Goal: Task Accomplishment & Management: Manage account settings

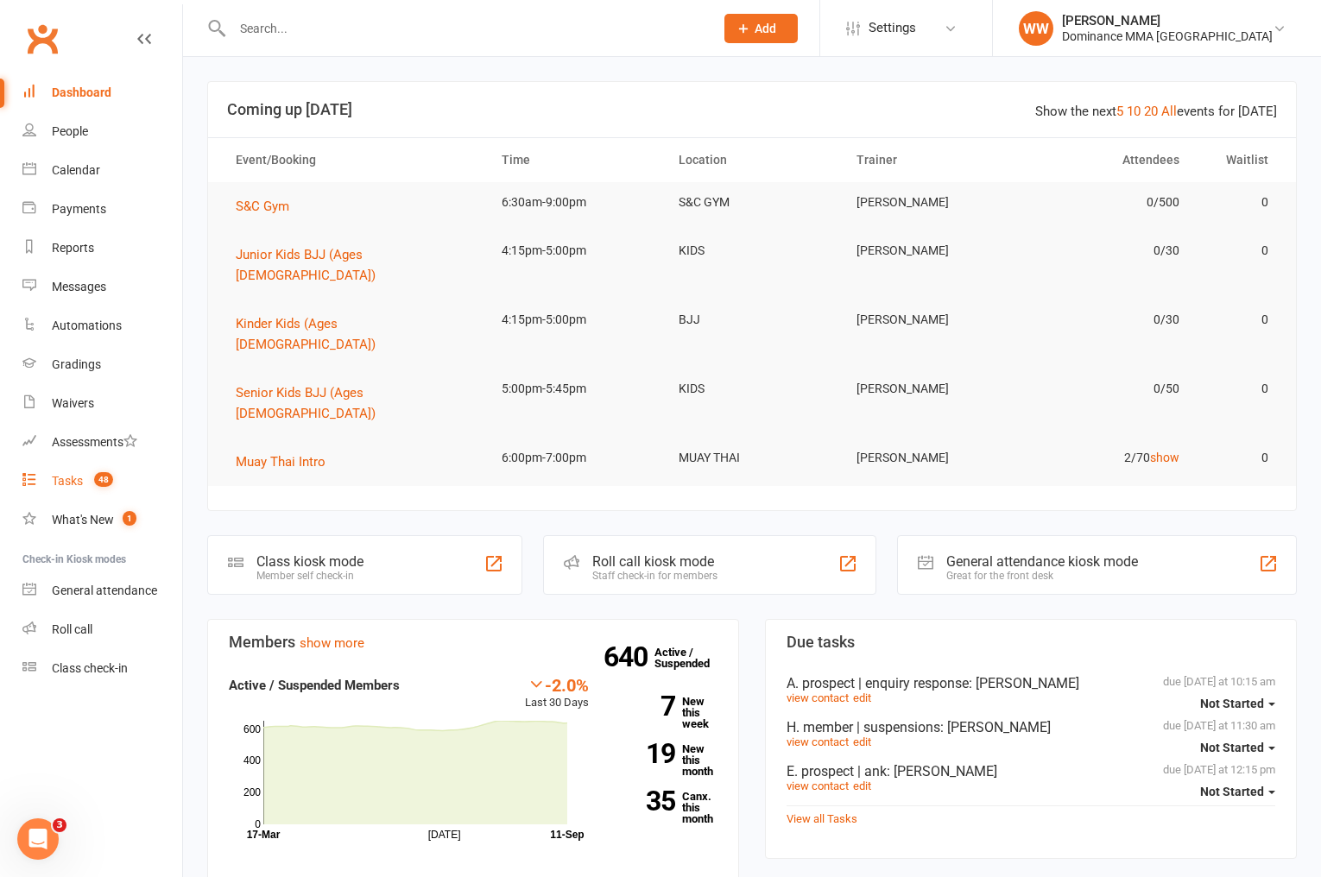
click at [48, 478] on link "Tasks 48" at bounding box center [102, 481] width 160 height 39
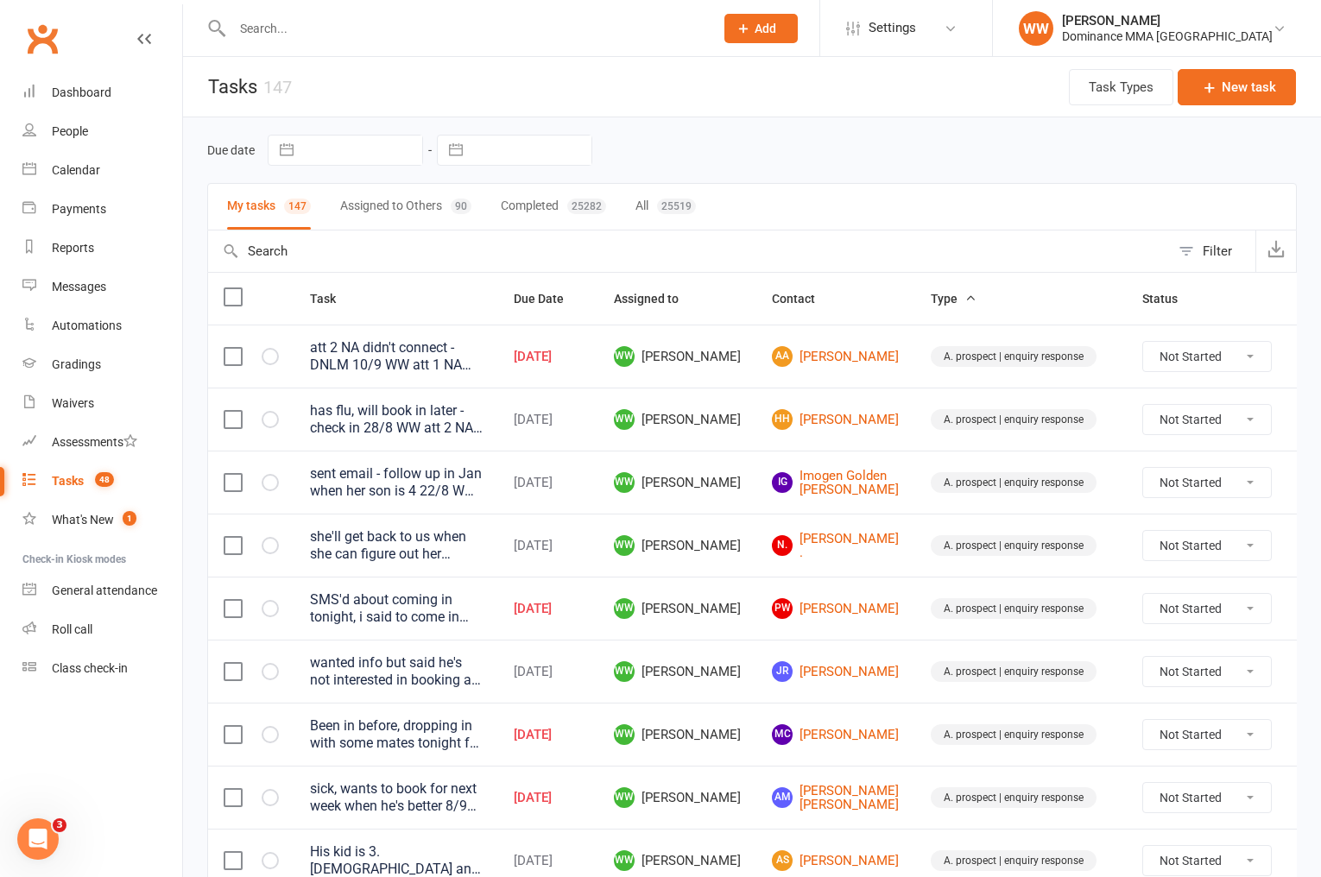
select select "7"
select select "2025"
select select "8"
select select "2025"
select select "9"
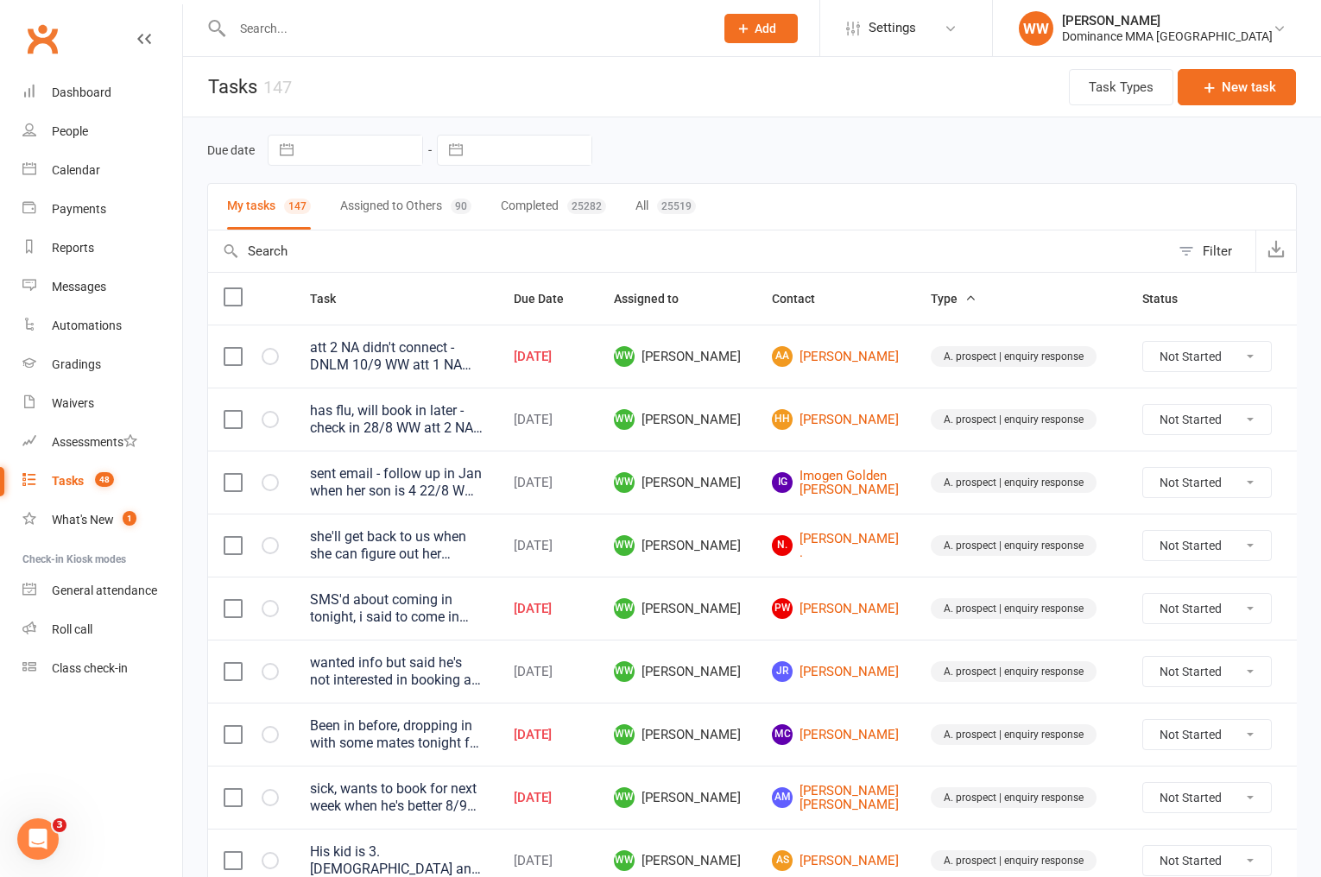
select select "2025"
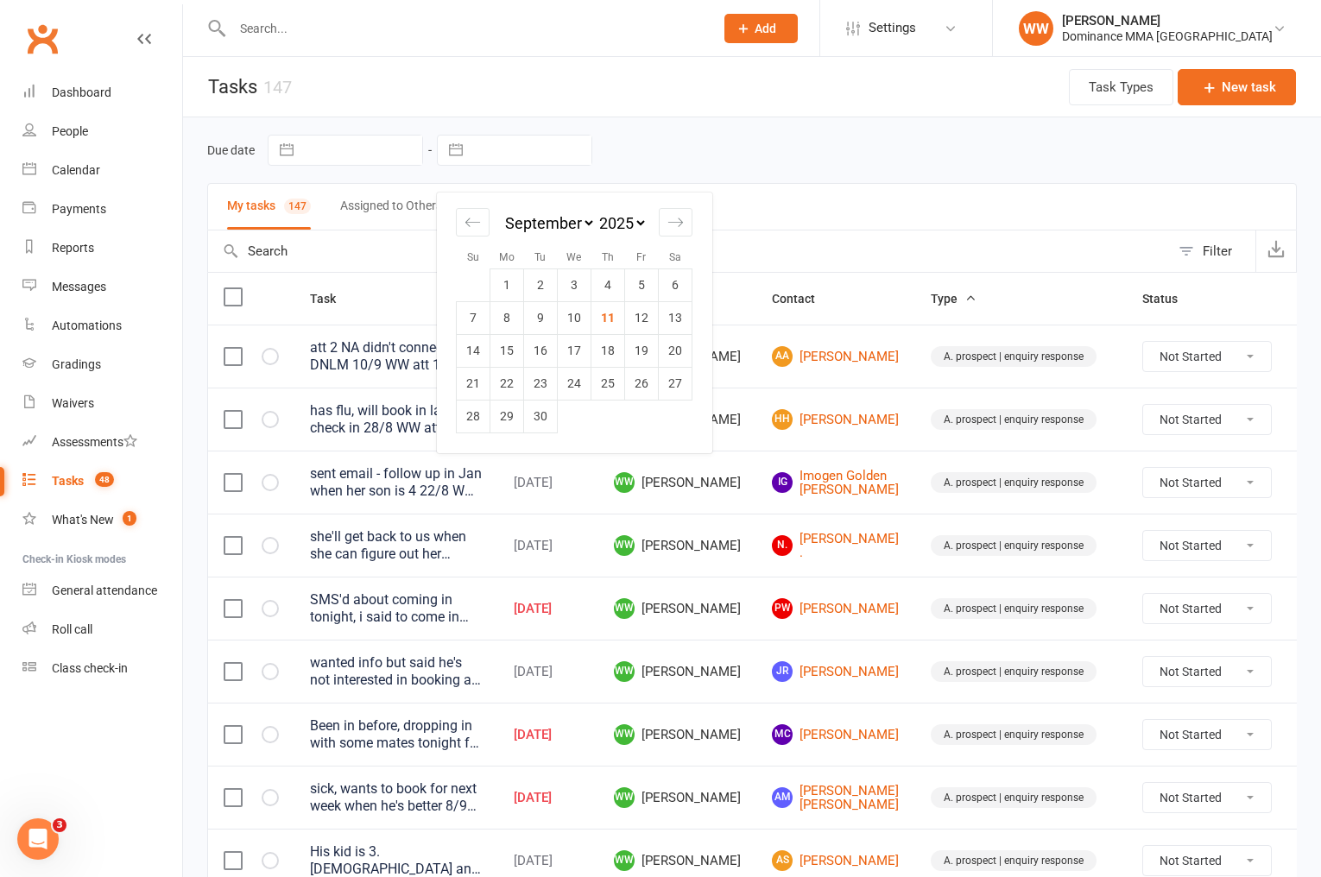
click at [523, 152] on input "text" at bounding box center [532, 150] width 120 height 29
click at [610, 323] on td "11" at bounding box center [609, 317] width 34 height 33
type input "11 Sep 2025"
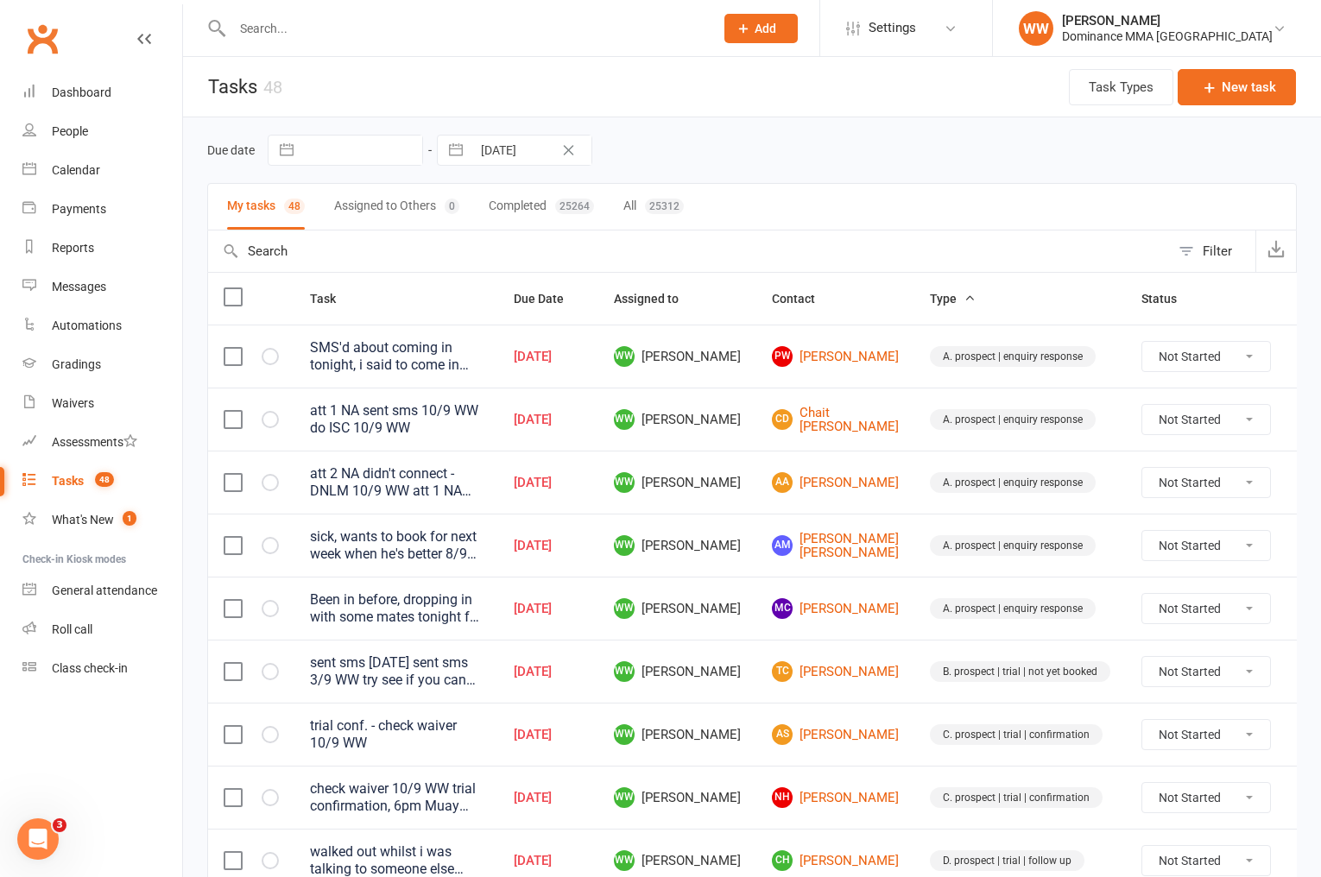
click at [743, 392] on td "WW Will Wesley" at bounding box center [677, 419] width 158 height 63
click at [742, 408] on td "WW Will Wesley" at bounding box center [677, 419] width 158 height 63
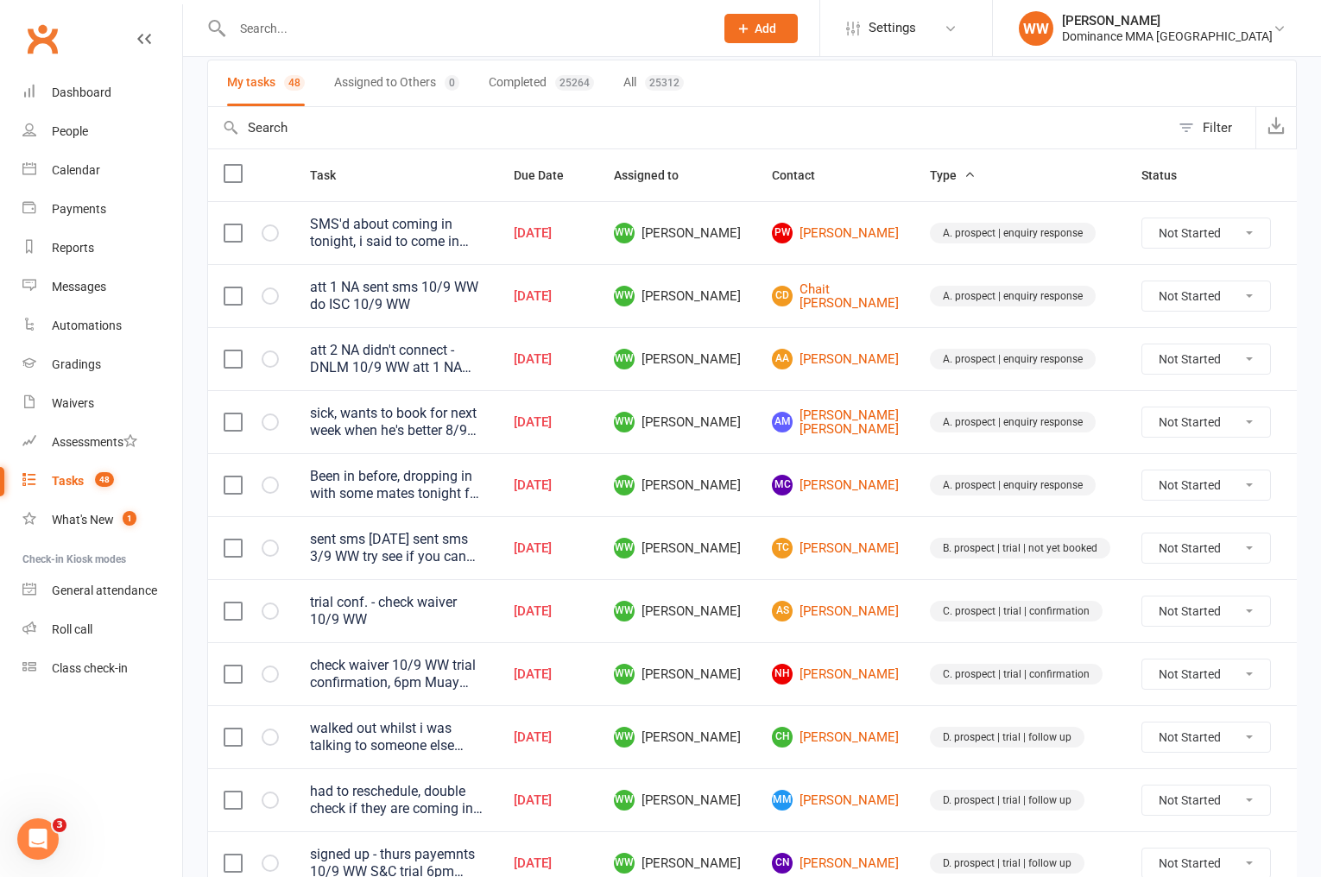
scroll to position [134, 0]
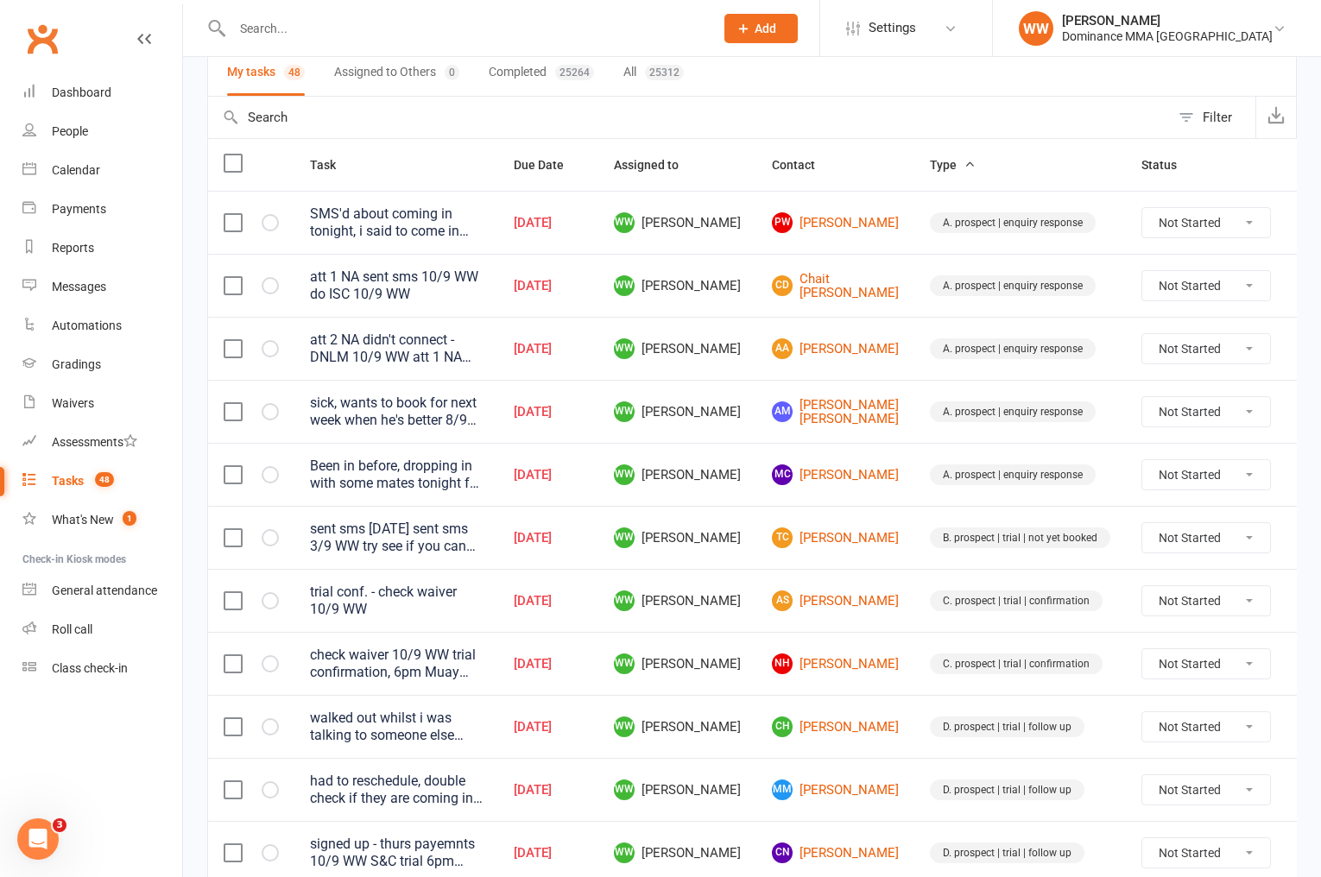
click at [407, 476] on div "Been in before, dropping in with some mates tonight for 6pm NG. Competing at th…" at bounding box center [396, 475] width 173 height 35
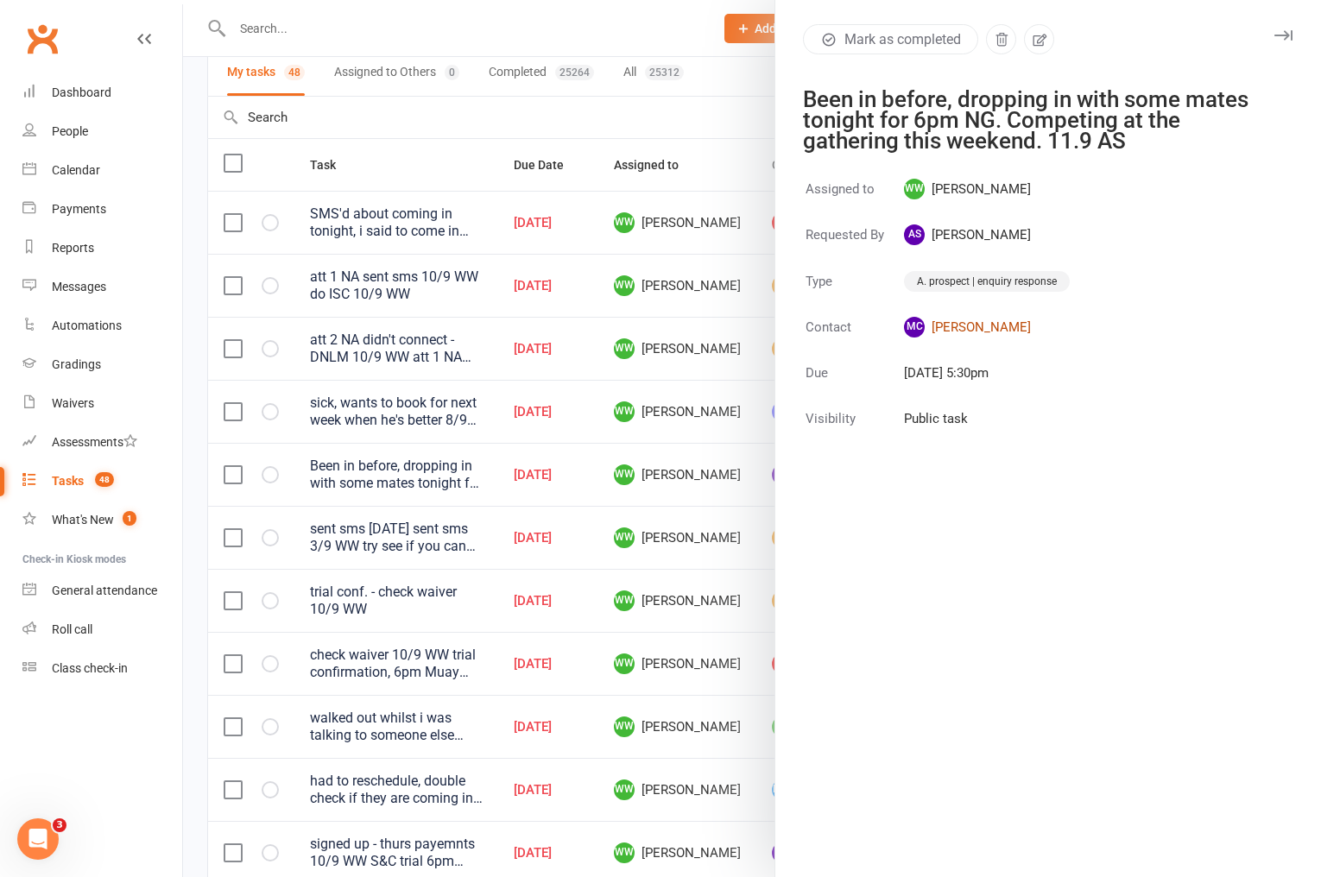
click at [978, 326] on link "MC Max Cruz" at bounding box center [987, 327] width 166 height 21
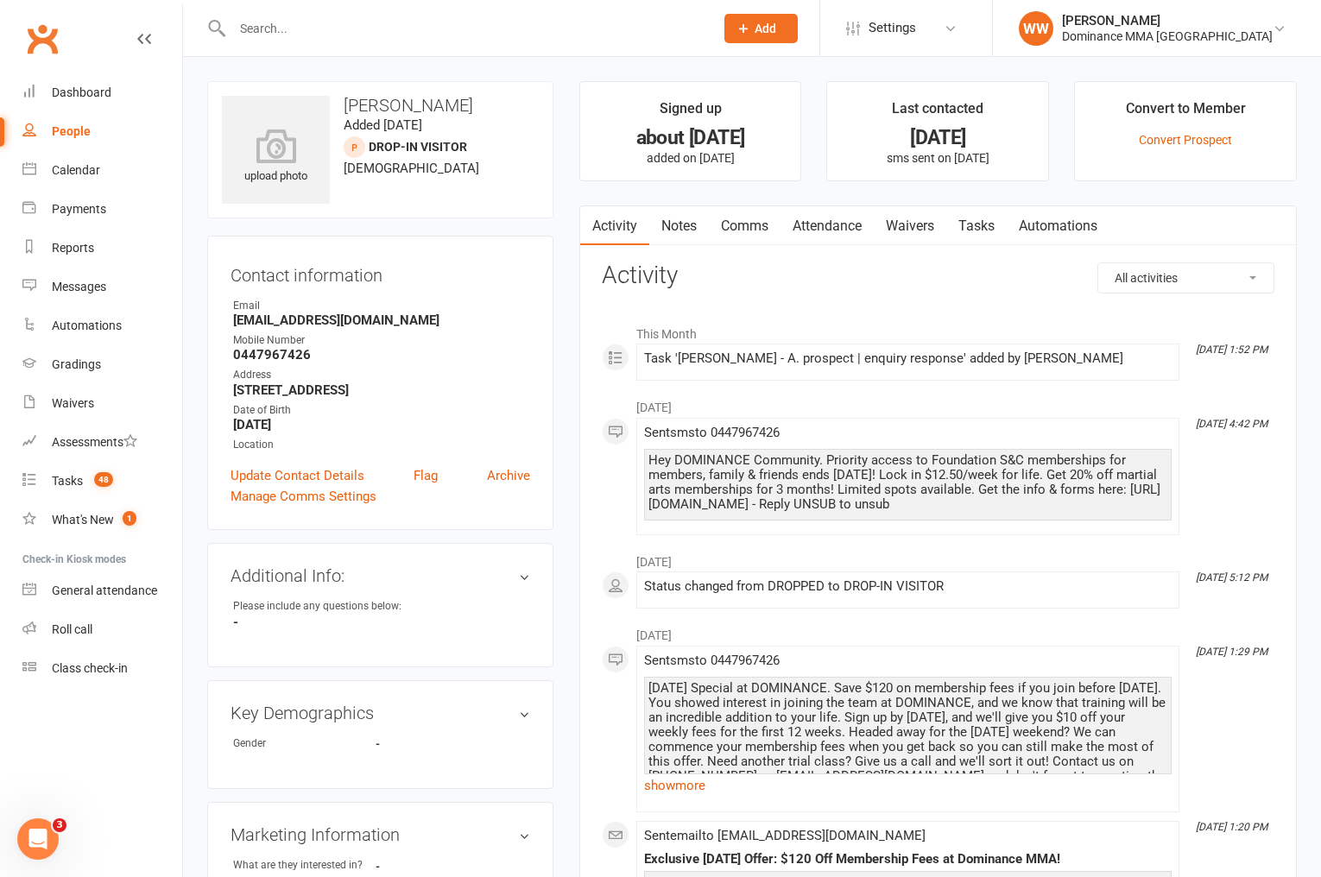
click at [685, 228] on link "Notes" at bounding box center [679, 226] width 60 height 40
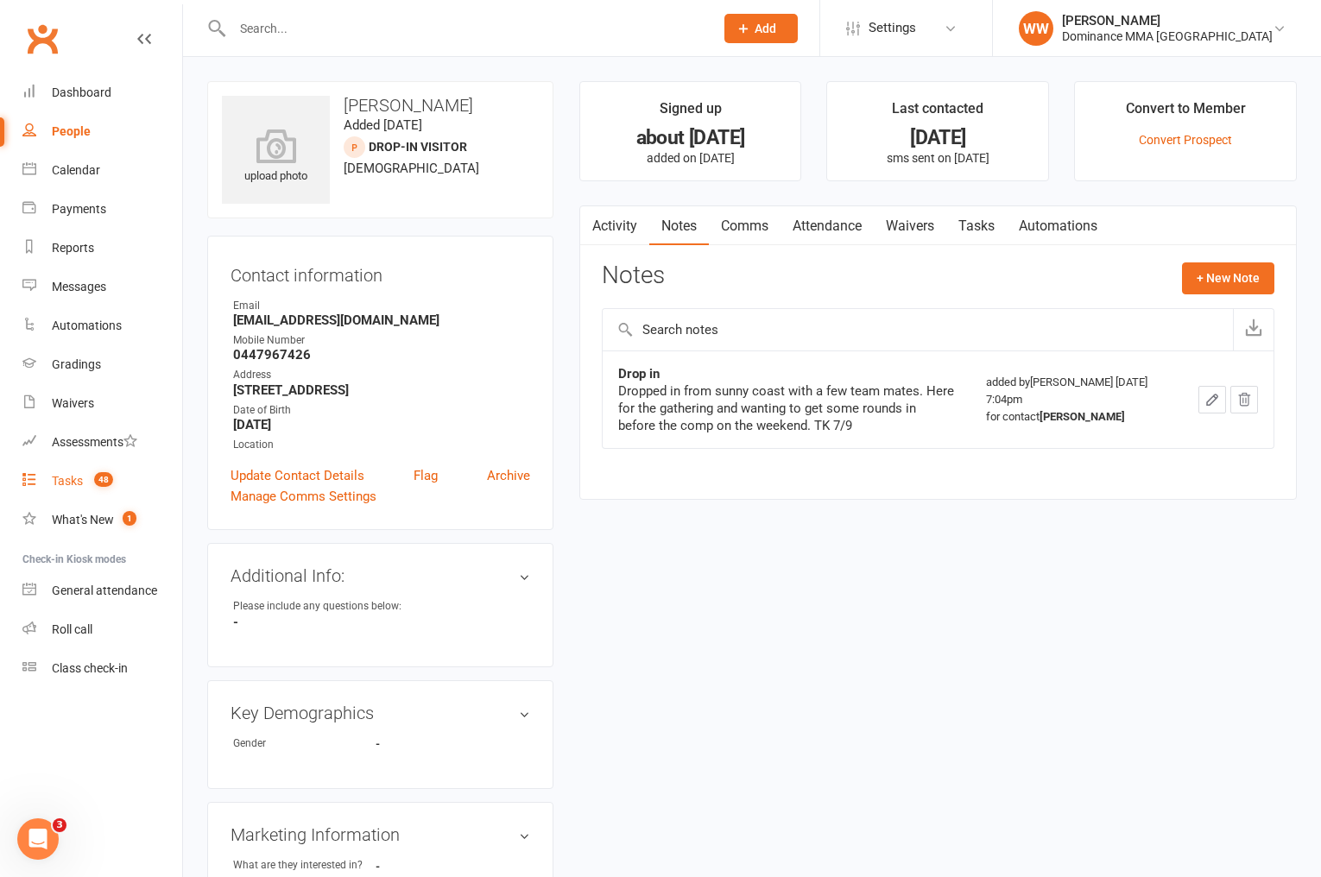
click at [70, 478] on div "Tasks" at bounding box center [67, 481] width 31 height 14
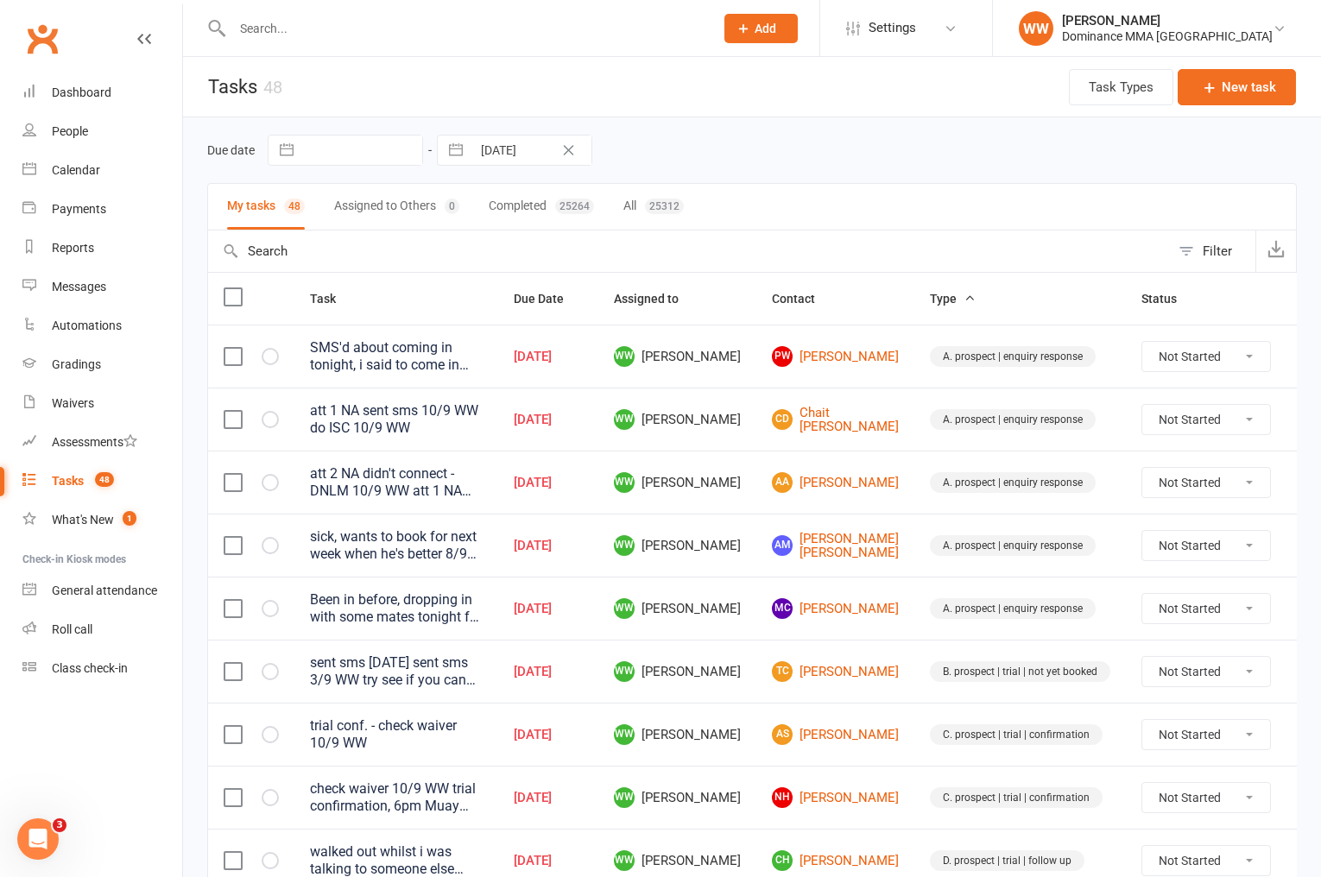
click at [757, 471] on td "AA Alyas Ayoubi" at bounding box center [836, 482] width 158 height 63
click at [743, 484] on td "WW Will Wesley" at bounding box center [677, 482] width 158 height 63
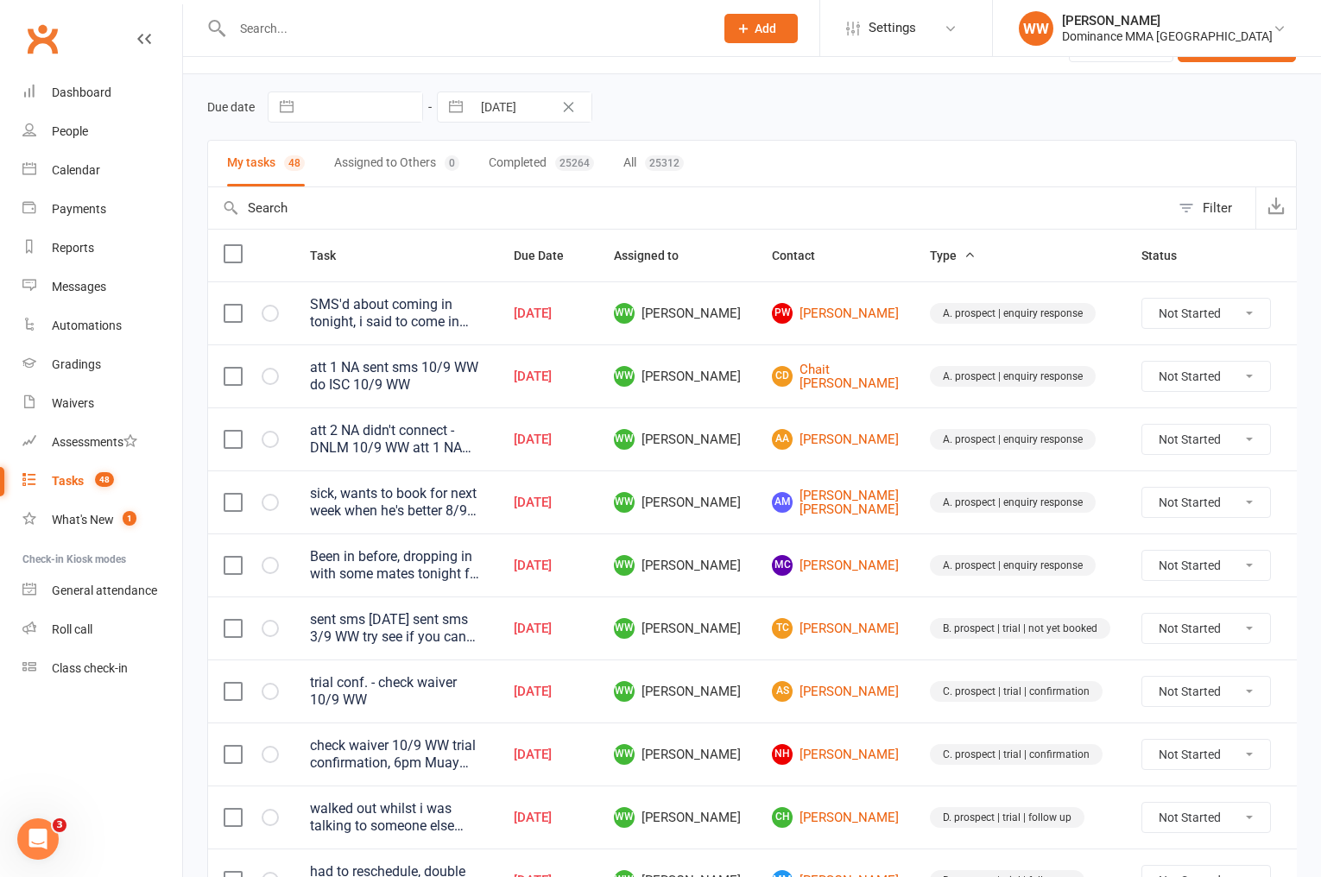
scroll to position [44, 0]
click at [735, 501] on td "WW Will Wesley" at bounding box center [677, 501] width 158 height 63
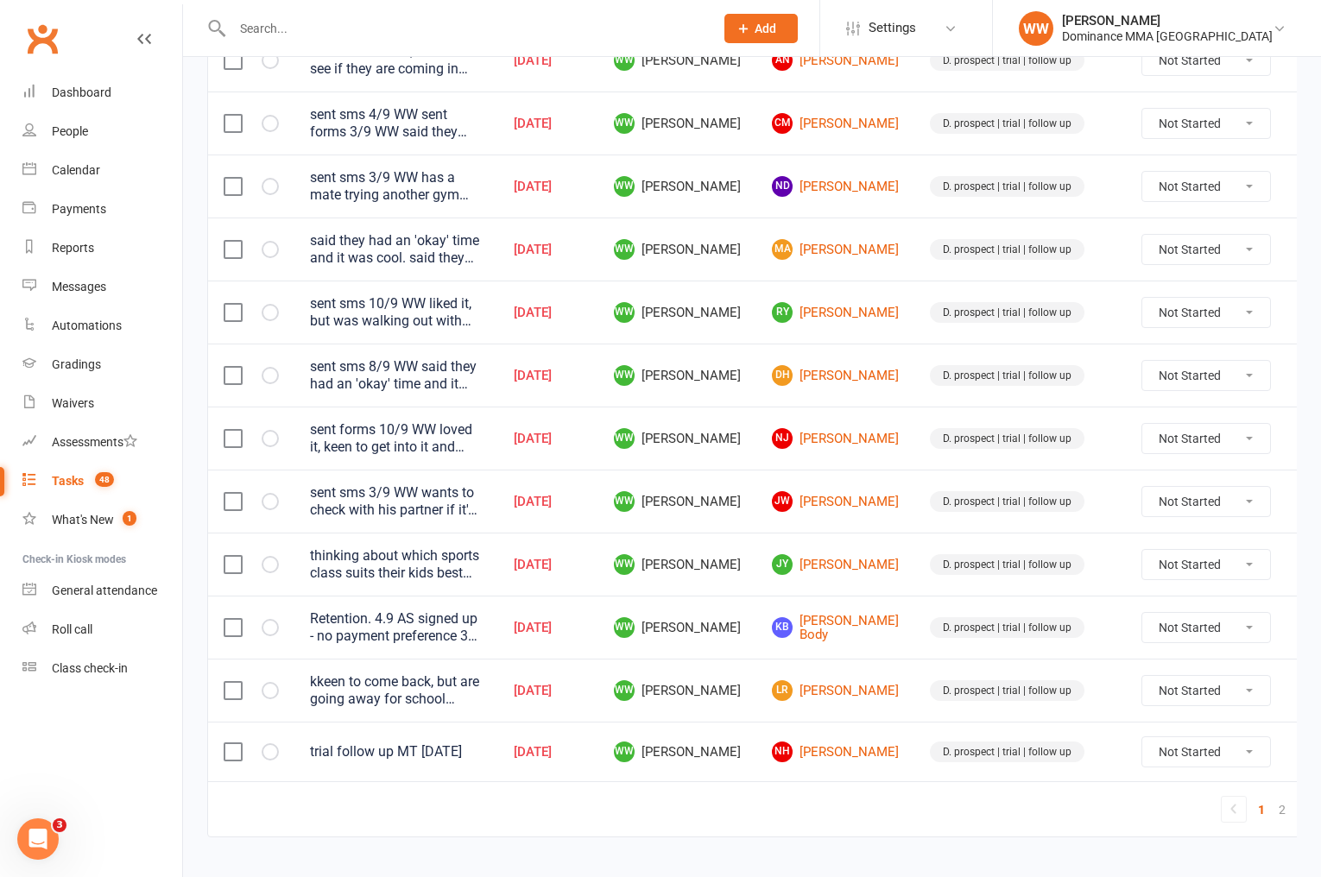
scroll to position [1149, 0]
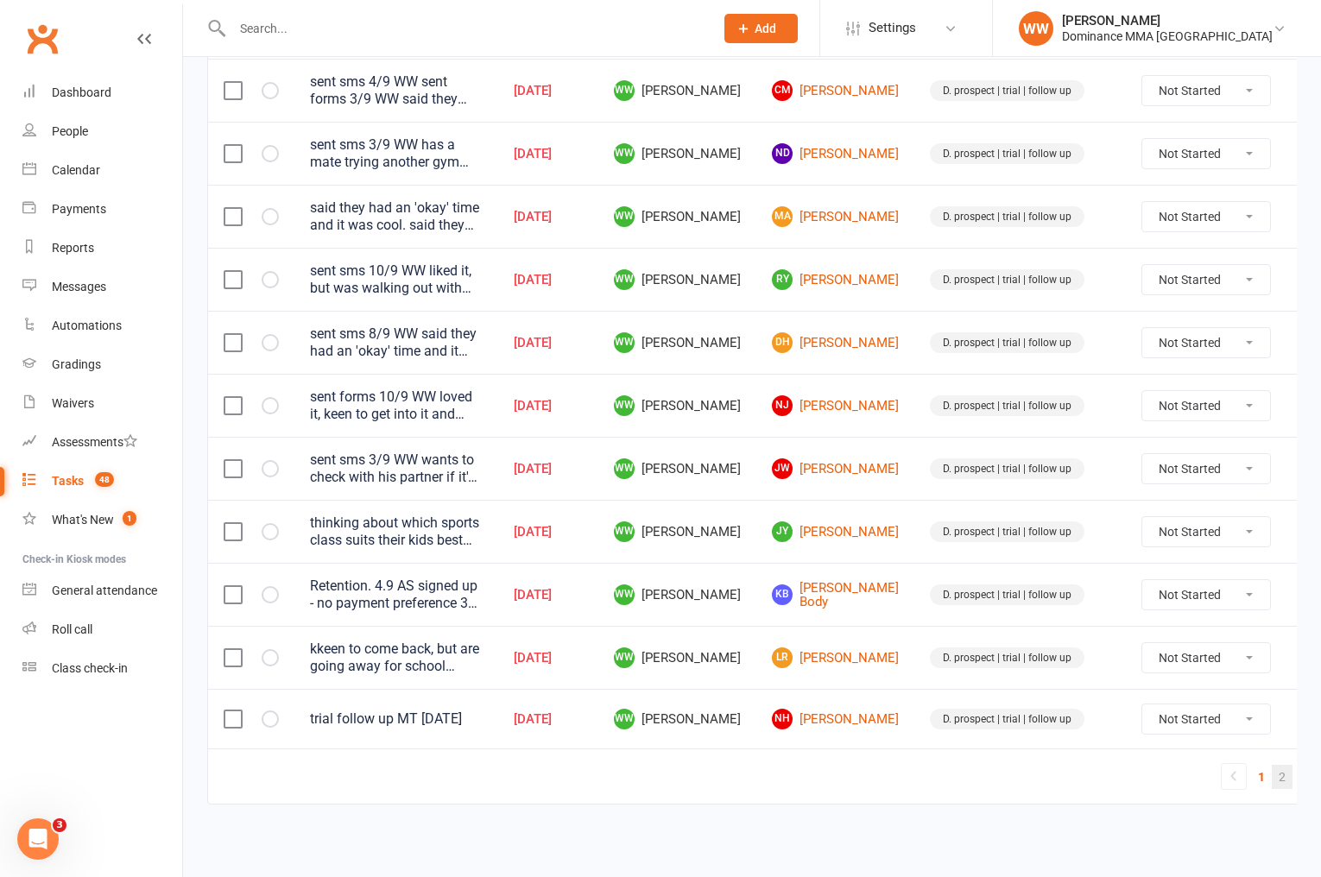
click at [1272, 782] on link "2" at bounding box center [1282, 777] width 21 height 24
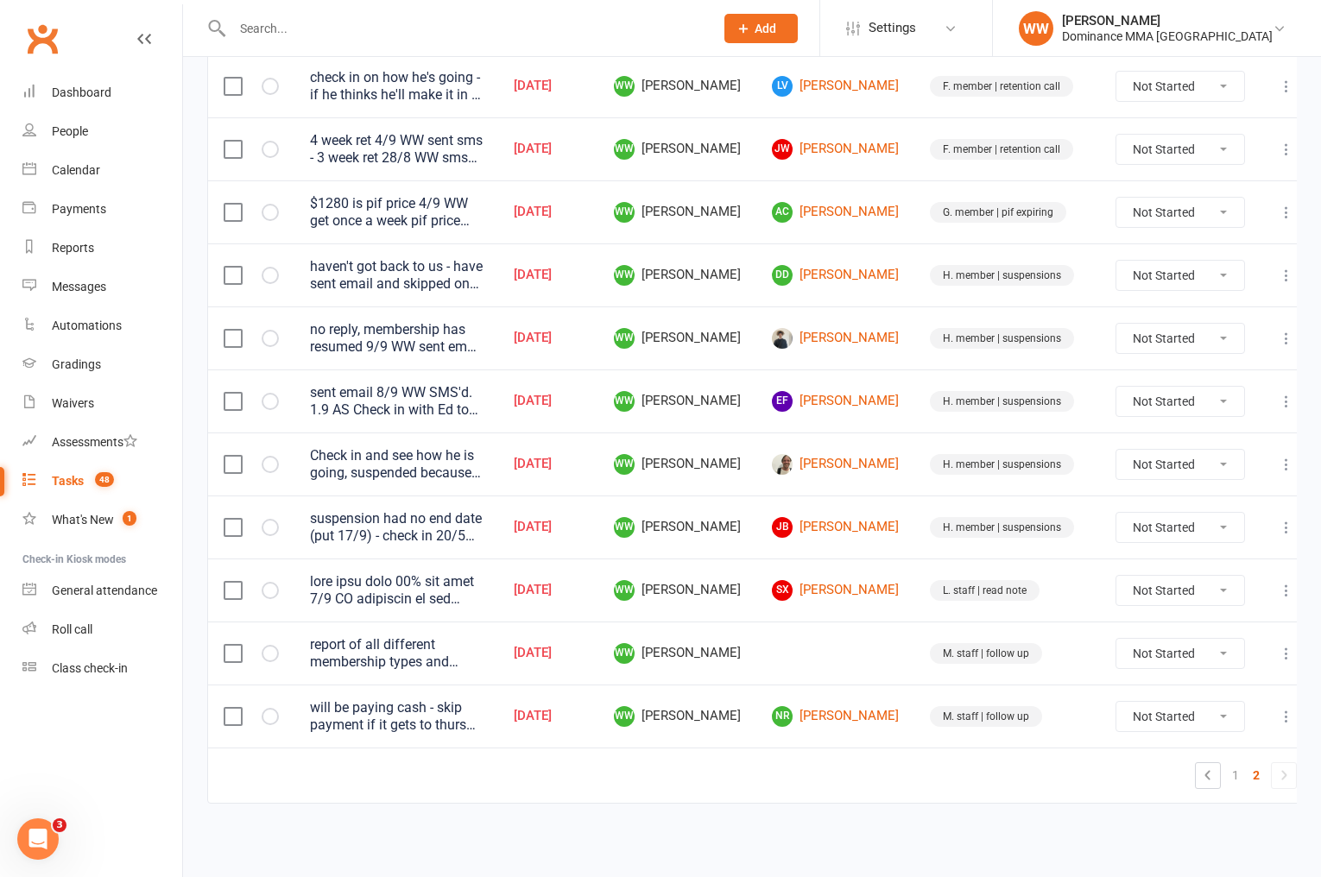
scroll to position [1026, 0]
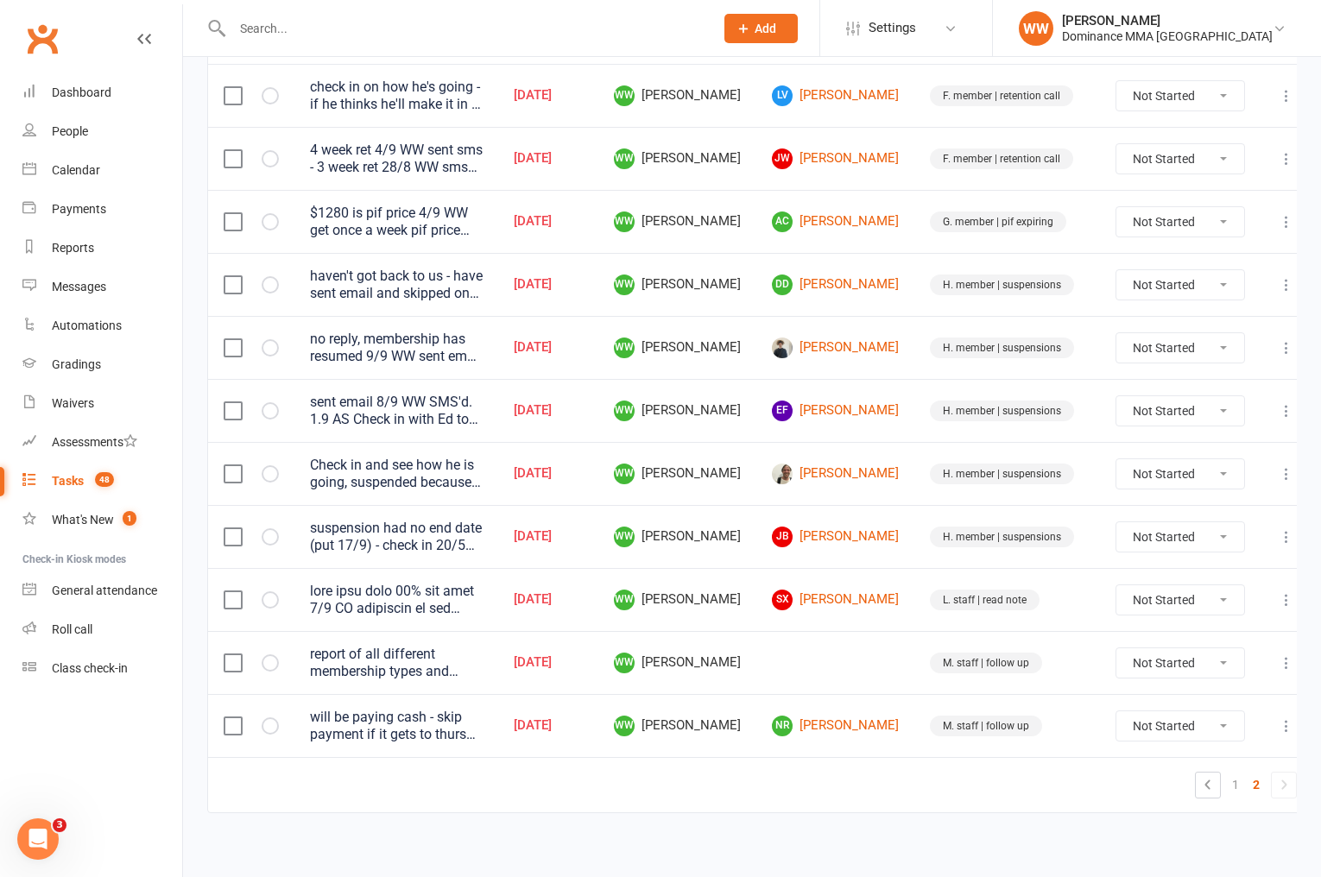
click at [757, 726] on td "WW Will Wesley" at bounding box center [677, 725] width 158 height 63
click at [834, 401] on link "EF Ed Finch" at bounding box center [835, 411] width 127 height 21
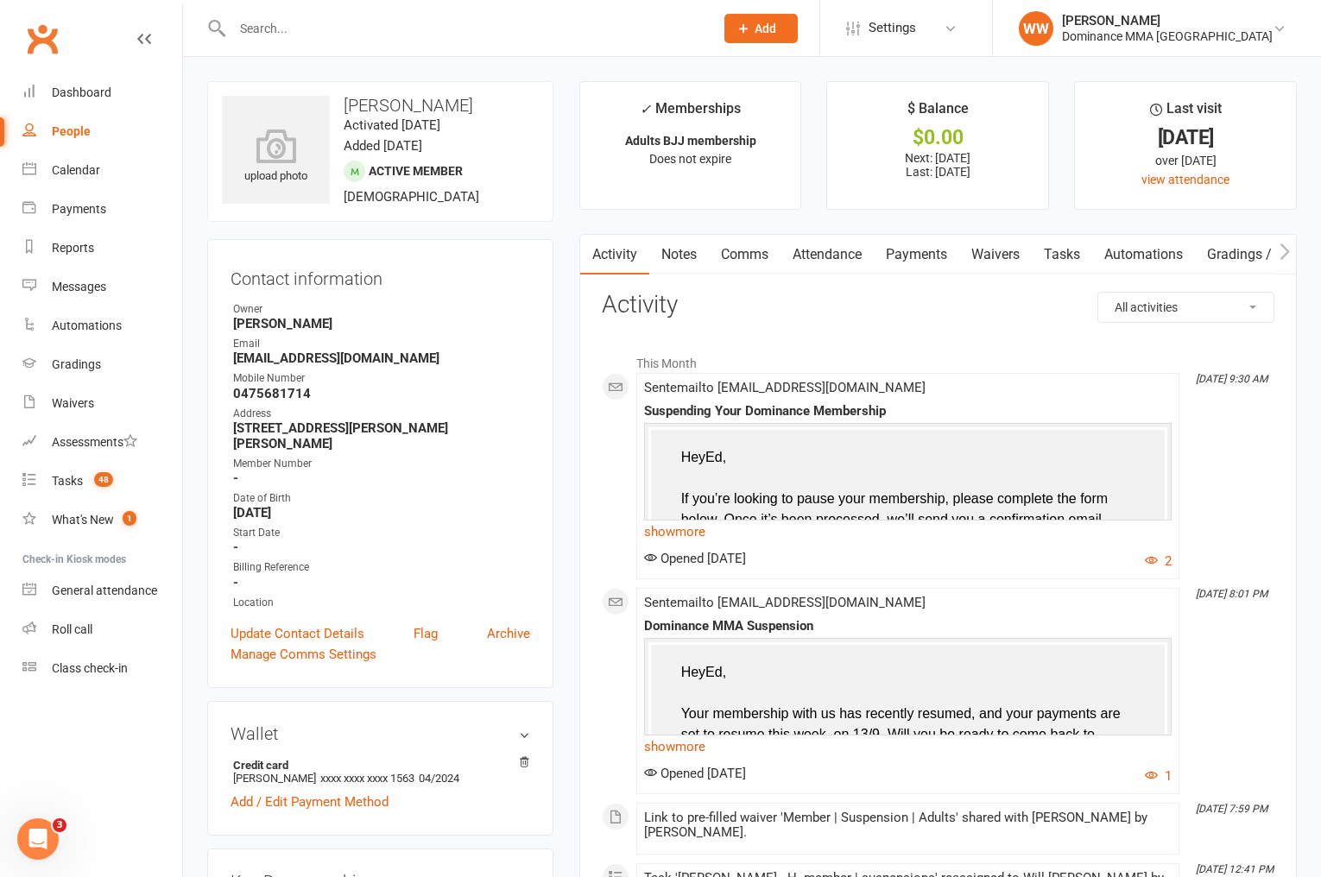
click at [1059, 260] on link "Tasks" at bounding box center [1062, 255] width 60 height 40
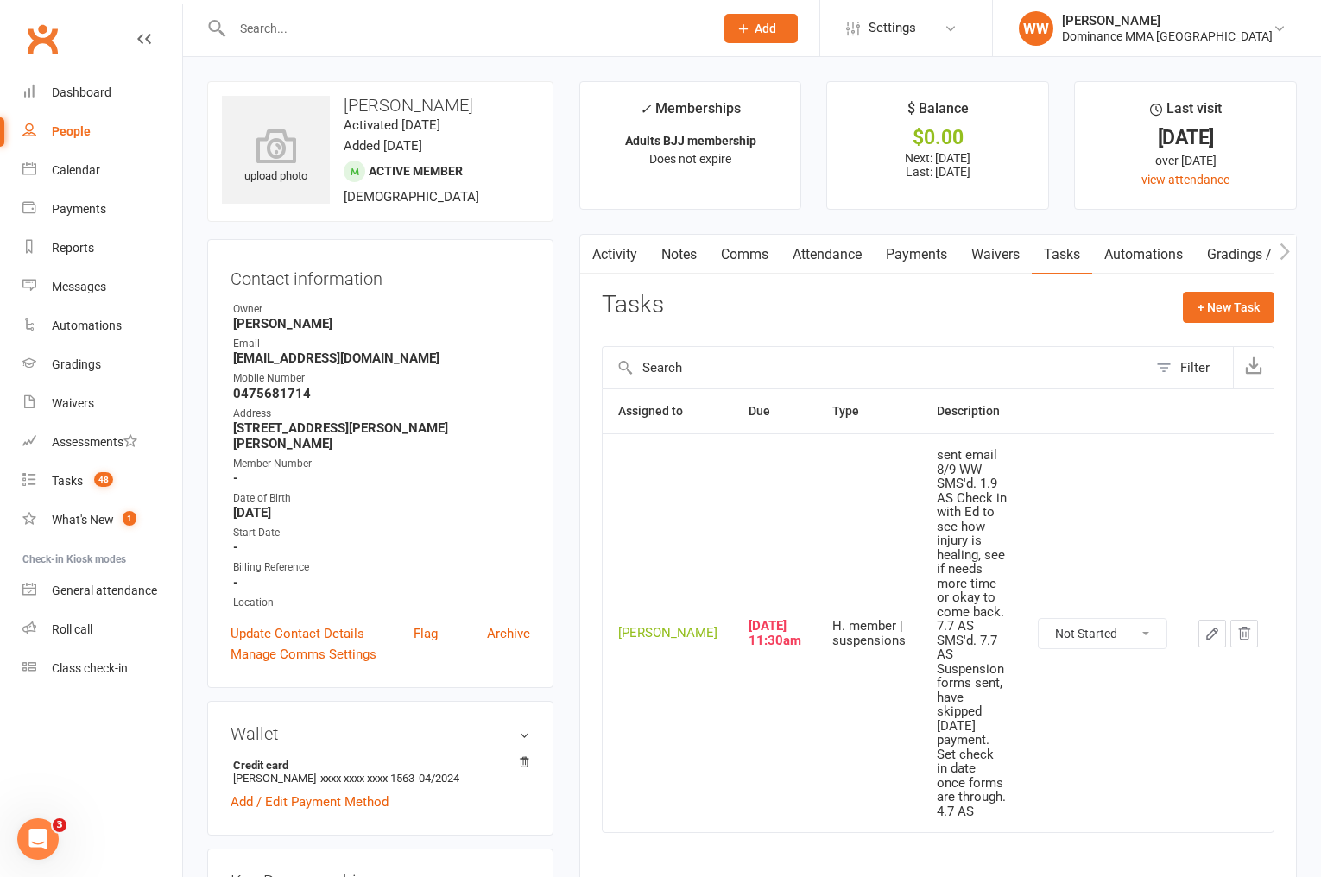
click at [995, 261] on link "Waivers" at bounding box center [995, 255] width 73 height 40
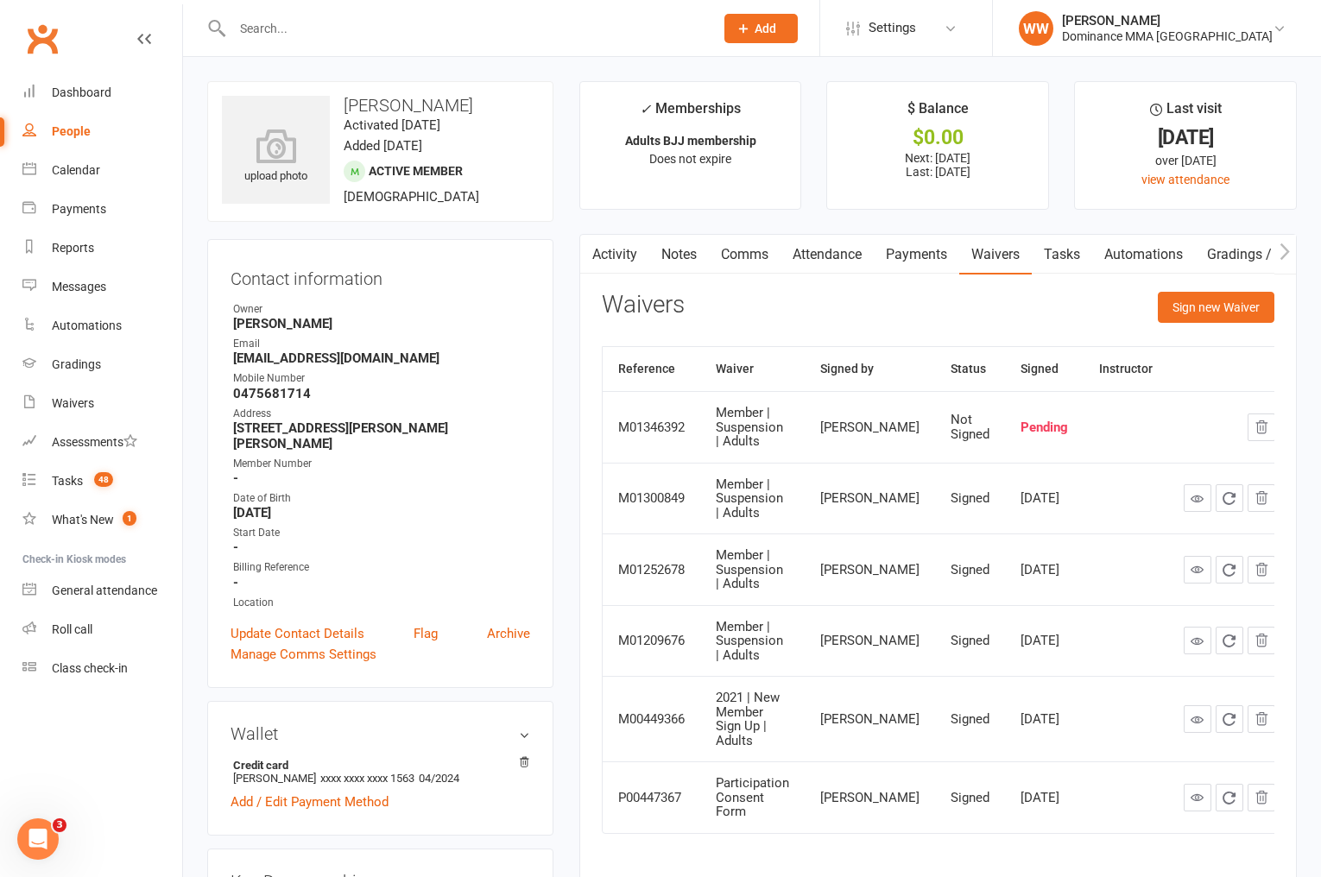
click at [898, 259] on link "Payments" at bounding box center [916, 255] width 85 height 40
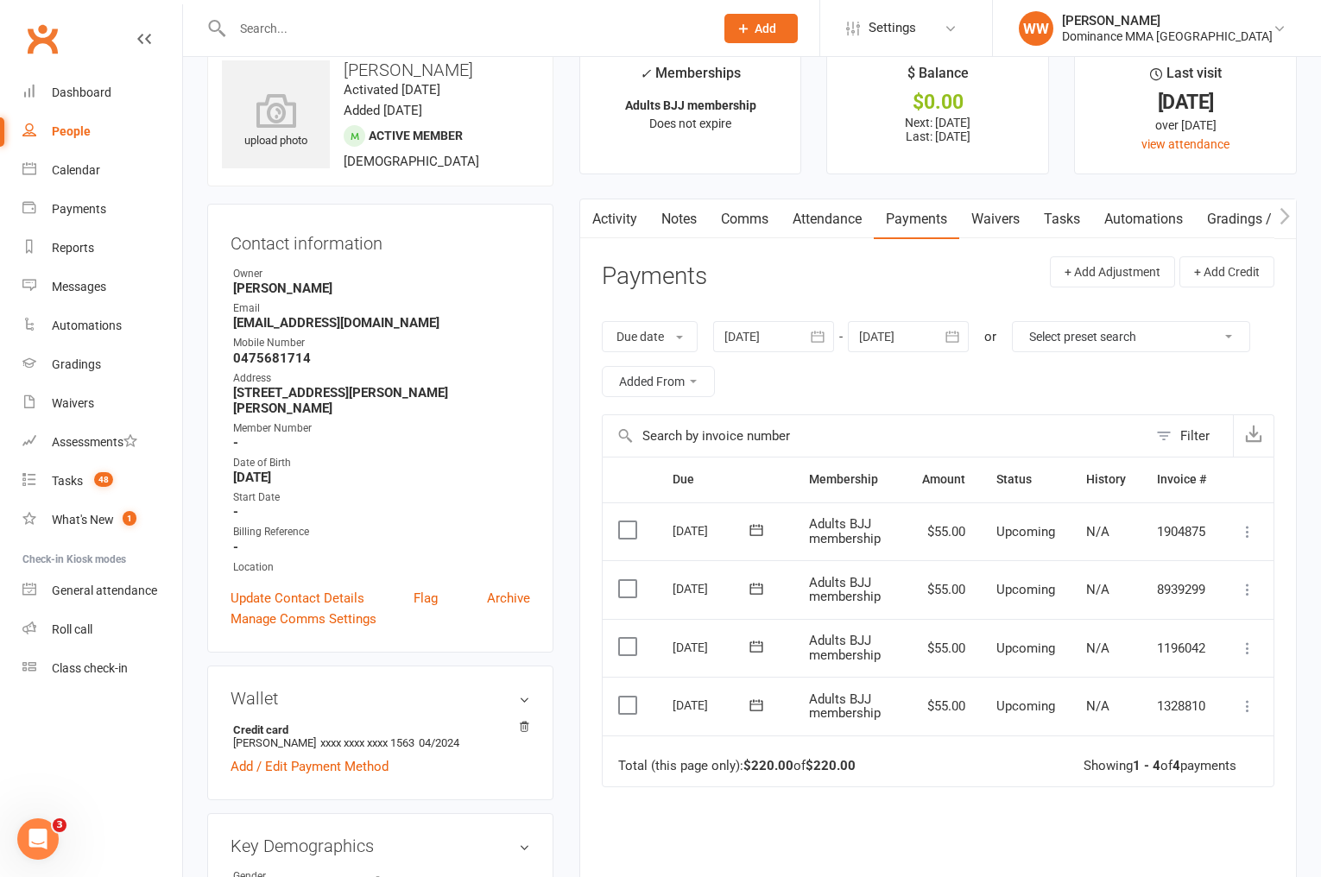
scroll to position [37, 0]
click at [1244, 700] on icon at bounding box center [1247, 704] width 17 height 17
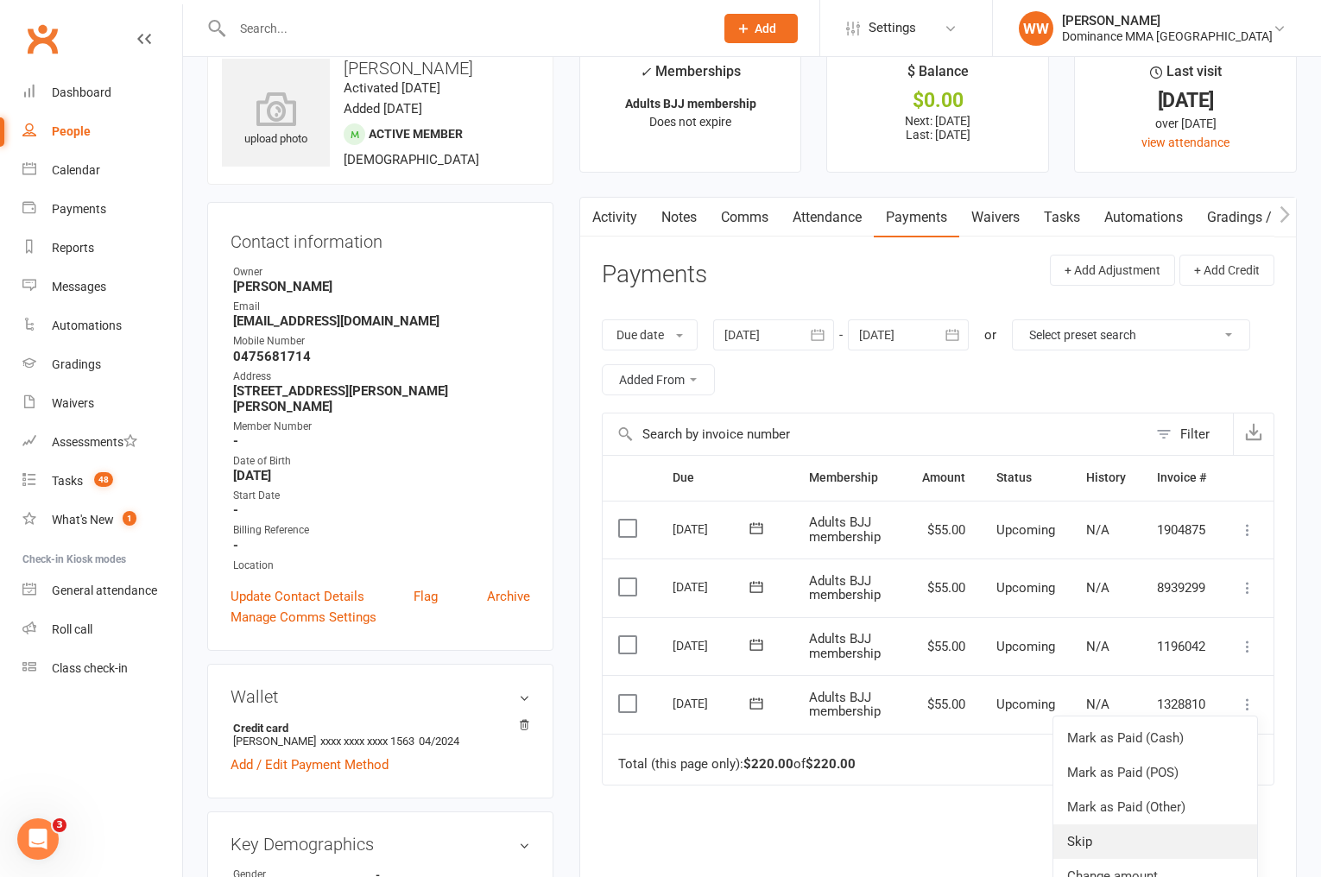
click at [1107, 838] on link "Skip" at bounding box center [1156, 842] width 204 height 35
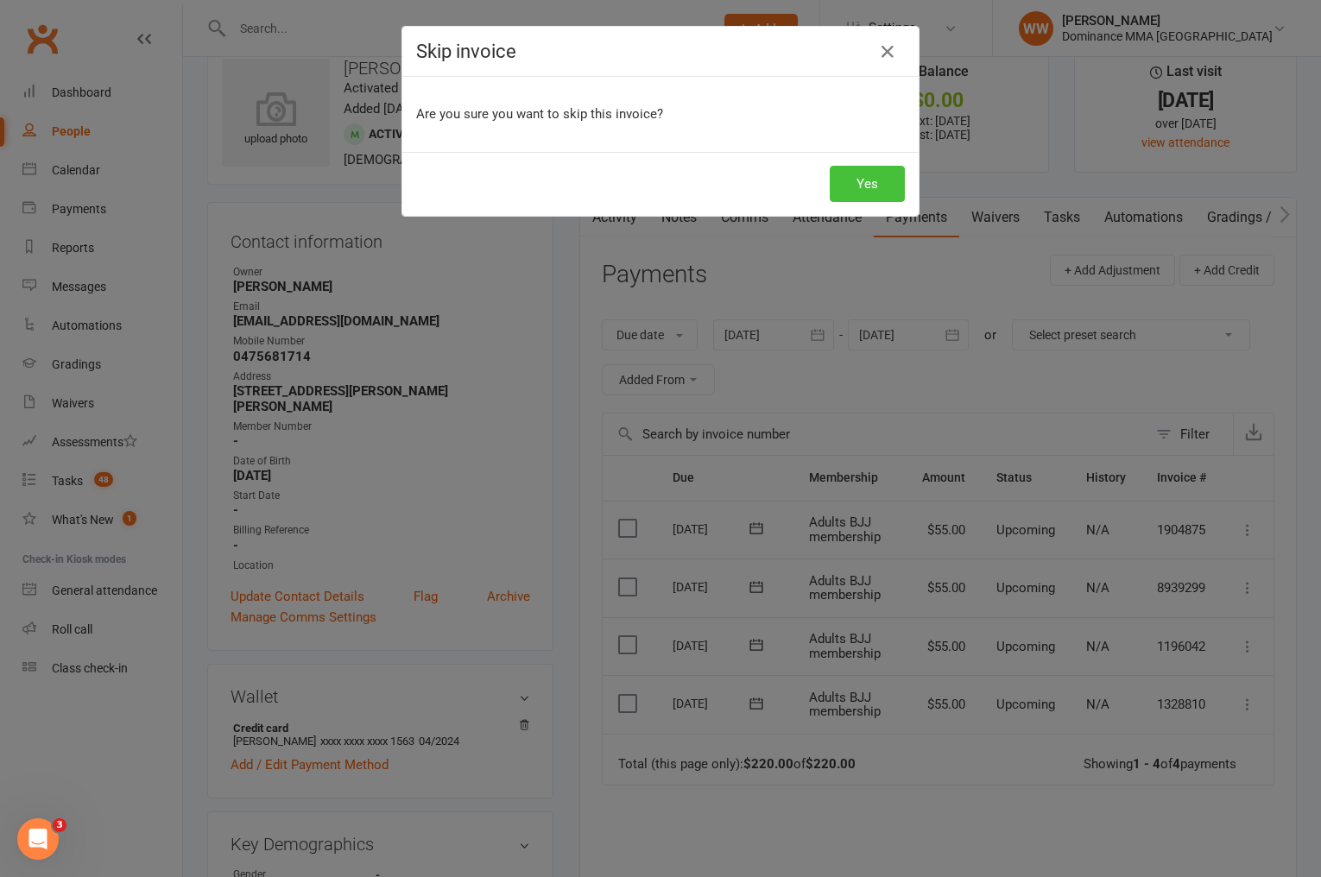
click at [871, 187] on button "Yes" at bounding box center [867, 184] width 75 height 36
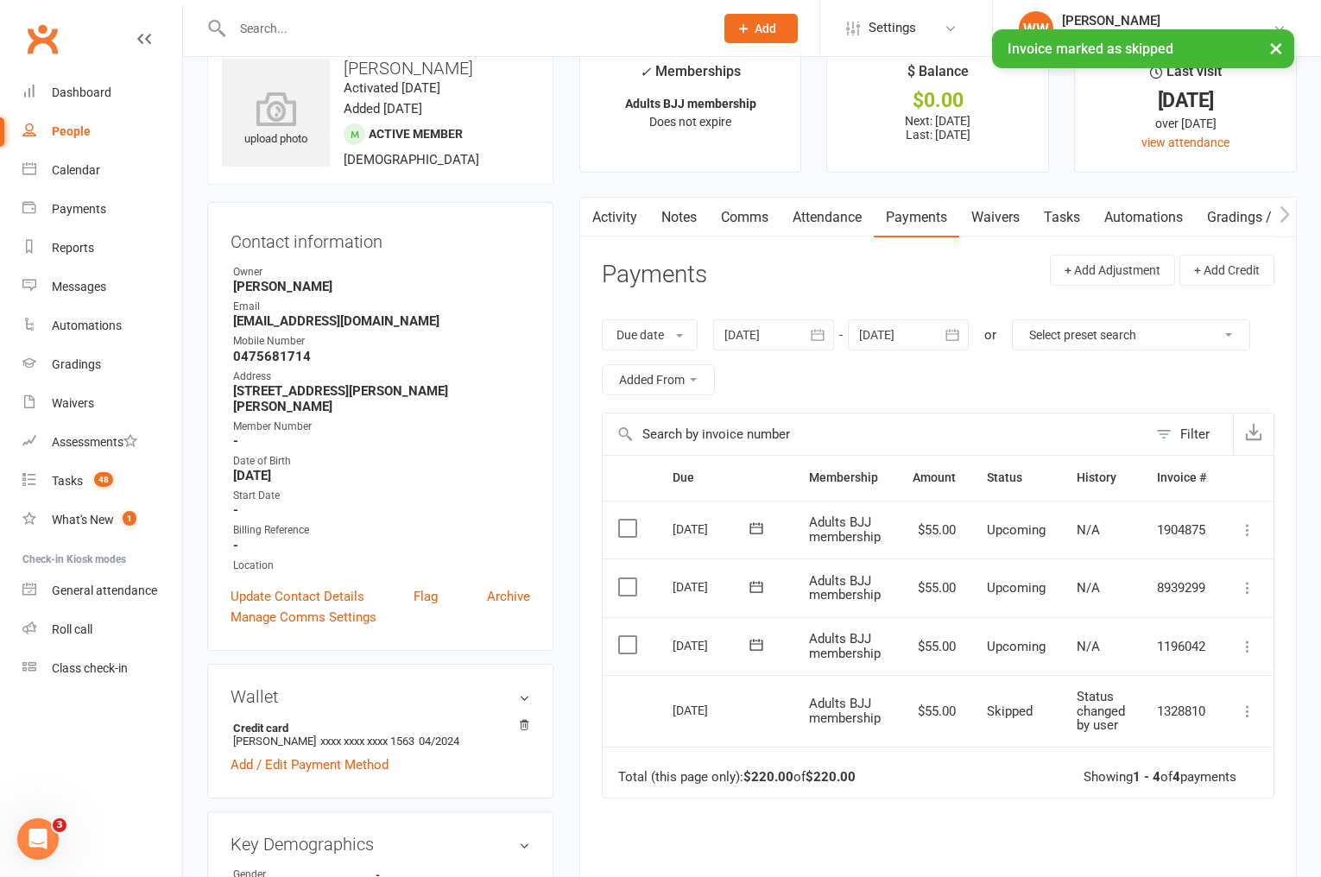
click at [887, 270] on header "Payments + Add Adjustment + Add Credit" at bounding box center [938, 278] width 673 height 47
click at [1061, 222] on link "Tasks" at bounding box center [1062, 218] width 60 height 40
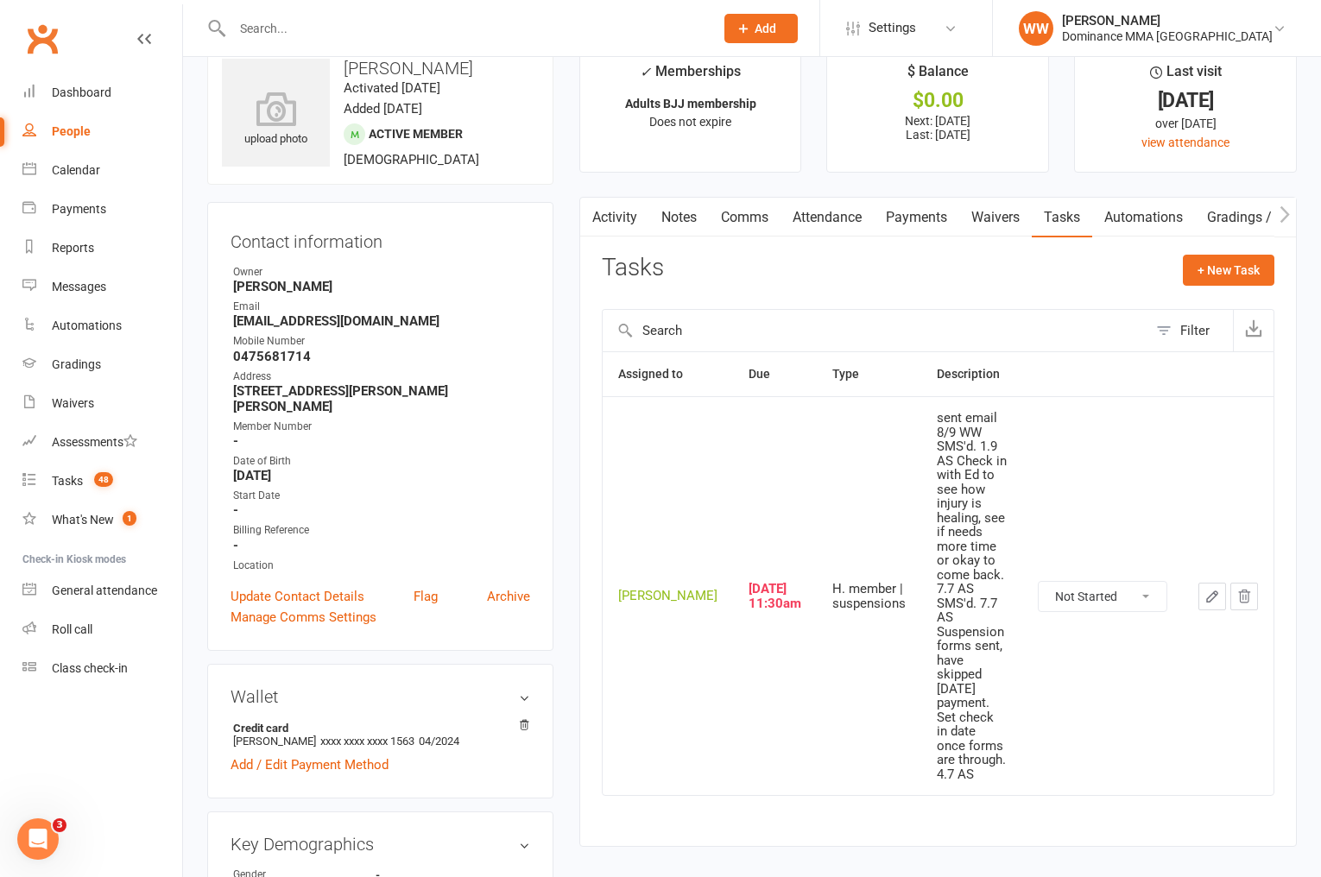
click at [1202, 583] on button "button" at bounding box center [1213, 597] width 28 height 28
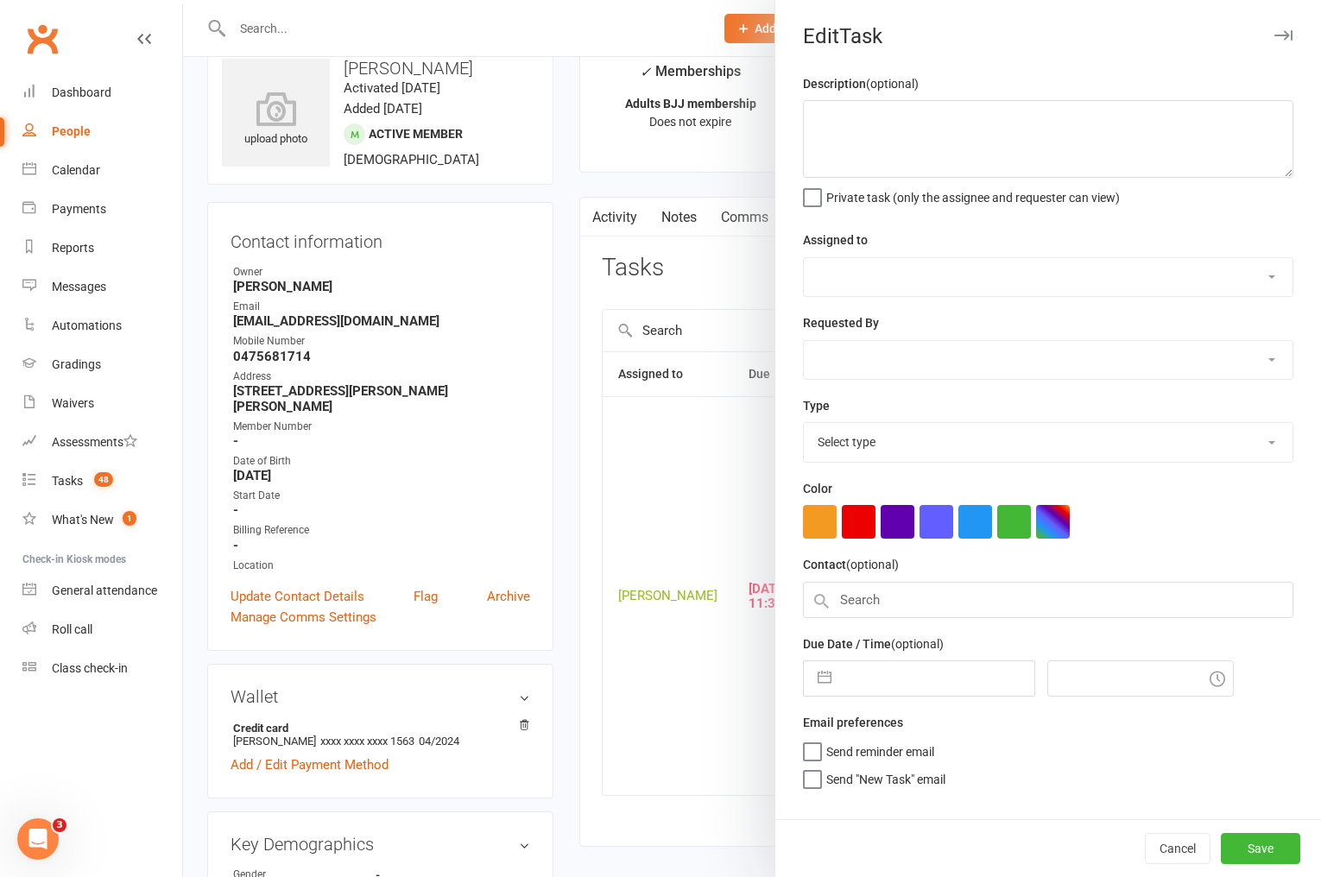
type textarea "sent email 8/9 WW SMS'd. 1.9 AS Check in with Ed to see how injury is healing, …"
select select "49757"
select select "12631"
type input "11 Sep 2025"
type input "11:30am"
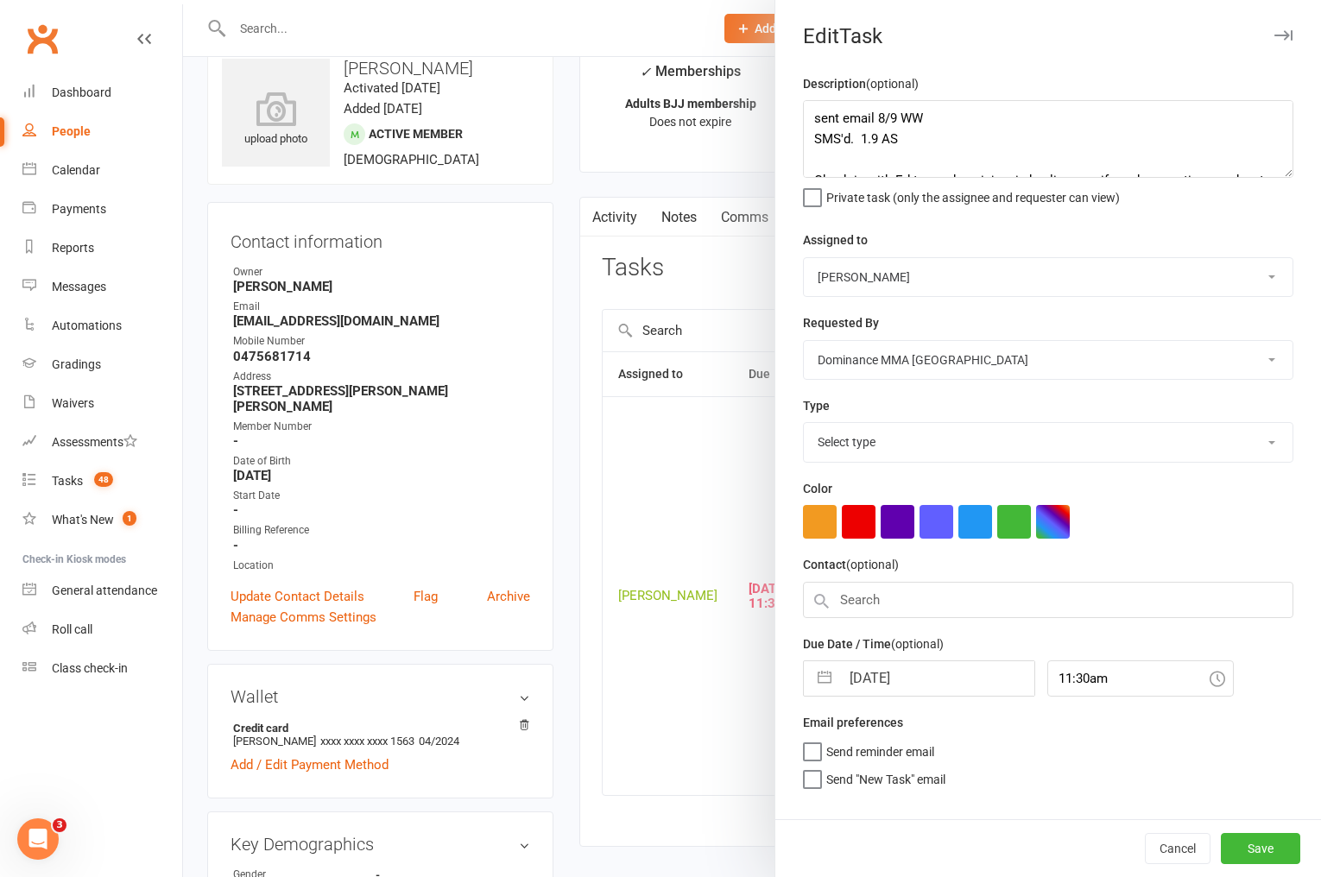
select select "3867"
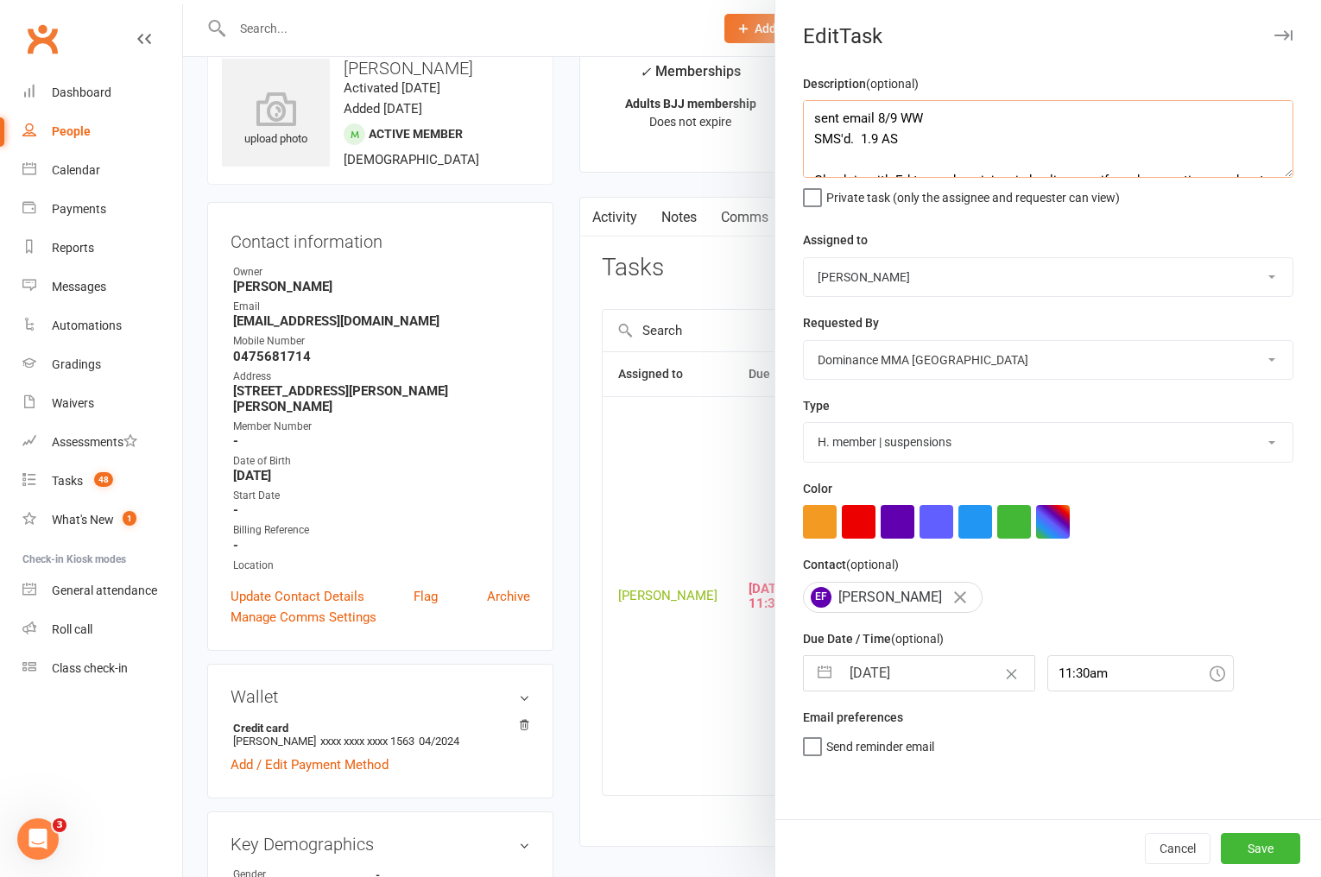
click at [805, 119] on textarea "sent email 8/9 WW SMS'd. 1.9 AS Check in with Ed to see how injury is healing, …" at bounding box center [1048, 139] width 491 height 78
type textarea "make sure he filled suspension form 11/9 WW sent email 8/9 WW SMS'd. 1.9 AS Che…"
click at [1263, 854] on button "Save" at bounding box center [1260, 848] width 79 height 31
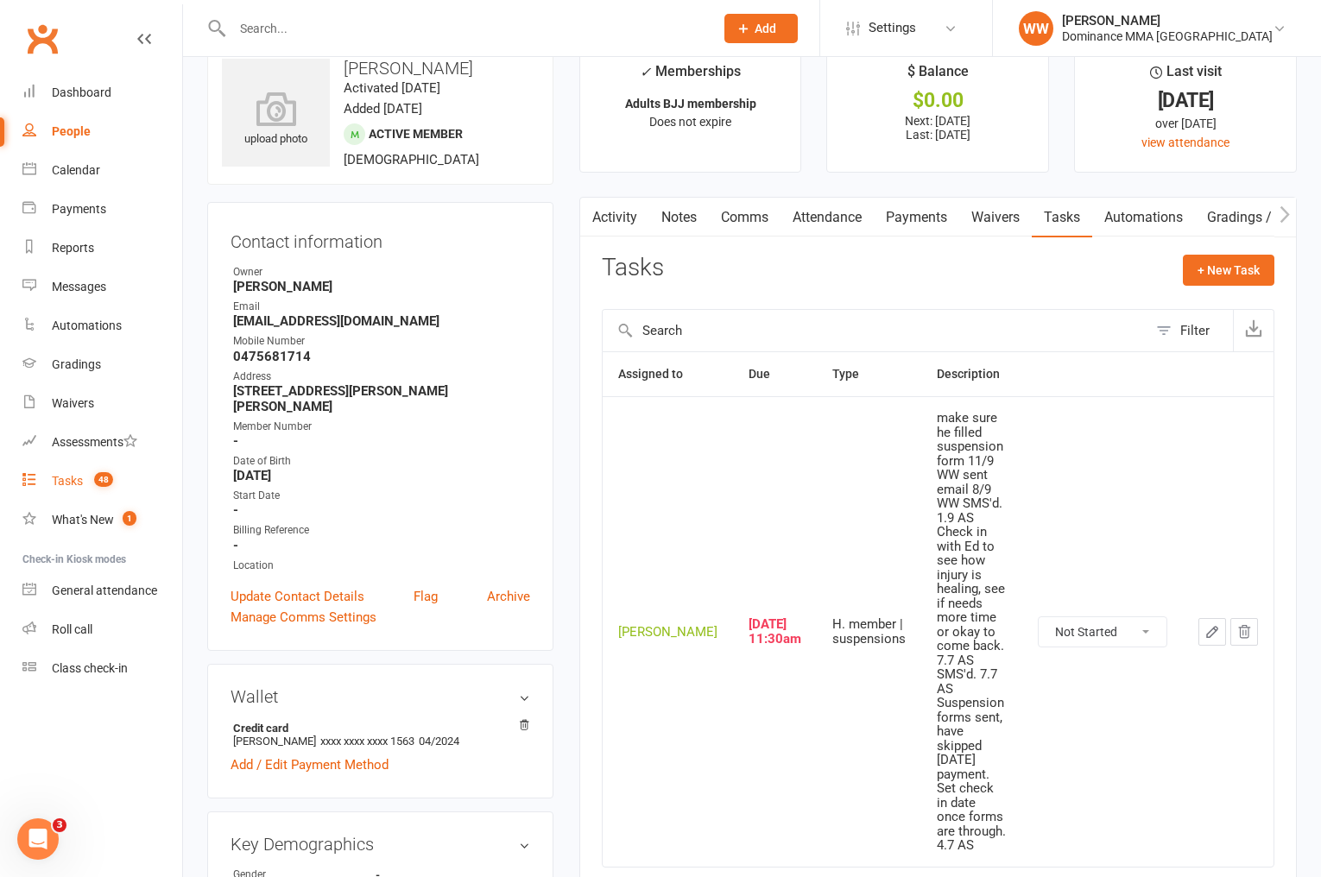
click at [71, 481] on div "Tasks" at bounding box center [67, 481] width 31 height 14
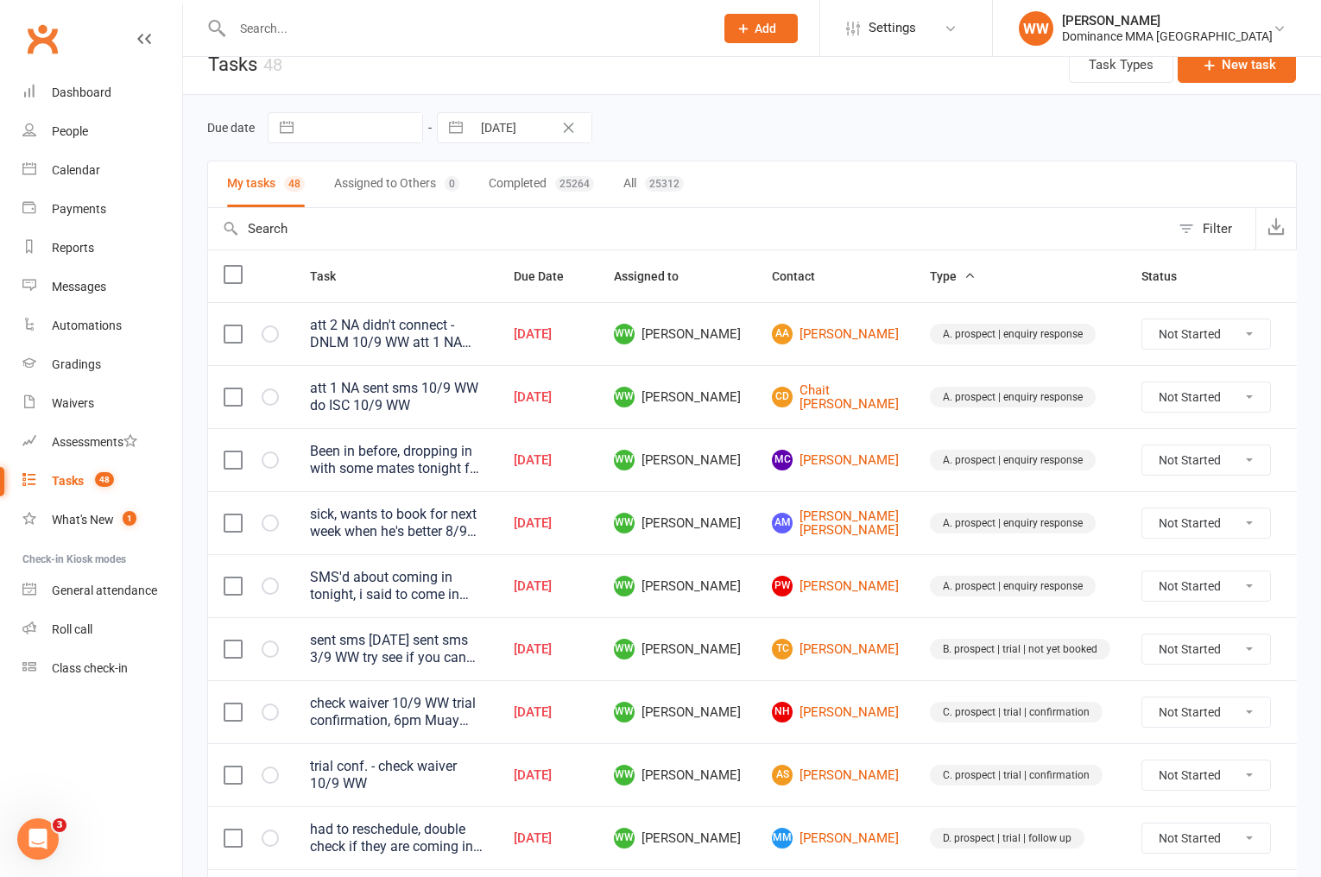
scroll to position [1149, 0]
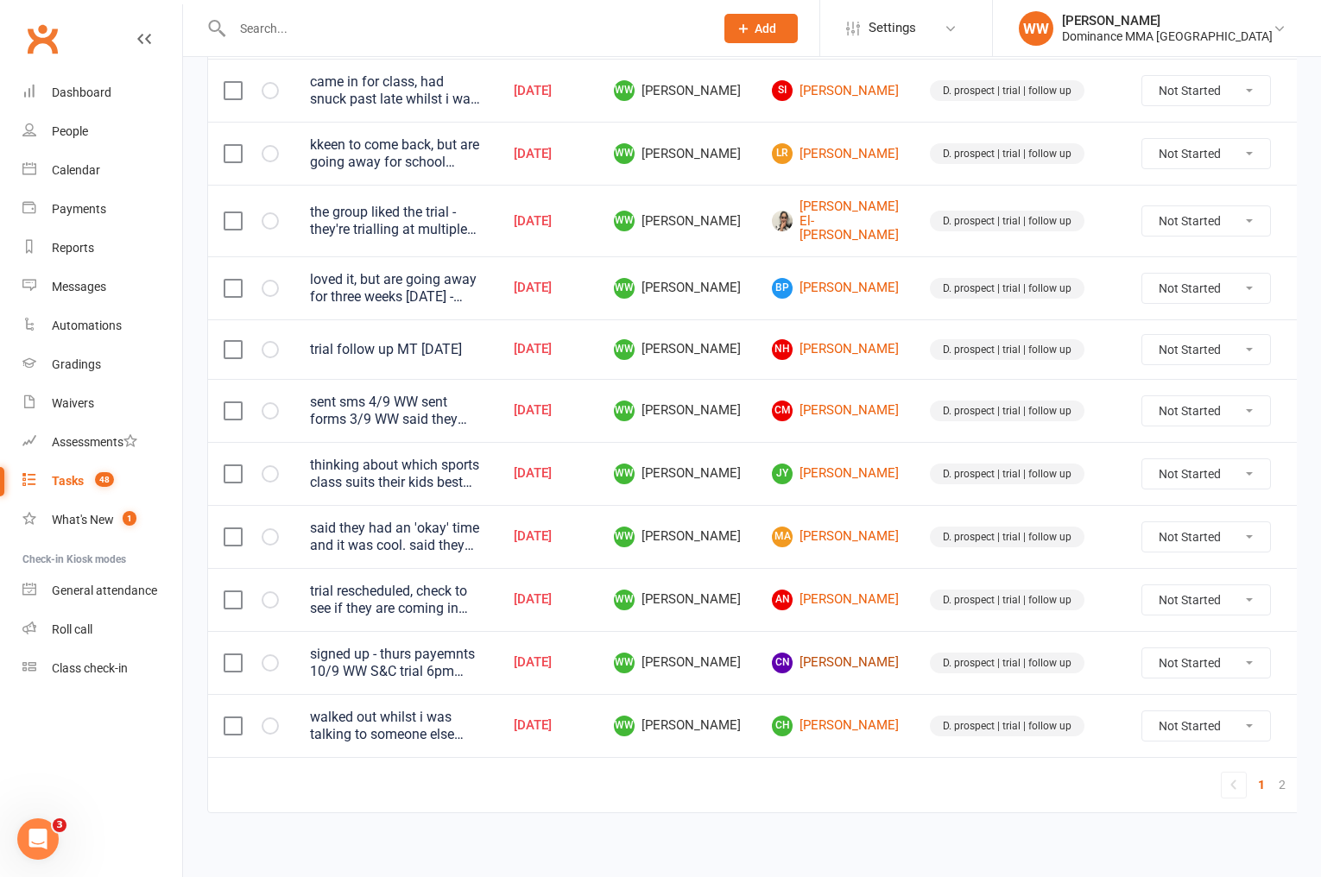
click at [814, 659] on link "CN Chetan Noronha" at bounding box center [835, 663] width 127 height 21
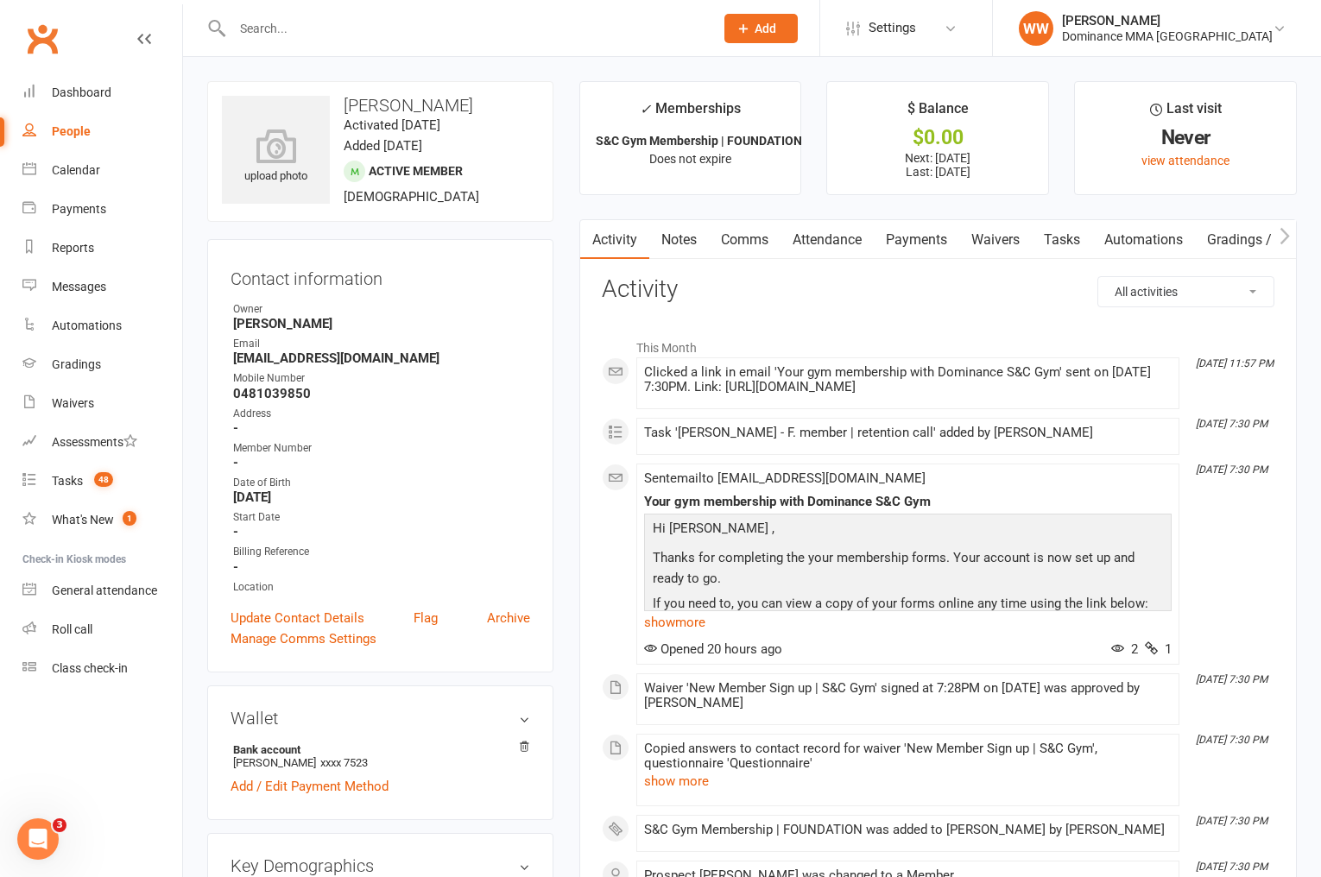
click at [1049, 236] on link "Tasks" at bounding box center [1062, 240] width 60 height 40
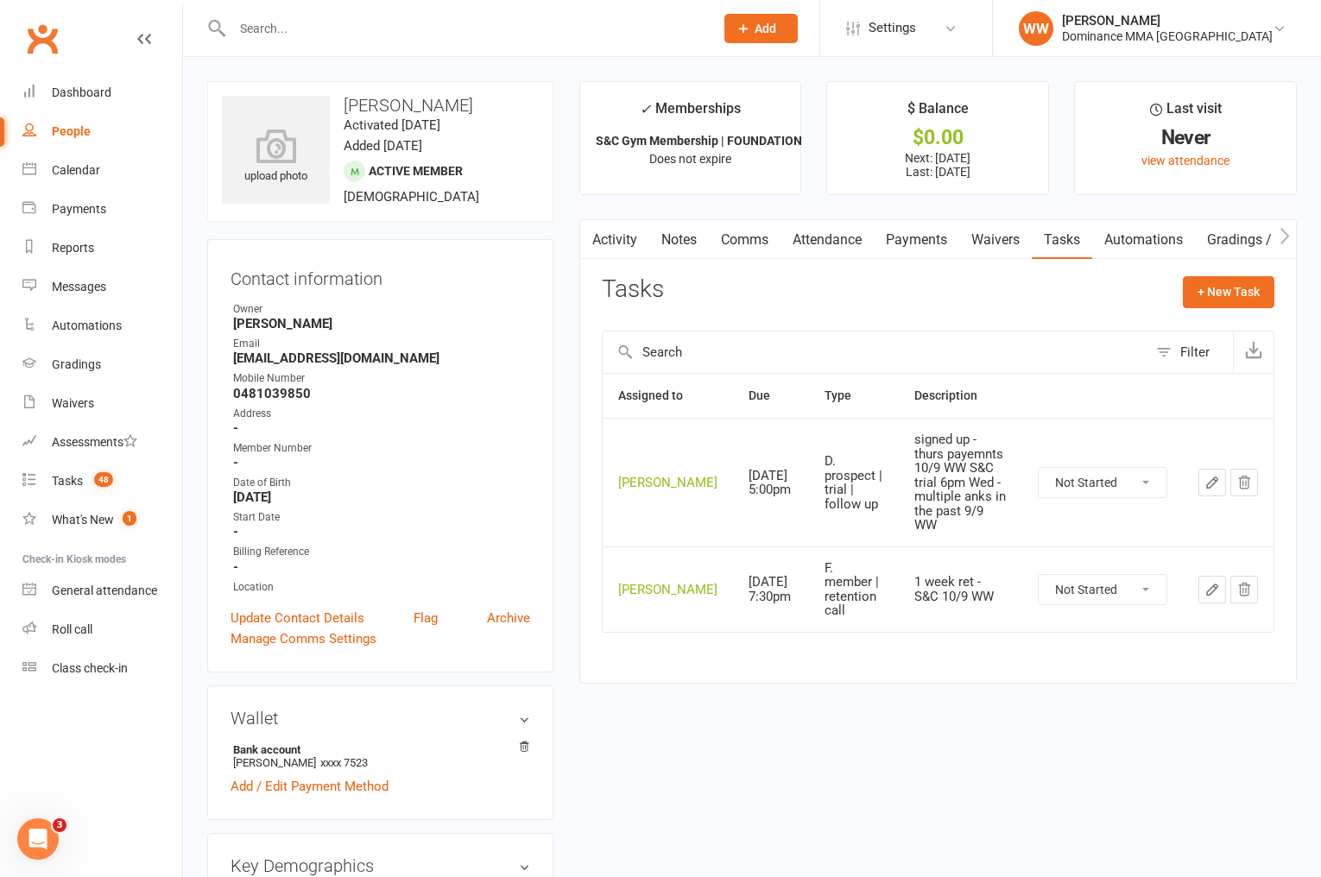
click at [1116, 488] on select "Not Started In Progress Waiting Complete" at bounding box center [1103, 482] width 128 height 29
click at [1039, 468] on select "Not Started In Progress Waiting Complete" at bounding box center [1103, 482] width 128 height 29
select select "unstarted"
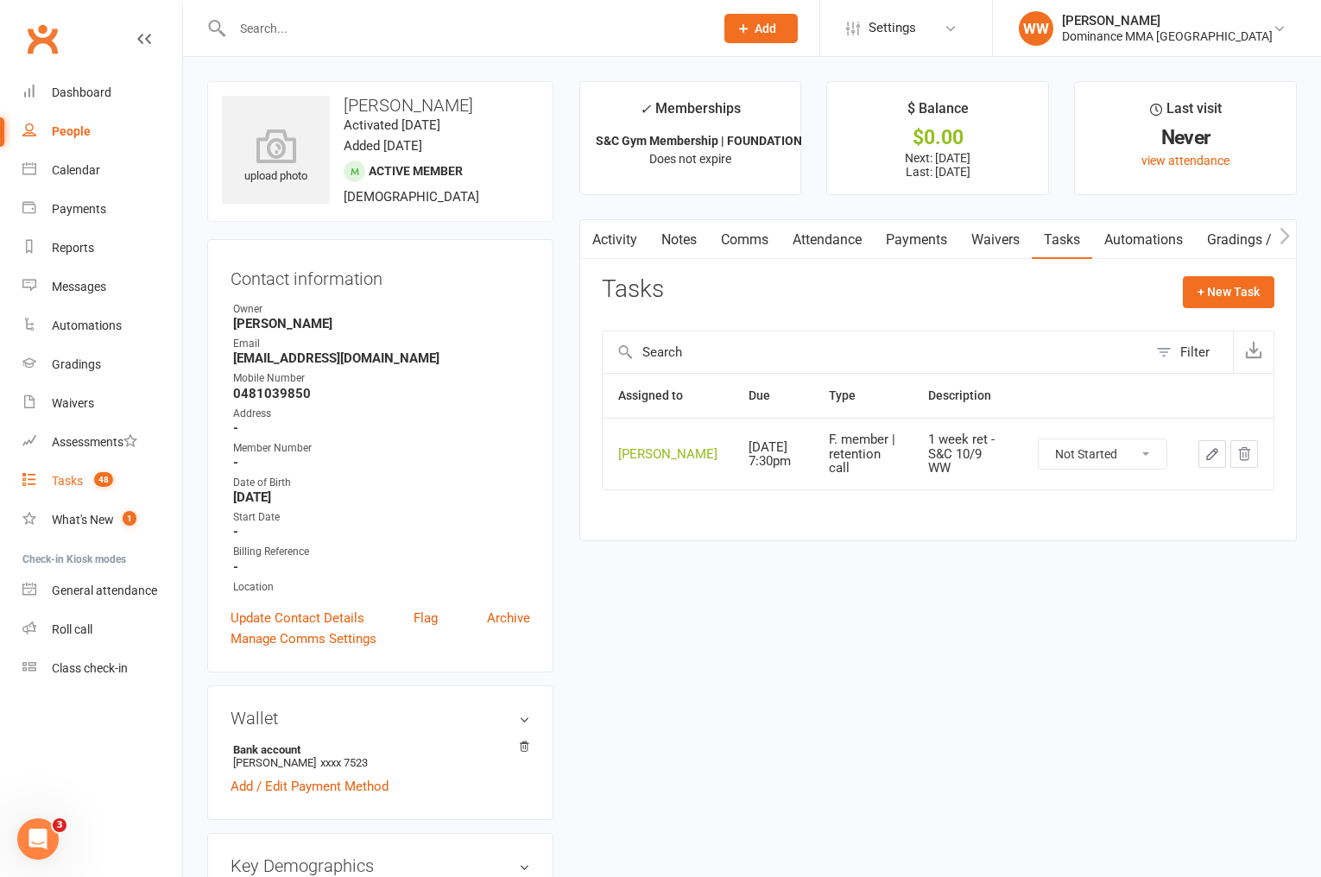
click at [54, 482] on div "Tasks" at bounding box center [67, 481] width 31 height 14
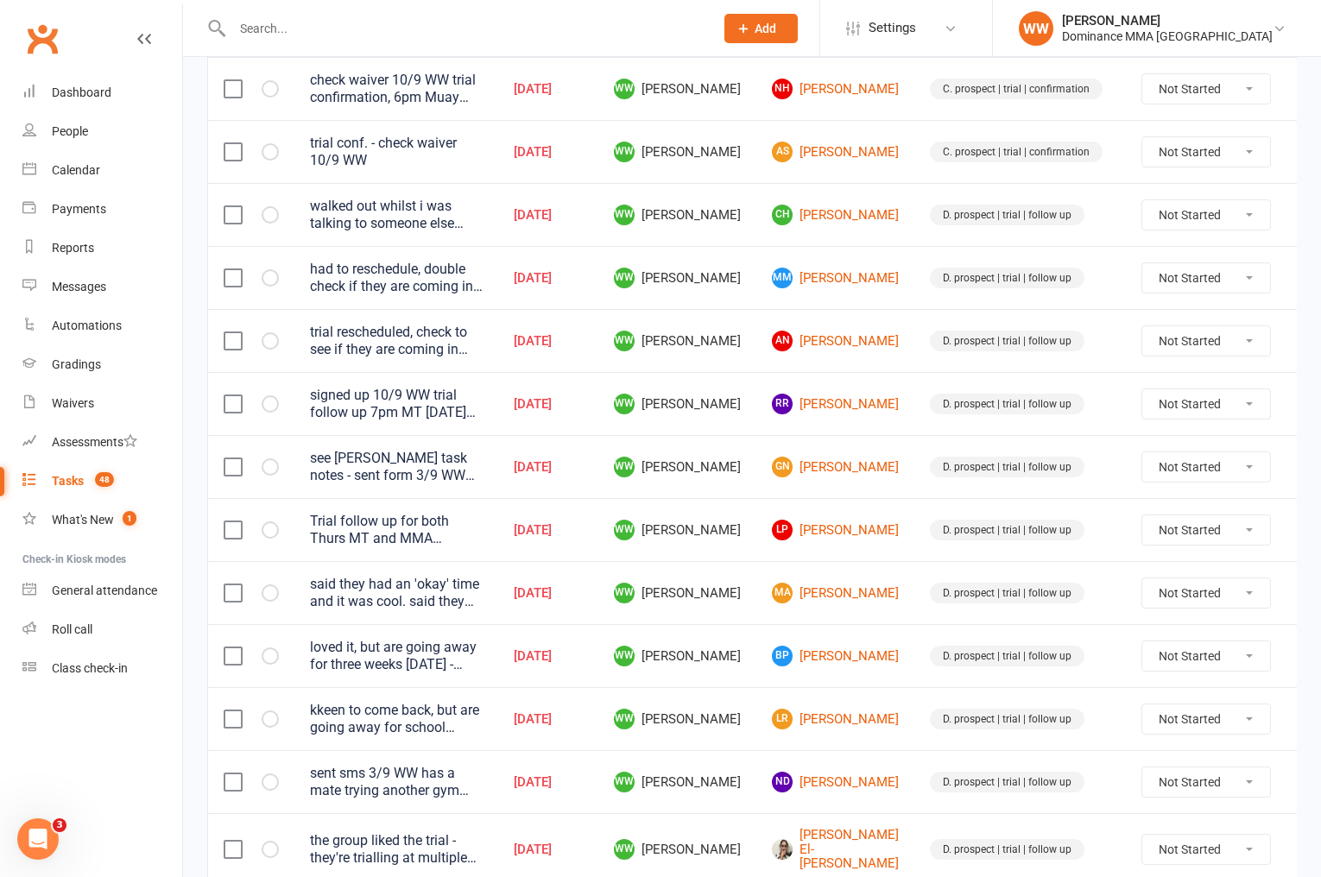
scroll to position [1152, 0]
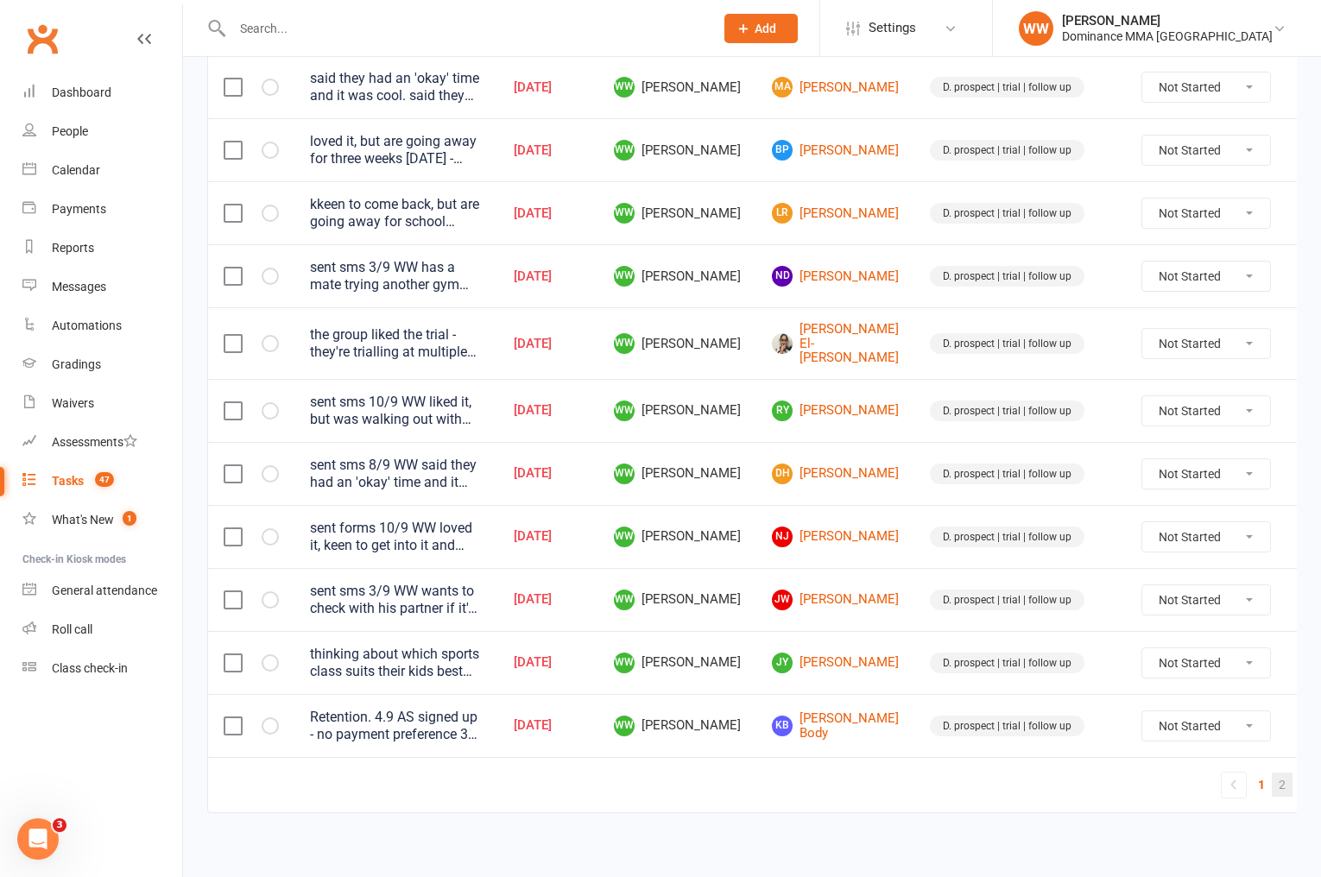
click at [1272, 780] on link "2" at bounding box center [1282, 785] width 21 height 24
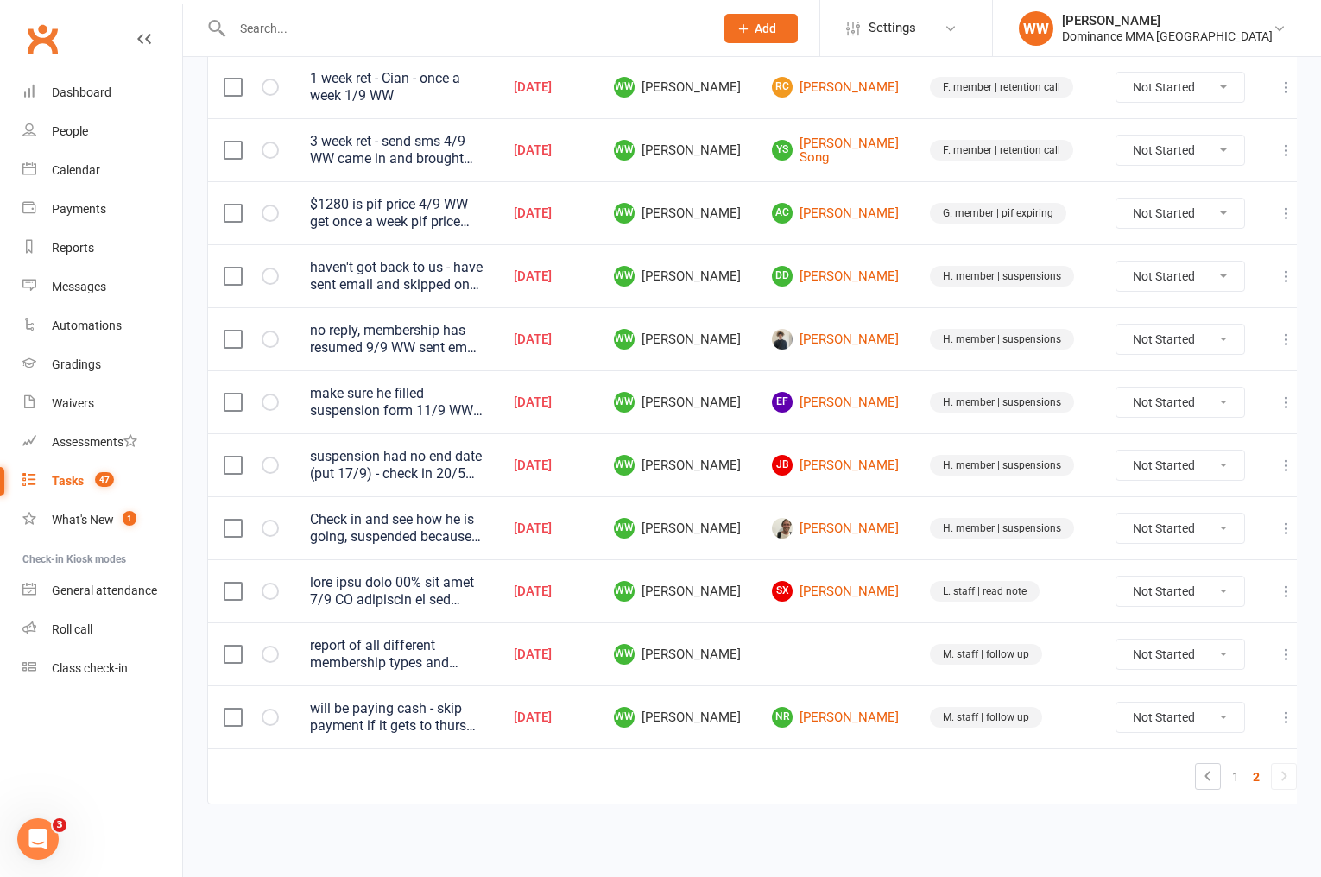
click at [1073, 535] on td "H. member | suspensions" at bounding box center [1008, 528] width 186 height 63
click at [1073, 541] on td "H. member | suspensions" at bounding box center [1008, 528] width 186 height 63
click at [830, 725] on link "NR Nerisa Rutterford" at bounding box center [835, 717] width 127 height 21
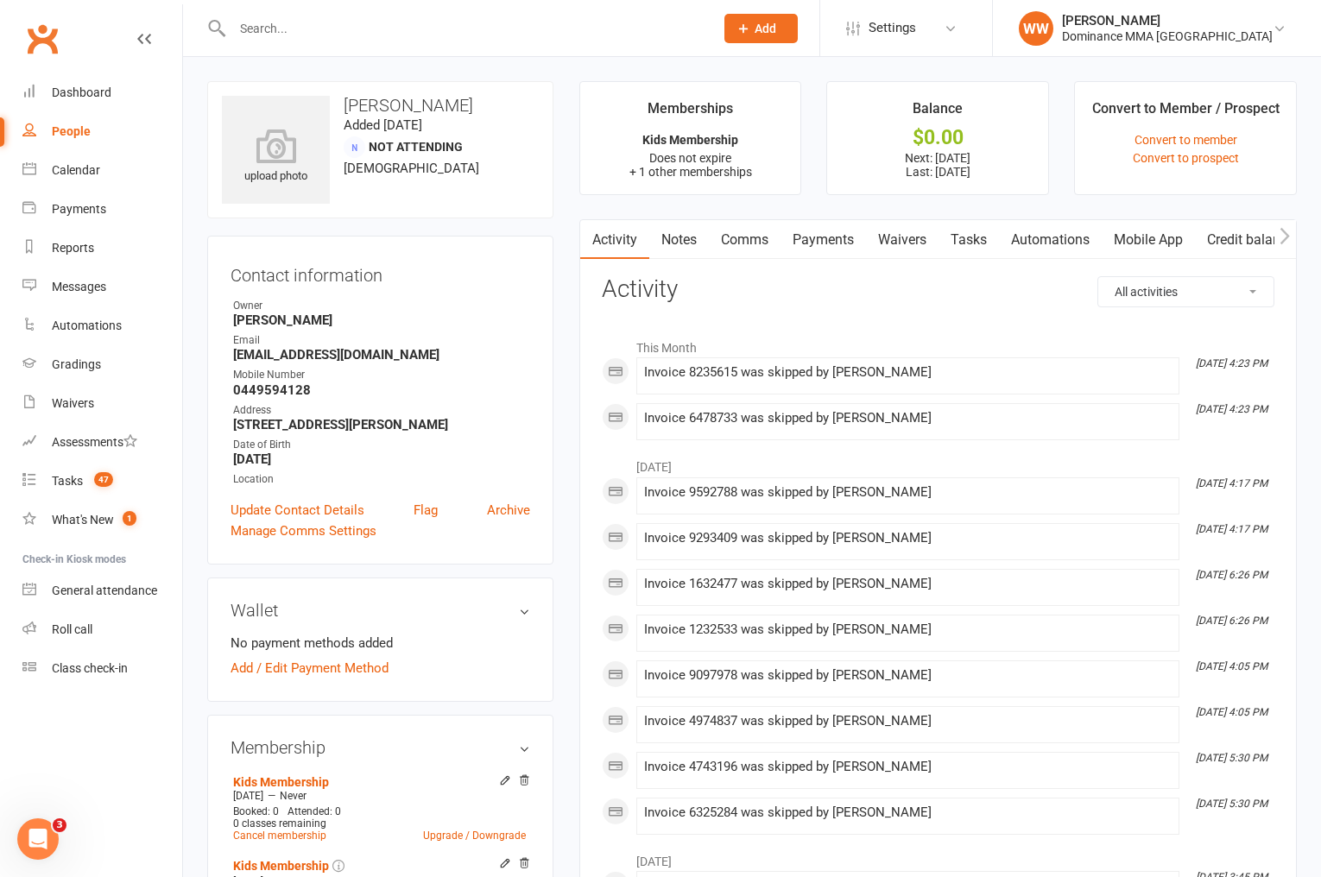
click at [850, 236] on link "Payments" at bounding box center [823, 240] width 85 height 40
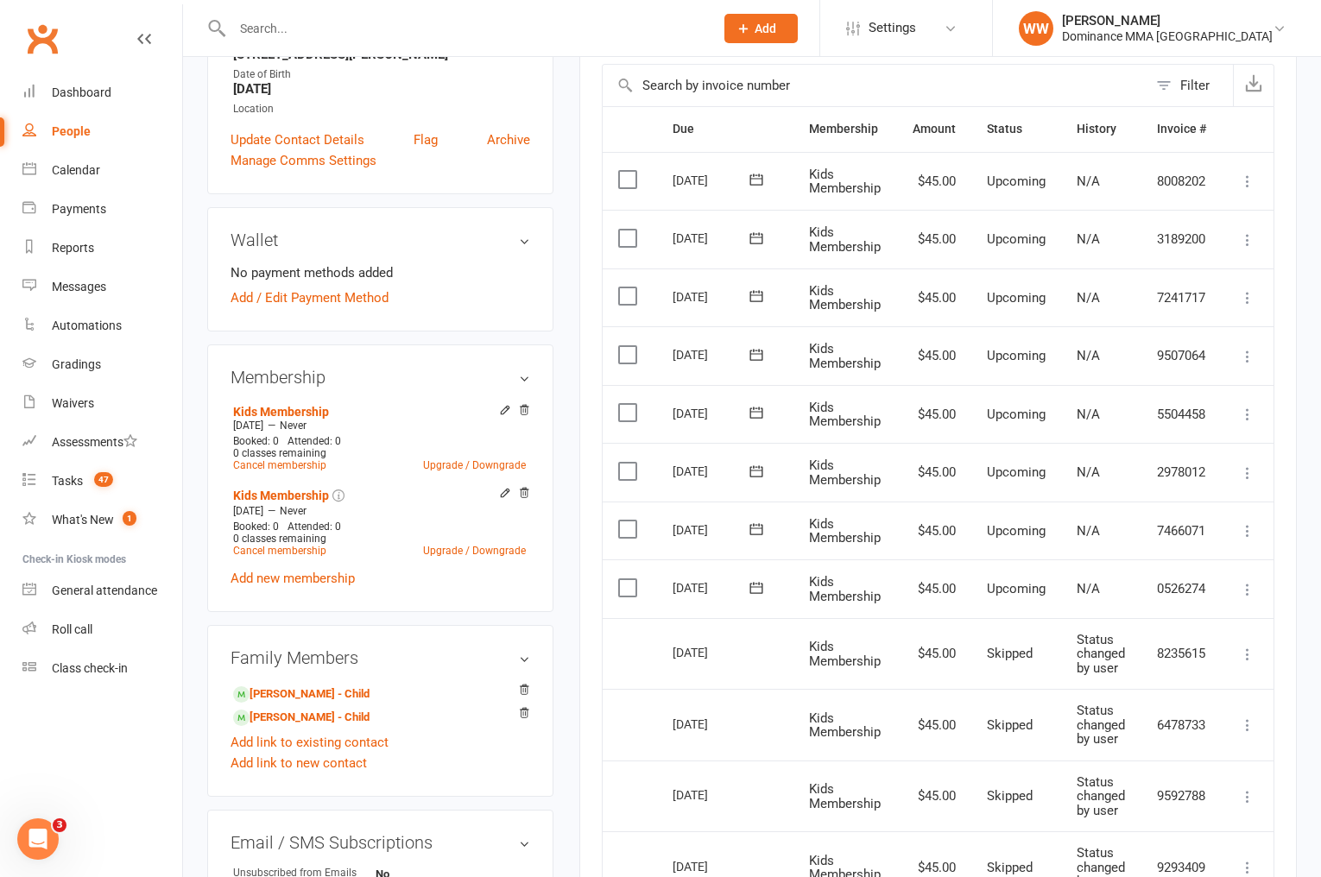
scroll to position [468, 0]
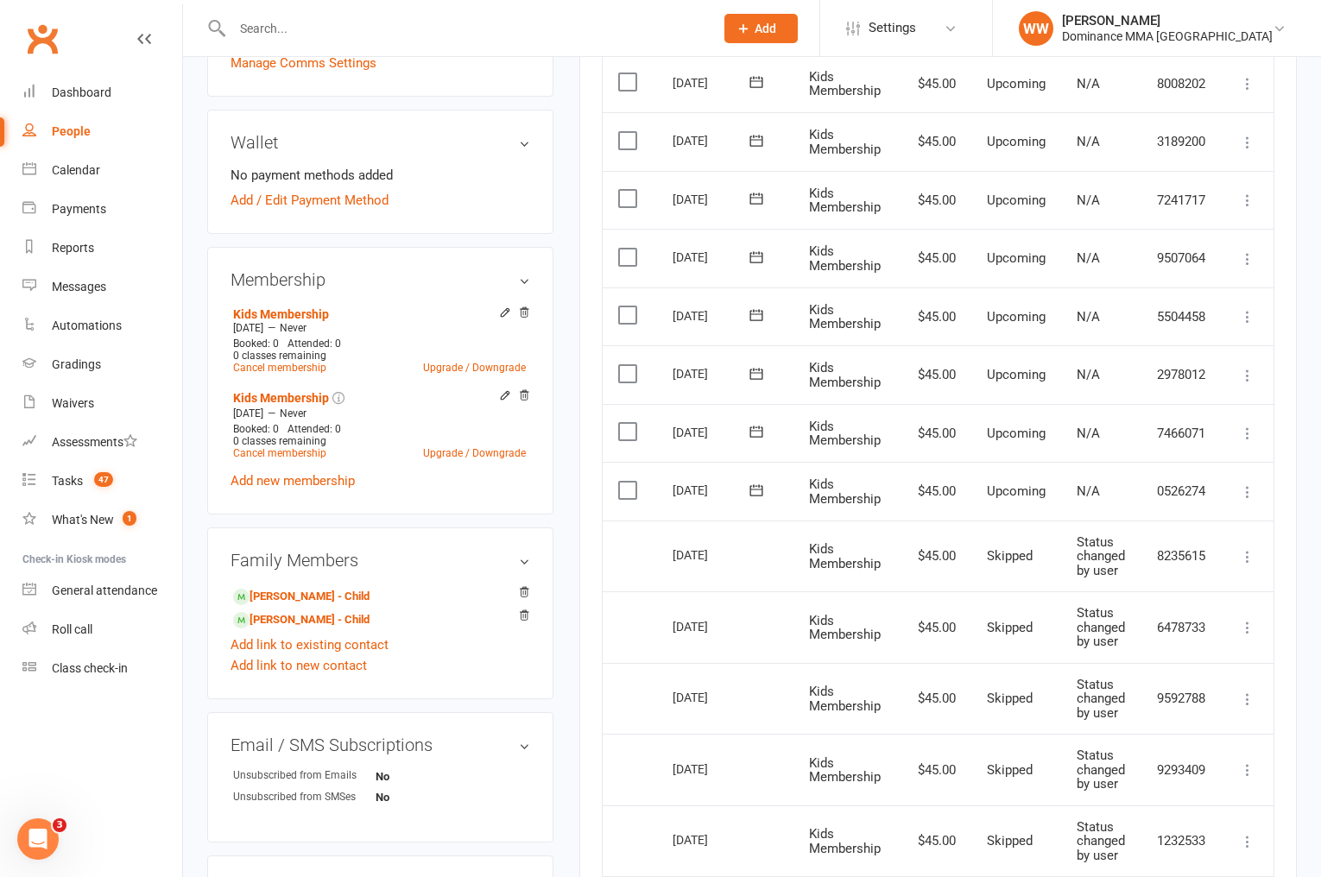
click at [628, 491] on label at bounding box center [629, 490] width 23 height 17
click at [628, 482] on input "checkbox" at bounding box center [623, 482] width 11 height 0
drag, startPoint x: 627, startPoint y: 427, endPoint x: 645, endPoint y: 442, distance: 23.9
click at [627, 427] on label at bounding box center [629, 431] width 23 height 17
click at [627, 423] on input "checkbox" at bounding box center [623, 423] width 11 height 0
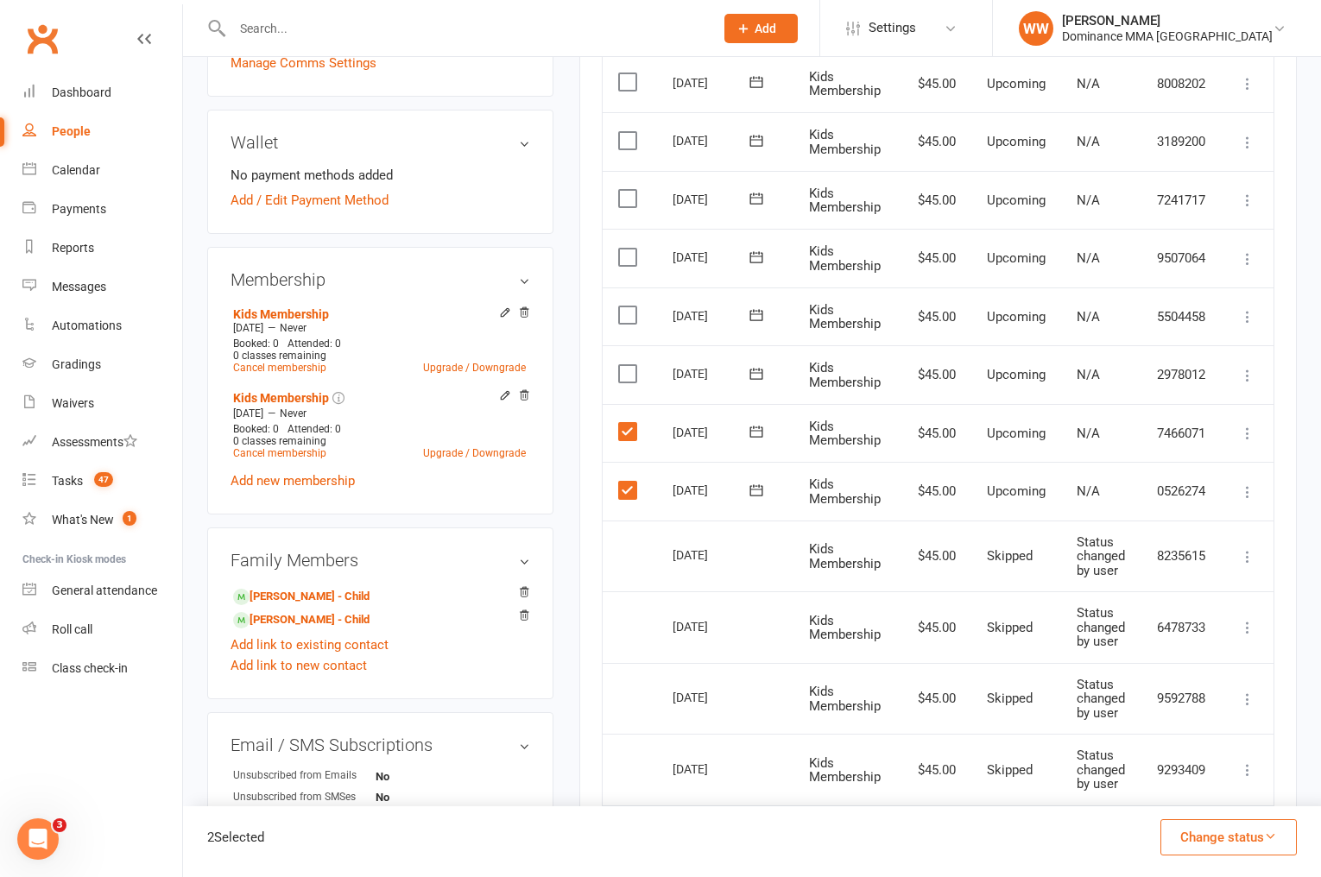
click at [1206, 835] on button "Change status" at bounding box center [1229, 838] width 136 height 36
click at [1168, 795] on link "Skipped" at bounding box center [1210, 791] width 171 height 35
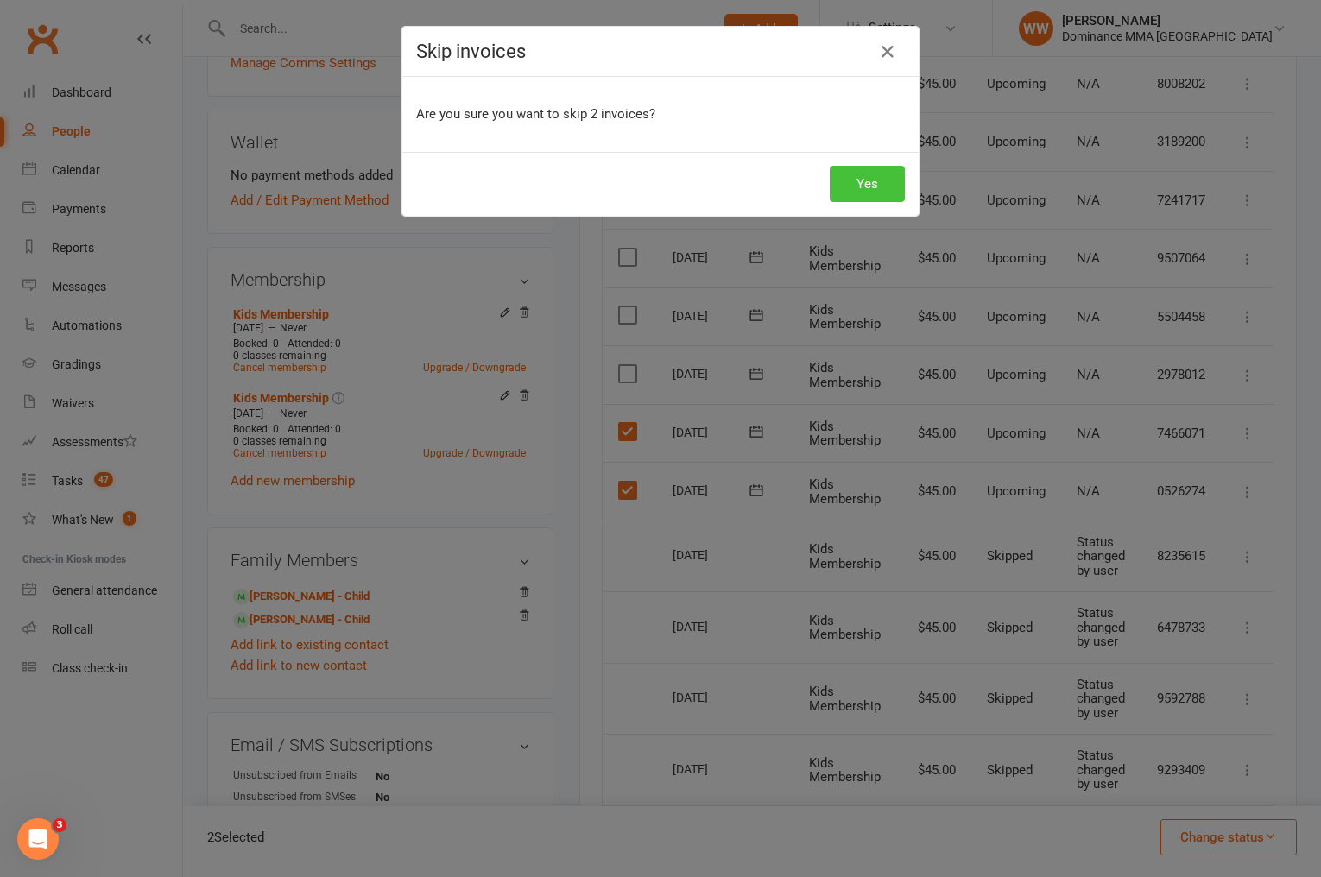
drag, startPoint x: 871, startPoint y: 186, endPoint x: 871, endPoint y: 208, distance: 22.5
click at [871, 186] on button "Yes" at bounding box center [867, 184] width 75 height 36
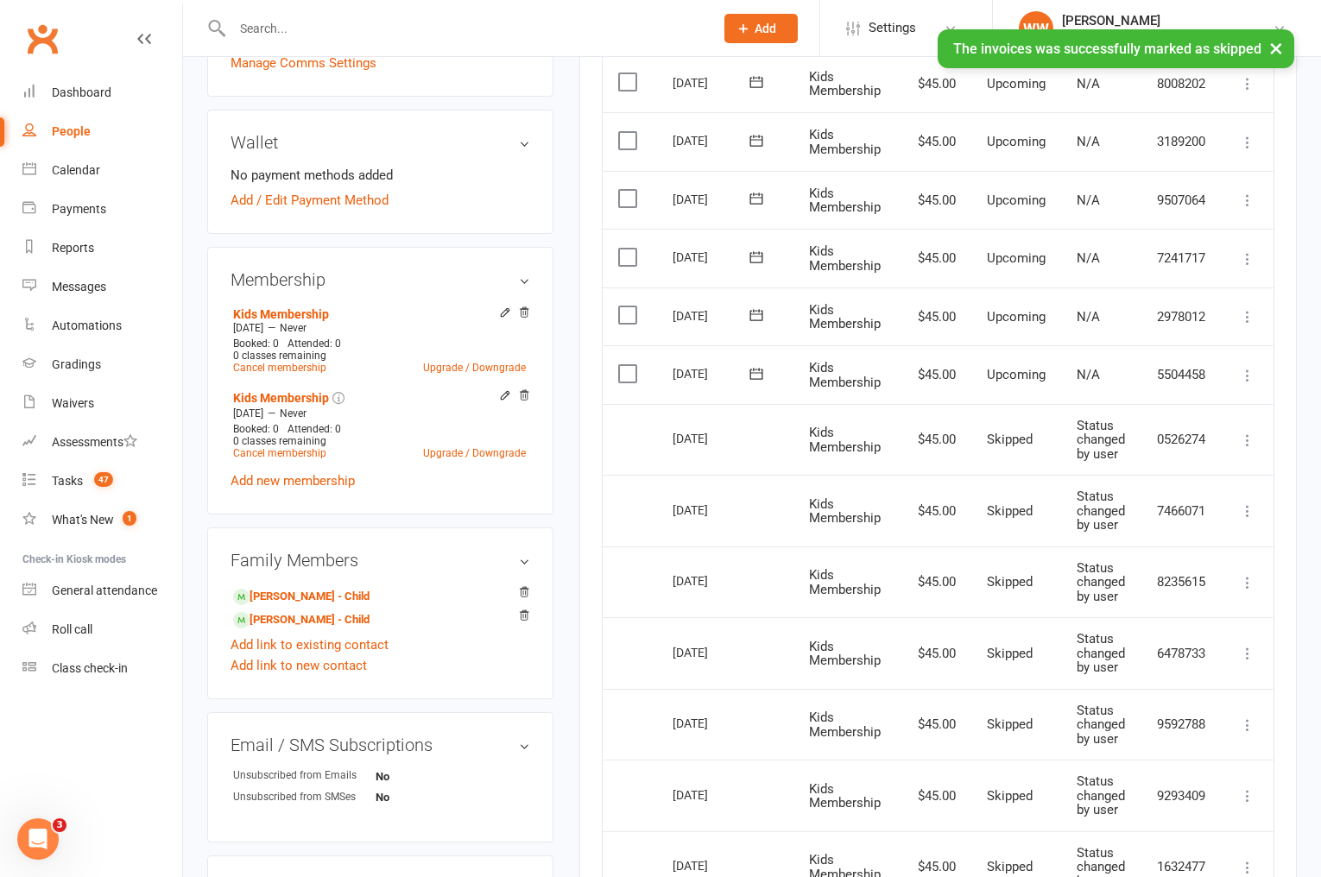
scroll to position [0, 0]
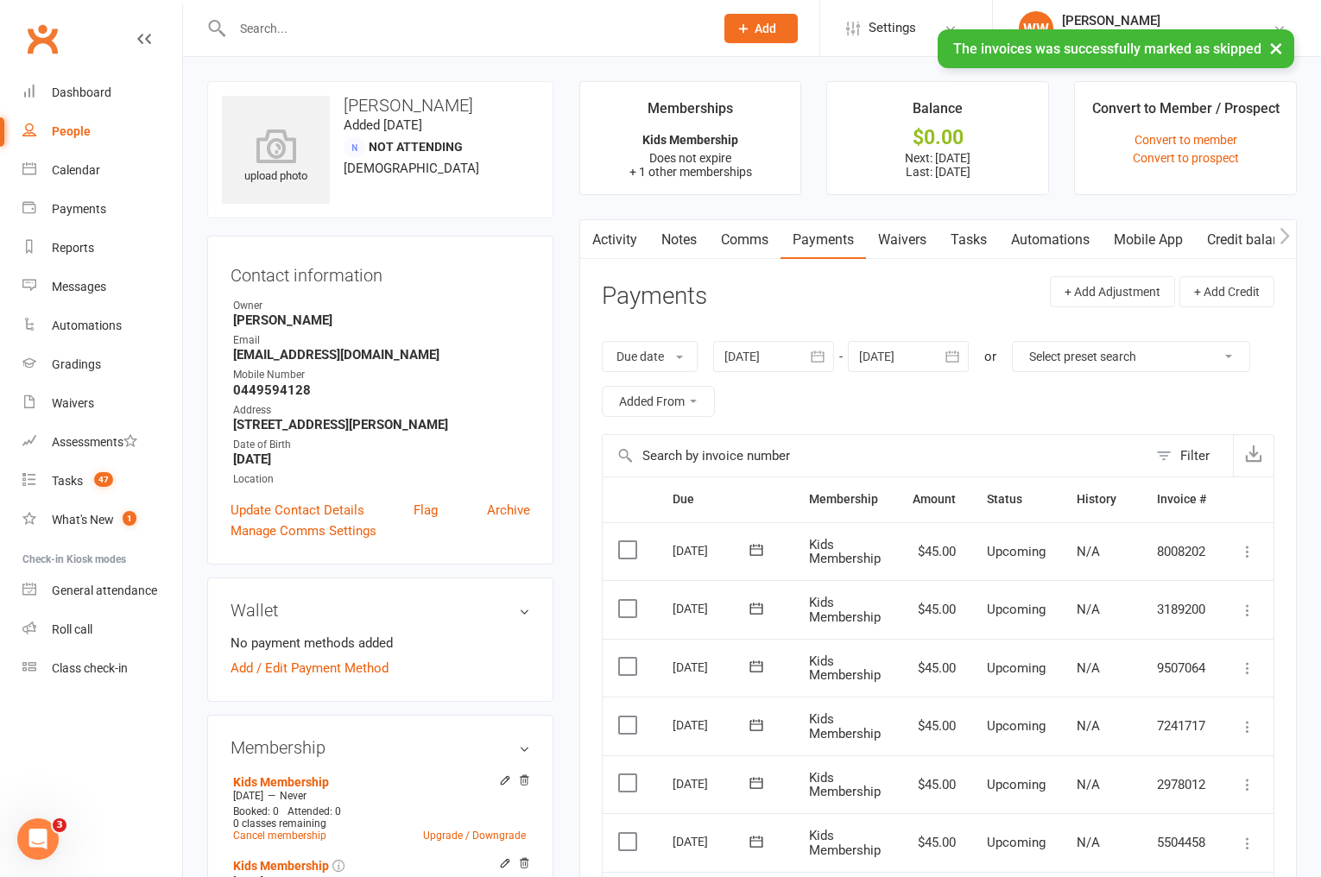
click at [973, 249] on link "Tasks" at bounding box center [969, 240] width 60 height 40
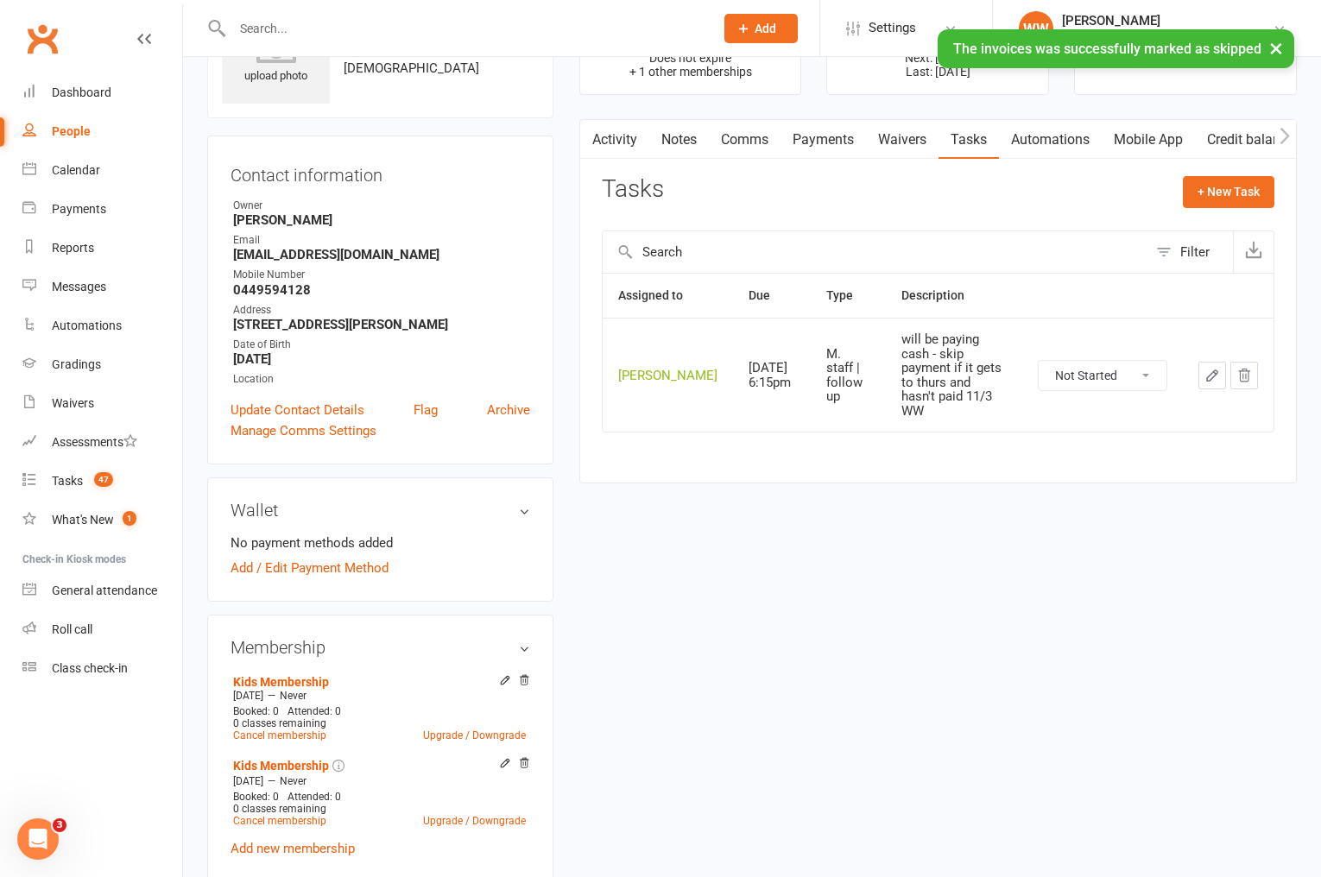
scroll to position [108, 0]
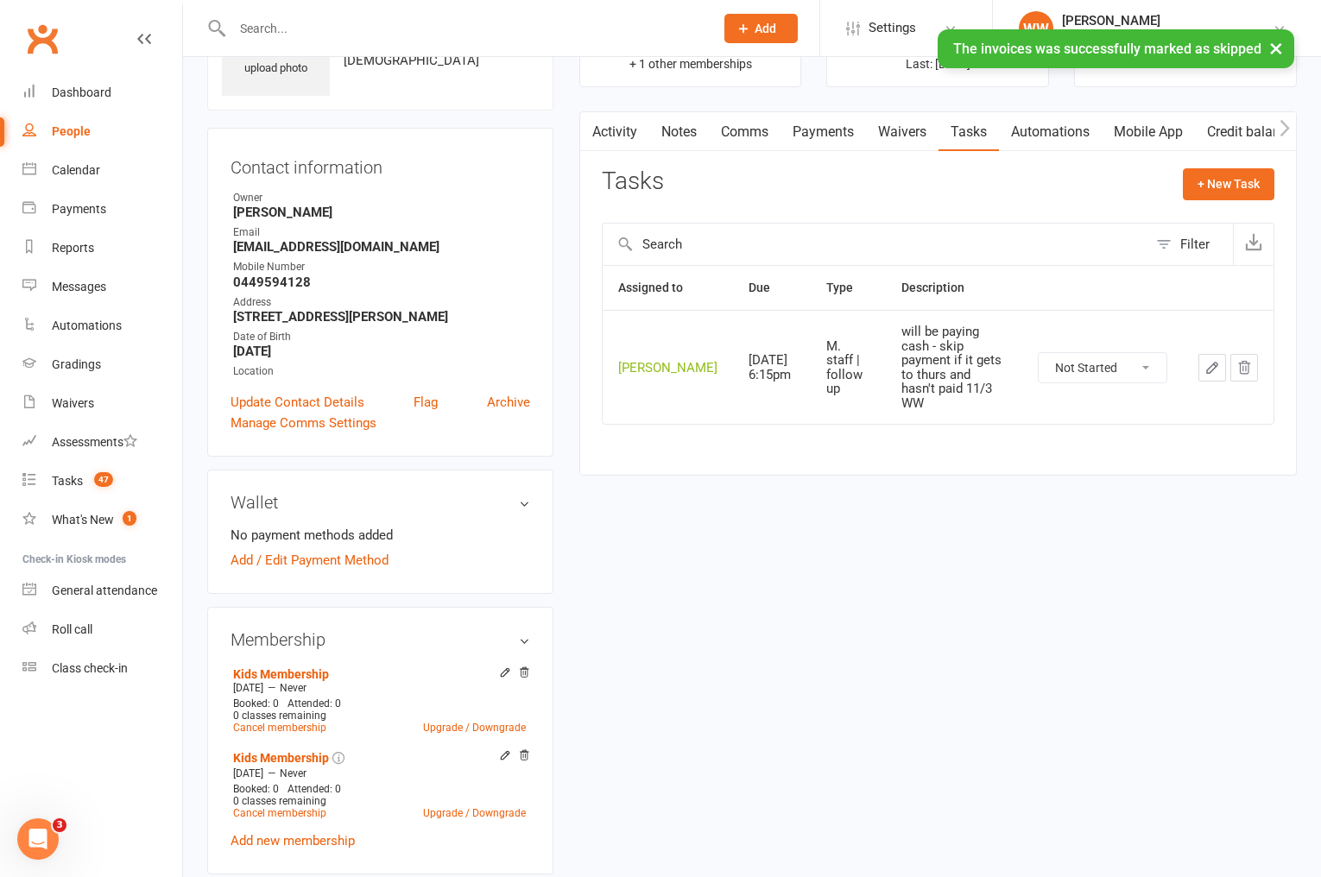
click at [1210, 365] on icon "button" at bounding box center [1212, 368] width 10 height 10
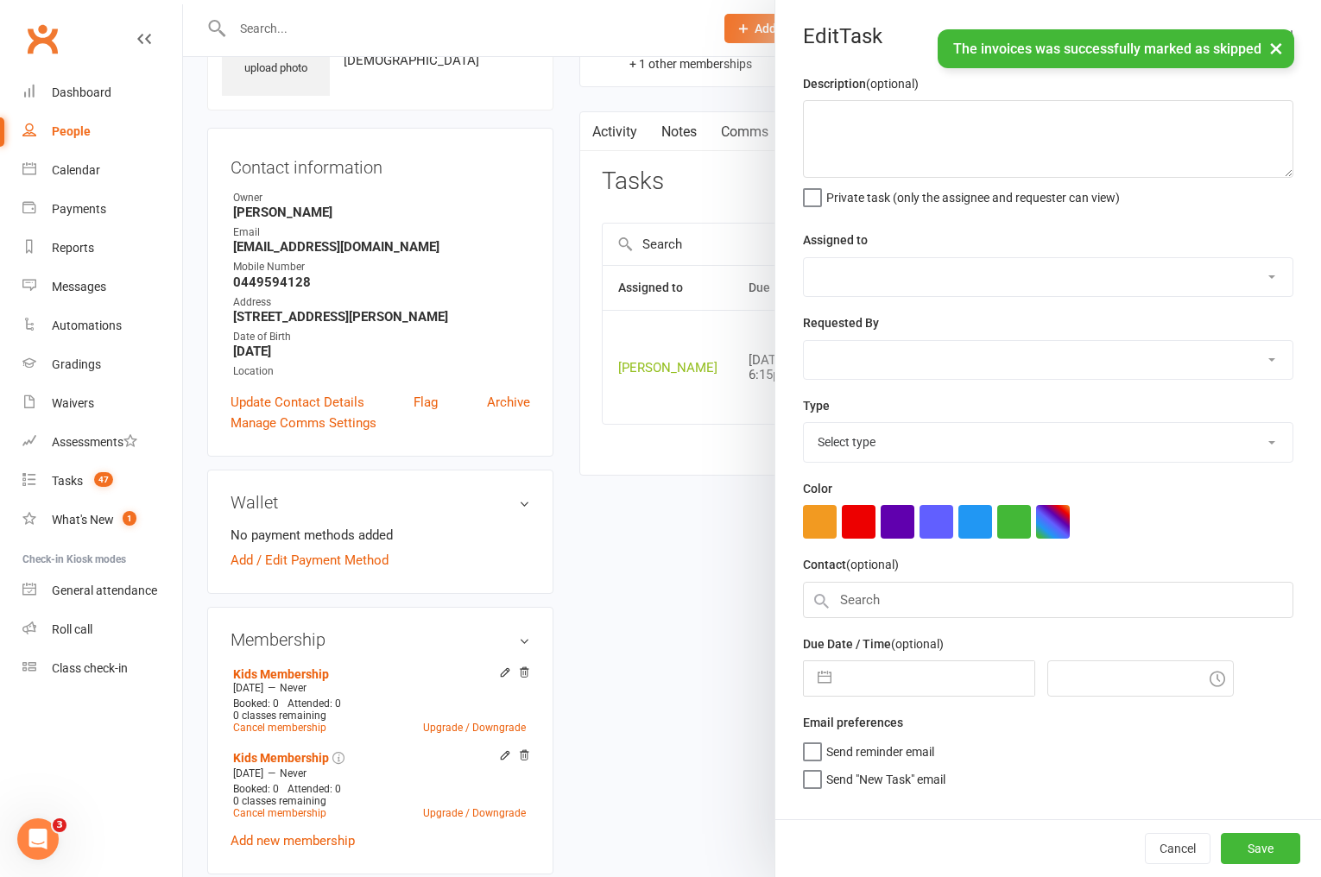
type textarea "will be paying cash - skip payment if it gets to thurs and hasn't paid 11/3 WW"
select select "49757"
type input "11 Sep 2025"
type input "6:15pm"
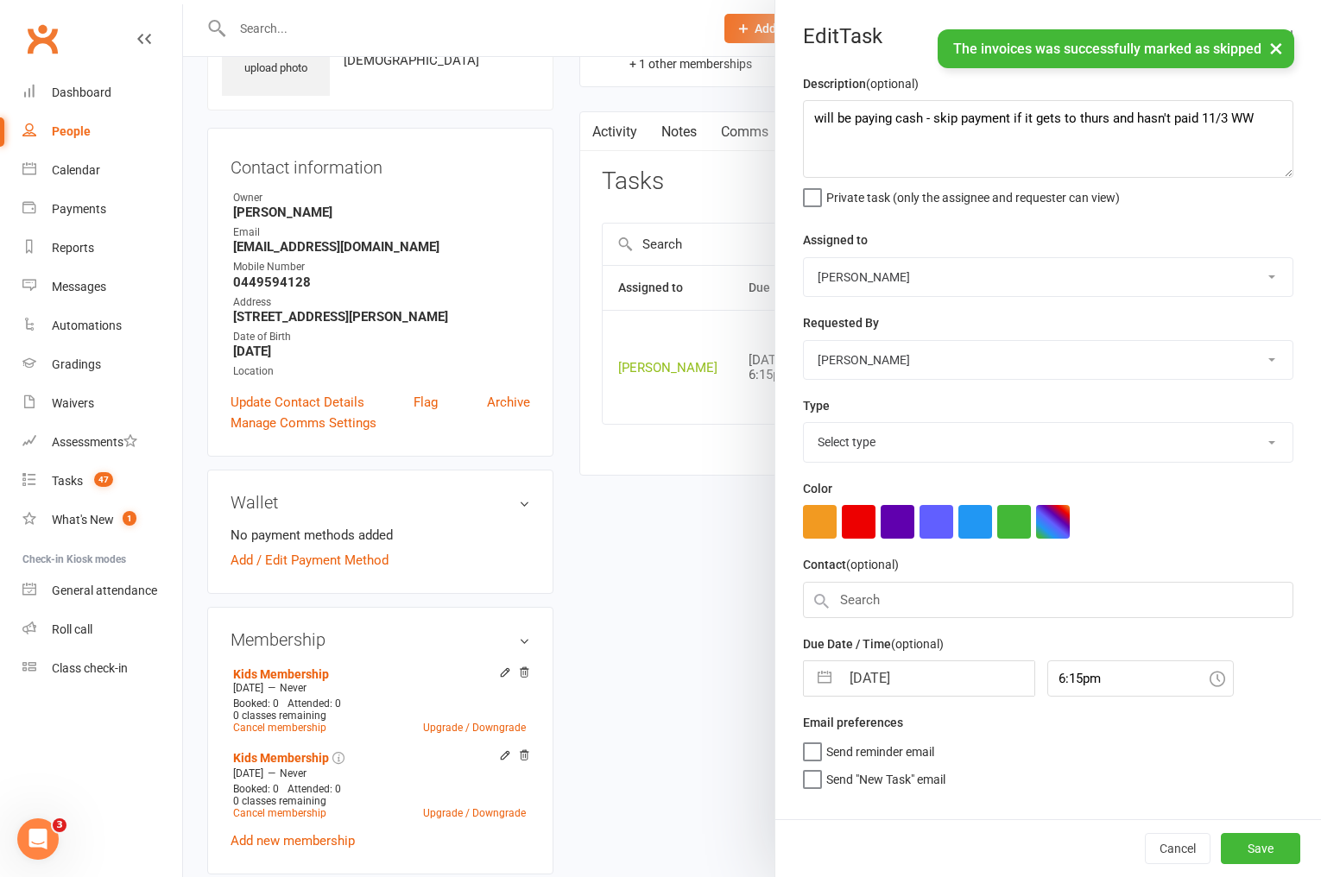
select select "3872"
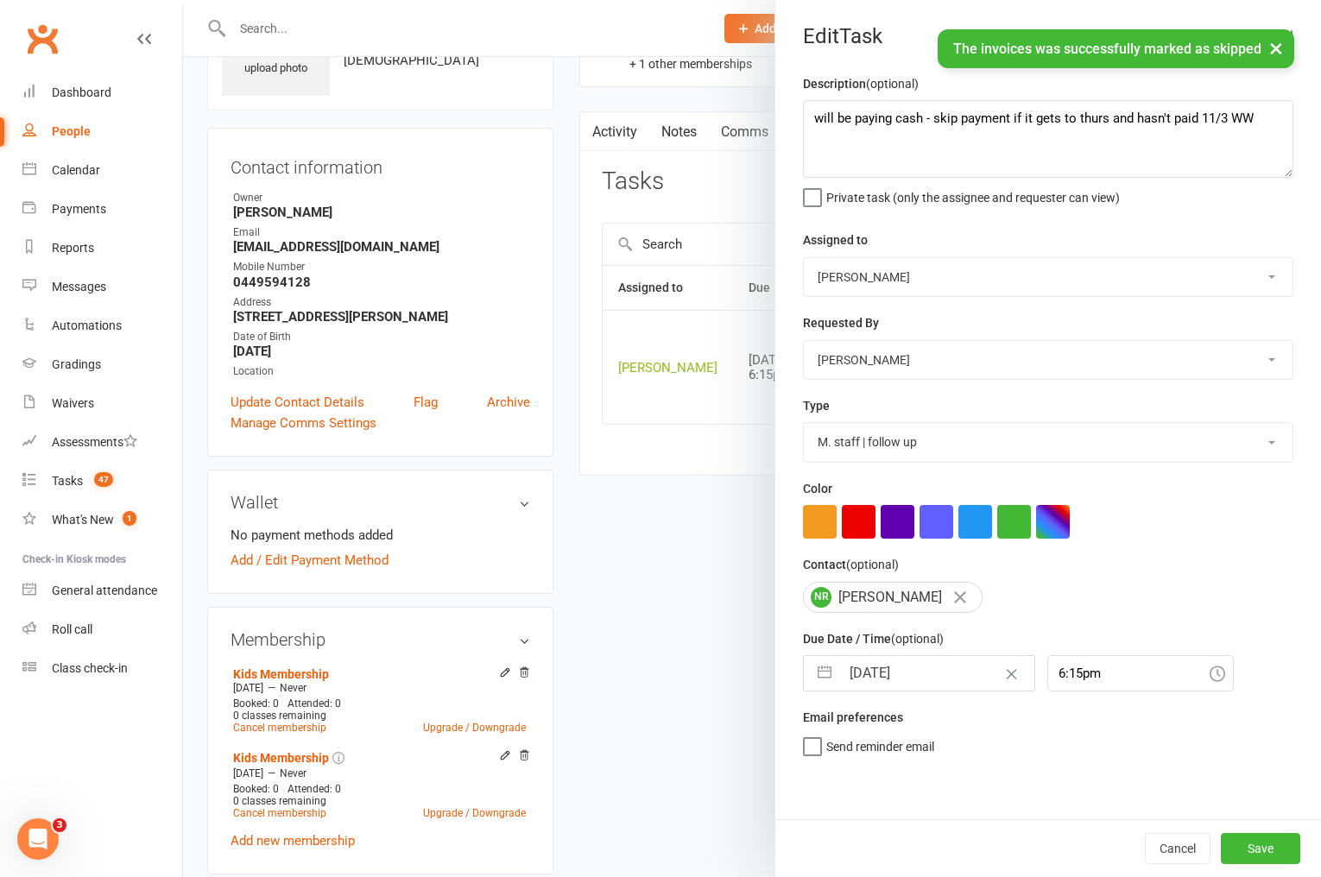
click at [911, 674] on input "11 Sep 2025" at bounding box center [937, 673] width 194 height 35
select select "7"
select select "2025"
select select "8"
select select "2025"
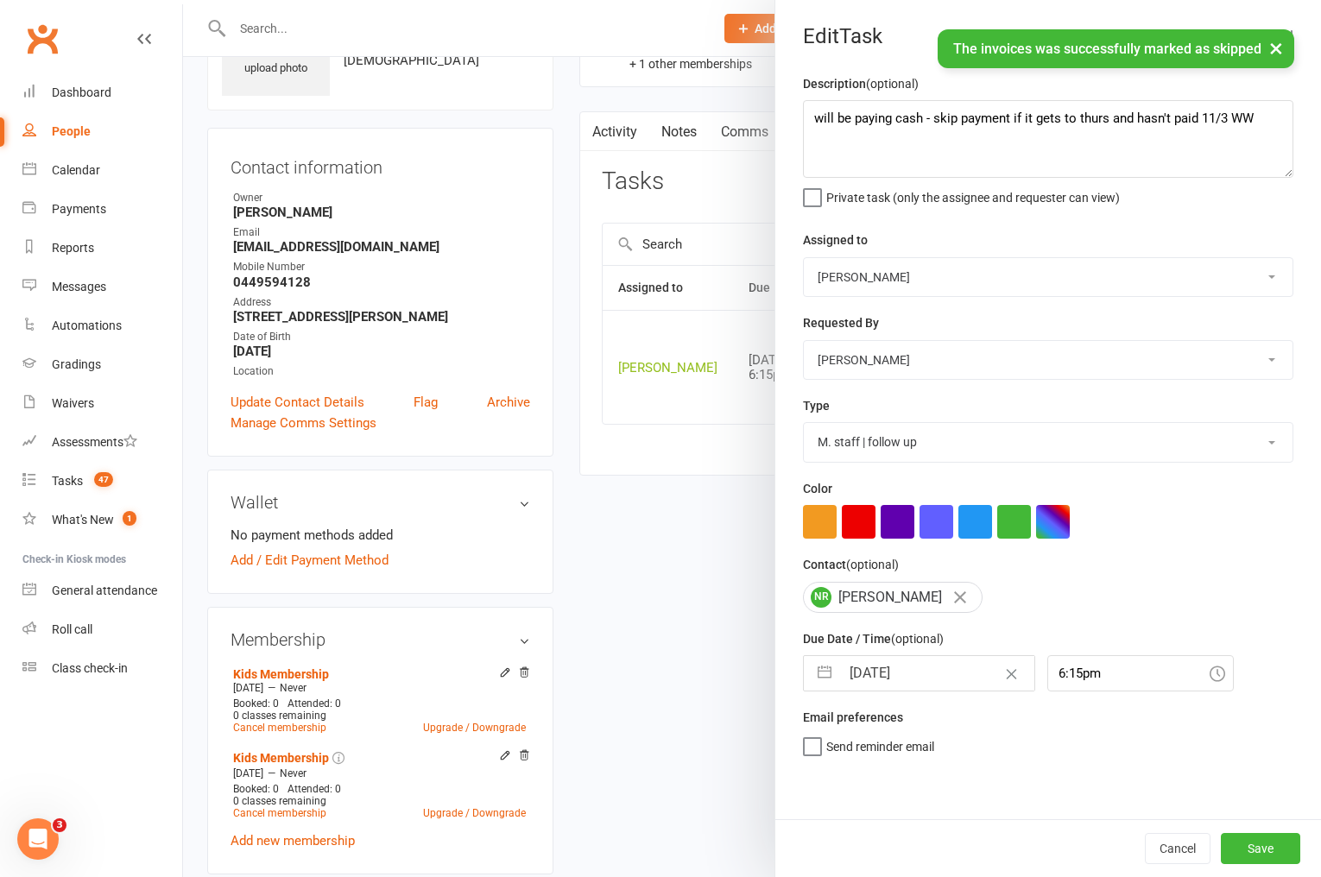
select select "9"
select select "2025"
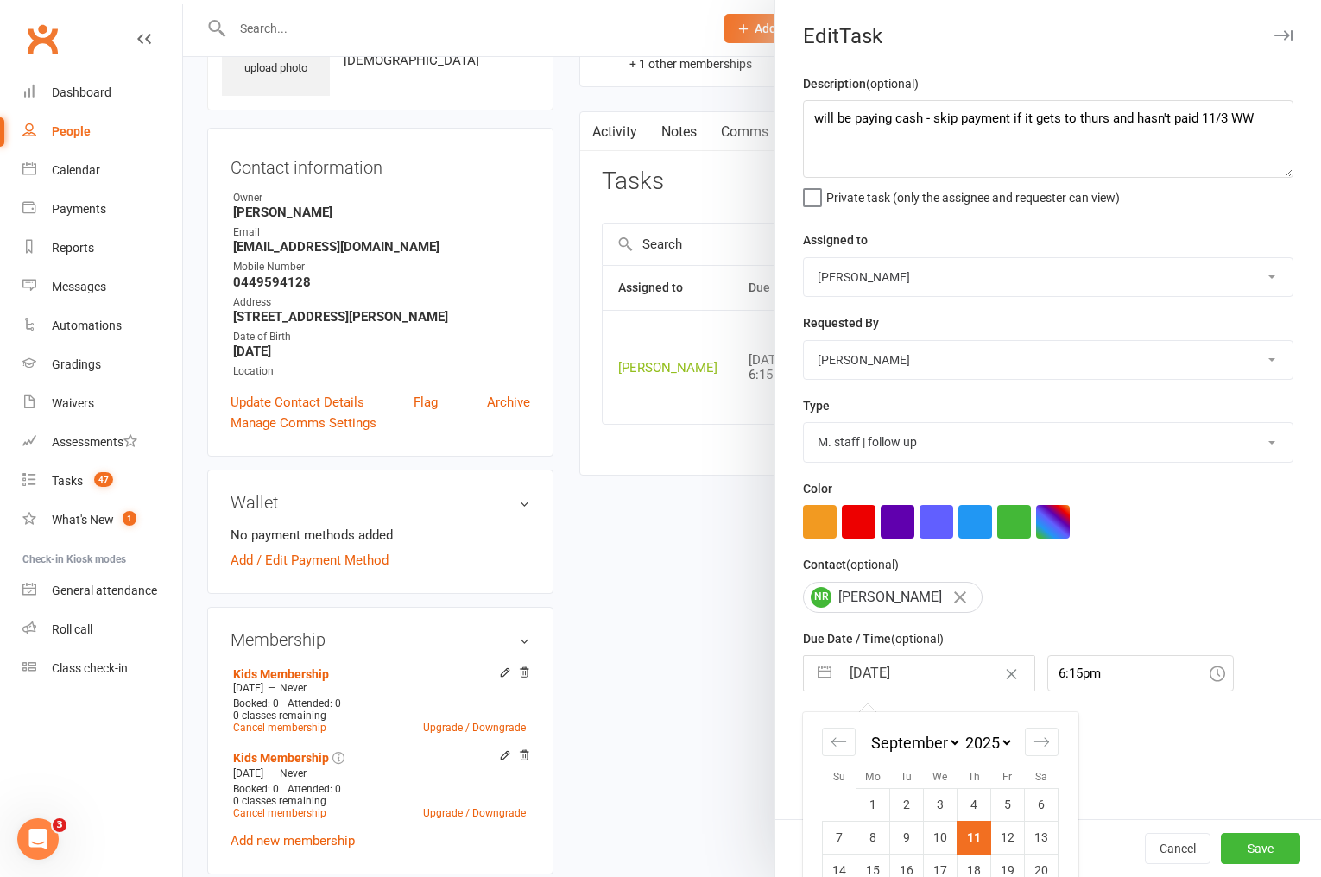
scroll to position [98, 0]
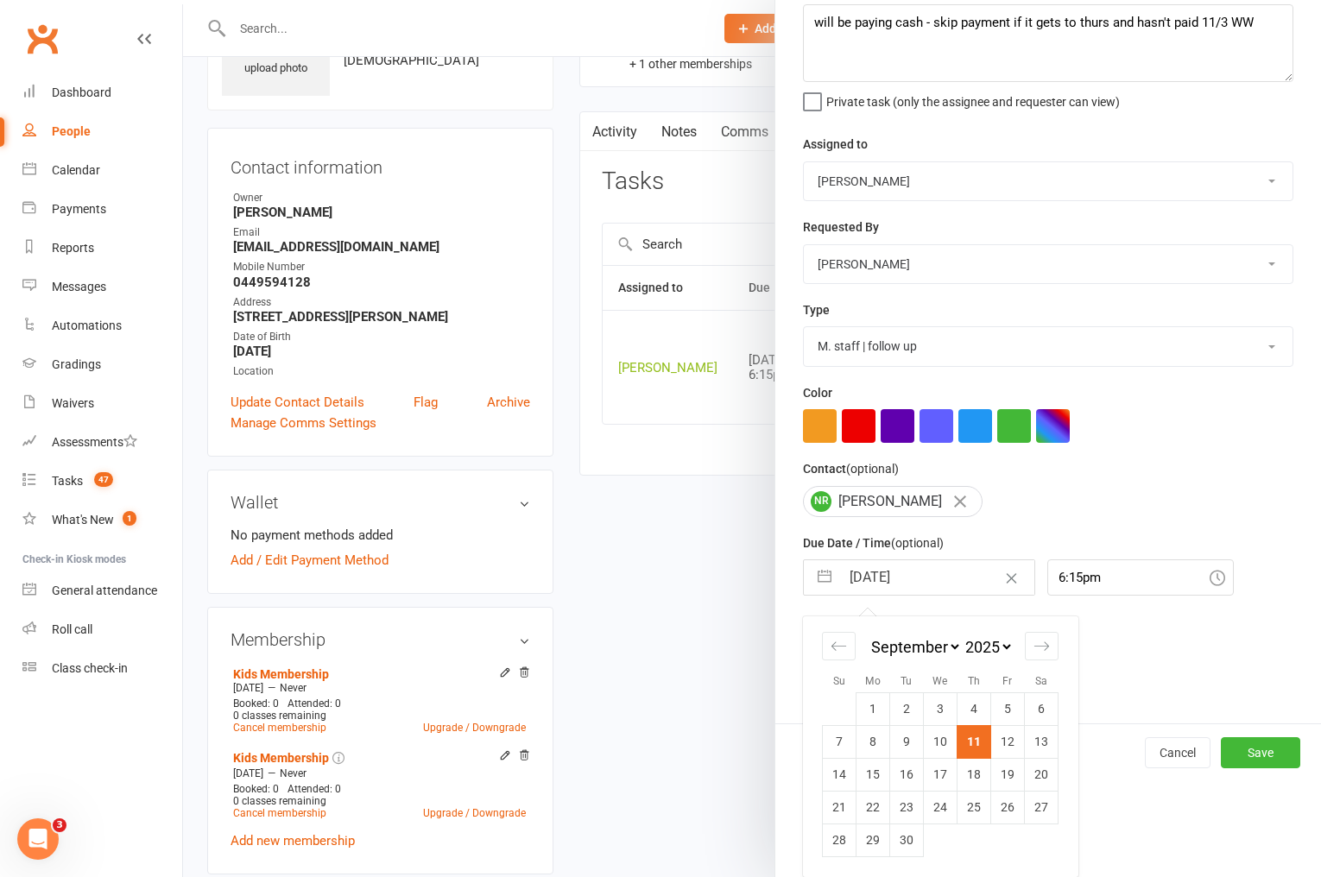
click at [977, 774] on td "18" at bounding box center [975, 774] width 34 height 33
type input "18 Sep 2025"
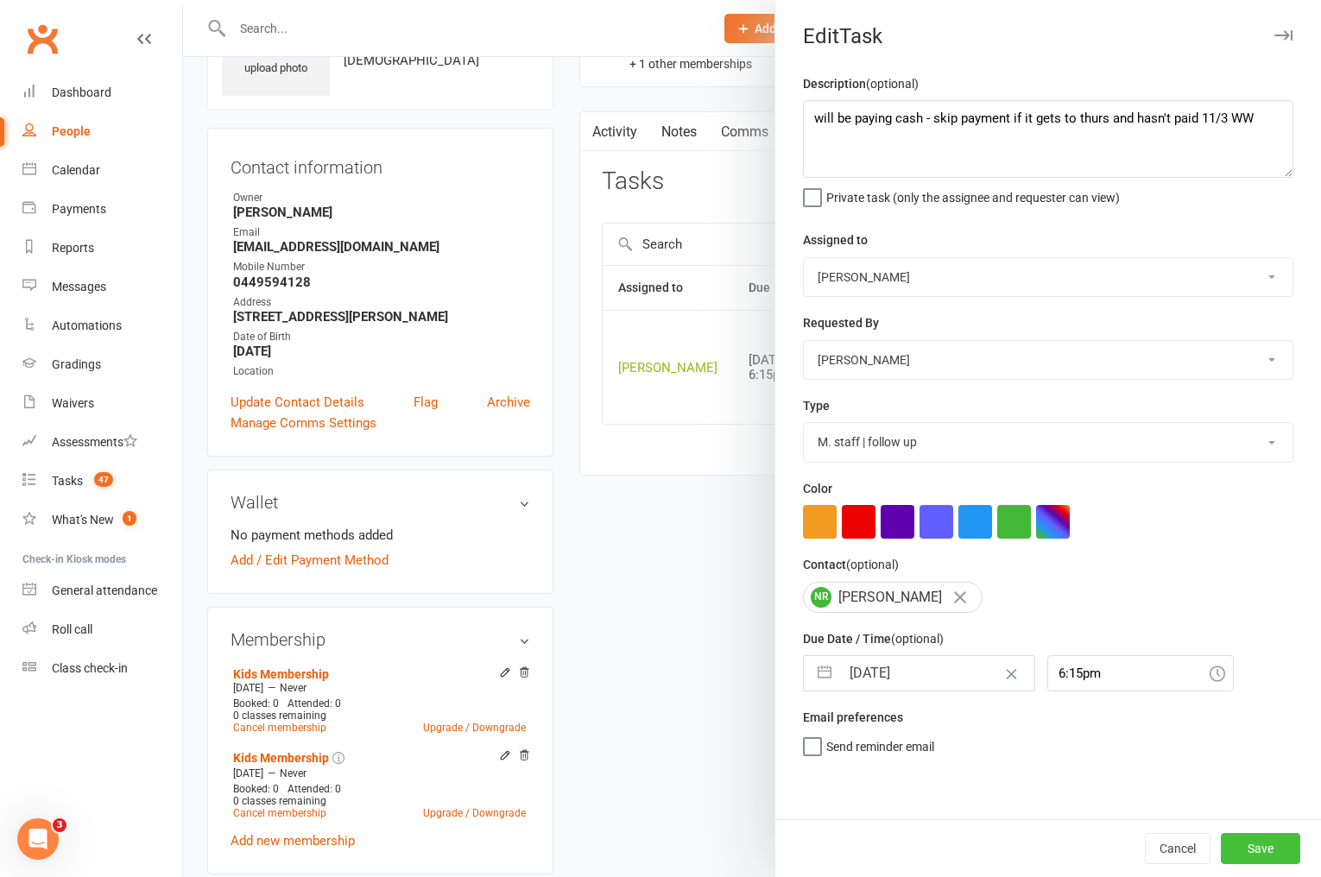
click at [1232, 851] on button "Save" at bounding box center [1260, 848] width 79 height 31
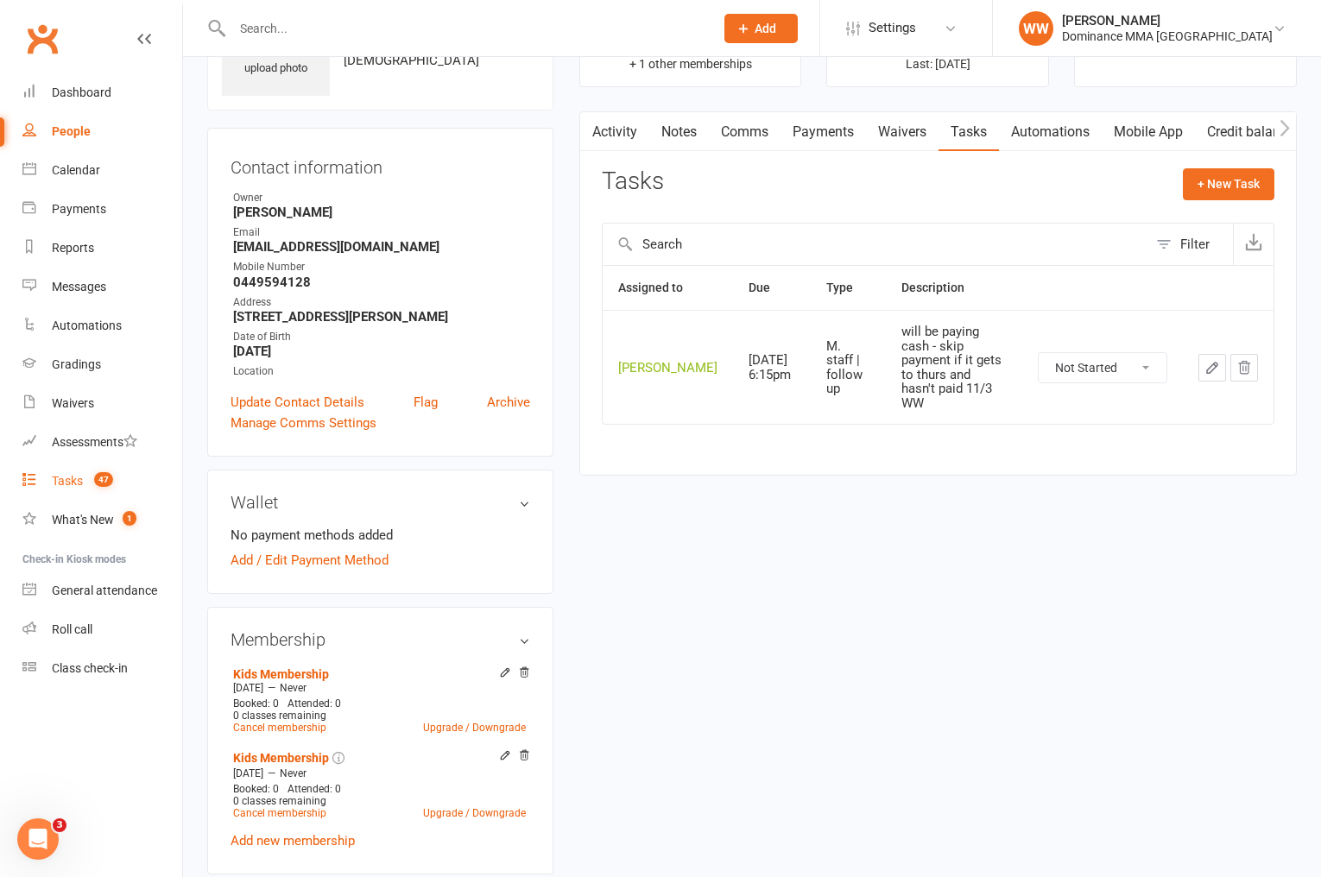
click at [54, 472] on link "Tasks 47" at bounding box center [102, 481] width 160 height 39
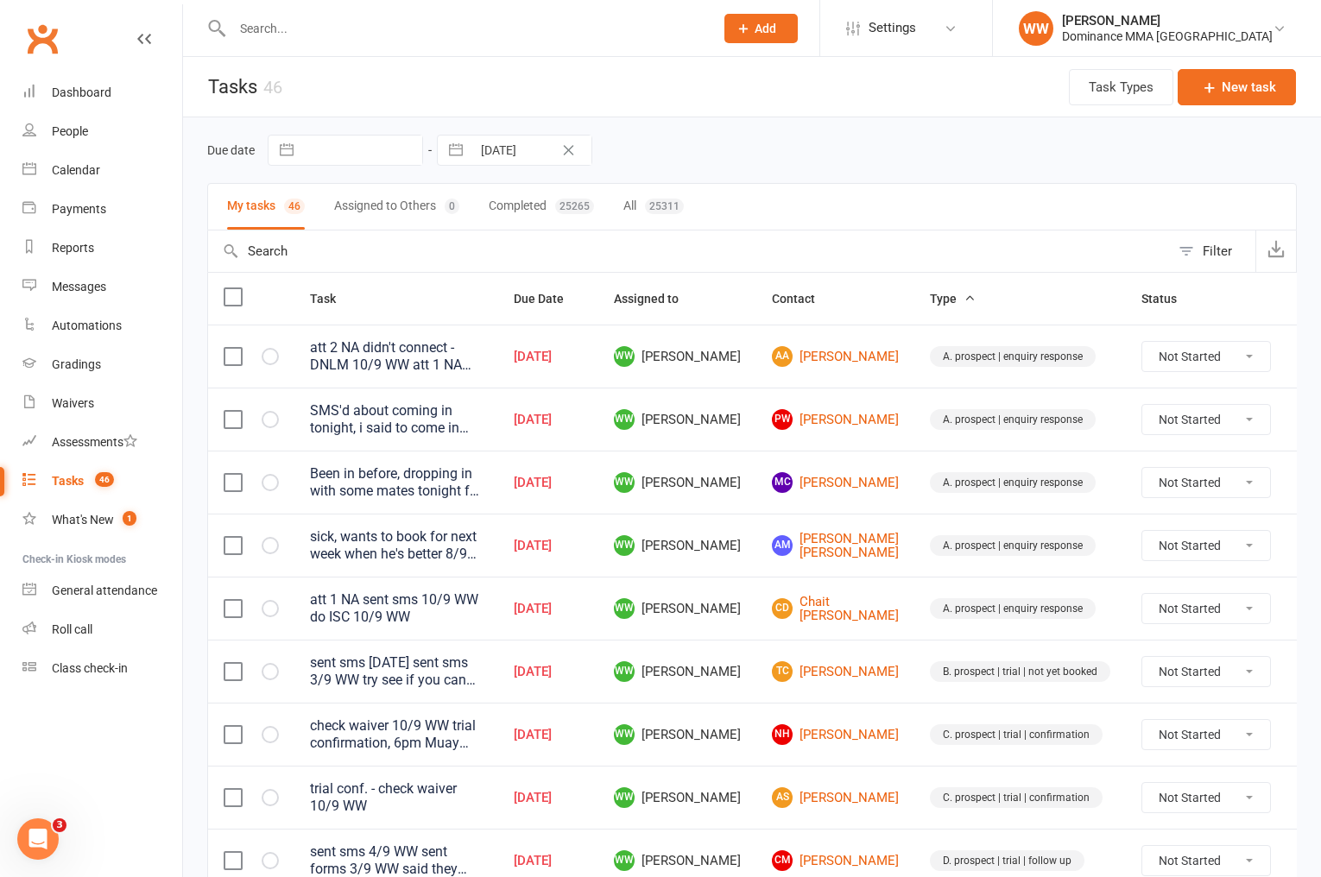
click at [769, 145] on div "Due date Navigate forward to interact with the calendar and select a date. Pres…" at bounding box center [752, 150] width 1090 height 31
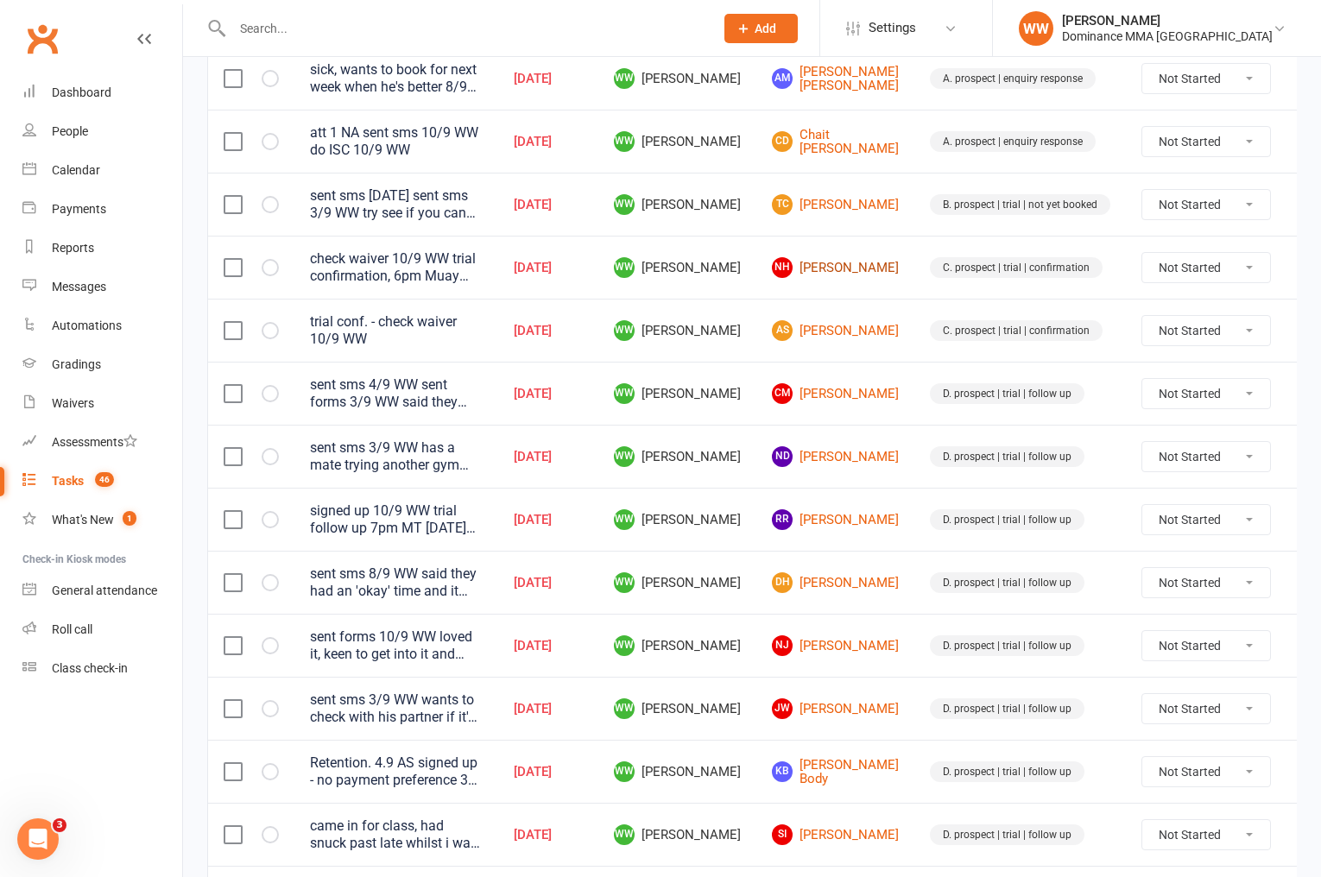
scroll to position [1149, 0]
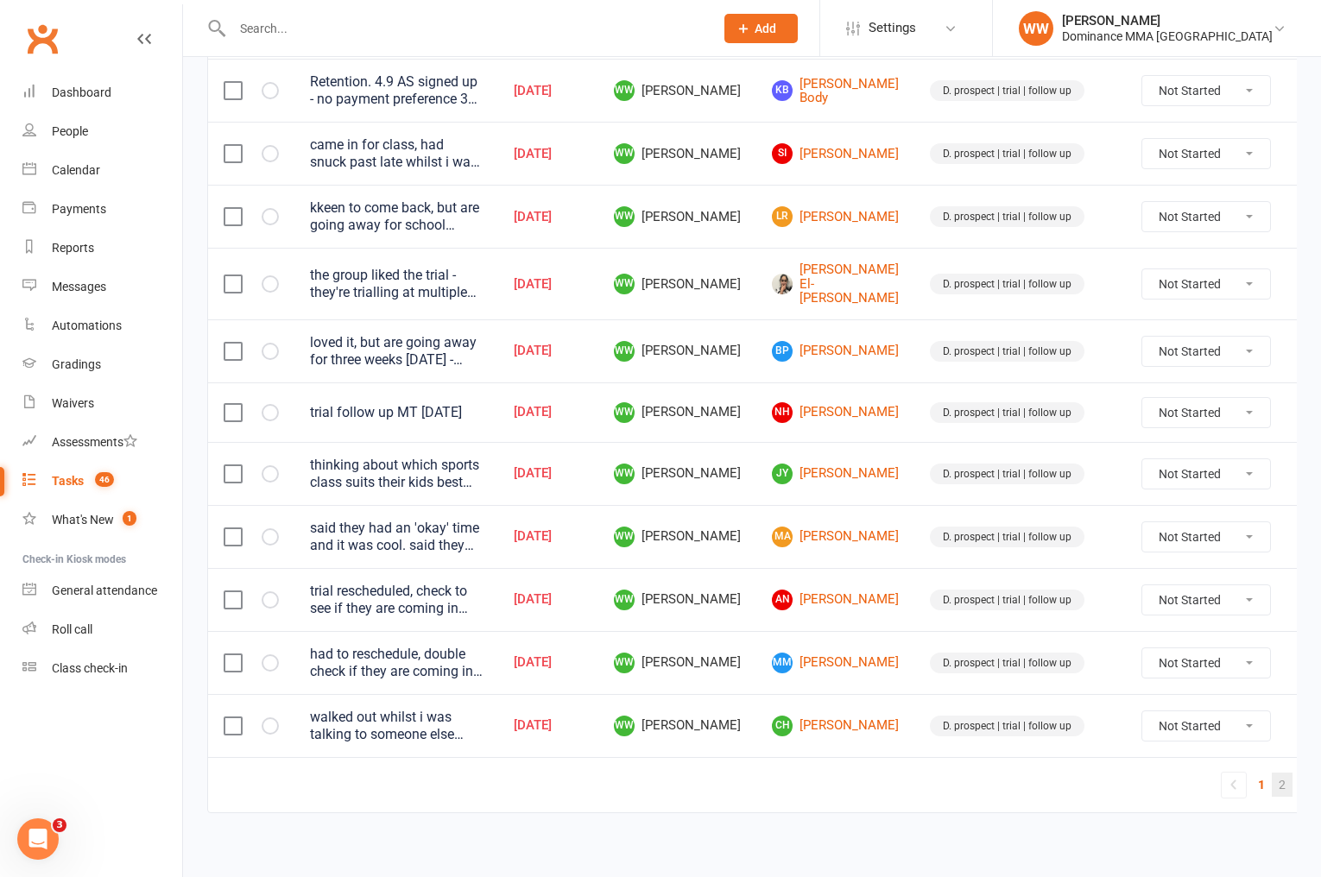
click at [1272, 783] on link "2" at bounding box center [1282, 785] width 21 height 24
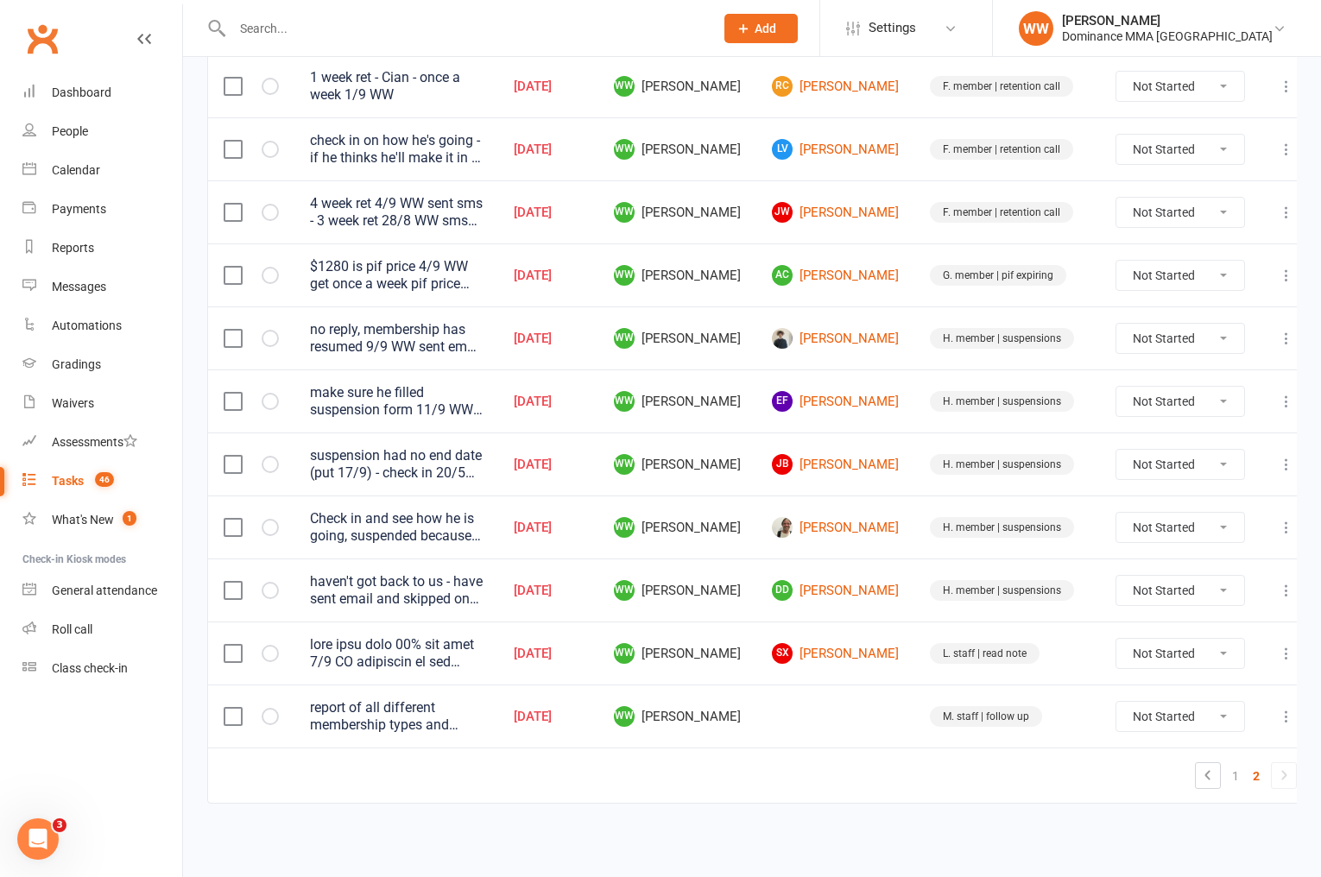
scroll to position [900, 0]
click at [894, 549] on td "James Campbell" at bounding box center [836, 528] width 158 height 63
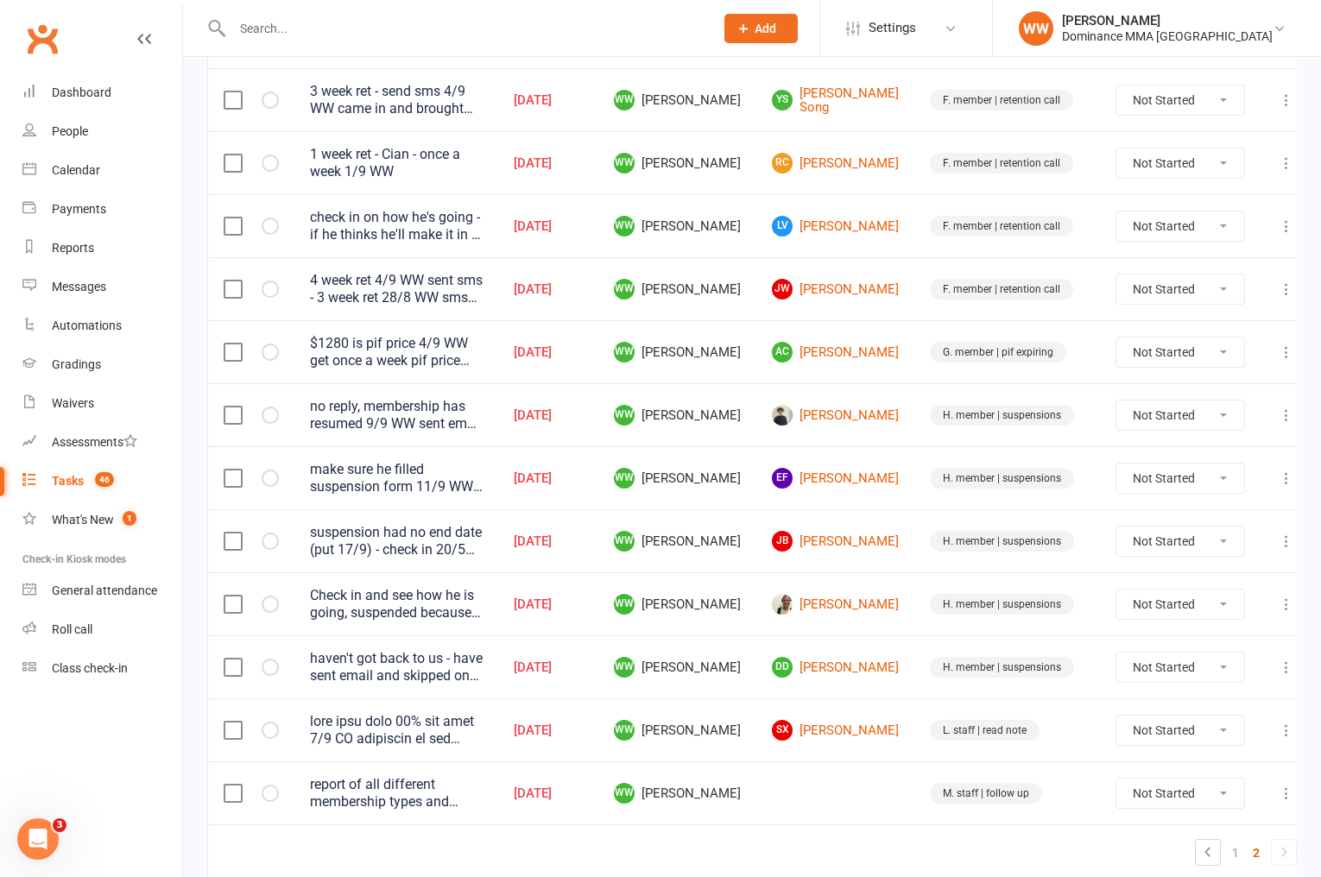
scroll to position [822, 0]
click at [71, 241] on div "Reports" at bounding box center [73, 248] width 42 height 14
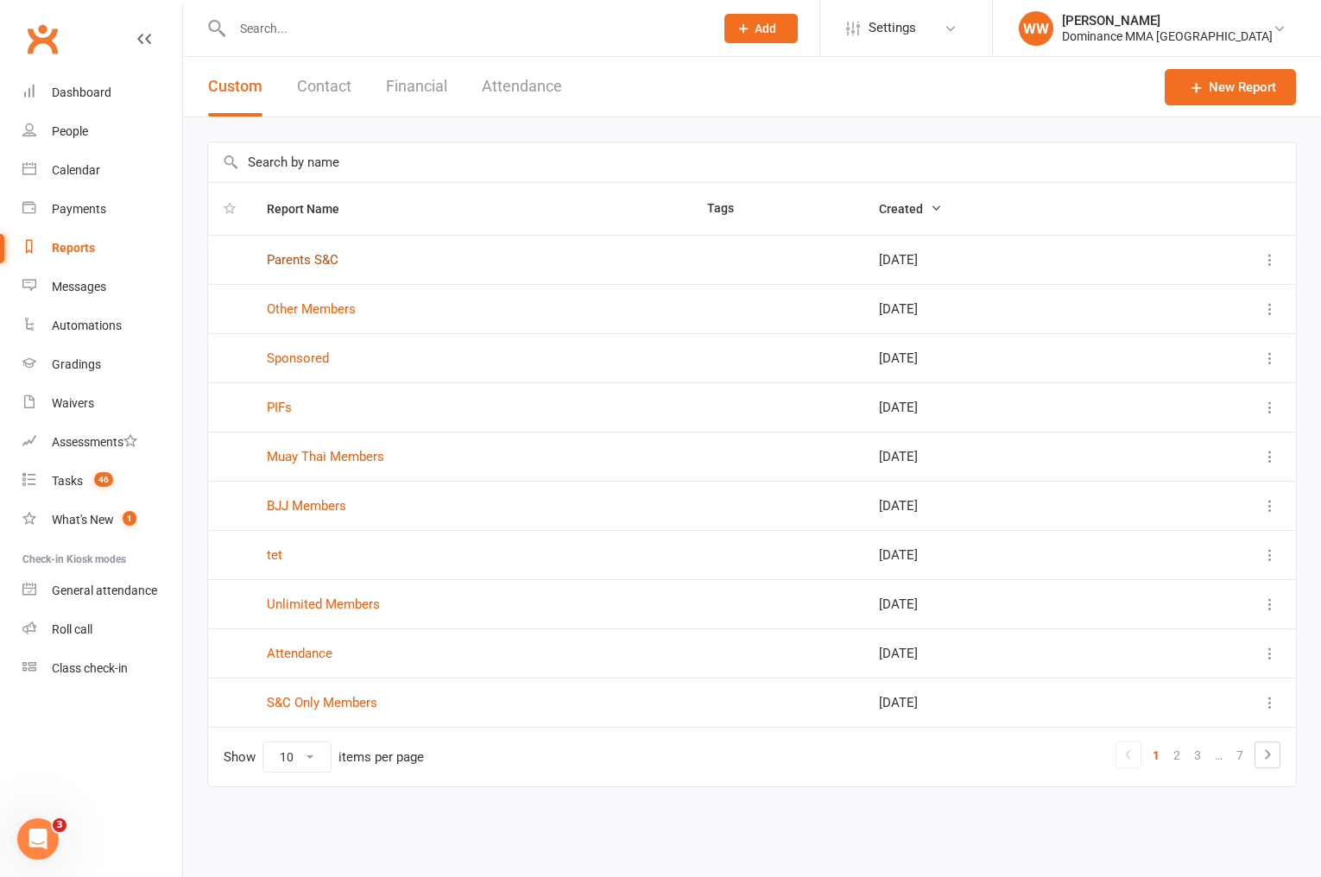
click at [304, 258] on link "Parents S&C" at bounding box center [303, 260] width 72 height 16
click at [312, 311] on link "Other Members" at bounding box center [311, 309] width 89 height 16
click at [301, 359] on link "Sponsored" at bounding box center [298, 359] width 62 height 16
click at [282, 408] on link "PIFs" at bounding box center [279, 408] width 25 height 16
click at [307, 459] on link "Muay Thai Members" at bounding box center [325, 457] width 117 height 16
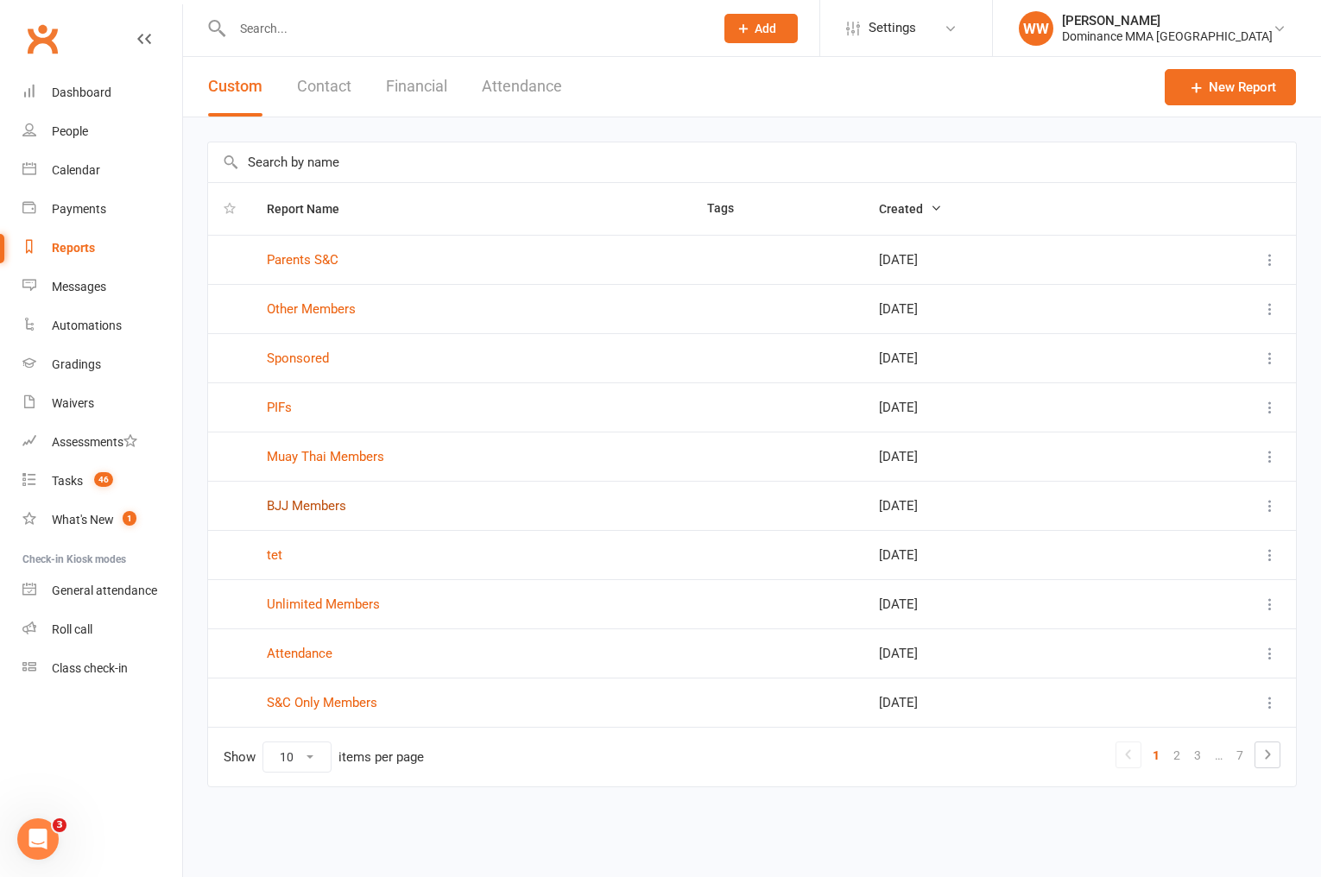
click at [304, 507] on link "BJJ Members" at bounding box center [306, 506] width 79 height 16
click at [332, 604] on link "Unlimited Members" at bounding box center [323, 605] width 113 height 16
click at [333, 706] on link "S&C Only Members" at bounding box center [322, 703] width 111 height 16
click at [1169, 759] on link "2" at bounding box center [1177, 756] width 21 height 24
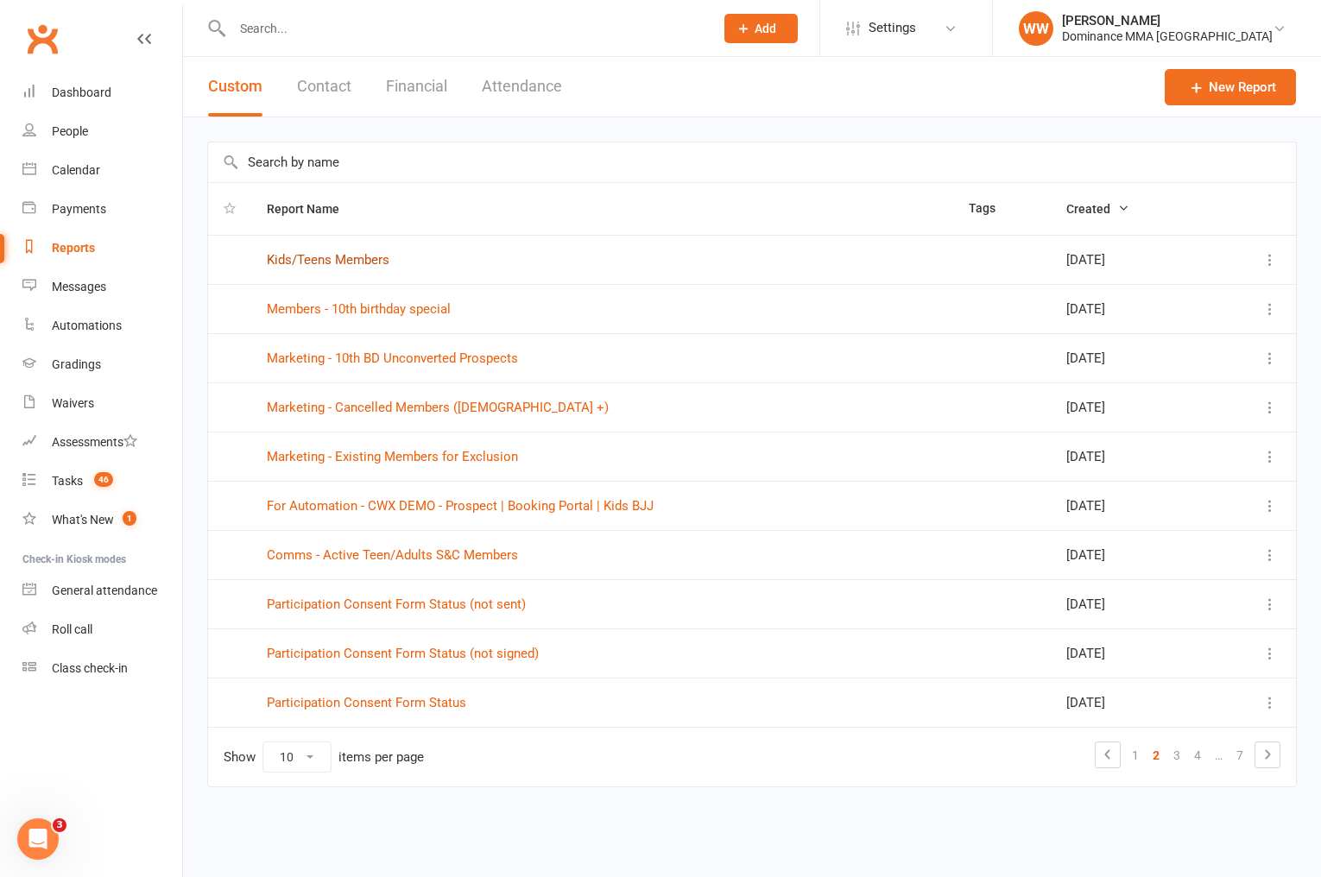
click at [358, 256] on link "Kids/Teens Members" at bounding box center [328, 260] width 123 height 16
click at [85, 98] on div "Dashboard" at bounding box center [82, 92] width 60 height 14
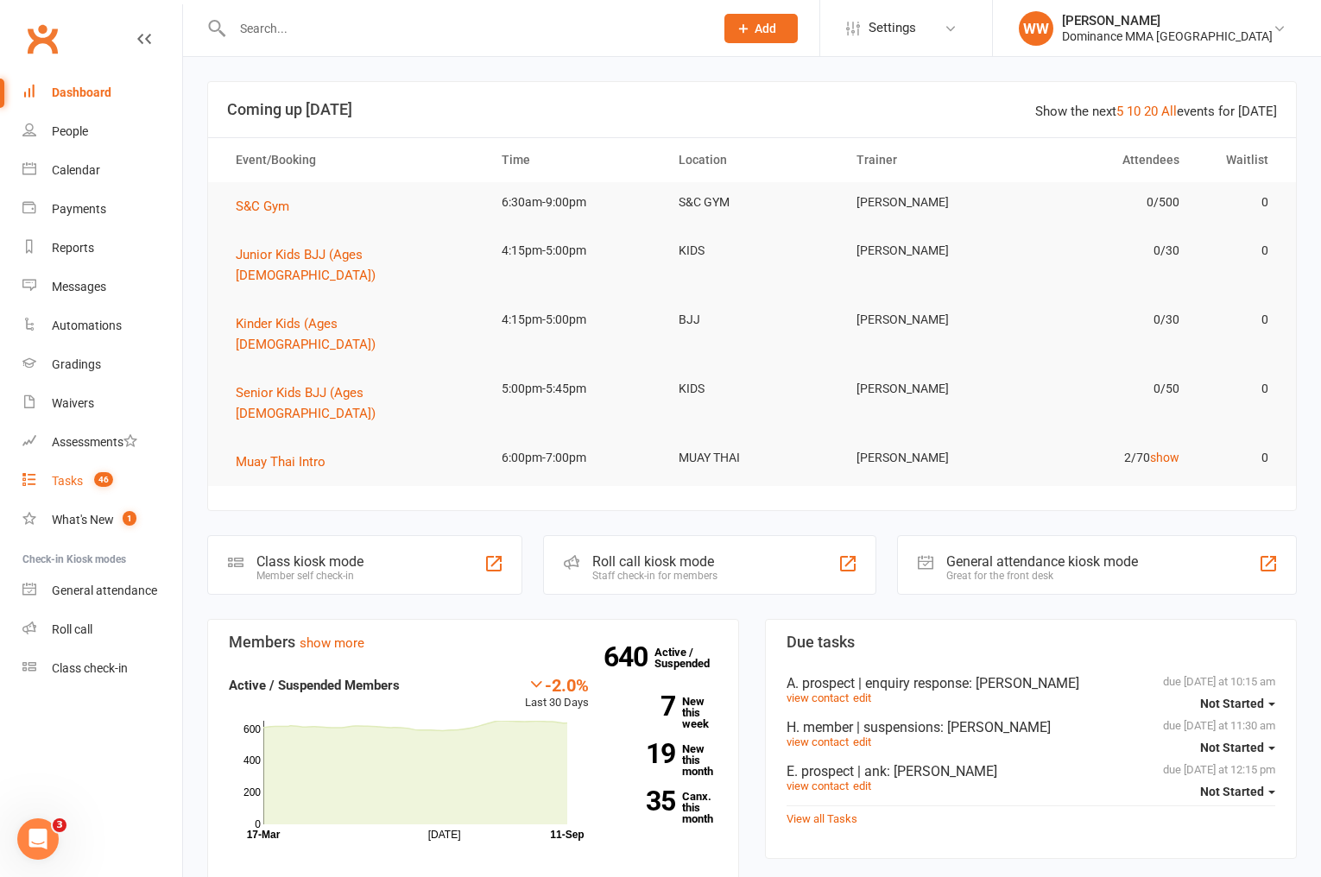
click at [106, 477] on span "46" at bounding box center [103, 479] width 19 height 15
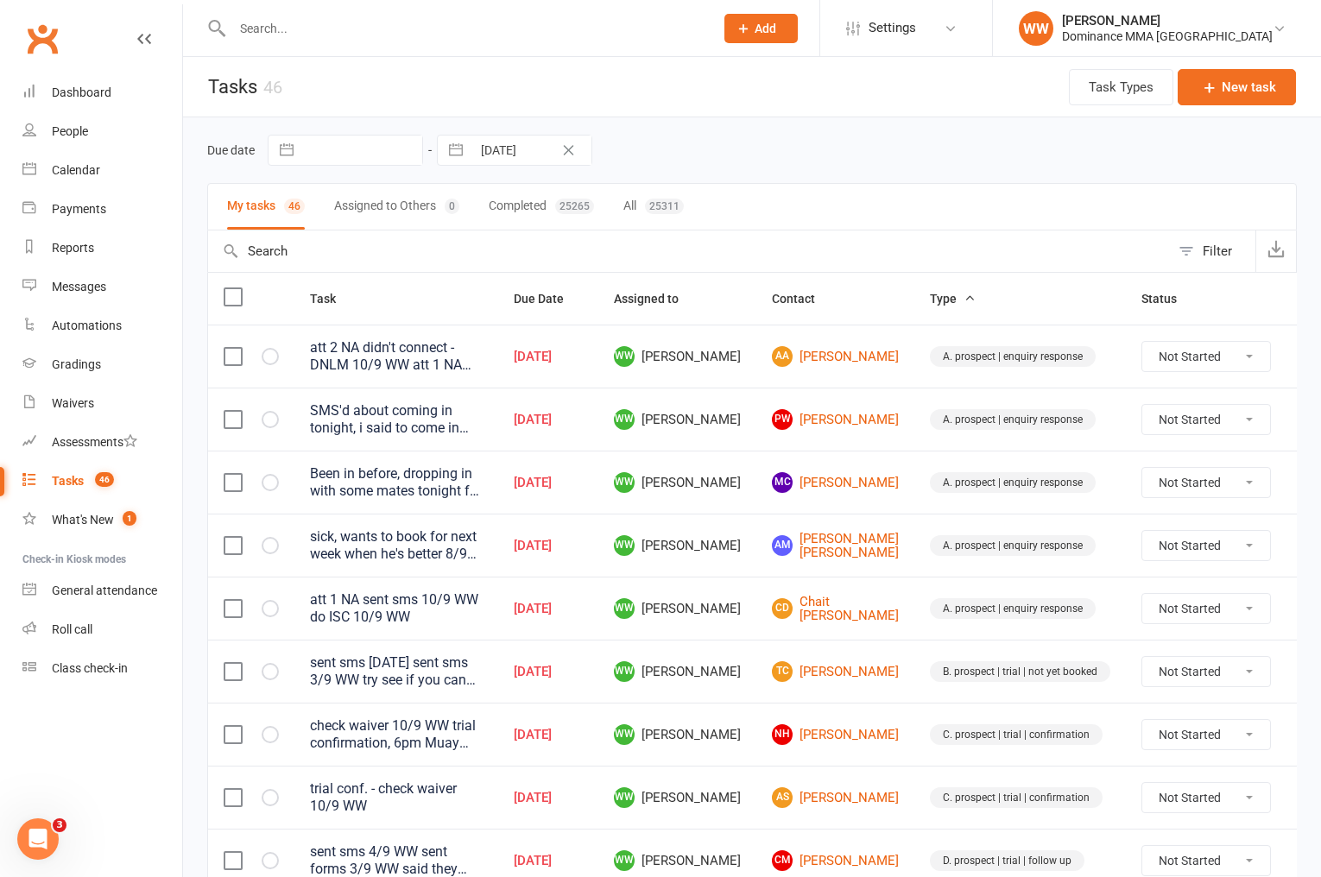
click at [745, 510] on td "WW Will Wesley" at bounding box center [677, 482] width 158 height 63
click at [745, 516] on td "WW Will Wesley" at bounding box center [677, 545] width 158 height 63
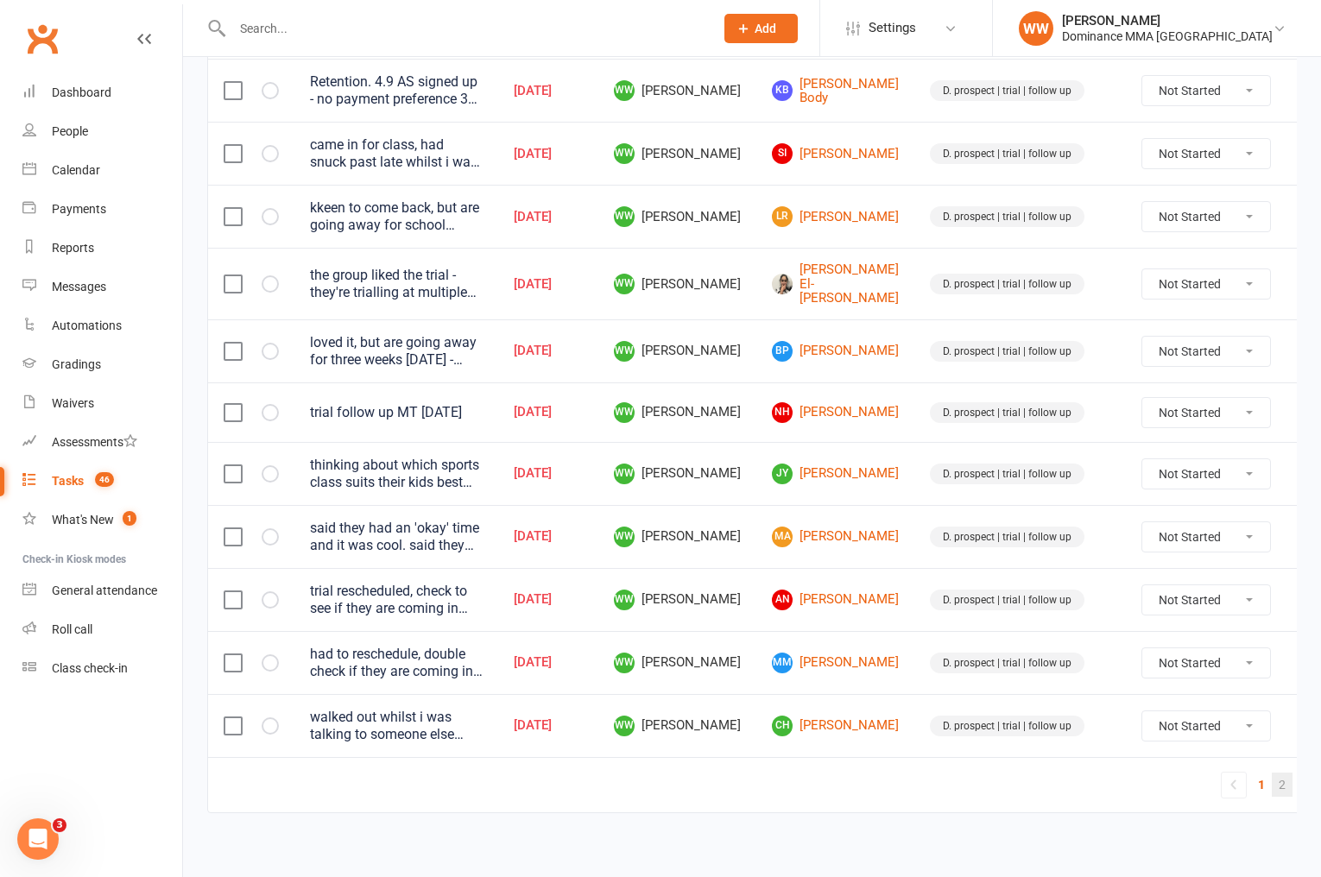
click at [1272, 775] on link "2" at bounding box center [1282, 785] width 21 height 24
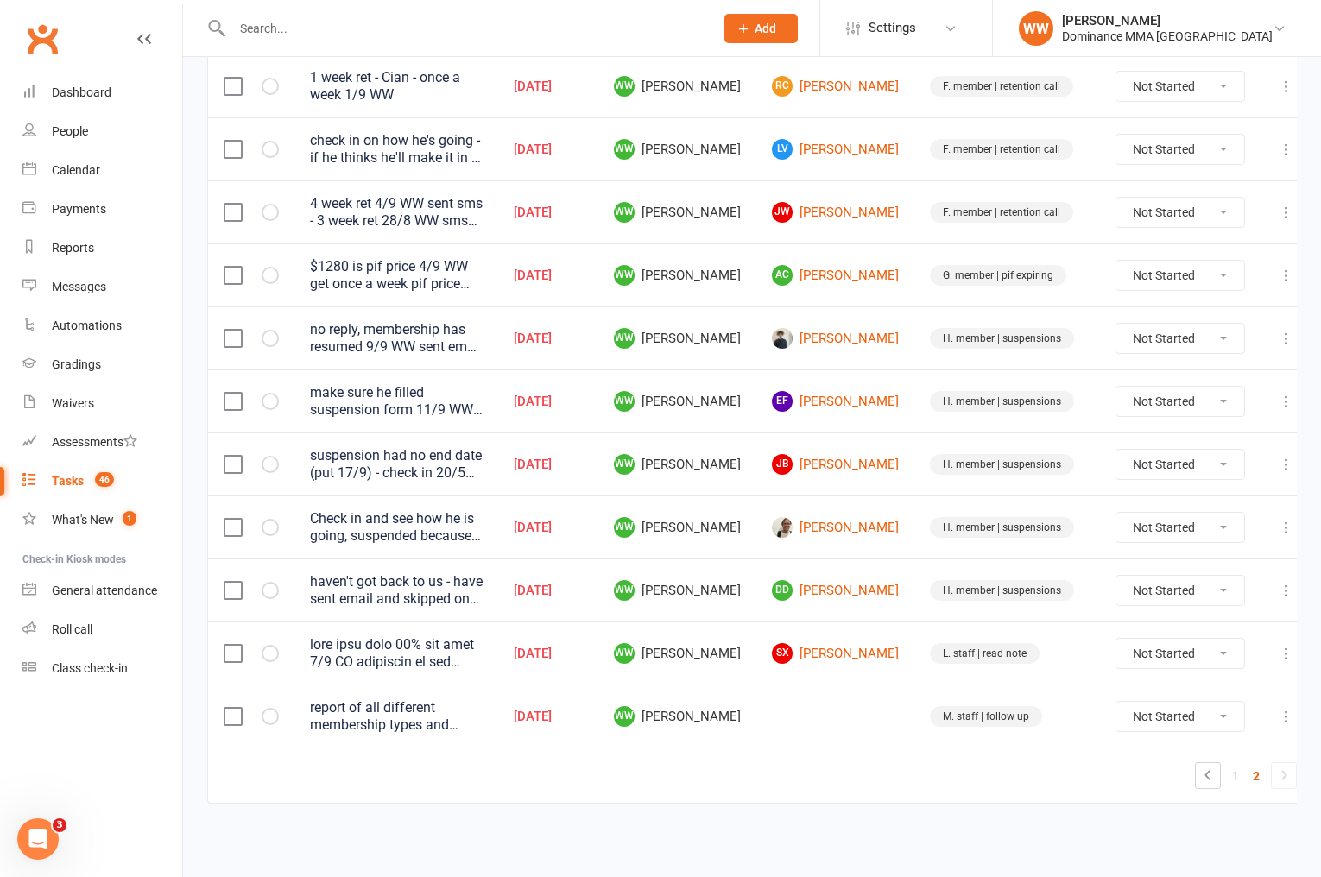
scroll to position [900, 0]
click at [915, 705] on td "M. staff | follow up" at bounding box center [1008, 717] width 186 height 63
click at [915, 698] on td "M. staff | follow up" at bounding box center [1008, 717] width 186 height 63
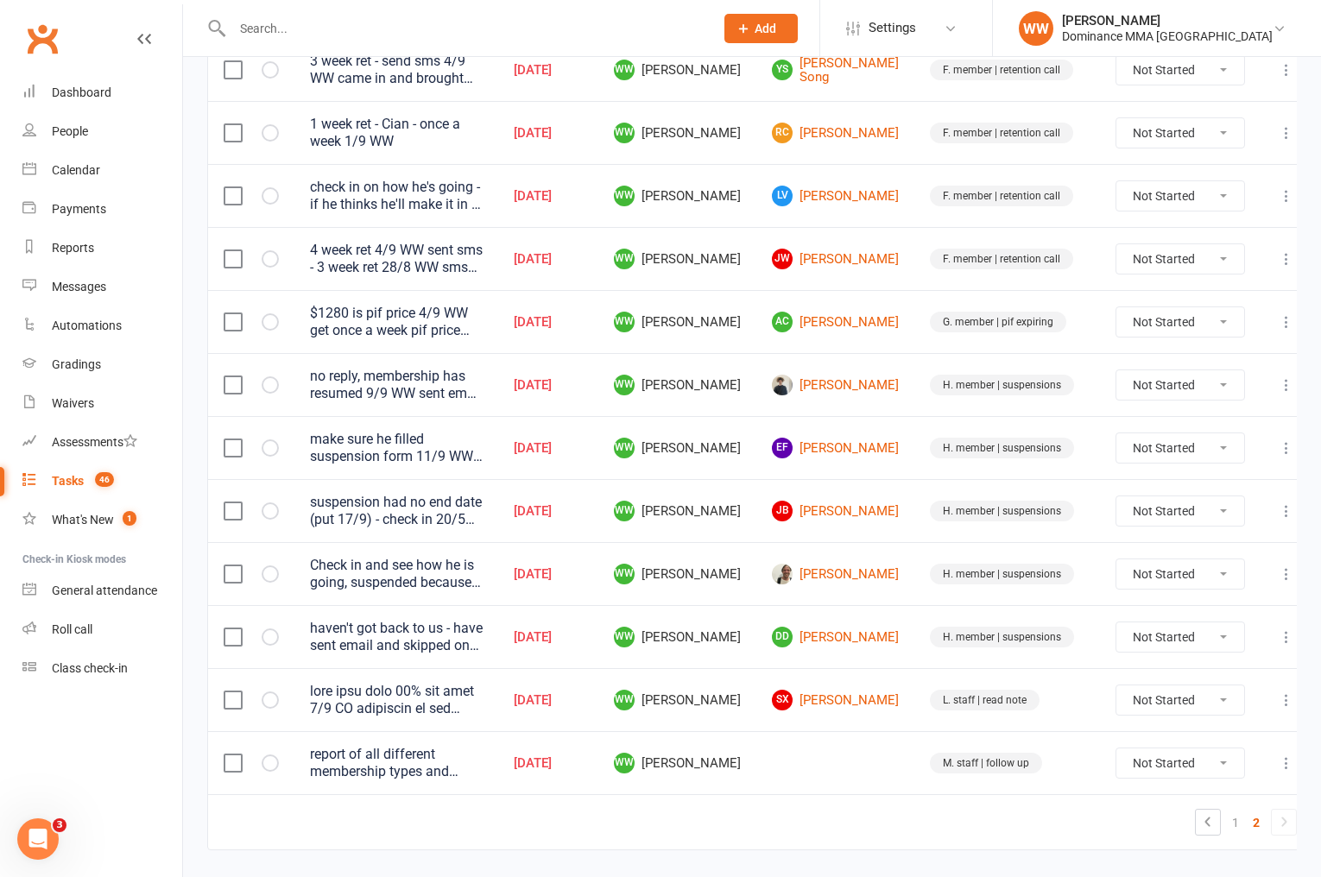
scroll to position [852, 0]
click at [1278, 635] on icon at bounding box center [1286, 638] width 17 height 17
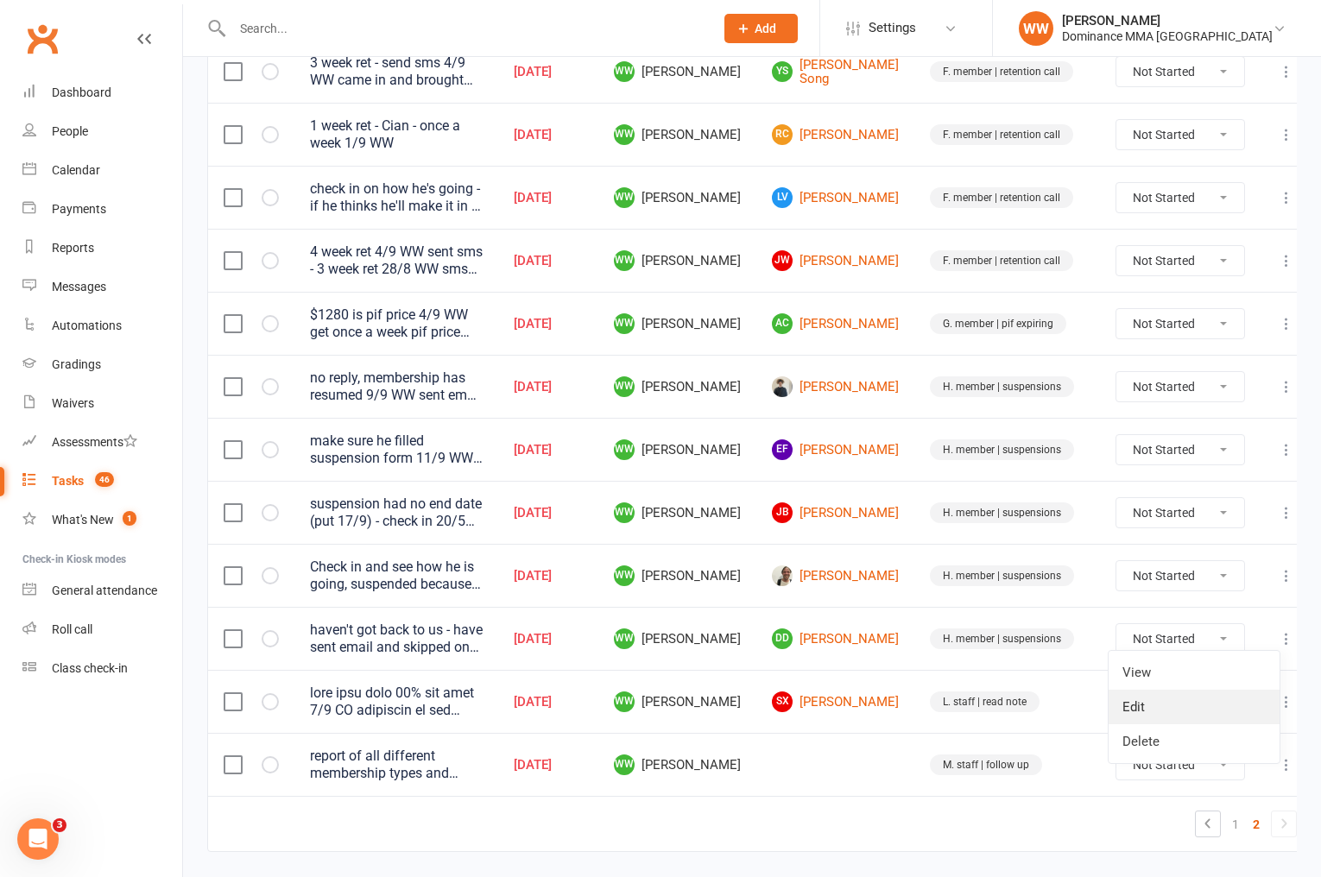
click at [1156, 710] on link "Edit" at bounding box center [1194, 707] width 171 height 35
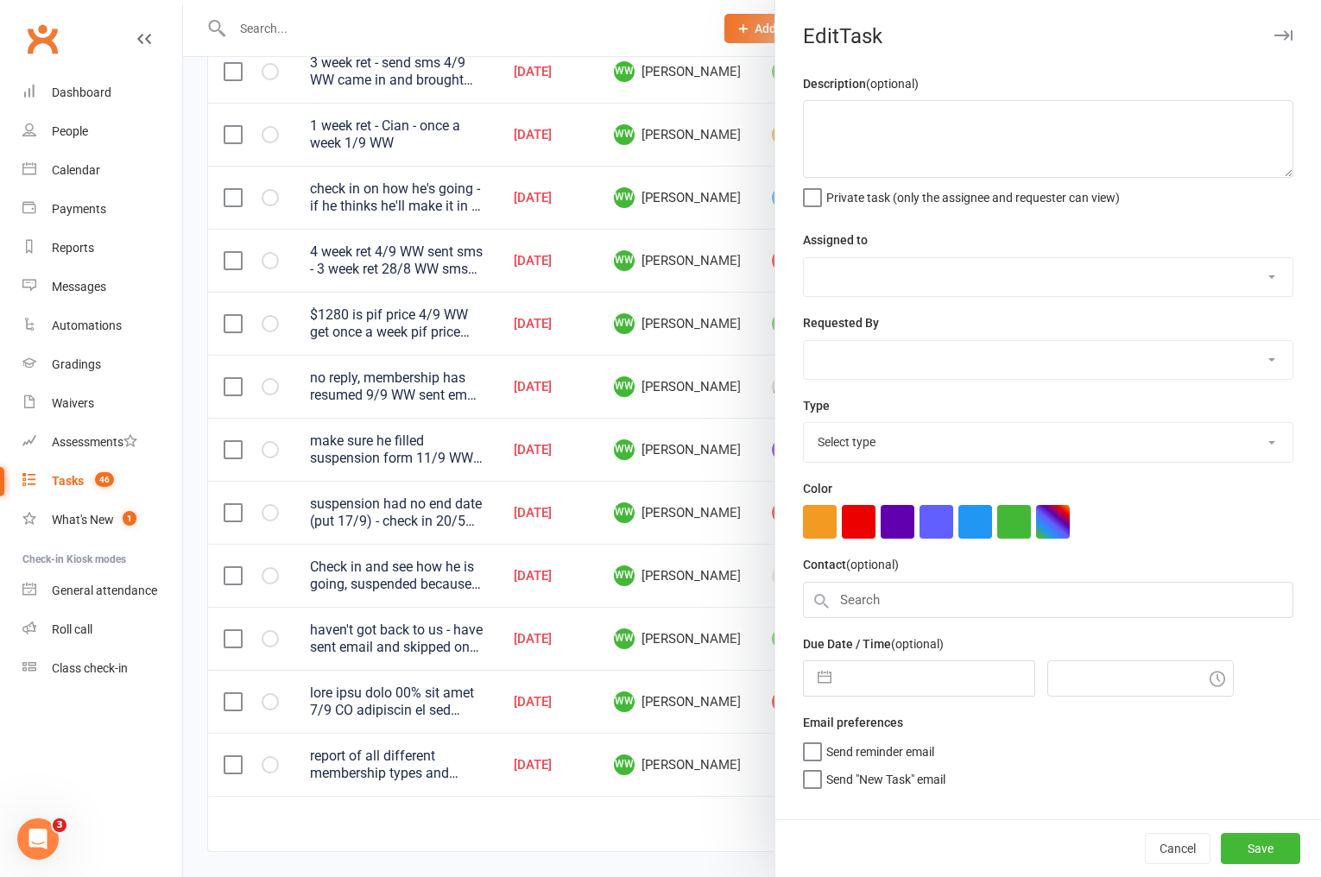
type textarea "haven't got back to us - have sent email and skipped one payment, will let memb…"
select select "49757"
type input "11 Sep 2025"
type input "6:00pm"
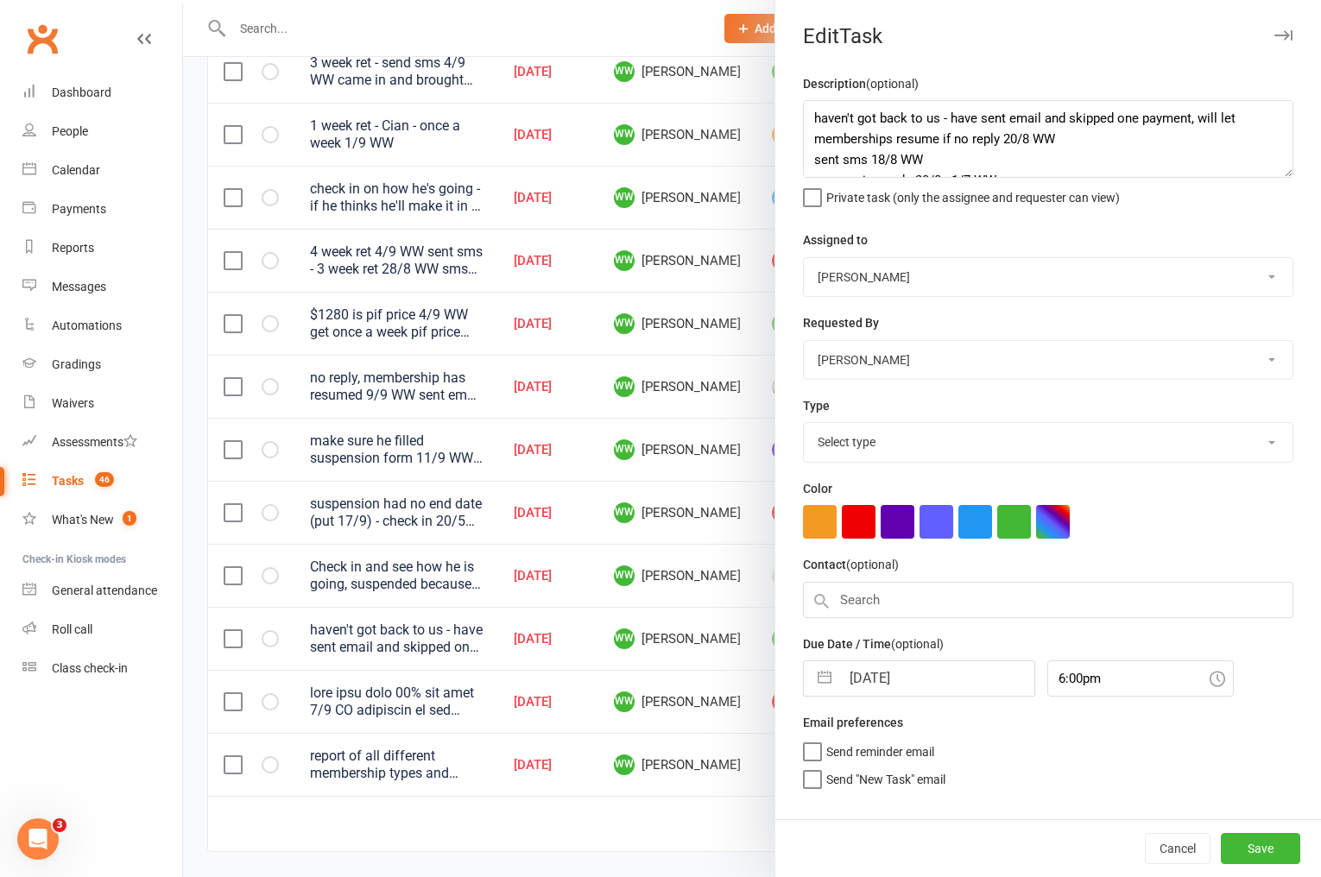
select select "3867"
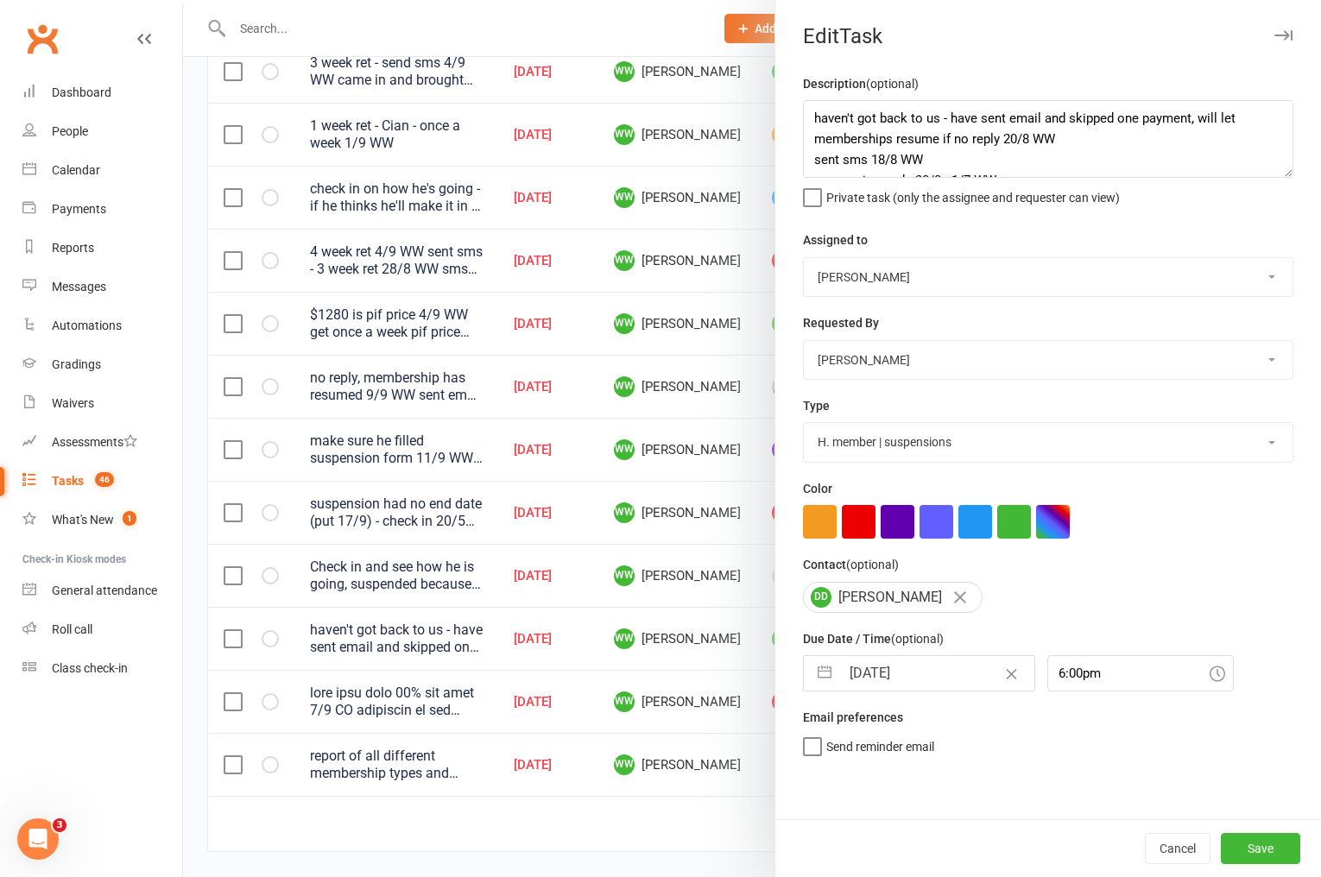
select select "7"
select select "2025"
select select "8"
select select "2025"
select select "9"
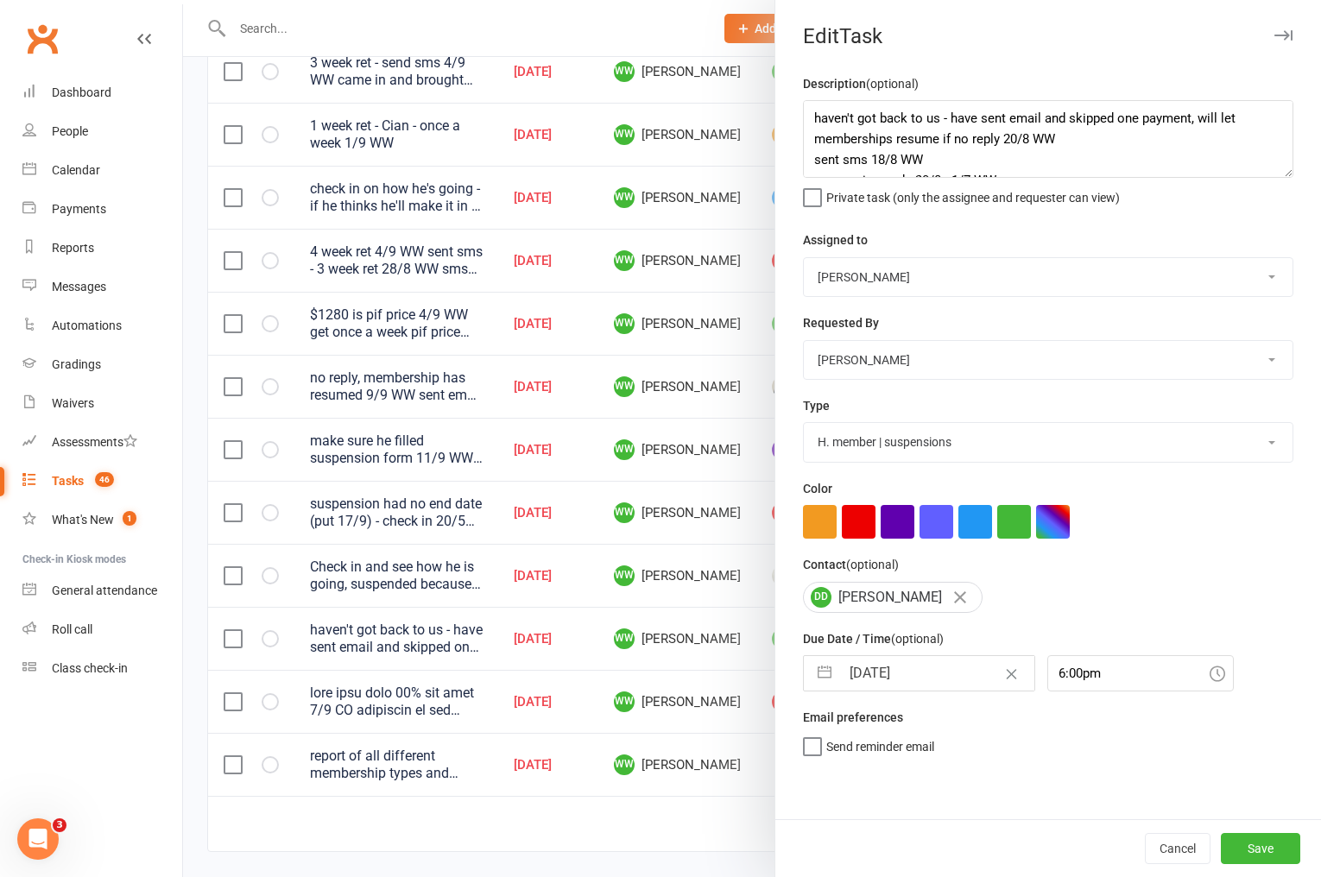
select select "2025"
click at [920, 688] on input "11 Sep 2025" at bounding box center [937, 673] width 194 height 35
click at [974, 870] on td "18" at bounding box center [975, 870] width 34 height 33
type input "18 Sep 2025"
click at [1257, 854] on button "Save" at bounding box center [1260, 848] width 79 height 31
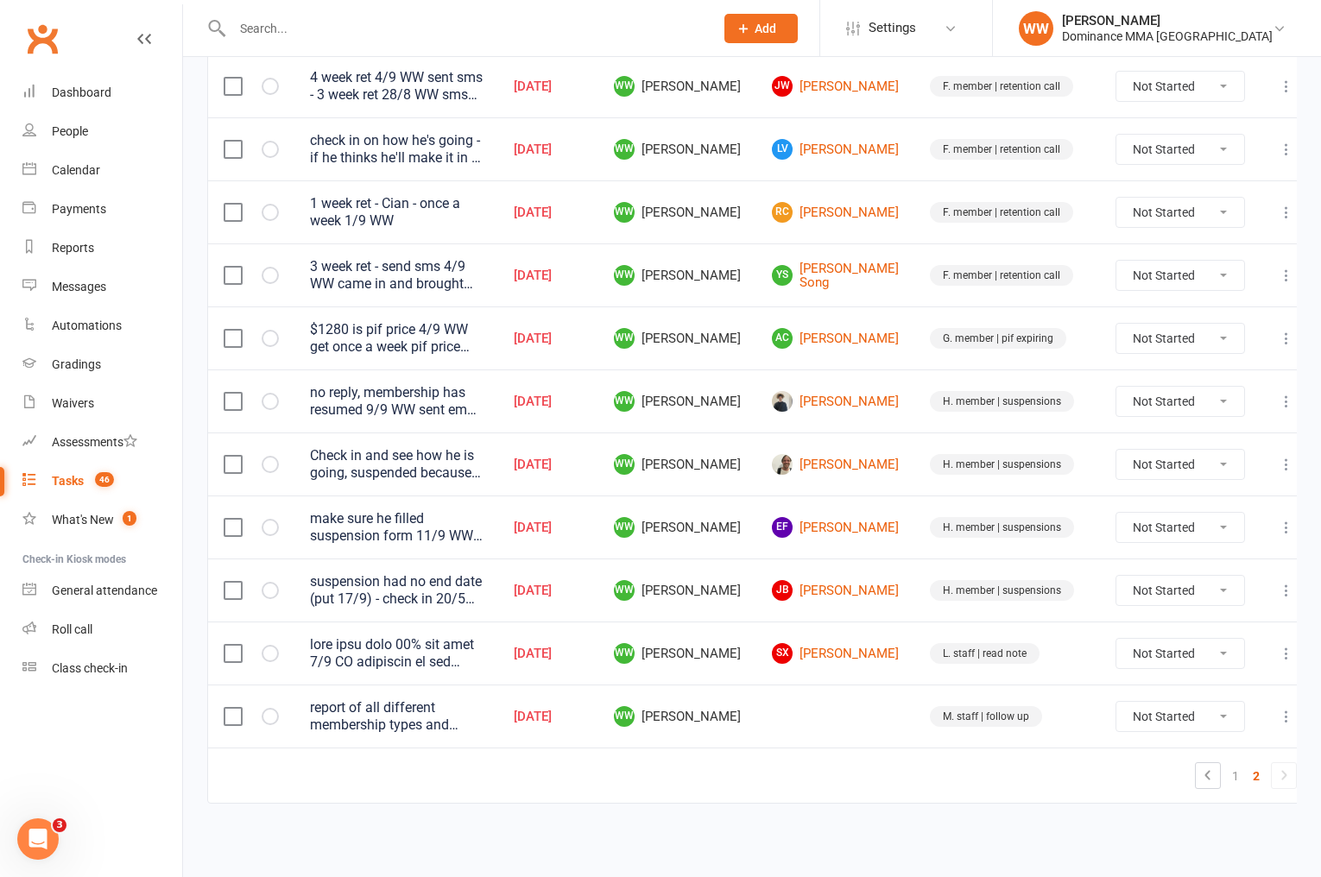
scroll to position [837, 0]
click at [1140, 722] on select "Not Started In Progress Waiting Complete" at bounding box center [1181, 717] width 128 height 29
click at [1117, 703] on select "Not Started In Progress Waiting Complete" at bounding box center [1181, 717] width 128 height 29
select select "unstarted"
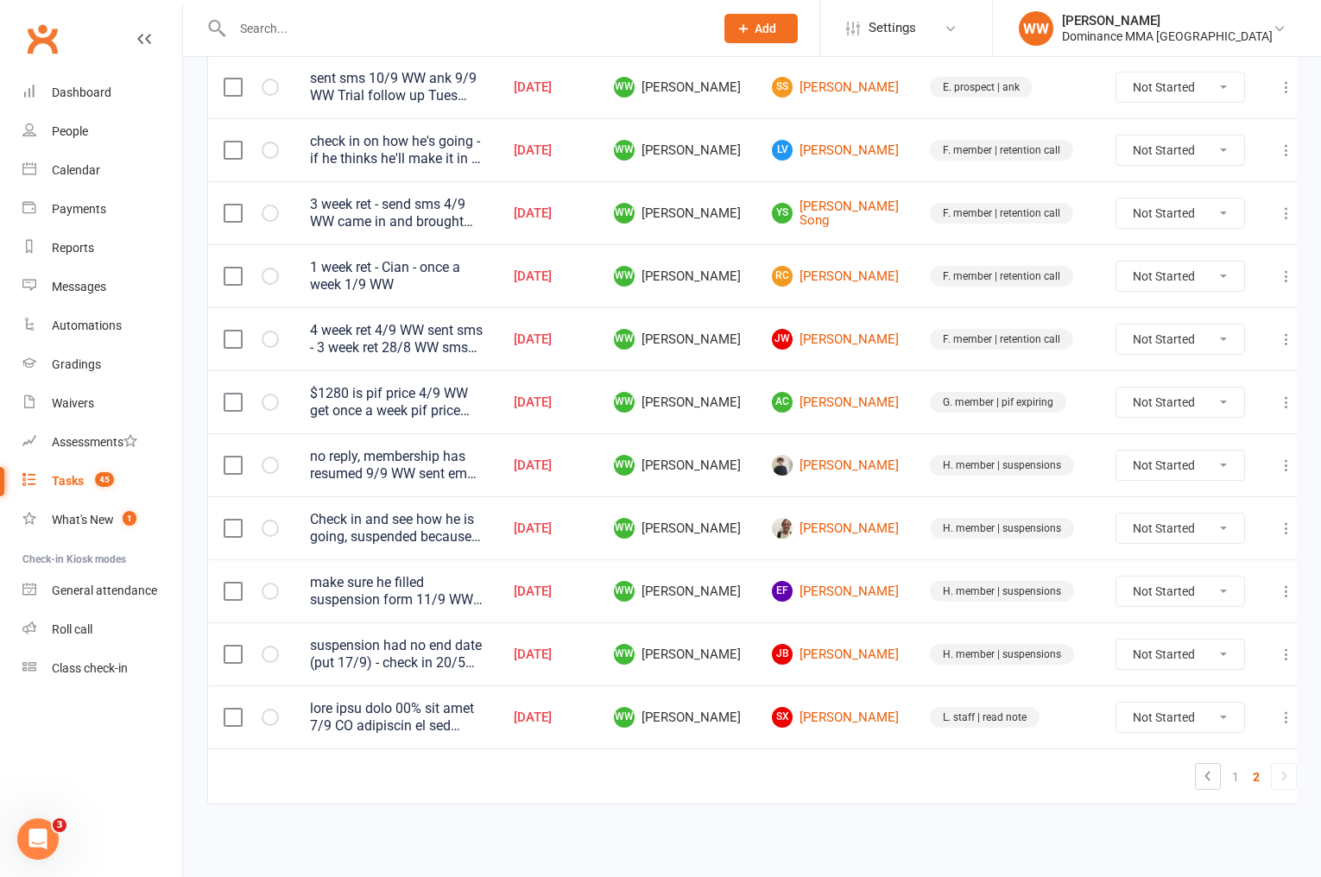
click at [895, 670] on td "JB Jamie Beamish" at bounding box center [836, 654] width 158 height 63
click at [895, 663] on td "JB Jamie Beamish" at bounding box center [836, 654] width 158 height 63
click at [1278, 523] on icon at bounding box center [1286, 528] width 17 height 17
click at [1152, 600] on link "Edit" at bounding box center [1194, 596] width 171 height 35
type textarea "Check in and see how he is going, suspended because of multiple deaths in the f…"
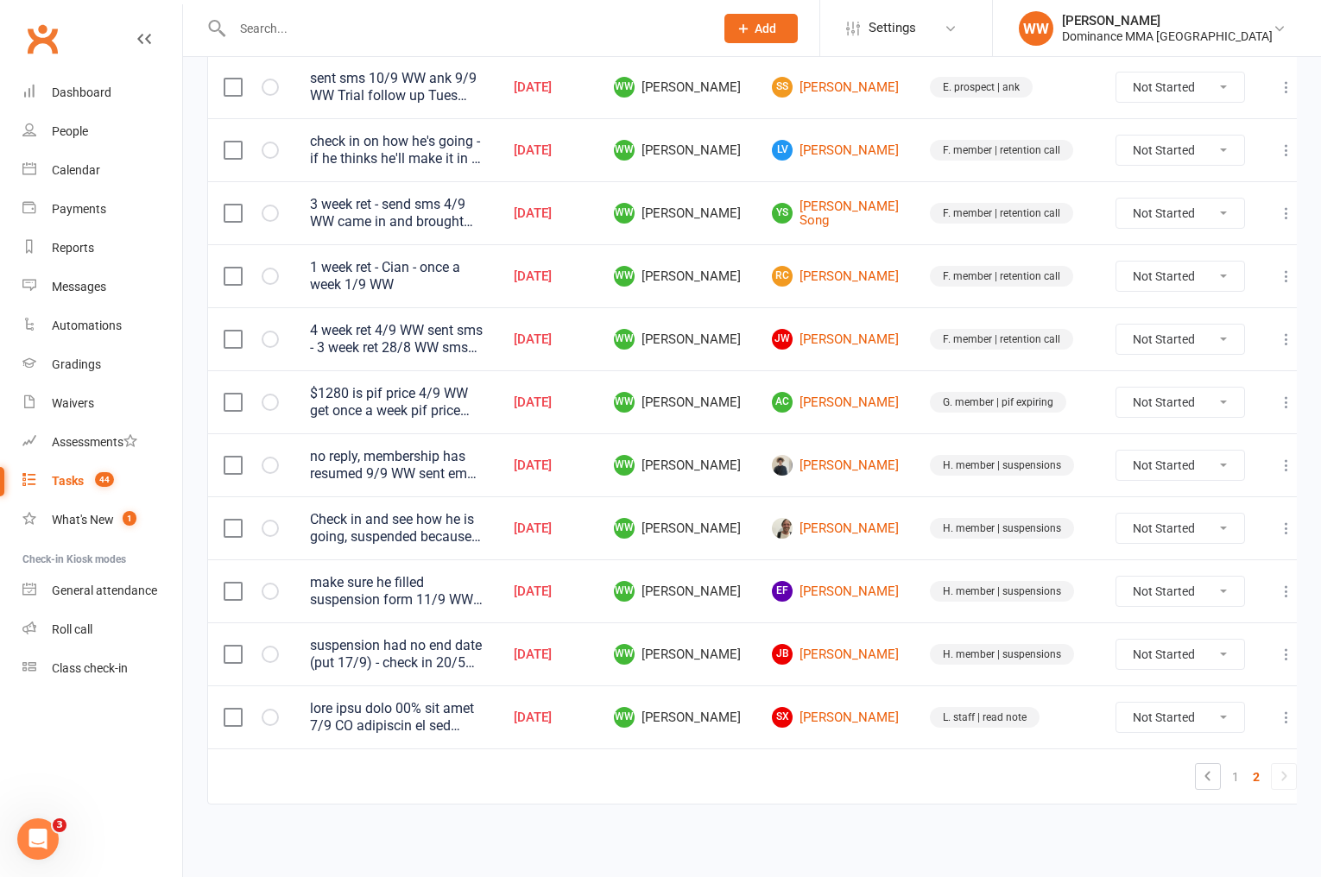
select select "49757"
type input "11 Sep 2025"
type input "8:15pm"
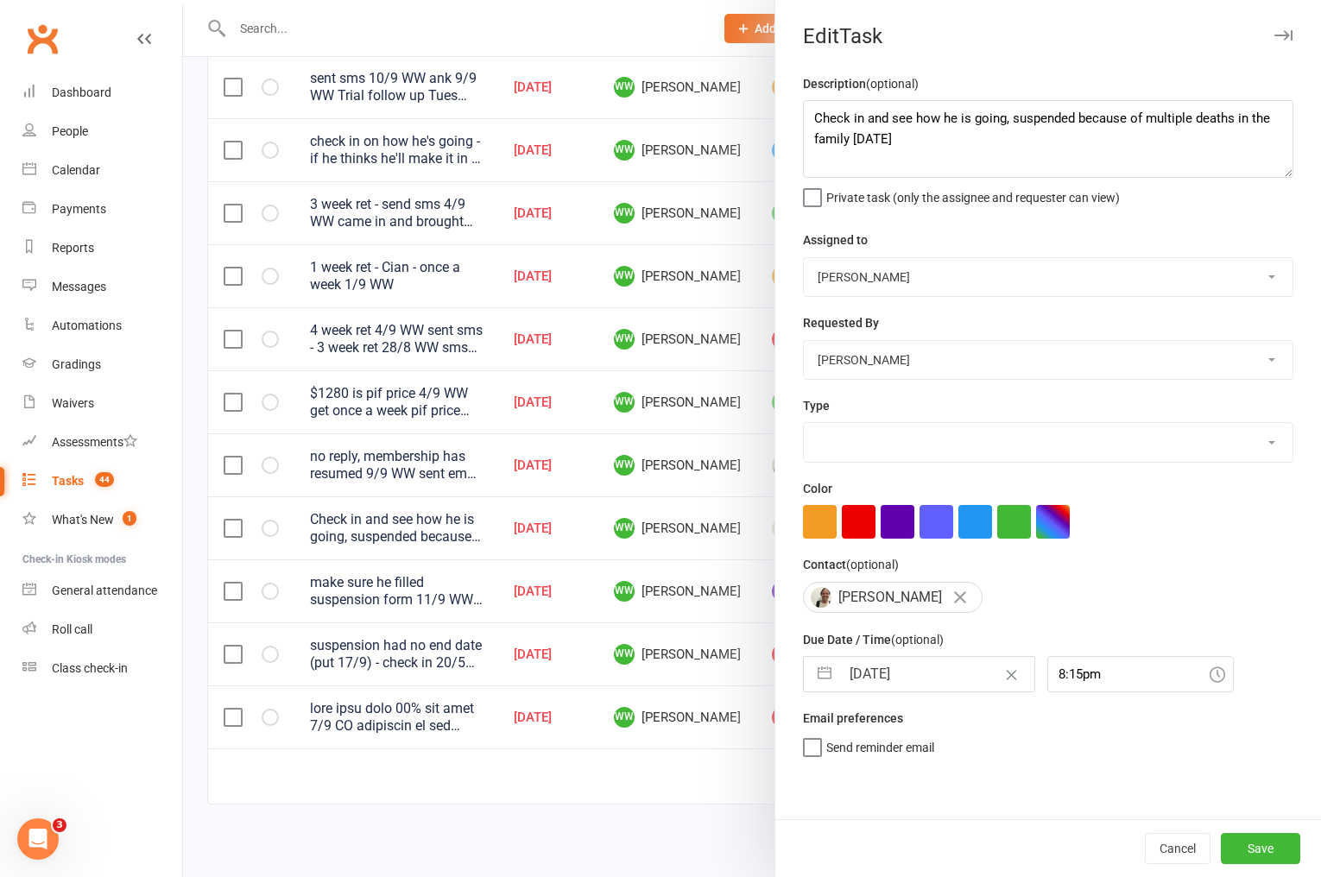
select select "3867"
click at [915, 681] on input "11 Sep 2025" at bounding box center [937, 674] width 194 height 35
select select "7"
select select "2025"
select select "8"
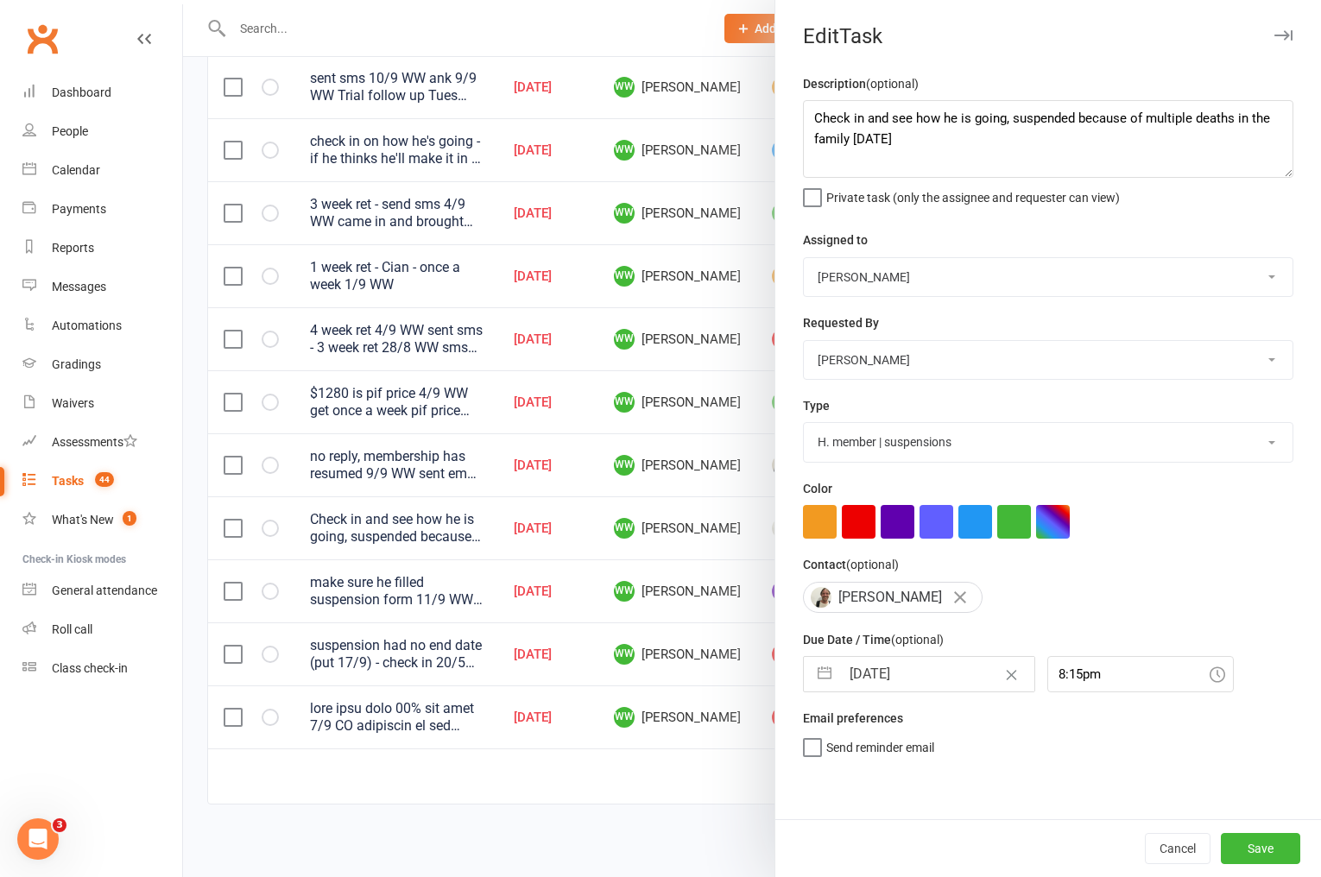
select select "2025"
select select "9"
select select "2025"
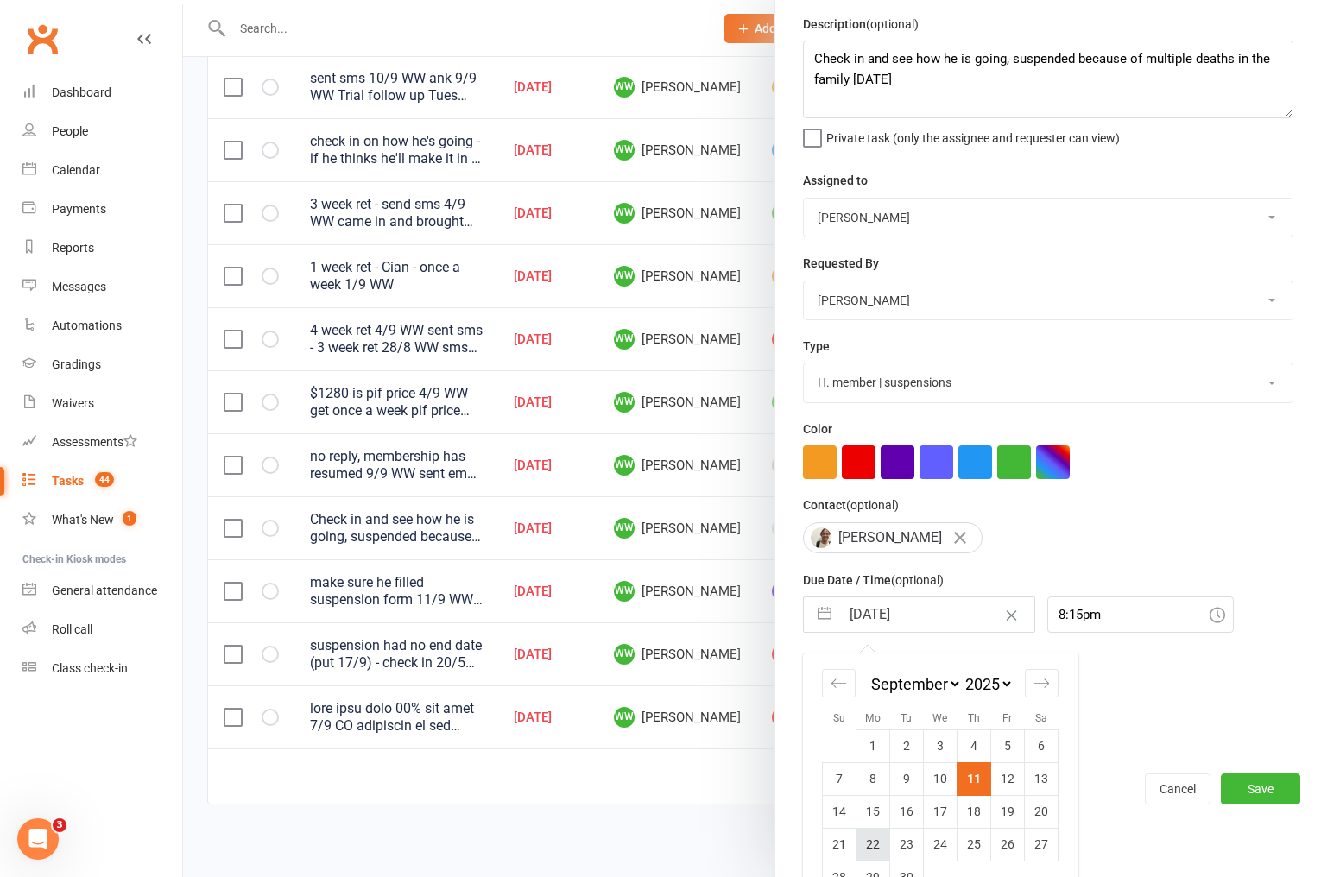
scroll to position [99, 0]
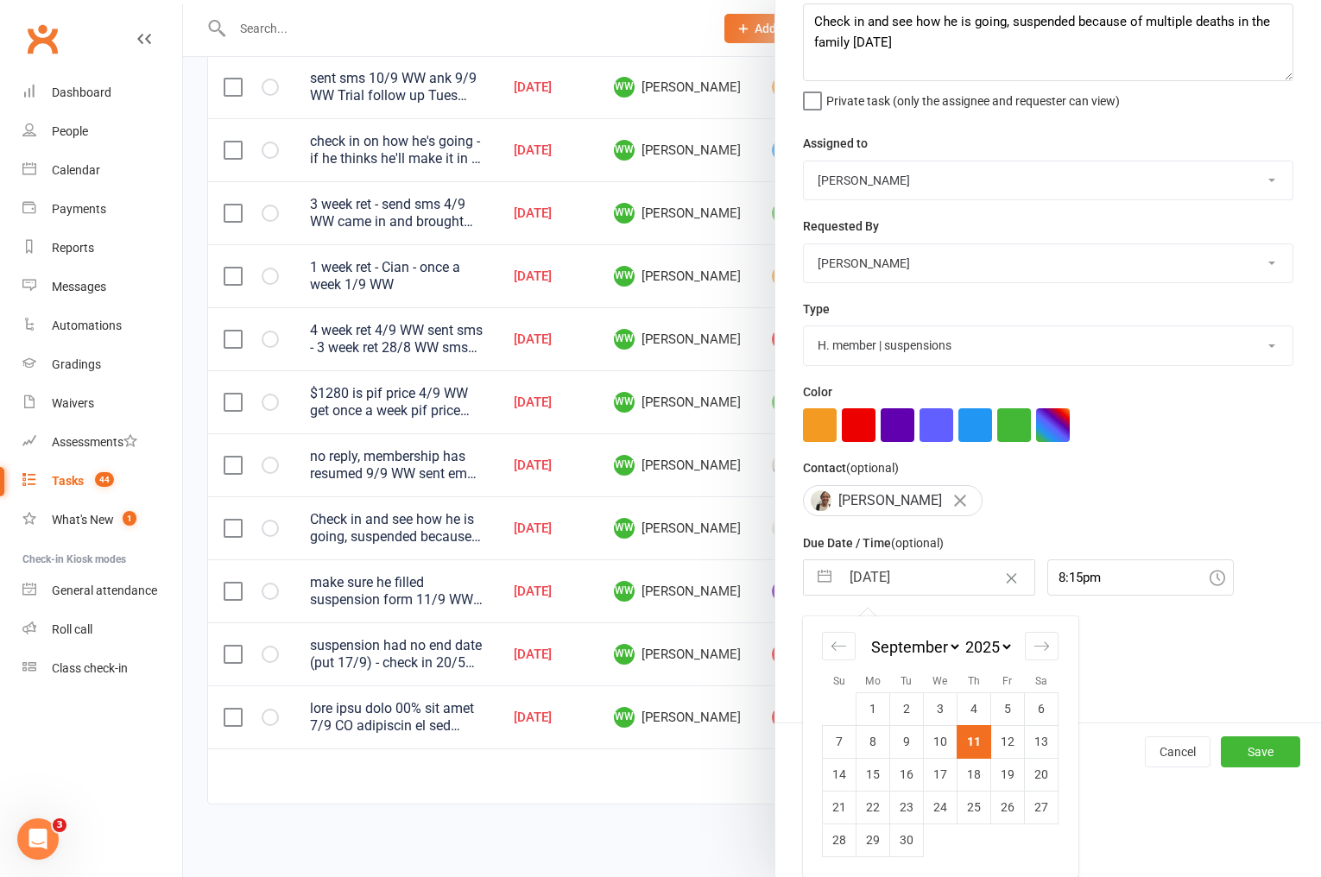
drag, startPoint x: 875, startPoint y: 780, endPoint x: 899, endPoint y: 785, distance: 24.7
click at [875, 780] on td "15" at bounding box center [874, 774] width 34 height 33
type input "15 Sep 2025"
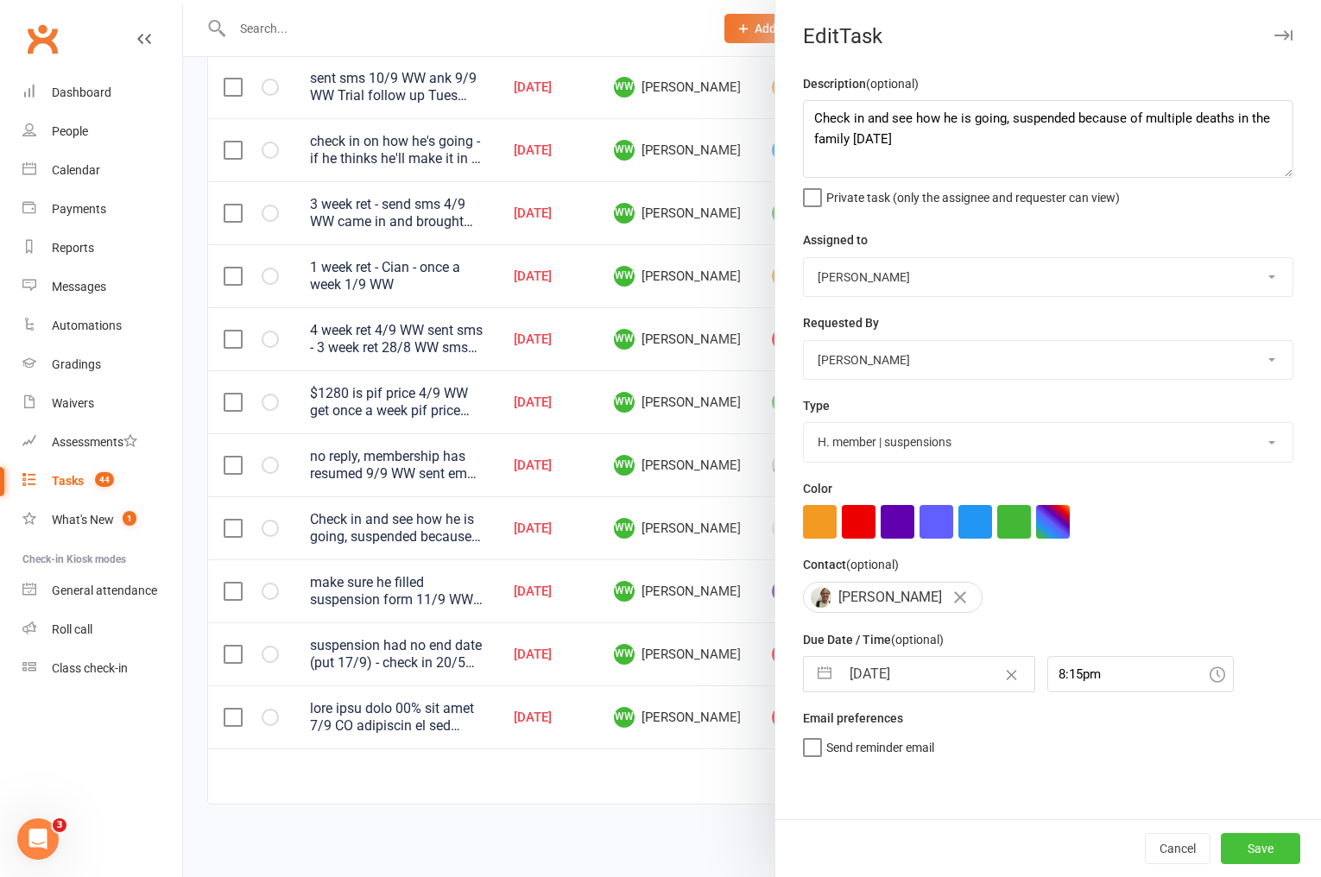
click at [1247, 839] on button "Save" at bounding box center [1260, 848] width 79 height 31
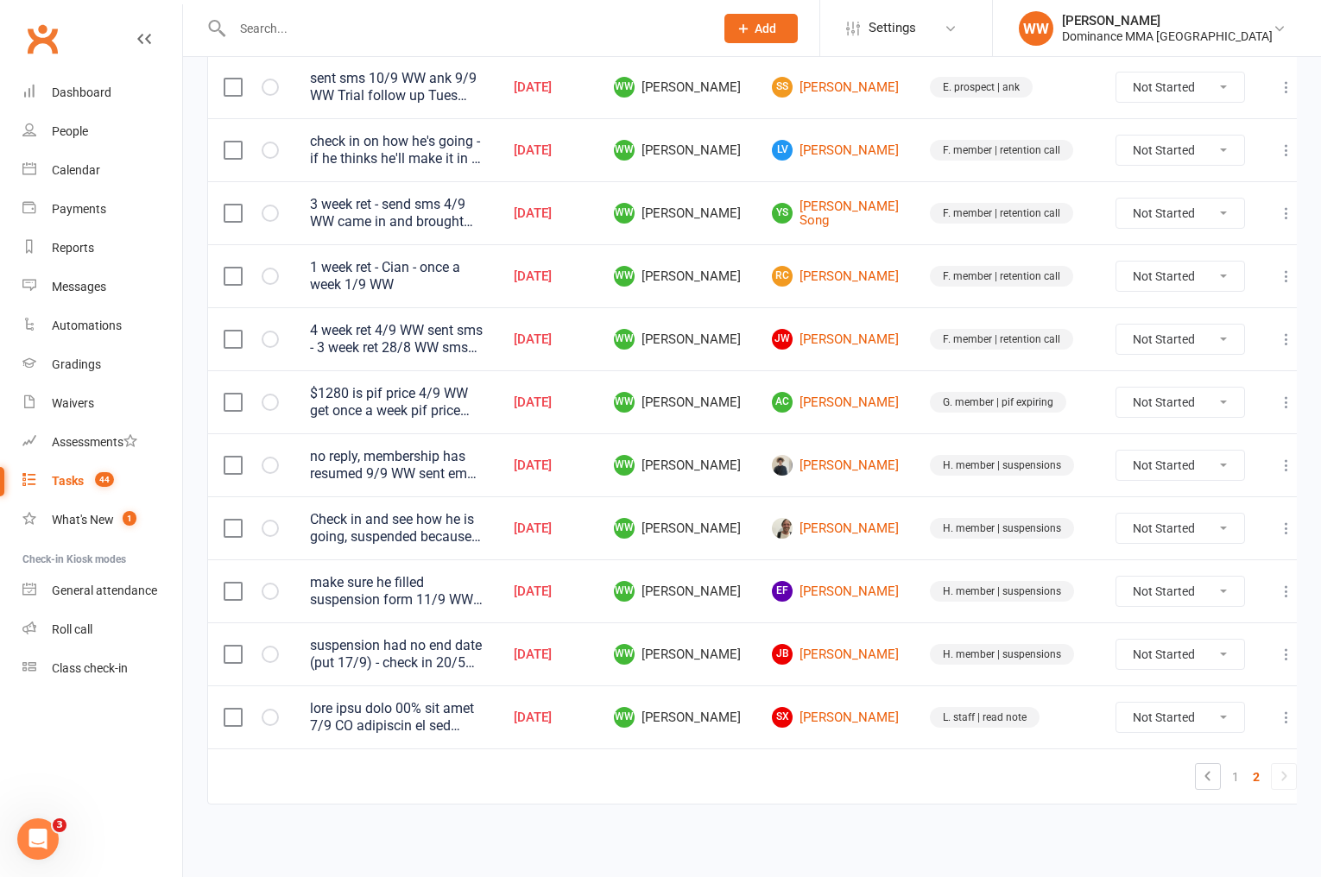
scroll to position [711, 0]
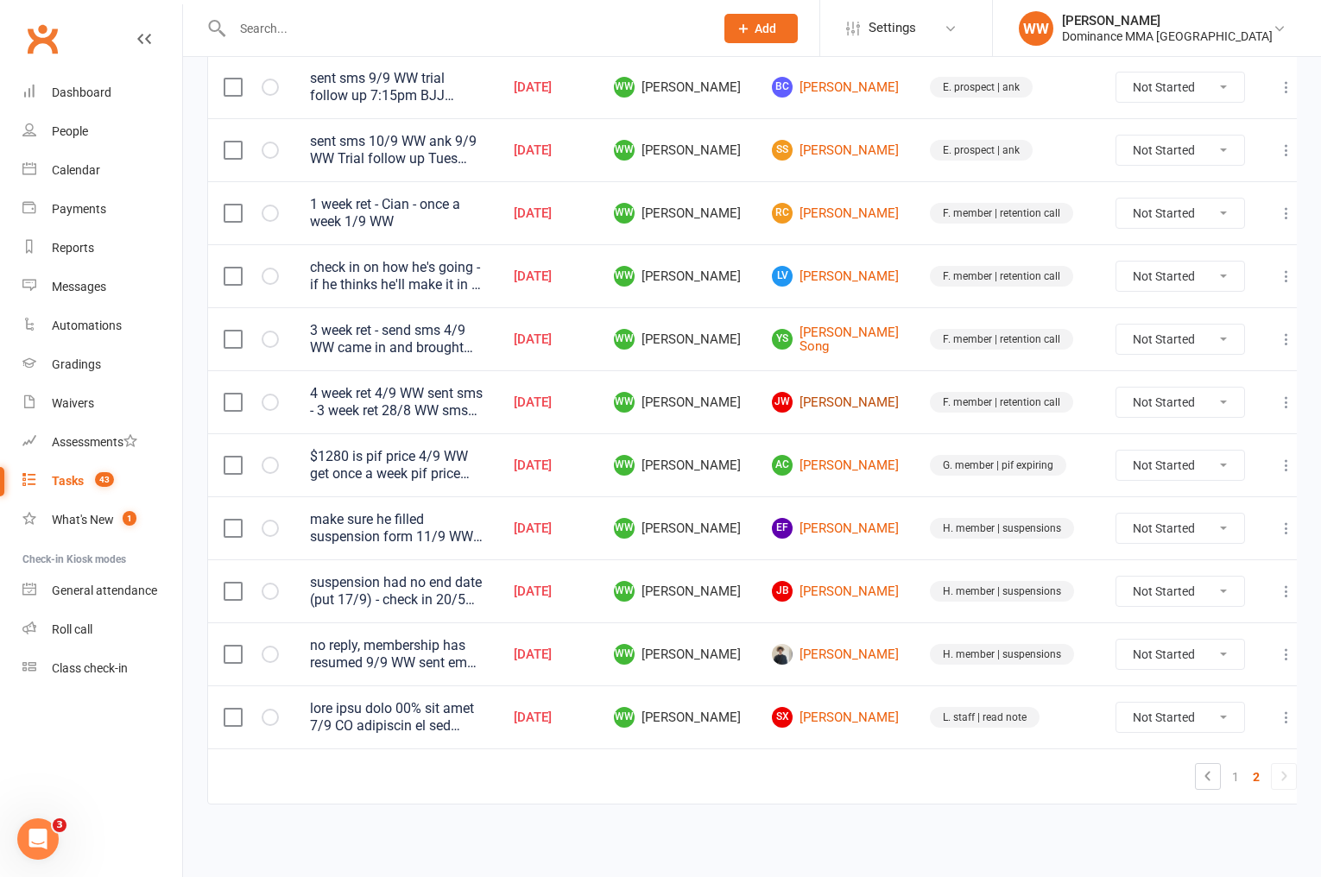
click at [833, 412] on link "JW Jordan Waites" at bounding box center [835, 402] width 127 height 21
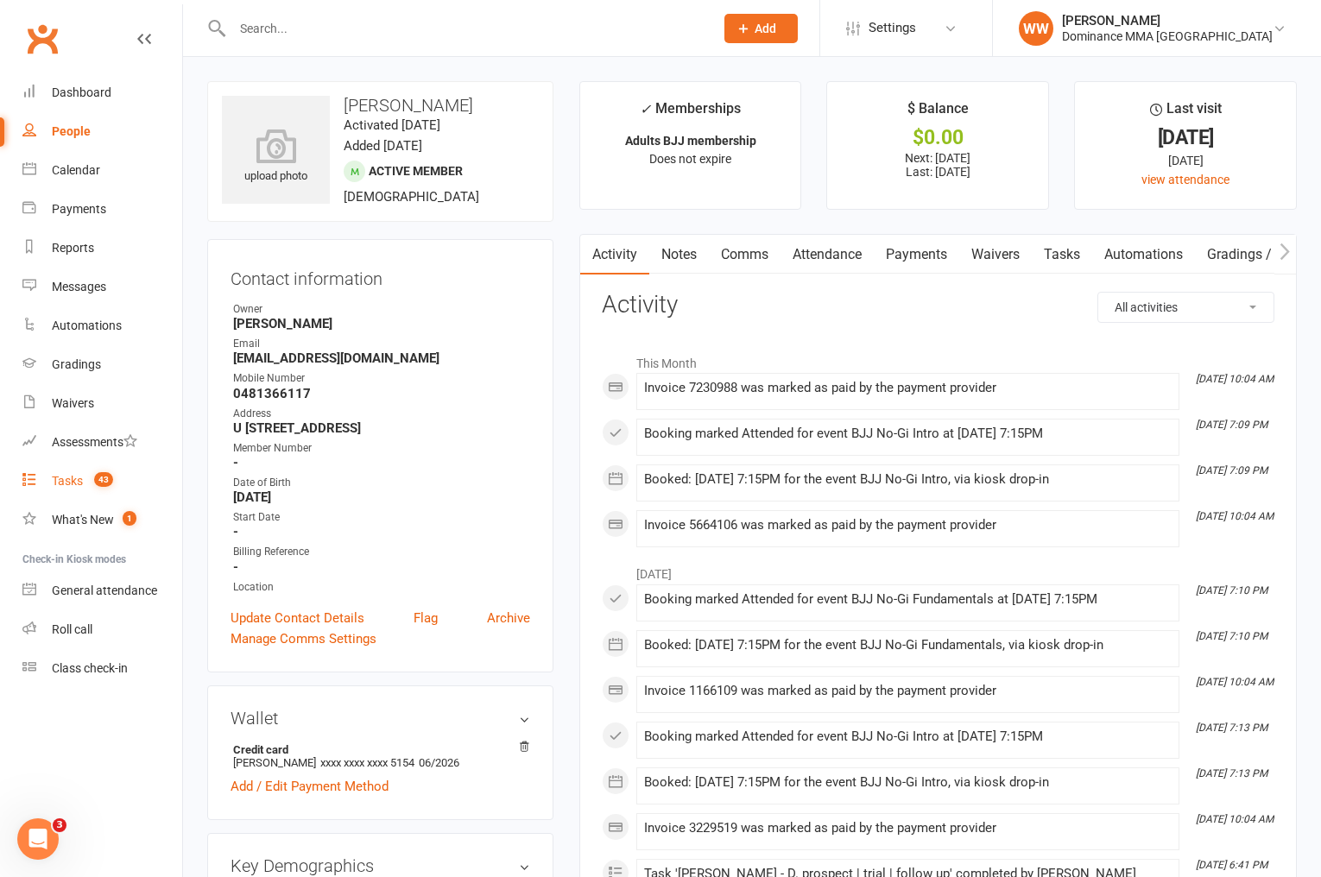
click at [108, 484] on span "43" at bounding box center [103, 479] width 19 height 15
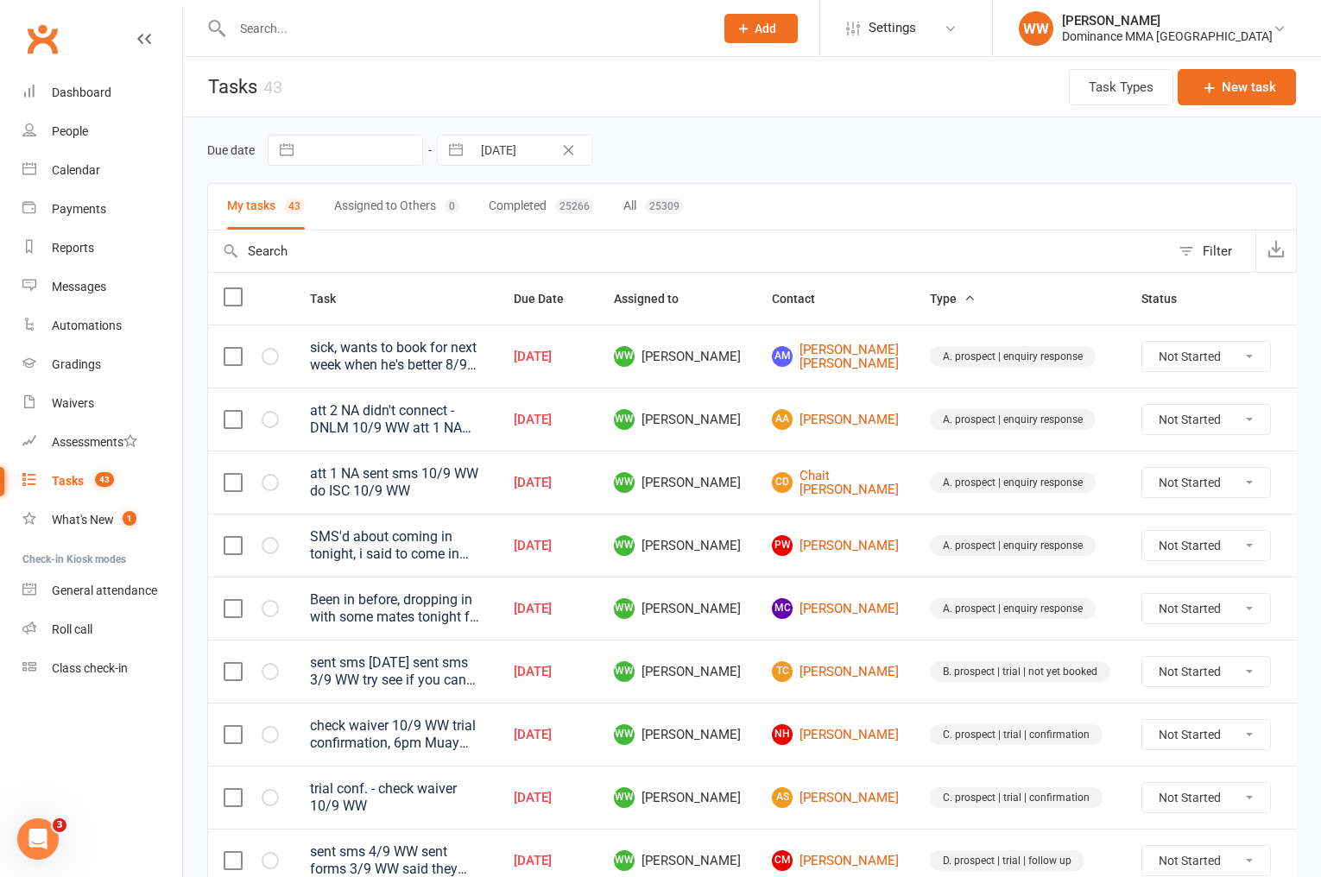
click at [864, 527] on td "PW Patrick Wicks" at bounding box center [836, 545] width 158 height 63
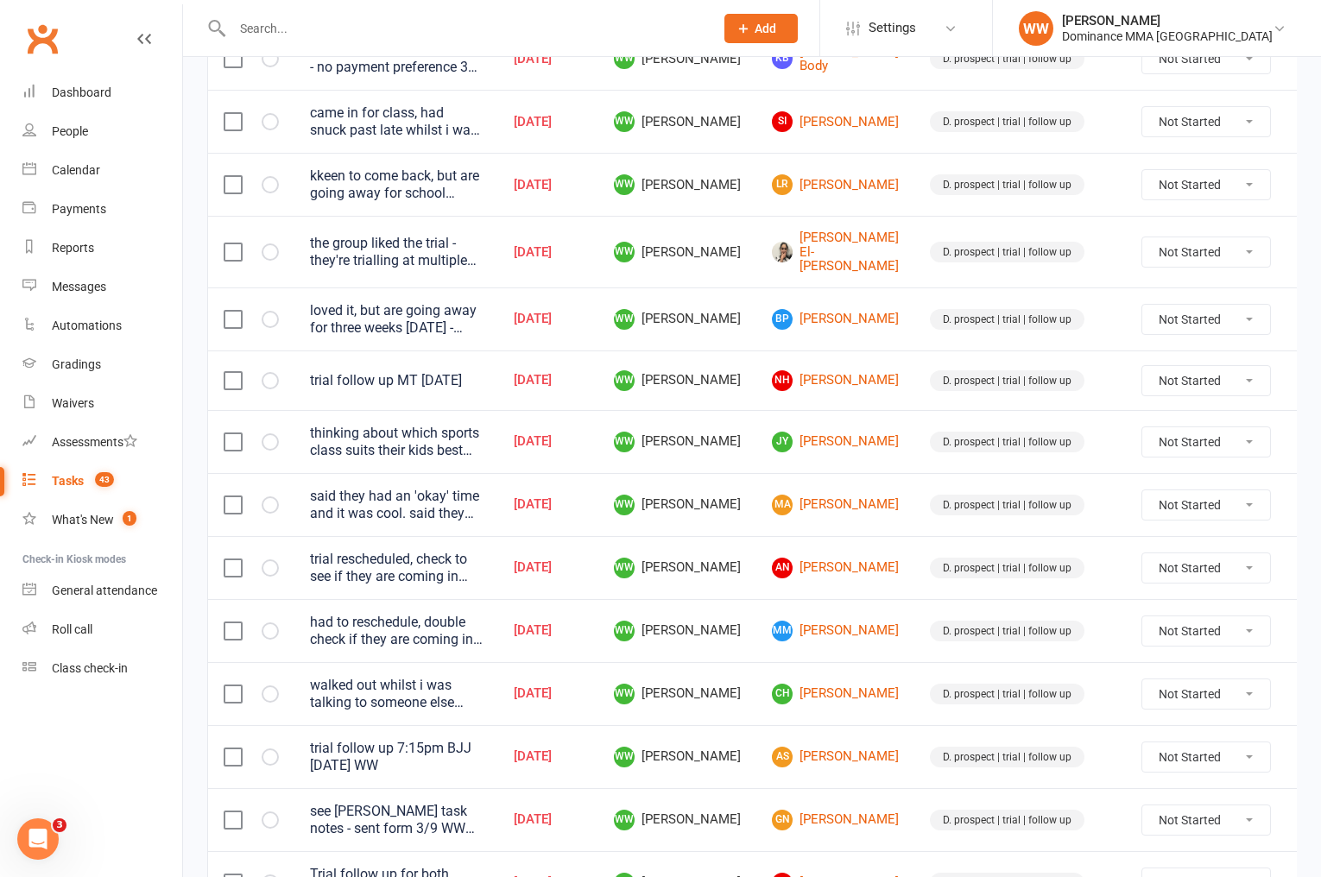
scroll to position [1149, 0]
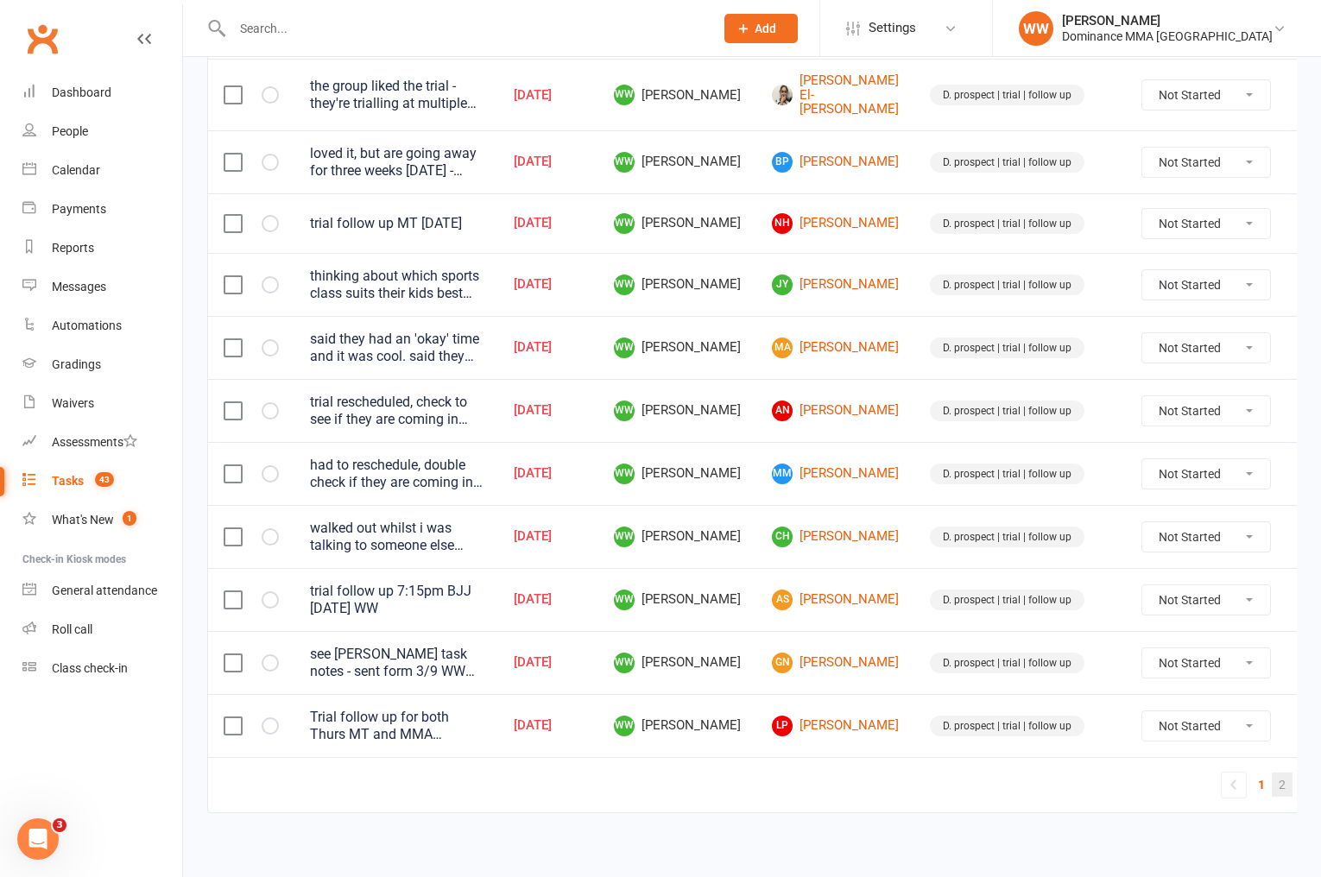
click at [1272, 779] on link "2" at bounding box center [1282, 785] width 21 height 24
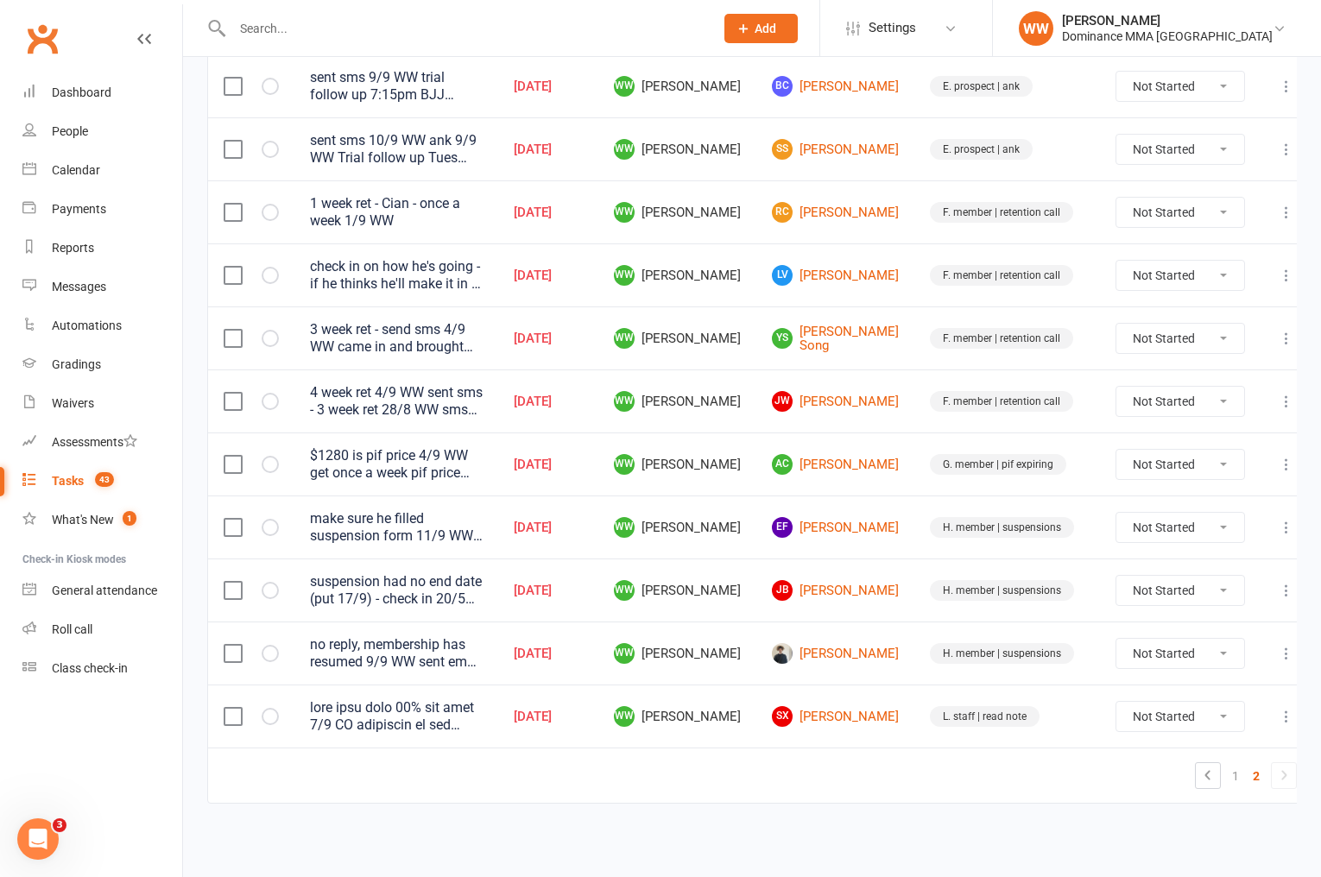
scroll to position [711, 0]
click at [890, 616] on td "JB Jamie Beamish" at bounding box center [836, 591] width 158 height 63
click at [898, 615] on td "JB Jamie Beamish" at bounding box center [836, 591] width 158 height 63
click at [1225, 770] on link "1" at bounding box center [1235, 777] width 21 height 24
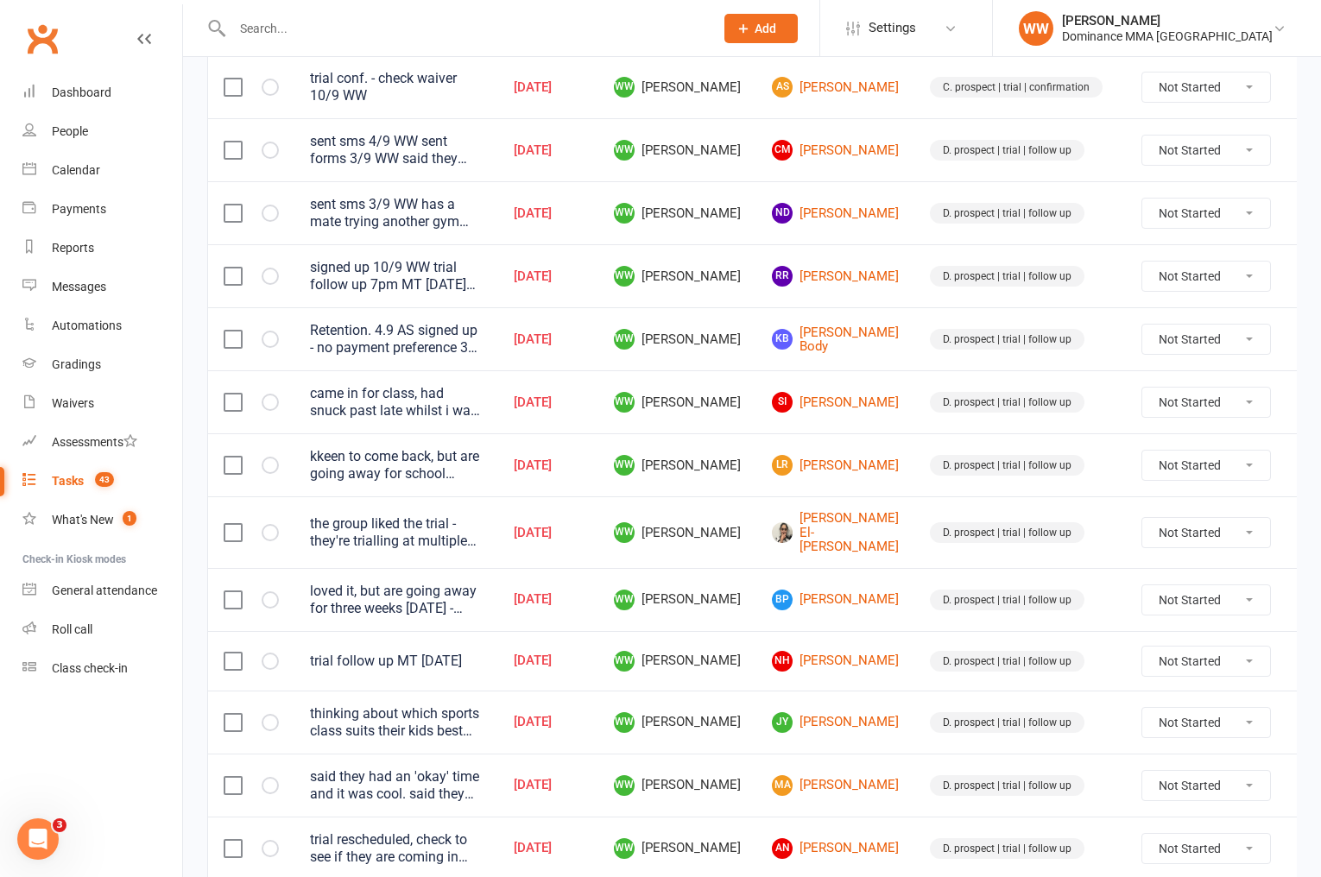
click at [866, 501] on td "Samantha El-Helou" at bounding box center [836, 533] width 158 height 72
click at [915, 500] on td "D. prospect | trial | follow up" at bounding box center [1021, 533] width 212 height 72
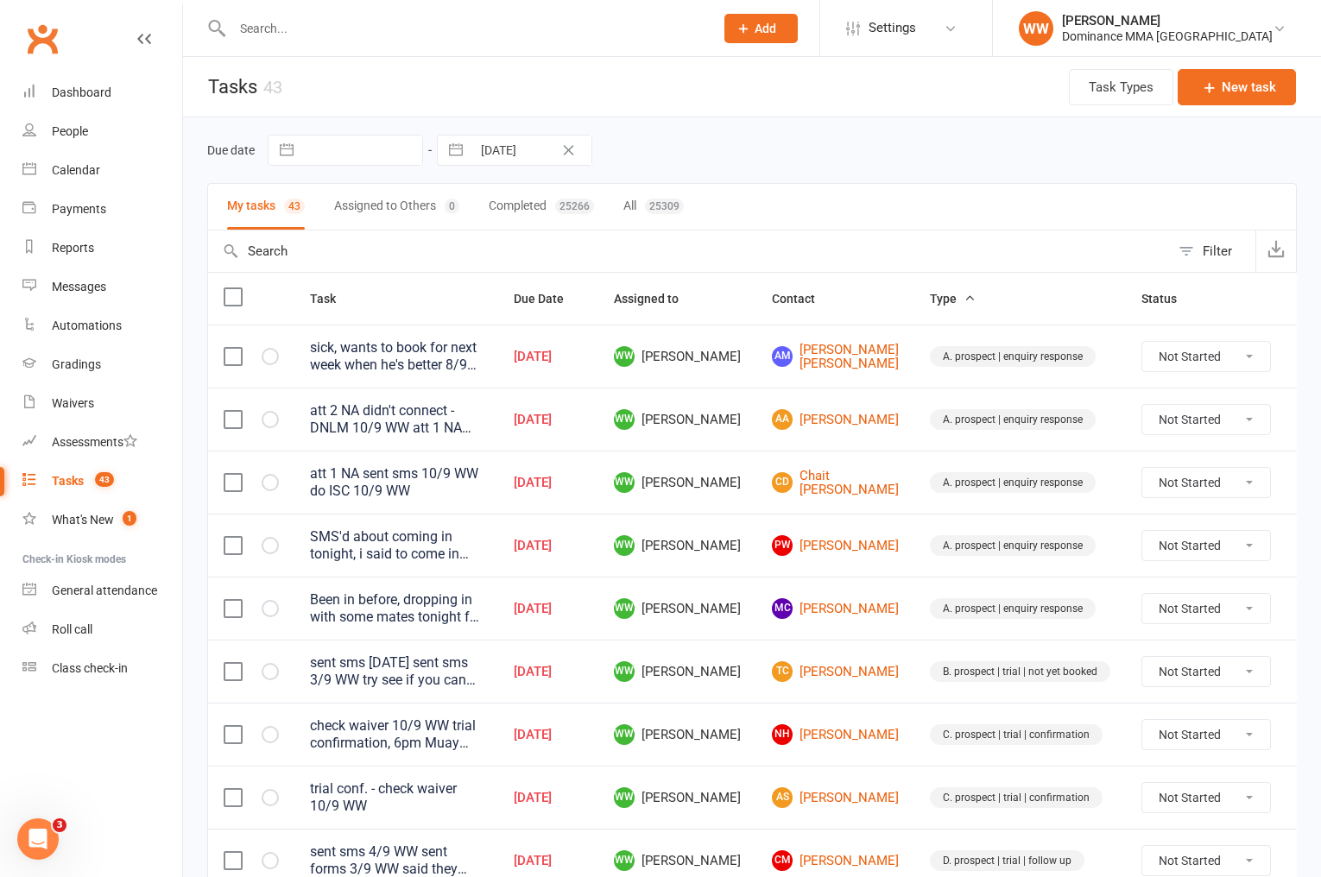
click at [869, 541] on td "PW Patrick Wicks" at bounding box center [836, 545] width 158 height 63
click at [869, 546] on td "PW Patrick Wicks" at bounding box center [836, 545] width 158 height 63
click at [872, 475] on td "CD Chait D'cruz" at bounding box center [836, 482] width 158 height 63
click at [872, 482] on td "CD Chait D'cruz" at bounding box center [836, 482] width 158 height 63
click at [816, 742] on link "NH Najieb Hashmi" at bounding box center [835, 735] width 127 height 21
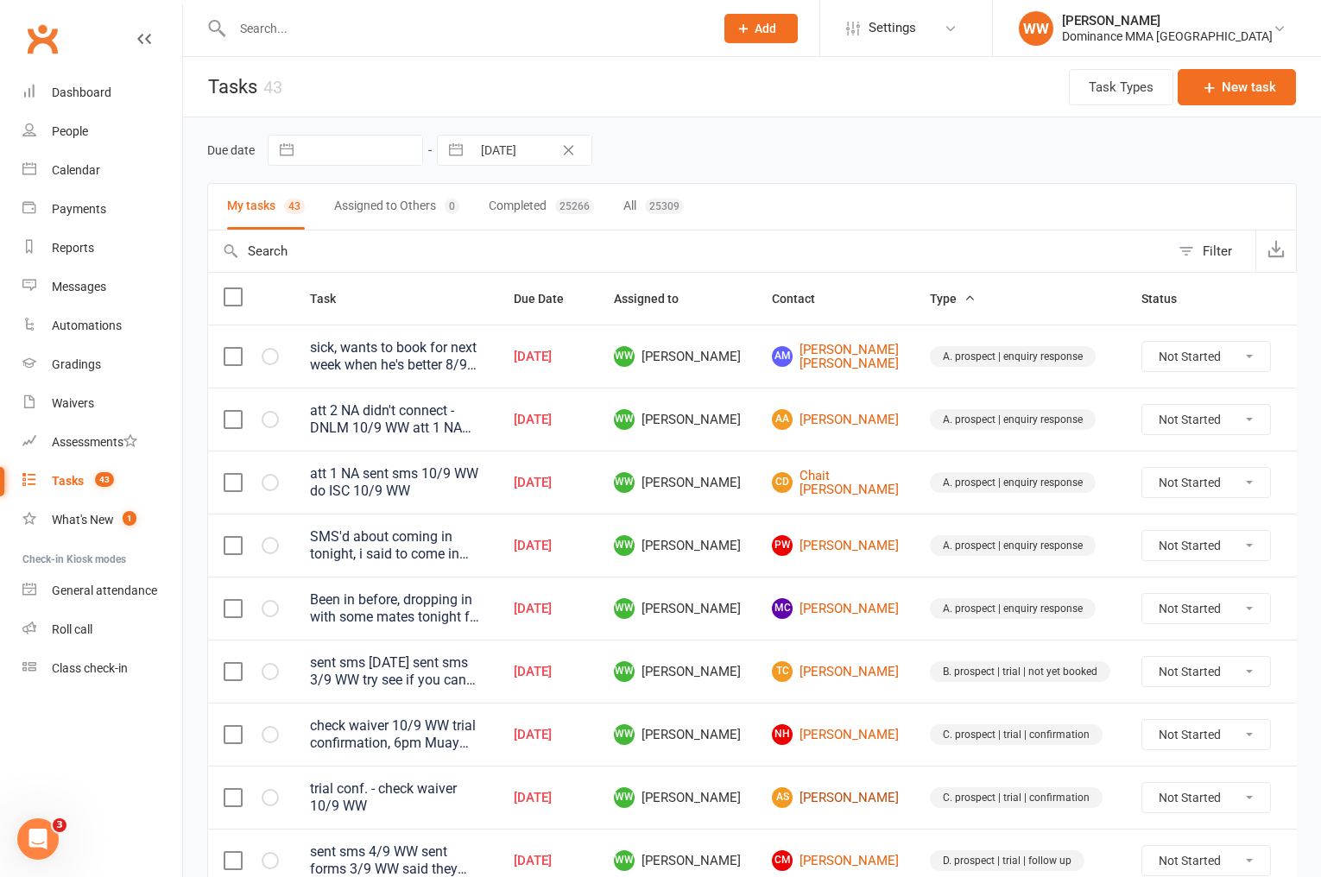
click at [807, 795] on link "AS [PERSON_NAME]" at bounding box center [835, 798] width 127 height 21
click at [757, 566] on td "PW Patrick Wicks" at bounding box center [836, 545] width 158 height 63
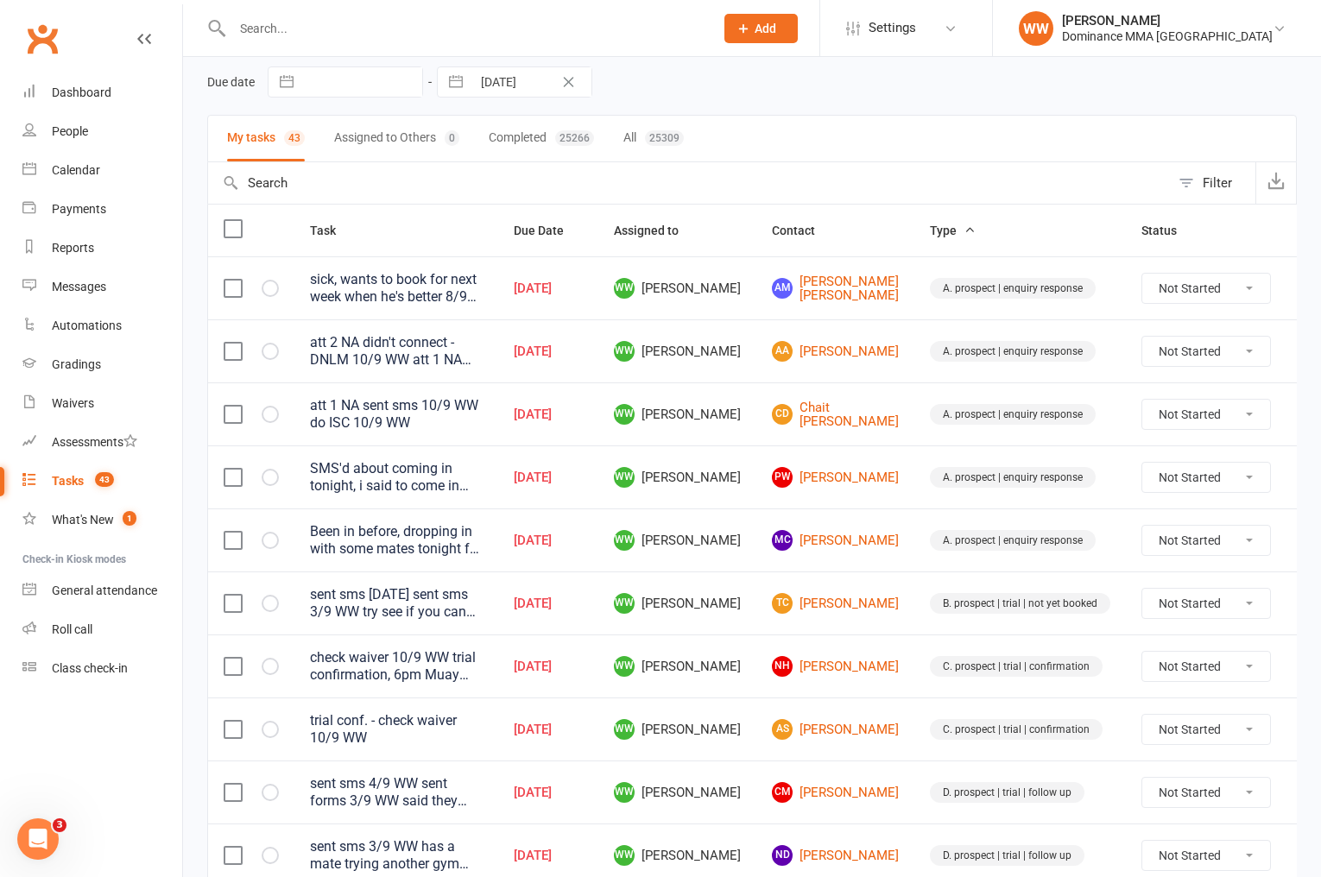
scroll to position [70, 0]
click at [817, 475] on link "PW Patrick Wicks" at bounding box center [835, 475] width 127 height 21
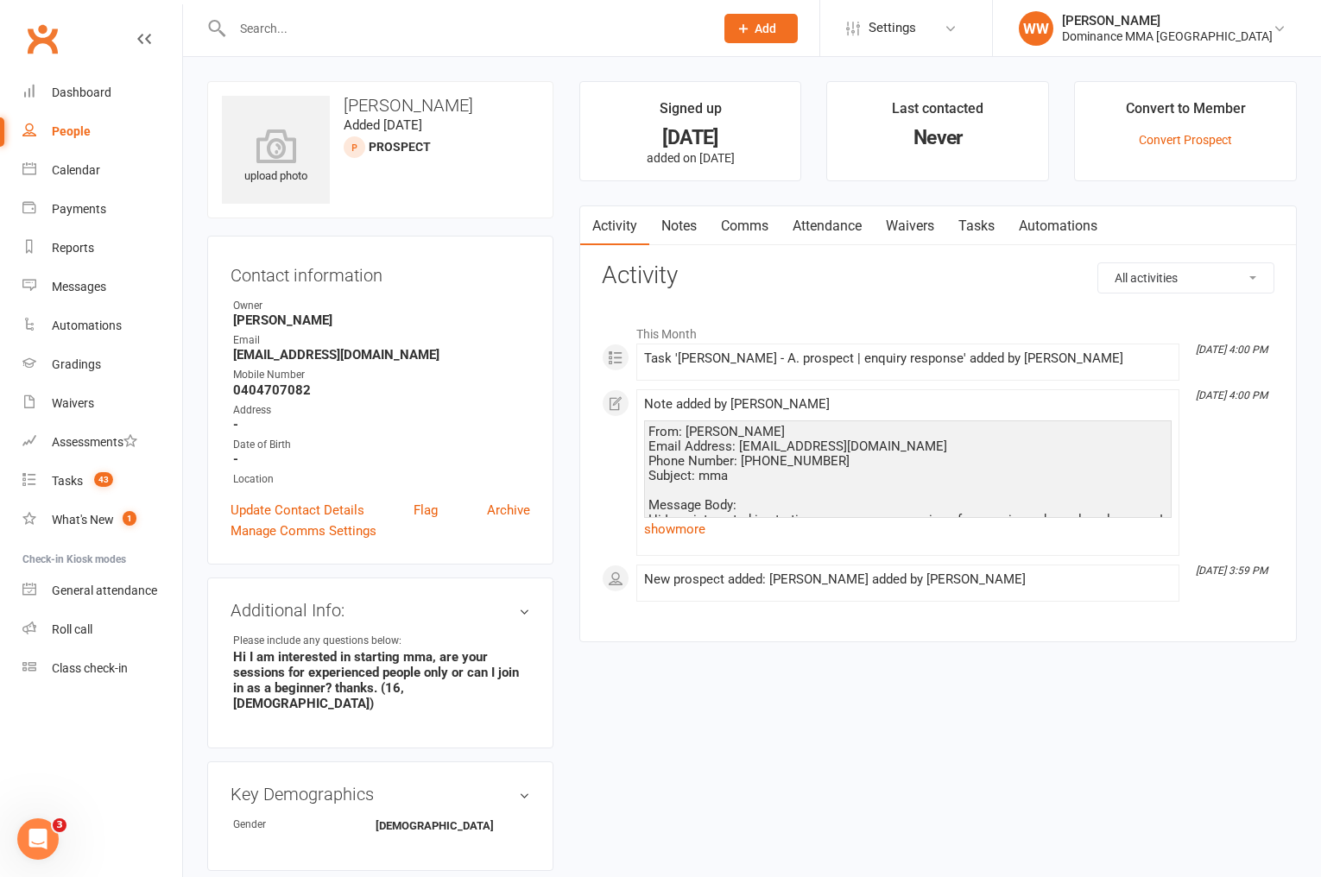
click at [663, 532] on link "show more" at bounding box center [908, 529] width 528 height 24
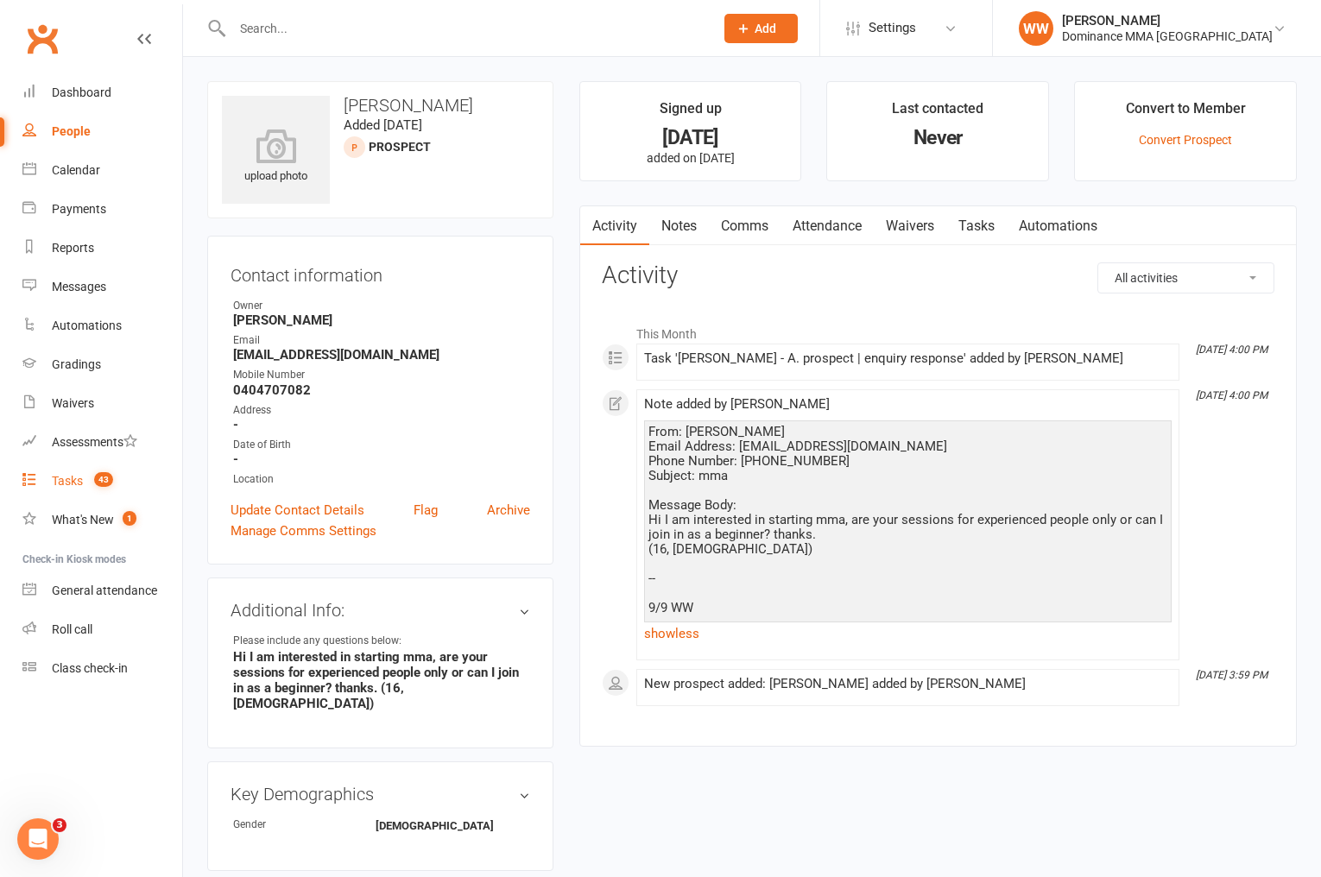
click at [66, 486] on div "Tasks" at bounding box center [67, 481] width 31 height 14
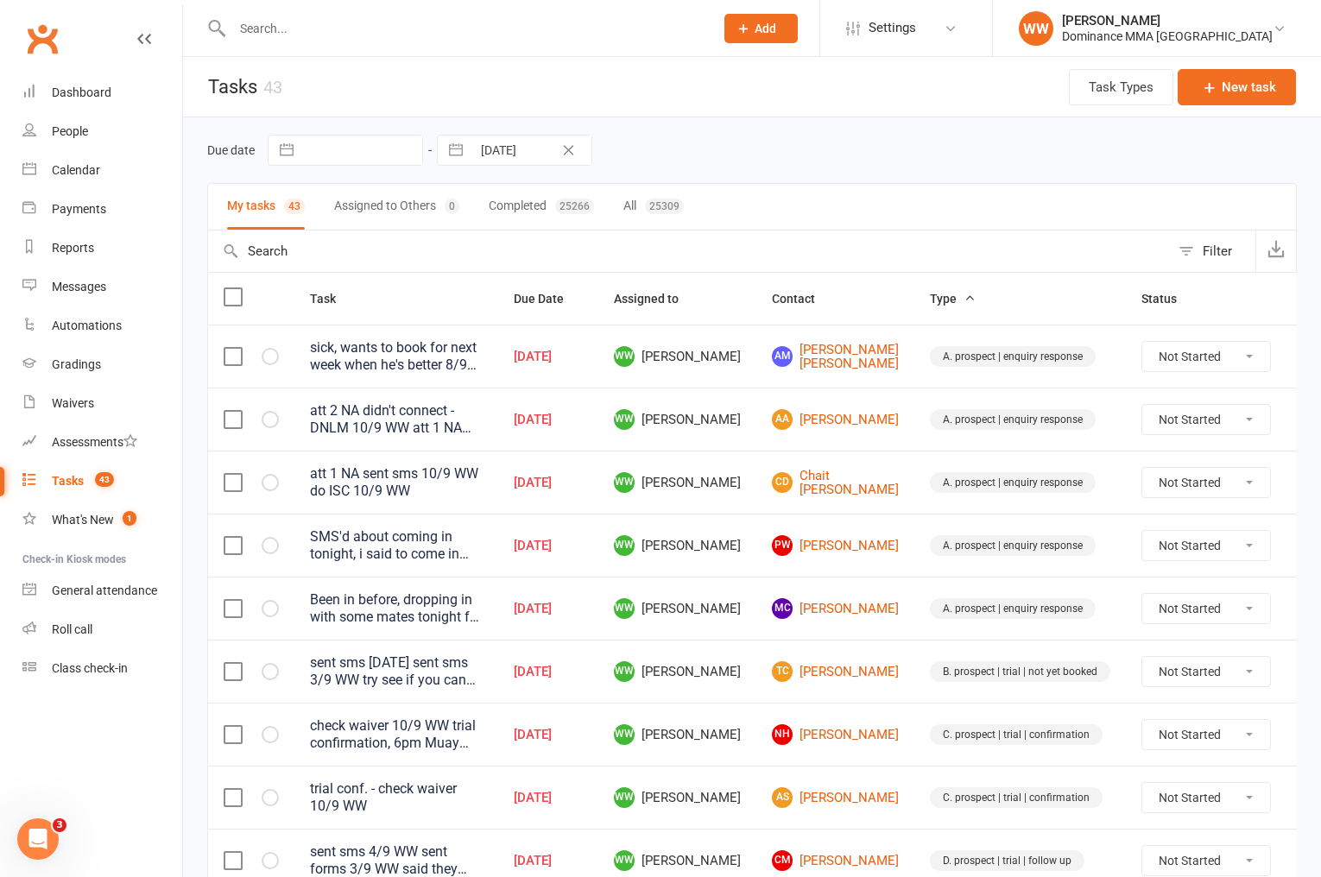
click at [738, 601] on td "WW [PERSON_NAME]" at bounding box center [677, 608] width 158 height 63
click at [740, 625] on td "WW [PERSON_NAME]" at bounding box center [677, 608] width 158 height 63
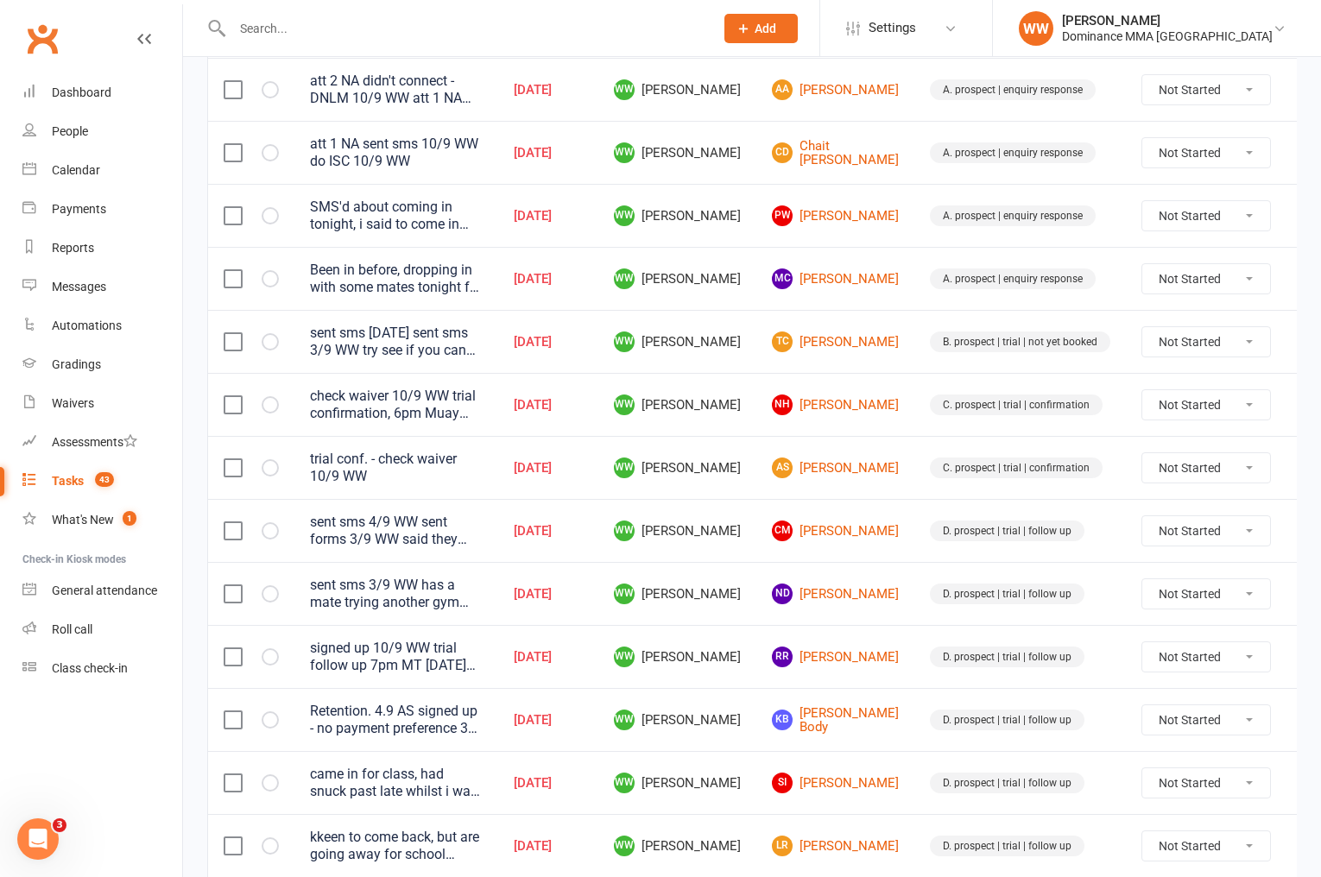
scroll to position [332, 0]
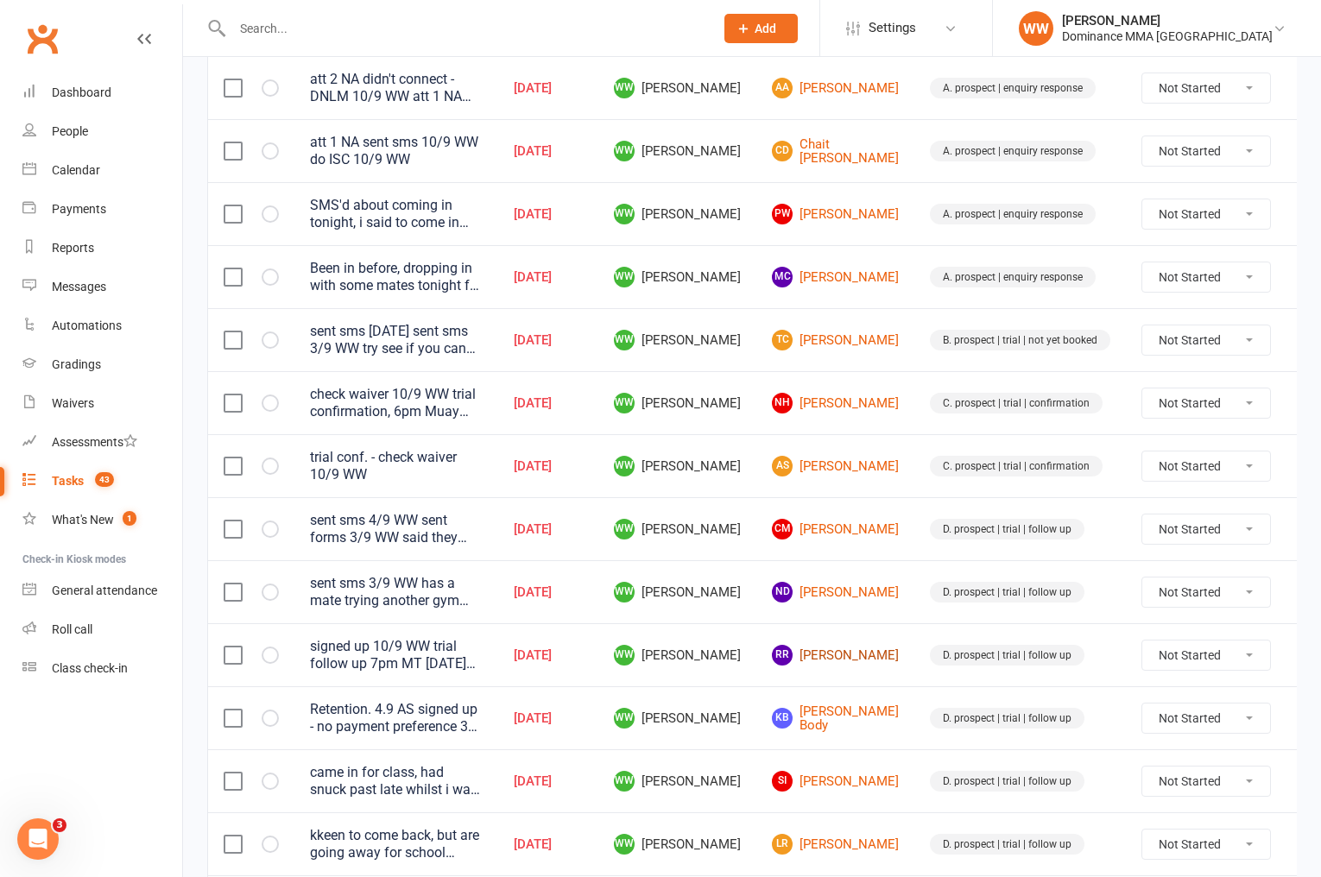
click at [805, 652] on link "RR Ruairi Rylands" at bounding box center [835, 655] width 127 height 21
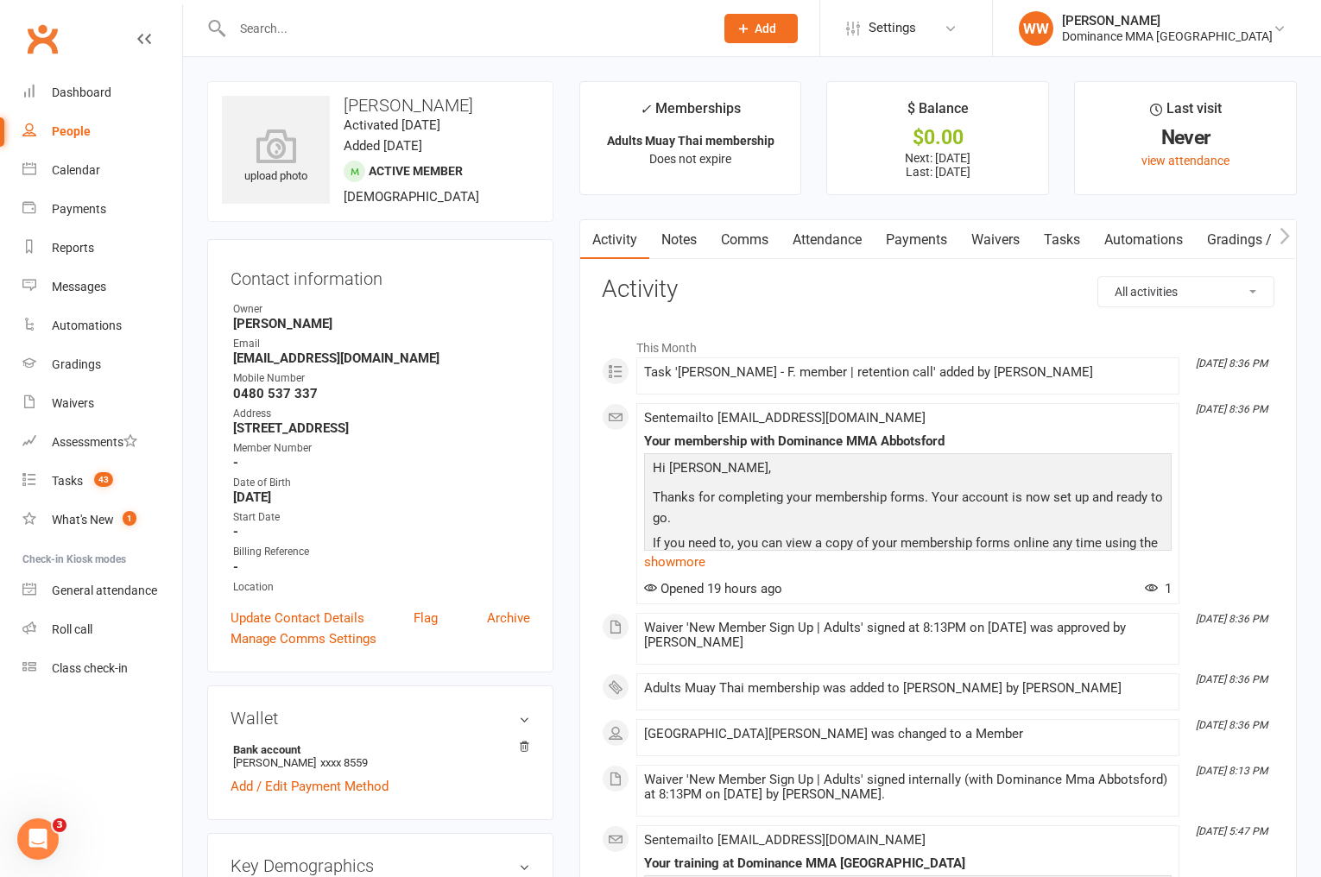
click at [1062, 247] on link "Tasks" at bounding box center [1062, 240] width 60 height 40
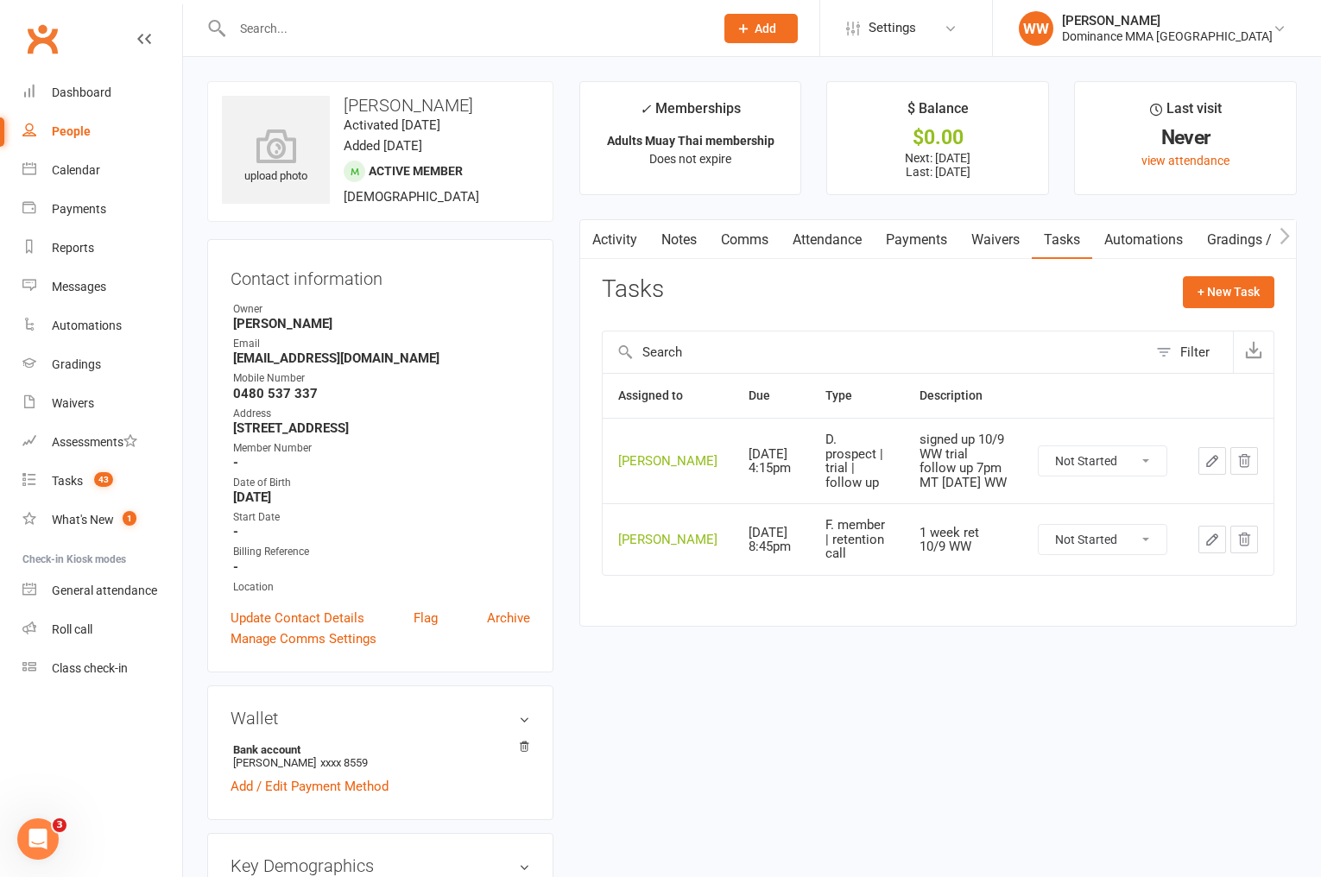
click at [301, 37] on input "text" at bounding box center [464, 28] width 475 height 24
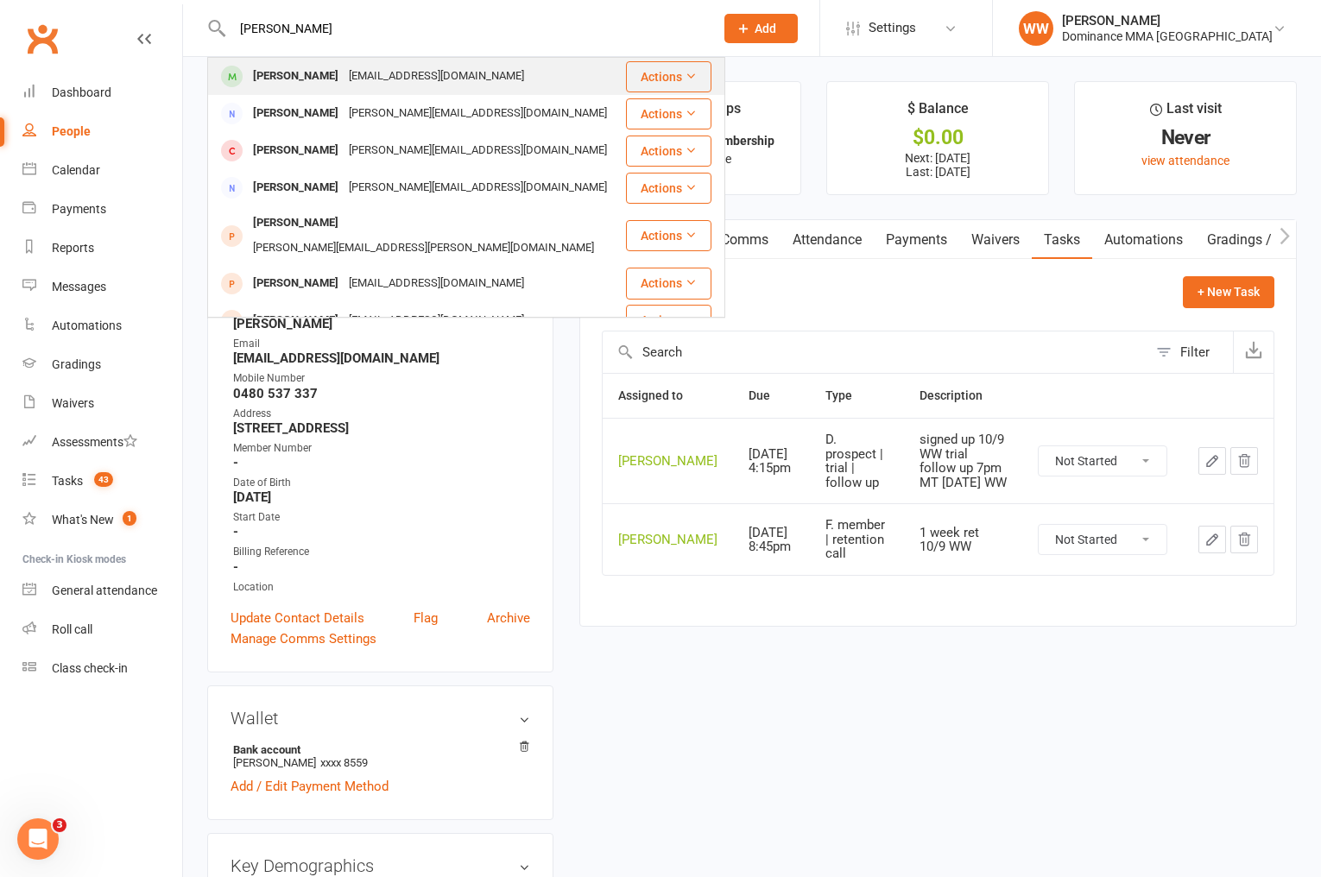
type input "mitch mckenzie"
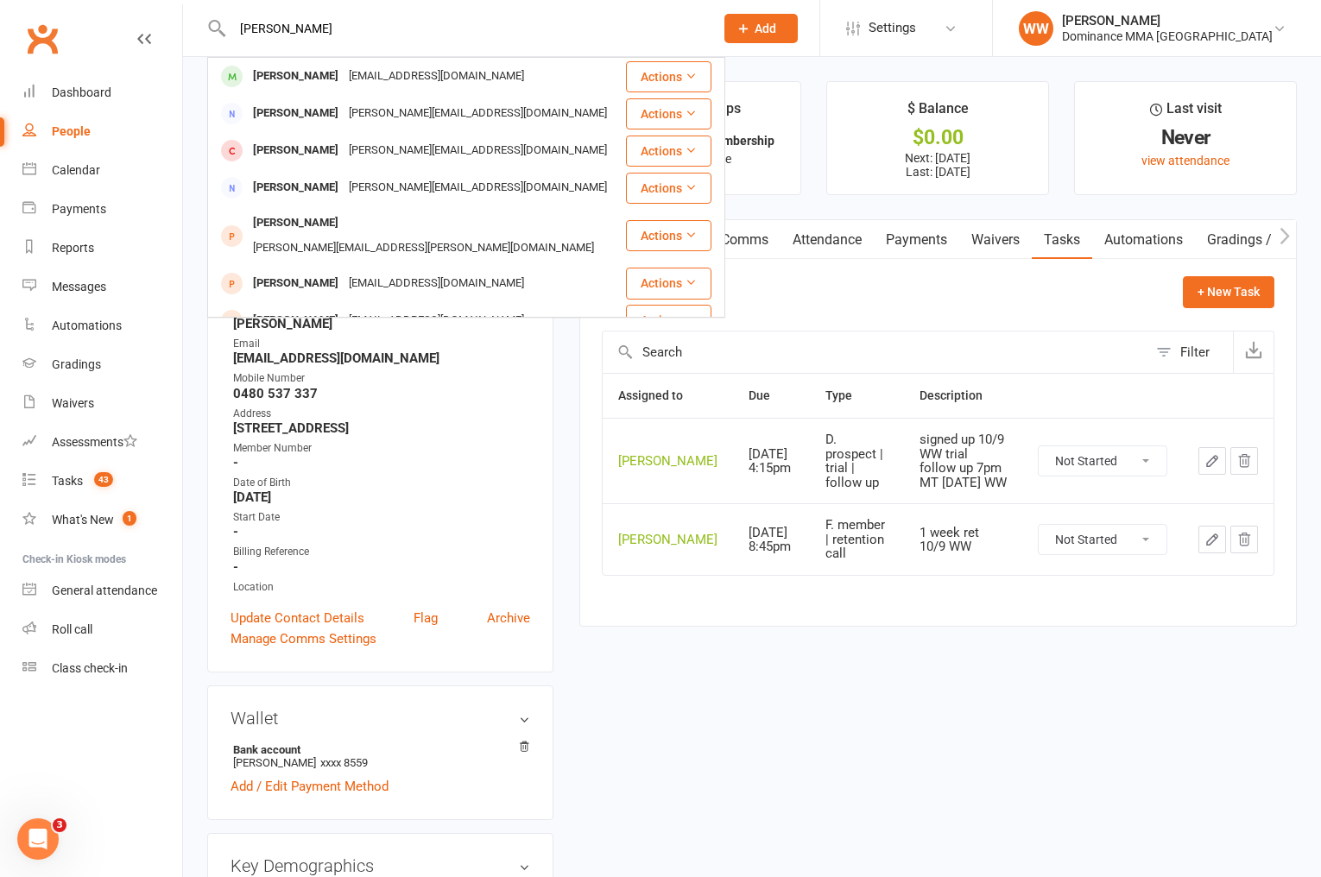
click at [342, 72] on div "Mitchell Mackenzie" at bounding box center [296, 76] width 96 height 25
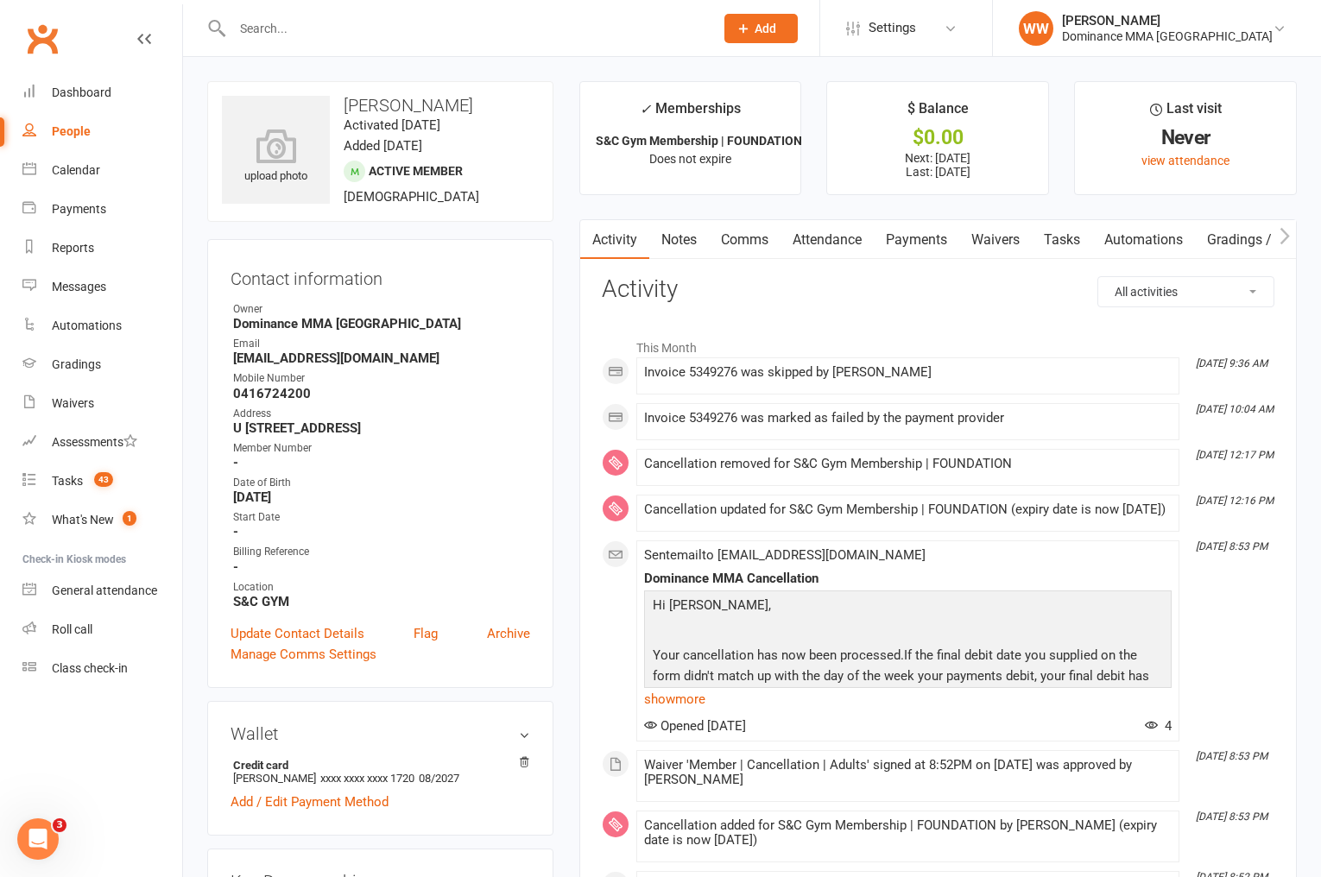
click at [910, 249] on link "Payments" at bounding box center [916, 240] width 85 height 40
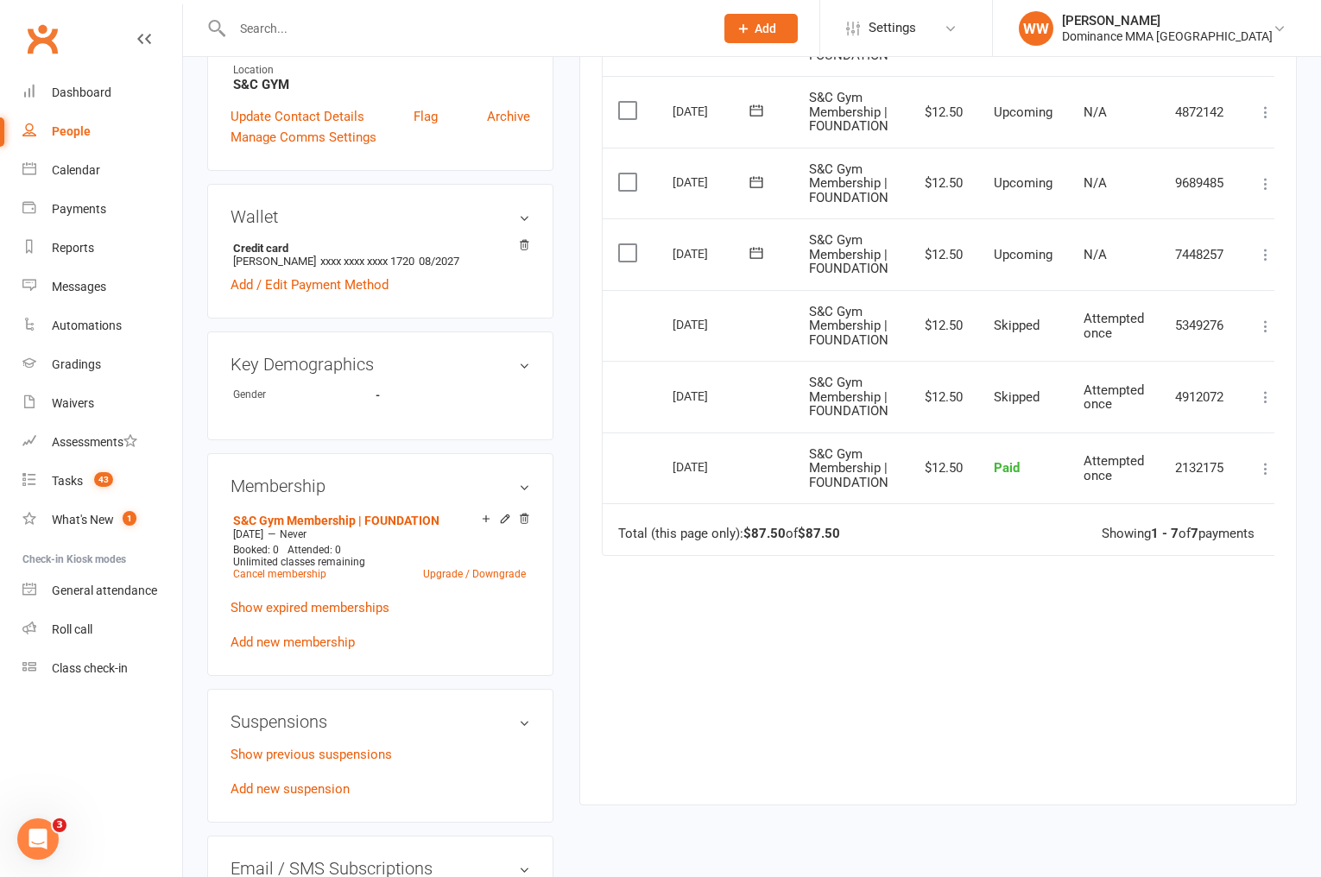
scroll to position [0, 19]
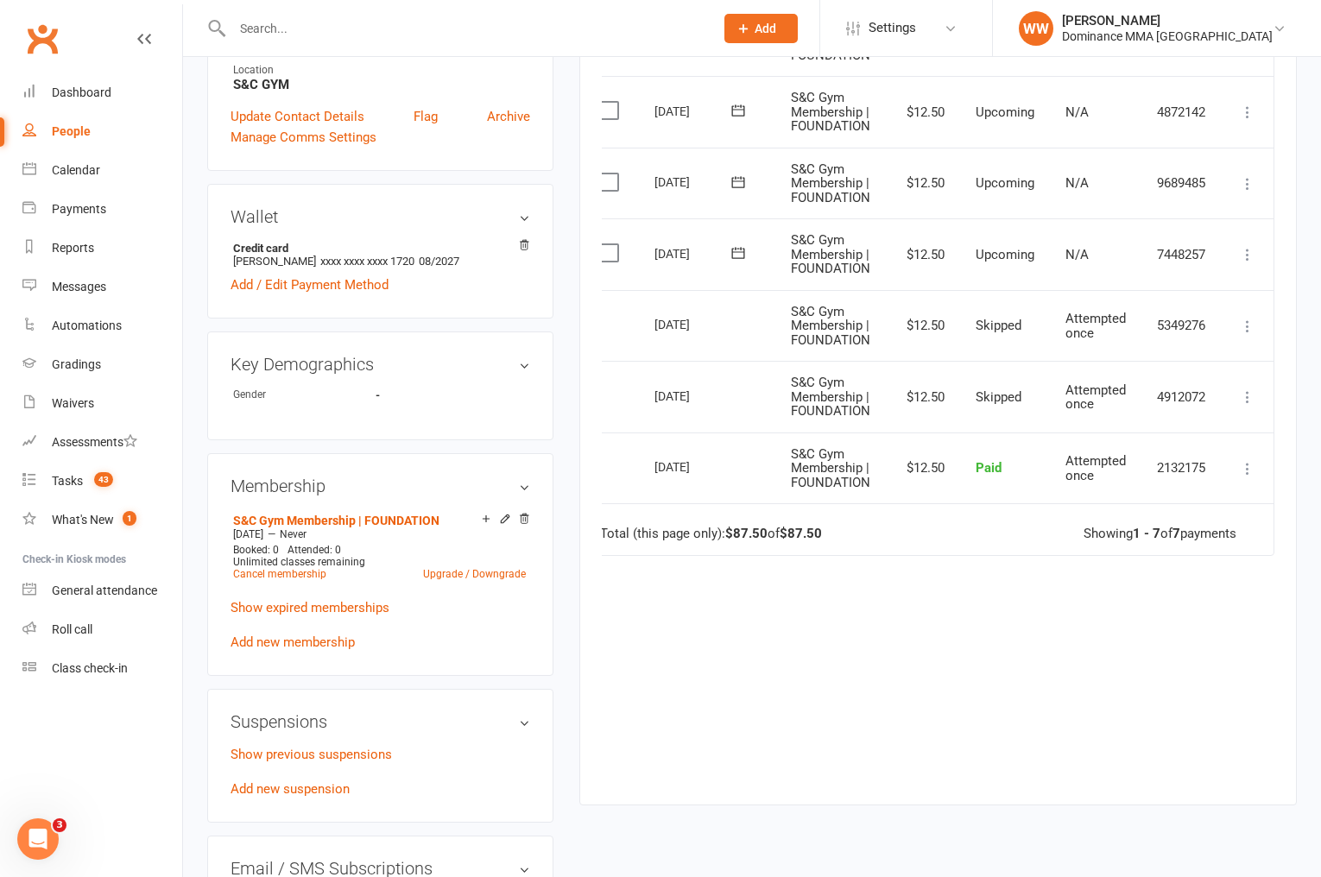
click at [1247, 396] on icon at bounding box center [1247, 397] width 17 height 17
click at [1174, 461] on link "Mark as Paid (POS)" at bounding box center [1171, 465] width 171 height 35
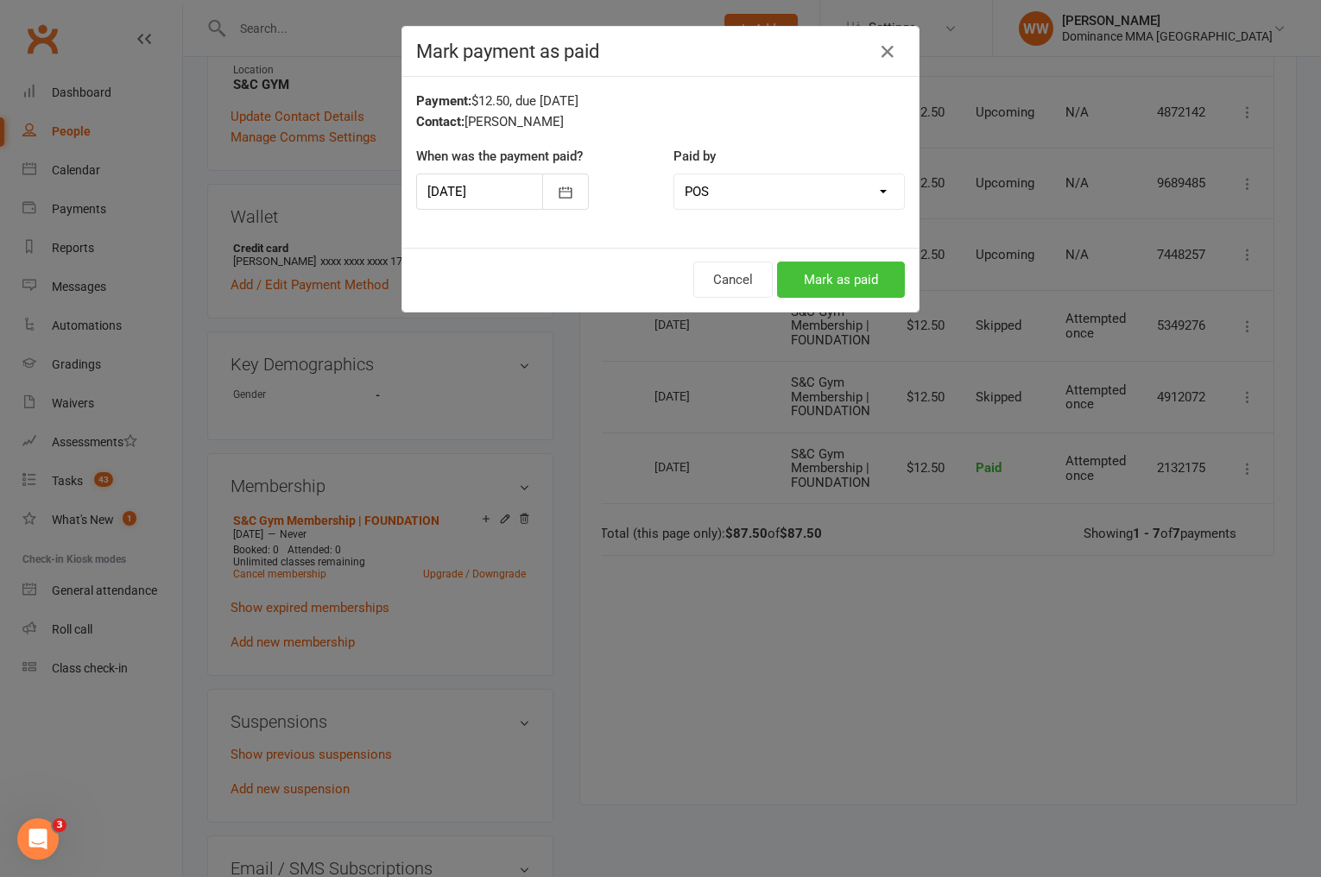
click at [860, 267] on button "Mark as paid" at bounding box center [841, 280] width 128 height 36
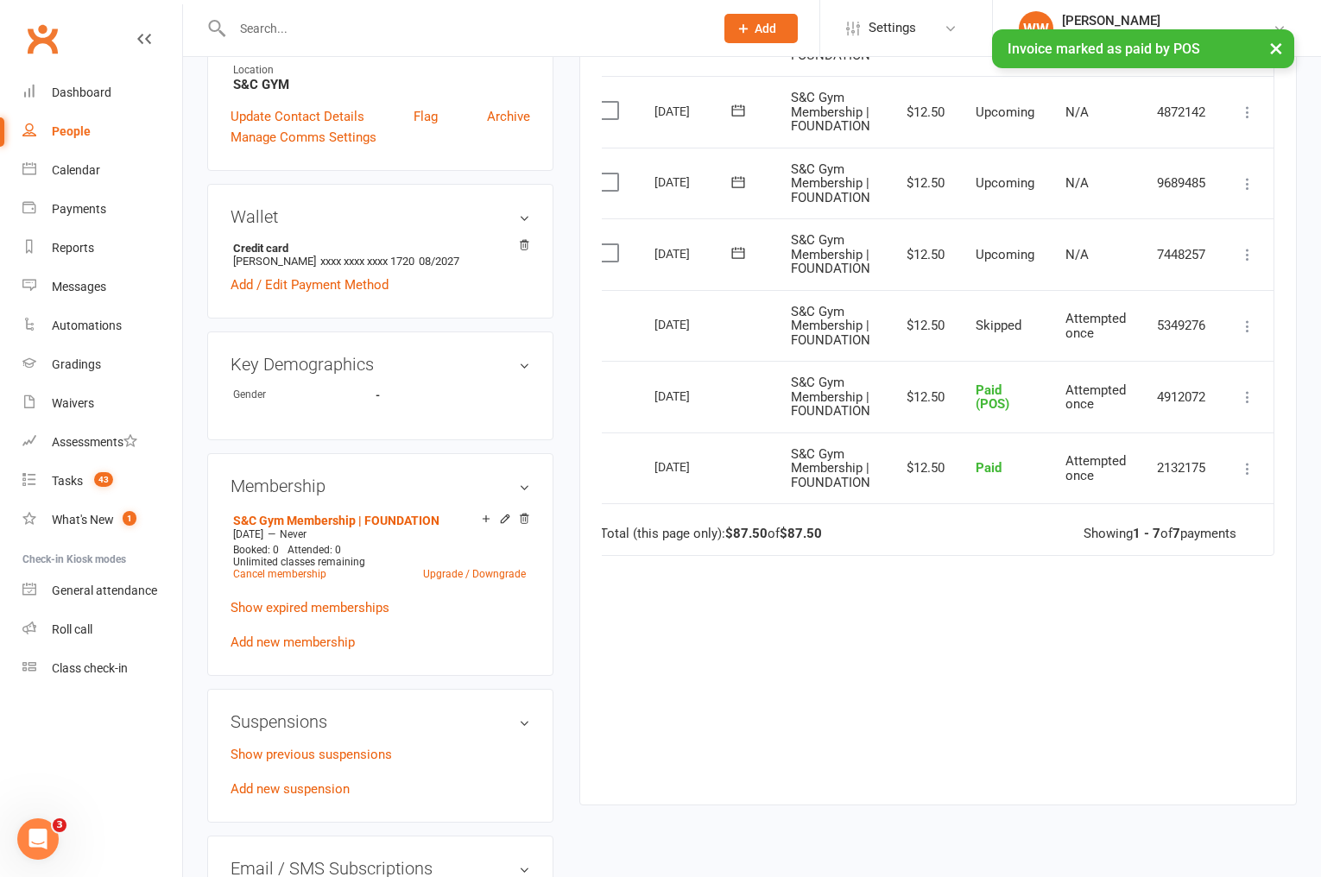
click at [1246, 327] on icon at bounding box center [1247, 326] width 17 height 17
click at [1168, 394] on link "Mark as Paid (POS)" at bounding box center [1171, 394] width 171 height 35
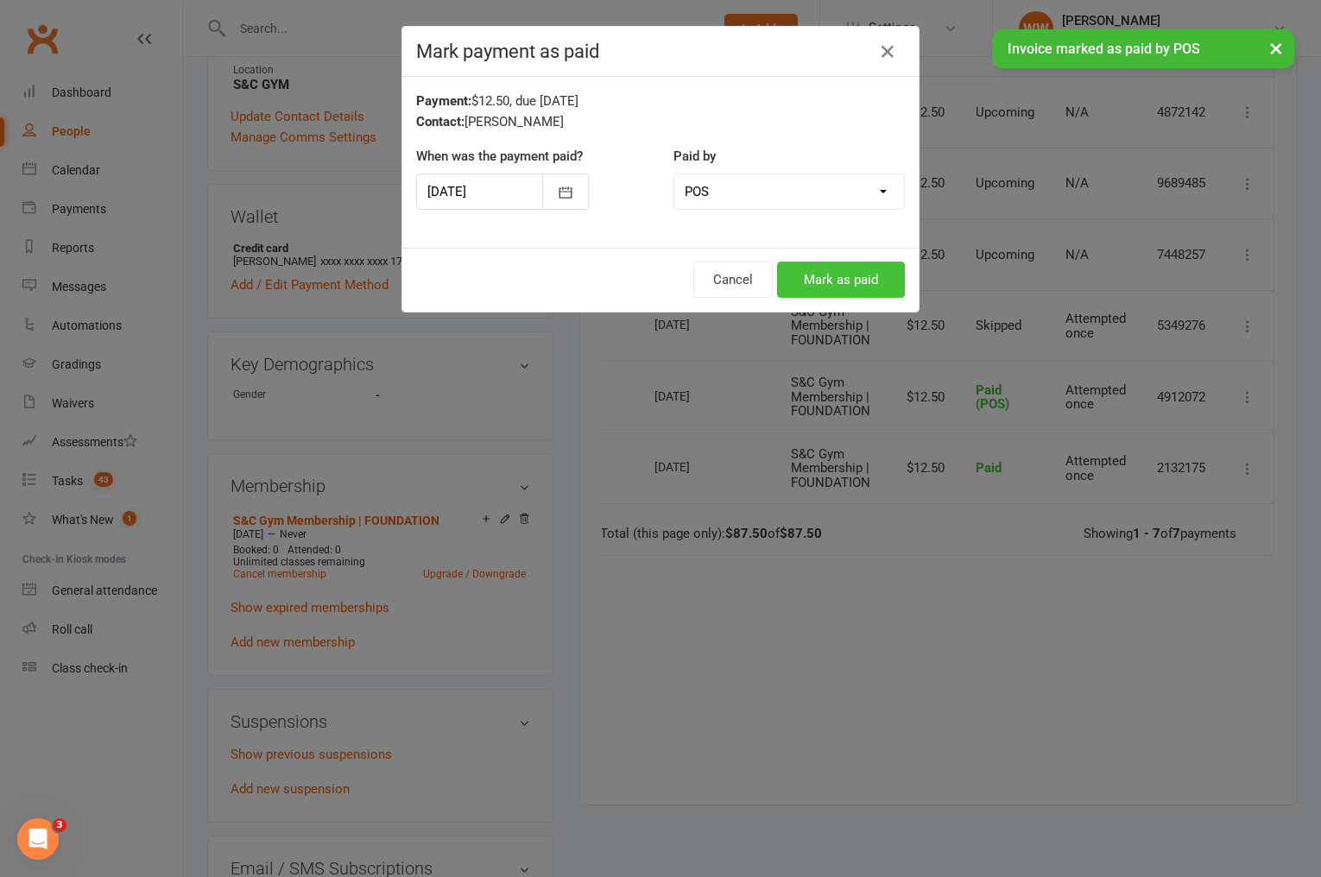
click at [871, 275] on button "Mark as paid" at bounding box center [841, 280] width 128 height 36
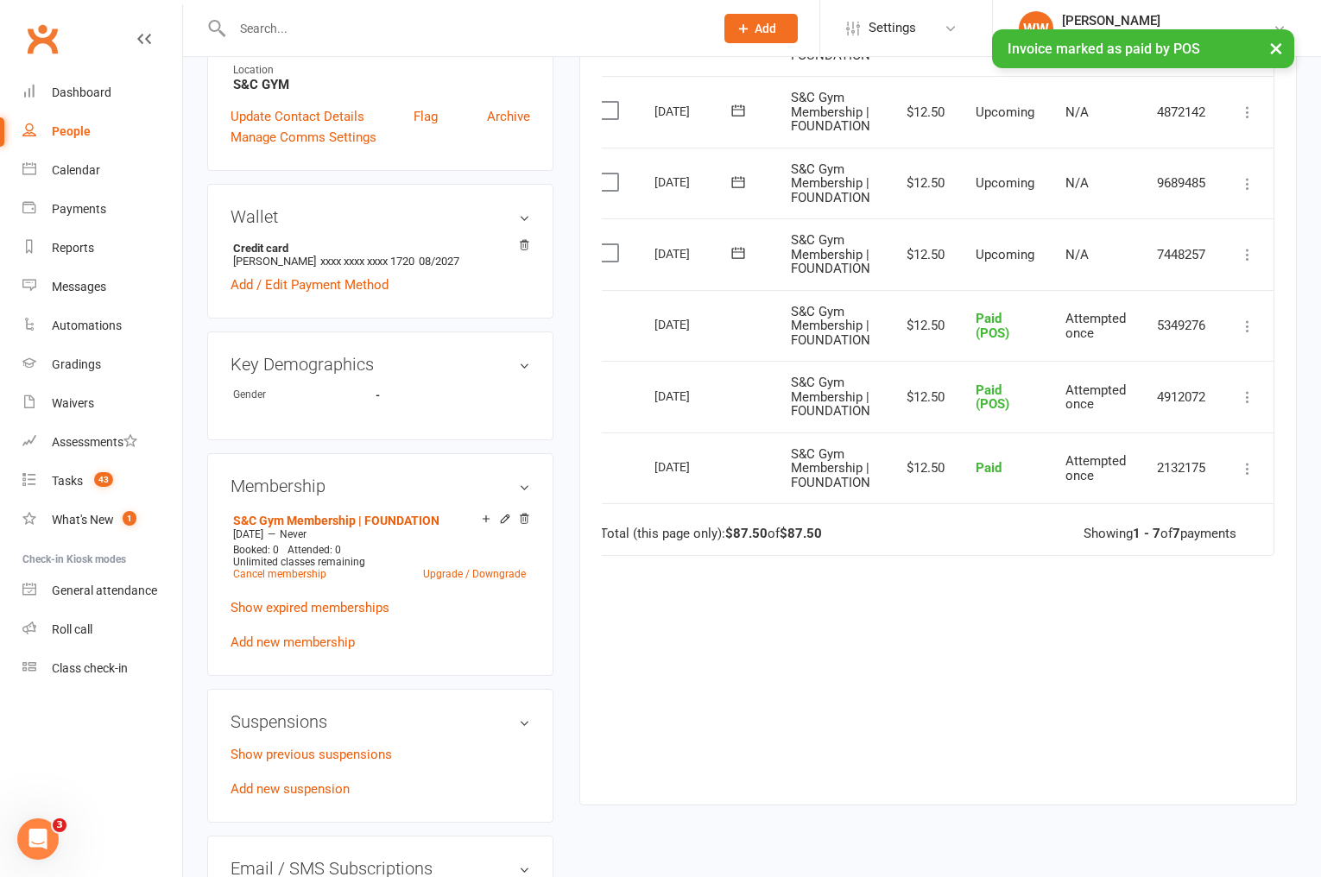
click at [934, 401] on td "$12.50" at bounding box center [923, 397] width 74 height 72
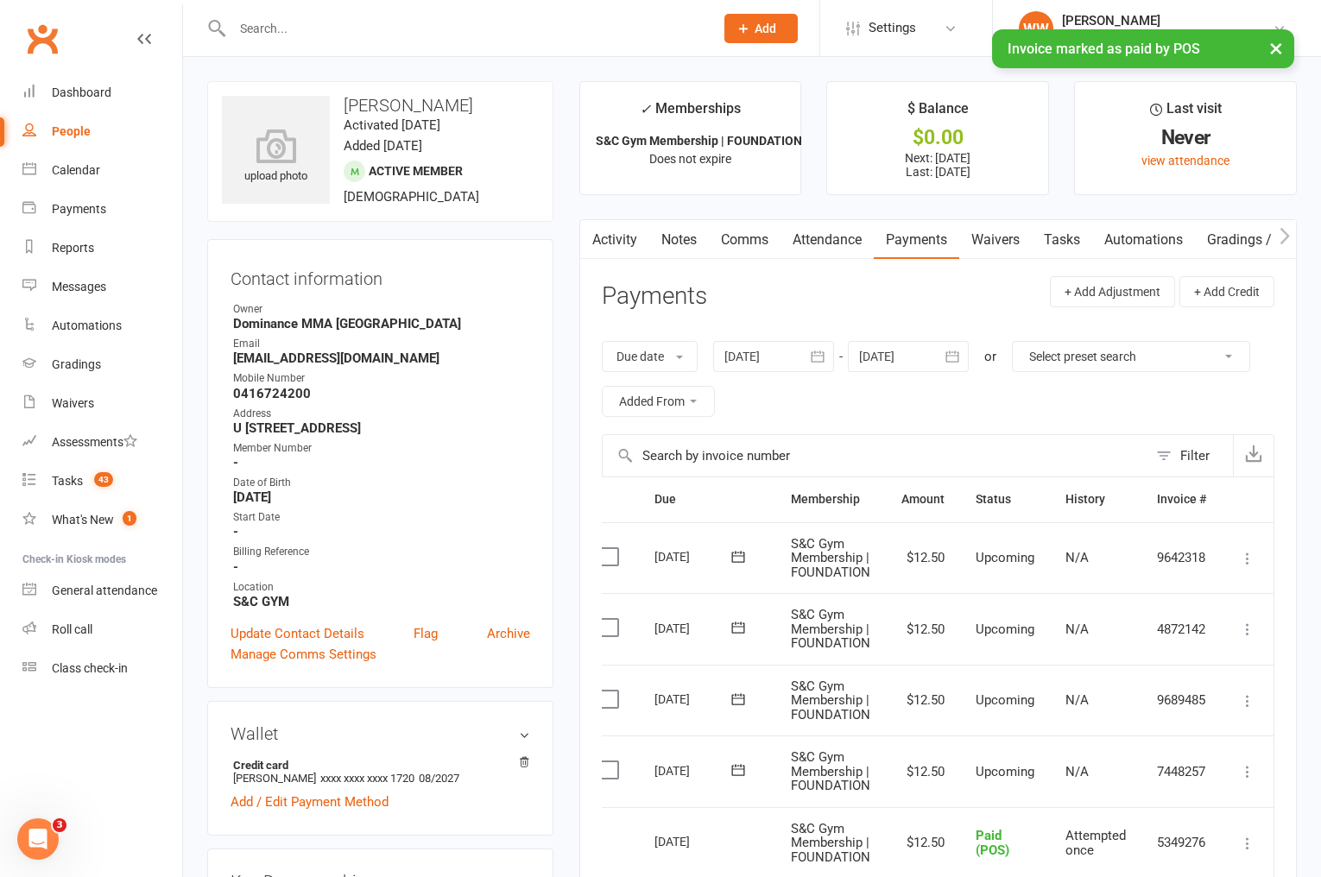
click at [1056, 237] on link "Tasks" at bounding box center [1062, 240] width 60 height 40
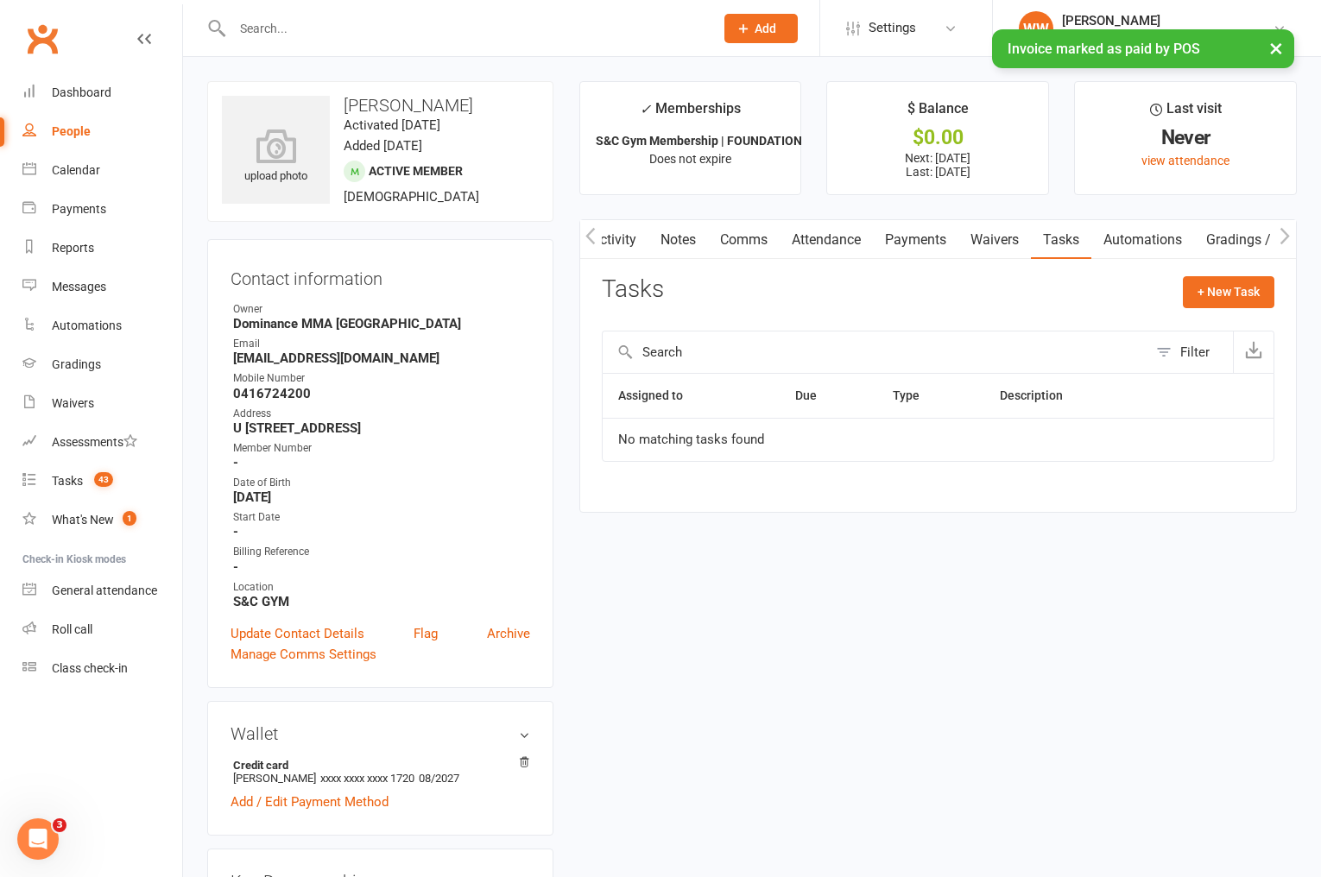
click at [1009, 308] on div "Tasks + New Task" at bounding box center [938, 296] width 673 height 41
click at [898, 244] on link "Payments" at bounding box center [915, 240] width 85 height 40
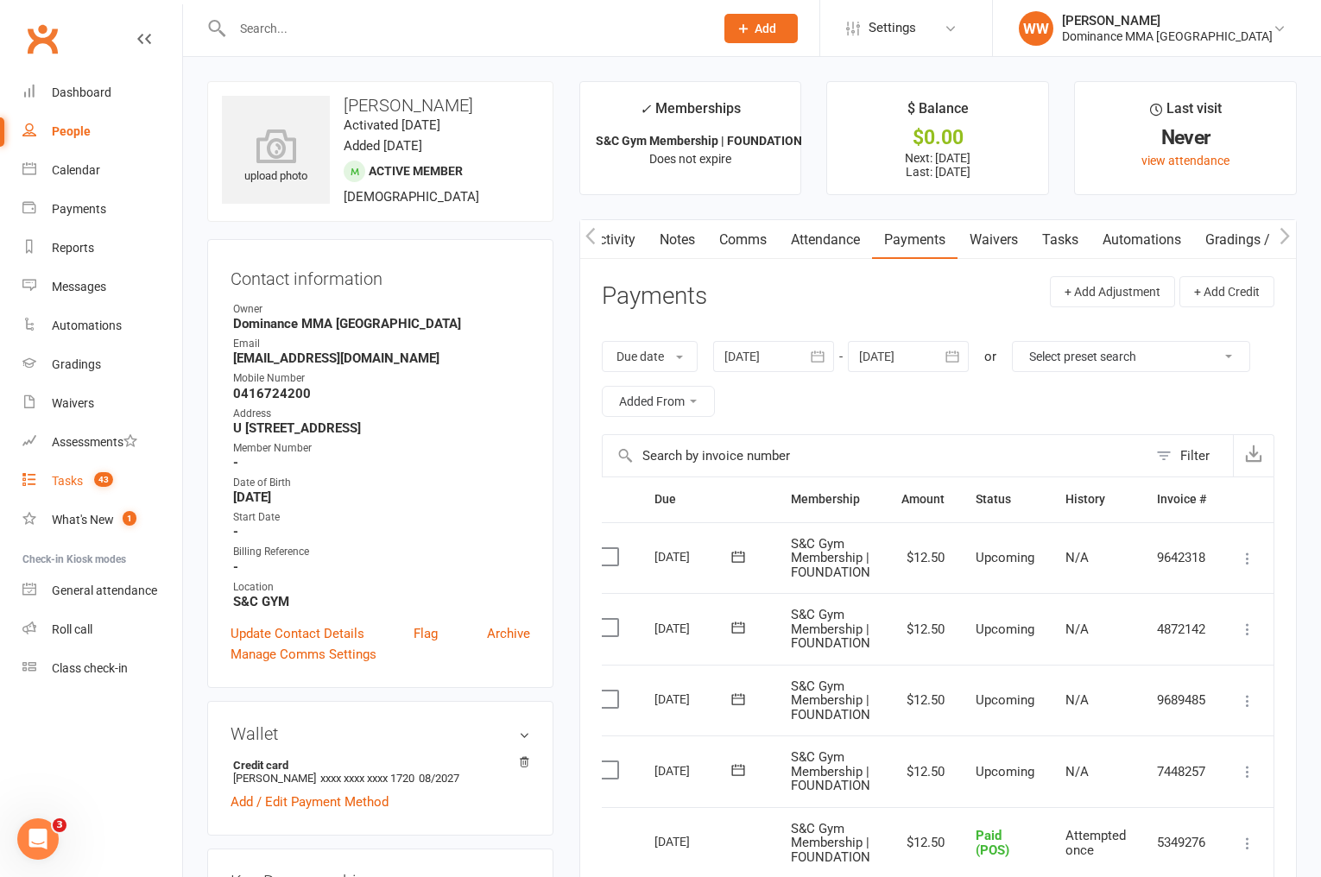
click at [72, 479] on div "Tasks" at bounding box center [67, 481] width 31 height 14
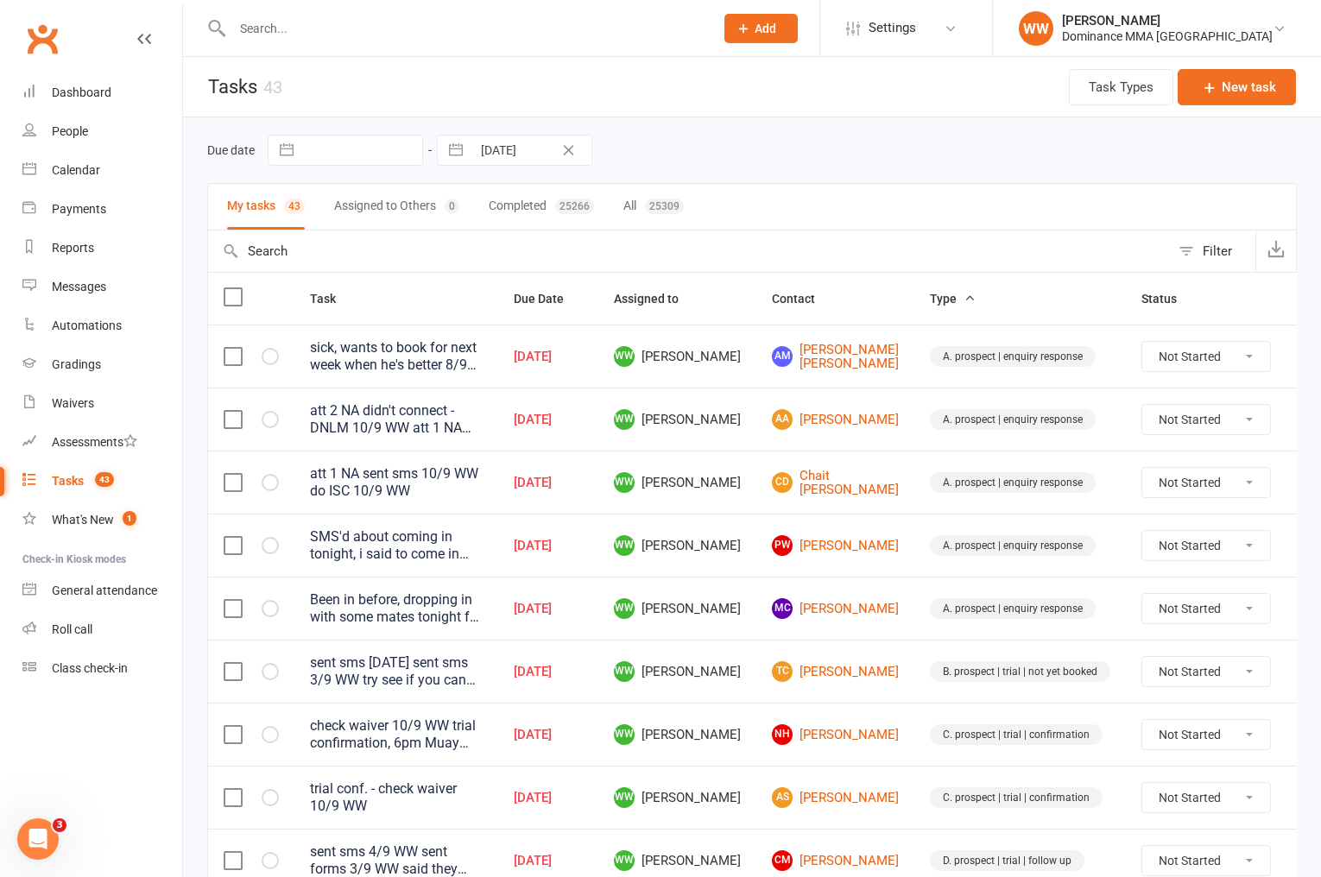
click at [737, 622] on td "WW [PERSON_NAME]" at bounding box center [677, 608] width 158 height 63
click at [737, 623] on td "WW [PERSON_NAME]" at bounding box center [677, 608] width 158 height 63
click at [425, 611] on div "Been in before, dropping in with some mates tonight for 6pm NG. Competing at th…" at bounding box center [396, 609] width 173 height 35
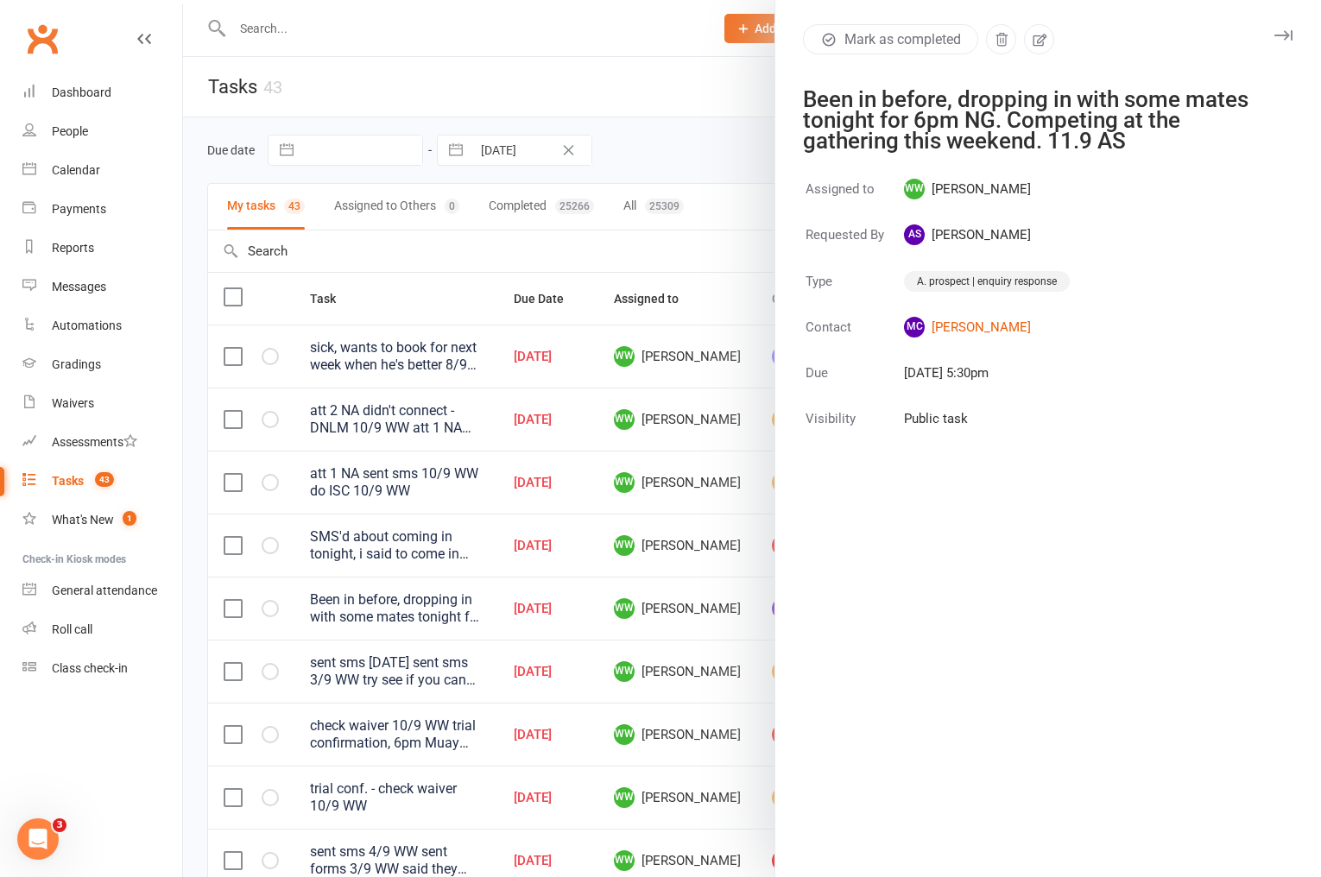
click at [1283, 40] on icon "button" at bounding box center [1284, 35] width 18 height 10
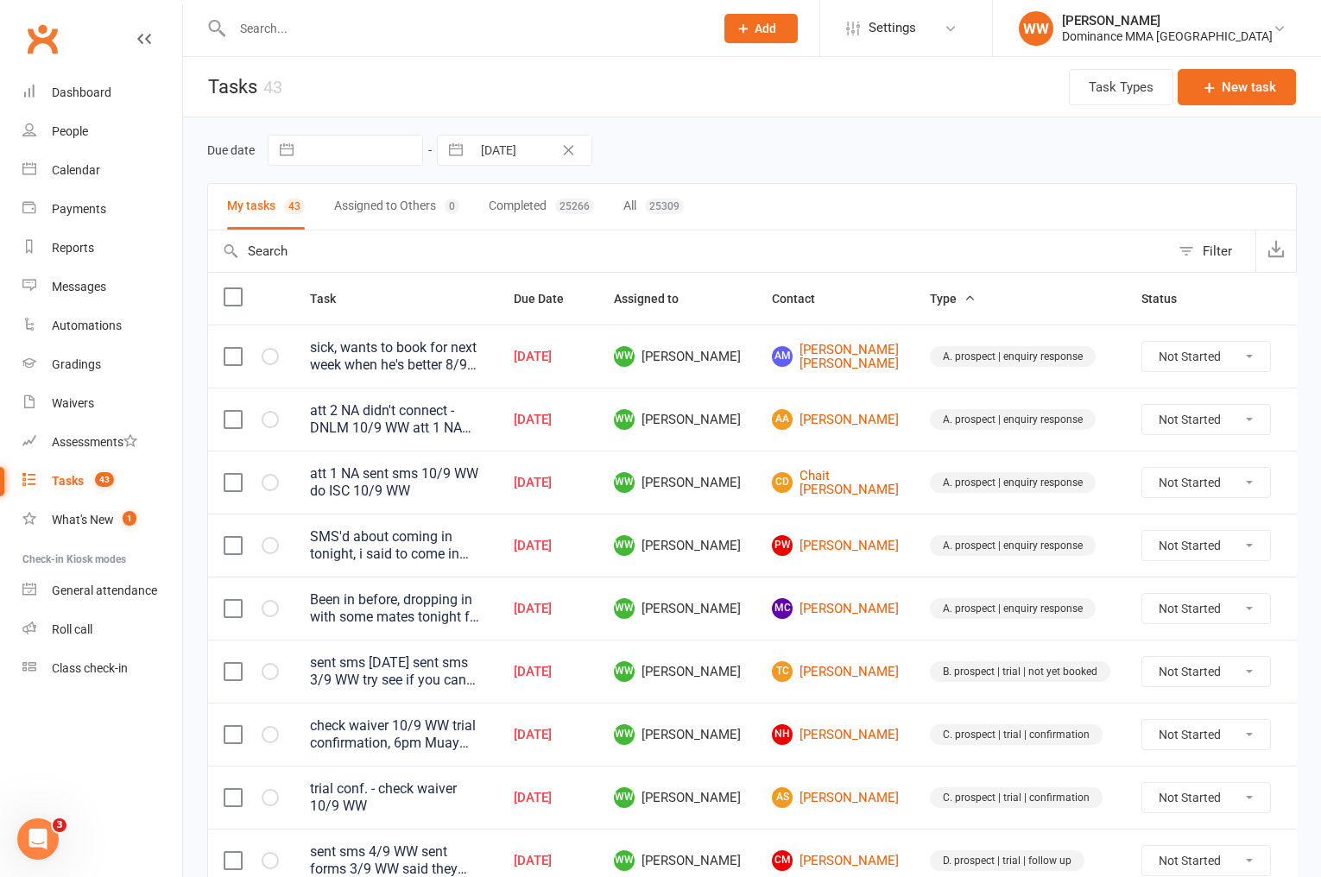
click at [862, 535] on td "PW Patrick Wicks" at bounding box center [836, 545] width 158 height 63
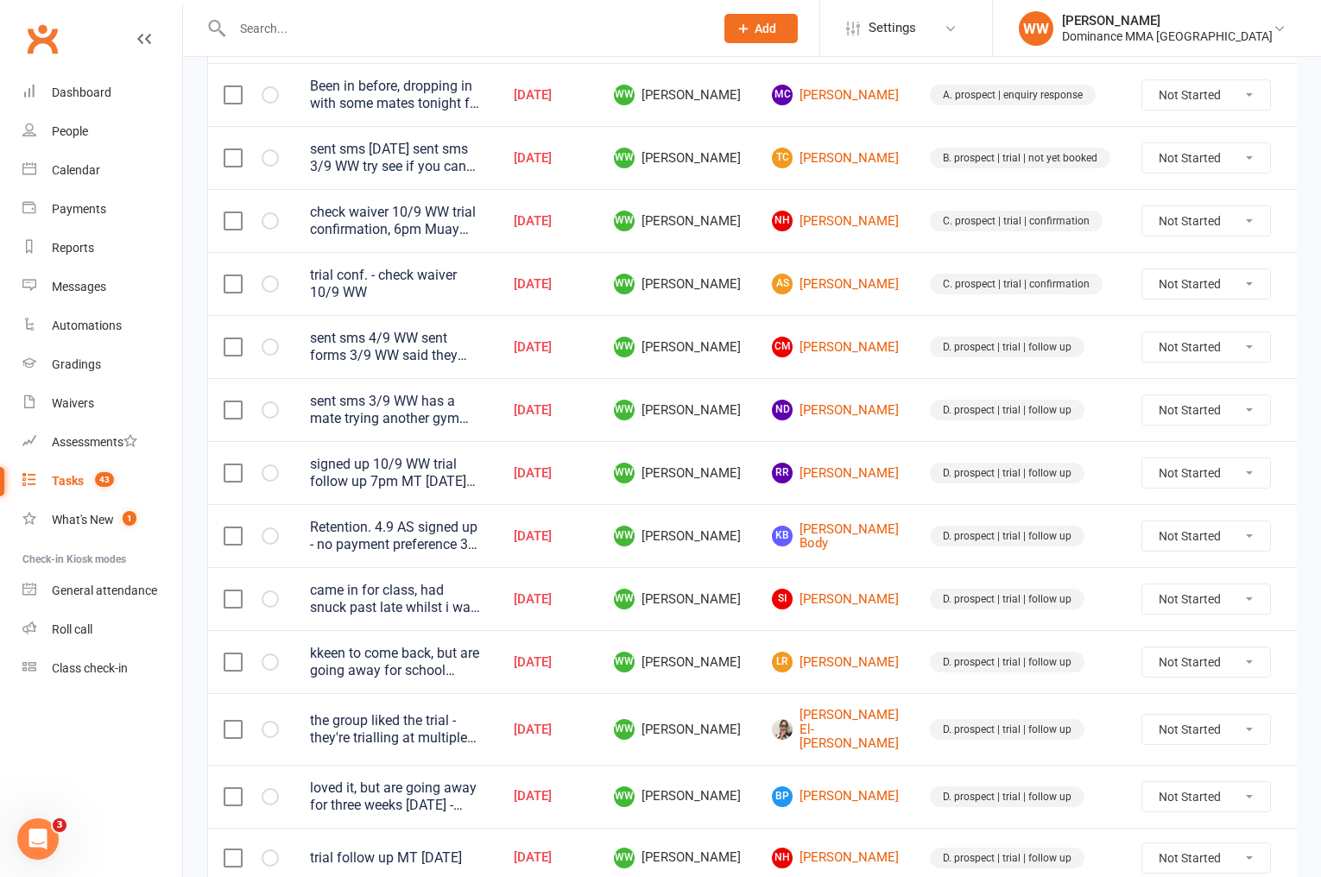
scroll to position [516, 0]
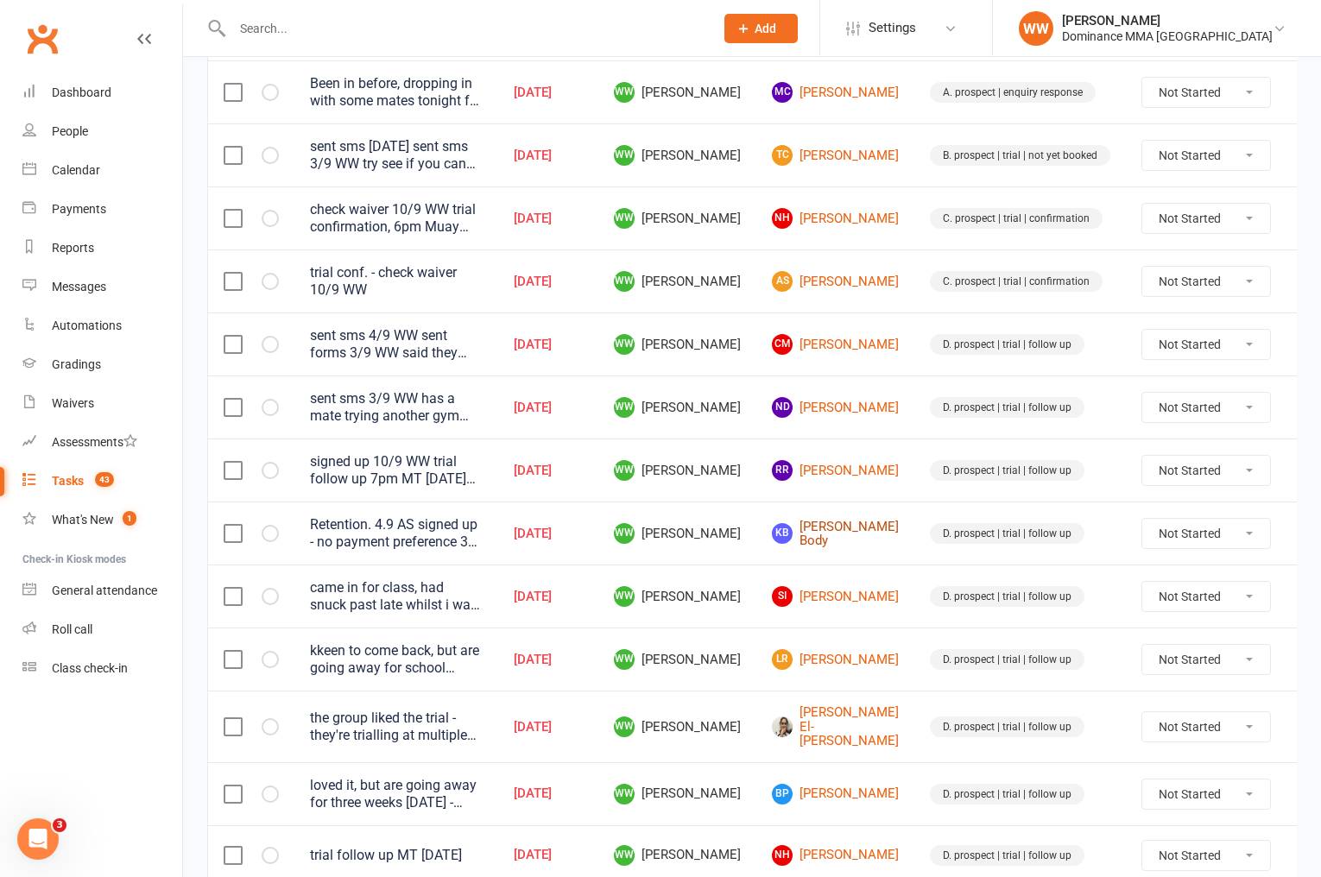
click at [817, 538] on link "KB Kirk Body" at bounding box center [835, 534] width 127 height 28
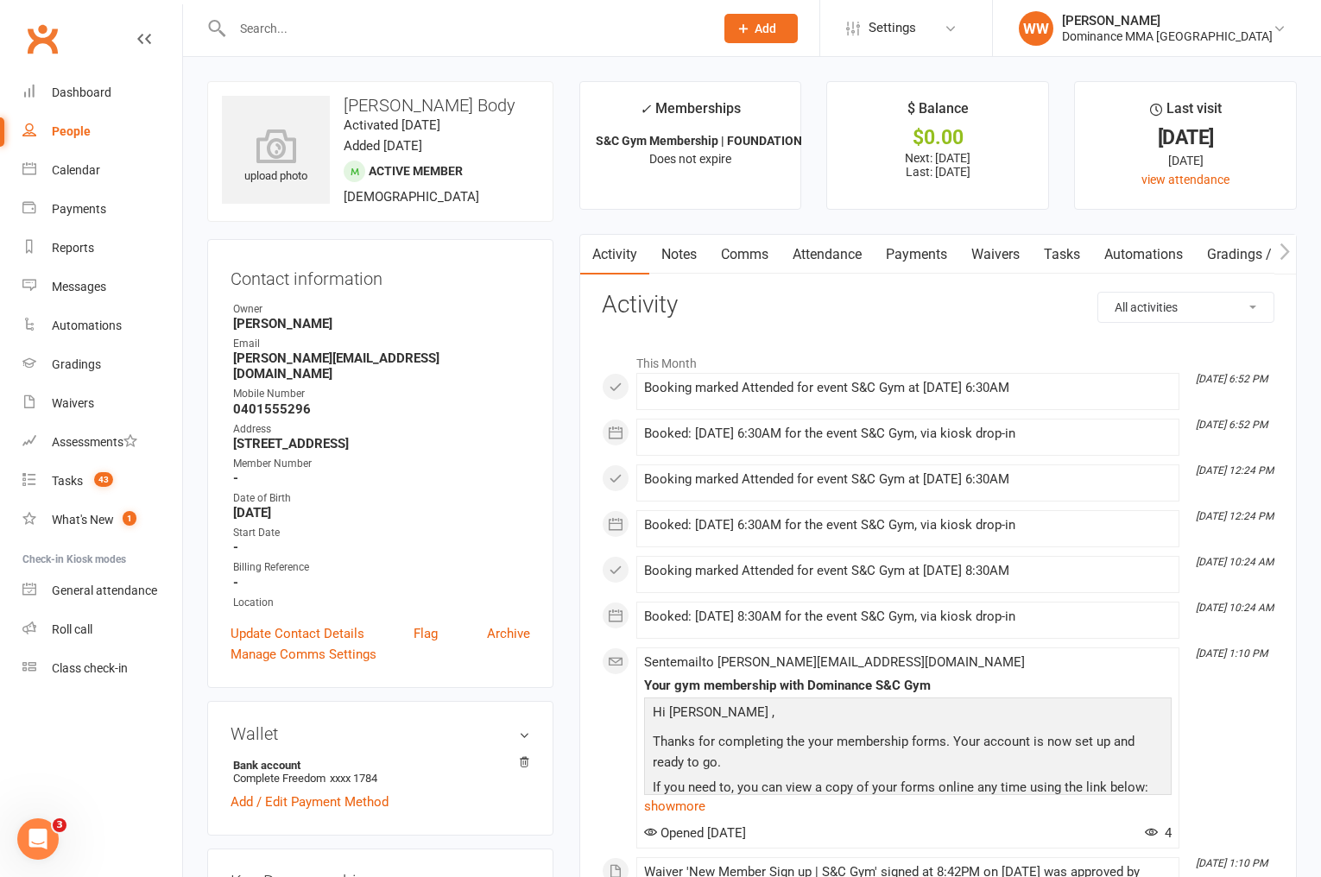
click at [1048, 259] on link "Tasks" at bounding box center [1062, 255] width 60 height 40
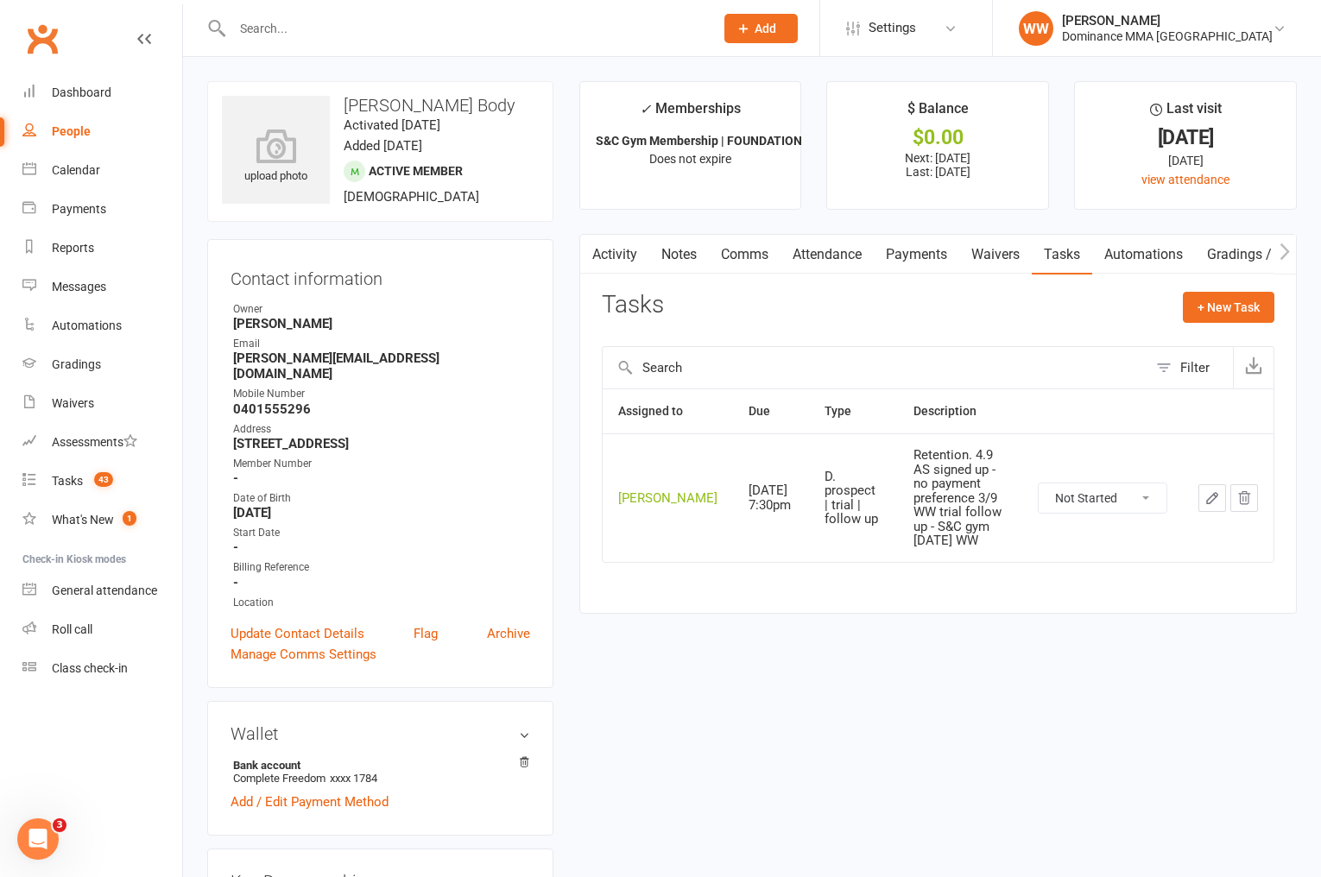
click at [1215, 506] on icon "button" at bounding box center [1213, 499] width 16 height 16
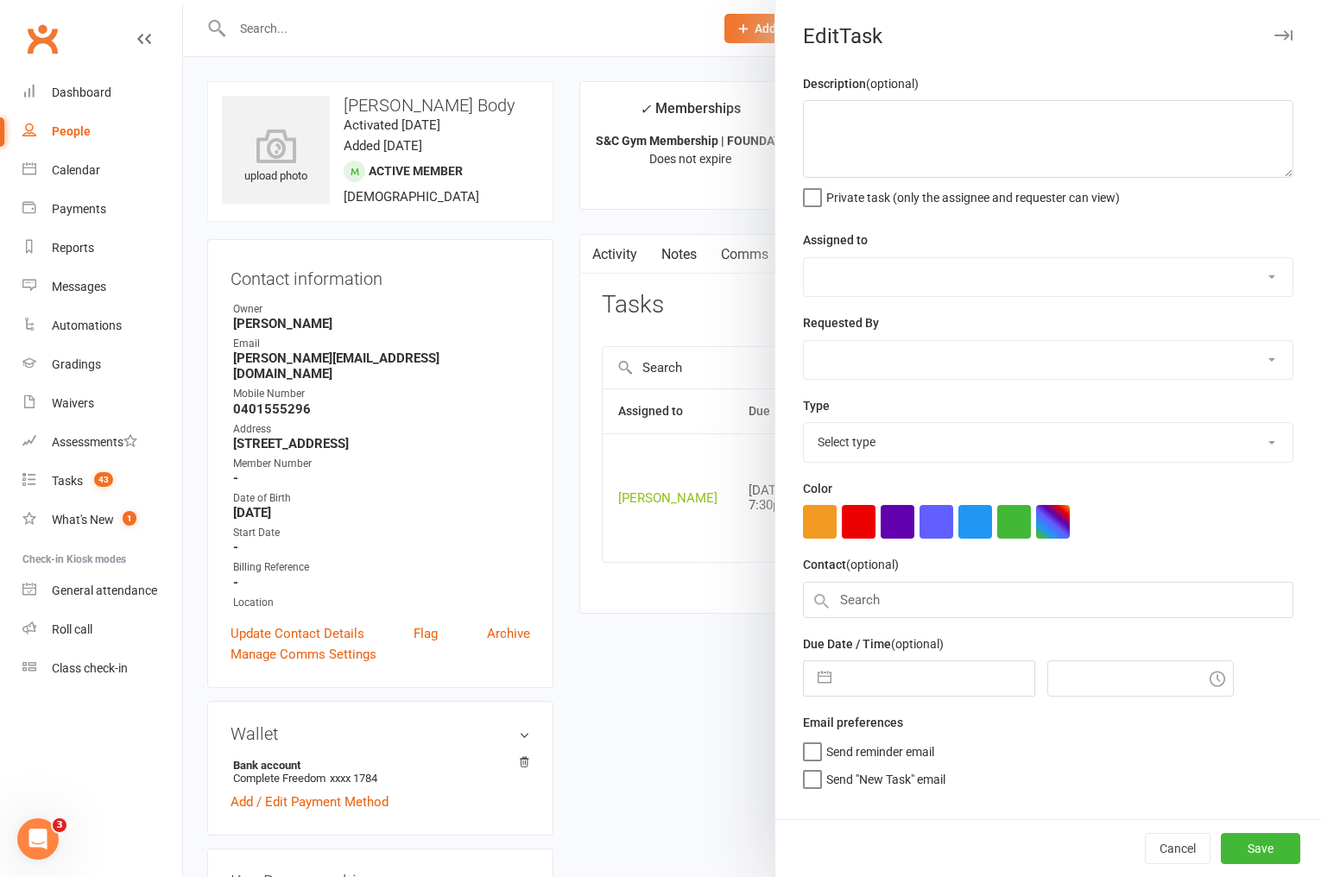
type textarea "Retention. 4.9 AS signed up - no payment preference 3/9 WW trial follow up - S&…"
select select "49757"
type input "[DATE]"
type input "7:30pm"
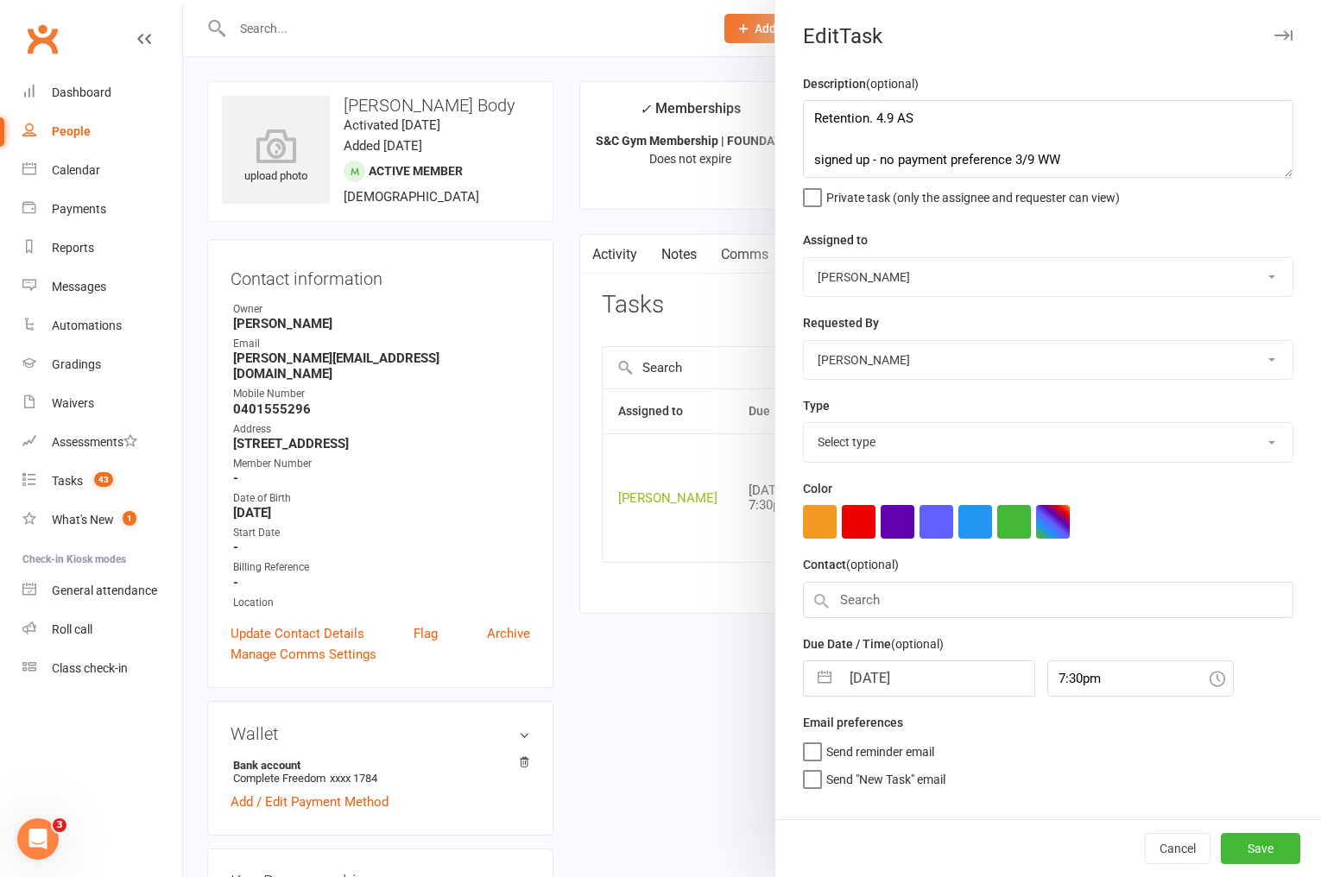
select select "3863"
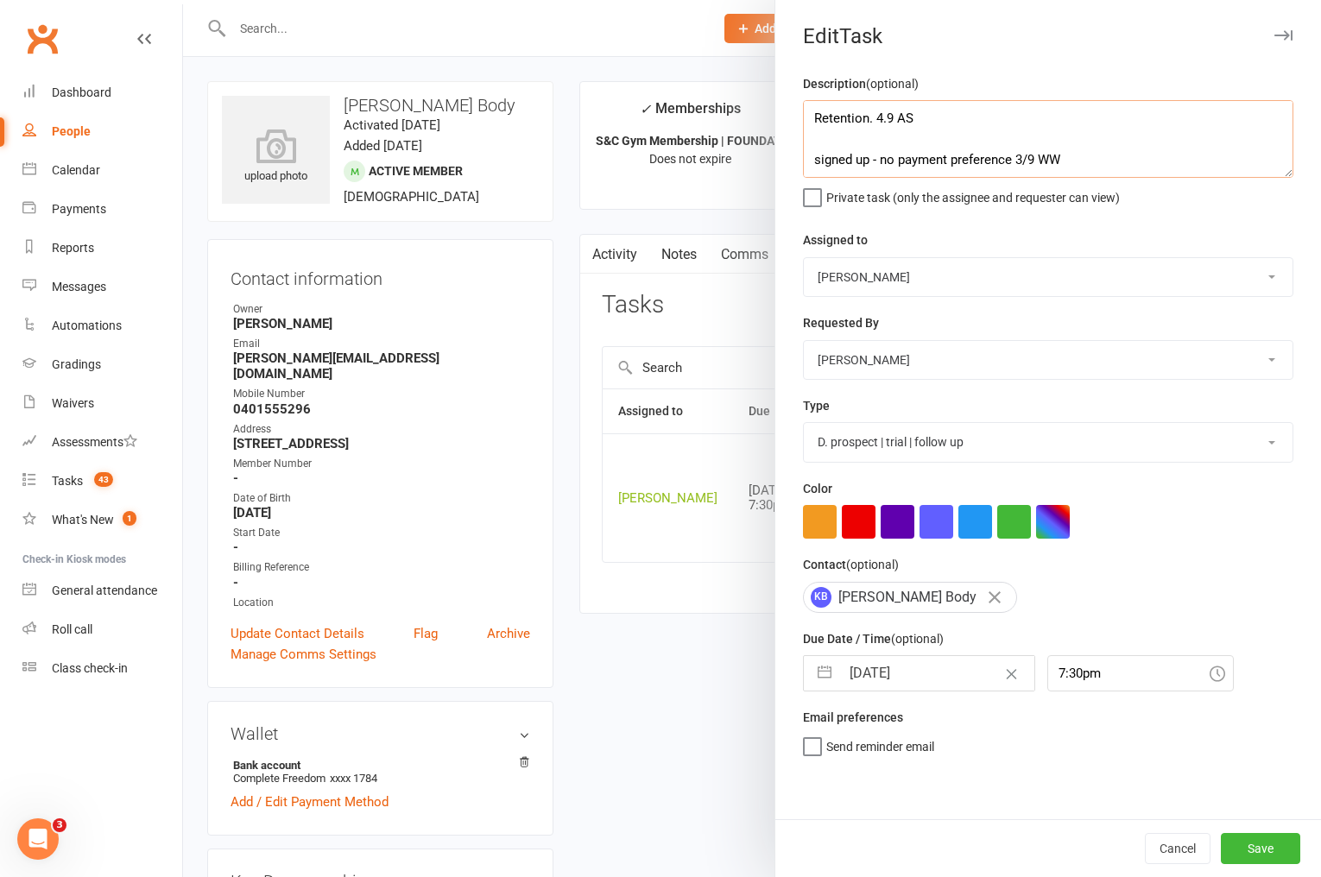
click at [812, 120] on textarea "Retention. 4.9 AS signed up - no payment preference 3/9 WW trial follow up - S&…" at bounding box center [1048, 139] width 491 height 78
type textarea "2 week ret - S&C 11/9 WW Retention. 4.9 AS signed up - no payment preference 3/…"
select select "7"
select select "2025"
select select "8"
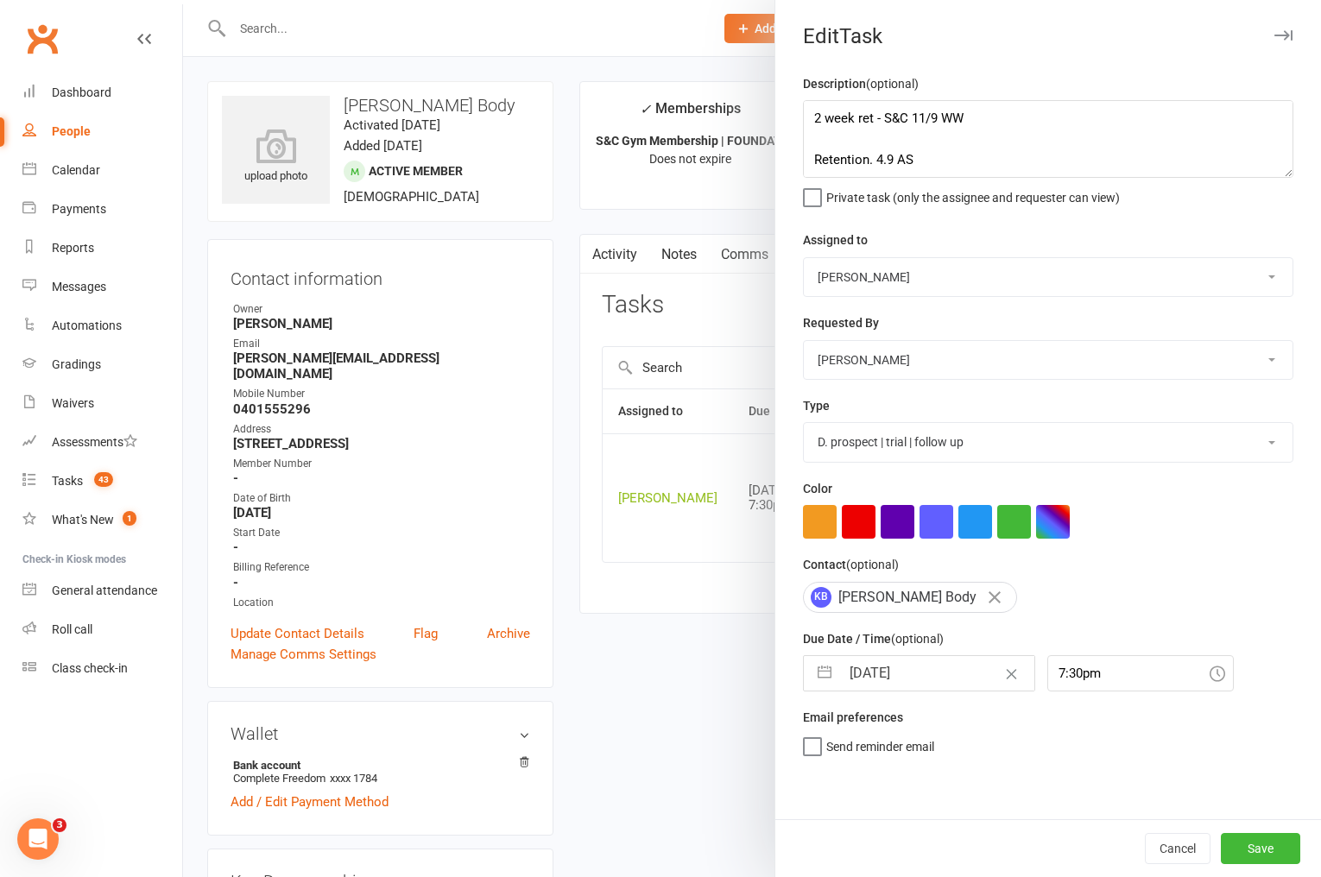
select select "2025"
select select "9"
select select "2025"
click at [868, 664] on input "[DATE]" at bounding box center [937, 673] width 194 height 35
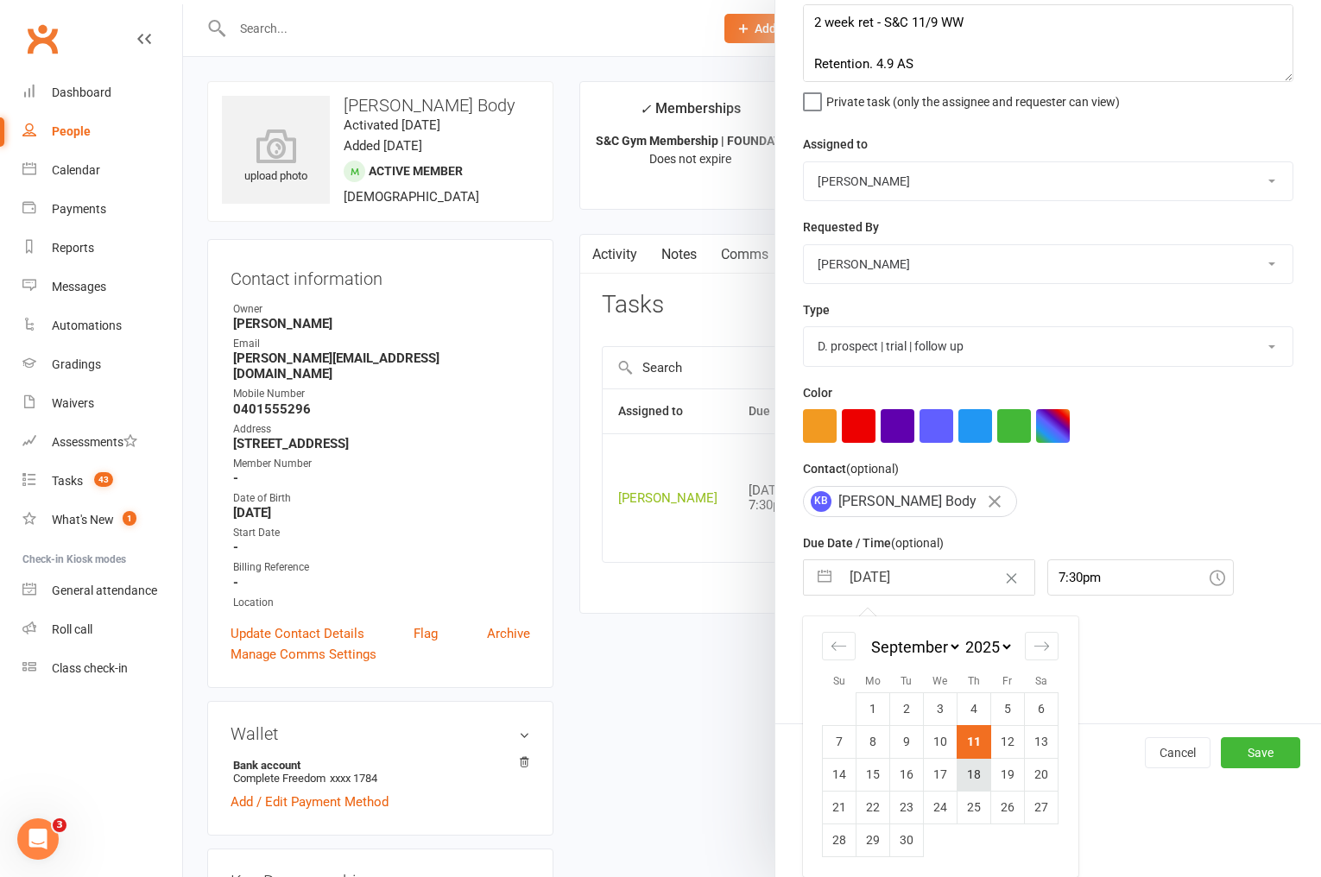
click at [971, 780] on td "18" at bounding box center [975, 774] width 34 height 33
type input "18 Sep 2025"
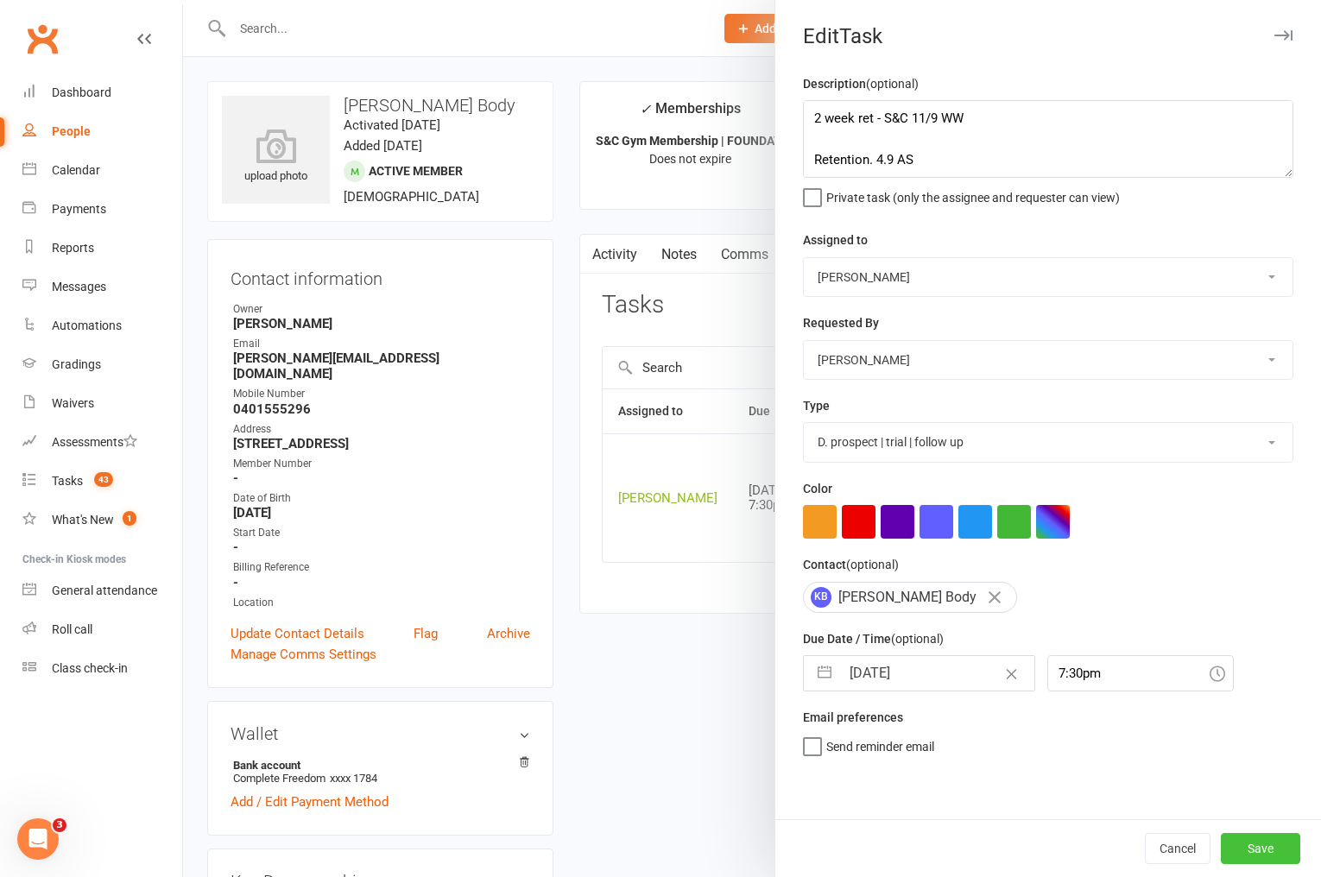
click at [1244, 853] on button "Save" at bounding box center [1260, 848] width 79 height 31
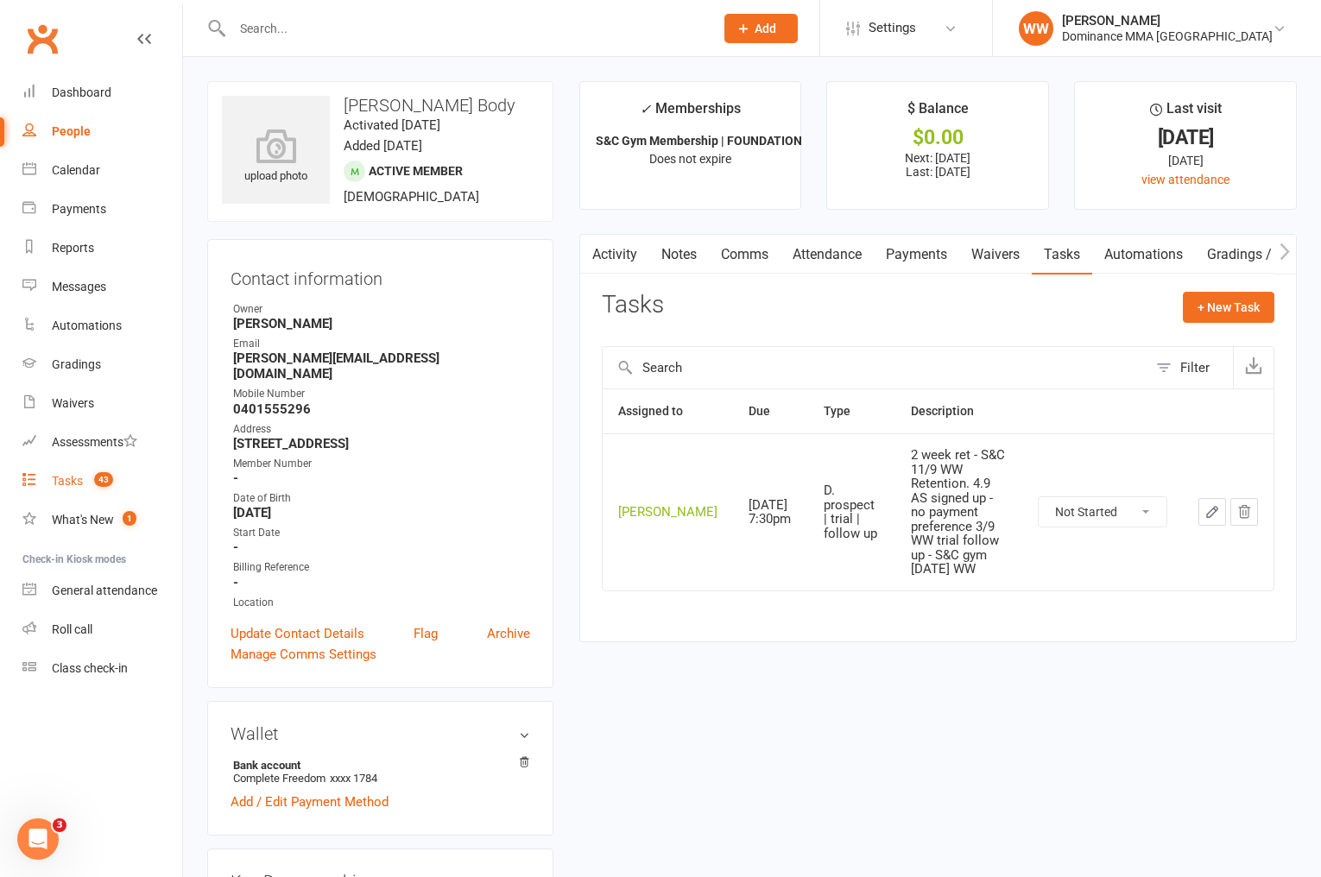
click at [94, 494] on link "Tasks 43" at bounding box center [102, 481] width 160 height 39
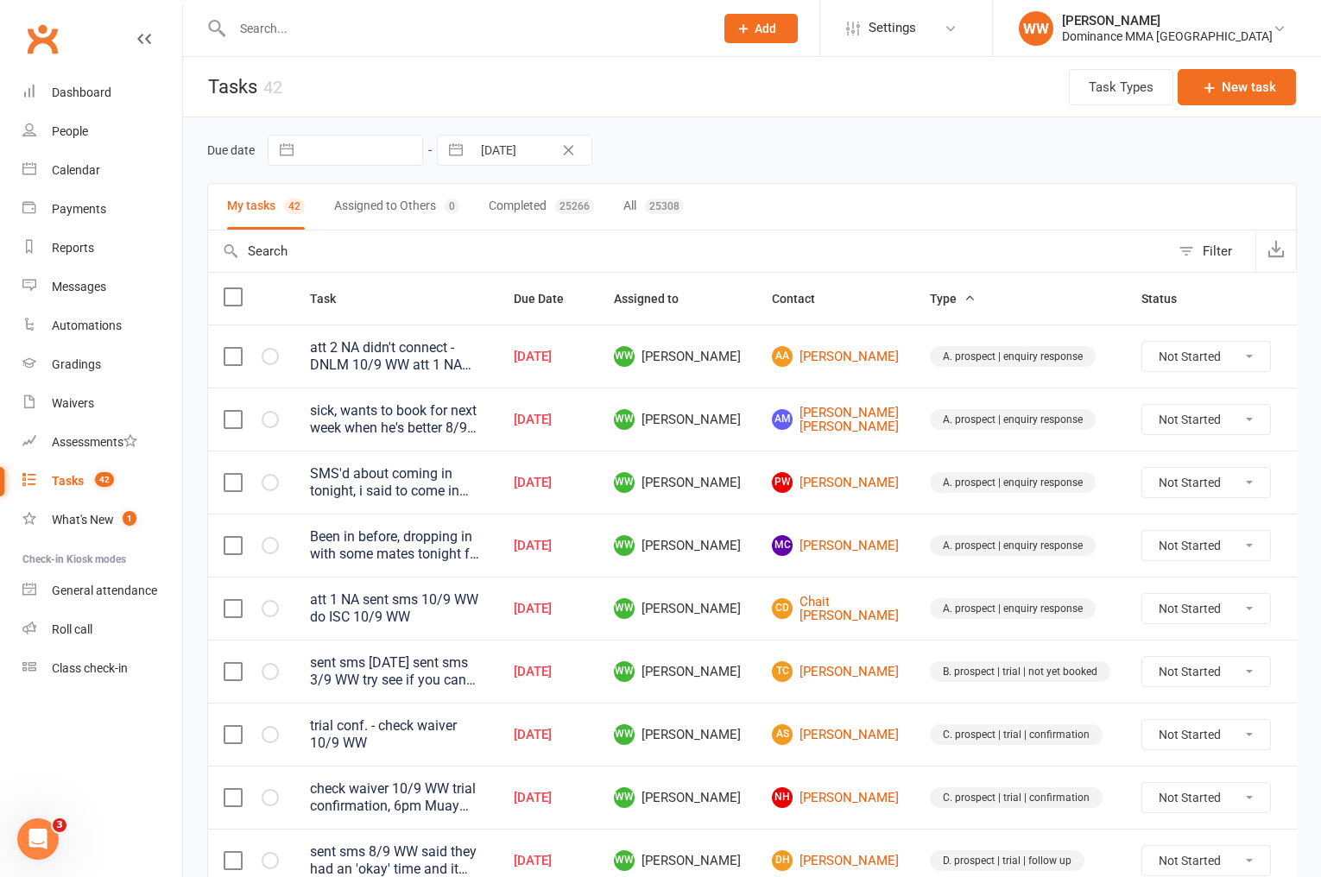
drag, startPoint x: 756, startPoint y: 614, endPoint x: 745, endPoint y: 619, distance: 11.6
click at [757, 614] on td "CD Chait D'cruz" at bounding box center [836, 608] width 158 height 63
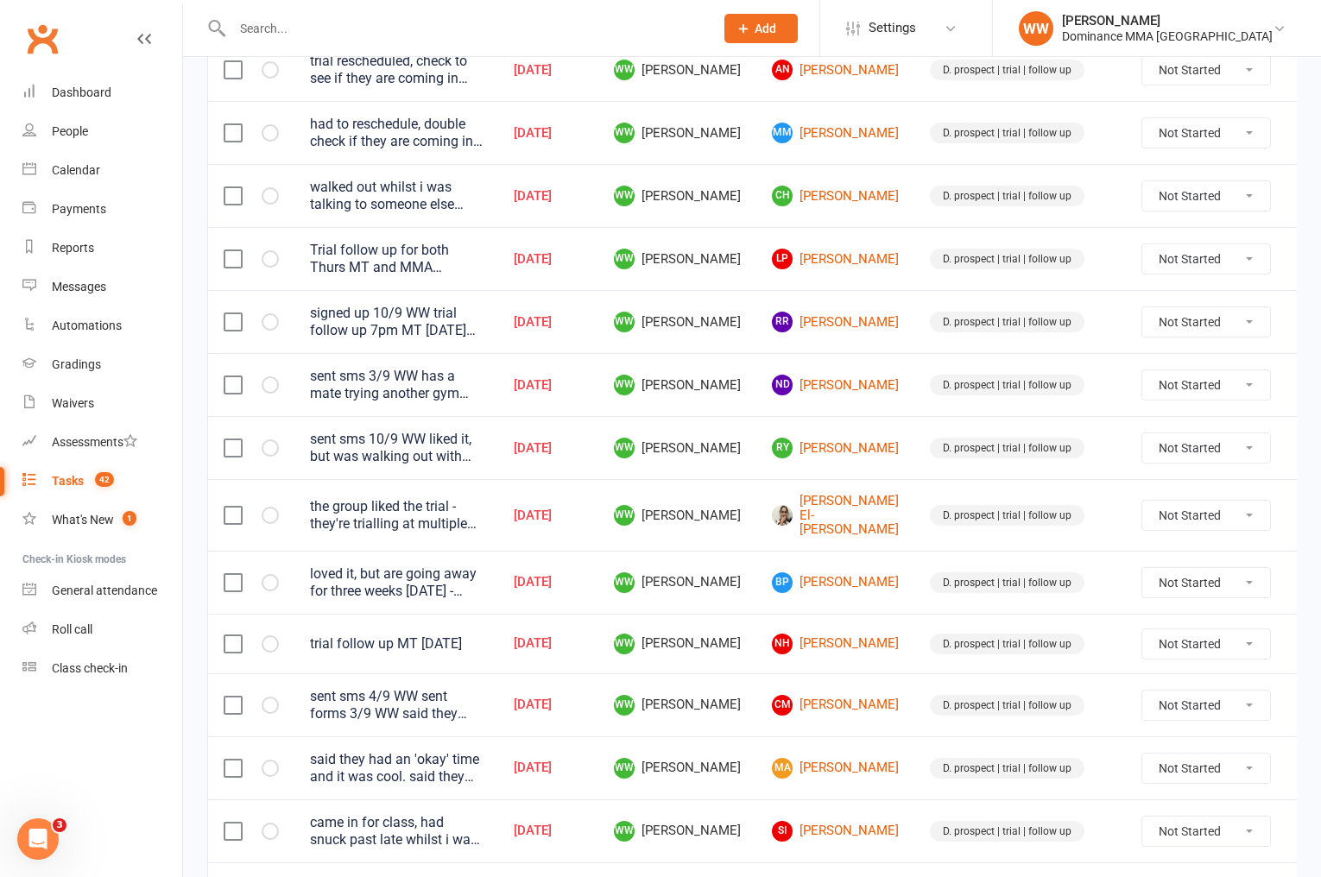
scroll to position [1149, 0]
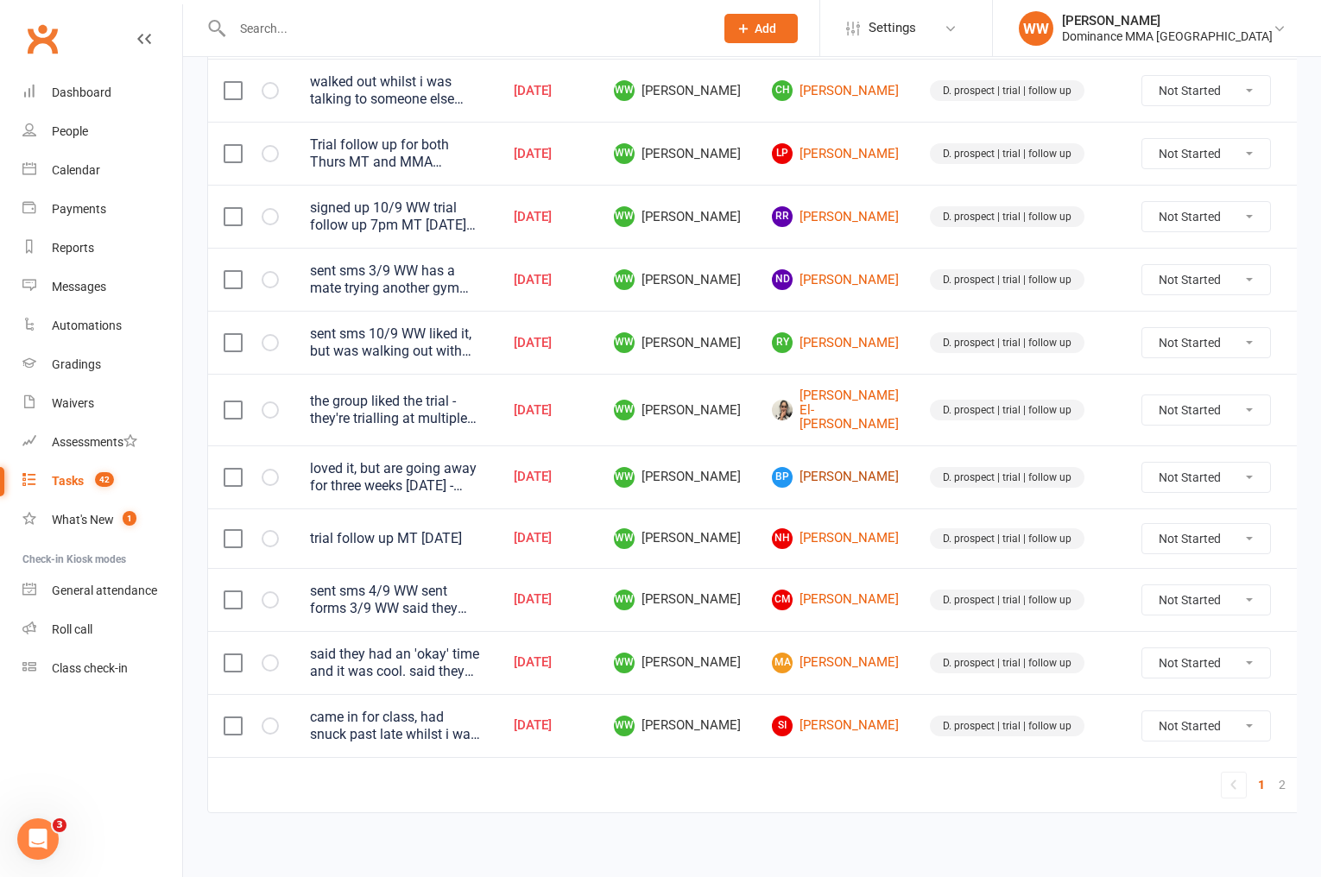
click at [805, 467] on link "BP [PERSON_NAME]" at bounding box center [835, 477] width 127 height 21
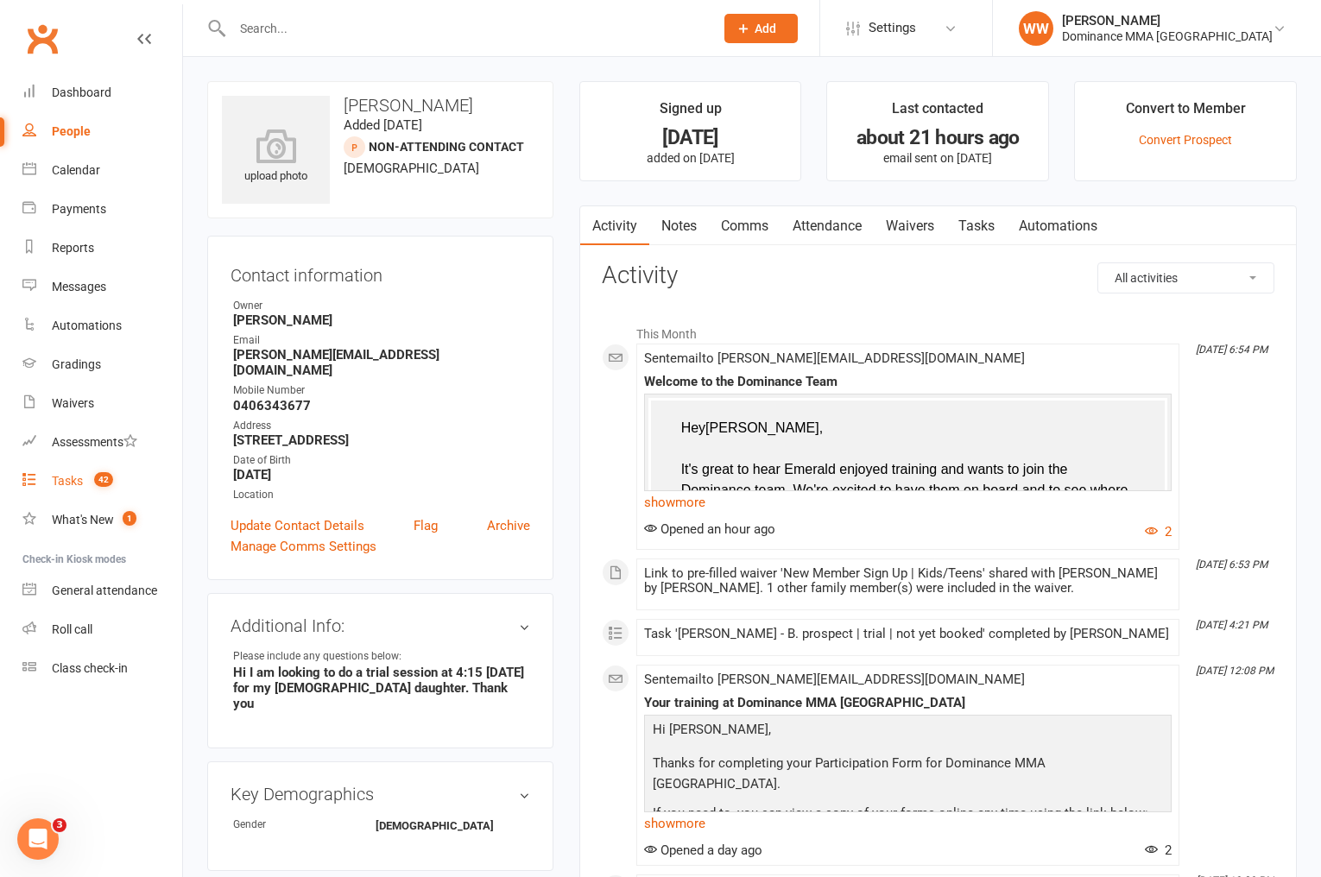
click at [58, 482] on div "Tasks" at bounding box center [67, 481] width 31 height 14
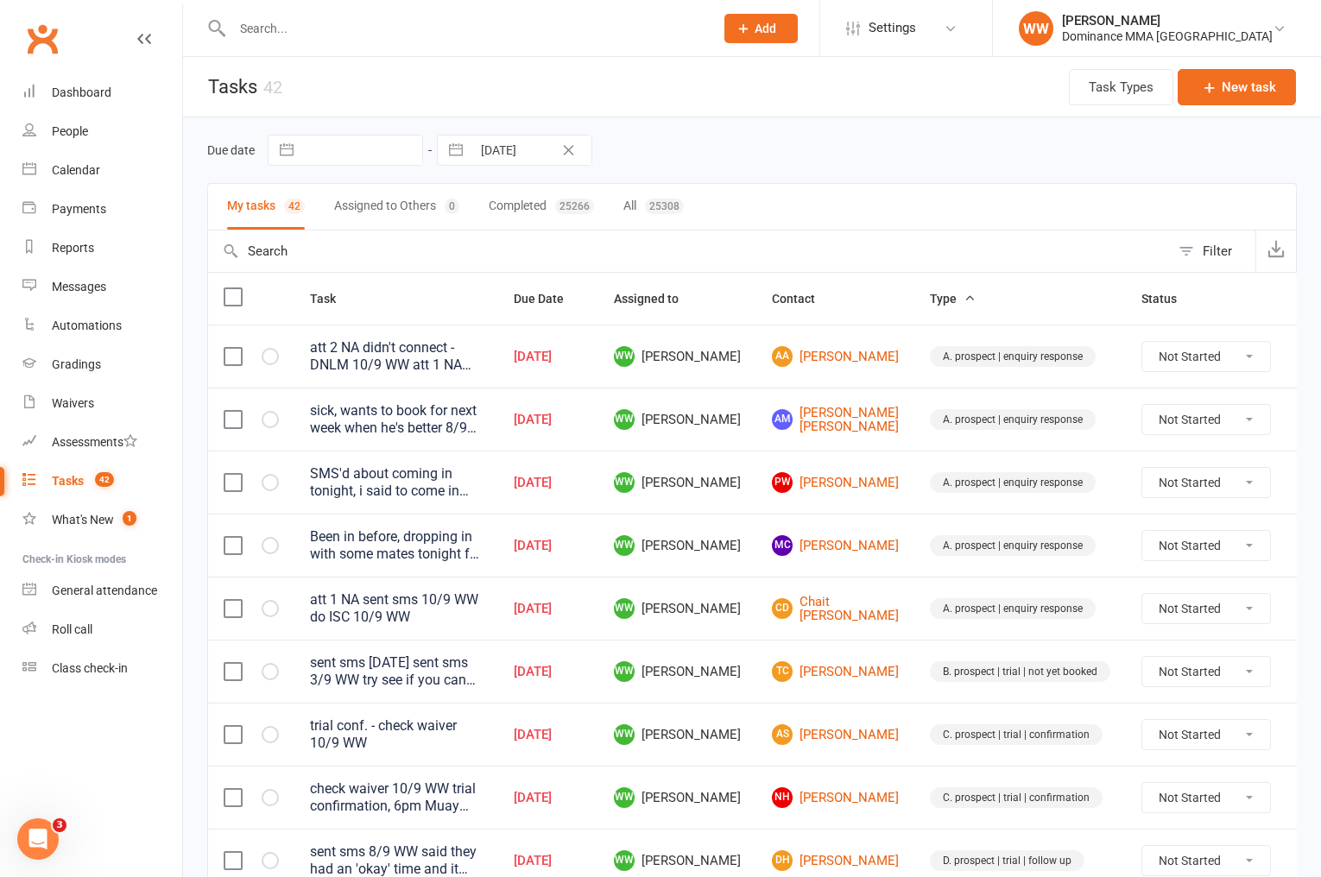
click at [731, 647] on td "WW [PERSON_NAME]" at bounding box center [677, 671] width 158 height 63
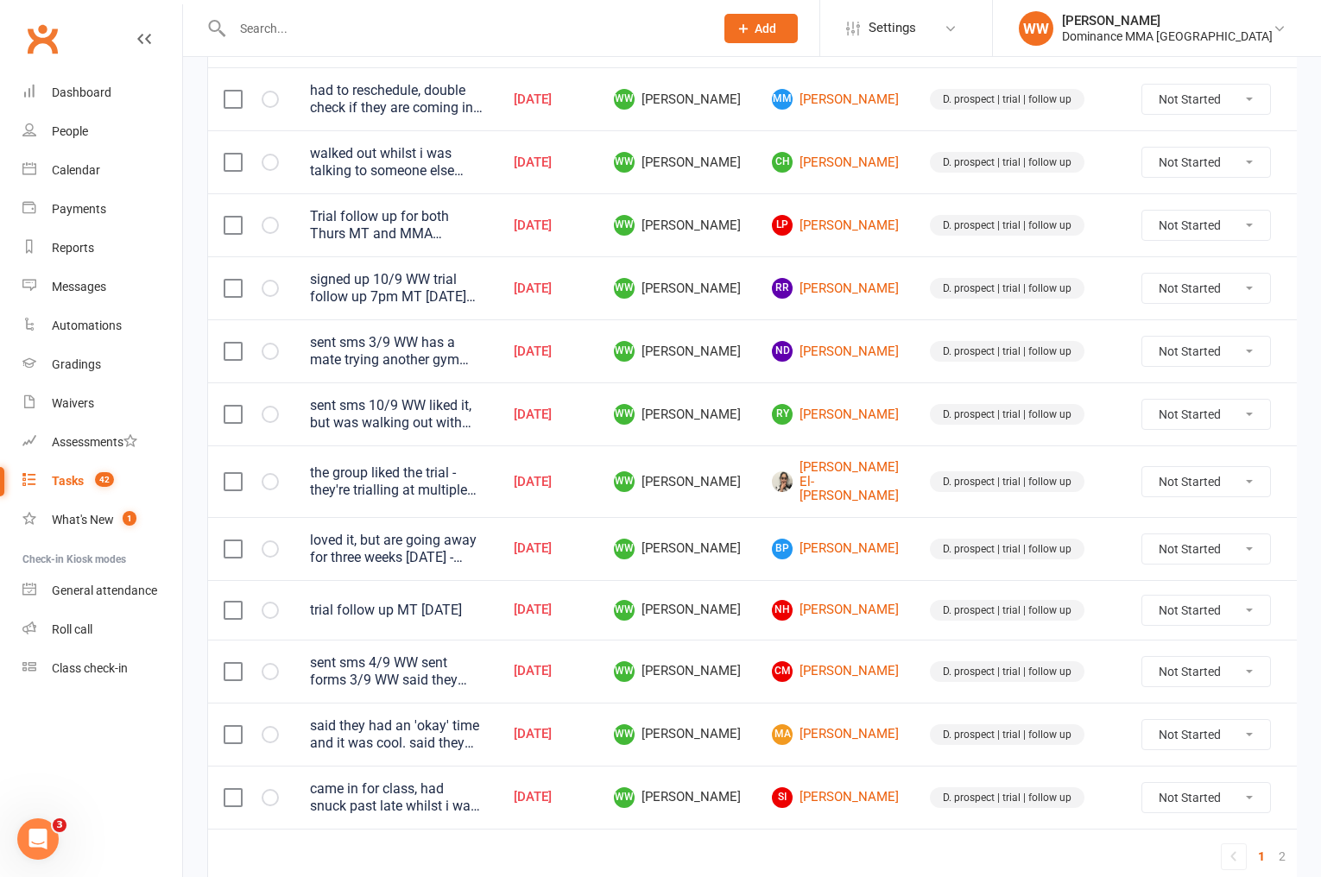
scroll to position [1149, 0]
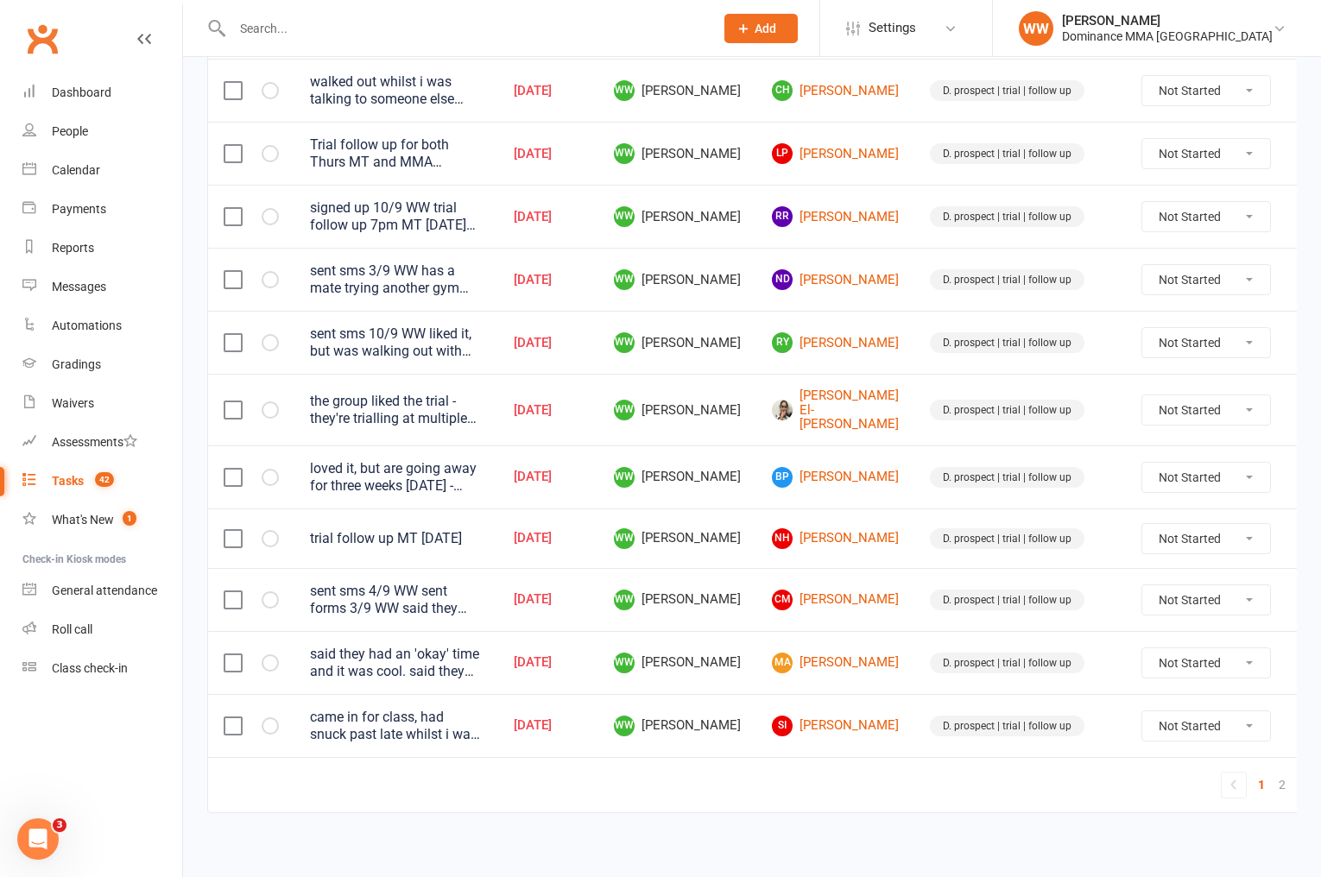
click at [1304, 470] on icon at bounding box center [1312, 477] width 17 height 17
click at [735, 487] on td "WW [PERSON_NAME]" at bounding box center [677, 477] width 158 height 63
click at [743, 509] on td "WW [PERSON_NAME]" at bounding box center [677, 539] width 158 height 60
click at [738, 510] on td "WW [PERSON_NAME]" at bounding box center [677, 539] width 158 height 60
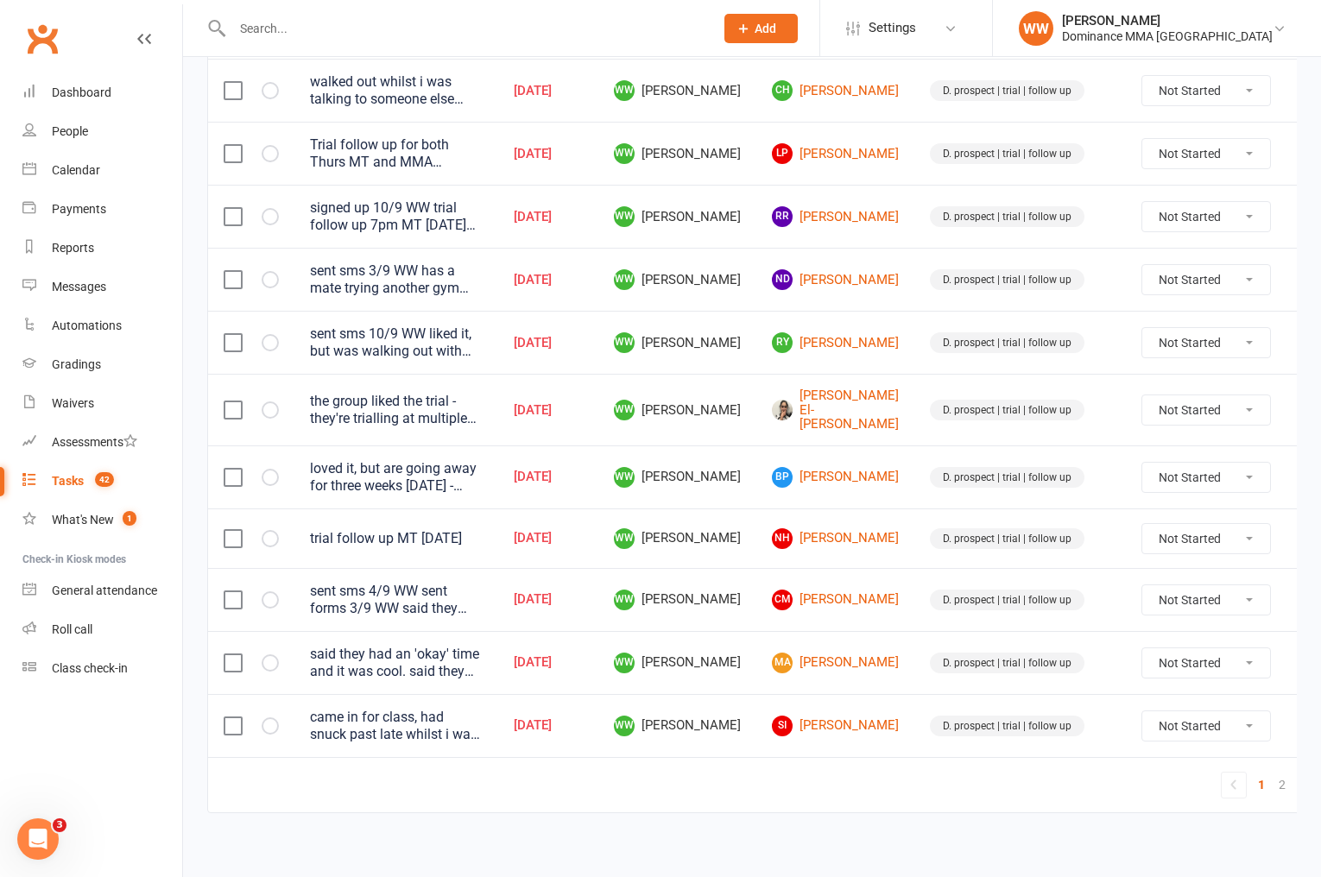
click at [745, 510] on td "WW [PERSON_NAME]" at bounding box center [677, 539] width 158 height 60
click at [1272, 779] on link "2" at bounding box center [1282, 785] width 21 height 24
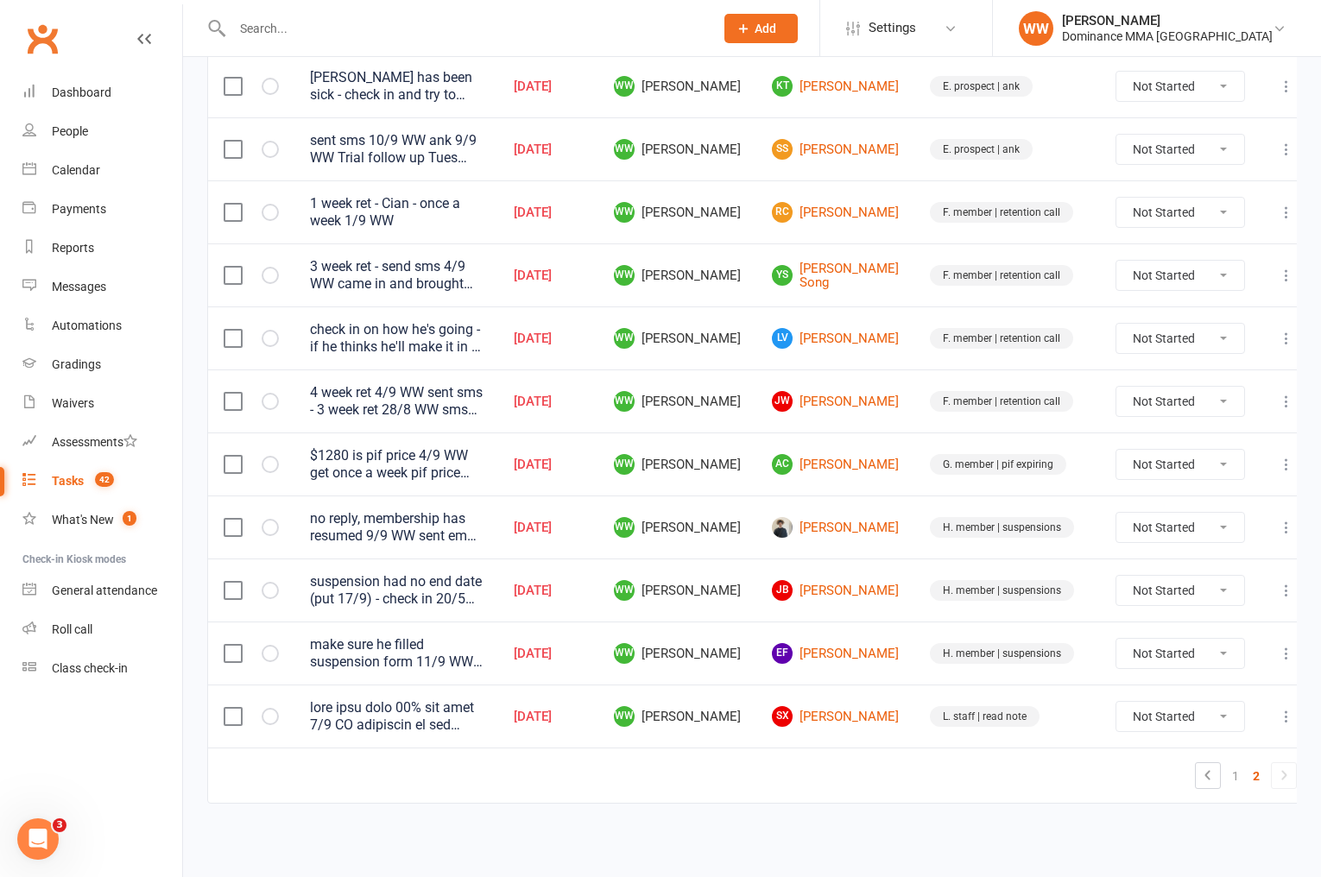
scroll to position [648, 0]
click at [890, 666] on td "EF Ed Finch" at bounding box center [836, 654] width 158 height 63
click at [915, 663] on td "H. member | suspensions" at bounding box center [1008, 654] width 186 height 63
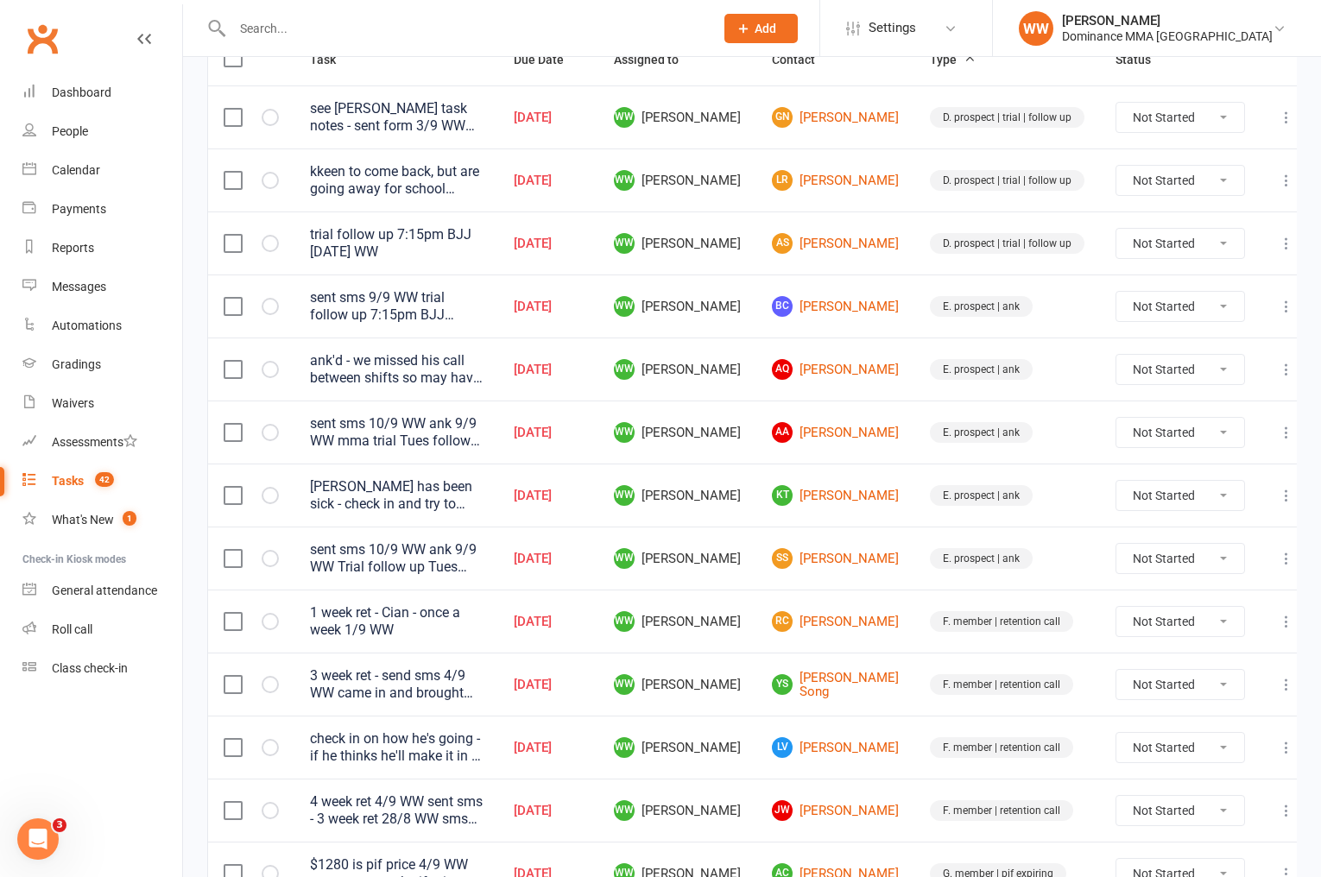
scroll to position [235, 0]
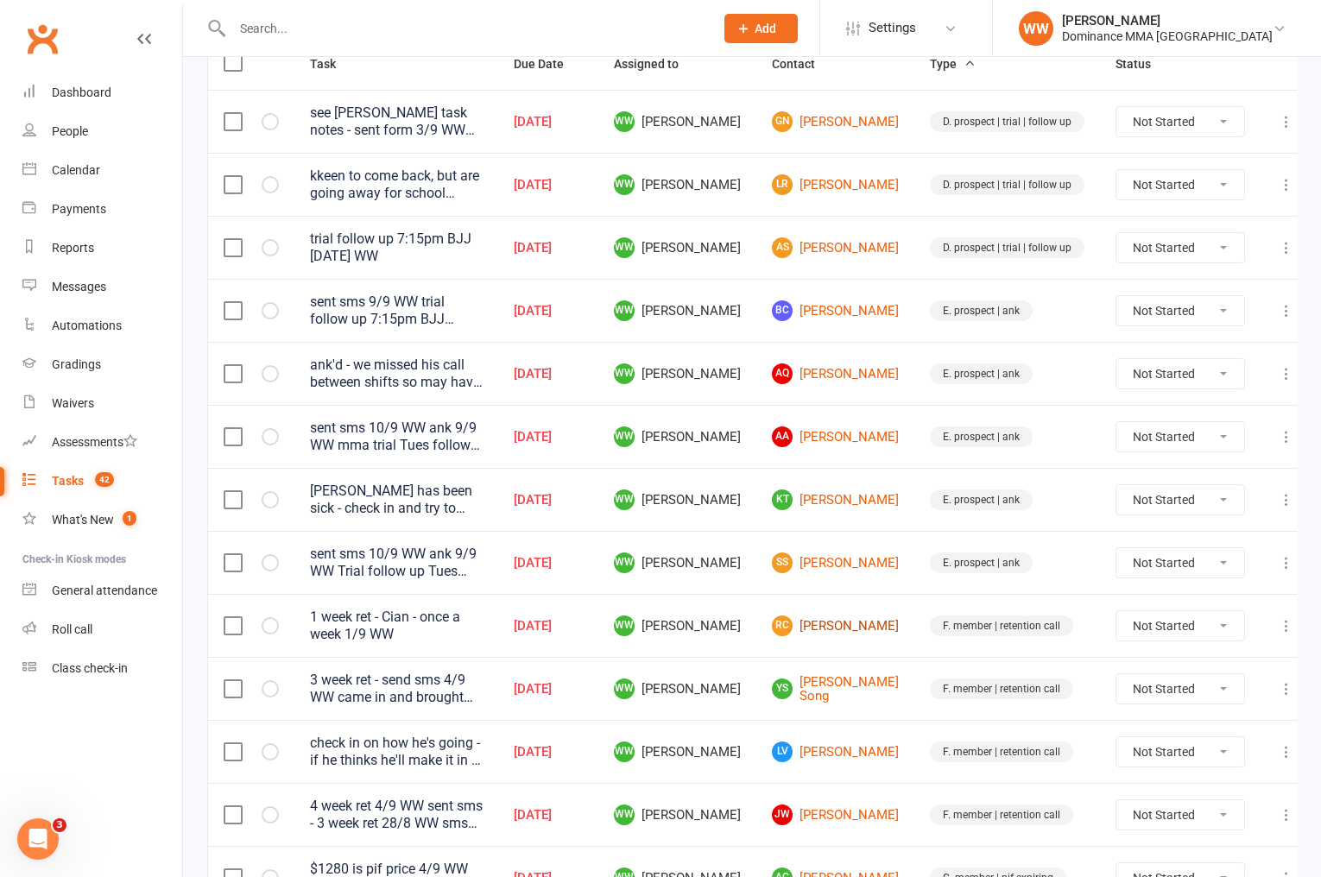
click at [847, 636] on link "RC Roy Coughlan" at bounding box center [835, 626] width 127 height 21
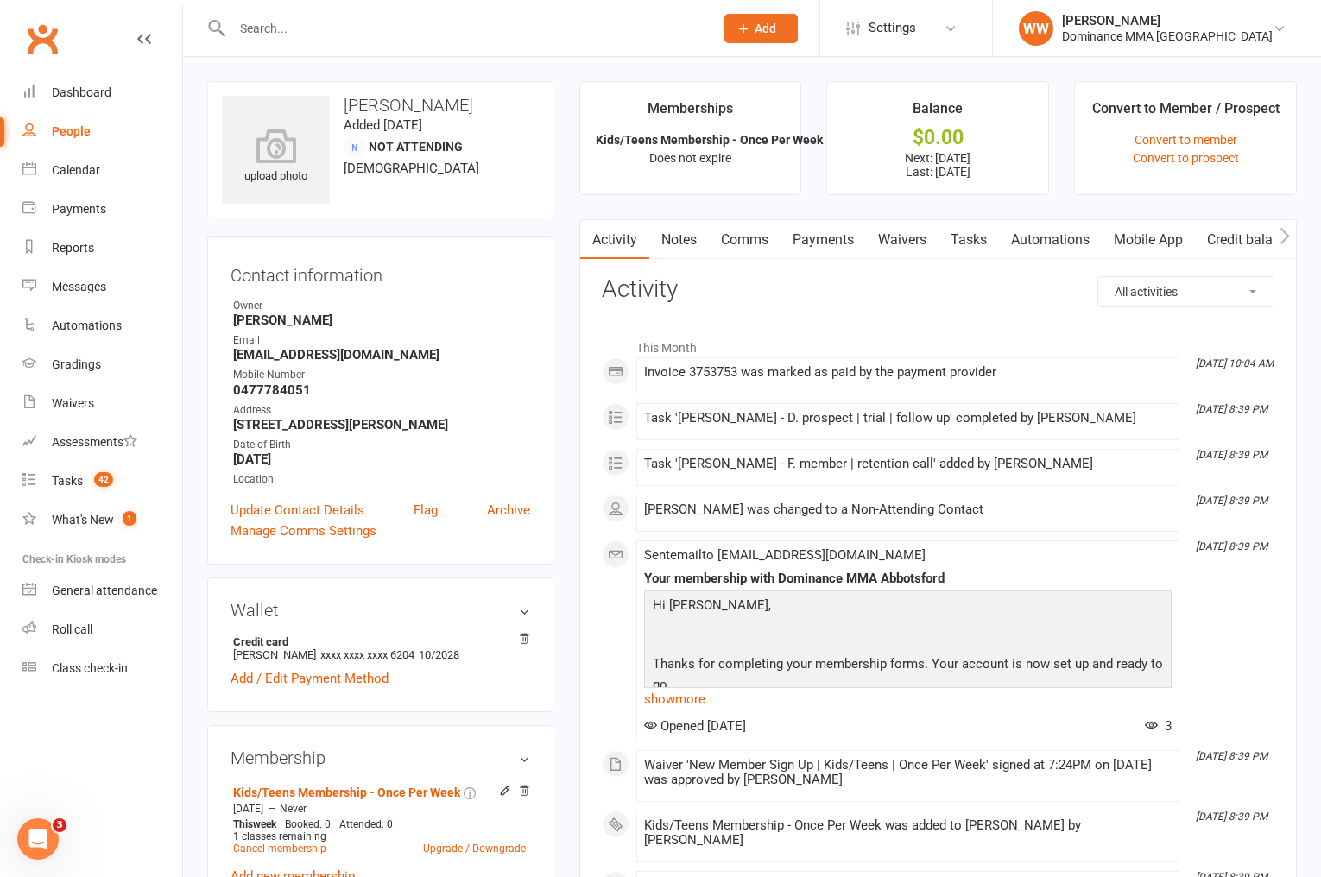
click at [842, 248] on link "Payments" at bounding box center [823, 240] width 85 height 40
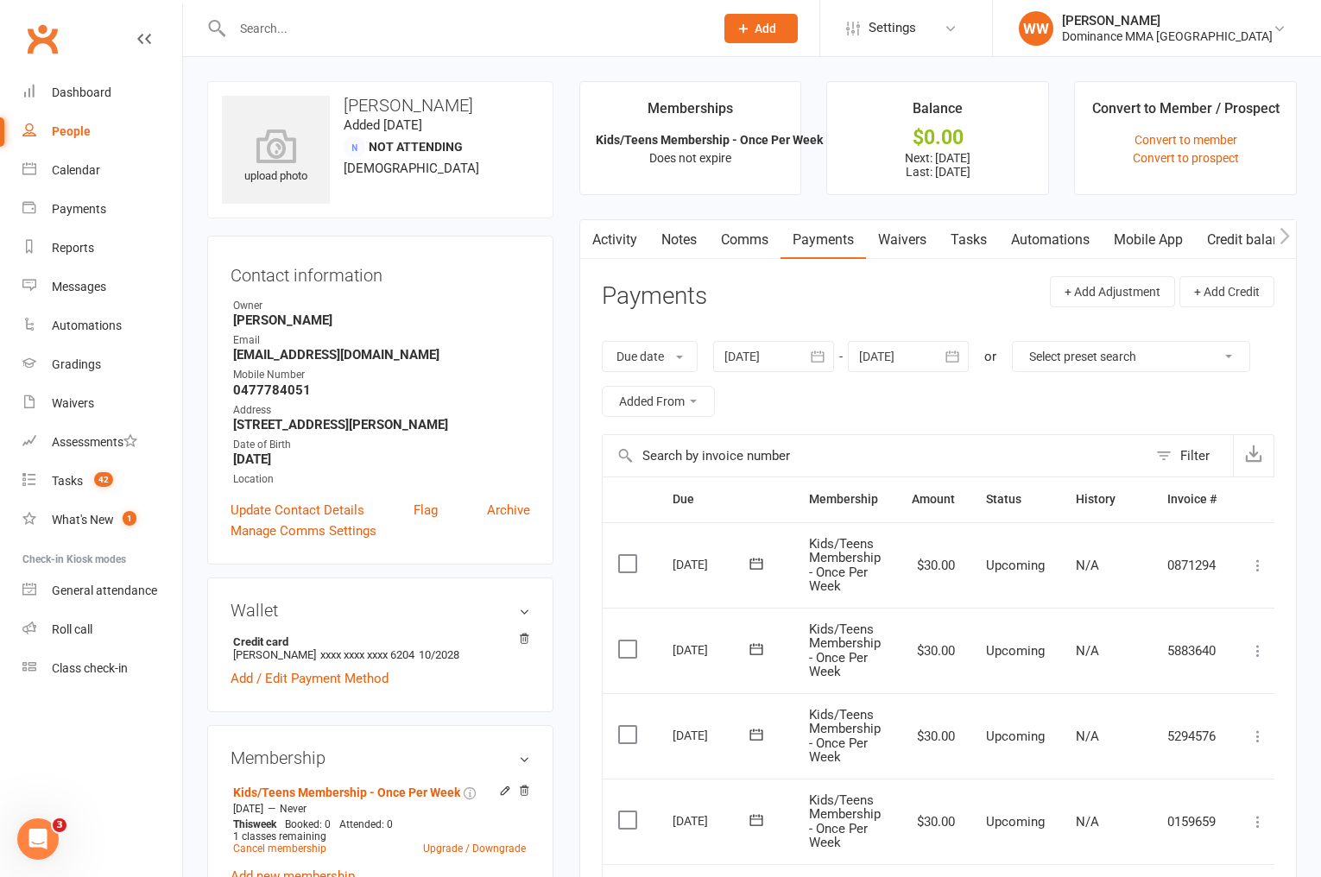
click at [981, 248] on link "Tasks" at bounding box center [969, 240] width 60 height 40
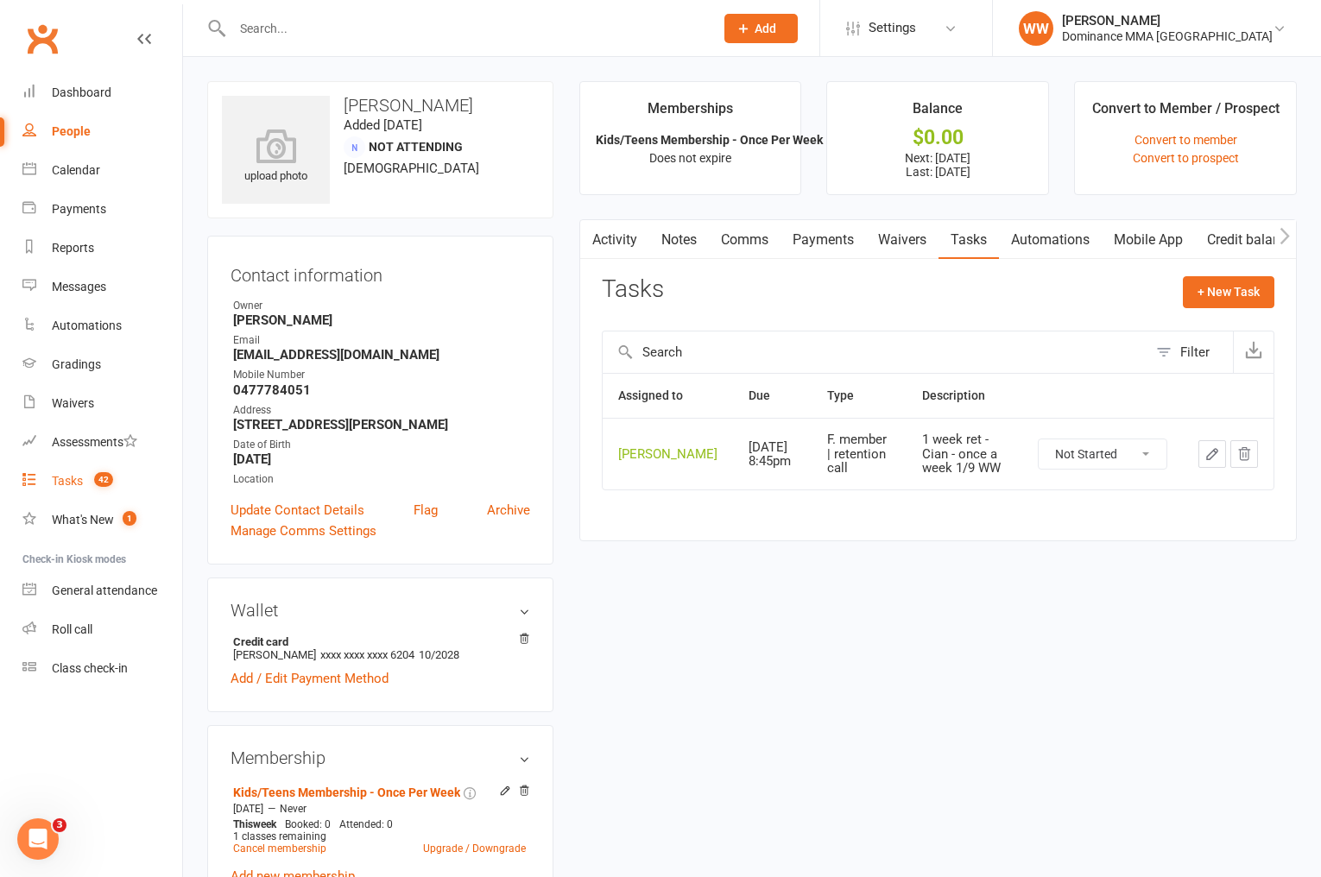
click at [64, 487] on div "Tasks" at bounding box center [67, 481] width 31 height 14
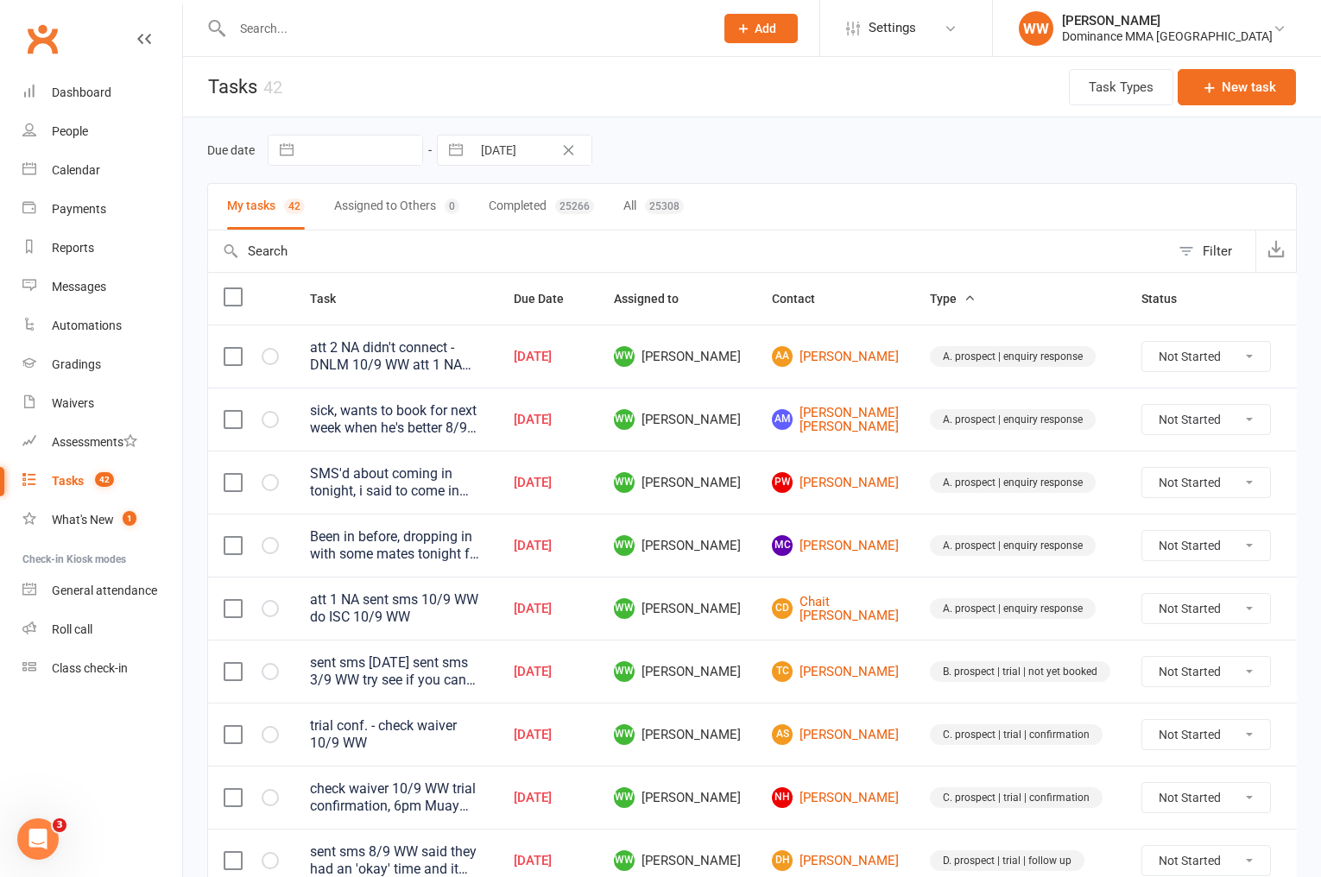
click at [915, 553] on td "A. prospect | enquiry response" at bounding box center [1021, 545] width 212 height 63
click at [915, 579] on td "A. prospect | enquiry response" at bounding box center [1021, 608] width 212 height 63
select select "7"
select select "2025"
select select "8"
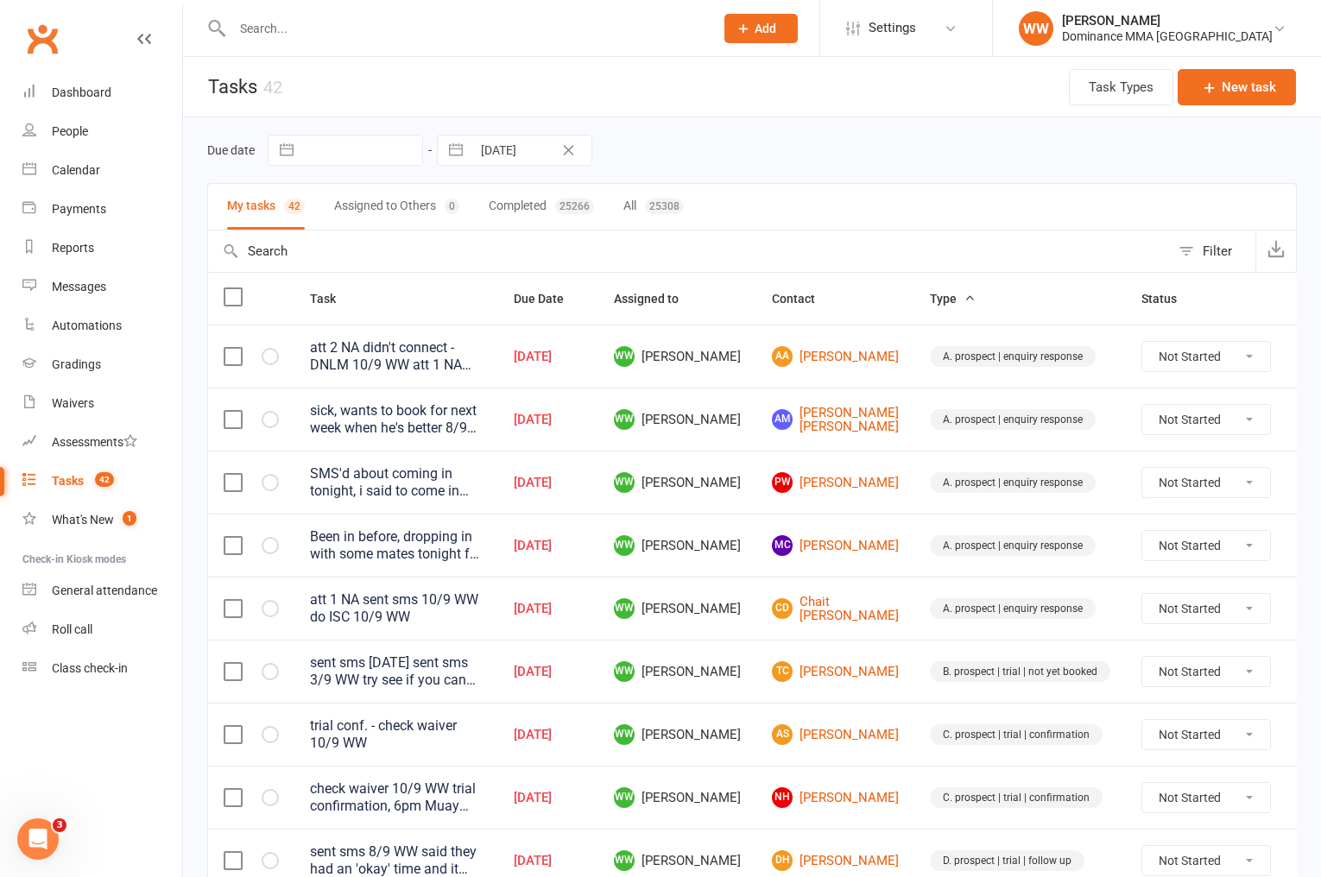
select select "2025"
select select "9"
select select "2025"
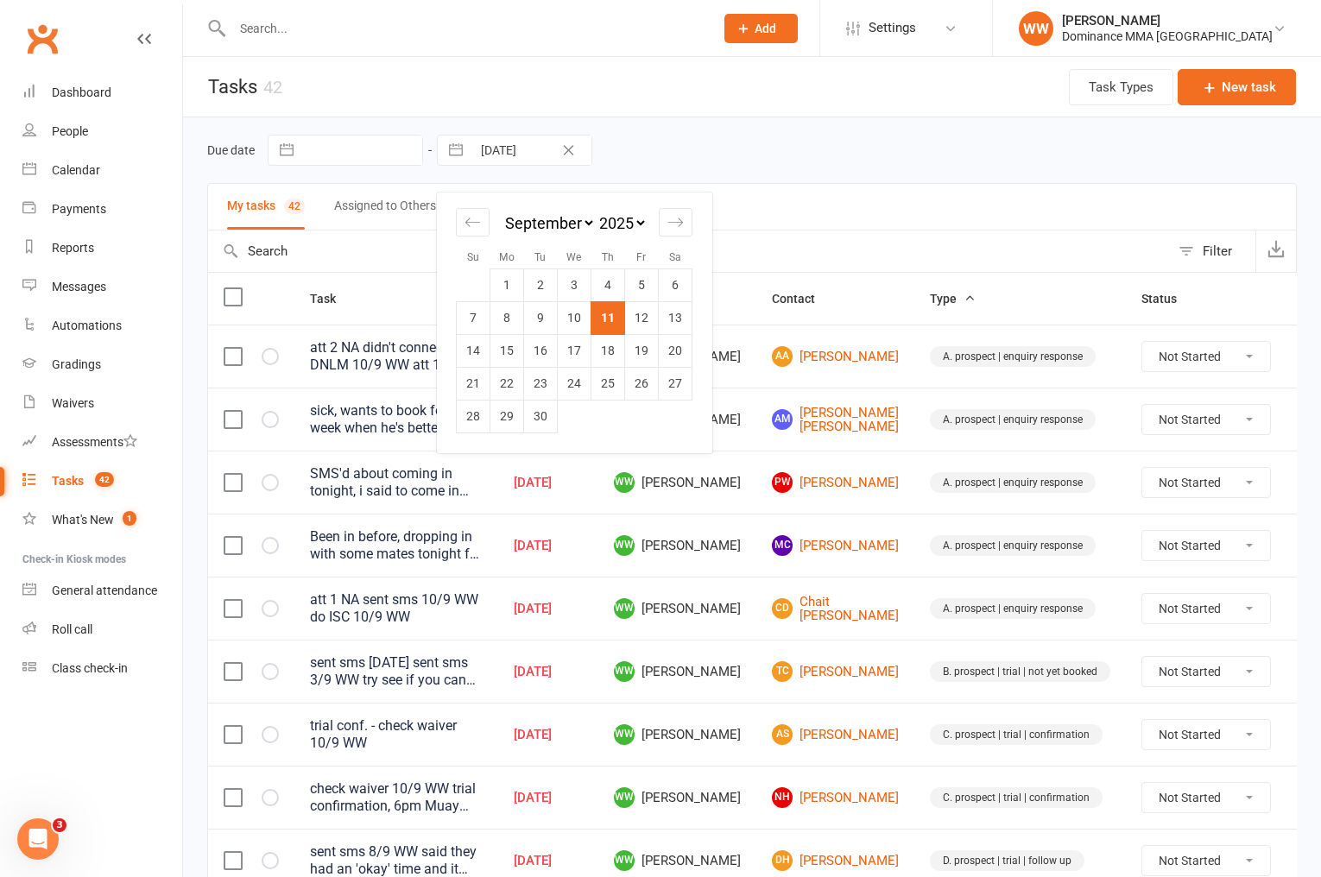
click at [528, 154] on input "[DATE]" at bounding box center [532, 150] width 120 height 29
click at [644, 318] on td "12" at bounding box center [642, 317] width 34 height 33
type input "[DATE]"
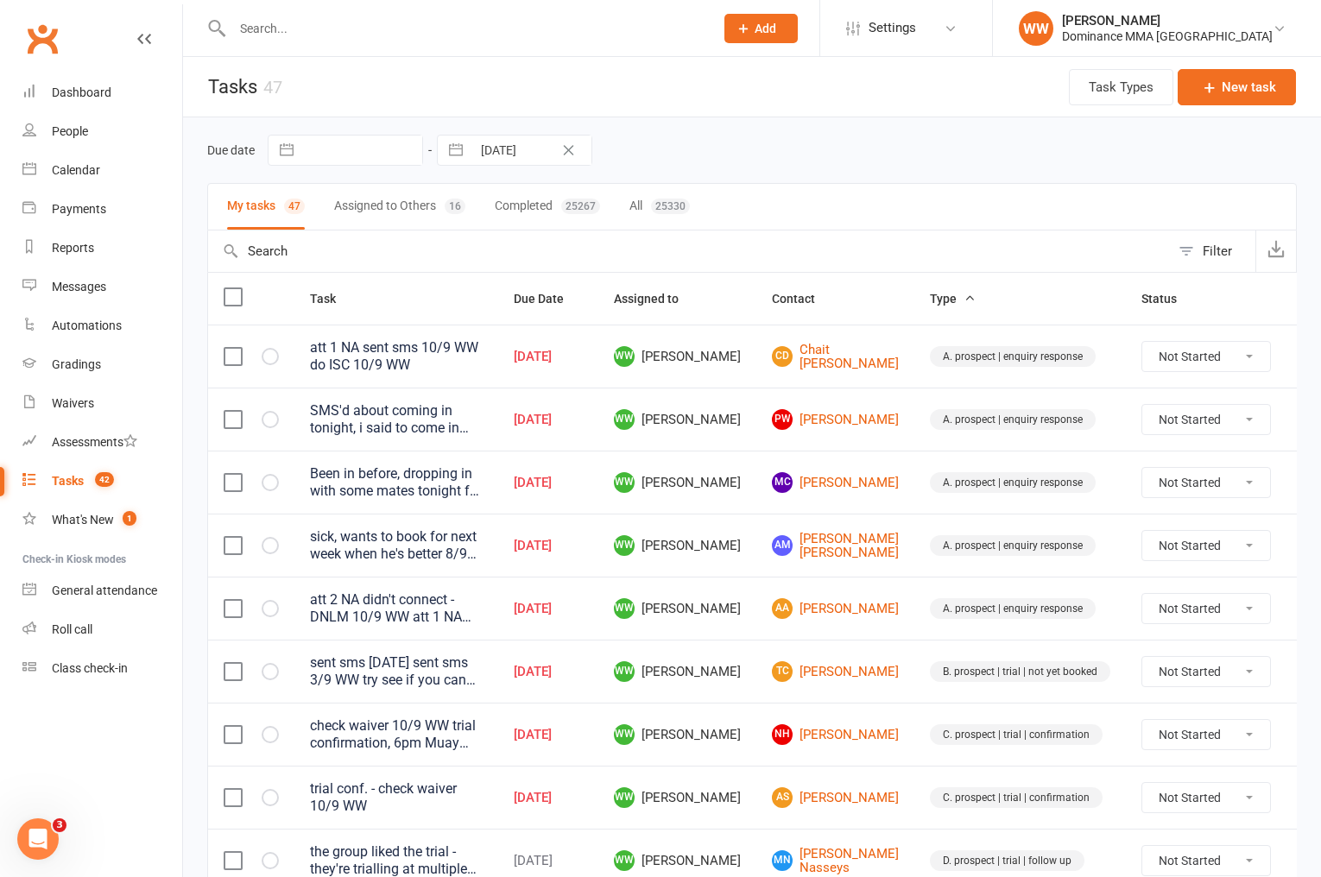
click at [505, 158] on input "[DATE]" at bounding box center [532, 150] width 120 height 29
select select "7"
select select "2025"
select select "8"
select select "2025"
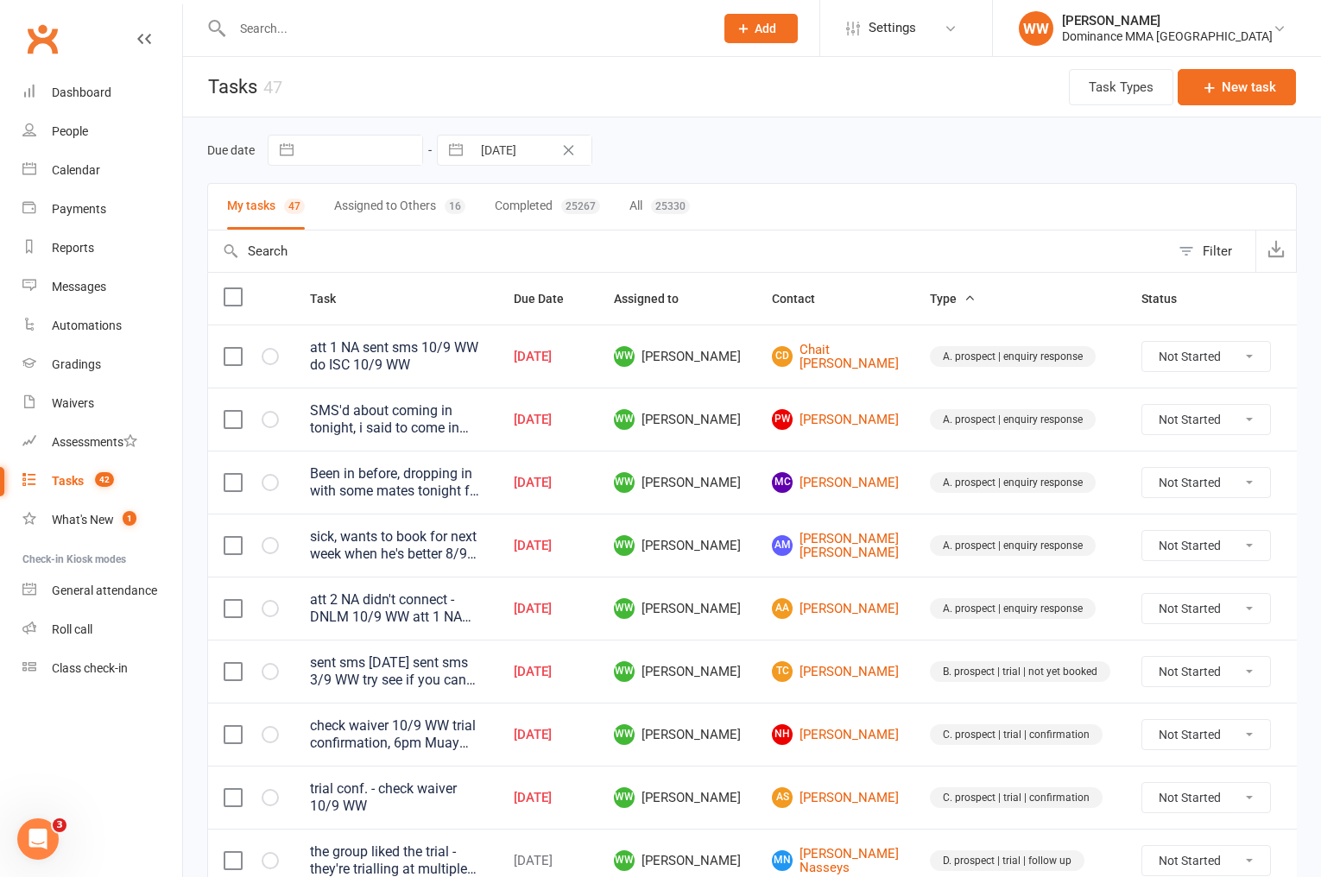
select select "9"
select select "2025"
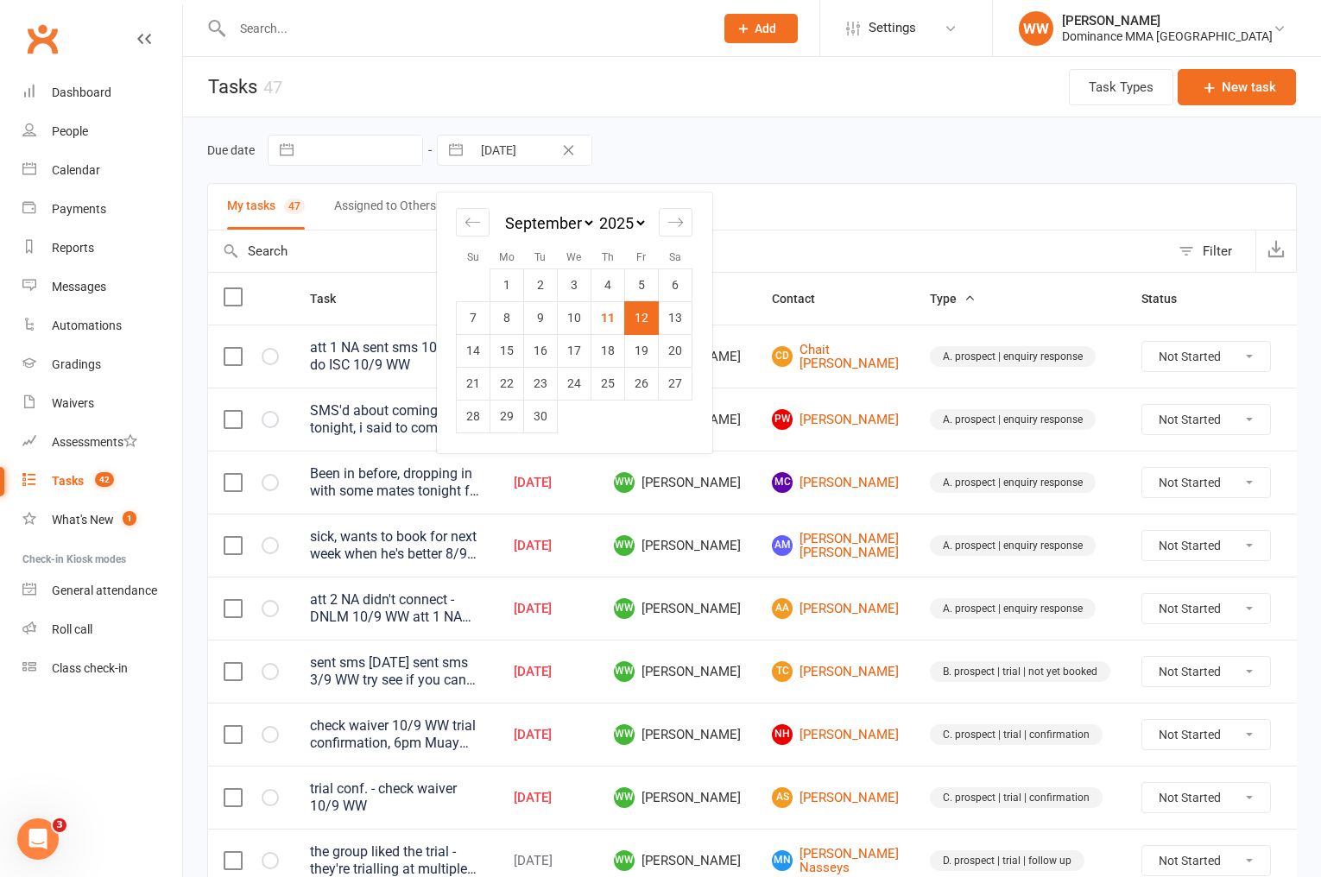
click at [611, 316] on td "11" at bounding box center [609, 317] width 34 height 33
type input "[DATE]"
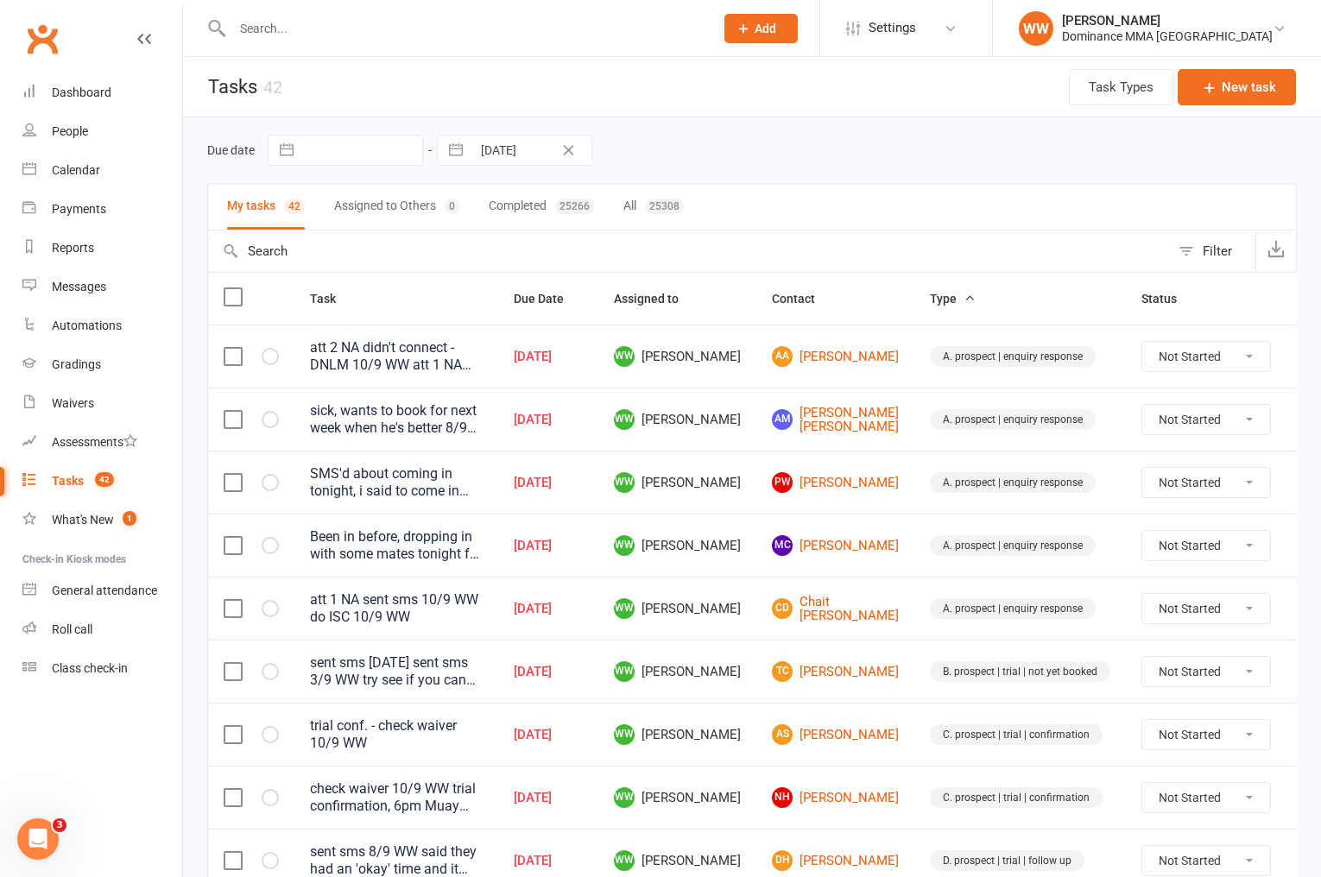
click at [757, 472] on td "PW Patrick Wicks" at bounding box center [836, 482] width 158 height 63
click at [742, 494] on td "WW [PERSON_NAME]" at bounding box center [677, 482] width 158 height 63
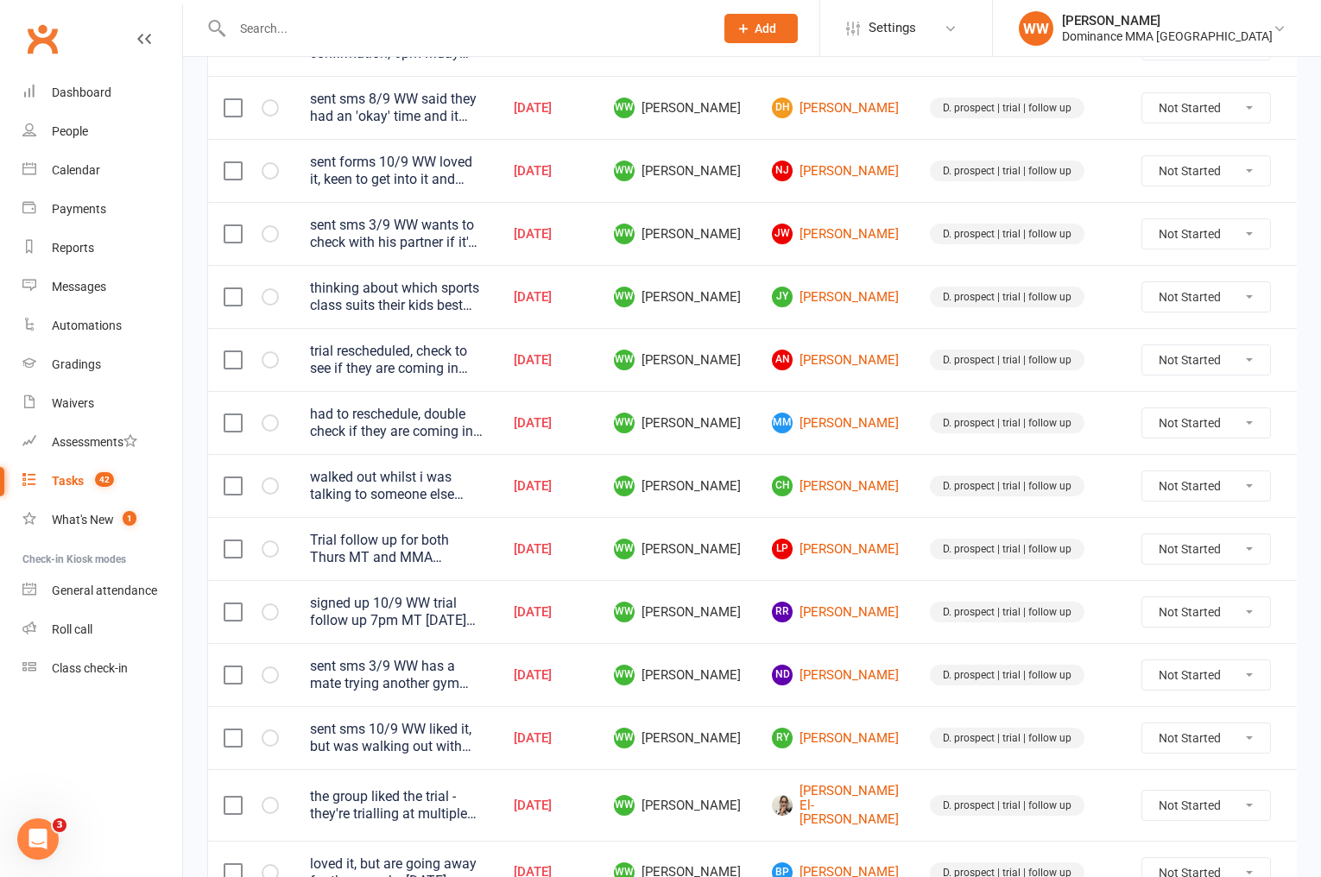
scroll to position [1149, 0]
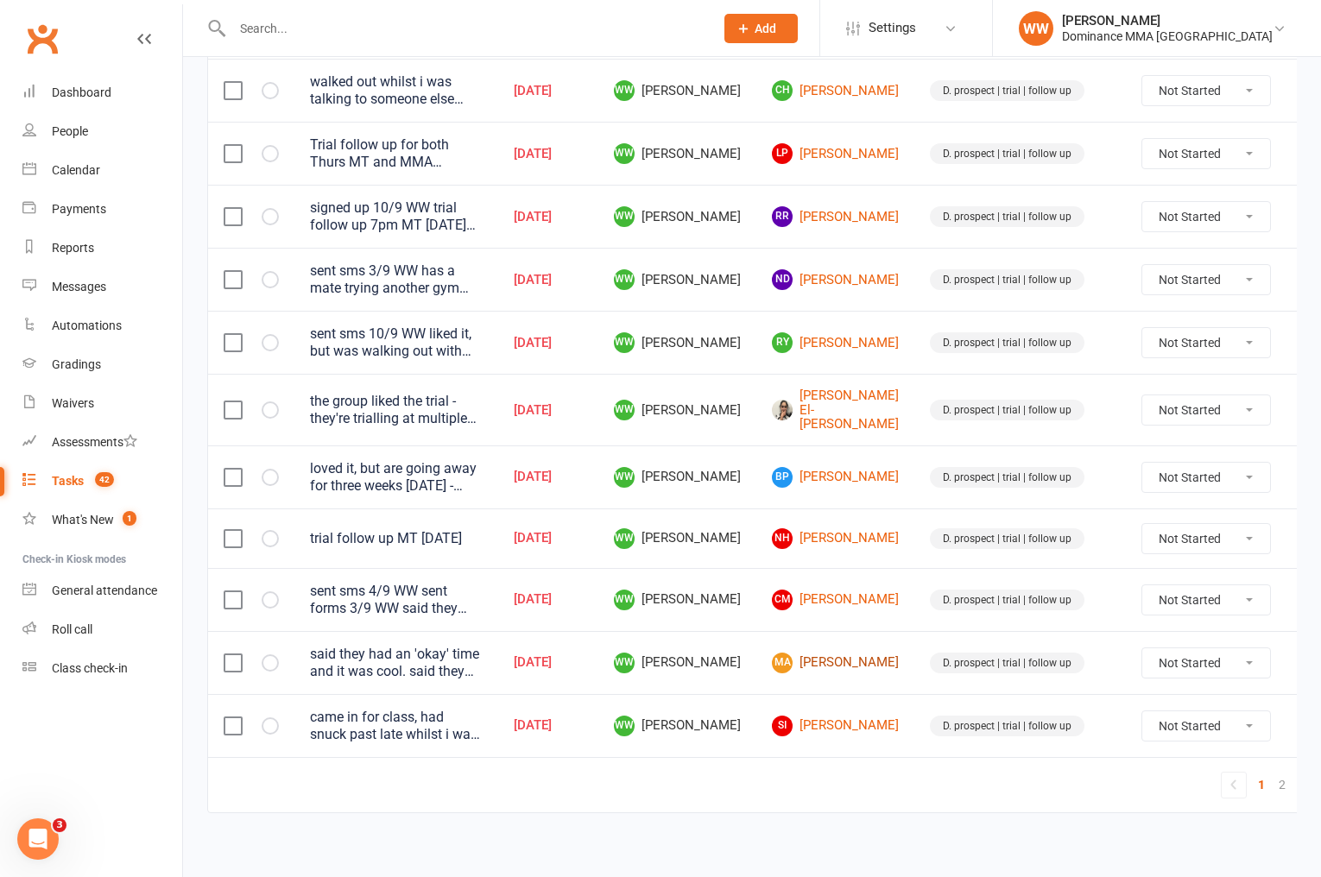
click at [816, 657] on link "MA Mathew Afram" at bounding box center [835, 663] width 127 height 21
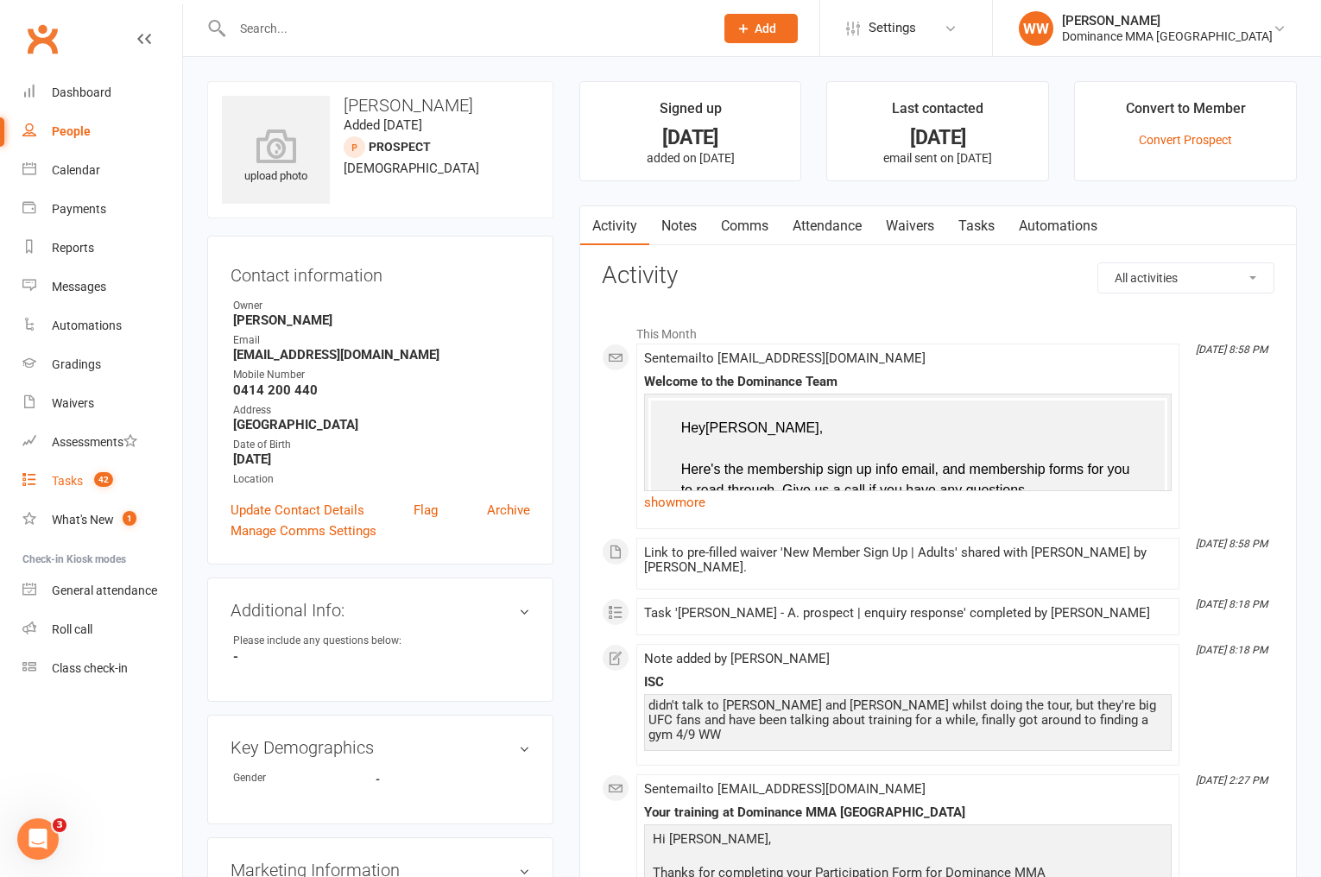
click at [85, 488] on link "Tasks 42" at bounding box center [102, 481] width 160 height 39
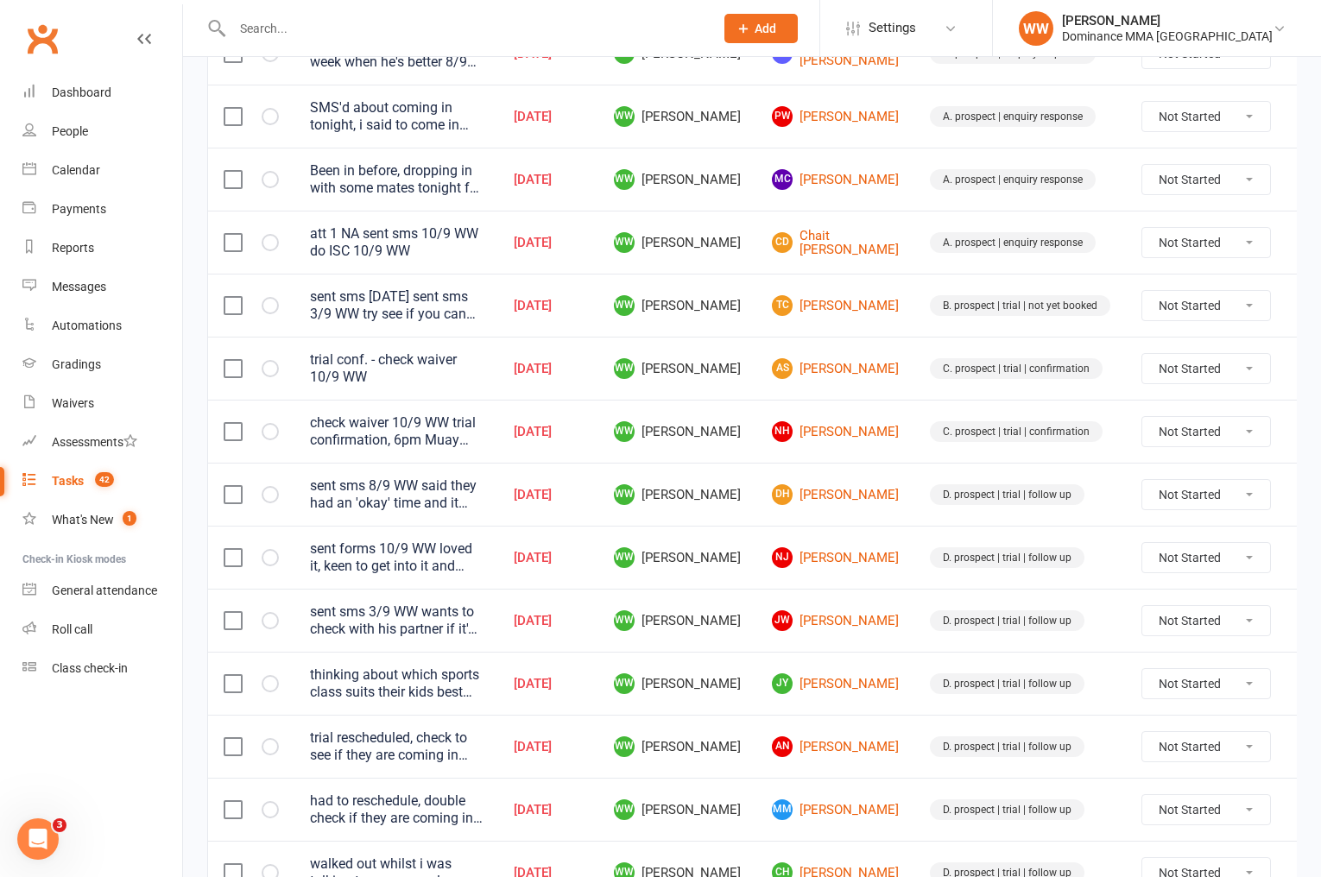
scroll to position [370, 0]
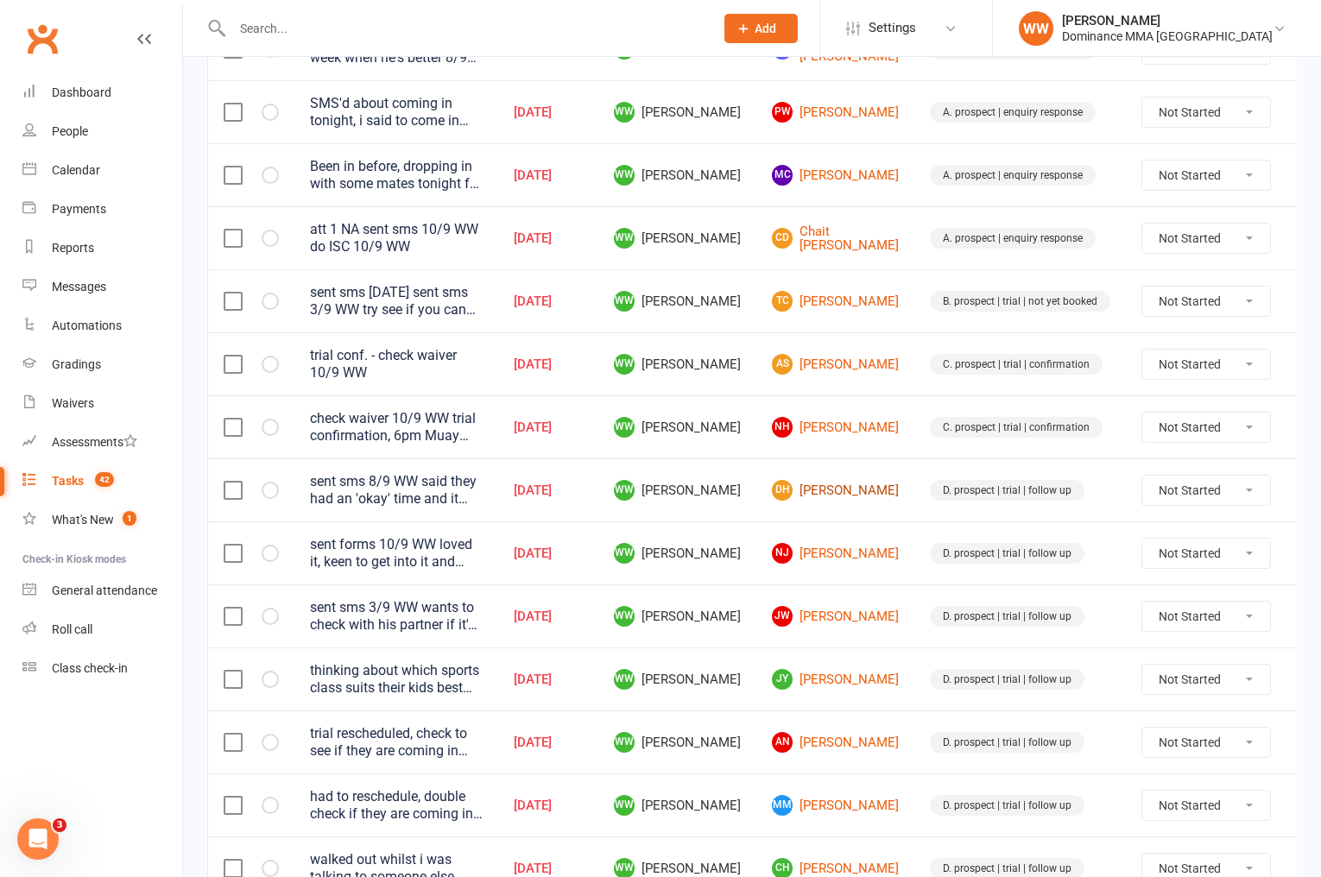
click at [819, 501] on link "DH Daniel Hawzi" at bounding box center [835, 490] width 127 height 21
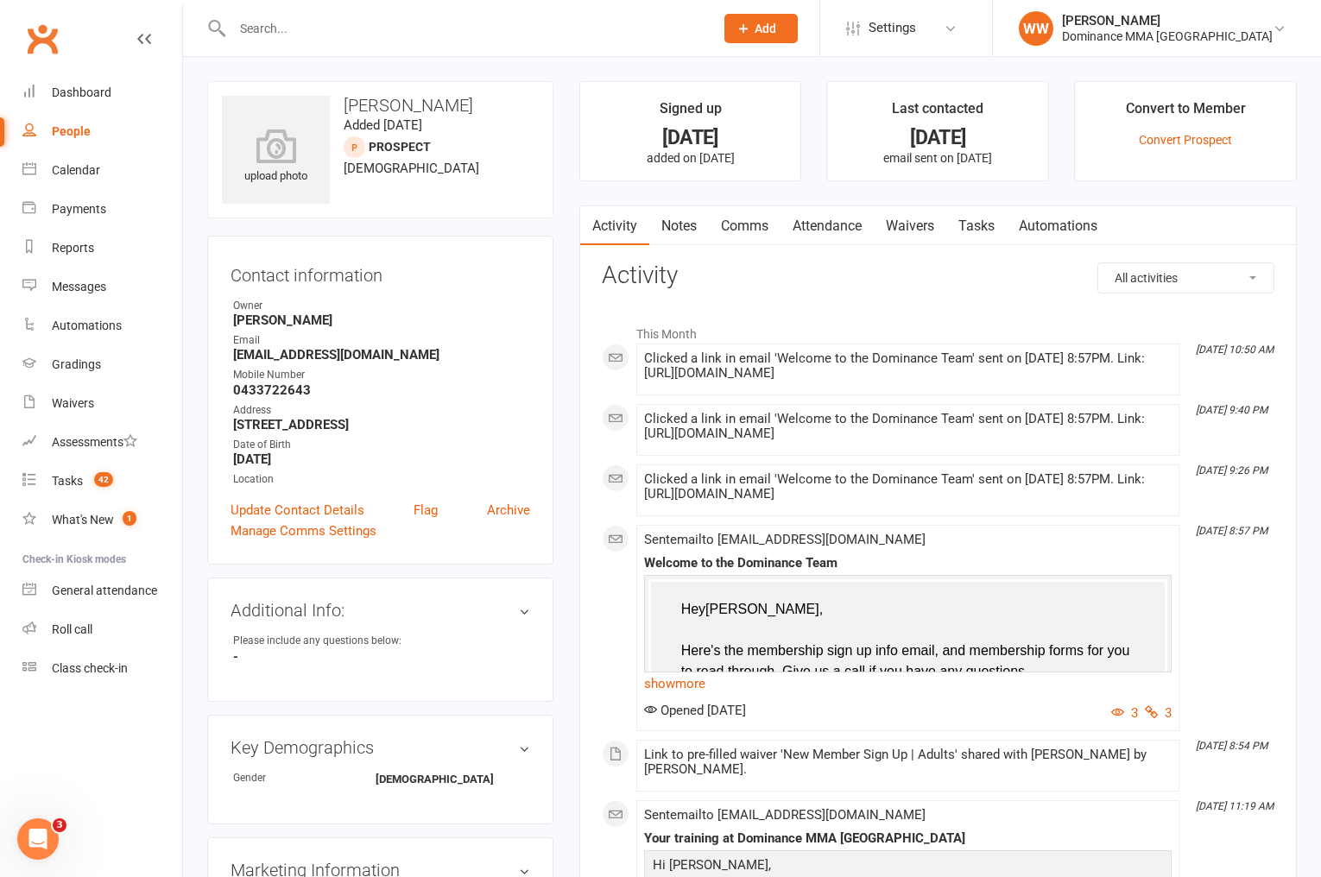
click at [978, 237] on link "Tasks" at bounding box center [977, 226] width 60 height 40
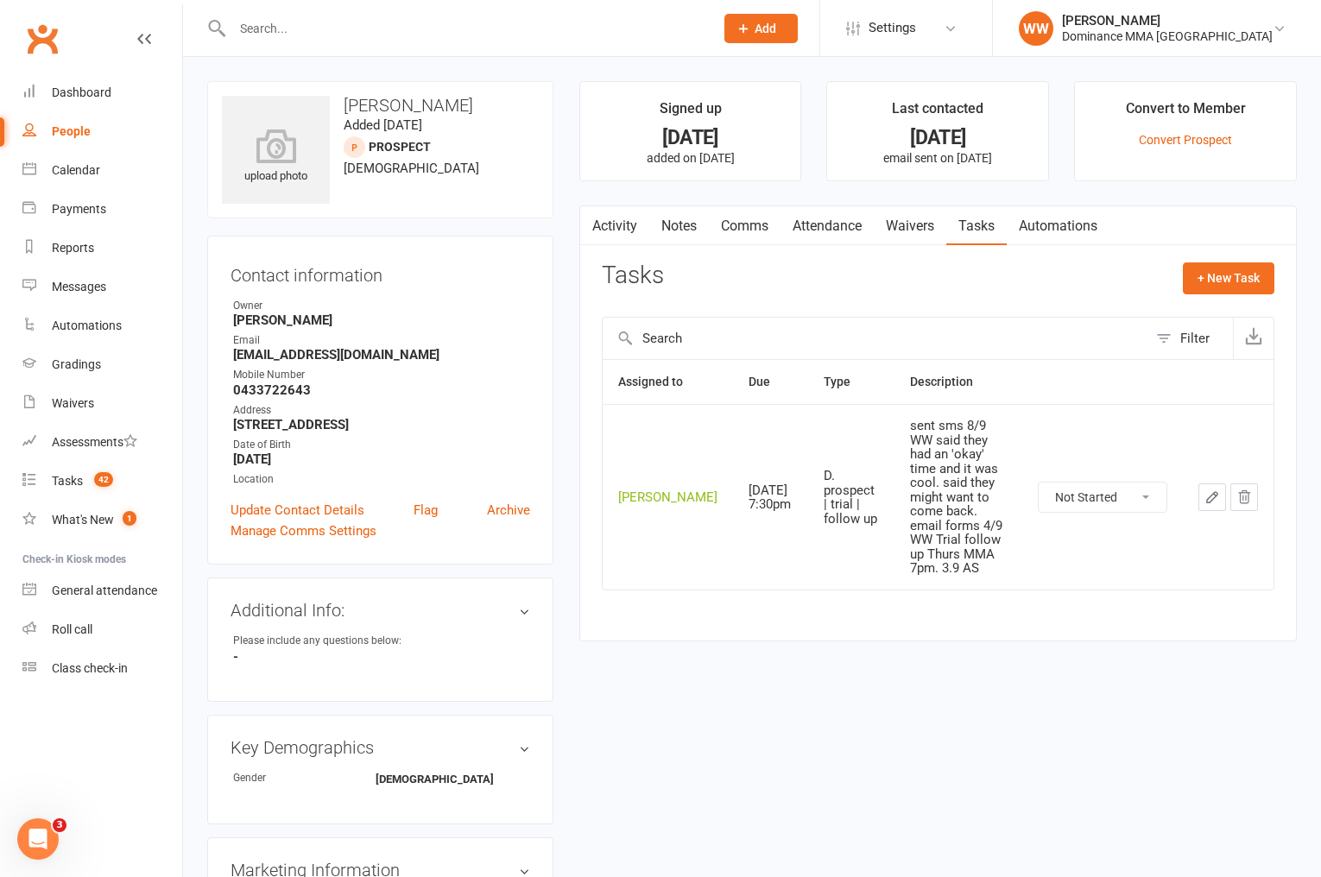
click at [637, 232] on link "Activity" at bounding box center [614, 226] width 69 height 40
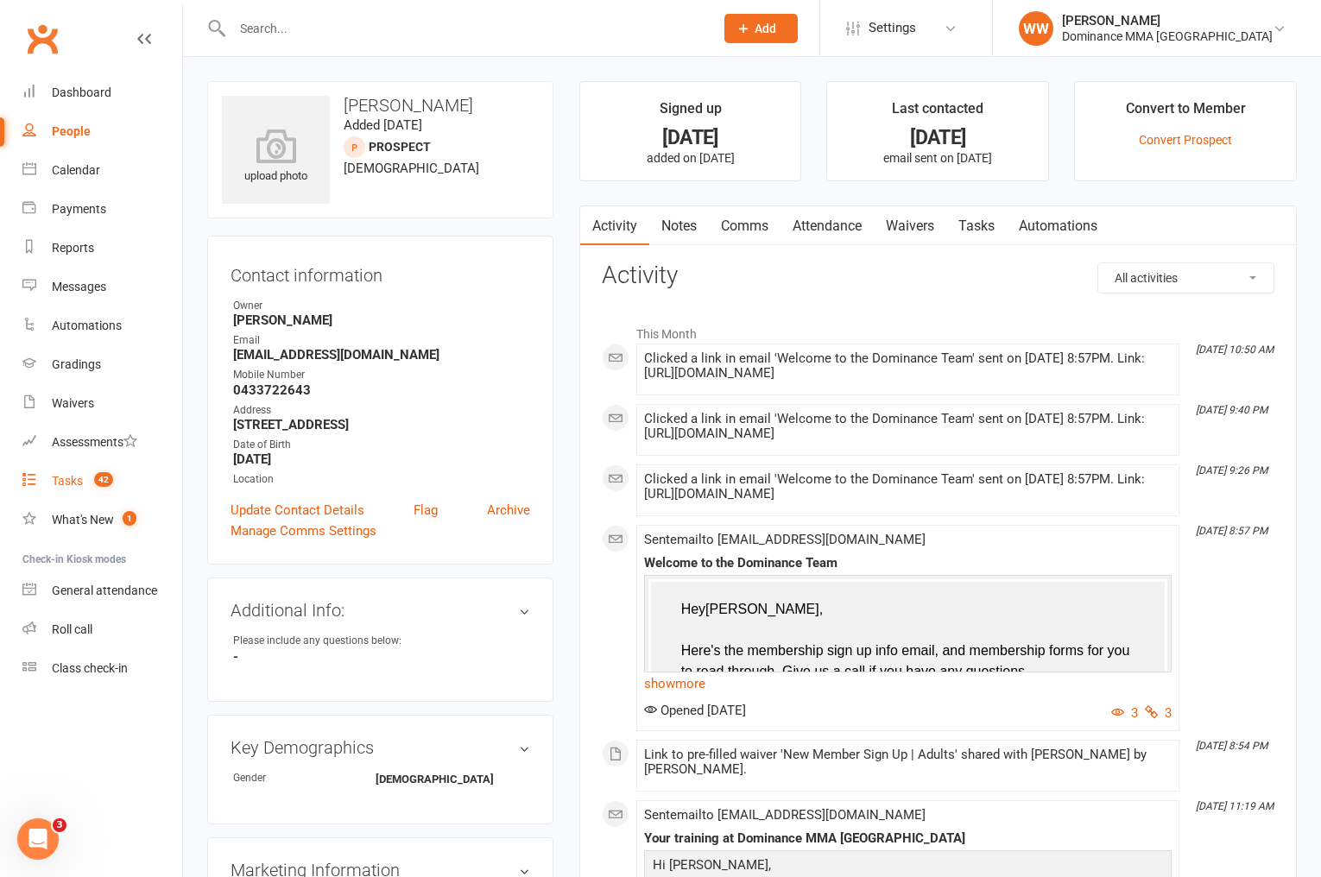
click at [53, 488] on link "Tasks 42" at bounding box center [102, 481] width 160 height 39
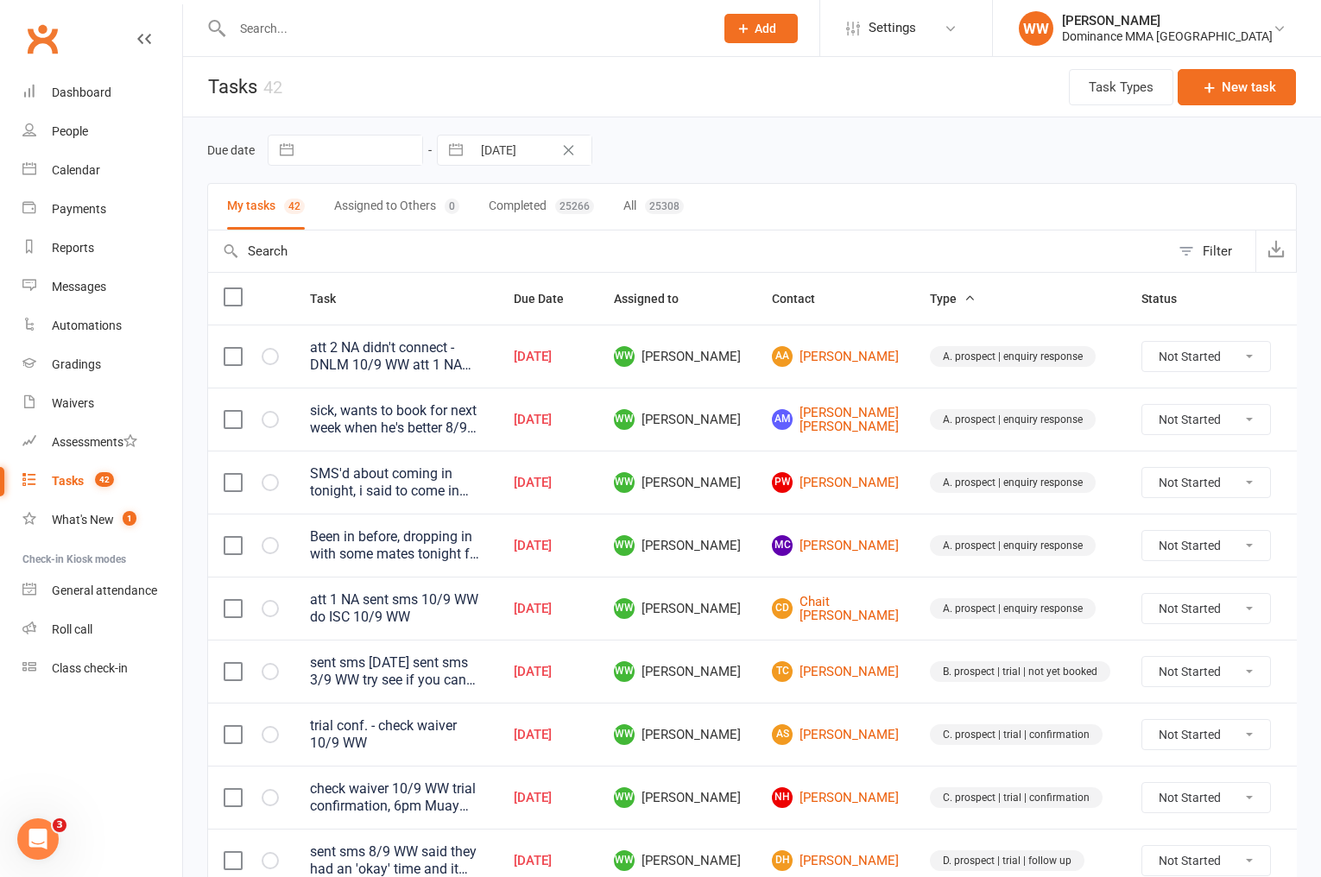
click at [734, 539] on td "WW [PERSON_NAME]" at bounding box center [677, 545] width 158 height 63
click at [739, 555] on td "WW [PERSON_NAME]" at bounding box center [677, 545] width 158 height 63
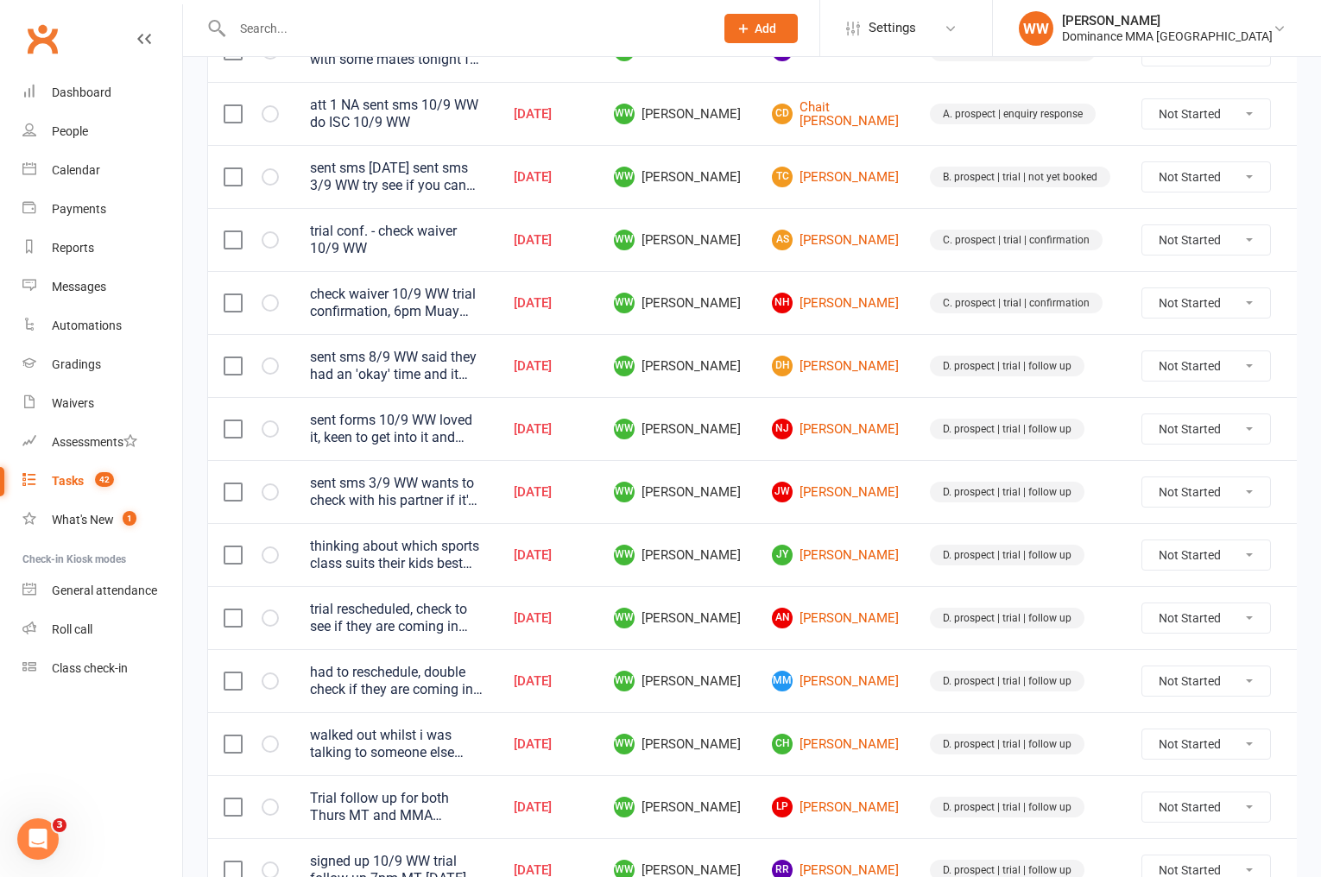
scroll to position [496, 0]
click at [744, 653] on td "WW [PERSON_NAME]" at bounding box center [677, 680] width 158 height 63
click at [742, 662] on td "WW [PERSON_NAME]" at bounding box center [677, 680] width 158 height 63
click at [738, 681] on td "WW [PERSON_NAME]" at bounding box center [677, 680] width 158 height 63
click at [738, 688] on td "WW [PERSON_NAME]" at bounding box center [677, 680] width 158 height 63
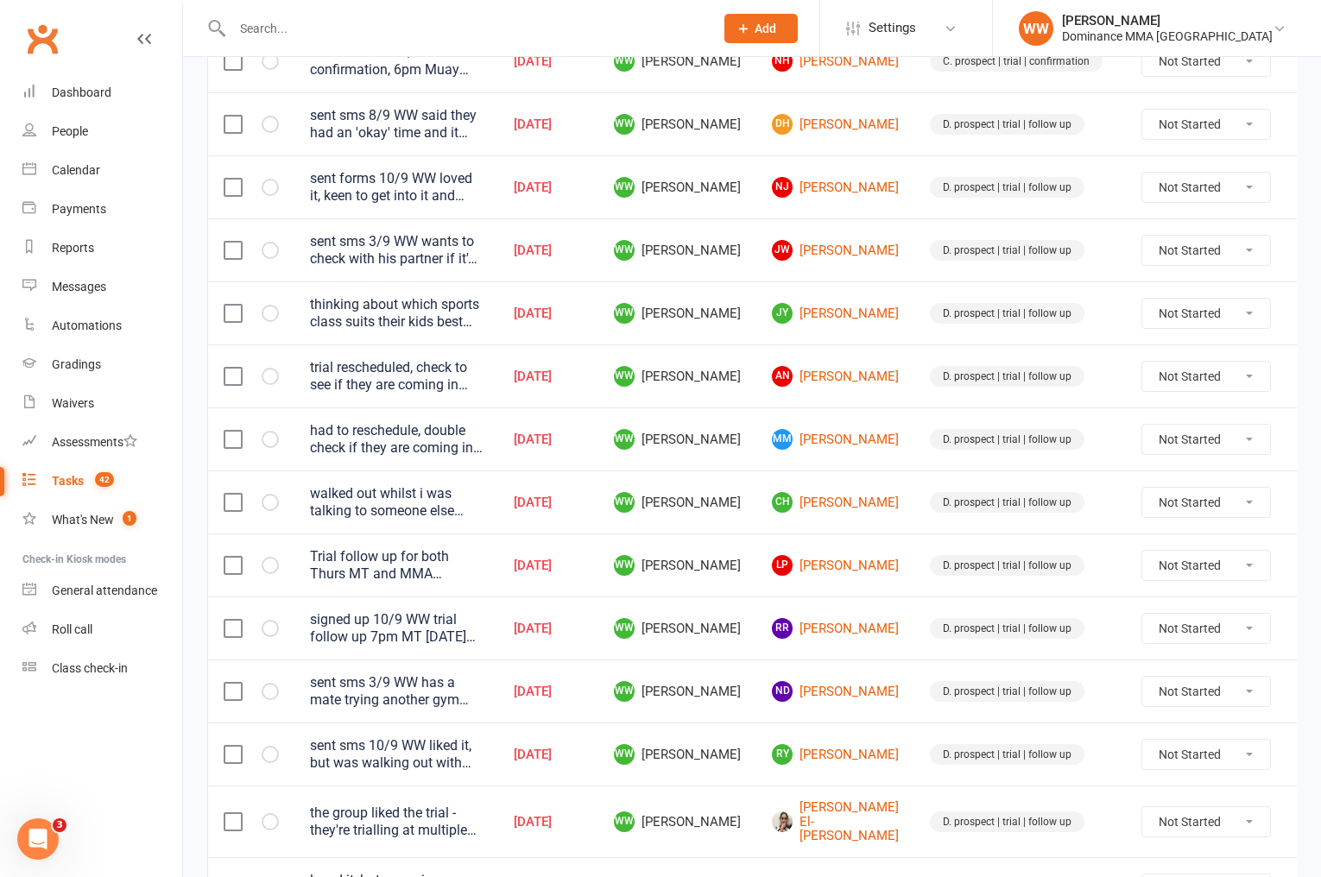
scroll to position [755, 0]
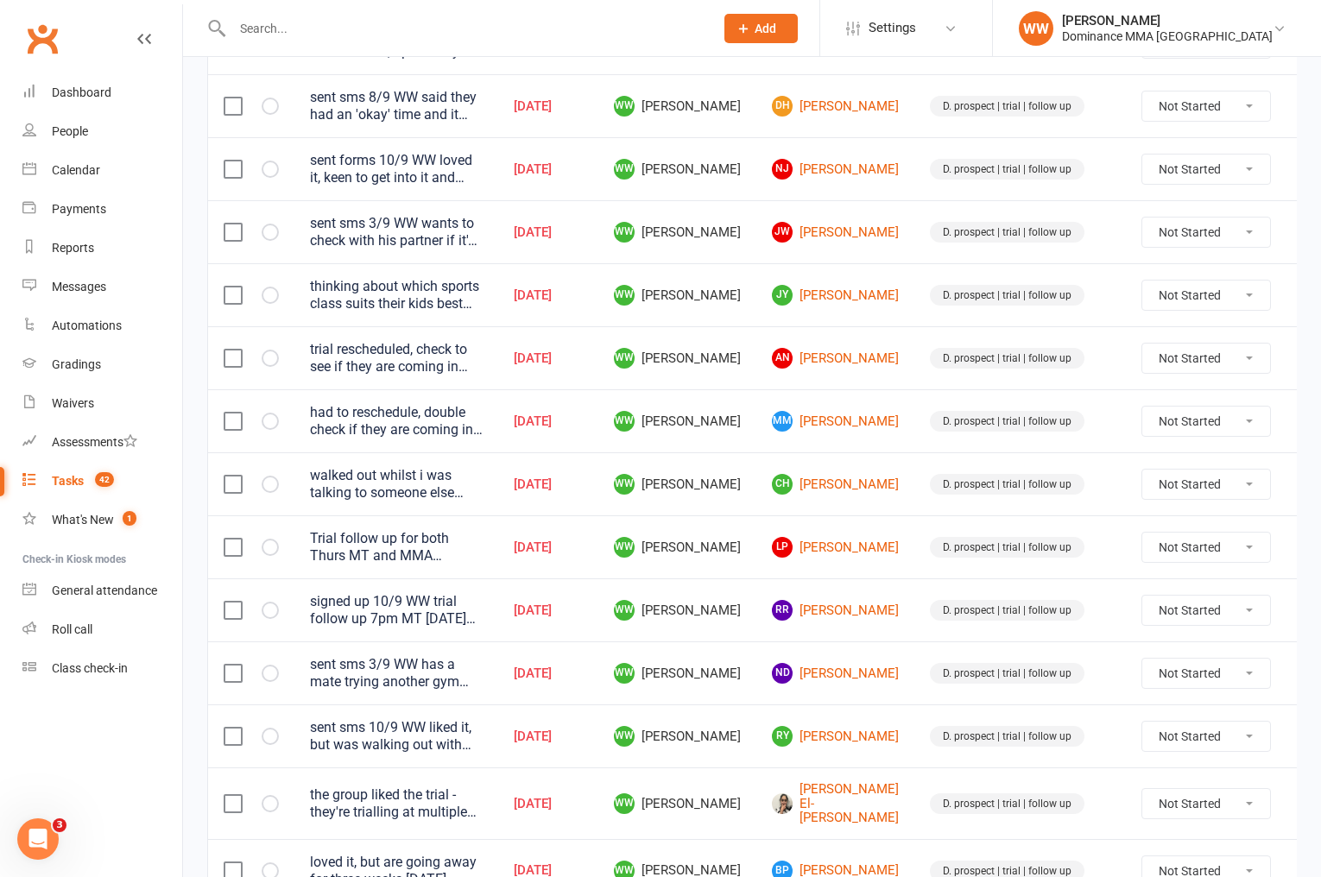
click at [863, 639] on td "RR Ruairi Rylands" at bounding box center [836, 610] width 158 height 63
click at [915, 636] on td "D. prospect | trial | follow up" at bounding box center [1021, 610] width 212 height 63
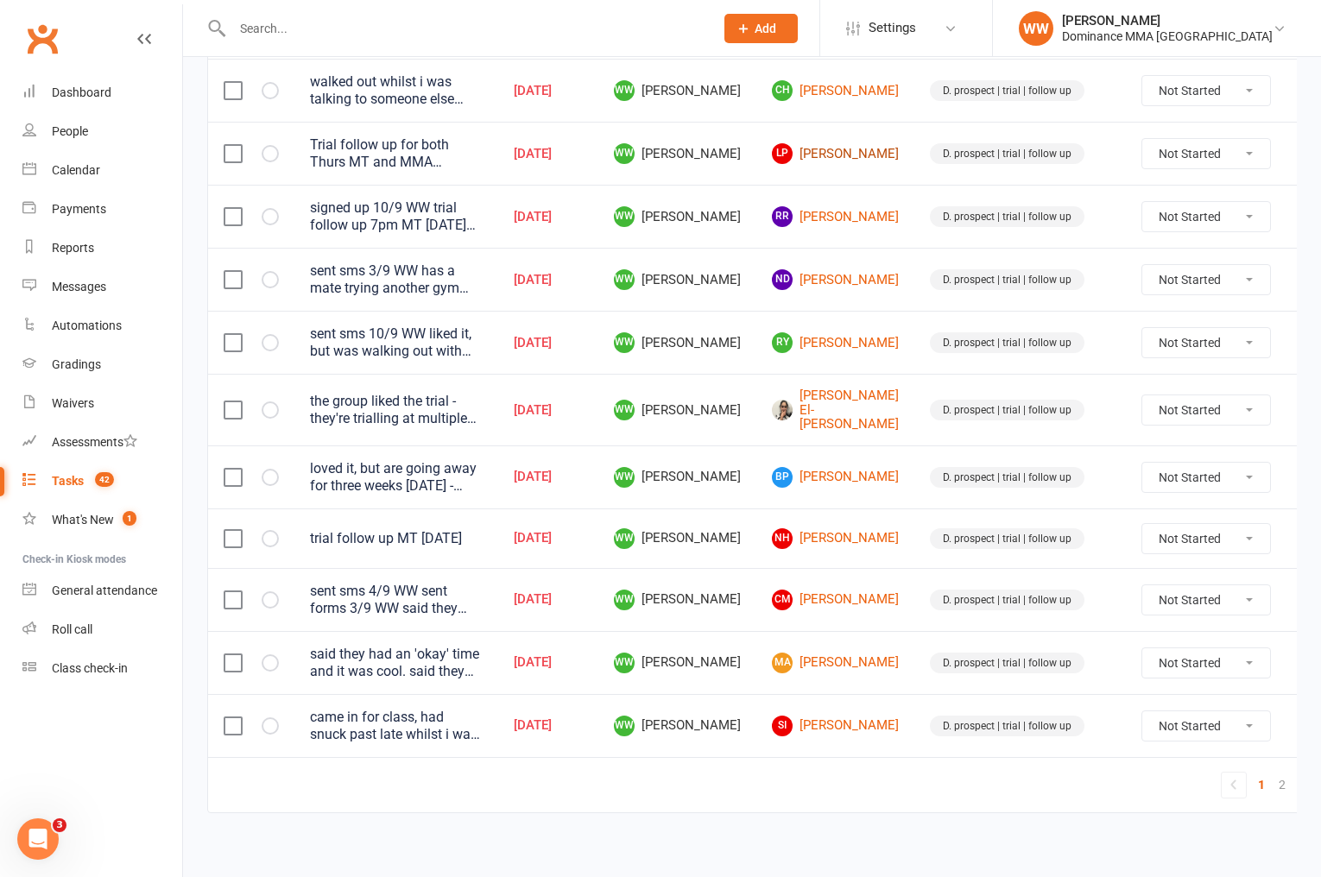
click at [811, 154] on link "[PERSON_NAME]" at bounding box center [835, 153] width 127 height 21
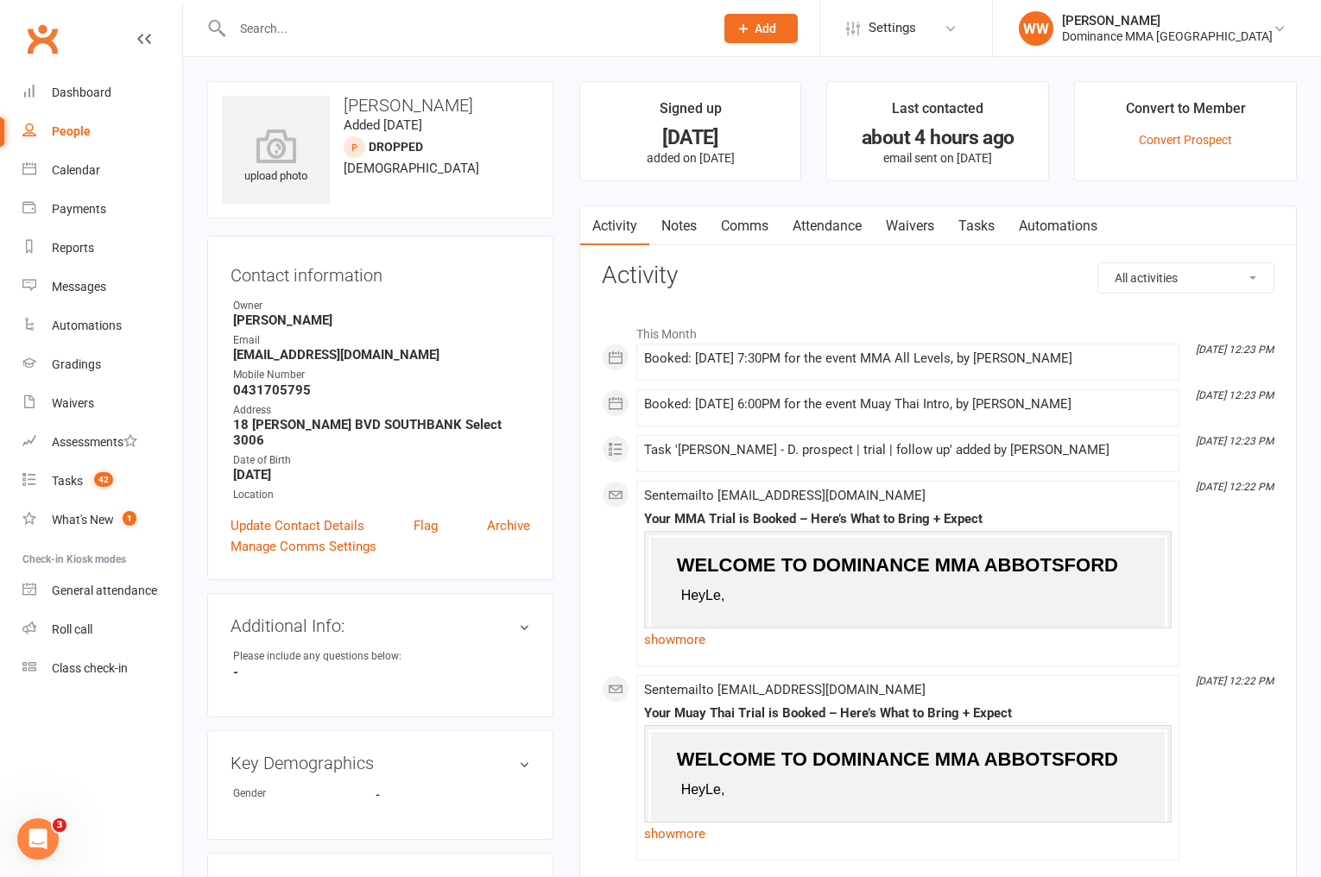
click at [676, 218] on link "Notes" at bounding box center [679, 226] width 60 height 40
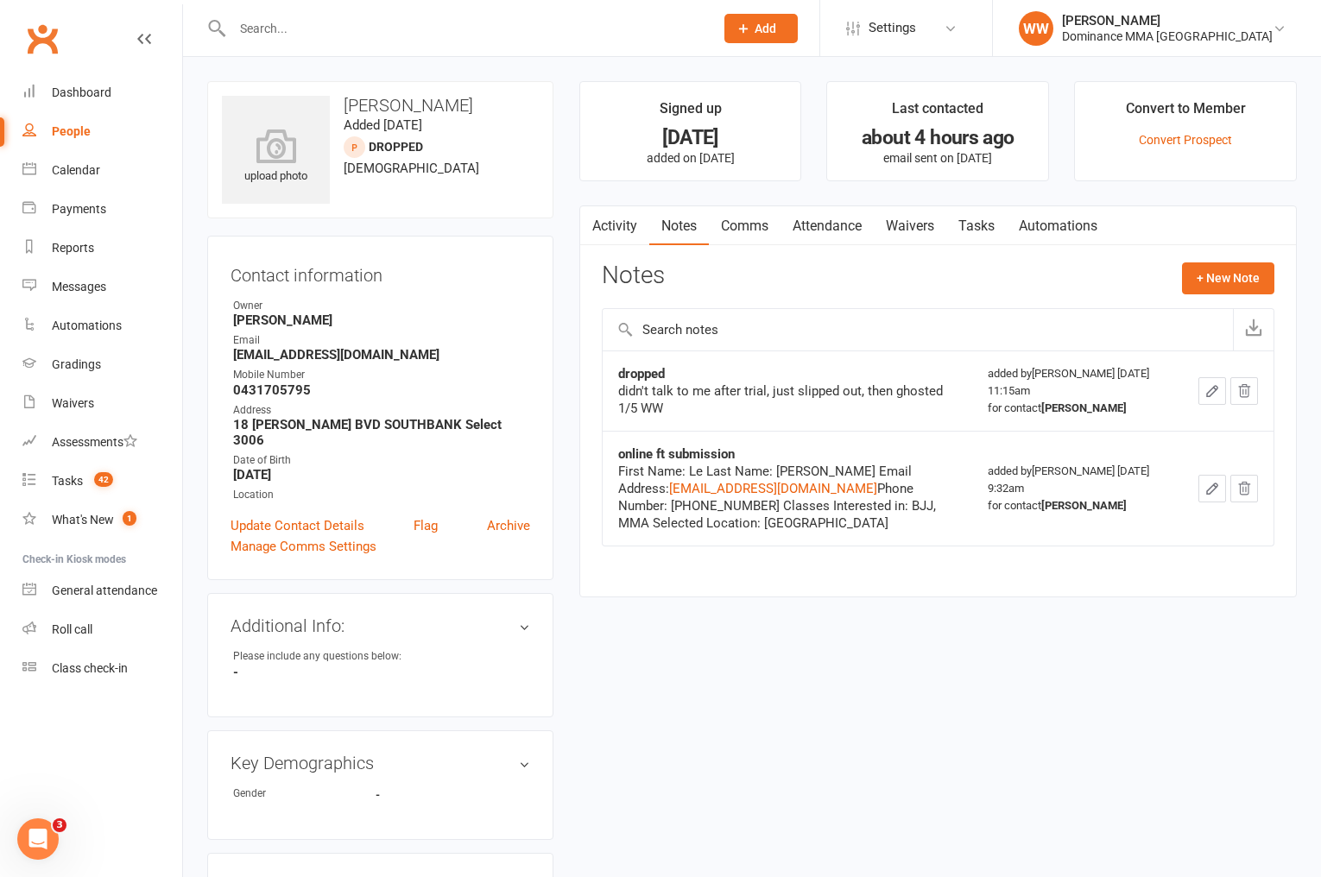
click at [589, 317] on div "Activity Notes Comms Attendance Waivers Tasks Automations Notes + New Note drop…" at bounding box center [938, 402] width 718 height 392
click at [619, 228] on link "Activity" at bounding box center [614, 226] width 69 height 40
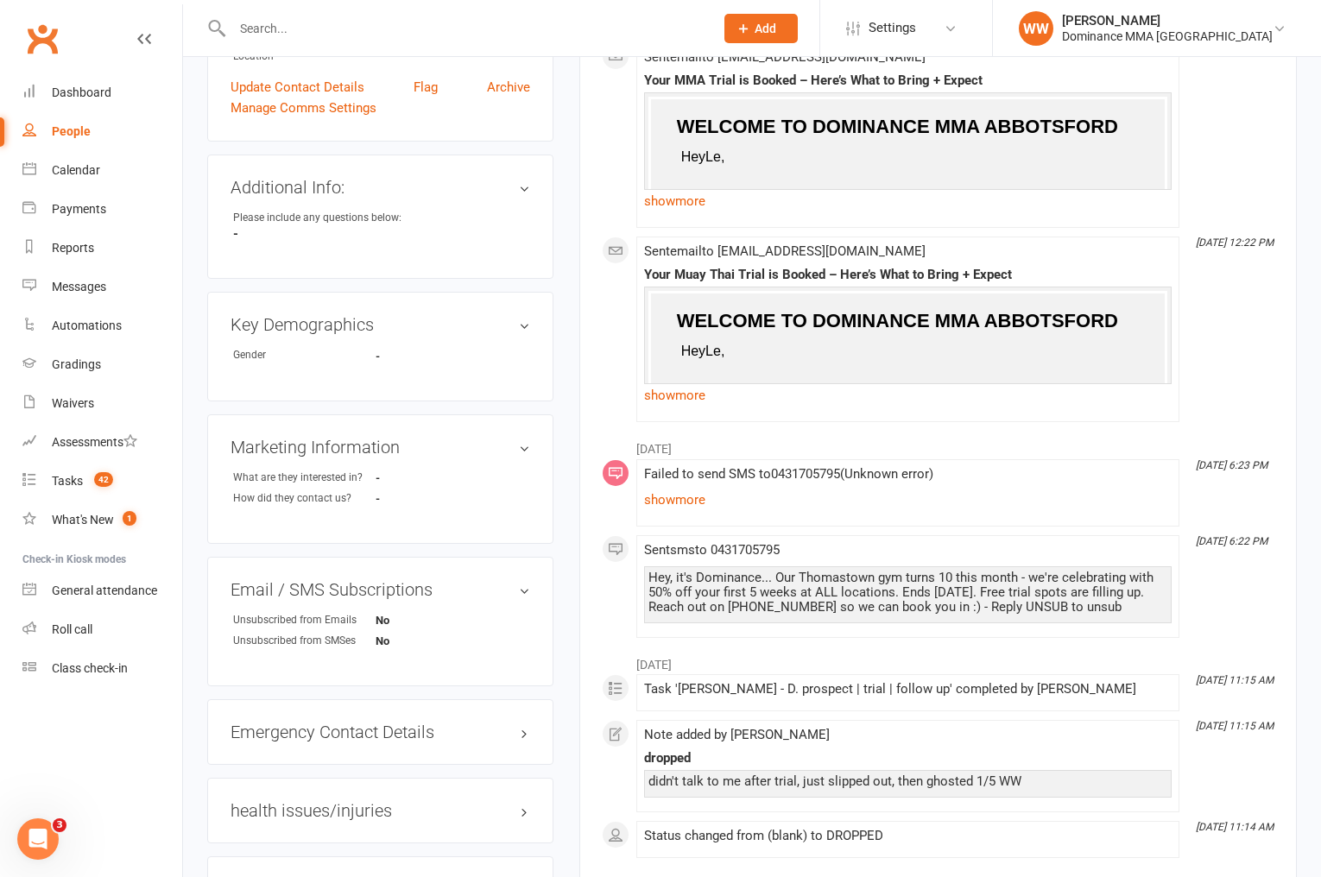
scroll to position [490, 0]
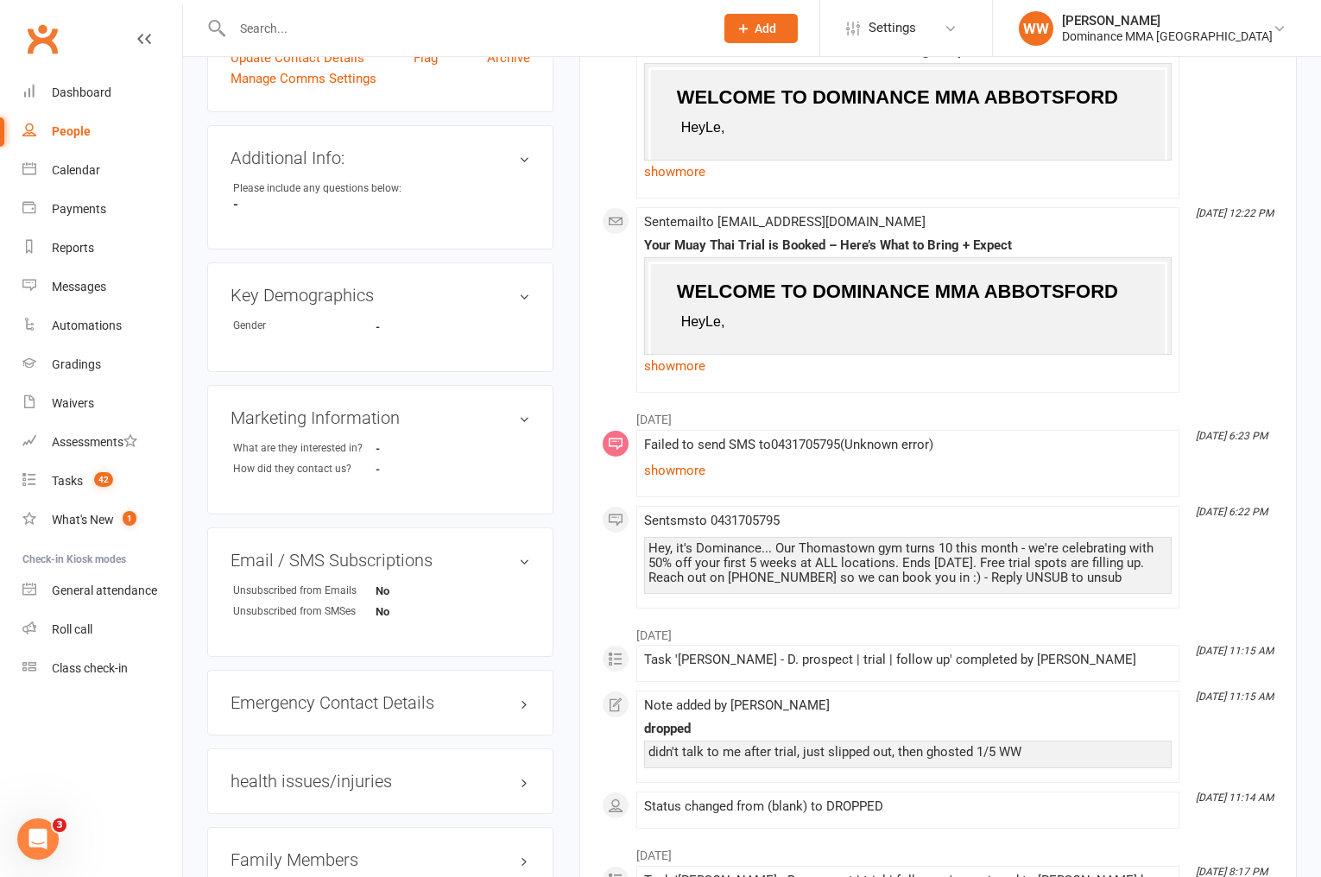
scroll to position [0, 0]
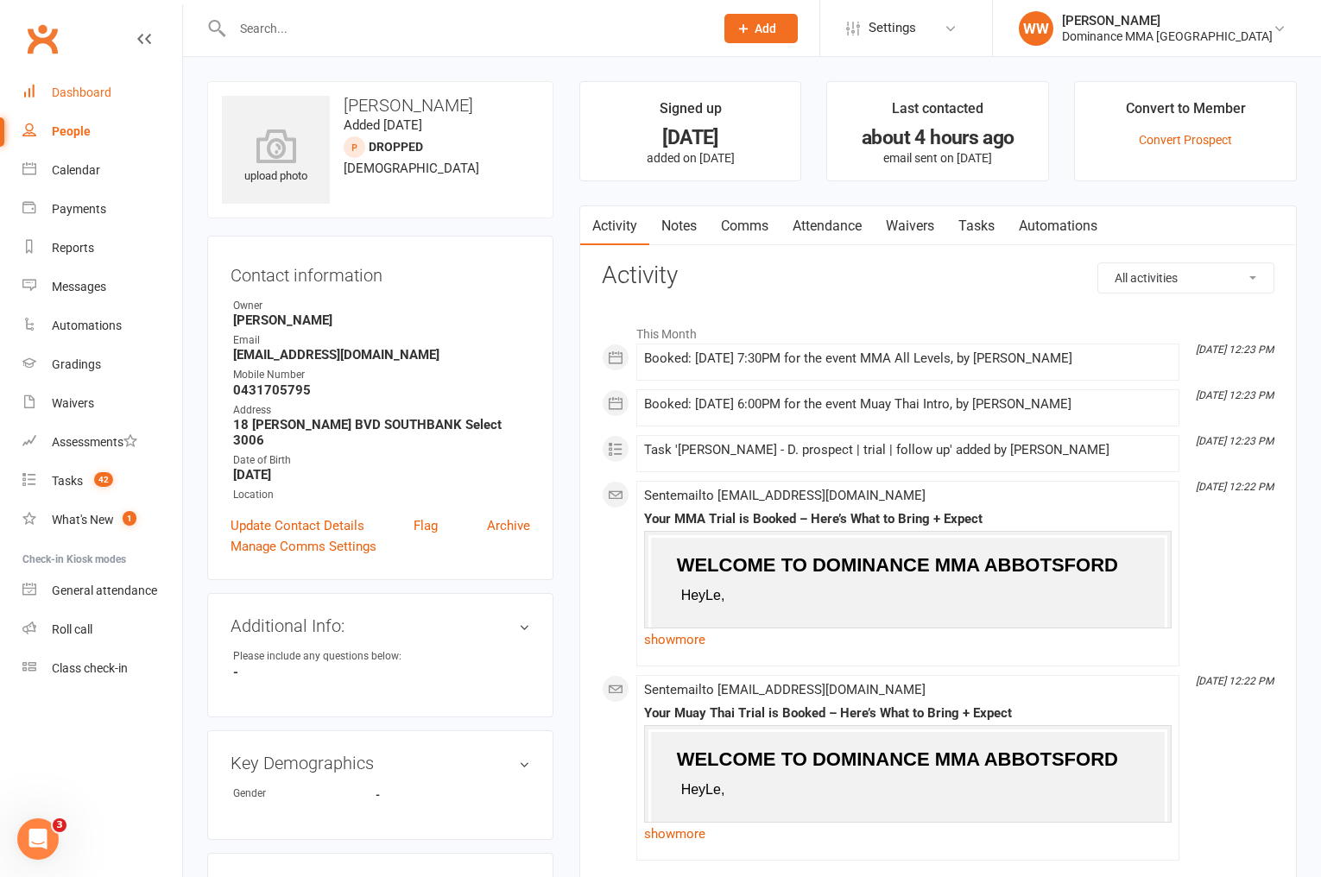
click at [113, 96] on link "Dashboard" at bounding box center [102, 92] width 160 height 39
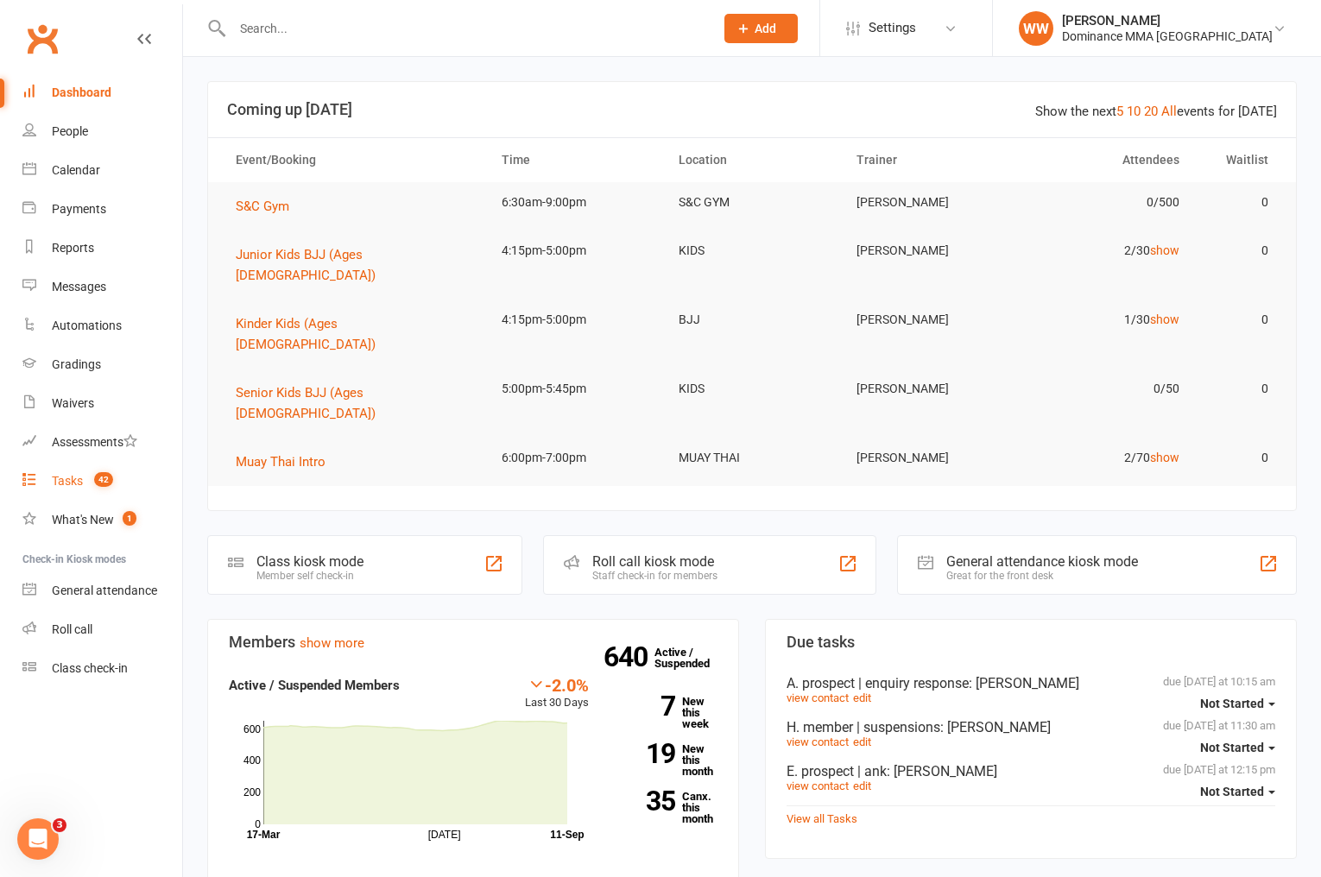
click at [68, 485] on div "Tasks" at bounding box center [67, 481] width 31 height 14
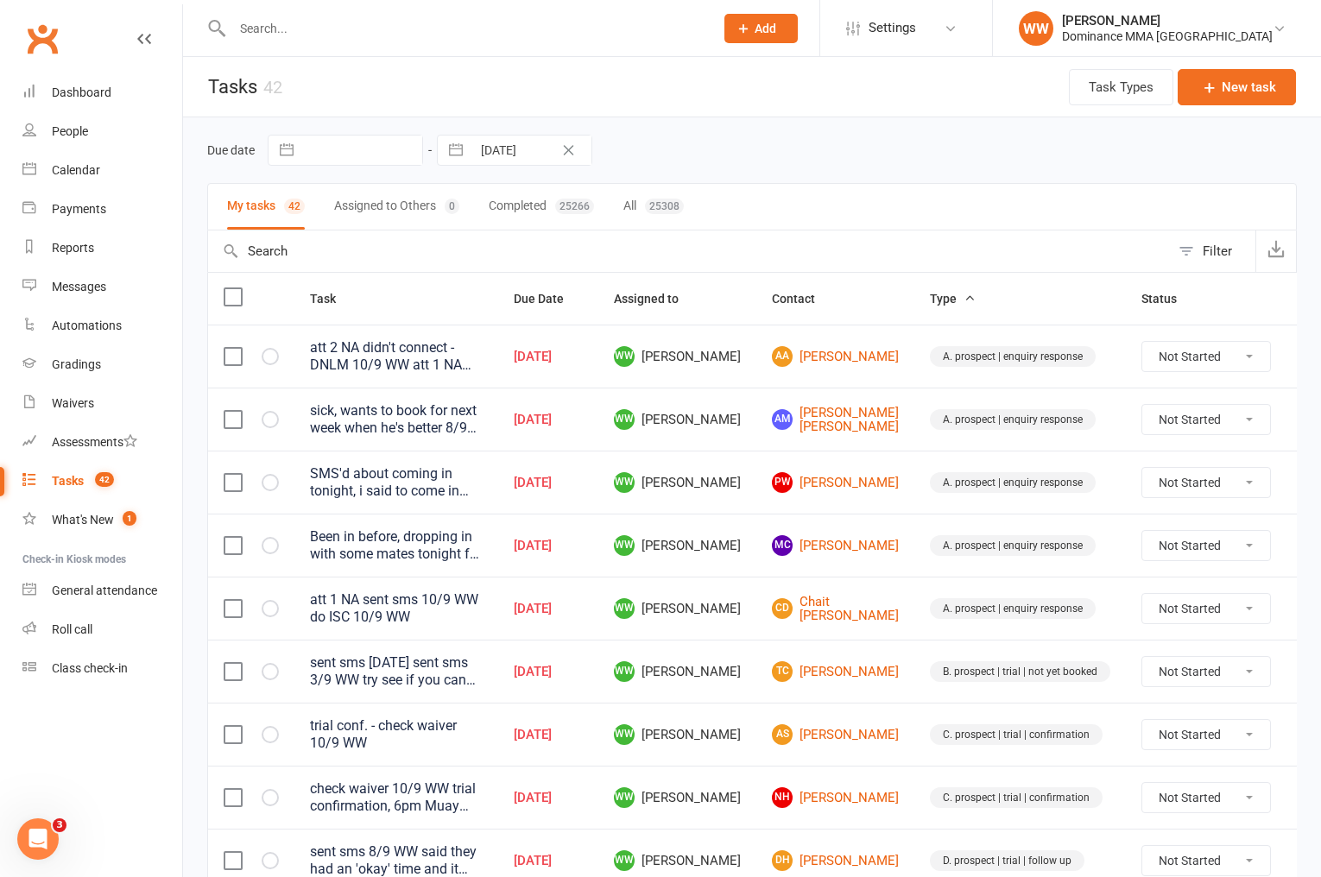
click at [763, 153] on div "Due date Navigate forward to interact with the calendar and select a date. Pres…" at bounding box center [752, 150] width 1090 height 31
click at [738, 155] on div "Due date Navigate forward to interact with the calendar and select a date. Pres…" at bounding box center [752, 150] width 1090 height 31
click at [757, 504] on td "PW Patrick Wicks" at bounding box center [836, 482] width 158 height 63
click at [740, 522] on td "WW [PERSON_NAME]" at bounding box center [677, 545] width 158 height 63
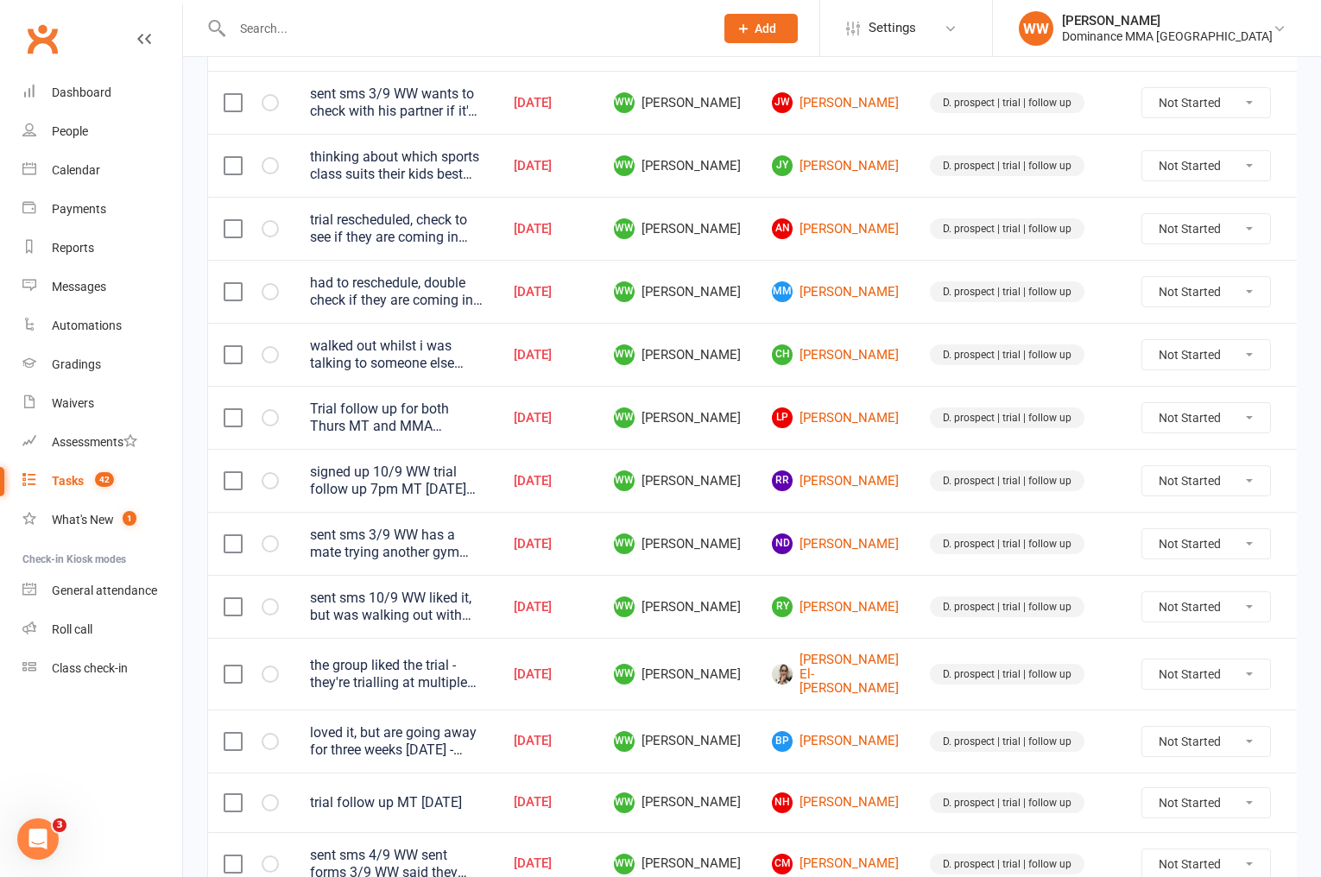
scroll to position [889, 0]
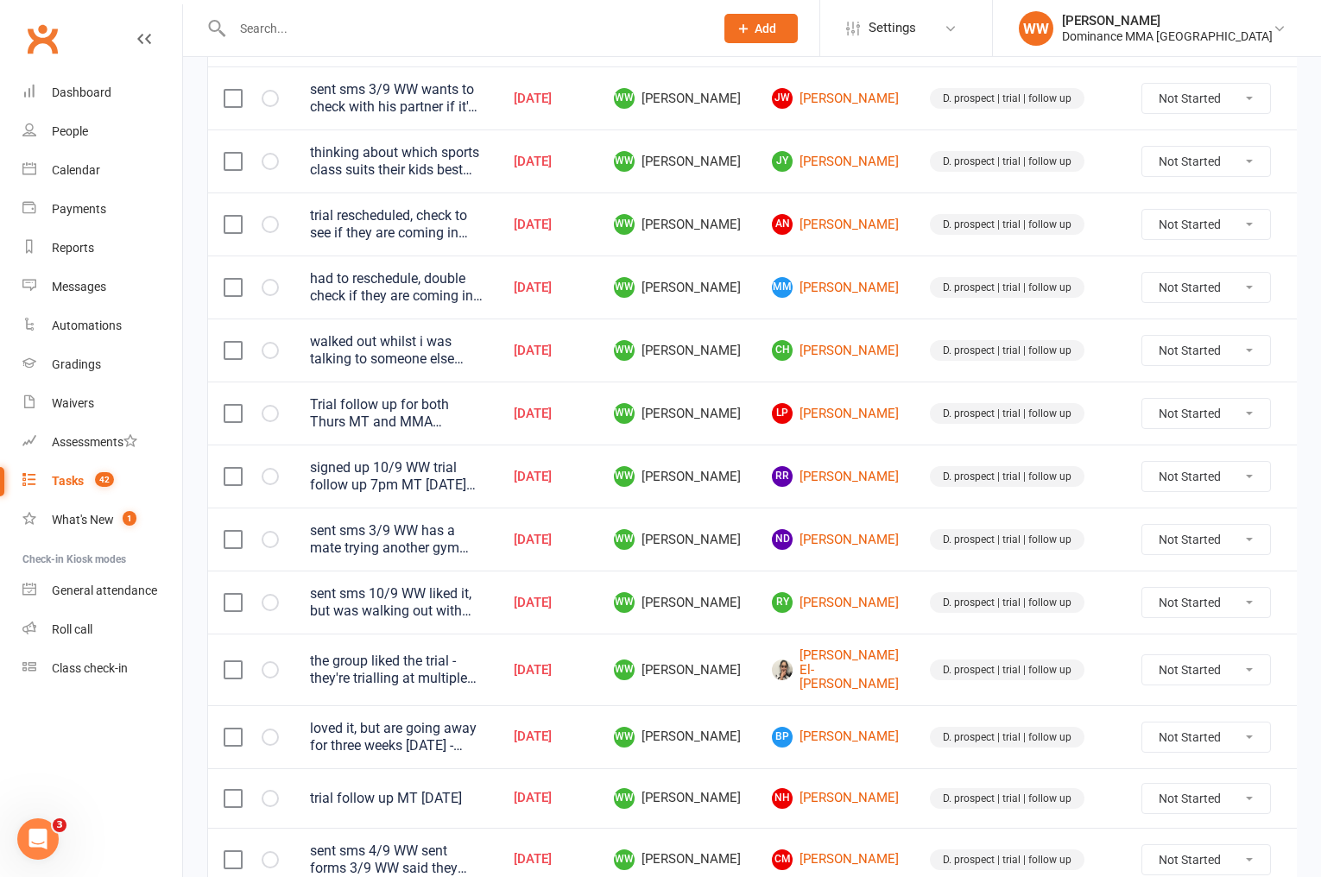
click at [746, 526] on tr "sent sms 3/9 WW has a mate trying another gym and they're gonna compare notes 2…" at bounding box center [773, 539] width 1130 height 63
click at [744, 529] on td "WW [PERSON_NAME]" at bounding box center [677, 539] width 158 height 63
click at [871, 634] on td "[PERSON_NAME] El-[PERSON_NAME]" at bounding box center [836, 670] width 158 height 72
click at [871, 642] on td "[PERSON_NAME] El-[PERSON_NAME]" at bounding box center [836, 670] width 158 height 72
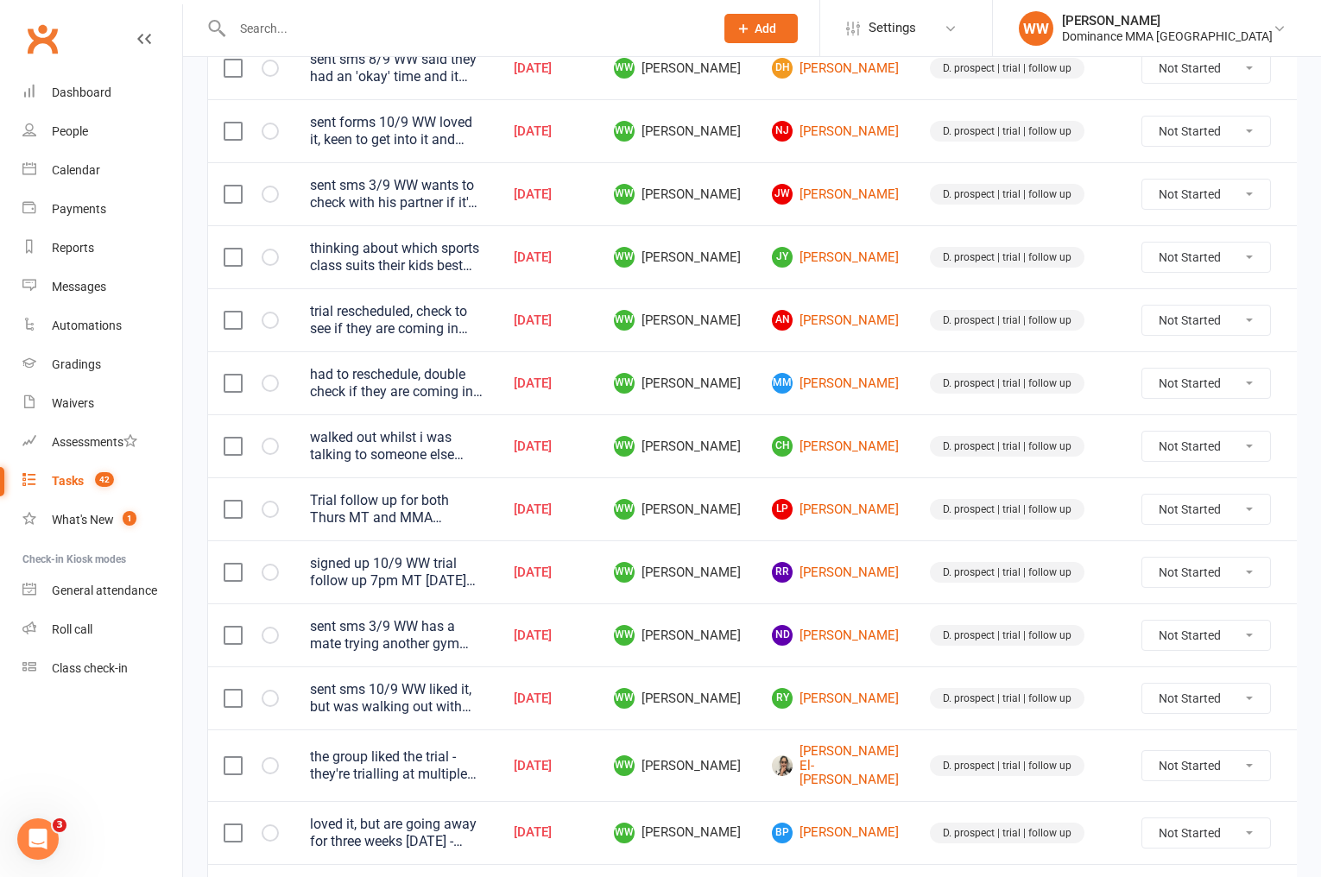
scroll to position [791, 0]
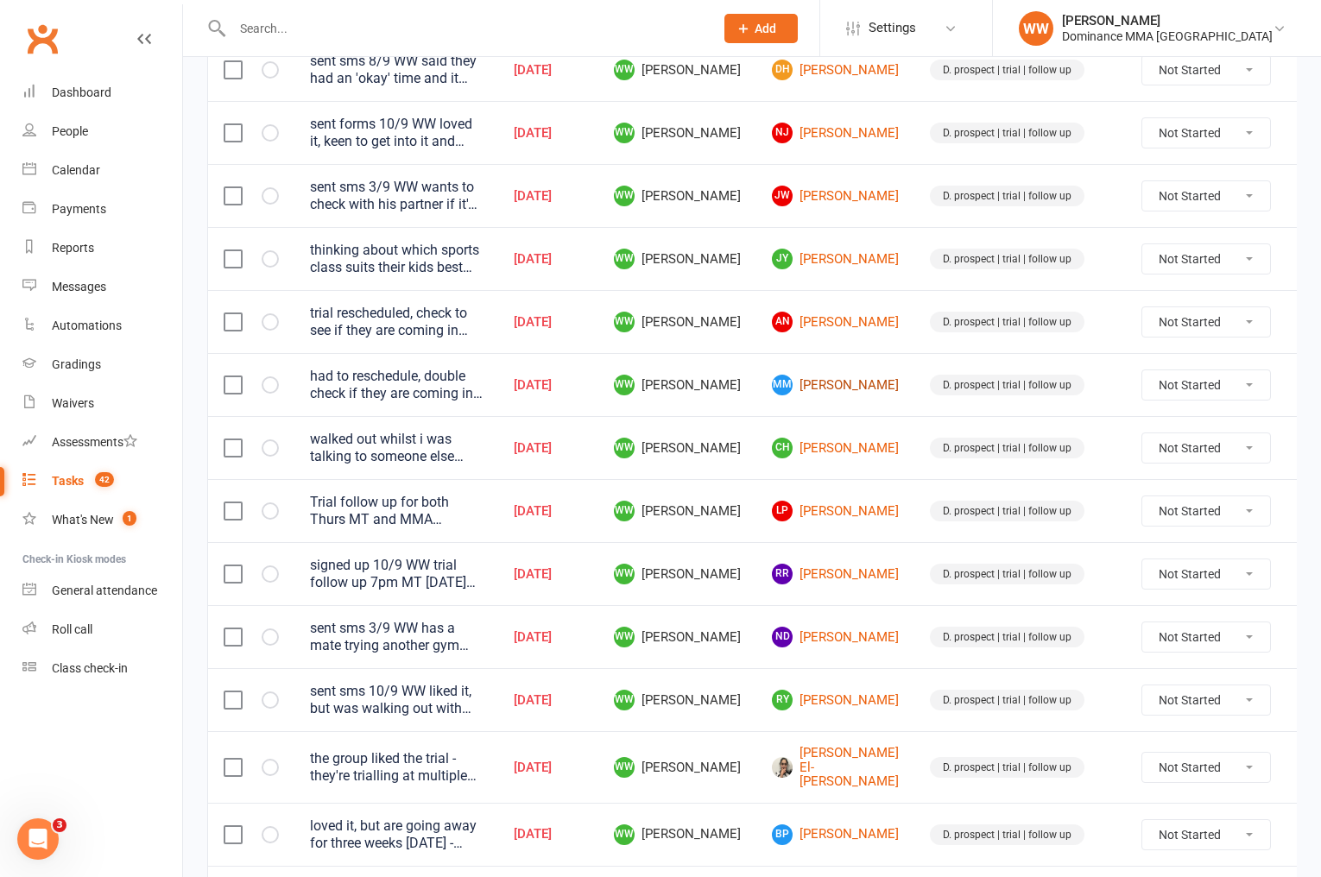
click at [820, 375] on link "MM Mohamoud Mohamud" at bounding box center [835, 385] width 127 height 21
click at [1304, 387] on icon at bounding box center [1312, 385] width 17 height 17
click at [1168, 441] on link "Edit" at bounding box center [1194, 453] width 171 height 35
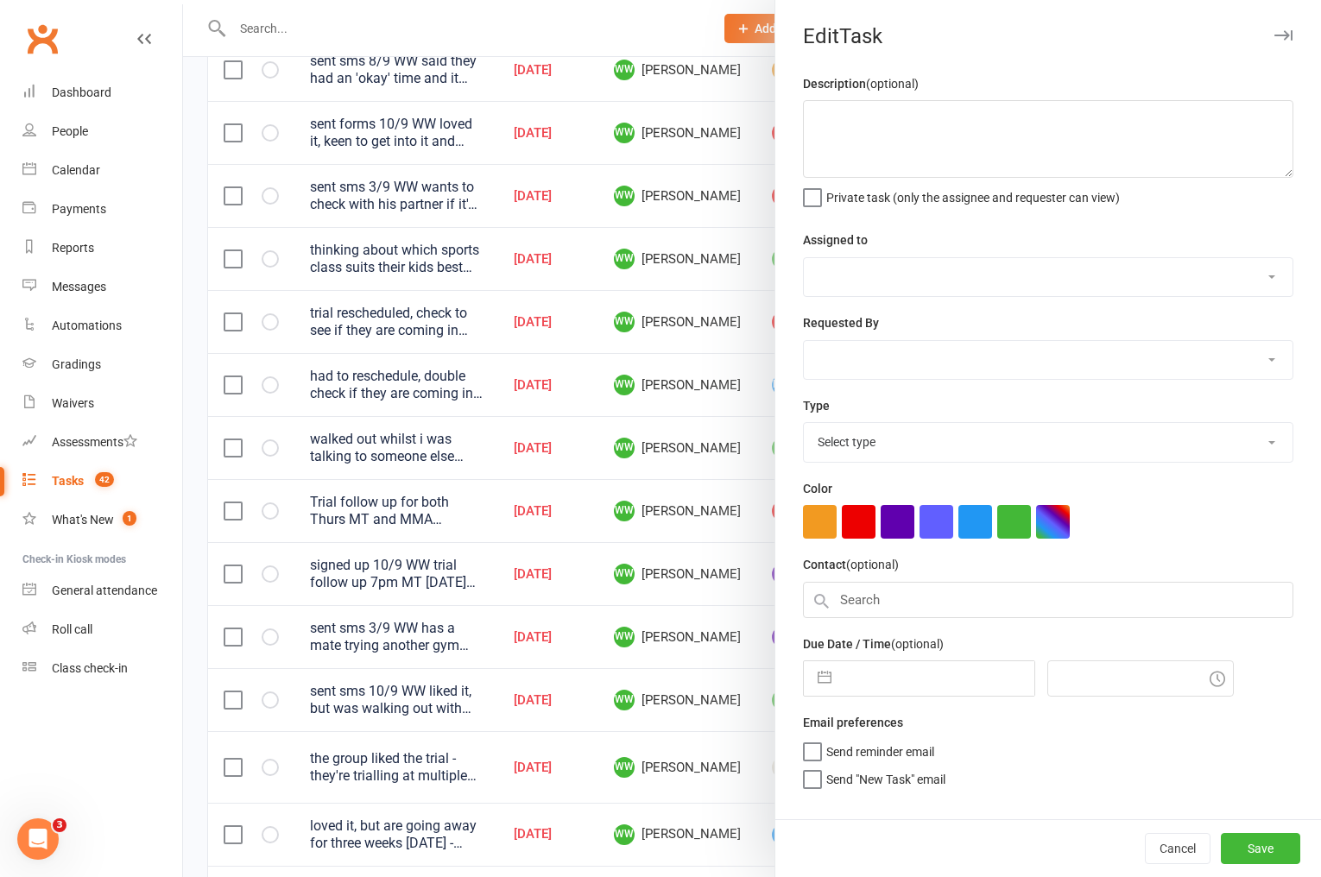
type textarea "had to reschedule, double check if they are coming in [DATE] or [DATE], trial f…"
select select "49757"
select select "12631"
type input "[DATE]"
type input "4:30pm"
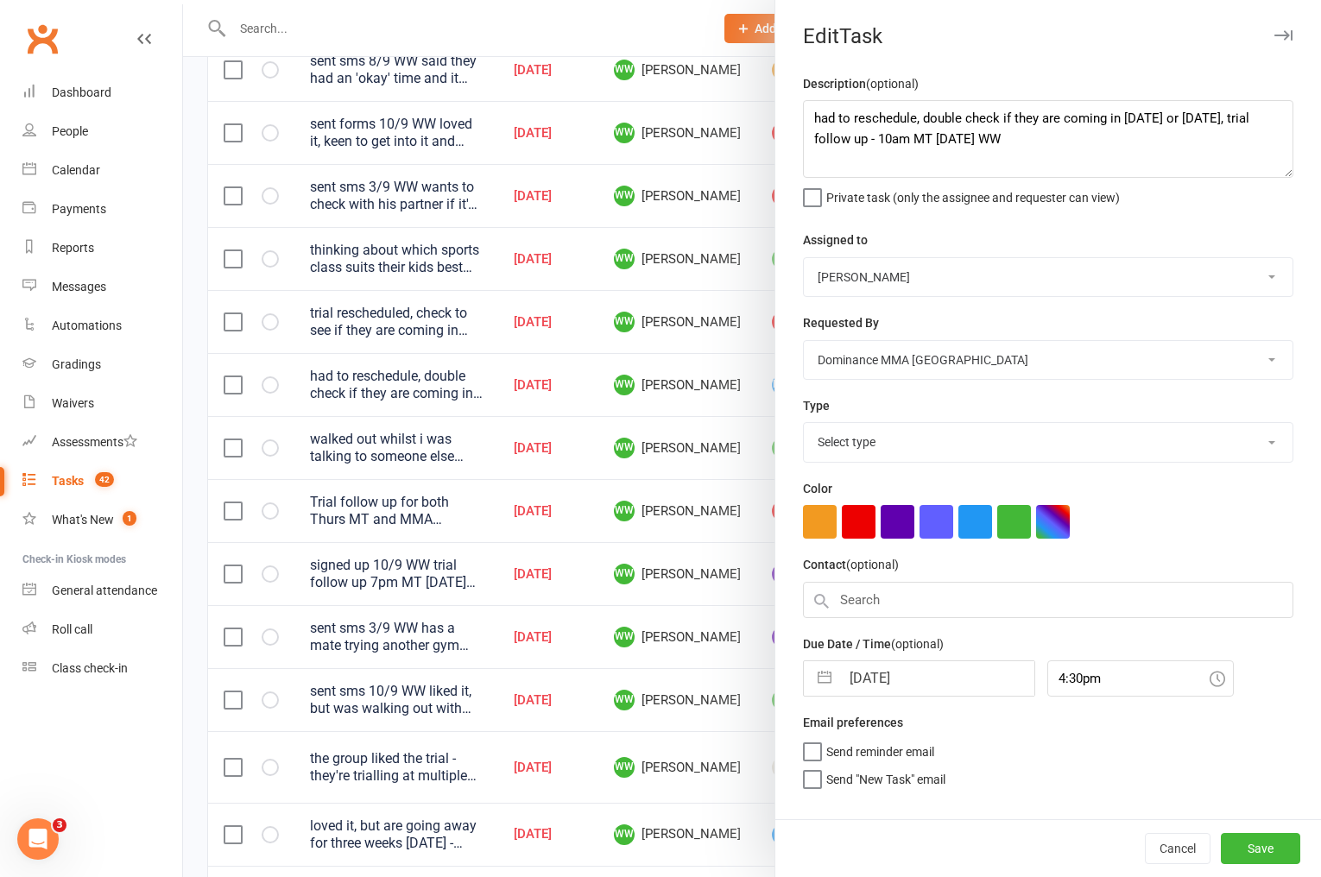
select select "3863"
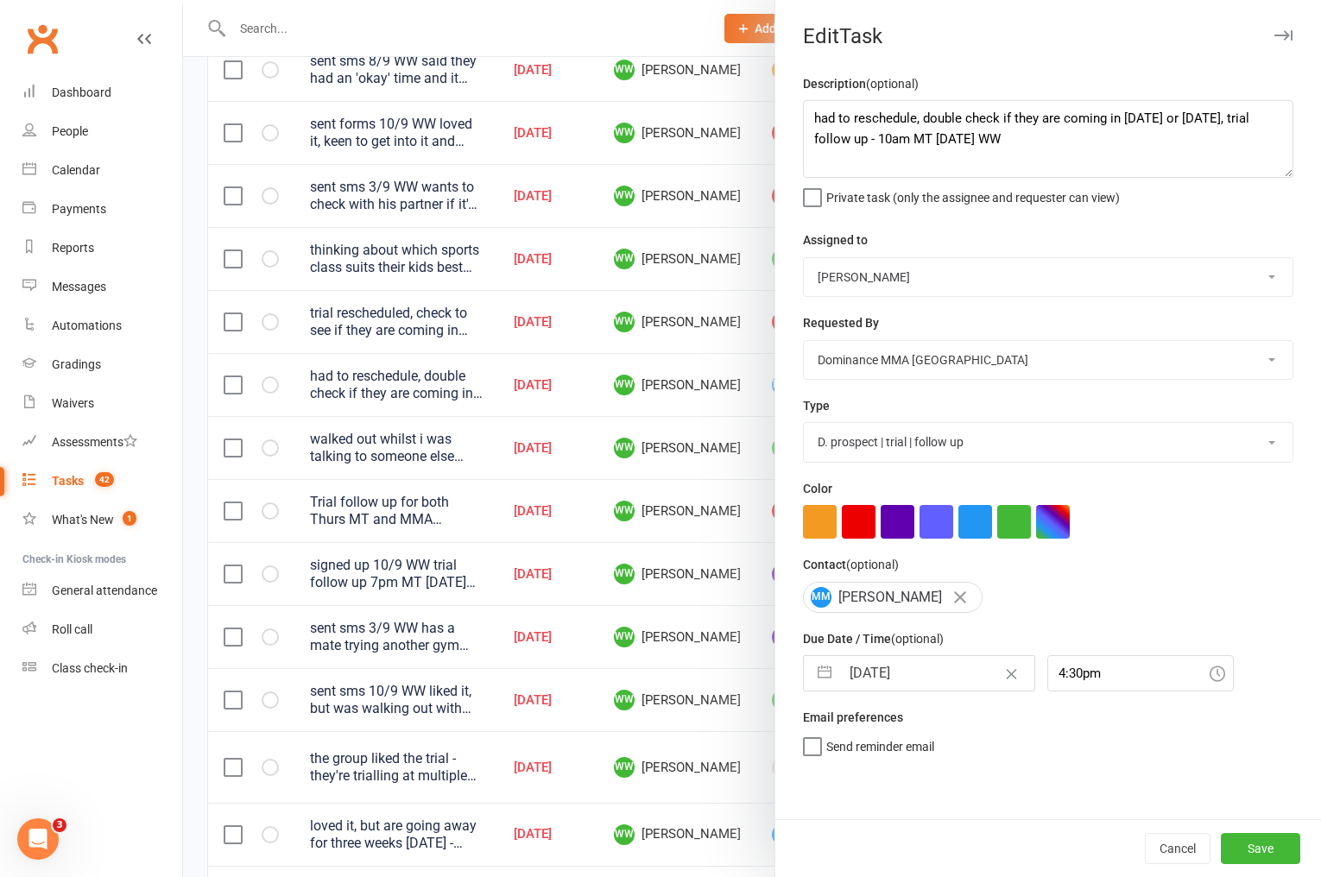
click at [918, 665] on input "[DATE]" at bounding box center [937, 673] width 194 height 35
select select "7"
select select "2025"
select select "8"
select select "2025"
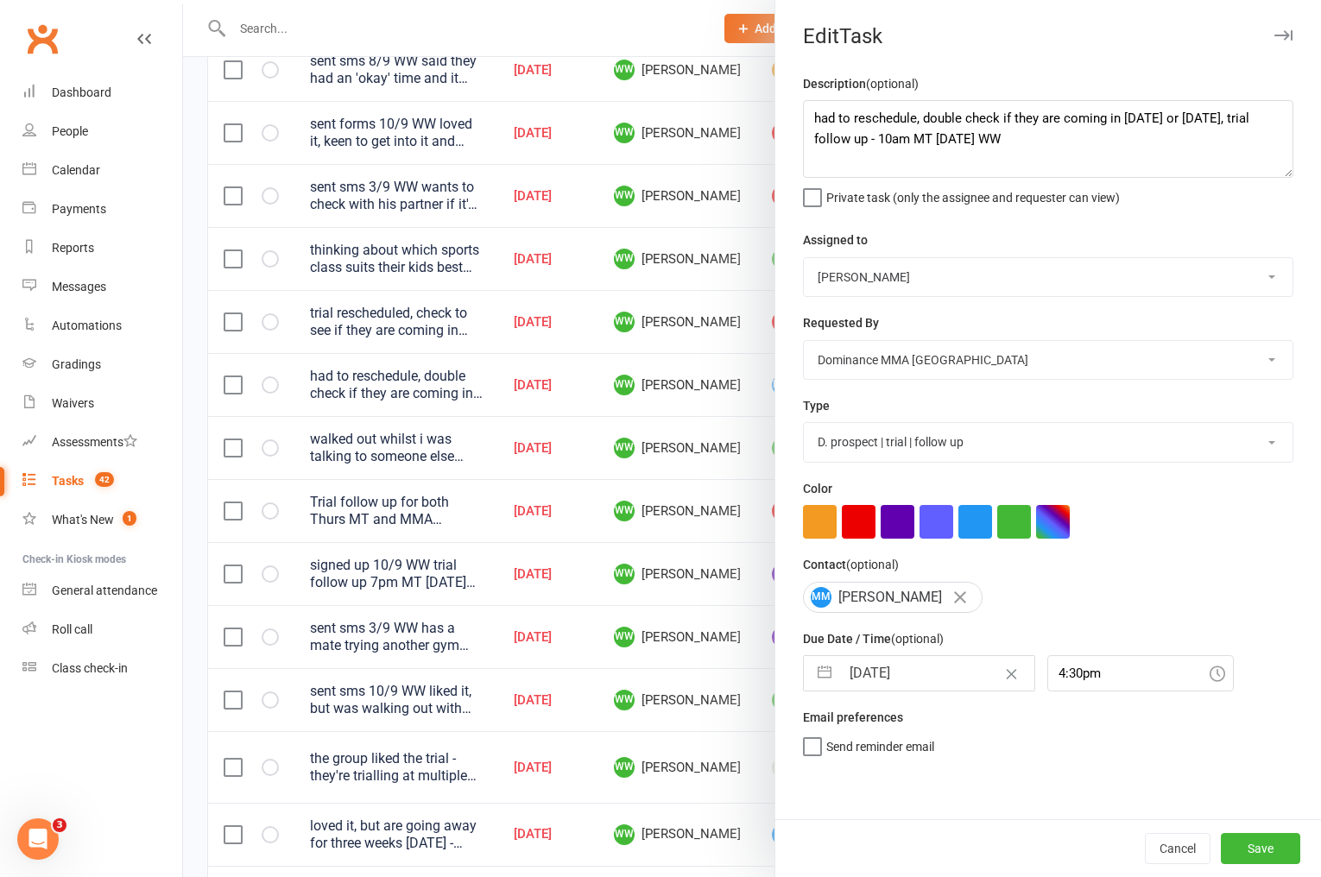
select select "9"
select select "2025"
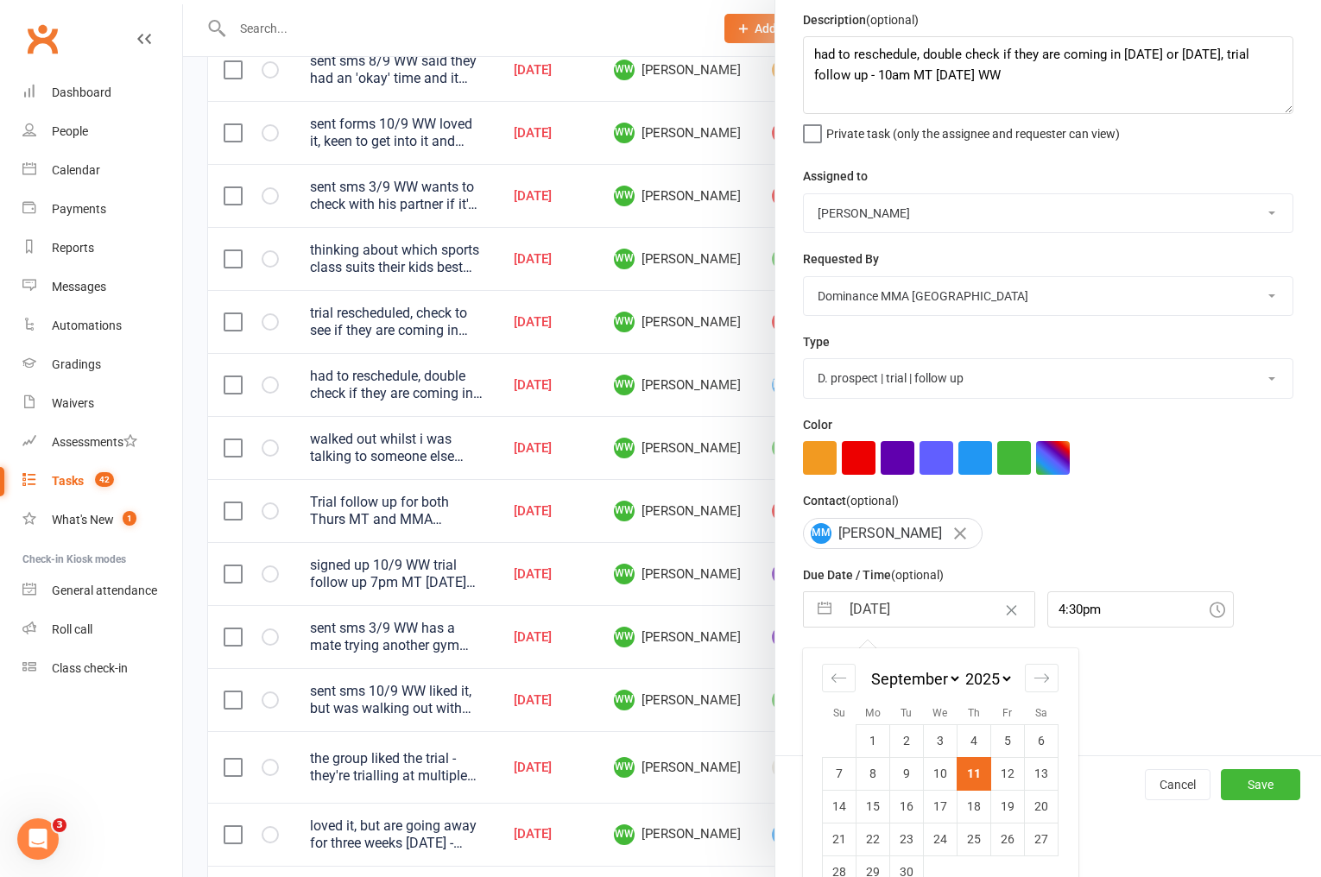
scroll to position [98, 0]
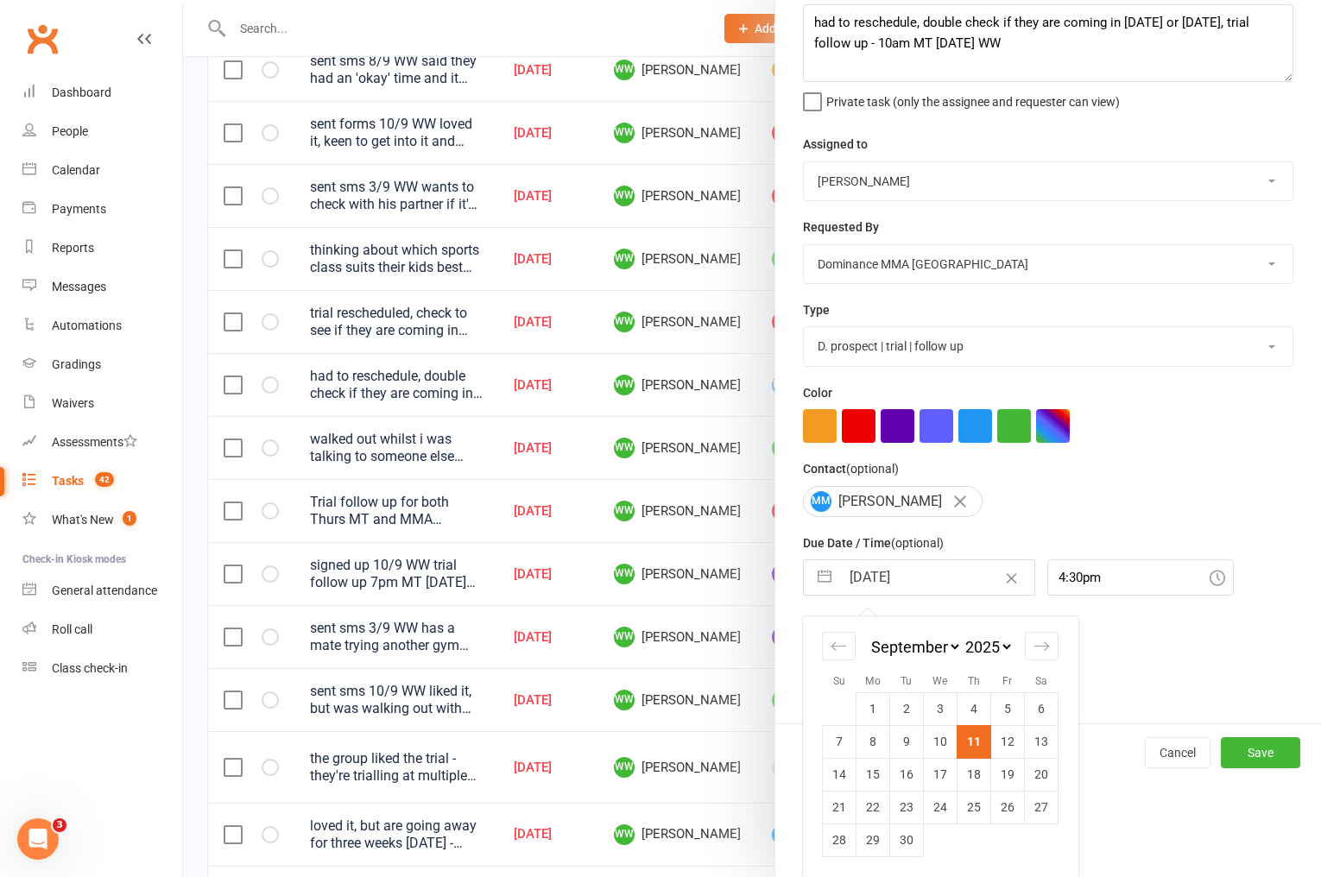
click at [1003, 739] on td "12" at bounding box center [1008, 741] width 34 height 33
type input "[DATE]"
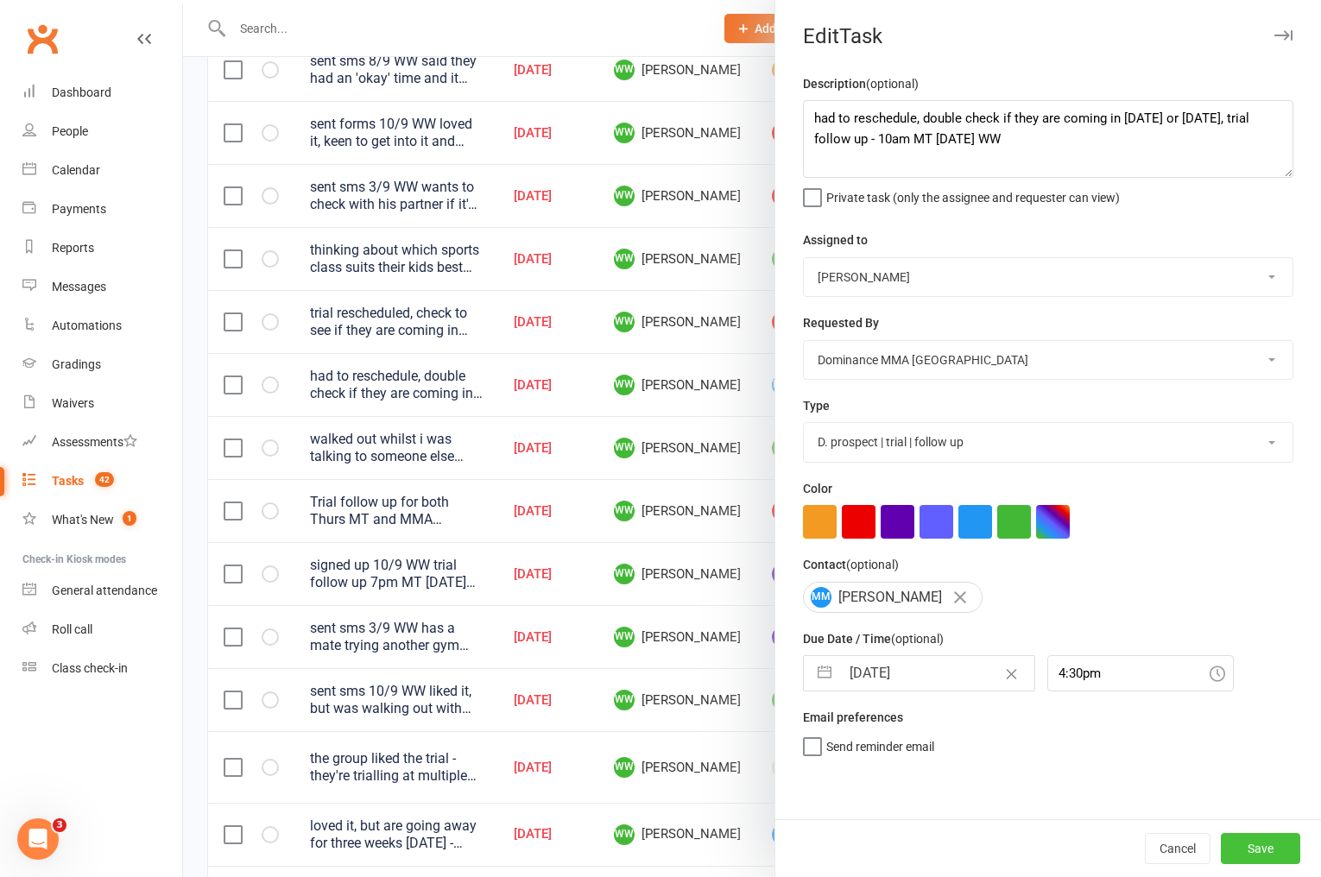
click at [1269, 858] on button "Save" at bounding box center [1260, 848] width 79 height 31
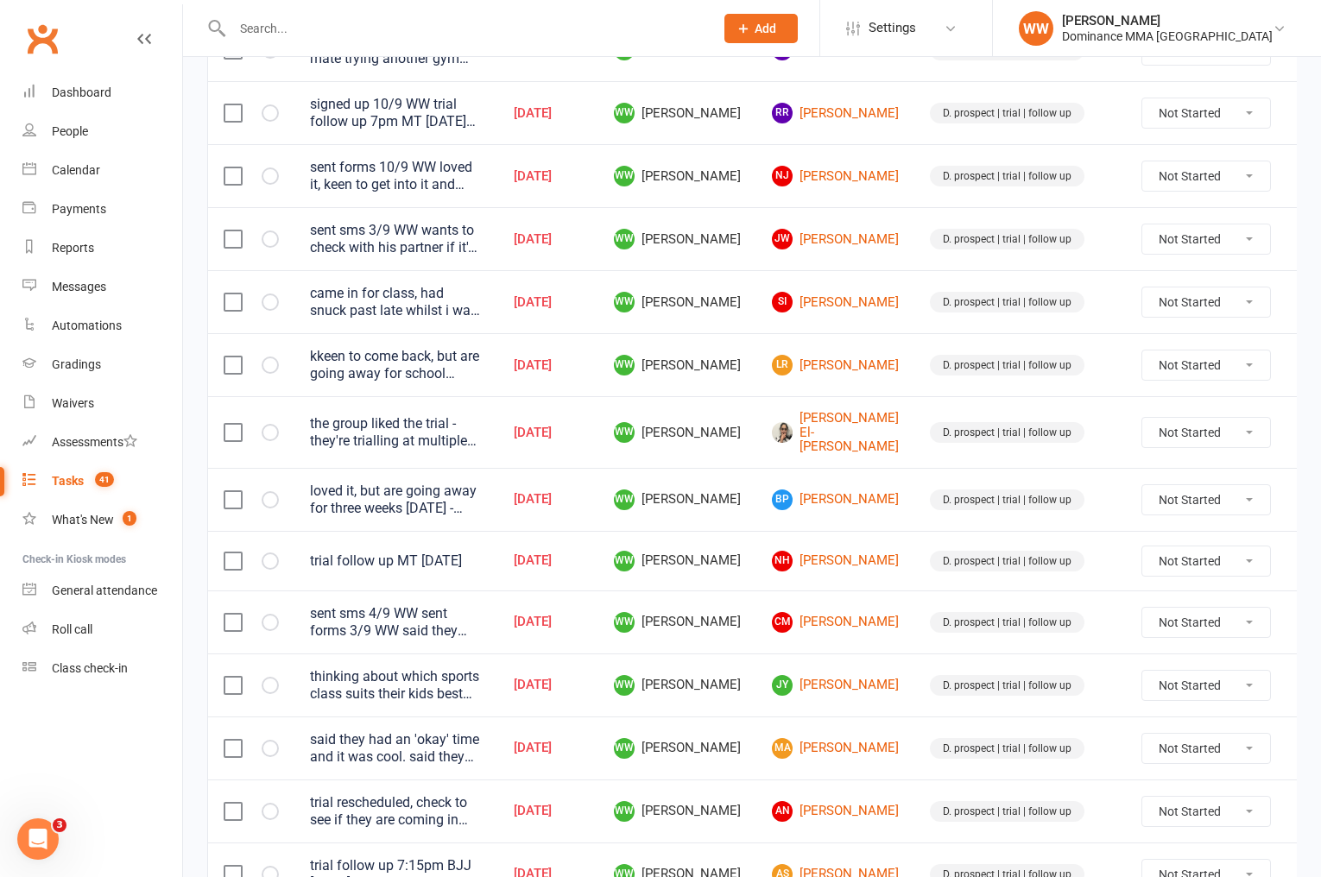
scroll to position [1140, 0]
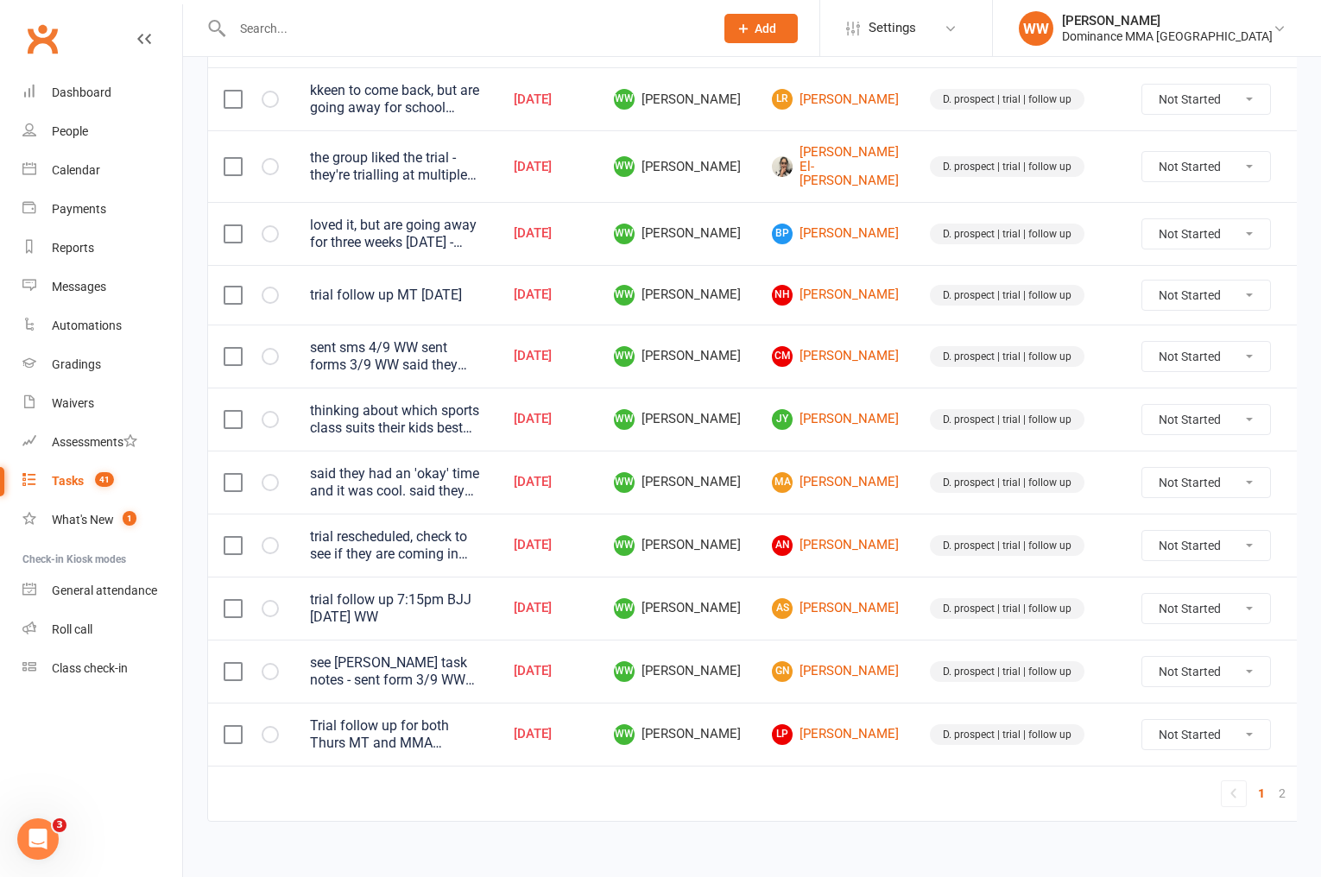
click at [1304, 538] on icon at bounding box center [1312, 545] width 17 height 17
click at [1157, 599] on link "Edit" at bounding box center [1194, 602] width 171 height 35
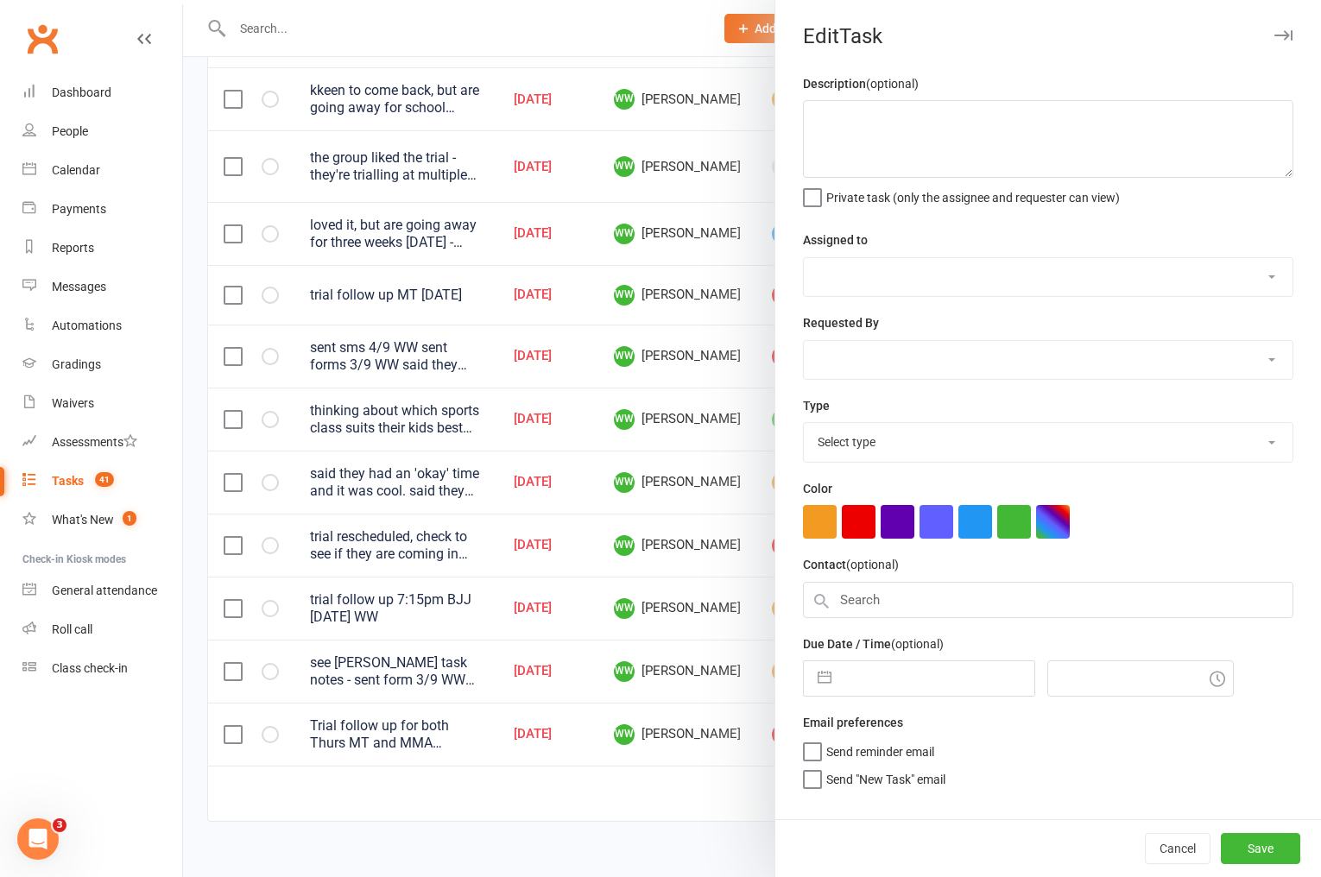
type textarea "trial rescheduled, check to see if they are coming in [DATE] or [DATE] for BJJ …"
select select "49757"
select select "12631"
type input "[DATE]"
type input "4:30pm"
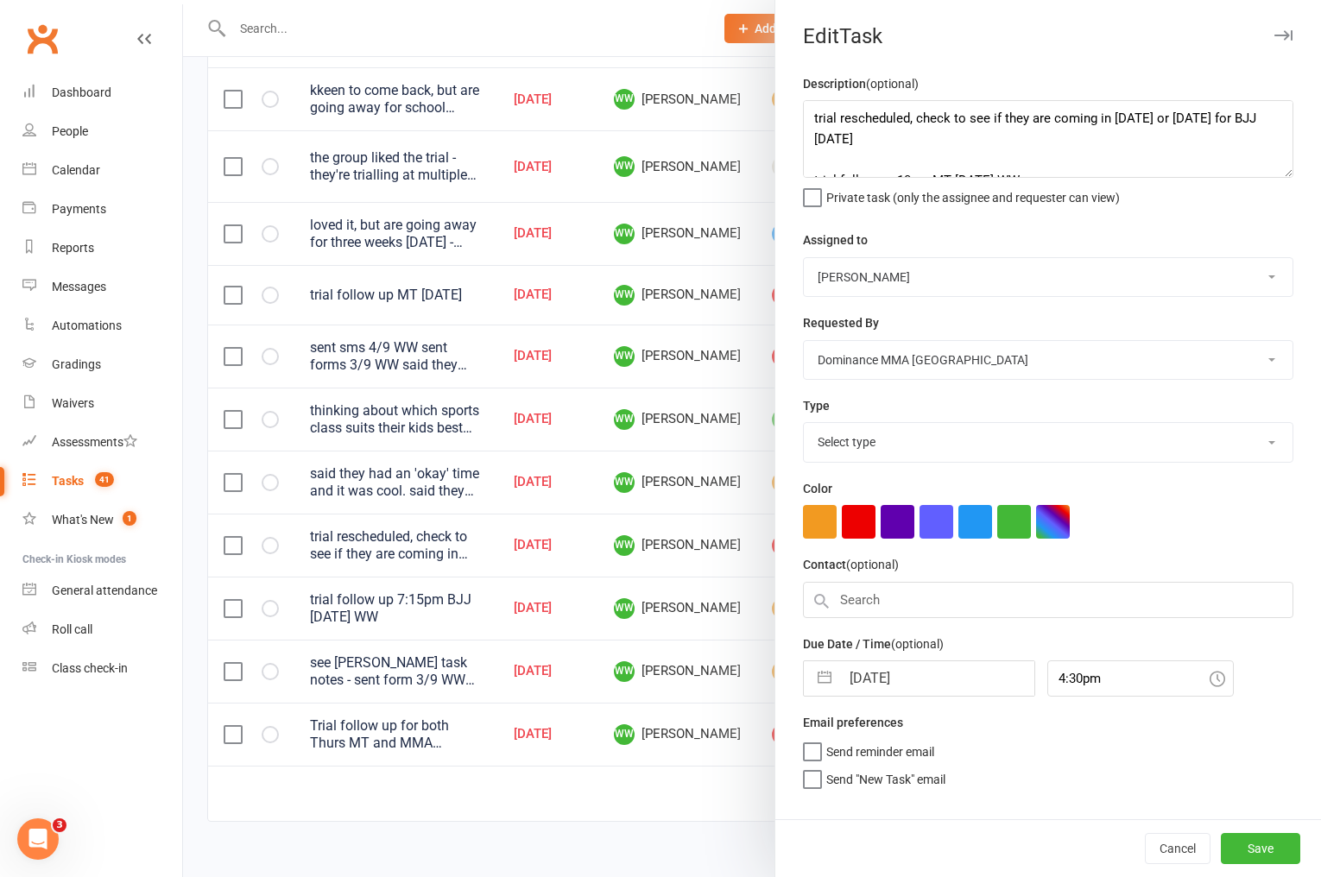
select select "3863"
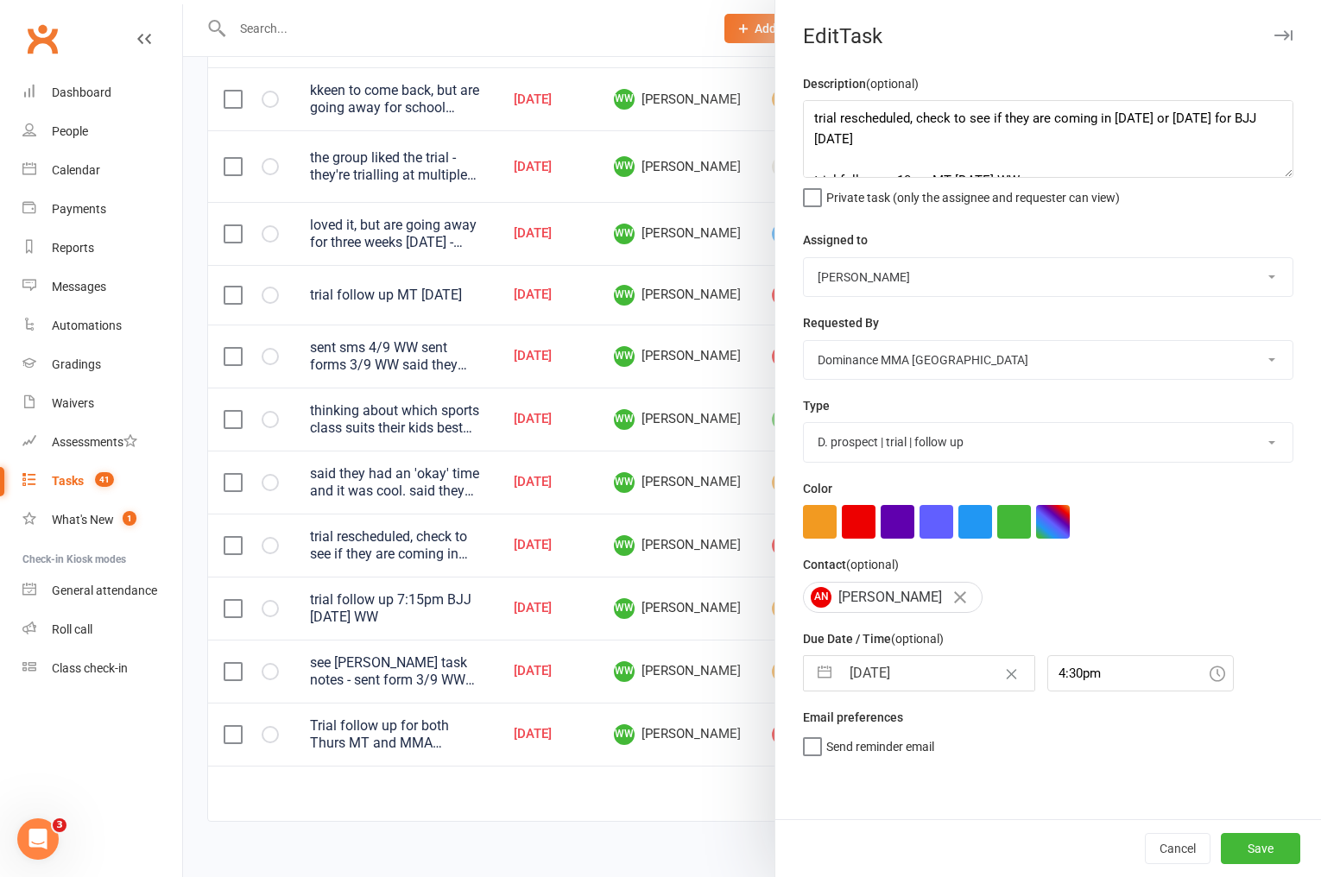
select select "7"
select select "2025"
select select "8"
select select "2025"
select select "9"
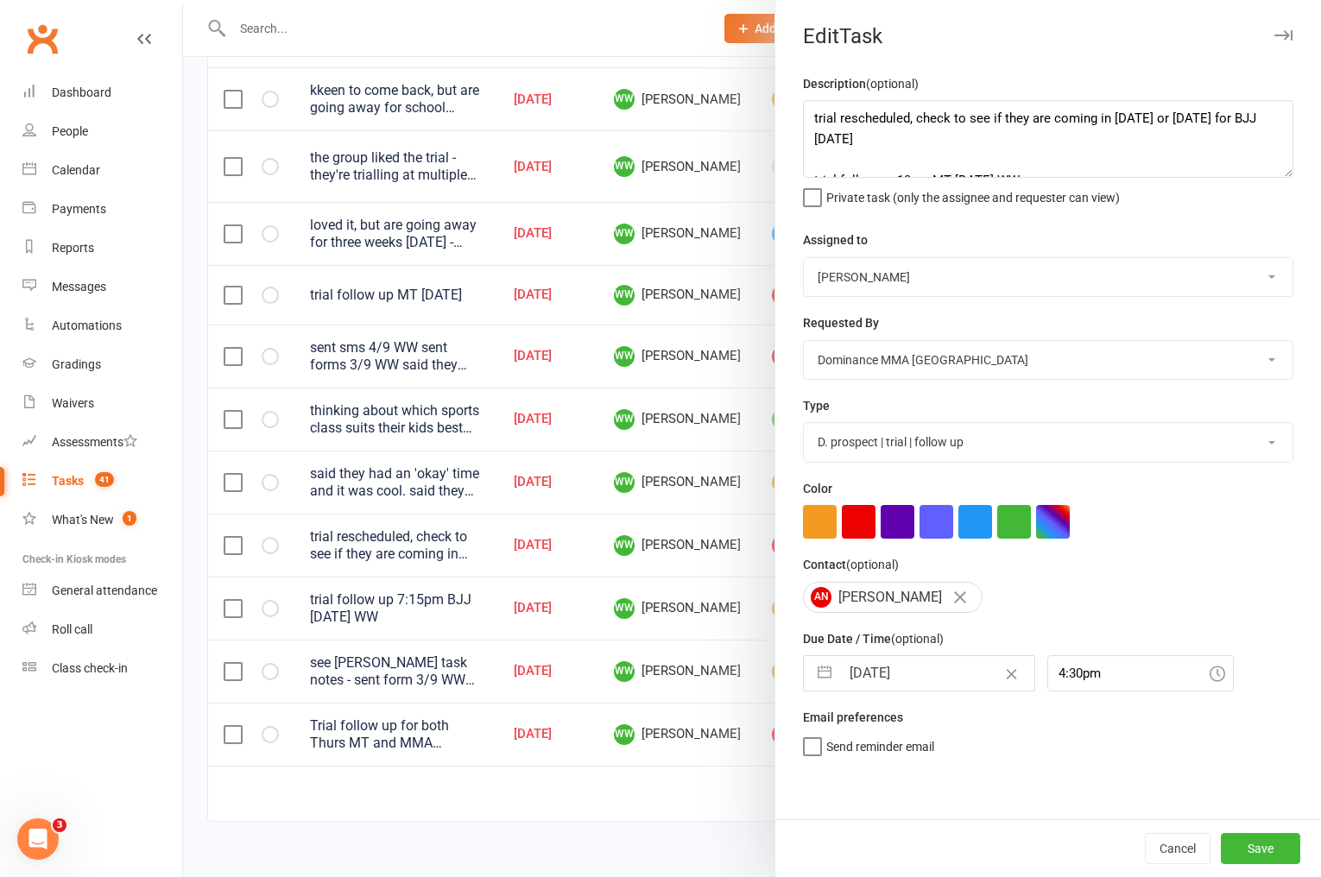
select select "2025"
click at [886, 674] on input "[DATE]" at bounding box center [937, 673] width 194 height 35
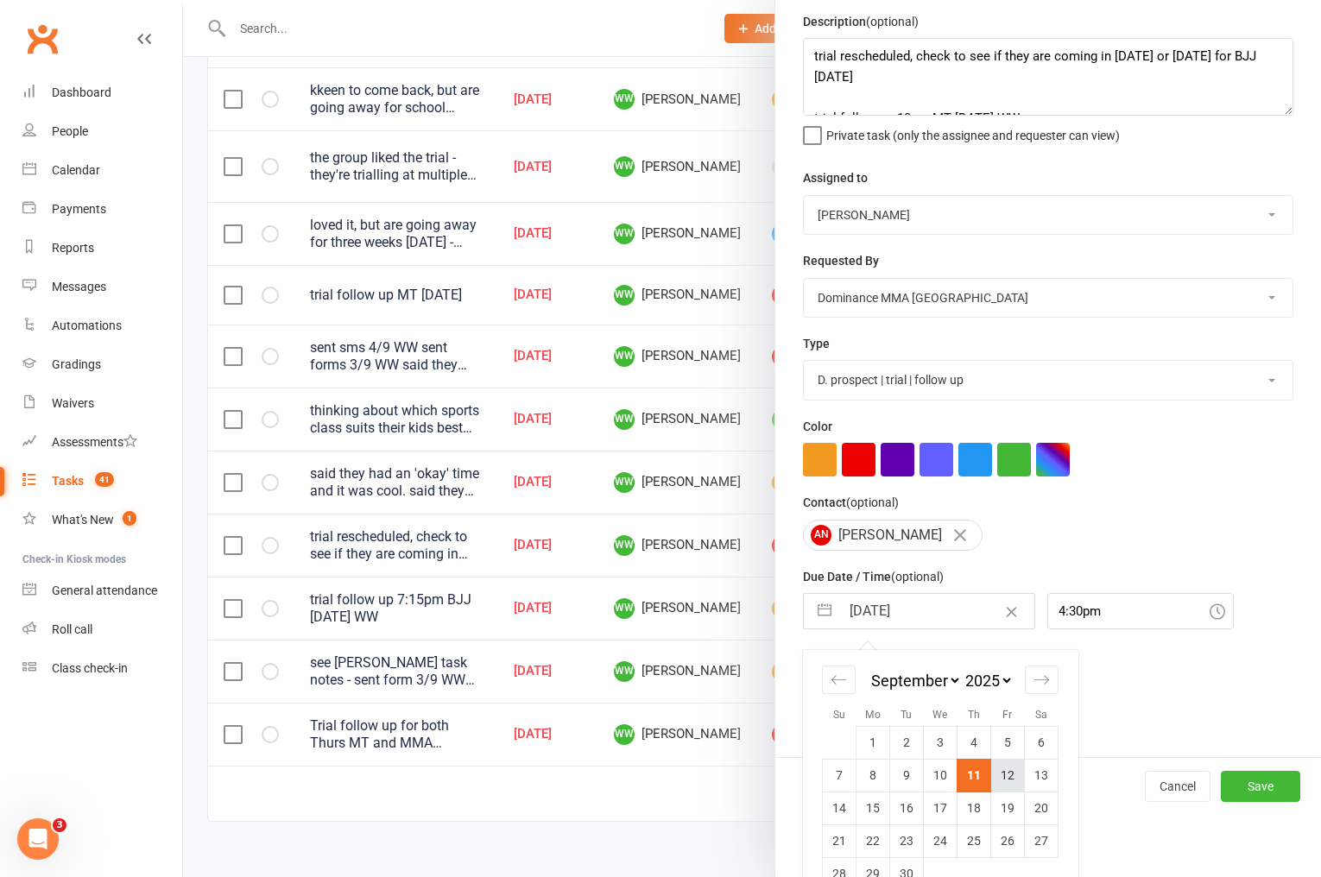
scroll to position [89, 0]
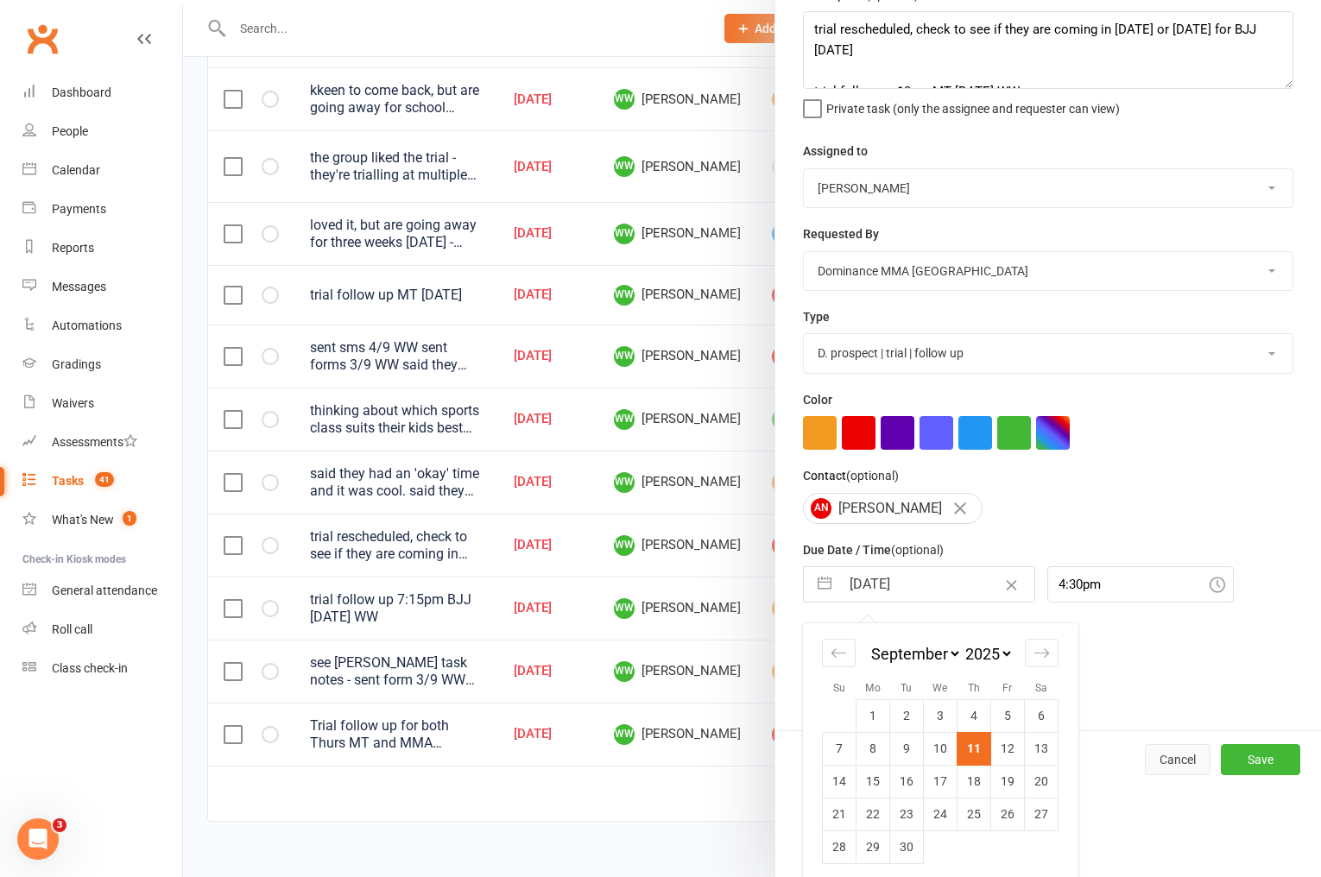
drag, startPoint x: 1008, startPoint y: 757, endPoint x: 1169, endPoint y: 836, distance: 179.6
click at [1009, 758] on td "12" at bounding box center [1008, 748] width 34 height 33
type input "[DATE]"
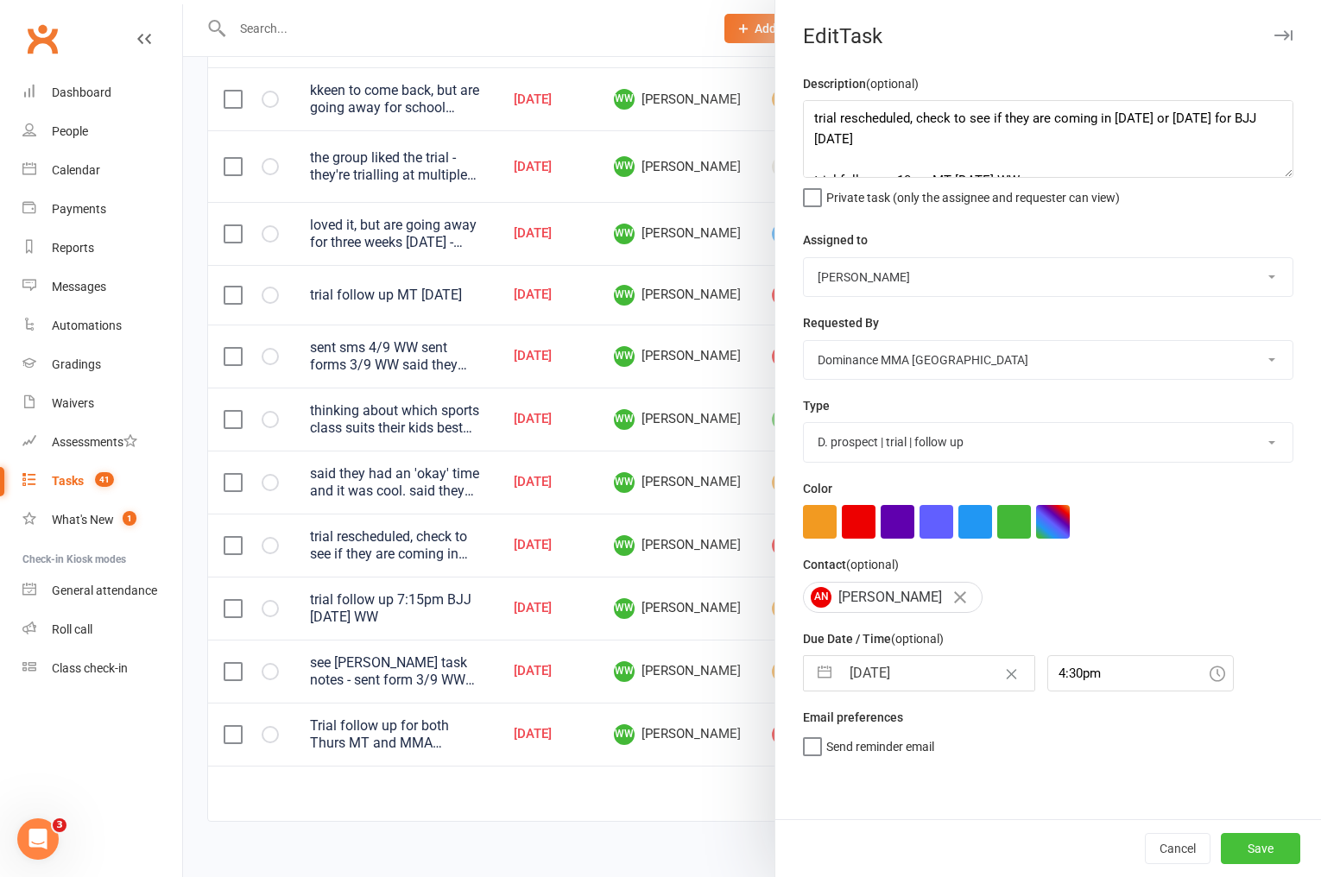
click at [1240, 844] on button "Save" at bounding box center [1260, 848] width 79 height 31
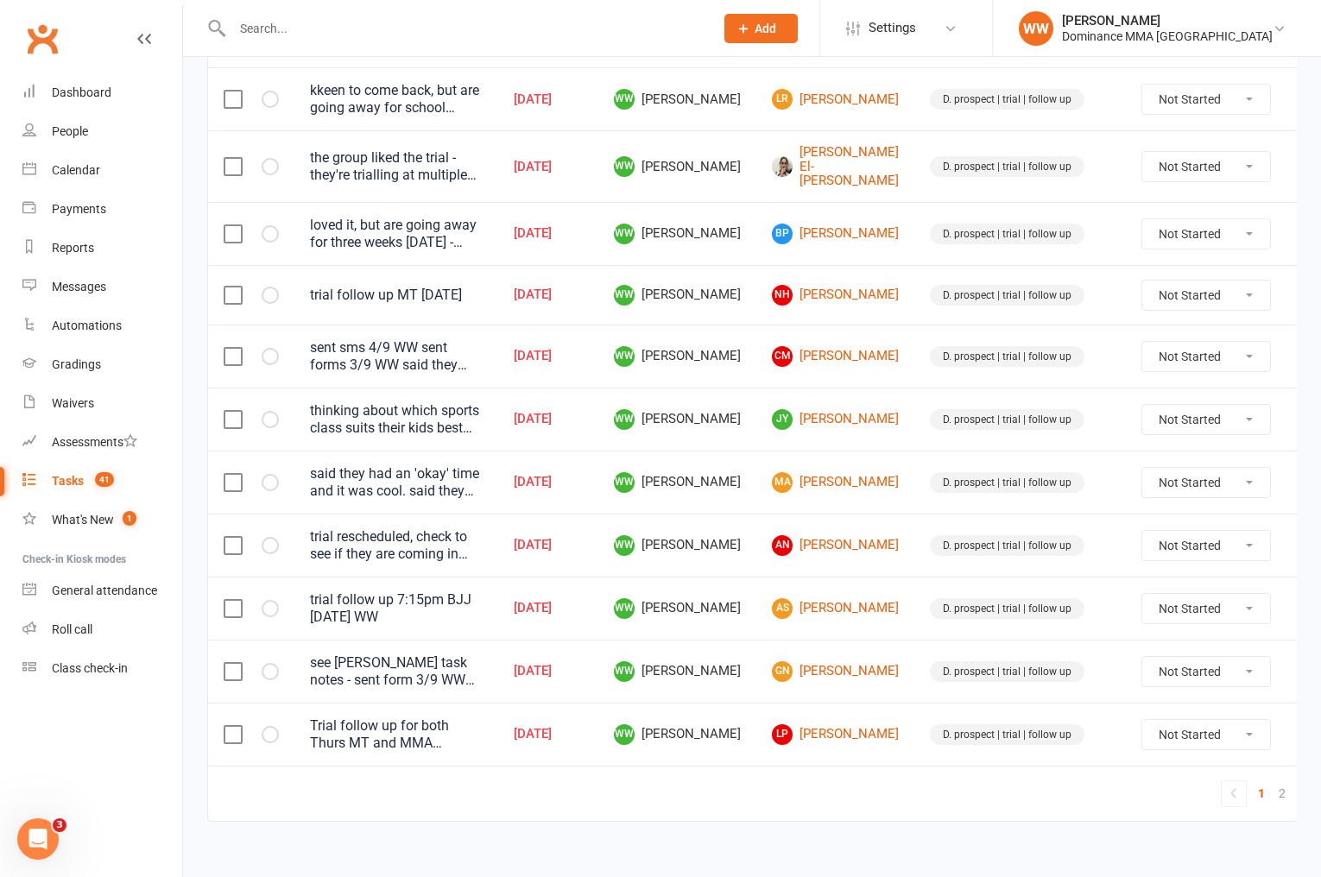
scroll to position [1143, 0]
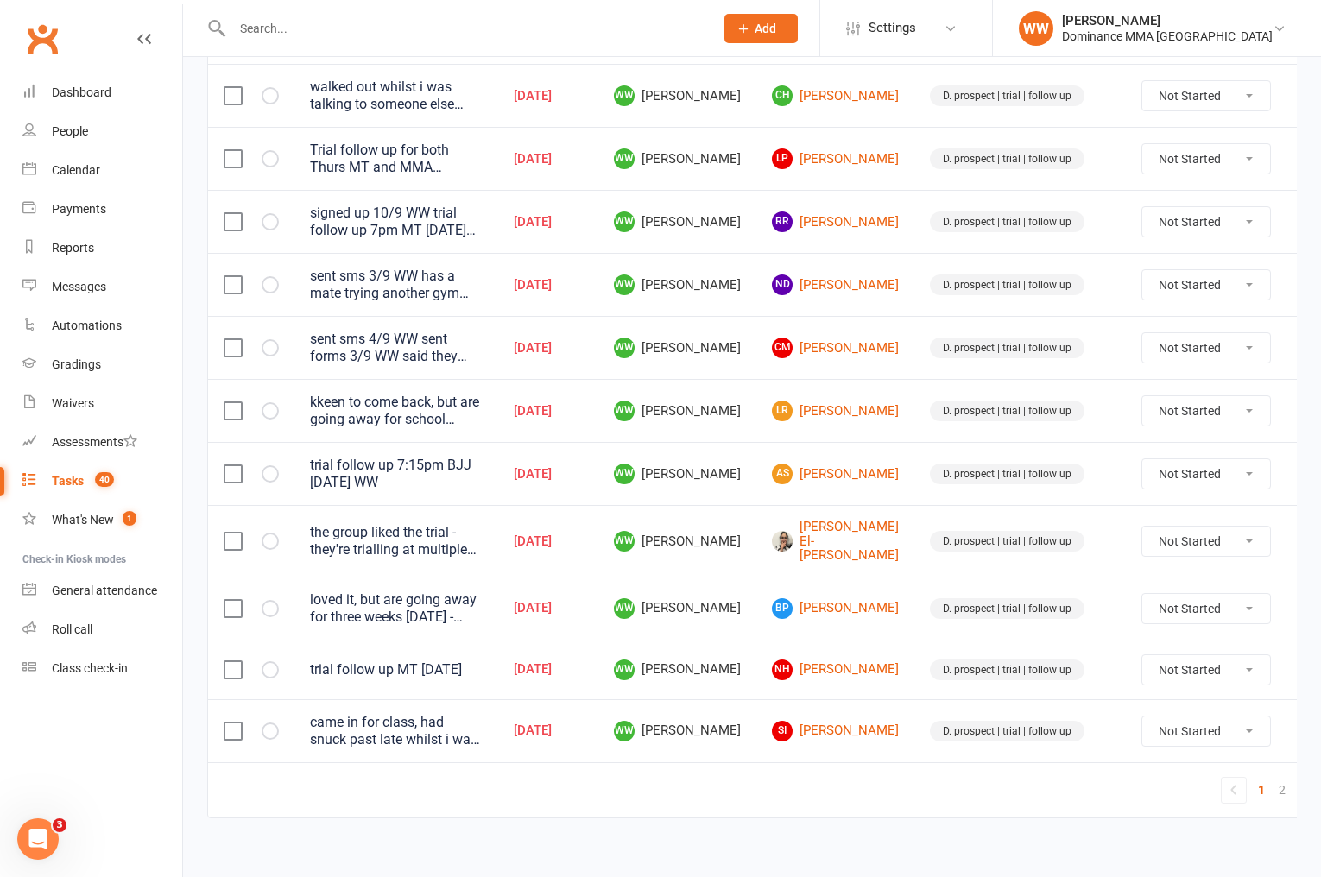
click at [750, 404] on td "WW [PERSON_NAME]" at bounding box center [677, 410] width 158 height 63
click at [745, 427] on td "WW [PERSON_NAME]" at bounding box center [677, 410] width 158 height 63
click at [811, 415] on link "LR Lisa Rudolph" at bounding box center [835, 411] width 127 height 21
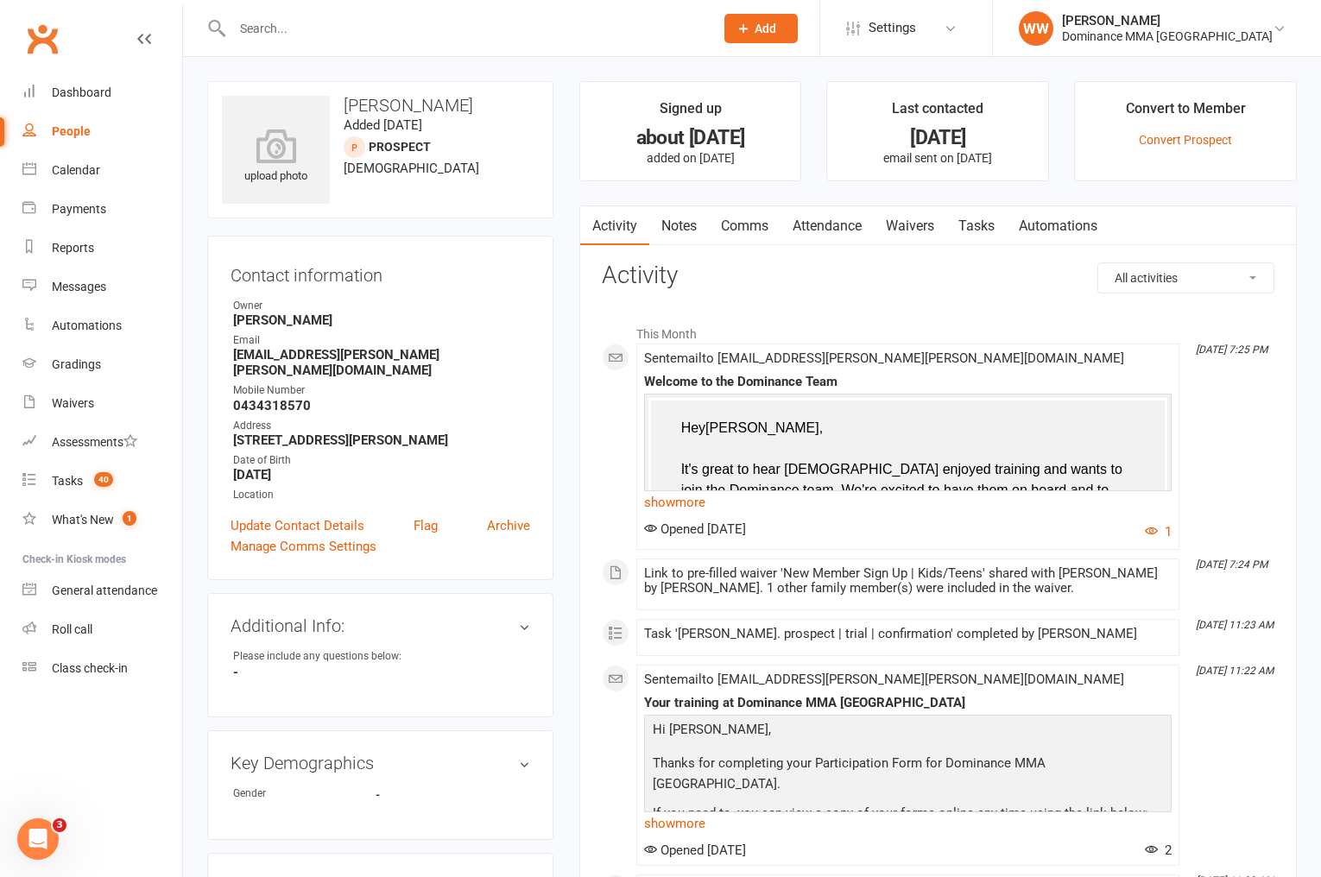
click at [979, 225] on link "Tasks" at bounding box center [977, 226] width 60 height 40
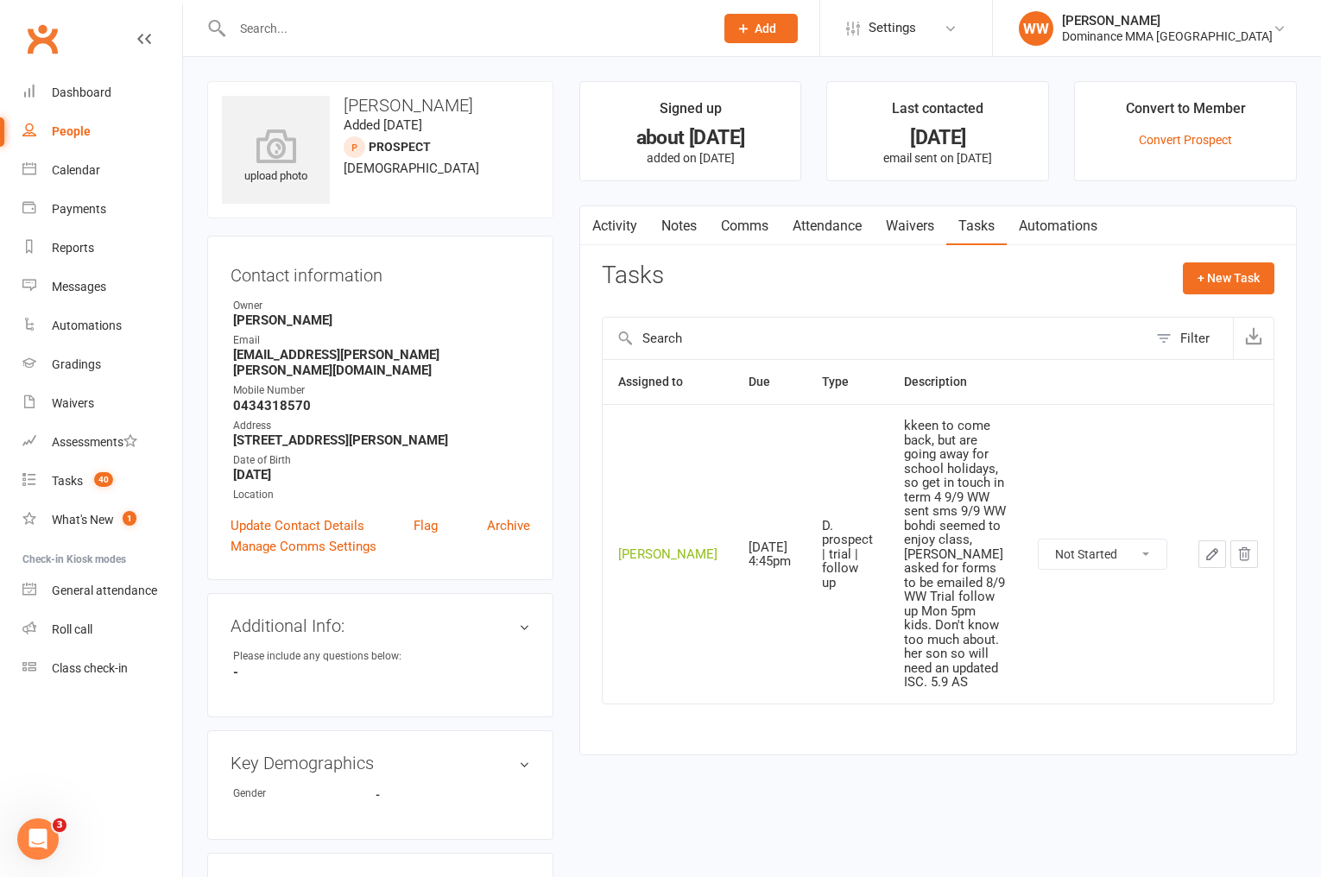
click at [1200, 541] on button "button" at bounding box center [1213, 555] width 28 height 28
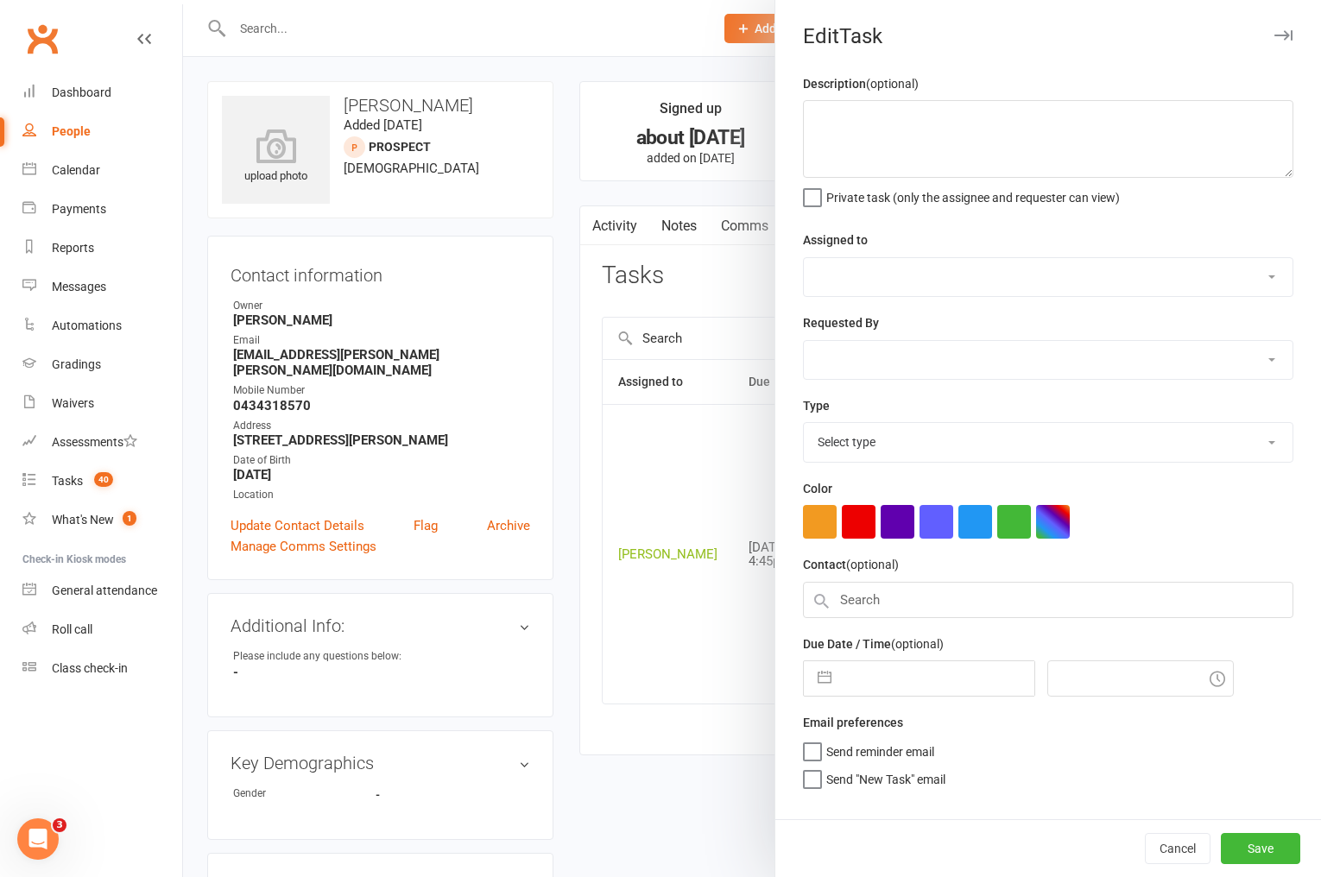
type textarea "kkeen to come back, but are going away for school holidays, so get in touch in …"
select select "49757"
select select "50862"
type input "[DATE]"
type input "4:45pm"
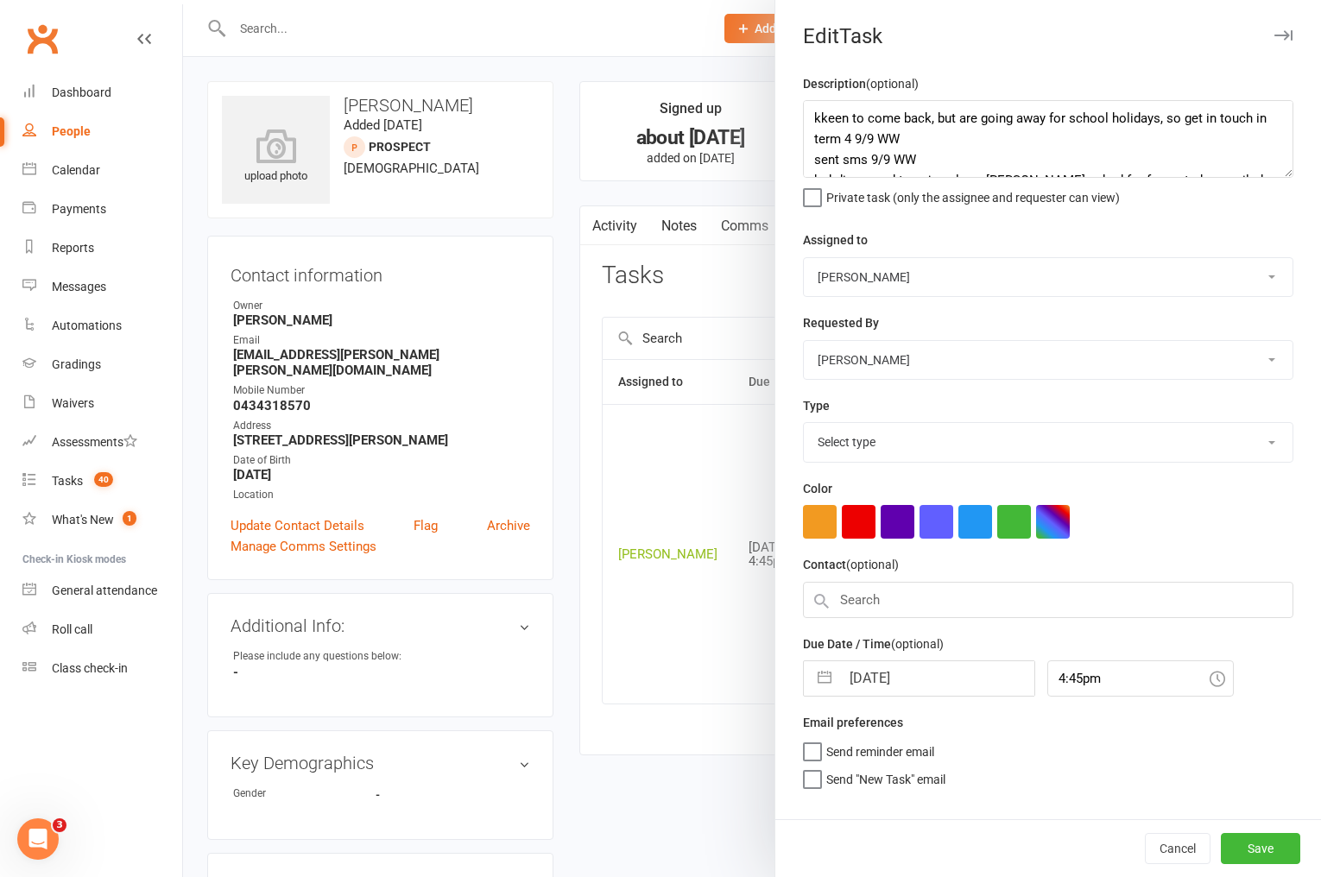
select select "3863"
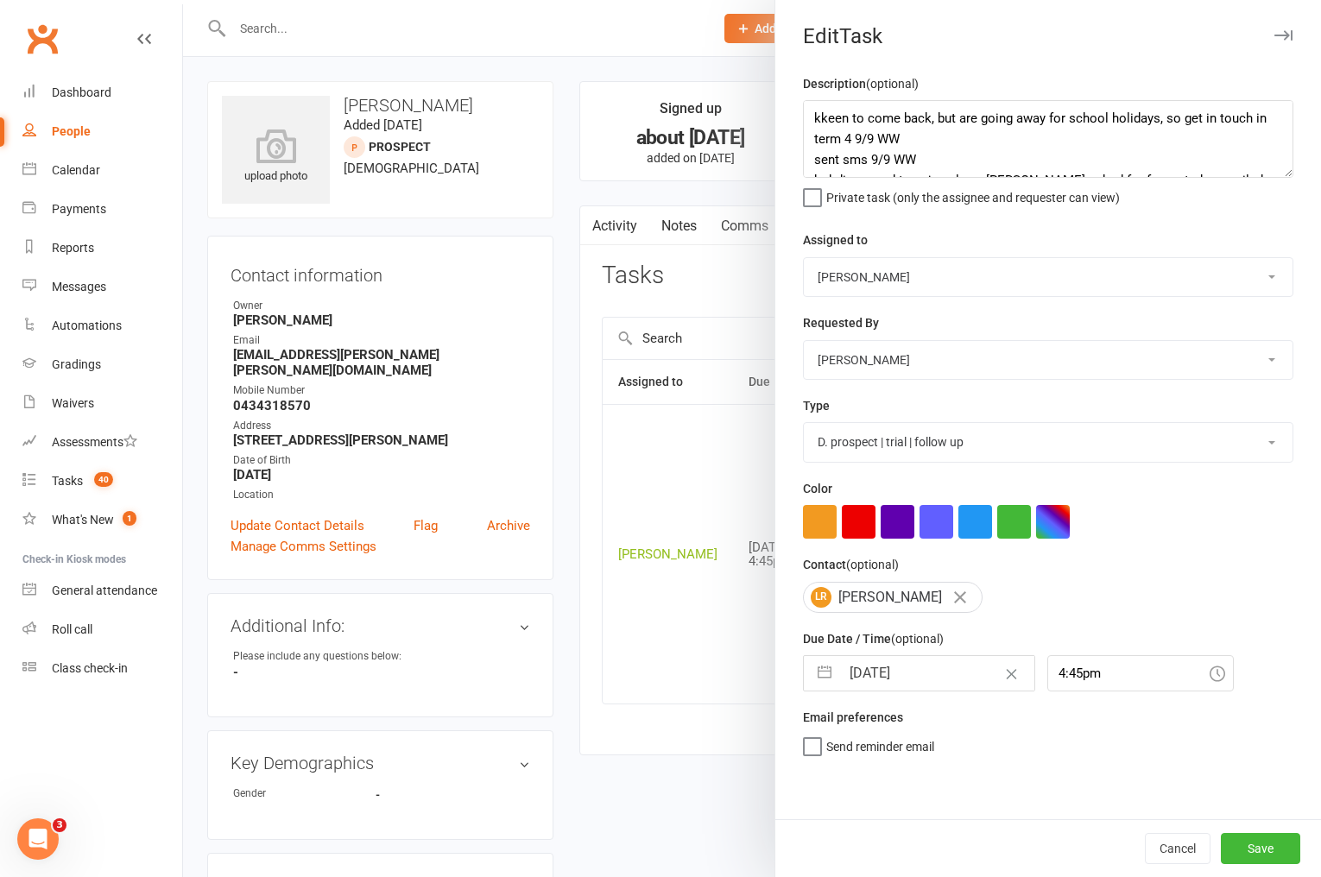
click at [901, 682] on input "[DATE]" at bounding box center [937, 673] width 194 height 35
select select "7"
select select "2025"
select select "8"
select select "2025"
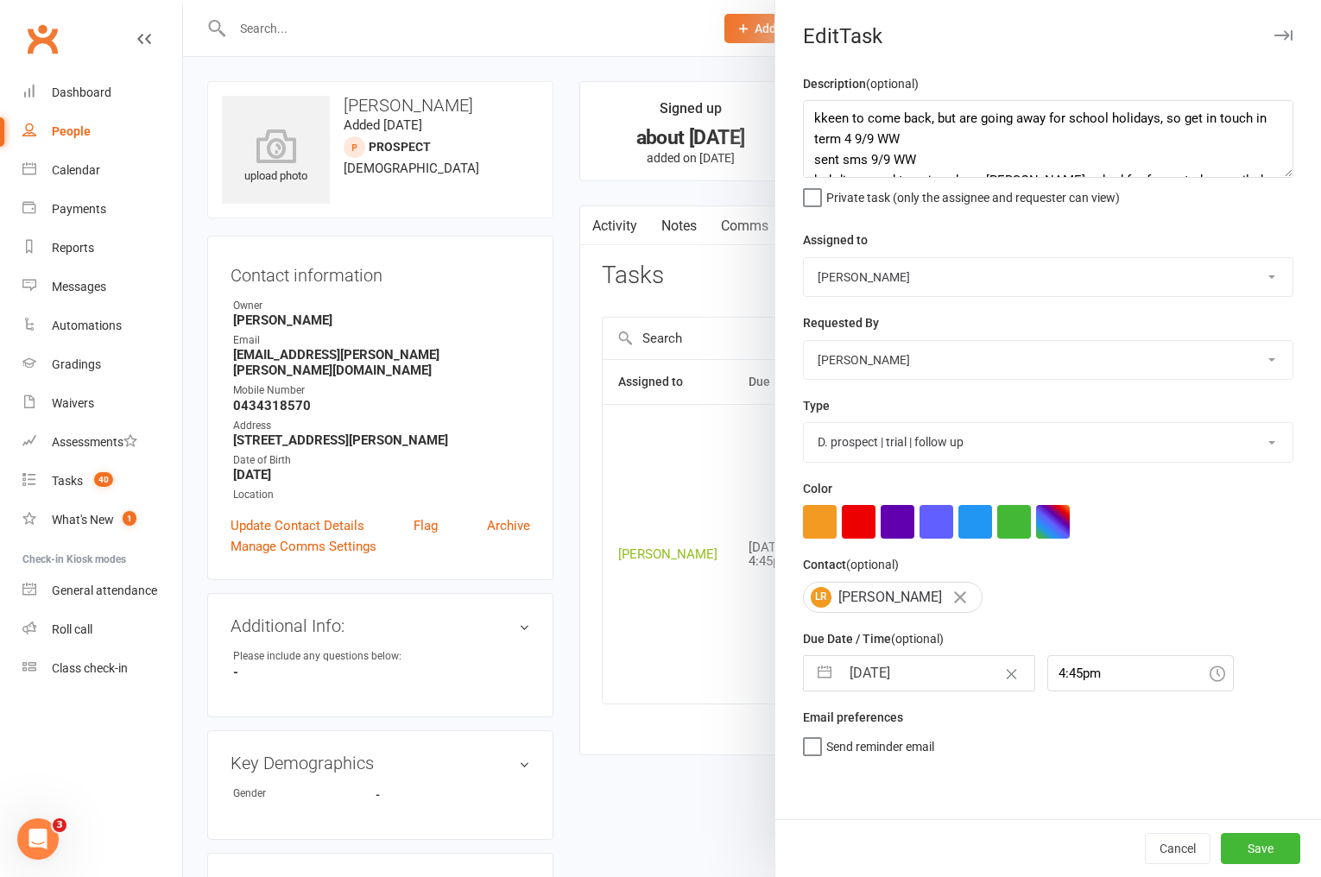
select select "9"
select select "2025"
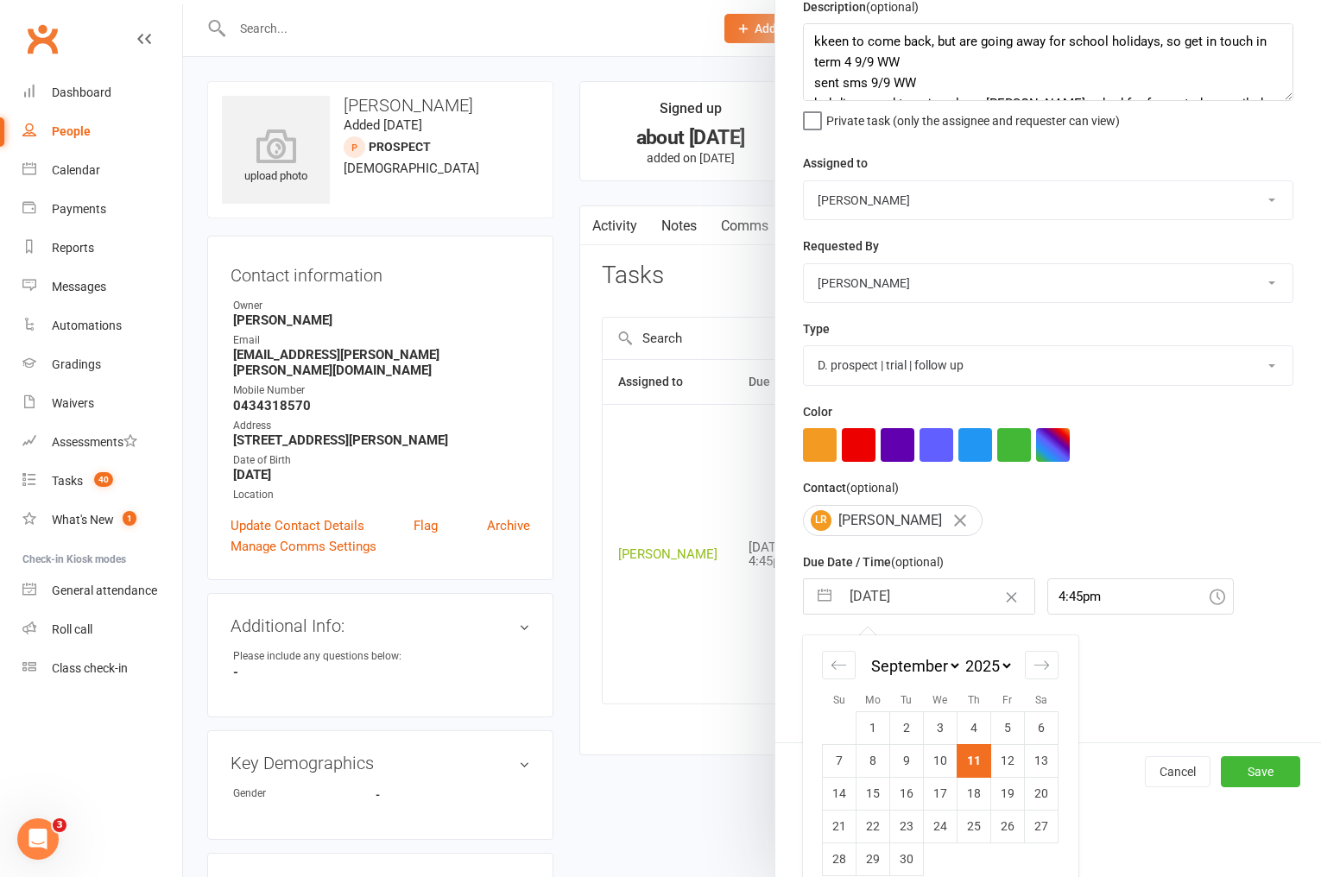
scroll to position [98, 0]
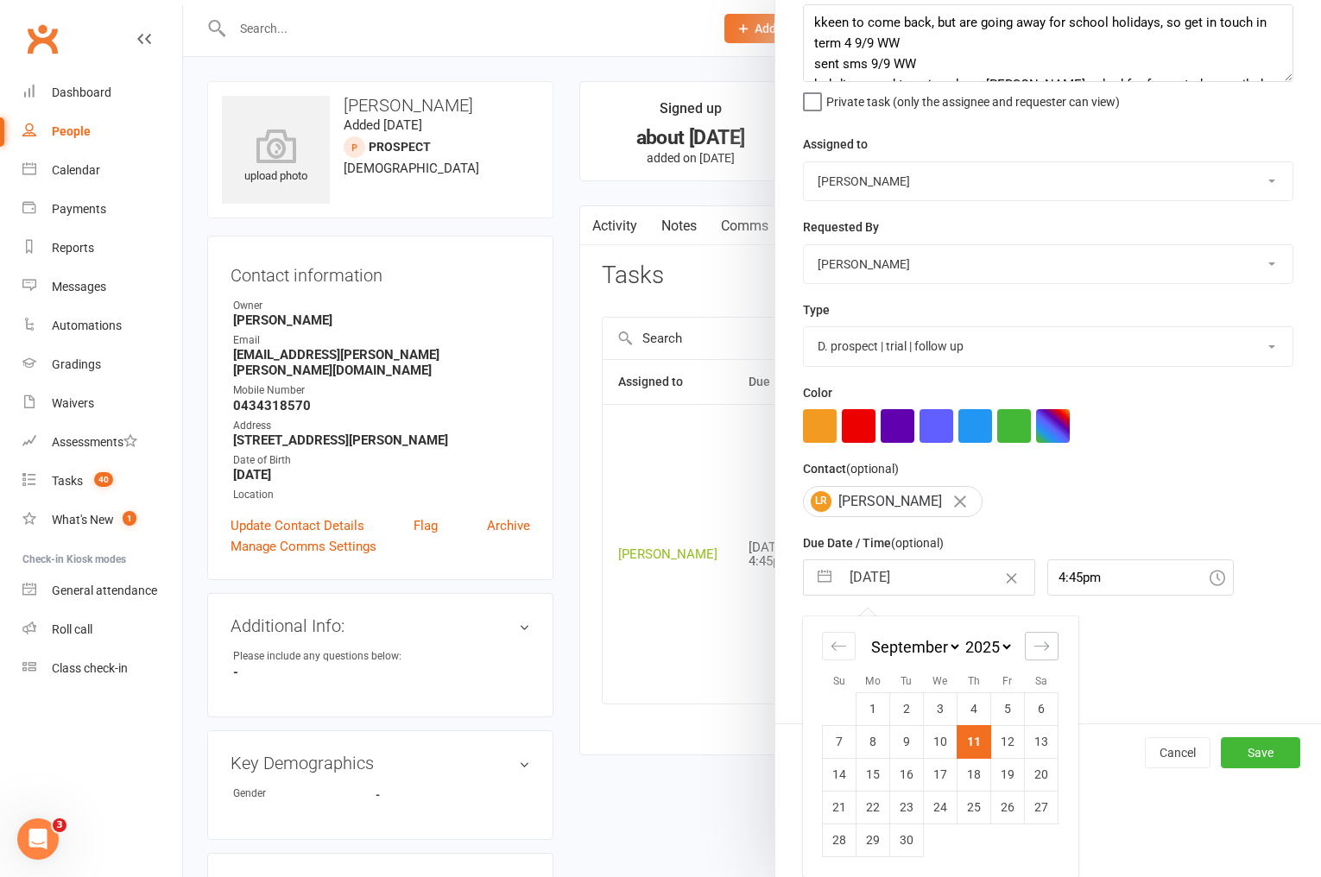
click at [1045, 649] on icon "Move forward to switch to the next month." at bounding box center [1042, 646] width 15 height 9
select select "10"
select select "2025"
drag, startPoint x: 839, startPoint y: 651, endPoint x: 843, endPoint y: 662, distance: 11.2
click at [838, 651] on icon "Move backward to switch to the previous month." at bounding box center [839, 646] width 16 height 16
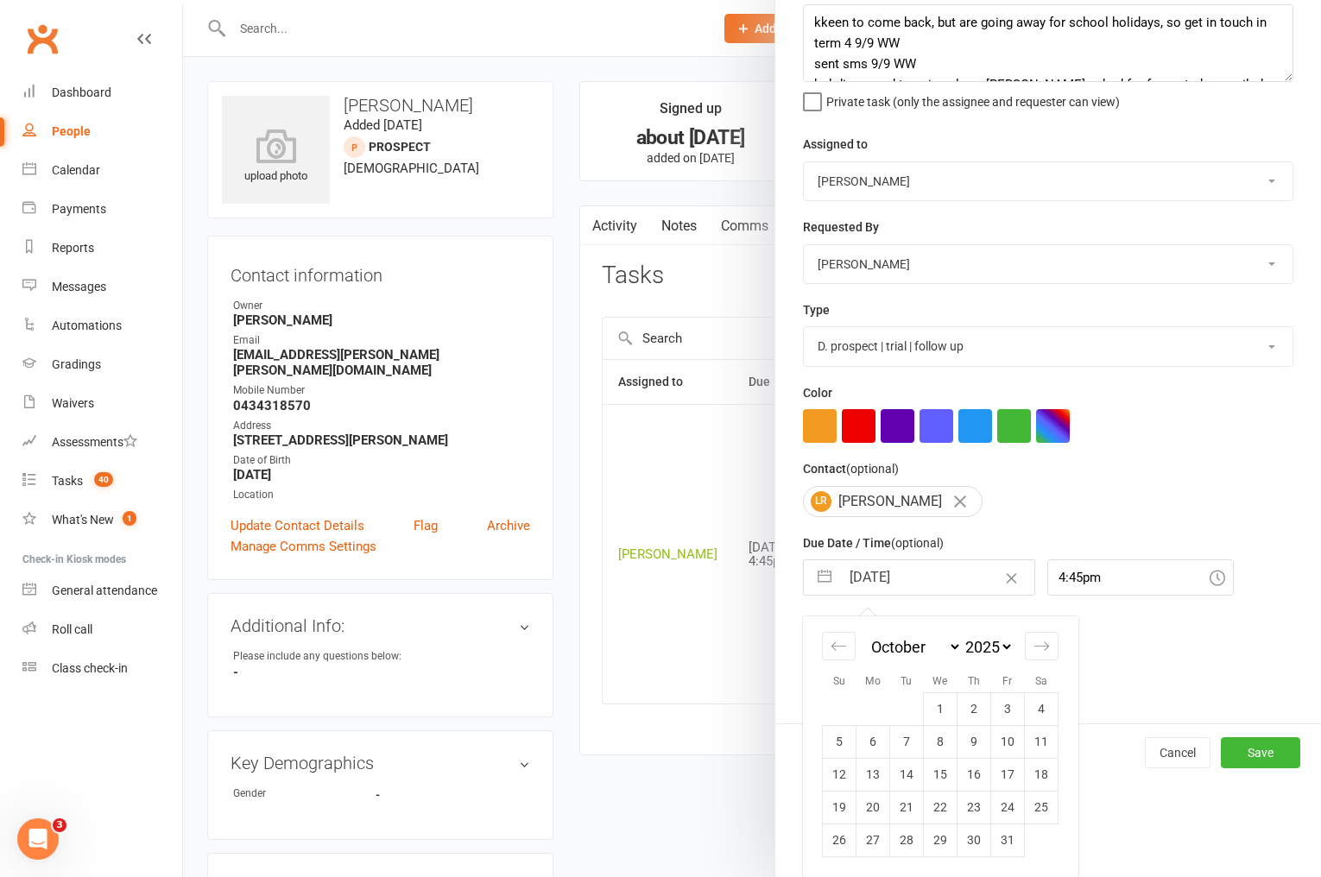
select select "7"
select select "2025"
click at [874, 845] on td "29" at bounding box center [874, 840] width 34 height 33
type input "29 Sep 2025"
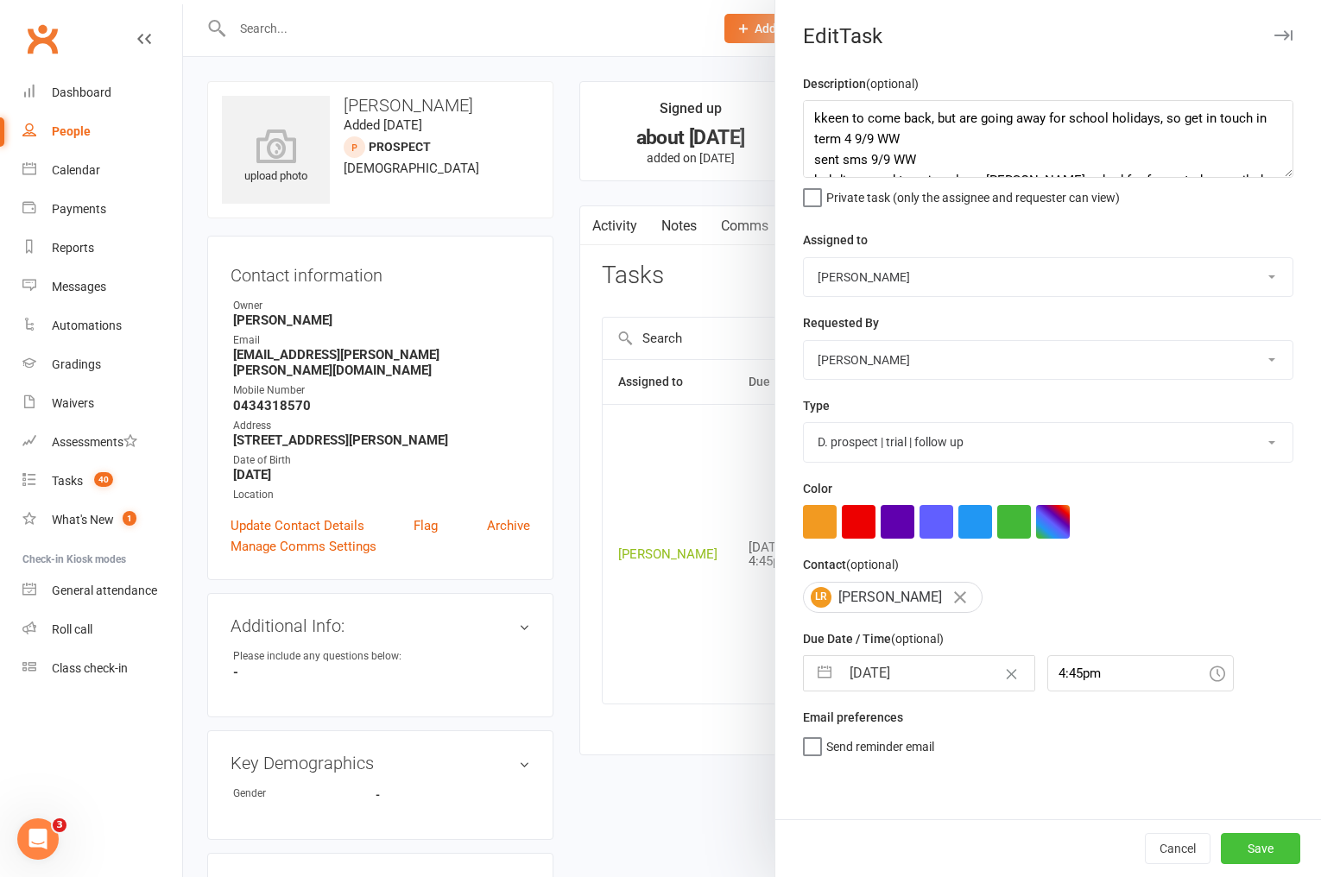
click at [1251, 852] on button "Save" at bounding box center [1260, 848] width 79 height 31
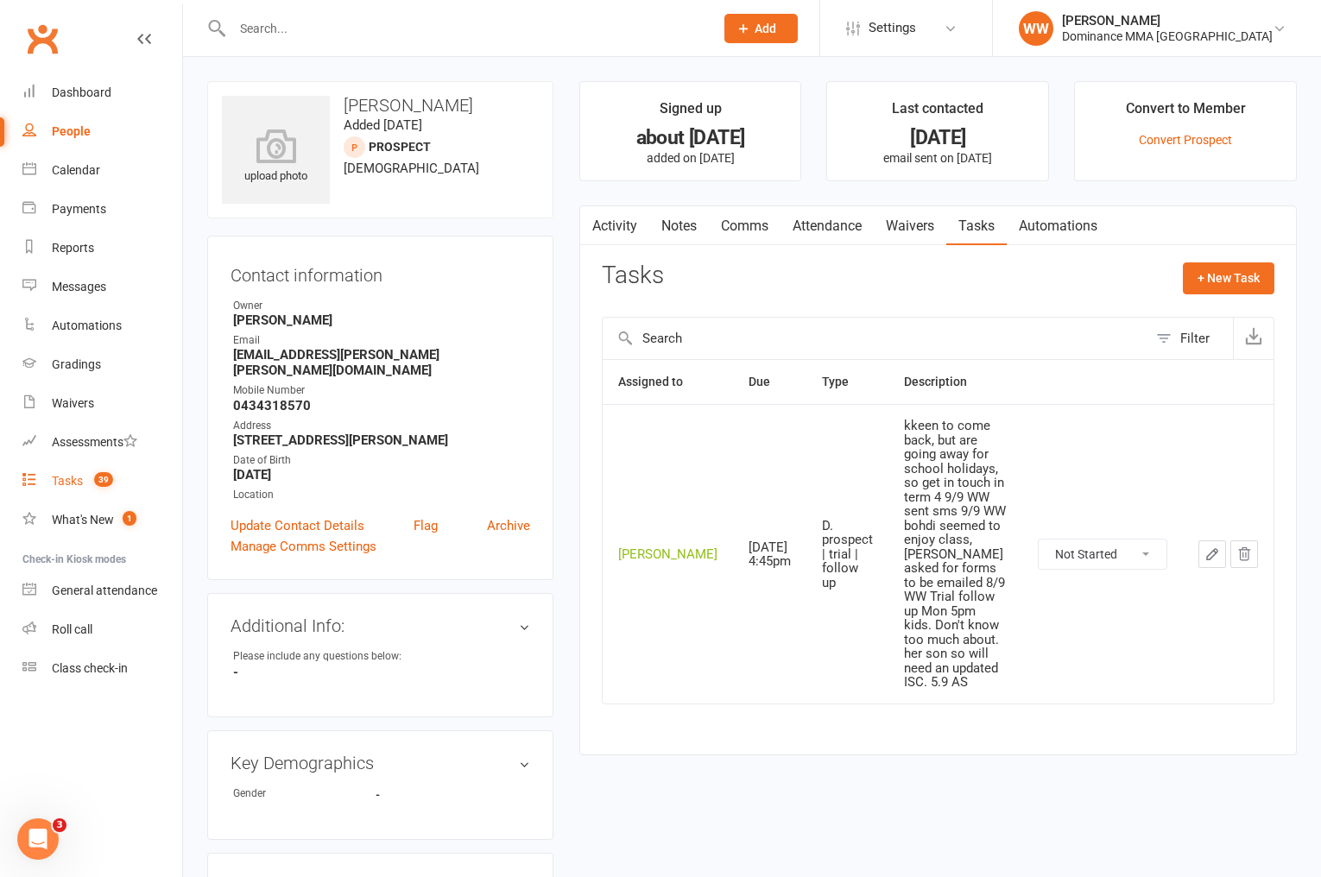
click at [68, 484] on div "Tasks" at bounding box center [67, 481] width 31 height 14
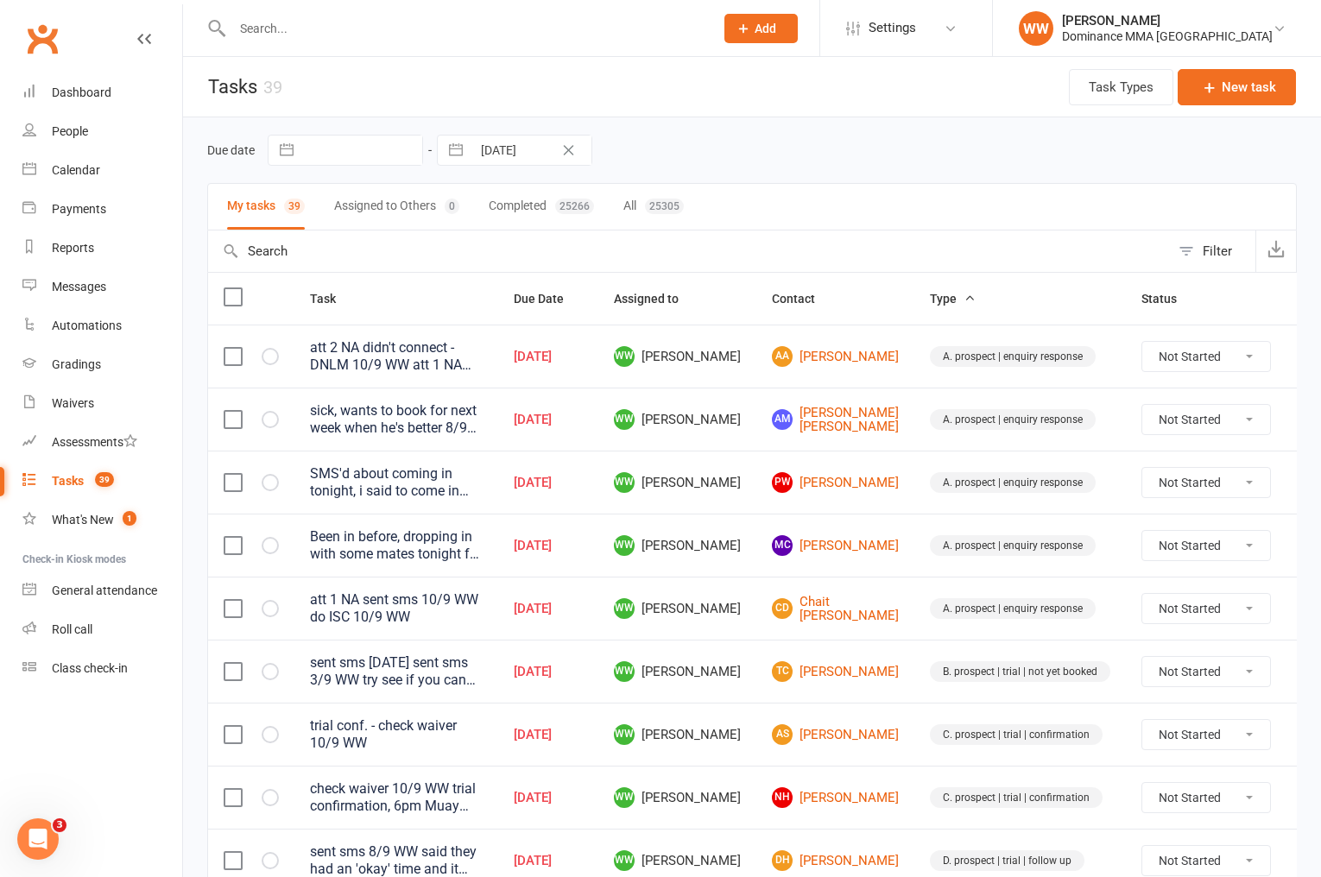
drag, startPoint x: 735, startPoint y: 548, endPoint x: 745, endPoint y: 552, distance: 10.9
click at [737, 549] on span "WW [PERSON_NAME]" at bounding box center [677, 545] width 127 height 21
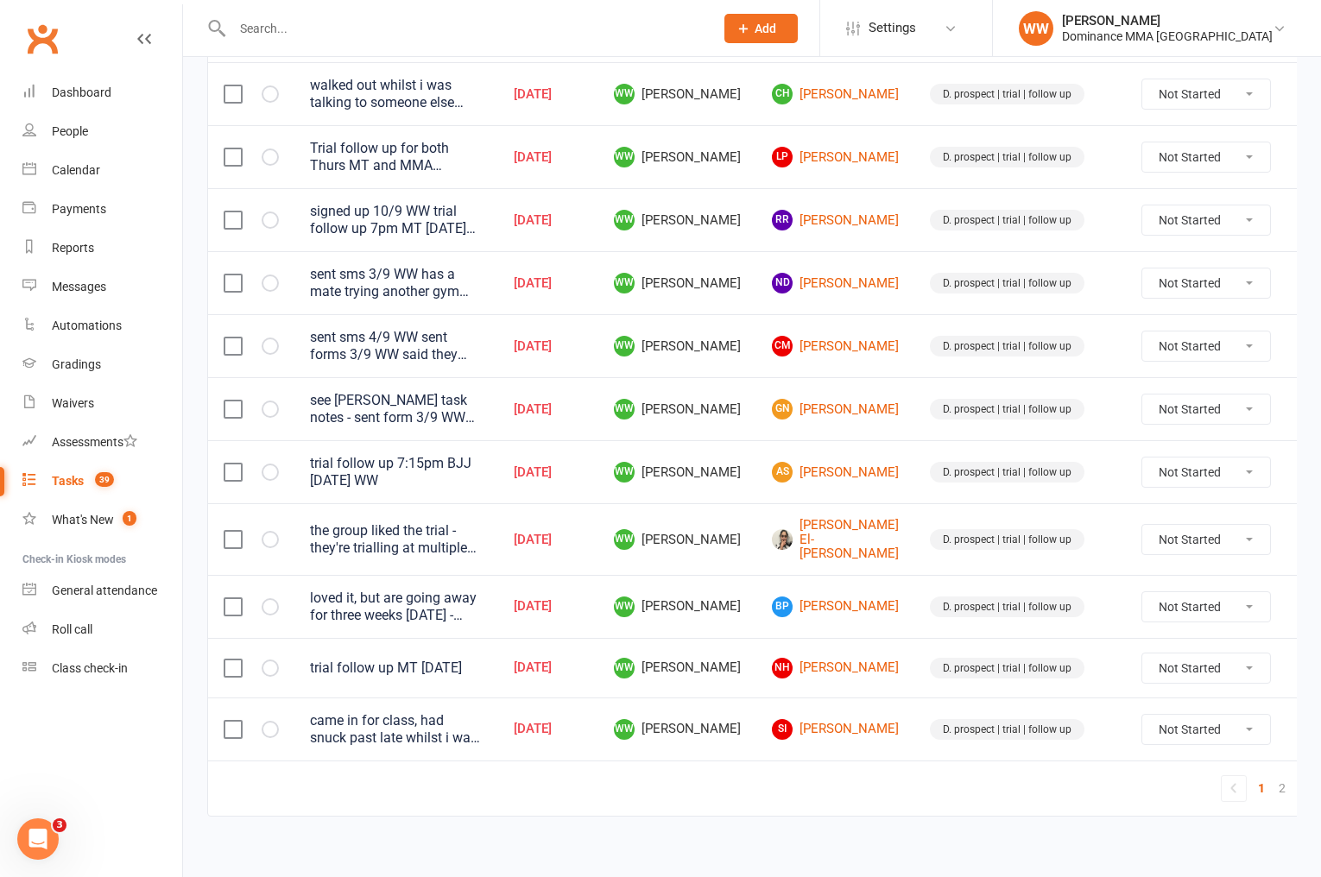
scroll to position [1101, 0]
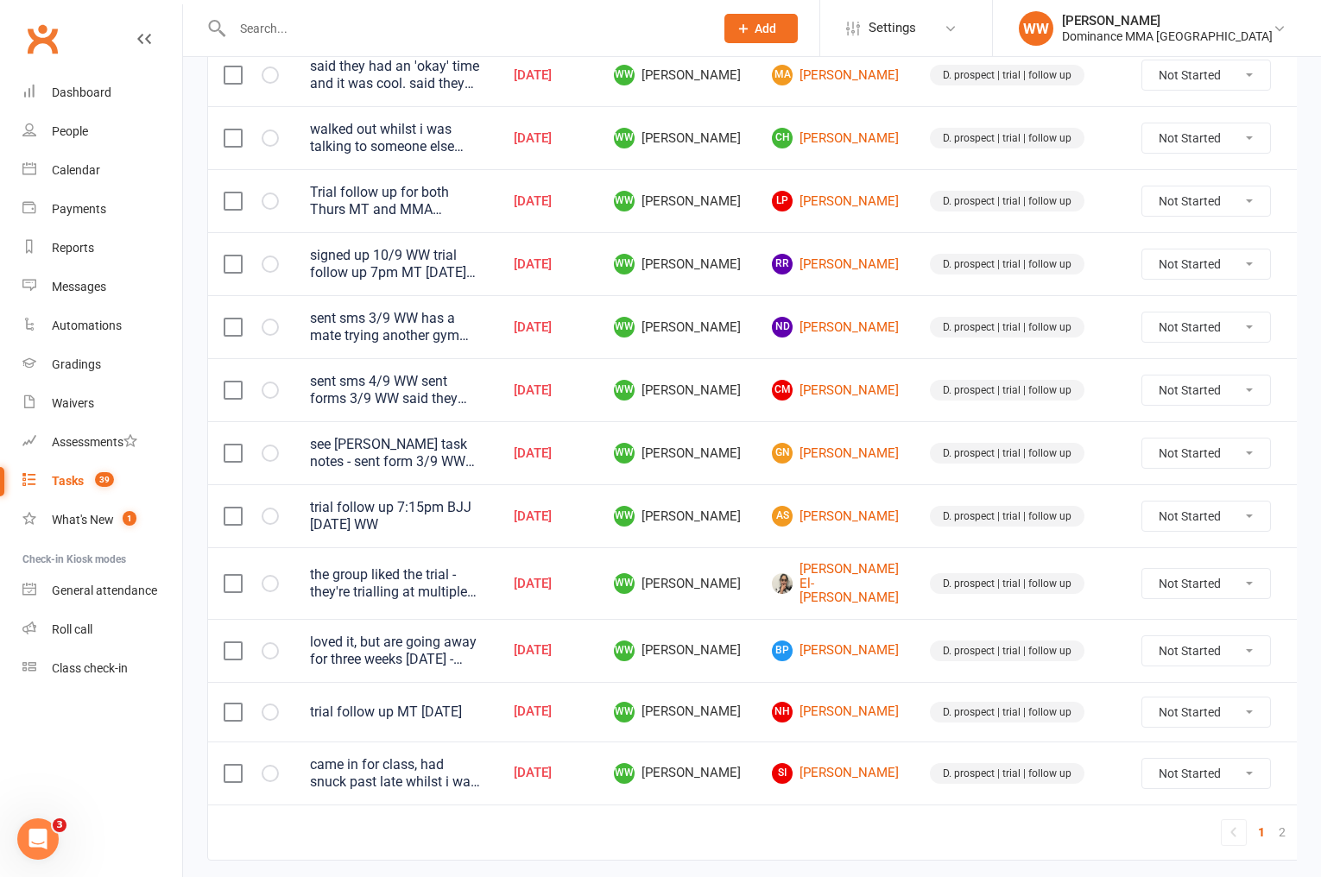
click at [1143, 267] on select "Not Started In Progress Waiting Complete" at bounding box center [1207, 264] width 128 height 29
click at [1143, 250] on select "Not Started In Progress Waiting Complete" at bounding box center [1207, 264] width 128 height 29
select select "unstarted"
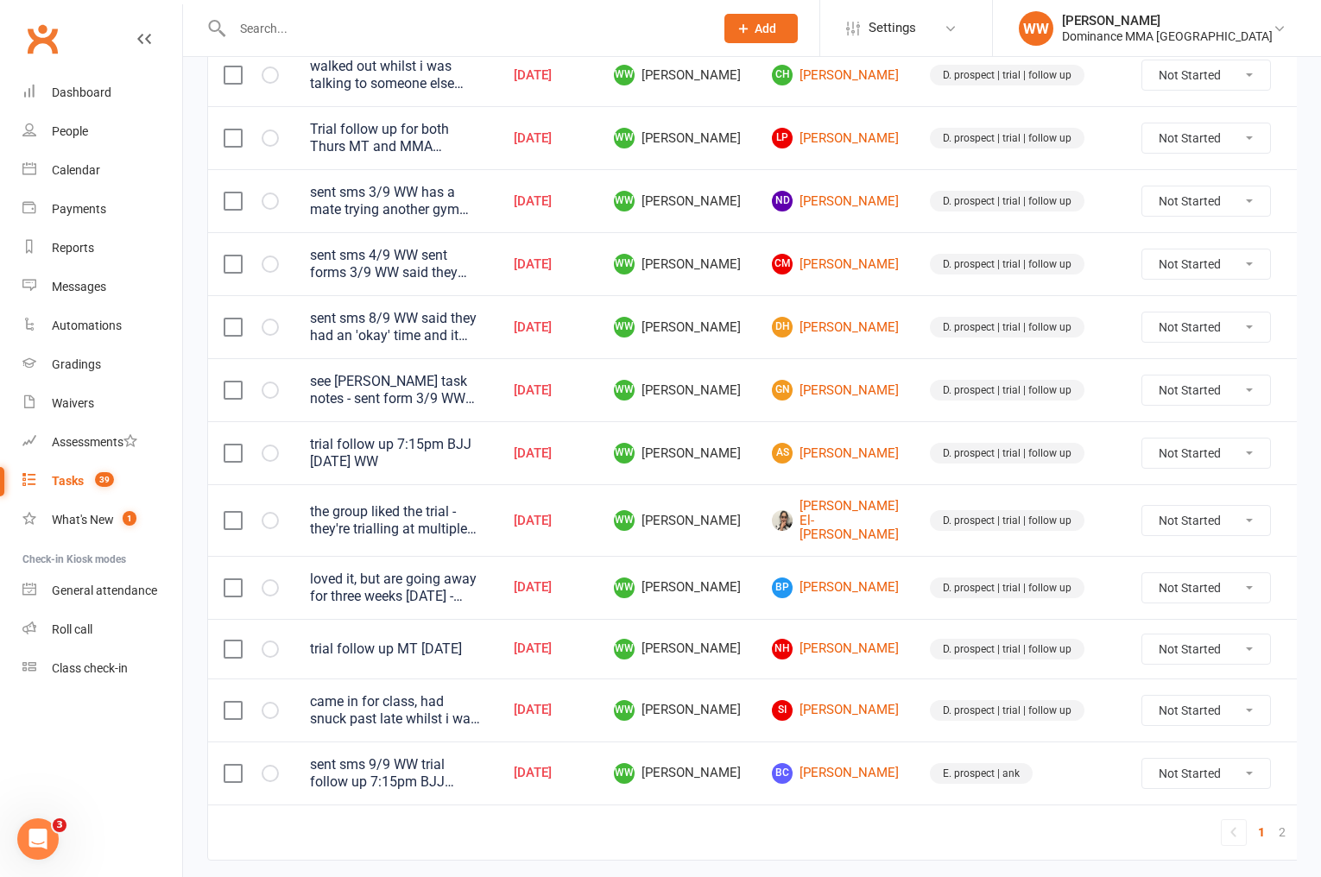
click at [757, 362] on td "GN Gabi Nedelko" at bounding box center [836, 389] width 158 height 63
click at [757, 387] on td "GN Gabi Nedelko" at bounding box center [836, 389] width 158 height 63
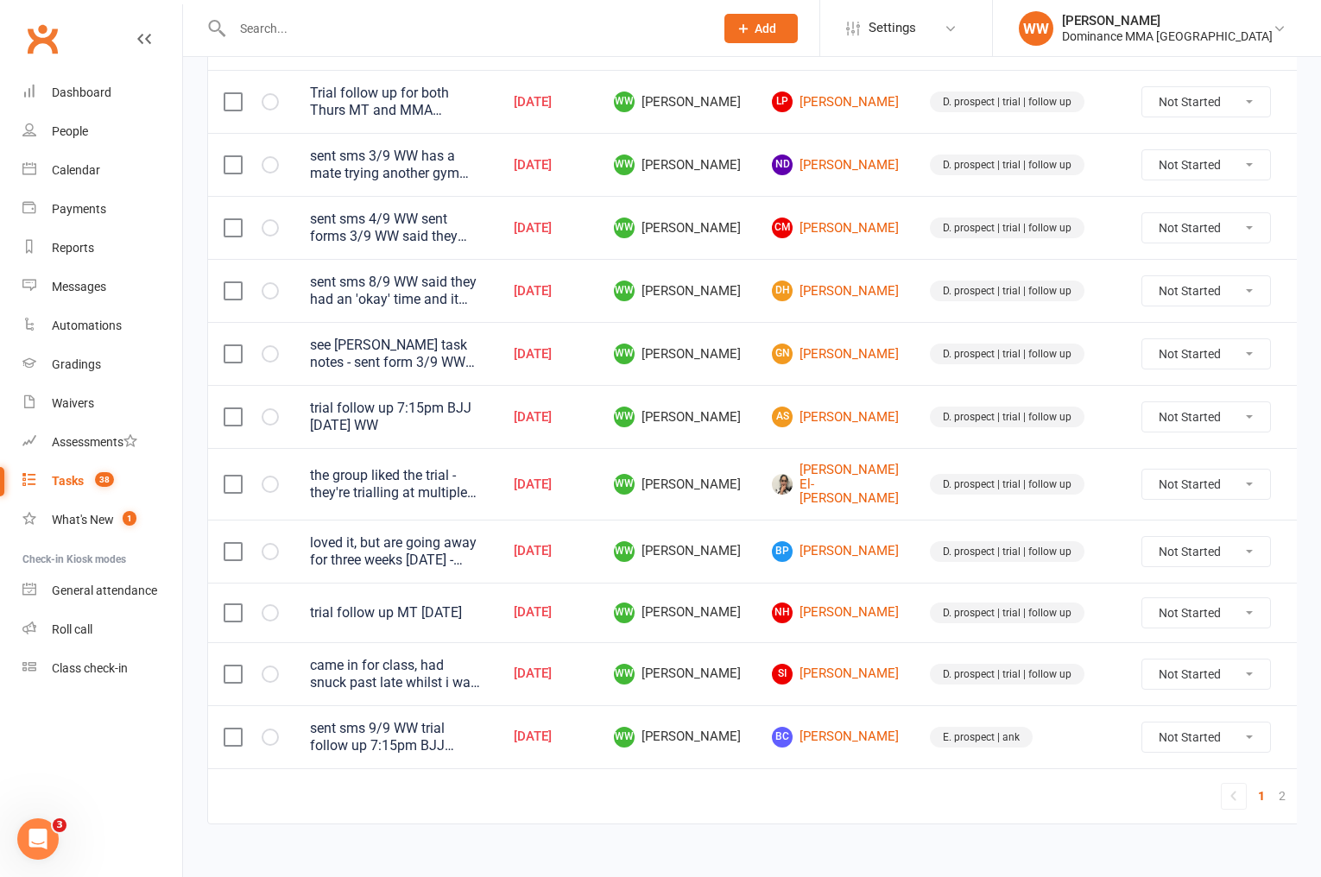
scroll to position [1149, 0]
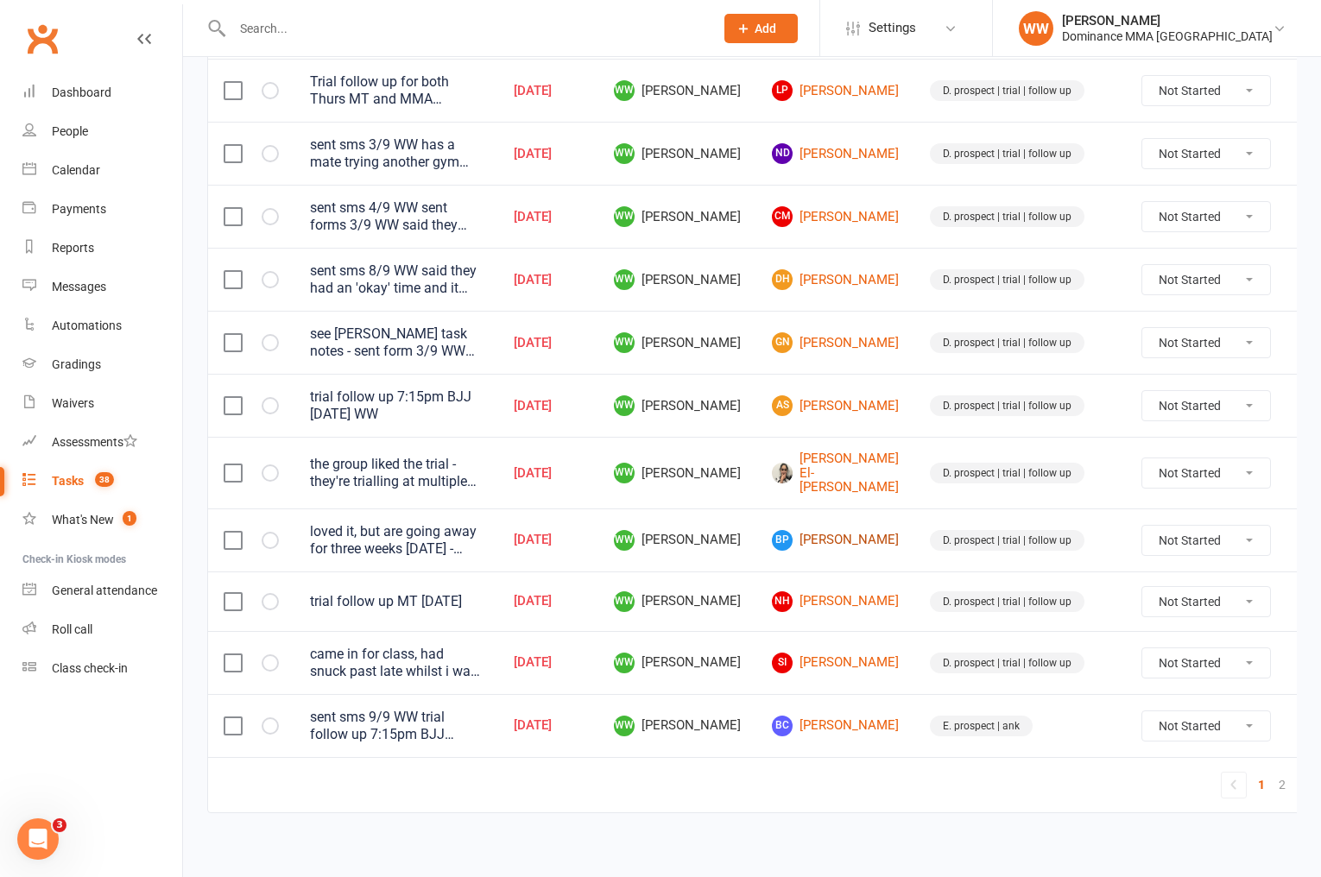
click at [809, 534] on link "BP [PERSON_NAME]" at bounding box center [835, 540] width 127 height 21
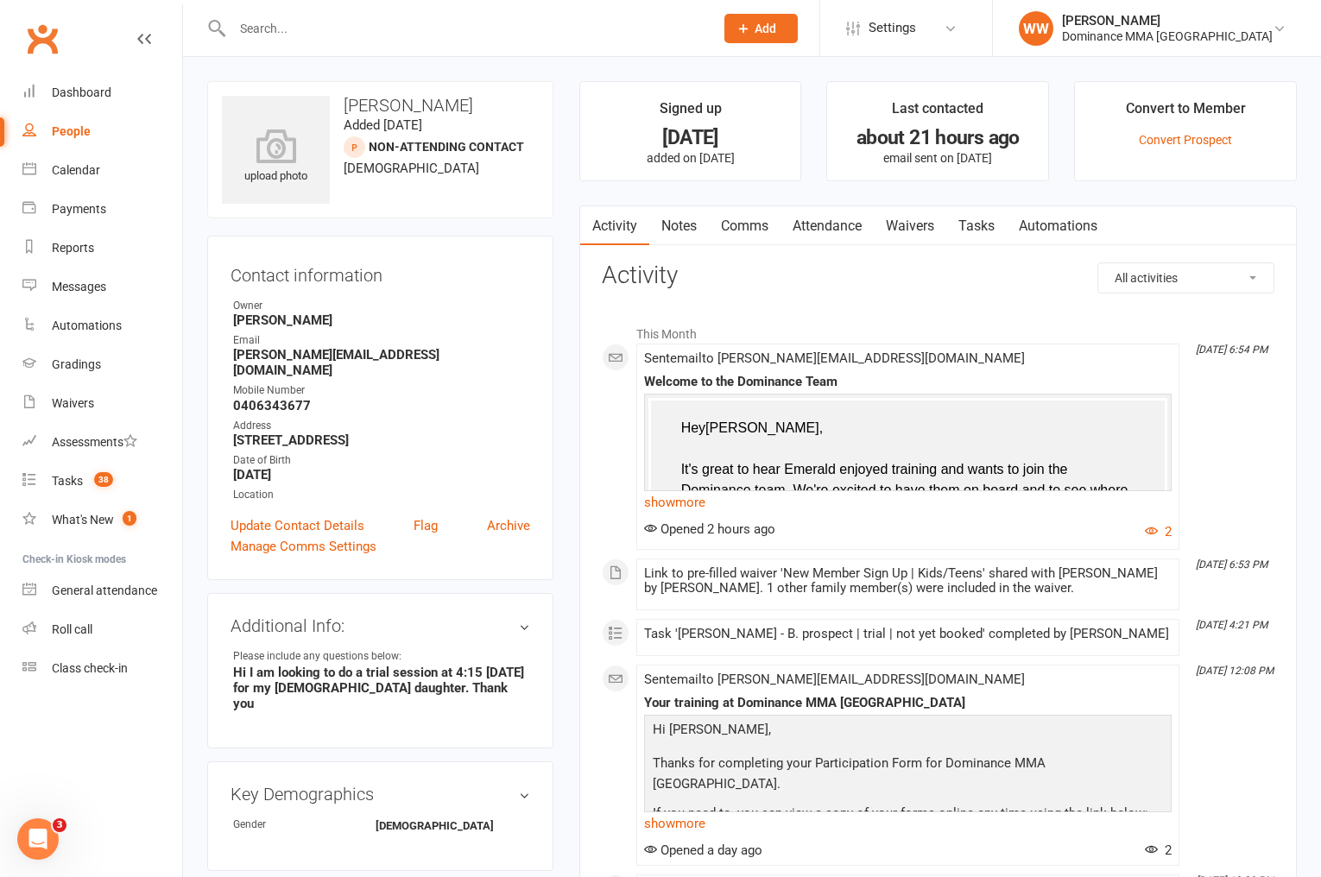
click at [89, 485] on count-badge "38" at bounding box center [99, 481] width 28 height 14
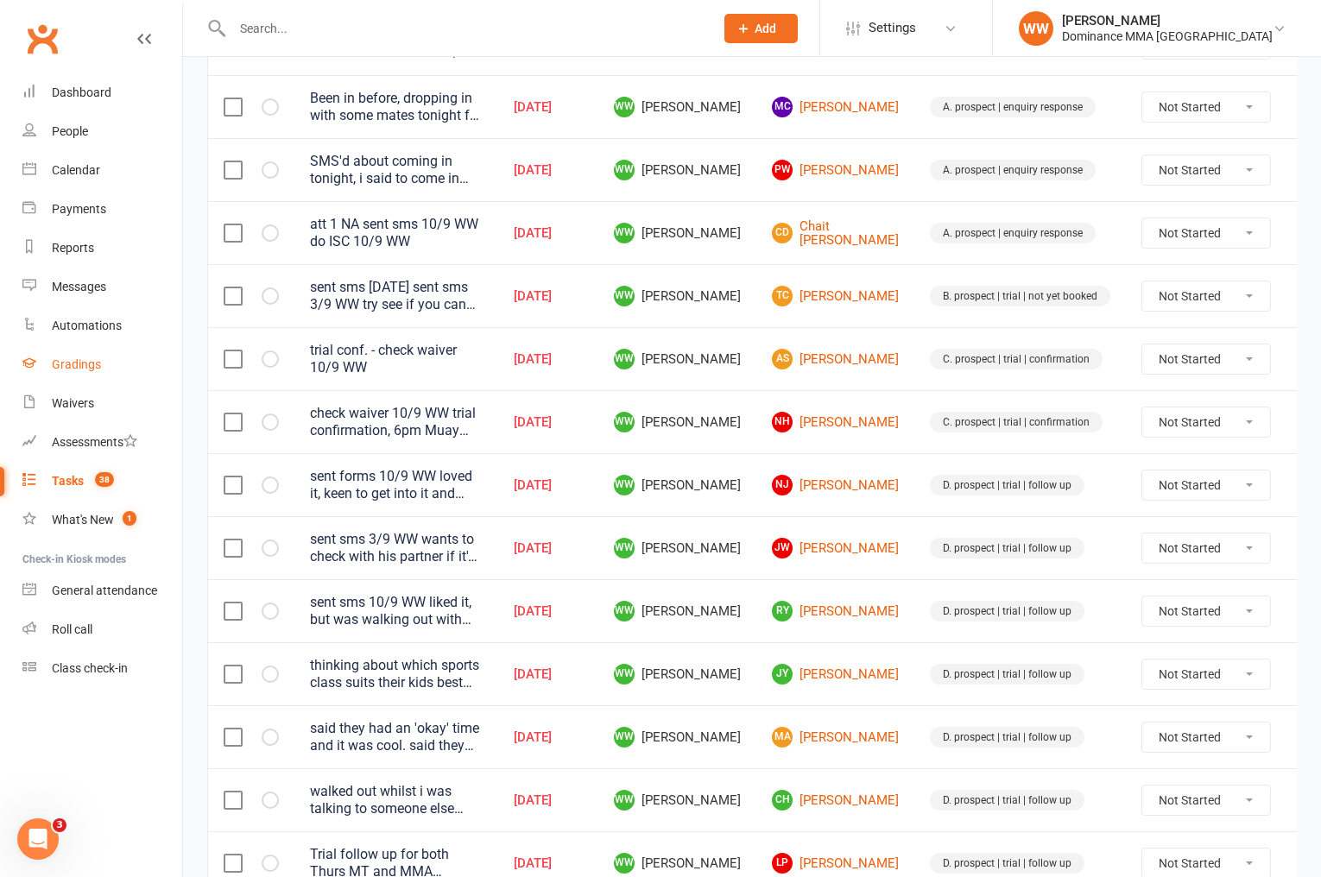
scroll to position [370, 0]
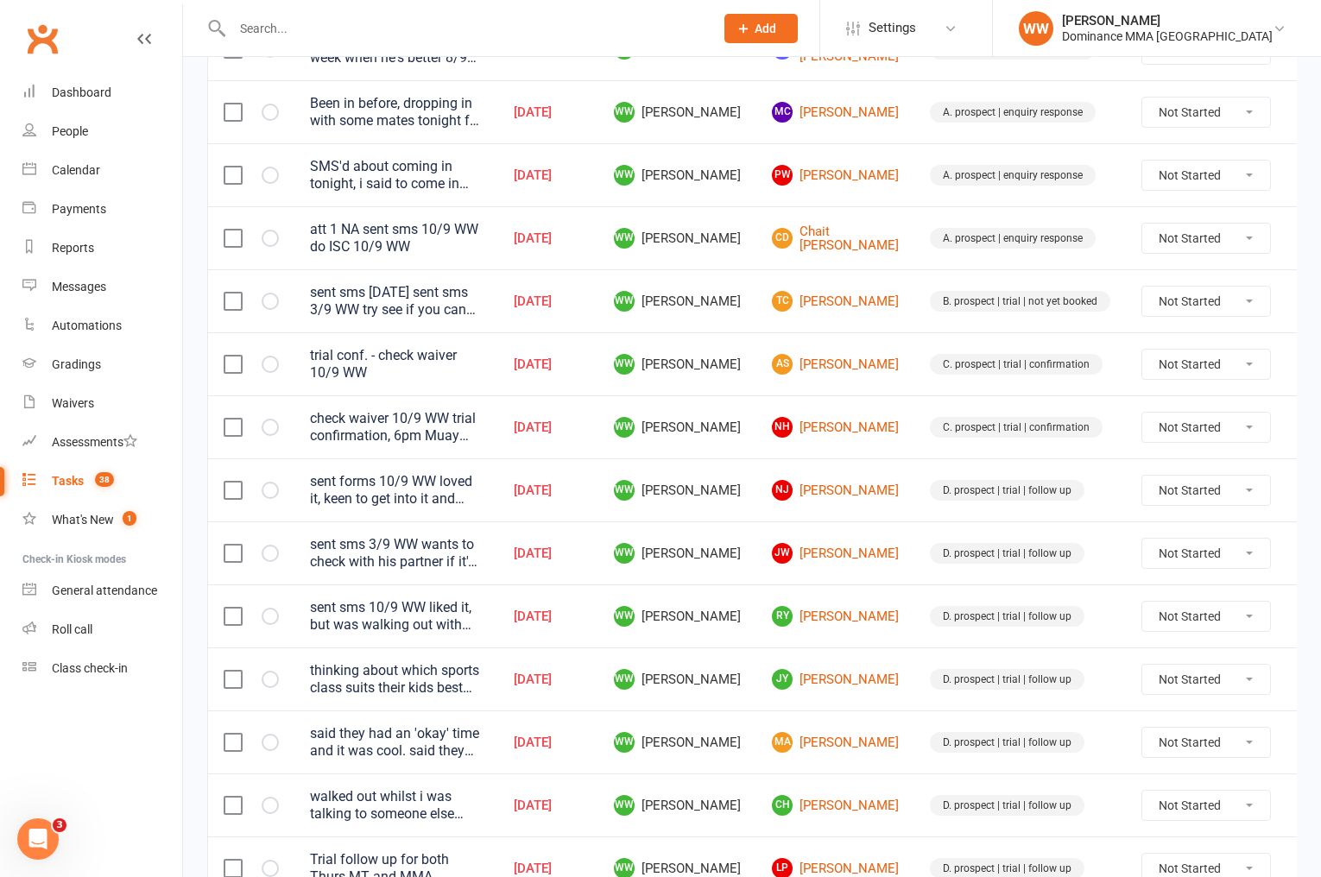
click at [733, 429] on td "WW [PERSON_NAME]" at bounding box center [677, 427] width 158 height 63
click at [736, 432] on td "WW [PERSON_NAME]" at bounding box center [677, 427] width 158 height 63
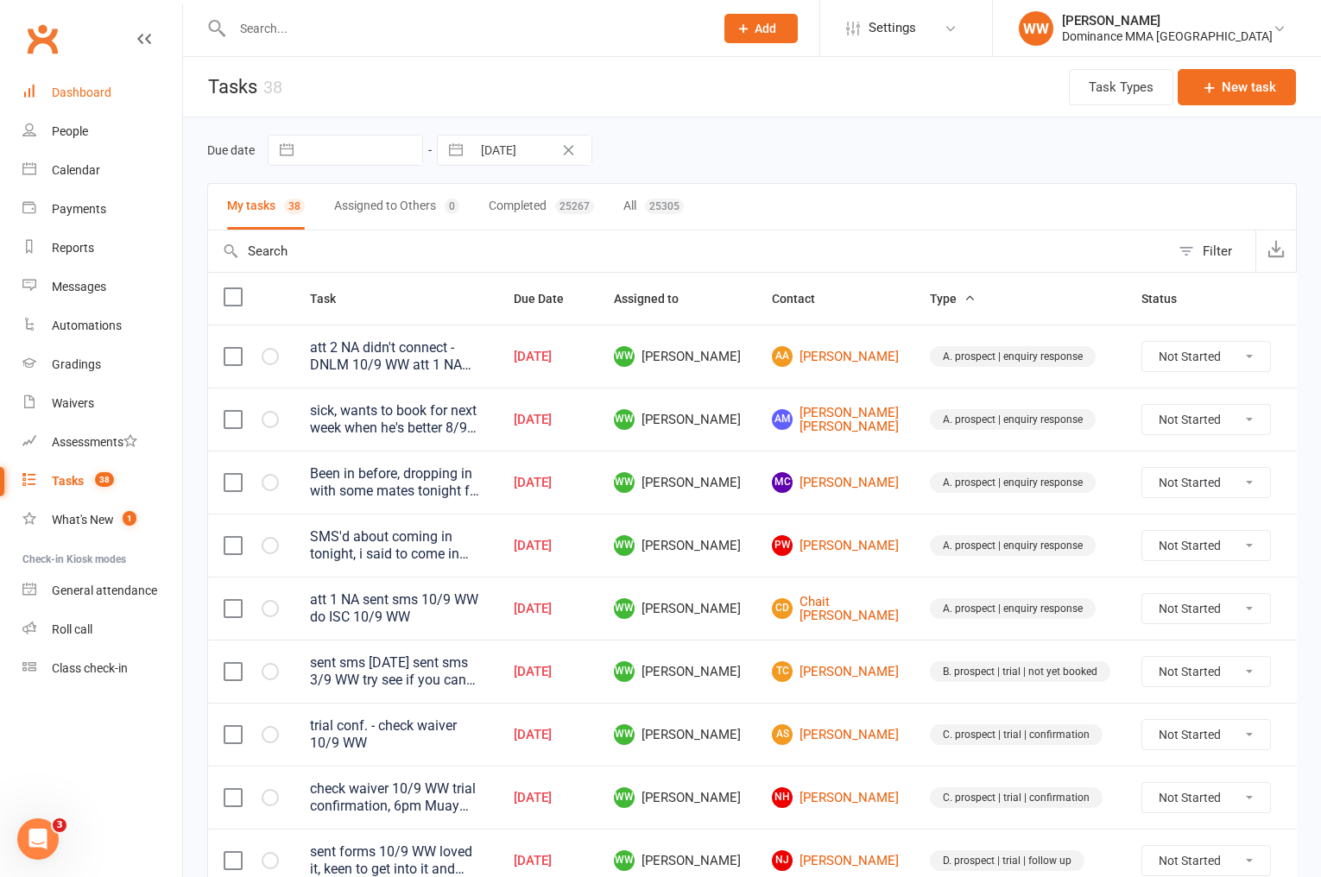
click at [117, 92] on link "Dashboard" at bounding box center [102, 92] width 160 height 39
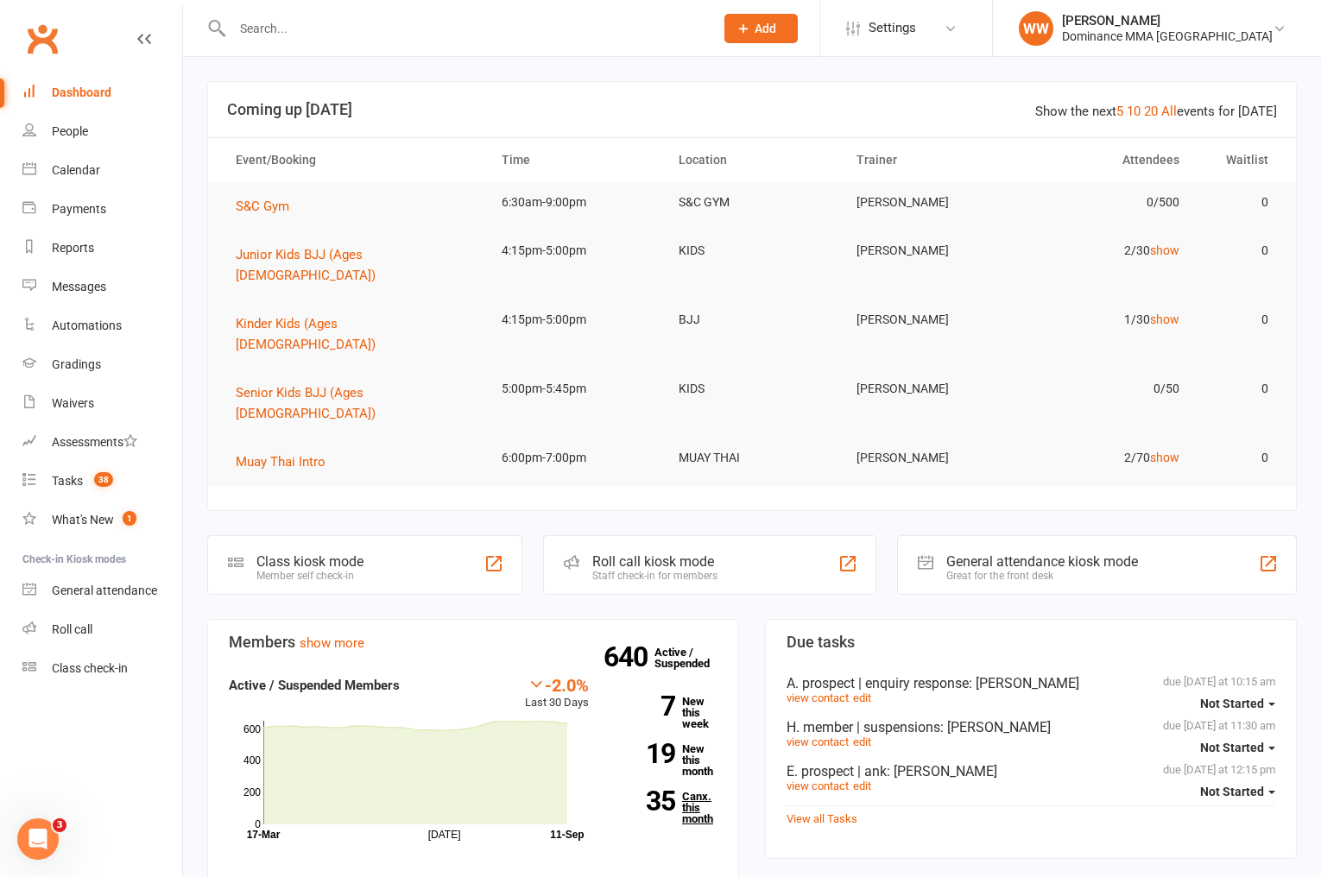
click at [682, 791] on link "35 Canx. this month" at bounding box center [666, 808] width 103 height 34
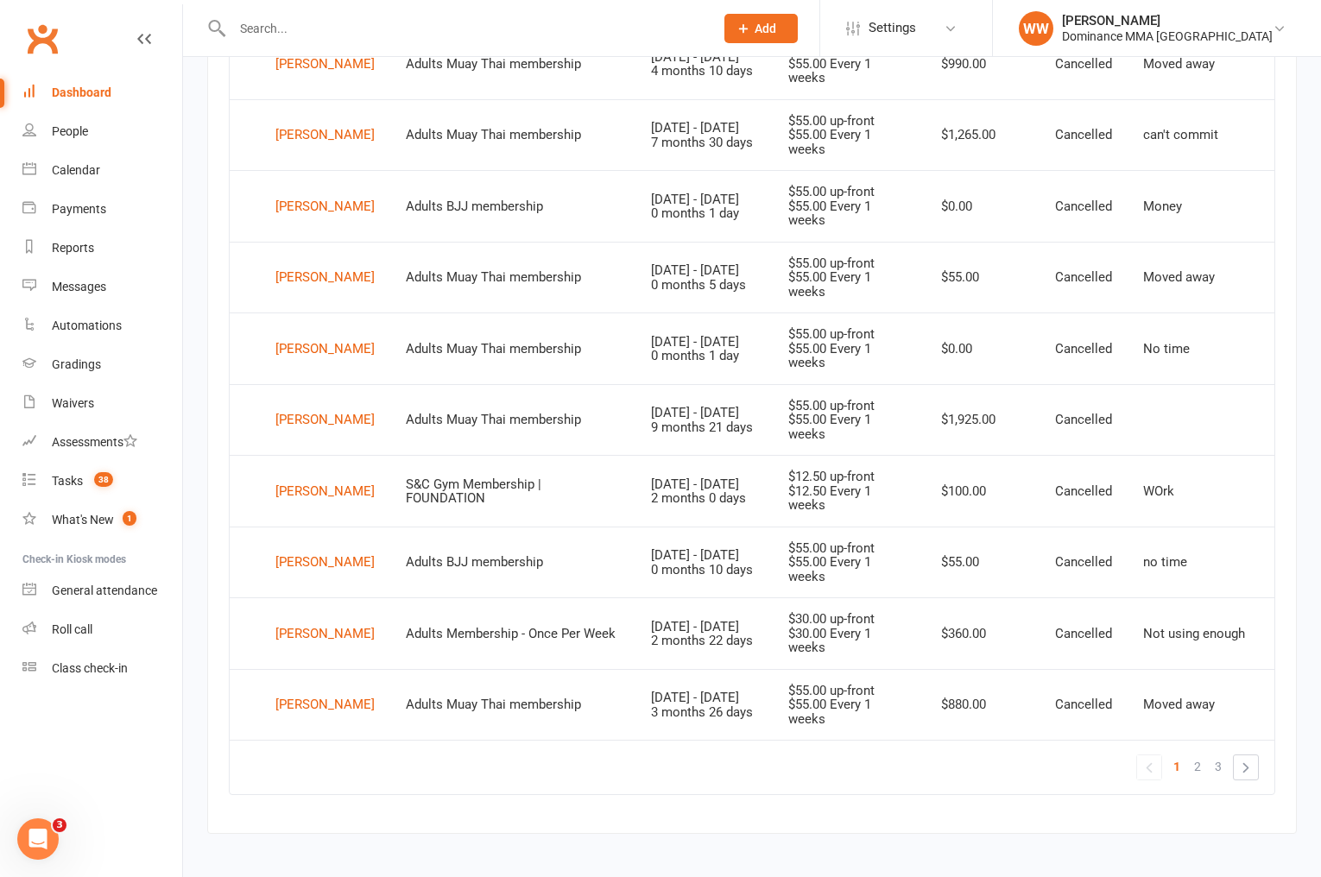
scroll to position [1186, 0]
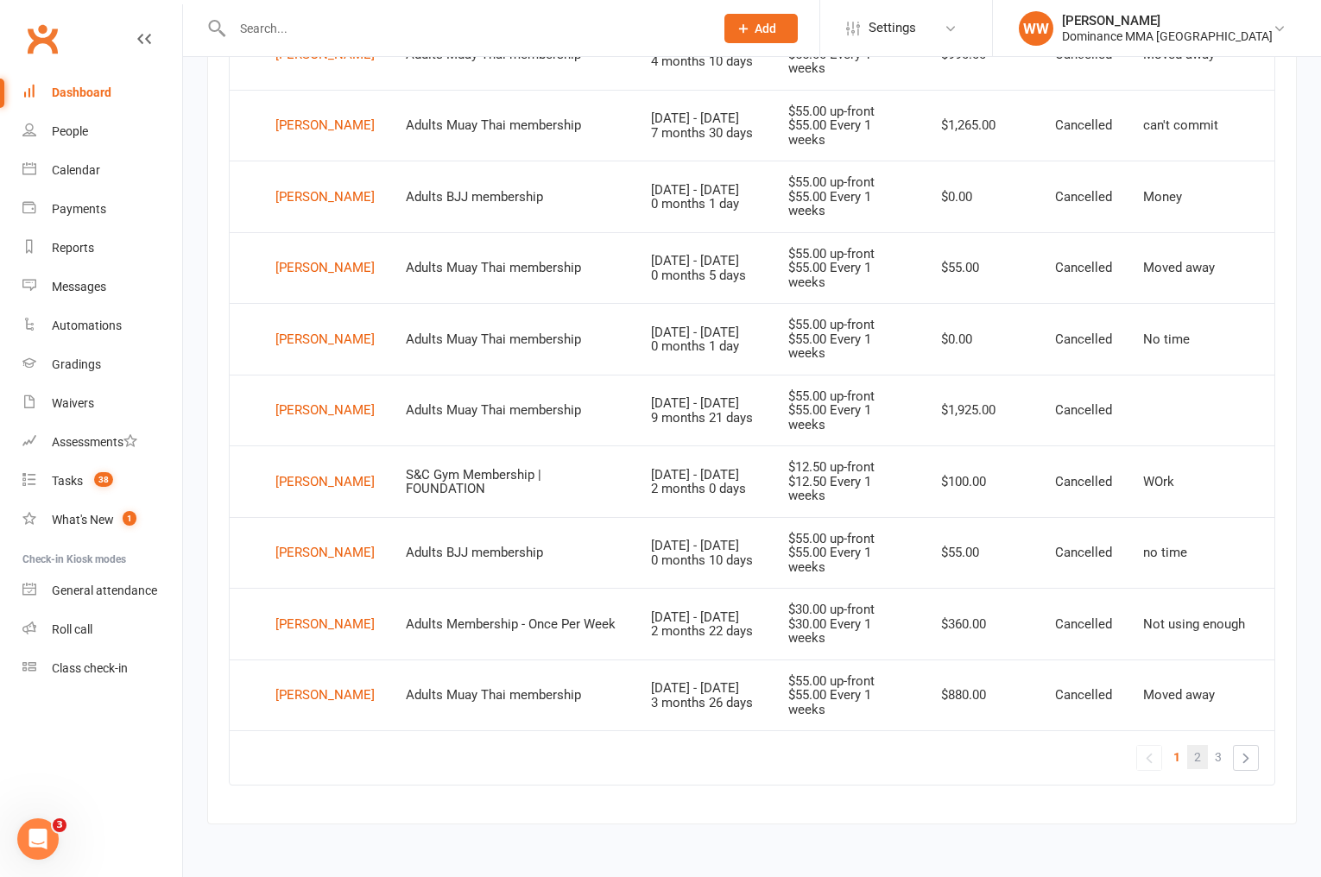
click at [1195, 761] on span "2" at bounding box center [1197, 757] width 7 height 24
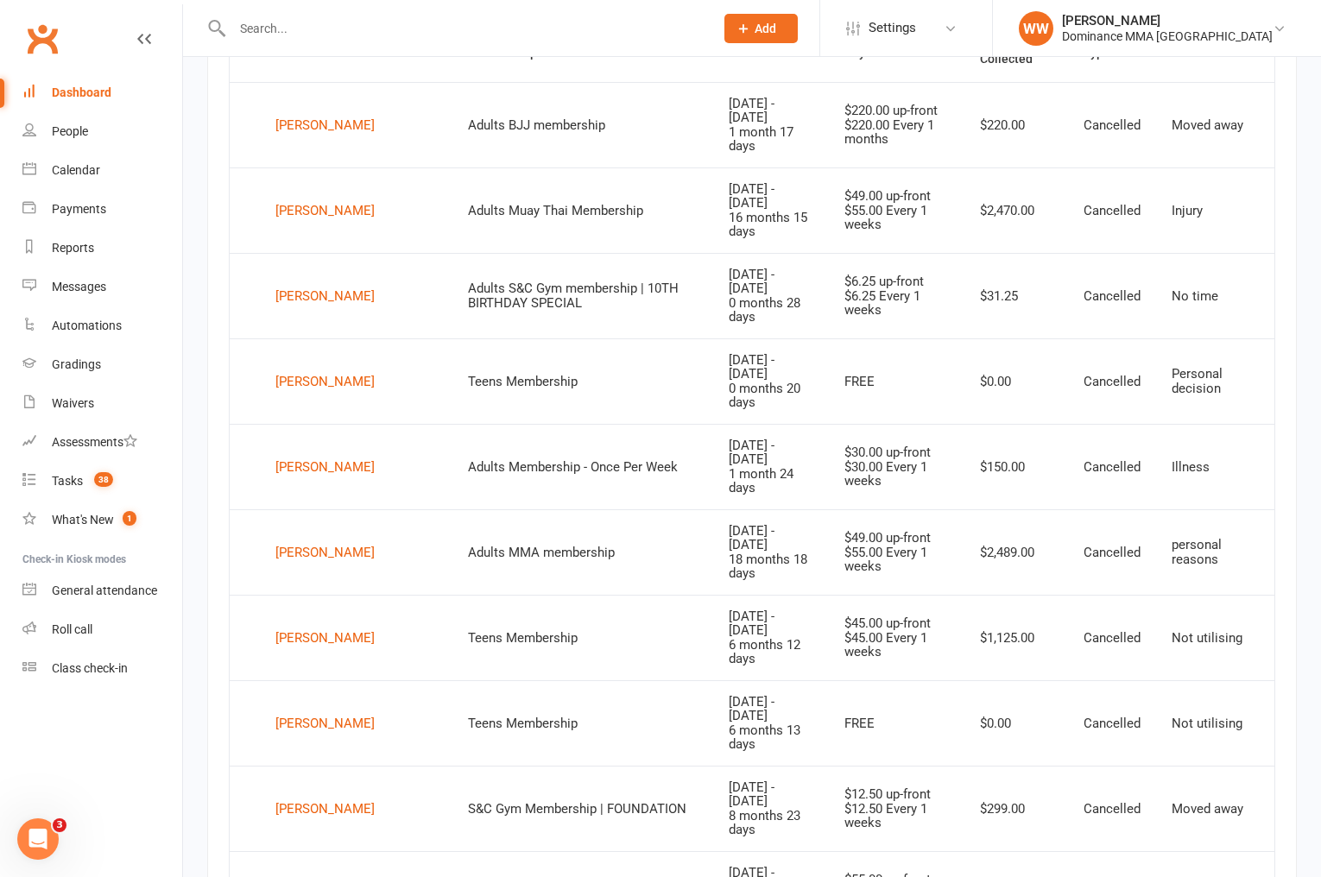
scroll to position [761, 0]
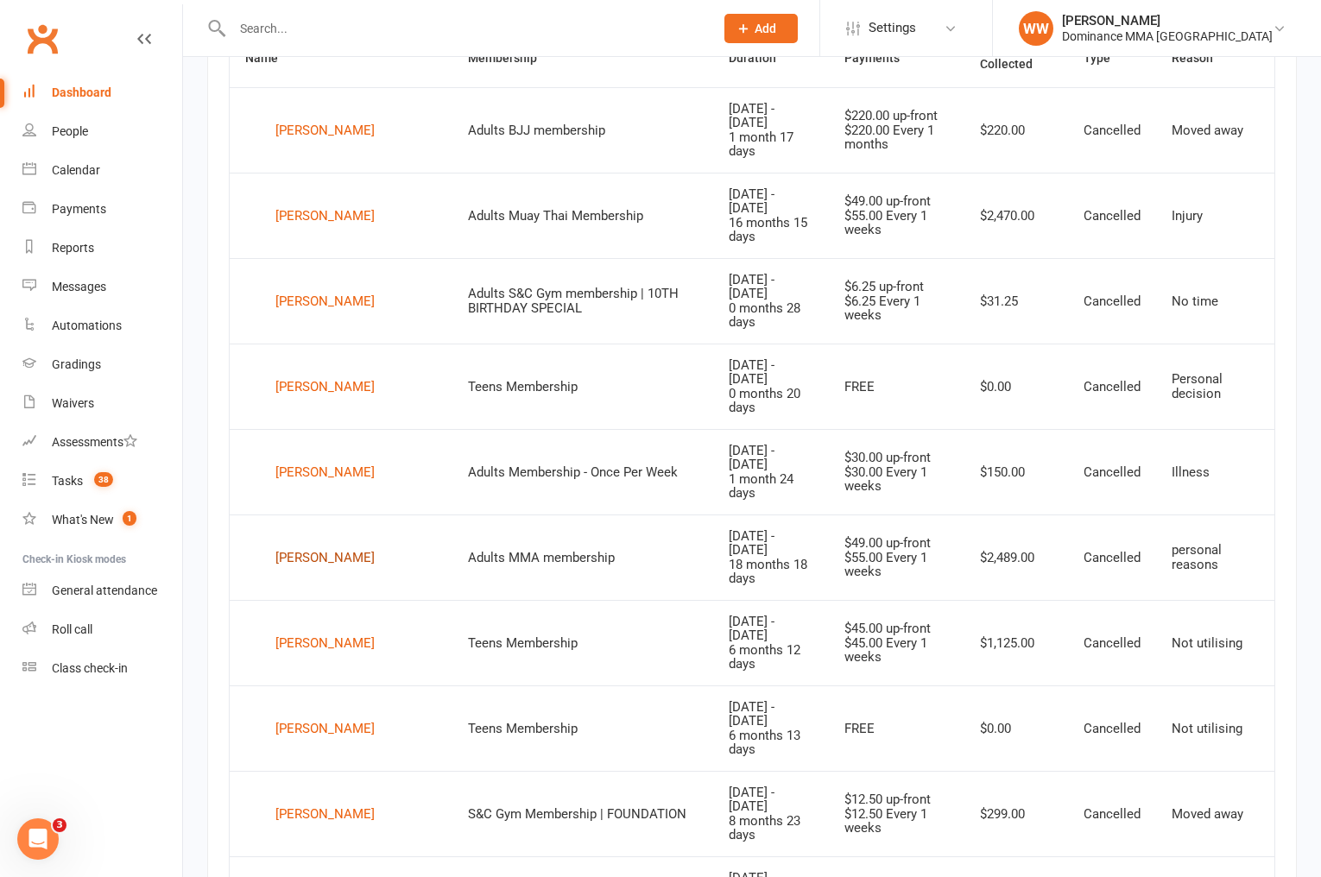
click at [299, 545] on div "Daniel Klashovski" at bounding box center [324, 558] width 99 height 26
click at [646, 600] on td "Teens Membership" at bounding box center [583, 642] width 261 height 85
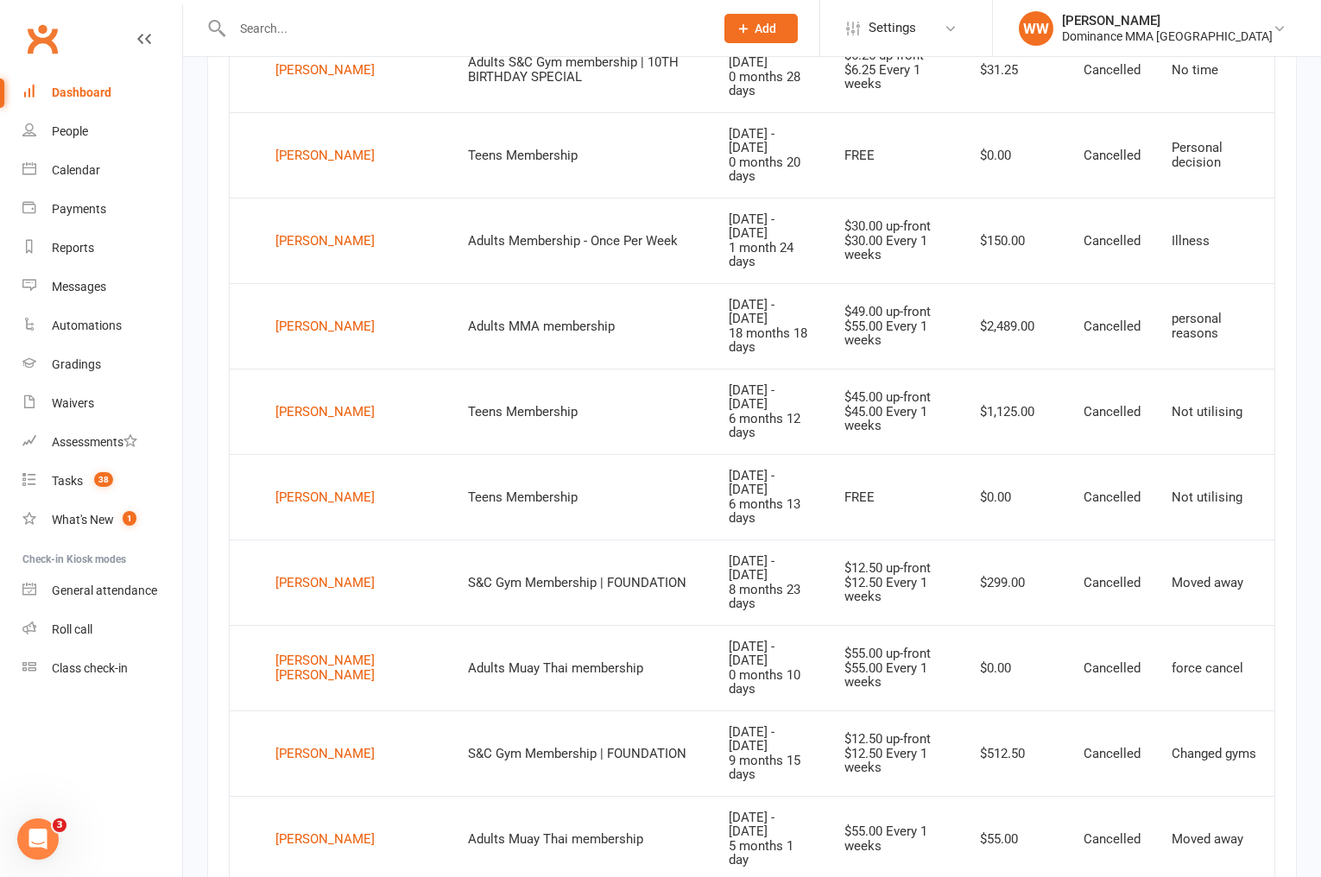
scroll to position [1186, 0]
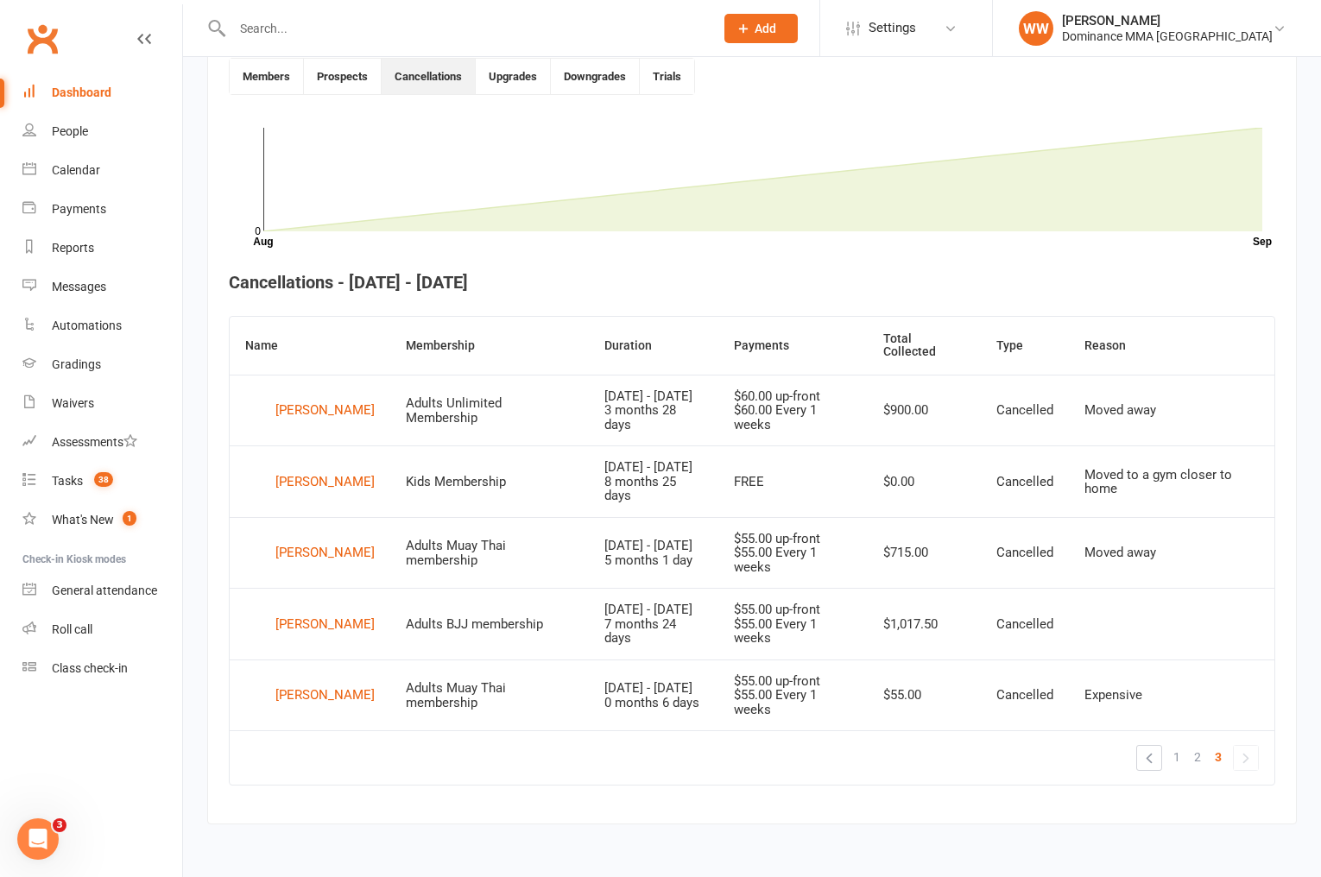
scroll to position [473, 0]
click at [718, 648] on td "Jan 16, 2025 - Sep 9, 2025 7 months 24 days" at bounding box center [653, 624] width 129 height 72
click at [718, 649] on td "Jan 16, 2025 - Sep 9, 2025 7 months 24 days" at bounding box center [653, 624] width 129 height 72
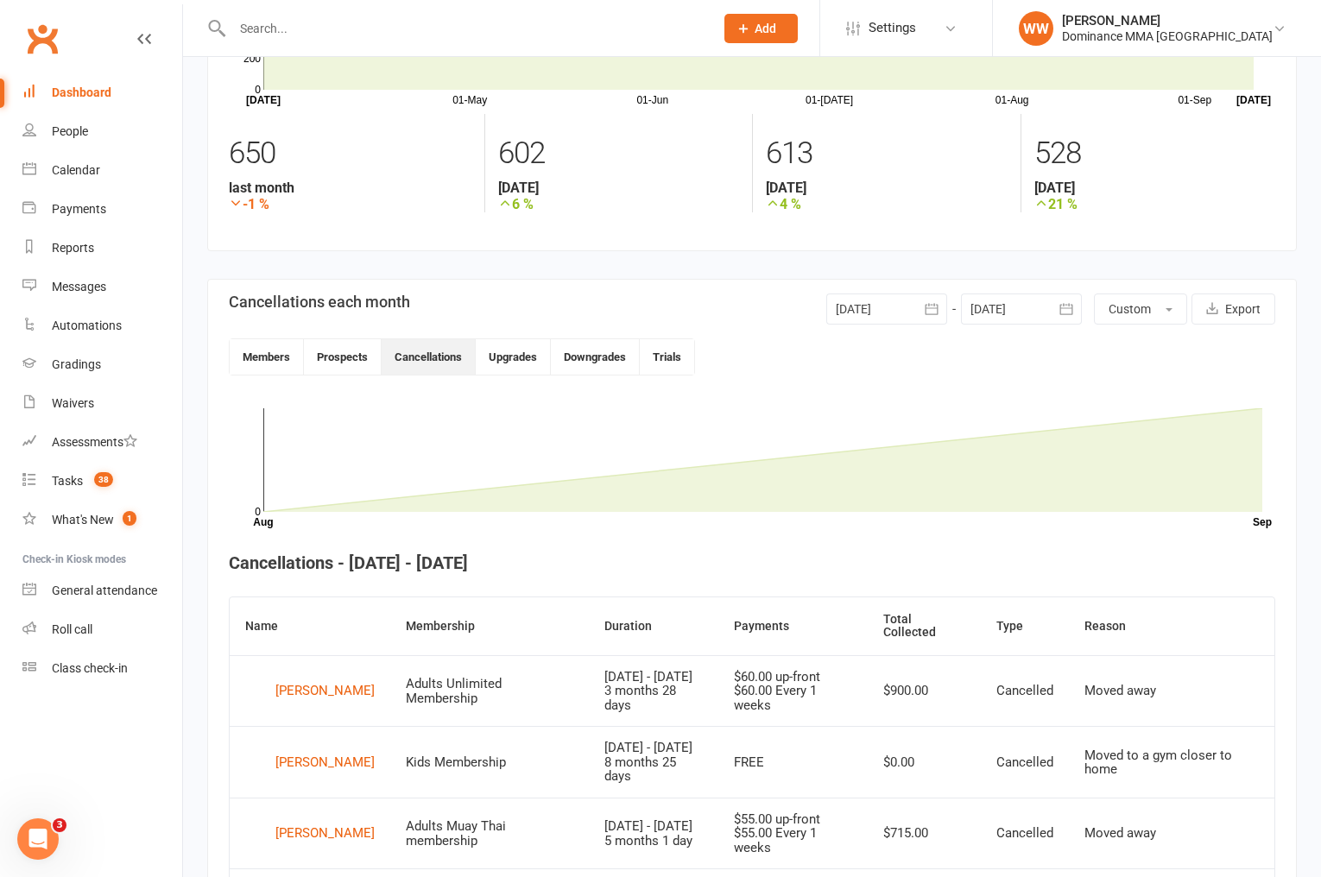
scroll to position [189, 0]
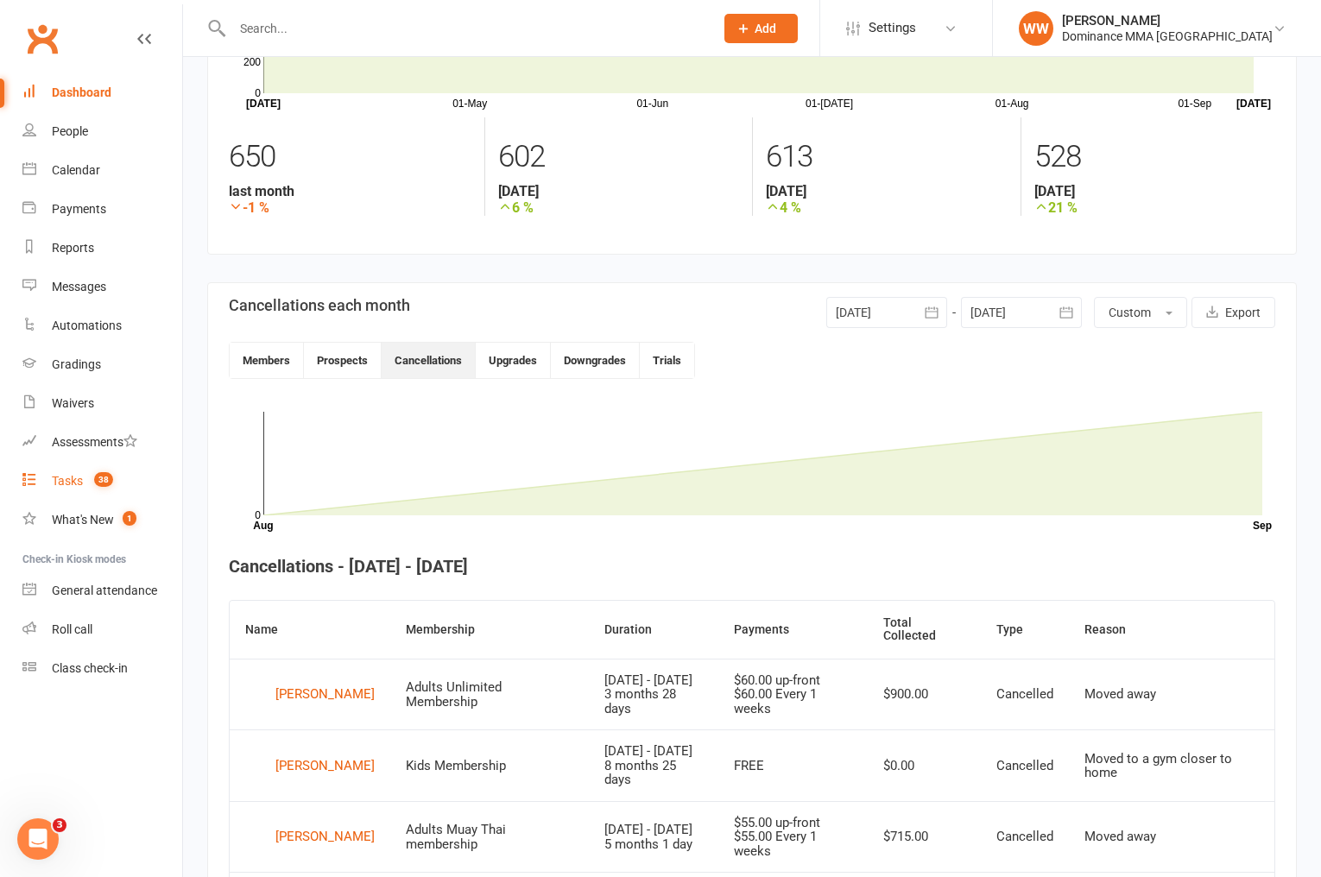
click at [74, 484] on div "Tasks" at bounding box center [67, 481] width 31 height 14
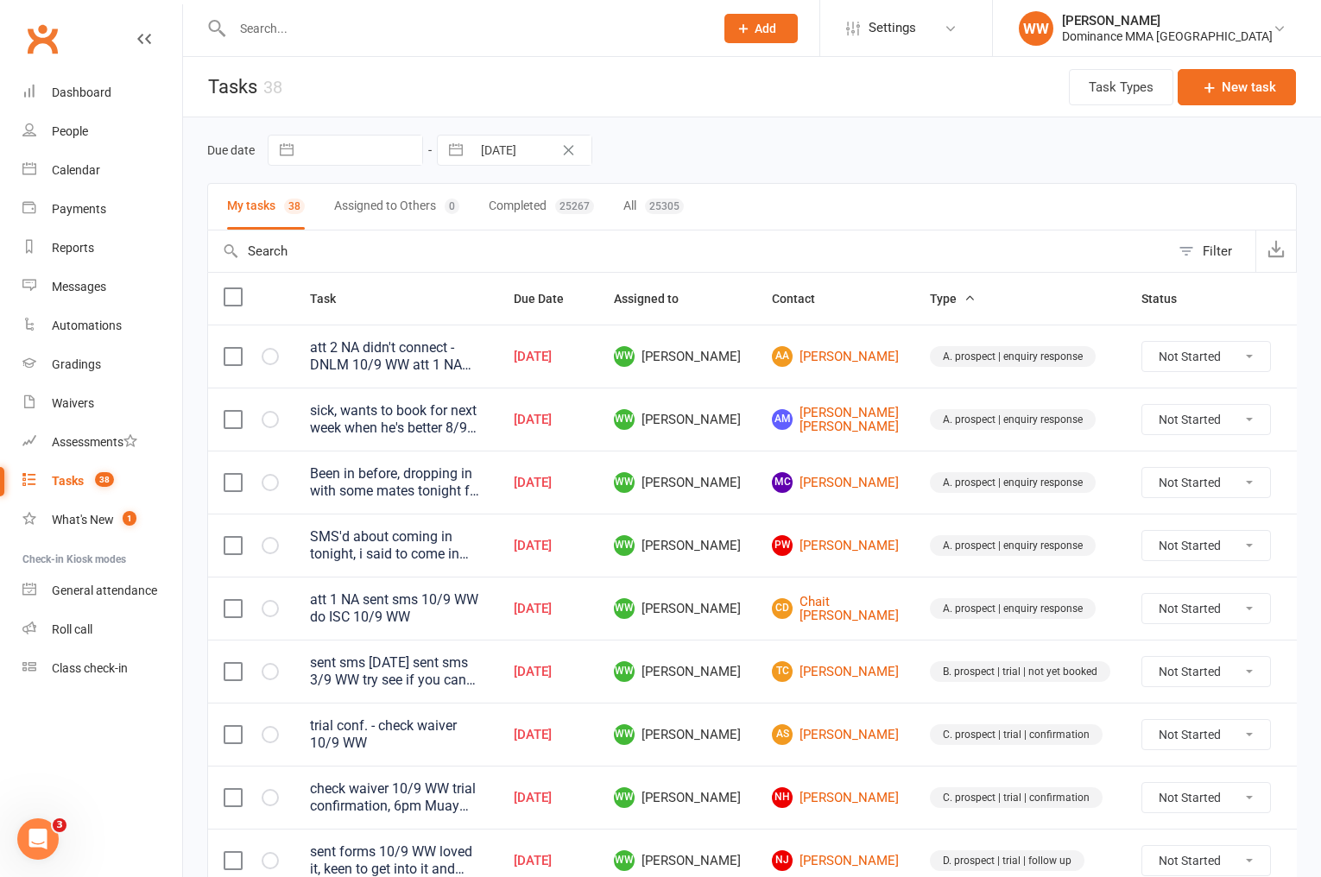
click at [915, 615] on td "A. prospect | enquiry response" at bounding box center [1021, 608] width 212 height 63
click at [915, 639] on td "A. prospect | enquiry response" at bounding box center [1021, 608] width 212 height 63
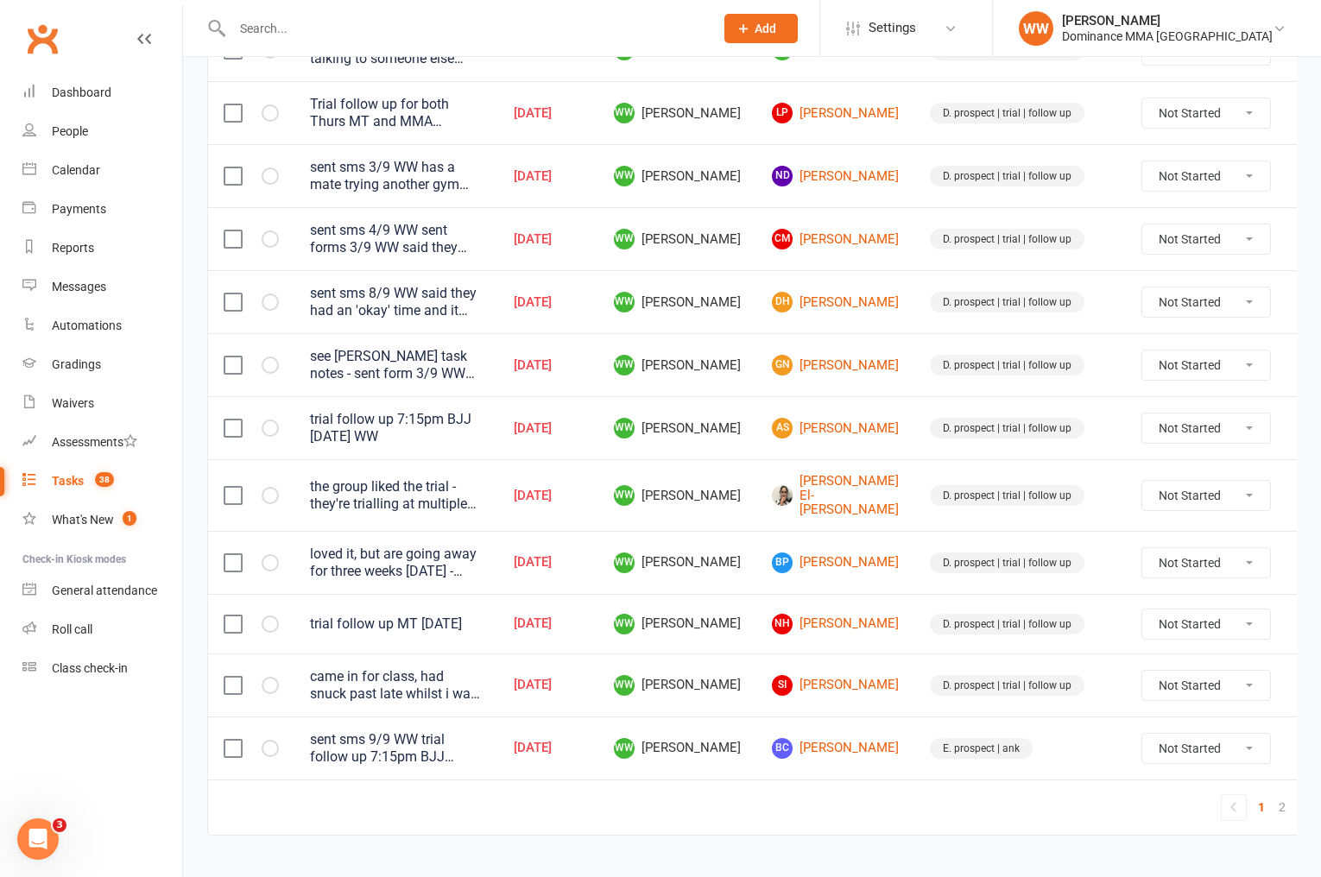
scroll to position [1124, 0]
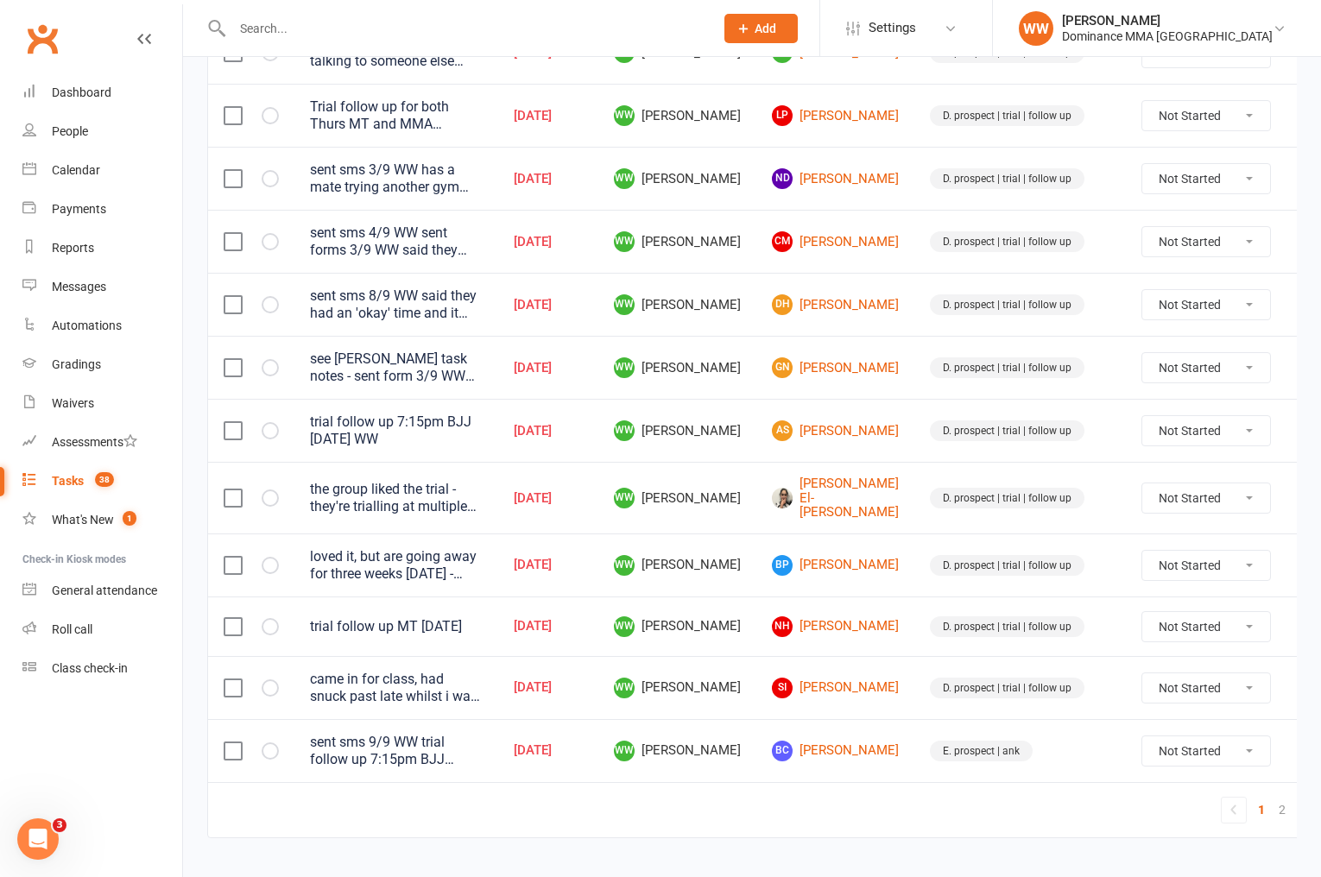
drag, startPoint x: 1272, startPoint y: 744, endPoint x: 1263, endPoint y: 749, distance: 10.8
click at [1304, 744] on icon at bounding box center [1312, 751] width 17 height 17
click at [1143, 801] on link "Edit" at bounding box center [1194, 811] width 171 height 35
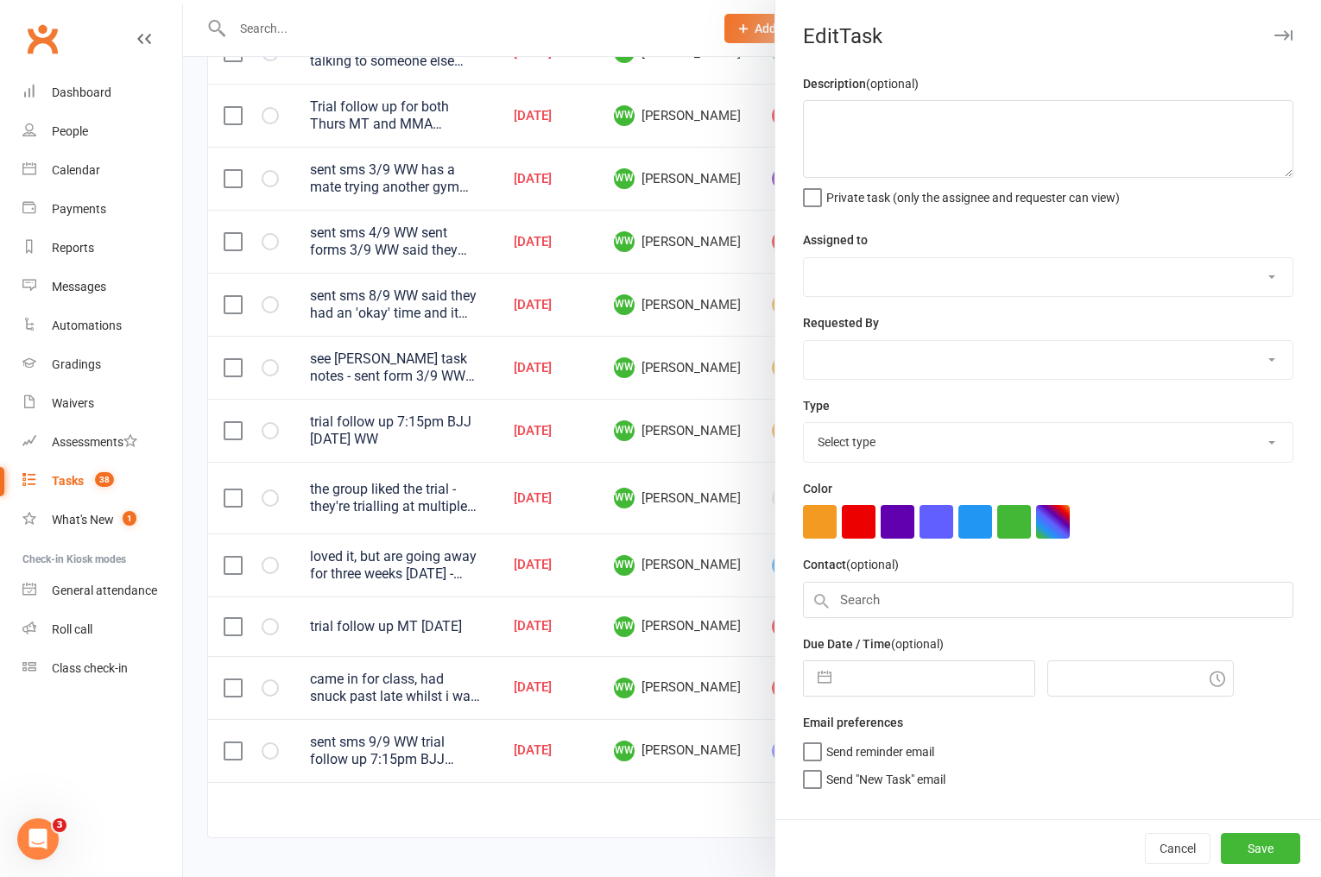
type textarea "sent sms 9/9 WW trial follow up 7:15pm BJJ Mon 4/9 WW"
select select "49757"
type input "[DATE]"
type input "6:00pm"
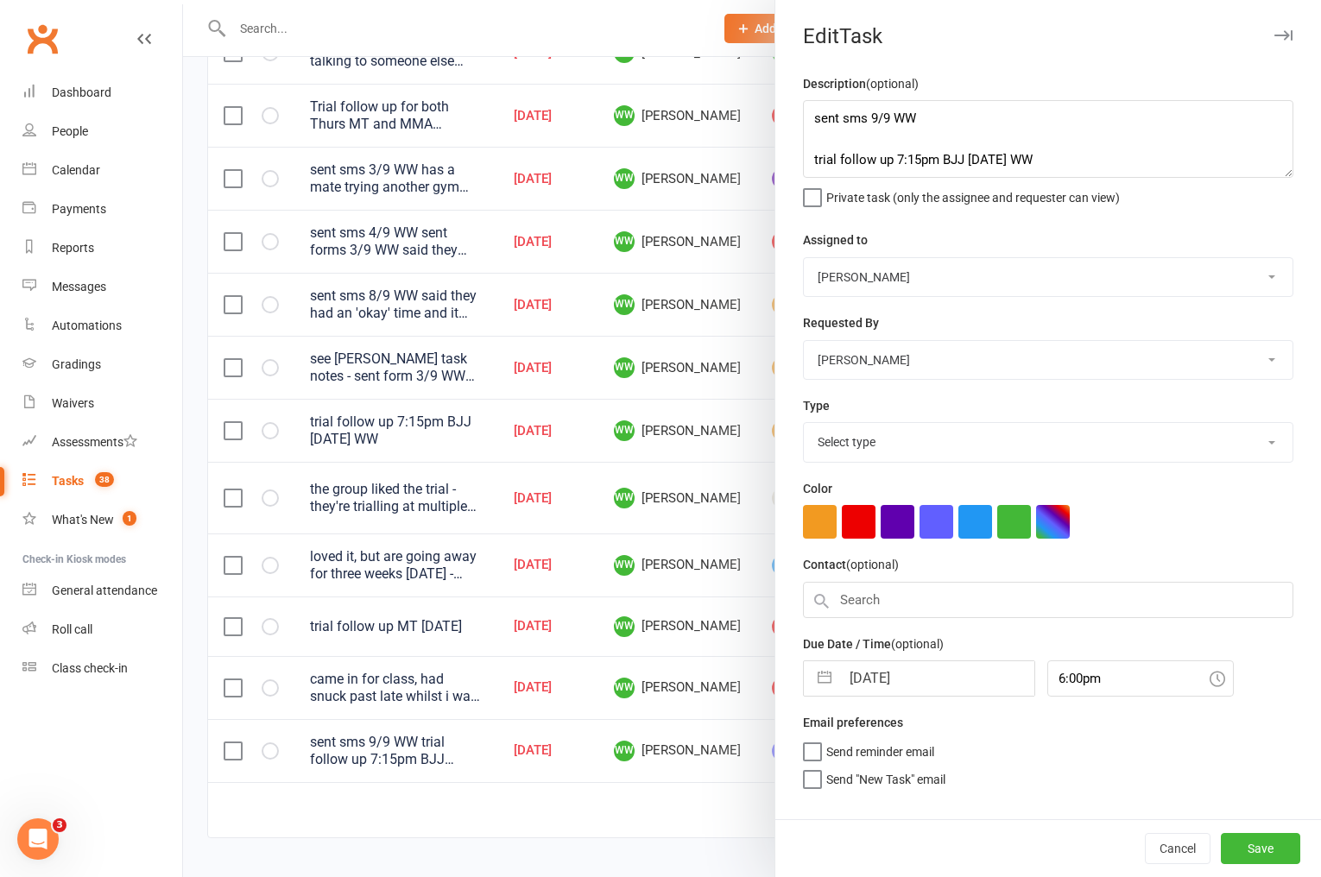
select select "3864"
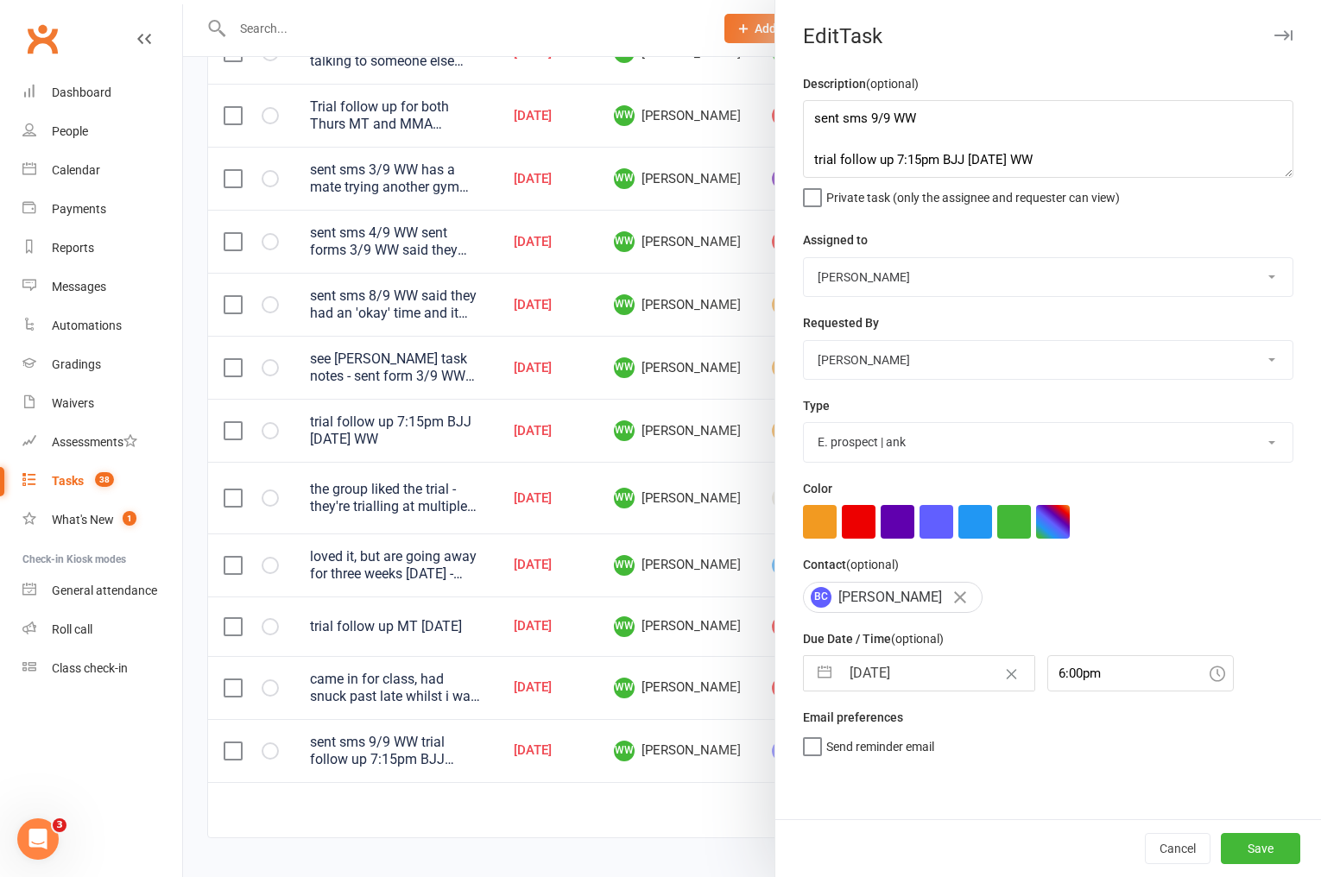
click at [908, 661] on input "[DATE]" at bounding box center [937, 673] width 194 height 35
select select "7"
select select "2025"
select select "8"
select select "2025"
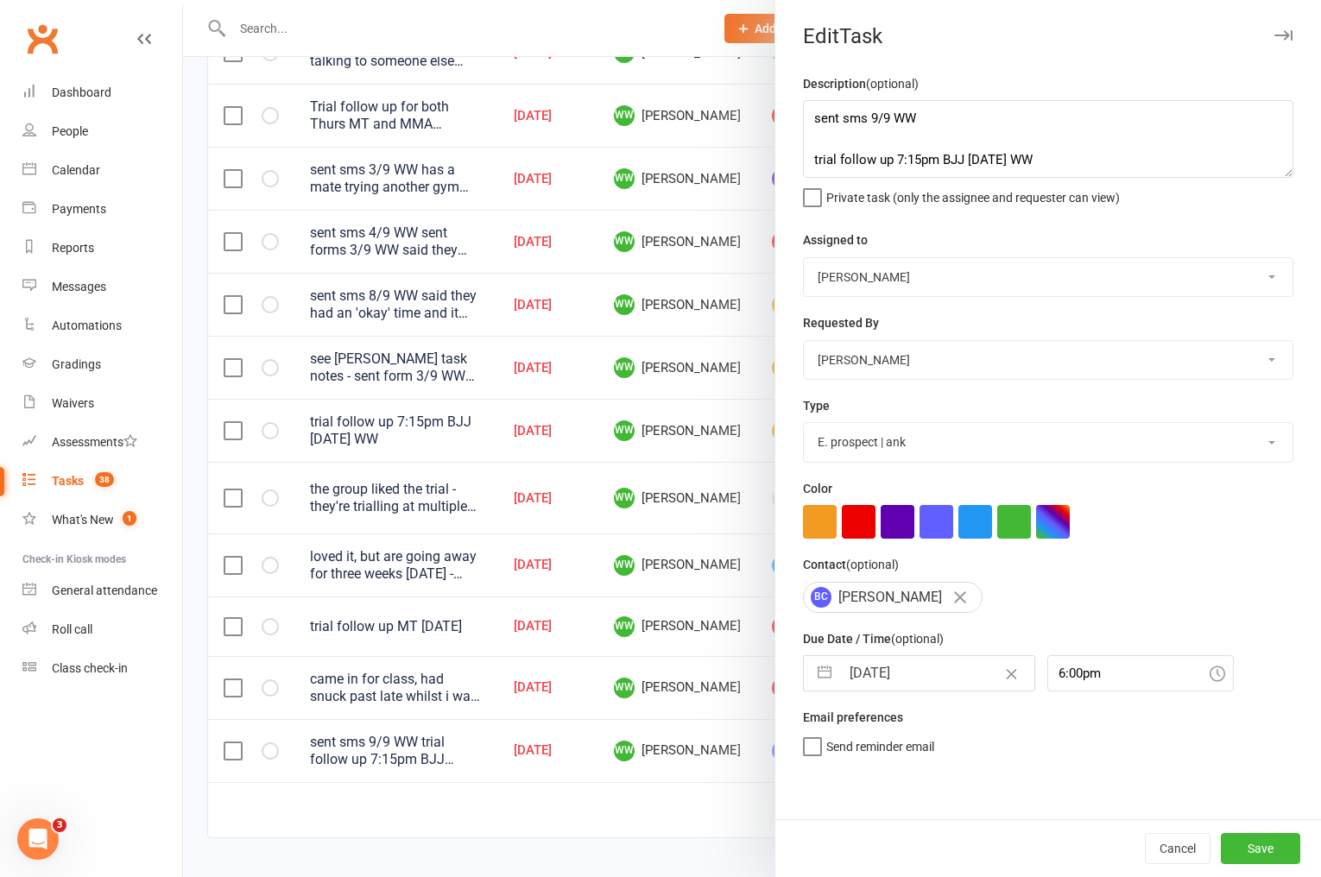
select select "9"
select select "2025"
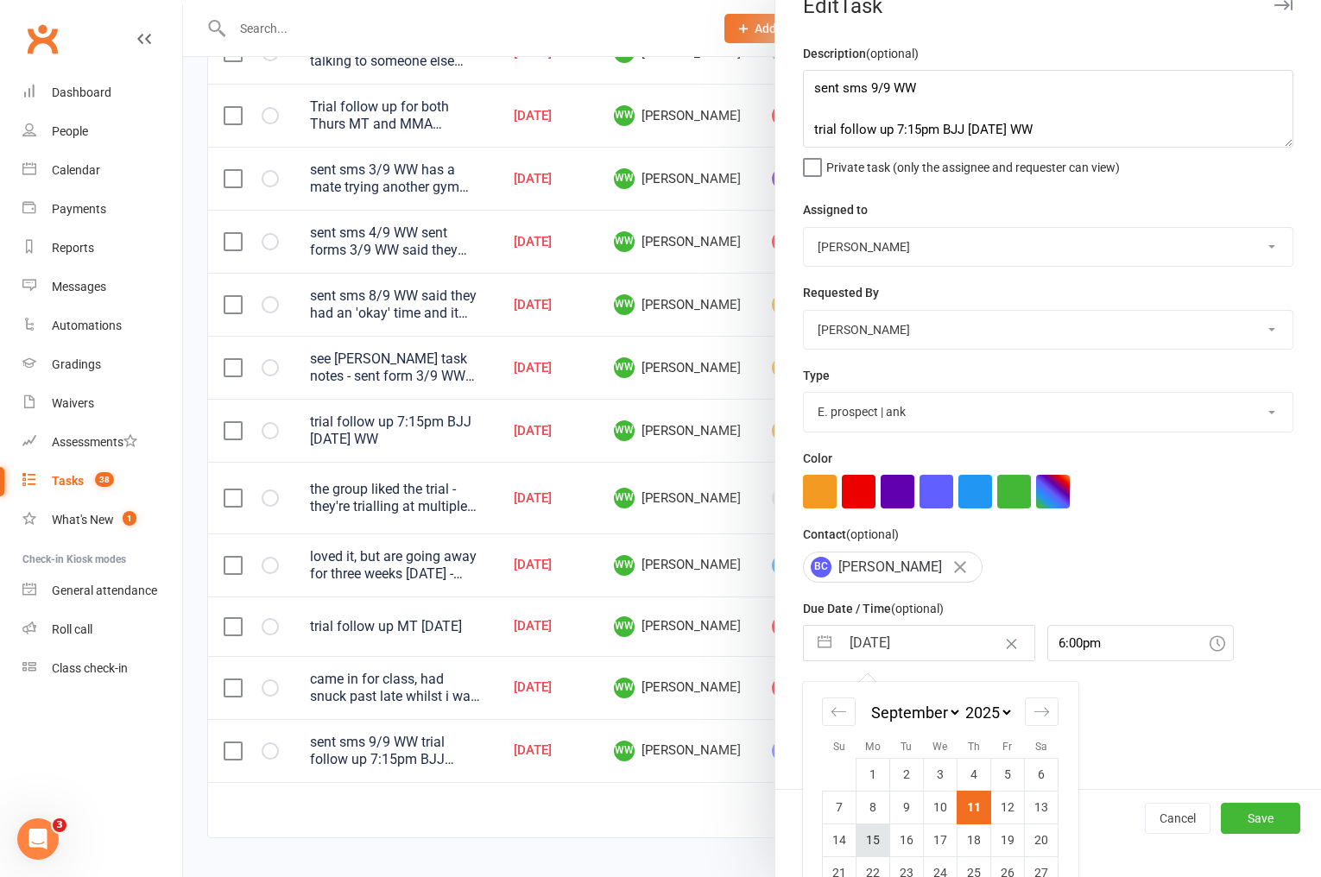
scroll to position [40, 0]
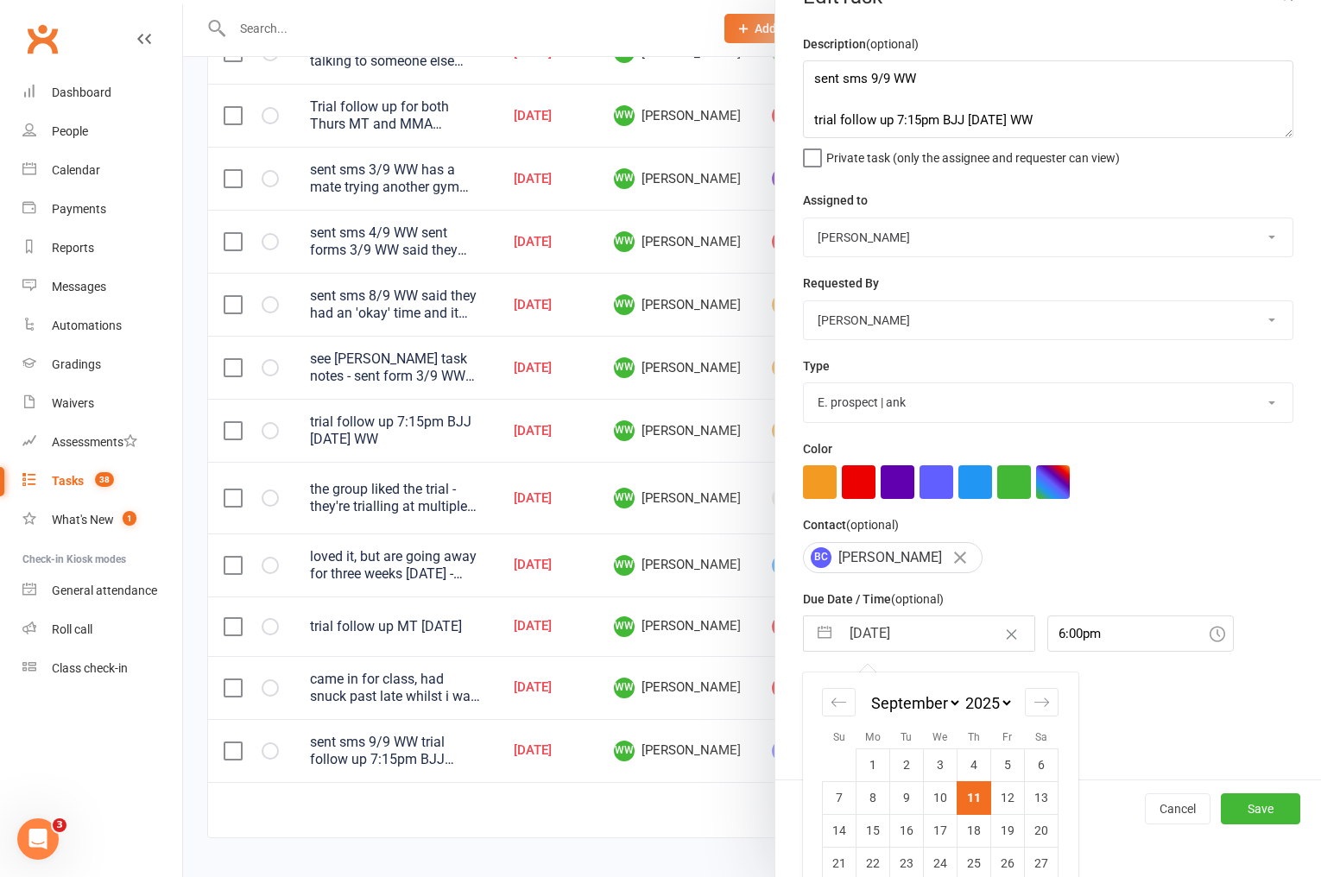
click at [878, 834] on td "15" at bounding box center [874, 830] width 34 height 33
type input "15 Sep 2025"
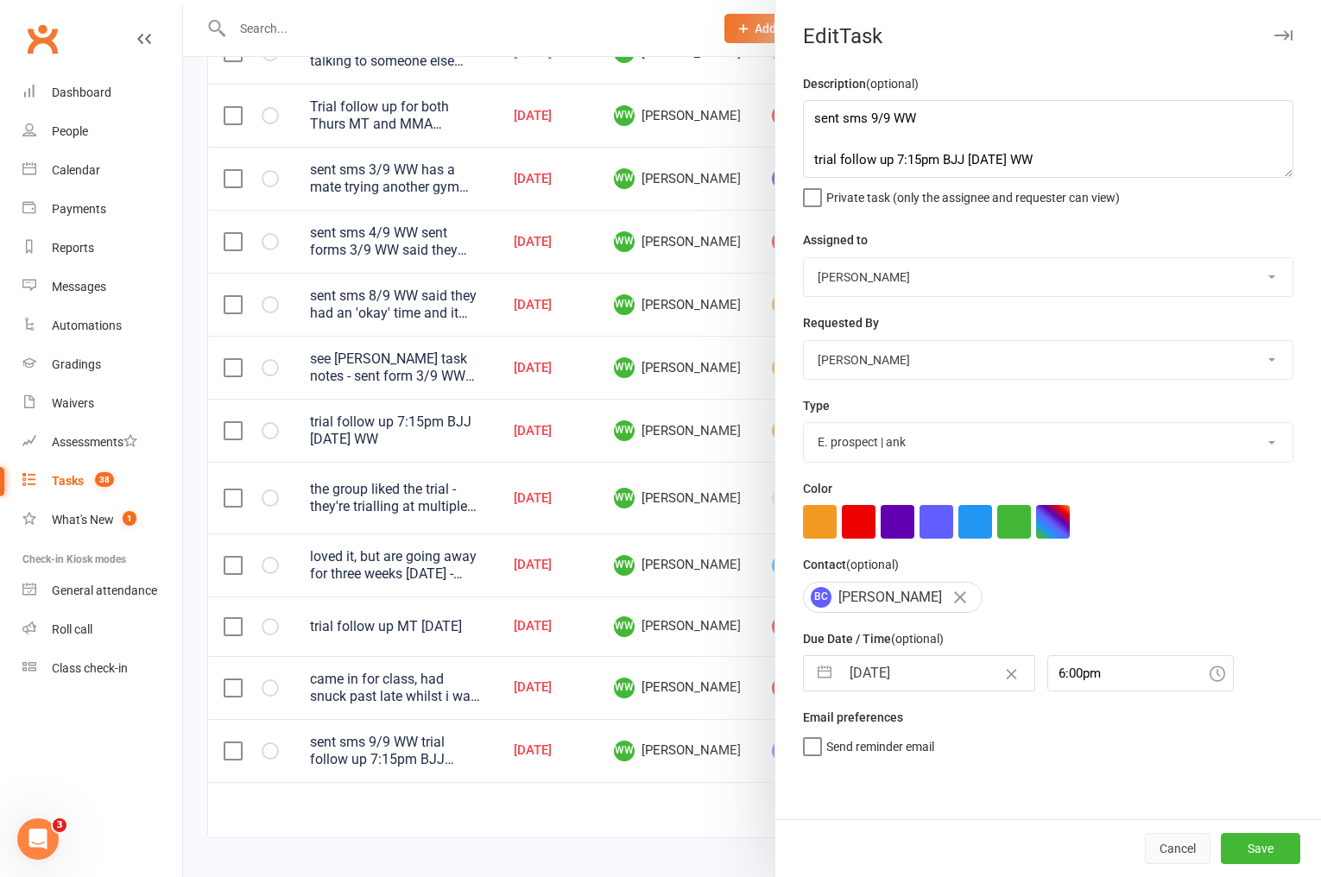
scroll to position [0, 0]
click at [1246, 851] on button "Save" at bounding box center [1260, 848] width 79 height 31
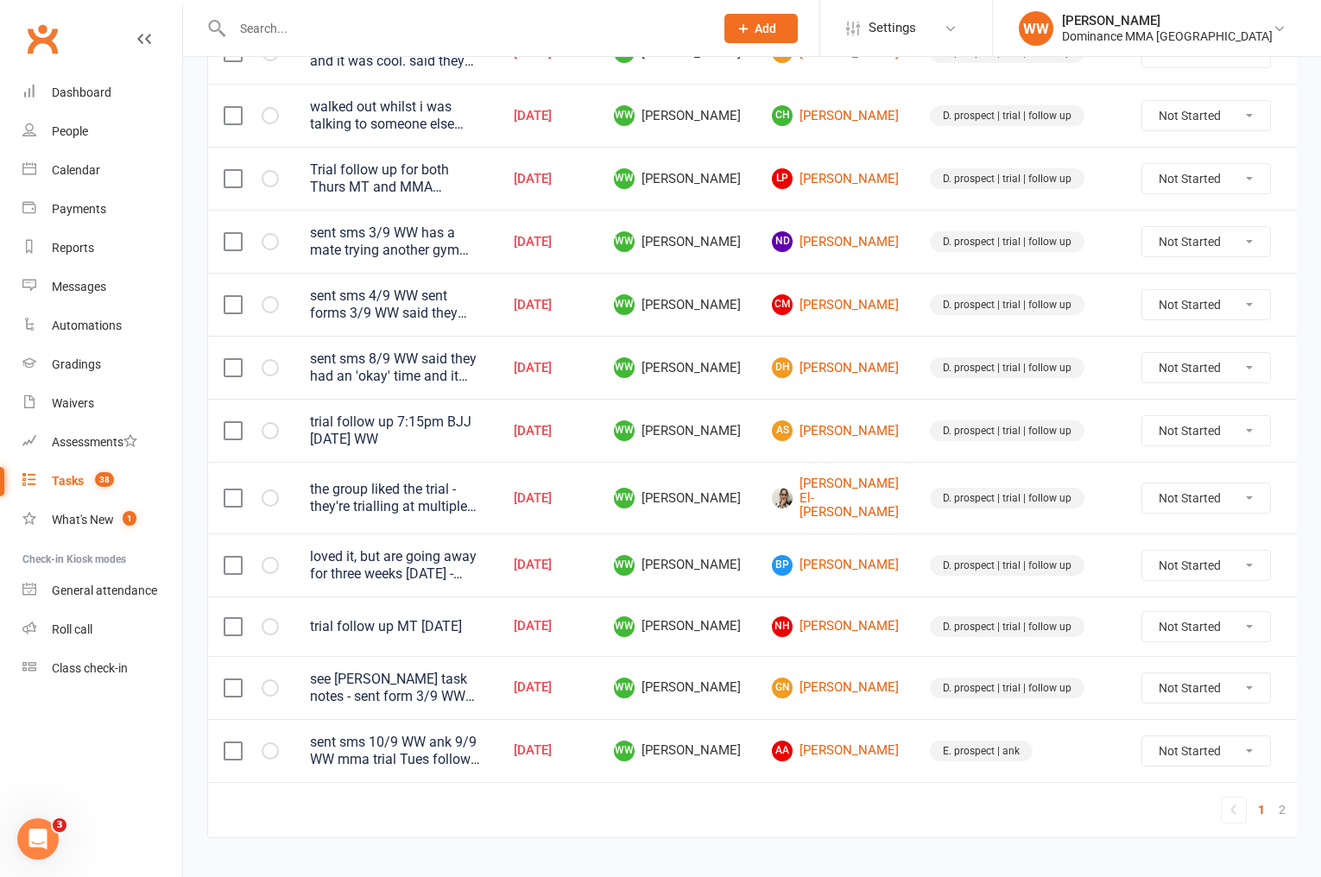
scroll to position [1120, 0]
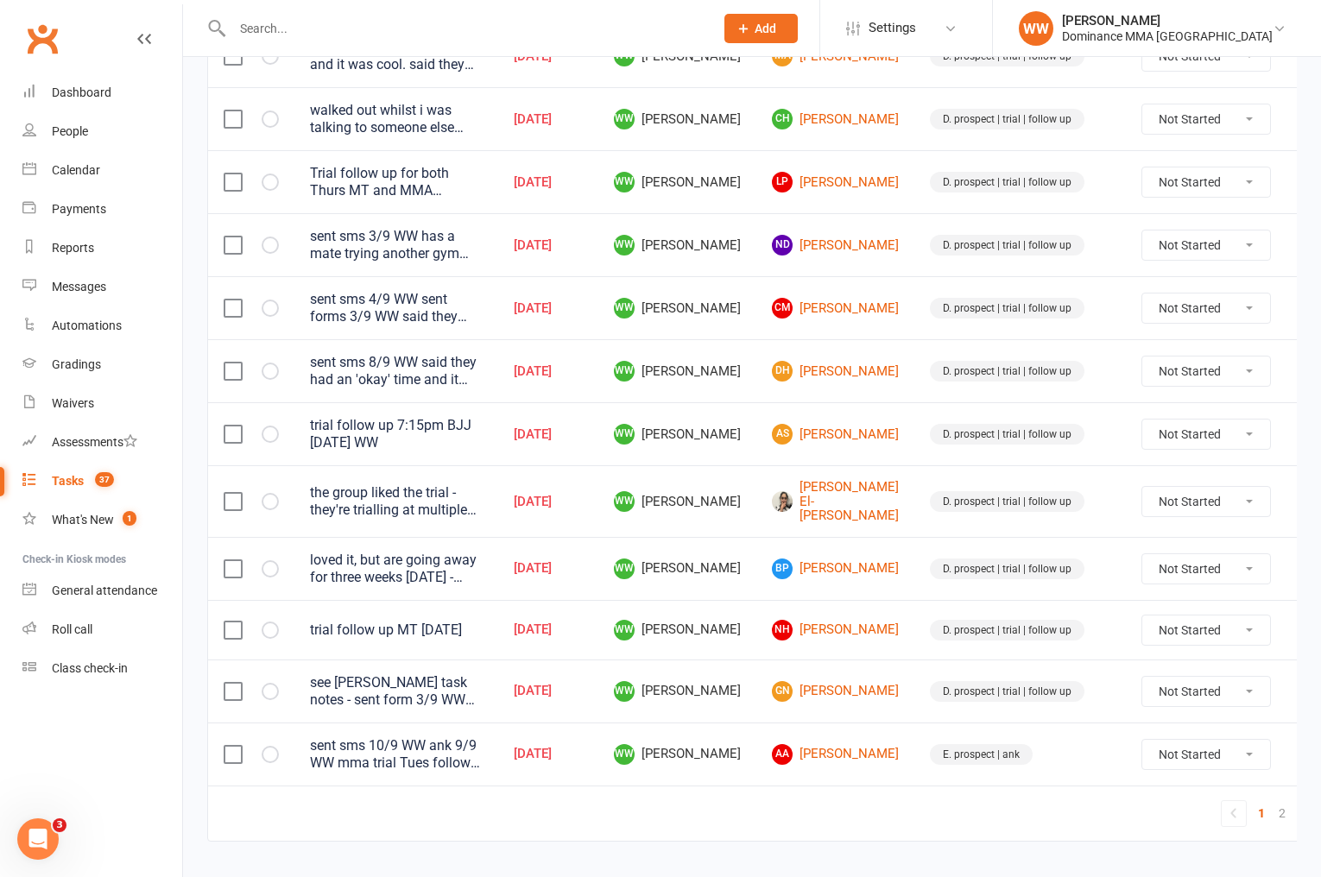
click at [1304, 746] on icon at bounding box center [1312, 754] width 17 height 17
click at [1152, 805] on link "Edit" at bounding box center [1194, 811] width 171 height 35
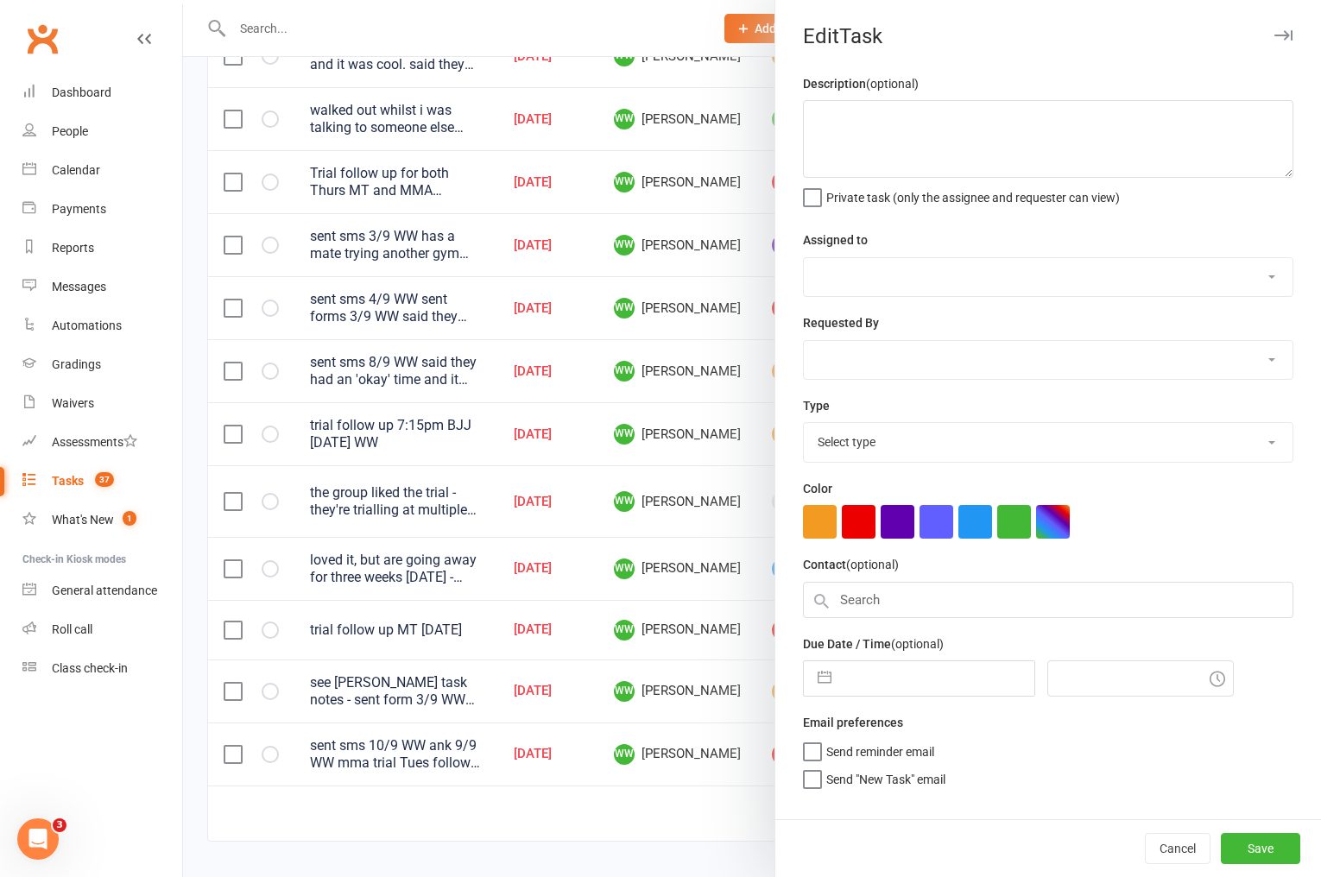
type textarea "sent sms 10/9 WW ank 9/9 WW mma trial Tues follow up 2/9 SA"
select select "49757"
select select "12631"
type input "[DATE]"
type input "12:15pm"
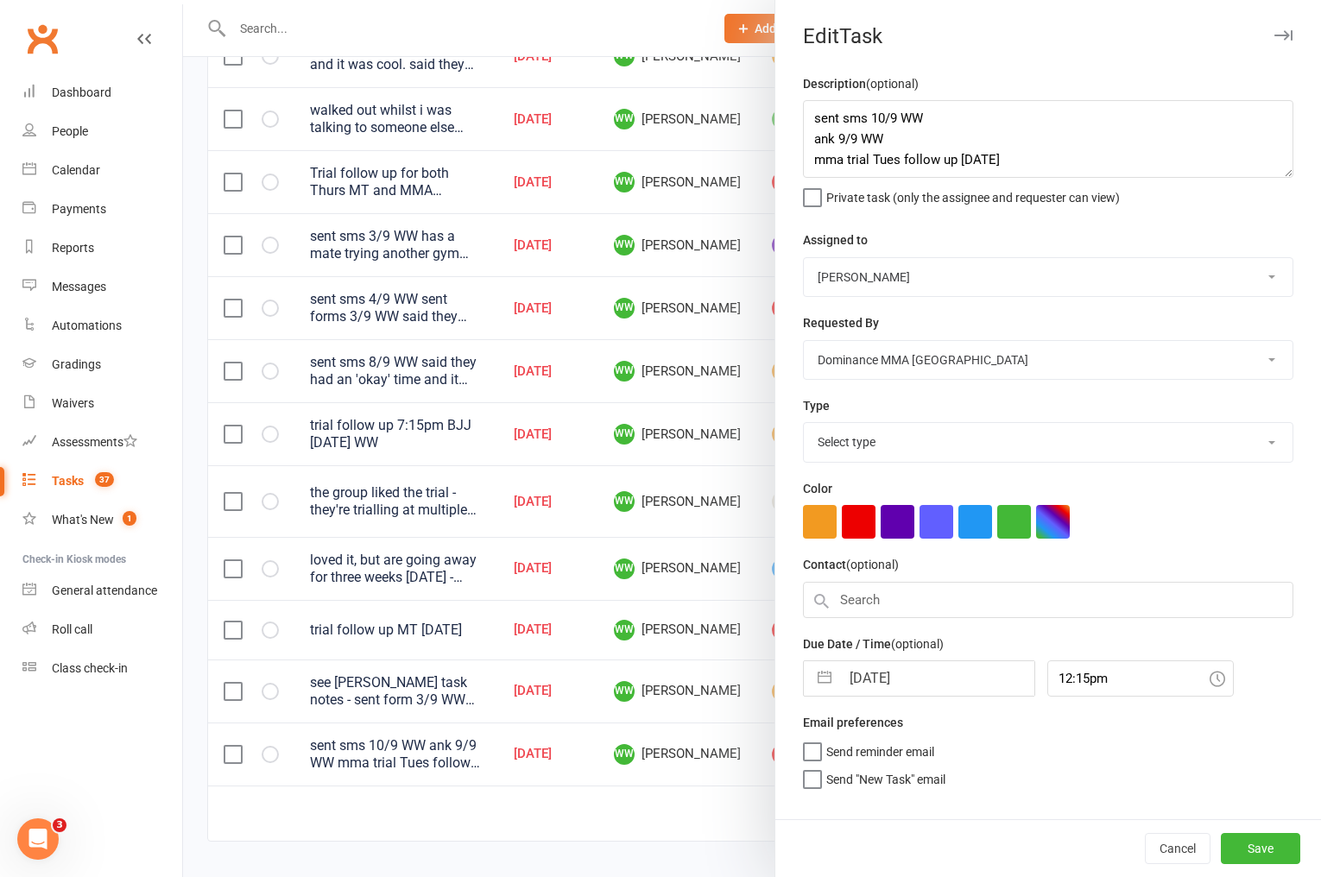
select select "3864"
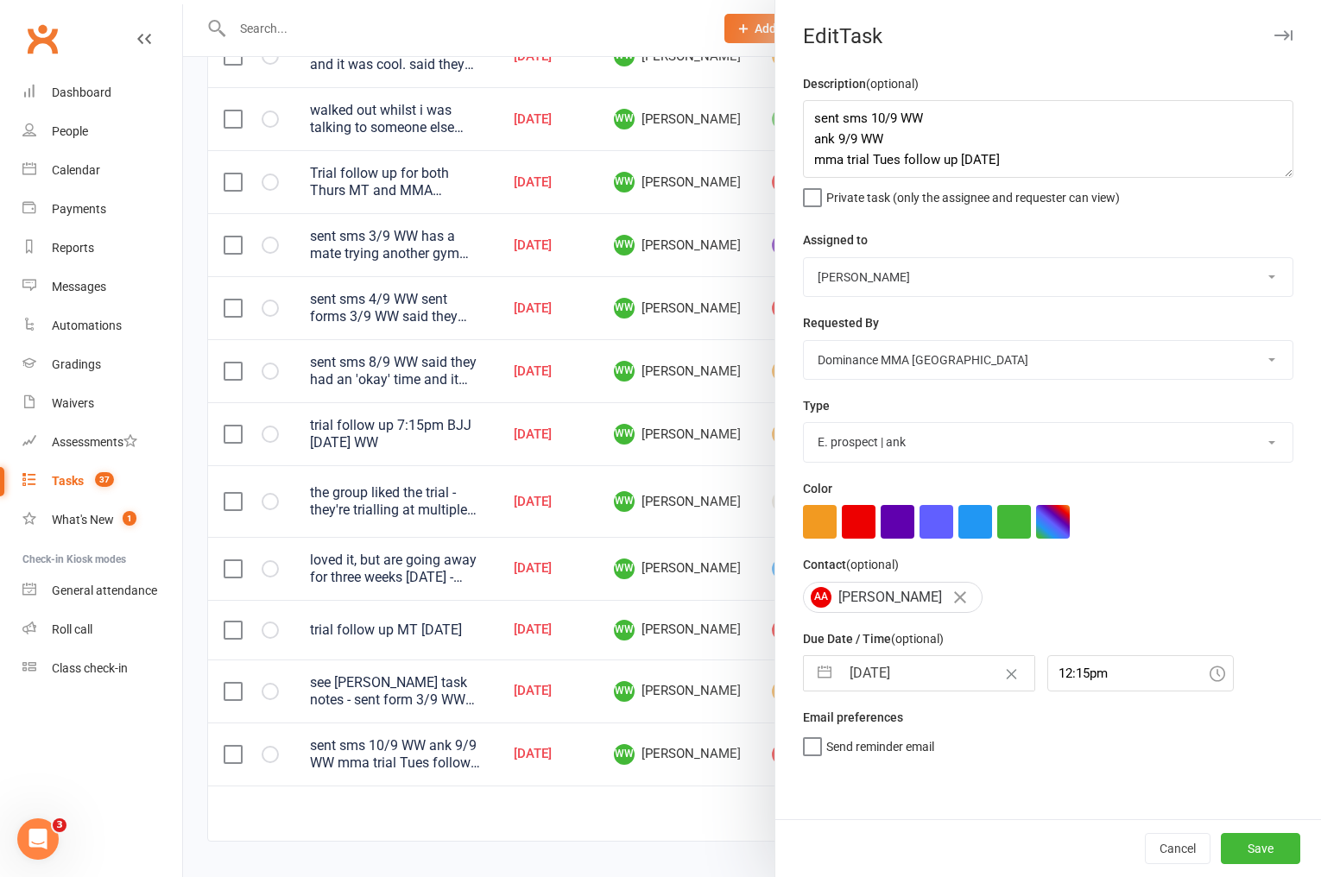
click at [891, 690] on input "[DATE]" at bounding box center [937, 673] width 194 height 35
select select "7"
select select "2025"
select select "8"
select select "2025"
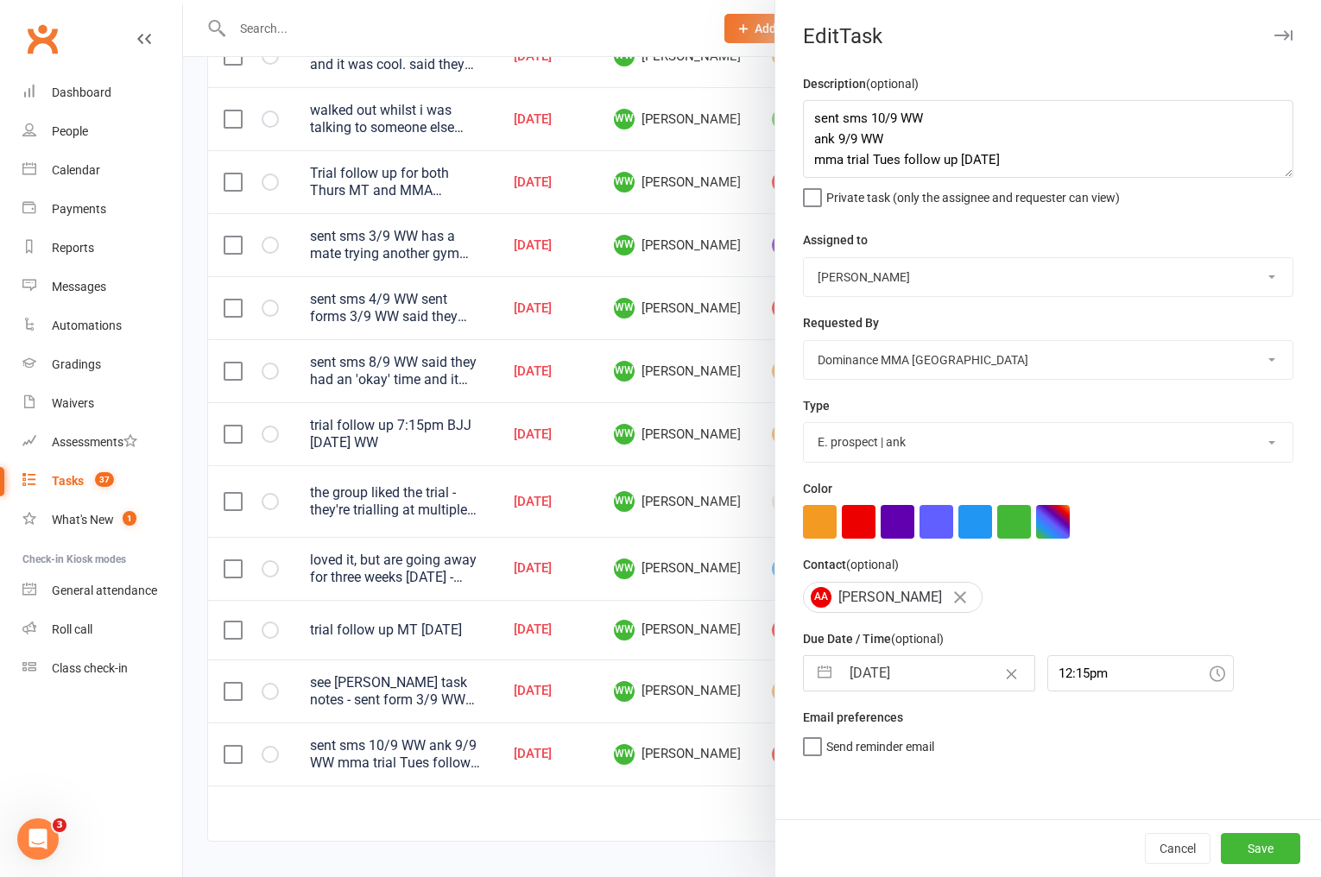
select select "9"
select select "2025"
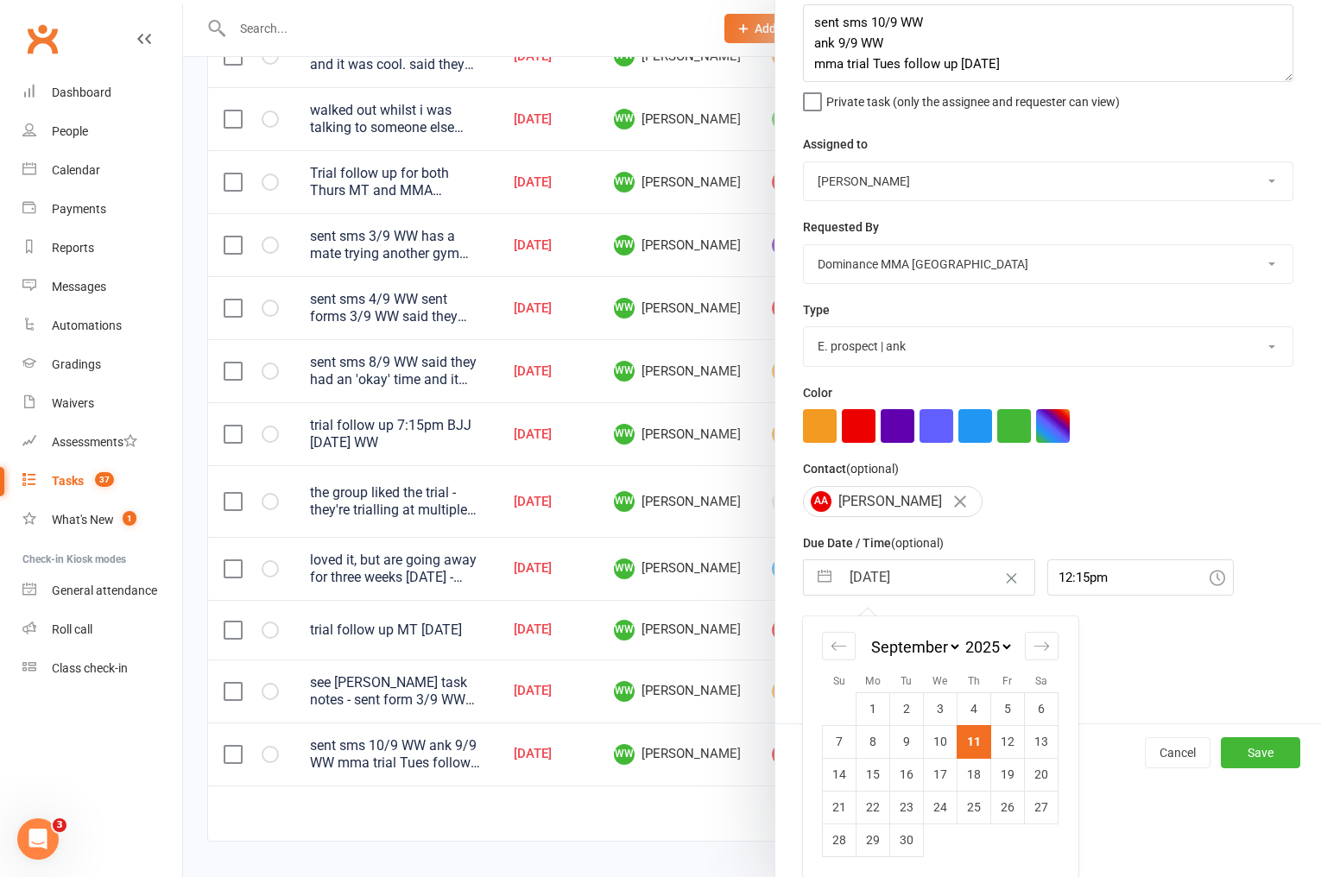
drag, startPoint x: 874, startPoint y: 765, endPoint x: 896, endPoint y: 769, distance: 22.7
click at [875, 765] on td "15" at bounding box center [874, 774] width 34 height 33
type input "15 Sep 2025"
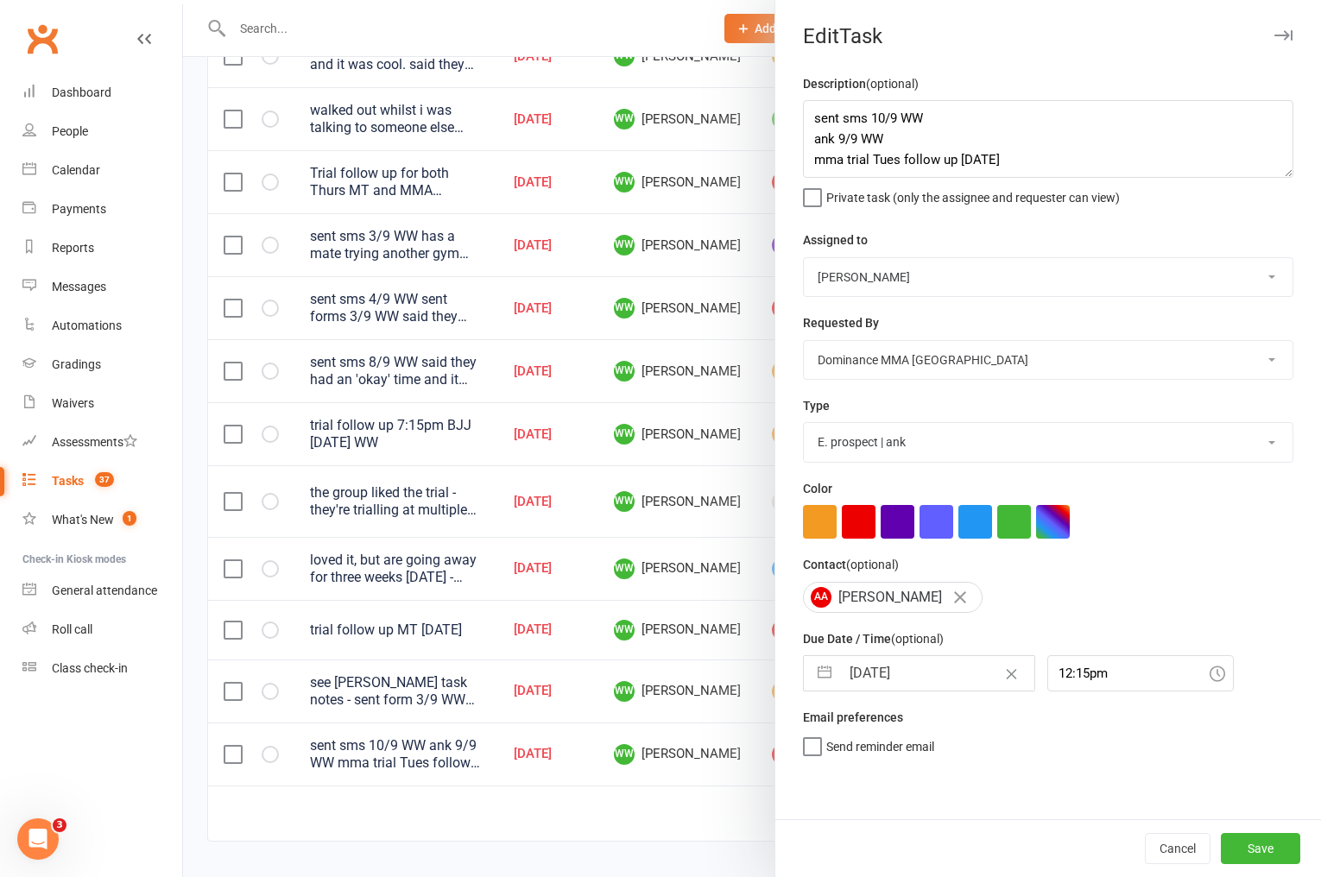
scroll to position [0, 0]
click at [1246, 847] on button "Save" at bounding box center [1260, 848] width 79 height 31
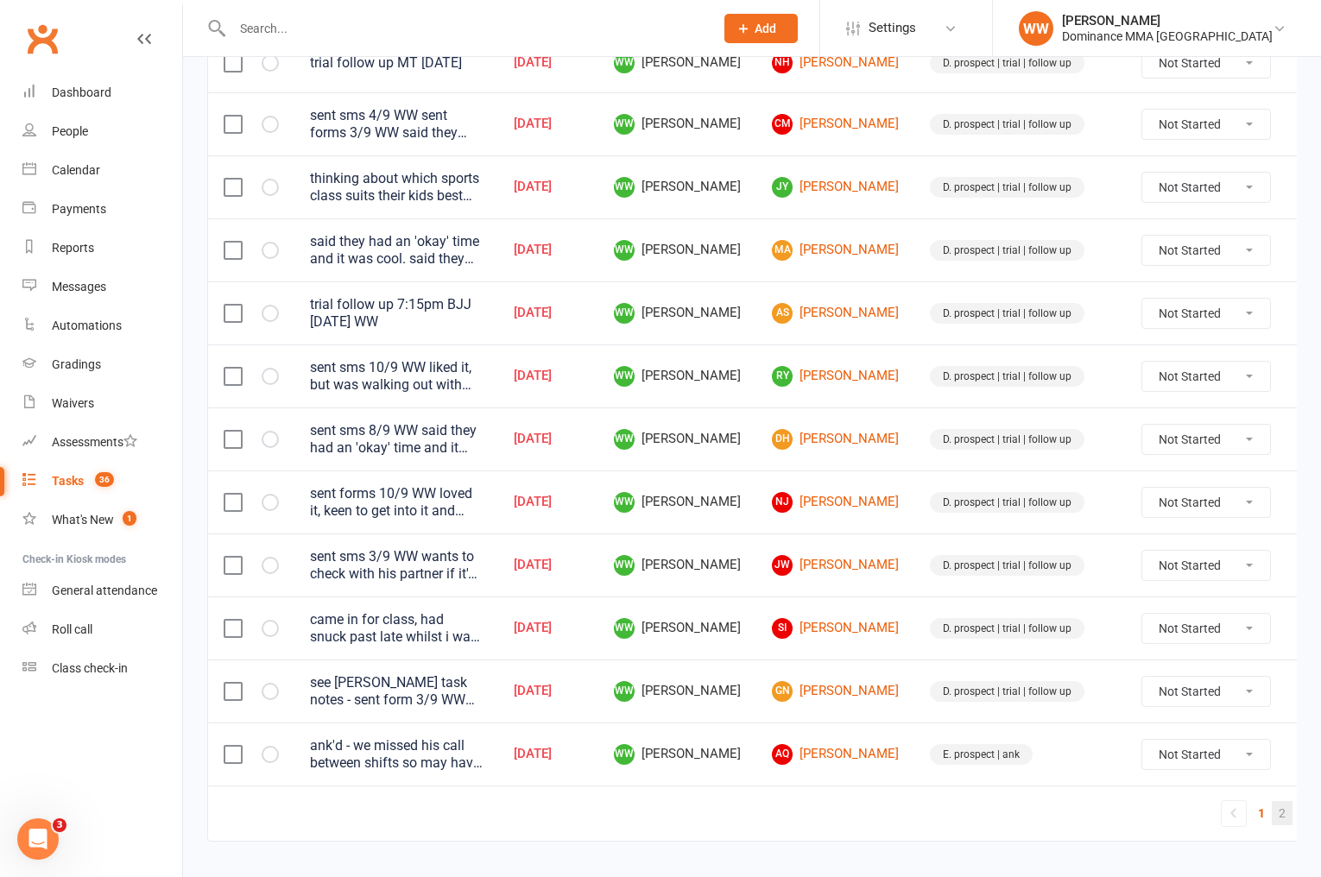
click at [1272, 805] on link "2" at bounding box center [1282, 813] width 21 height 24
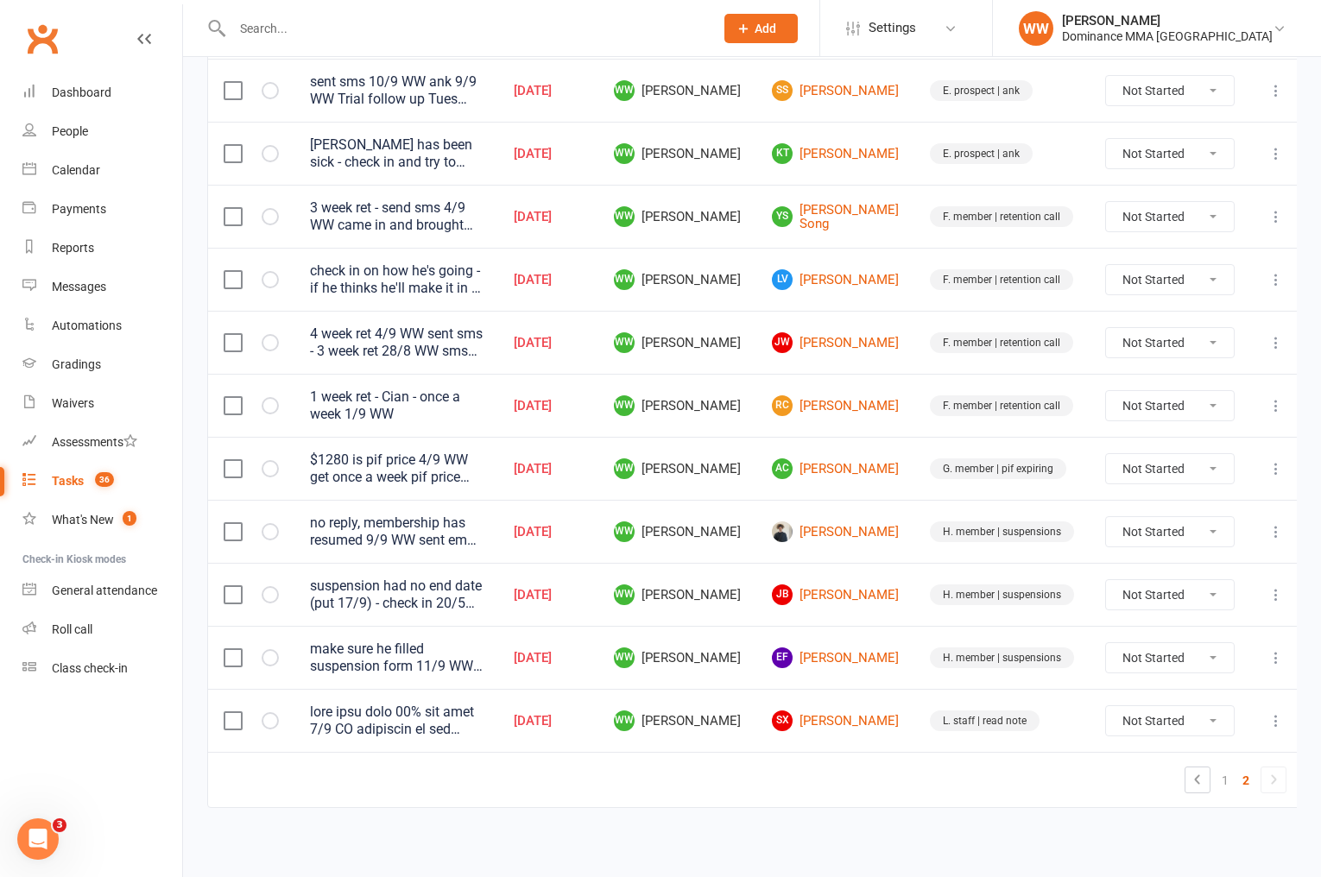
click at [915, 744] on td "L. staff | read note" at bounding box center [1002, 720] width 175 height 63
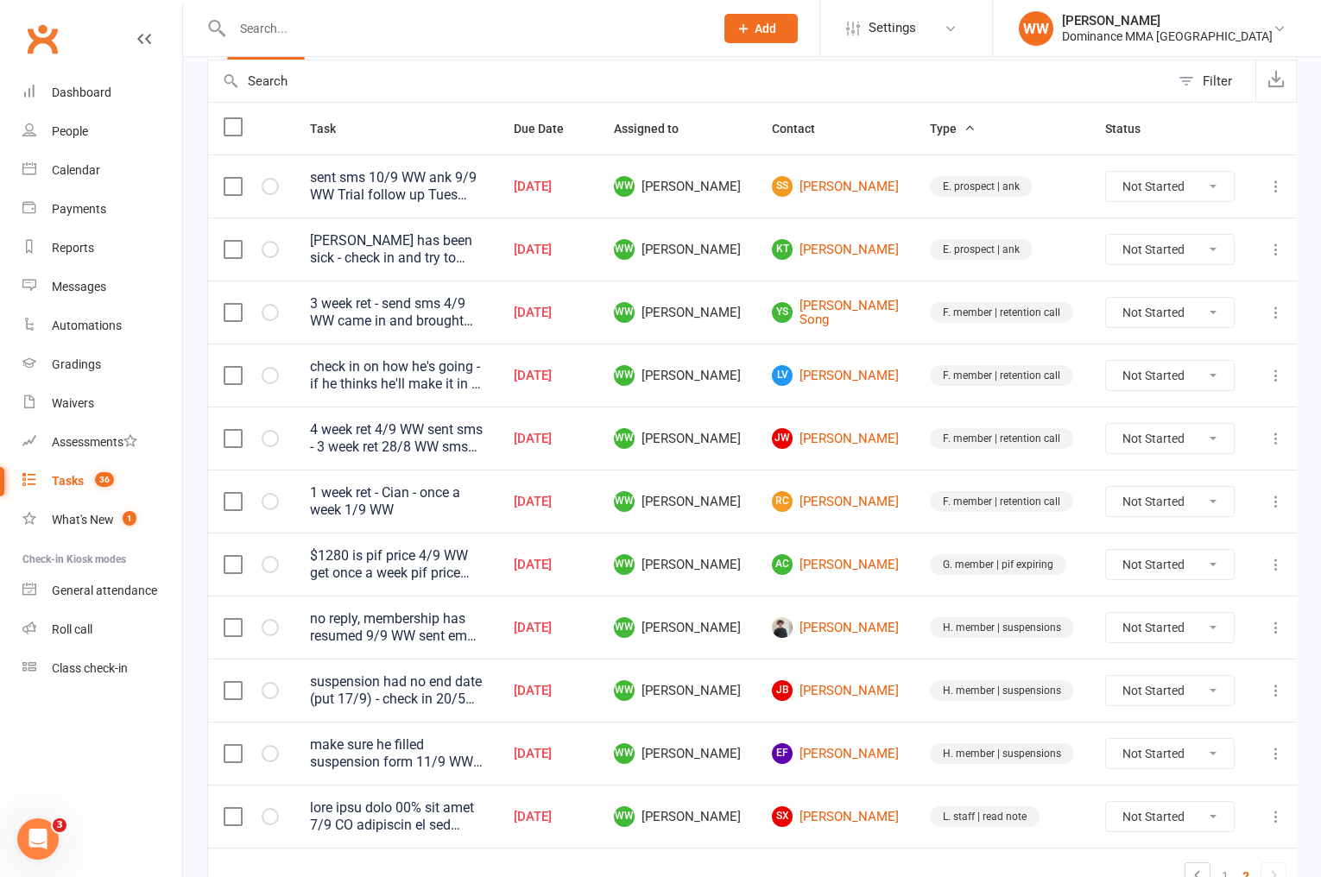
scroll to position [163, 0]
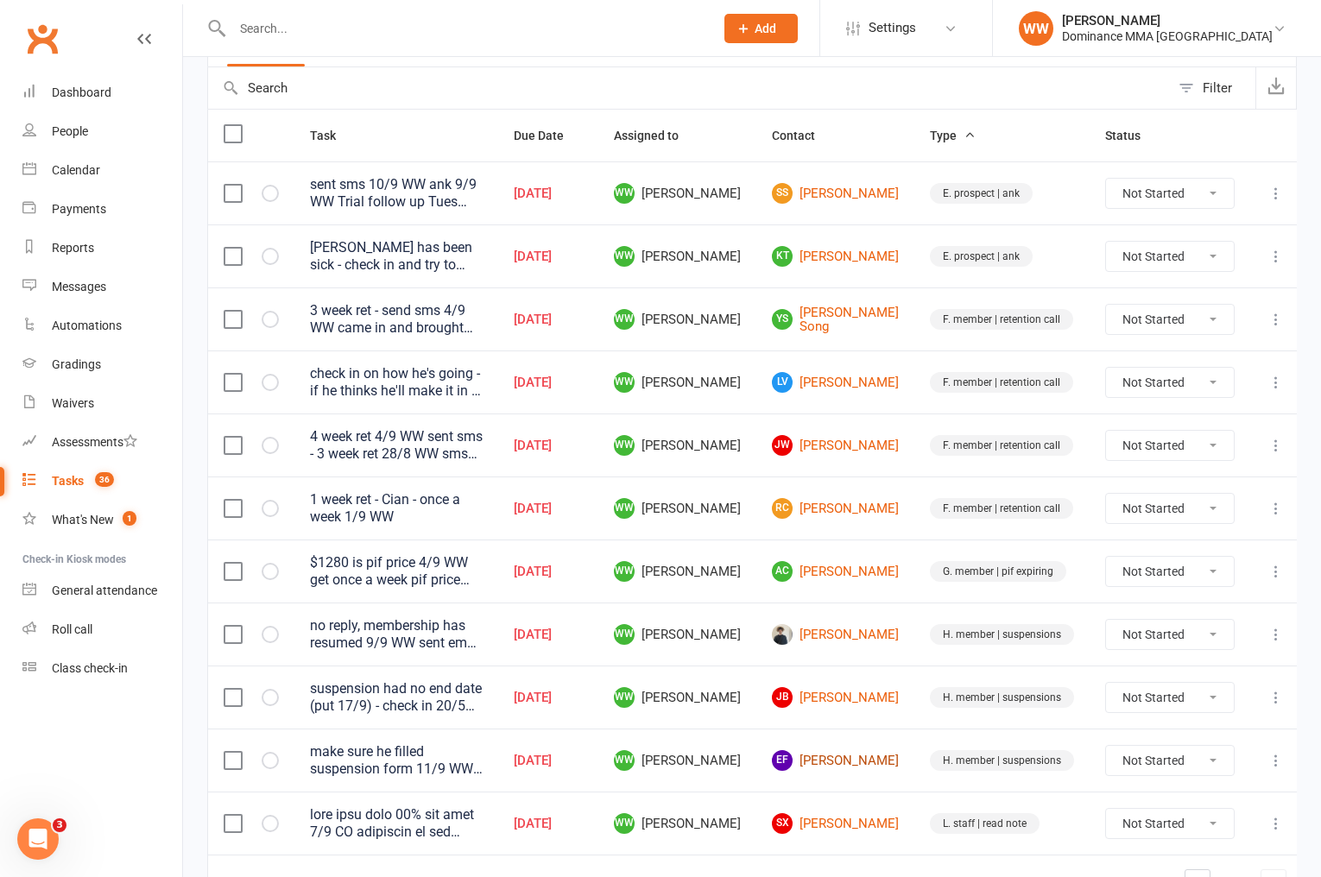
click at [851, 755] on link "EF Ed Finch" at bounding box center [835, 760] width 127 height 21
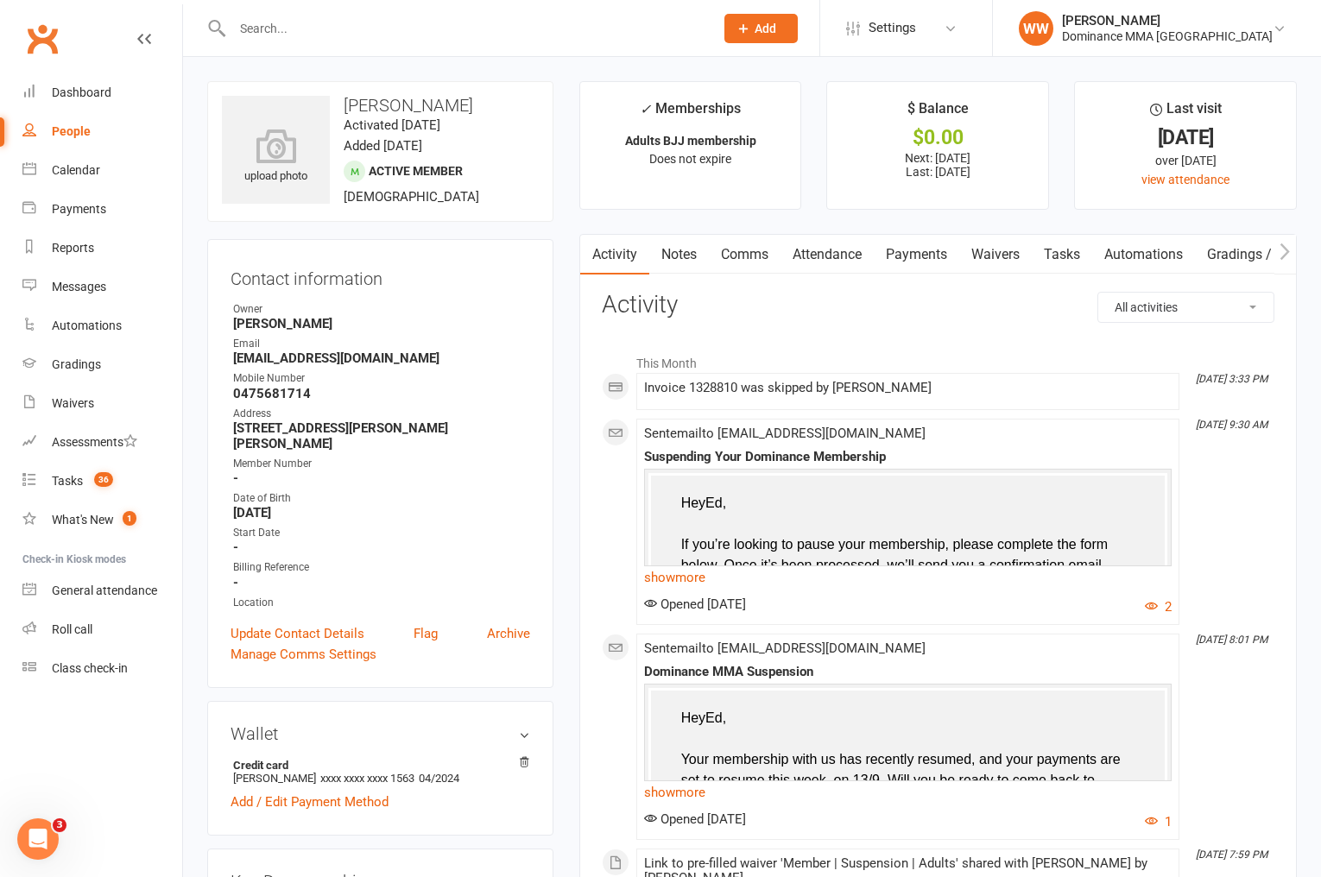
click at [684, 579] on link "show more" at bounding box center [908, 578] width 528 height 24
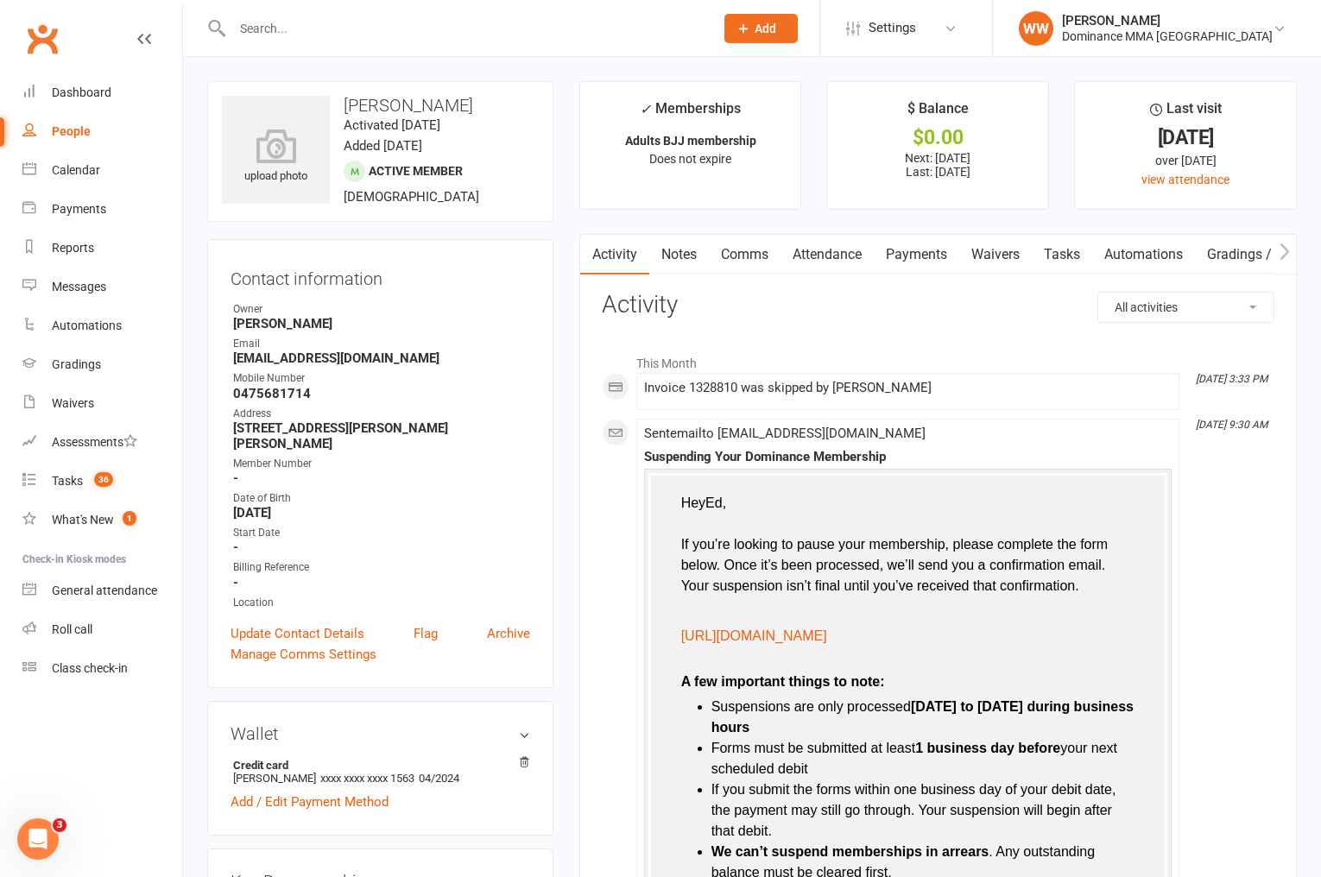
click at [76, 489] on link "Tasks 36" at bounding box center [102, 481] width 160 height 39
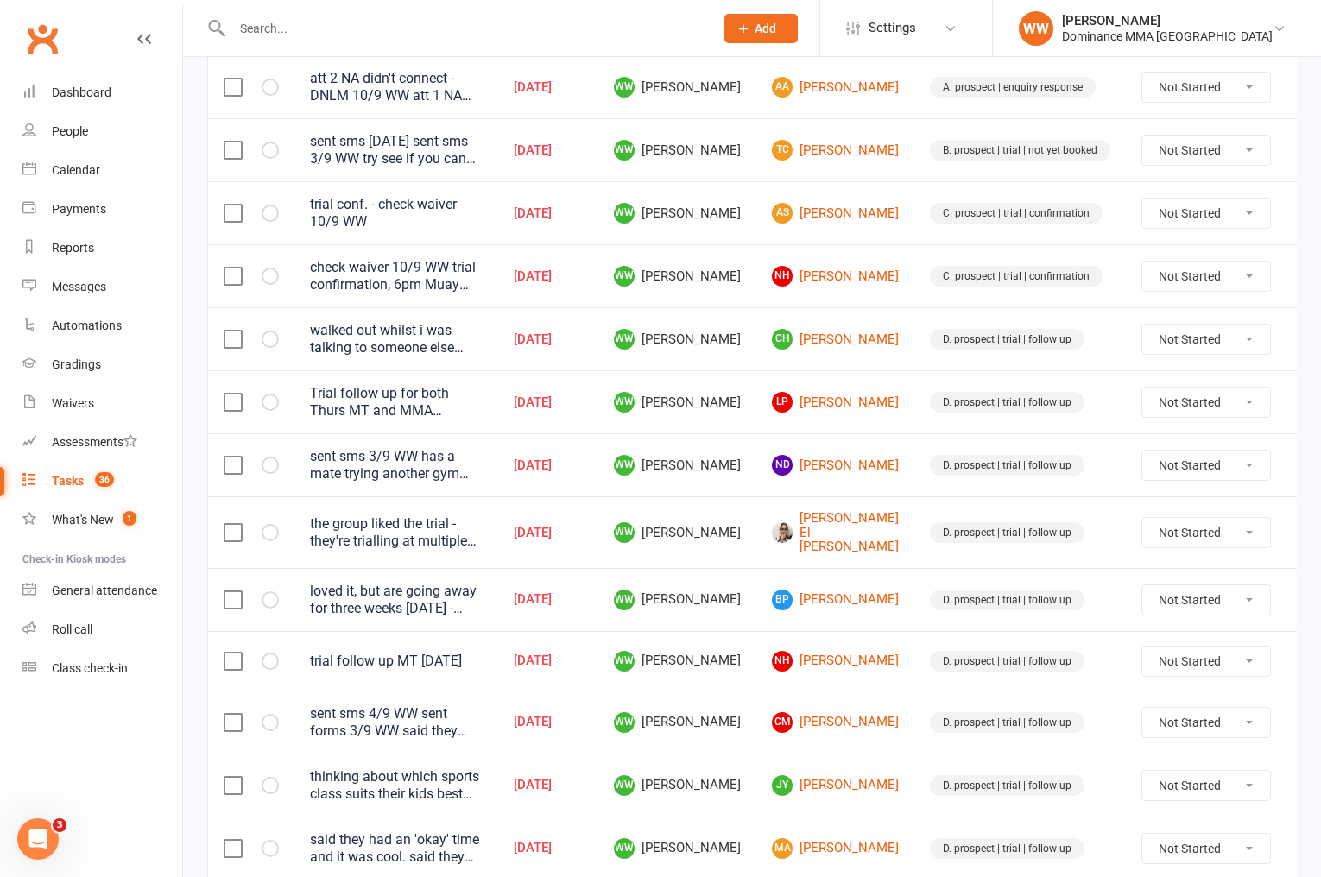
scroll to position [1145, 0]
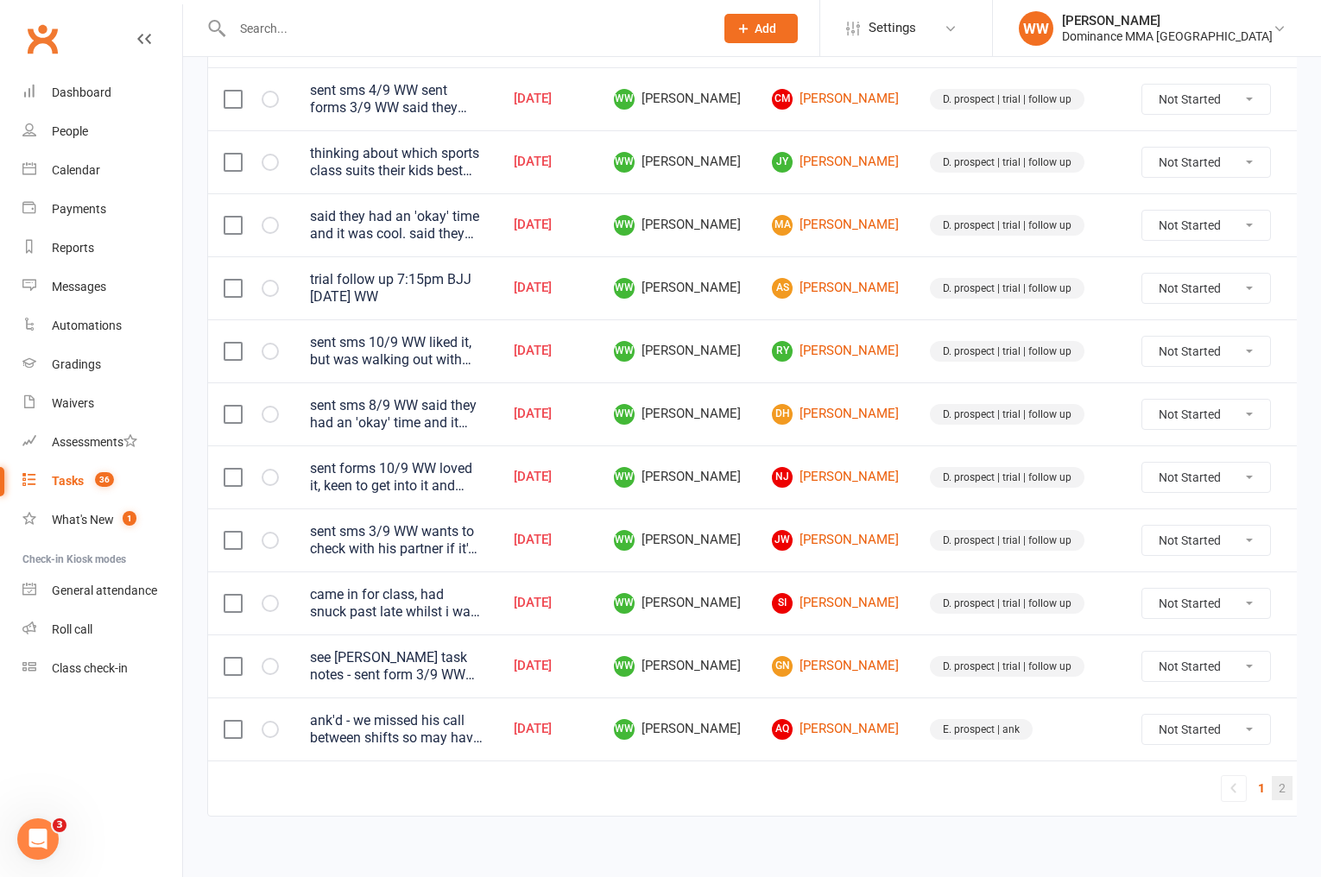
click at [1272, 776] on link "2" at bounding box center [1282, 788] width 21 height 24
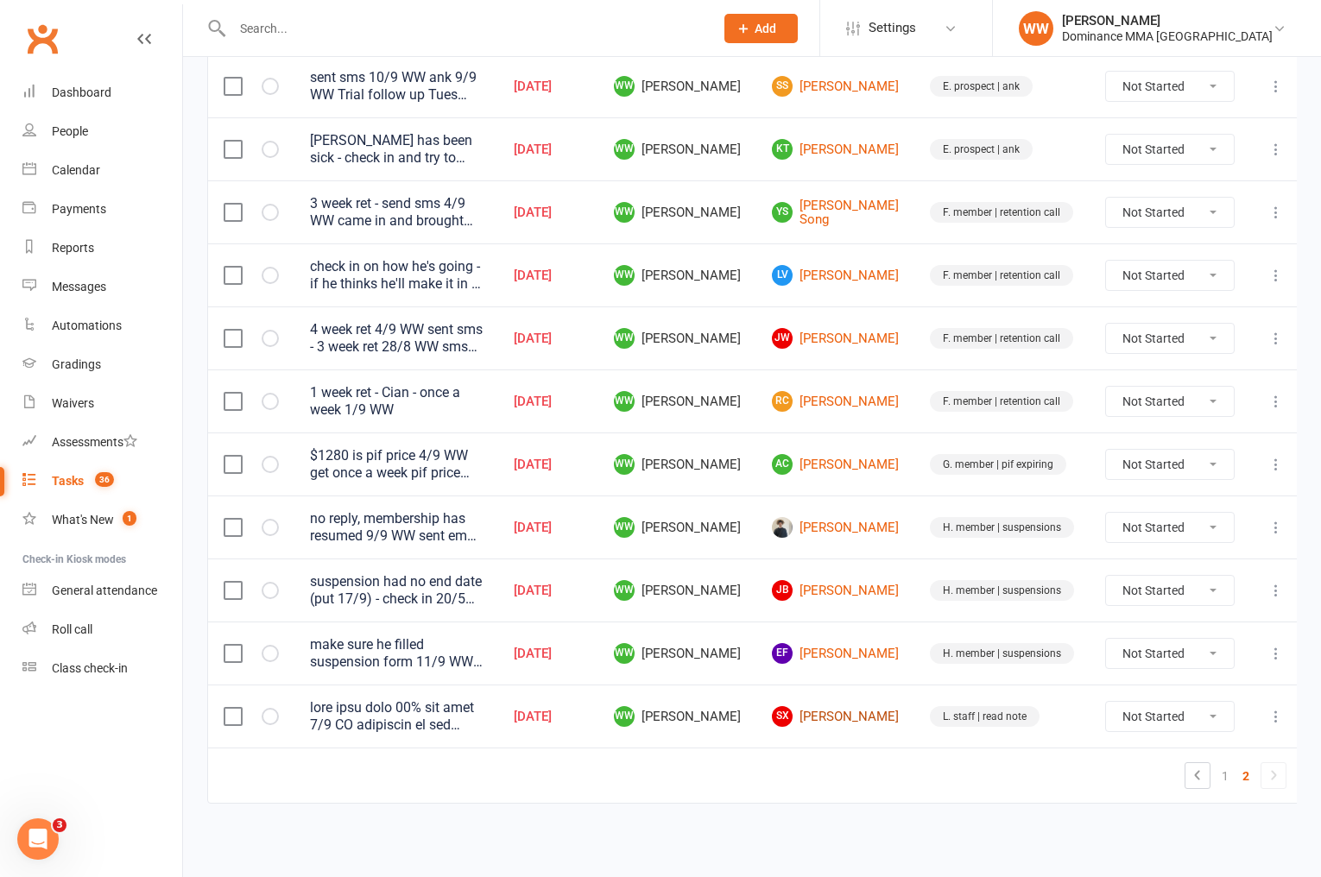
scroll to position [266, 0]
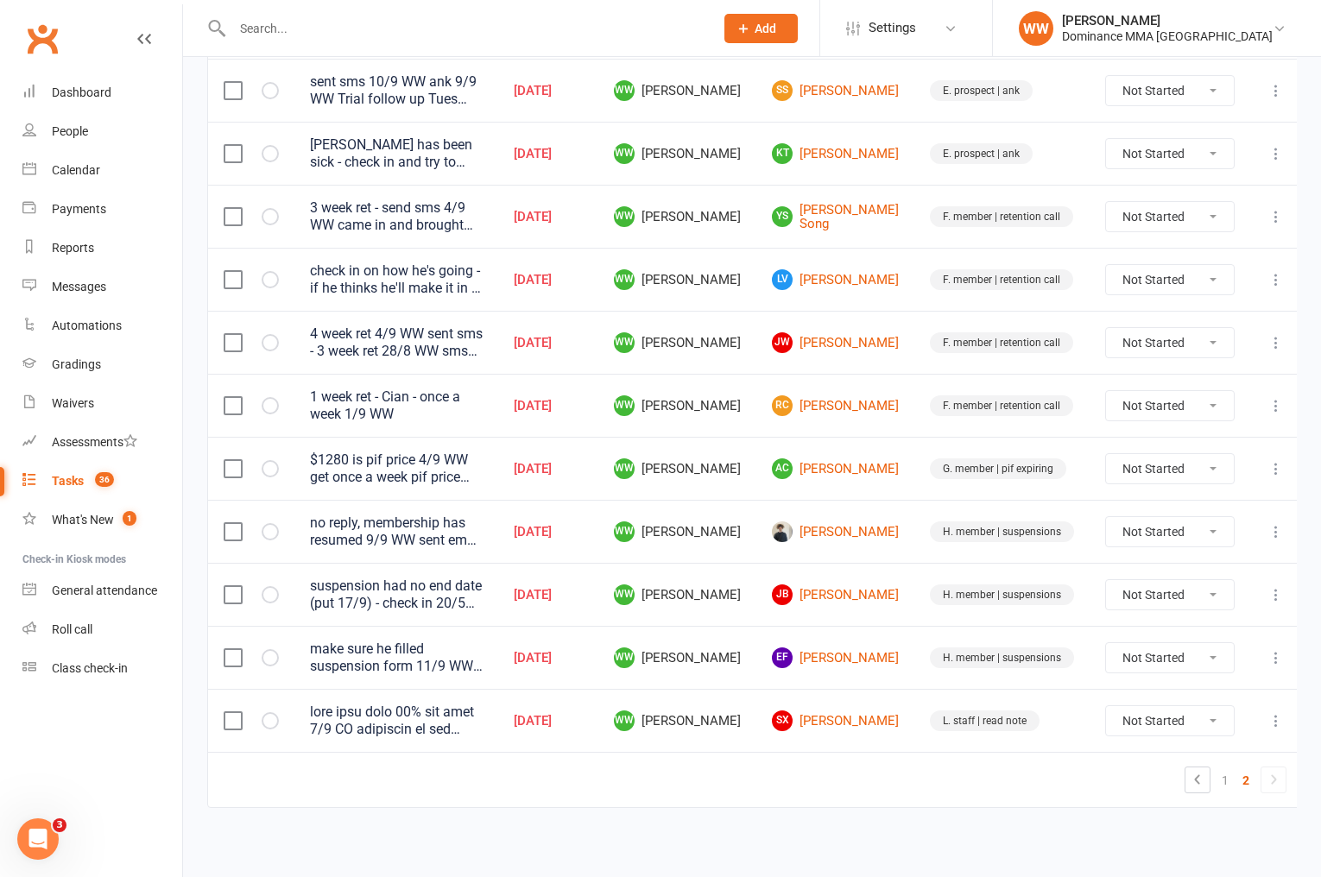
click at [901, 671] on td "EF Ed Finch" at bounding box center [836, 657] width 158 height 63
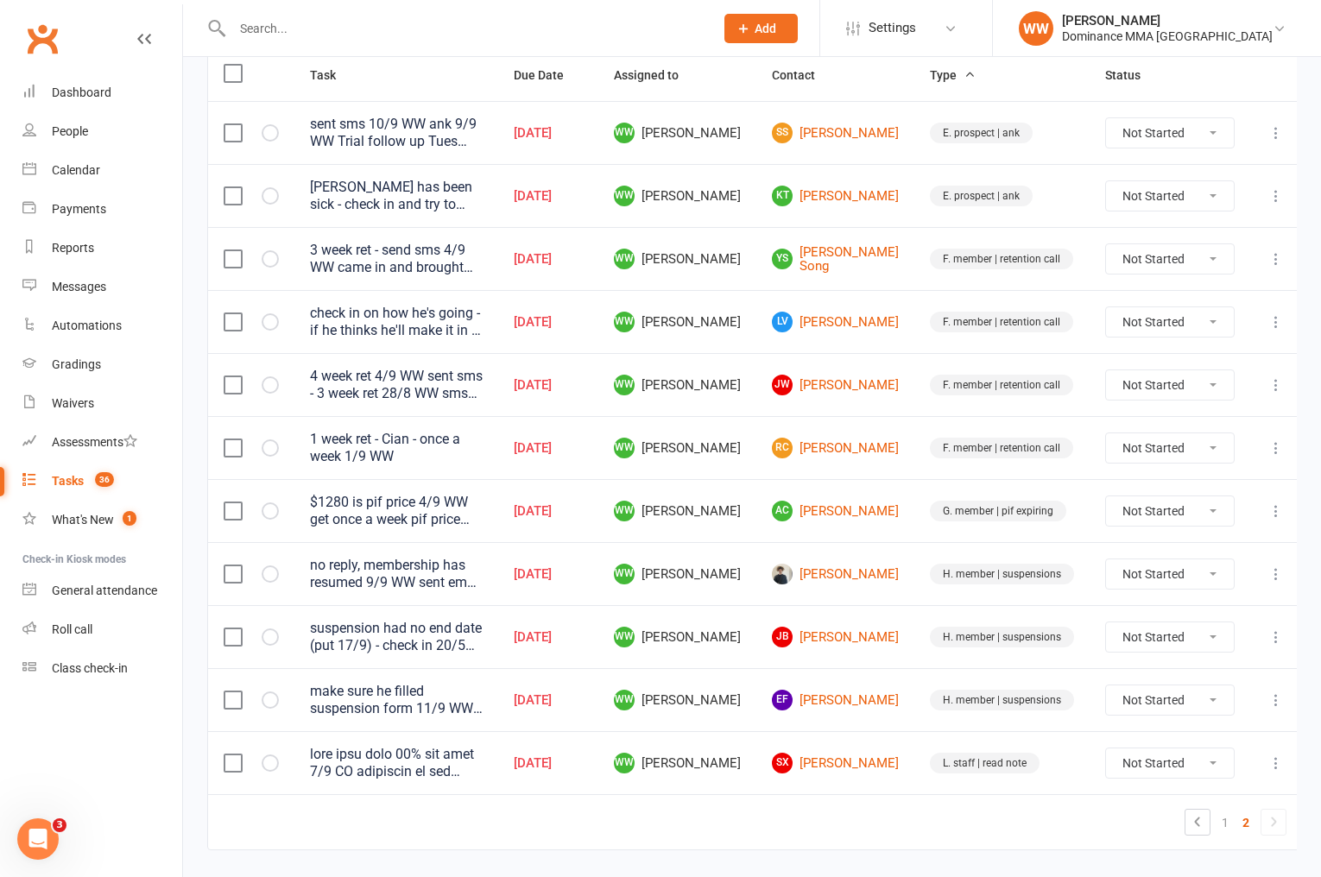
click at [1268, 701] on icon at bounding box center [1276, 700] width 17 height 17
click at [1170, 761] on link "Edit" at bounding box center [1194, 765] width 171 height 35
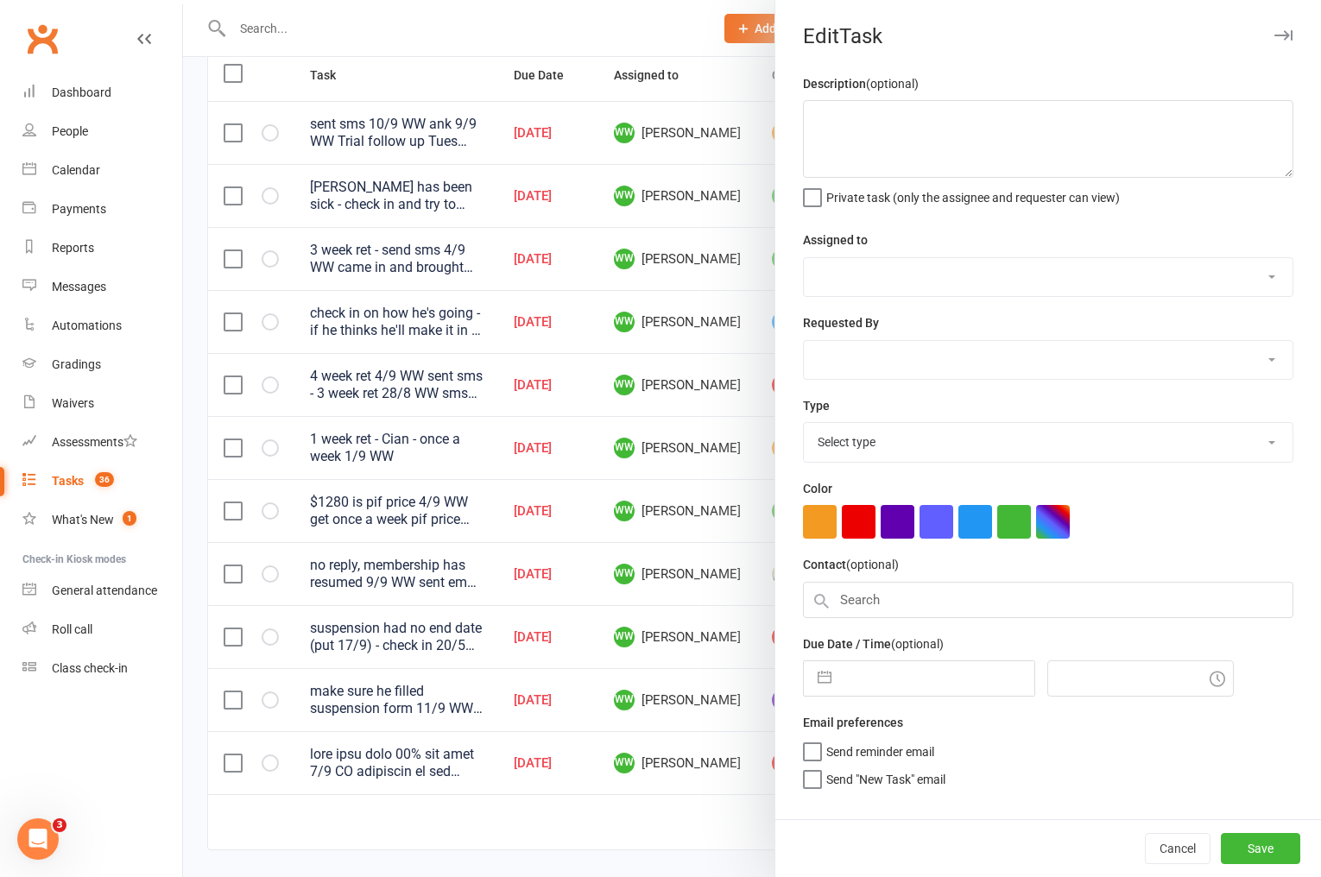
type textarea "make sure he filled suspension form 11/9 WW sent email 8/9 WW SMS'd. 1.9 AS Che…"
select select "49757"
select select "12631"
type input "[DATE]"
type input "11:30am"
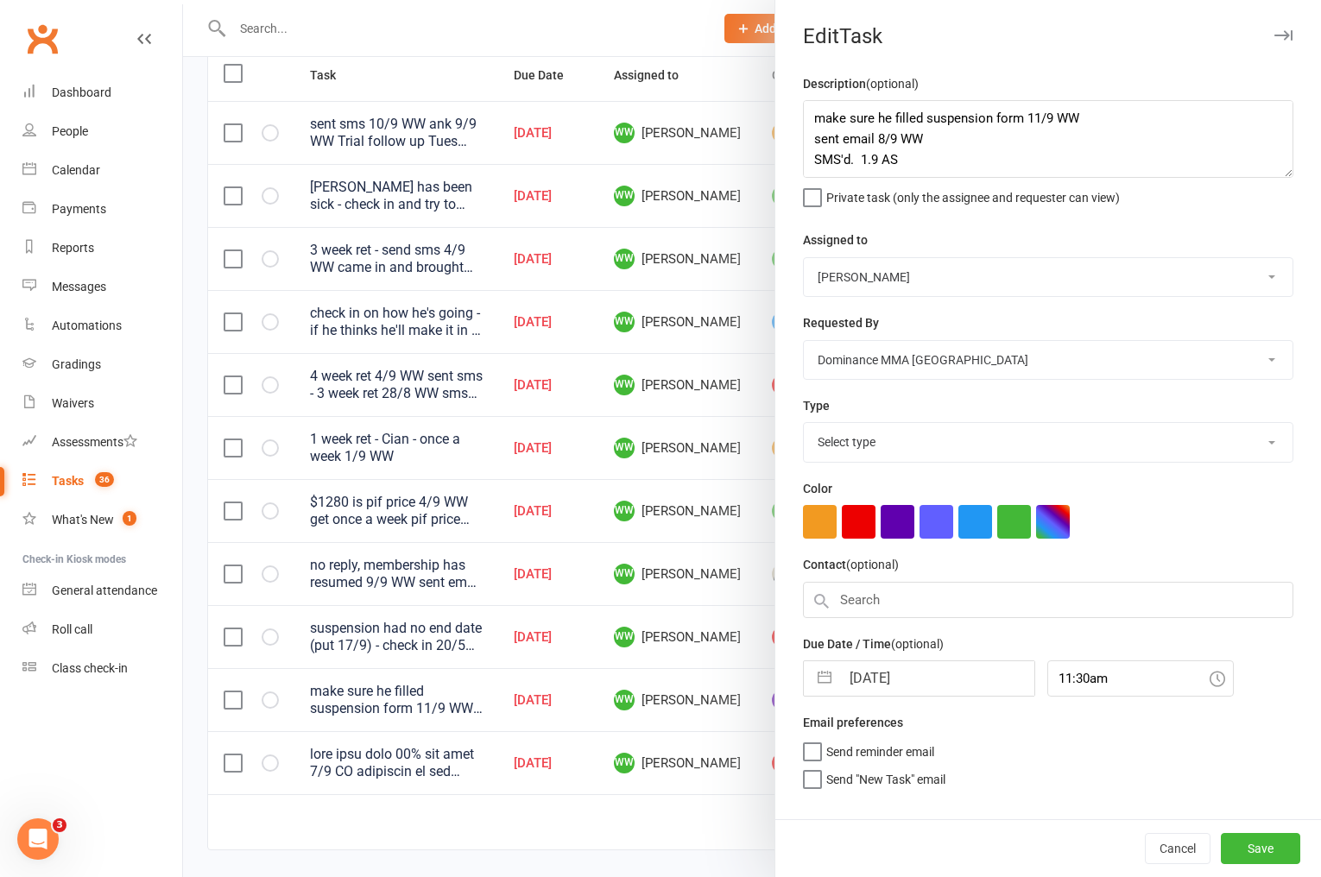
select select "3867"
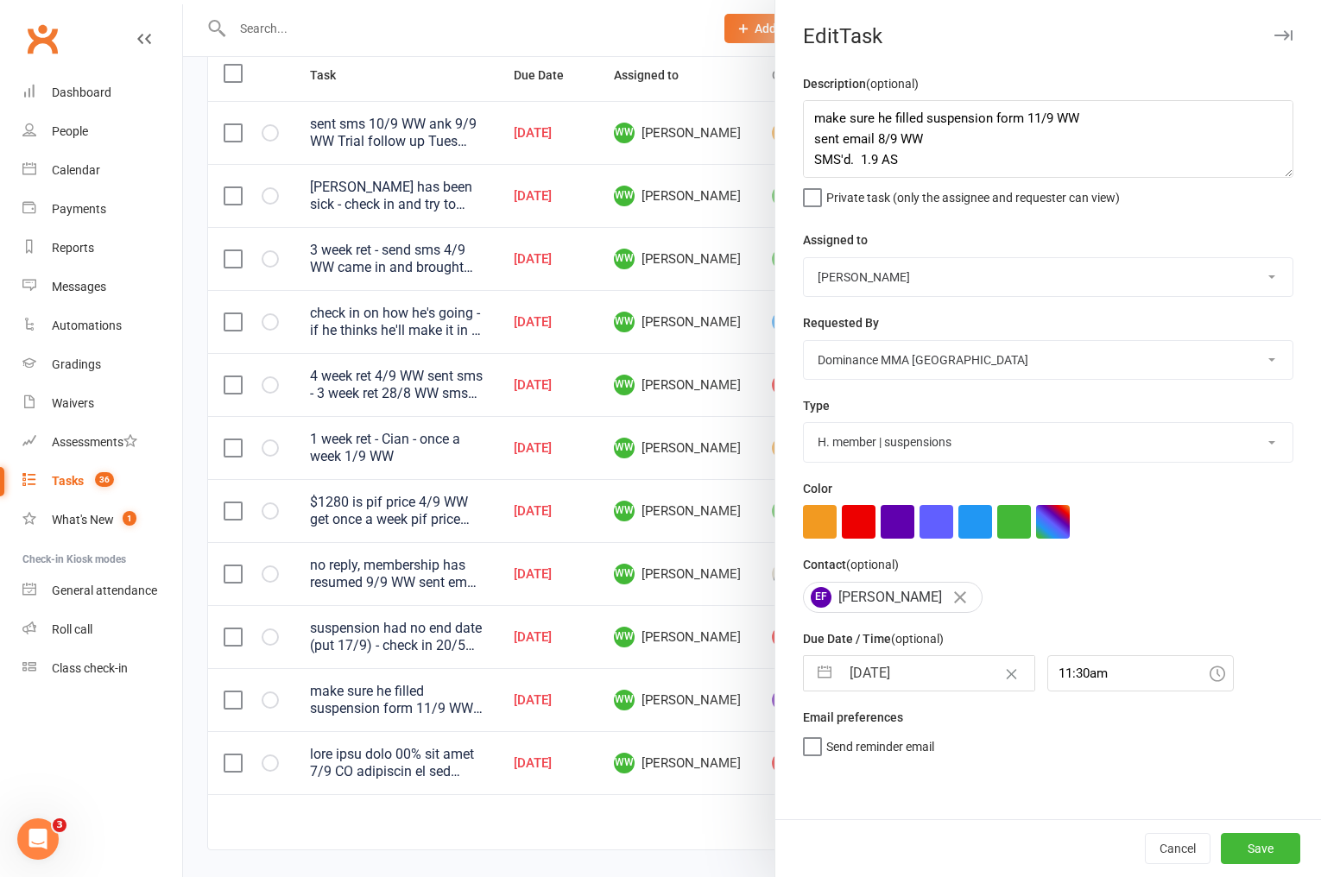
drag, startPoint x: 908, startPoint y: 684, endPoint x: 909, endPoint y: 697, distance: 13.1
click at [908, 684] on input "[DATE]" at bounding box center [937, 673] width 194 height 35
select select "7"
select select "2025"
select select "8"
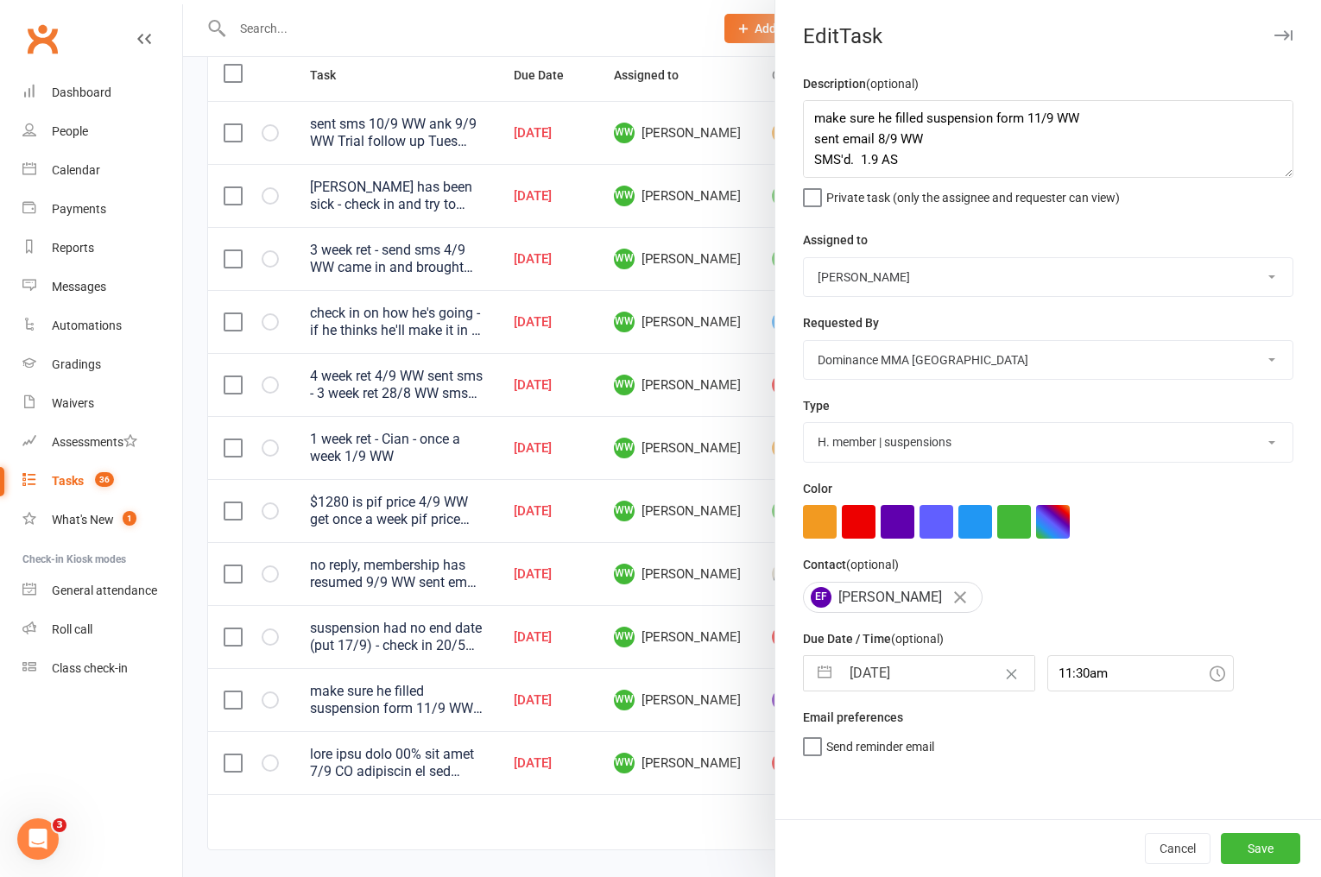
select select "2025"
select select "9"
select select "2025"
click at [1006, 839] on td "12" at bounding box center [1008, 837] width 34 height 33
type input "[DATE]"
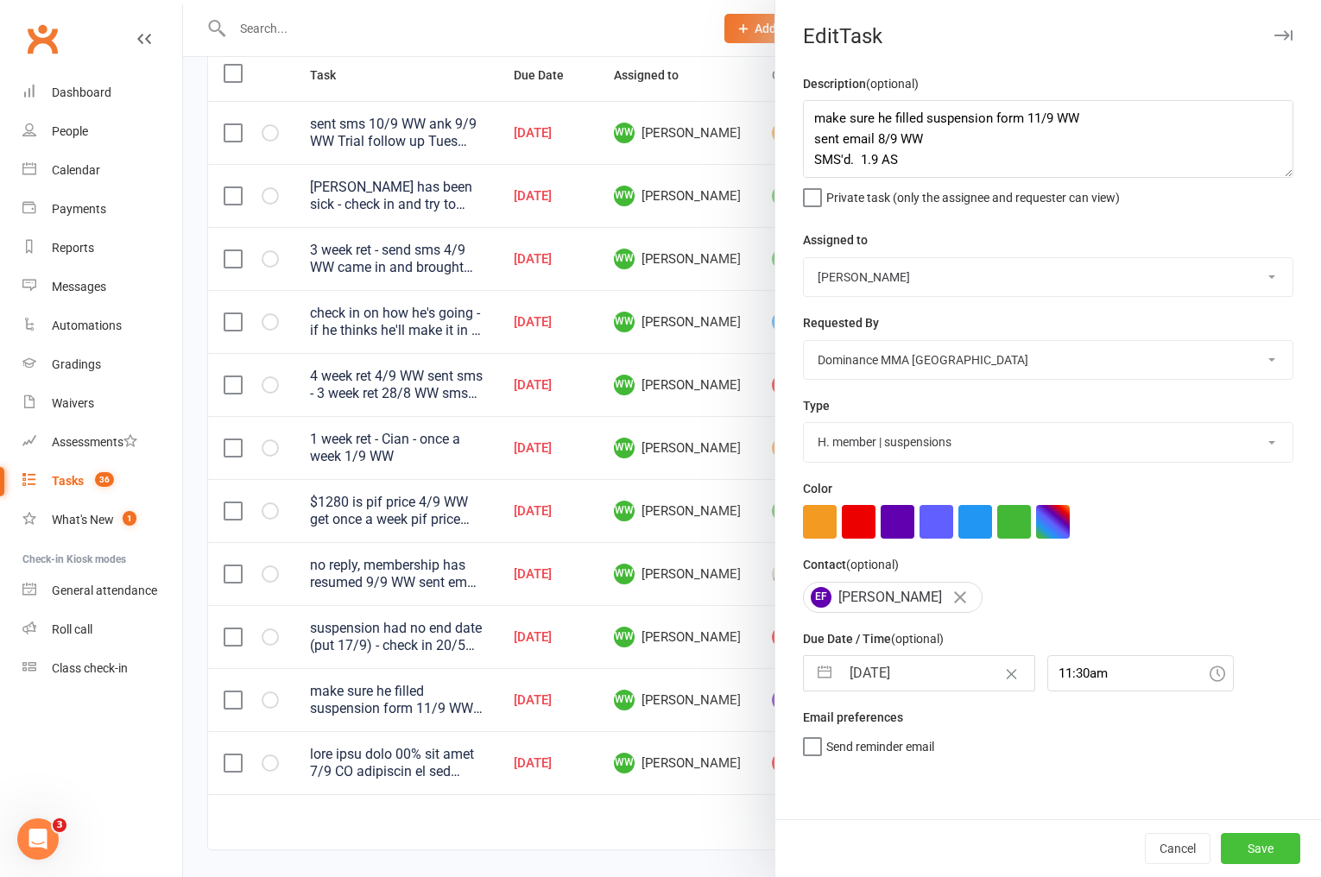
click at [1247, 854] on button "Save" at bounding box center [1260, 848] width 79 height 31
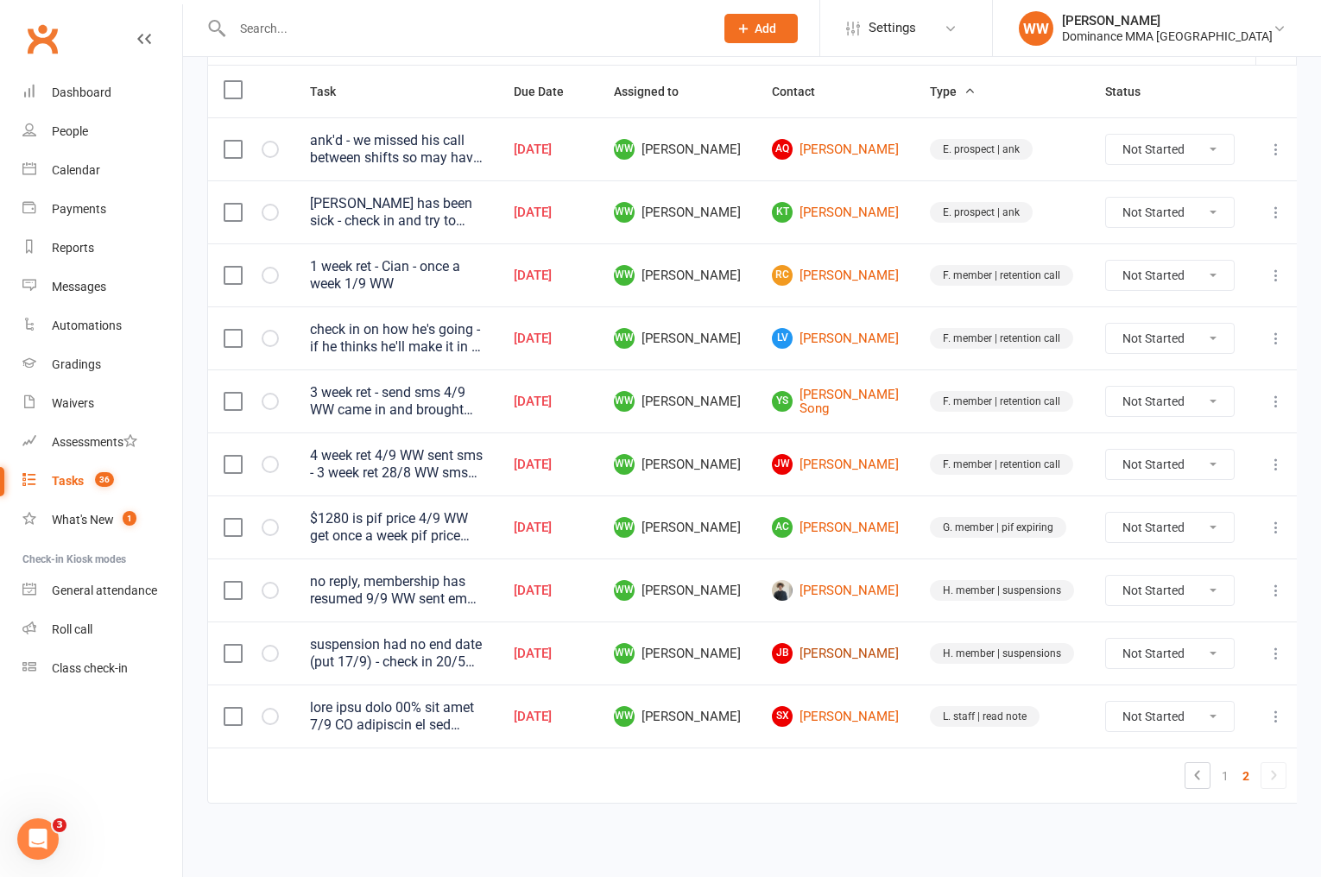
scroll to position [203, 0]
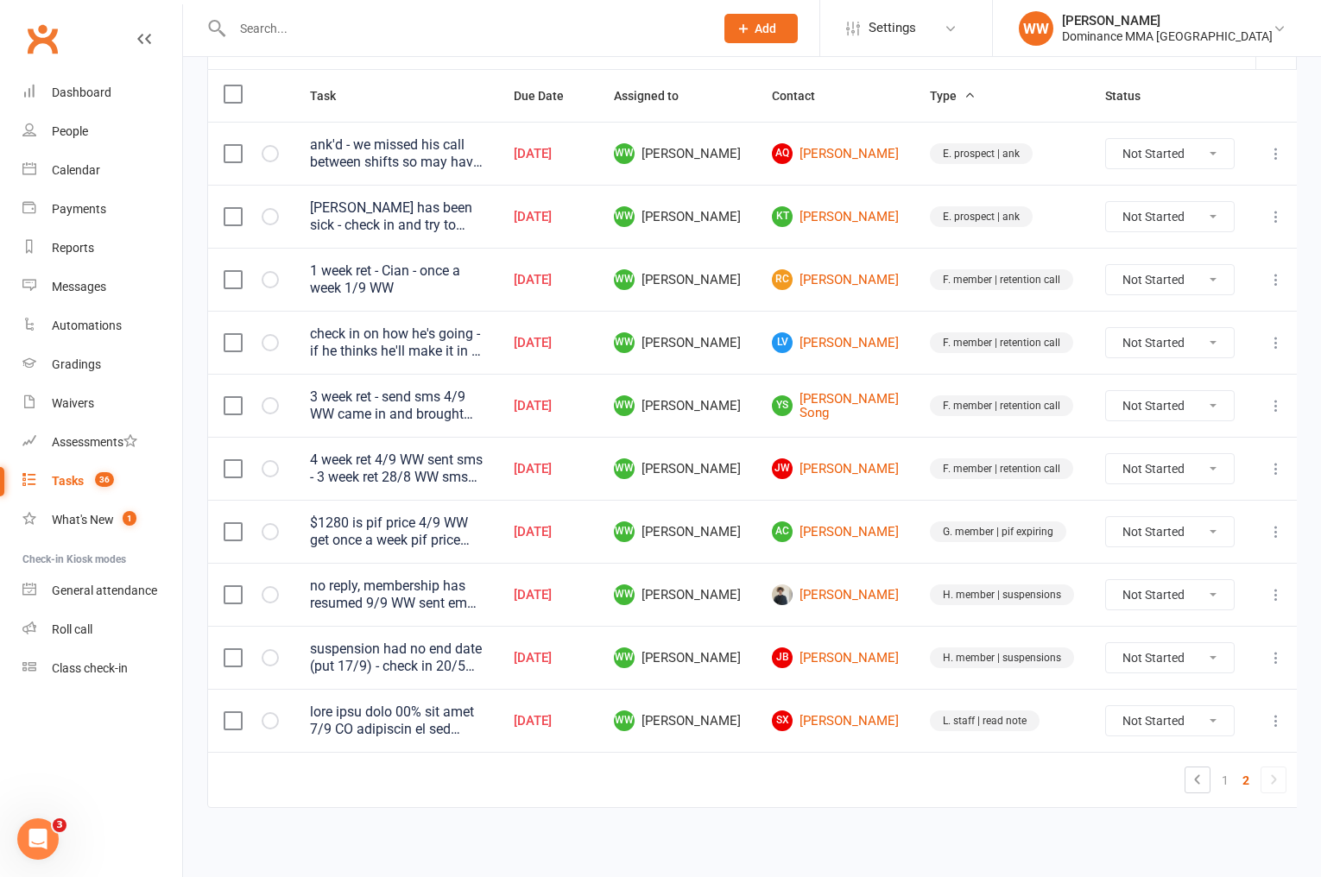
click at [903, 618] on td "Kurt Davis" at bounding box center [836, 594] width 158 height 63
click at [905, 615] on td "Kurt Davis" at bounding box center [836, 594] width 158 height 63
click at [1272, 281] on icon at bounding box center [1276, 279] width 17 height 17
click at [1130, 351] on link "Edit" at bounding box center [1194, 346] width 171 height 35
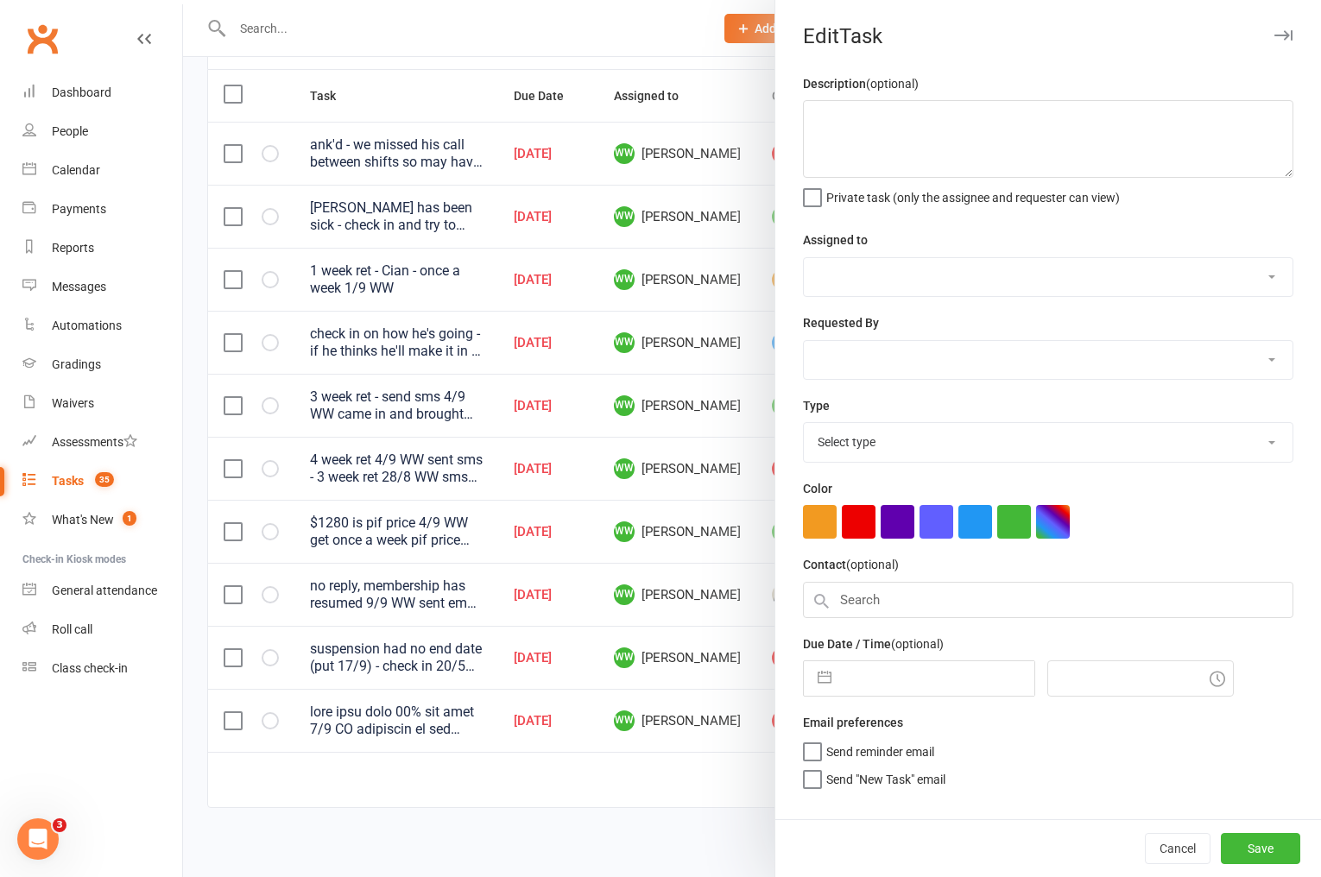
type textarea "1 week ret - Cian - once a week 1/9 WW"
select select "49757"
type input "[DATE]"
type input "8:45pm"
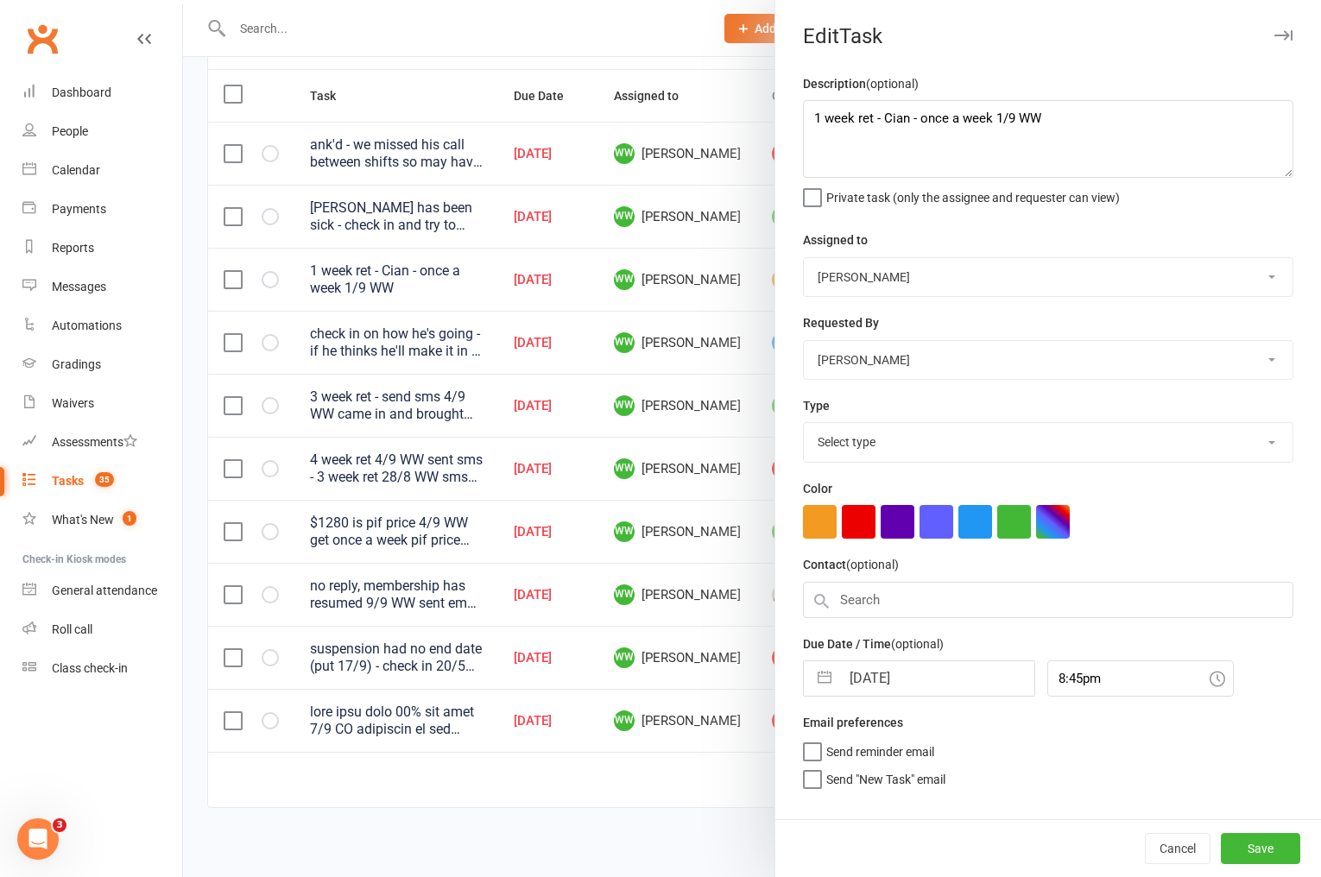
select select "3865"
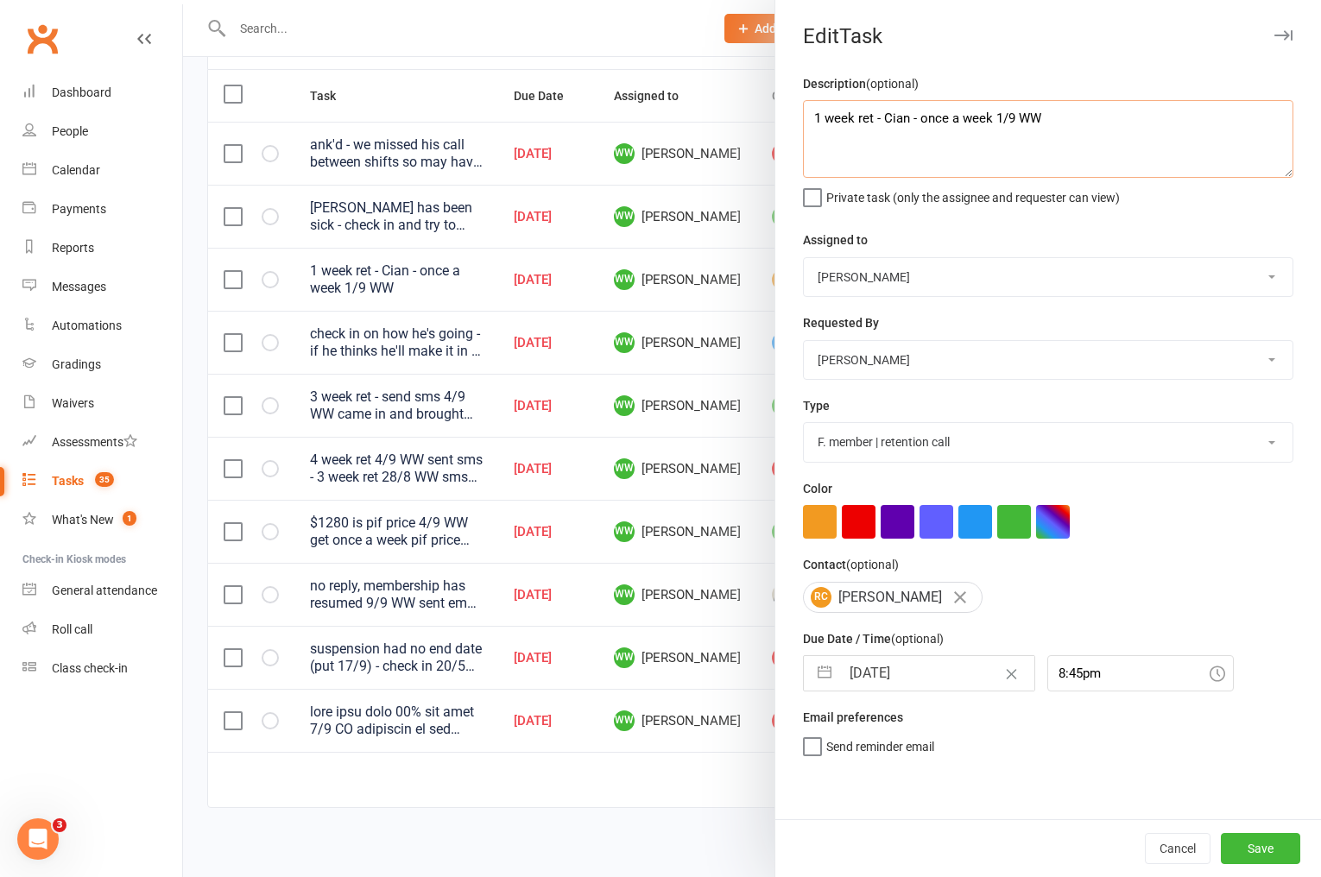
click at [813, 119] on textarea "1 week ret - Cian - once a week 1/9 WW" at bounding box center [1048, 139] width 491 height 78
click at [994, 125] on textarea "Cian seems to be enjoying himsefl so far - 2 week ret - once a week 11/9 WW 1 w…" at bounding box center [1048, 139] width 491 height 78
type textarea "Cian seems to be enjoying himself so far - 2 week ret - once a week 11/9 WW 1 w…"
select select "7"
select select "2025"
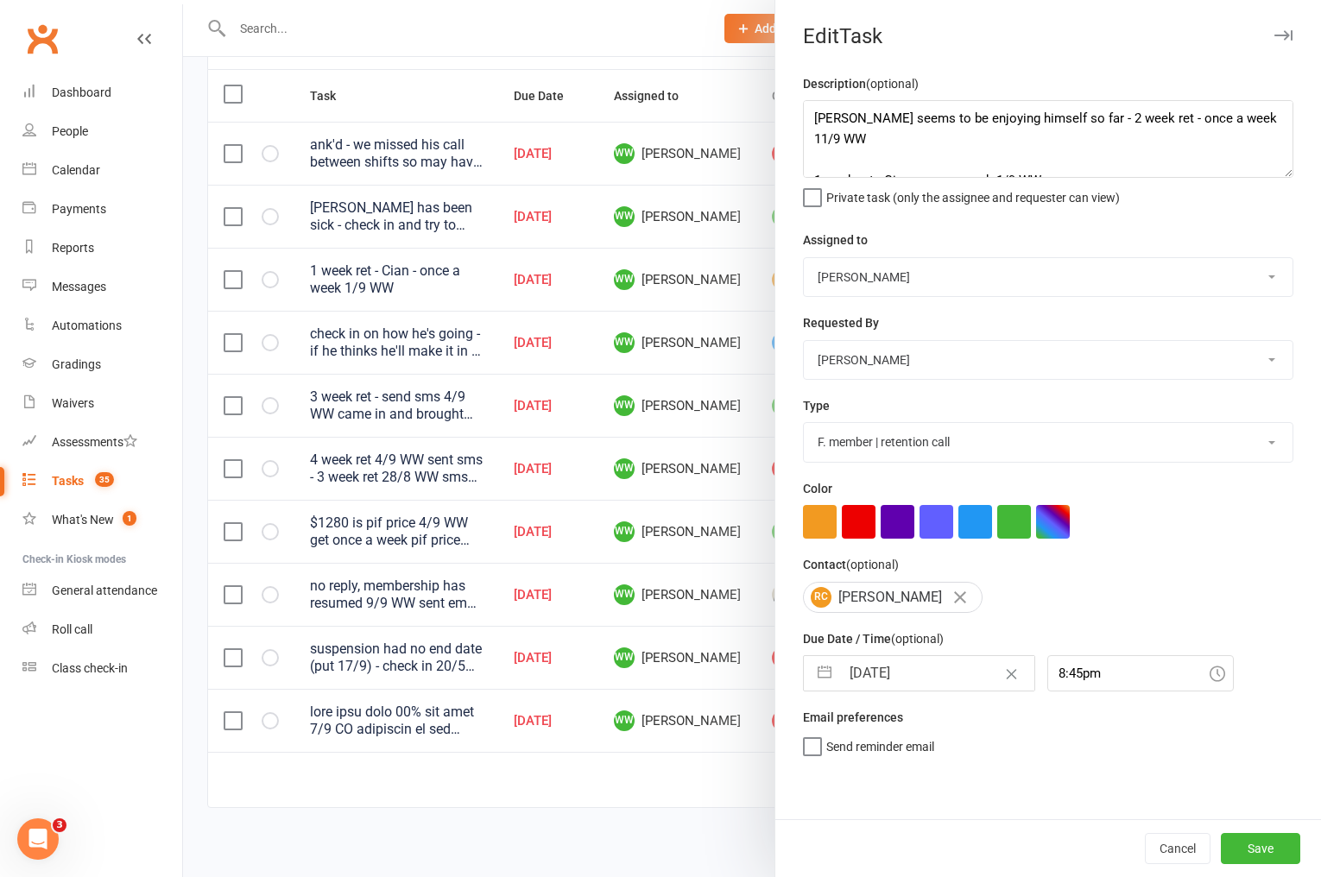
select select "8"
select select "2025"
select select "9"
select select "2025"
click at [881, 680] on input "[DATE]" at bounding box center [937, 673] width 194 height 35
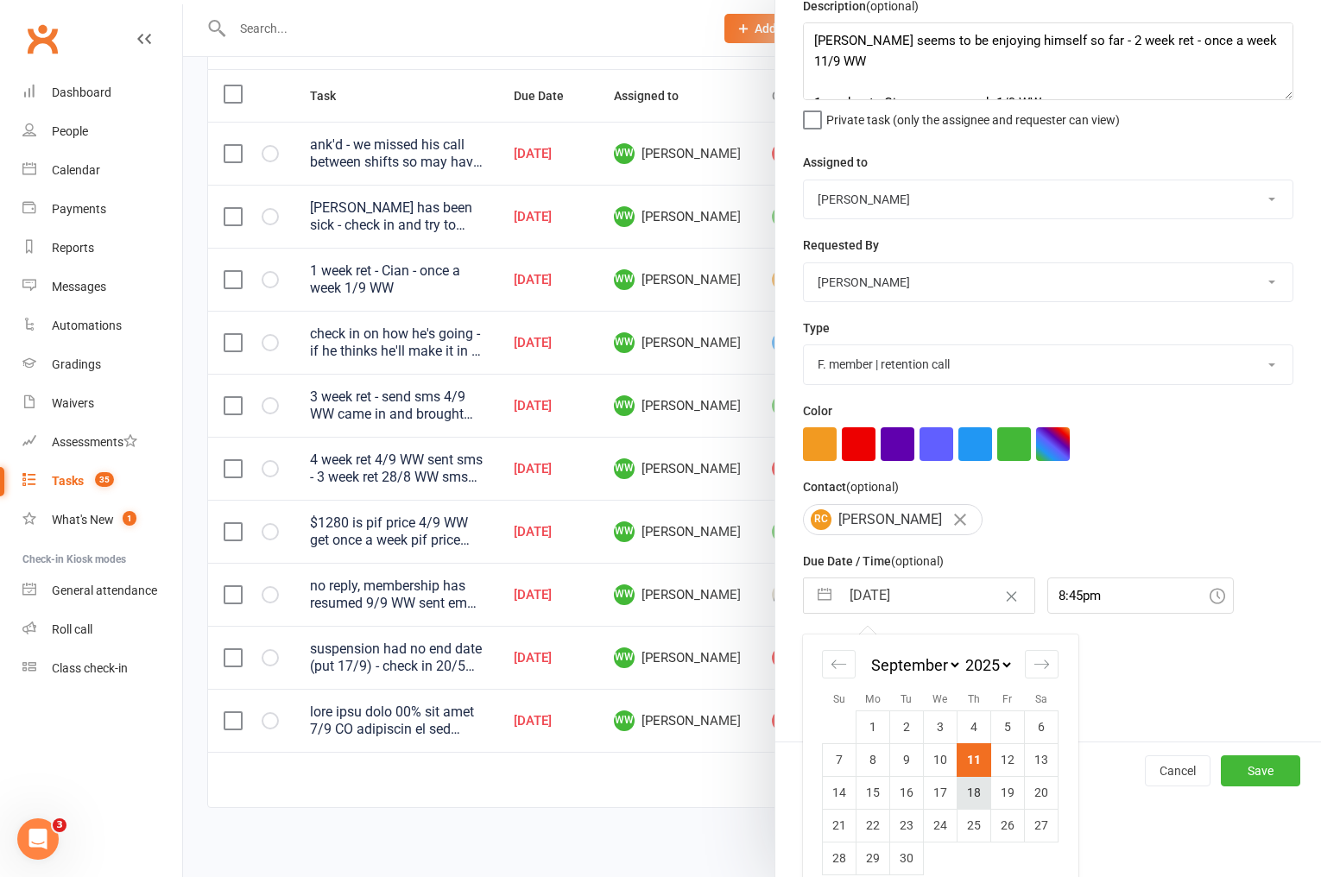
scroll to position [98, 0]
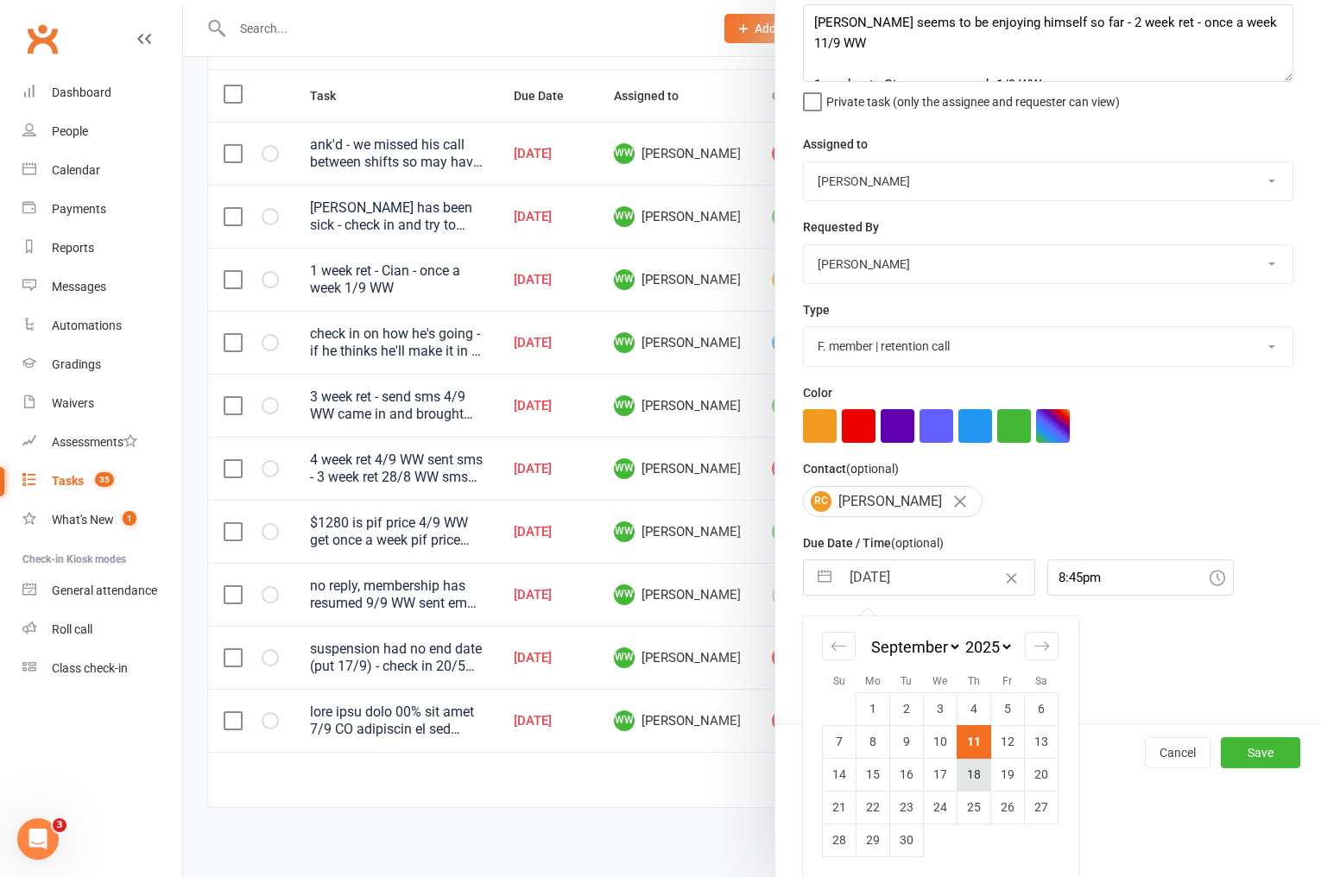
click at [972, 777] on td "18" at bounding box center [975, 774] width 34 height 33
type input "18 Sep 2025"
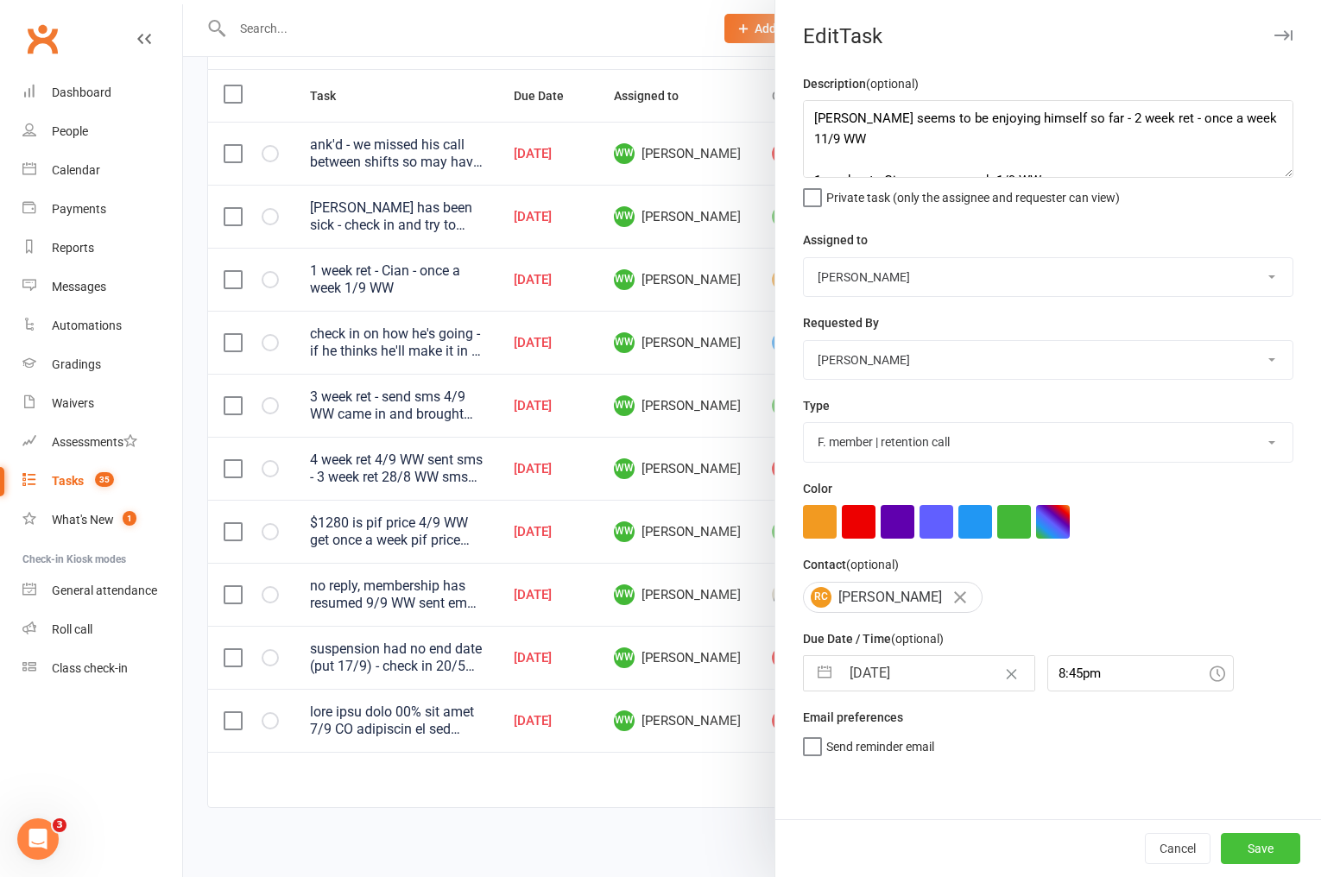
click at [1242, 850] on button "Save" at bounding box center [1260, 848] width 79 height 31
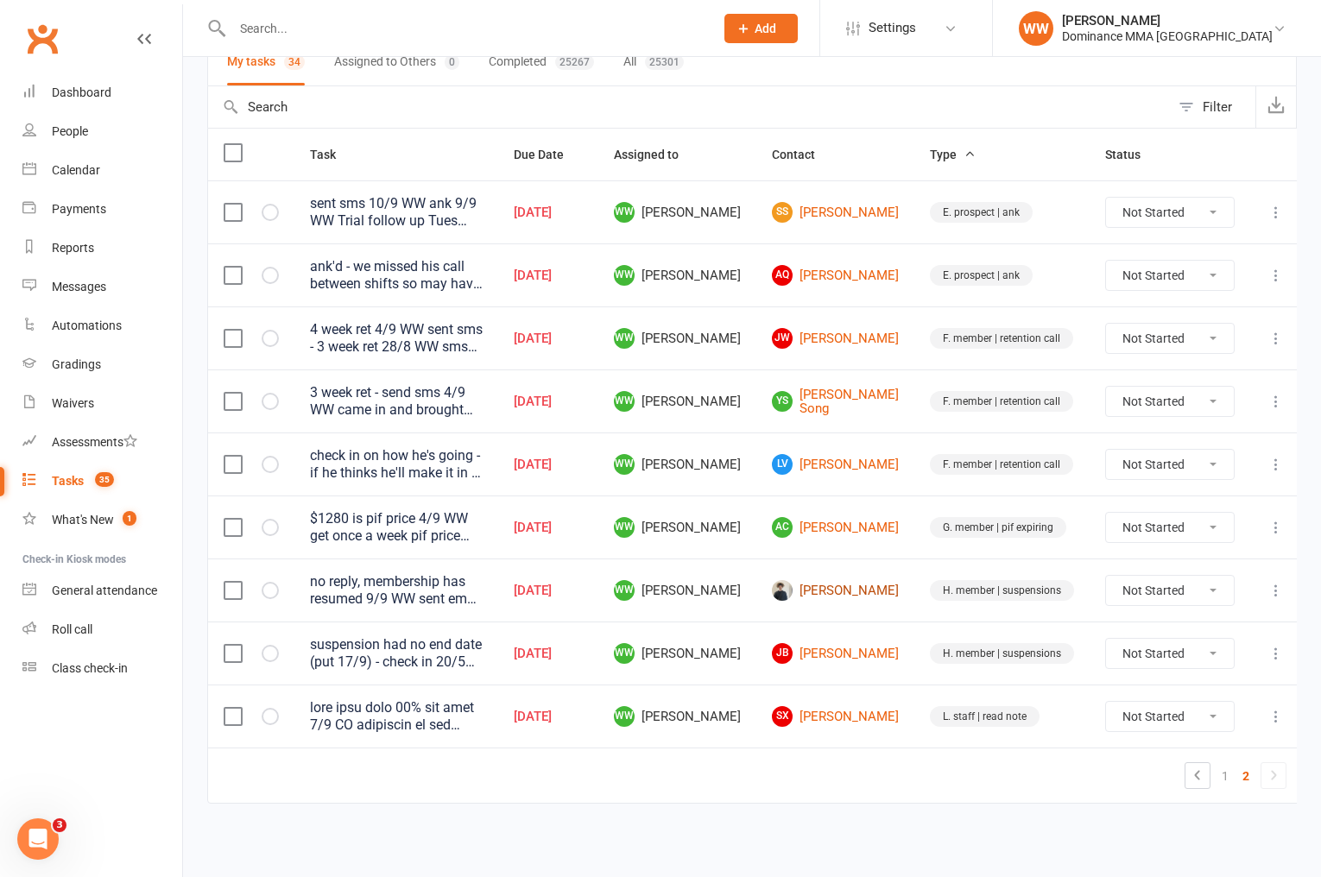
scroll to position [143, 0]
click at [915, 515] on td "G. member | pif expiring" at bounding box center [1002, 528] width 175 height 63
click at [845, 472] on link "LV Luka Verde" at bounding box center [835, 465] width 127 height 21
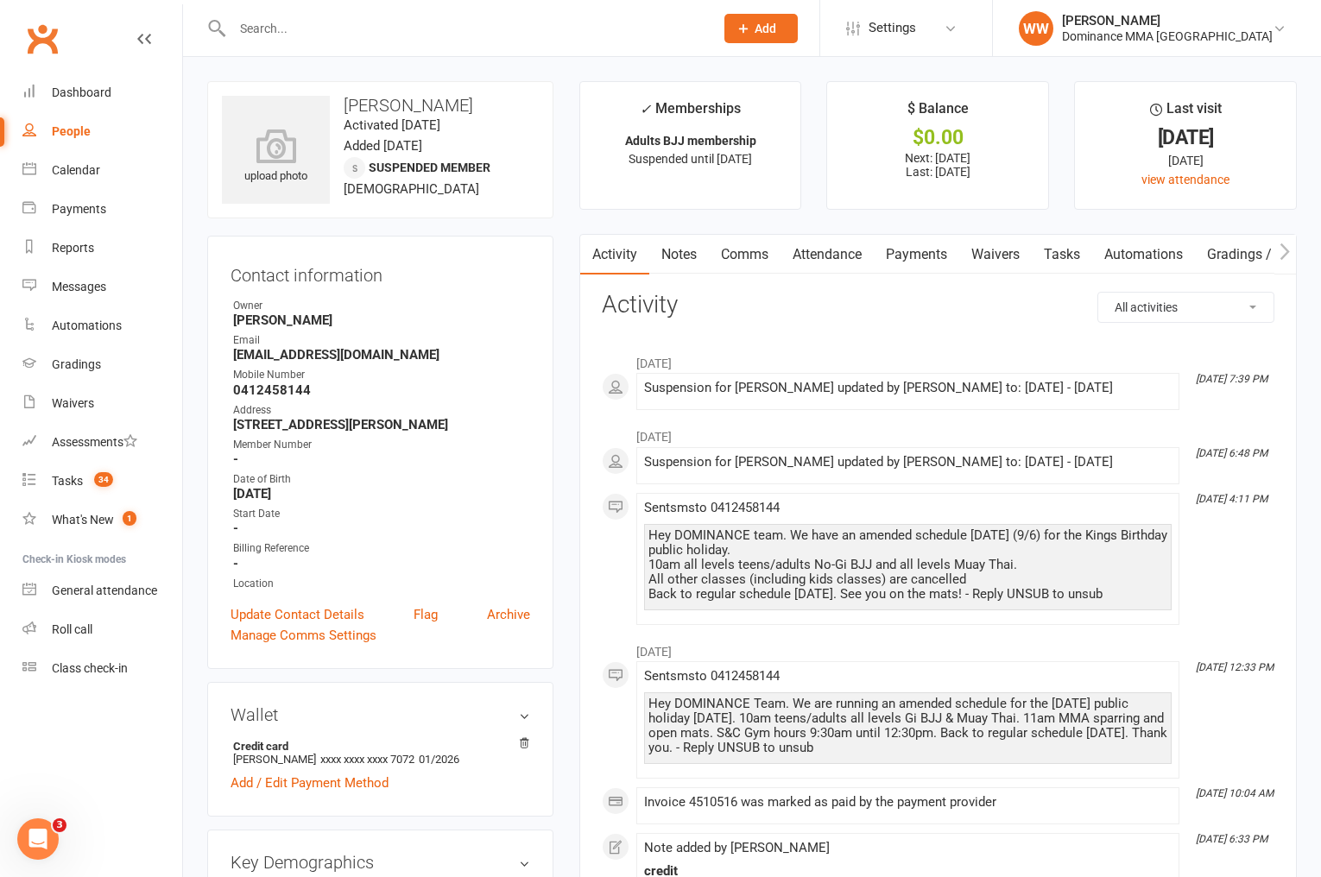
click at [1067, 261] on link "Tasks" at bounding box center [1062, 255] width 60 height 40
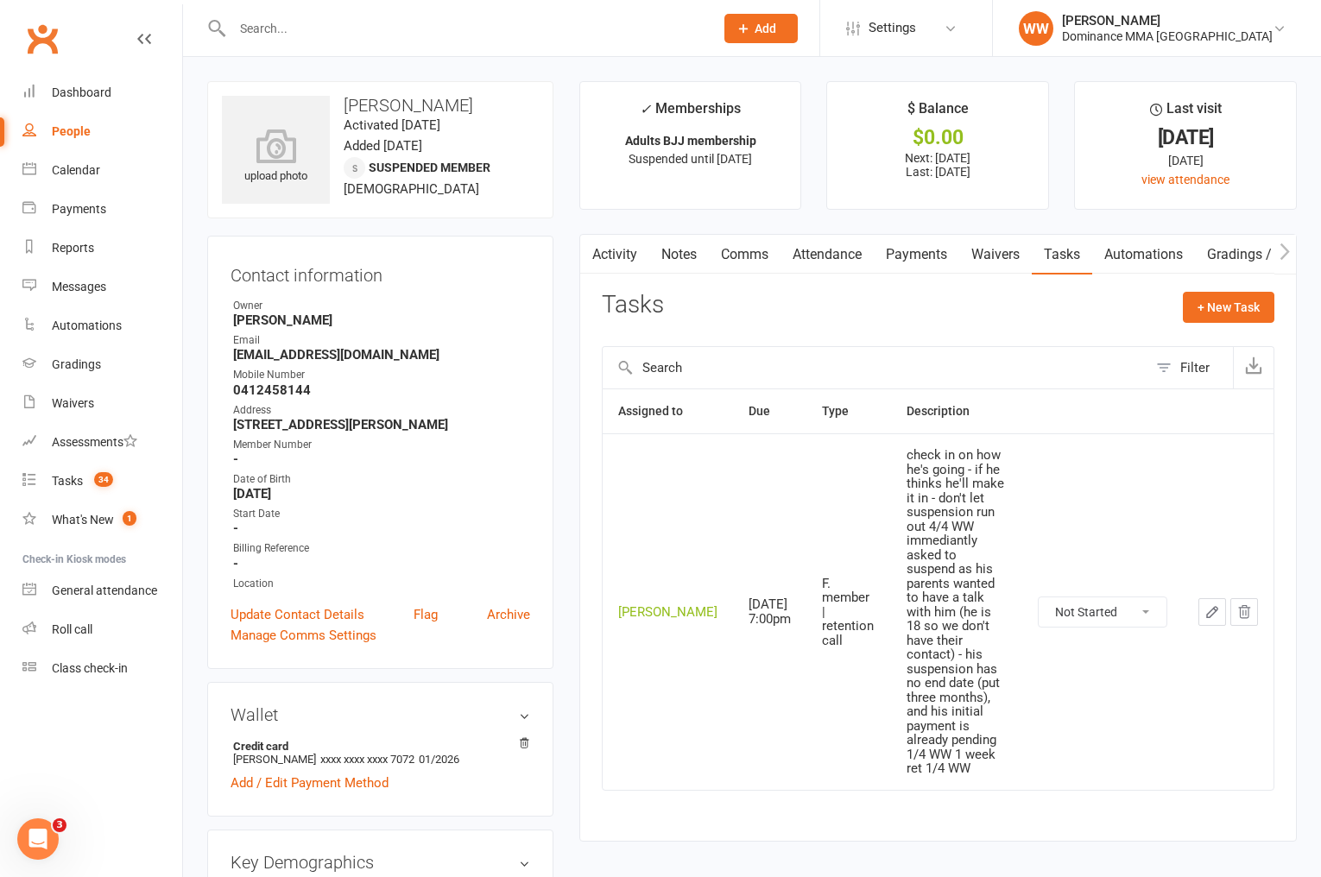
click at [1210, 605] on icon "button" at bounding box center [1213, 613] width 16 height 16
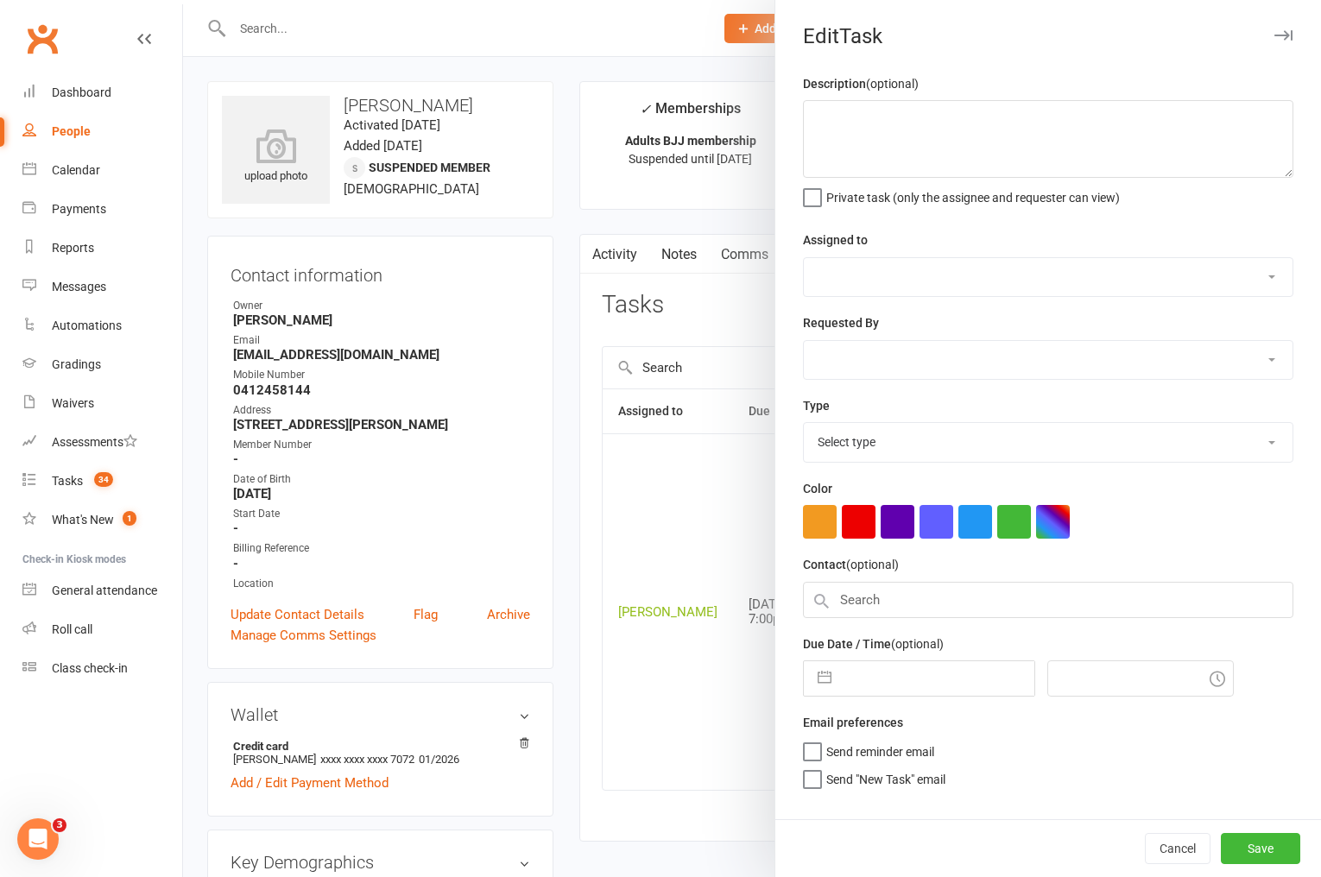
type textarea "check in on how he's going - if he thinks he'll make it in - don't let suspensi…"
select select "49757"
type input "[DATE]"
type input "7:00pm"
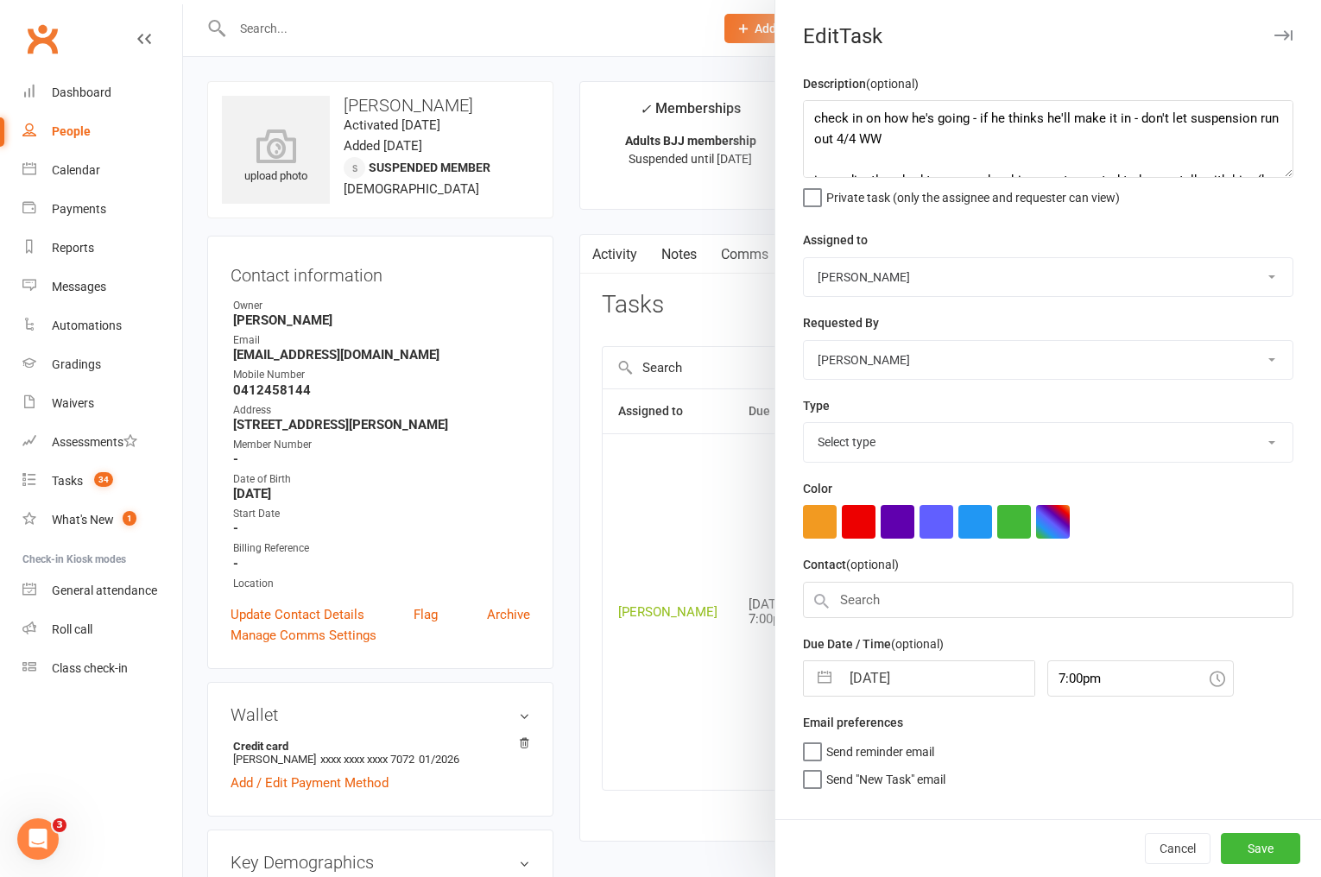
select select "3865"
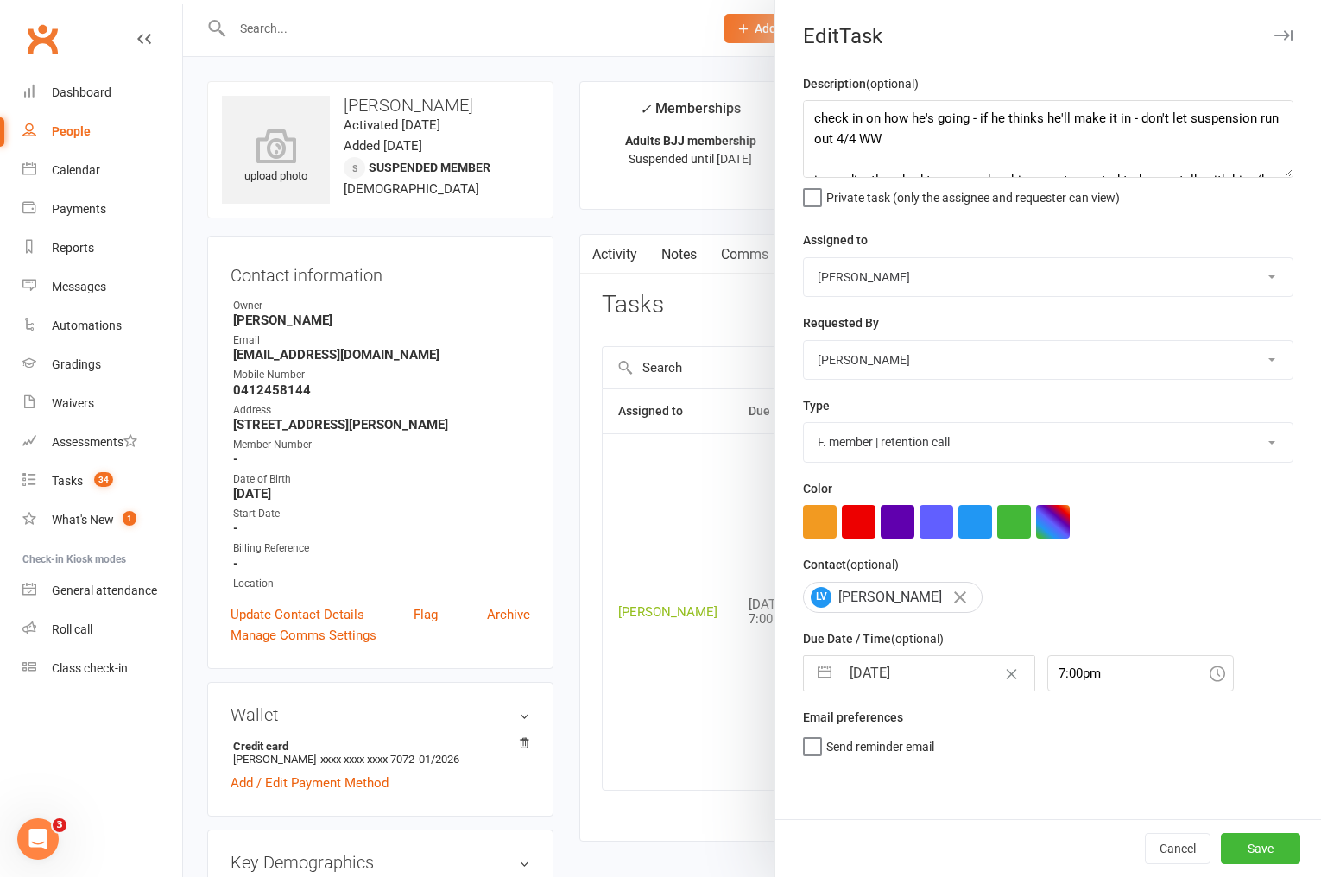
click at [891, 688] on input "[DATE]" at bounding box center [937, 673] width 194 height 35
select select "7"
select select "2025"
select select "8"
select select "2025"
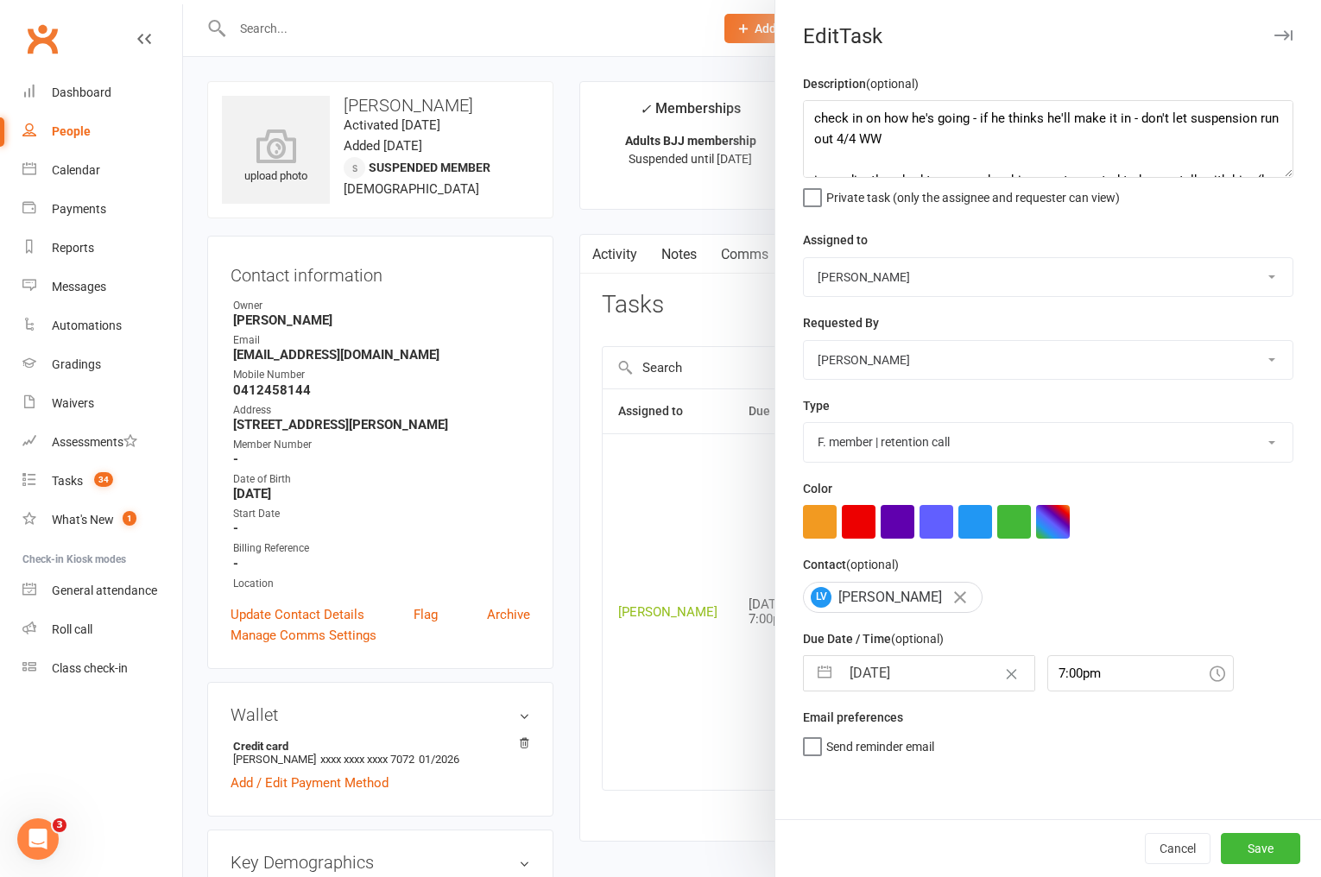
select select "9"
select select "2025"
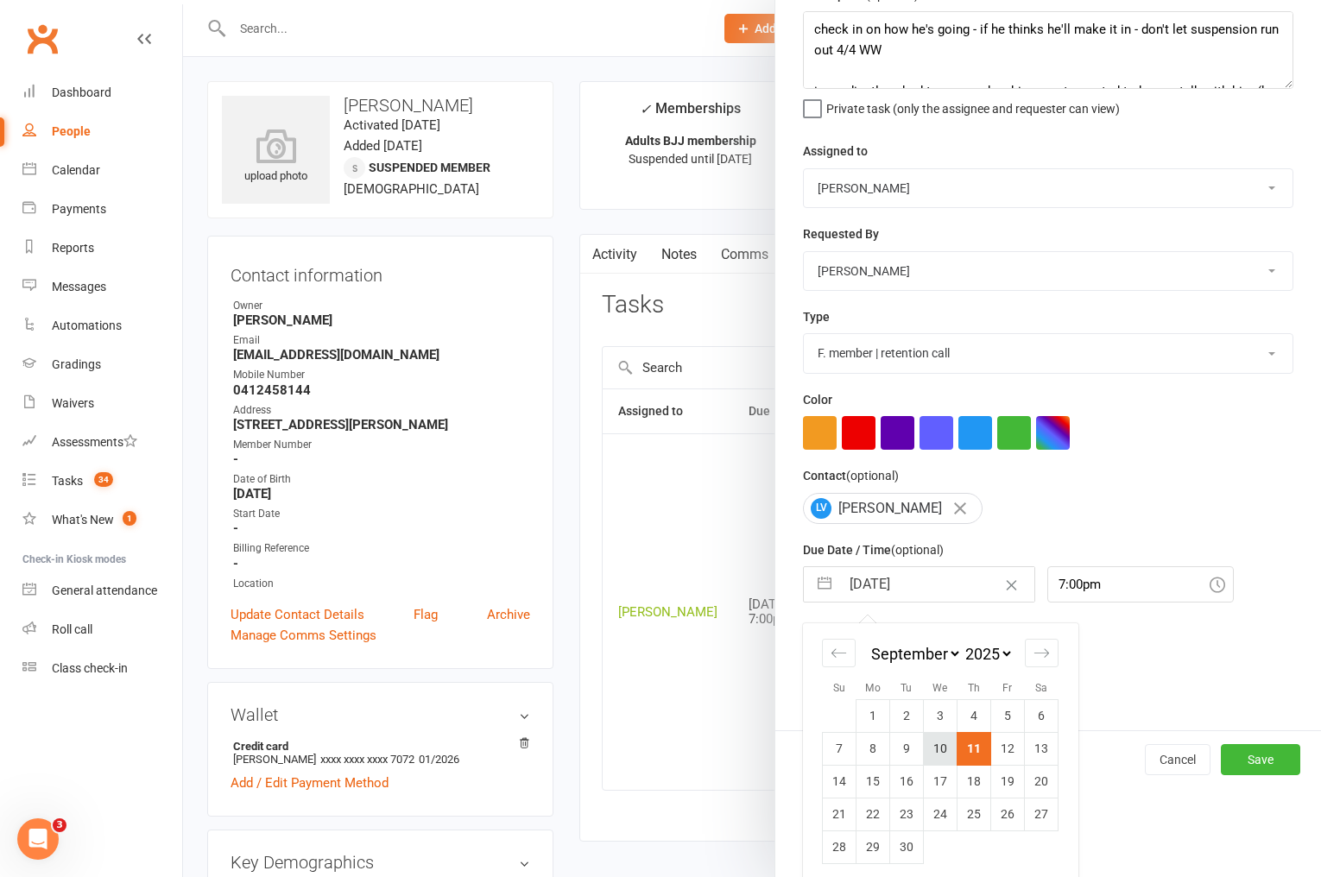
scroll to position [98, 0]
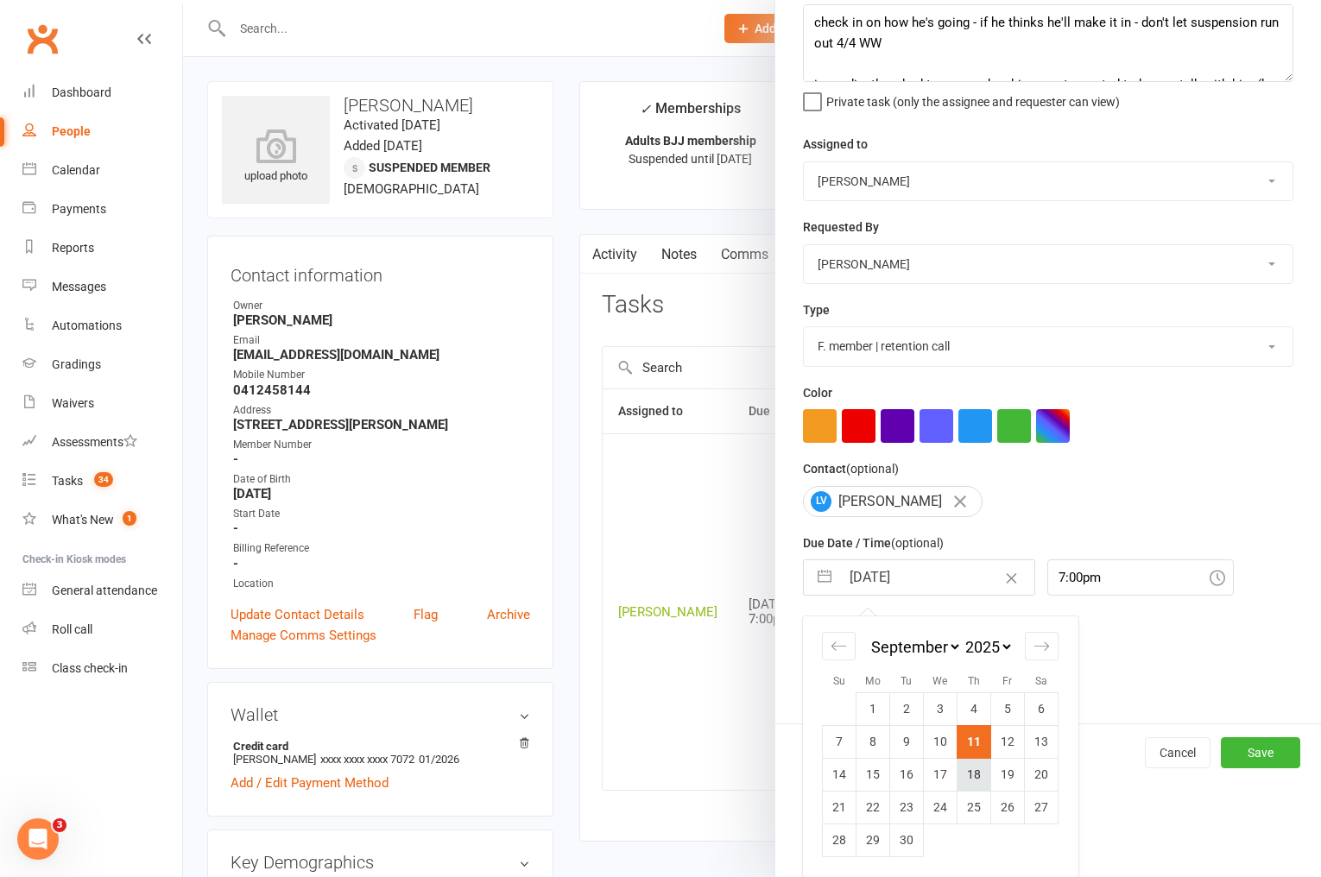
click at [968, 780] on td "18" at bounding box center [975, 774] width 34 height 33
type input "18 Sep 2025"
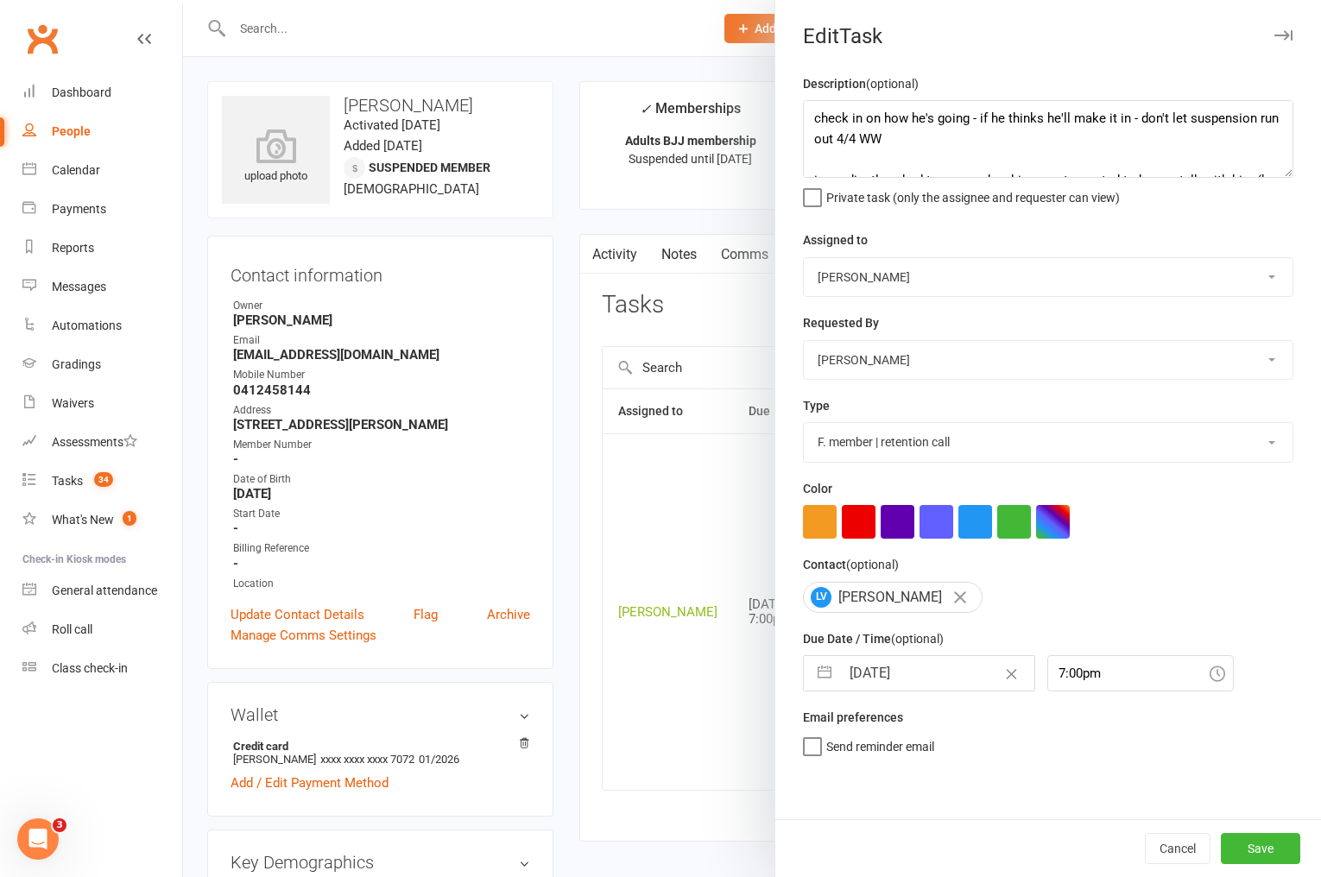
scroll to position [0, 0]
click at [1263, 844] on button "Save" at bounding box center [1260, 848] width 79 height 31
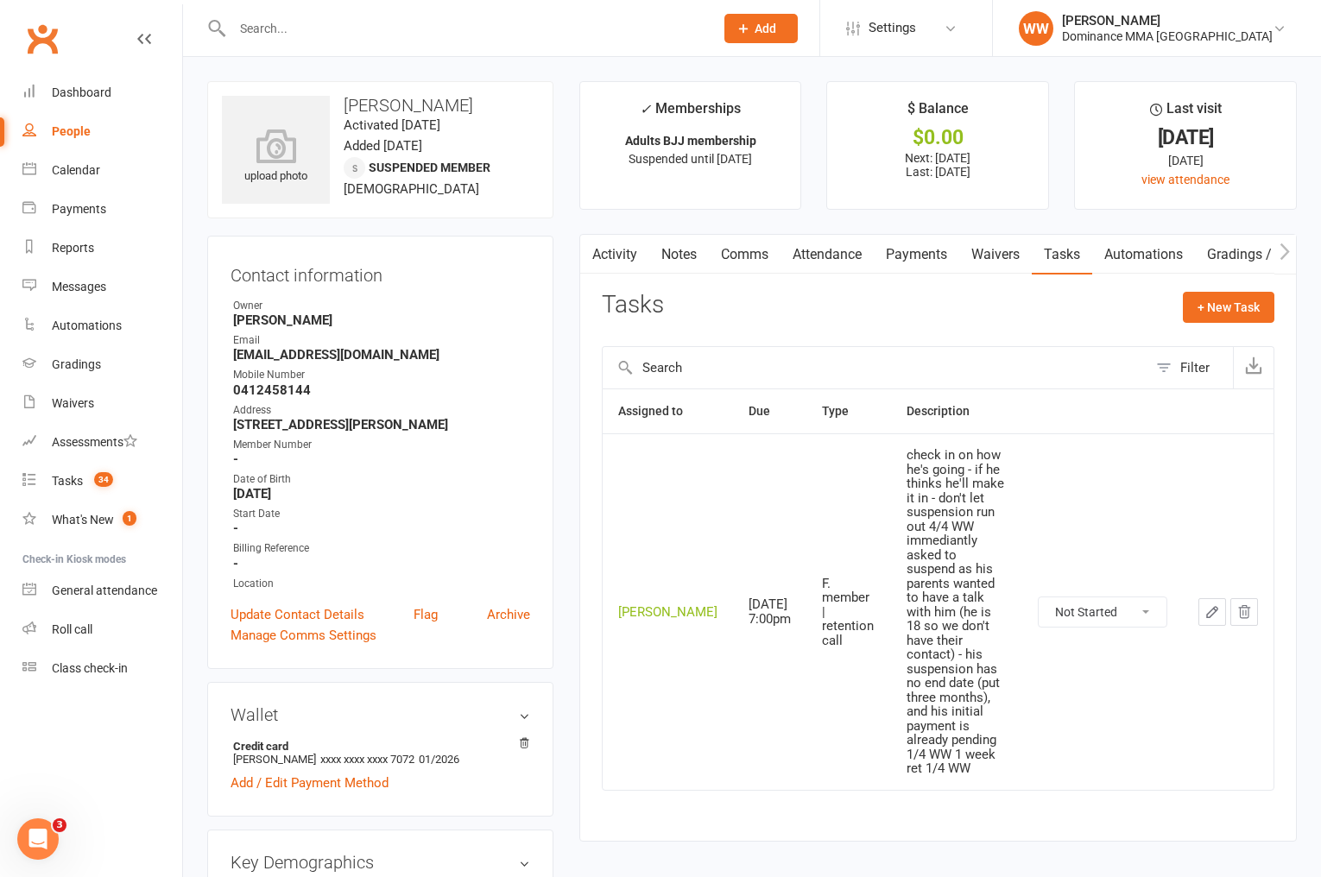
click at [670, 255] on link "Notes" at bounding box center [679, 255] width 60 height 40
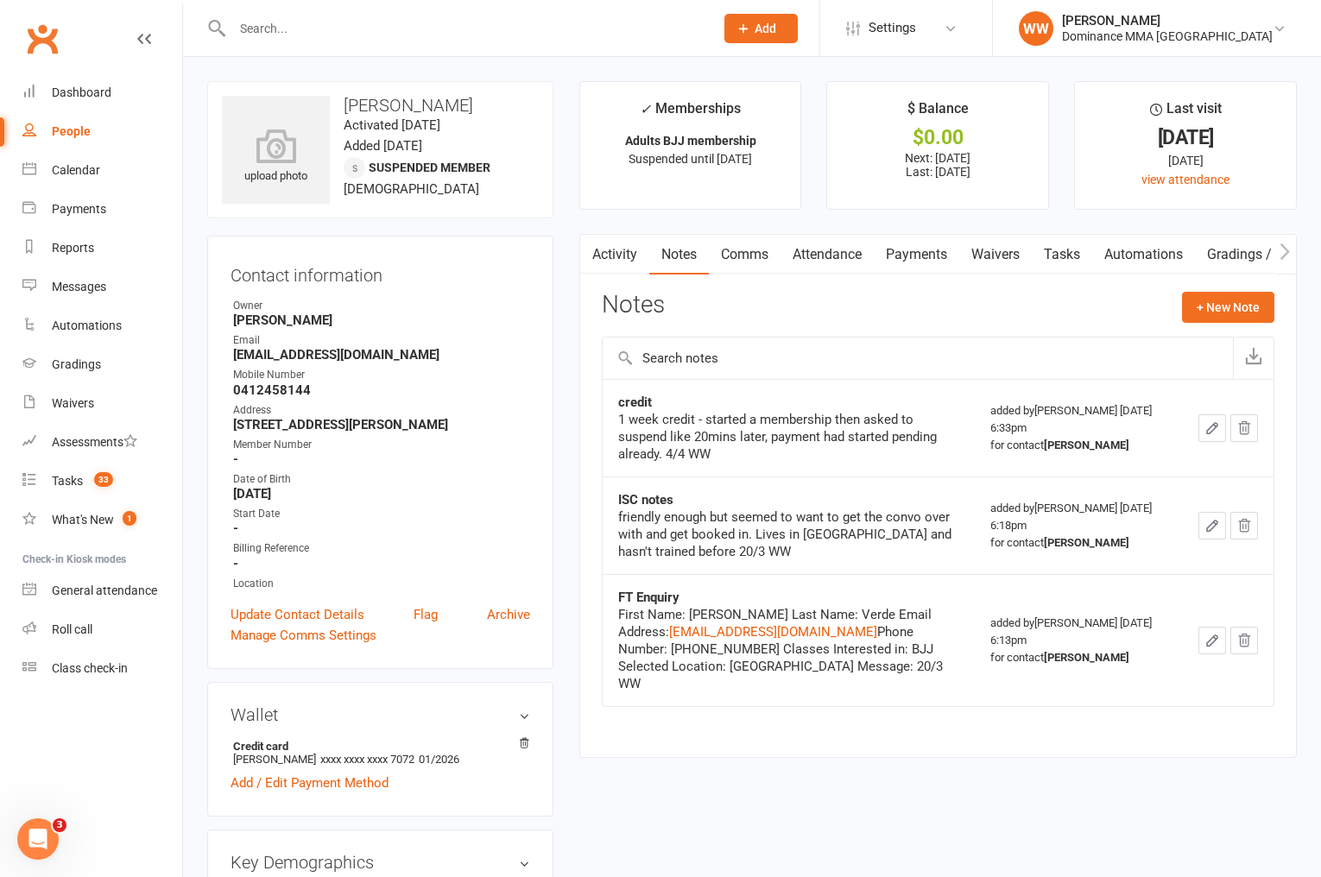
click at [999, 256] on link "Waivers" at bounding box center [995, 255] width 73 height 40
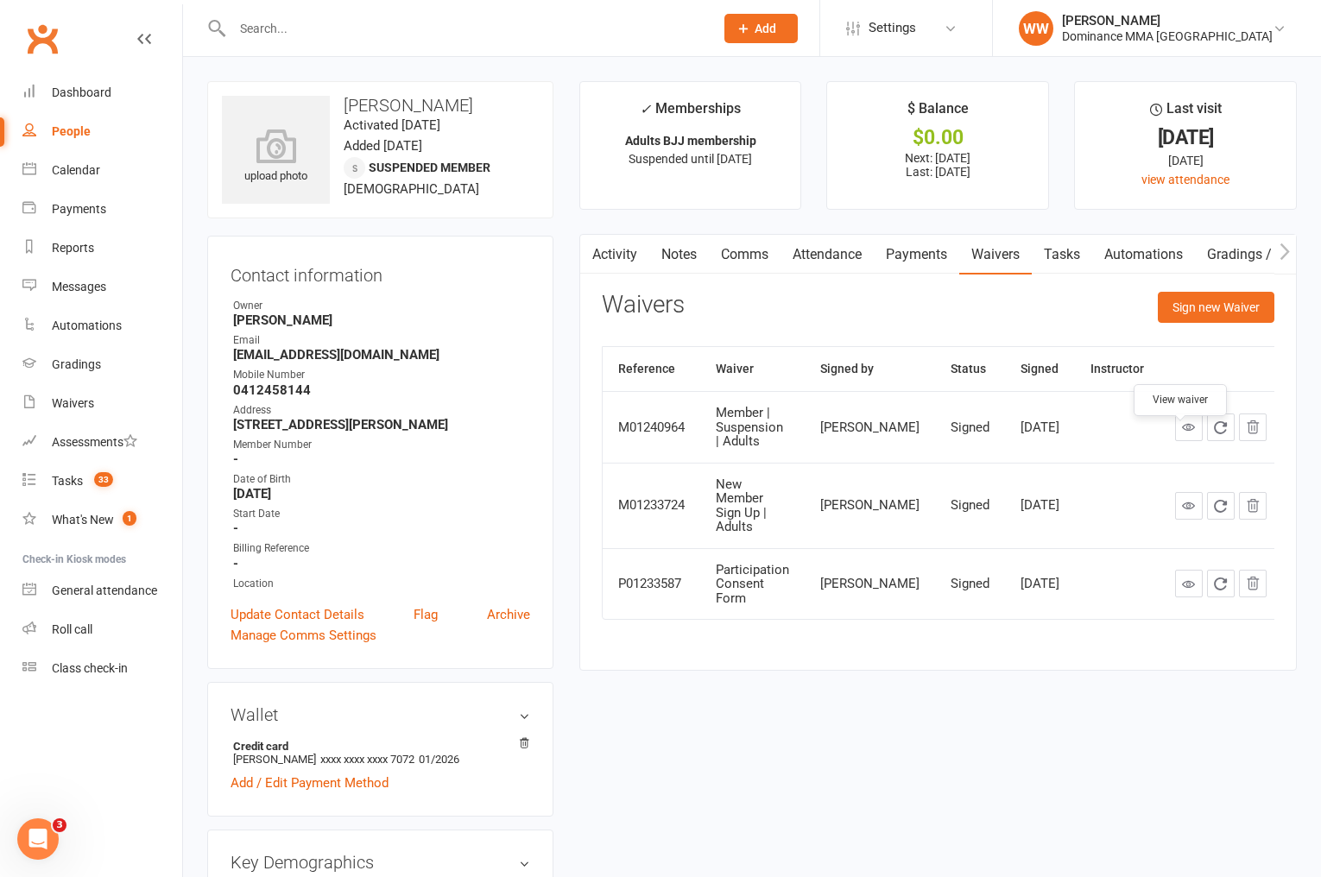
click at [1175, 441] on link at bounding box center [1189, 428] width 28 height 28
click at [573, 292] on main "✓ Memberships Adults BJJ membership Suspended until 1 Oct 2025 $ Balance $0.00 …" at bounding box center [939, 384] width 744 height 607
click at [75, 476] on div "Tasks" at bounding box center [67, 481] width 31 height 14
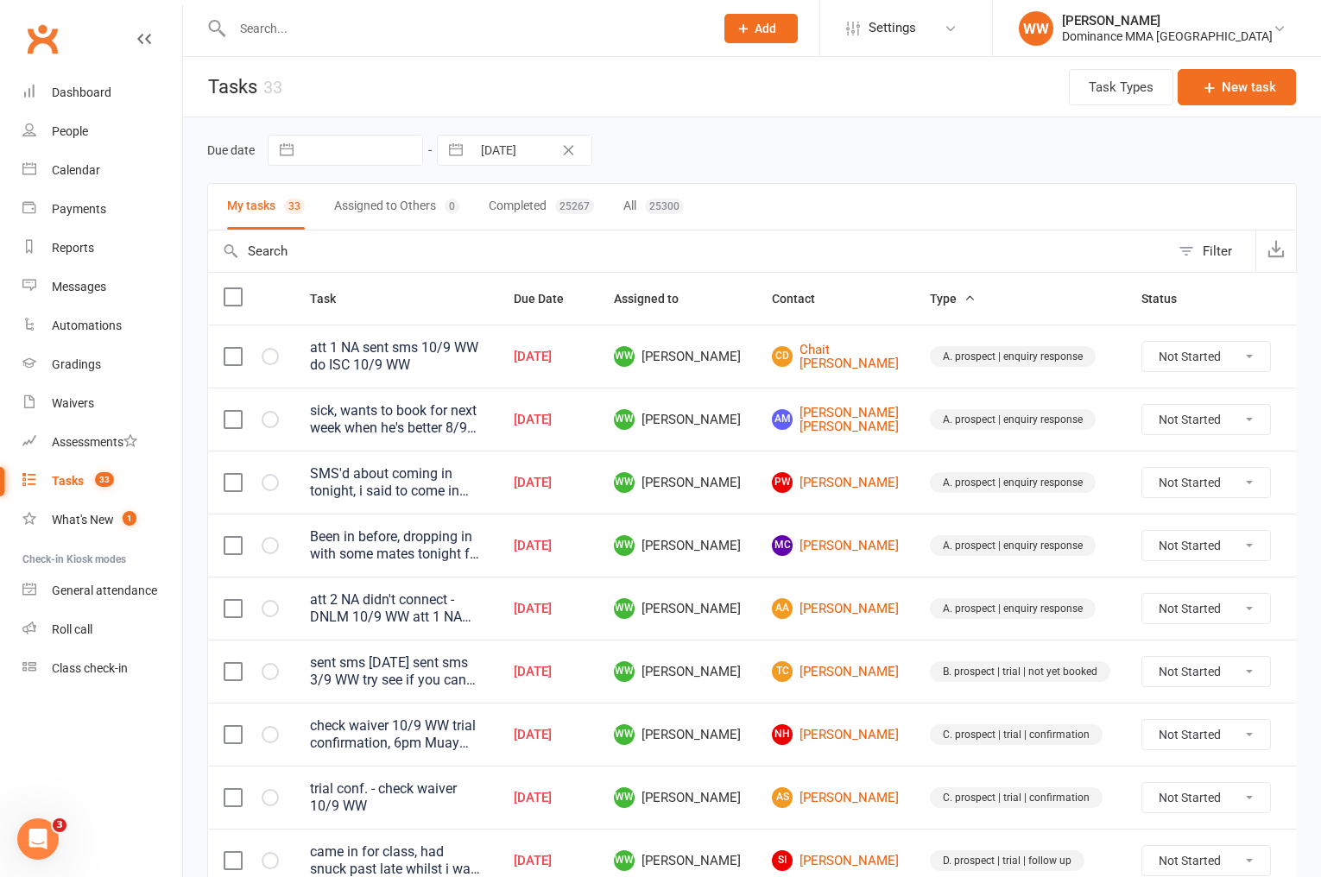
click at [739, 545] on td "WW [PERSON_NAME]" at bounding box center [677, 545] width 158 height 63
click at [745, 552] on td "WW [PERSON_NAME]" at bounding box center [677, 545] width 158 height 63
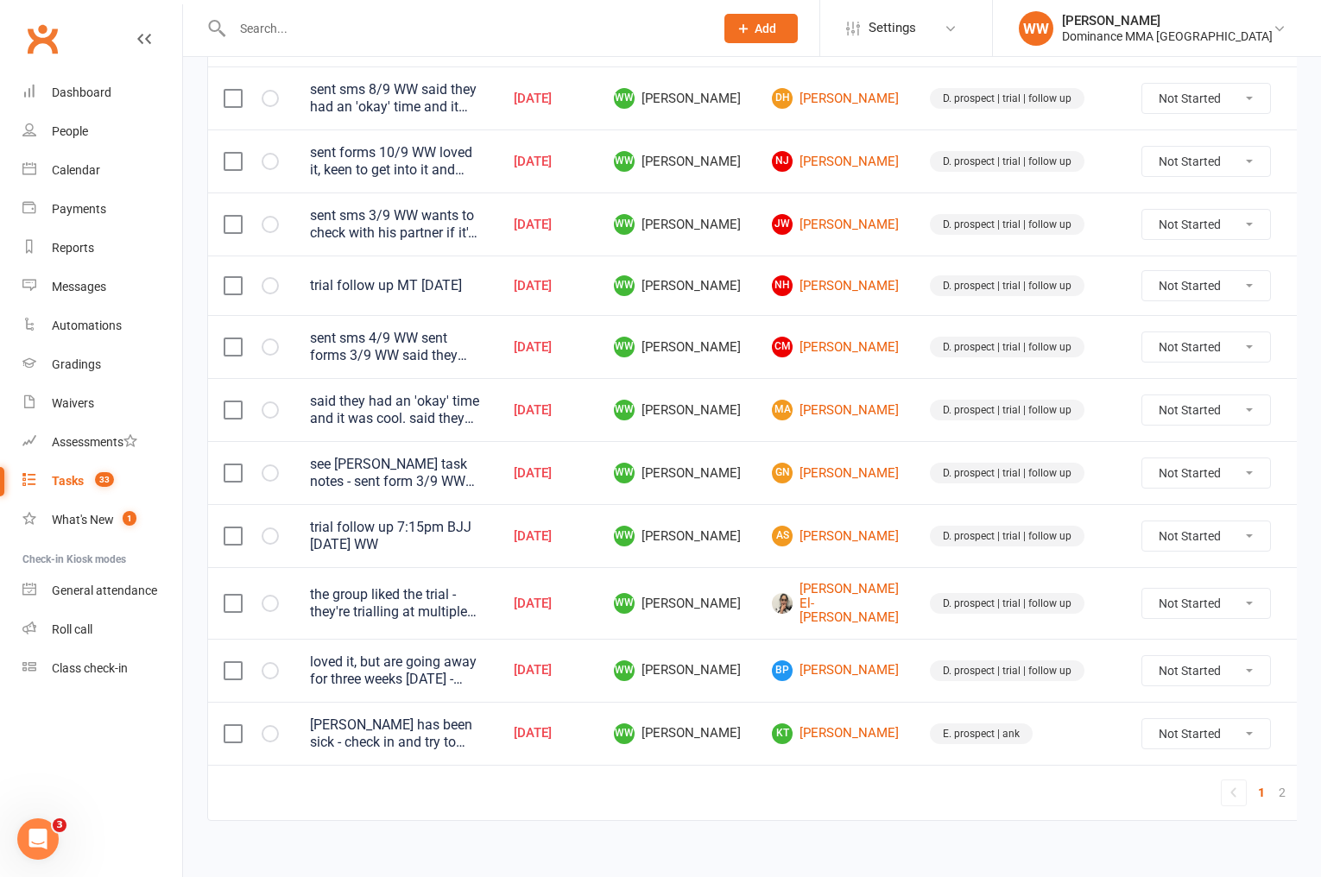
scroll to position [1145, 0]
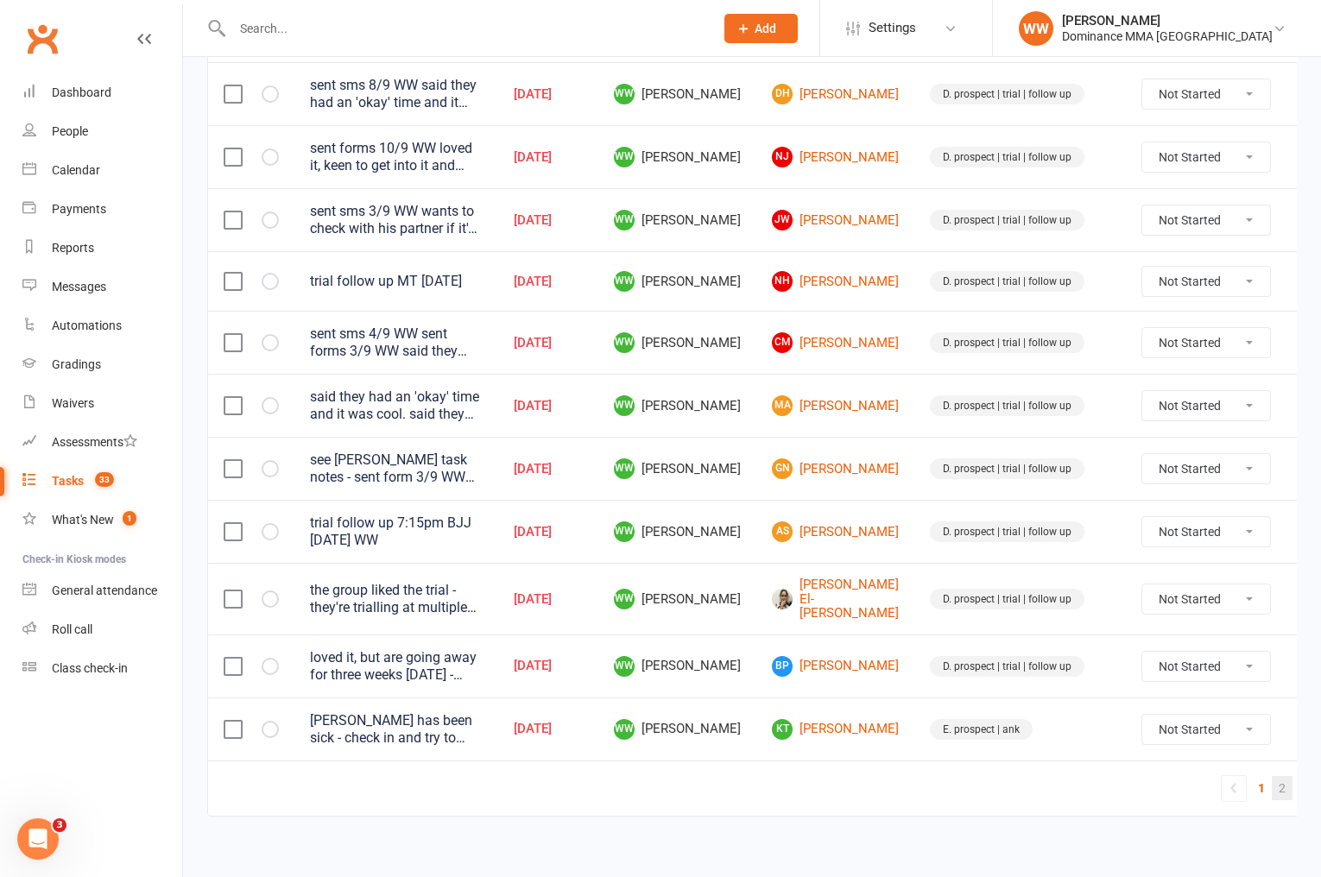
click at [1272, 777] on link "2" at bounding box center [1282, 788] width 21 height 24
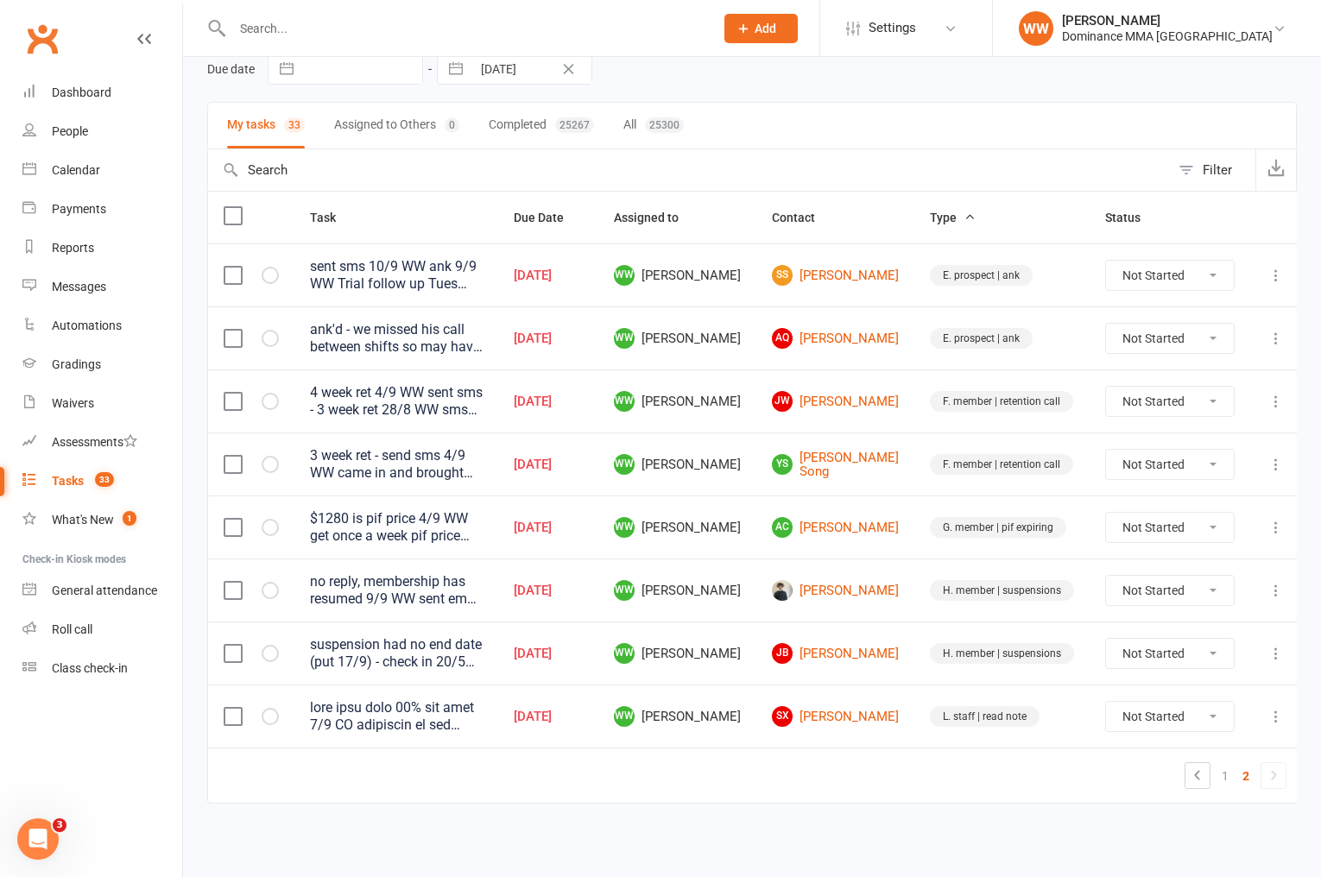
scroll to position [80, 0]
click at [908, 550] on td "AC Adrian Choi" at bounding box center [836, 528] width 158 height 63
click at [908, 545] on td "AC Adrian Choi" at bounding box center [836, 528] width 158 height 63
click at [1272, 277] on icon at bounding box center [1276, 276] width 17 height 17
click at [1146, 351] on link "Edit" at bounding box center [1194, 344] width 171 height 35
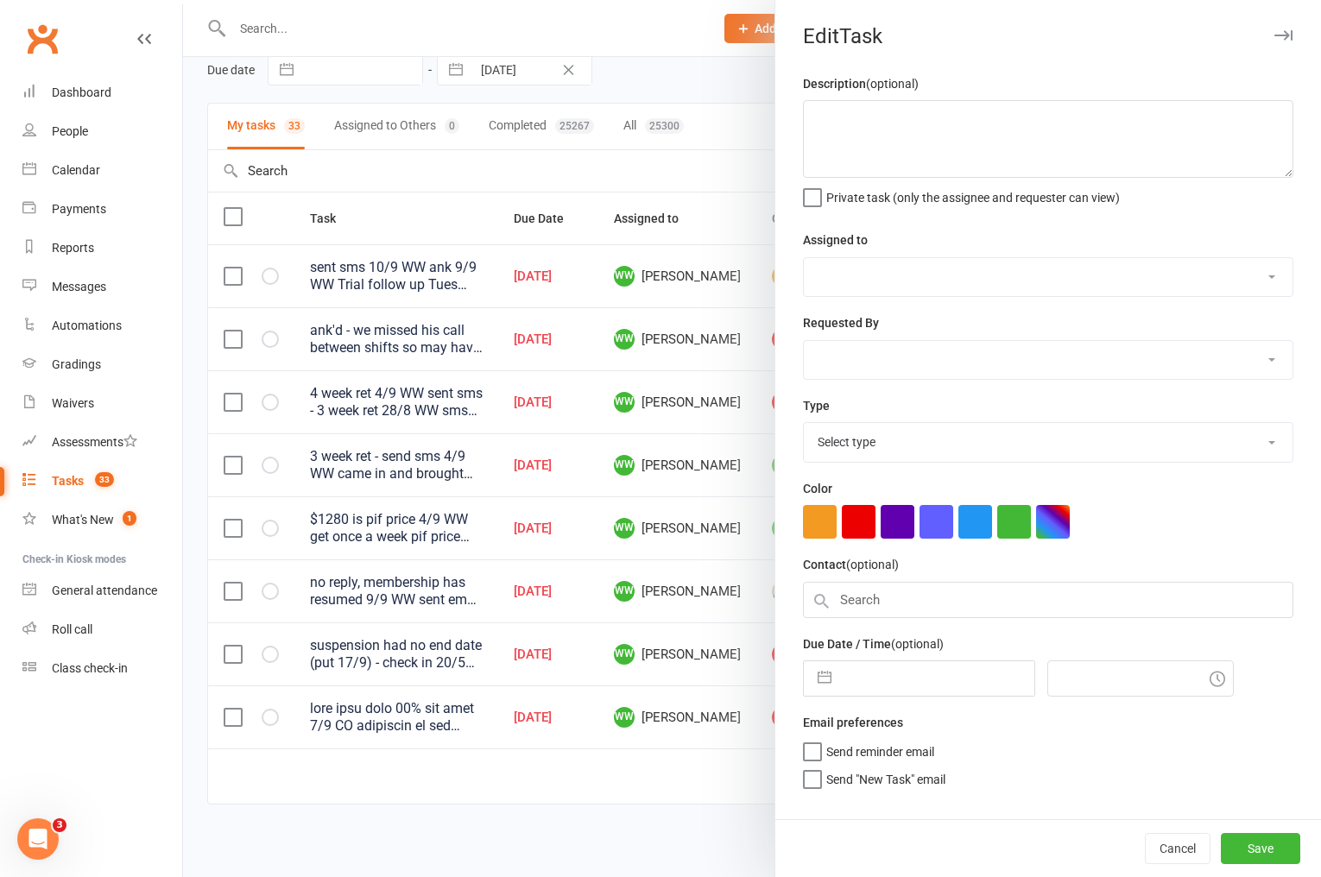
type textarea "sent sms 10/9 WW ank 9/9 WW Trial follow up Tues BJJ 7pm. 3.9 AS"
select select "49757"
select select "50862"
type input "[DATE]"
type input "7:00pm"
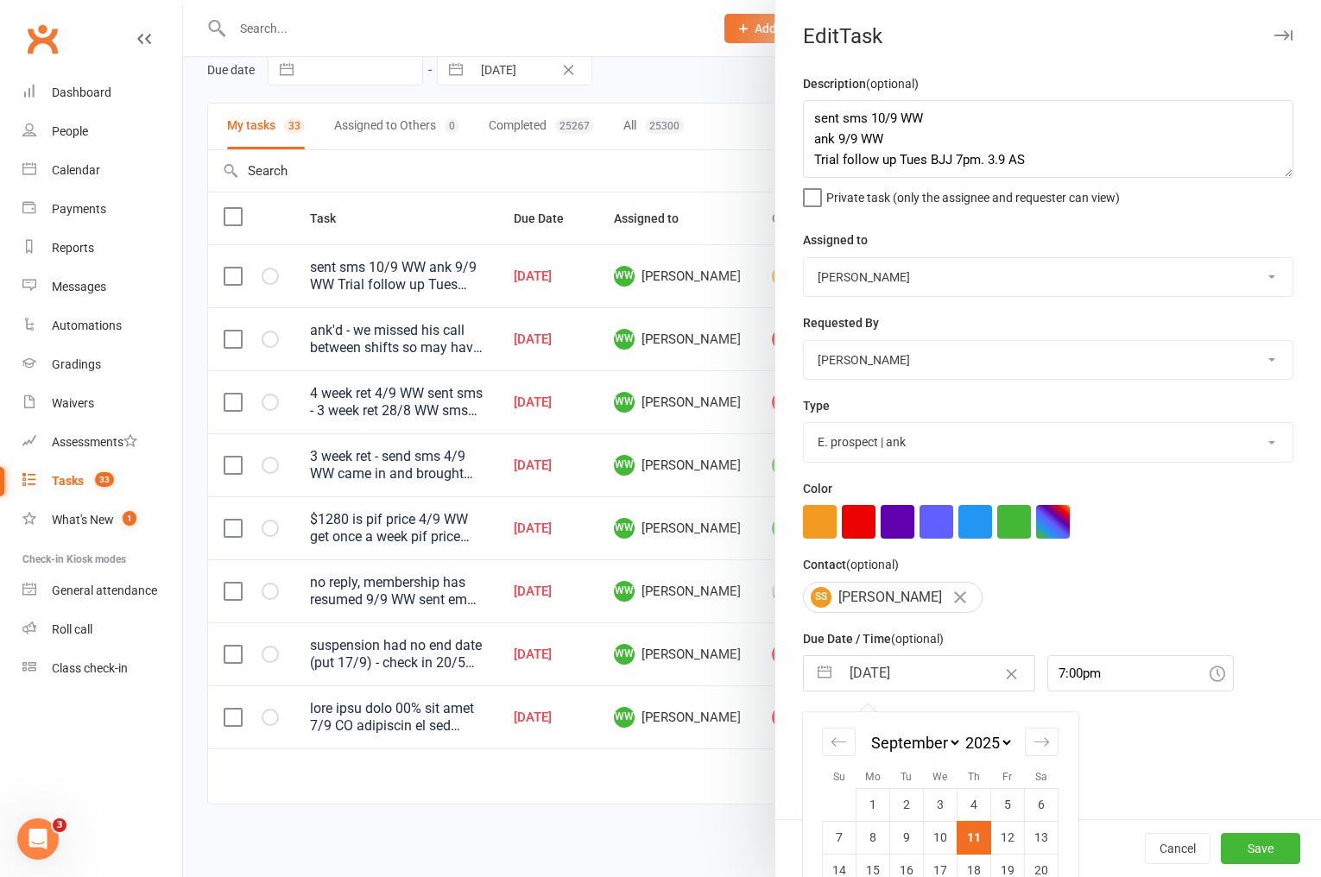
click at [906, 675] on input "[DATE]" at bounding box center [937, 673] width 194 height 35
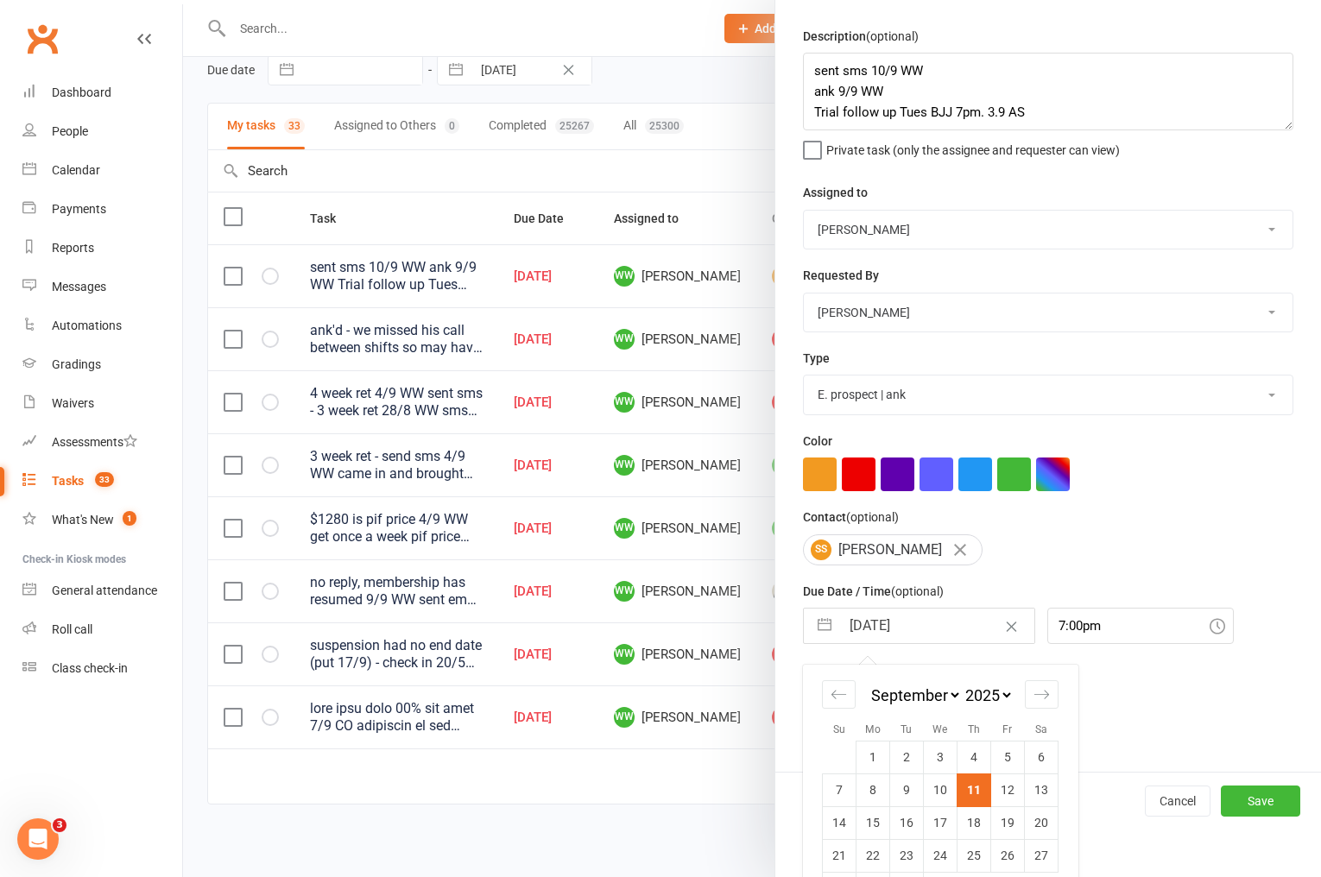
scroll to position [98, 0]
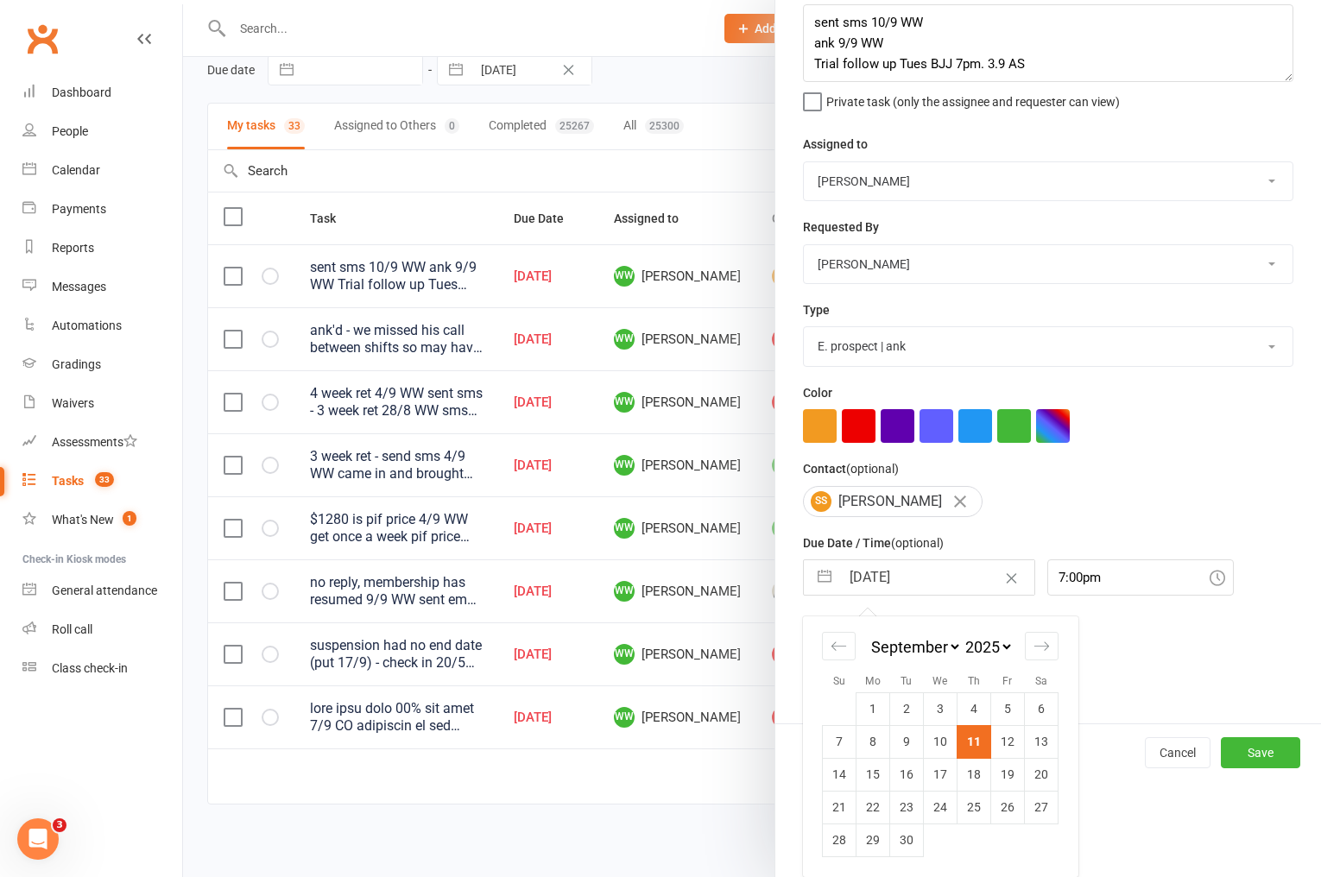
click at [870, 771] on td "15" at bounding box center [874, 774] width 34 height 33
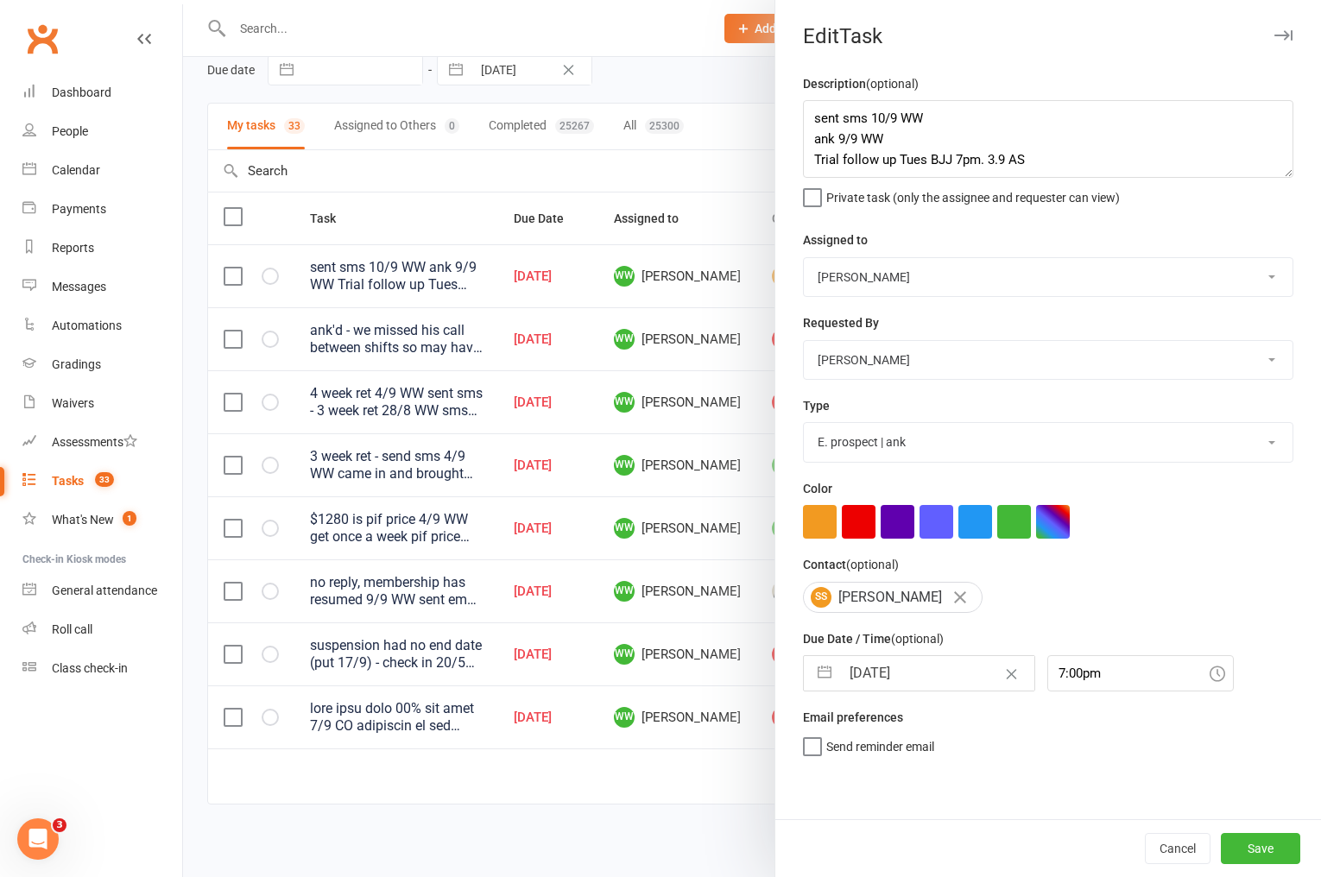
scroll to position [0, 0]
click at [1254, 847] on button "Save" at bounding box center [1260, 848] width 79 height 31
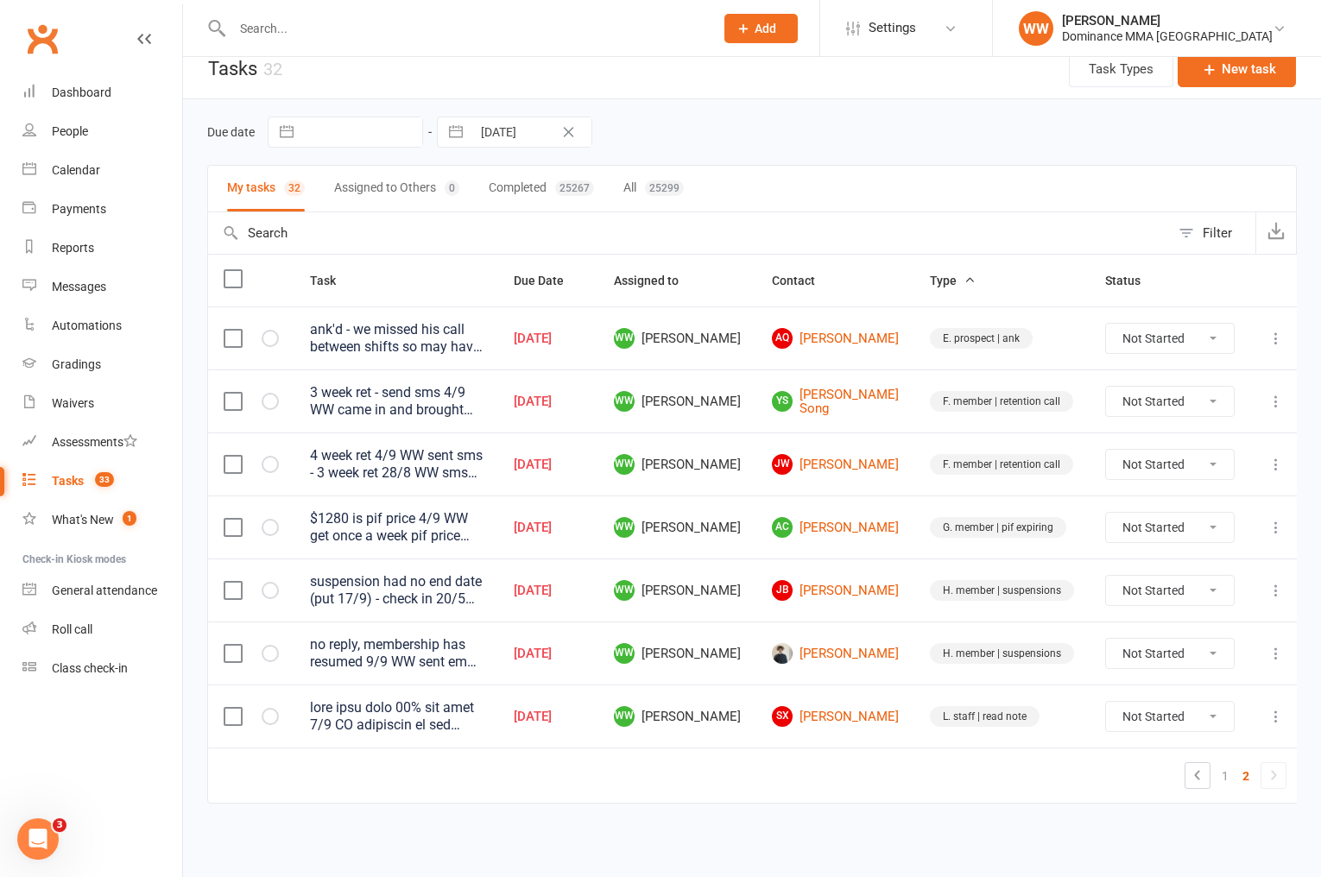
scroll to position [17, 0]
click at [916, 586] on td "H. member | suspensions" at bounding box center [1002, 591] width 175 height 63
click at [1275, 401] on icon at bounding box center [1276, 402] width 17 height 17
click at [1191, 472] on link "Edit" at bounding box center [1194, 470] width 171 height 35
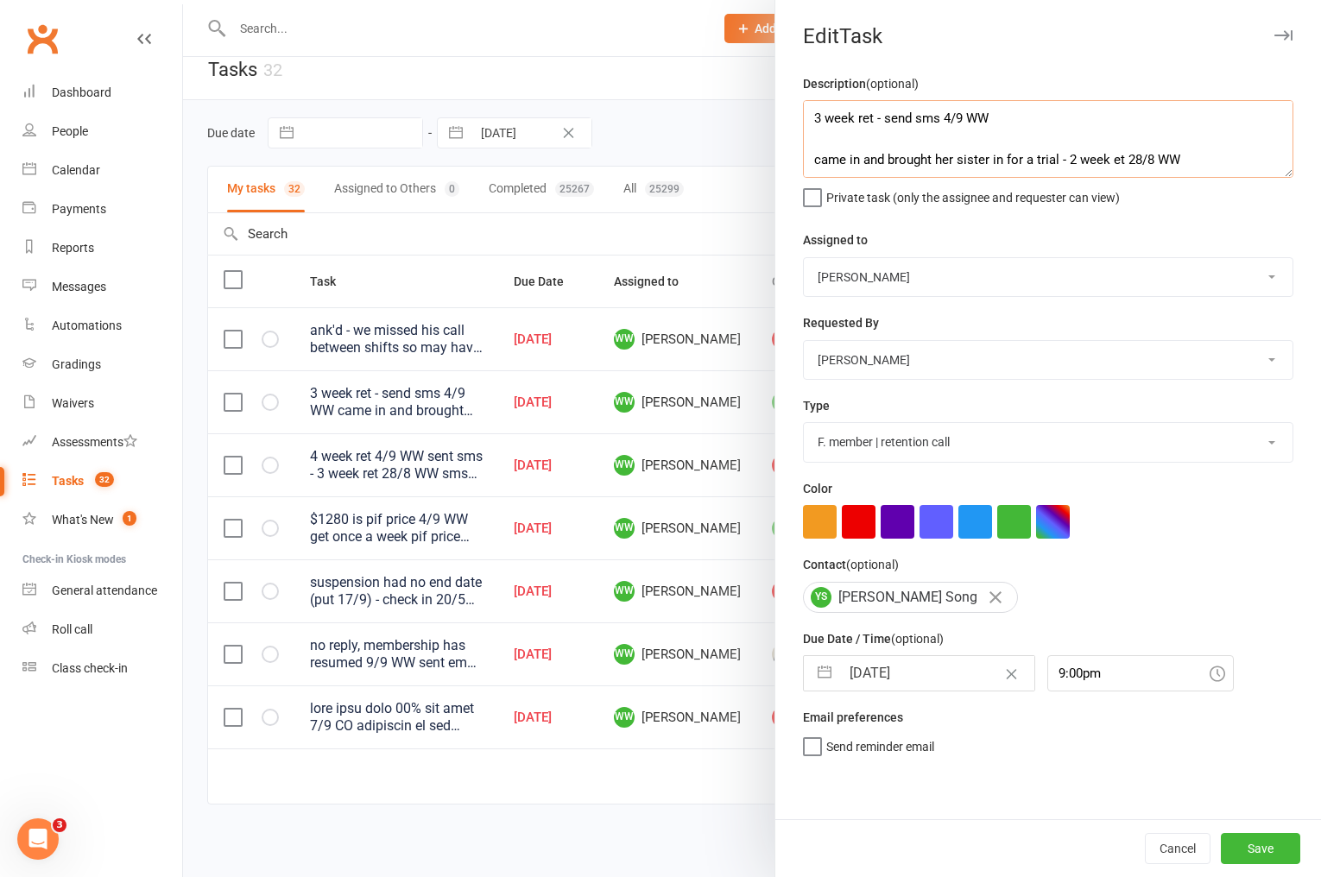
click at [810, 122] on textarea "3 week ret - send sms 4/9 WW came in and brought her sister in for a trial - 2 …" at bounding box center [1048, 139] width 491 height 78
click at [933, 670] on input "[DATE]" at bounding box center [937, 673] width 194 height 35
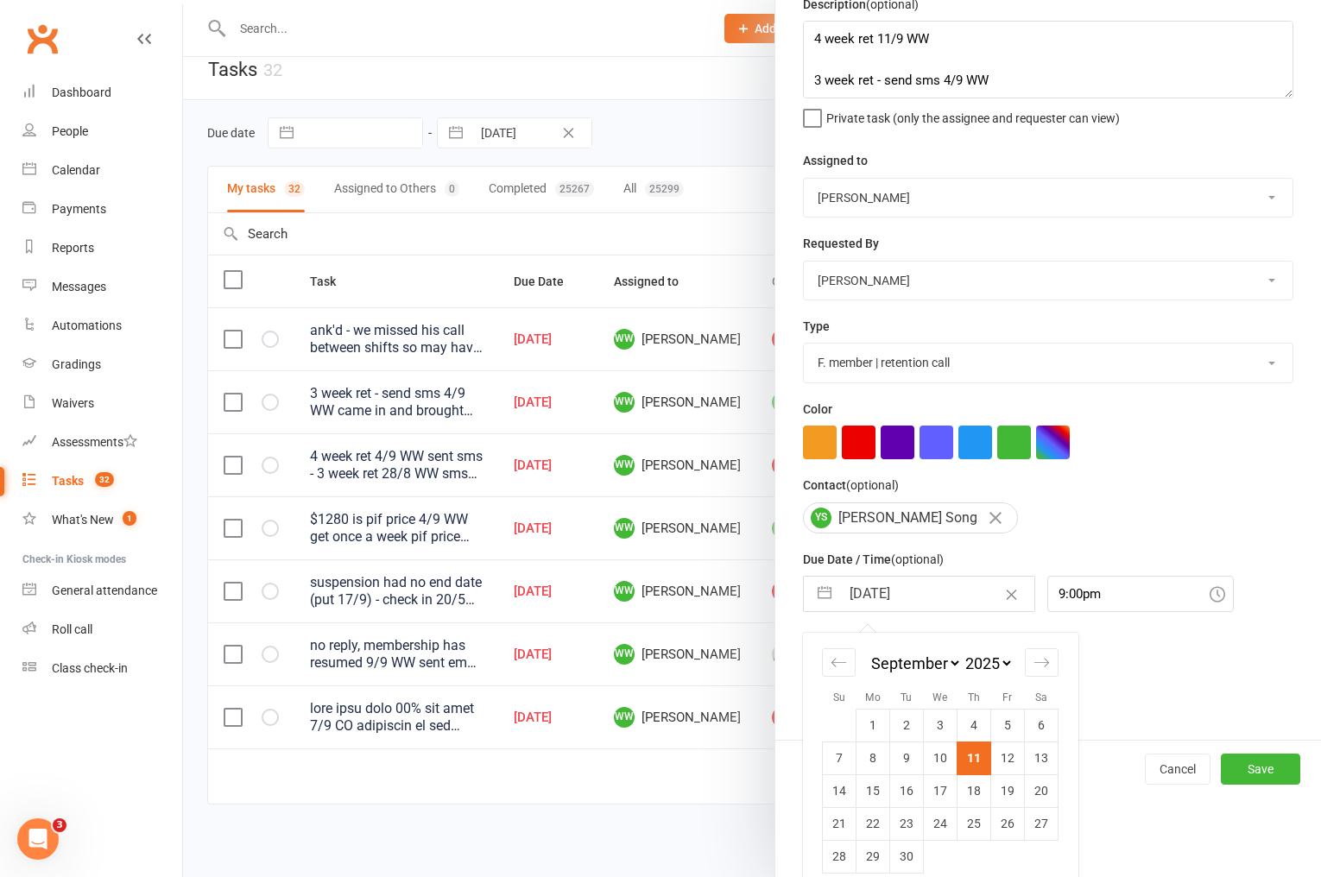
scroll to position [98, 0]
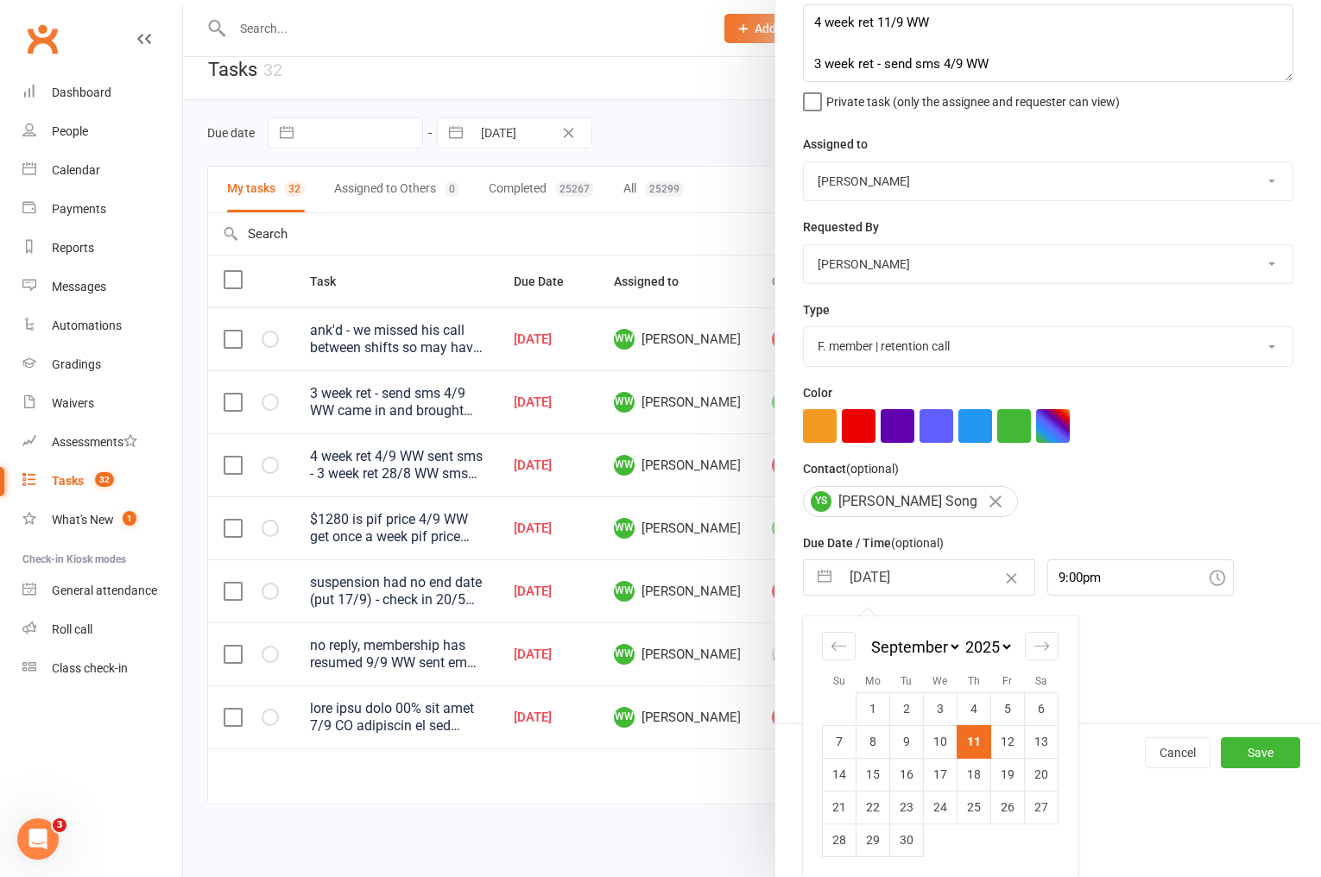
click at [978, 781] on td "18" at bounding box center [975, 774] width 34 height 33
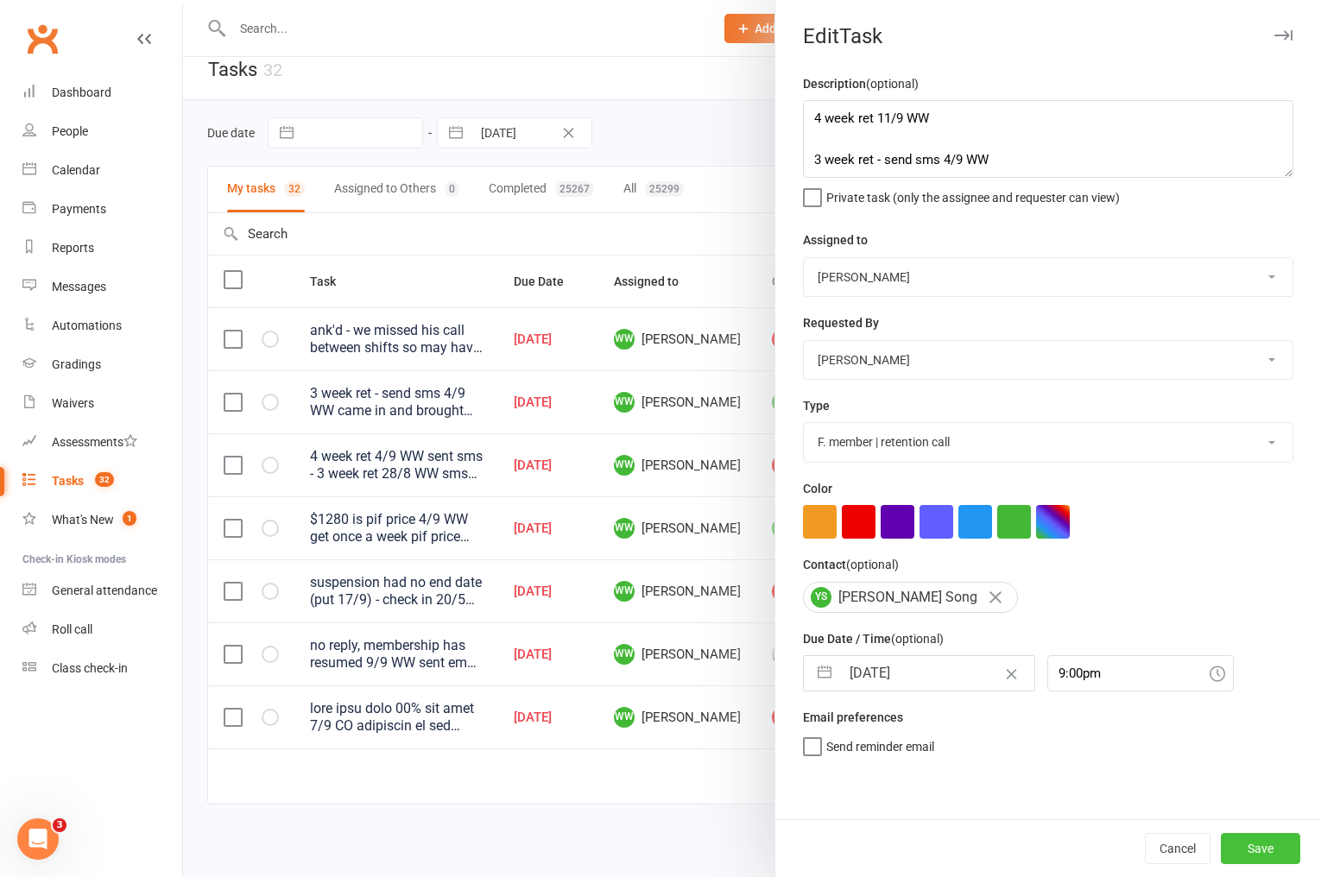
click at [1250, 852] on button "Save" at bounding box center [1260, 848] width 79 height 31
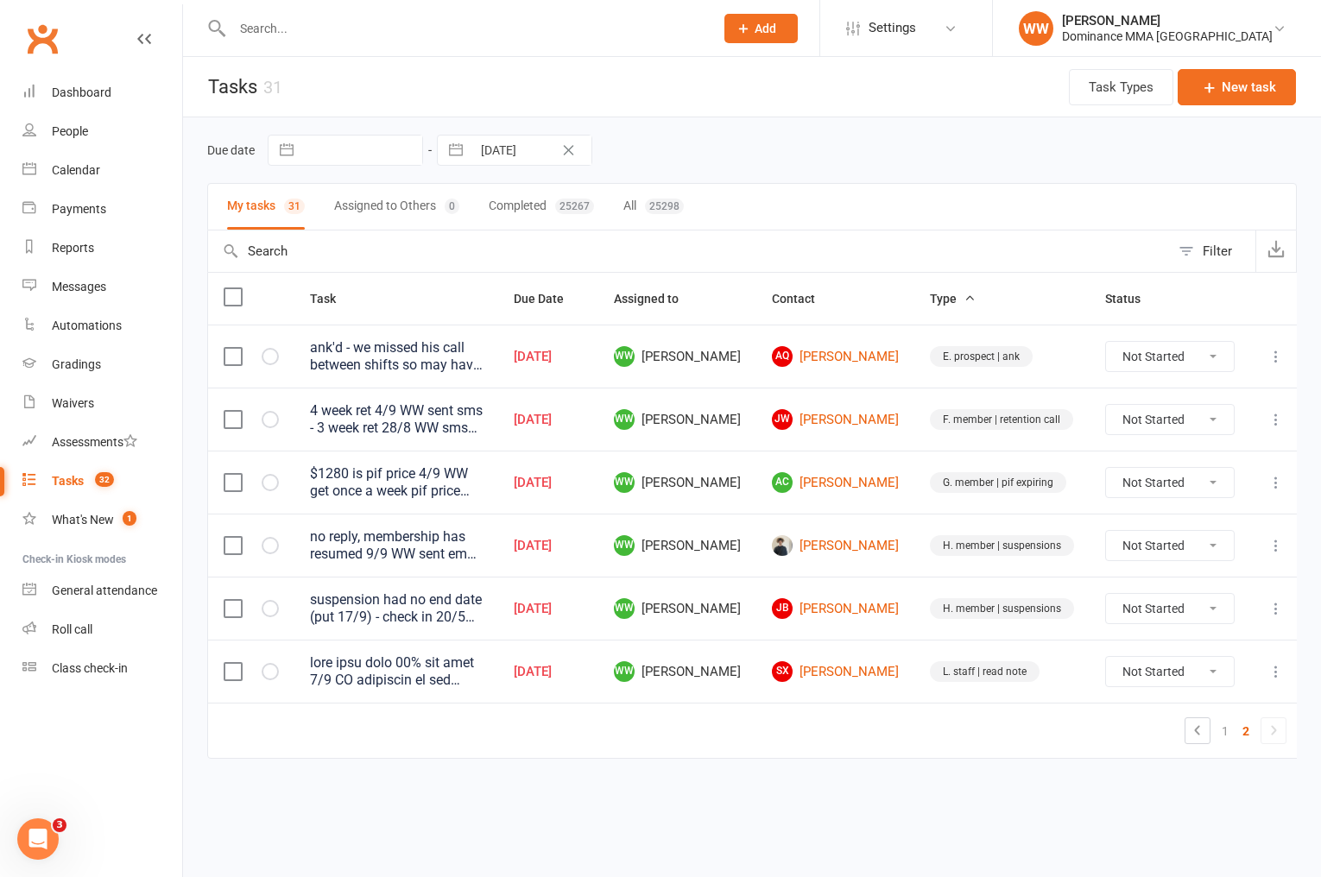
click at [757, 567] on td "WW [PERSON_NAME]" at bounding box center [677, 545] width 158 height 63
click at [757, 560] on td "WW [PERSON_NAME]" at bounding box center [677, 545] width 158 height 63
click at [848, 548] on link "Kurt Davis" at bounding box center [835, 545] width 127 height 21
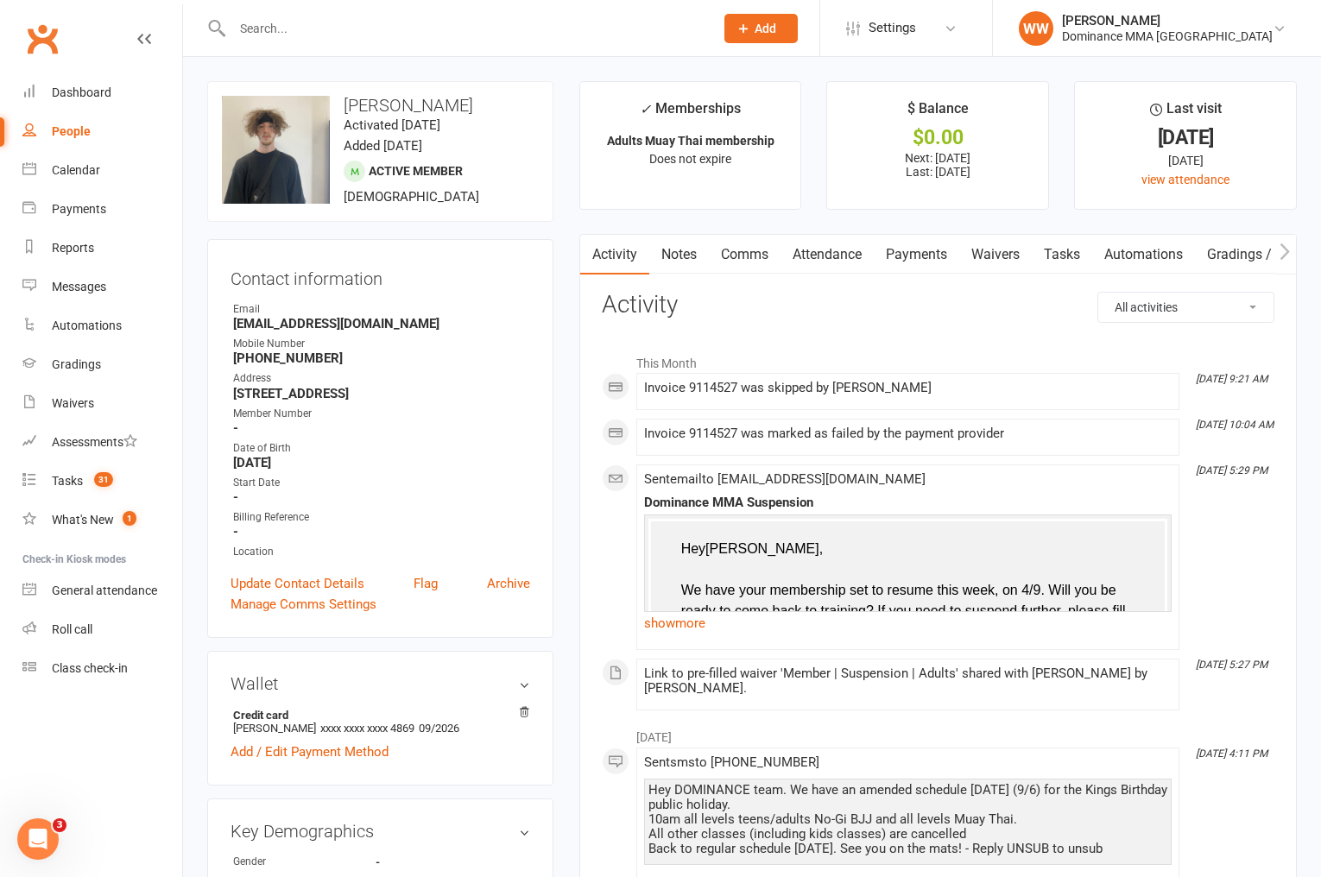
click at [924, 254] on link "Payments" at bounding box center [916, 255] width 85 height 40
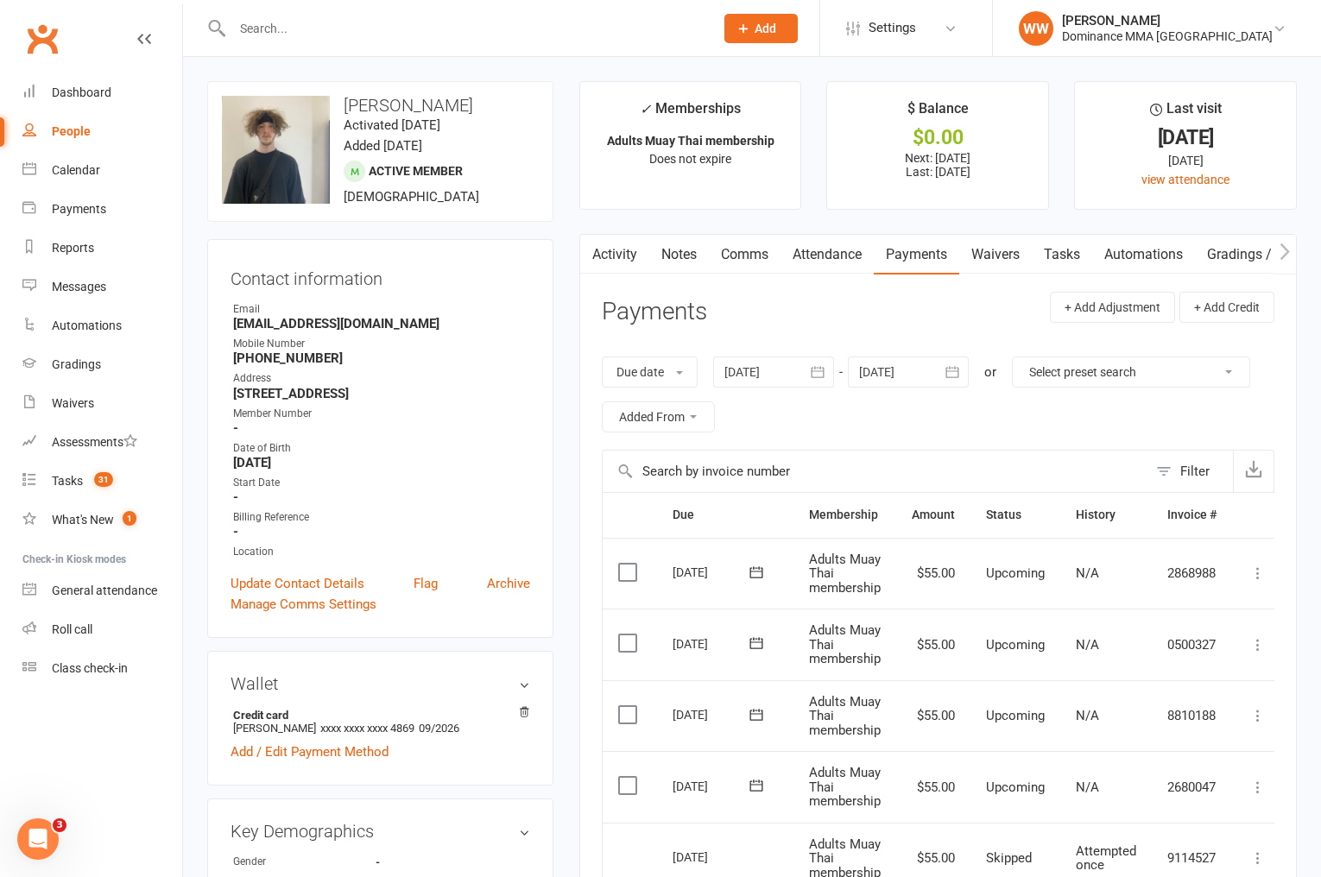
click at [620, 257] on link "Activity" at bounding box center [614, 255] width 69 height 40
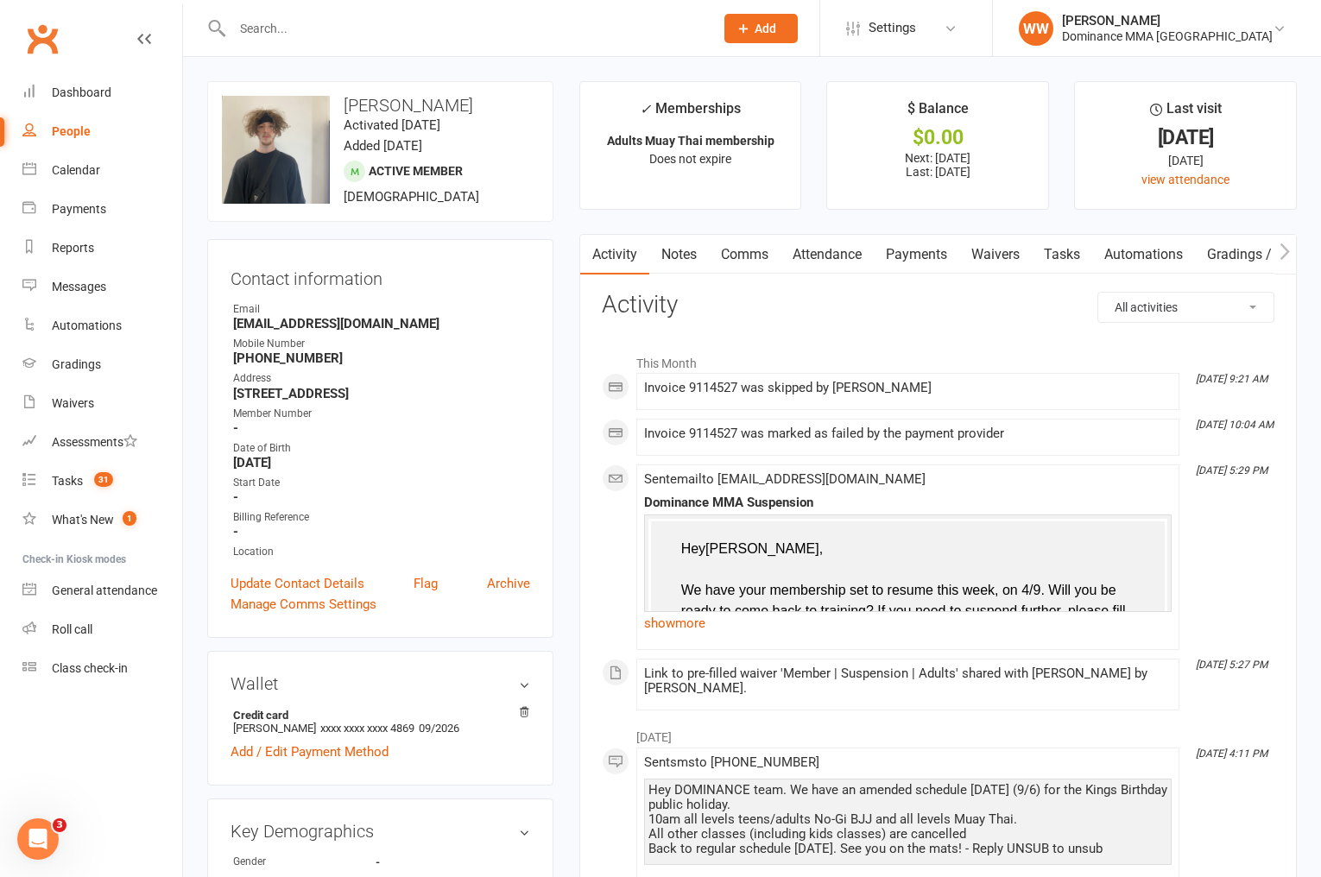
click at [1048, 256] on link "Tasks" at bounding box center [1062, 255] width 60 height 40
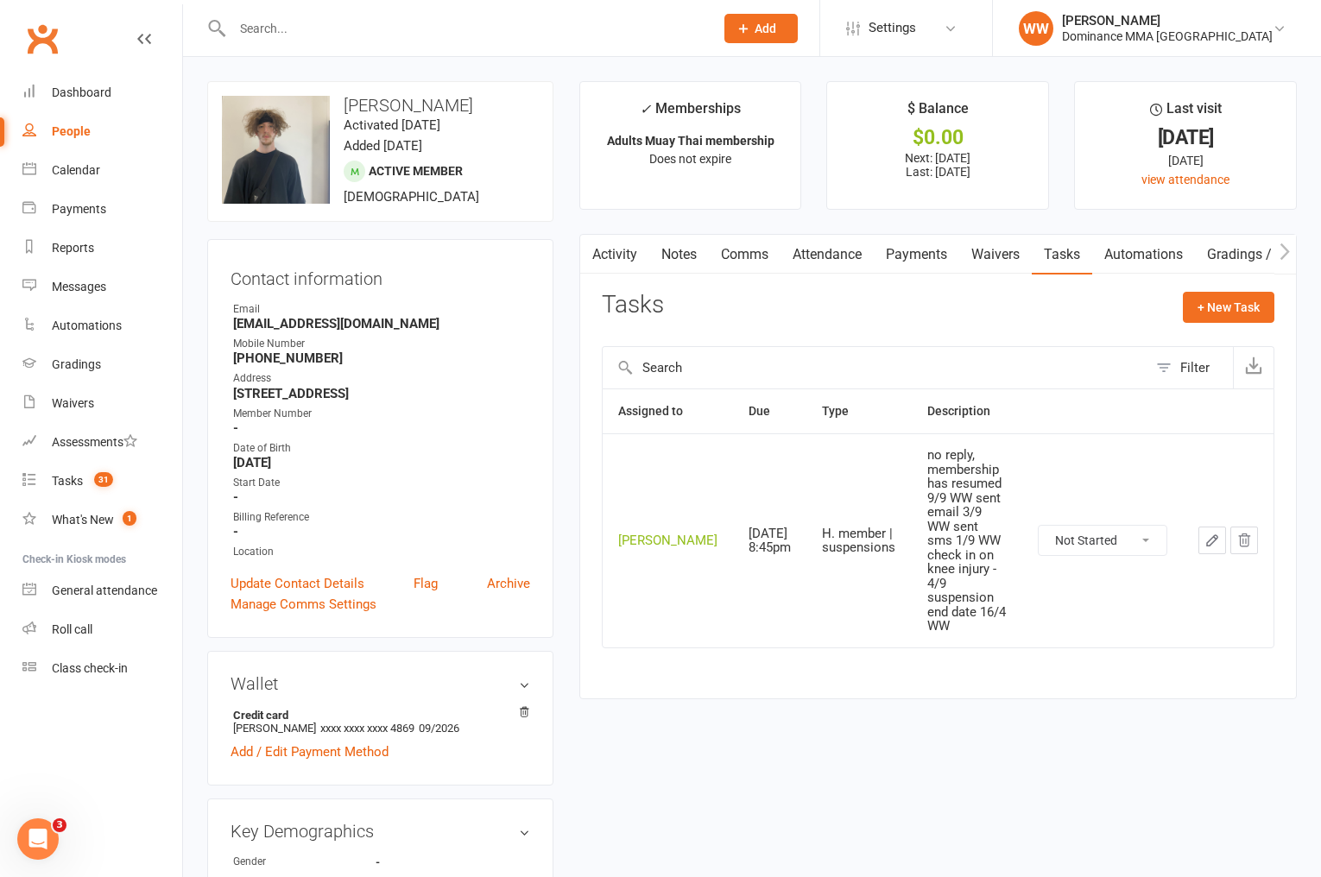
click at [1202, 529] on button "button" at bounding box center [1213, 541] width 28 height 28
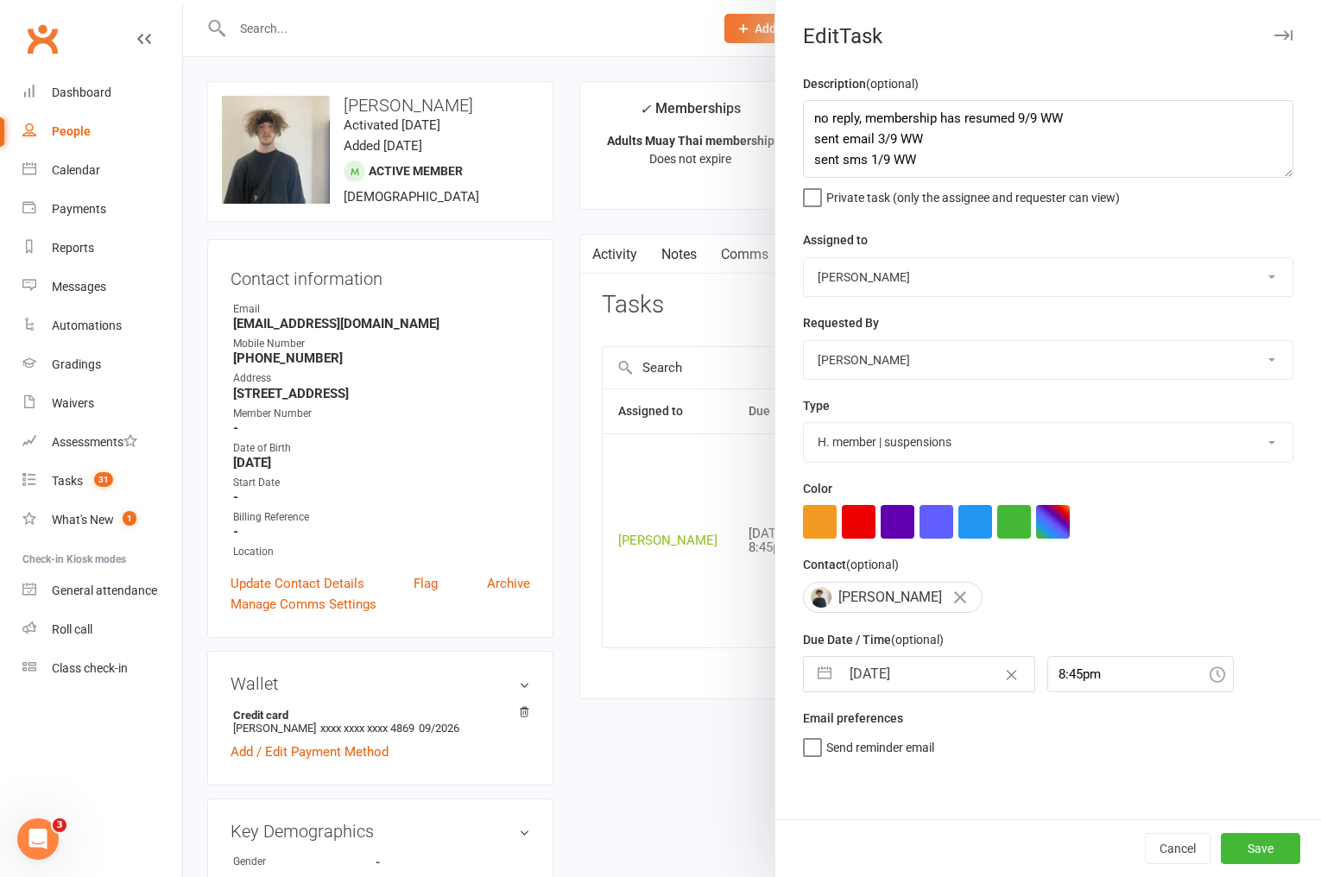
click at [913, 688] on input "[DATE]" at bounding box center [937, 674] width 194 height 35
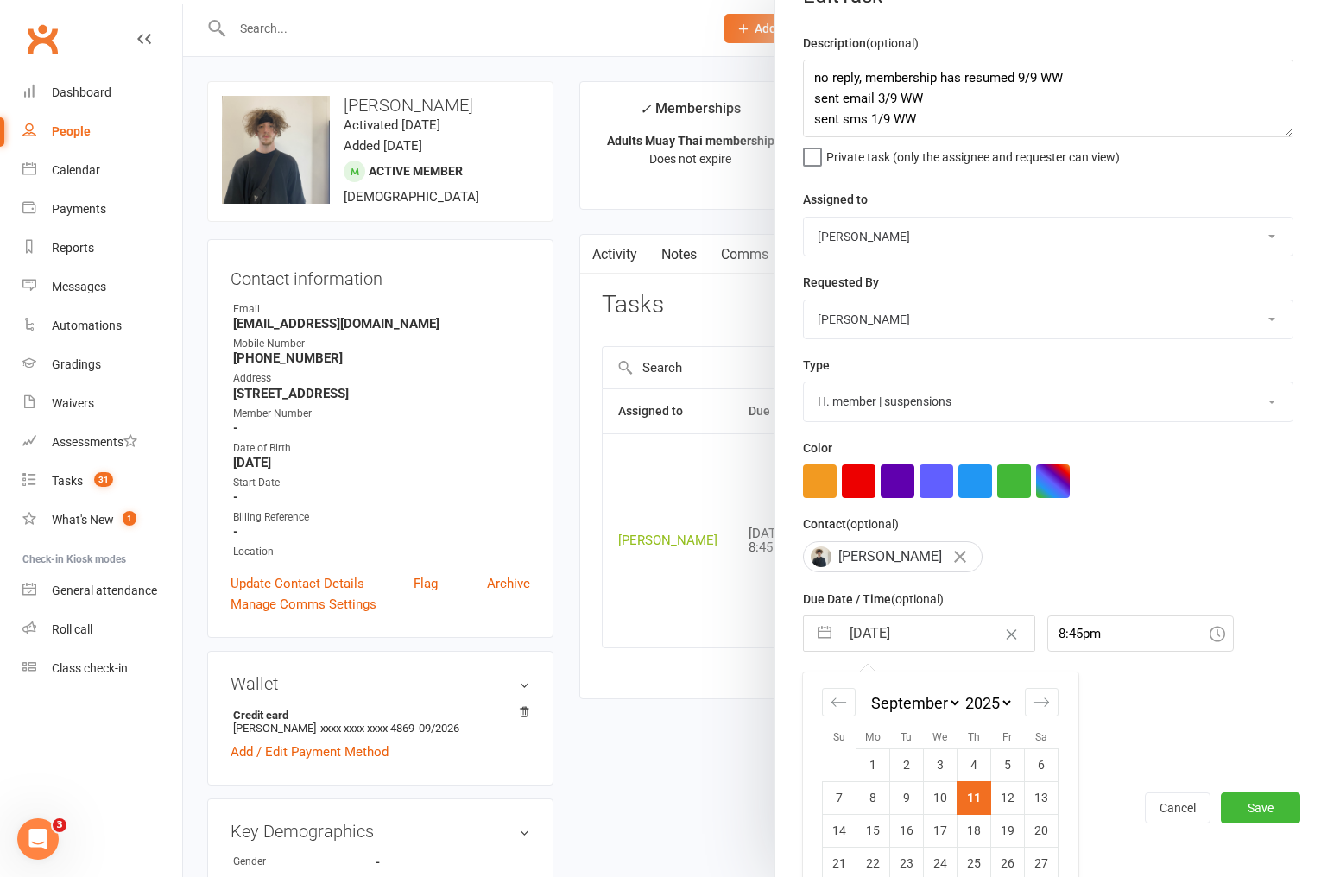
scroll to position [99, 0]
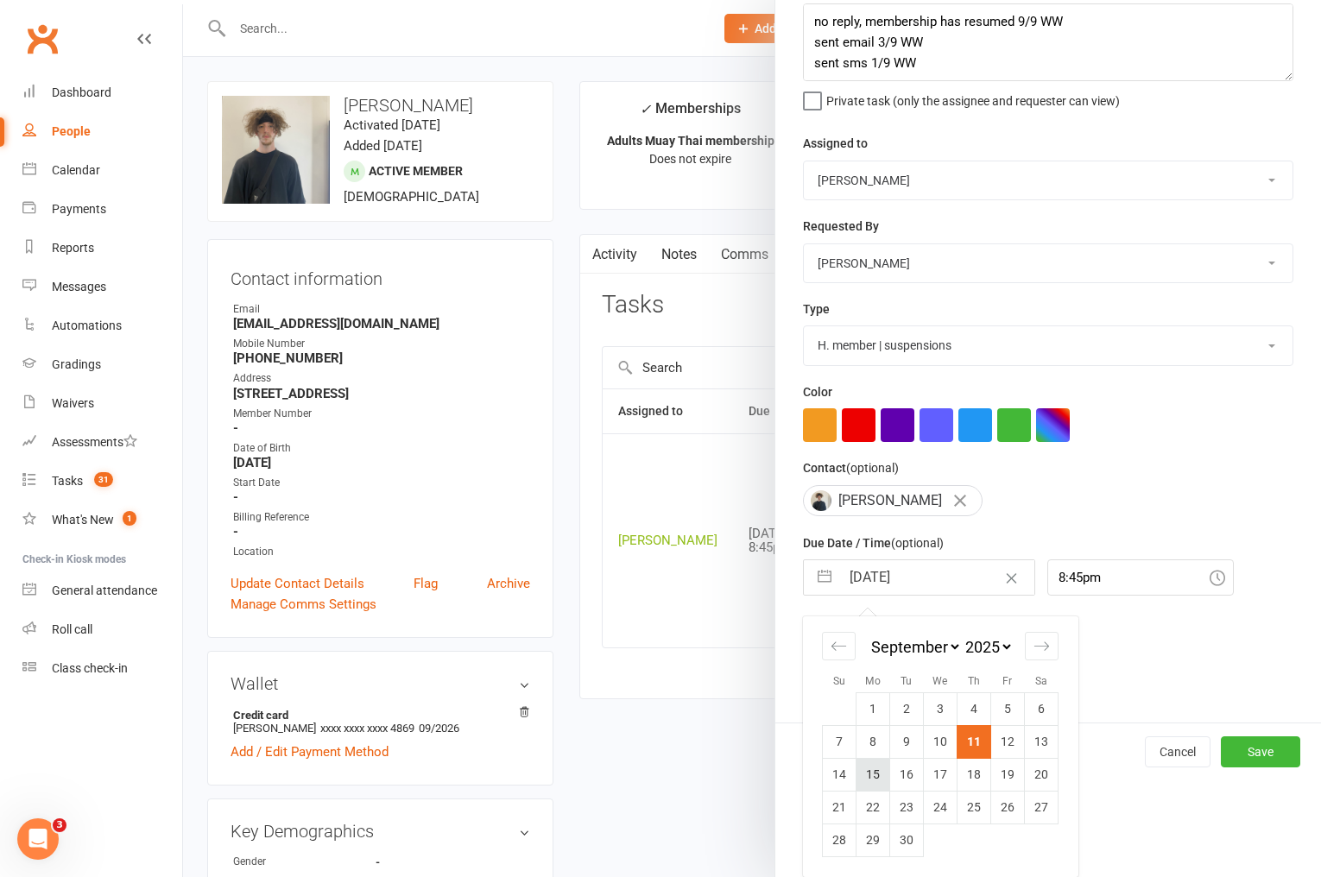
click at [870, 779] on td "15" at bounding box center [874, 774] width 34 height 33
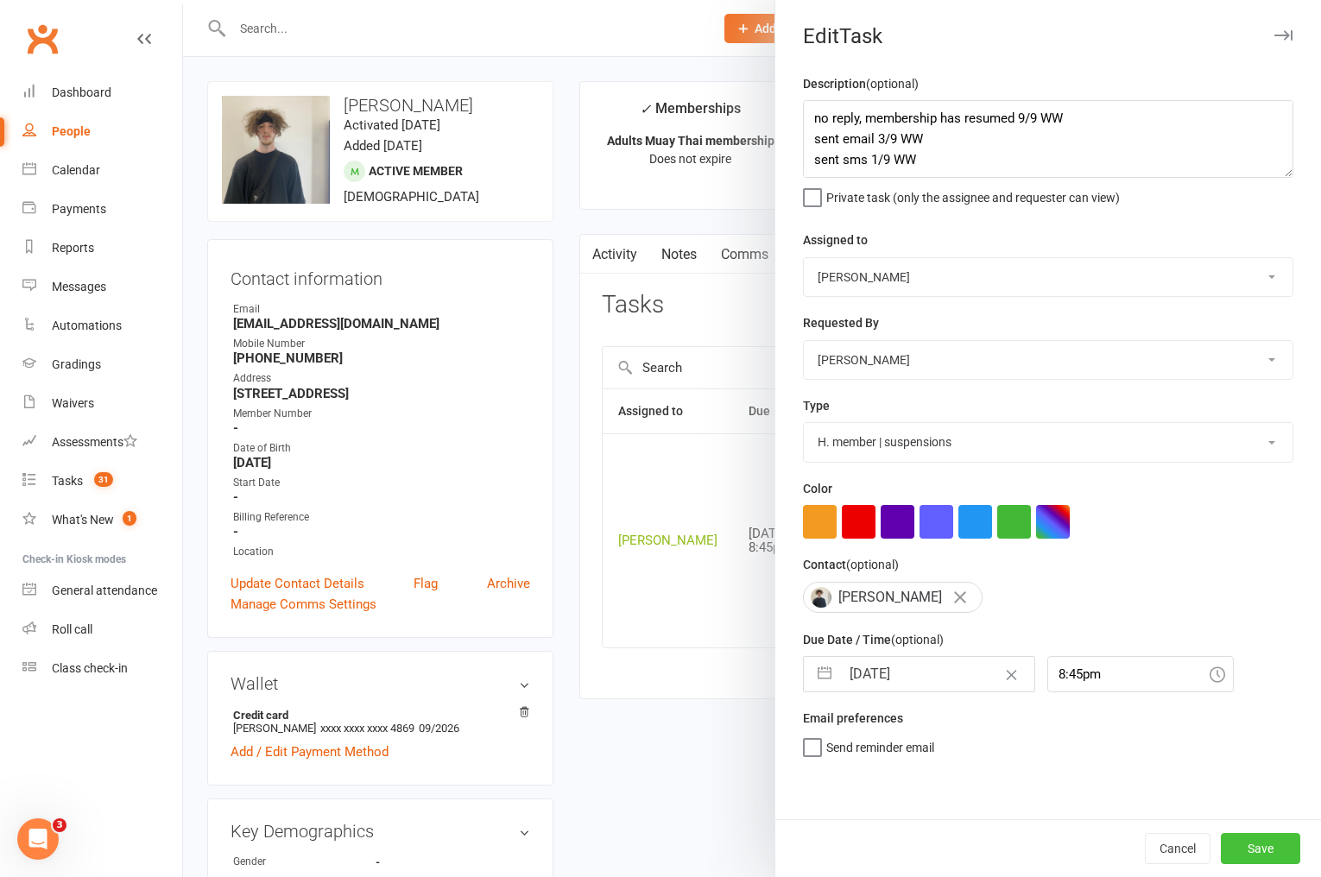
click at [1279, 858] on button "Save" at bounding box center [1260, 848] width 79 height 31
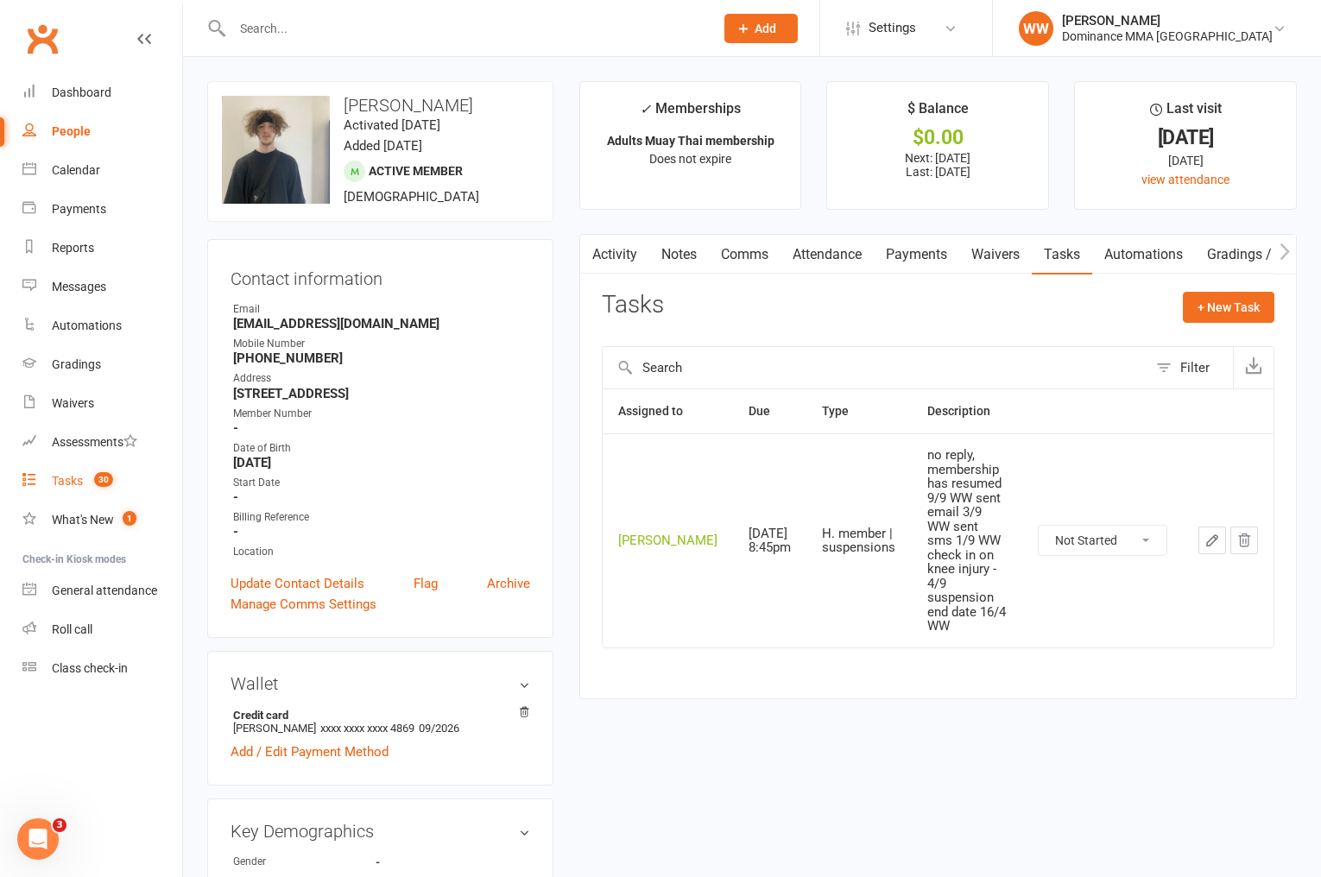
click at [64, 481] on div "Tasks" at bounding box center [67, 481] width 31 height 14
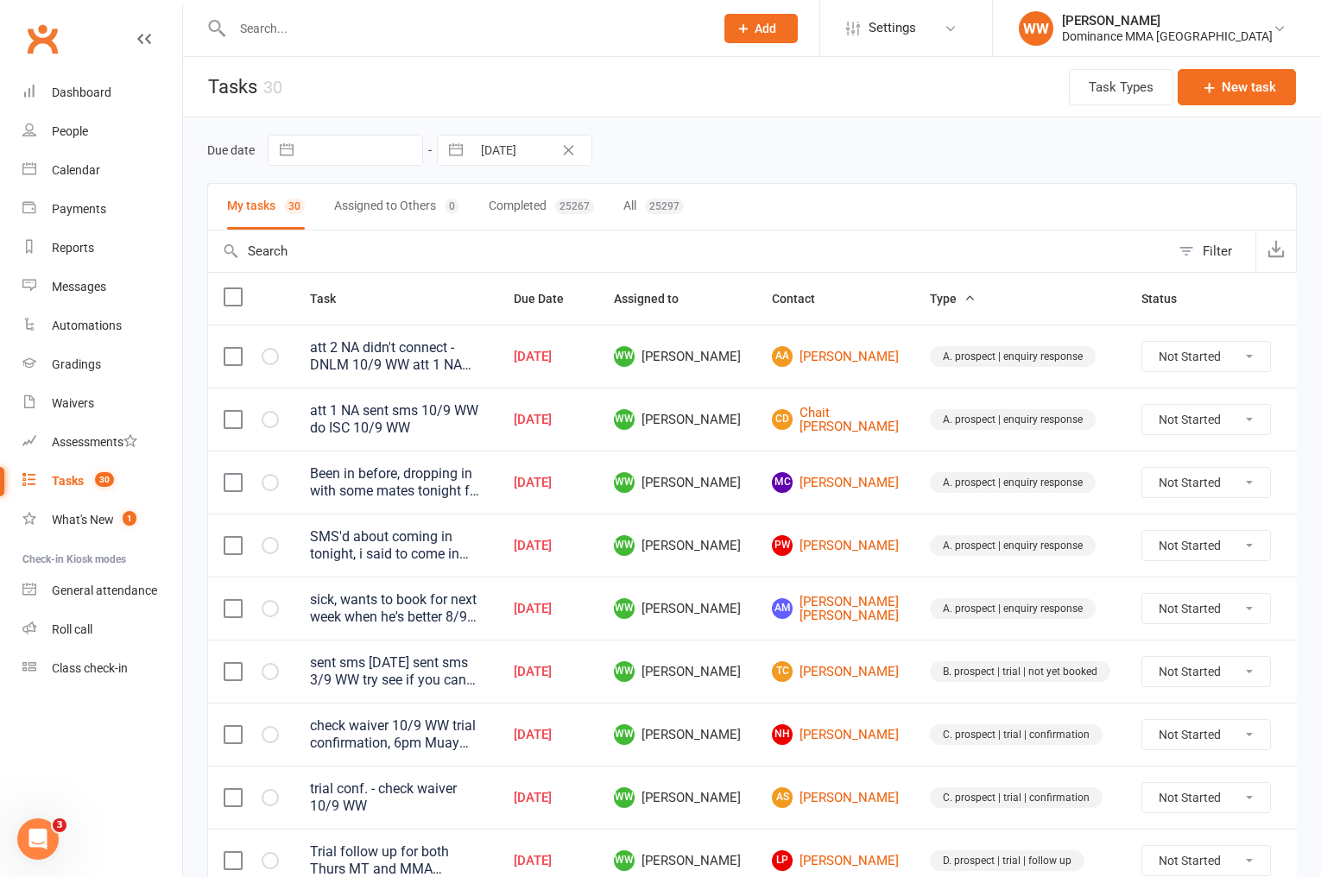
click at [863, 640] on td "TC Tom Campbell" at bounding box center [836, 671] width 158 height 63
click at [915, 654] on td "B. prospect | trial | not yet booked" at bounding box center [1021, 671] width 212 height 63
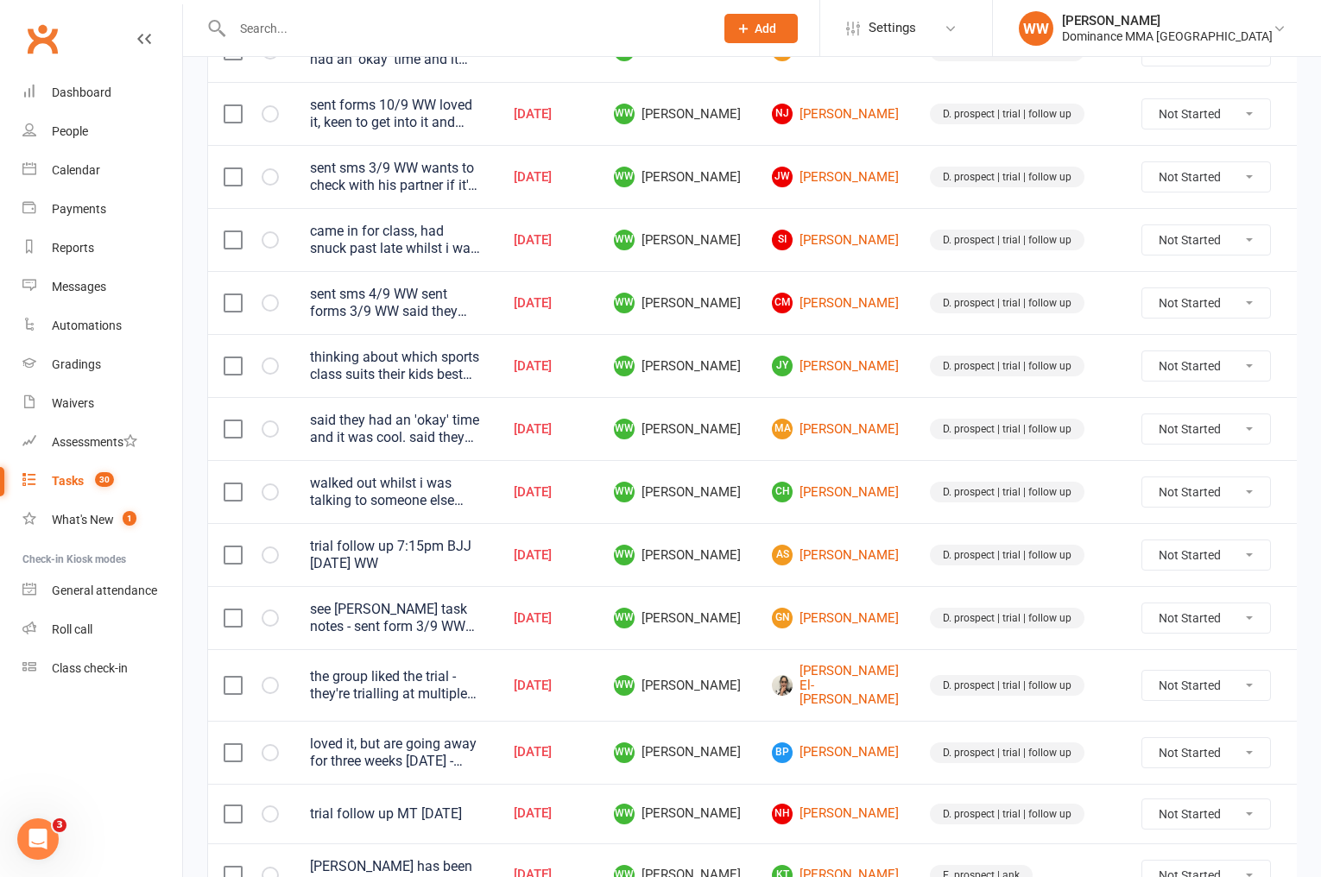
scroll to position [1145, 0]
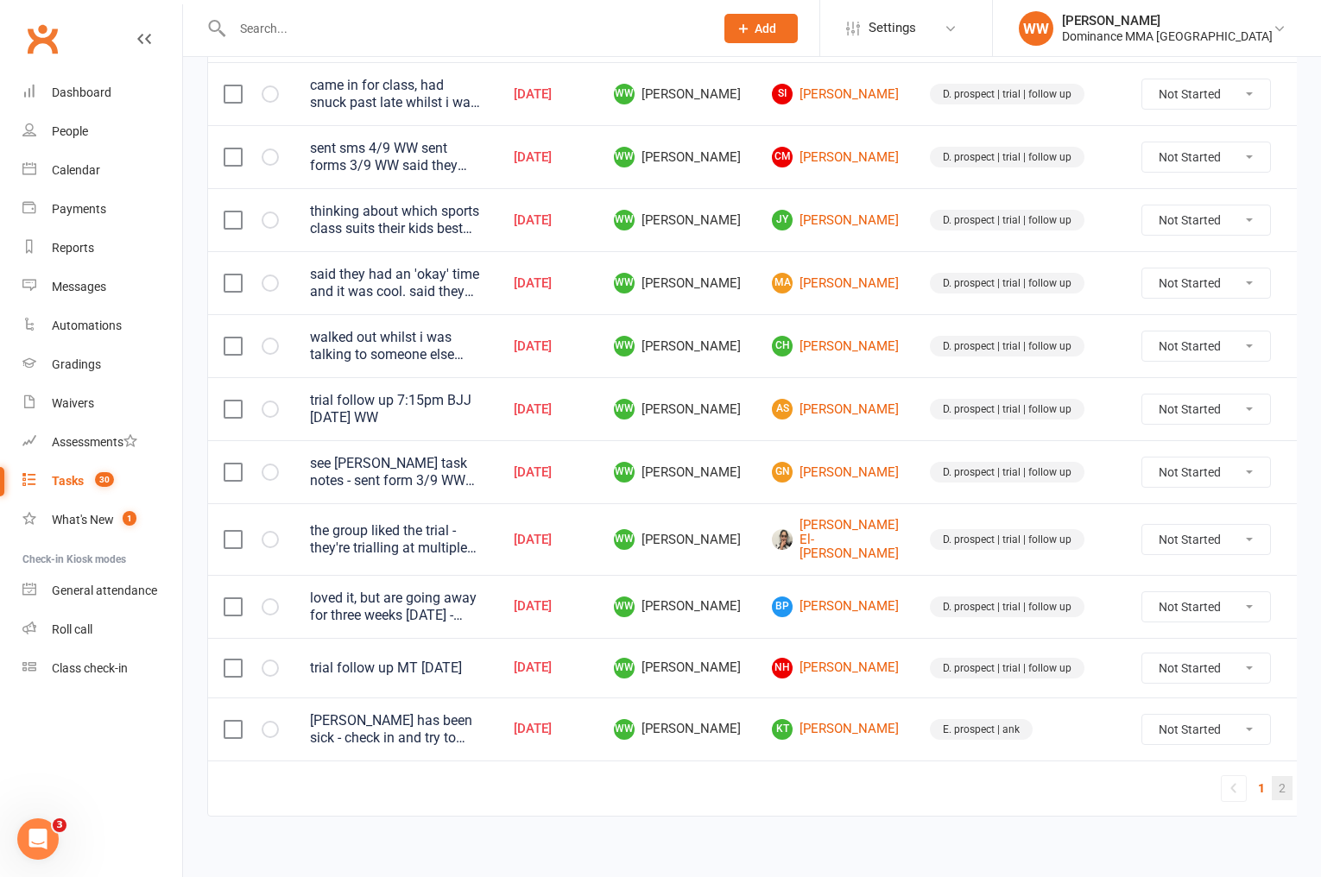
click at [1272, 779] on link "2" at bounding box center [1282, 788] width 21 height 24
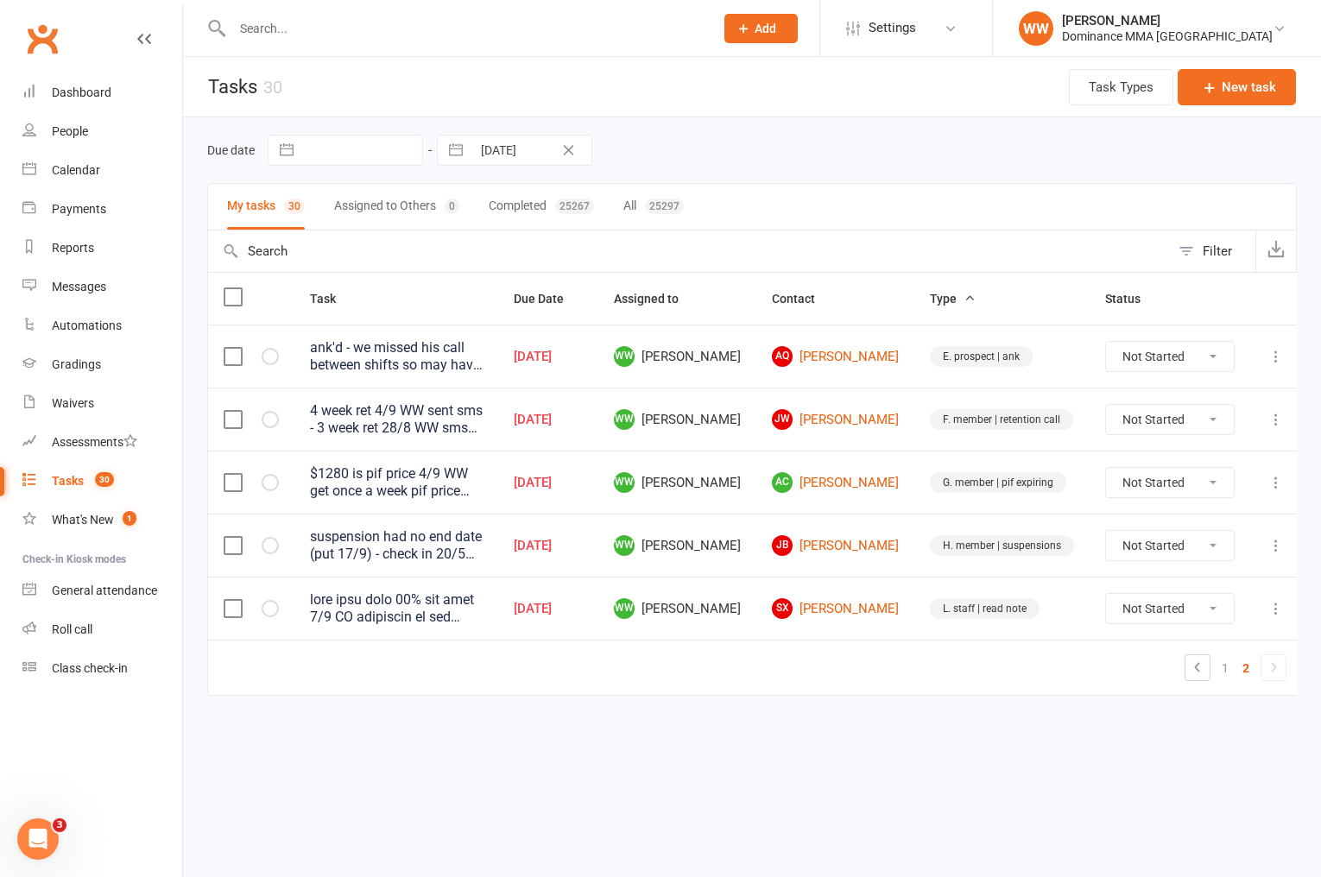
click at [896, 663] on td "1 2" at bounding box center [755, 667] width 1094 height 55
click at [905, 659] on td "1 2" at bounding box center [755, 667] width 1094 height 55
click at [845, 488] on link "AC Adrian Choi" at bounding box center [835, 482] width 127 height 21
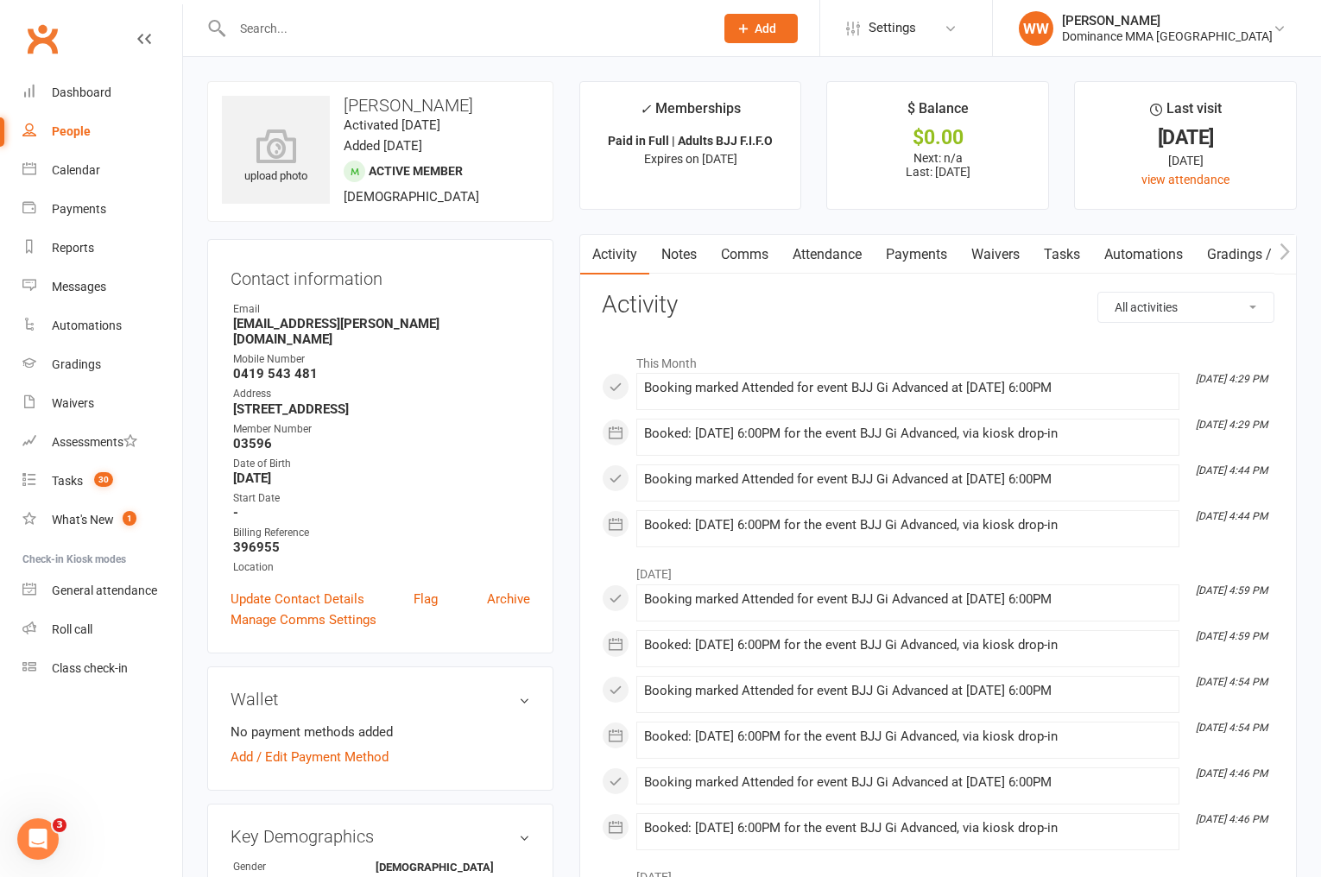
click at [84, 471] on link "Tasks 30" at bounding box center [102, 481] width 160 height 39
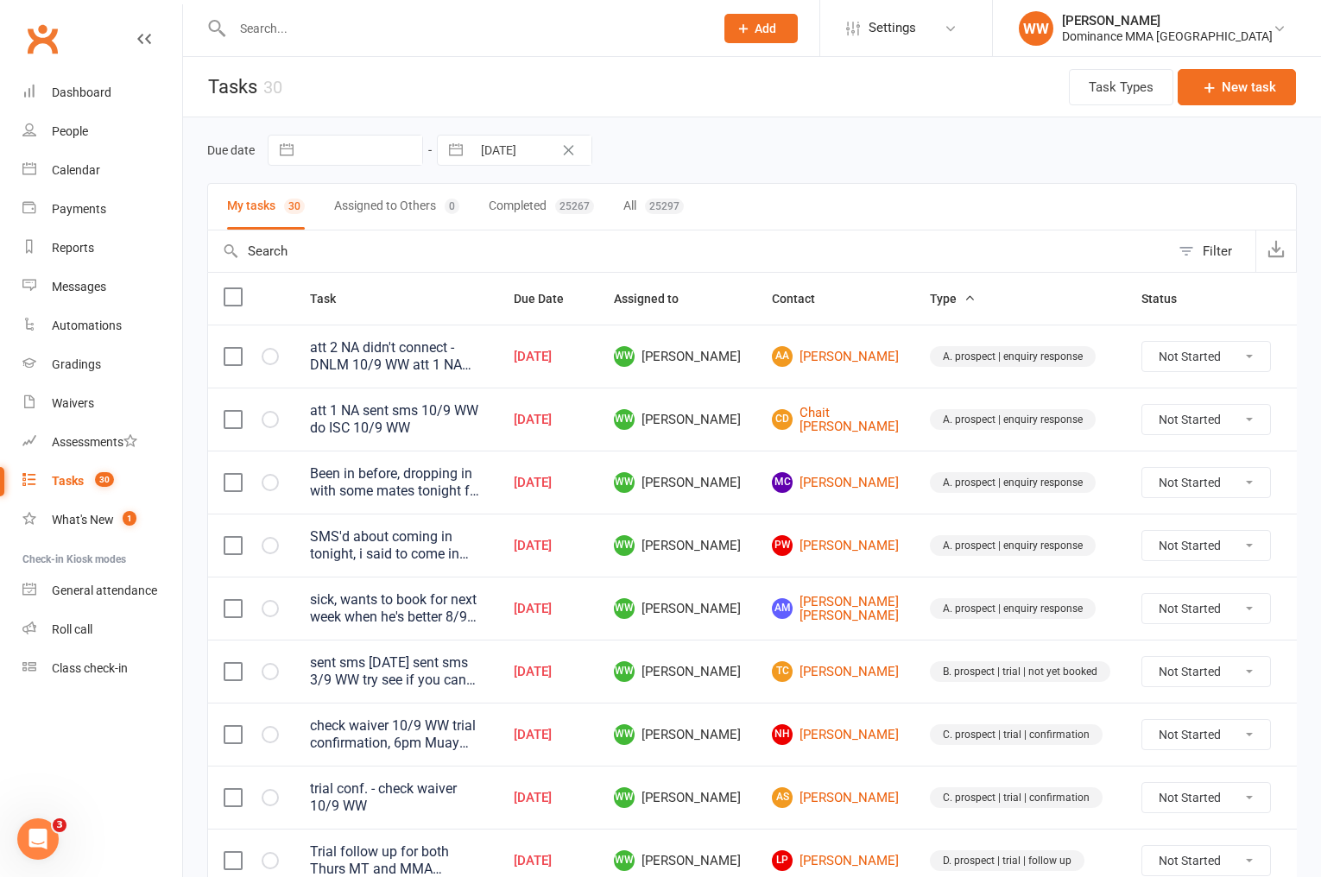
click at [746, 539] on td "WW [PERSON_NAME]" at bounding box center [677, 545] width 158 height 63
click at [749, 554] on td "WW [PERSON_NAME]" at bounding box center [677, 545] width 158 height 63
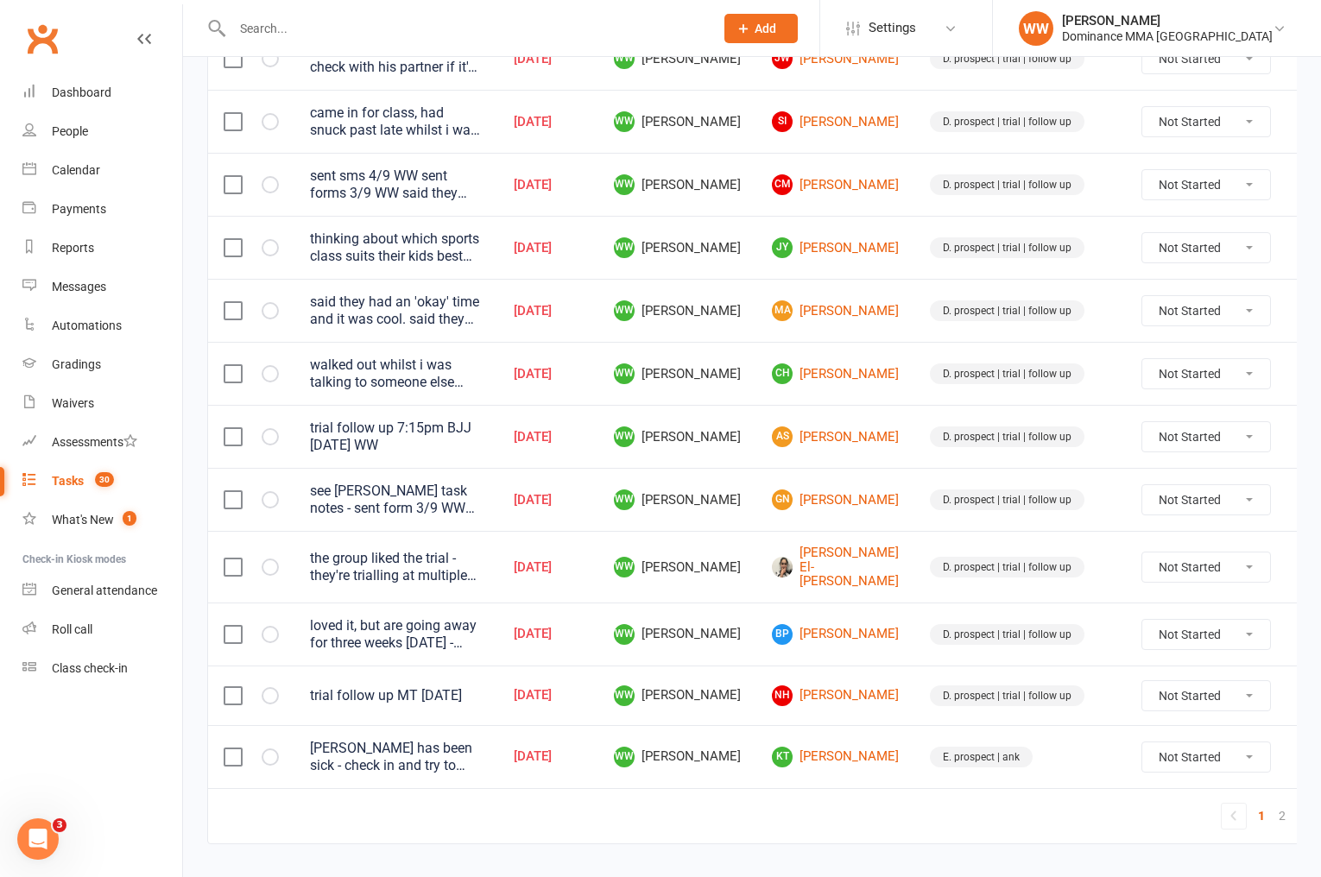
scroll to position [1145, 0]
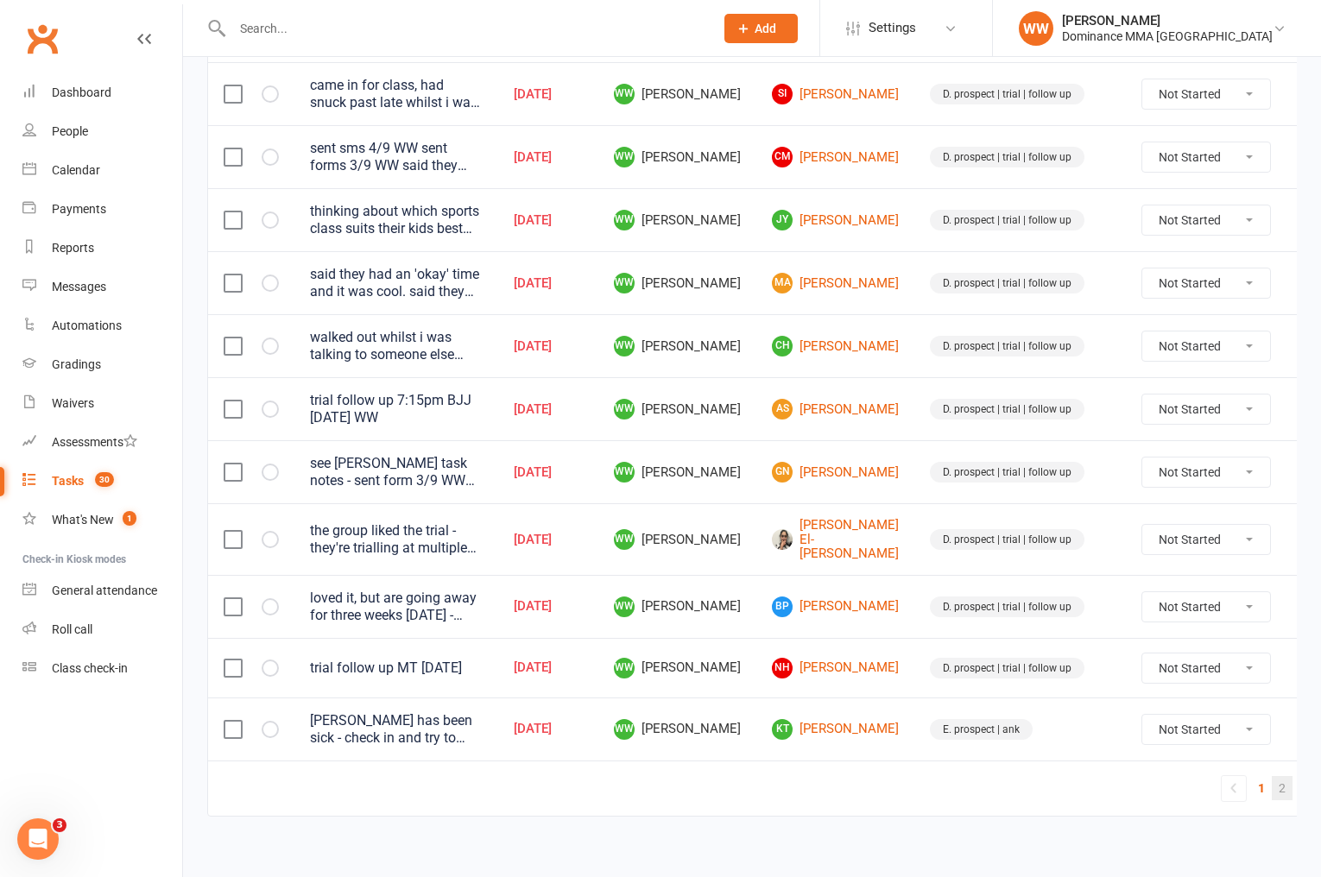
click at [1272, 778] on link "2" at bounding box center [1282, 788] width 21 height 24
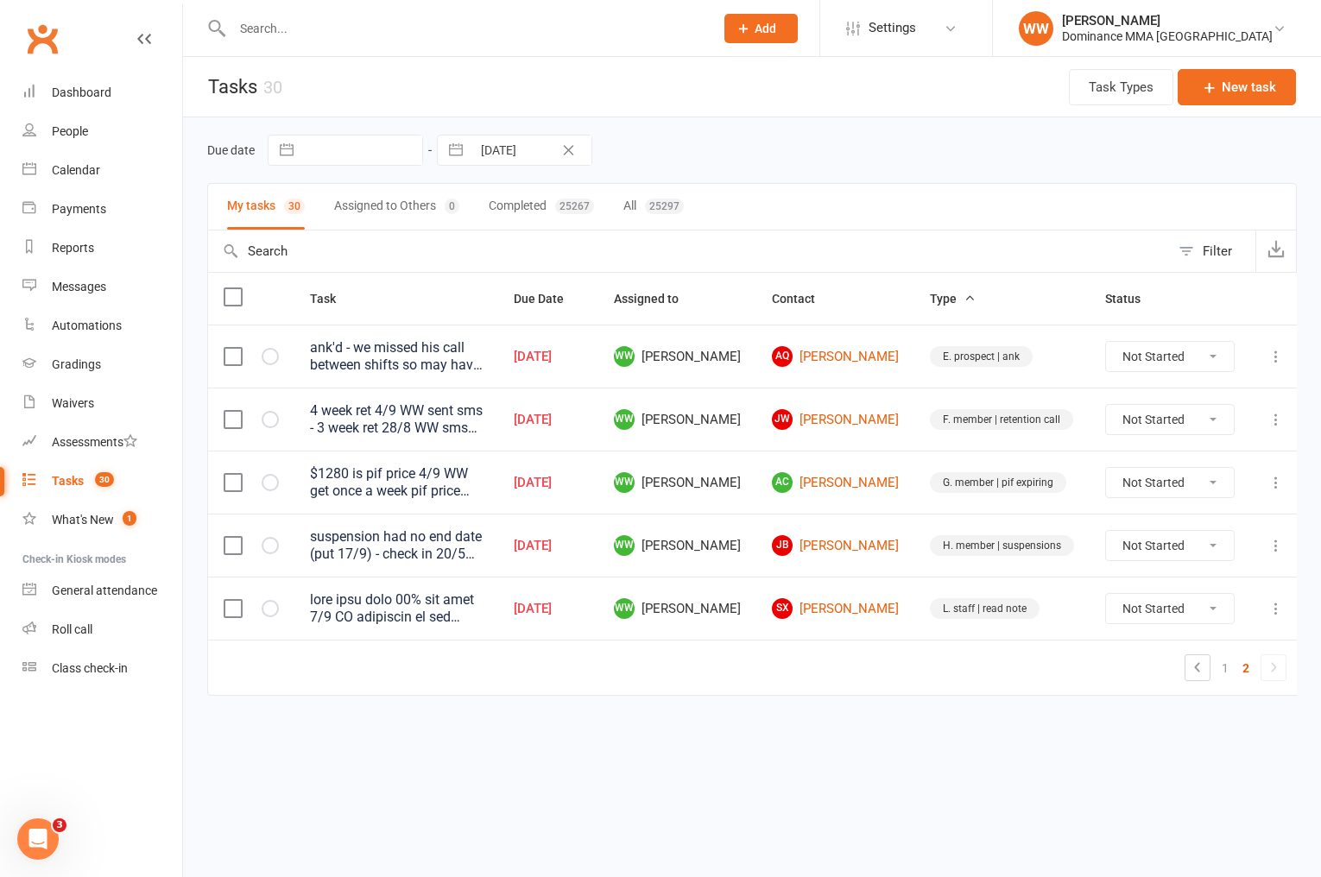
scroll to position [0, 0]
click at [918, 633] on td "L. staff | read note" at bounding box center [1002, 608] width 175 height 63
click at [902, 628] on td "SX Sebastian Xipolitos" at bounding box center [836, 608] width 158 height 63
click at [1215, 669] on link "1" at bounding box center [1225, 668] width 21 height 24
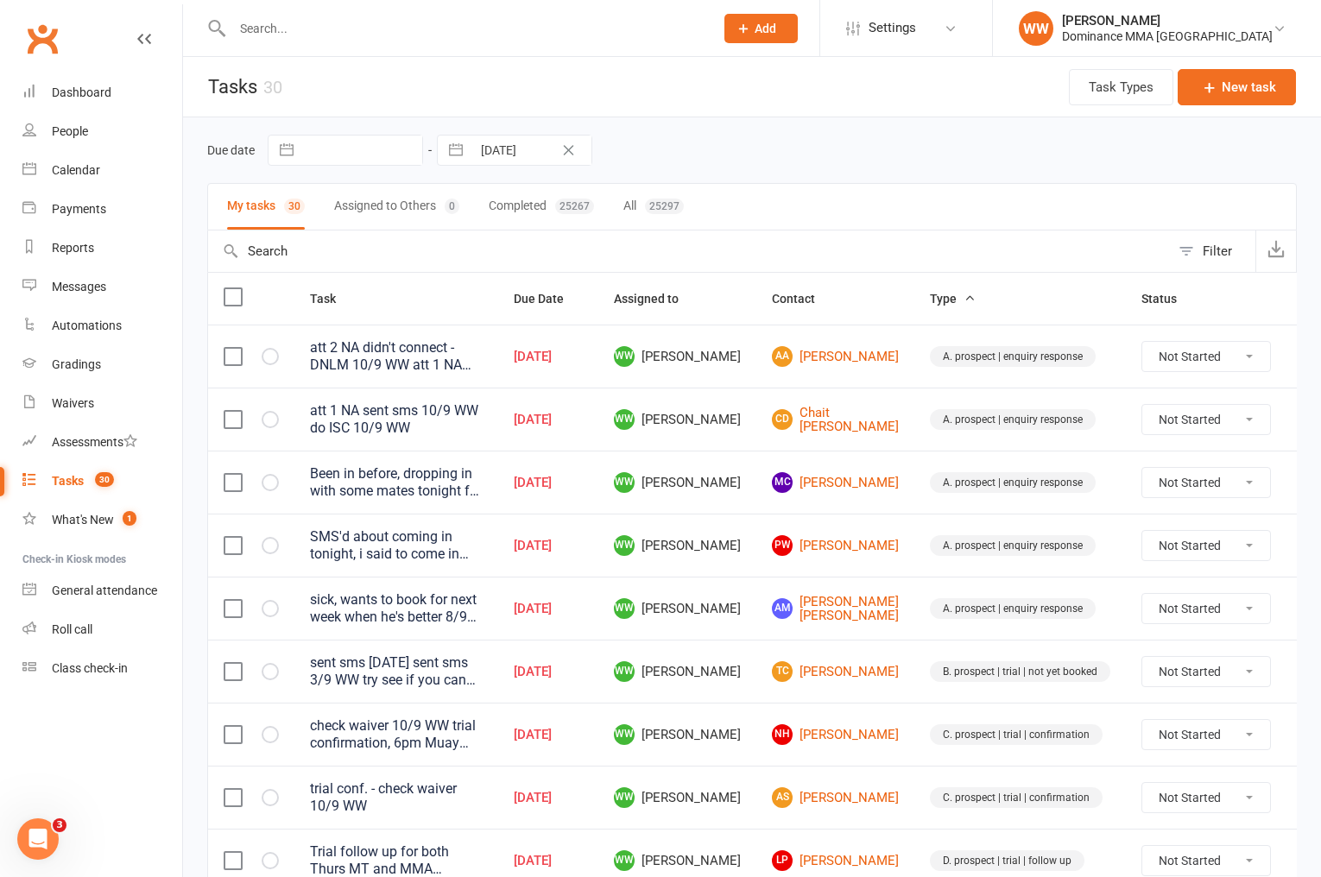
click at [868, 598] on td "AM Alexander MILLS" at bounding box center [836, 608] width 158 height 63
click at [871, 605] on td "AM Alexander MILLS" at bounding box center [836, 608] width 158 height 63
click at [808, 363] on link "AA Alyas Ayoubi" at bounding box center [835, 356] width 127 height 21
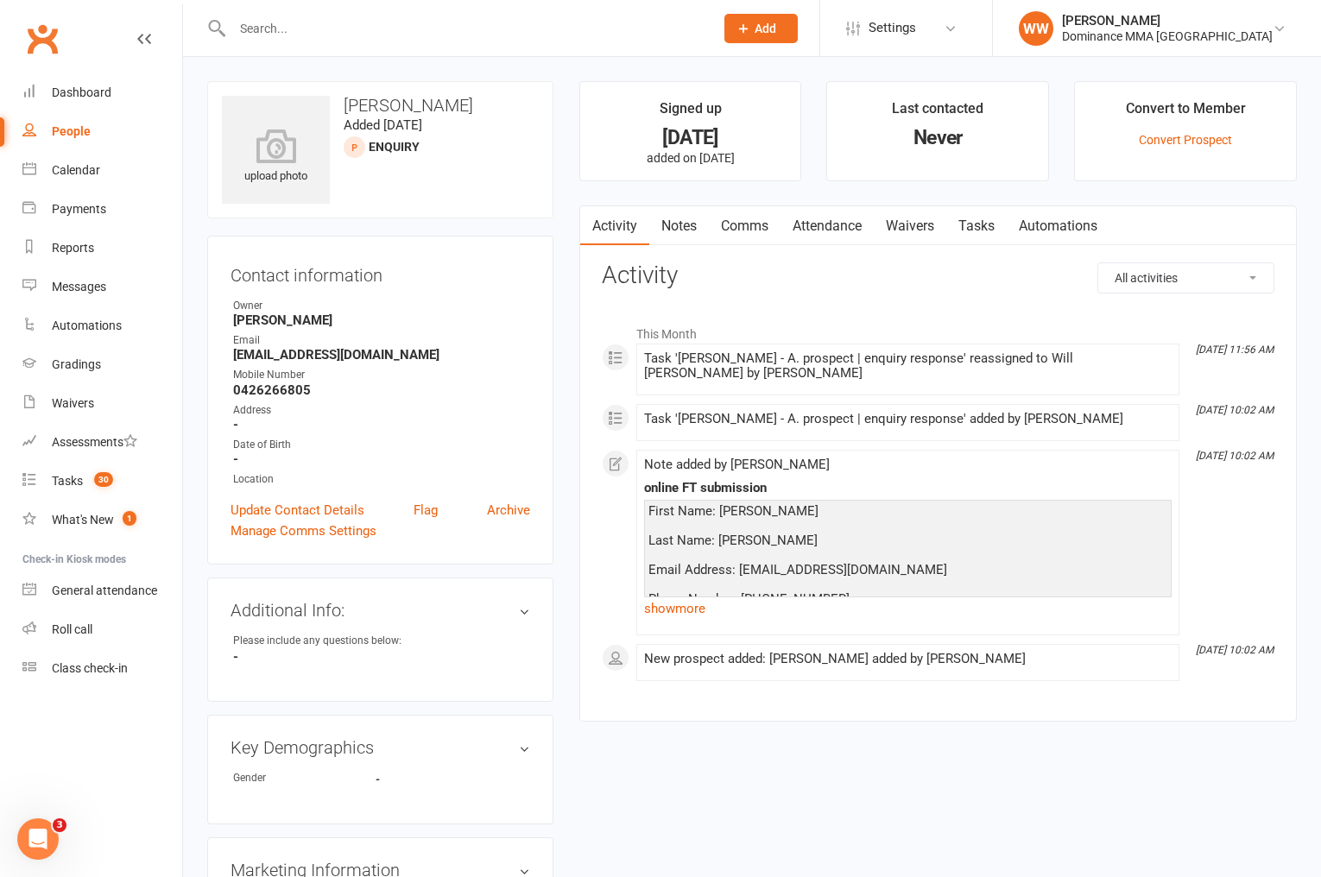
click at [694, 597] on link "show more" at bounding box center [908, 609] width 528 height 24
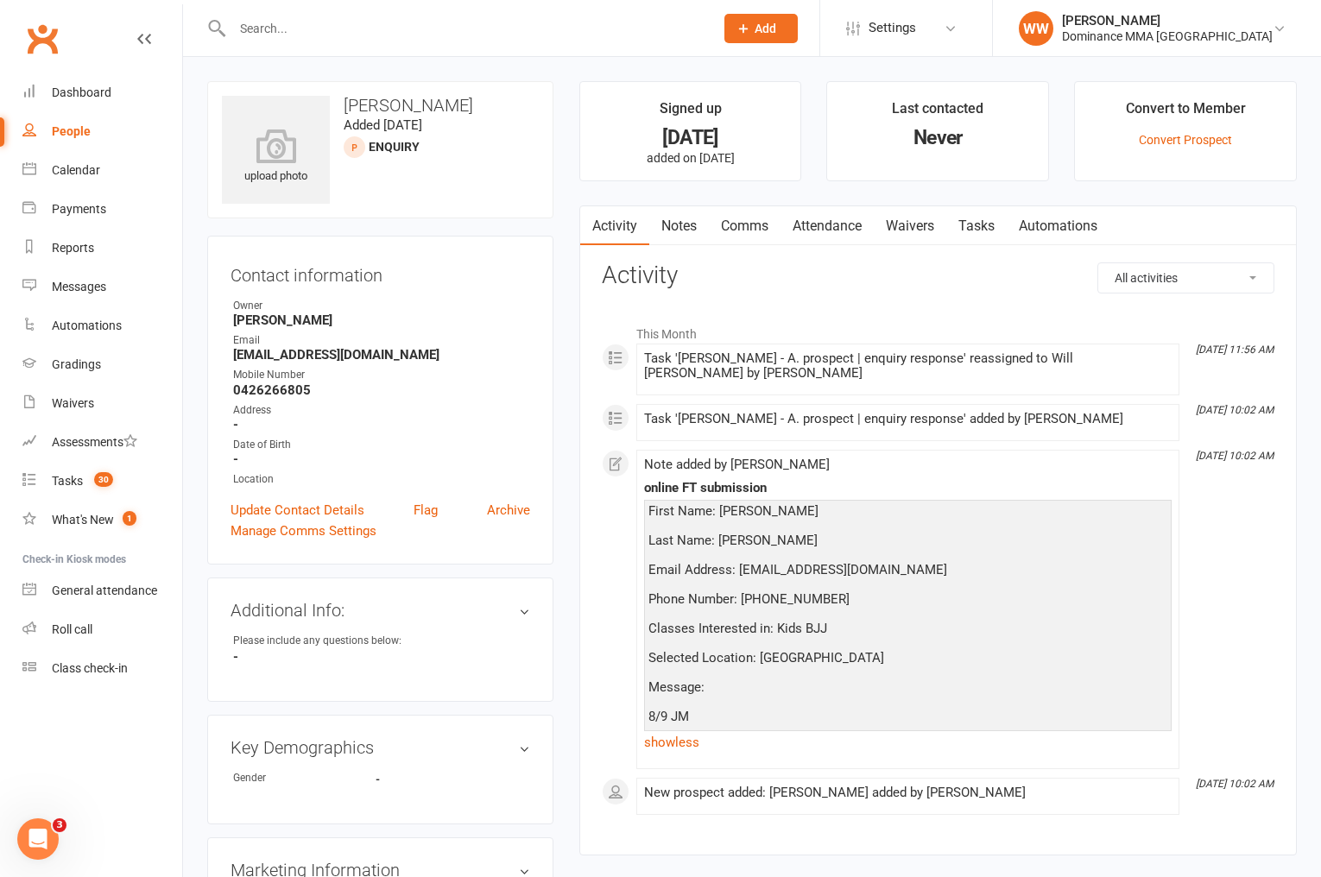
click at [623, 478] on div "This Month Sep 8, 11:56 AM Task 'Alyas Ayoubi - A. prospect | enquiry response'…" at bounding box center [938, 565] width 673 height 499
click at [69, 478] on div "Tasks" at bounding box center [67, 481] width 31 height 14
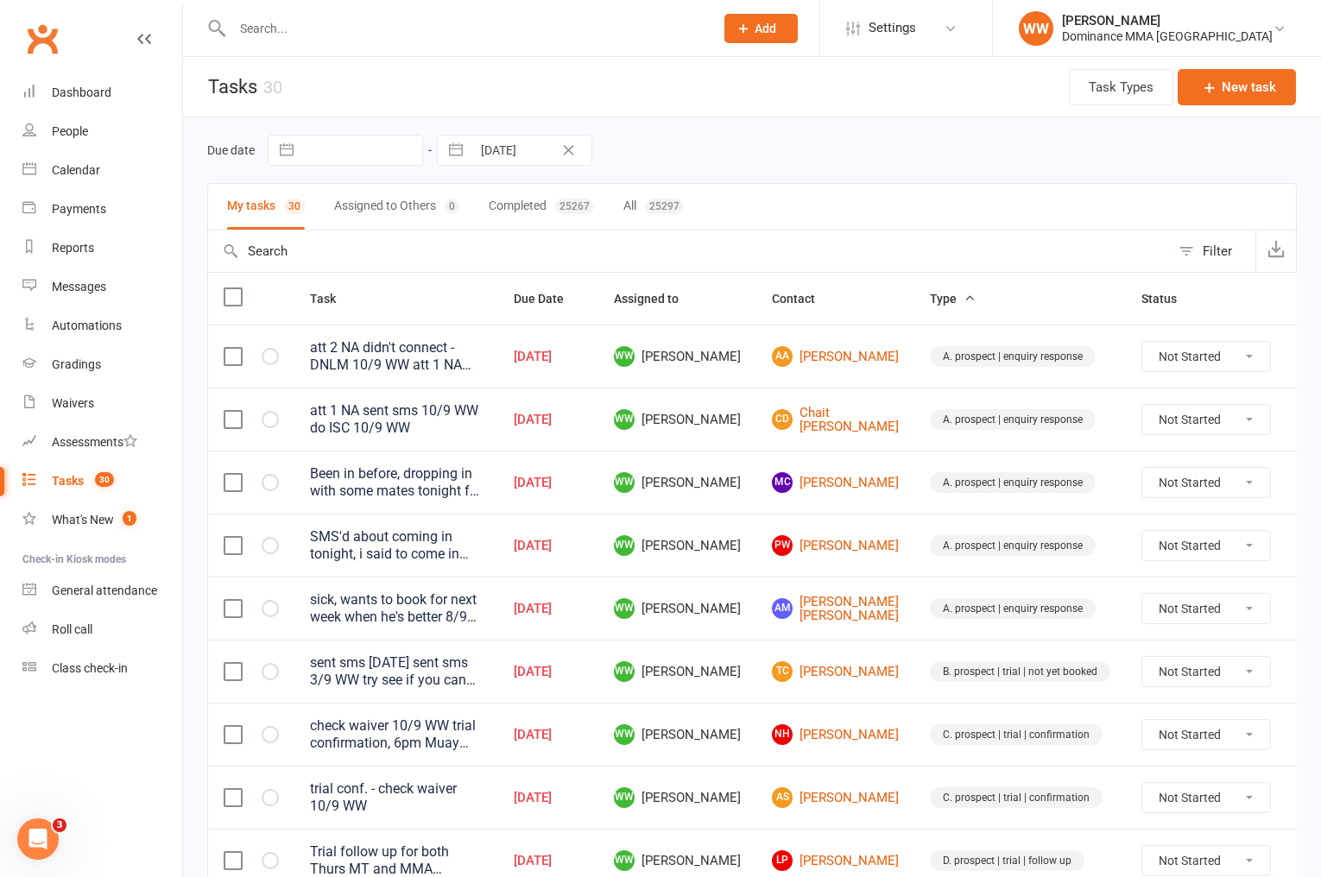
click at [699, 168] on div "Due date Navigate forward to interact with the calendar and select a date. Pres…" at bounding box center [752, 150] width 1090 height 66
click at [339, 35] on input "text" at bounding box center [464, 28] width 475 height 24
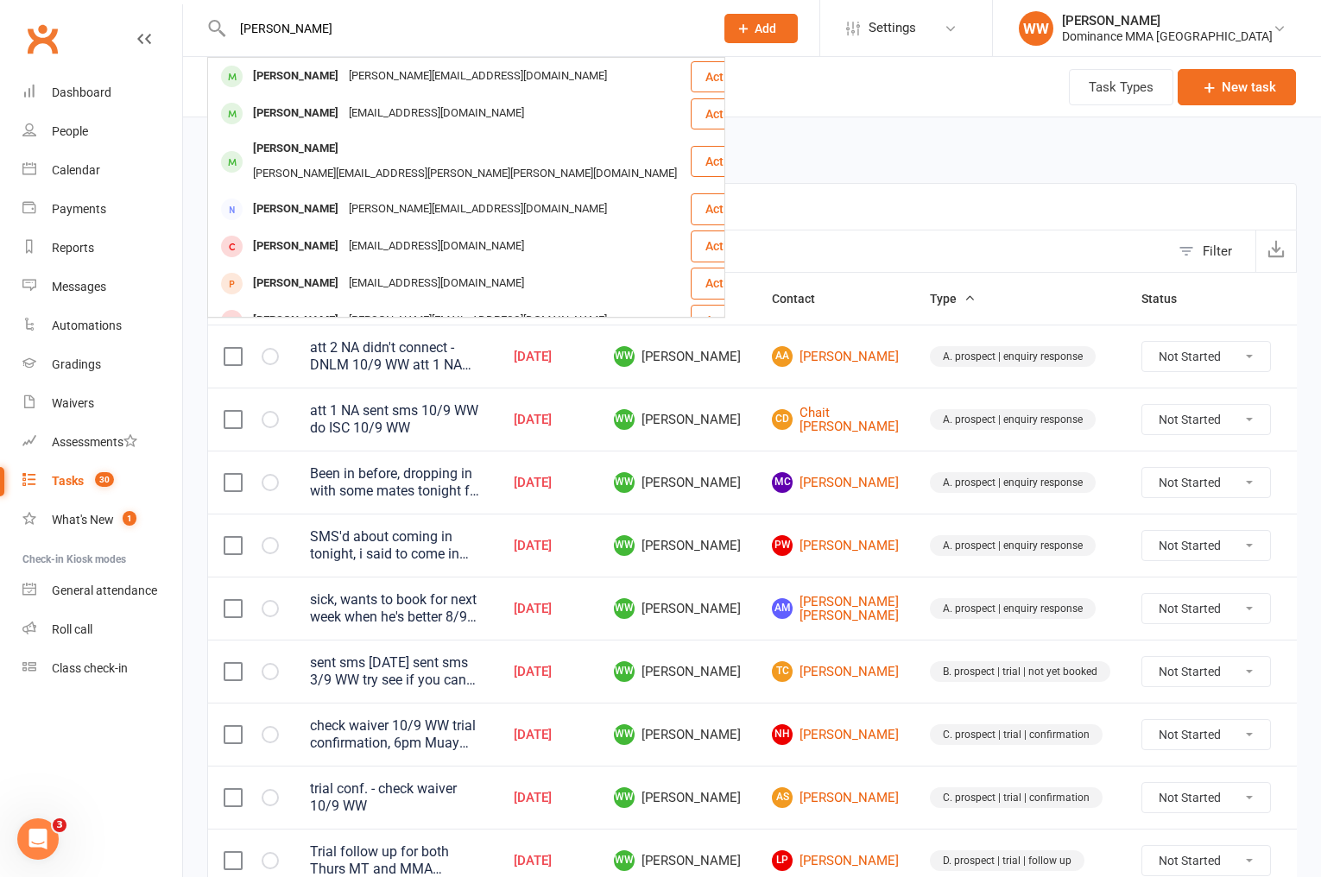
click at [376, 122] on div "cjpacey@gmail.com" at bounding box center [437, 113] width 186 height 25
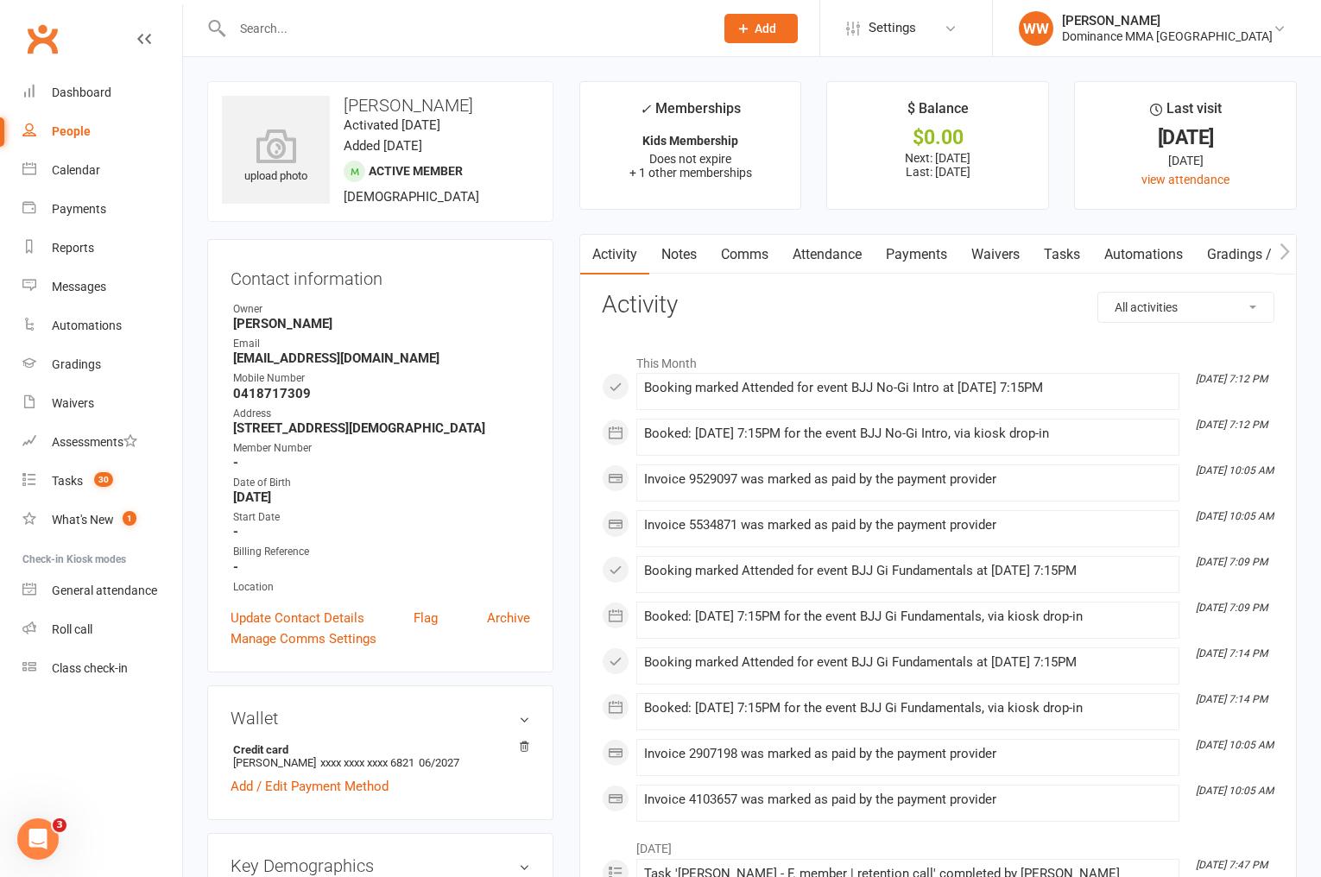
click at [567, 271] on main "✓ Memberships Kids Membership Does not expire + 1 other memberships $ Balance $…" at bounding box center [939, 838] width 744 height 1514
click at [568, 282] on main "✓ Memberships Kids Membership Does not expire + 1 other memberships $ Balance $…" at bounding box center [939, 838] width 744 height 1514
click at [690, 259] on link "Notes" at bounding box center [679, 255] width 60 height 40
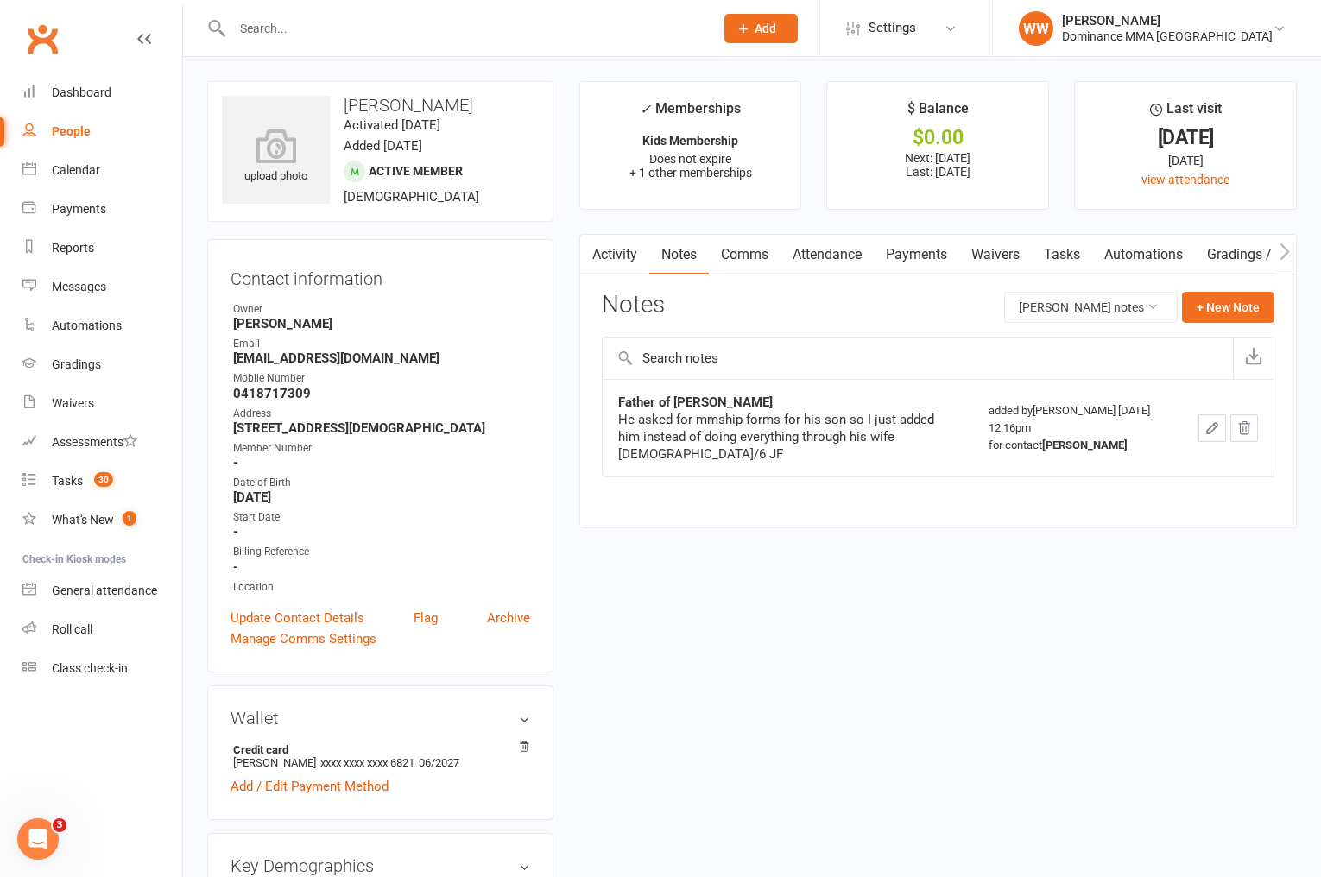
click at [769, 303] on div "Notes Chris Pacey's notes + New Note" at bounding box center [938, 314] width 673 height 45
click at [625, 265] on link "Activity" at bounding box center [614, 255] width 69 height 40
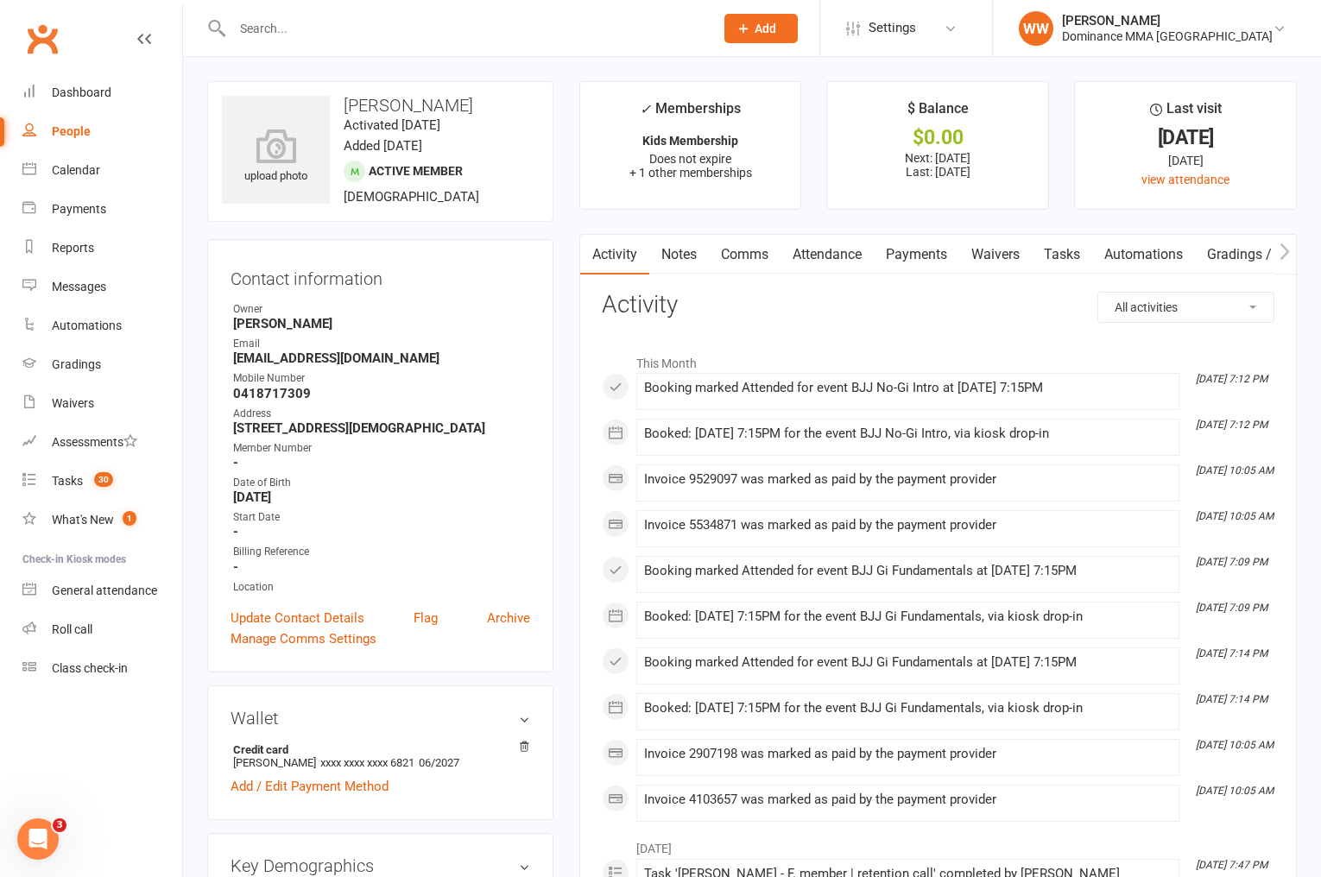
click at [840, 256] on link "Attendance" at bounding box center [827, 255] width 93 height 40
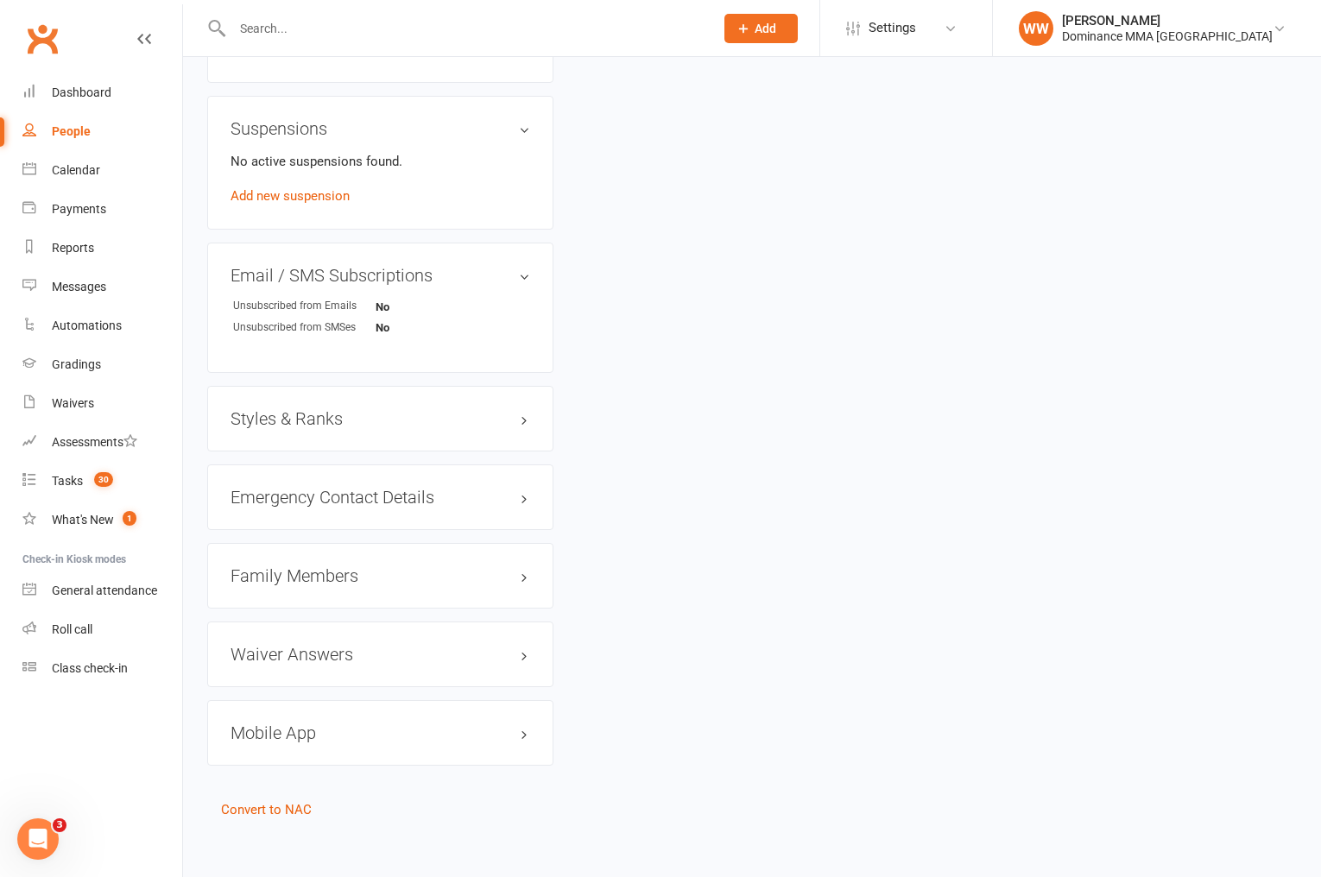
scroll to position [1185, 0]
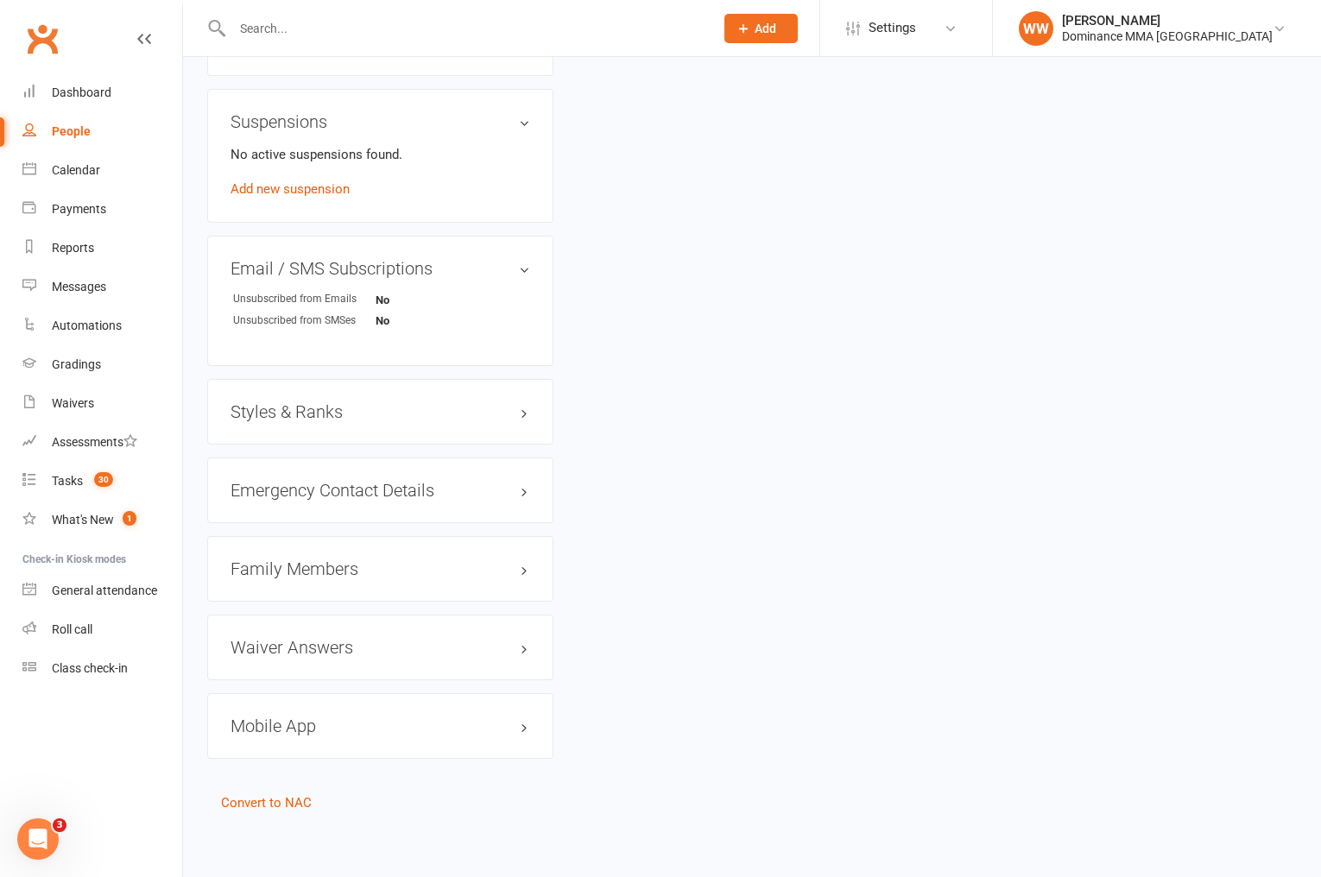
drag, startPoint x: 308, startPoint y: 564, endPoint x: 310, endPoint y: 577, distance: 13.1
click at [307, 564] on h3 "Family Members" at bounding box center [381, 569] width 300 height 19
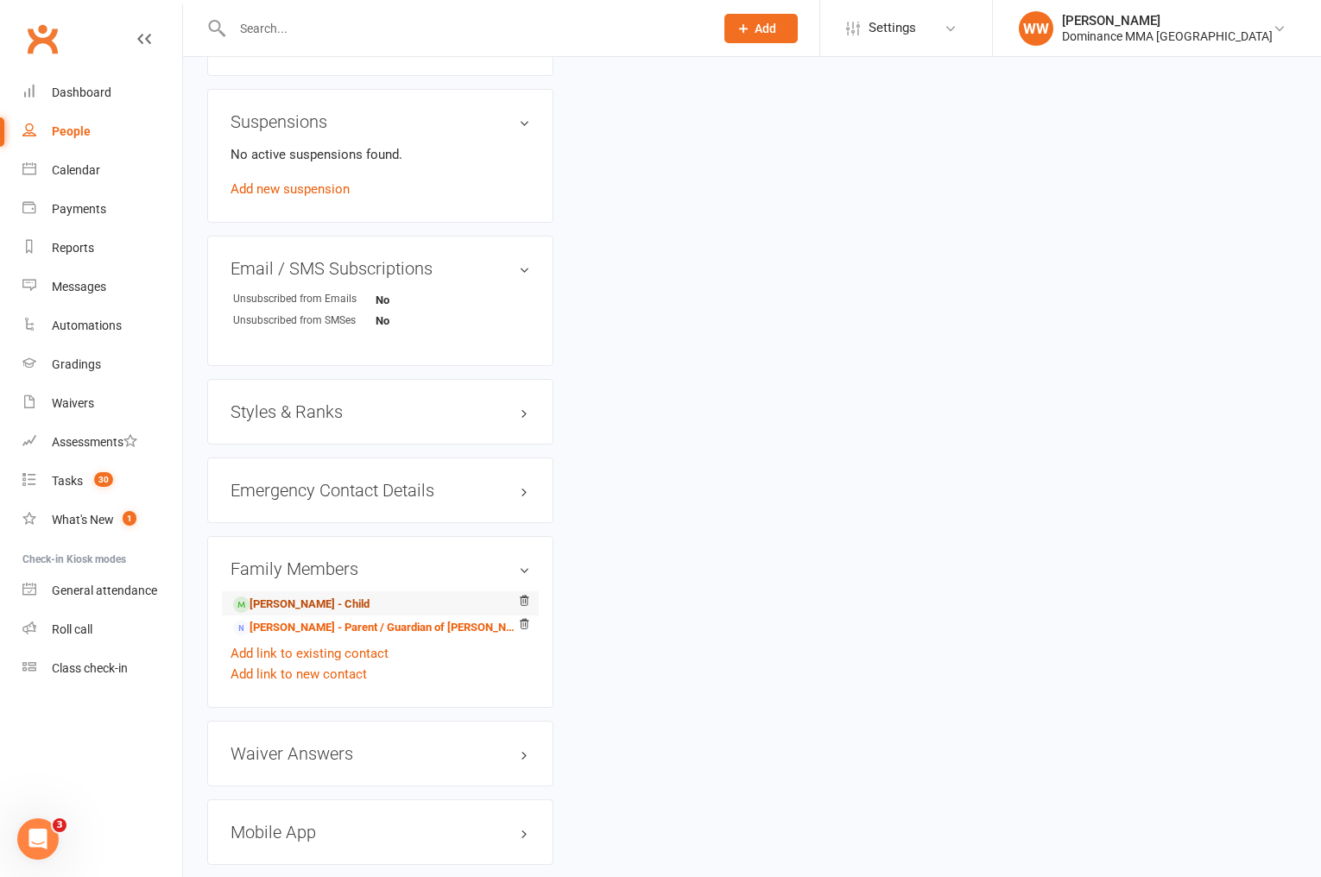
click at [310, 599] on link "Floyd Pacey - Child" at bounding box center [301, 605] width 136 height 18
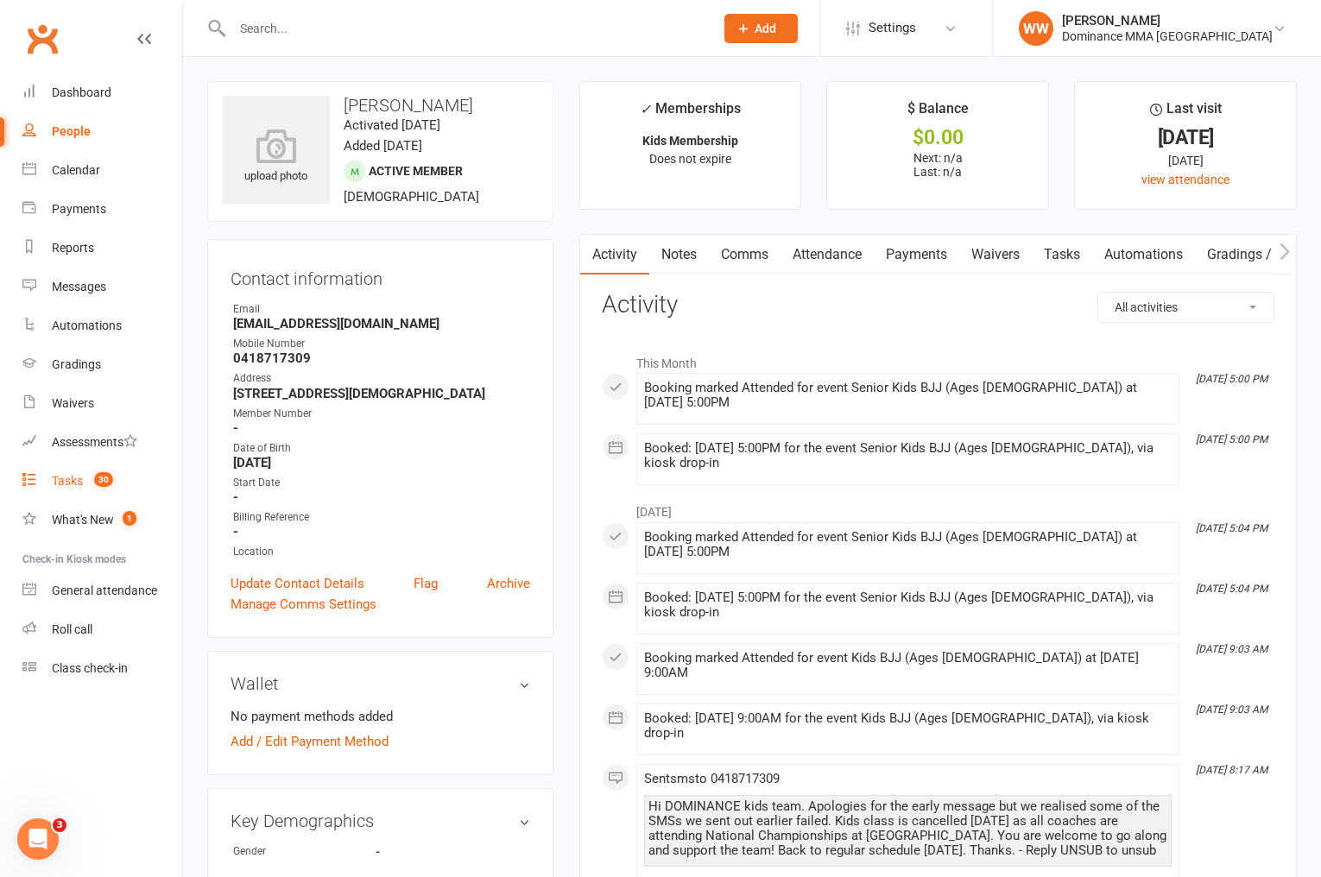
click at [76, 482] on div "Tasks" at bounding box center [67, 481] width 31 height 14
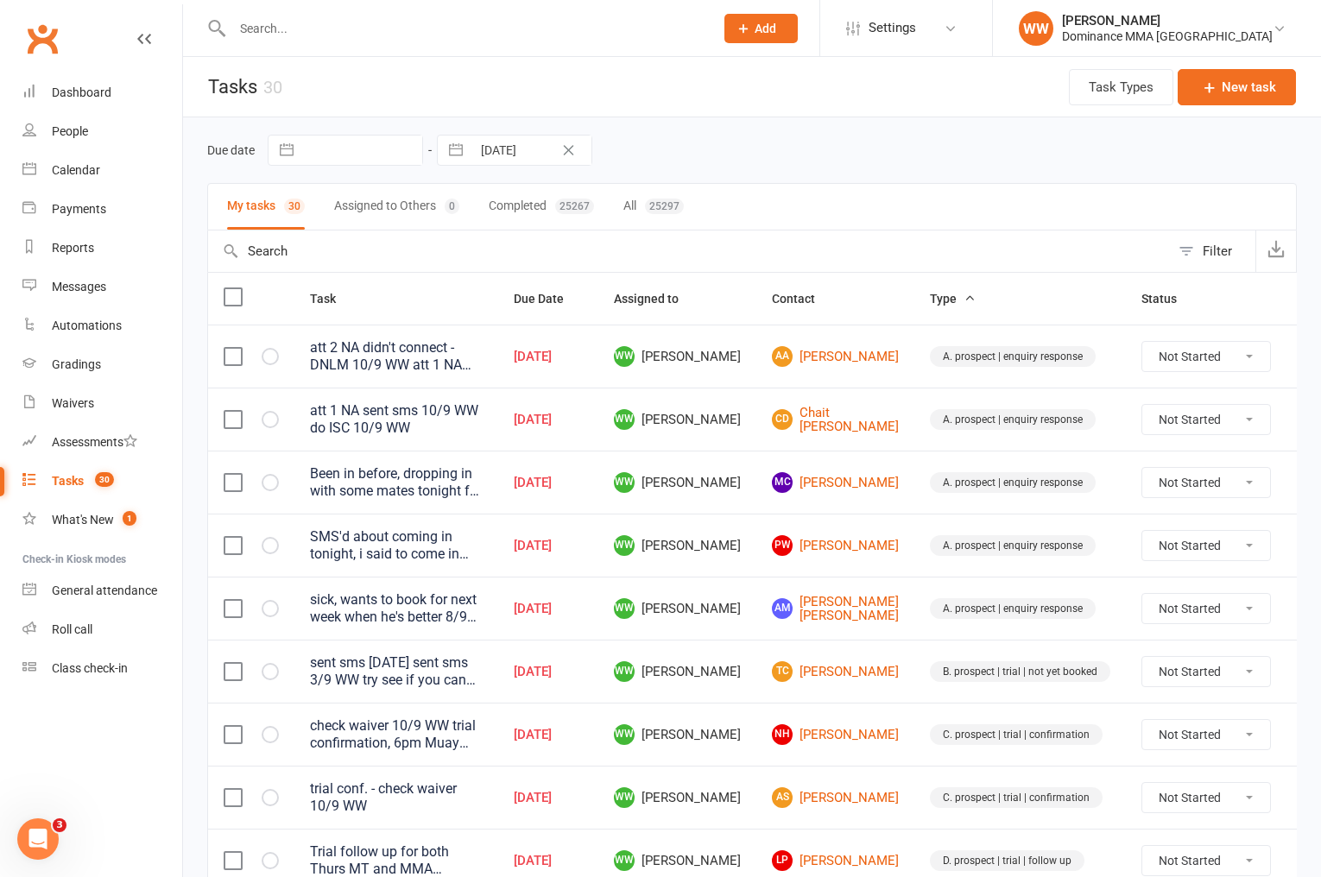
click at [750, 509] on td "WW [PERSON_NAME]" at bounding box center [677, 482] width 158 height 63
click at [743, 512] on td "WW [PERSON_NAME]" at bounding box center [677, 482] width 158 height 63
click at [97, 415] on link "Waivers" at bounding box center [102, 403] width 160 height 39
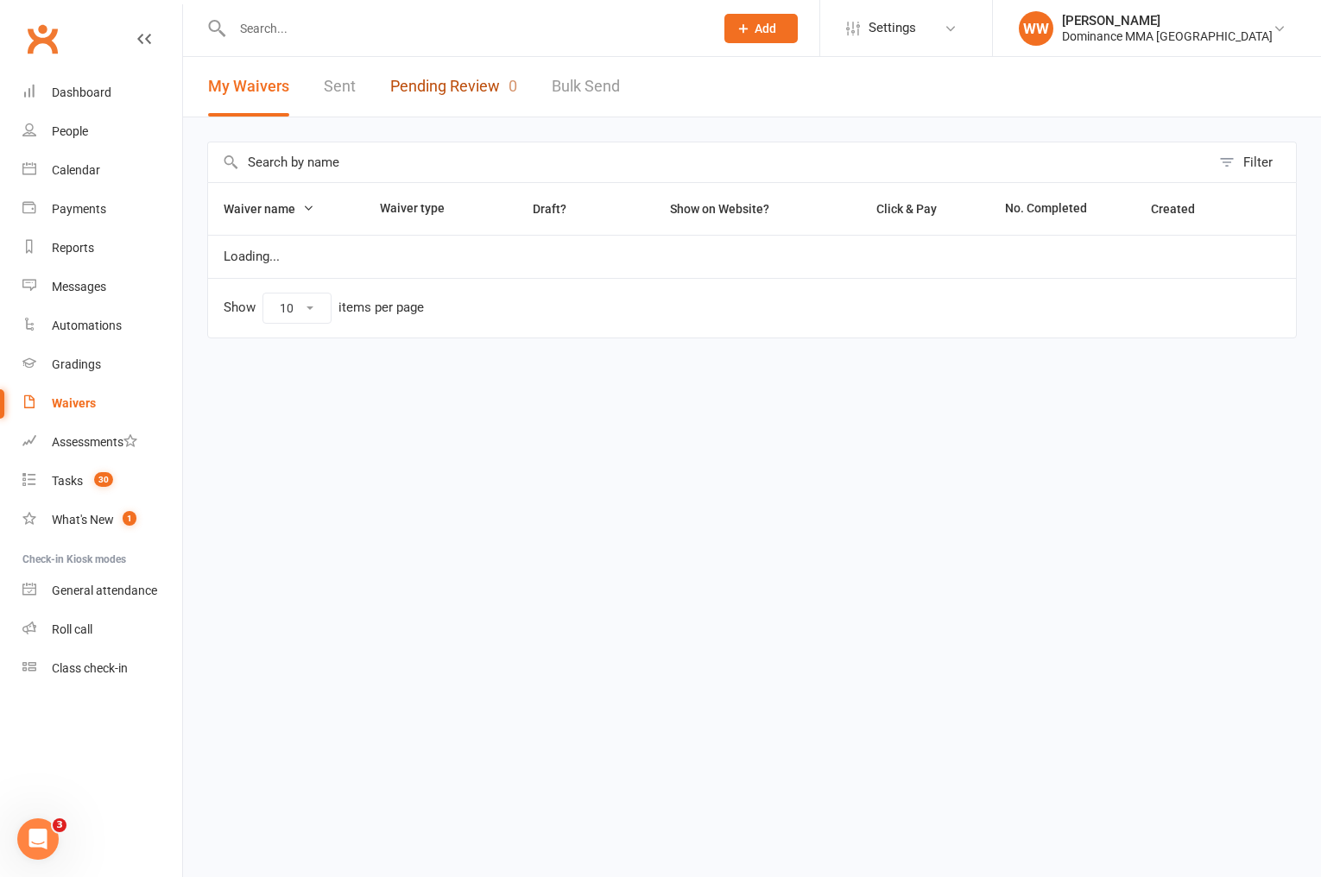
click at [487, 86] on link "Pending Review 0" at bounding box center [453, 87] width 127 height 60
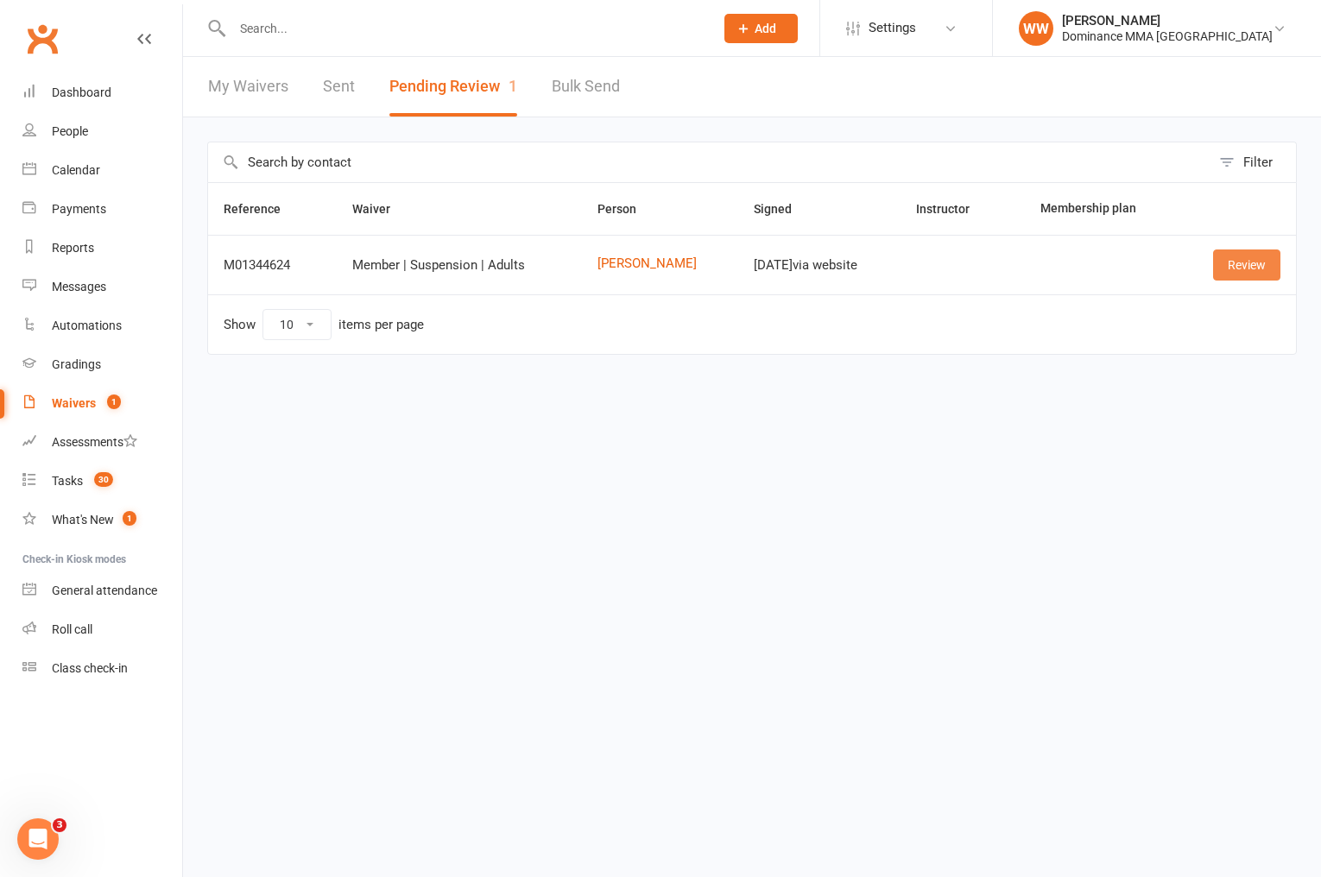
click at [1238, 264] on link "Review" at bounding box center [1246, 265] width 67 height 31
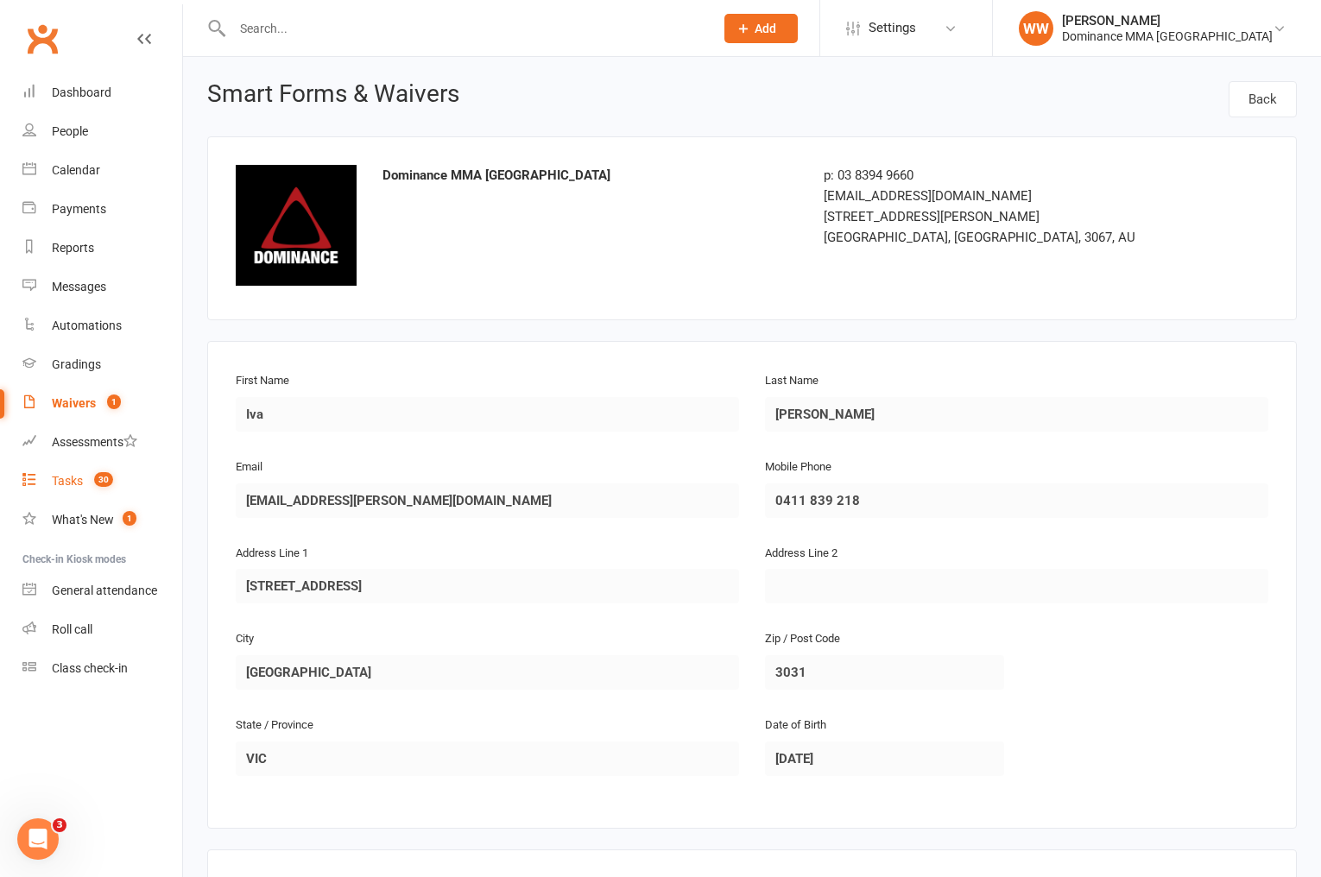
click at [67, 478] on div "Tasks" at bounding box center [67, 481] width 31 height 14
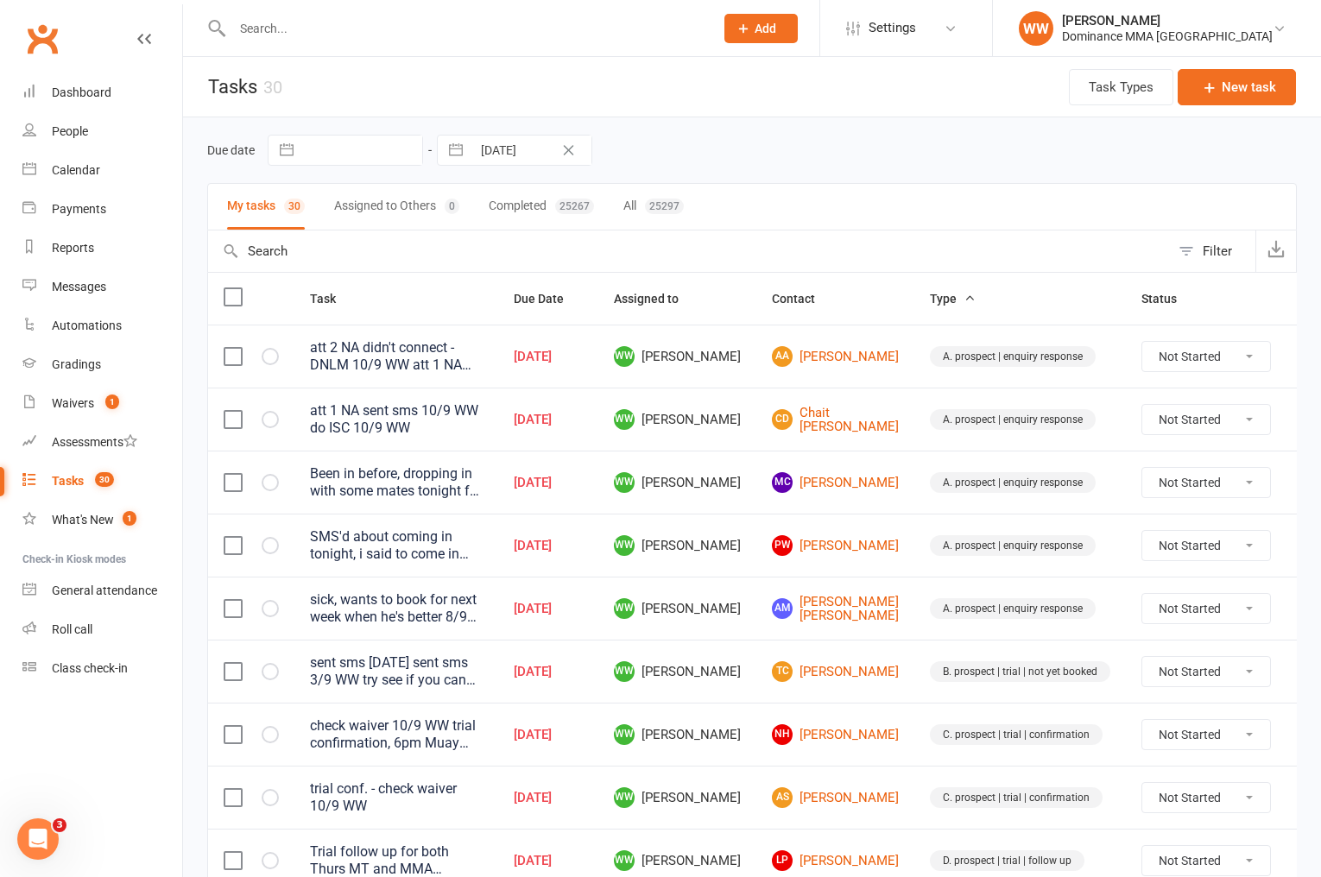
click at [750, 153] on div "Due date Navigate forward to interact with the calendar and select a date. Pres…" at bounding box center [752, 150] width 1090 height 31
click at [760, 197] on div "My tasks 30 Assigned to Others 0 Completed 25267 All 25297" at bounding box center [752, 206] width 1090 height 47
click at [733, 202] on div "My tasks 30 Assigned to Others 0 Completed 25267 All 25297" at bounding box center [752, 206] width 1090 height 47
click at [745, 499] on td "WW [PERSON_NAME]" at bounding box center [677, 482] width 158 height 63
click at [750, 516] on td "WW [PERSON_NAME]" at bounding box center [677, 545] width 158 height 63
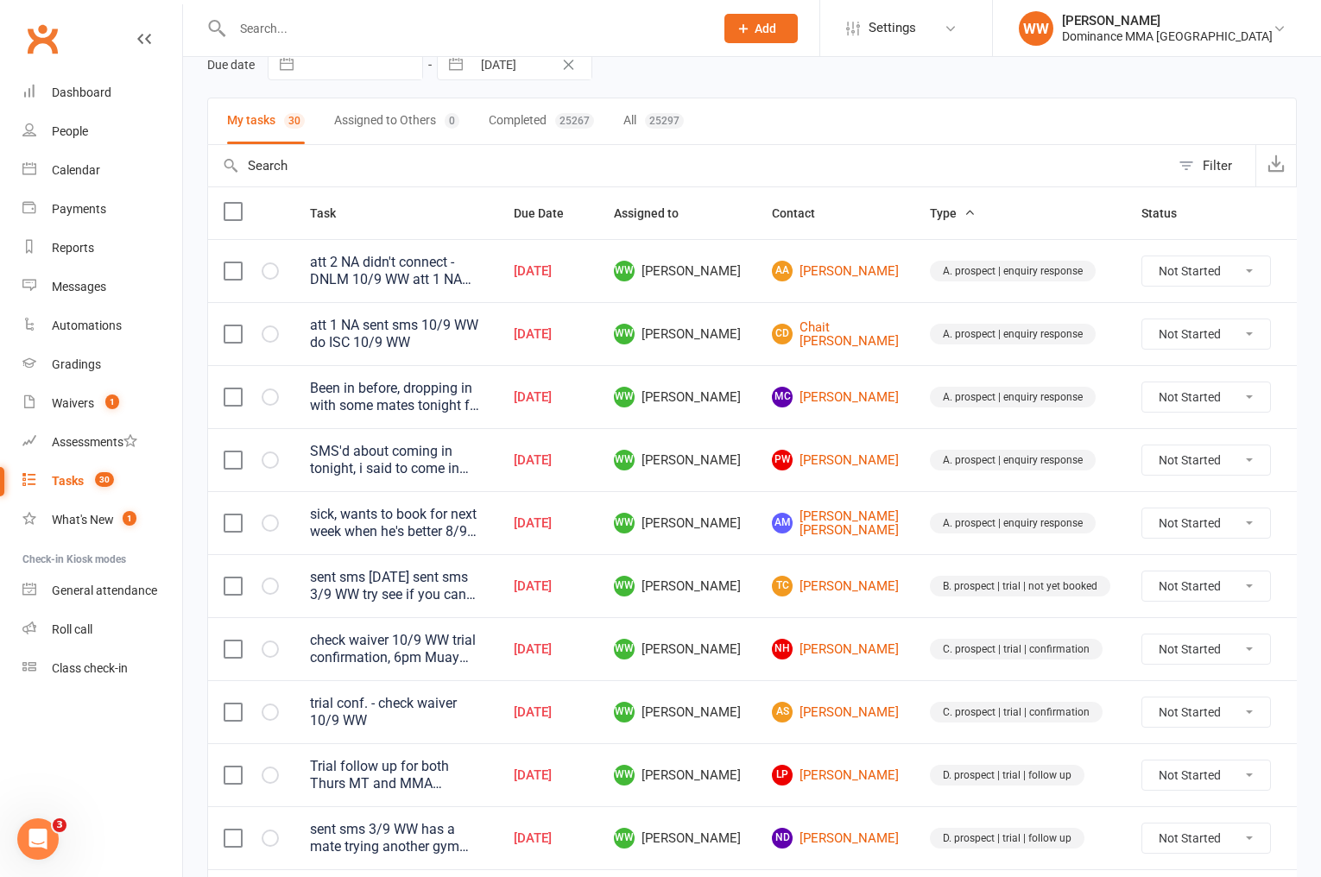
scroll to position [98, 0]
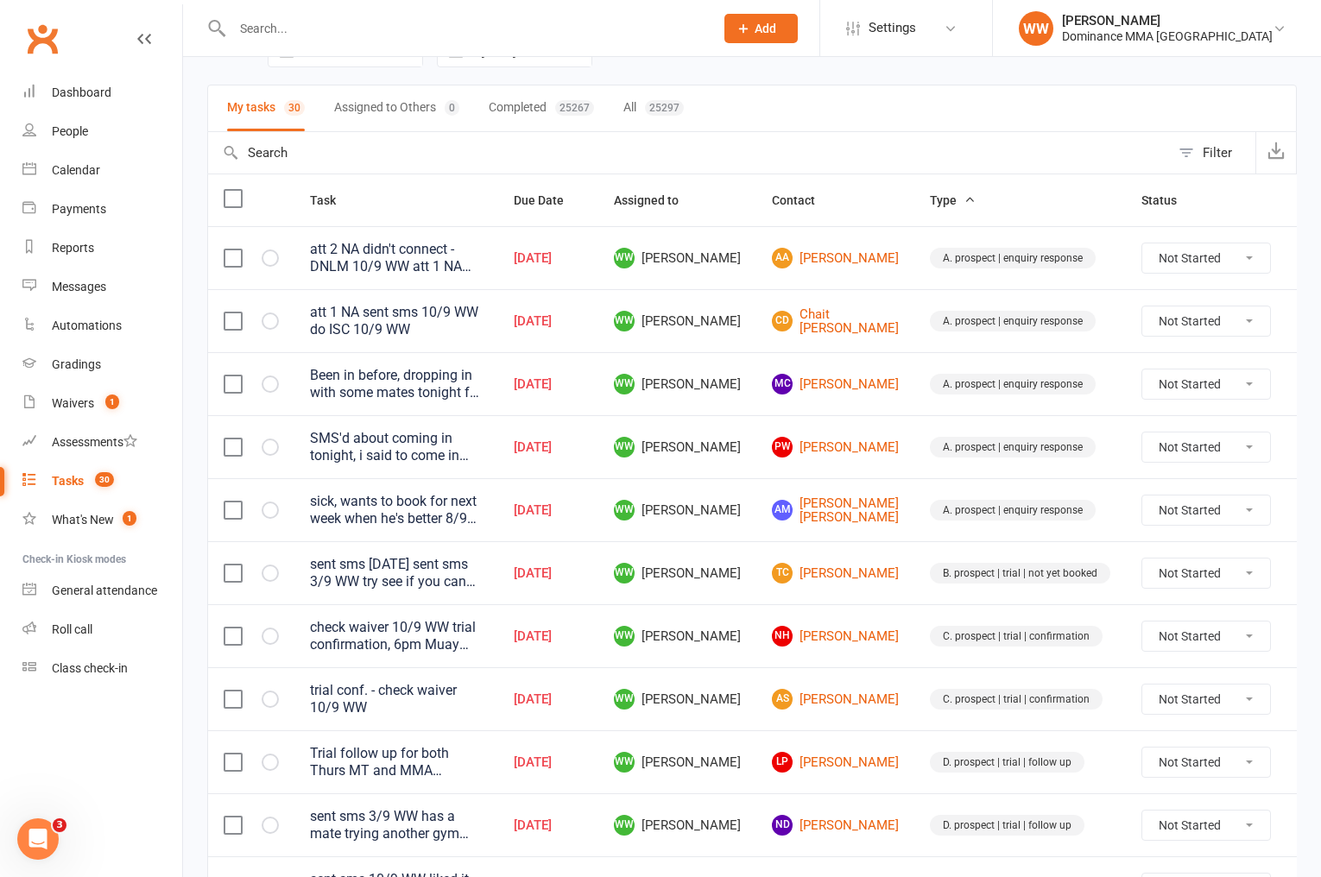
click at [915, 458] on td "A. prospect | enquiry response" at bounding box center [1021, 446] width 212 height 63
click at [870, 459] on td "PW Patrick Wicks" at bounding box center [836, 446] width 158 height 63
click at [872, 474] on td "PW Patrick Wicks" at bounding box center [836, 446] width 158 height 63
click at [871, 474] on td "PW Patrick Wicks" at bounding box center [836, 446] width 158 height 63
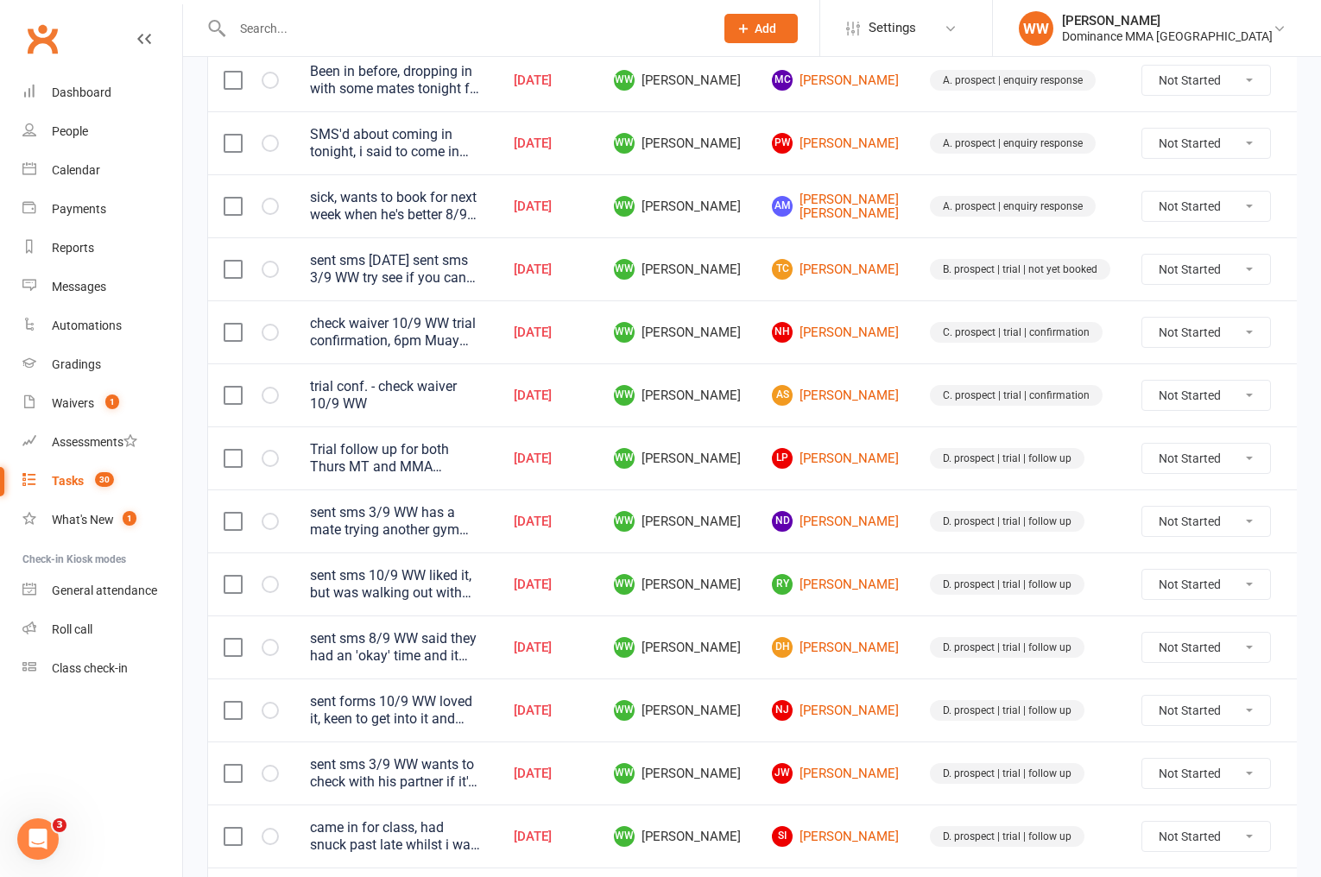
scroll to position [403, 0]
click at [871, 499] on td "ND [PERSON_NAME]" at bounding box center [836, 520] width 158 height 63
click at [870, 498] on td "ND [PERSON_NAME]" at bounding box center [836, 520] width 158 height 63
click at [87, 243] on div "Reports" at bounding box center [73, 248] width 42 height 14
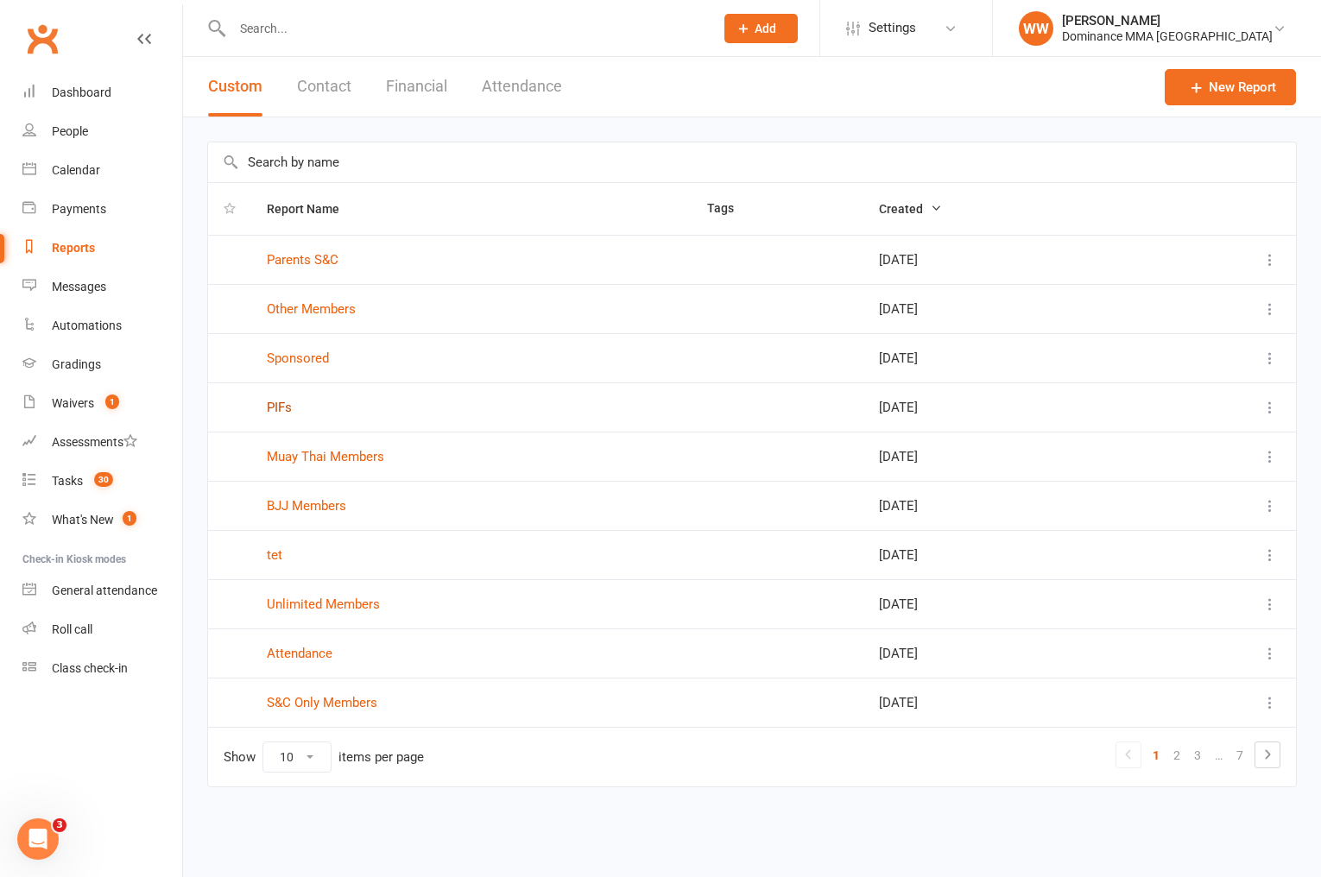
click at [269, 410] on link "PIFs" at bounding box center [279, 408] width 25 height 16
click at [1206, 89] on link "New Report" at bounding box center [1230, 87] width 131 height 36
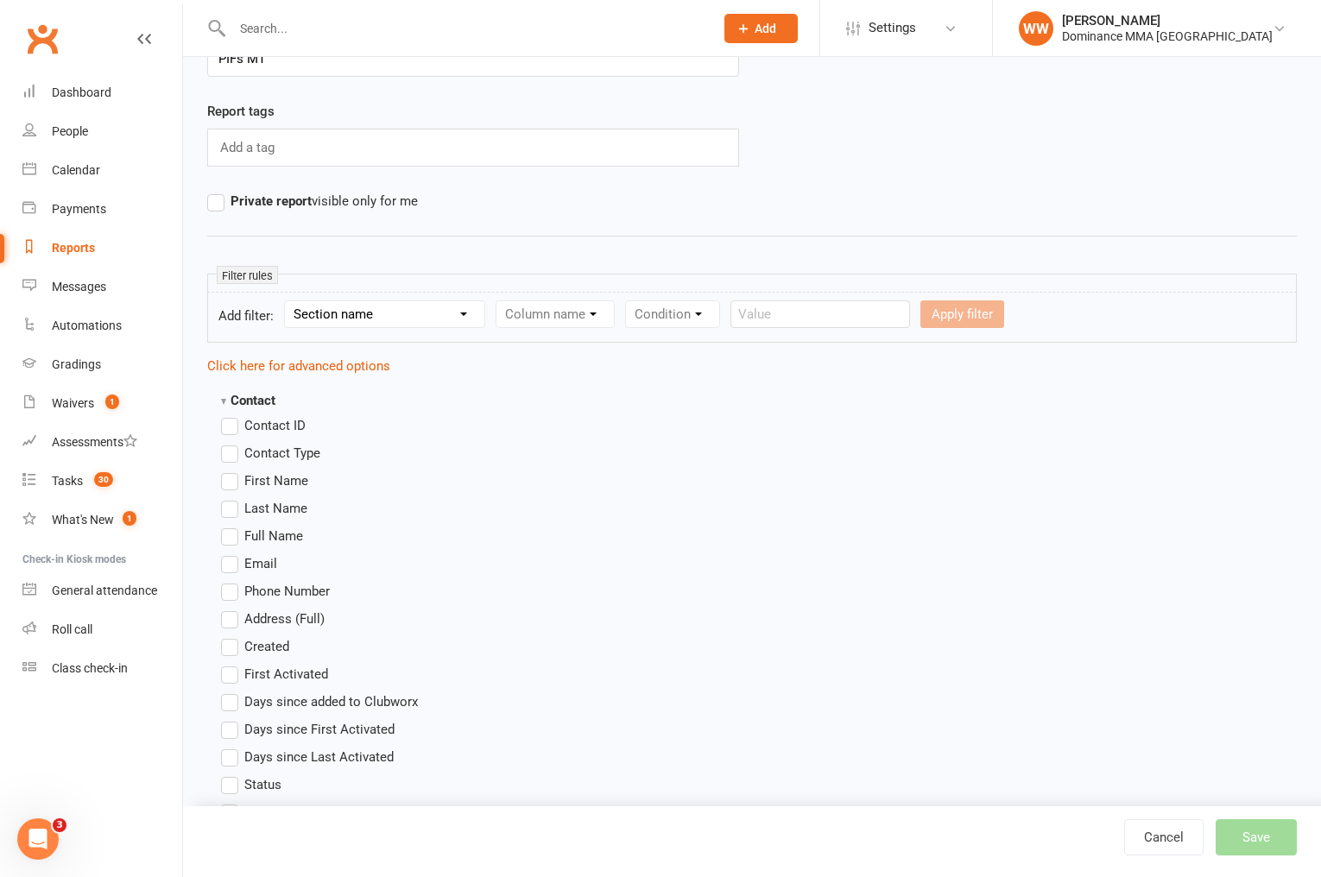
scroll to position [98, 0]
click at [257, 482] on span "First Name" at bounding box center [276, 478] width 64 height 18
click at [232, 469] on input "First Name" at bounding box center [226, 469] width 11 height 0
click at [263, 512] on span "Last Name" at bounding box center [275, 506] width 63 height 18
click at [232, 497] on input "Last Name" at bounding box center [226, 497] width 11 height 0
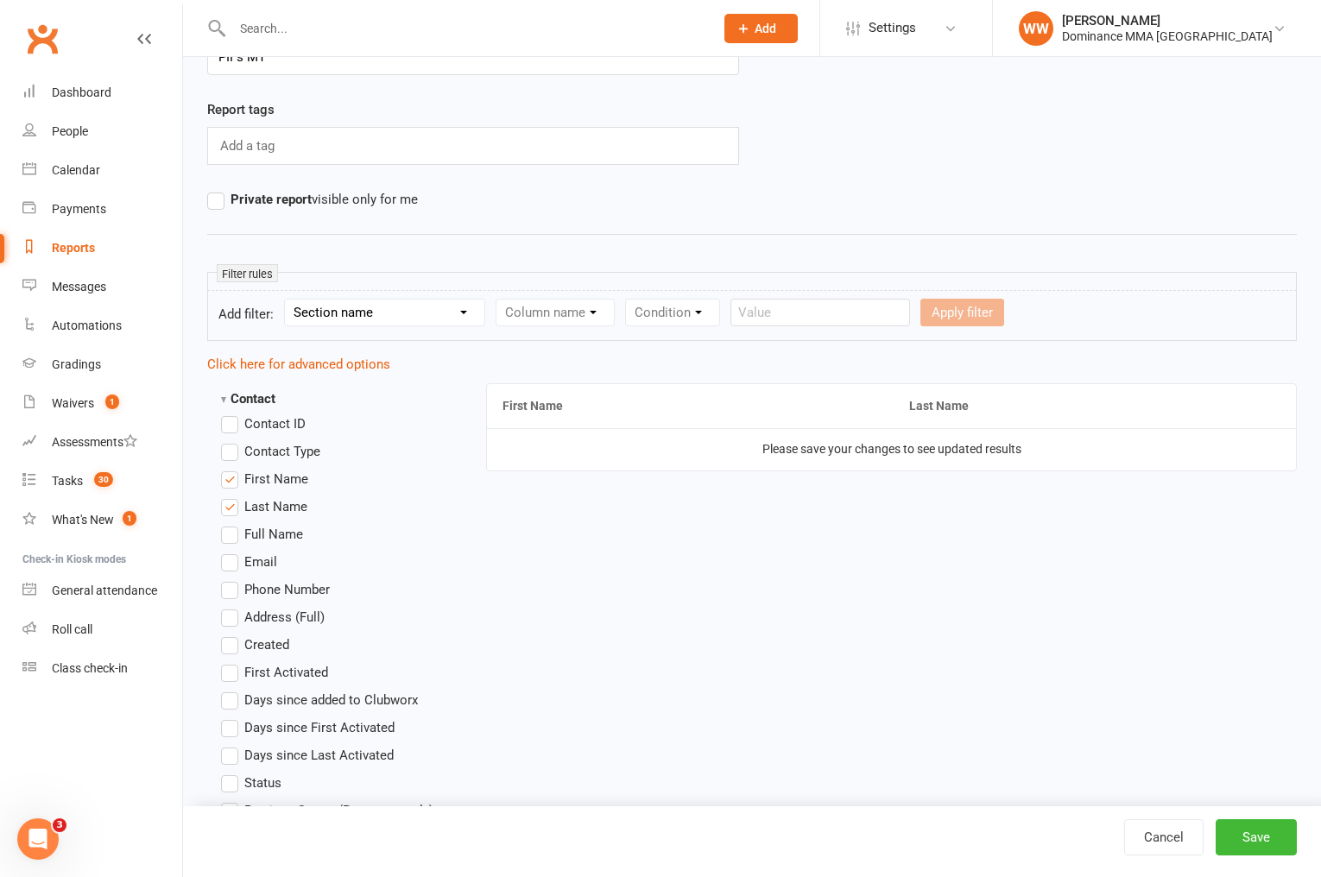
click at [253, 398] on strong "Contact" at bounding box center [248, 399] width 54 height 16
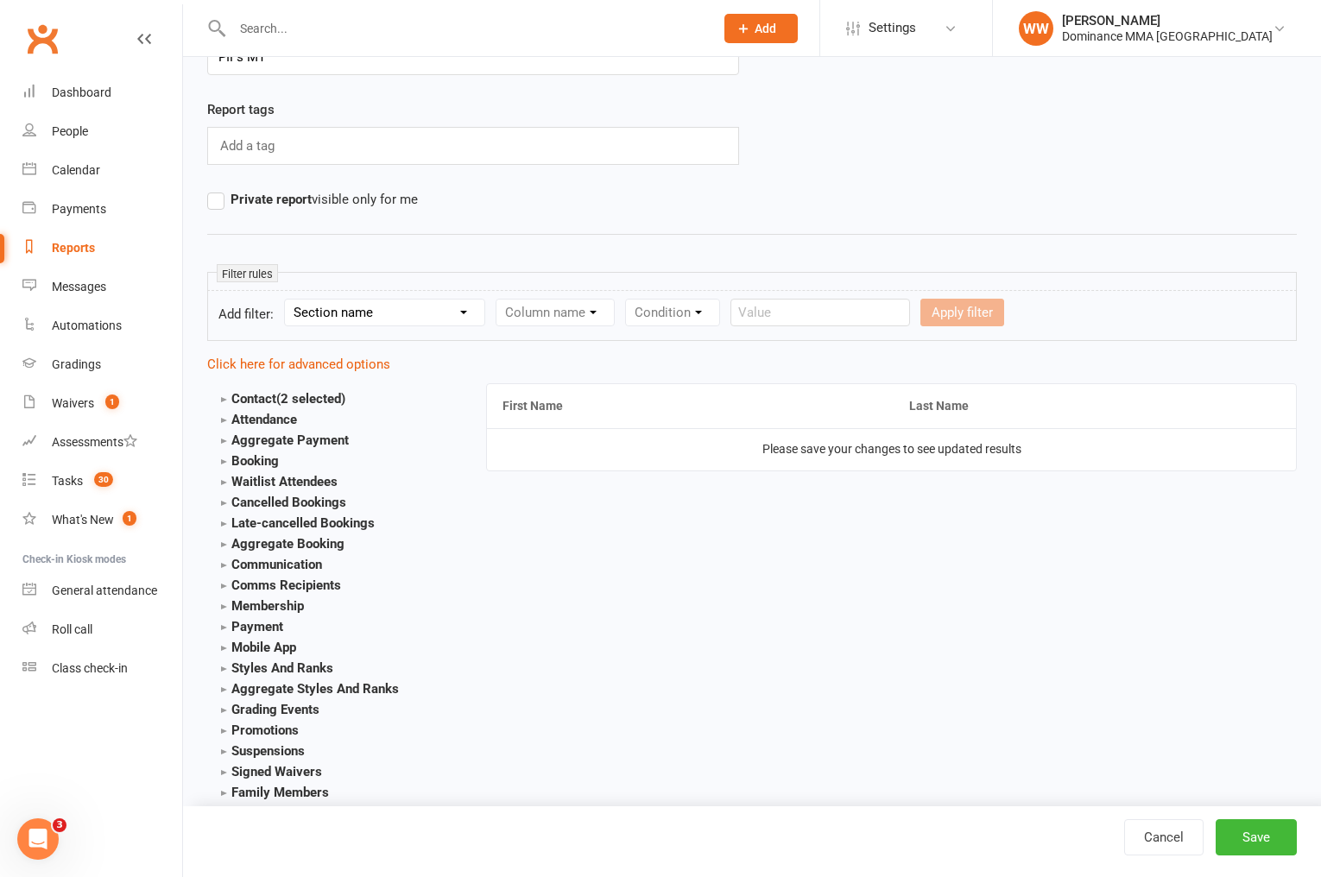
click at [263, 446] on strong "Aggregate Payment" at bounding box center [285, 441] width 128 height 16
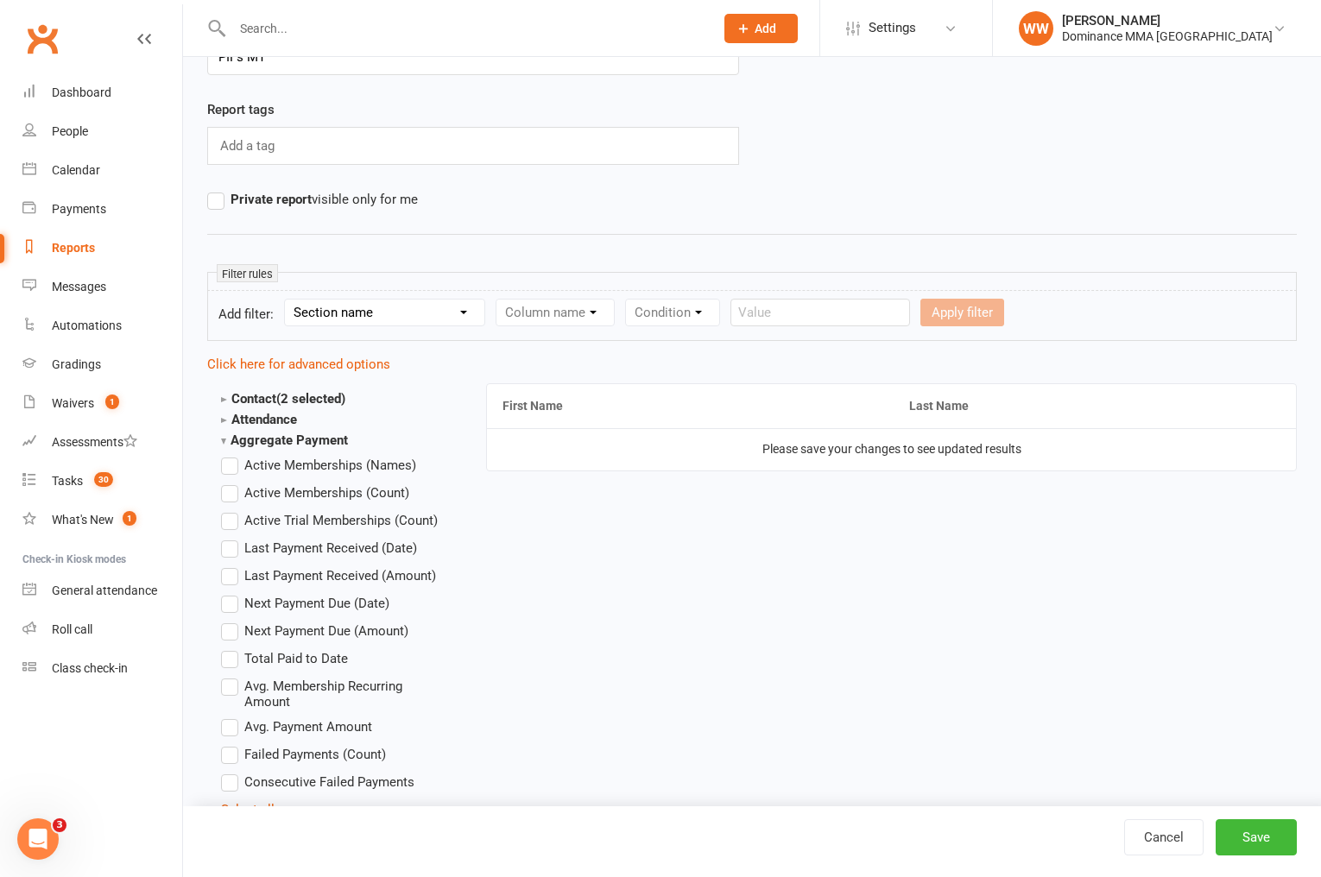
click at [280, 470] on span "Active Memberships (Names)" at bounding box center [330, 464] width 172 height 18
click at [232, 455] on input "Active Memberships (Names)" at bounding box center [226, 455] width 11 height 0
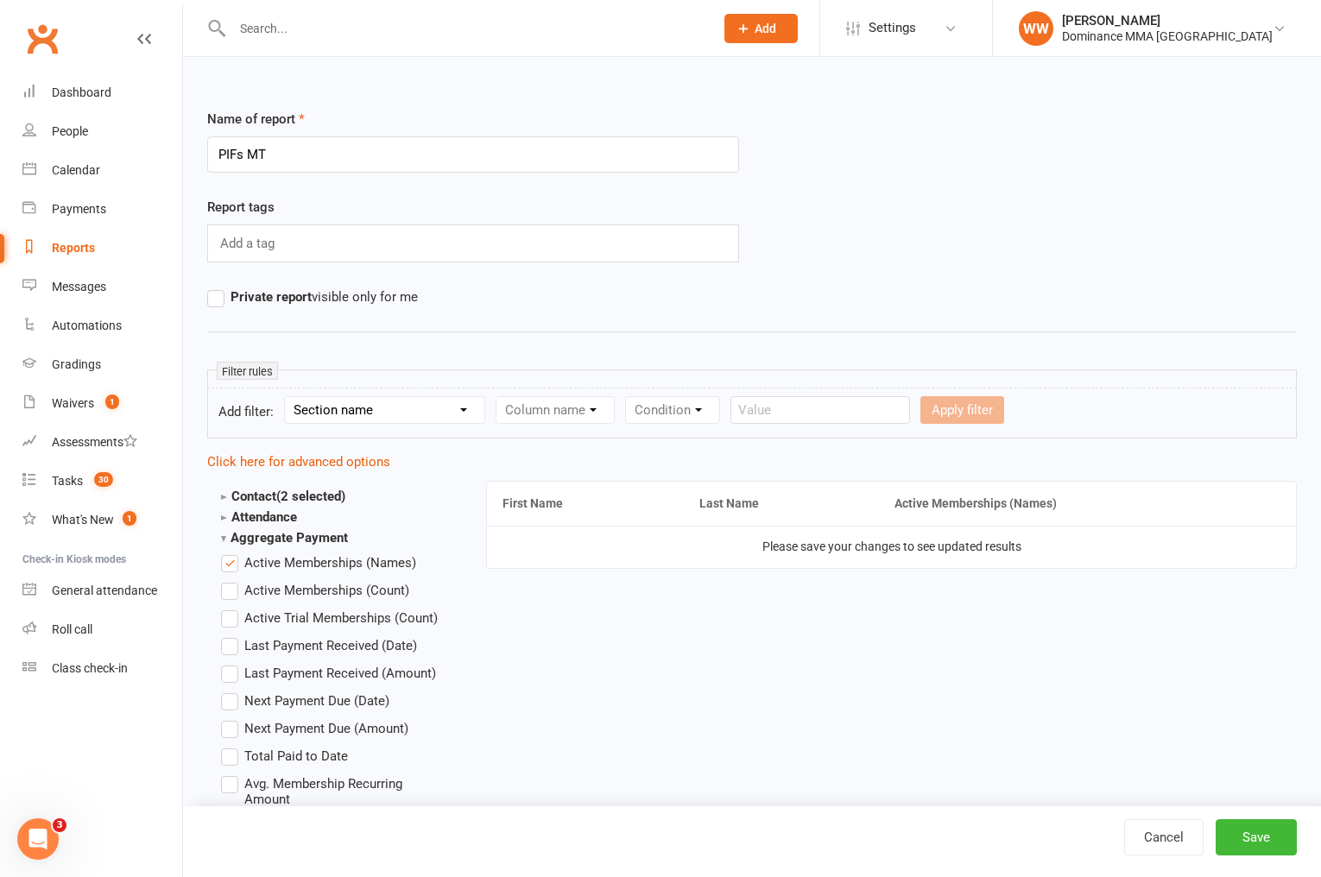
click at [325, 407] on select "Section name Contact Attendance Aggregate Payment Booking Waitlist Attendees Ca…" at bounding box center [384, 410] width 199 height 26
click at [288, 397] on select "Section name Contact Attendance Aggregate Payment Booking Waitlist Attendees Ca…" at bounding box center [384, 410] width 199 height 26
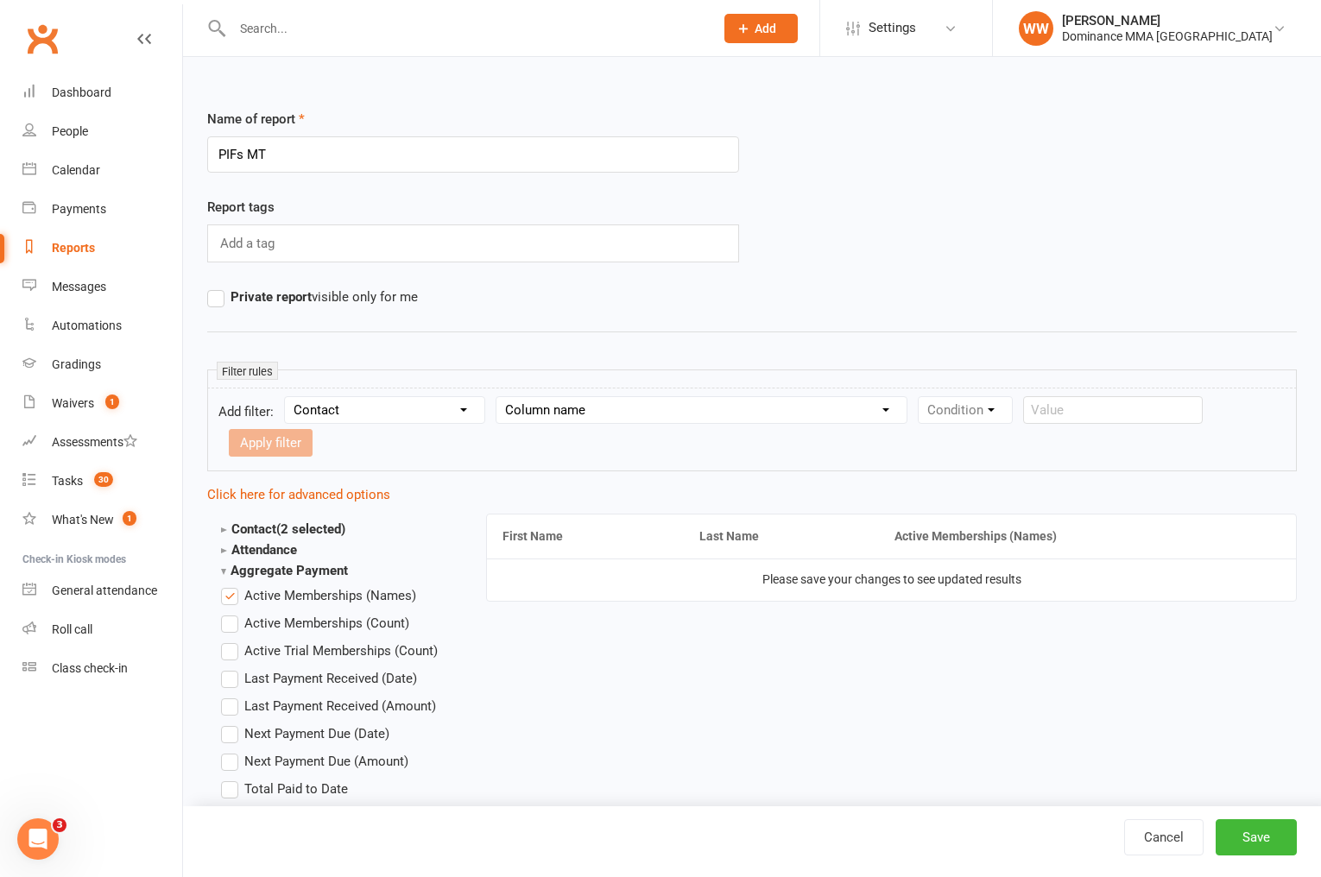
click at [583, 407] on select "Column name Contact Type First Name Last Name Full Name Email Phone Number Addr…" at bounding box center [702, 410] width 410 height 26
click at [499, 397] on select "Column name Contact Type First Name Last Name Full Name Email Phone Number Addr…" at bounding box center [702, 410] width 410 height 26
click at [963, 413] on select "Condition Equals Does not equal Contains Does not contain Is blank or does not …" at bounding box center [1018, 410] width 199 height 26
click at [921, 397] on select "Condition Equals Does not equal Contains Does not contain Is blank or does not …" at bounding box center [1018, 410] width 199 height 26
click at [296, 448] on select "Value Member Prospect Non-attending Contact" at bounding box center [314, 443] width 168 height 26
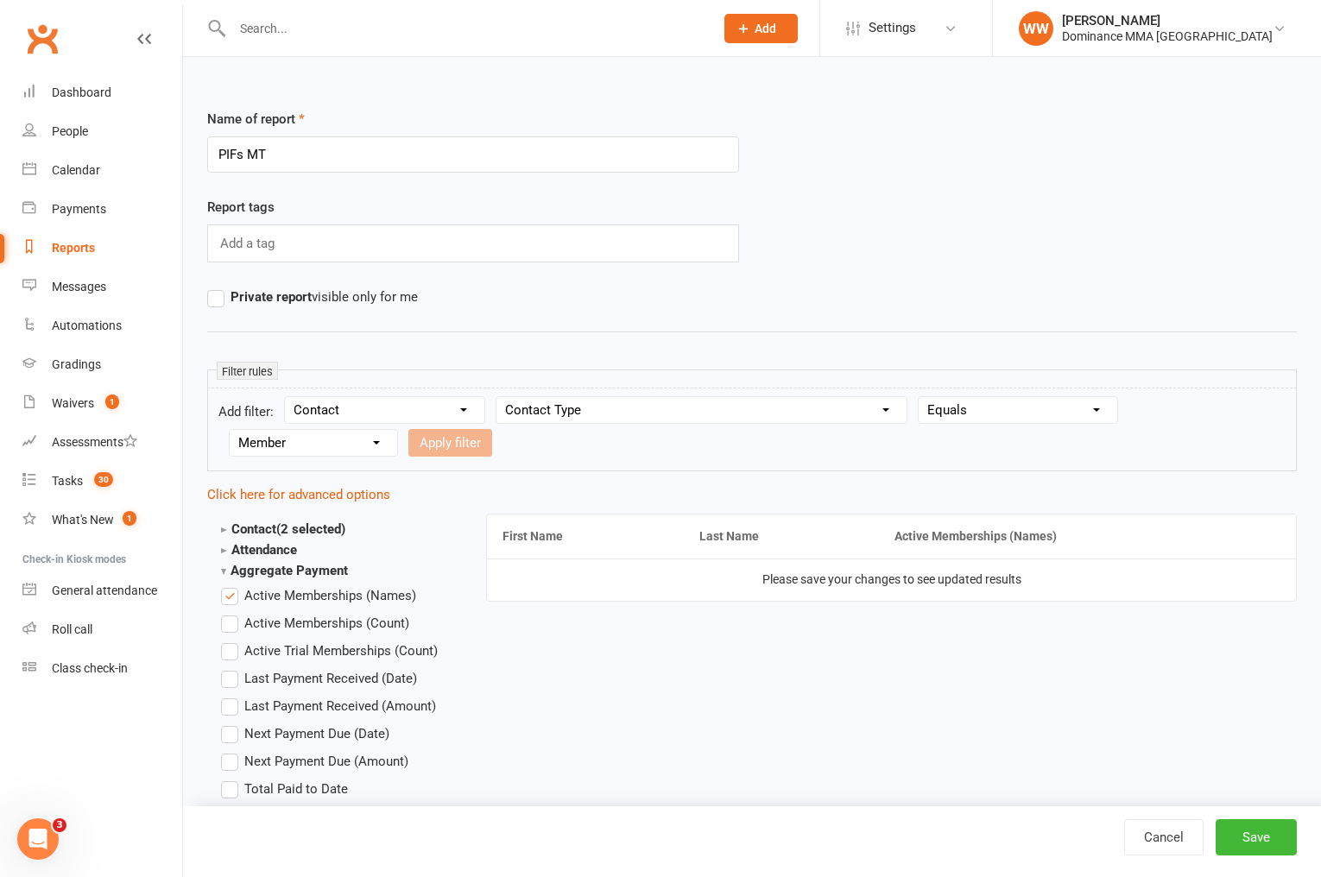
click at [230, 430] on select "Value Member Prospect Non-attending Contact" at bounding box center [314, 443] width 168 height 26
click at [446, 444] on button "Apply filter" at bounding box center [450, 443] width 84 height 28
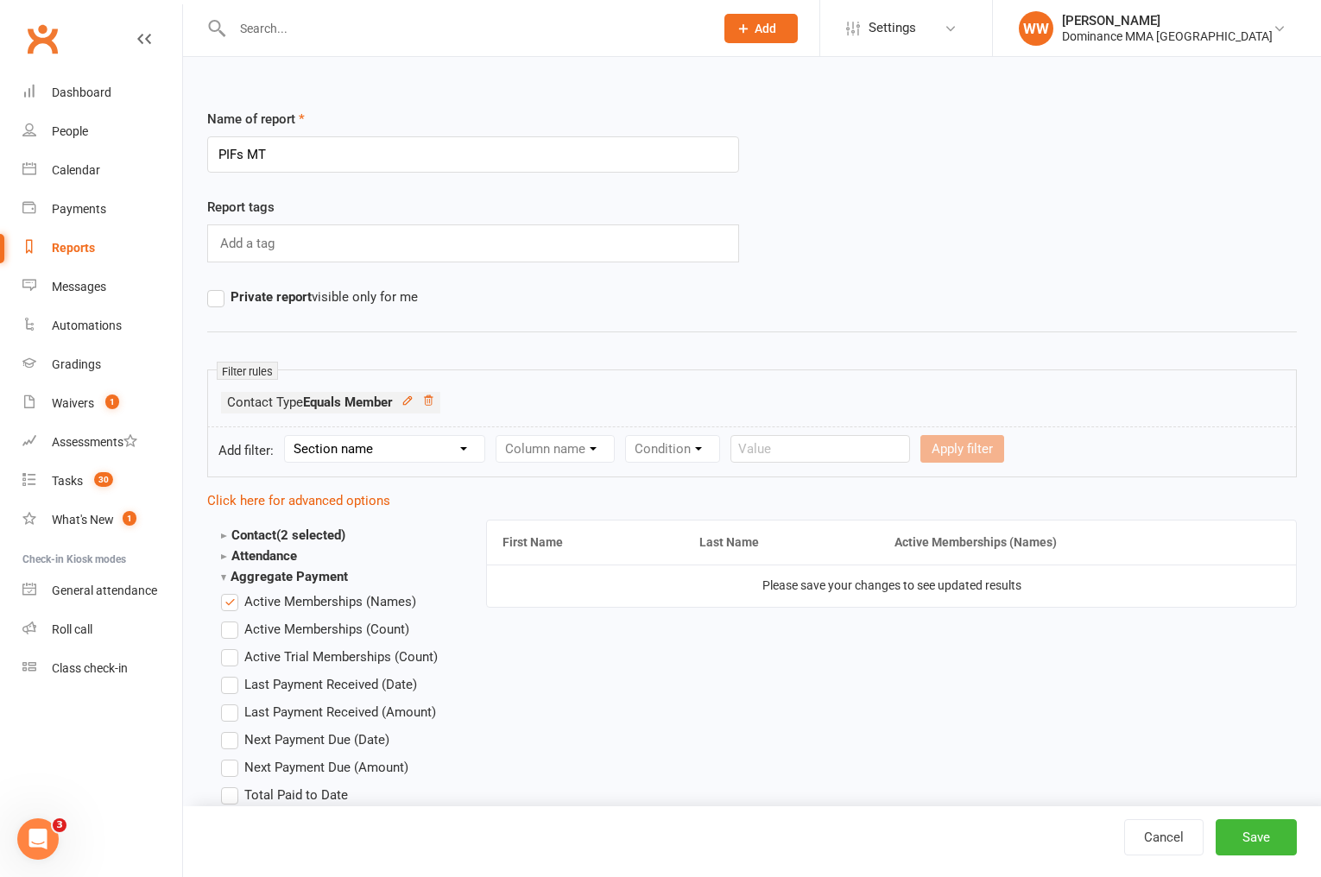
click at [437, 449] on select "Section name Contact Attendance Aggregate Payment Booking Waitlist Attendees Ca…" at bounding box center [384, 449] width 199 height 26
click at [288, 436] on select "Section name Contact Attendance Aggregate Payment Booking Waitlist Attendees Ca…" at bounding box center [384, 449] width 199 height 26
click at [567, 456] on select "Column name Membership ID Membership Name Membership Category Membership Start …" at bounding box center [665, 449] width 337 height 26
click at [499, 436] on select "Column name Membership ID Membership Name Membership Category Membership Start …" at bounding box center [665, 449] width 337 height 26
click at [930, 452] on select "Condition Is Is not Is blank Is not blank" at bounding box center [897, 449] width 104 height 26
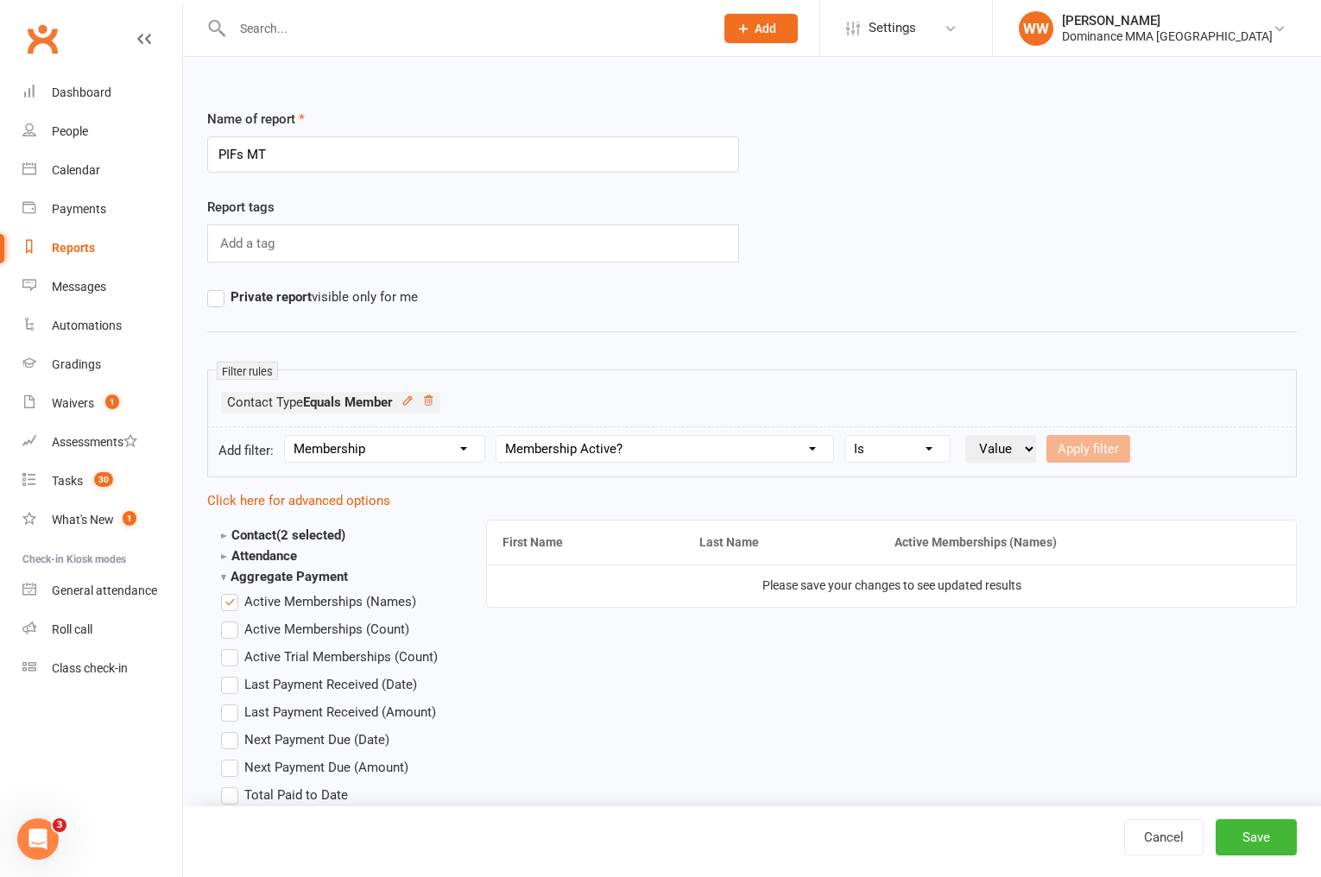
click at [849, 436] on select "Condition Is Is not Is blank Is not blank" at bounding box center [897, 449] width 104 height 26
click at [1004, 454] on select "Value Yes No" at bounding box center [1001, 449] width 71 height 28
click at [969, 435] on select "Value Yes No" at bounding box center [1001, 449] width 71 height 28
click at [1088, 452] on button "Apply filter" at bounding box center [1089, 449] width 84 height 28
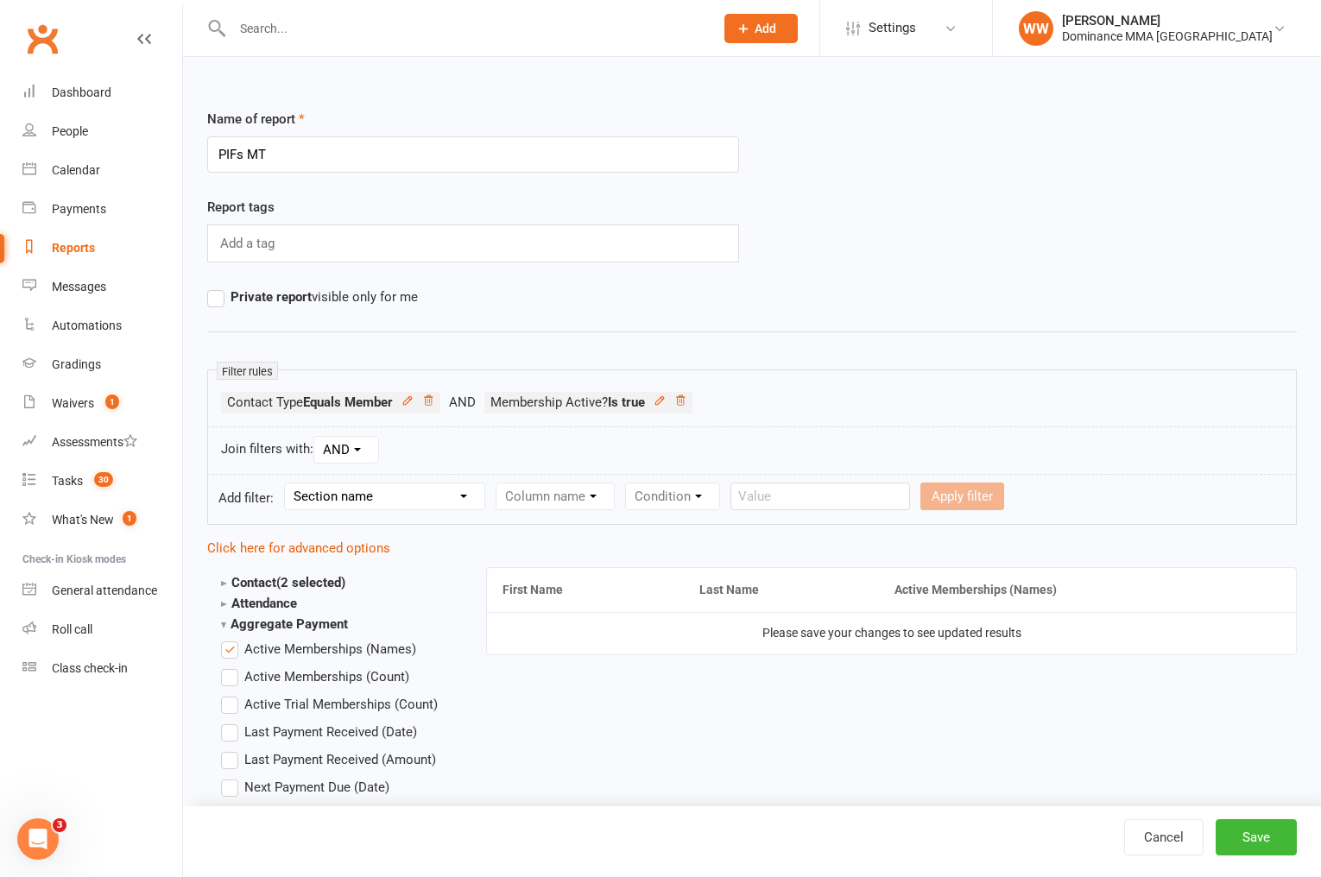
click at [385, 505] on select "Section name Contact Attendance Aggregate Payment Booking Waitlist Attendees Ca…" at bounding box center [384, 497] width 199 height 26
click at [288, 484] on select "Section name Contact Attendance Aggregate Payment Booking Waitlist Attendees Ca…" at bounding box center [384, 497] width 199 height 26
click at [555, 498] on select "Column name Active Memberships (Names) Active Memberships (Count) Active Trial …" at bounding box center [619, 497] width 244 height 26
click at [499, 484] on select "Column name Active Memberships (Names) Active Memberships (Count) Active Trial …" at bounding box center [619, 497] width 244 height 26
click at [782, 496] on select "Condition Equals Does not equal Contains Does not contain Is blank or does not …" at bounding box center [852, 497] width 199 height 26
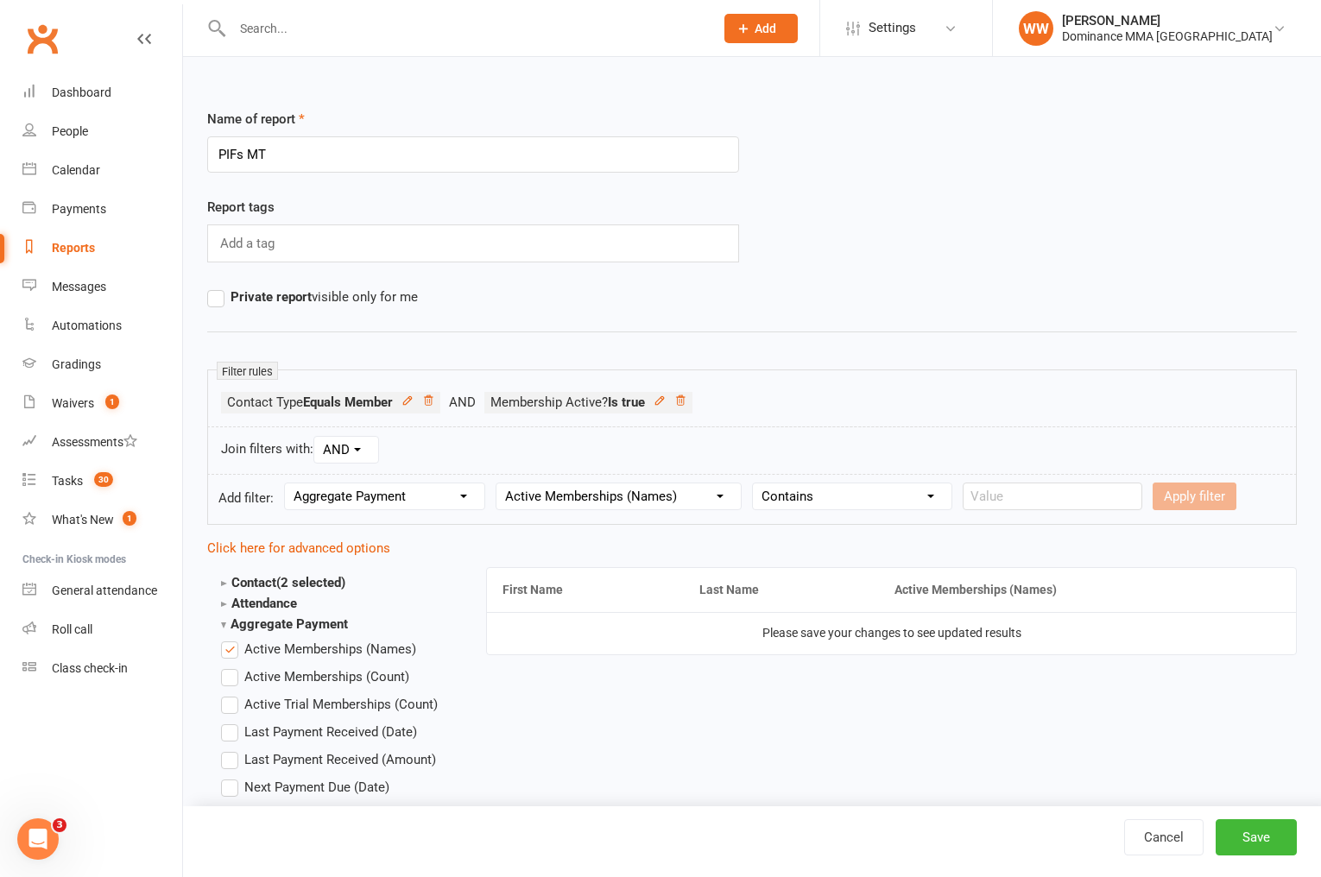
click at [757, 484] on select "Condition Equals Does not equal Contains Does not contain Is blank or does not …" at bounding box center [852, 497] width 199 height 26
click at [1007, 497] on input "text" at bounding box center [1053, 497] width 180 height 28
paste input "Paid in Full"
click at [1153, 491] on button "Apply filter" at bounding box center [1195, 497] width 84 height 28
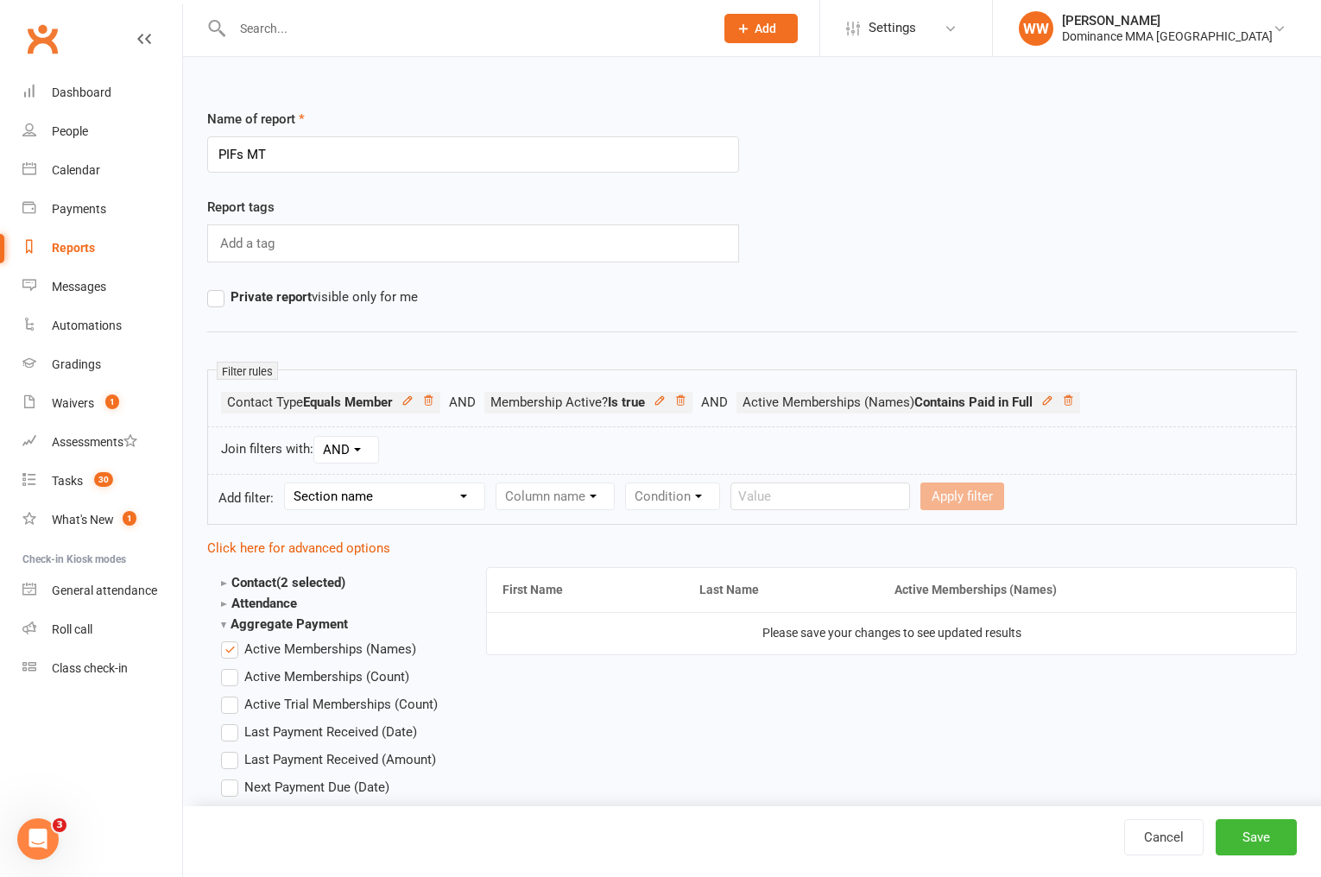
click at [390, 500] on select "Section name Contact Attendance Aggregate Payment Booking Waitlist Attendees Ca…" at bounding box center [384, 497] width 199 height 26
click at [288, 484] on select "Section name Contact Attendance Aggregate Payment Booking Waitlist Attendees Ca…" at bounding box center [384, 497] width 199 height 26
click at [556, 497] on select "Column name Membership ID Membership Name Membership Category Membership Start …" at bounding box center [665, 497] width 337 height 26
click at [499, 484] on select "Column name Membership ID Membership Name Membership Category Membership Start …" at bounding box center [665, 497] width 337 height 26
click at [890, 501] on select "Condition Equals Does not equal Contains Does not contain Is blank or does not …" at bounding box center [944, 497] width 199 height 26
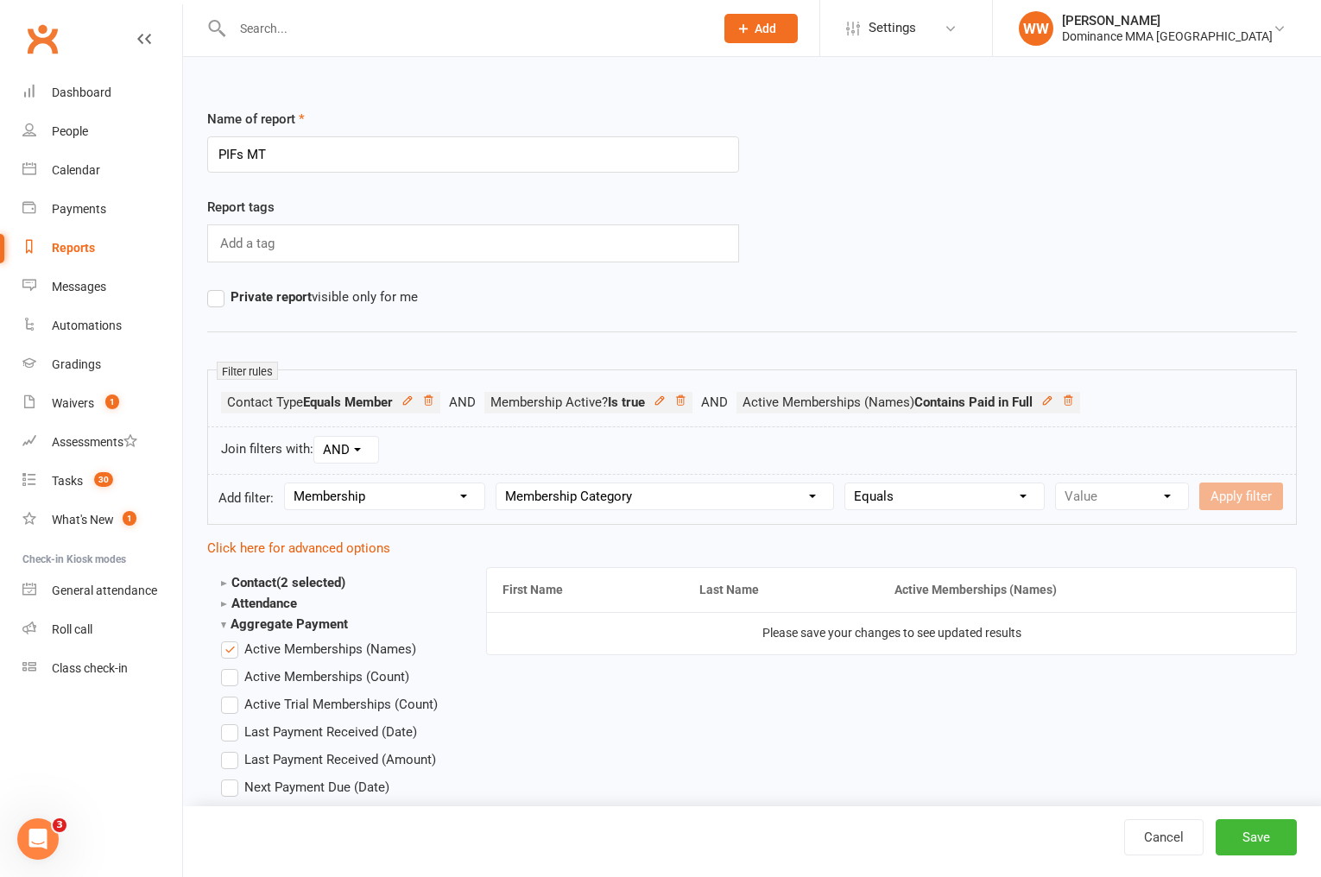
click at [849, 484] on select "Condition Equals Does not equal Contains Does not contain Is blank or does not …" at bounding box center [944, 497] width 199 height 26
click at [1103, 496] on select "Value BJJ BOOTCAMP GYM KIDS MMA MUAY THAI PAYMENT PLAN TEENS UNLIMITED VISITORS" at bounding box center [1122, 497] width 132 height 26
click at [1058, 484] on select "Value BJJ BOOTCAMP GYM KIDS MMA MUAY THAI PAYMENT PLAN TEENS UNLIMITED VISITORS" at bounding box center [1122, 497] width 132 height 26
click at [1224, 498] on button "Apply filter" at bounding box center [1242, 497] width 84 height 28
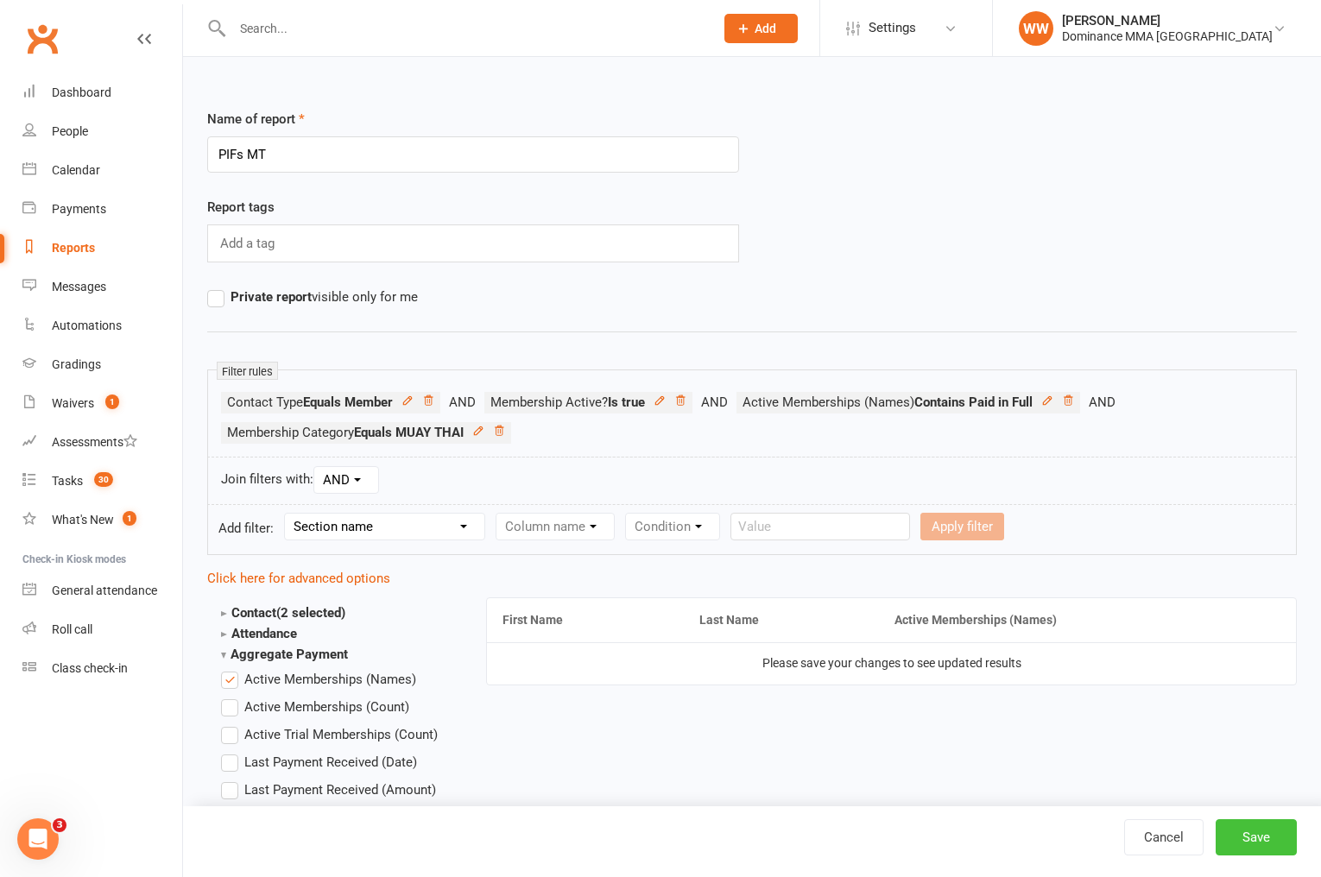
click at [1245, 832] on button "Save" at bounding box center [1256, 838] width 81 height 36
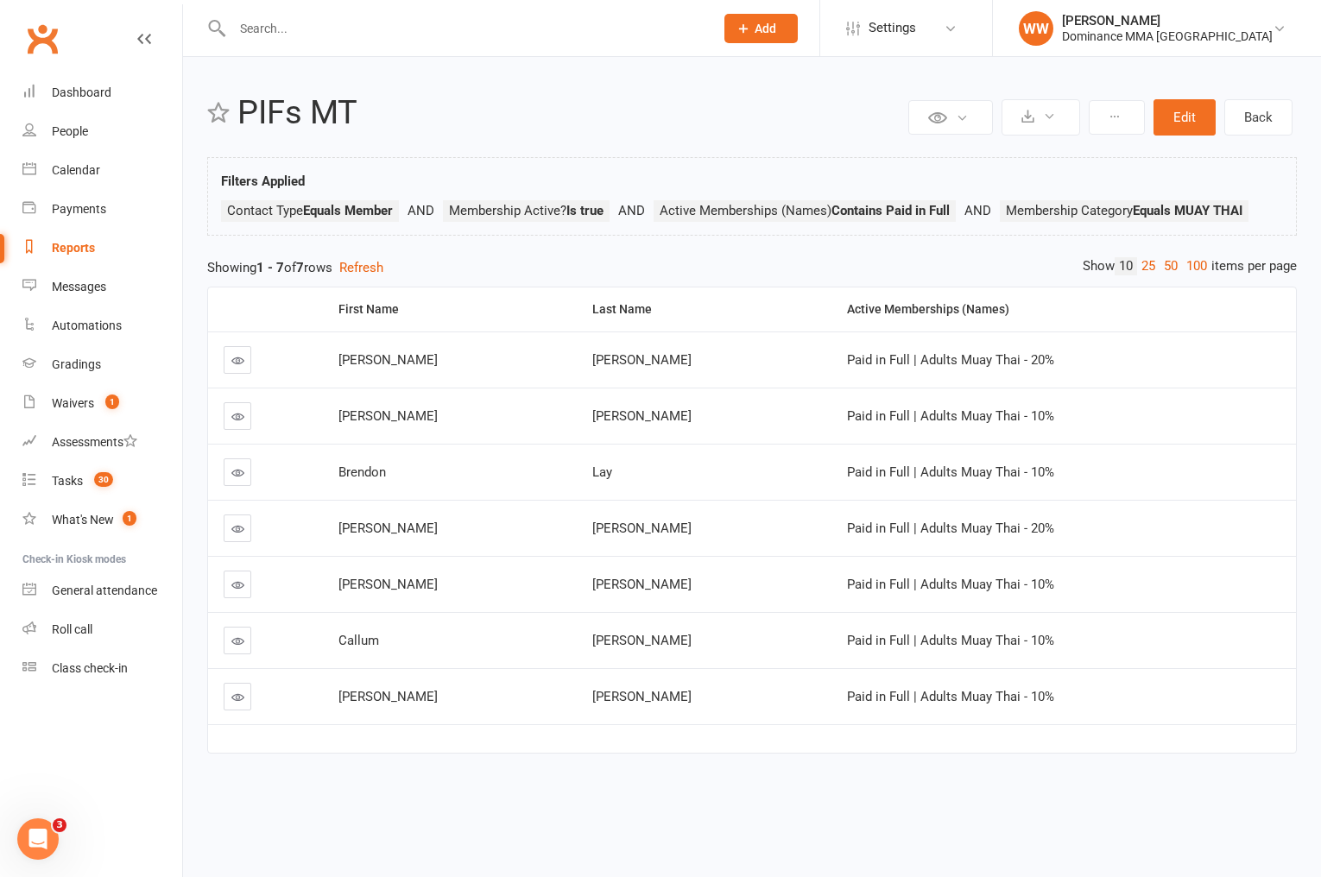
click at [91, 250] on div "Reports" at bounding box center [73, 248] width 43 height 14
click at [86, 487] on count-badge "30" at bounding box center [99, 481] width 28 height 14
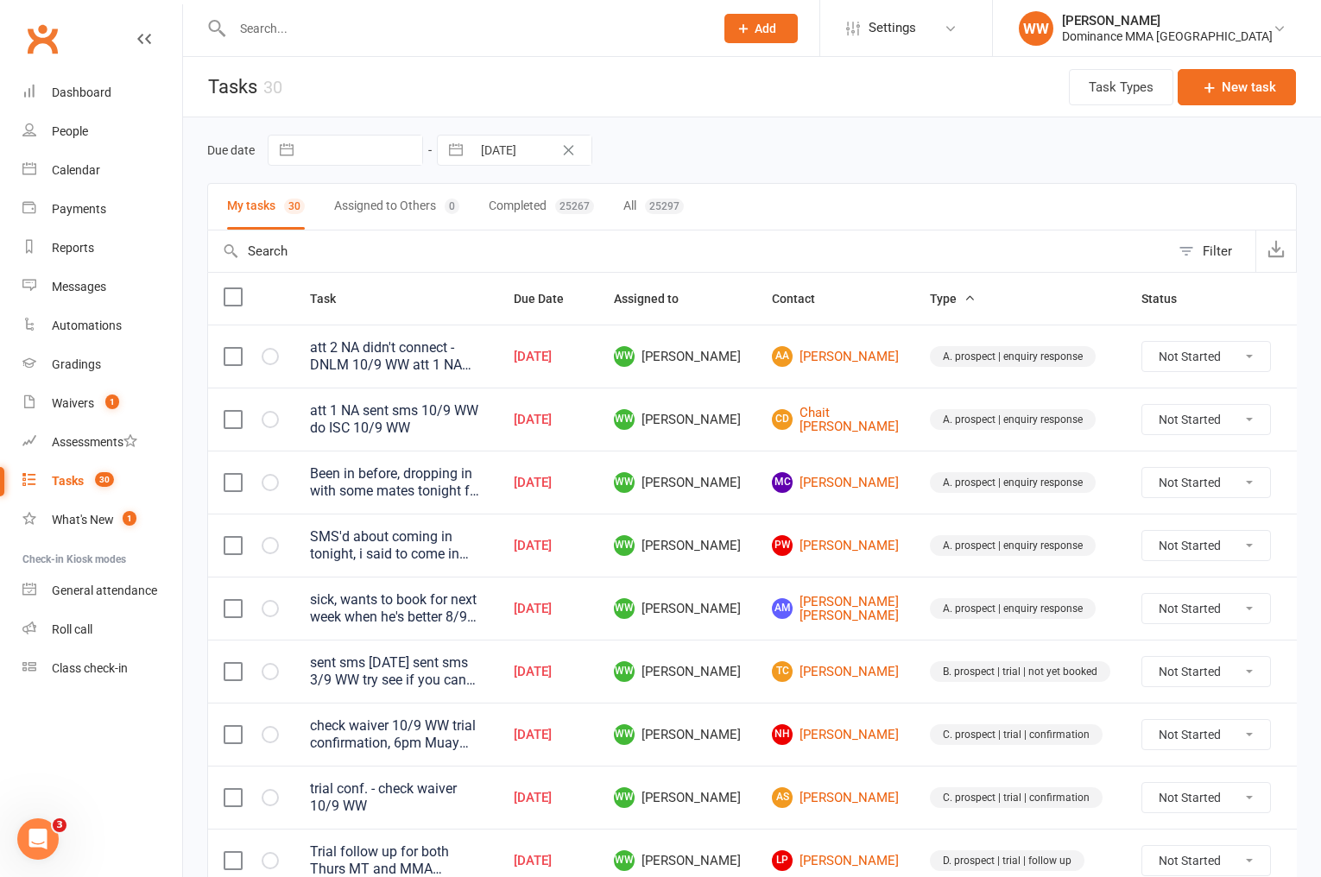
click at [702, 158] on div "Due date Navigate forward to interact with the calendar and select a date. Pres…" at bounding box center [752, 150] width 1090 height 31
click at [750, 496] on td "WW [PERSON_NAME]" at bounding box center [677, 482] width 158 height 63
click at [840, 189] on div "My tasks 30 Assigned to Others 0 Completed 25267 All 25297" at bounding box center [752, 206] width 1090 height 47
drag, startPoint x: 849, startPoint y: 188, endPoint x: 843, endPoint y: 177, distance: 12.8
click at [849, 188] on div "My tasks 30 Assigned to Others 0 Completed 25267 All 25297" at bounding box center [752, 206] width 1090 height 47
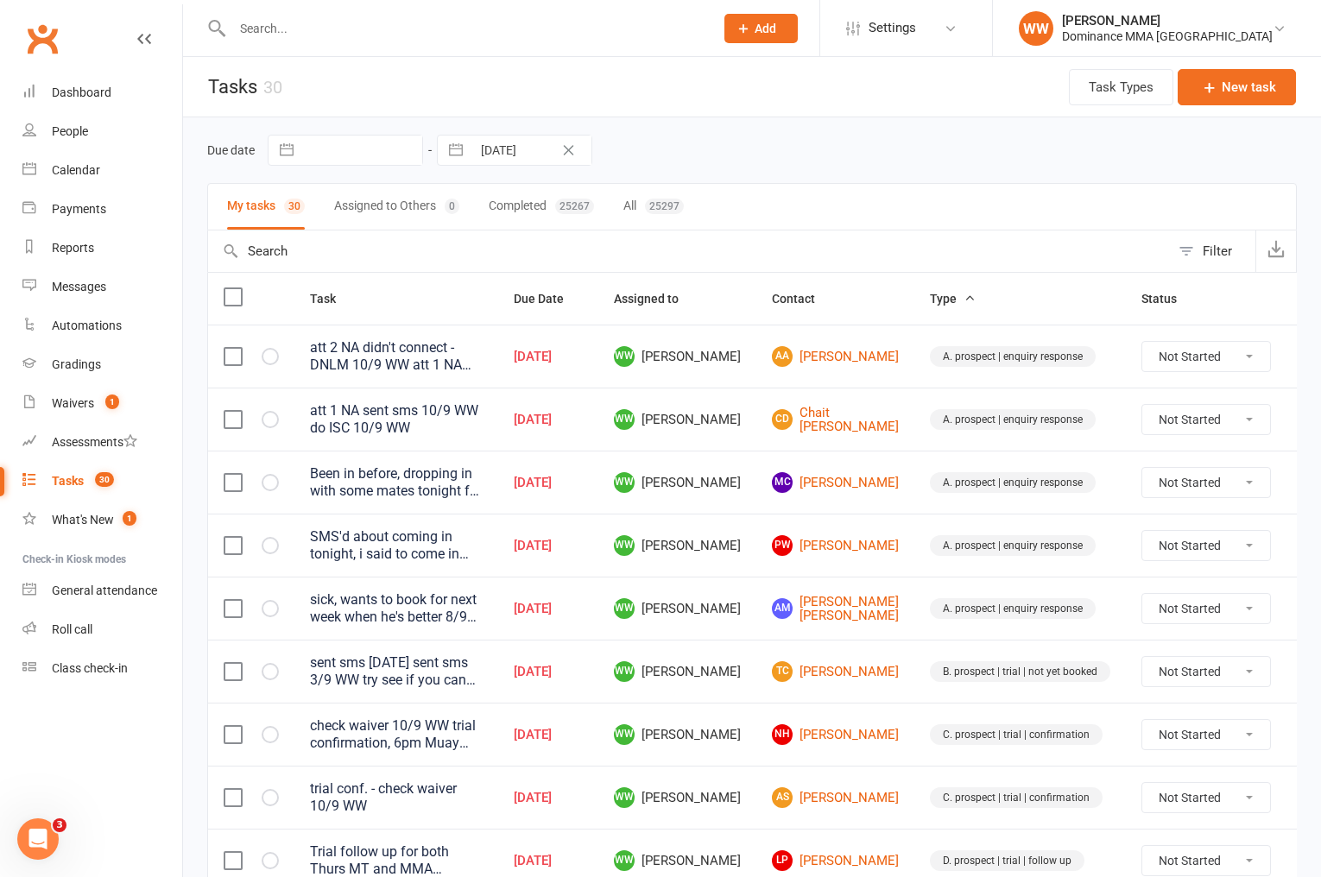
click at [1186, 477] on select "Not Started In Progress Waiting Complete" at bounding box center [1207, 482] width 128 height 29
click at [1143, 468] on select "Not Started In Progress Waiting Complete" at bounding box center [1207, 482] width 128 height 29
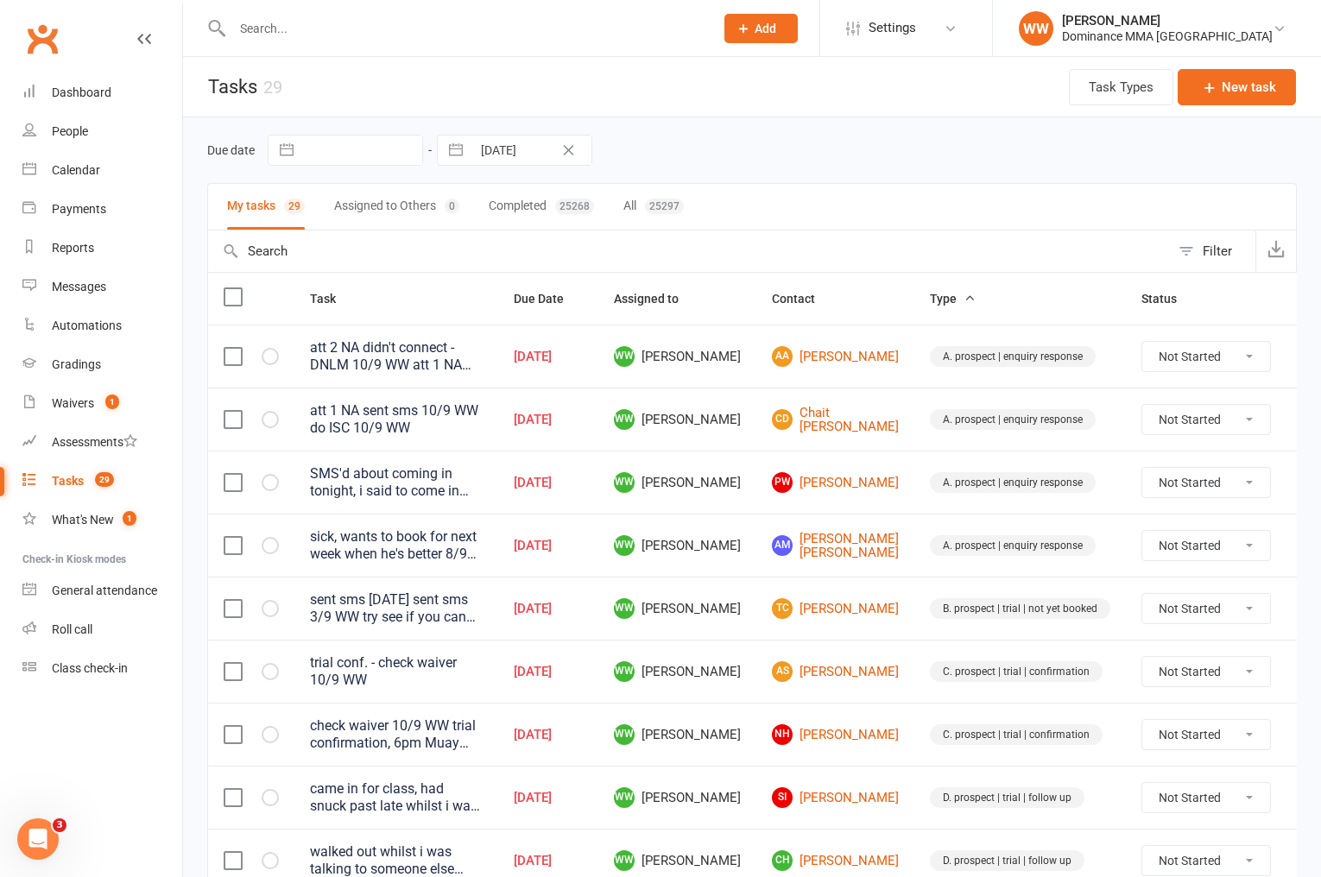
click at [875, 155] on div "Due date Navigate forward to interact with the calendar and select a date. Pres…" at bounding box center [752, 150] width 1090 height 31
click at [873, 156] on div "Due date Navigate forward to interact with the calendar and select a date. Pres…" at bounding box center [752, 150] width 1090 height 31
click at [307, 28] on input "text" at bounding box center [464, 28] width 475 height 24
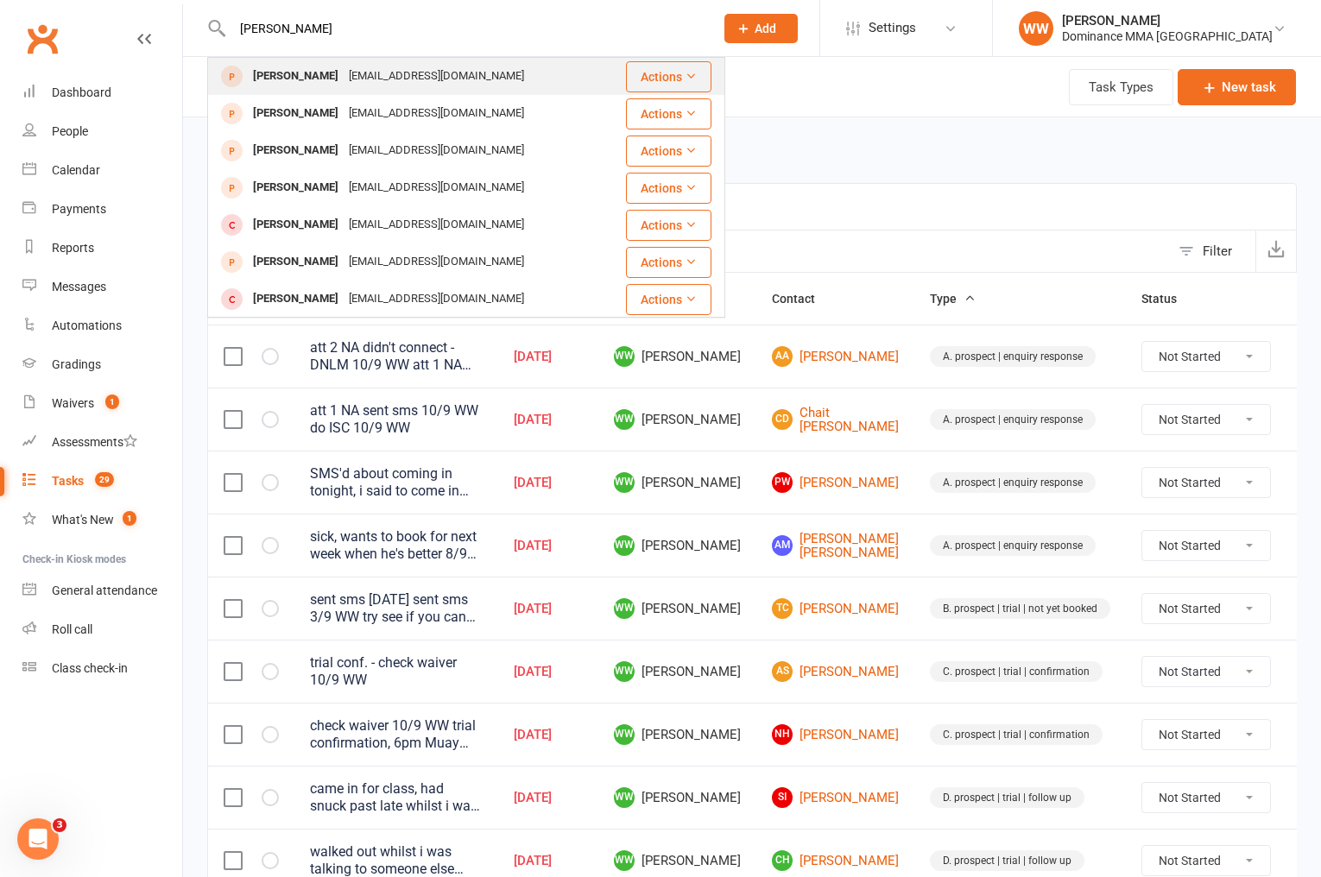
click at [344, 73] on div "Maximilliancruz@gmail.com" at bounding box center [437, 76] width 186 height 25
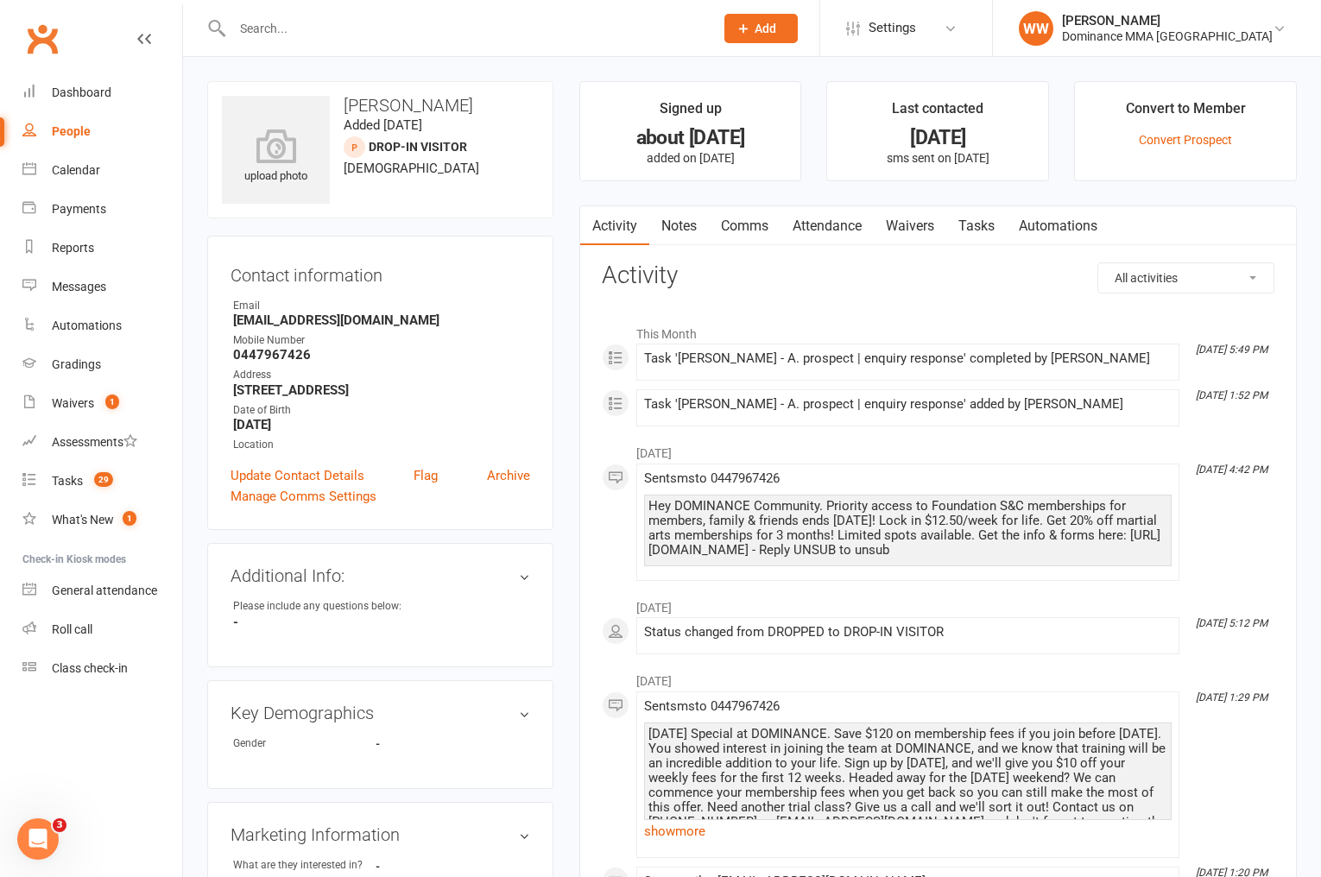
click at [675, 222] on link "Notes" at bounding box center [679, 226] width 60 height 40
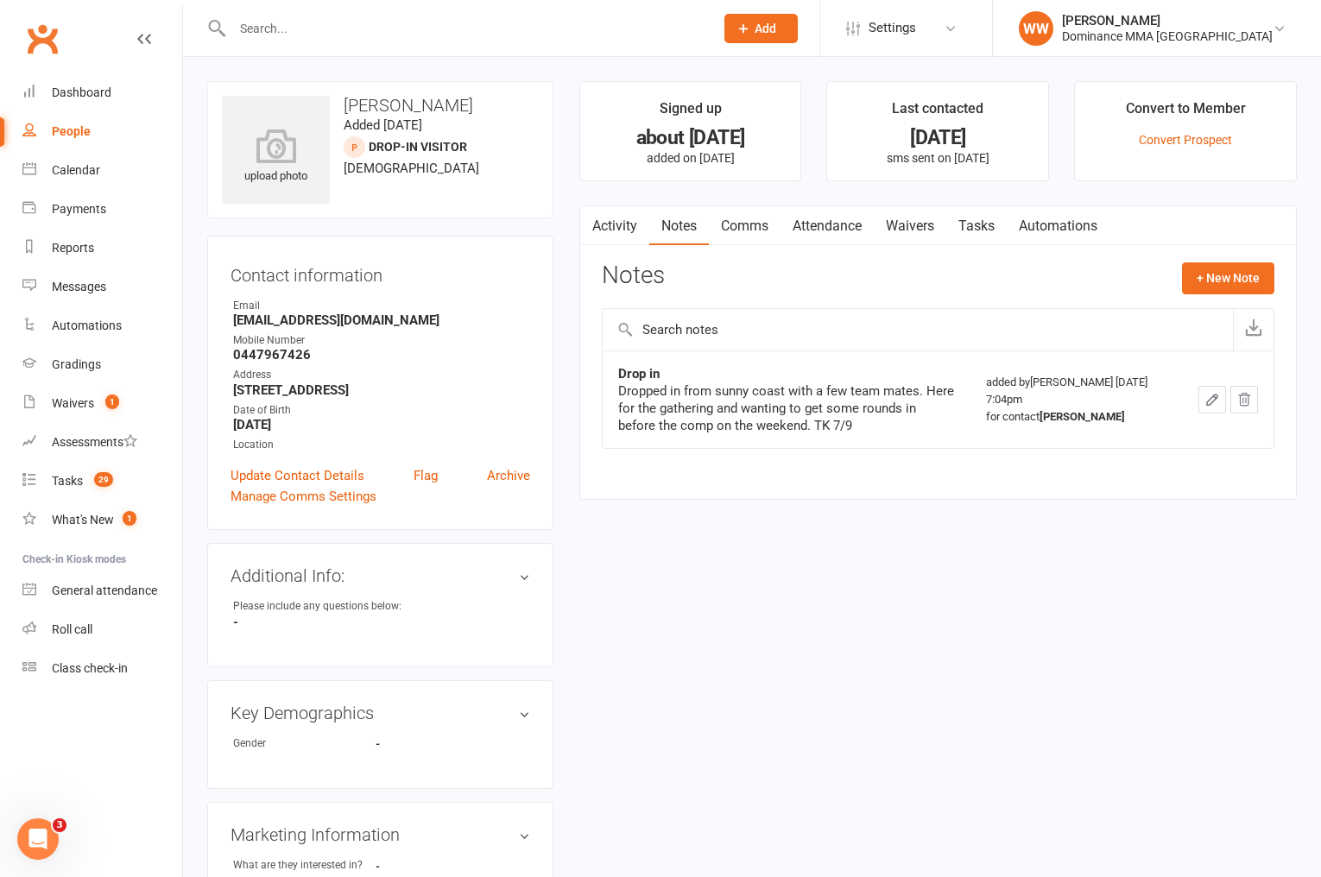
click at [589, 379] on div "Activity Notes Comms Attendance Waivers Tasks Automations Notes + New Note Drop…" at bounding box center [938, 353] width 718 height 294
click at [627, 232] on link "Activity" at bounding box center [614, 226] width 69 height 40
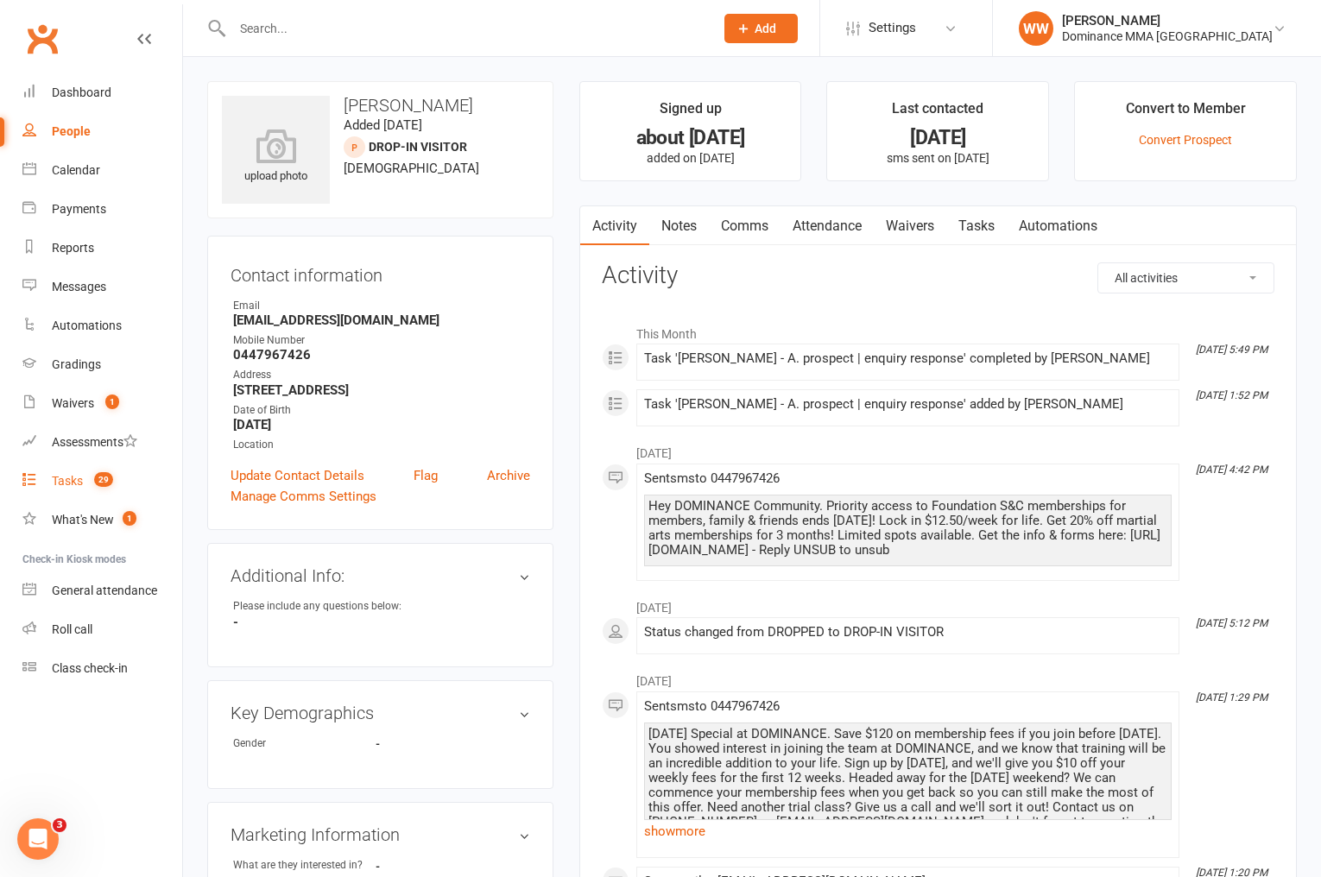
click at [71, 487] on div "Tasks" at bounding box center [67, 481] width 31 height 14
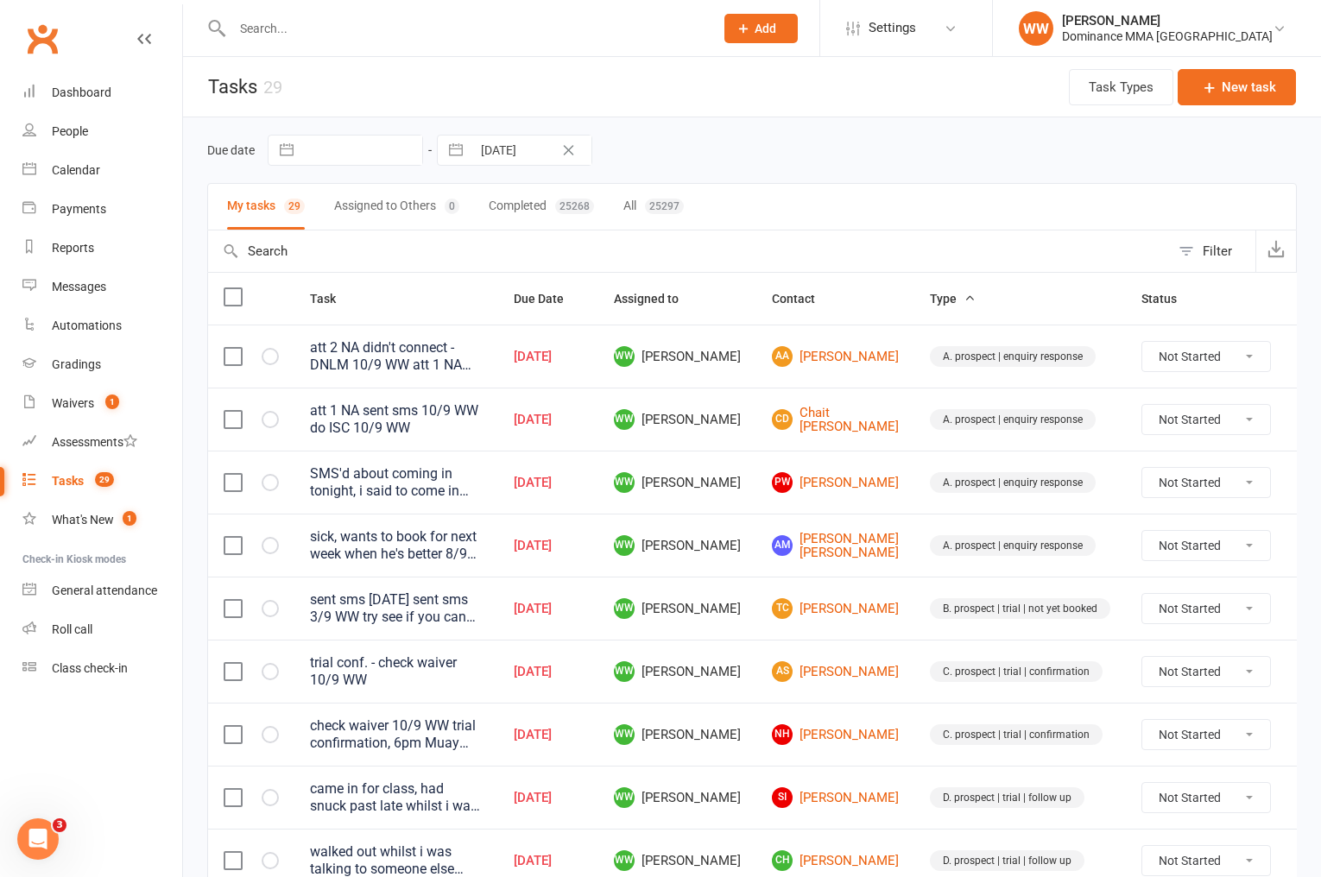
click at [763, 135] on div "Due date Navigate forward to interact with the calendar and select a date. Pres…" at bounding box center [752, 150] width 1090 height 31
click at [786, 149] on div "Due date Navigate forward to interact with the calendar and select a date. Pres…" at bounding box center [752, 150] width 1090 height 31
click at [73, 405] on div "Waivers" at bounding box center [73, 403] width 42 height 14
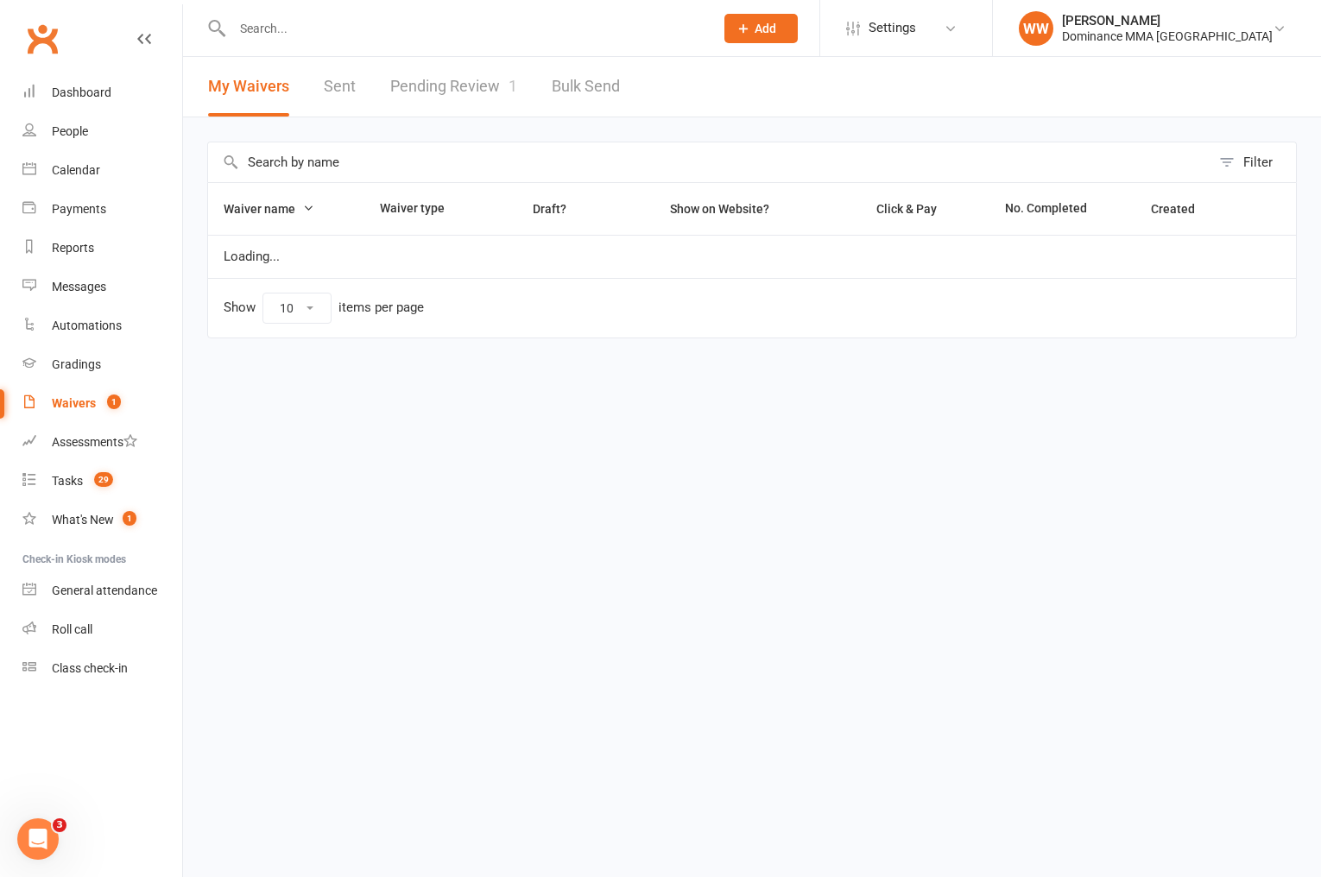
click at [451, 88] on link "Pending Review 1" at bounding box center [453, 87] width 127 height 60
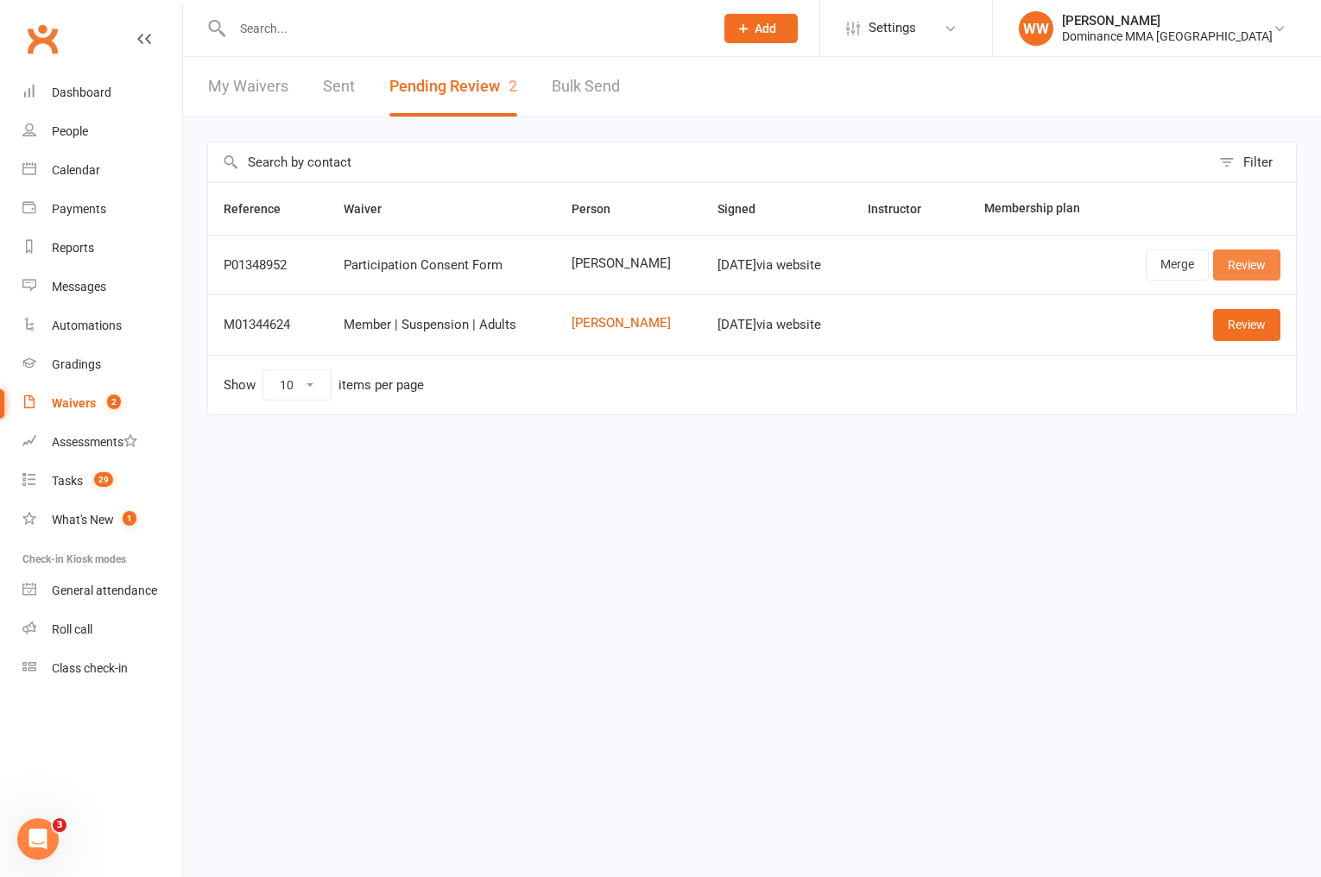
click at [1242, 269] on link "Review" at bounding box center [1246, 265] width 67 height 31
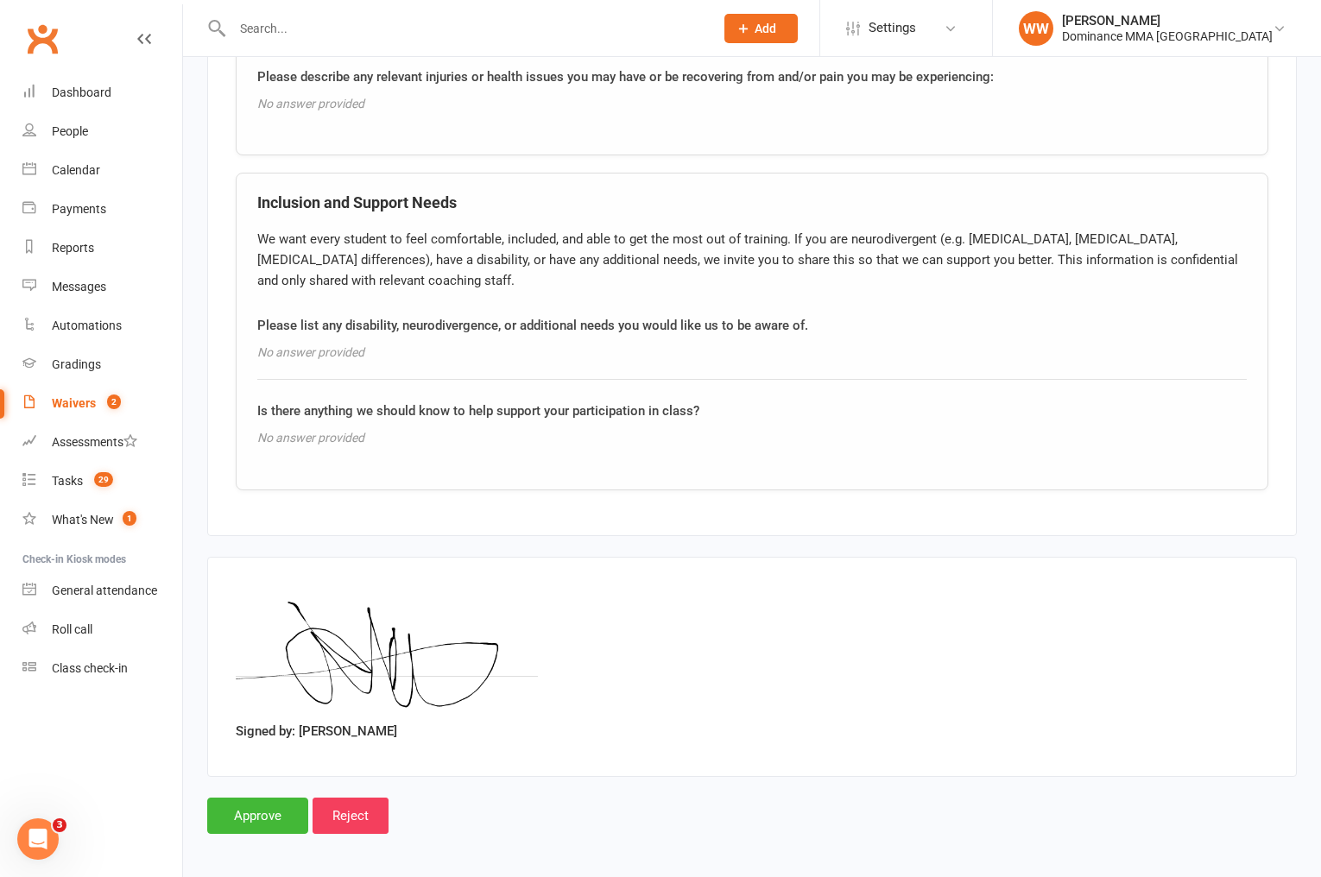
scroll to position [1334, 0]
click at [248, 814] on input "Approve" at bounding box center [257, 813] width 101 height 36
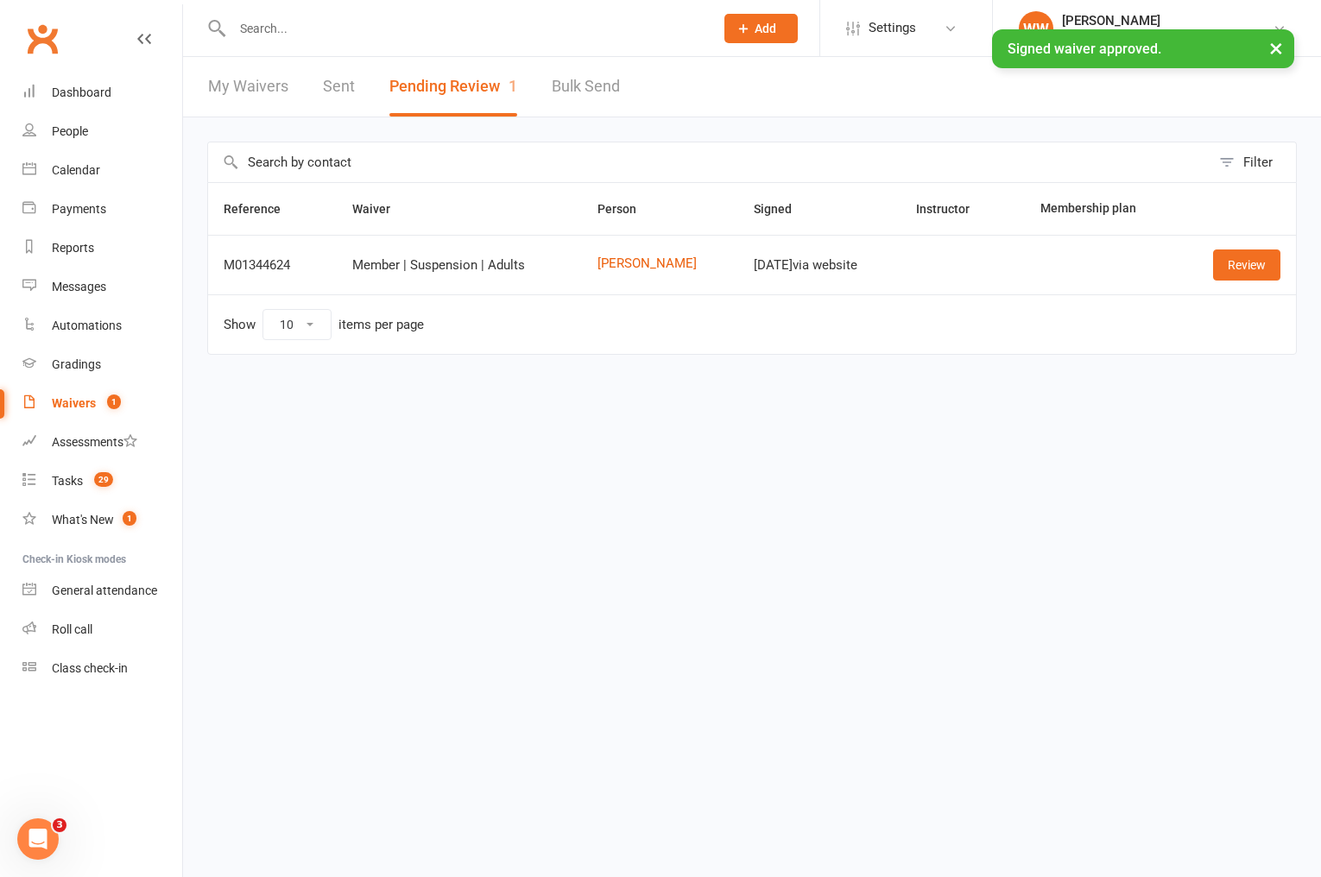
click at [288, 26] on input "text" at bounding box center [464, 28] width 475 height 24
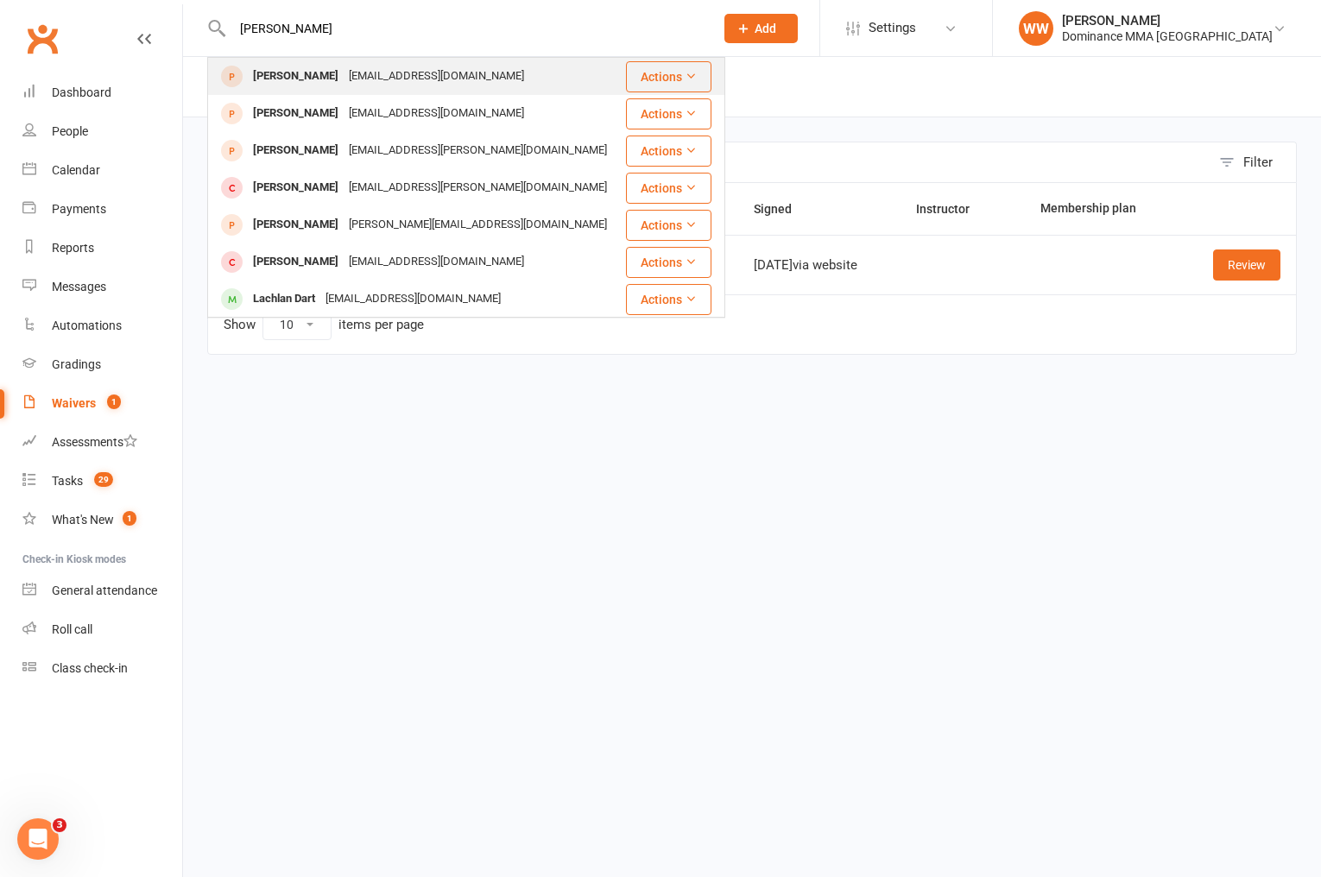
click at [344, 77] on div "Redjack008@optusnet.com.au" at bounding box center [437, 76] width 186 height 25
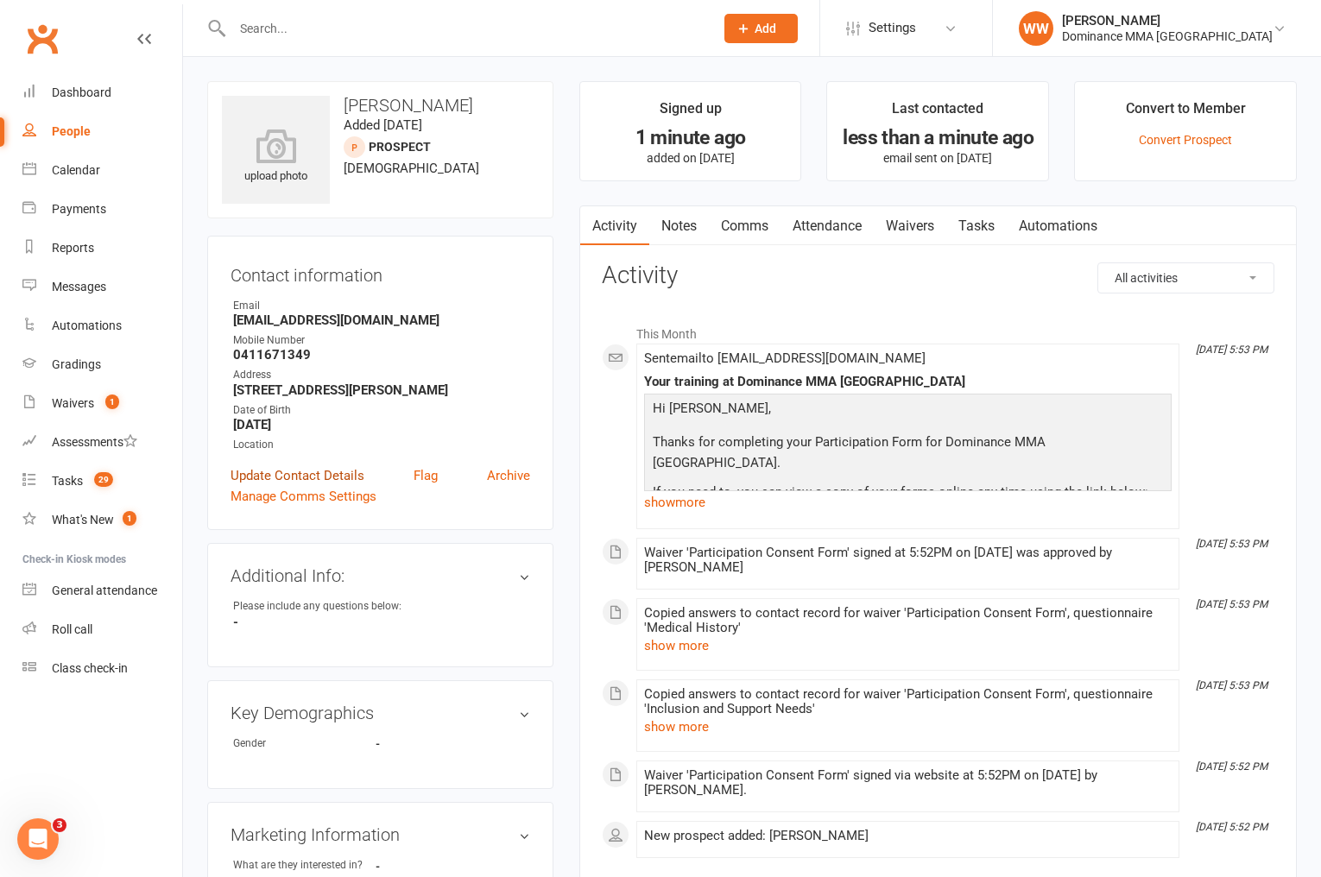
click at [294, 486] on link "Update Contact Details" at bounding box center [298, 475] width 134 height 21
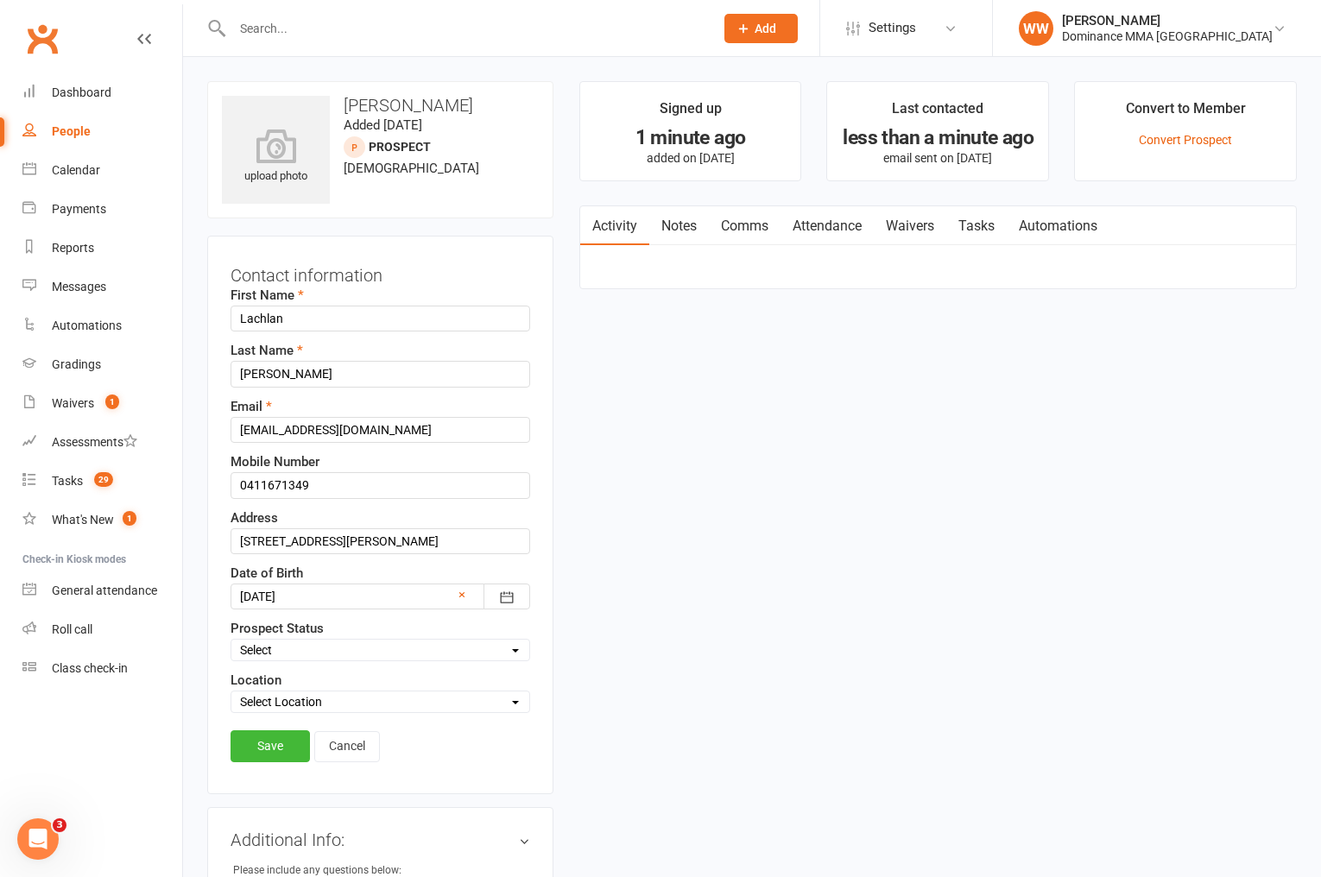
scroll to position [81, 0]
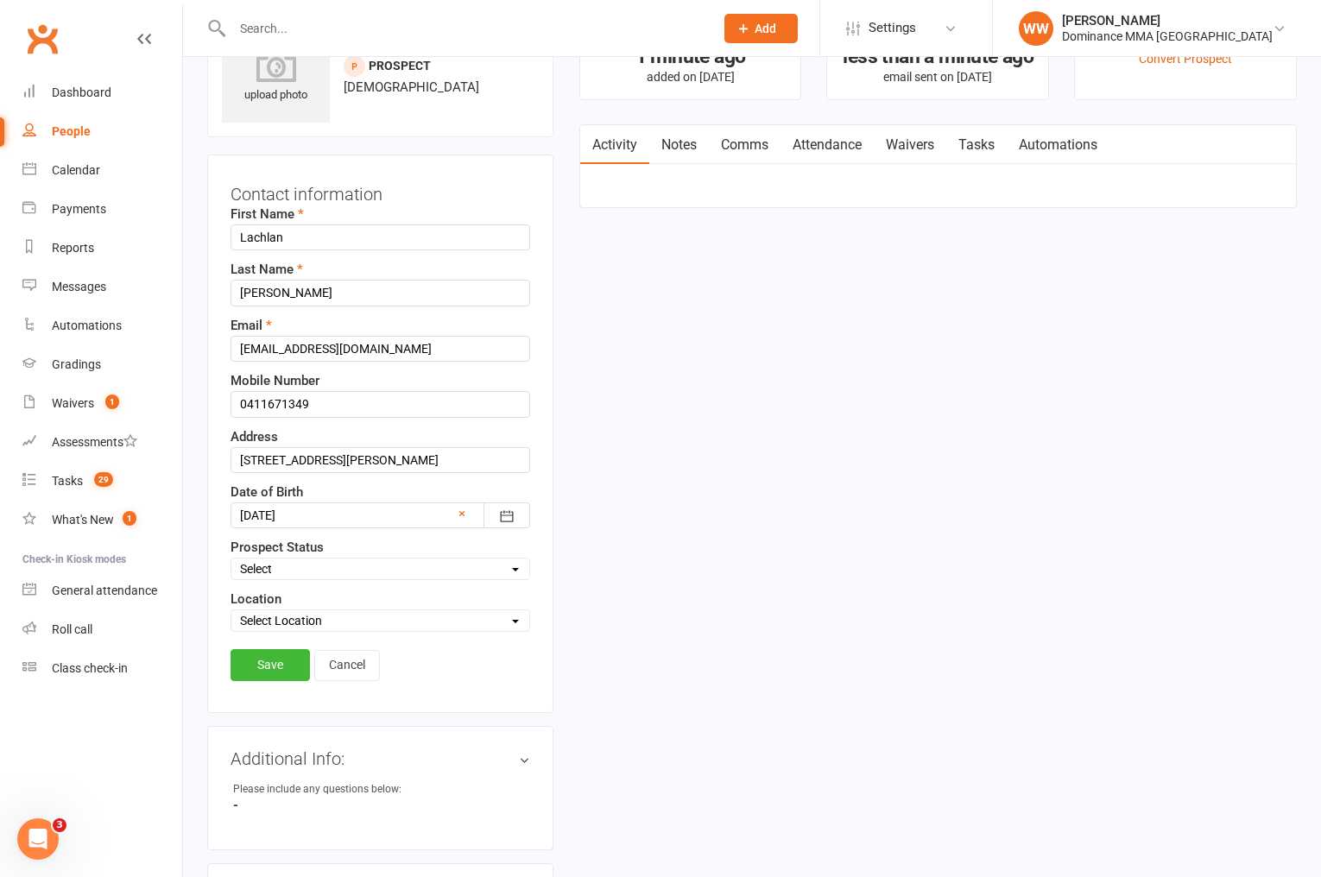
click at [320, 565] on select "Select ENQUIRY WEBSITE ENQUIRY GOOGLE ADS ENQUIRY META ADS ENQUIRY DROPPED DROP…" at bounding box center [380, 569] width 298 height 19
click at [231, 560] on select "Select ENQUIRY WEBSITE ENQUIRY GOOGLE ADS ENQUIRY META ADS ENQUIRY DROPPED DROP…" at bounding box center [380, 569] width 298 height 19
click at [272, 669] on link "Save" at bounding box center [270, 664] width 79 height 31
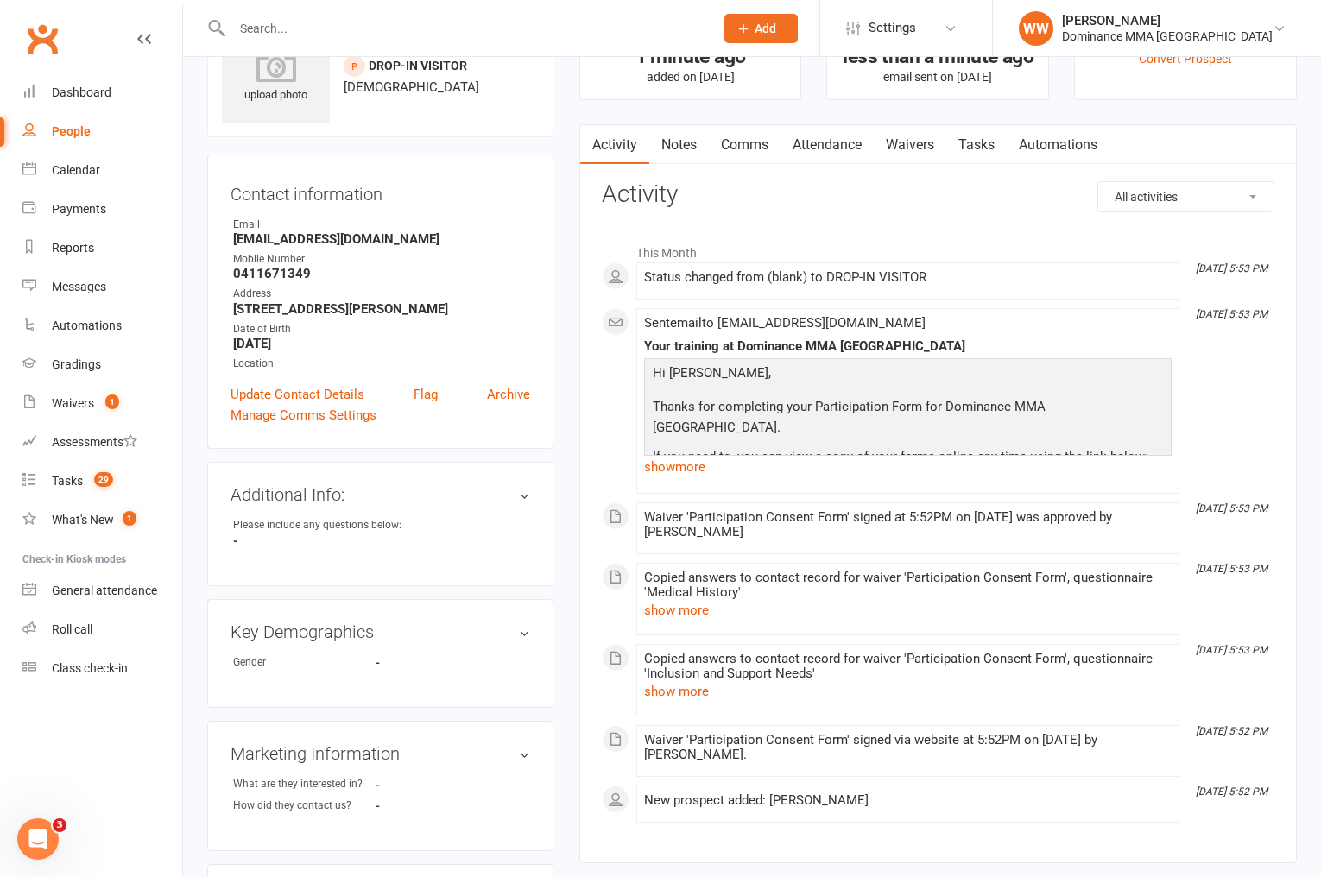
click at [686, 149] on link "Notes" at bounding box center [679, 145] width 60 height 40
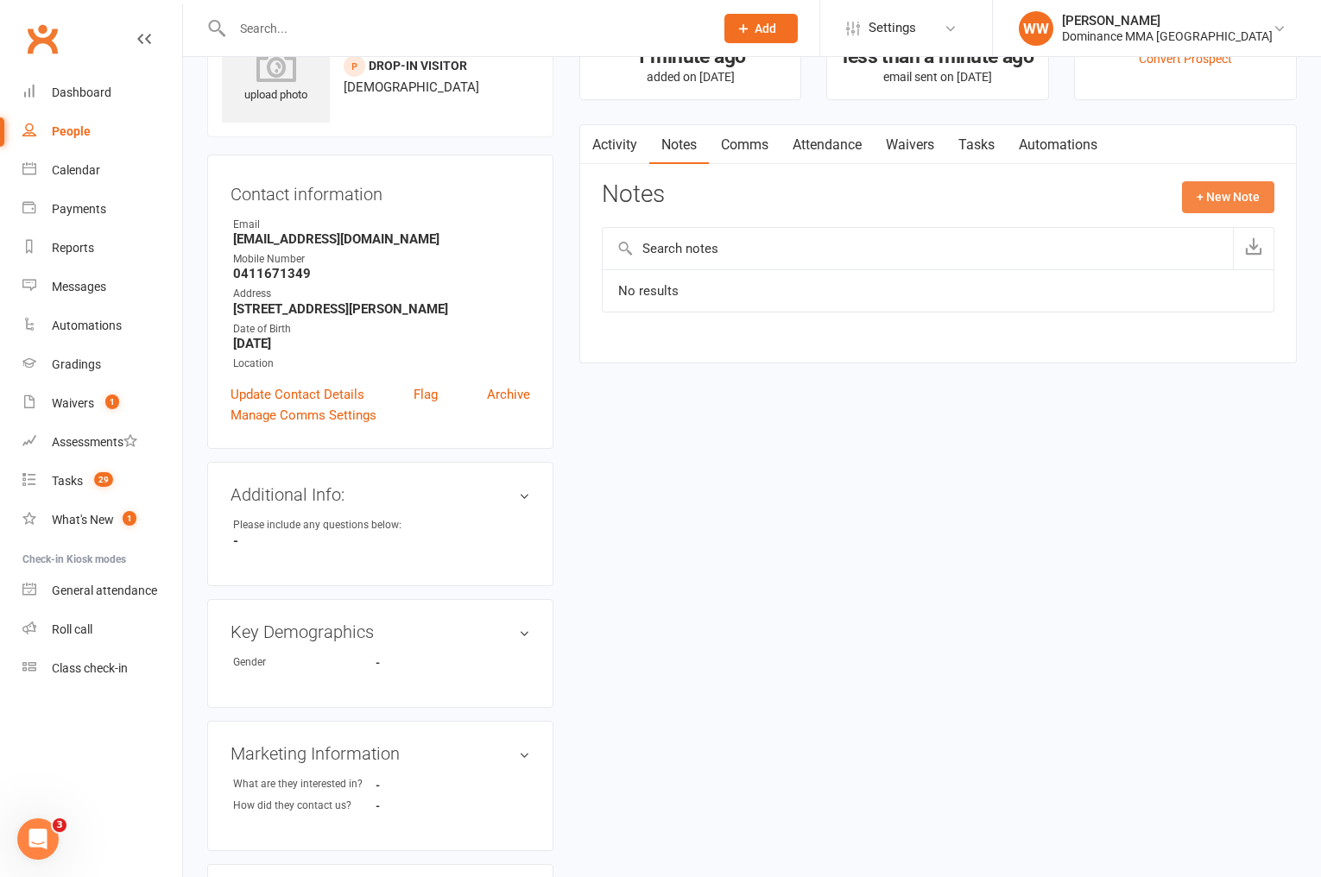
click at [1201, 212] on button "+ New Note" at bounding box center [1228, 196] width 92 height 31
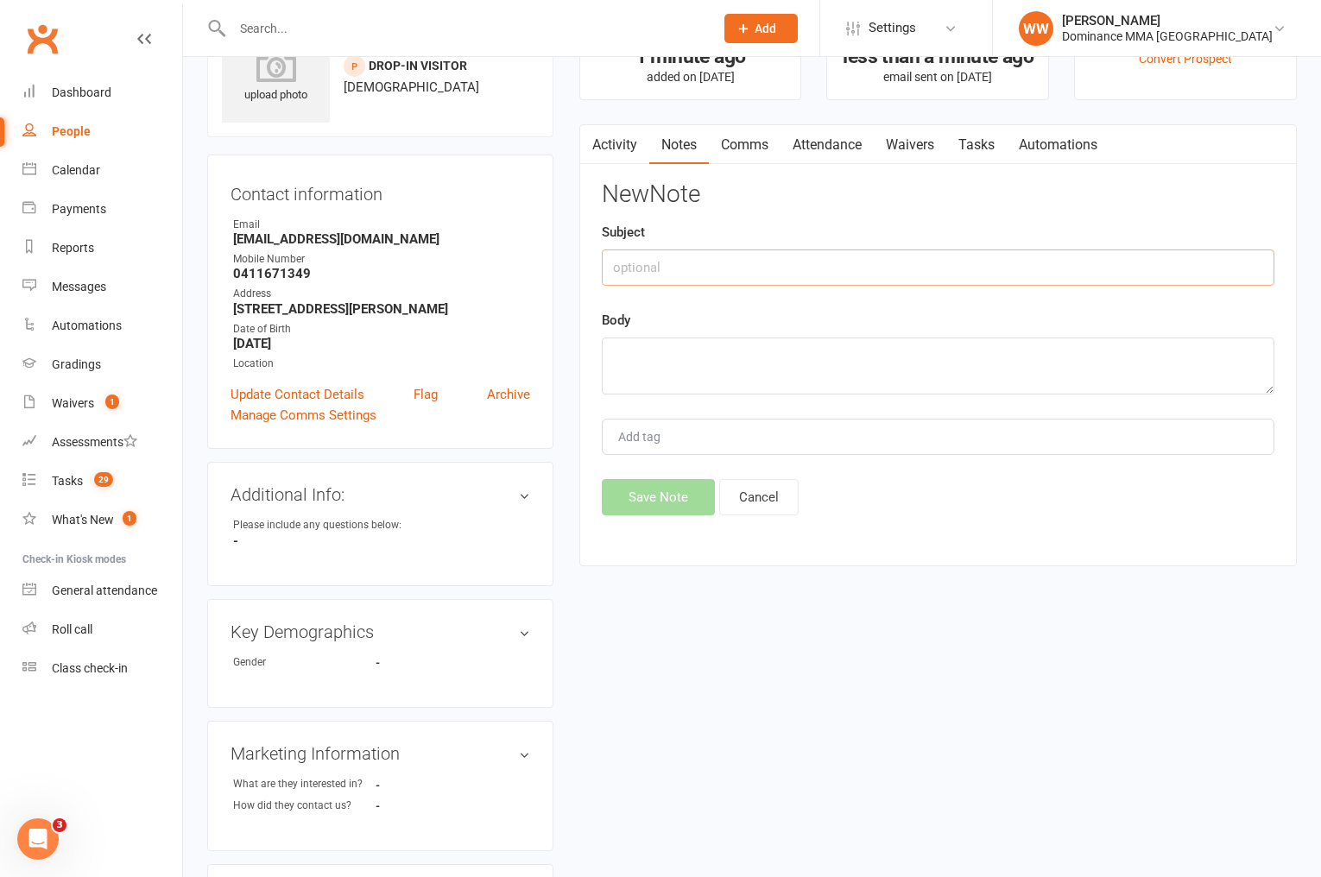
click at [700, 263] on input "text" at bounding box center [938, 268] width 673 height 36
click at [686, 351] on textarea at bounding box center [938, 366] width 673 height 57
click at [657, 495] on button "Save Note" at bounding box center [658, 497] width 113 height 36
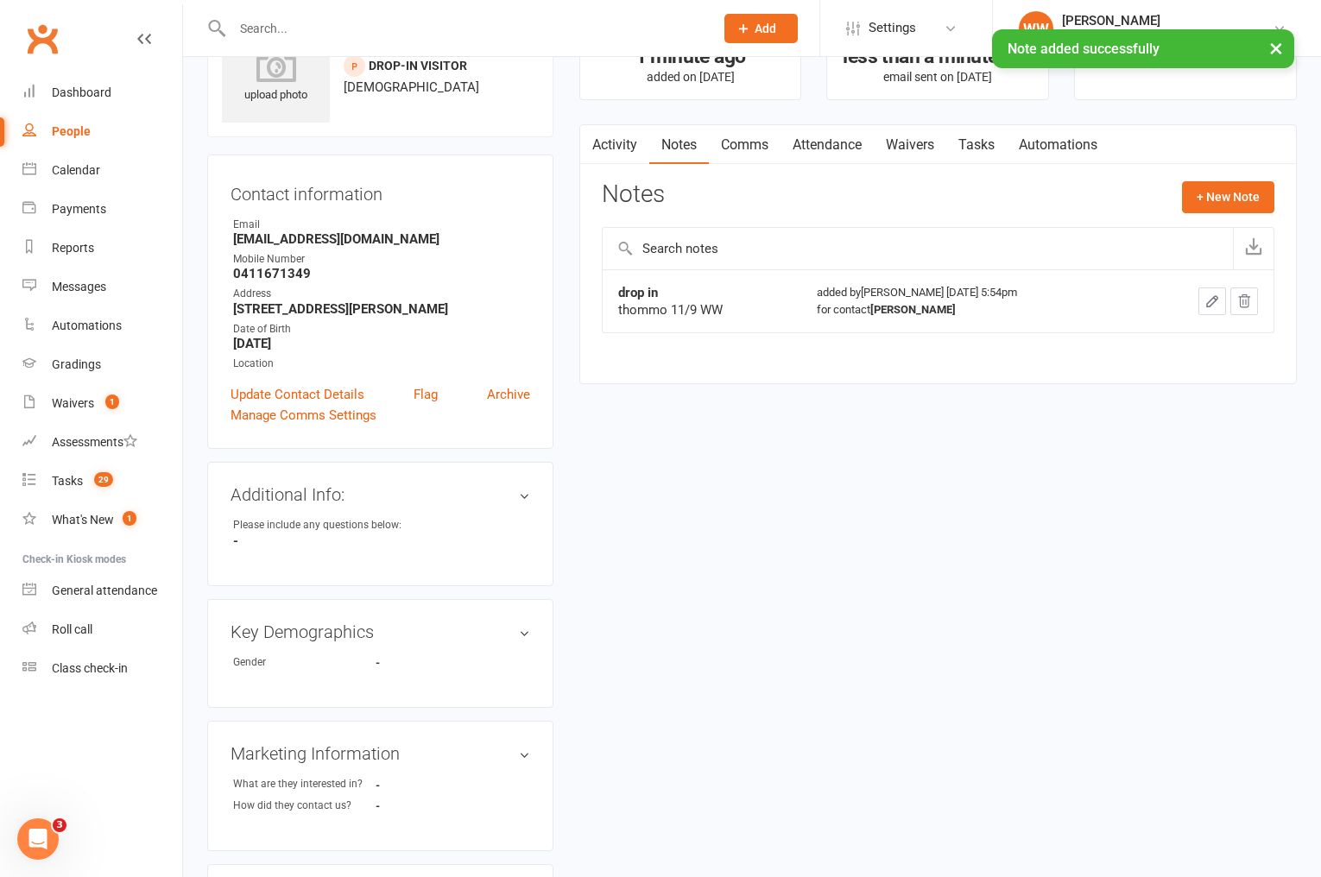
click at [978, 147] on link "Tasks" at bounding box center [977, 145] width 60 height 40
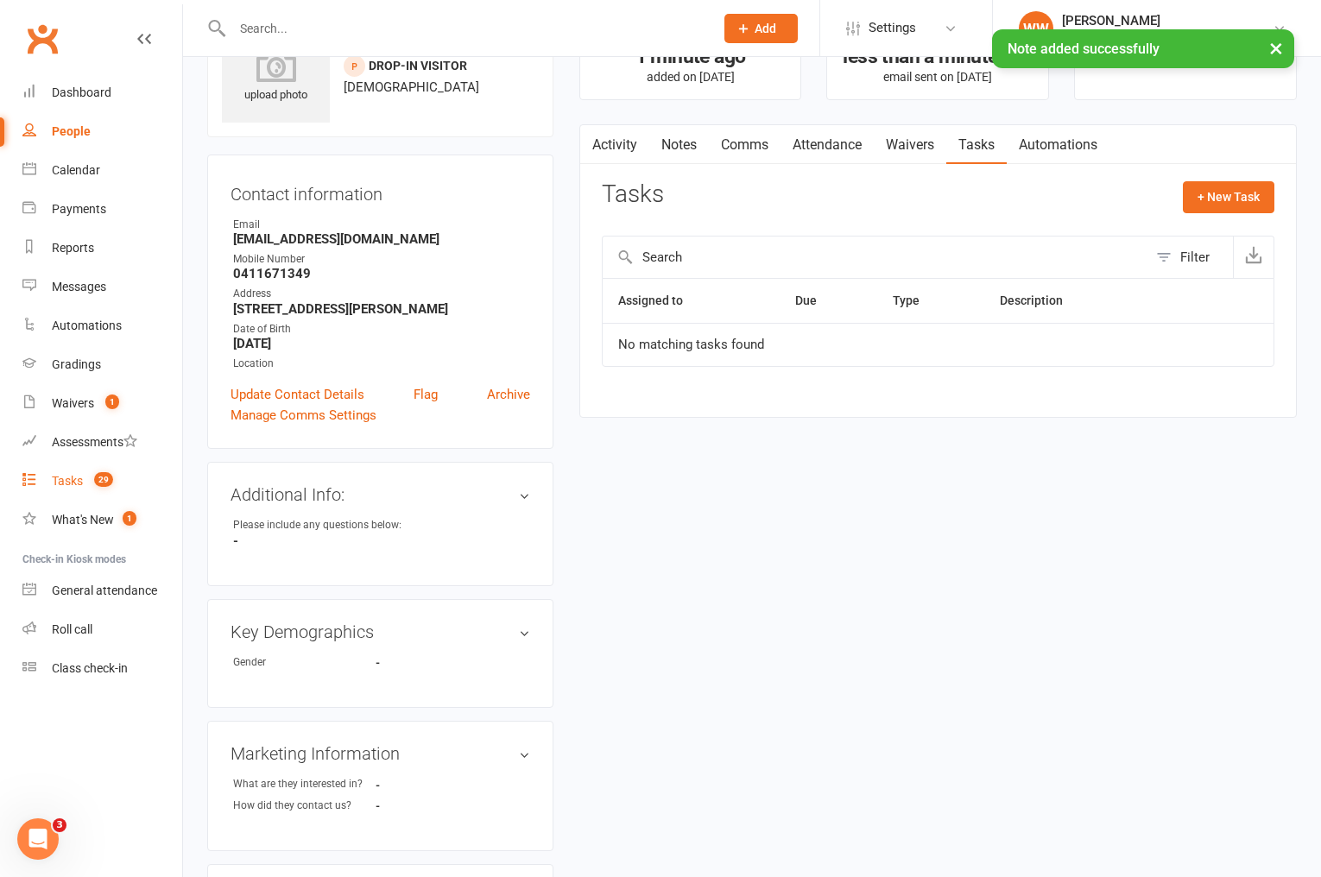
click at [89, 475] on count-badge "29" at bounding box center [99, 481] width 28 height 14
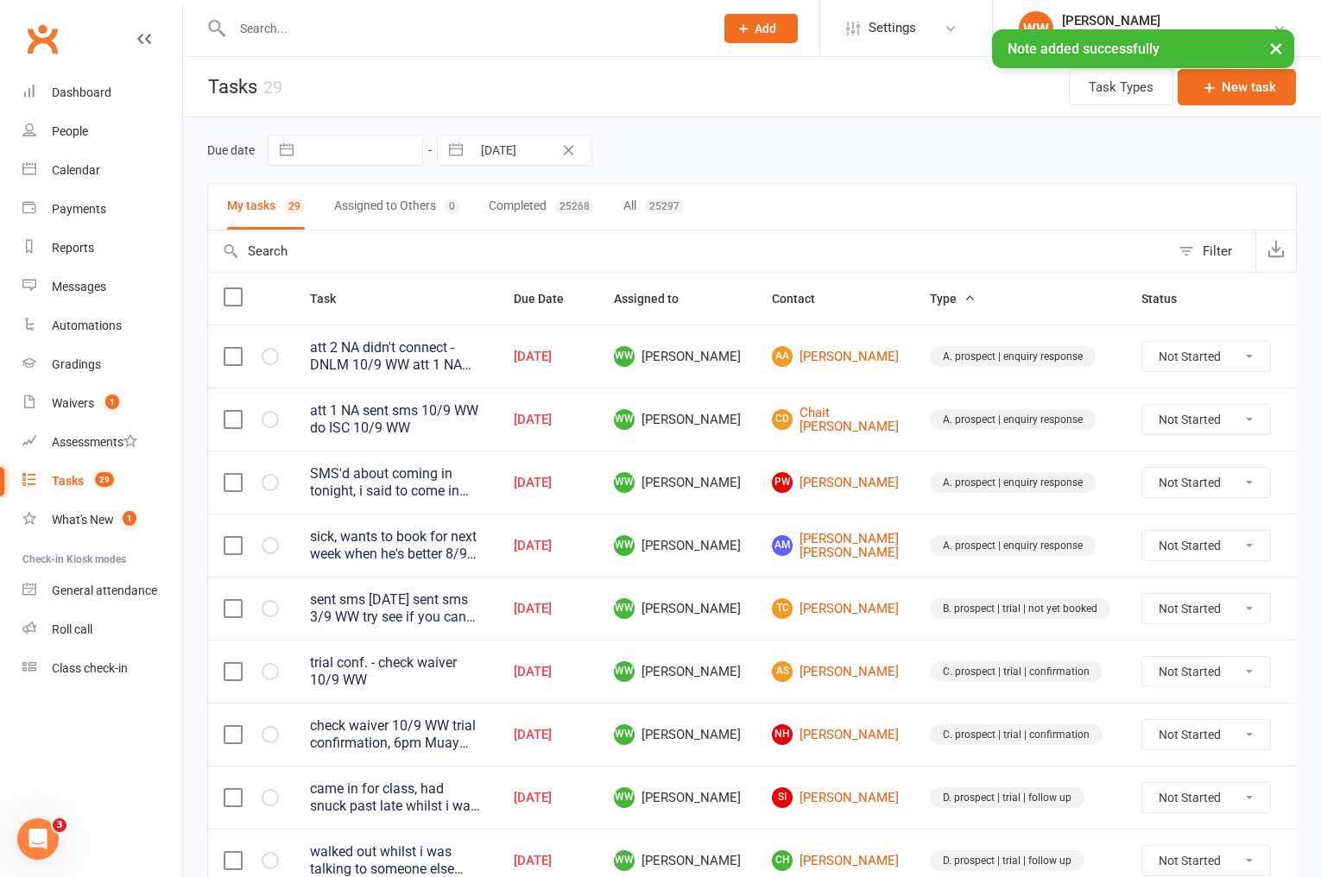
click at [693, 140] on div "Due date Navigate forward to interact with the calendar and select a date. Pres…" at bounding box center [752, 150] width 1090 height 31
click at [702, 149] on div "Due date Navigate forward to interact with the calendar and select a date. Pres…" at bounding box center [752, 150] width 1090 height 31
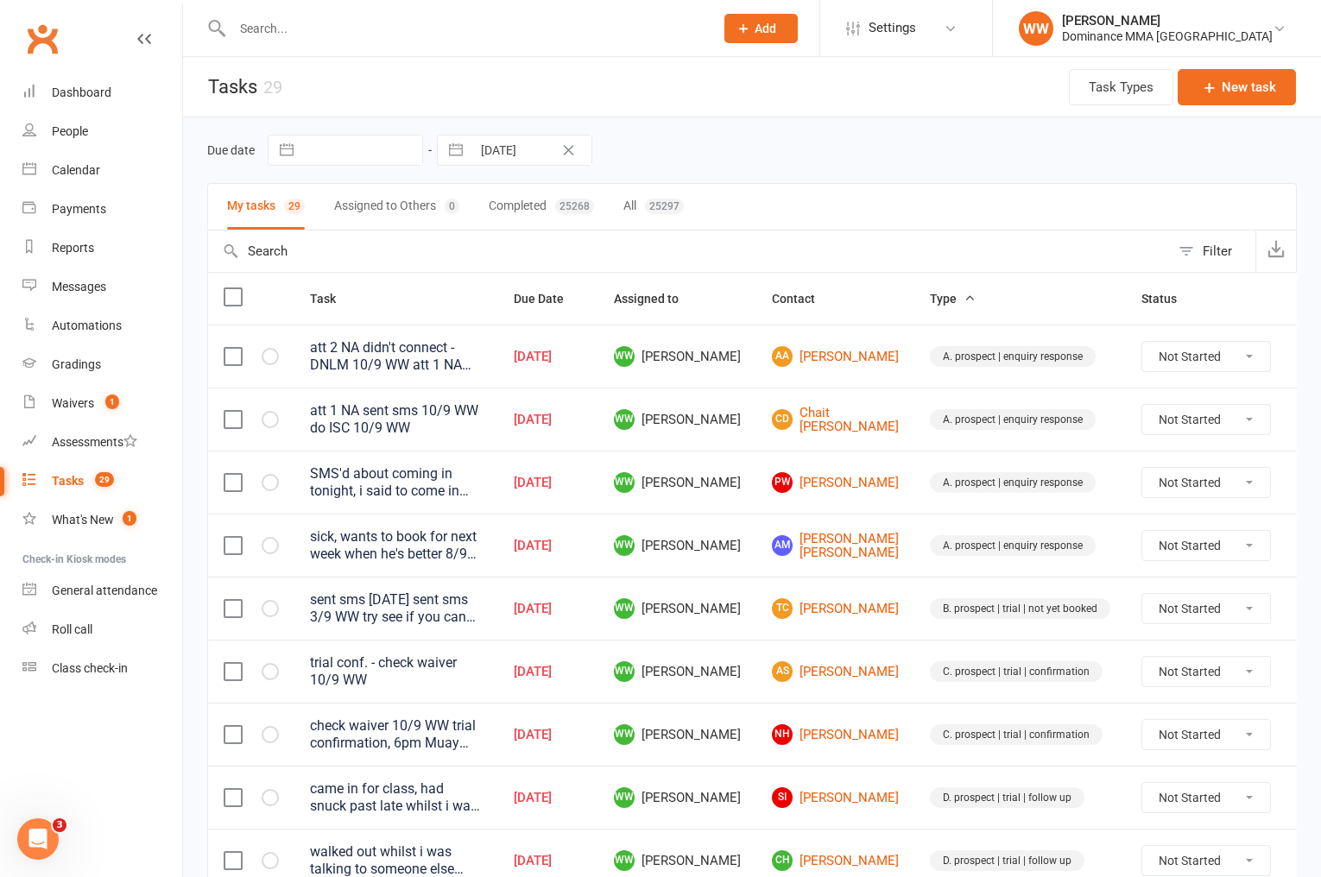
click at [749, 408] on td "WW [PERSON_NAME]" at bounding box center [677, 419] width 158 height 63
click at [738, 424] on span "WW [PERSON_NAME]" at bounding box center [677, 419] width 127 height 21
click at [741, 572] on td "WW [PERSON_NAME]" at bounding box center [677, 545] width 158 height 63
click at [761, 572] on td "AM Alexander MILLS" at bounding box center [836, 545] width 158 height 63
click at [744, 549] on td "WW [PERSON_NAME]" at bounding box center [677, 545] width 158 height 63
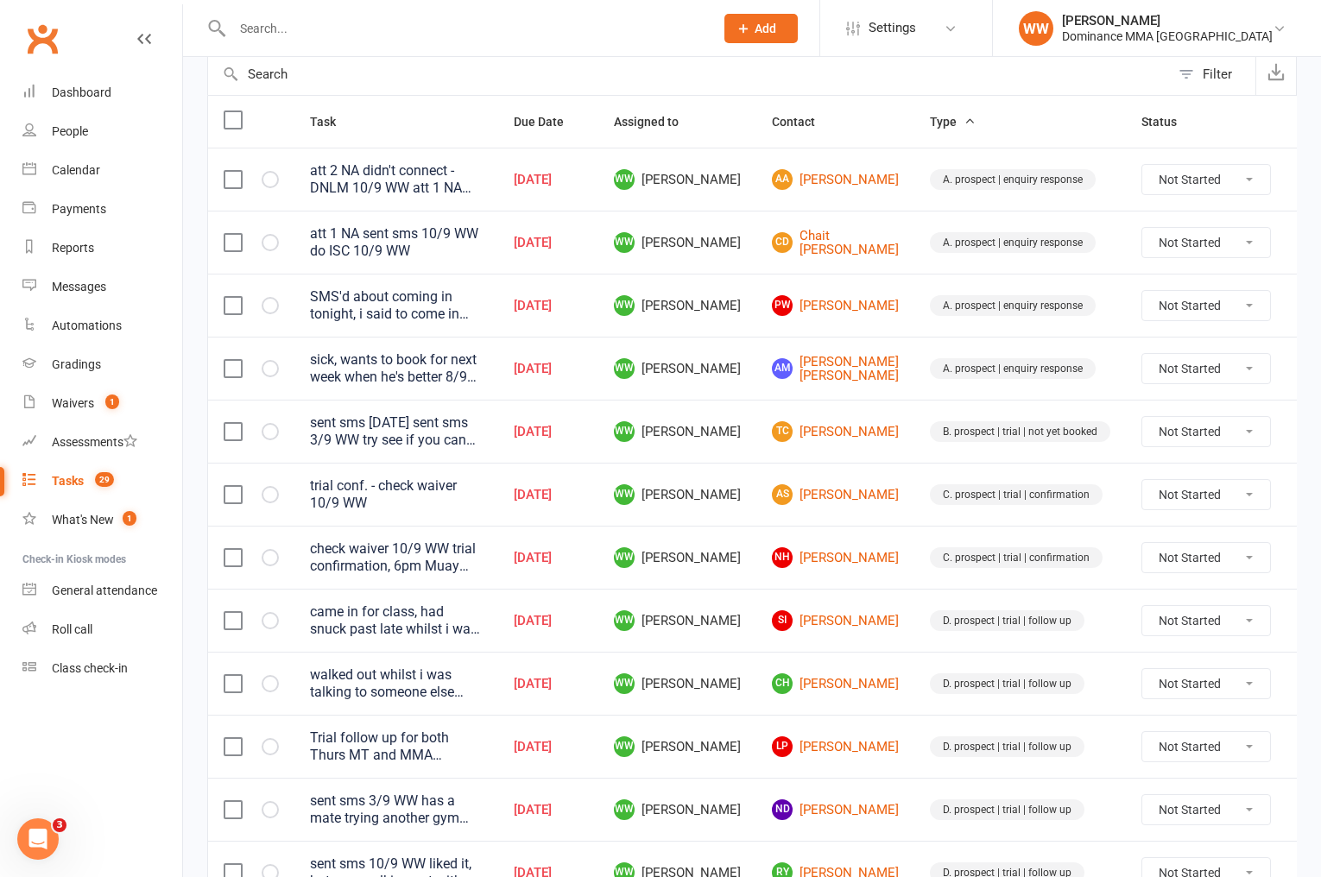
scroll to position [197, 0]
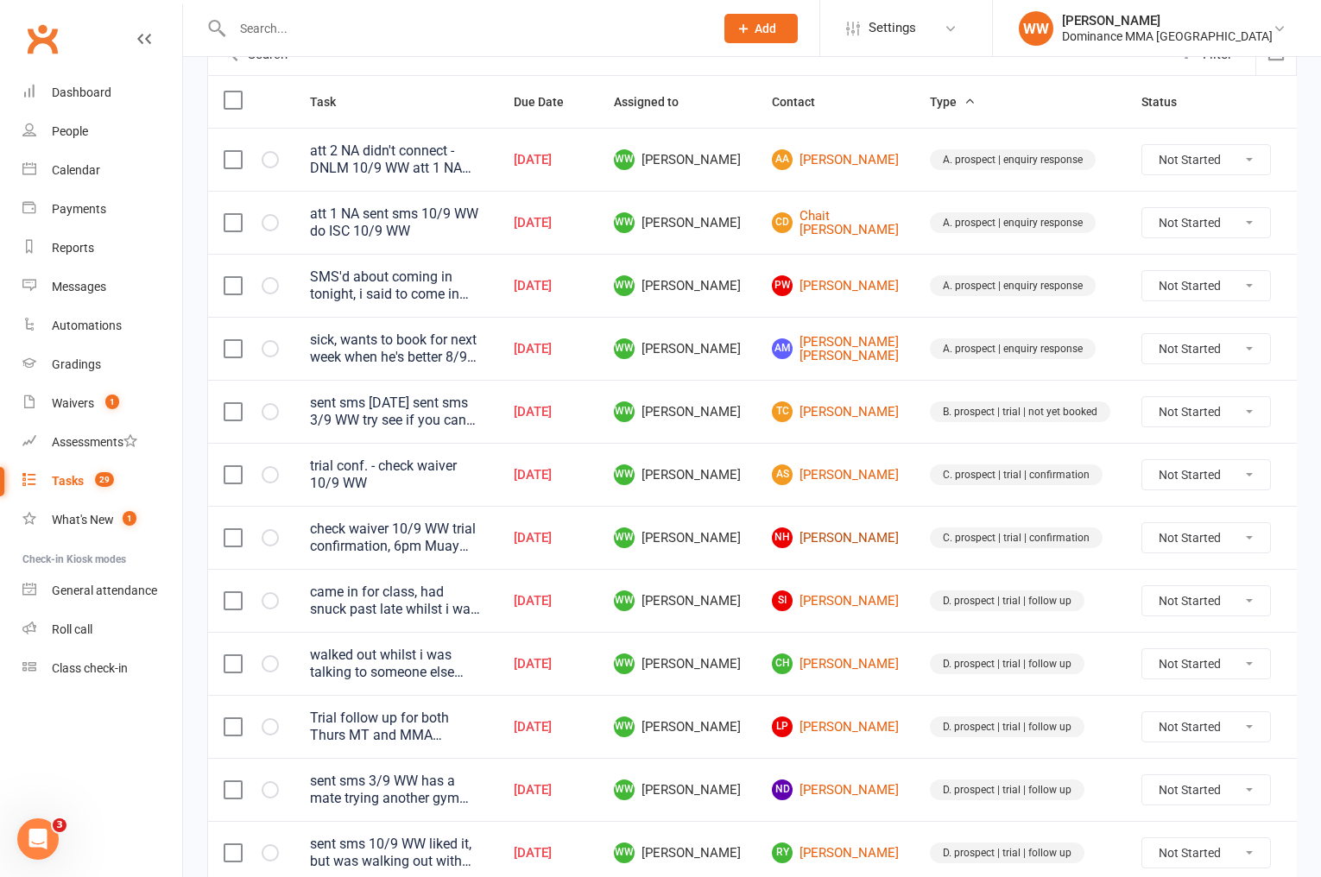
click at [818, 535] on link "NH [PERSON_NAME]" at bounding box center [835, 538] width 127 height 21
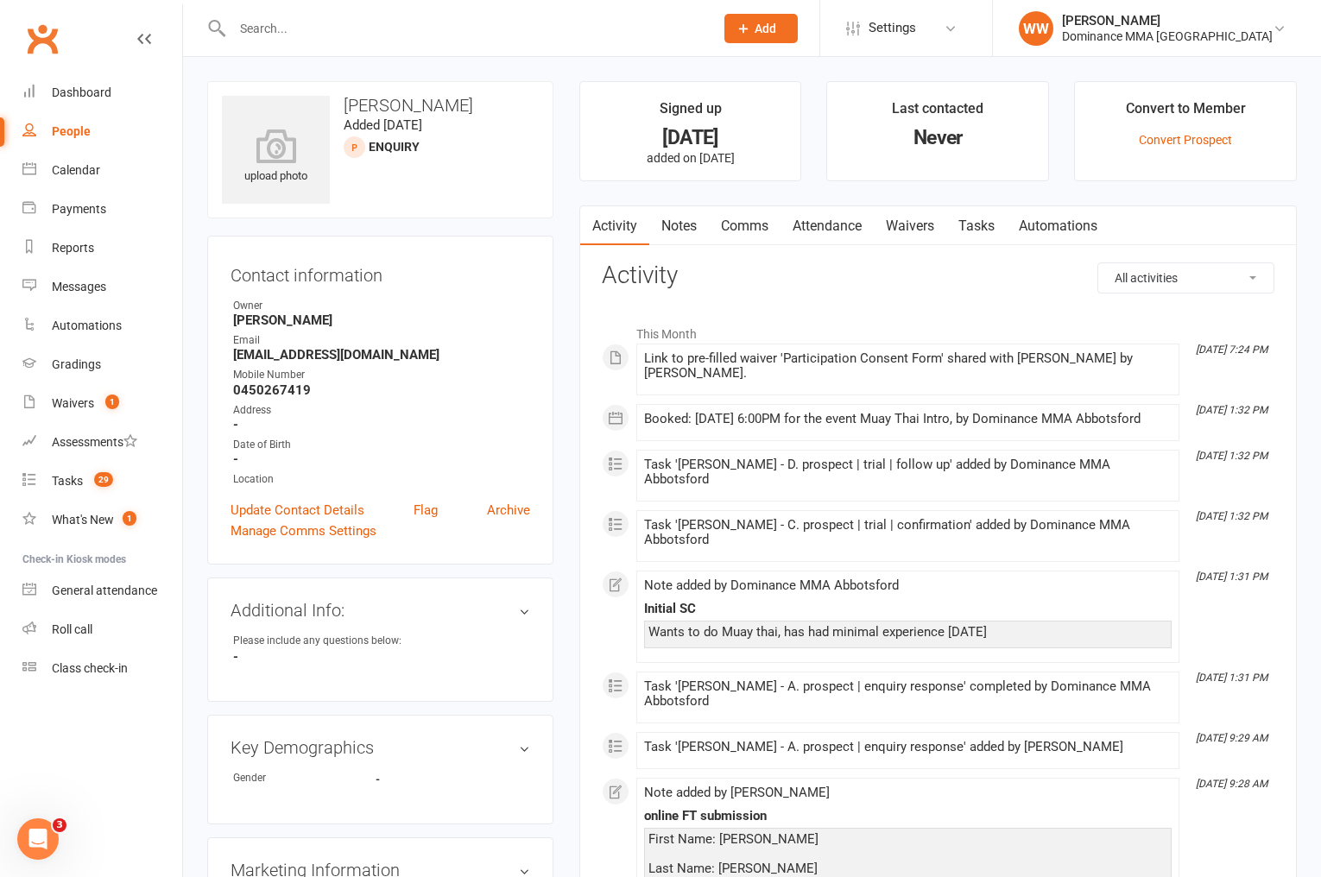
click at [973, 227] on link "Tasks" at bounding box center [977, 226] width 60 height 40
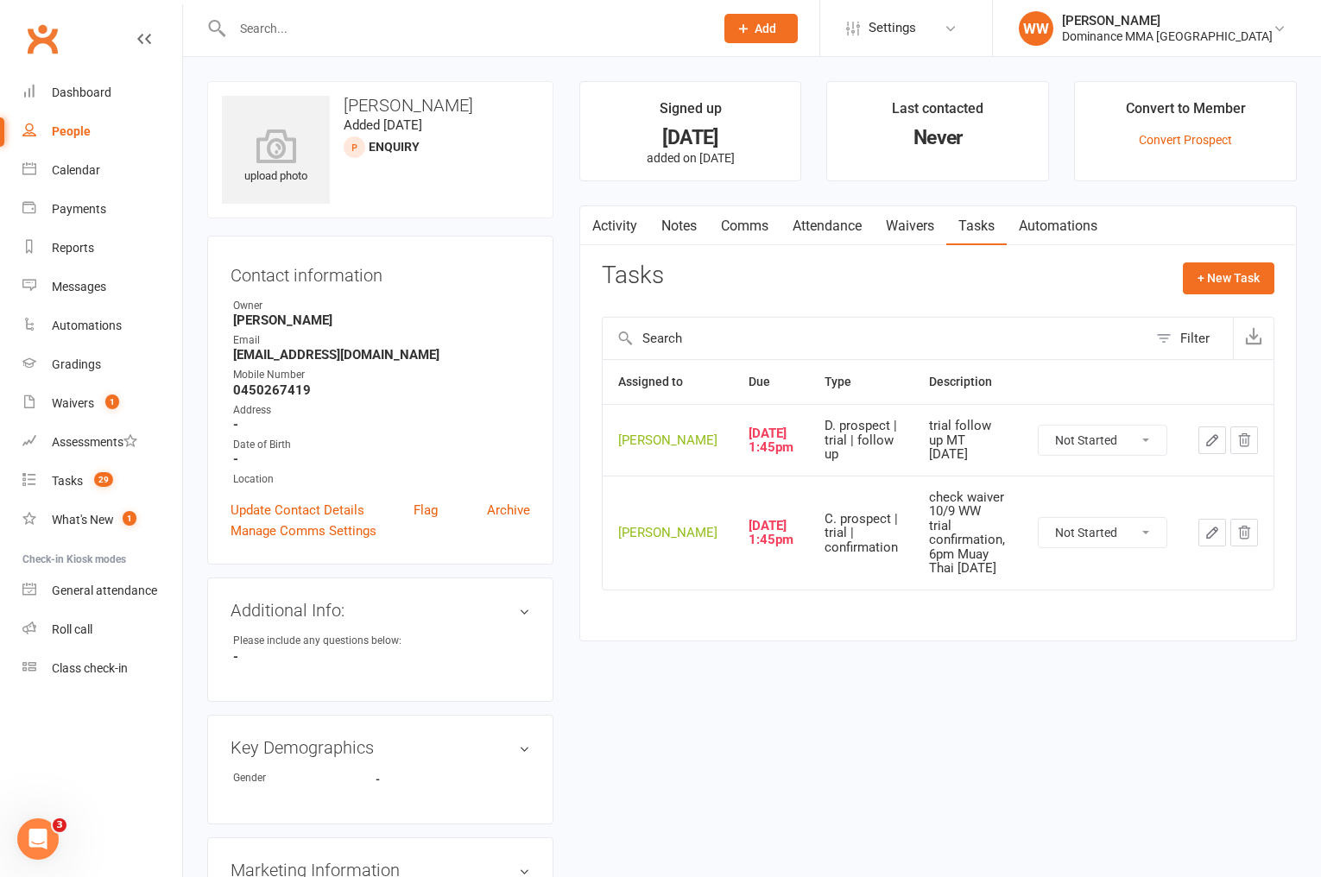
click at [1073, 535] on select "Not Started In Progress Waiting Complete" at bounding box center [1103, 532] width 128 height 29
click at [1039, 518] on select "Not Started In Progress Waiting Complete" at bounding box center [1103, 532] width 128 height 29
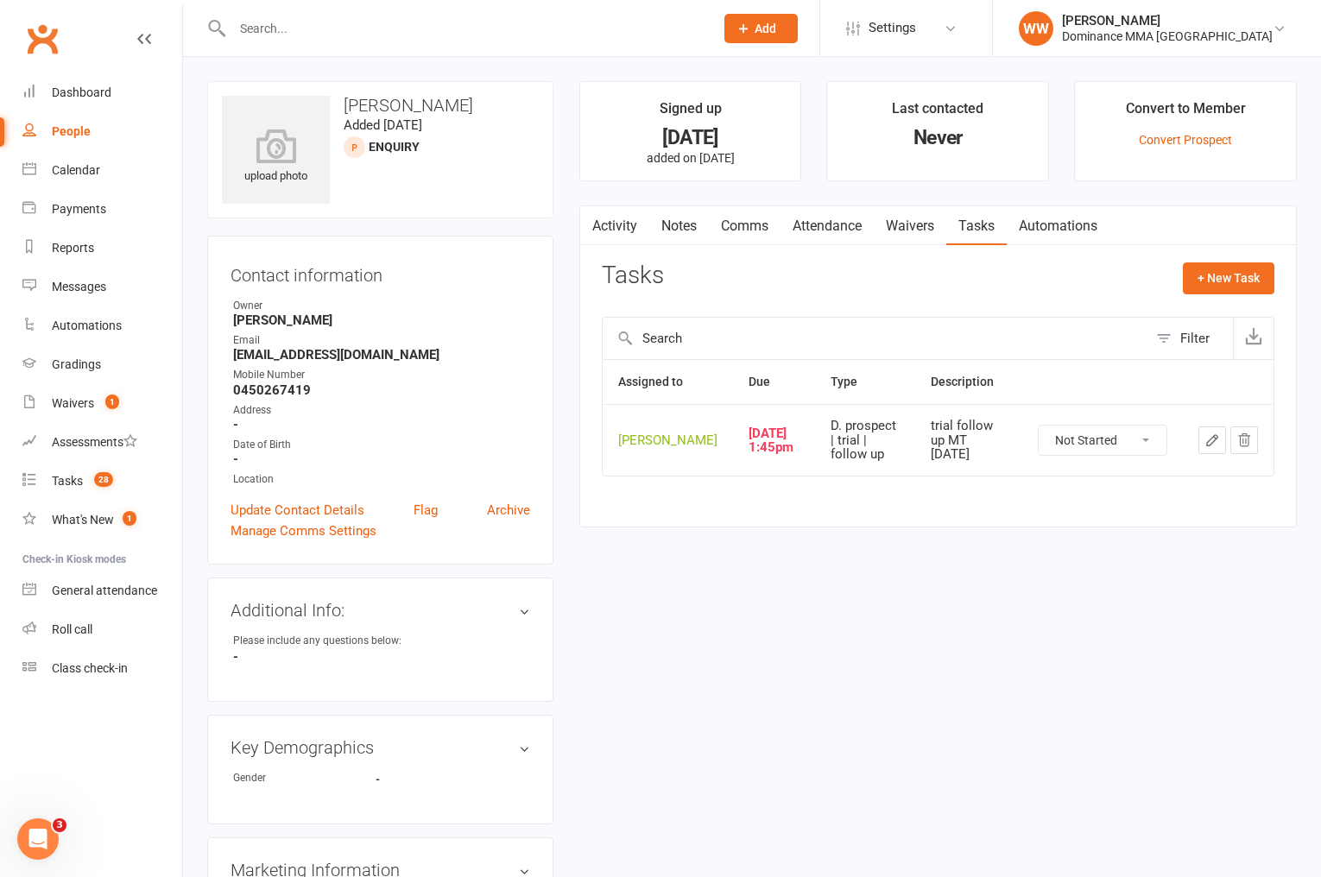
click at [1207, 446] on icon "button" at bounding box center [1212, 440] width 10 height 10
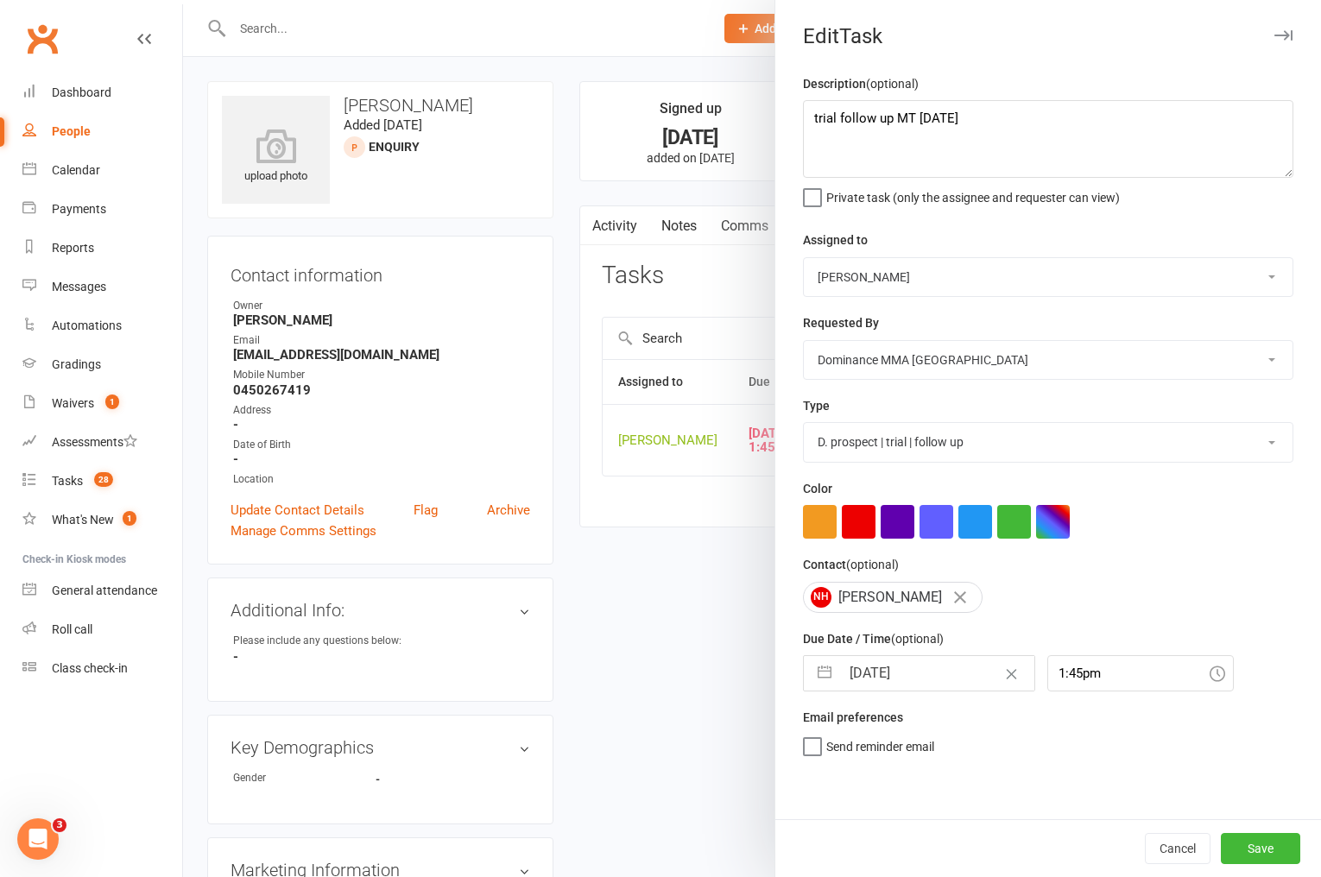
click at [845, 439] on select "A. prospect | enquiry response B. prospect | trial | not yet booked C. prospect…" at bounding box center [1048, 442] width 489 height 38
click at [804, 425] on select "A. prospect | enquiry response B. prospect | trial | not yet booked C. prospect…" at bounding box center [1048, 442] width 489 height 38
click at [810, 121] on textarea "trial follow up MT 9/9 SA" at bounding box center [1048, 139] width 491 height 78
click at [1244, 858] on button "Save" at bounding box center [1260, 848] width 79 height 31
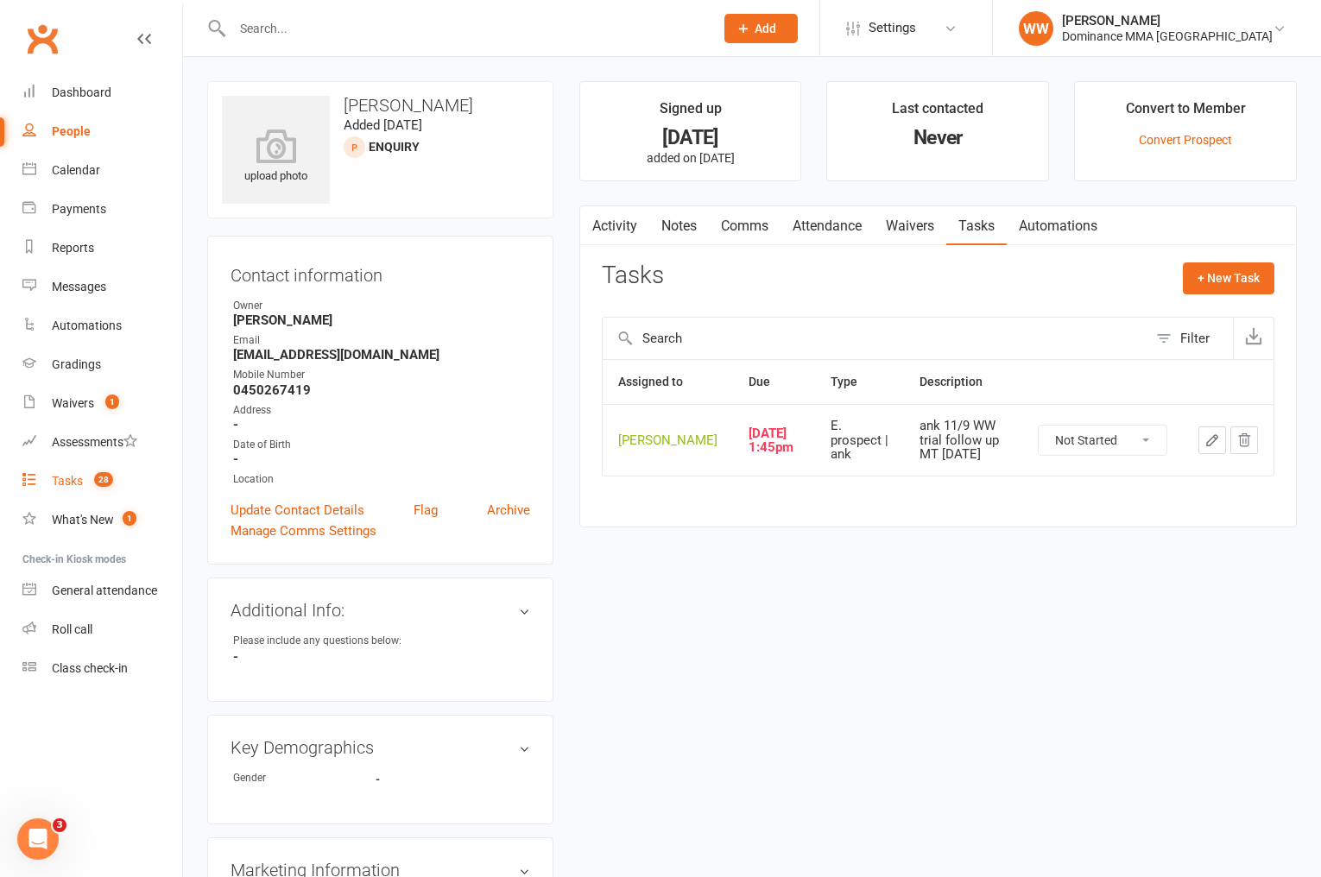
click at [74, 484] on div "Tasks" at bounding box center [67, 481] width 31 height 14
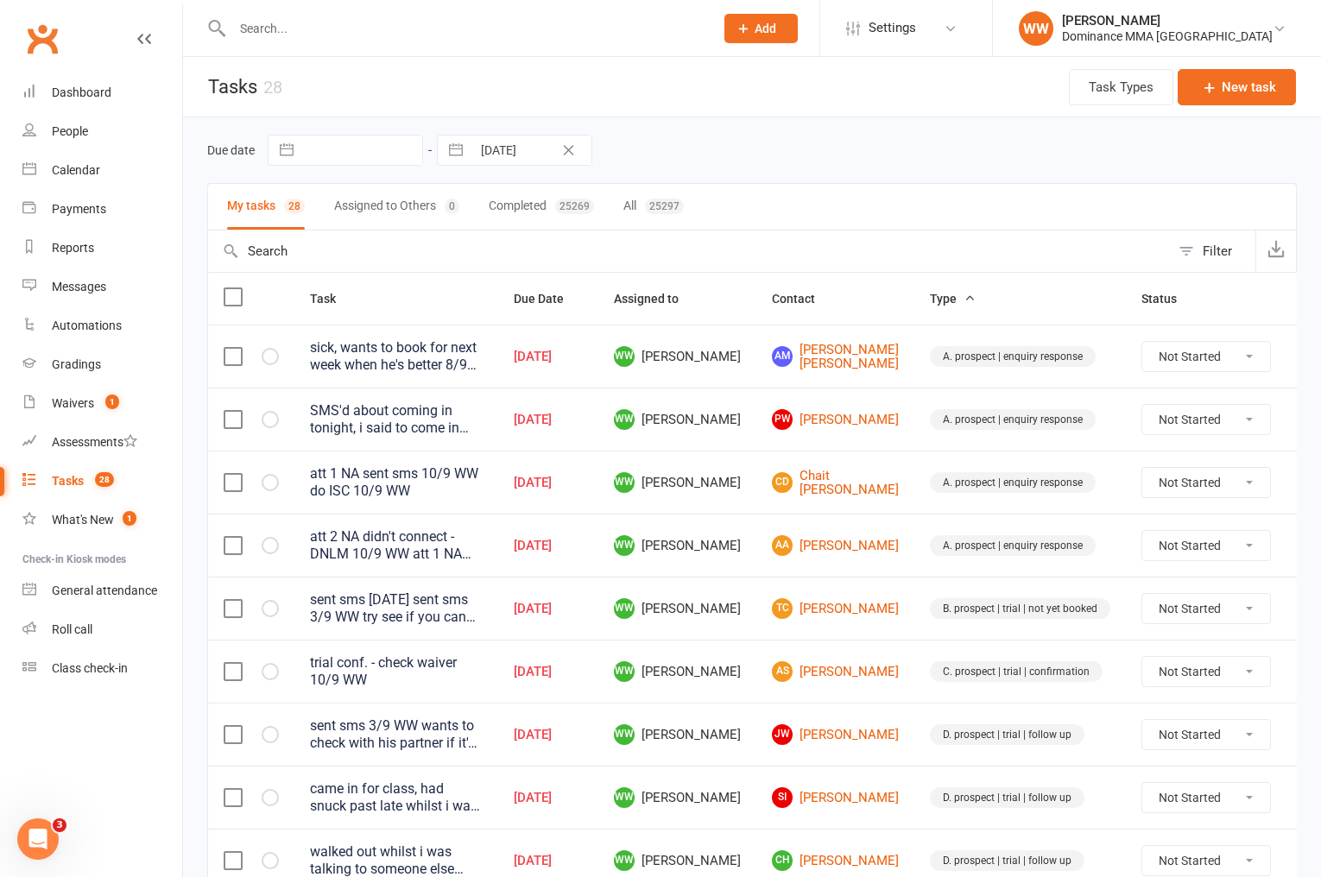
click at [869, 683] on td "AS [PERSON_NAME]" at bounding box center [836, 671] width 158 height 63
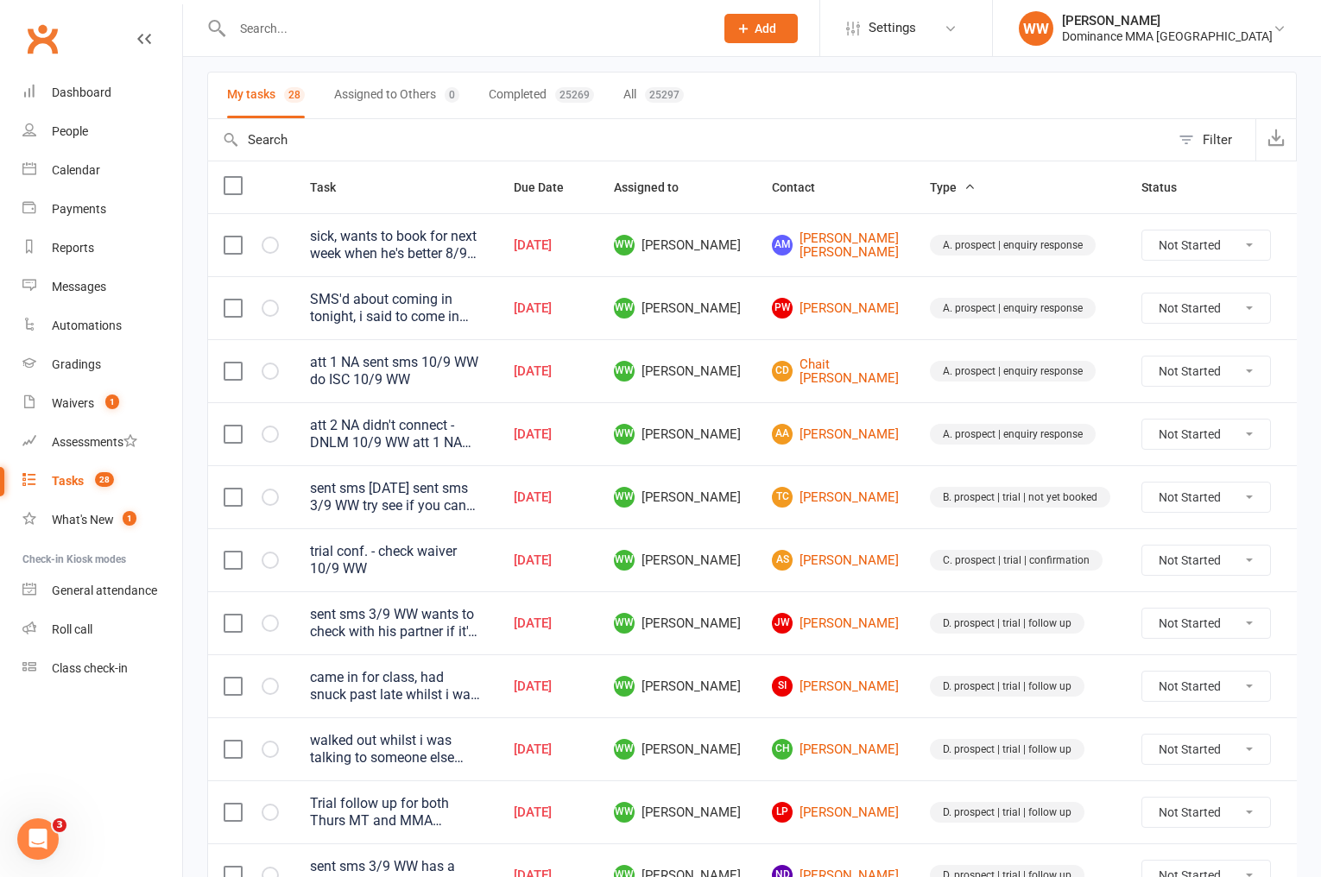
scroll to position [113, 0]
click at [819, 563] on link "AS [PERSON_NAME]" at bounding box center [835, 558] width 127 height 21
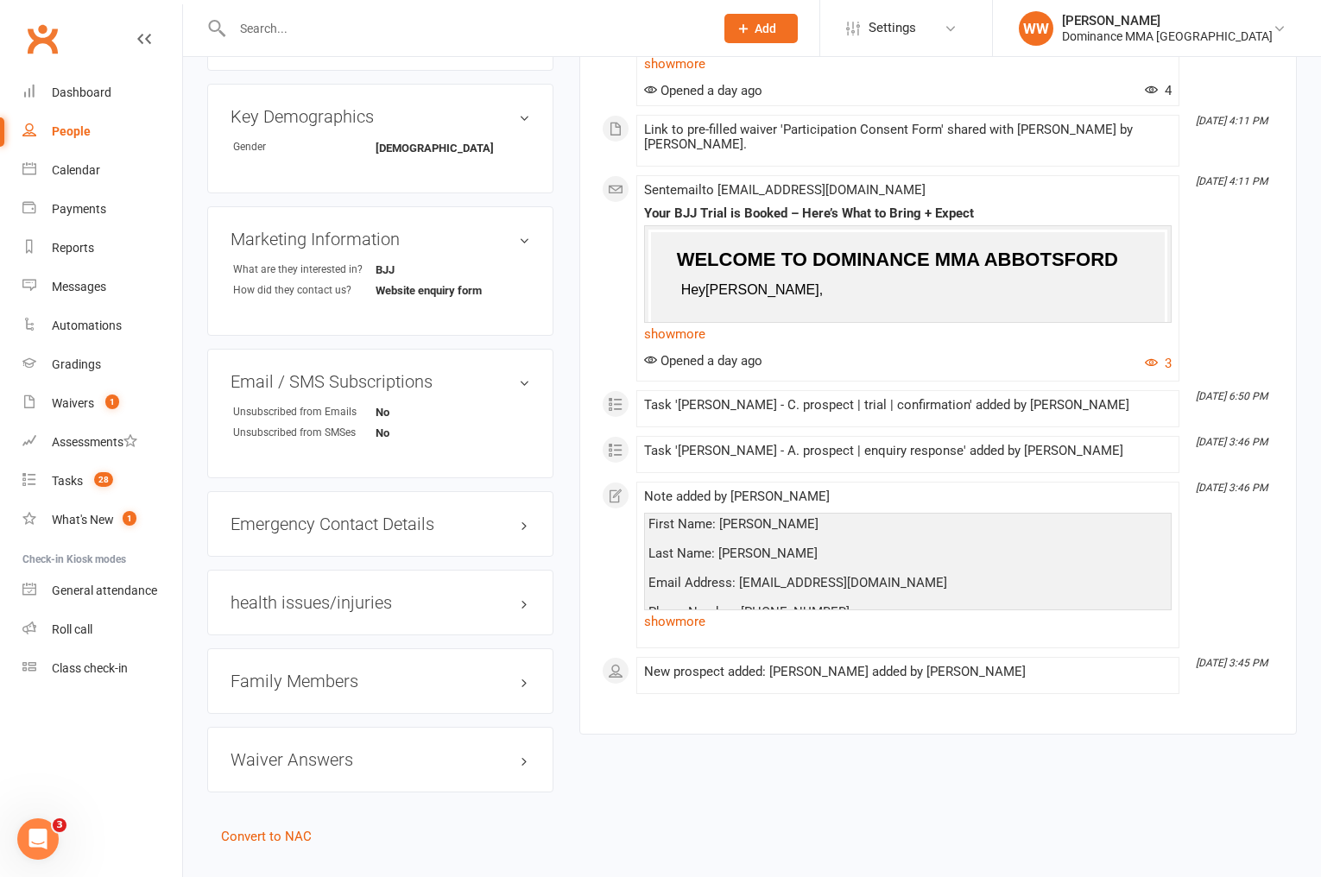
scroll to position [667, 0]
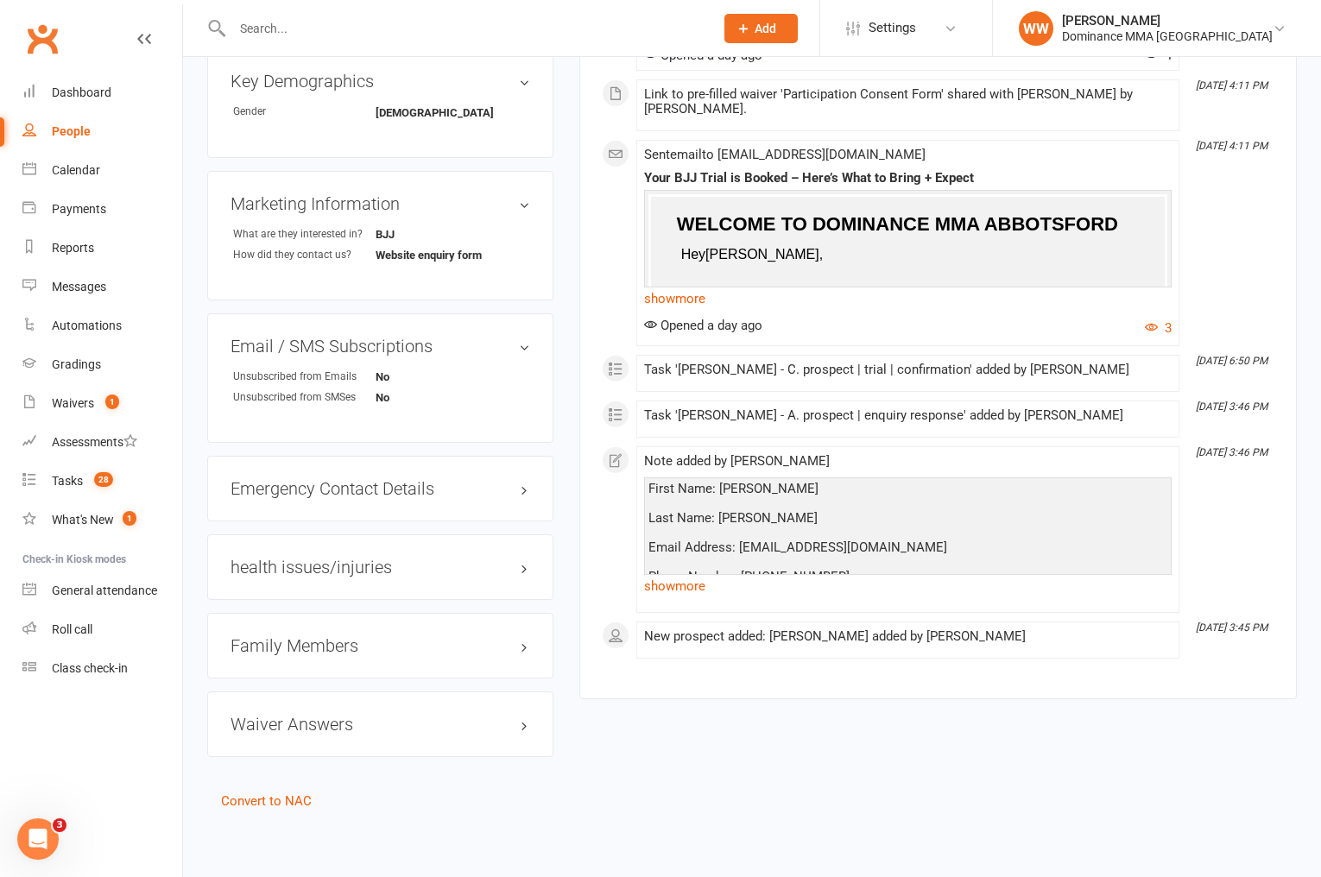
click at [685, 600] on div "Note added by Will Wesley First Name: Alec Last Name: Staples Email Address: al…" at bounding box center [908, 529] width 528 height 151
click at [686, 592] on link "show more" at bounding box center [908, 586] width 528 height 24
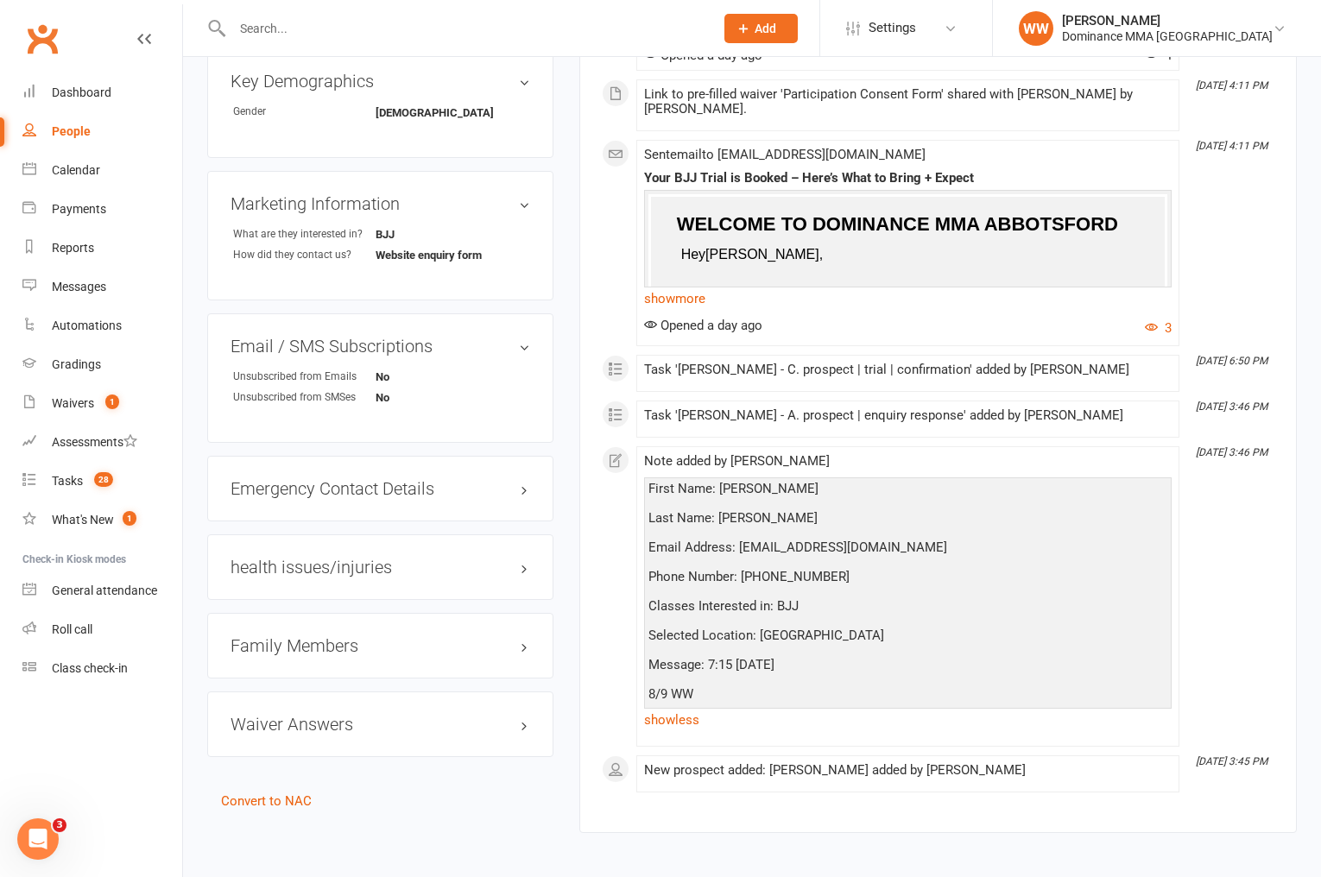
click at [583, 559] on div "Activity Notes Comms Attendance Waivers Tasks Automations All activities Bookin…" at bounding box center [938, 186] width 718 height 1295
click at [586, 550] on div "Activity Notes Comms Attendance Waivers Tasks Automations All activities Bookin…" at bounding box center [938, 186] width 718 height 1295
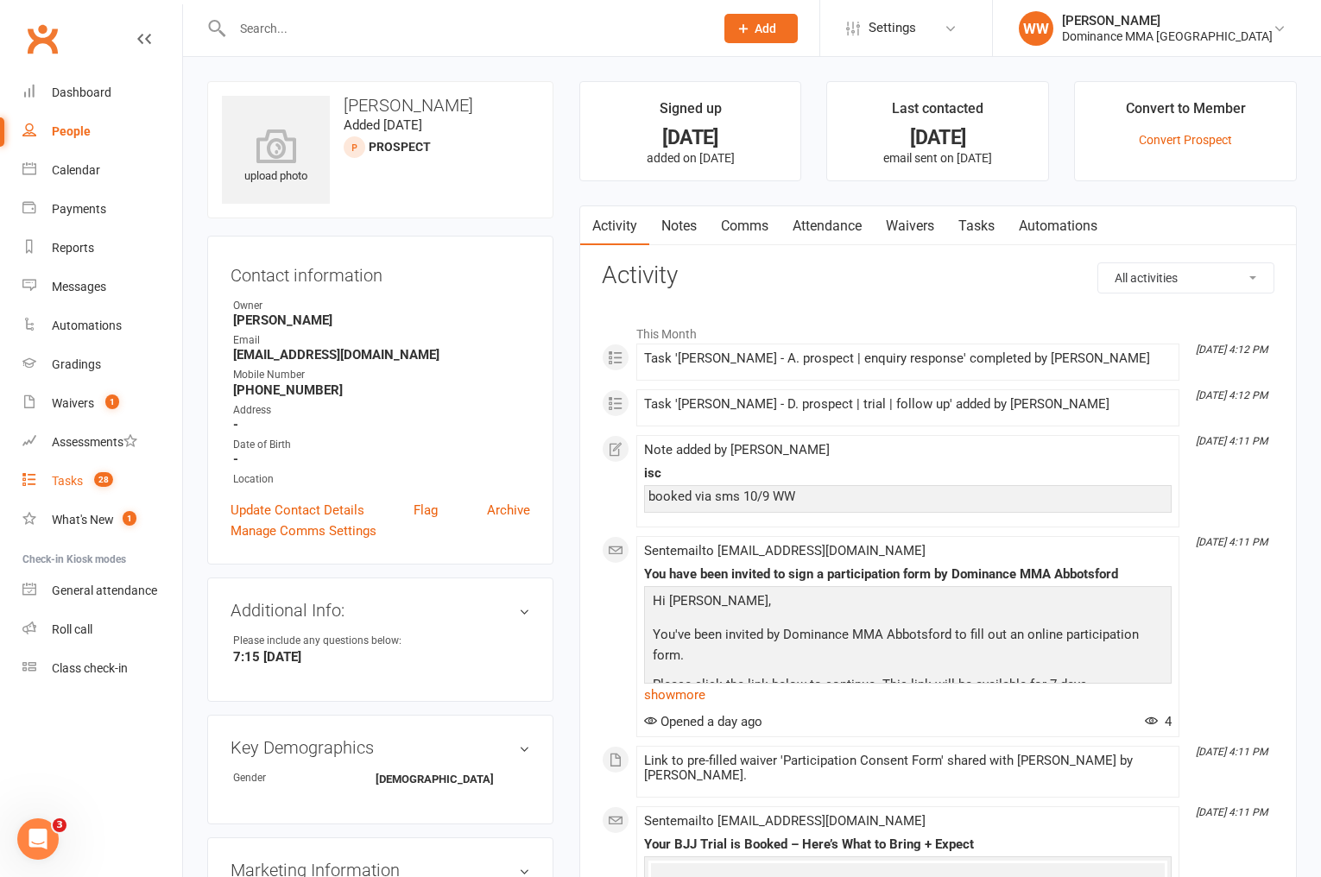
click at [72, 472] on link "Tasks 28" at bounding box center [102, 481] width 160 height 39
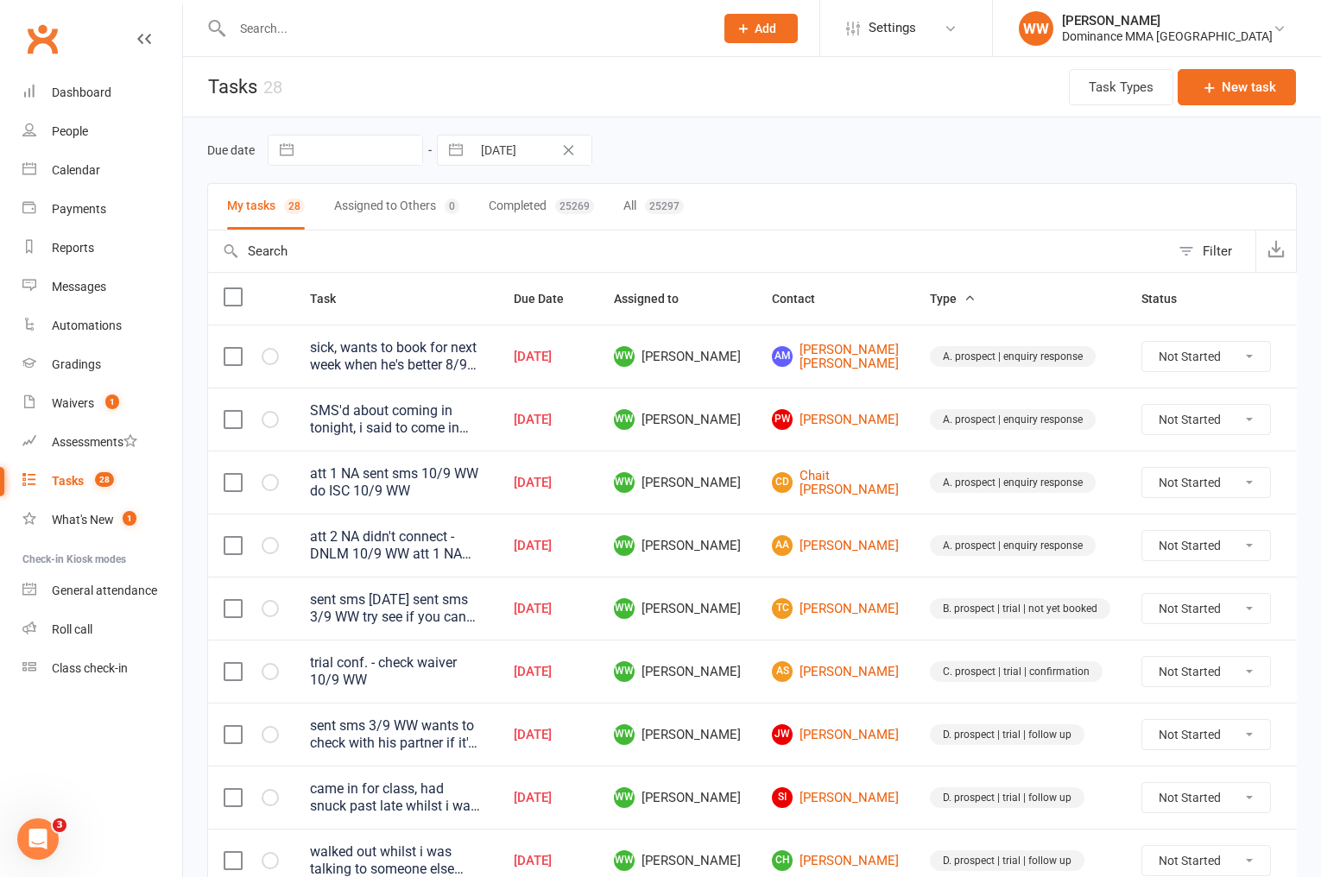
click at [746, 695] on td "WW [PERSON_NAME]" at bounding box center [677, 671] width 158 height 63
click at [1304, 800] on icon at bounding box center [1312, 797] width 17 height 17
click at [1152, 852] on link "Edit" at bounding box center [1194, 862] width 171 height 35
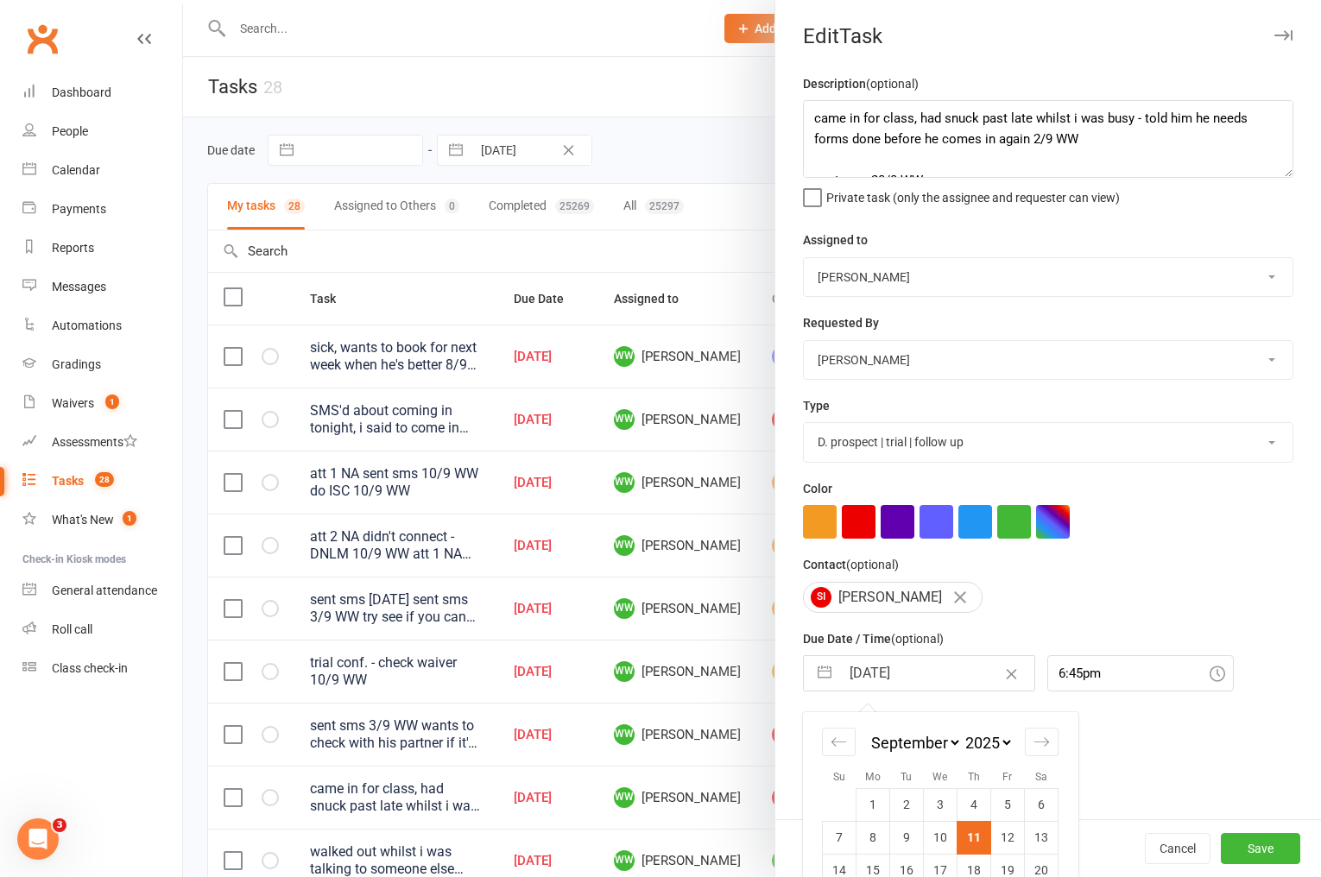
click at [851, 677] on input "[DATE]" at bounding box center [937, 673] width 194 height 35
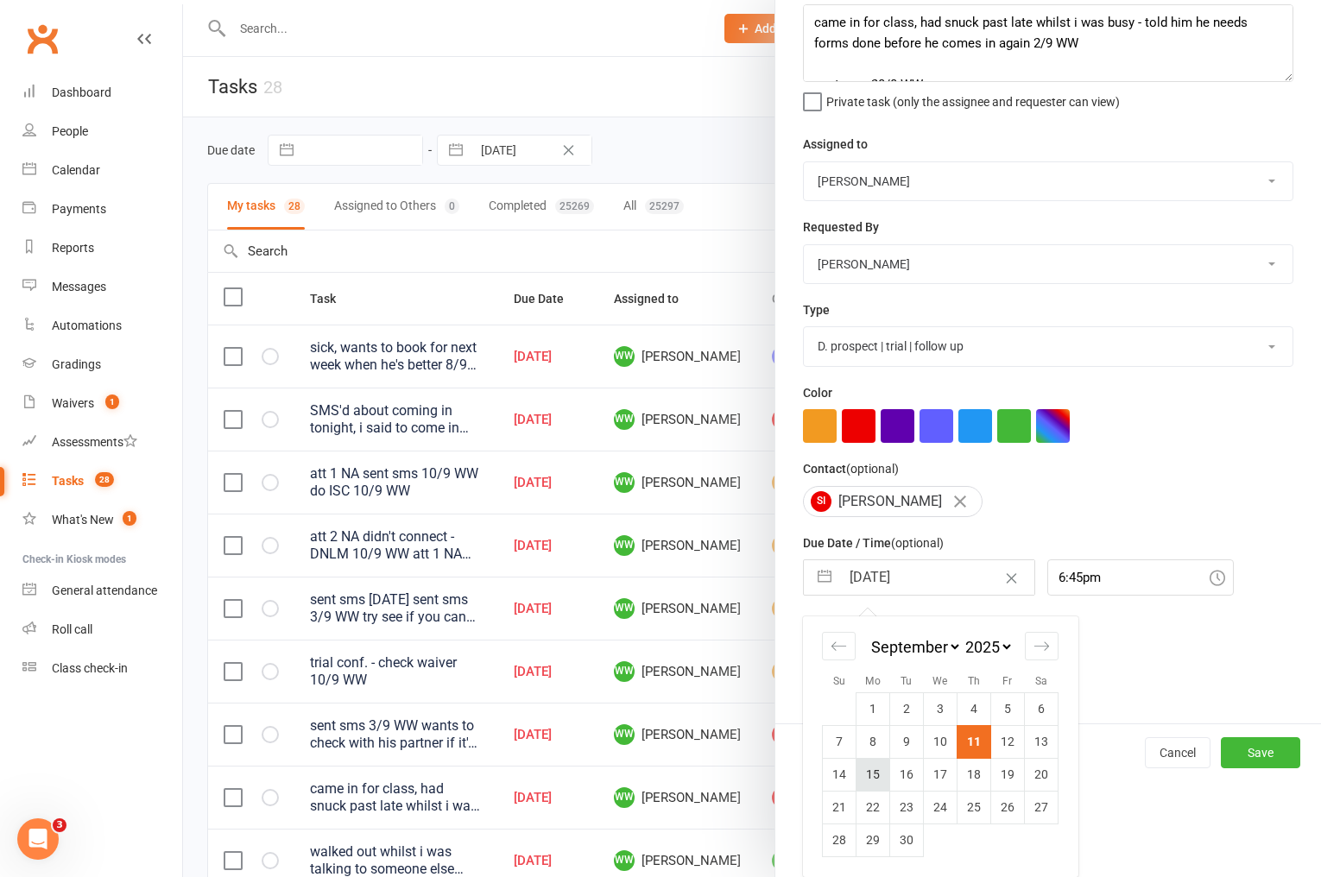
click at [873, 770] on td "15" at bounding box center [874, 774] width 34 height 33
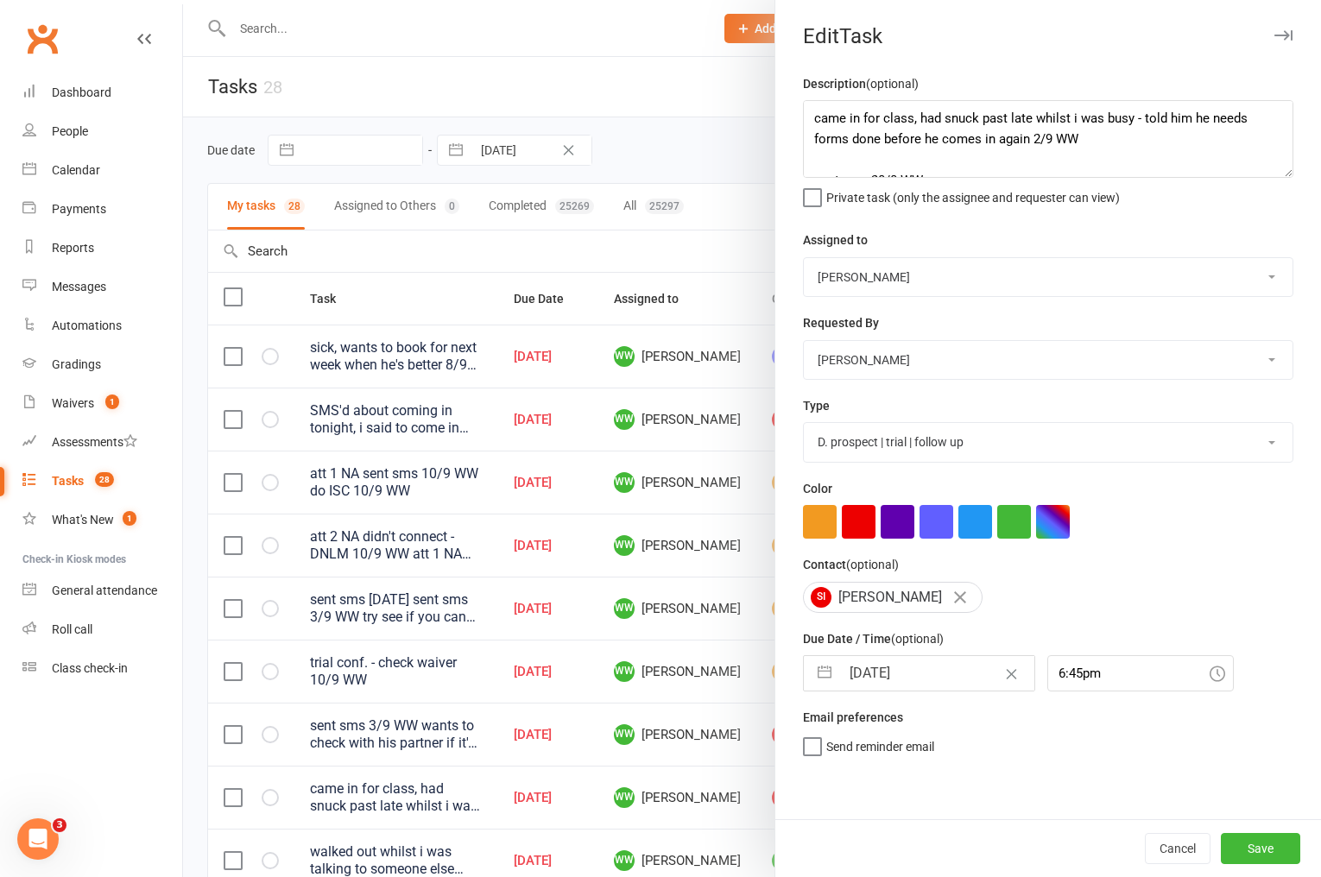
scroll to position [0, 0]
click at [1270, 852] on button "Save" at bounding box center [1260, 848] width 79 height 31
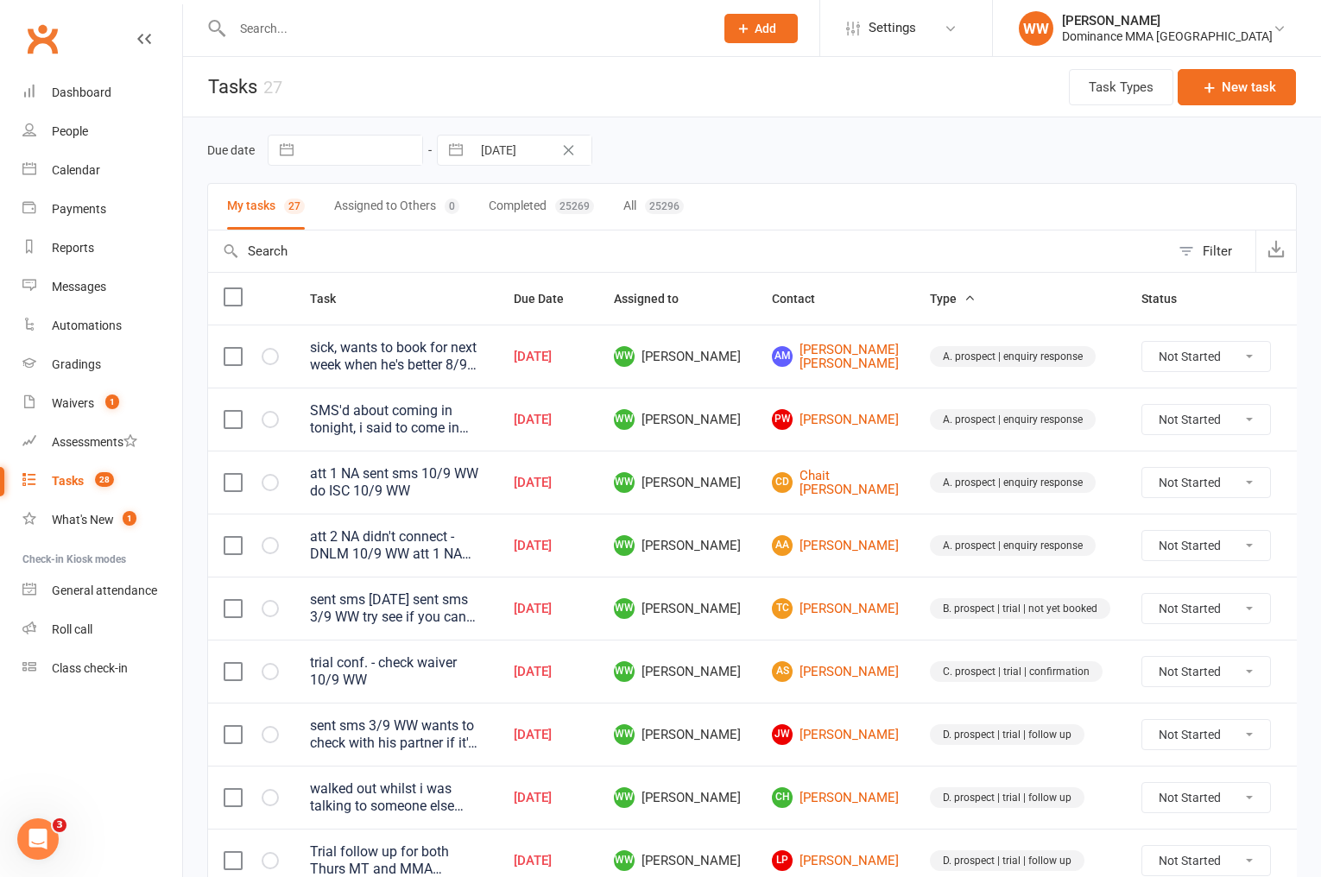
click at [865, 643] on td "AS [PERSON_NAME]" at bounding box center [836, 671] width 158 height 63
click at [868, 643] on td "AS [PERSON_NAME]" at bounding box center [836, 671] width 158 height 63
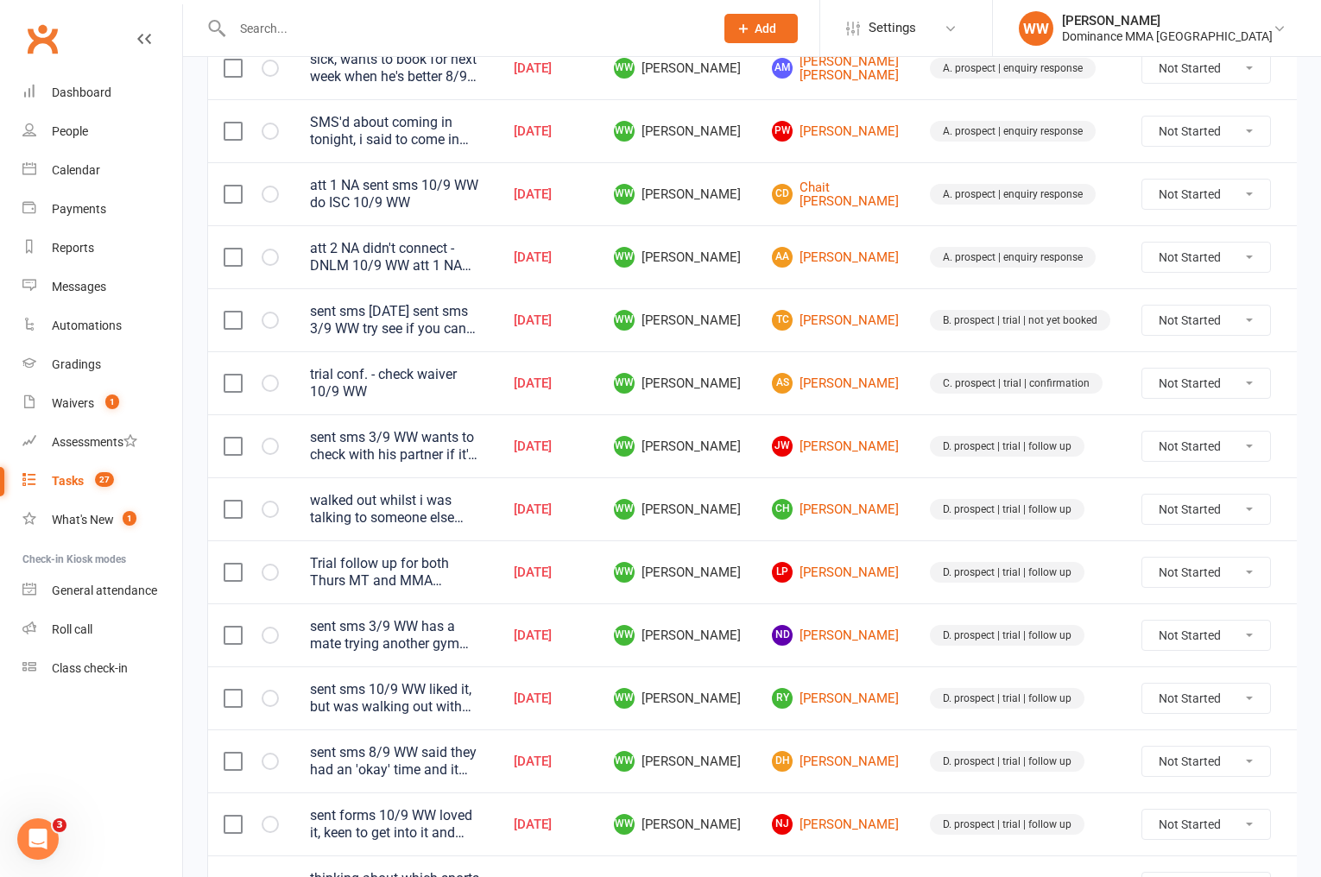
scroll to position [294, 0]
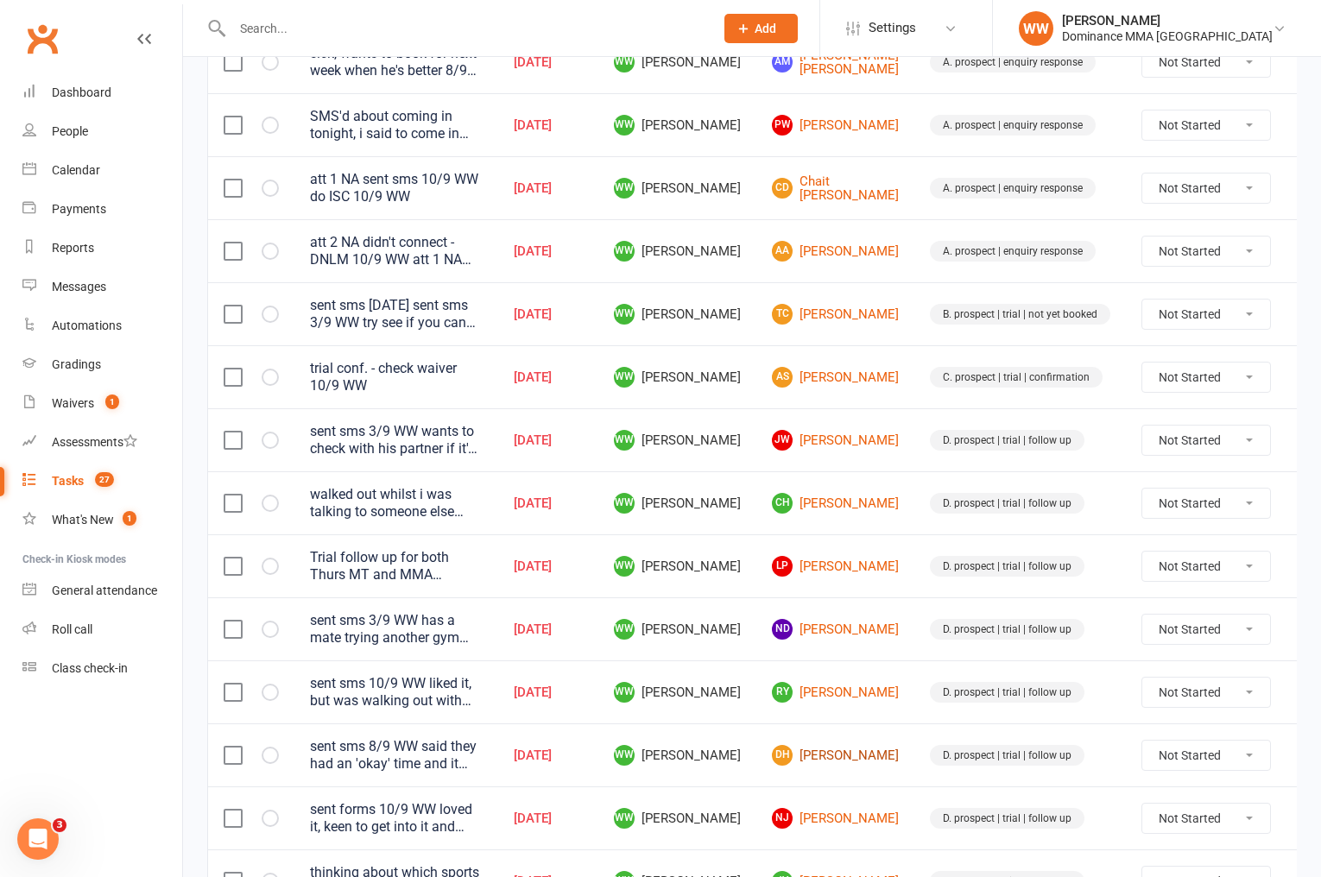
click at [855, 745] on link "DH Daniel Hawzi" at bounding box center [835, 755] width 127 height 21
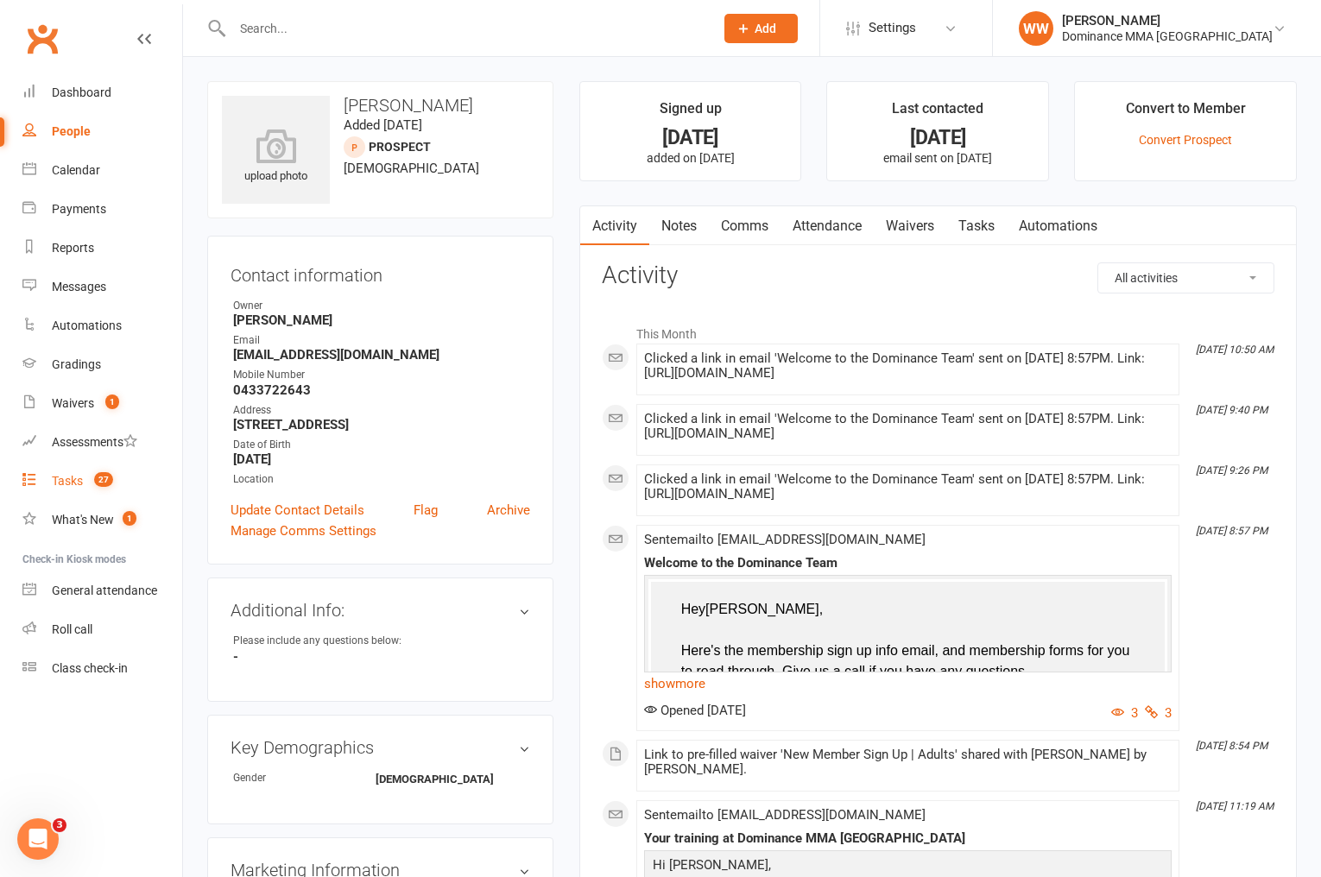
click at [54, 481] on div "Tasks" at bounding box center [67, 481] width 31 height 14
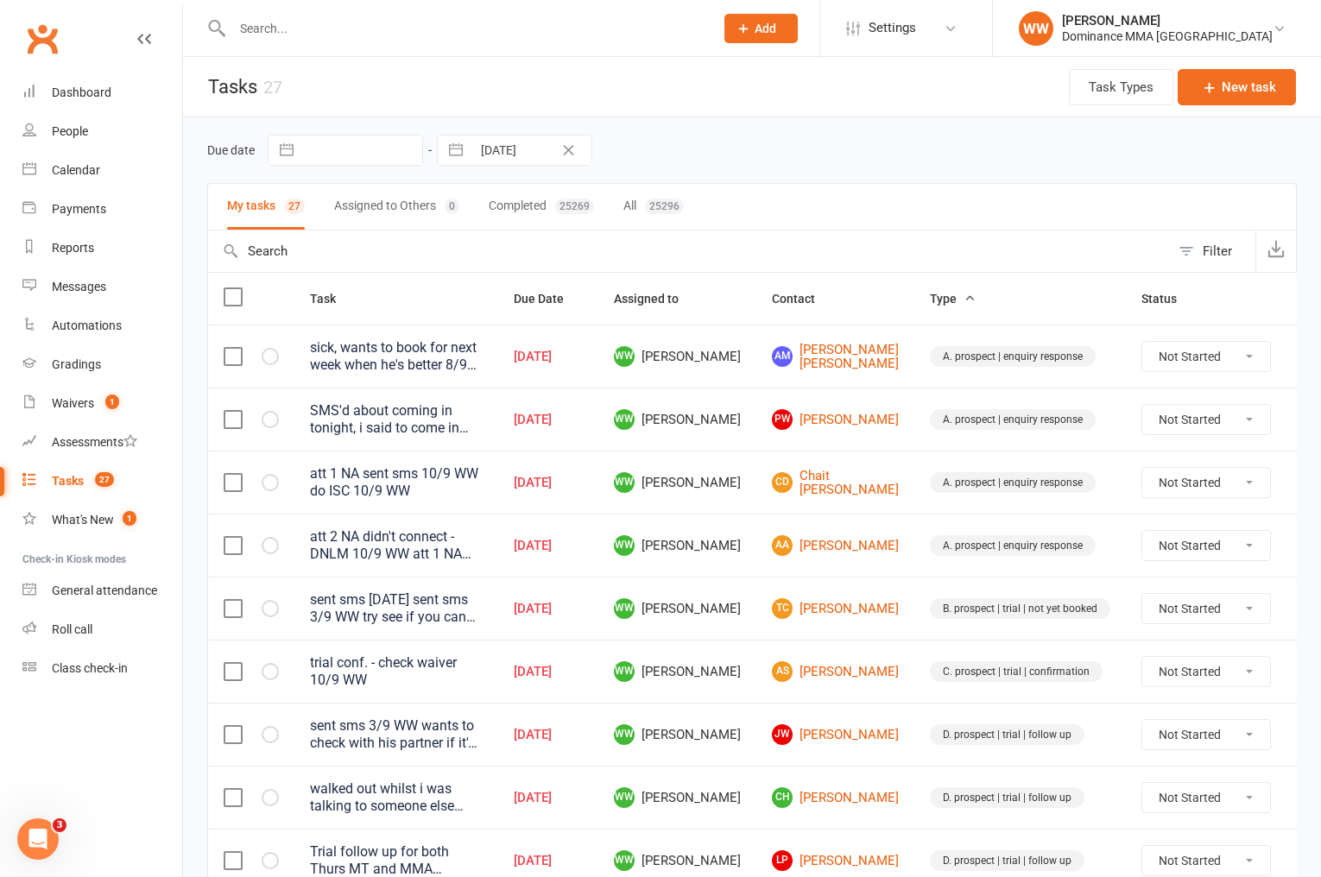
click at [915, 519] on td "A. prospect | enquiry response" at bounding box center [1021, 545] width 212 height 63
click at [1304, 362] on icon at bounding box center [1312, 356] width 17 height 17
click at [1156, 436] on link "Edit" at bounding box center [1194, 425] width 171 height 35
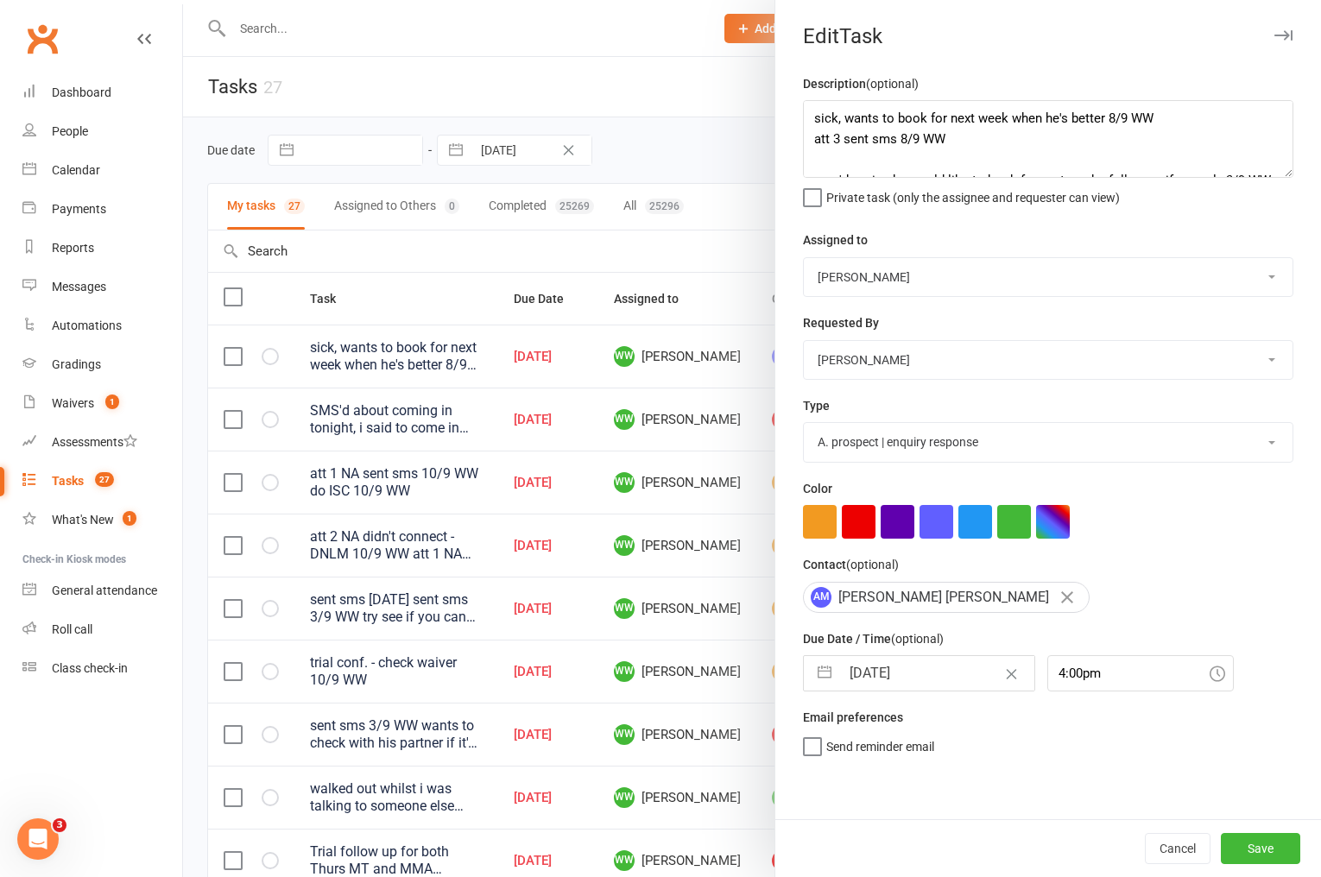
click at [906, 681] on input "[DATE]" at bounding box center [937, 673] width 194 height 35
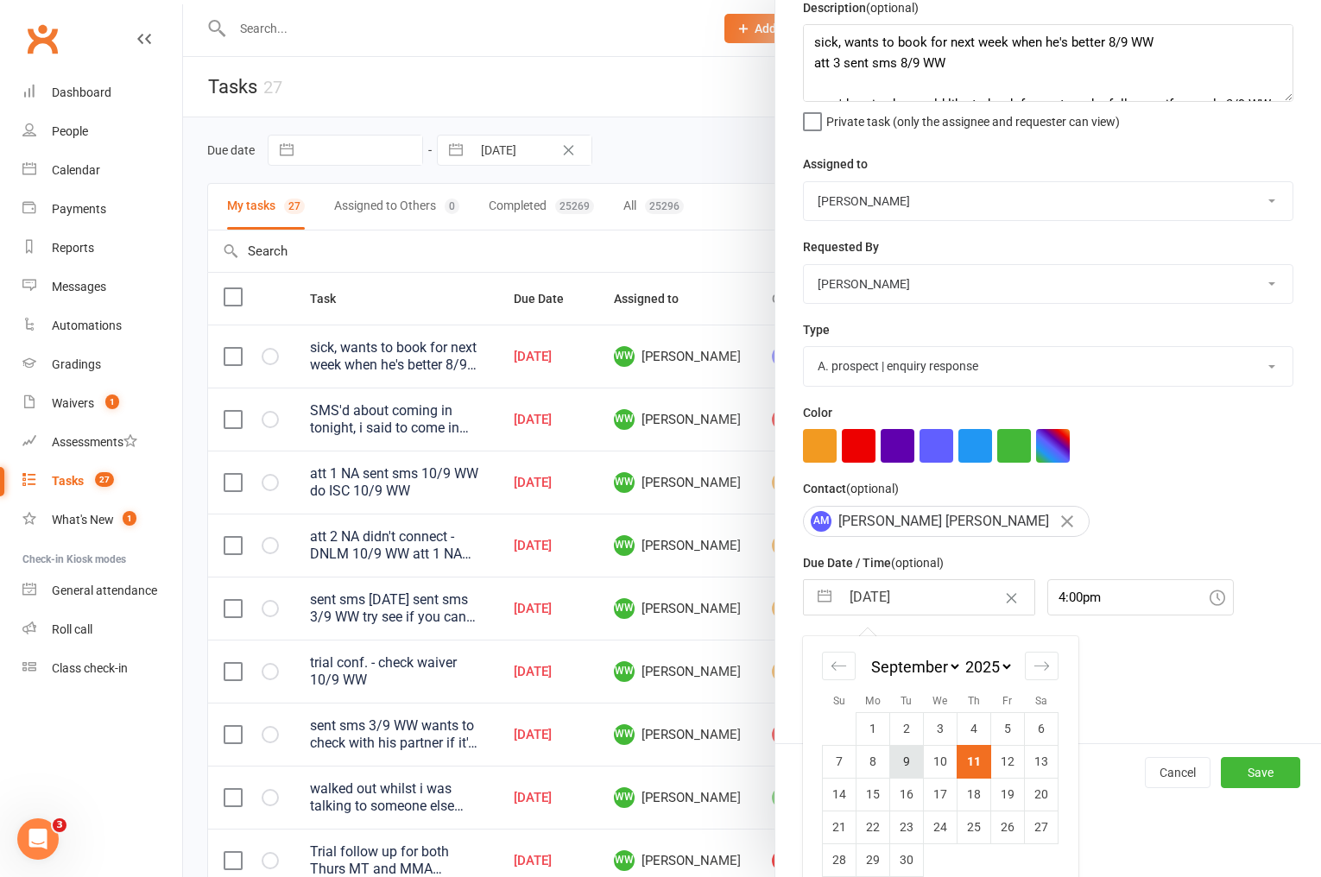
scroll to position [98, 0]
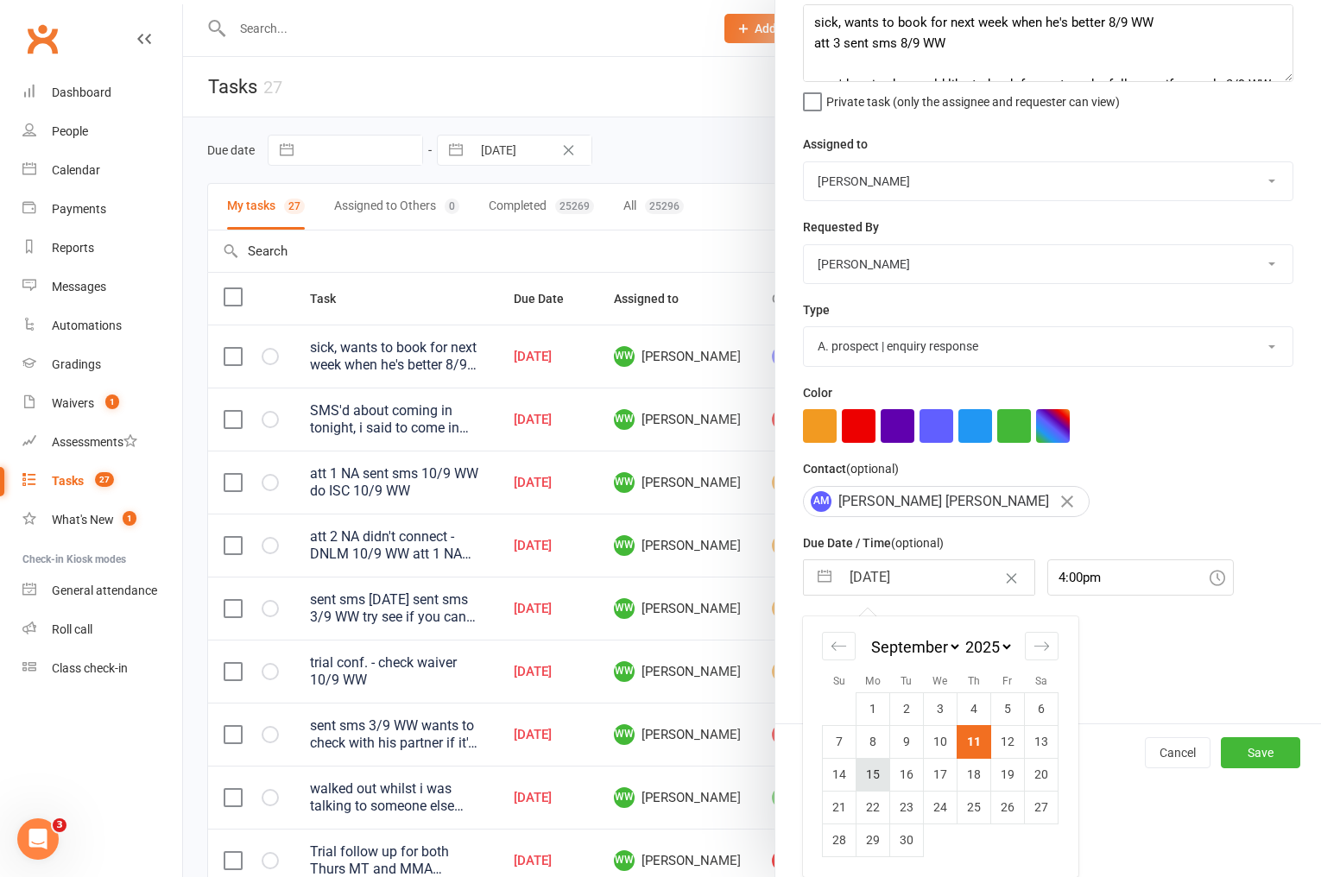
click at [872, 769] on td "15" at bounding box center [874, 774] width 34 height 33
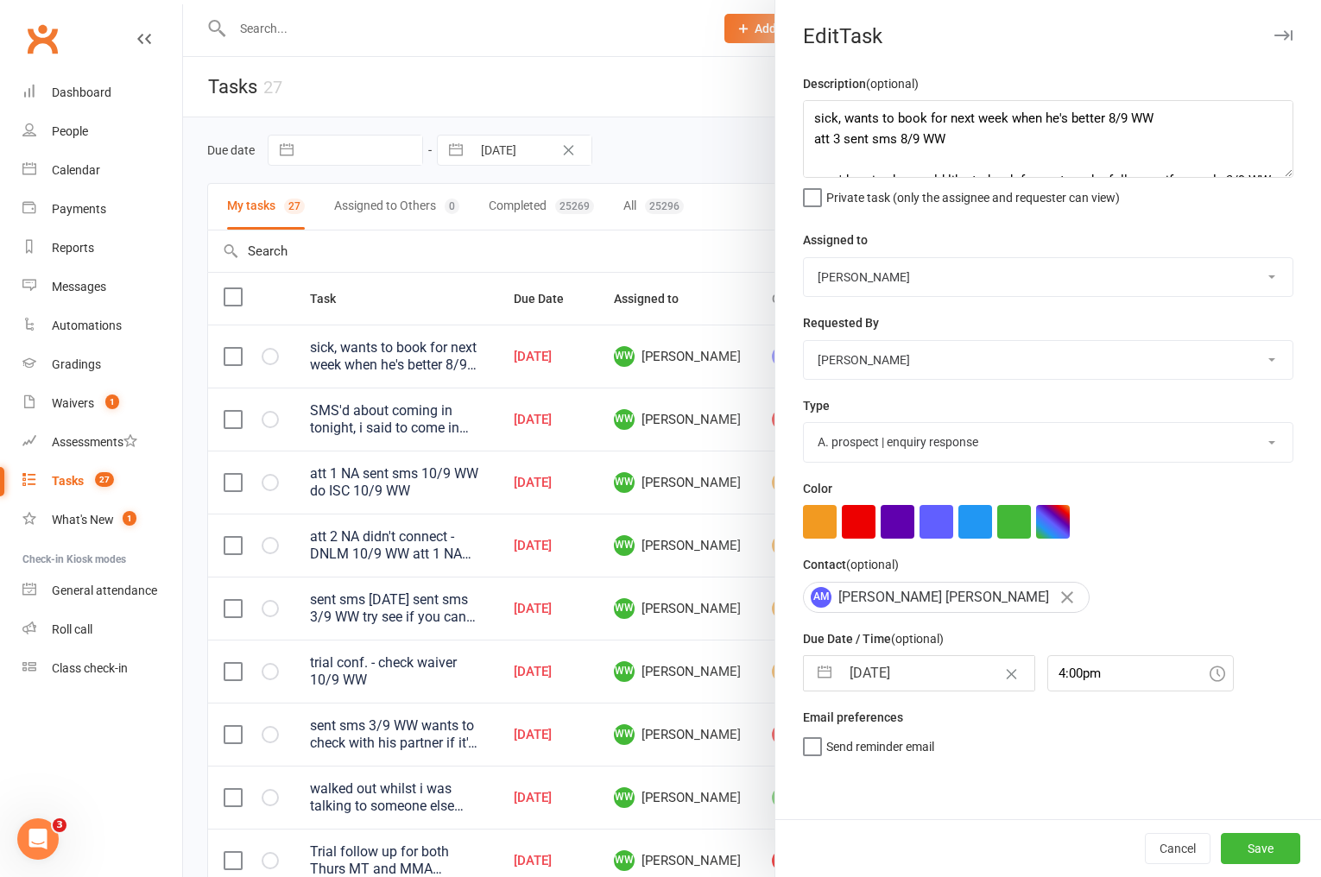
scroll to position [0, 0]
click at [1244, 841] on button "Save" at bounding box center [1260, 848] width 79 height 31
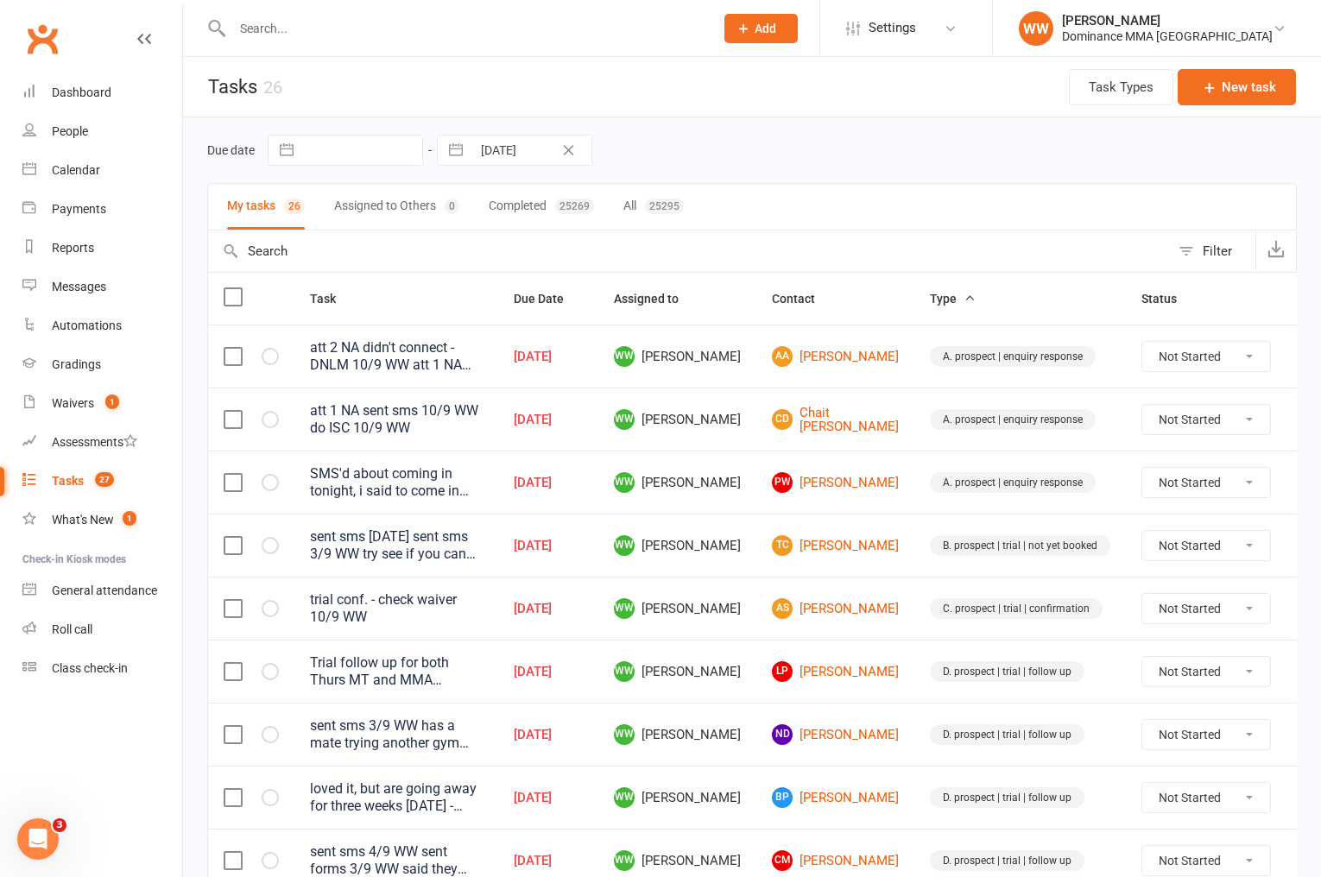
click at [872, 440] on td "CD Chait D'cruz" at bounding box center [836, 419] width 158 height 63
click at [804, 422] on link "CD Chait D'cruz" at bounding box center [835, 420] width 127 height 28
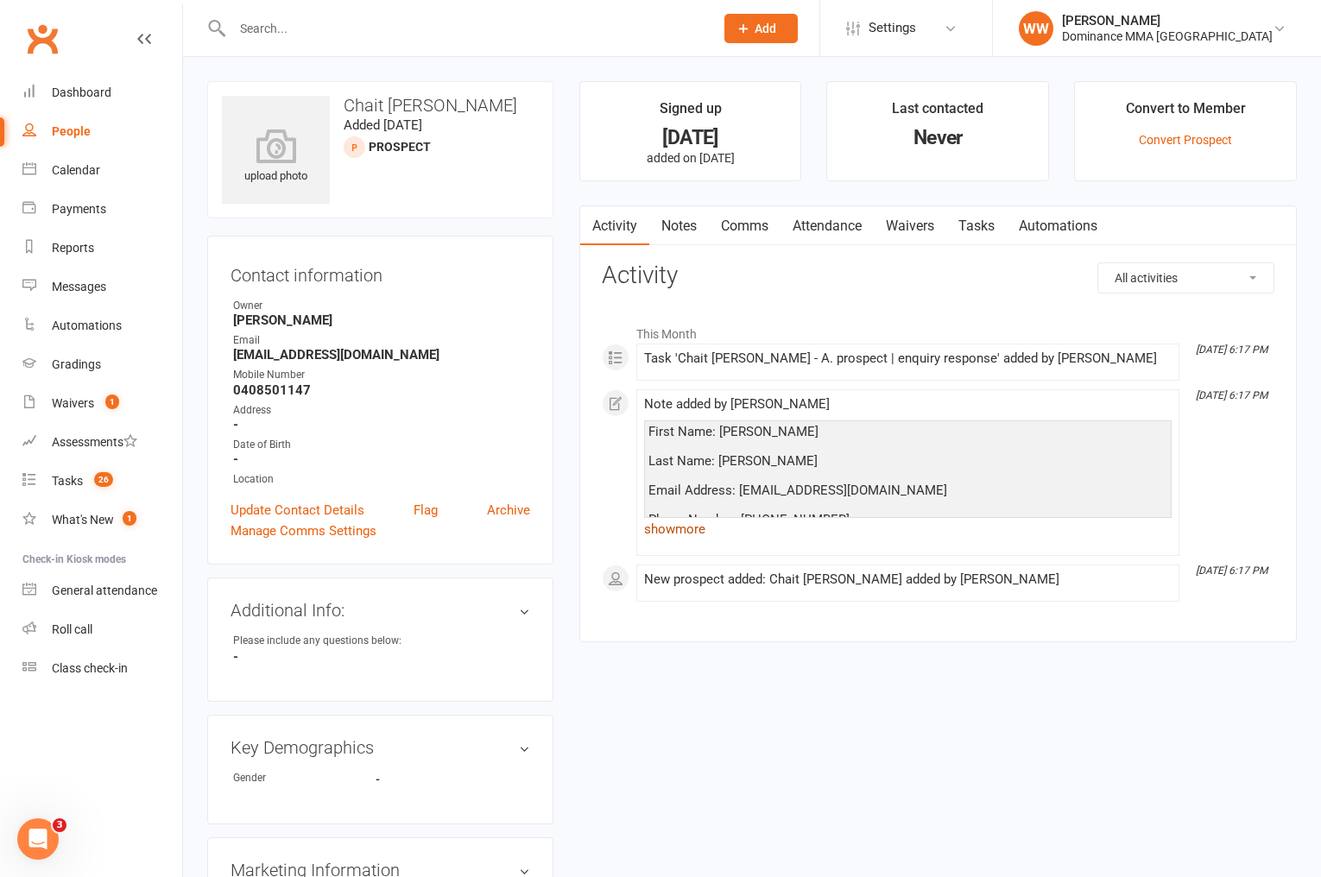
click at [685, 530] on link "show more" at bounding box center [908, 529] width 528 height 24
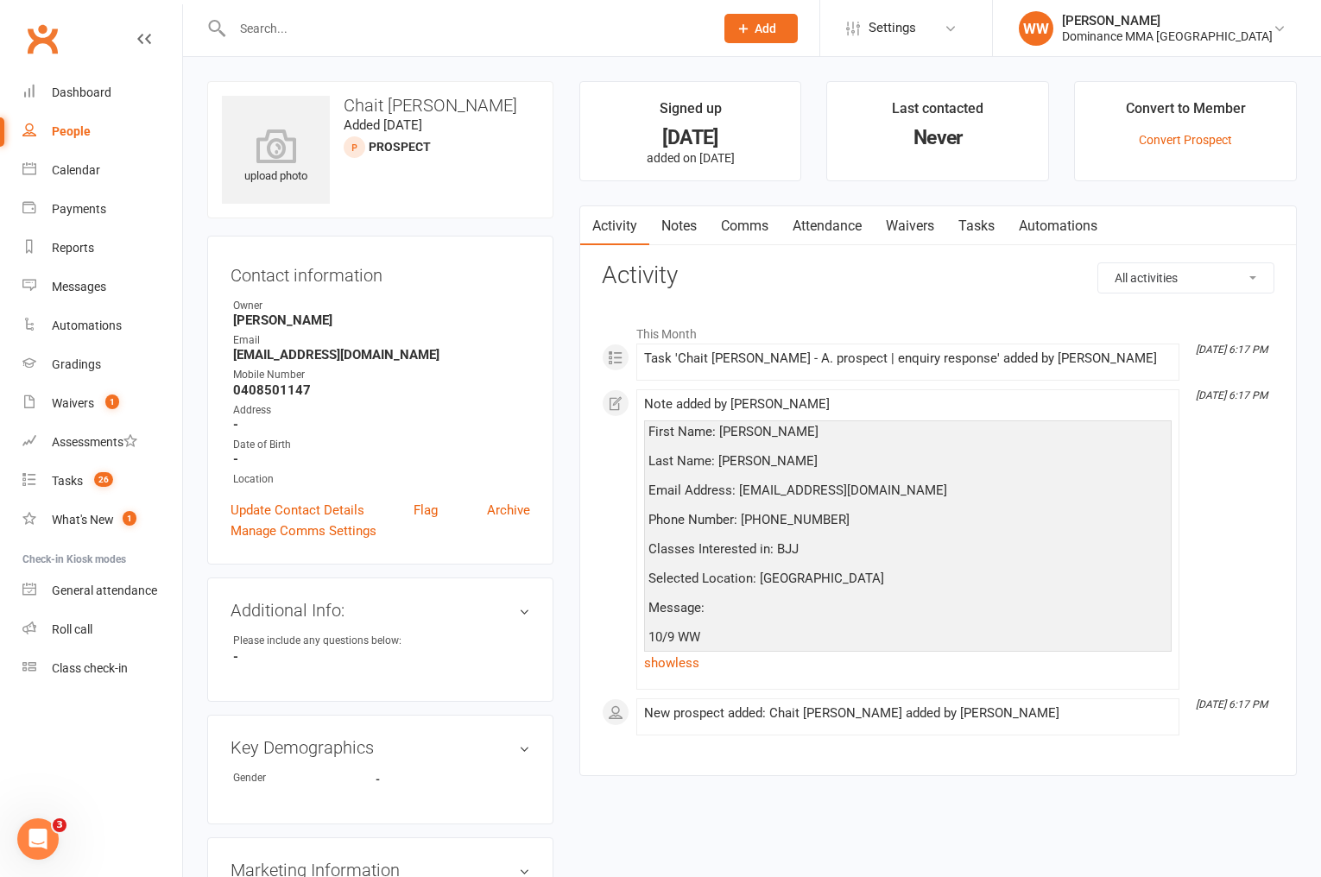
click at [580, 507] on div "Activity Notes Comms Attendance Waivers Tasks Automations All activities Bookin…" at bounding box center [938, 492] width 718 height 572
click at [969, 232] on link "Tasks" at bounding box center [977, 226] width 60 height 40
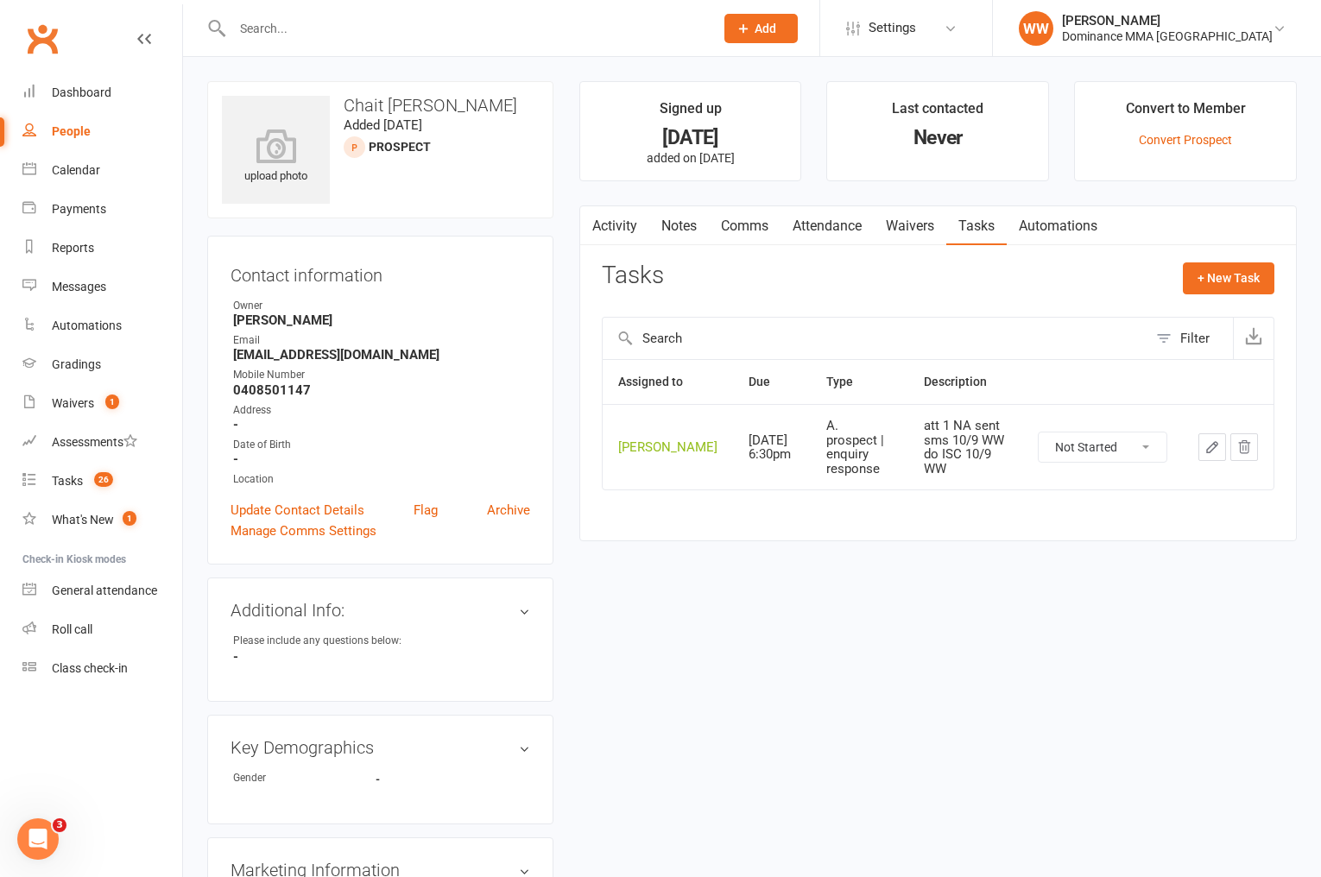
click at [1206, 454] on icon "button" at bounding box center [1213, 448] width 16 height 16
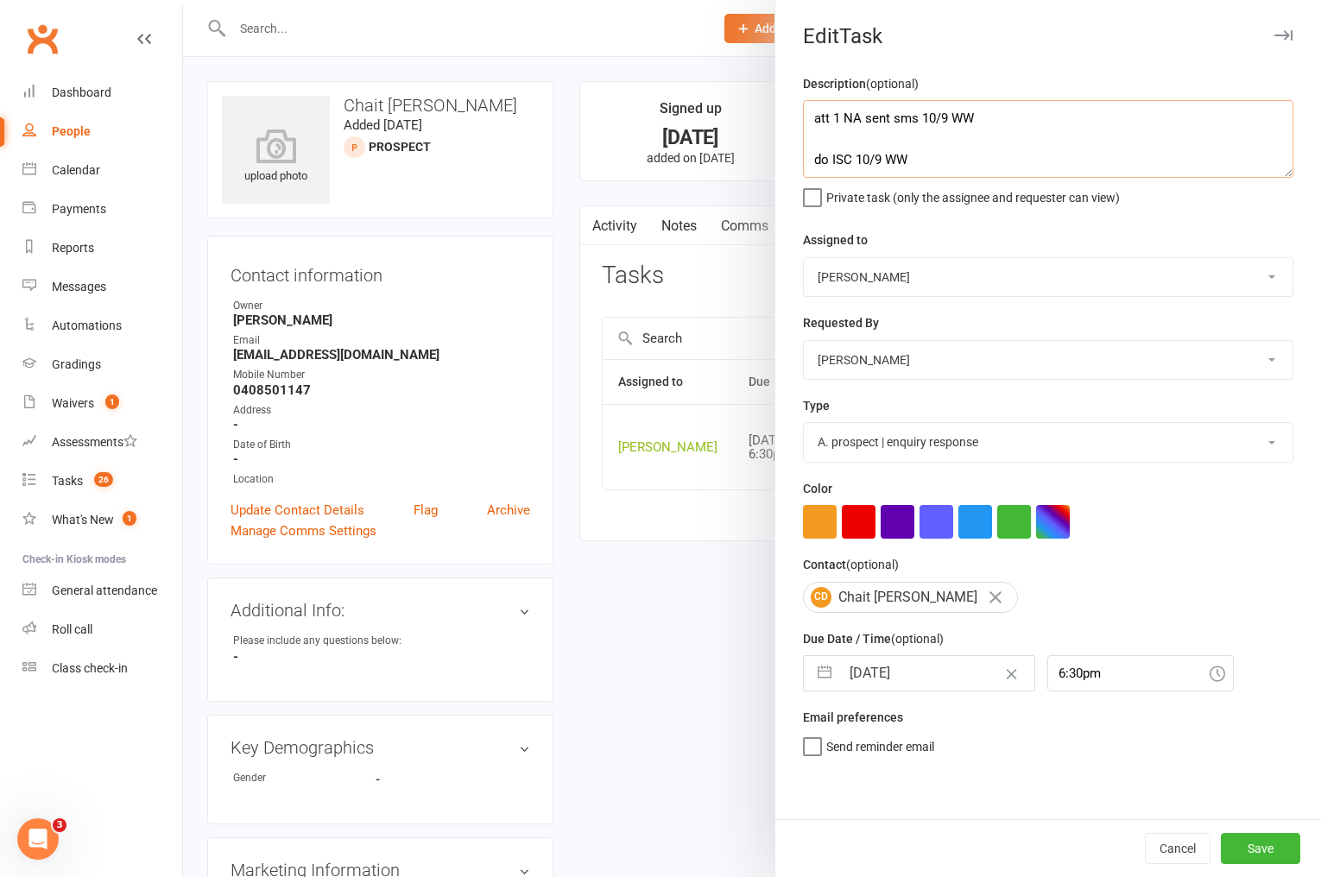
drag, startPoint x: 811, startPoint y: 119, endPoint x: 813, endPoint y: 136, distance: 16.5
click at [811, 119] on textarea "att 1 NA sent sms 10/9 WW do ISC 10/9 WW" at bounding box center [1048, 139] width 491 height 78
click at [858, 278] on select "Cat Wilson David Hart Lachlan Dart Alish S. Will Wesley Max Viney Dominance MMA…" at bounding box center [1048, 277] width 489 height 38
click at [804, 258] on select "Cat Wilson David Hart Lachlan Dart Alish S. Will Wesley Max Viney Dominance MMA…" at bounding box center [1048, 277] width 489 height 38
click at [895, 674] on input "[DATE]" at bounding box center [937, 673] width 194 height 35
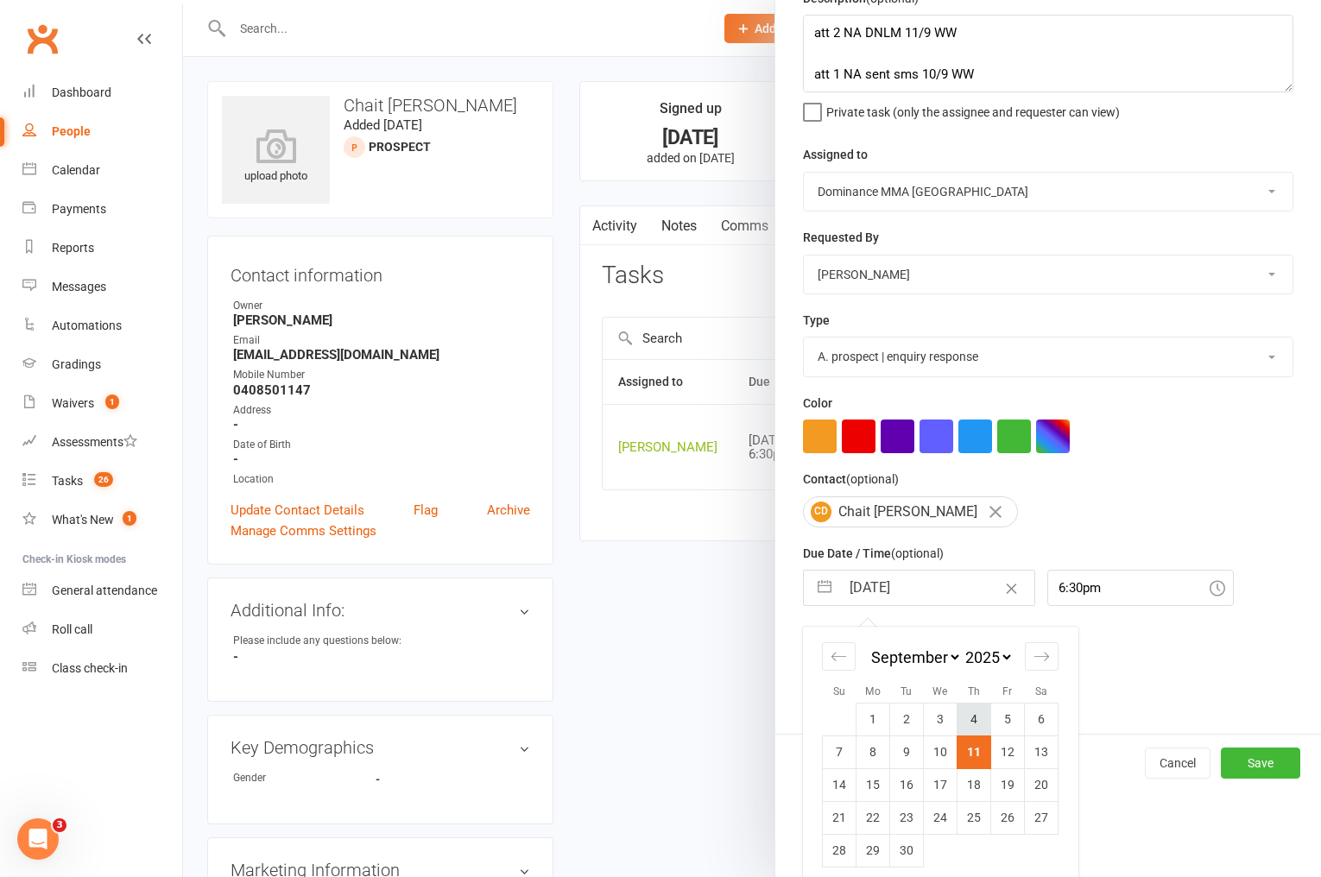
scroll to position [98, 0]
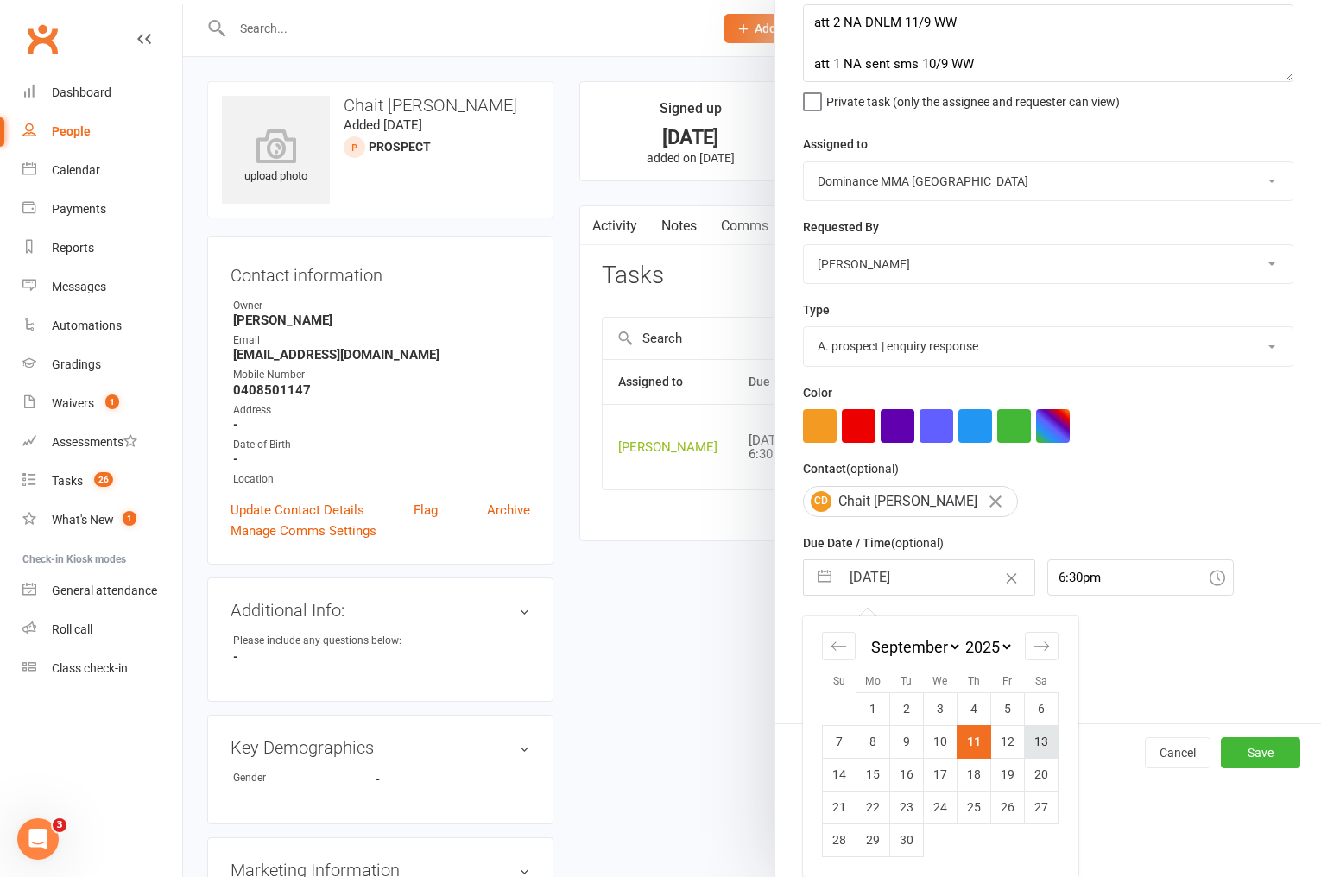
click at [1035, 737] on td "13" at bounding box center [1042, 741] width 34 height 33
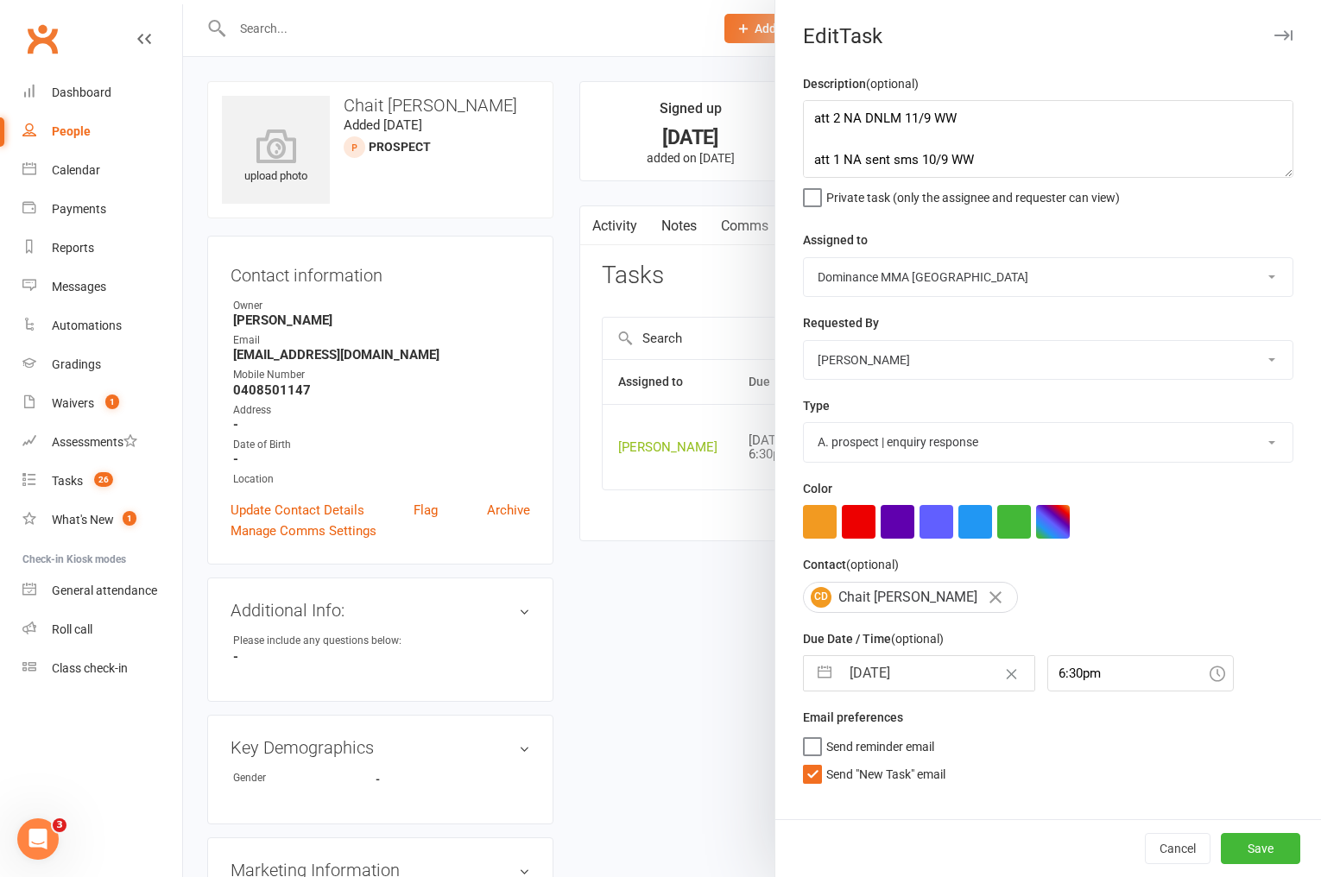
scroll to position [0, 0]
click at [886, 779] on span "Send "New Task" email" at bounding box center [885, 772] width 119 height 20
click at [886, 762] on input "Send "New Task" email" at bounding box center [874, 762] width 142 height 0
click at [1242, 845] on button "Save" at bounding box center [1260, 848] width 79 height 31
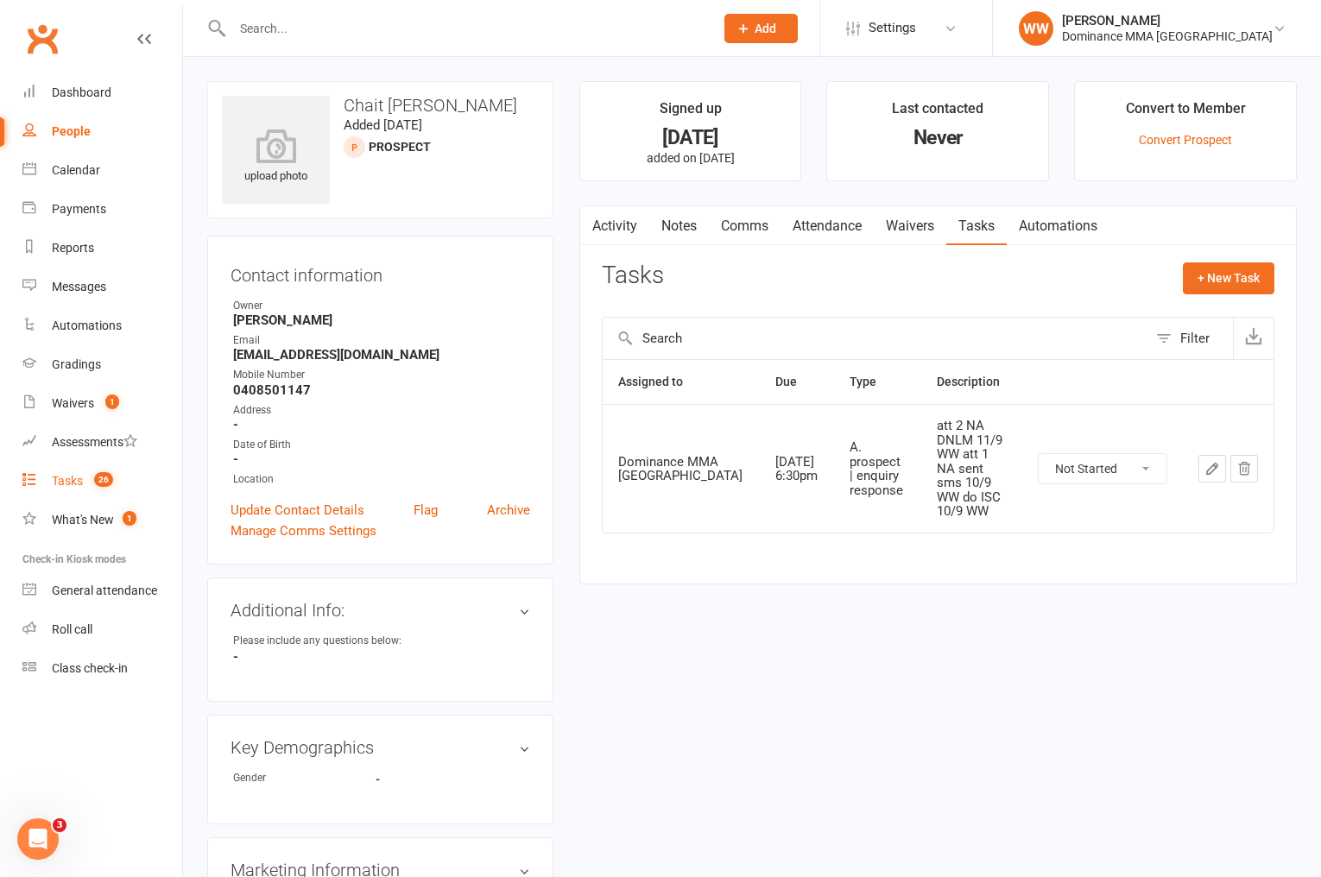
click at [59, 480] on div "Tasks" at bounding box center [67, 481] width 31 height 14
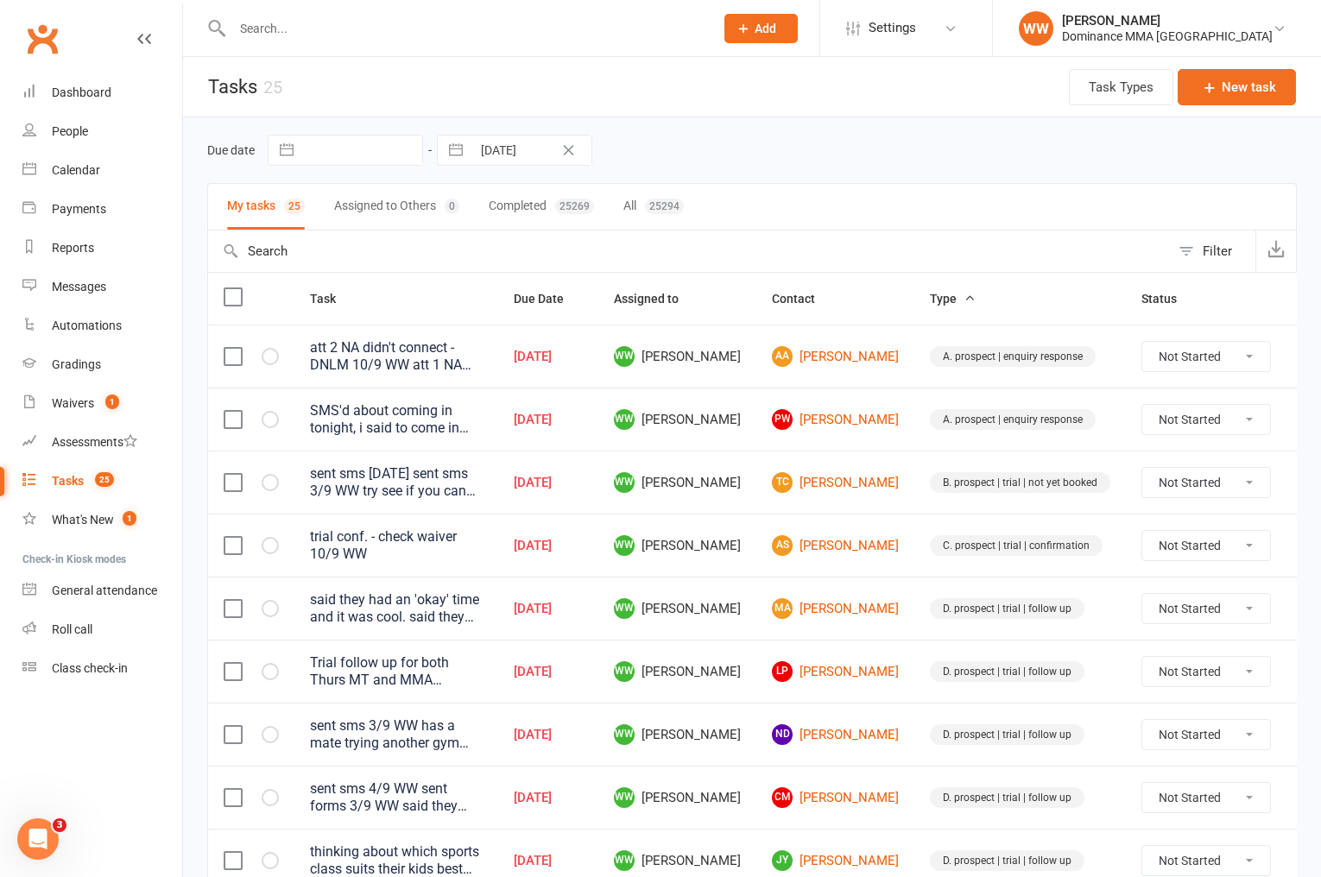
drag, startPoint x: 741, startPoint y: 499, endPoint x: 743, endPoint y: 515, distance: 15.6
click at [741, 499] on td "WW [PERSON_NAME]" at bounding box center [677, 482] width 158 height 63
click at [748, 523] on td "WW [PERSON_NAME]" at bounding box center [677, 545] width 158 height 63
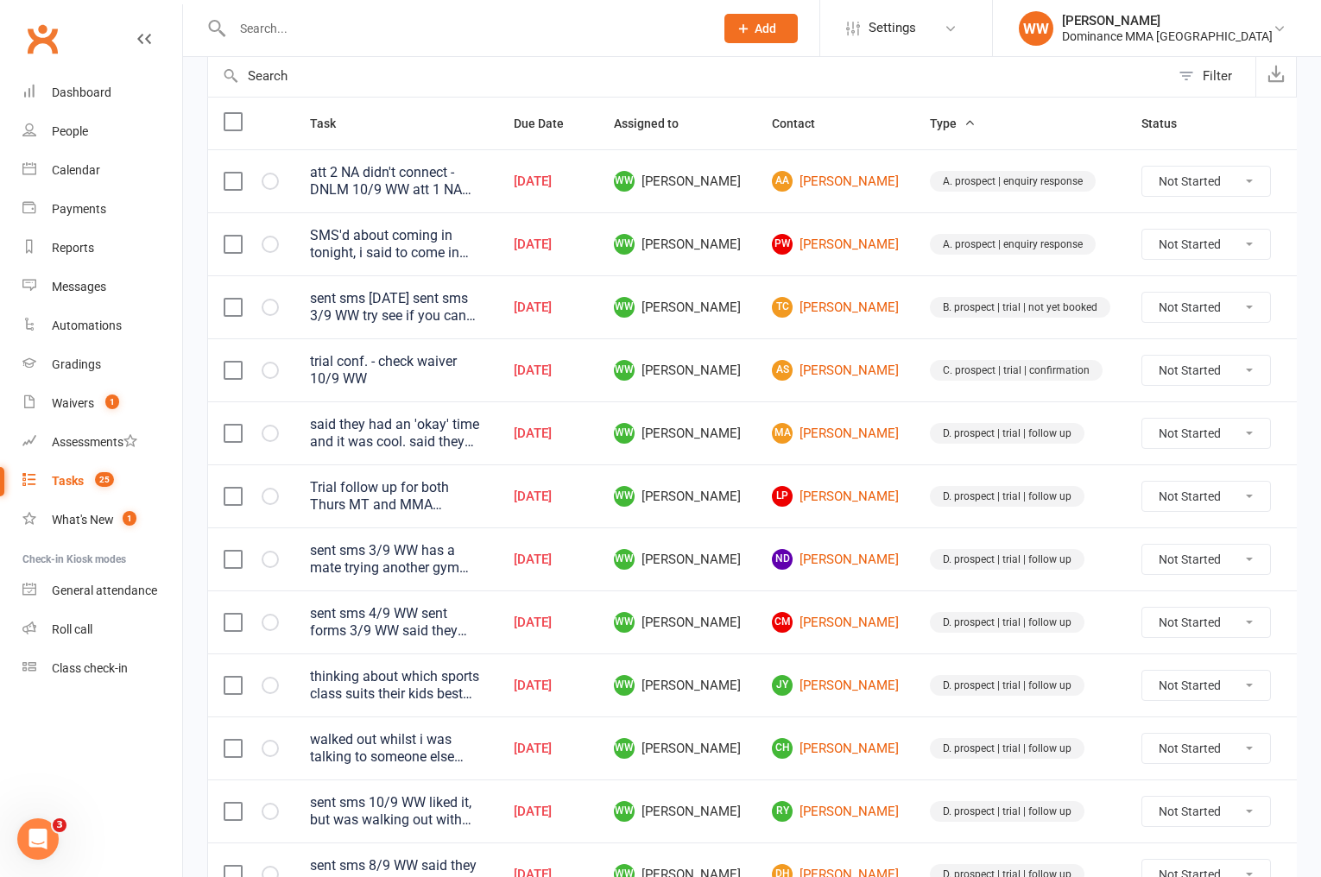
scroll to position [178, 0]
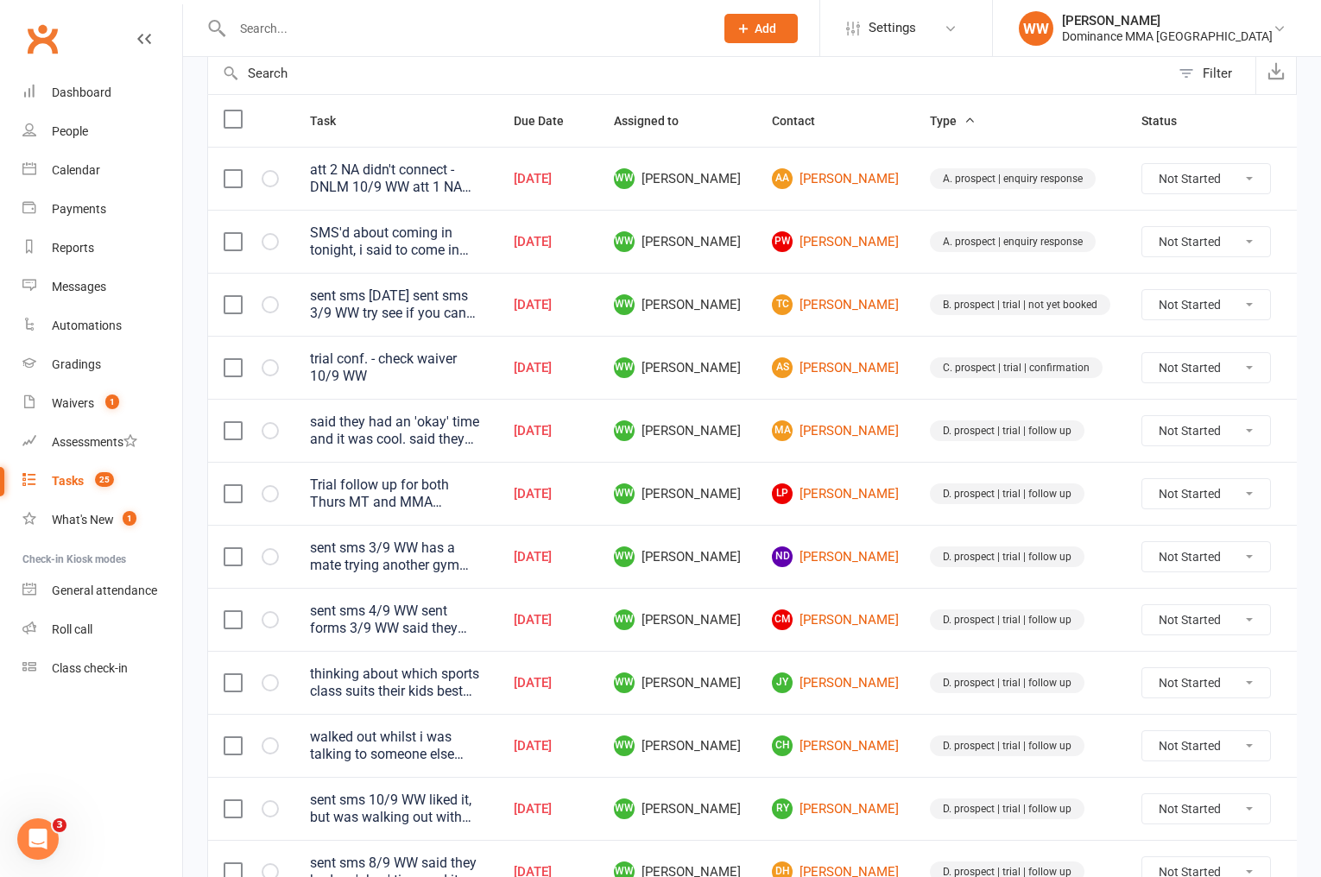
click at [743, 342] on td "WW [PERSON_NAME]" at bounding box center [677, 367] width 158 height 63
click at [747, 343] on td "WW [PERSON_NAME]" at bounding box center [677, 367] width 158 height 63
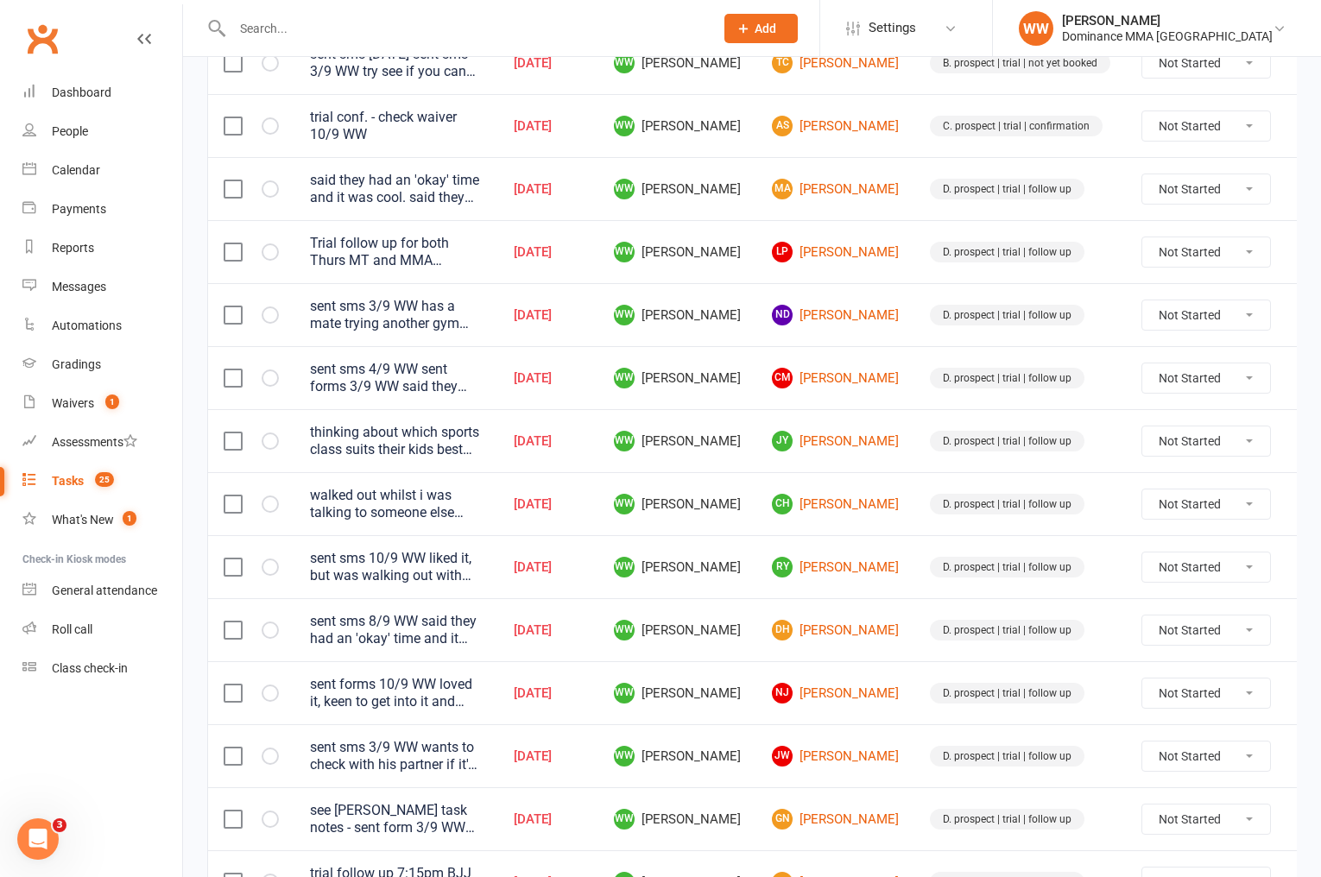
scroll to position [421, 0]
click at [1287, 572] on td at bounding box center [1313, 566] width 52 height 63
click at [1304, 570] on icon at bounding box center [1312, 566] width 17 height 17
click at [1136, 642] on link "Edit" at bounding box center [1194, 631] width 171 height 35
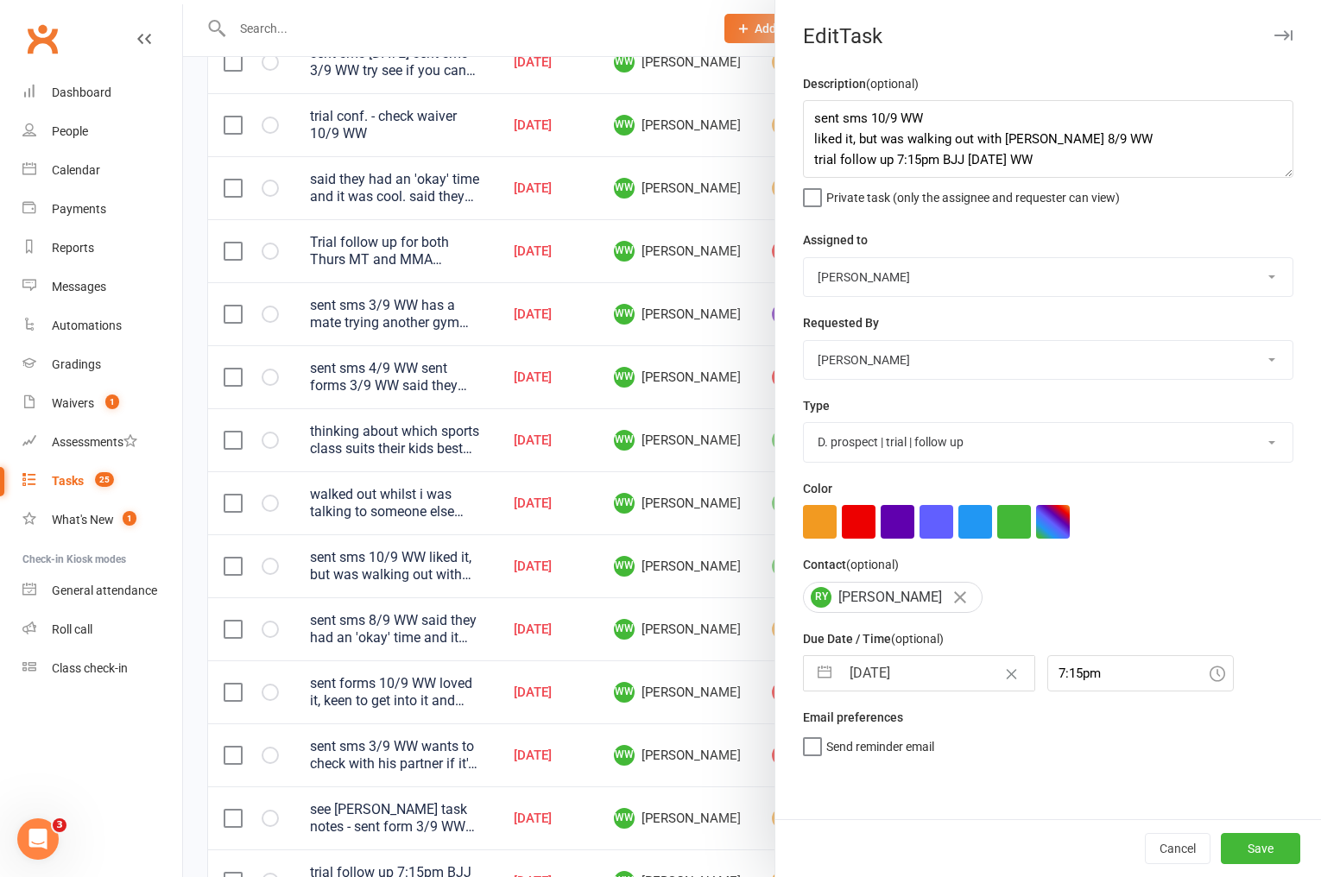
click at [877, 673] on input "[DATE]" at bounding box center [937, 673] width 194 height 35
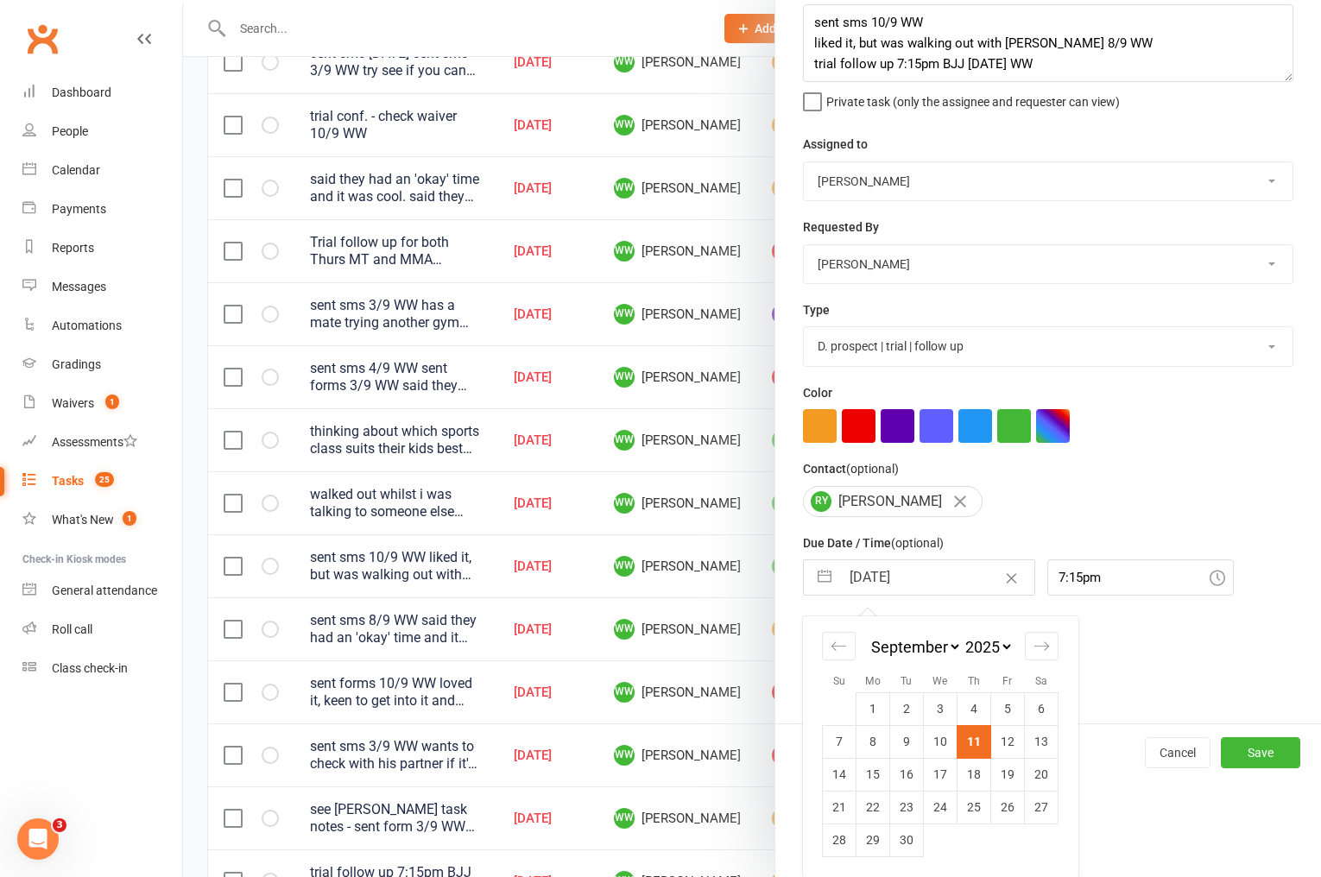
click at [860, 767] on td "15" at bounding box center [874, 774] width 34 height 33
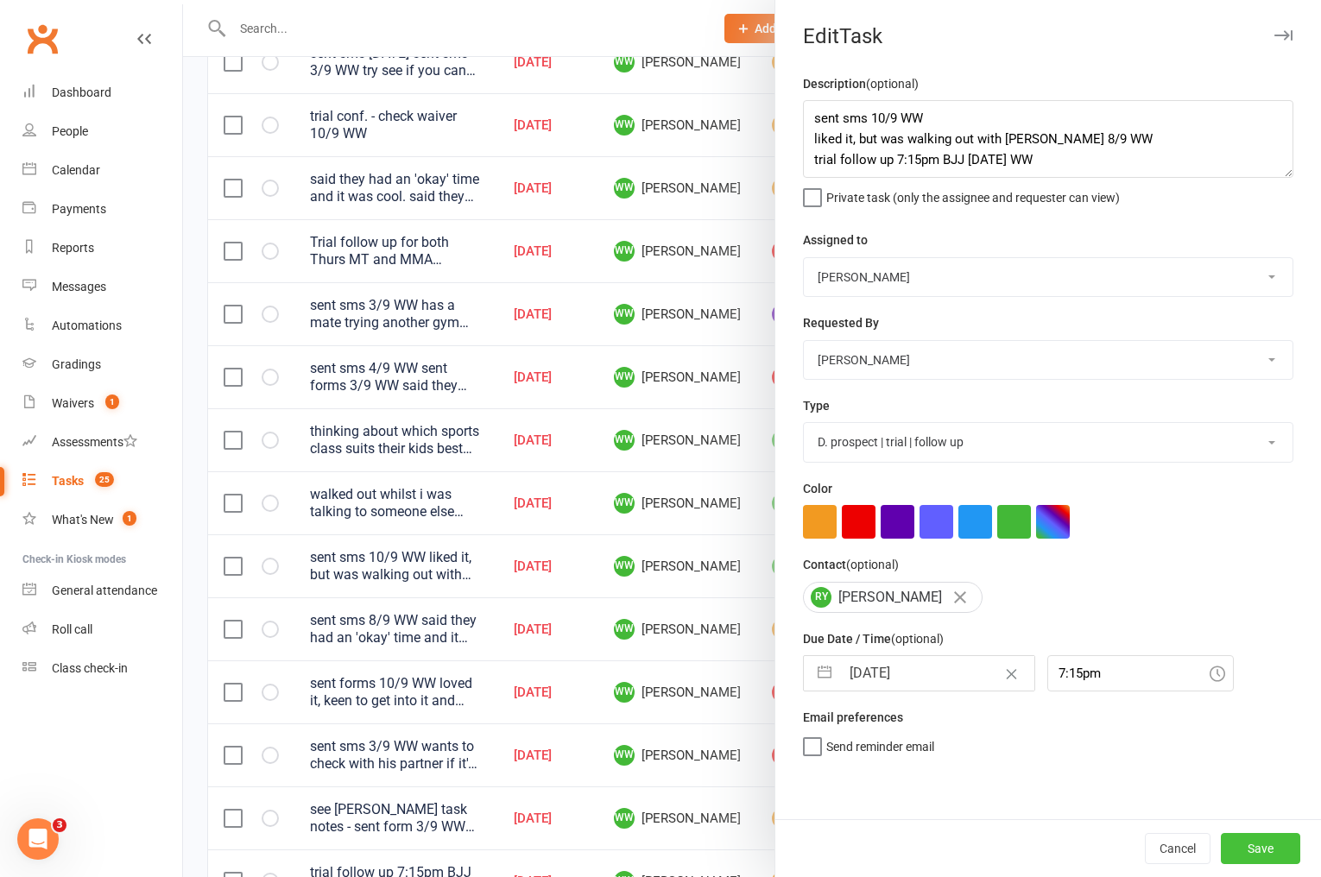
click at [1251, 850] on button "Save" at bounding box center [1260, 848] width 79 height 31
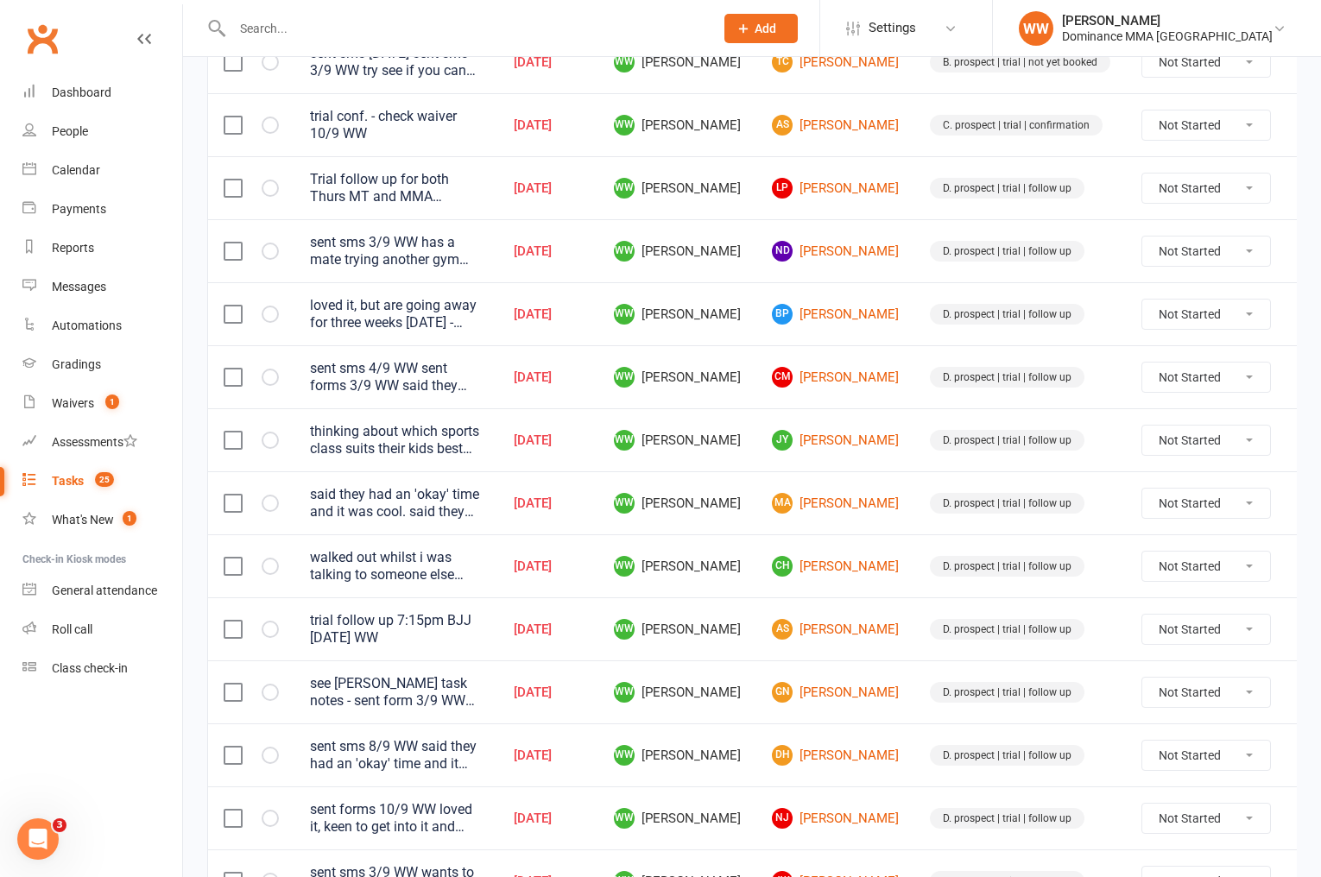
drag, startPoint x: 871, startPoint y: 652, endPoint x: 874, endPoint y: 638, distance: 14.1
click at [915, 638] on td "D. prospect | trial | follow up" at bounding box center [1021, 629] width 212 height 63
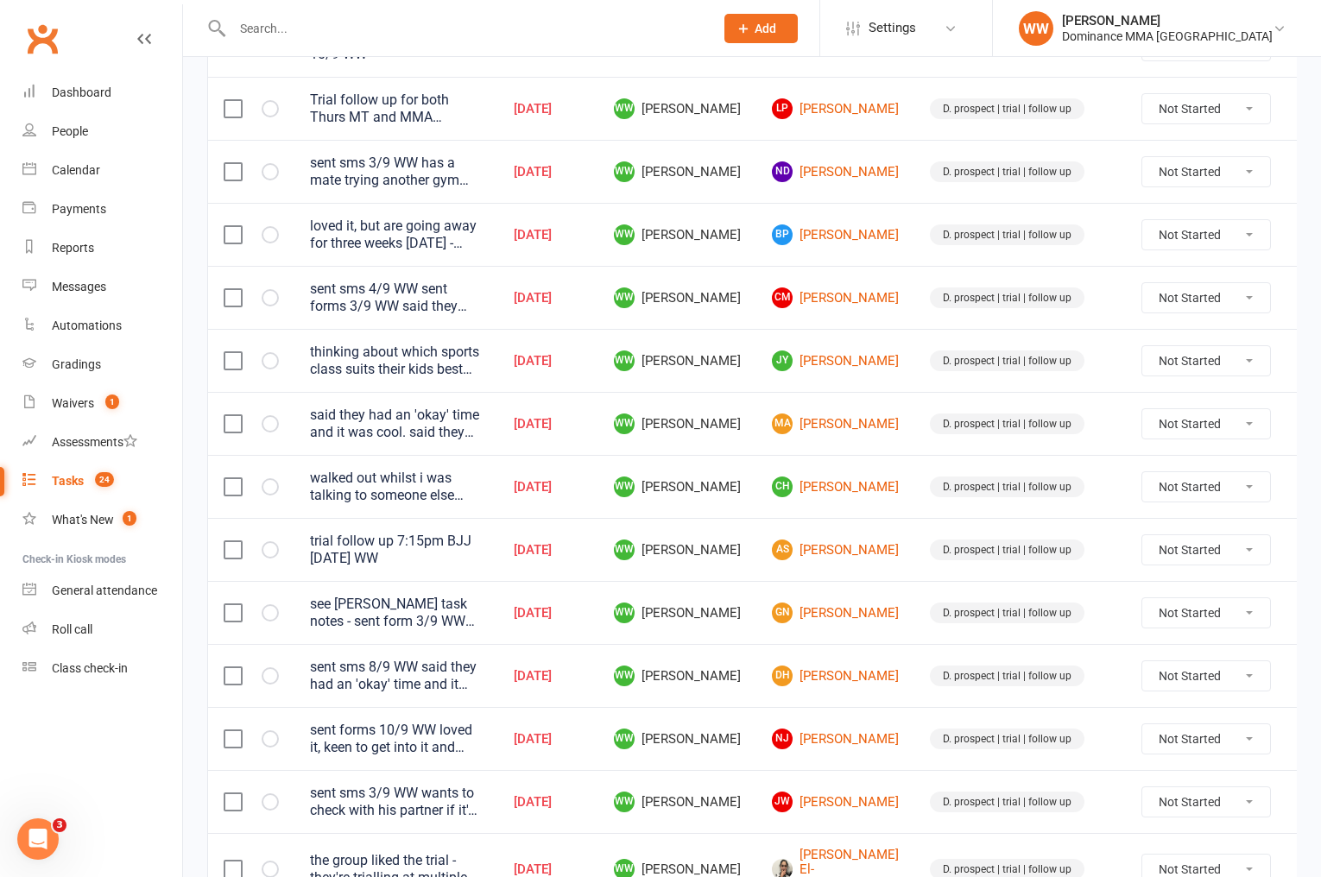
scroll to position [521, 0]
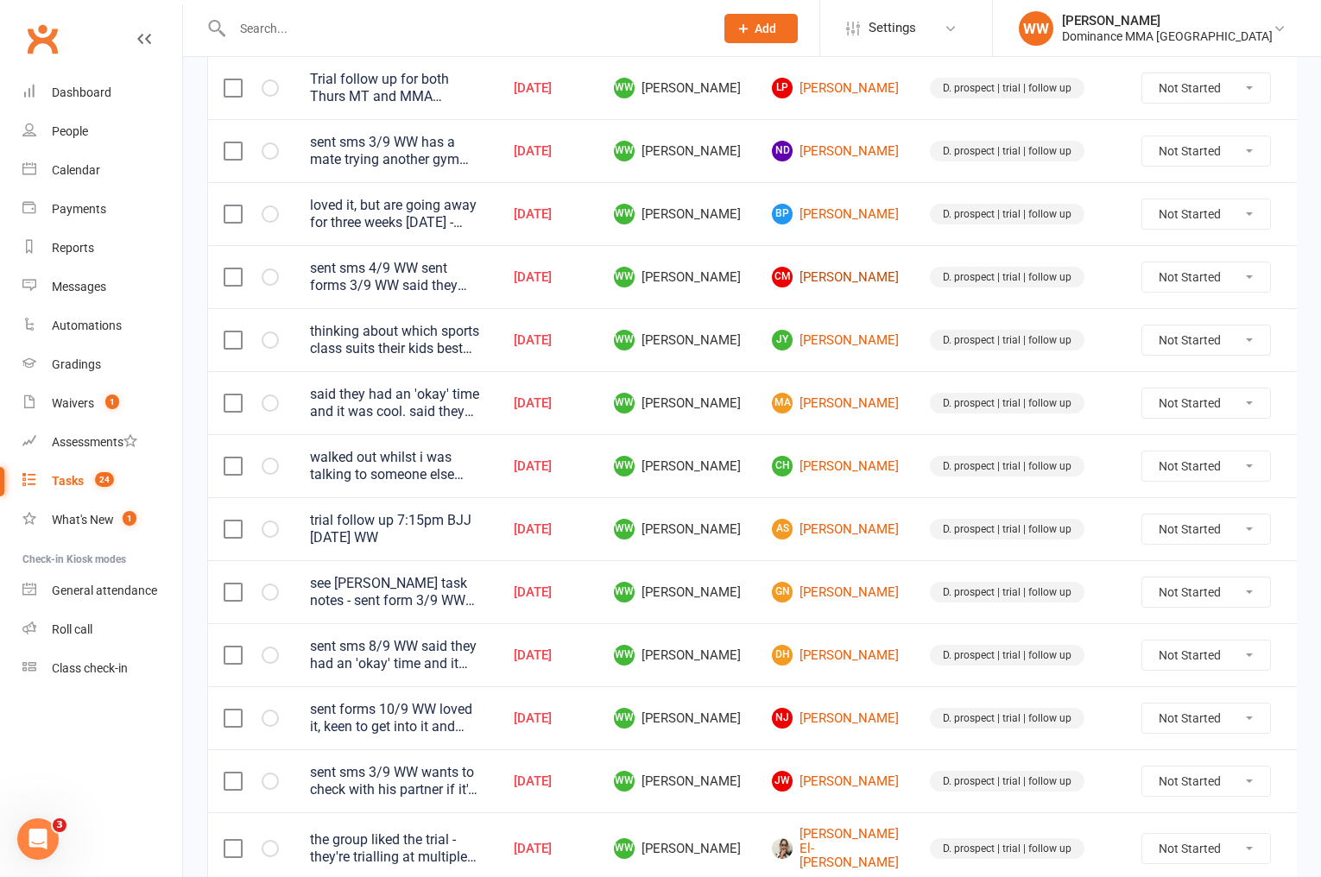
click at [807, 269] on link "CM Charles Milne" at bounding box center [835, 277] width 127 height 21
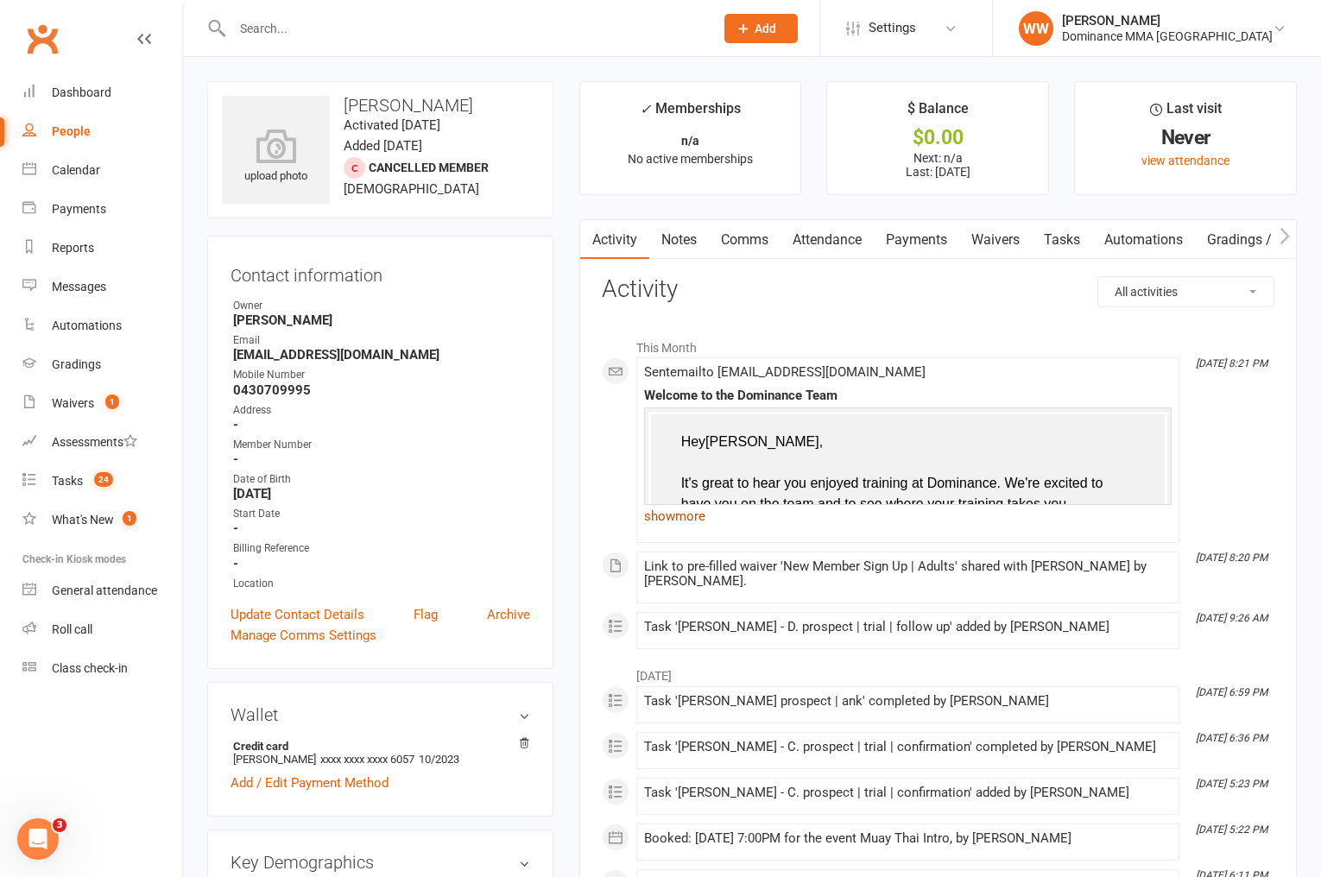
click at [674, 520] on link "show more" at bounding box center [908, 516] width 528 height 24
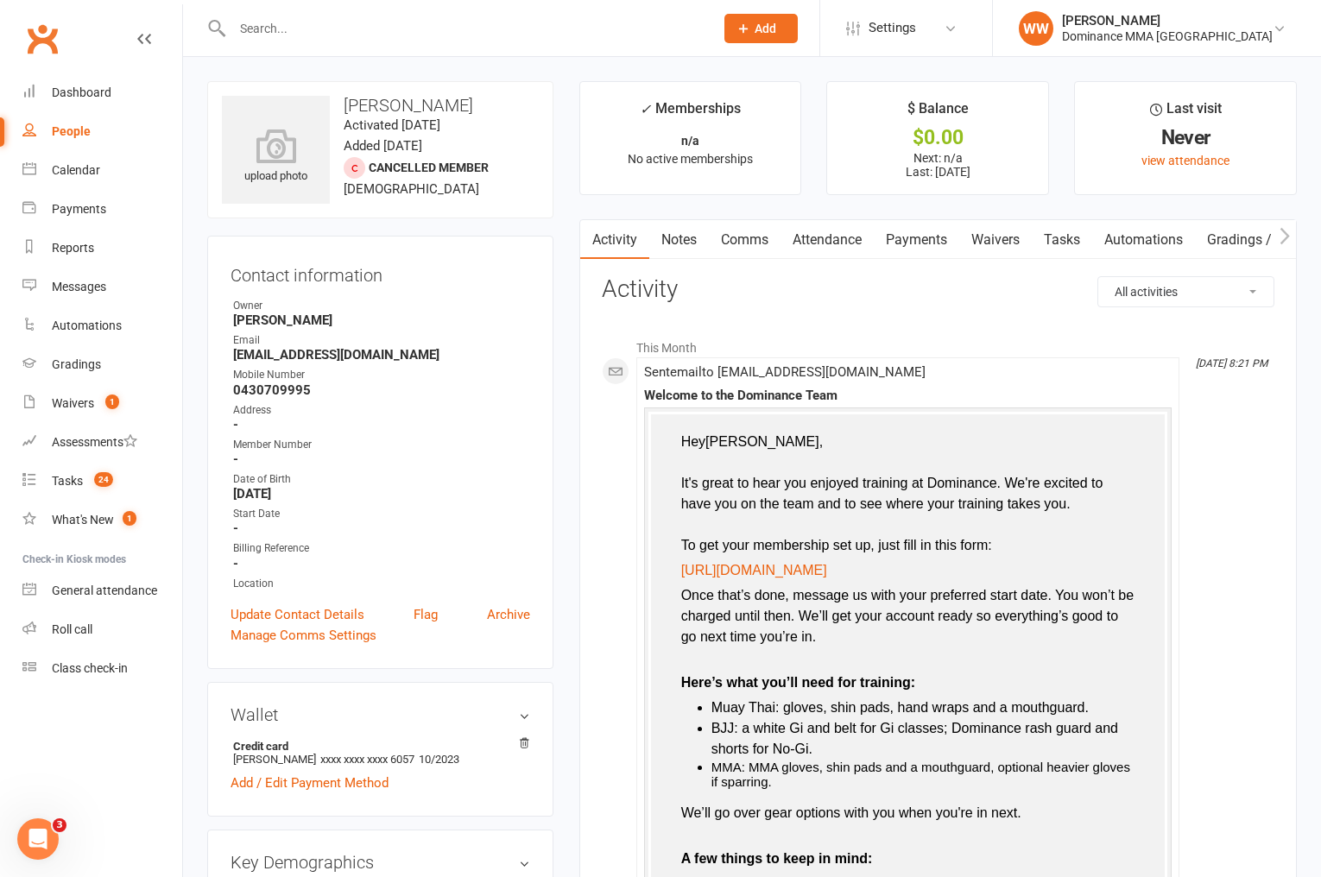
click at [1066, 238] on link "Tasks" at bounding box center [1062, 240] width 60 height 40
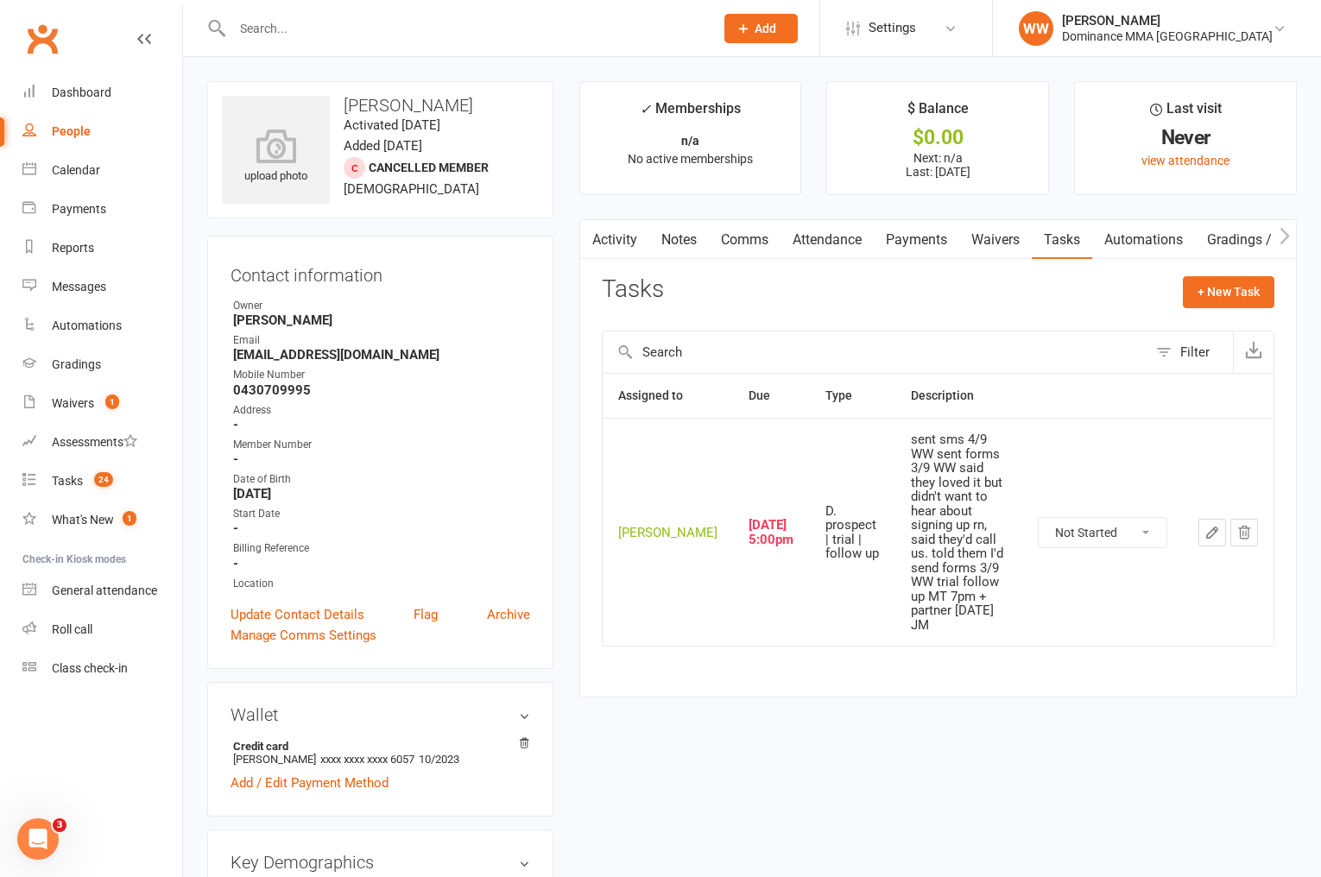
click at [1109, 518] on select "Not Started In Progress Waiting Complete" at bounding box center [1103, 532] width 128 height 29
click at [1039, 518] on select "Not Started In Progress Waiting Complete" at bounding box center [1103, 532] width 128 height 29
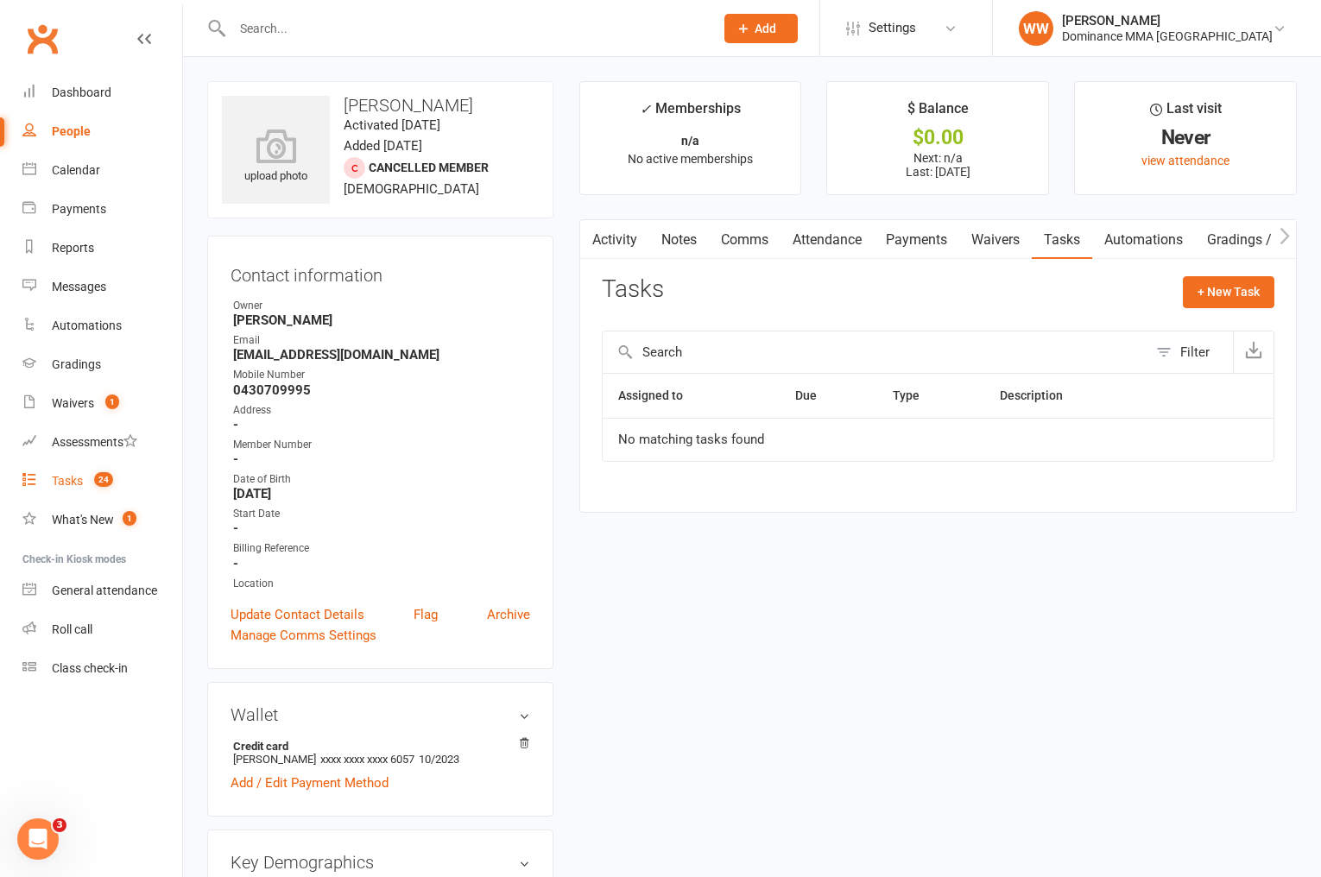
click at [71, 478] on div "Tasks" at bounding box center [67, 481] width 31 height 14
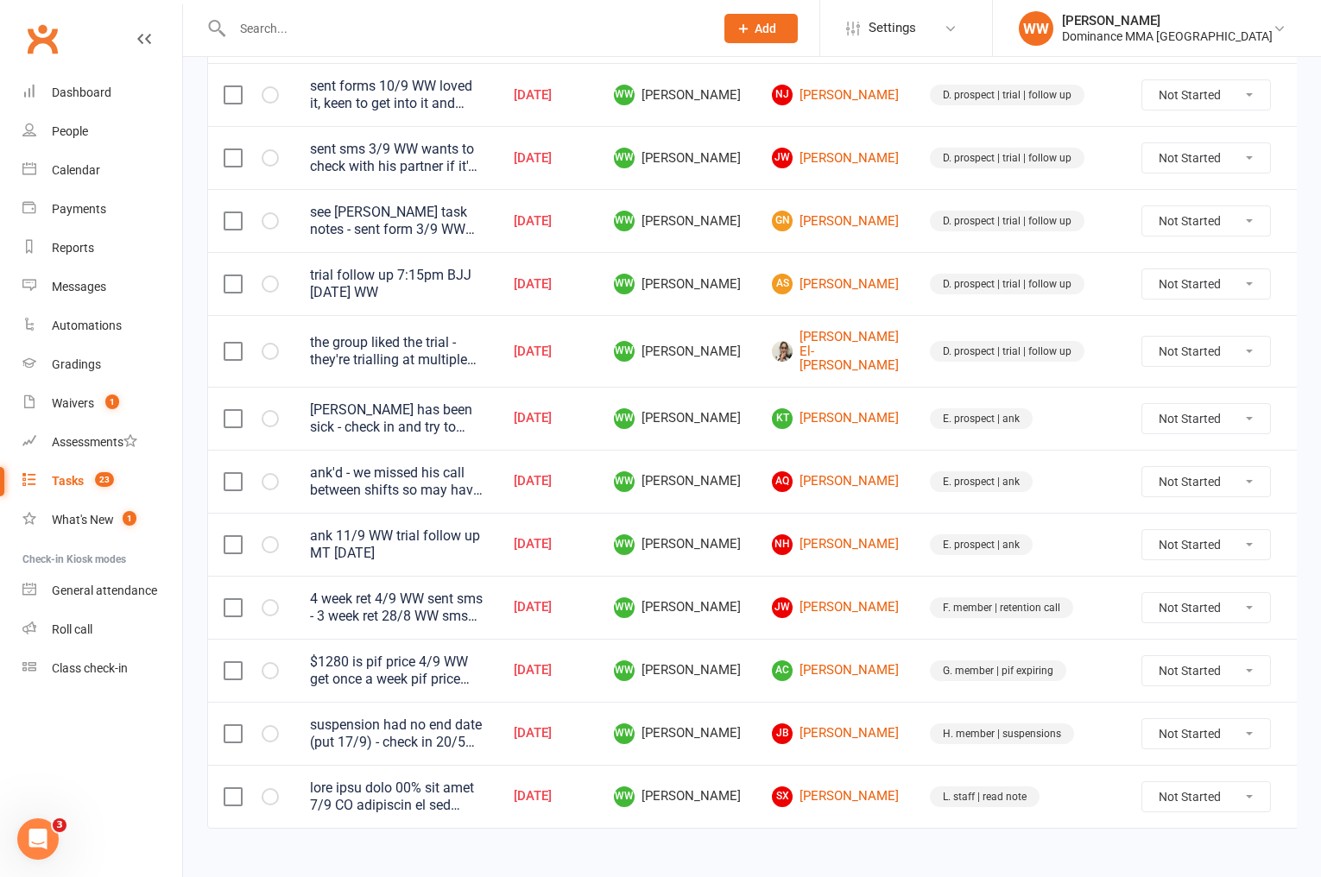
scroll to position [968, 0]
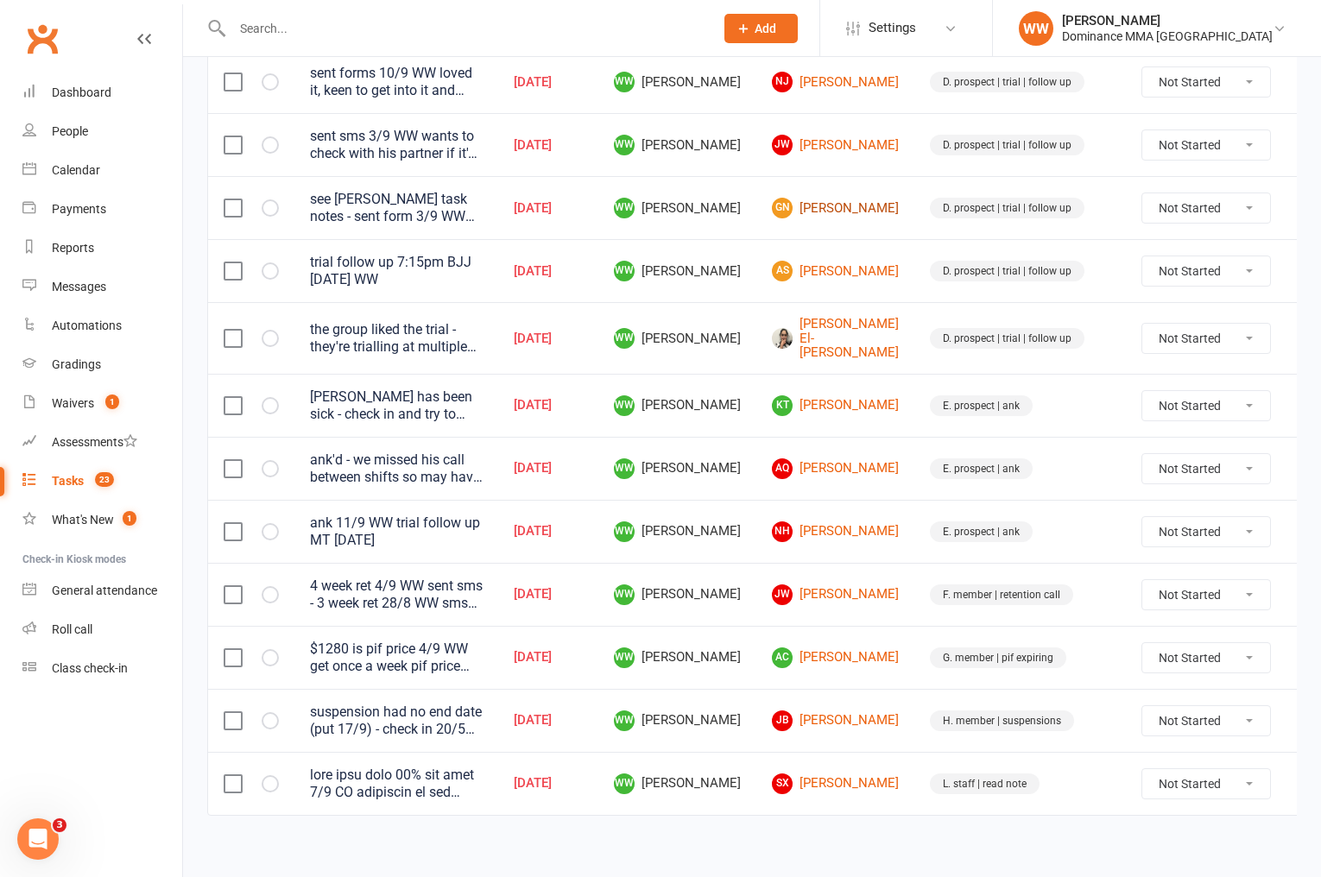
click at [816, 206] on link "GN Gabi Nedelko" at bounding box center [835, 208] width 127 height 21
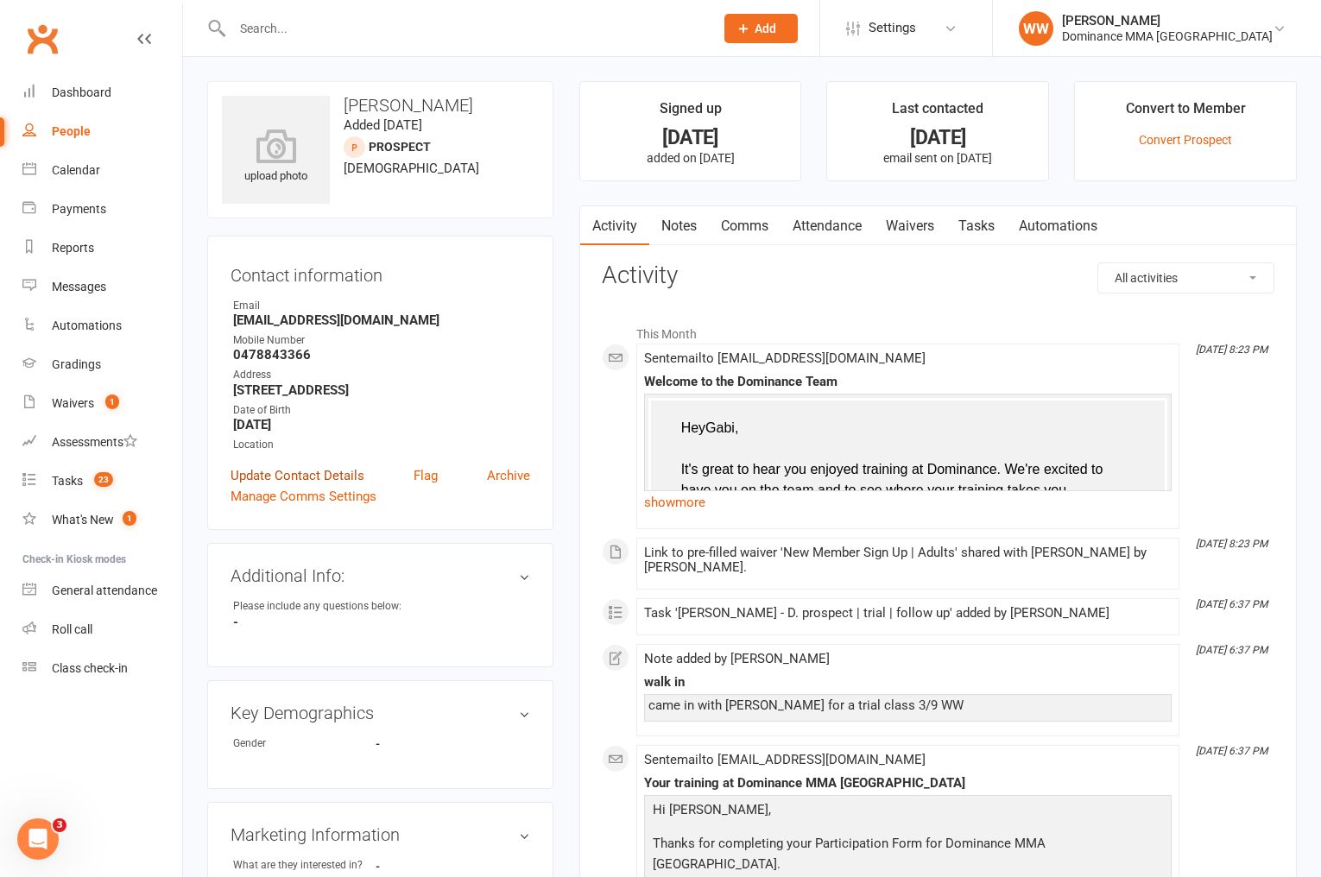
click at [344, 476] on link "Update Contact Details" at bounding box center [298, 475] width 134 height 21
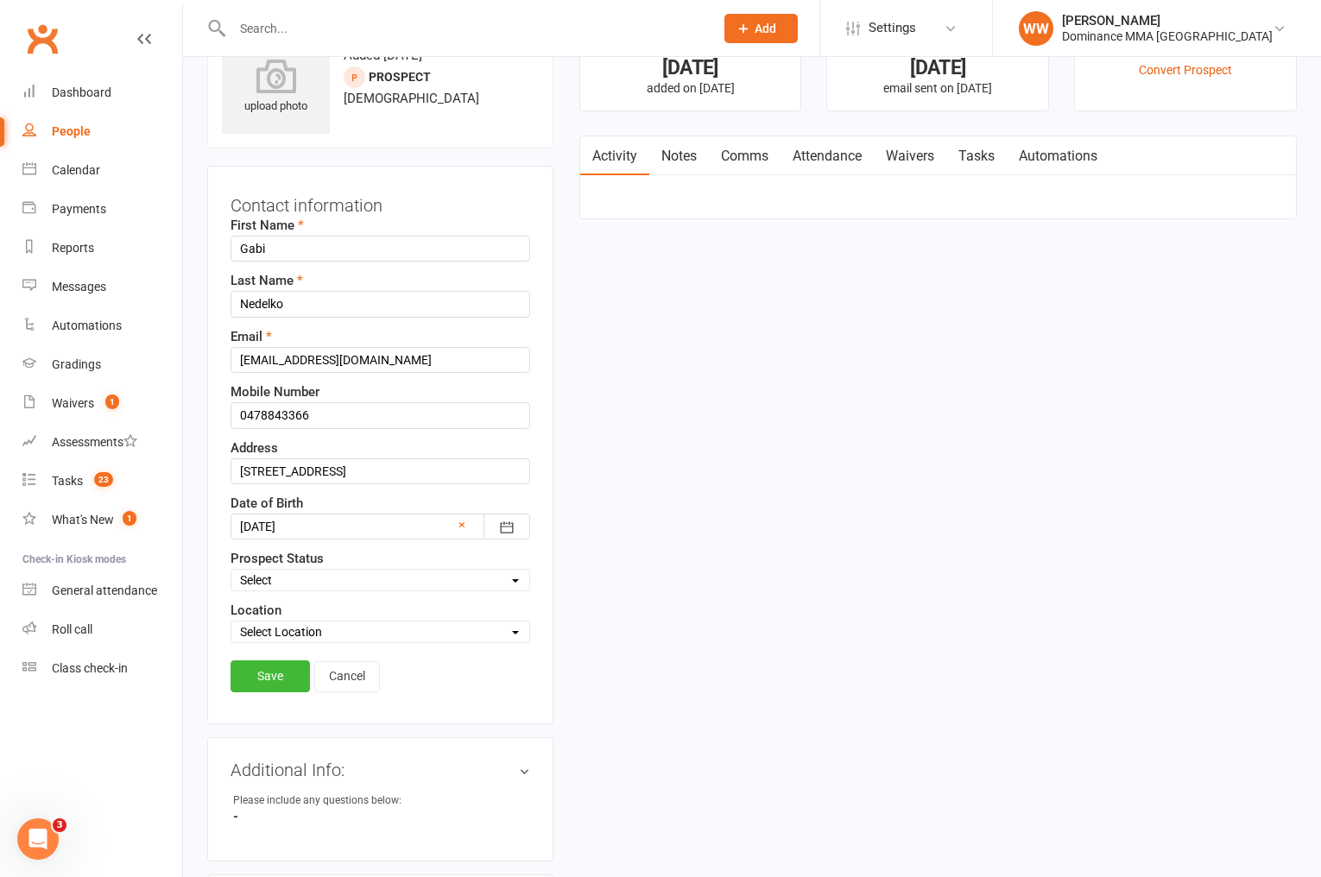
scroll to position [81, 0]
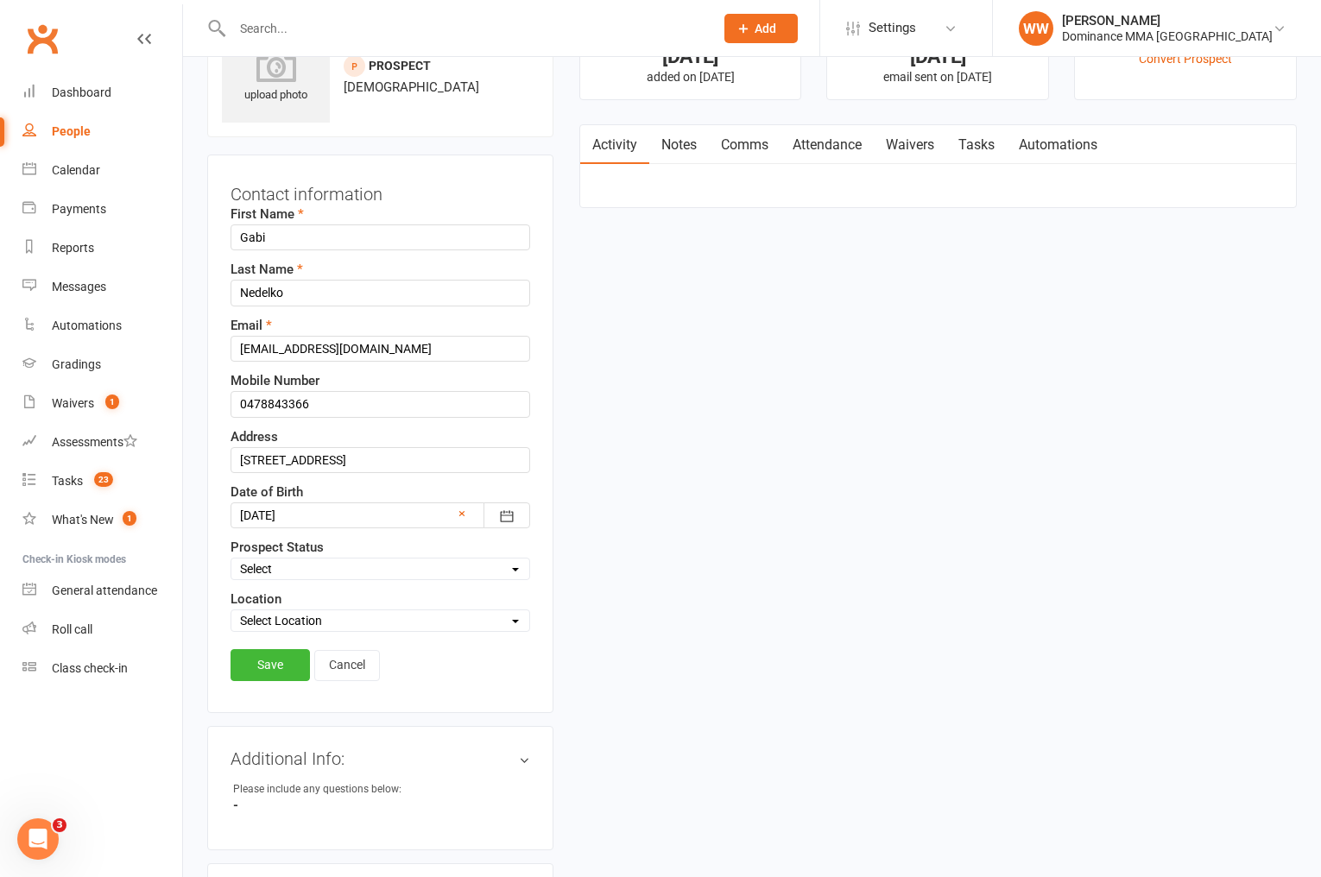
click at [299, 563] on select "Select ENQUIRY WEBSITE ENQUIRY GOOGLE ADS ENQUIRY META ADS ENQUIRY DROPPED DROP…" at bounding box center [380, 569] width 298 height 19
click at [231, 560] on select "Select ENQUIRY WEBSITE ENQUIRY GOOGLE ADS ENQUIRY META ADS ENQUIRY DROPPED DROP…" at bounding box center [380, 569] width 298 height 19
click at [279, 661] on link "Save" at bounding box center [270, 664] width 79 height 31
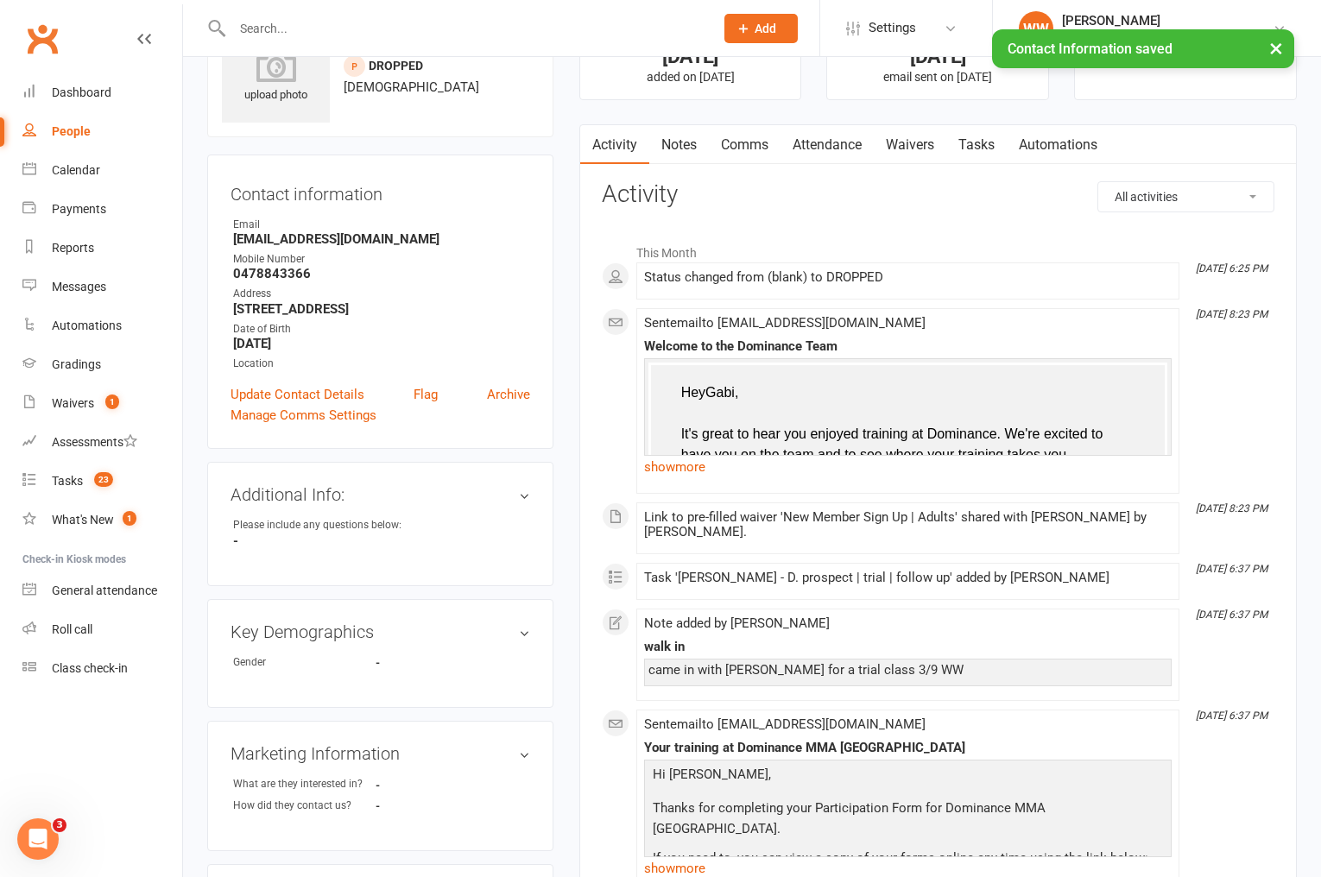
click at [987, 142] on link "Tasks" at bounding box center [977, 145] width 60 height 40
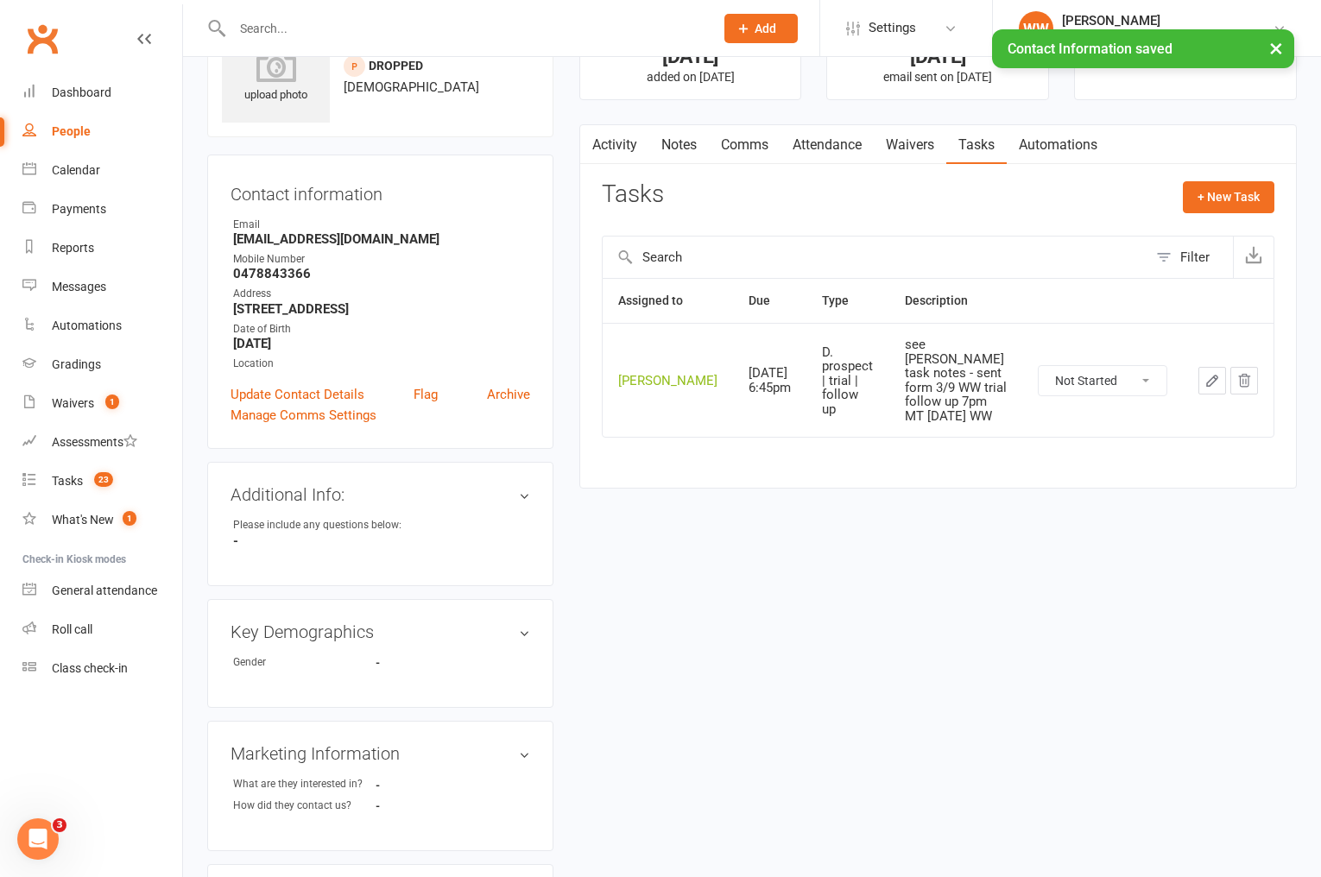
click at [1102, 377] on select "Not Started In Progress Waiting Complete" at bounding box center [1103, 380] width 128 height 29
click at [1039, 371] on select "Not Started In Progress Waiting Complete" at bounding box center [1103, 380] width 128 height 29
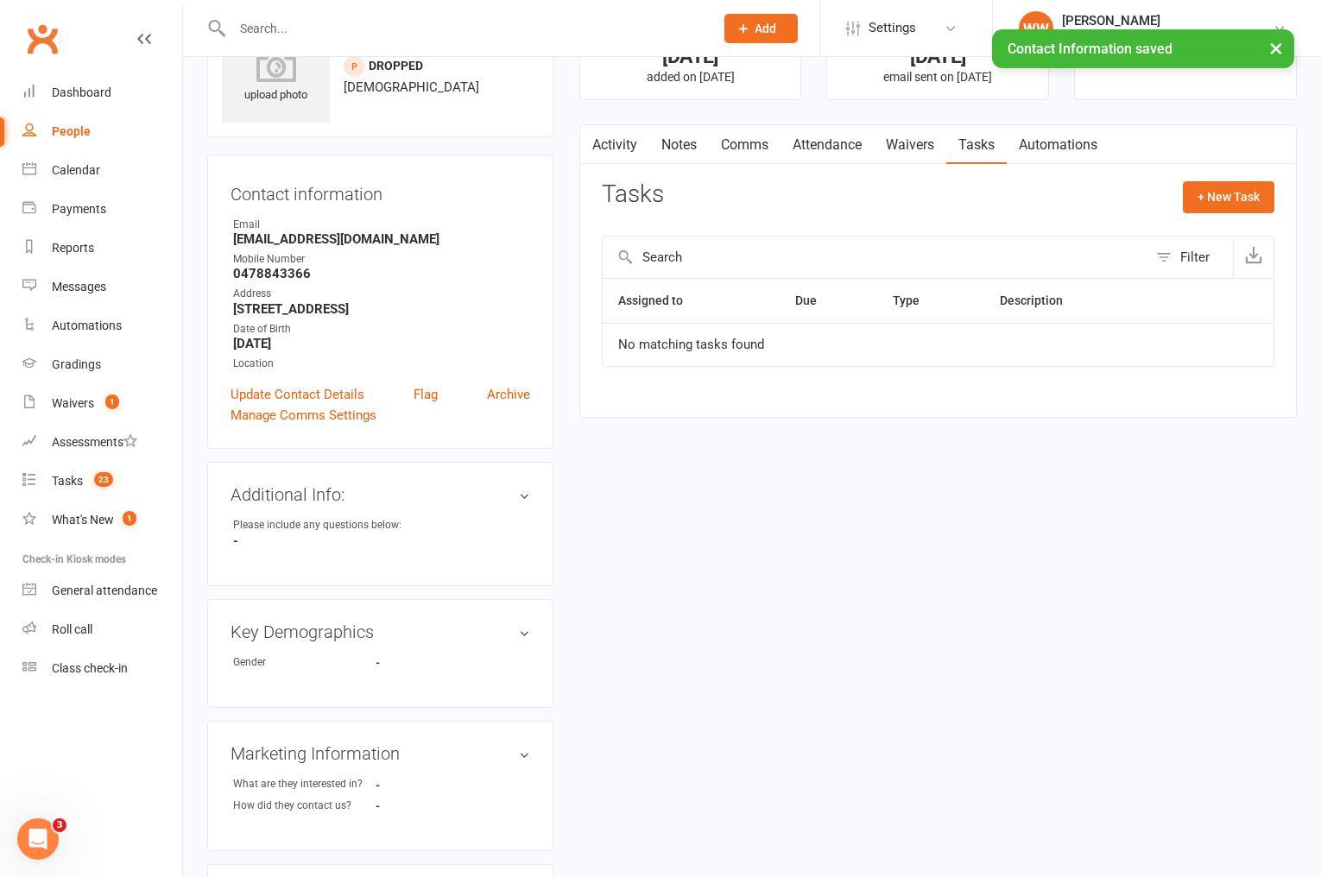
click at [776, 198] on div "Tasks + New Task" at bounding box center [938, 201] width 673 height 41
drag, startPoint x: 814, startPoint y: 200, endPoint x: 788, endPoint y: 212, distance: 27.8
click at [814, 200] on div "Tasks + New Task" at bounding box center [938, 201] width 673 height 41
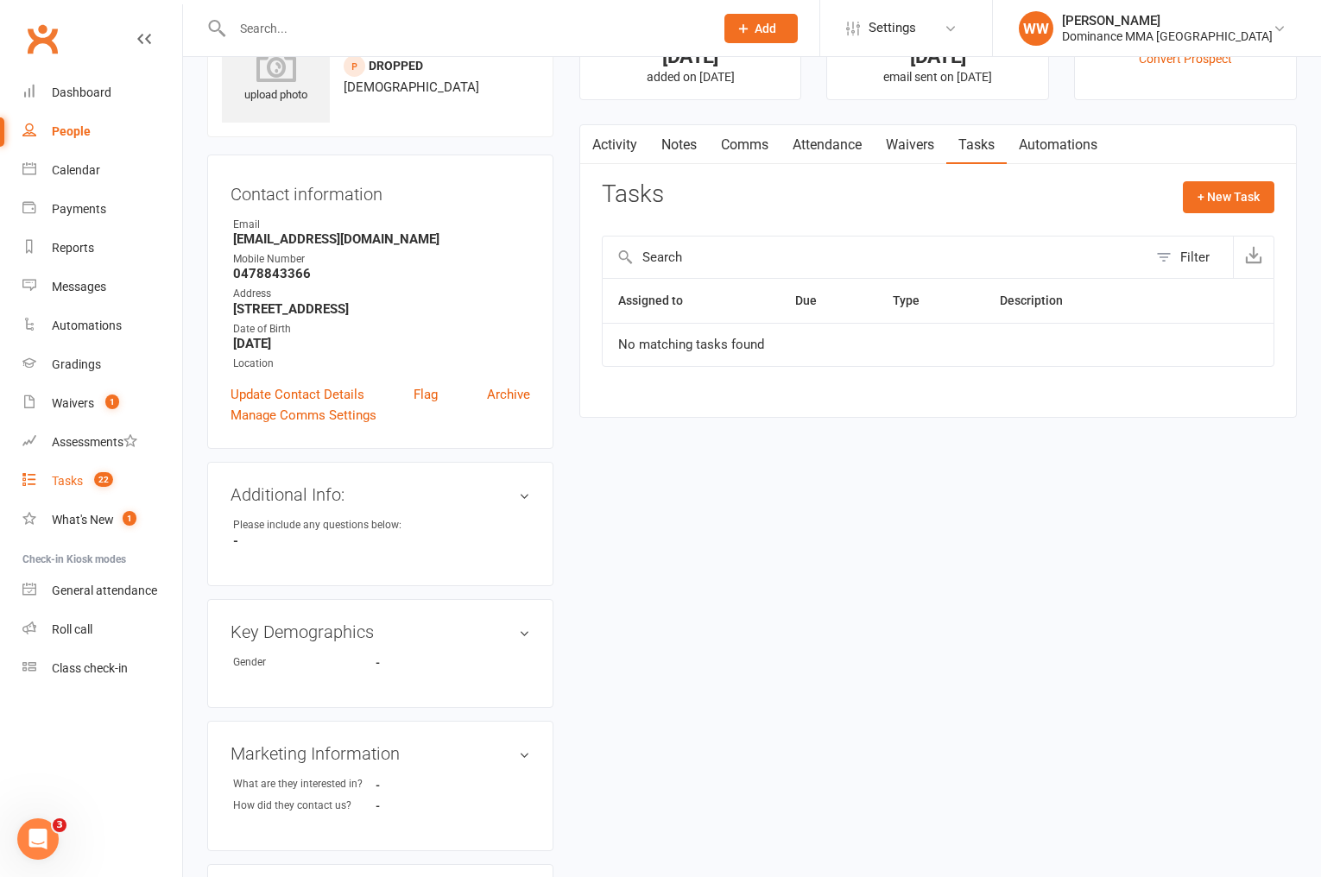
click at [71, 481] on div "Tasks" at bounding box center [67, 481] width 31 height 14
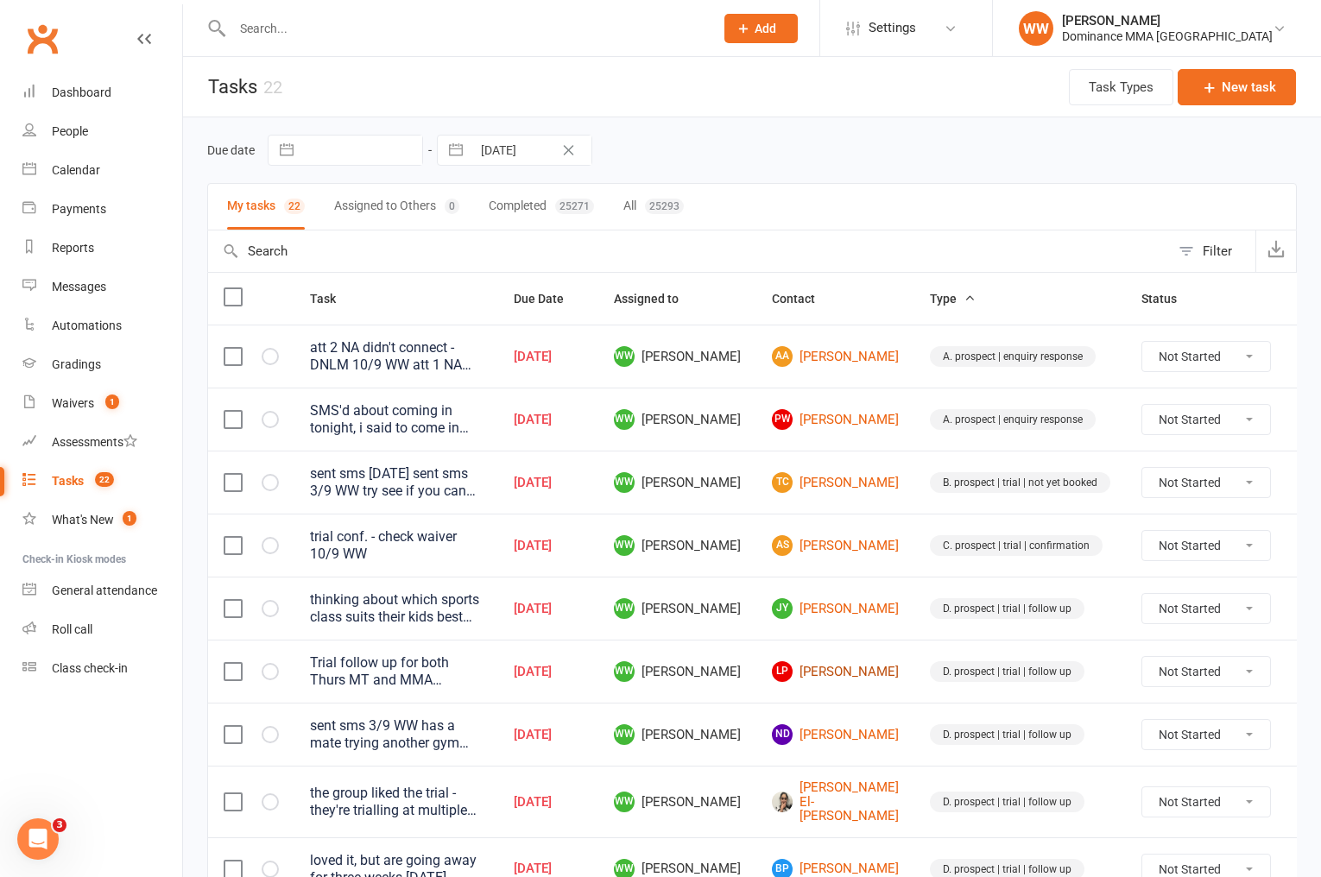
click at [856, 666] on link "[PERSON_NAME]" at bounding box center [835, 672] width 127 height 21
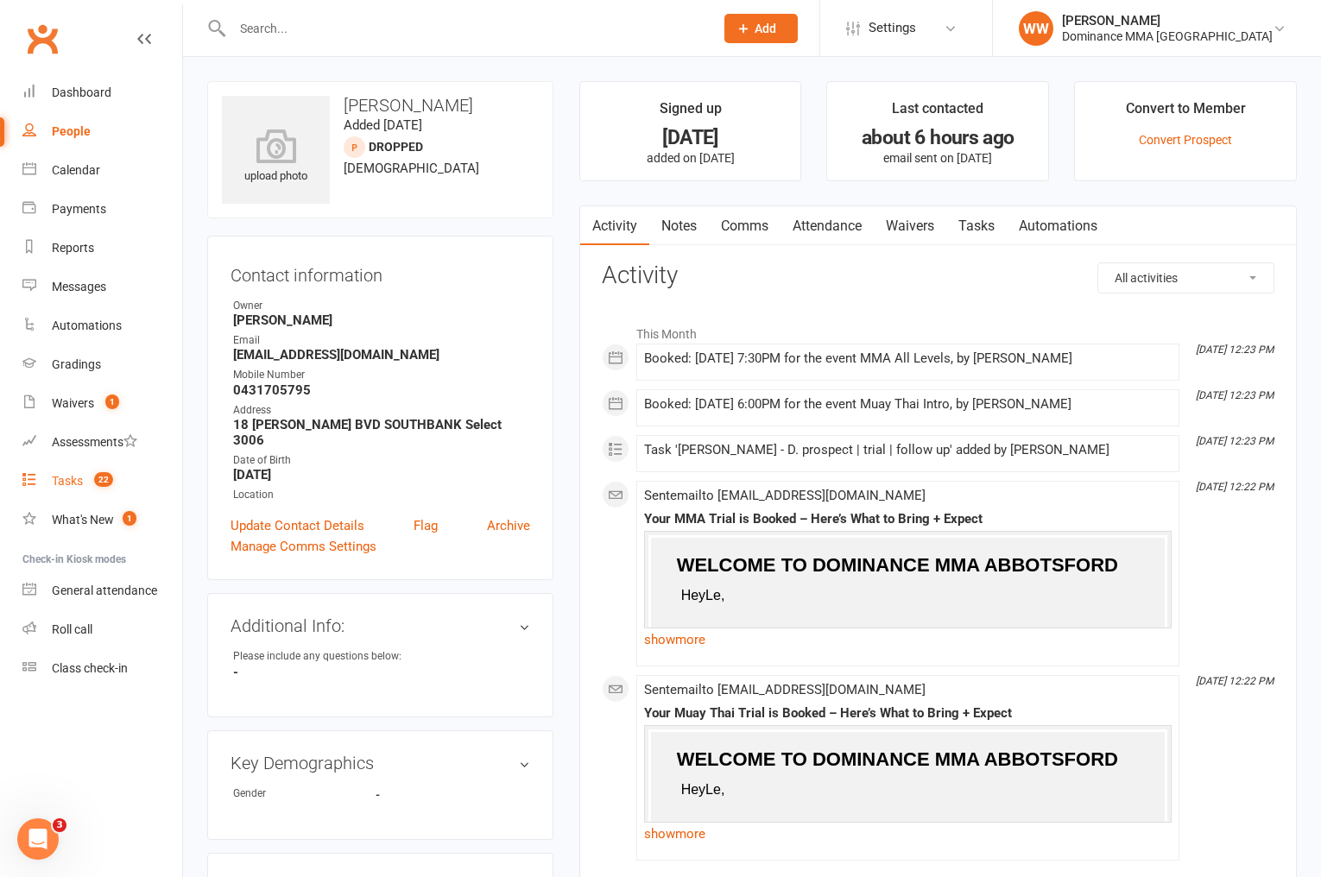
click at [82, 488] on link "Tasks 22" at bounding box center [102, 481] width 160 height 39
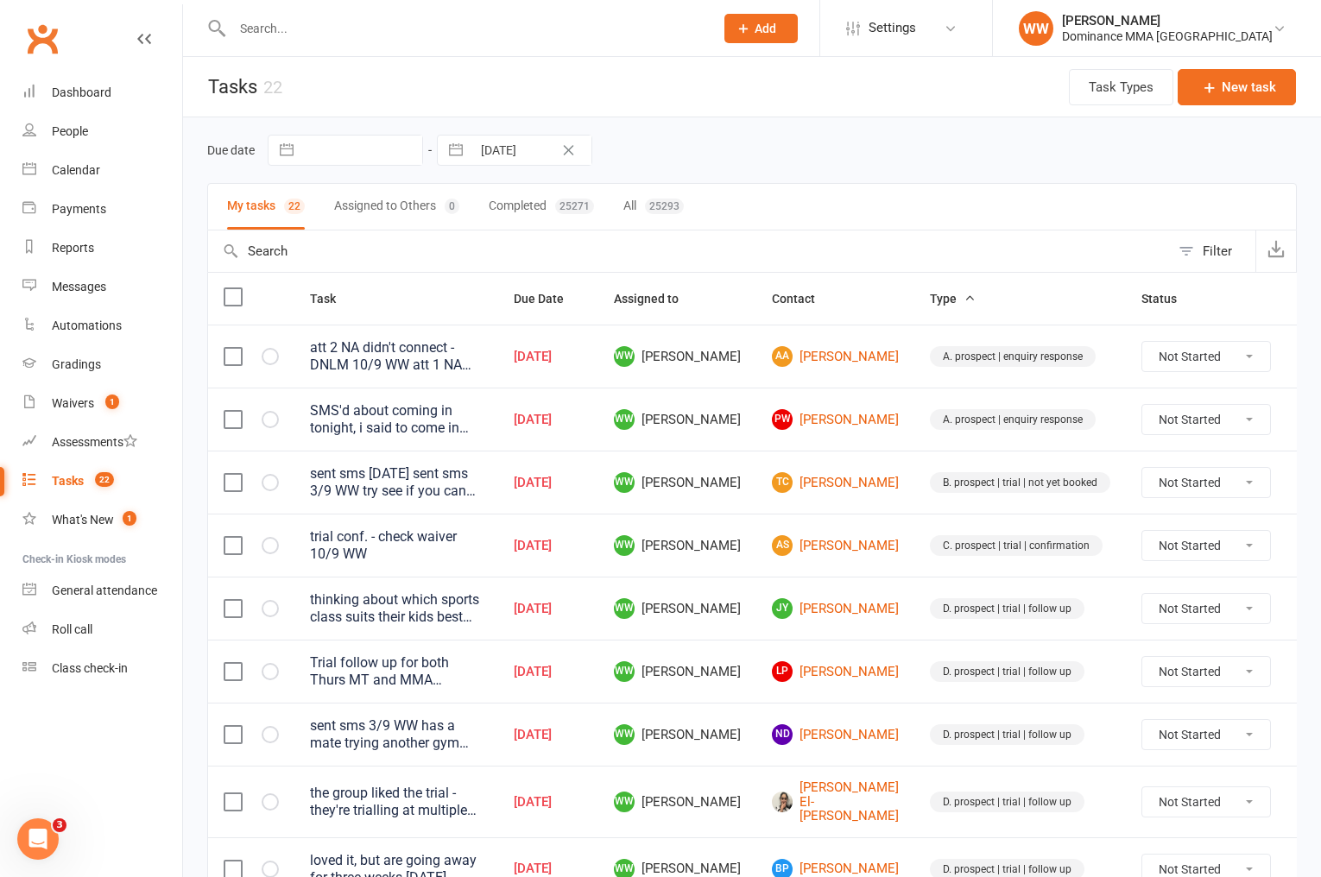
drag, startPoint x: 863, startPoint y: 579, endPoint x: 871, endPoint y: 589, distance: 13.0
click at [863, 579] on td "JY Jenny Yeung" at bounding box center [836, 608] width 158 height 63
drag, startPoint x: 871, startPoint y: 593, endPoint x: 874, endPoint y: 605, distance: 12.4
click at [871, 593] on td "JY Jenny Yeung" at bounding box center [836, 608] width 158 height 63
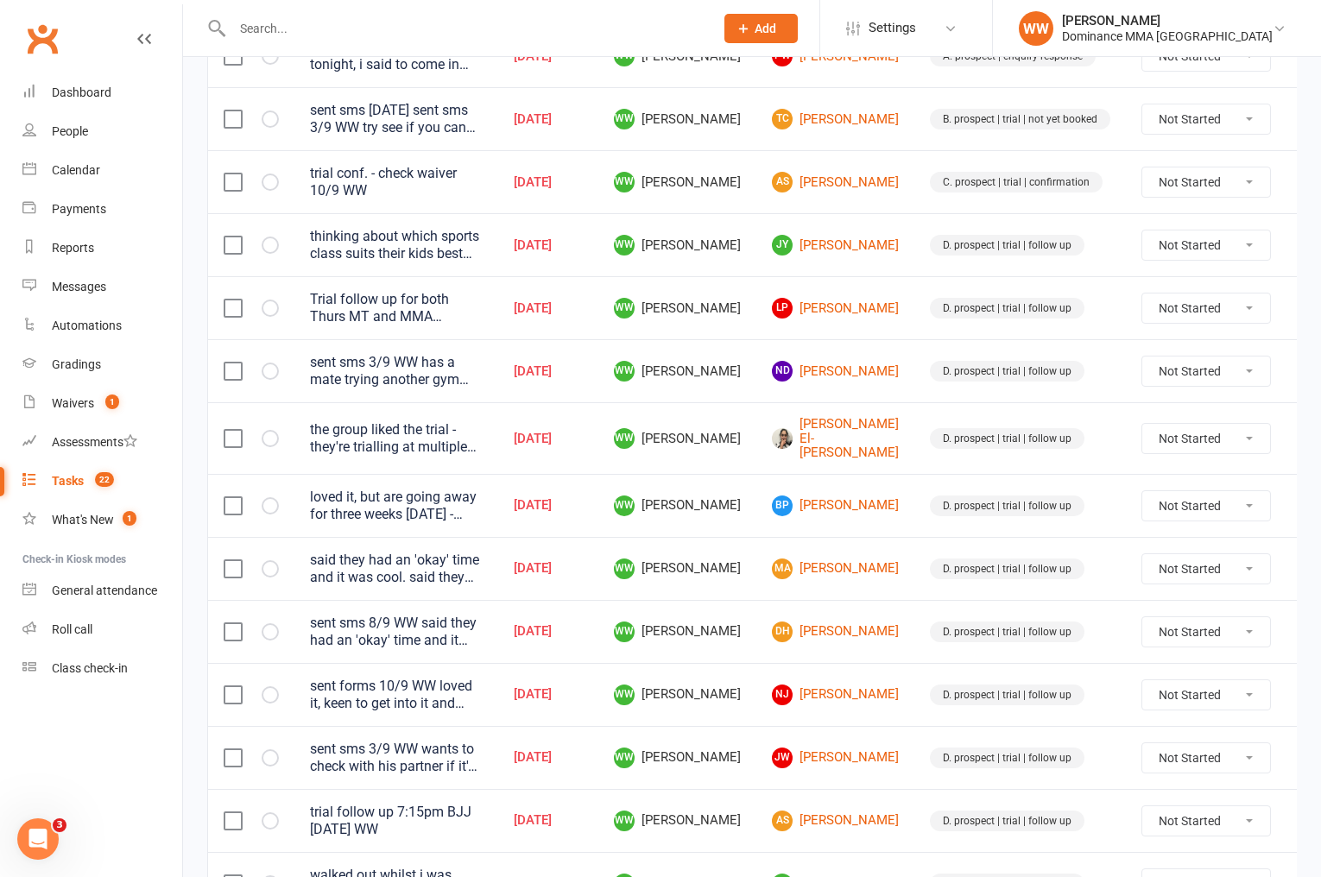
scroll to position [369, 0]
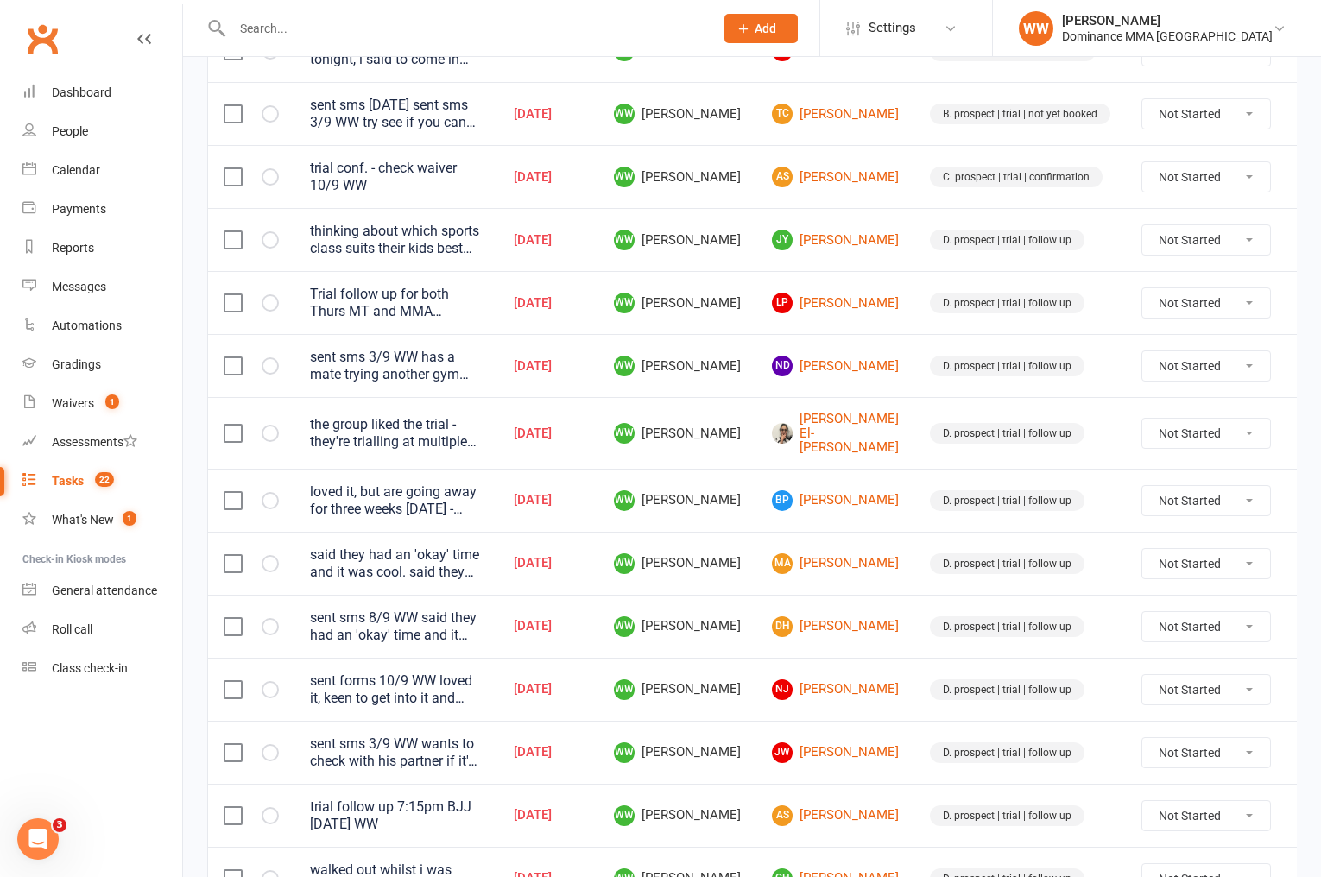
click at [915, 595] on td "D. prospect | trial | follow up" at bounding box center [1021, 626] width 212 height 63
click at [872, 595] on td "DH Daniel Hawzi" at bounding box center [836, 626] width 158 height 63
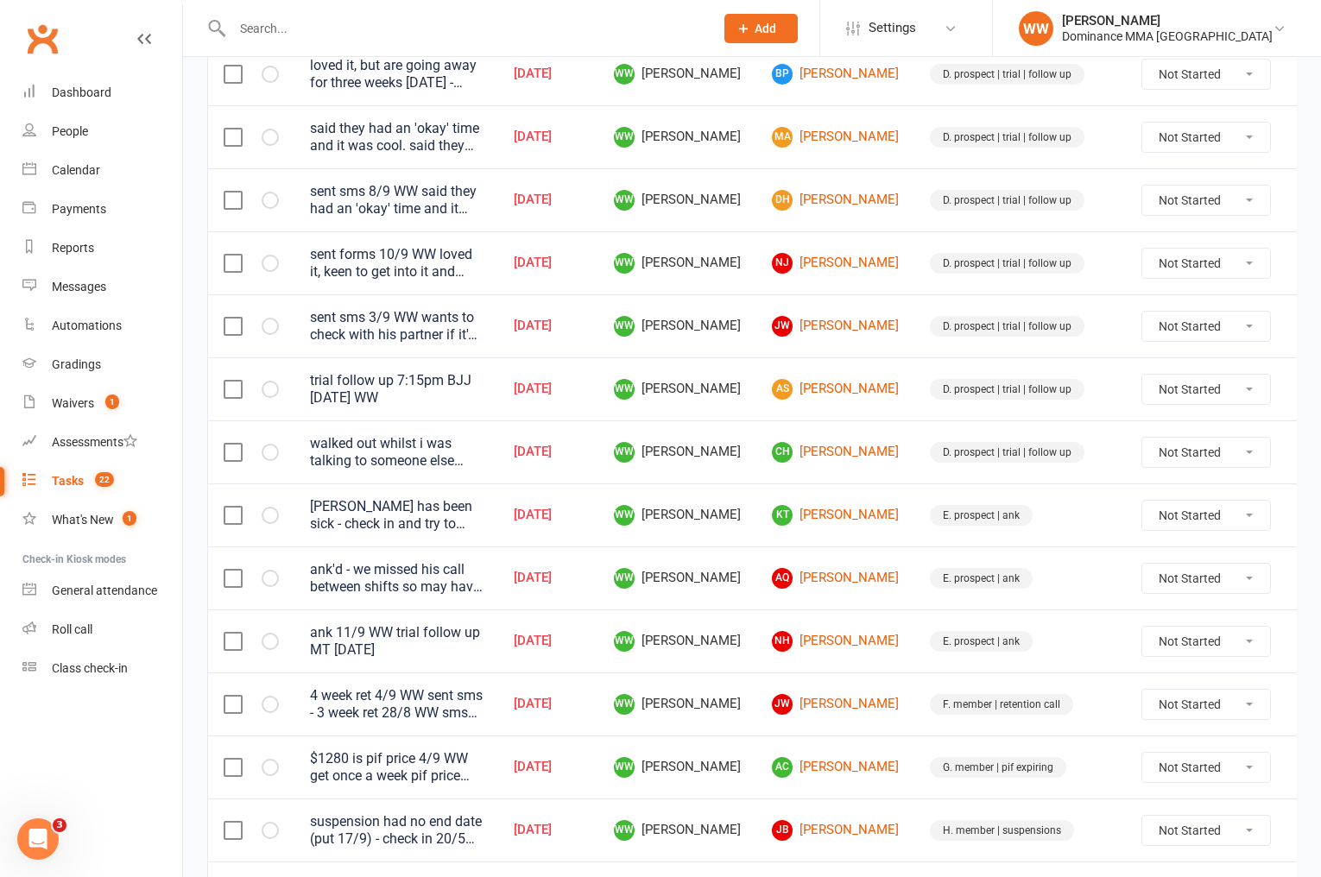
scroll to position [801, 0]
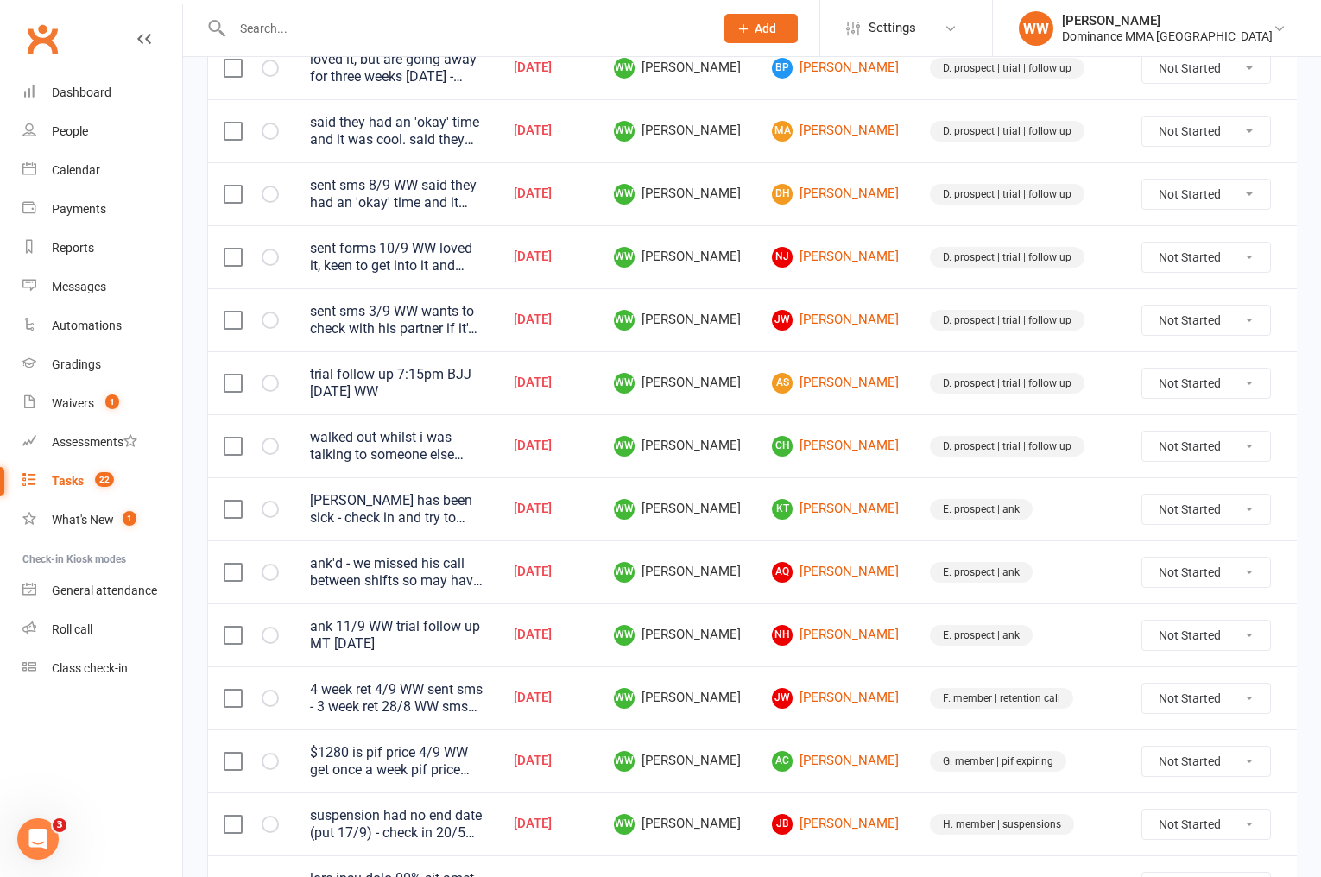
click at [1304, 501] on icon at bounding box center [1312, 509] width 17 height 17
click at [1162, 569] on link "Edit" at bounding box center [1194, 565] width 171 height 35
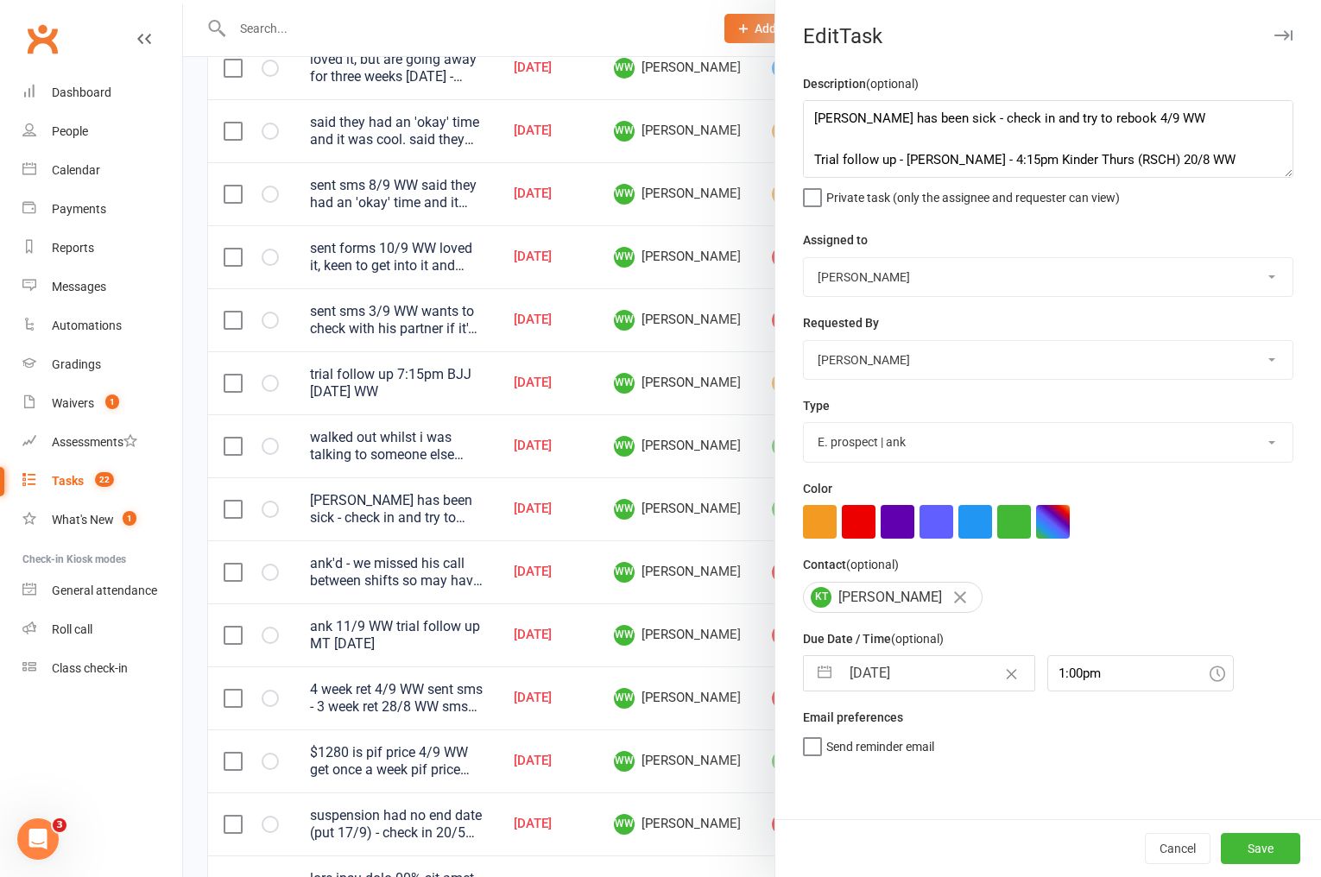
click at [843, 672] on input "[DATE]" at bounding box center [937, 673] width 194 height 35
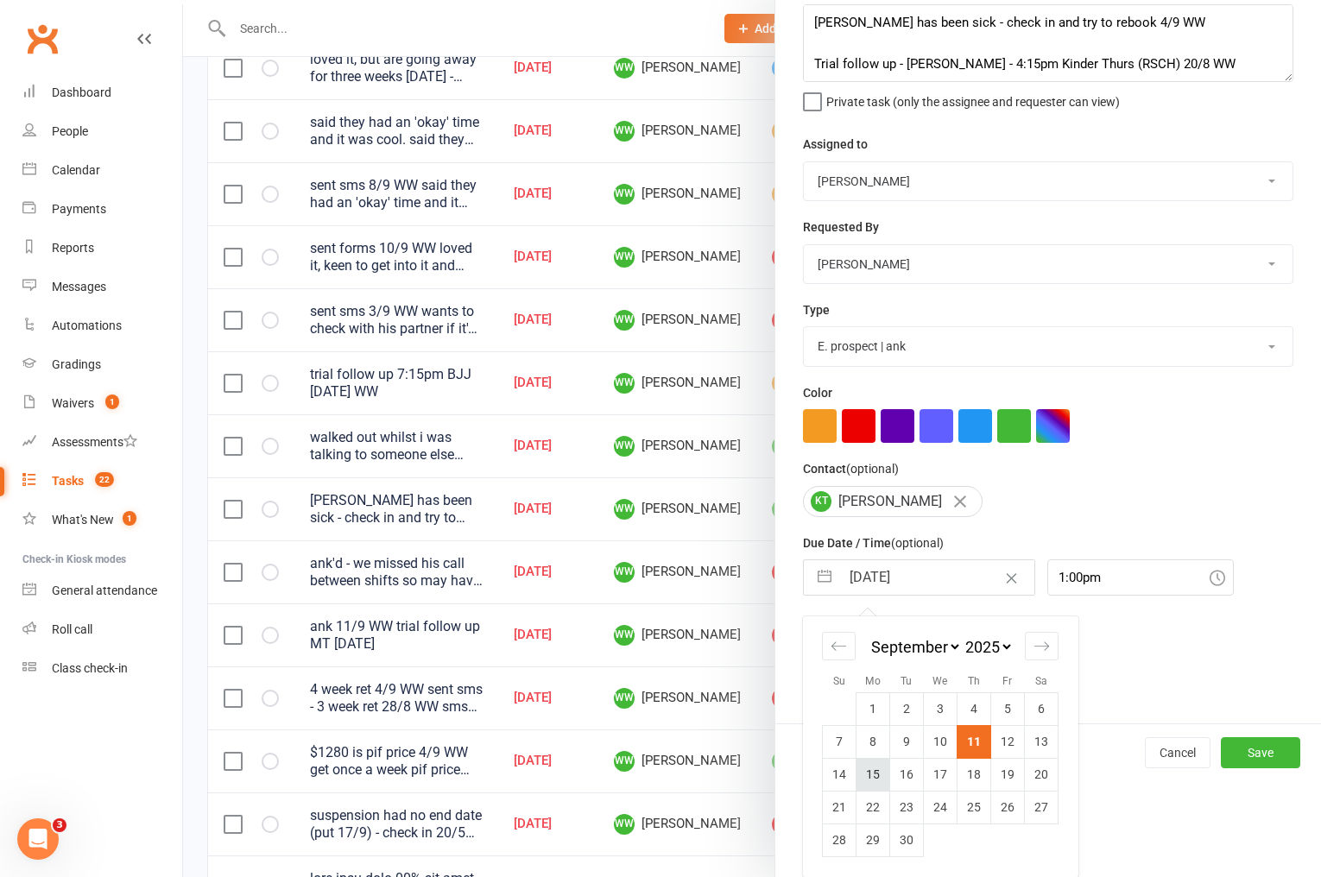
click at [870, 779] on td "15" at bounding box center [874, 774] width 34 height 33
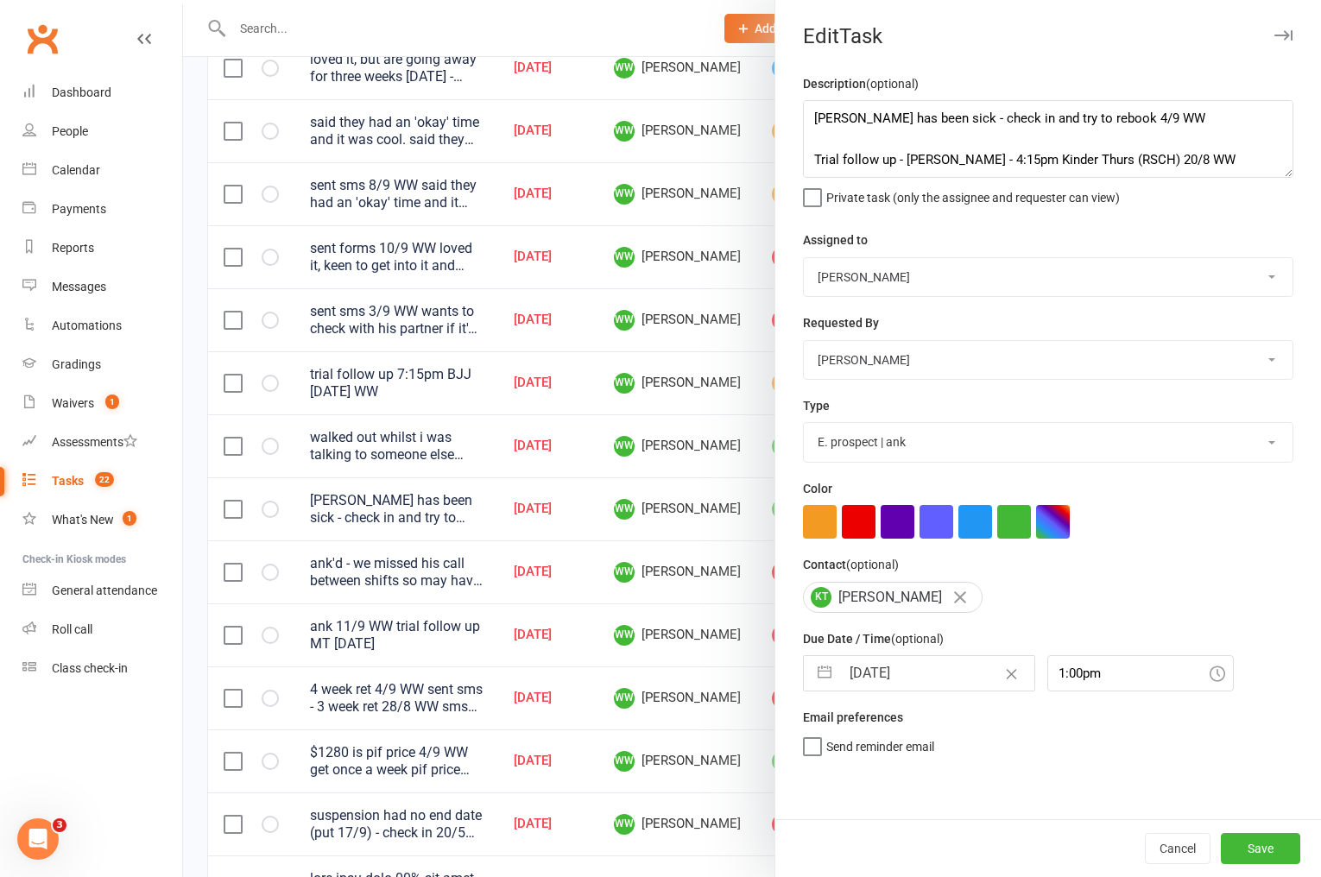
scroll to position [0, 0]
click at [1250, 859] on button "Save" at bounding box center [1260, 848] width 79 height 31
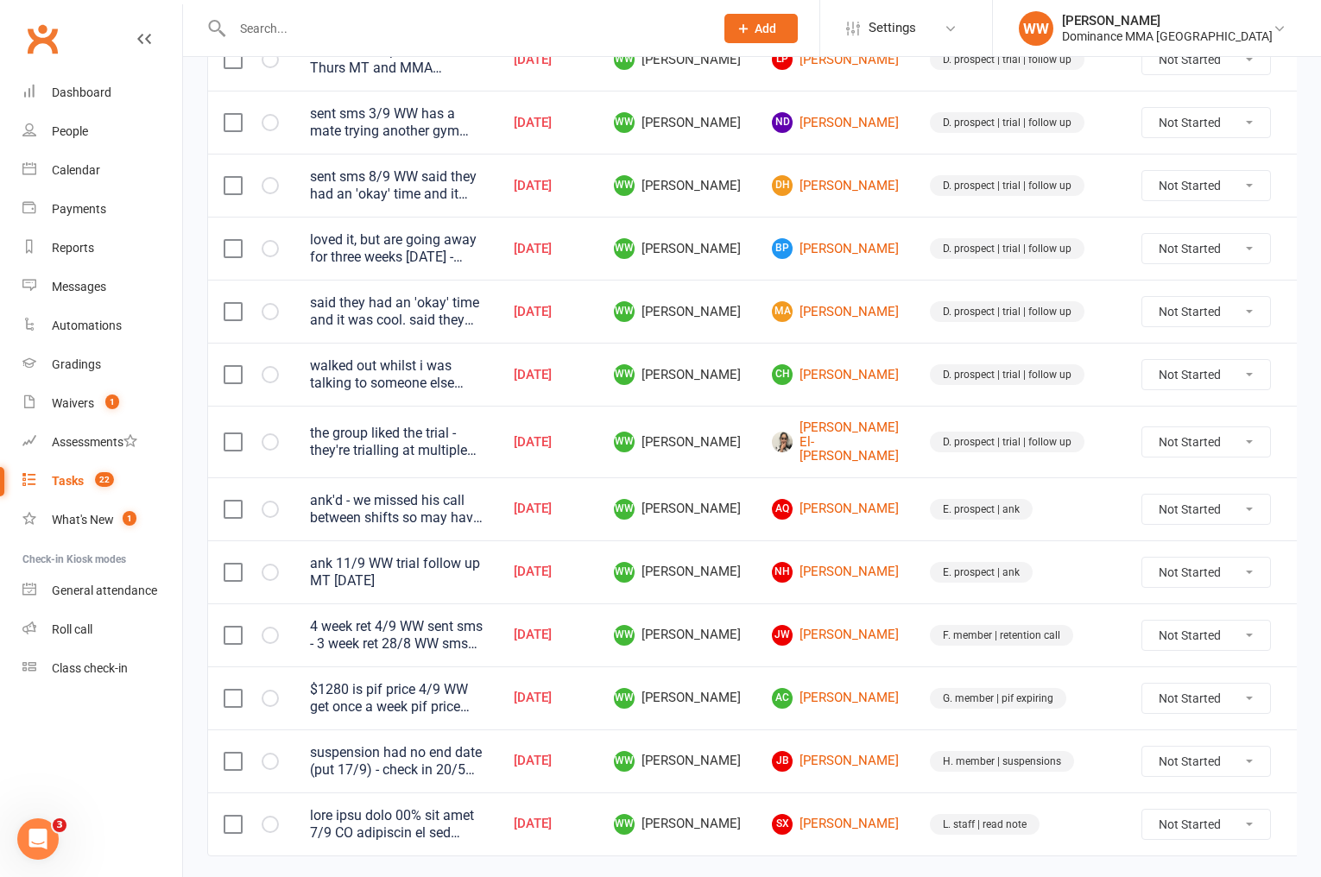
click at [872, 680] on td "AC Adrian Choi" at bounding box center [836, 698] width 158 height 63
click at [815, 688] on link "AC Adrian Choi" at bounding box center [835, 698] width 127 height 21
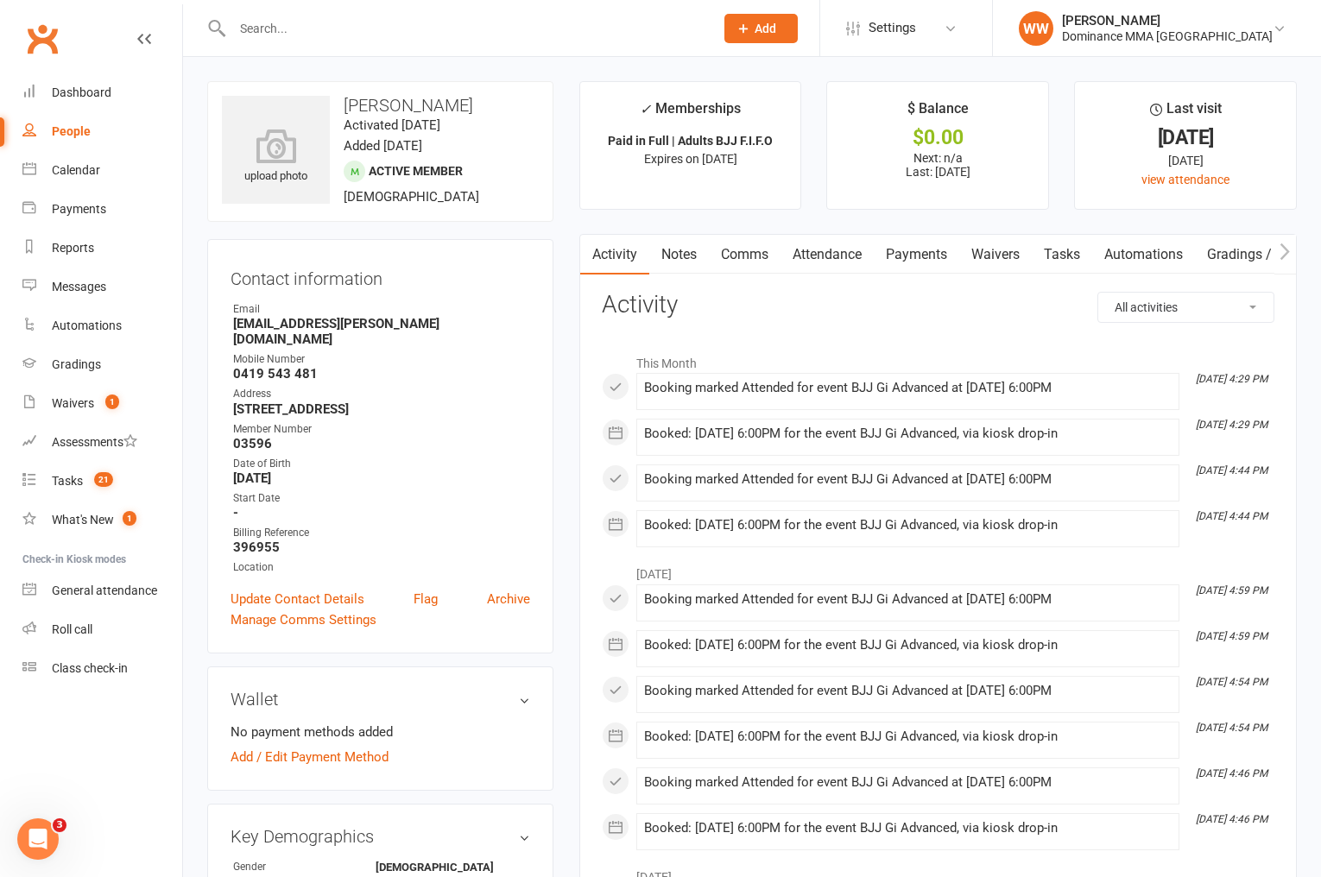
click at [891, 263] on link "Payments" at bounding box center [916, 255] width 85 height 40
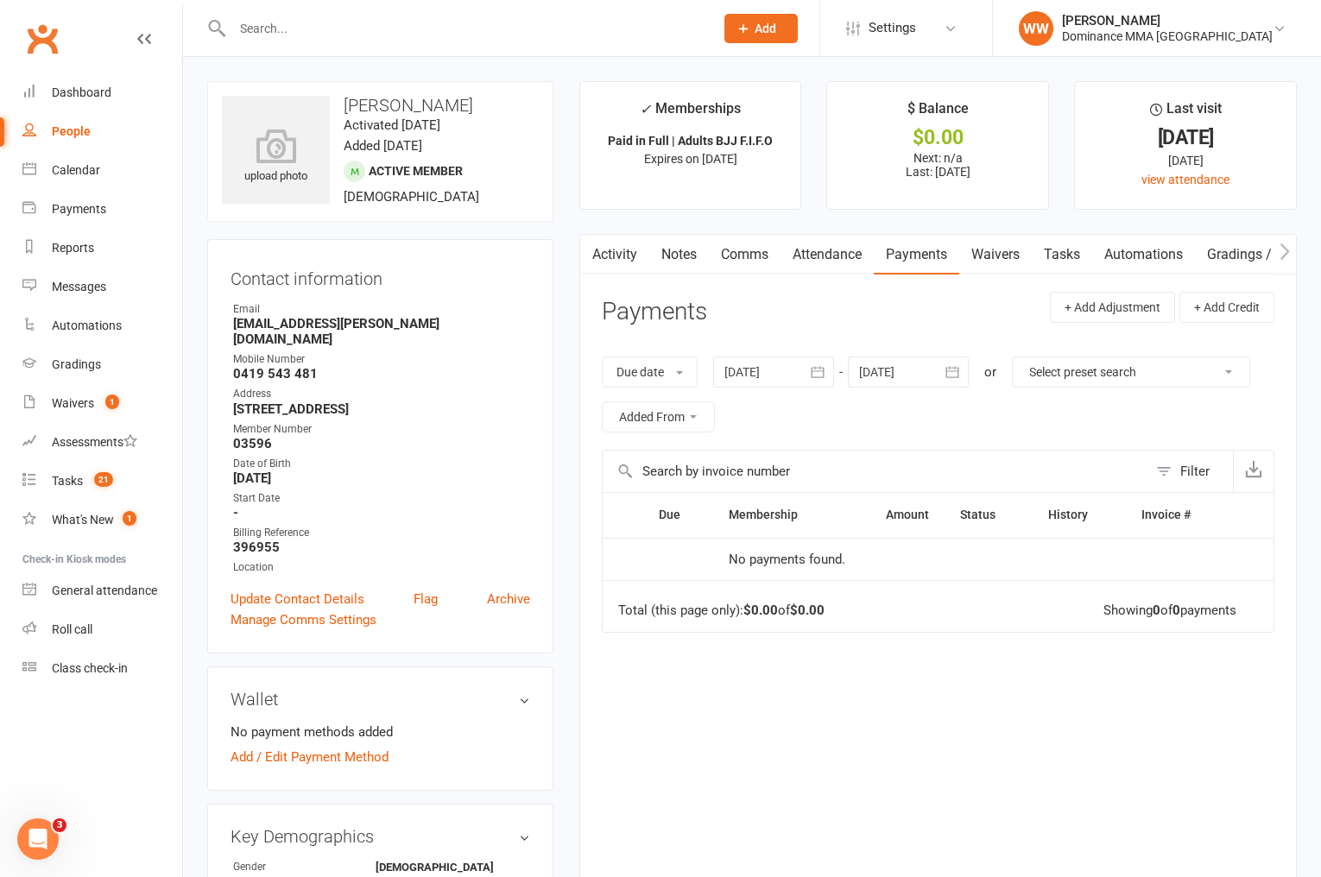
click at [879, 371] on div at bounding box center [908, 372] width 121 height 31
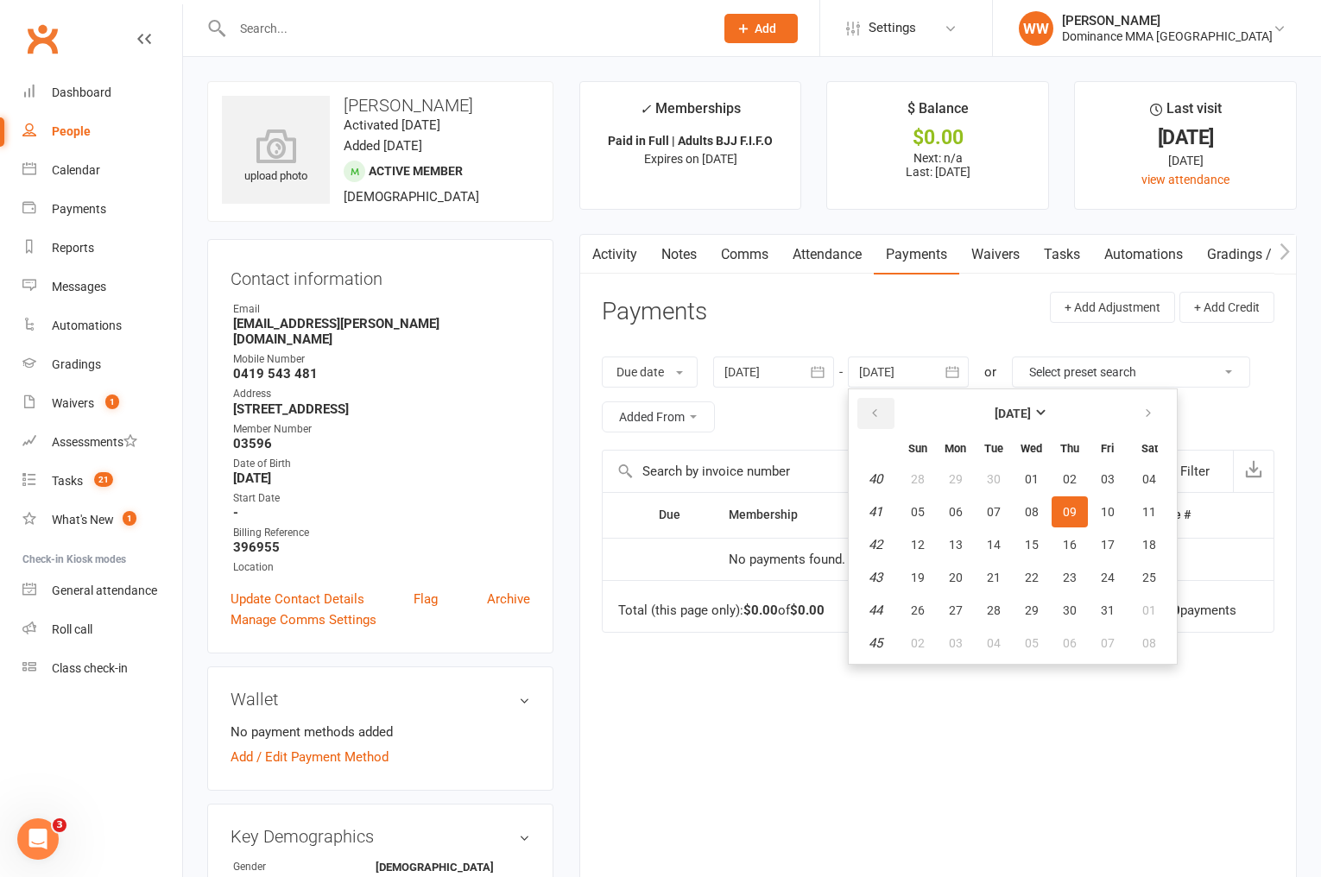
click at [869, 414] on button "button" at bounding box center [876, 413] width 37 height 31
click at [869, 314] on header "Payments + Add Adjustment + Add Credit" at bounding box center [938, 315] width 673 height 47
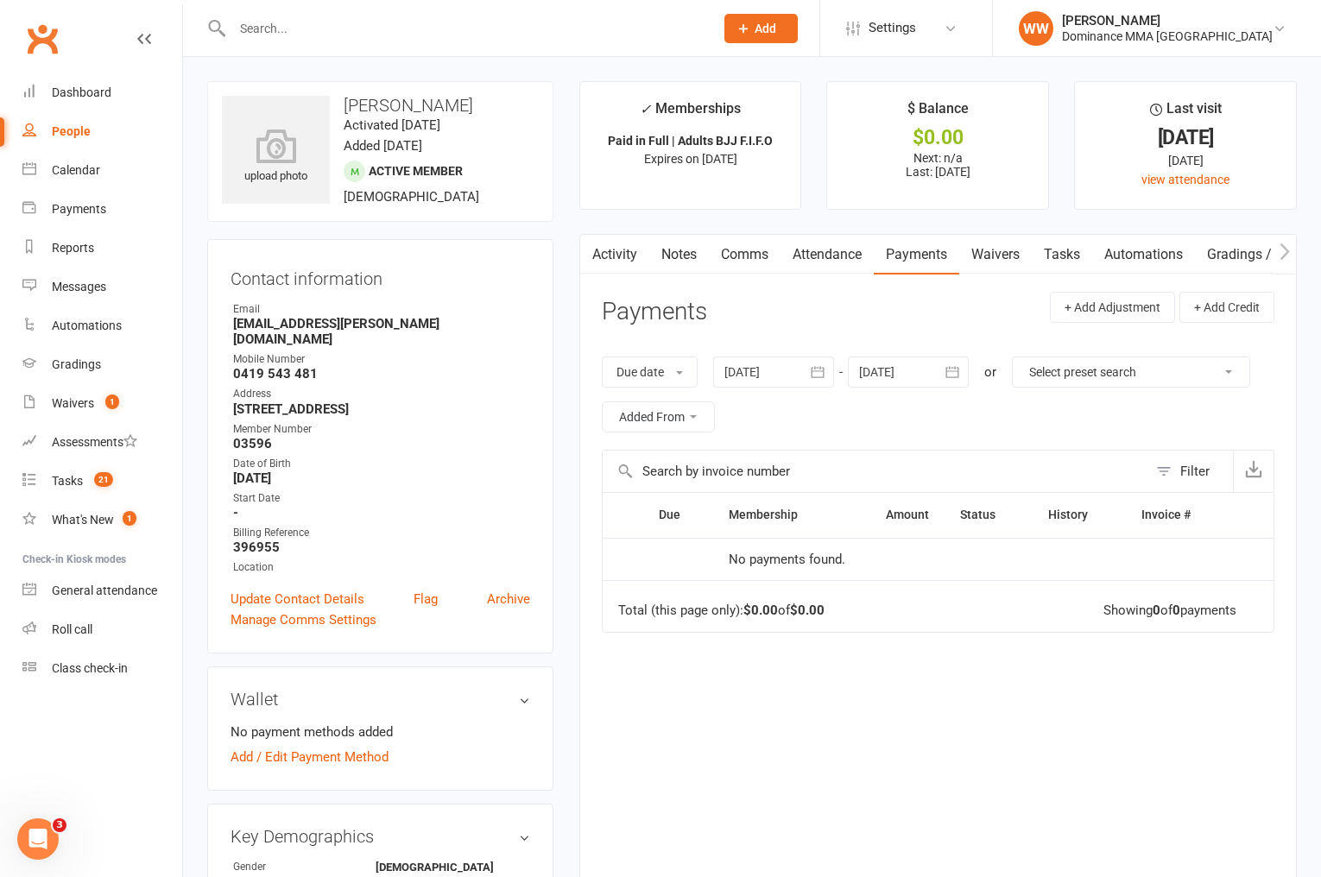
click at [612, 259] on link "Activity" at bounding box center [614, 255] width 69 height 40
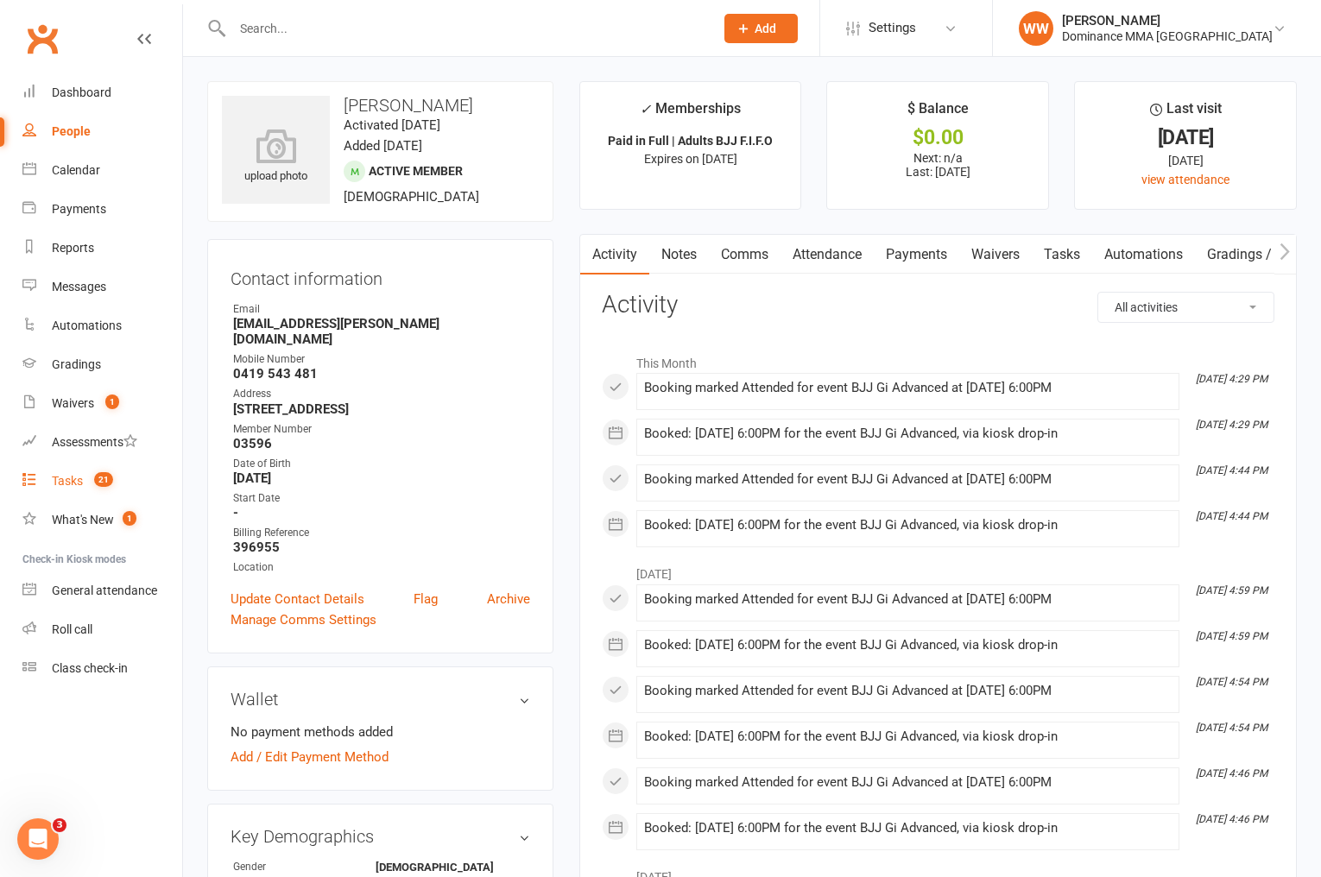
click at [85, 483] on count-badge "21" at bounding box center [99, 481] width 28 height 14
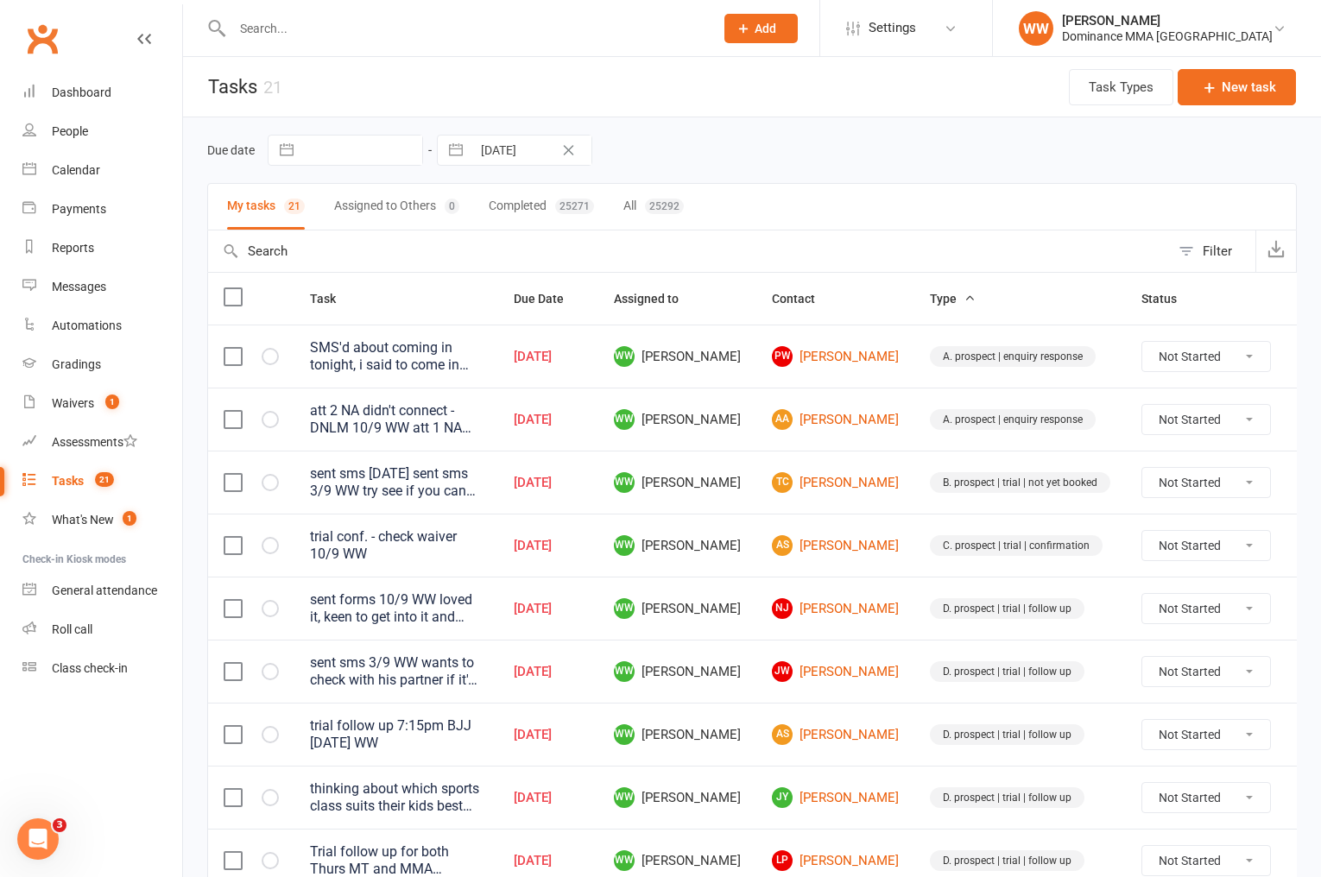
click at [748, 529] on td "WW [PERSON_NAME]" at bounding box center [677, 545] width 158 height 63
click at [751, 587] on td "WW [PERSON_NAME]" at bounding box center [677, 608] width 158 height 63
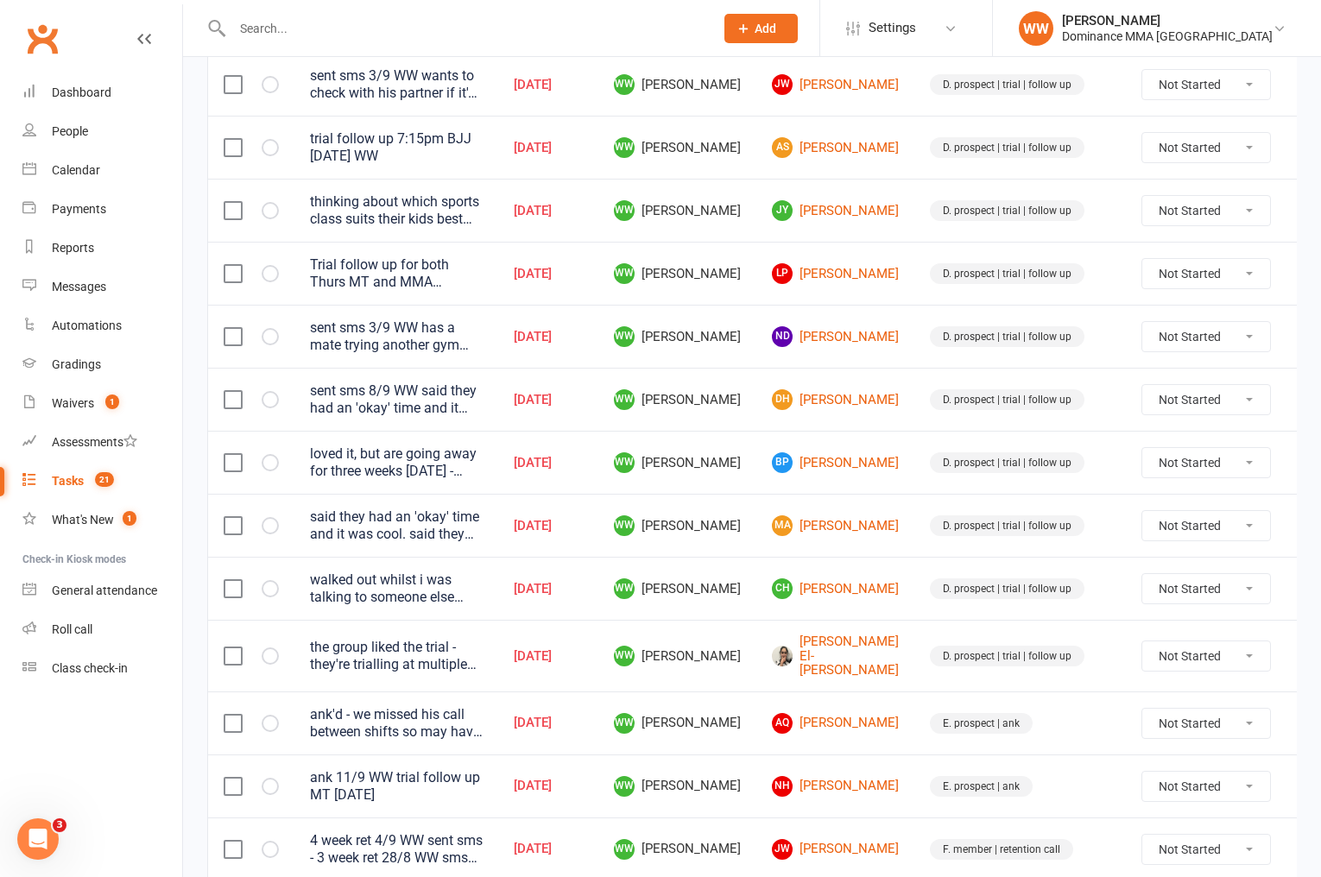
scroll to position [842, 0]
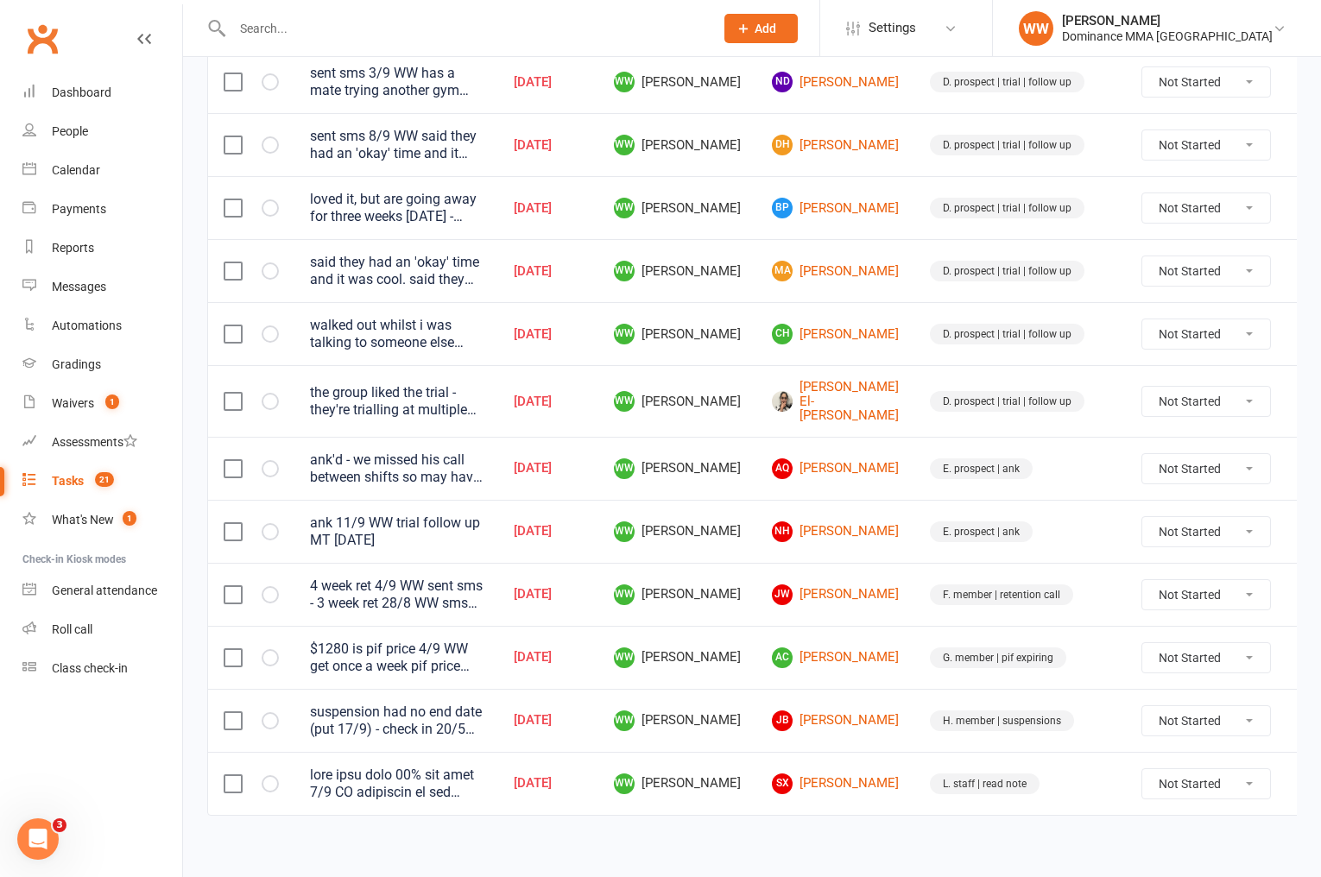
click at [1304, 716] on icon at bounding box center [1312, 720] width 17 height 17
click at [1150, 779] on link "Edit" at bounding box center [1194, 777] width 171 height 35
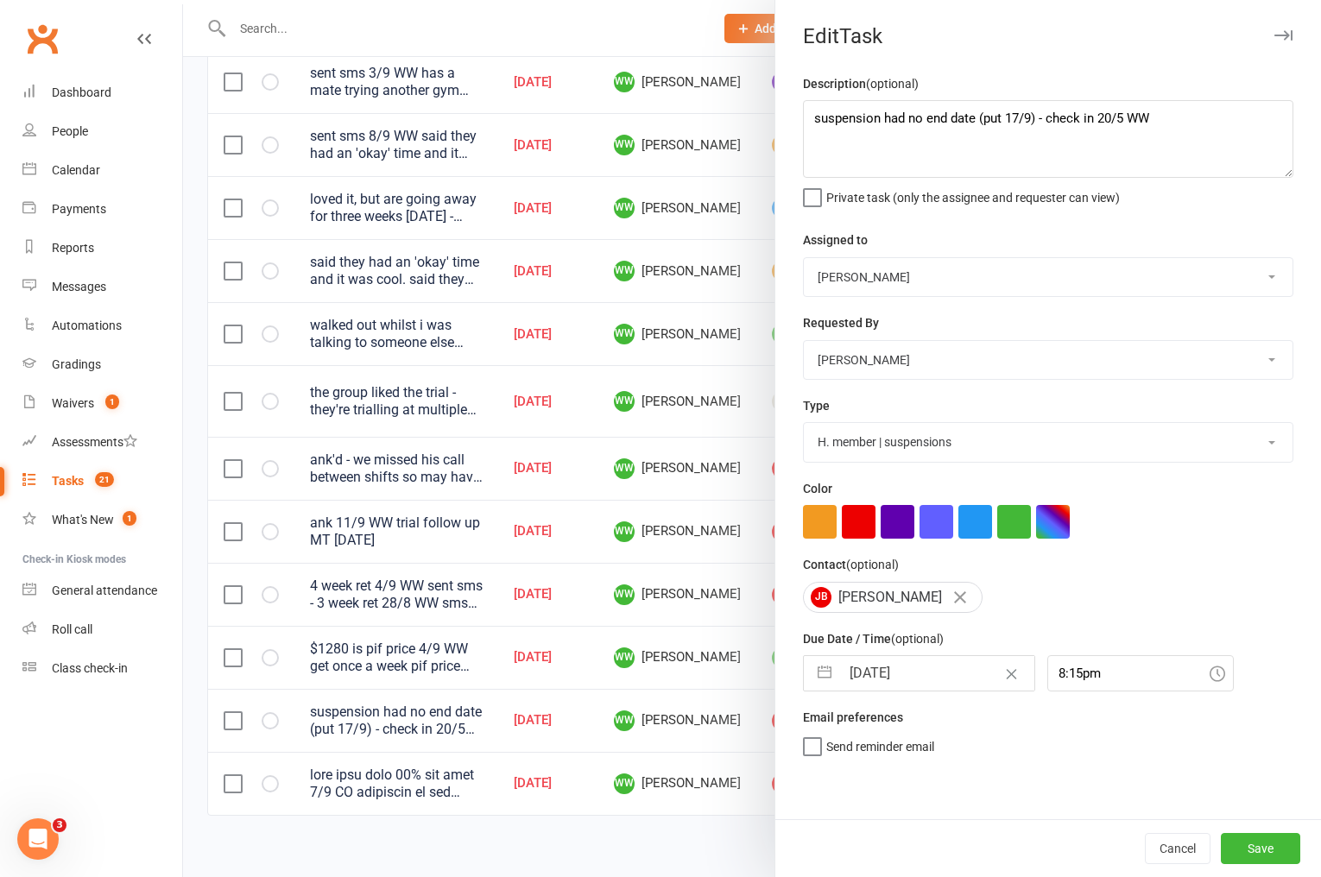
click at [906, 671] on input "[DATE]" at bounding box center [937, 673] width 194 height 35
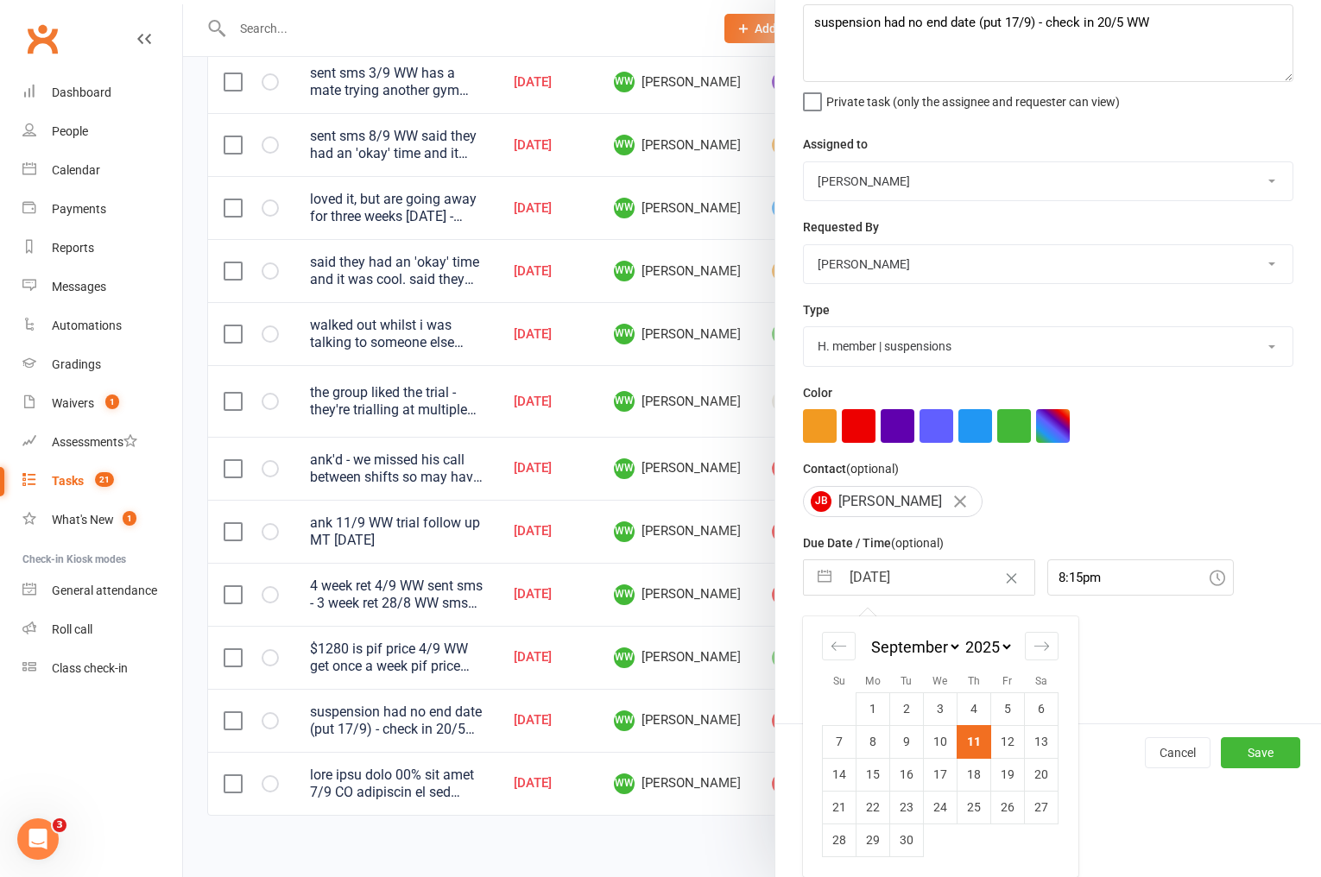
click at [875, 769] on td "15" at bounding box center [874, 774] width 34 height 33
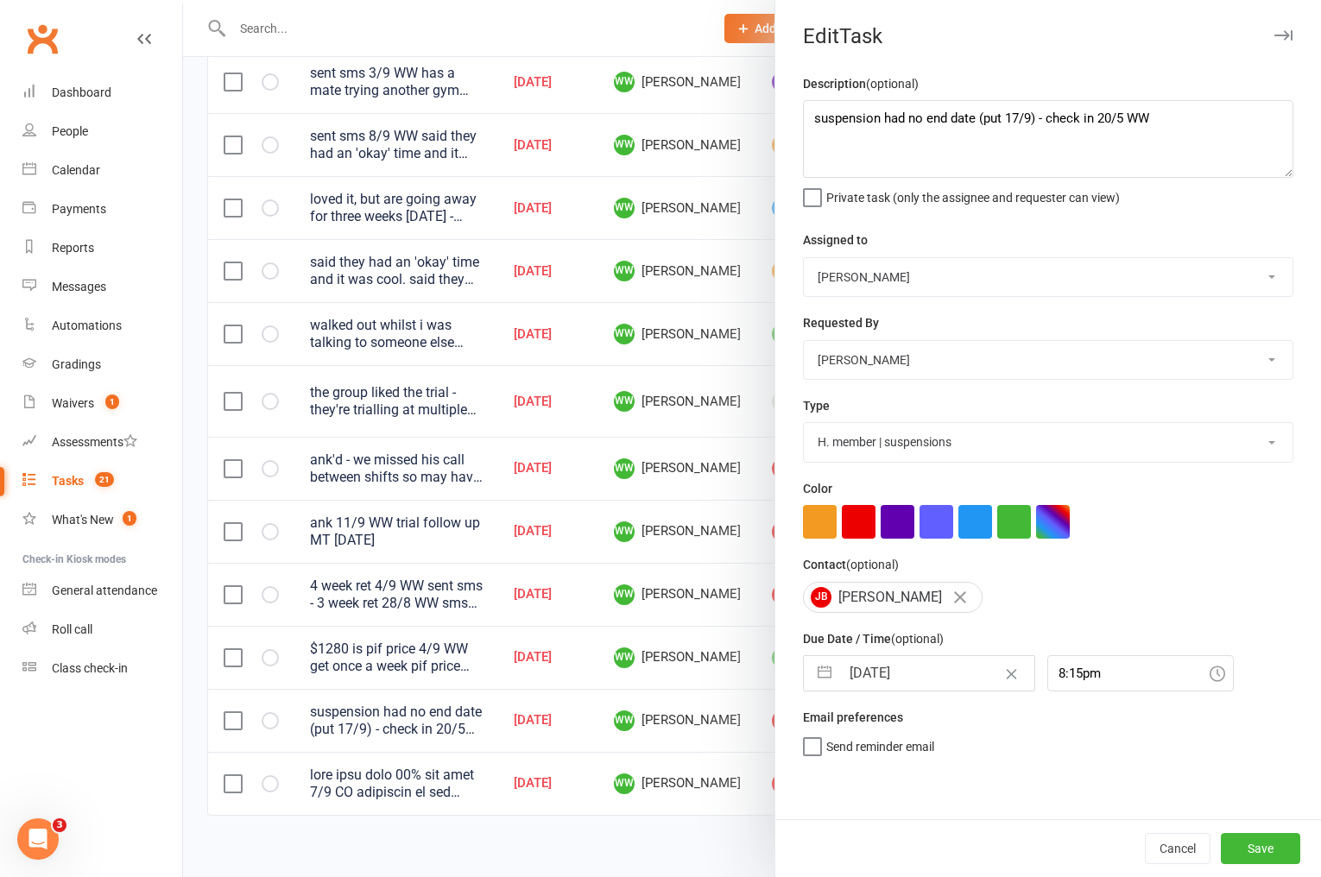
scroll to position [0, 0]
click at [1244, 852] on button "Save" at bounding box center [1260, 848] width 79 height 31
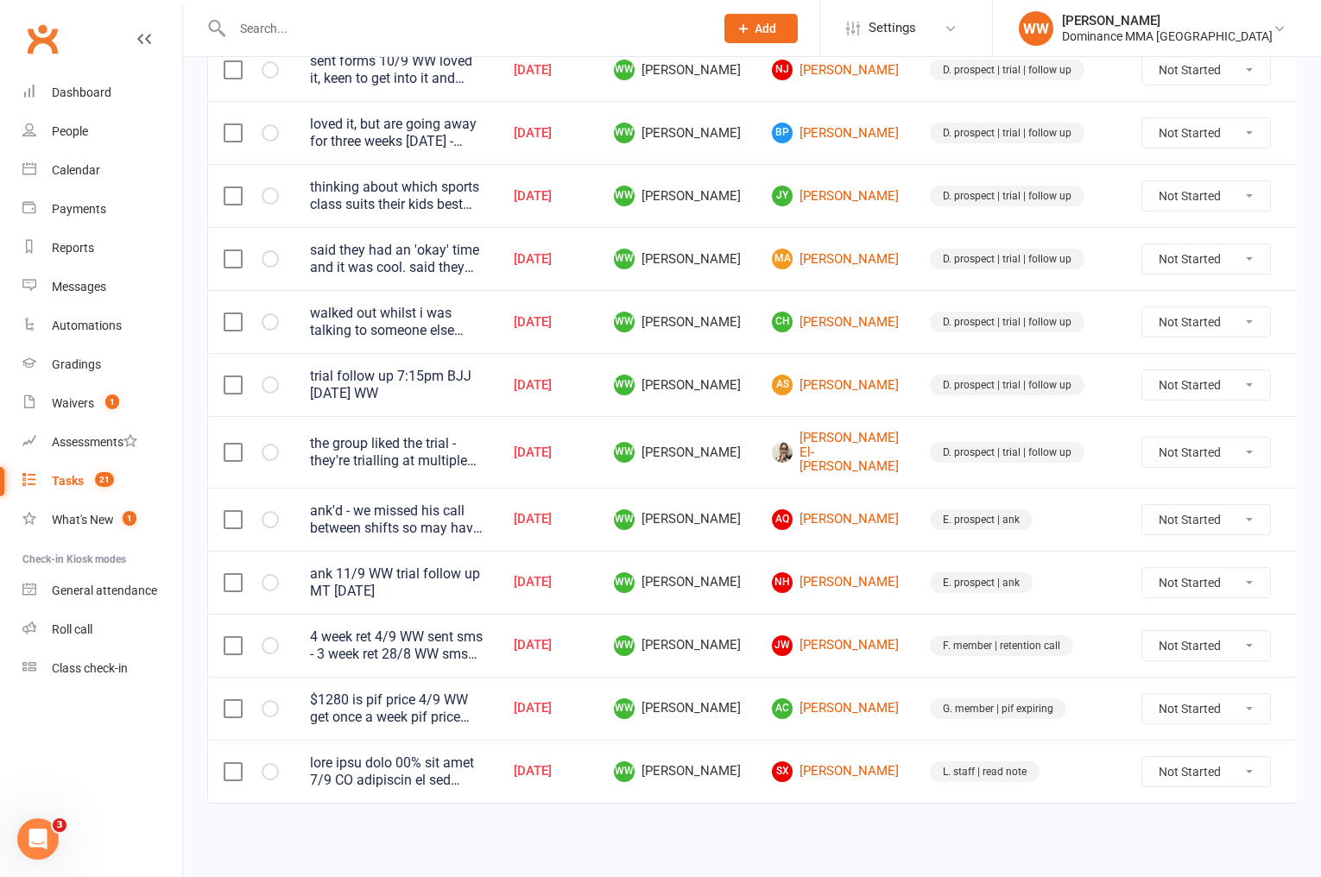
scroll to position [779, 0]
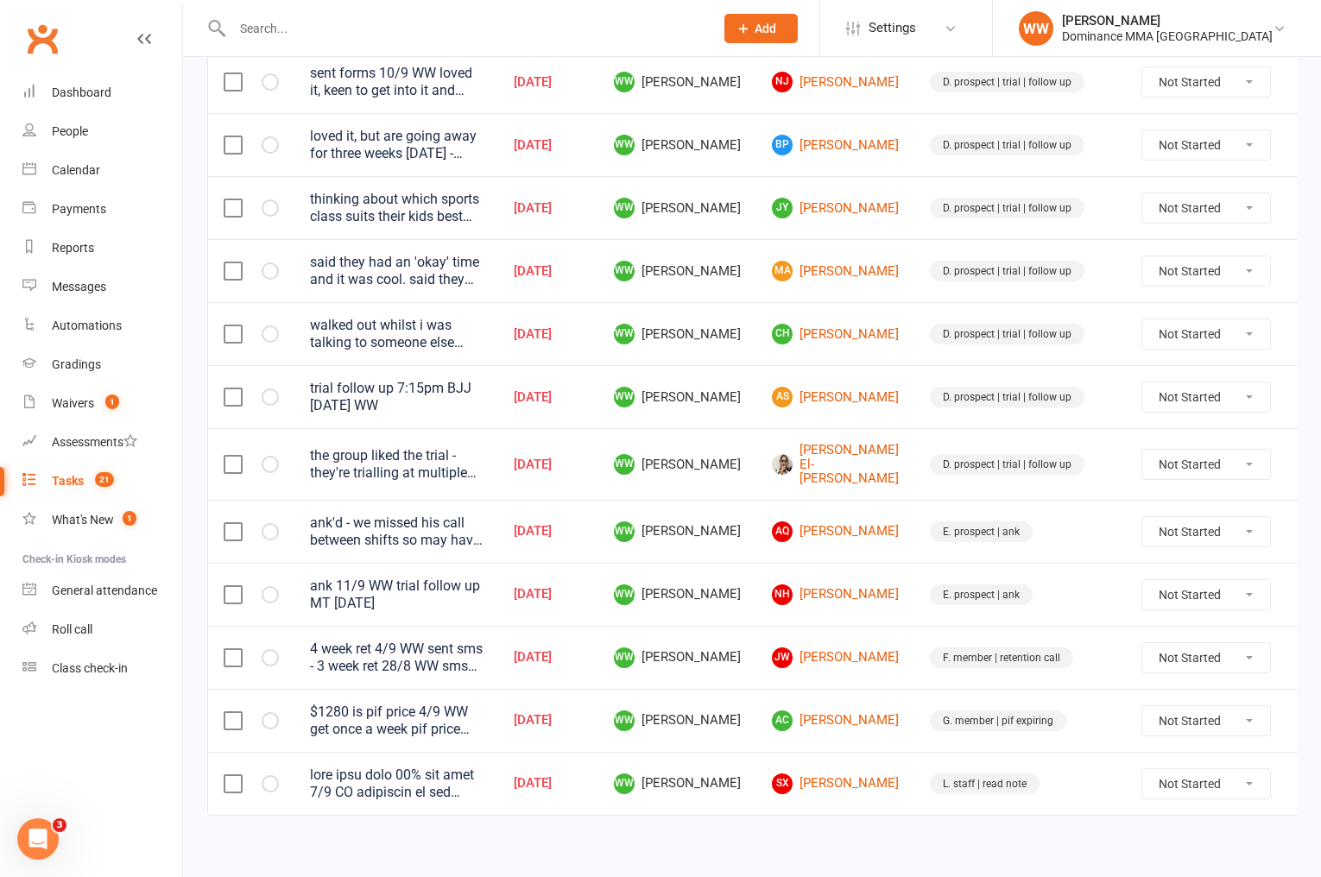
click at [298, 30] on input "text" at bounding box center [464, 28] width 475 height 24
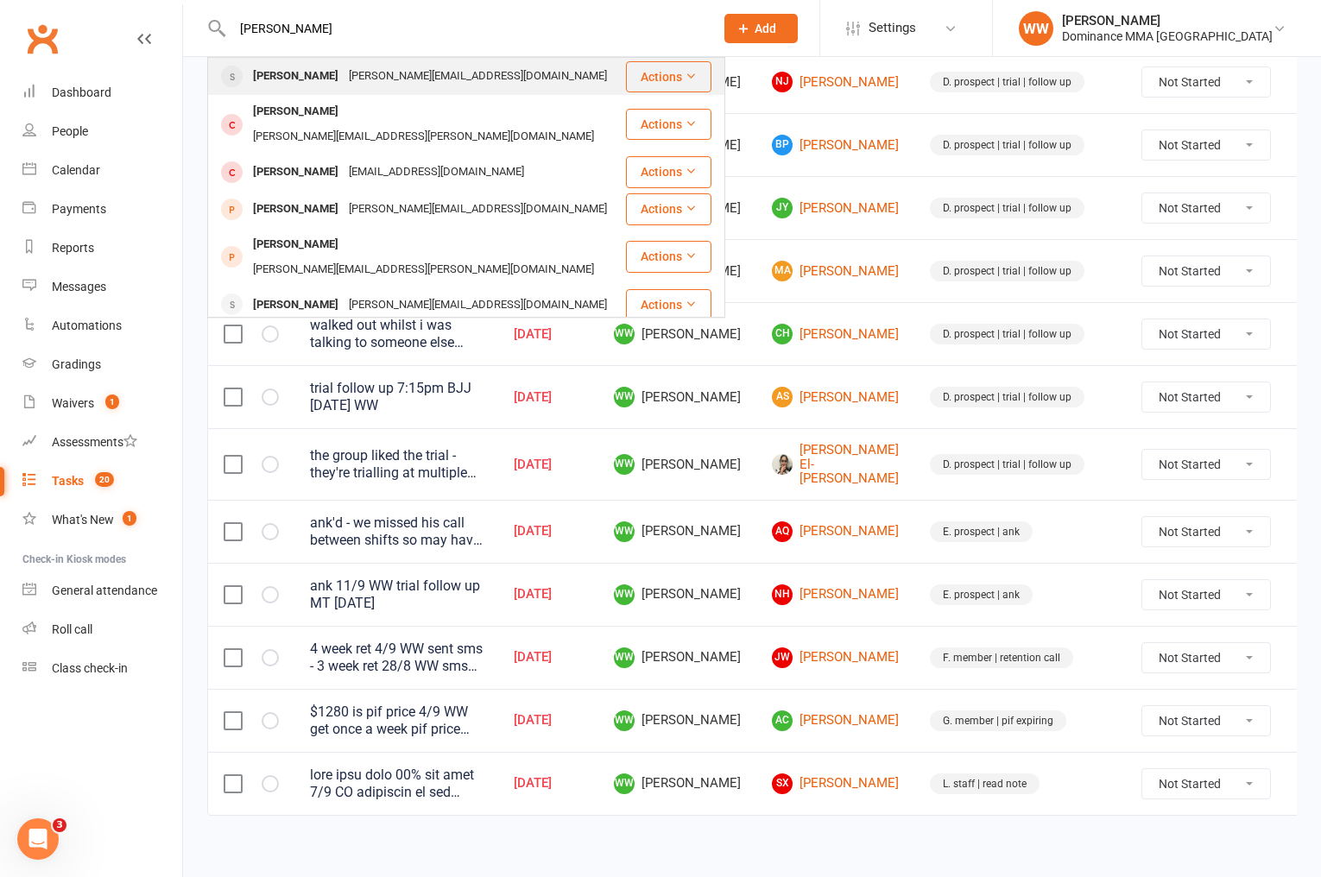
click at [370, 66] on div "Jamie.beamish15@gmail.com" at bounding box center [478, 76] width 269 height 25
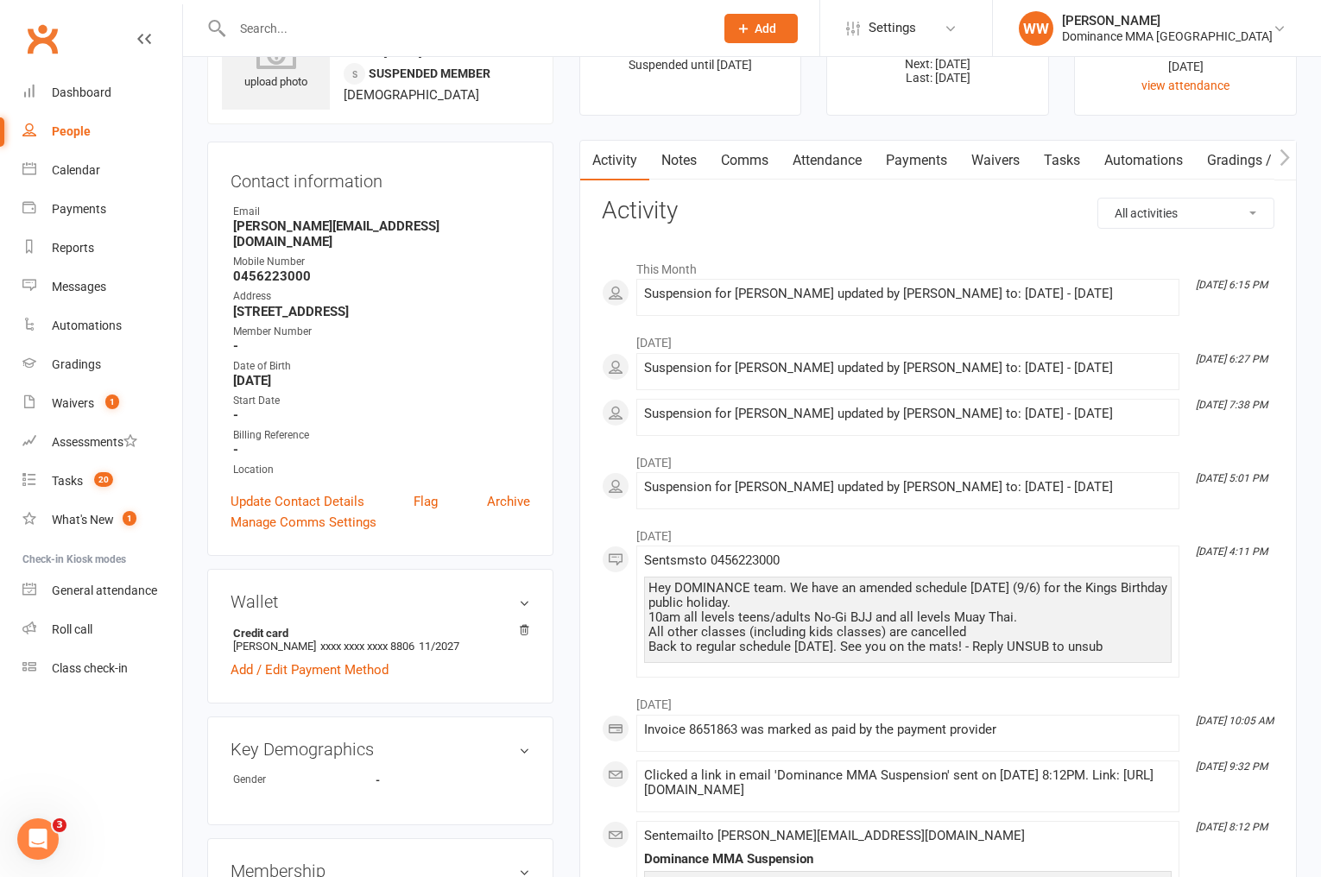
scroll to position [53, 0]
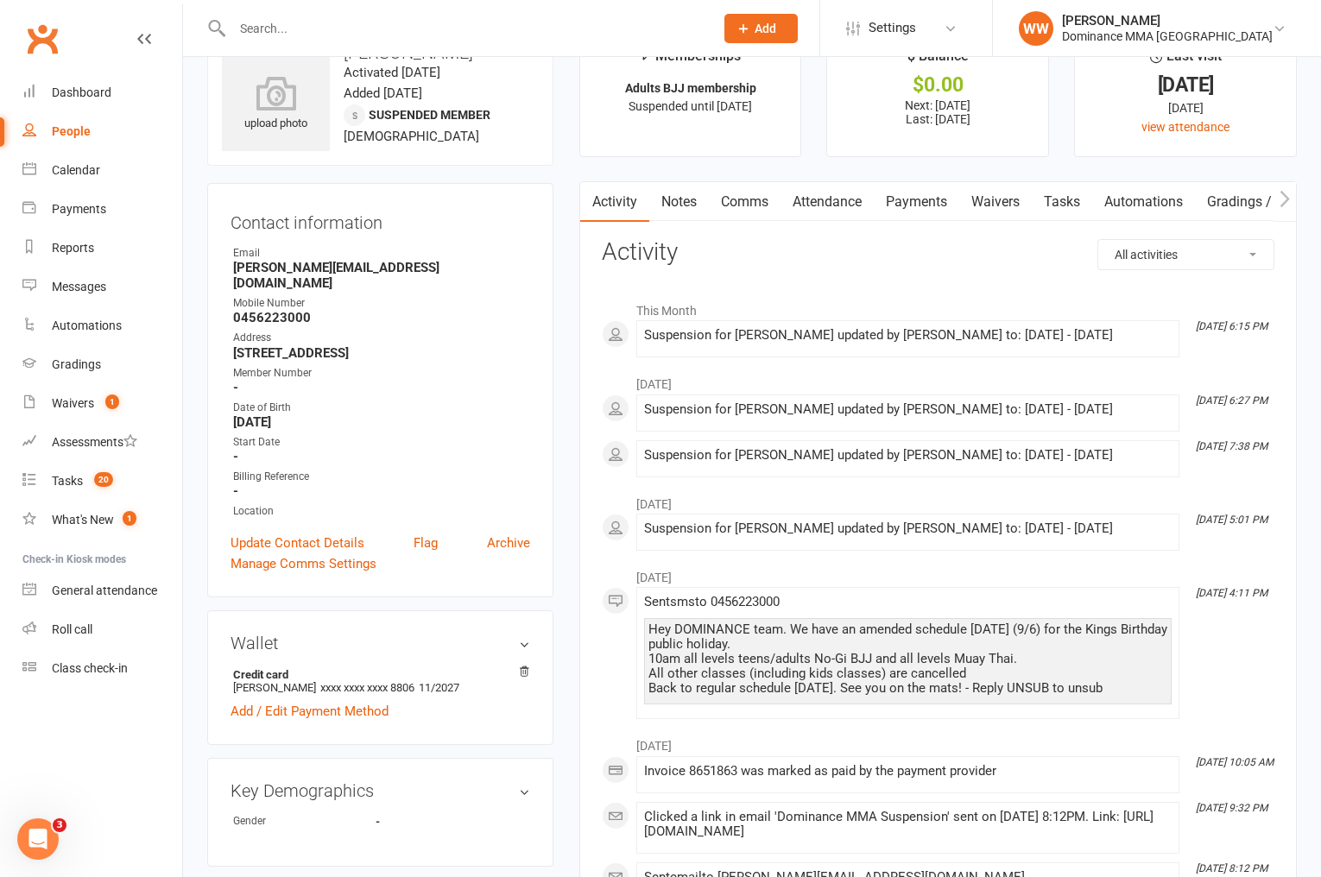
click at [910, 203] on link "Payments" at bounding box center [916, 202] width 85 height 40
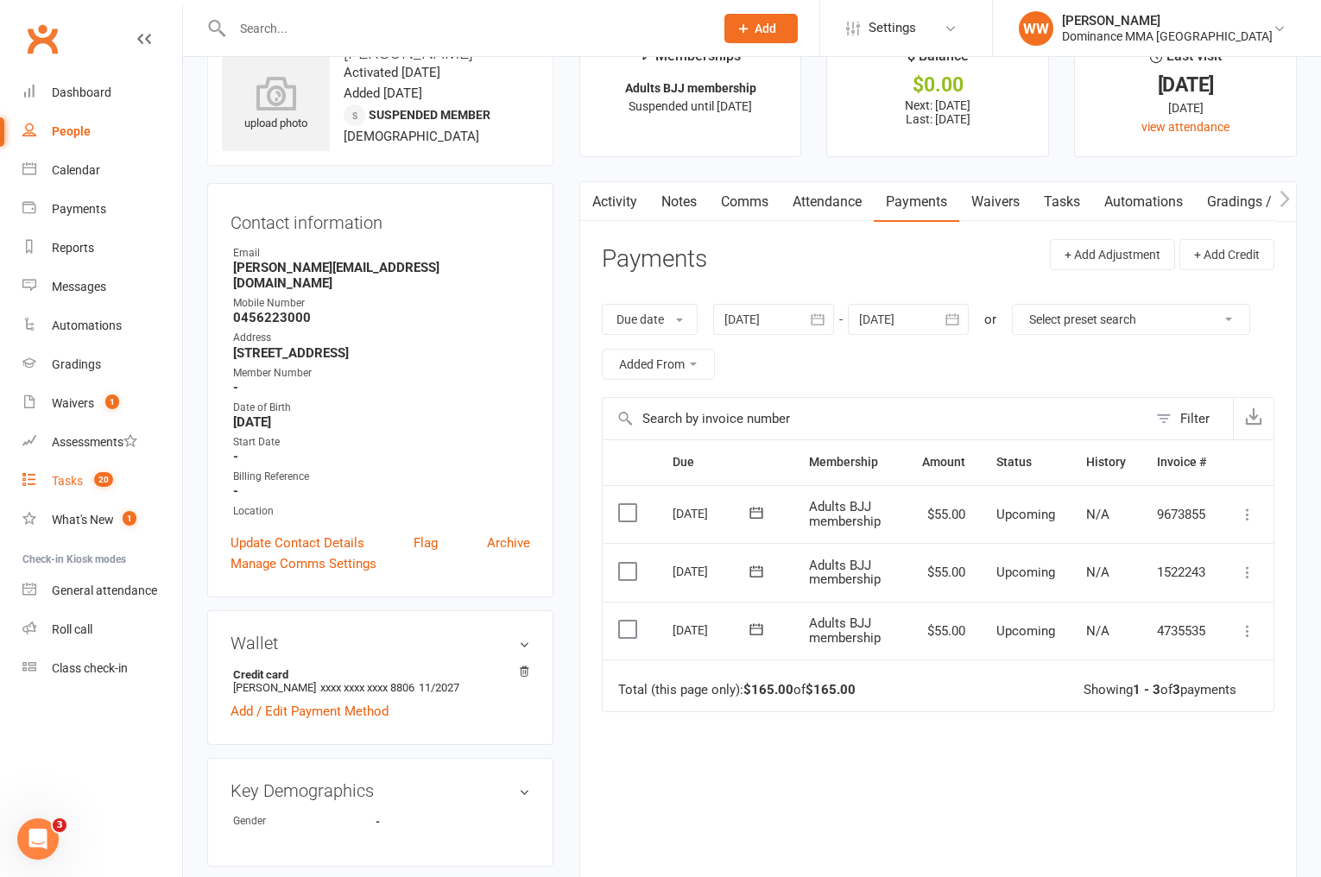
click at [87, 484] on count-badge "20" at bounding box center [99, 481] width 28 height 14
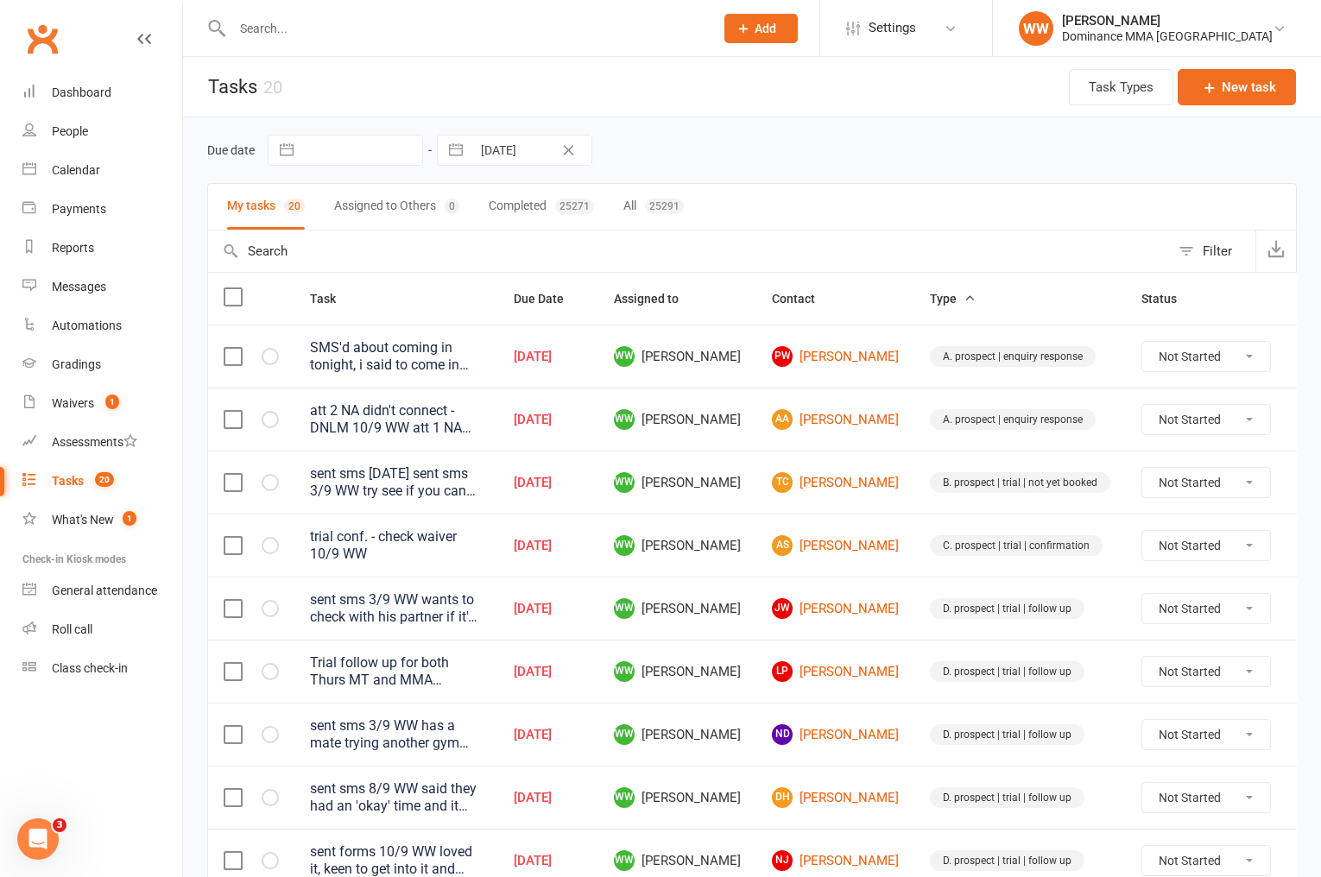
click at [738, 632] on td "WW [PERSON_NAME]" at bounding box center [677, 608] width 158 height 63
click at [750, 642] on td "WW [PERSON_NAME]" at bounding box center [677, 671] width 158 height 63
click at [746, 426] on td "WW [PERSON_NAME]" at bounding box center [677, 419] width 158 height 63
click at [753, 452] on td "WW [PERSON_NAME]" at bounding box center [677, 482] width 158 height 63
click at [483, 354] on div "SMS'd about coming in tonight, i said to come in tomorrow as there is a lot of …" at bounding box center [396, 356] width 173 height 35
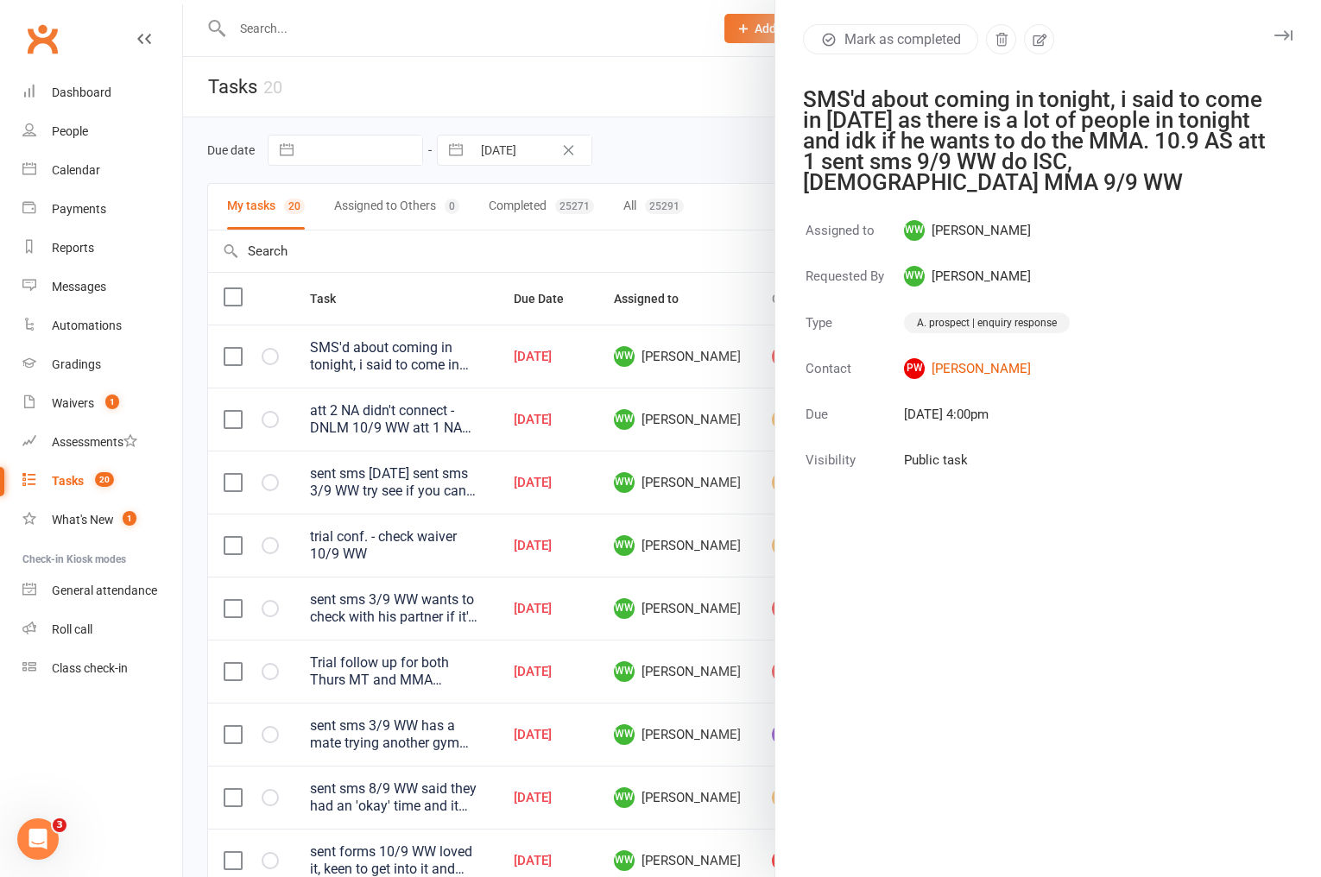
click at [1280, 35] on icon "button" at bounding box center [1284, 35] width 18 height 10
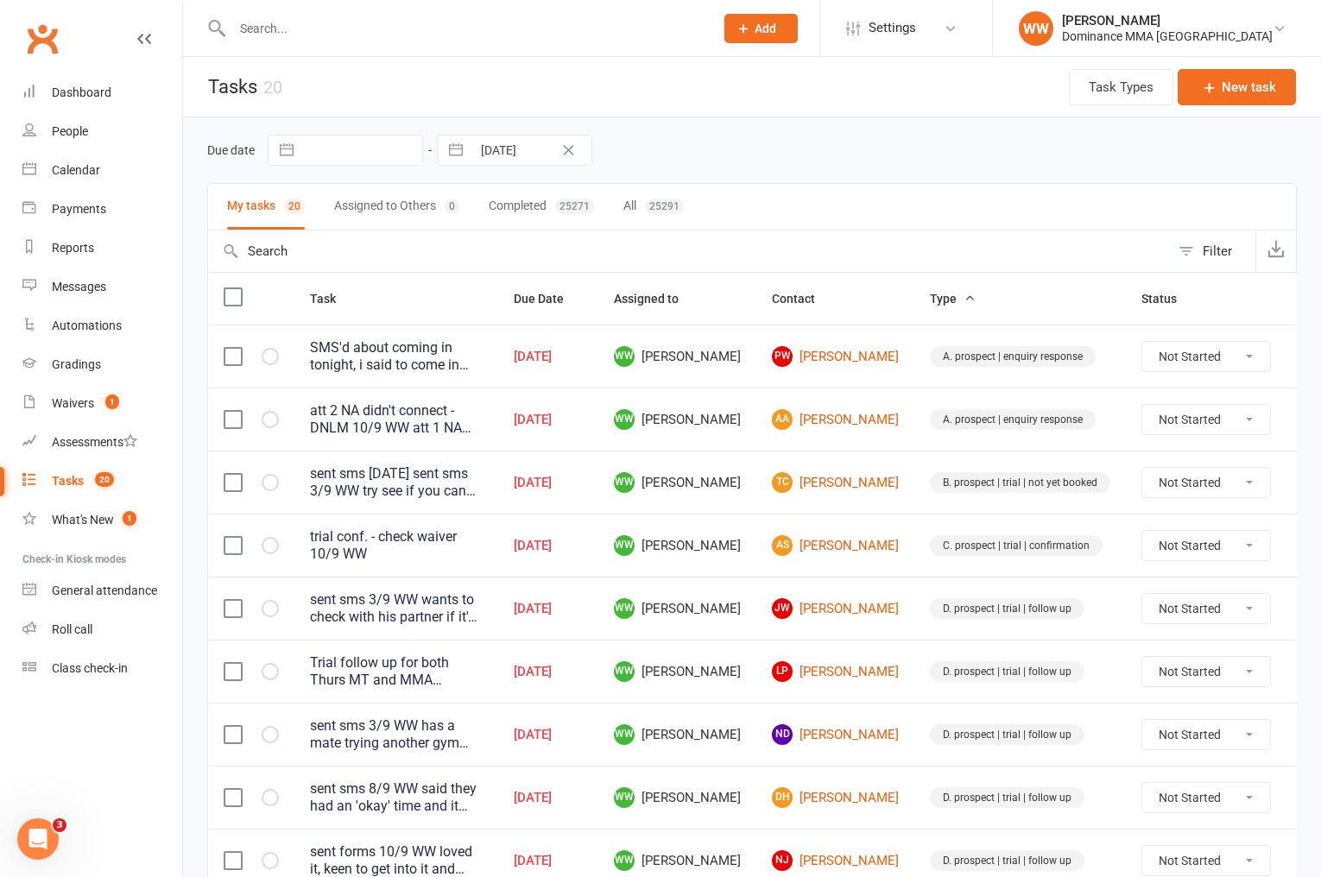
click at [1304, 351] on icon at bounding box center [1312, 356] width 17 height 17
click at [1174, 419] on link "Edit" at bounding box center [1194, 425] width 171 height 35
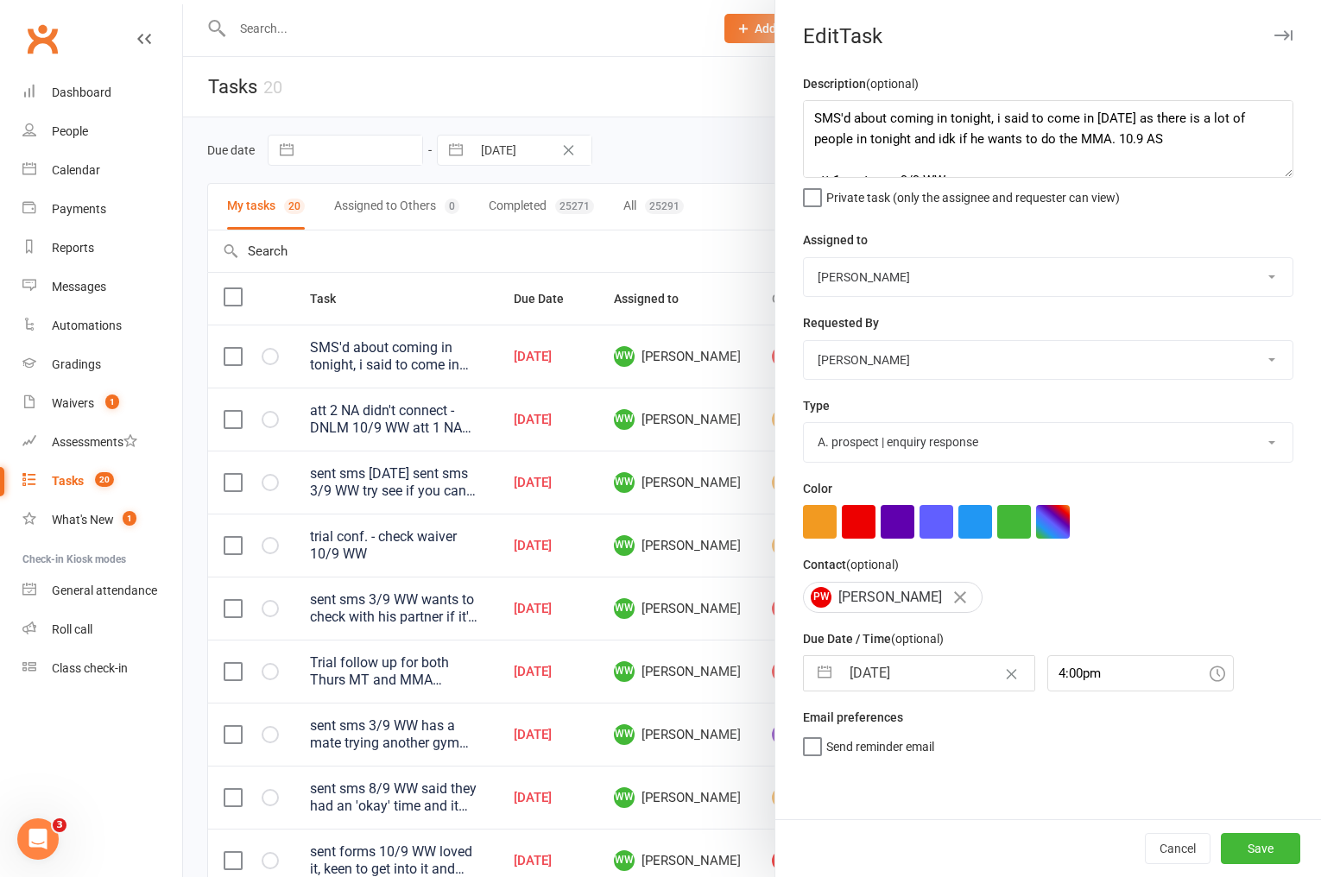
click at [852, 275] on select "Cat Wilson David Hart Lachlan Dart Alish S. Will Wesley Max Viney Dominance MMA…" at bounding box center [1048, 277] width 489 height 38
click at [804, 258] on select "Cat Wilson David Hart Lachlan Dart Alish S. Will Wesley Max Viney Dominance MMA…" at bounding box center [1048, 277] width 489 height 38
click at [878, 685] on input "[DATE]" at bounding box center [937, 673] width 194 height 35
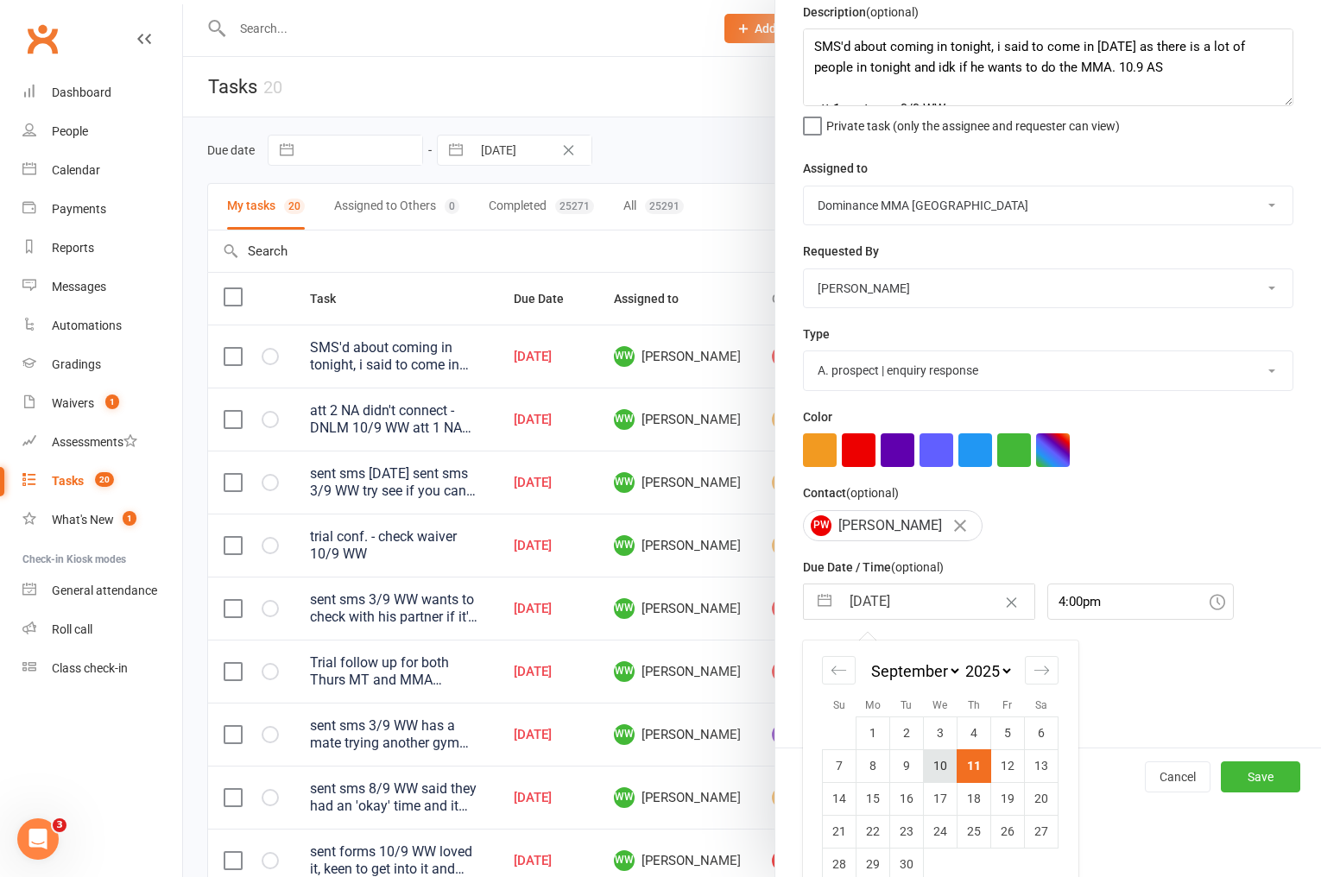
scroll to position [98, 0]
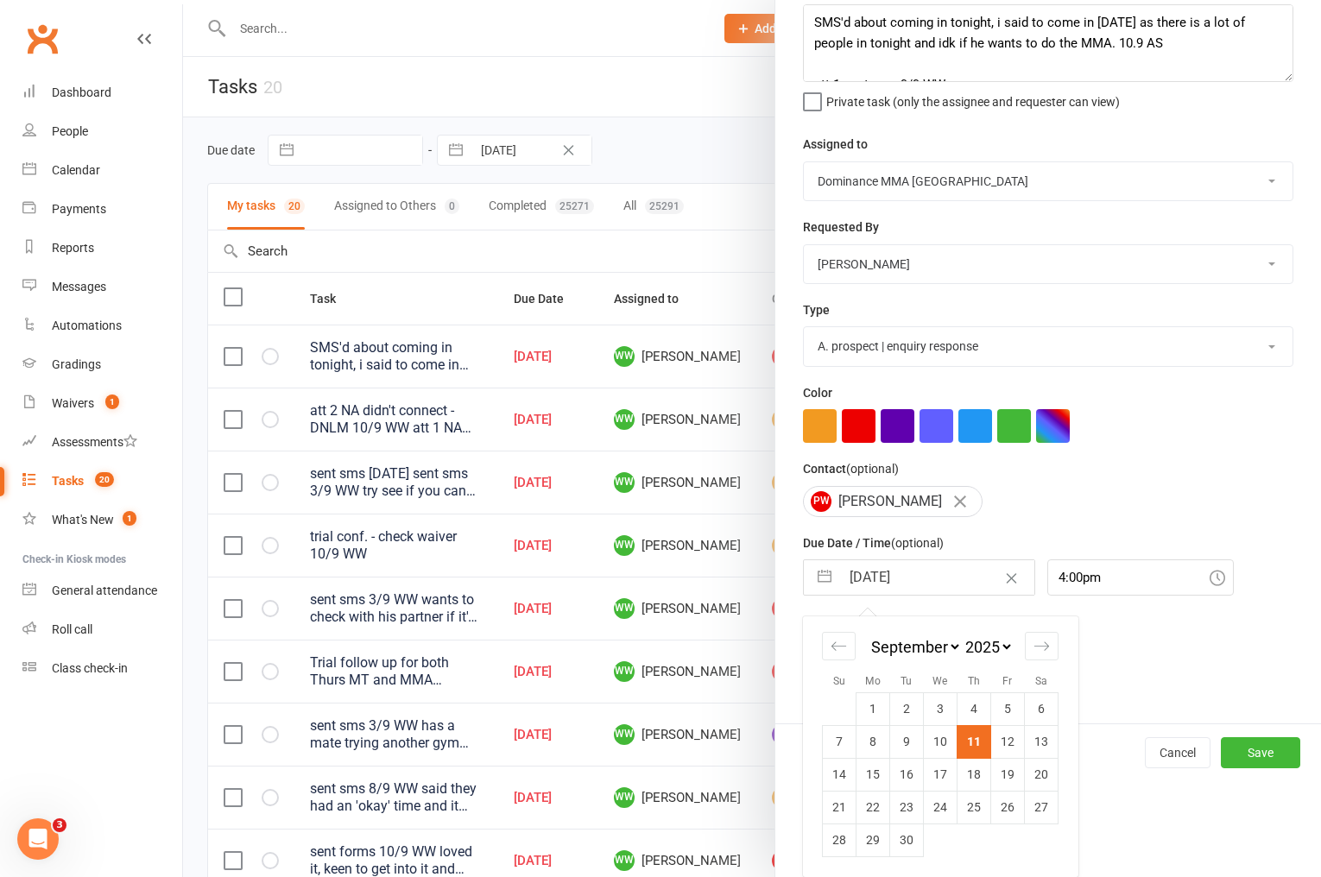
drag, startPoint x: 1049, startPoint y: 746, endPoint x: 913, endPoint y: 728, distance: 137.6
click at [1049, 746] on td "13" at bounding box center [1042, 741] width 34 height 33
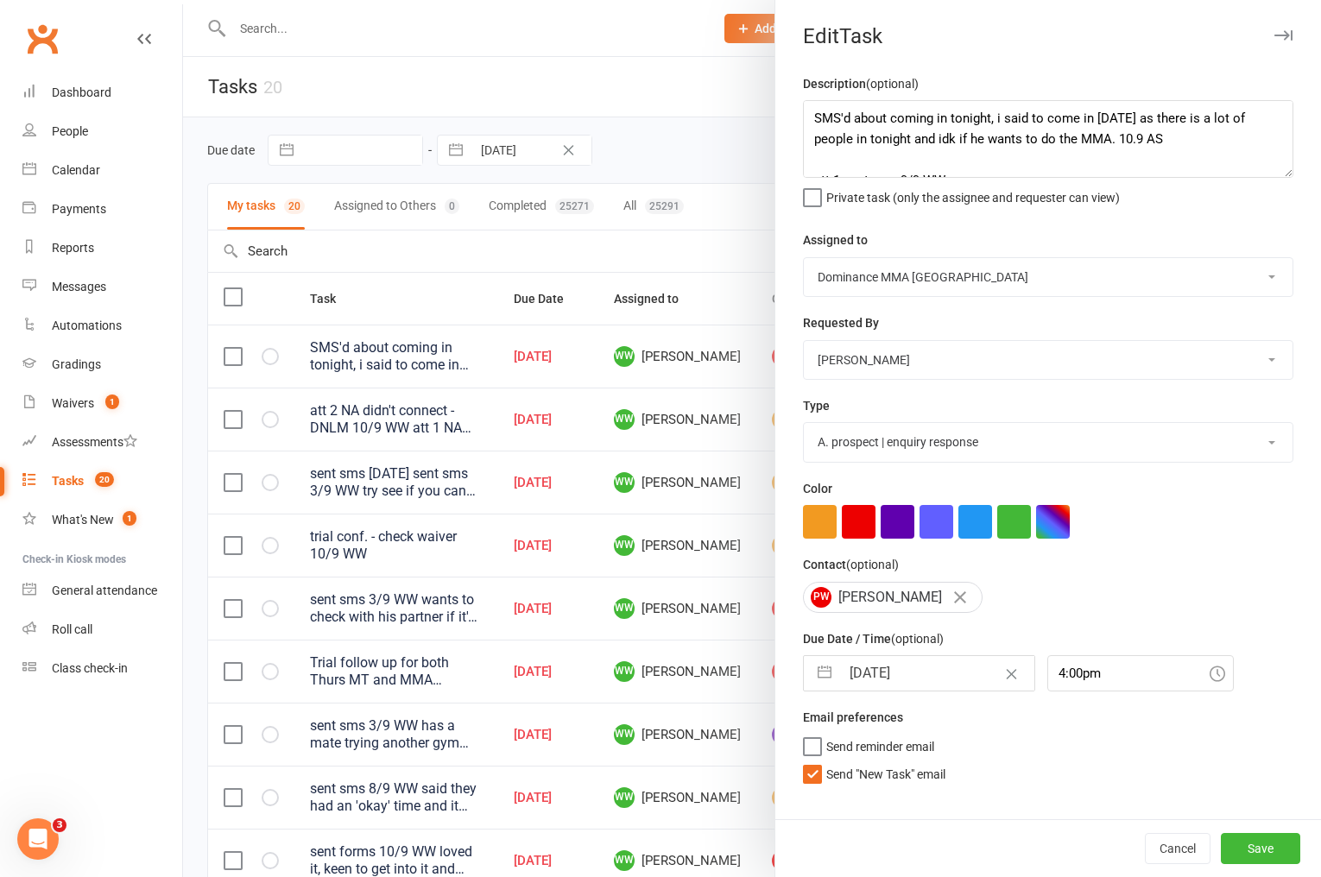
click at [863, 779] on span "Send "New Task" email" at bounding box center [885, 772] width 119 height 20
click at [863, 762] on input "Send "New Task" email" at bounding box center [874, 762] width 142 height 0
click at [1253, 852] on button "Save" at bounding box center [1260, 848] width 79 height 31
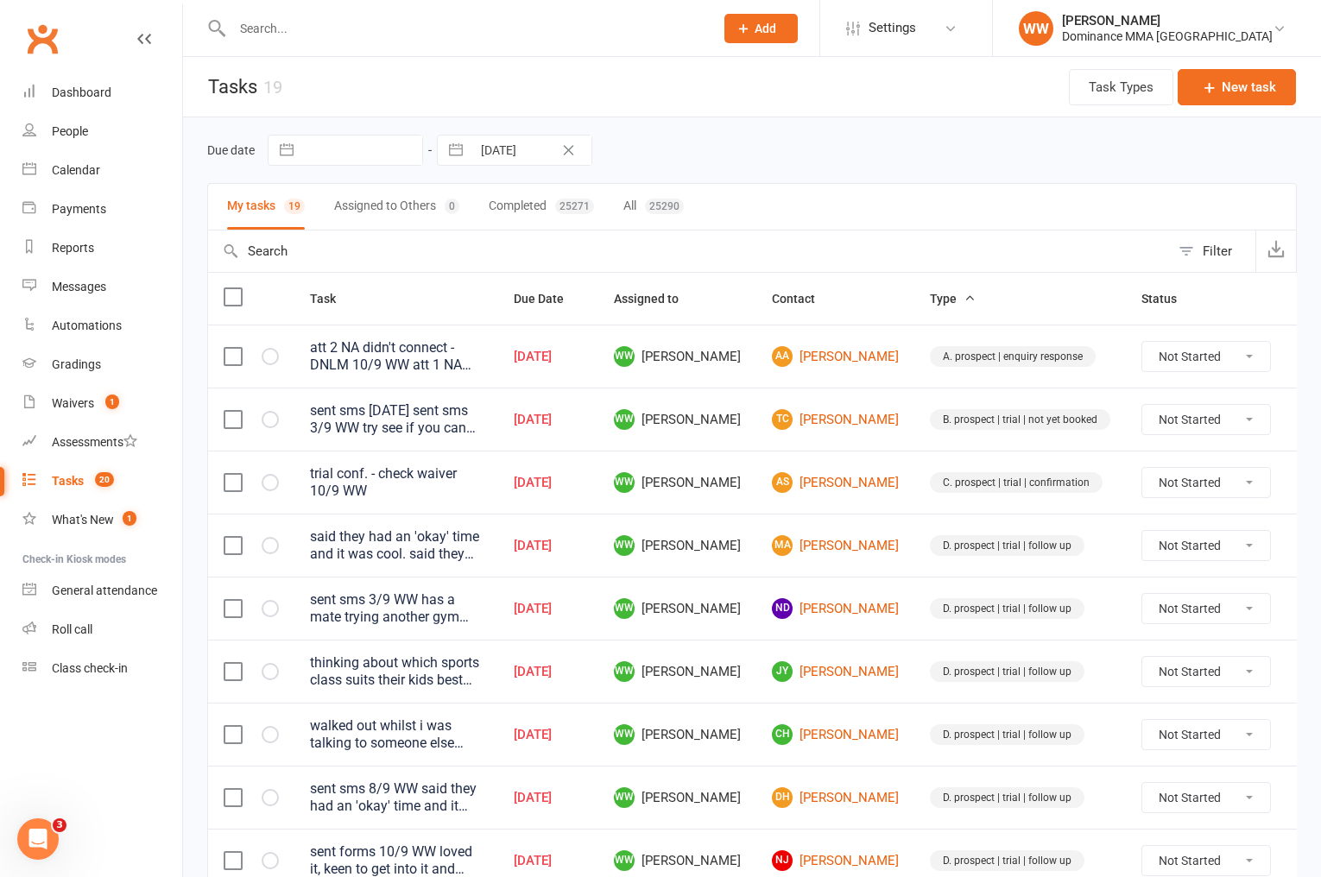
click at [868, 471] on td "AS [PERSON_NAME]" at bounding box center [836, 482] width 158 height 63
click at [871, 468] on td "AS [PERSON_NAME]" at bounding box center [836, 482] width 158 height 63
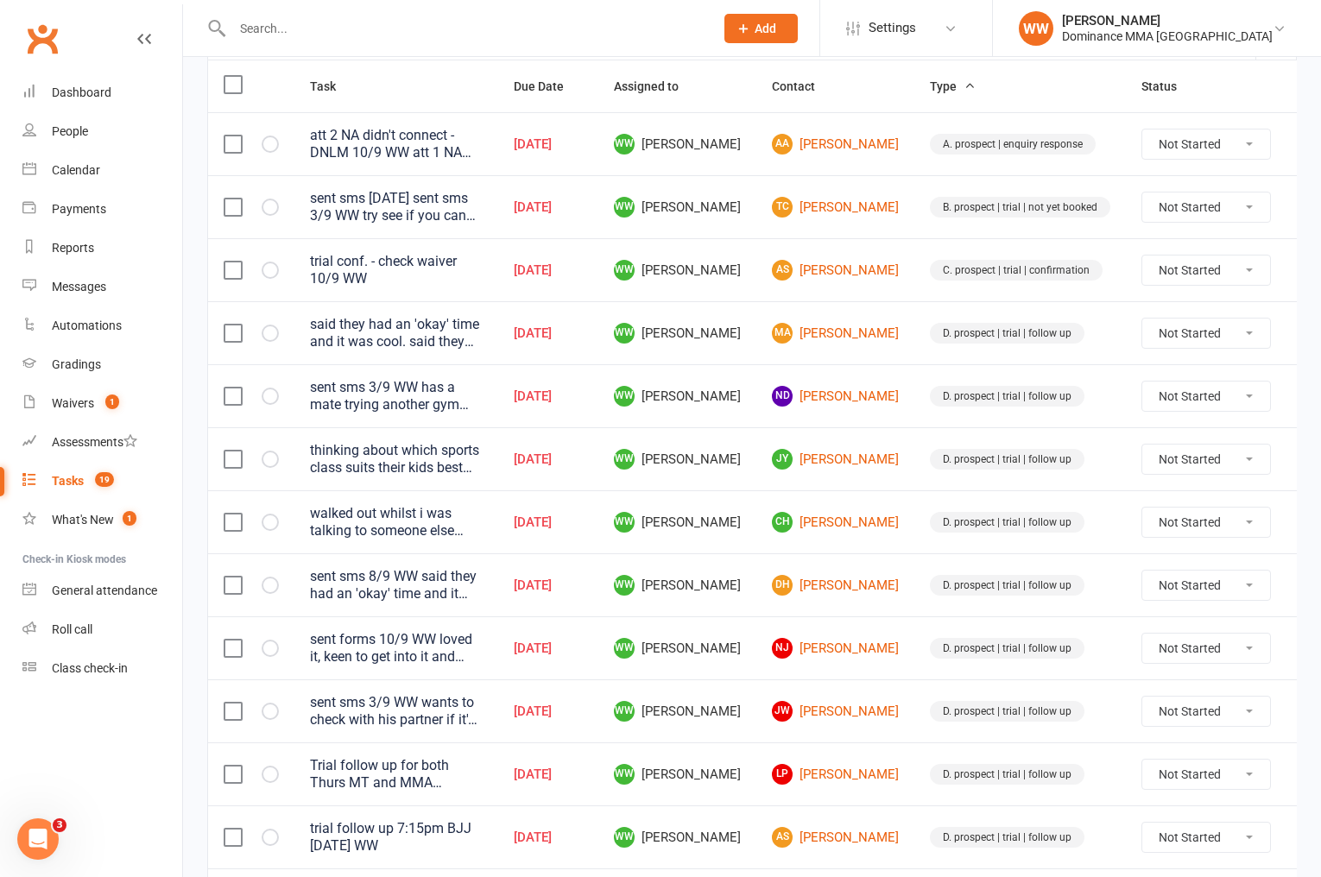
scroll to position [237, 0]
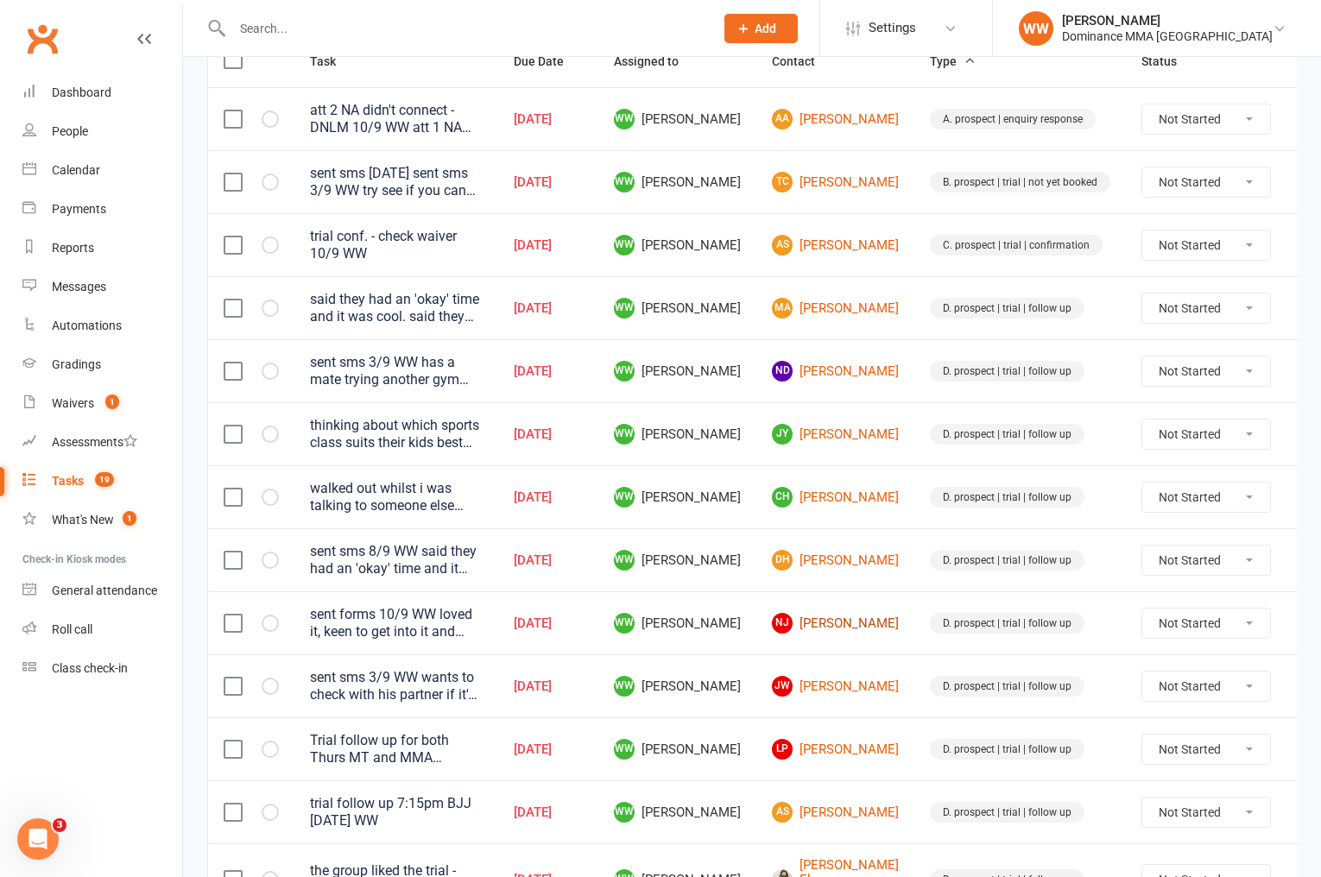
click at [814, 613] on link "NJ Nathan Jasper" at bounding box center [835, 623] width 127 height 21
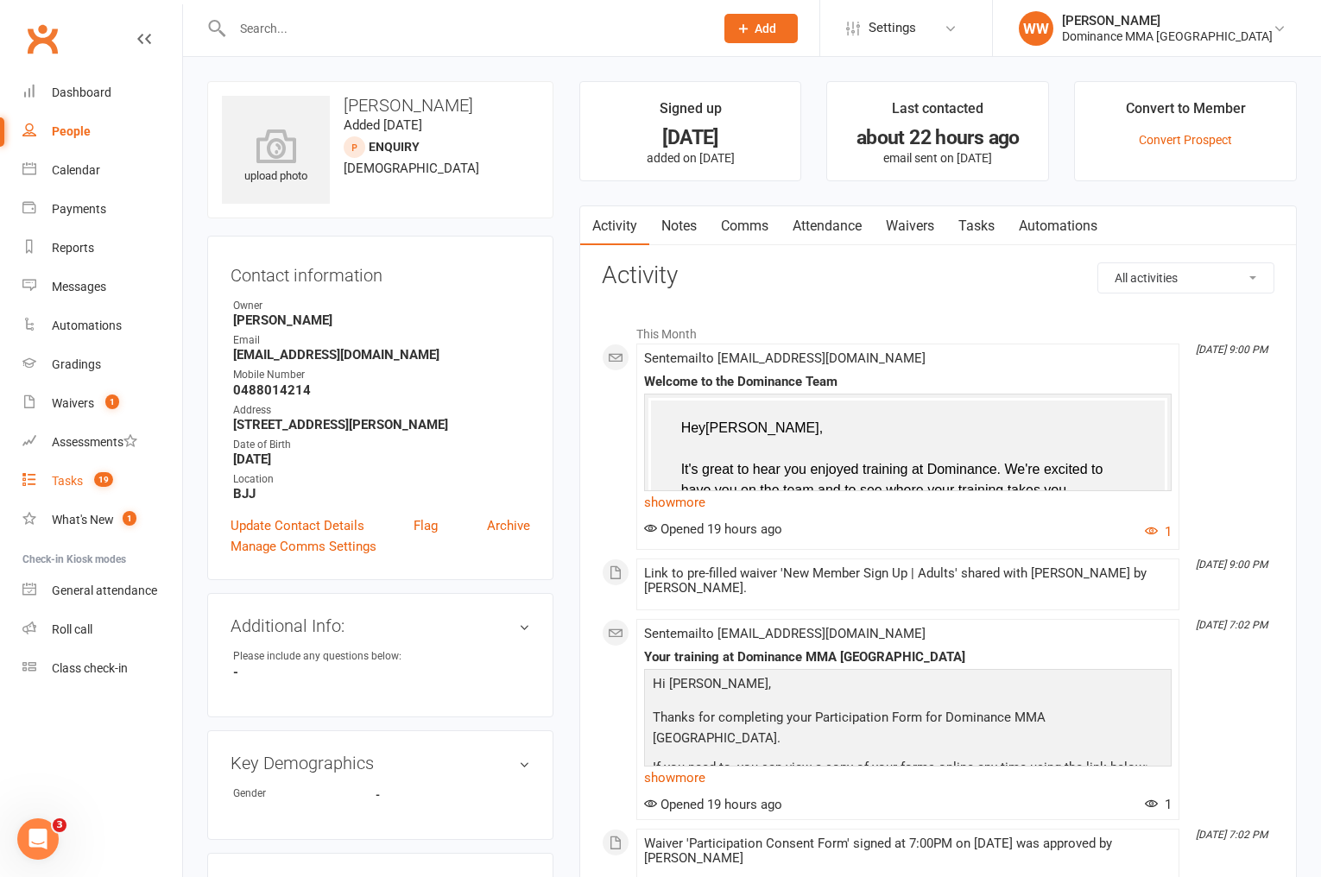
click at [63, 483] on div "Tasks" at bounding box center [67, 481] width 31 height 14
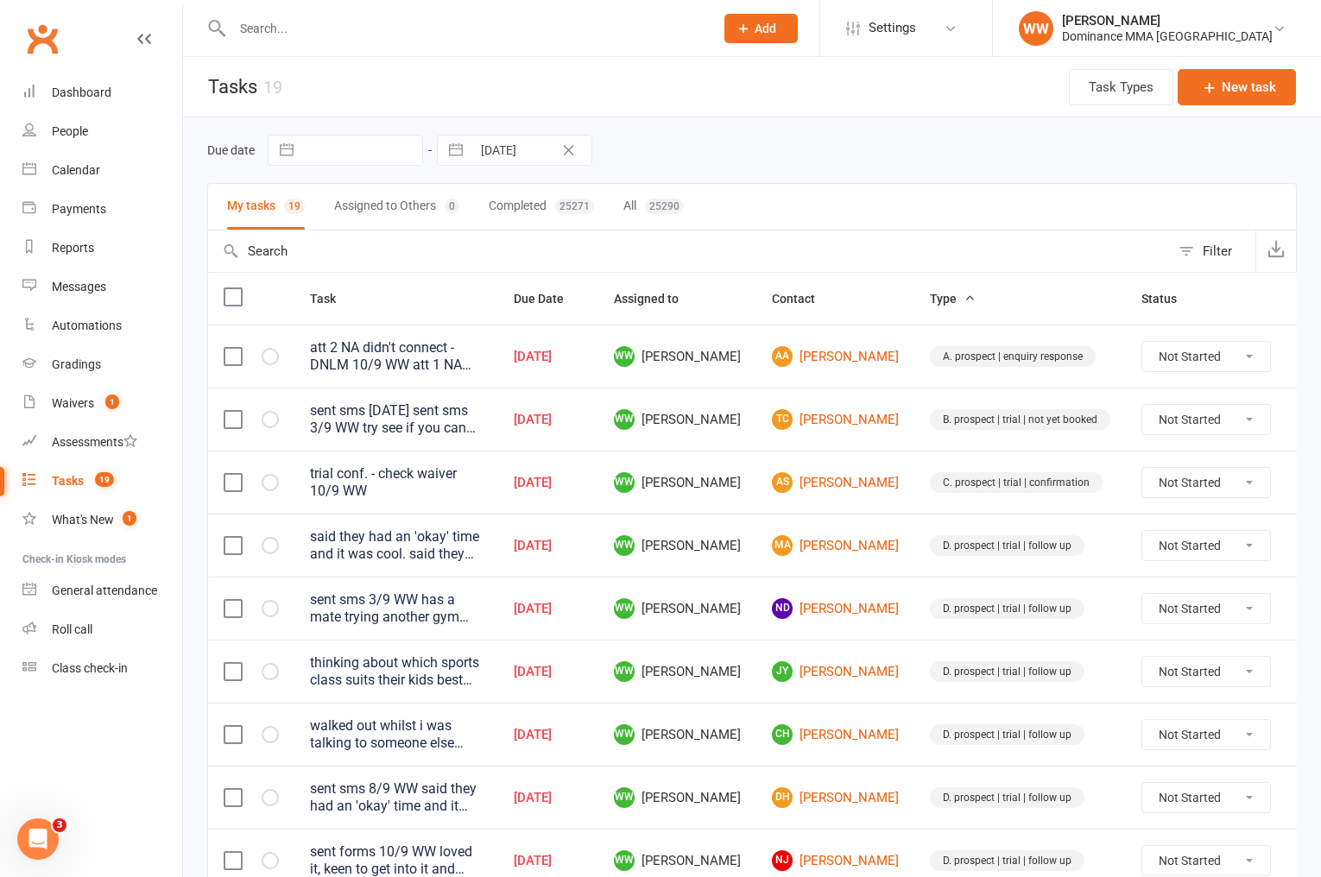
click at [869, 646] on td "JY Jenny Yeung" at bounding box center [836, 671] width 158 height 63
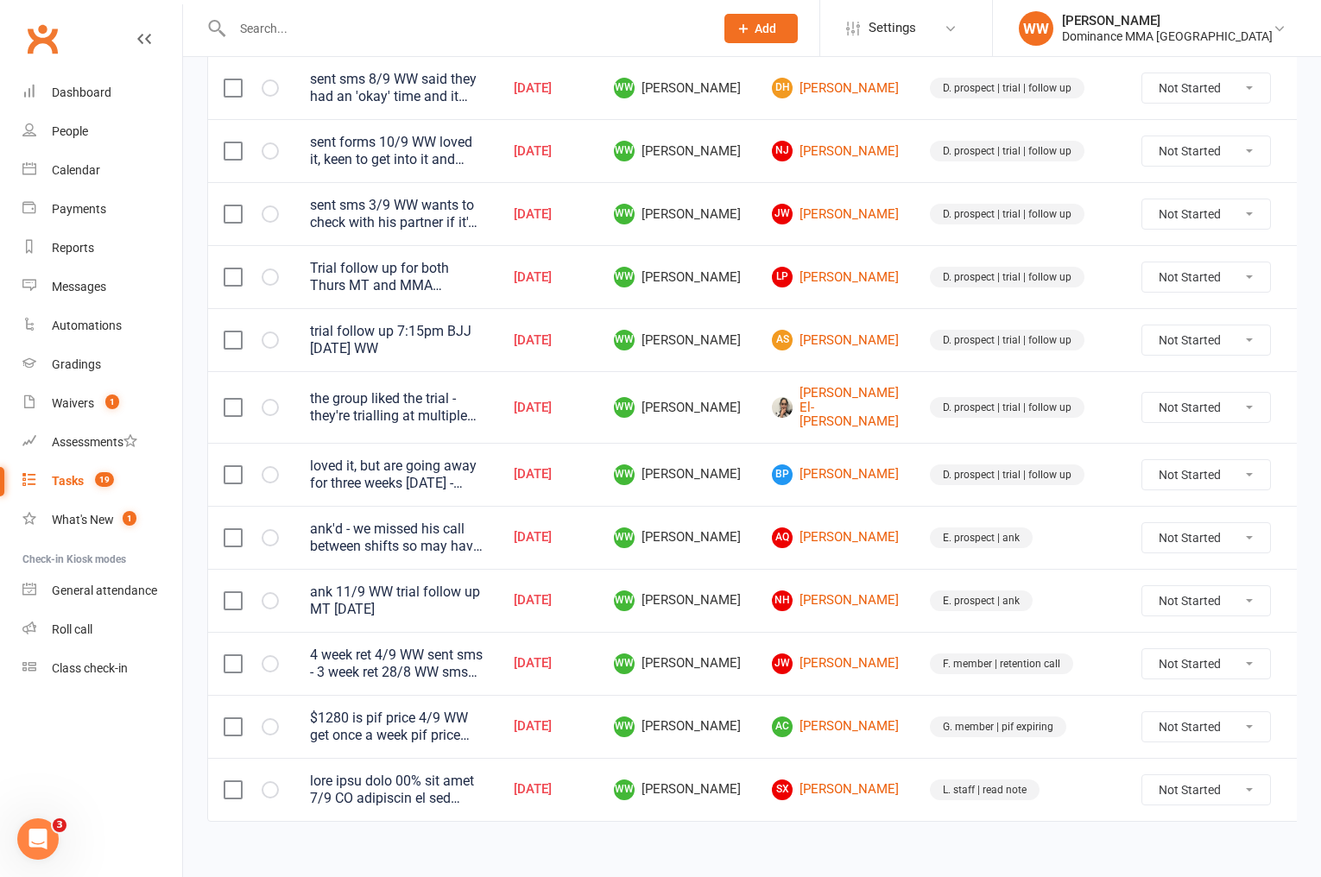
scroll to position [714, 0]
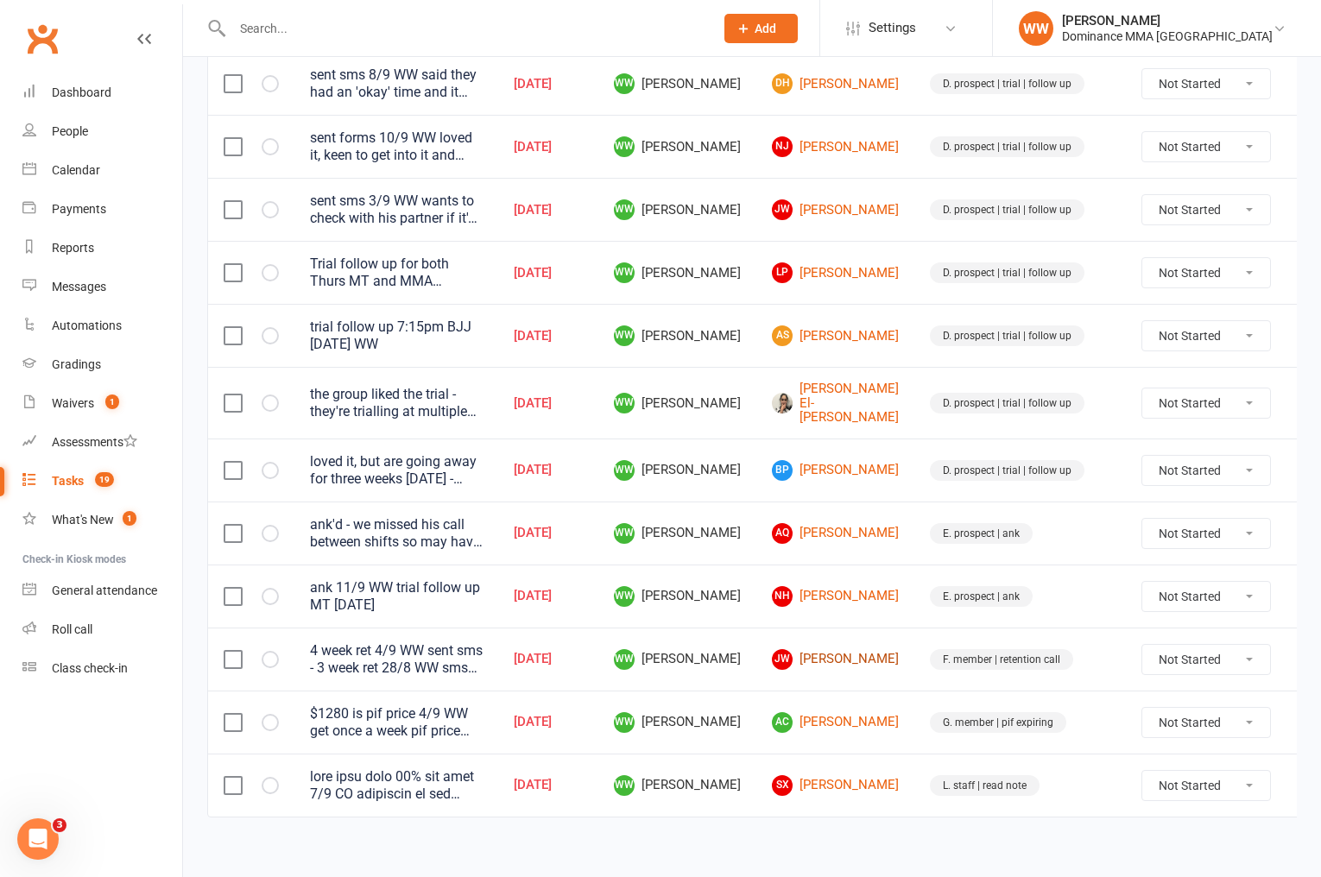
click at [812, 651] on link "JW Jordan Waites" at bounding box center [835, 659] width 127 height 21
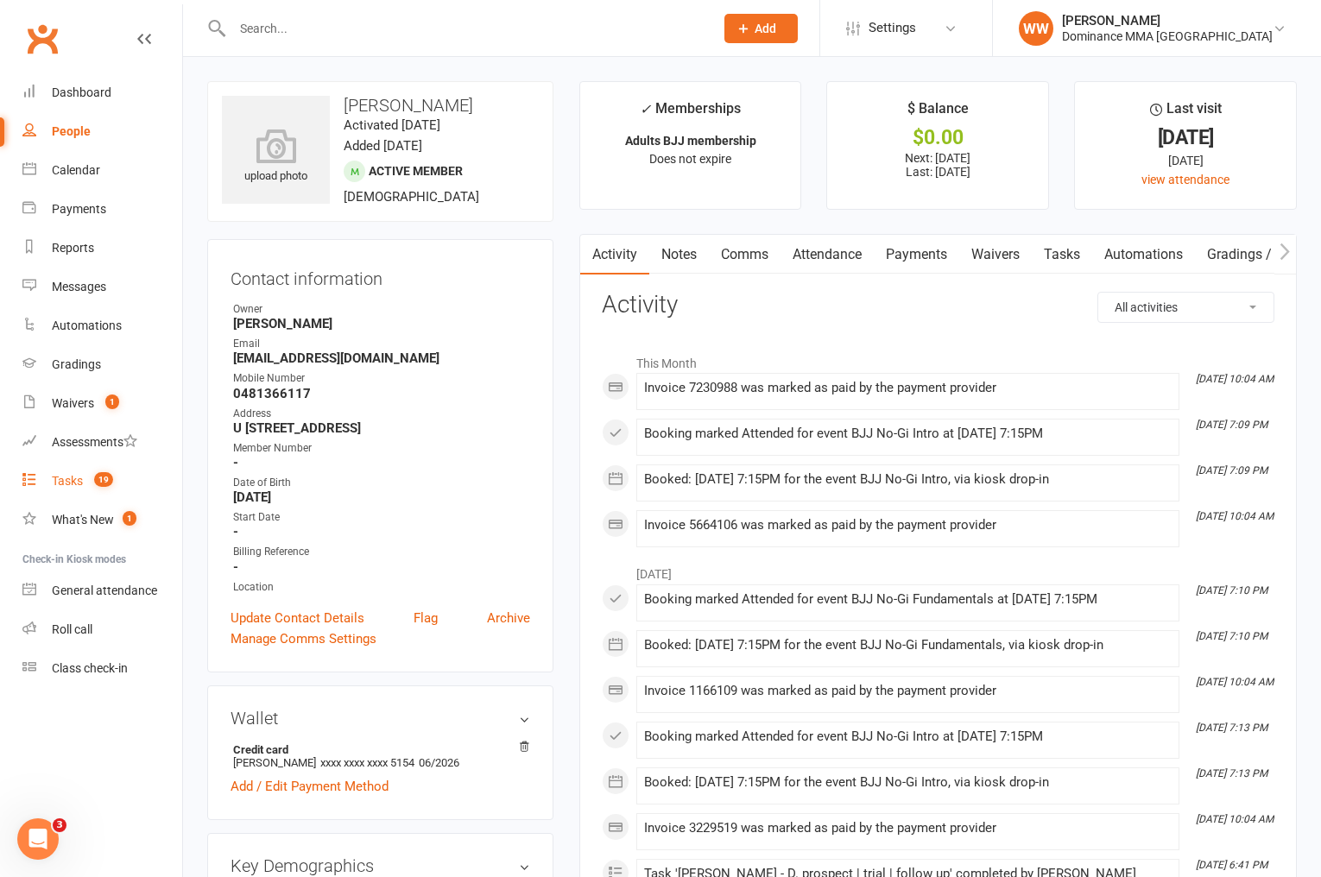
click at [94, 486] on count-badge "19" at bounding box center [99, 481] width 28 height 14
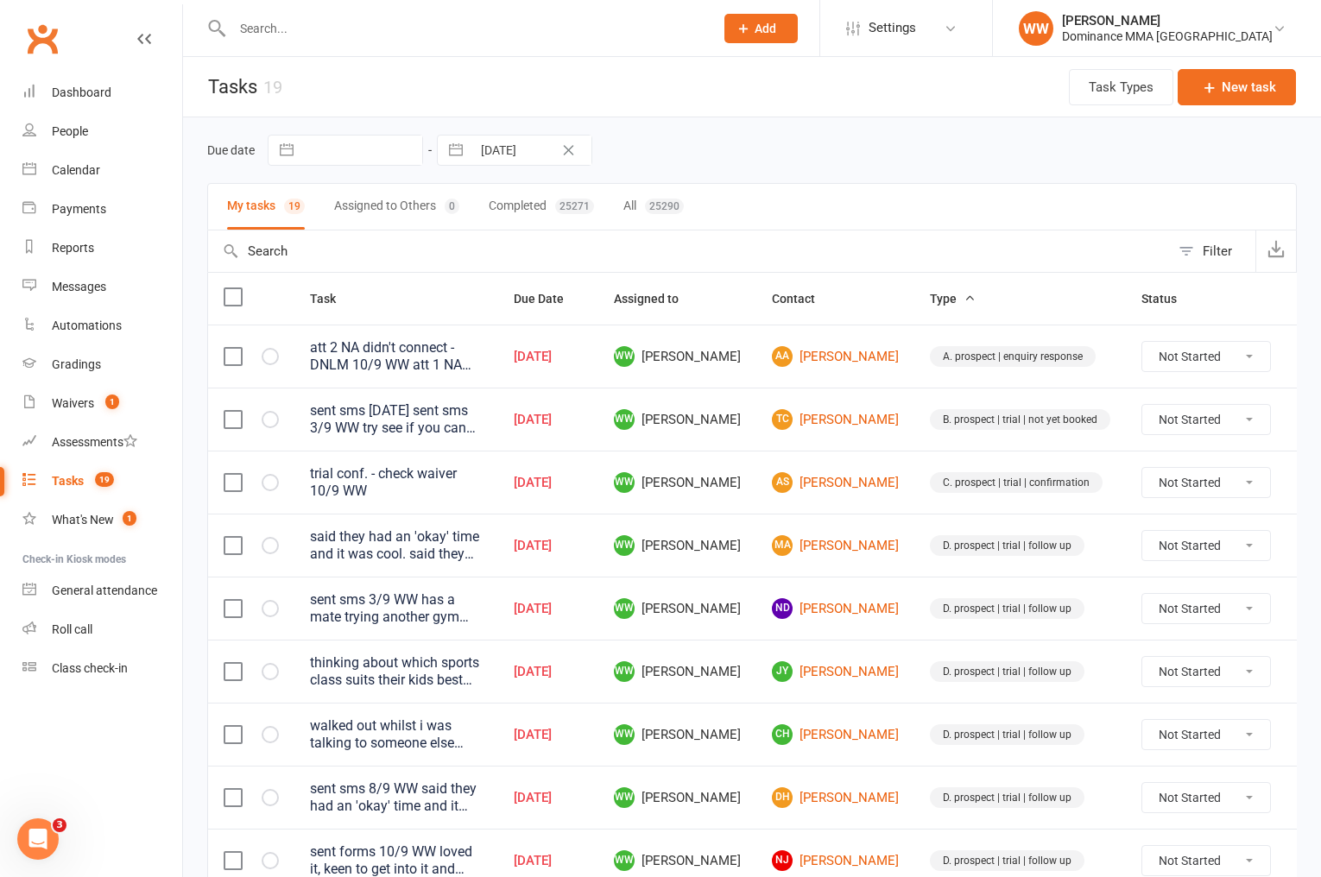
click at [760, 696] on td "JY Jenny Yeung" at bounding box center [836, 671] width 158 height 63
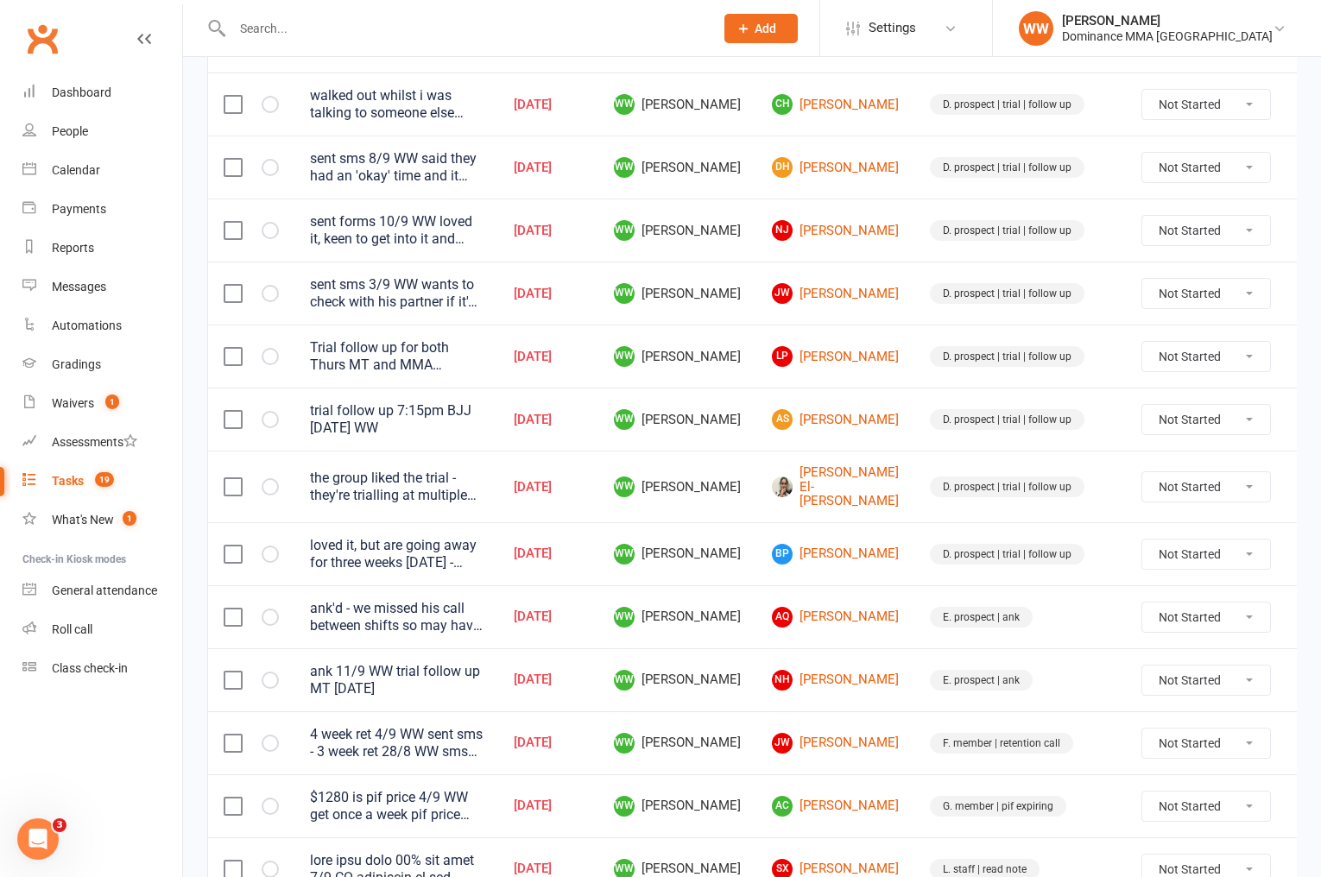
scroll to position [716, 0]
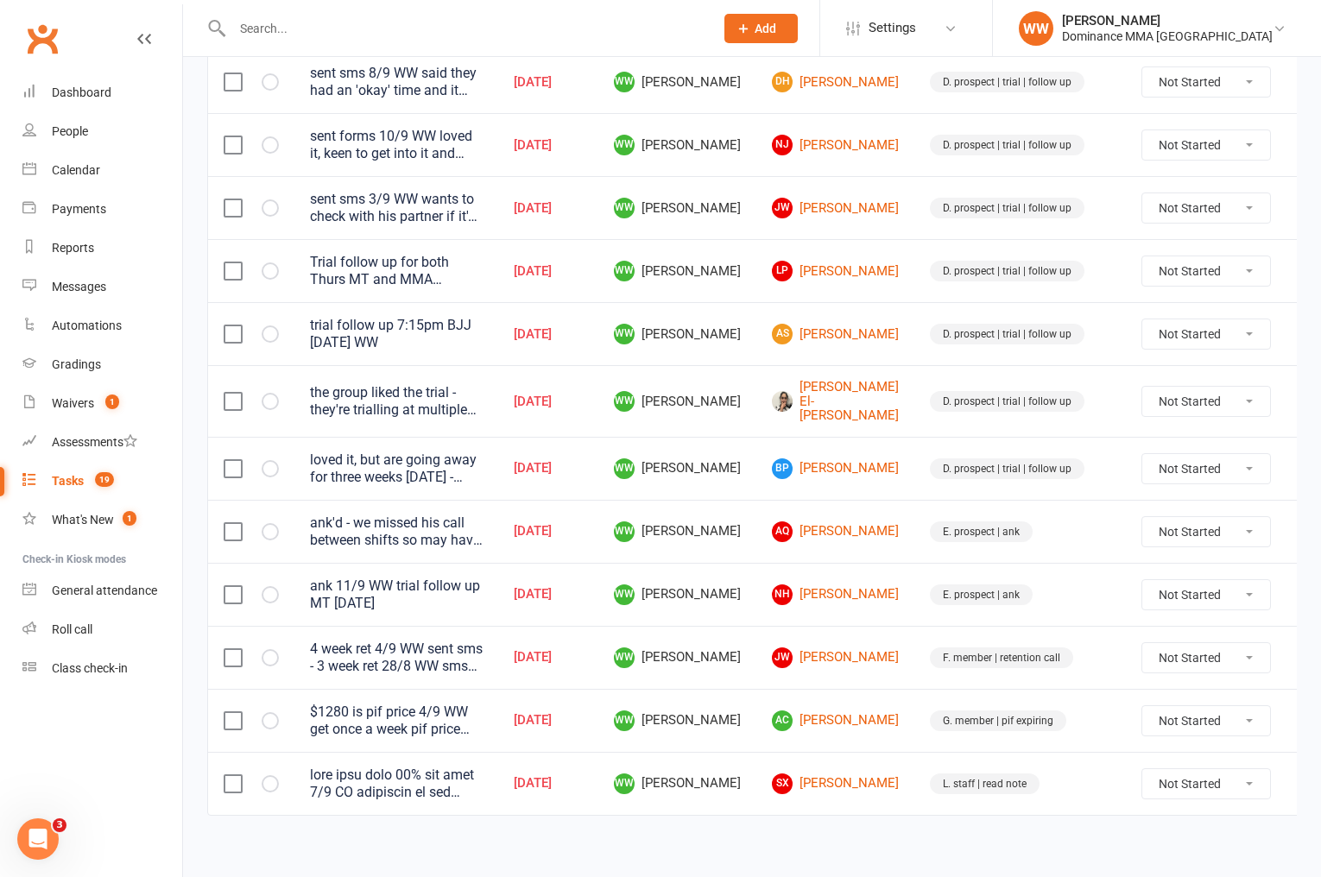
click at [464, 768] on div at bounding box center [396, 784] width 173 height 35
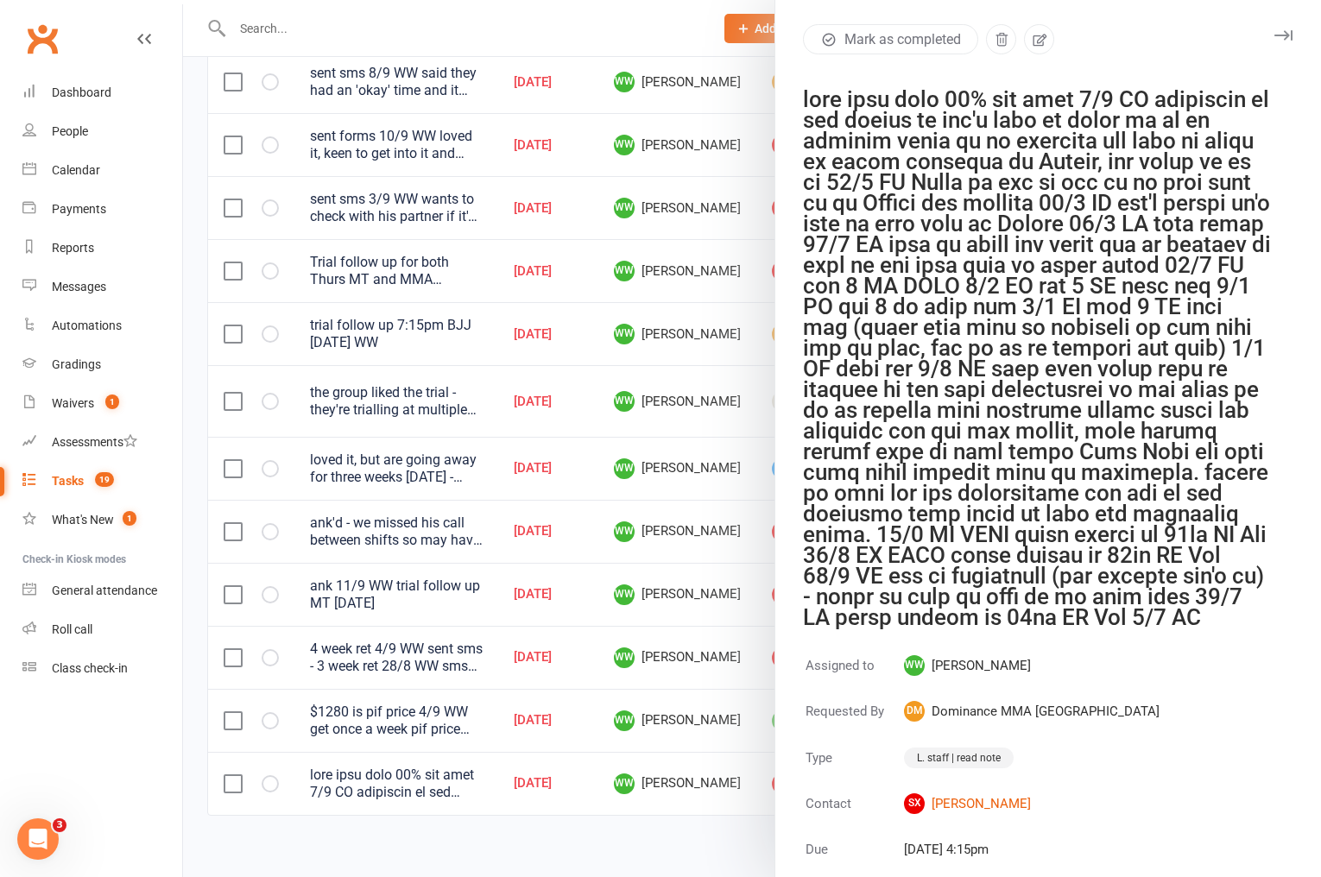
click at [1278, 36] on icon "button" at bounding box center [1284, 35] width 18 height 10
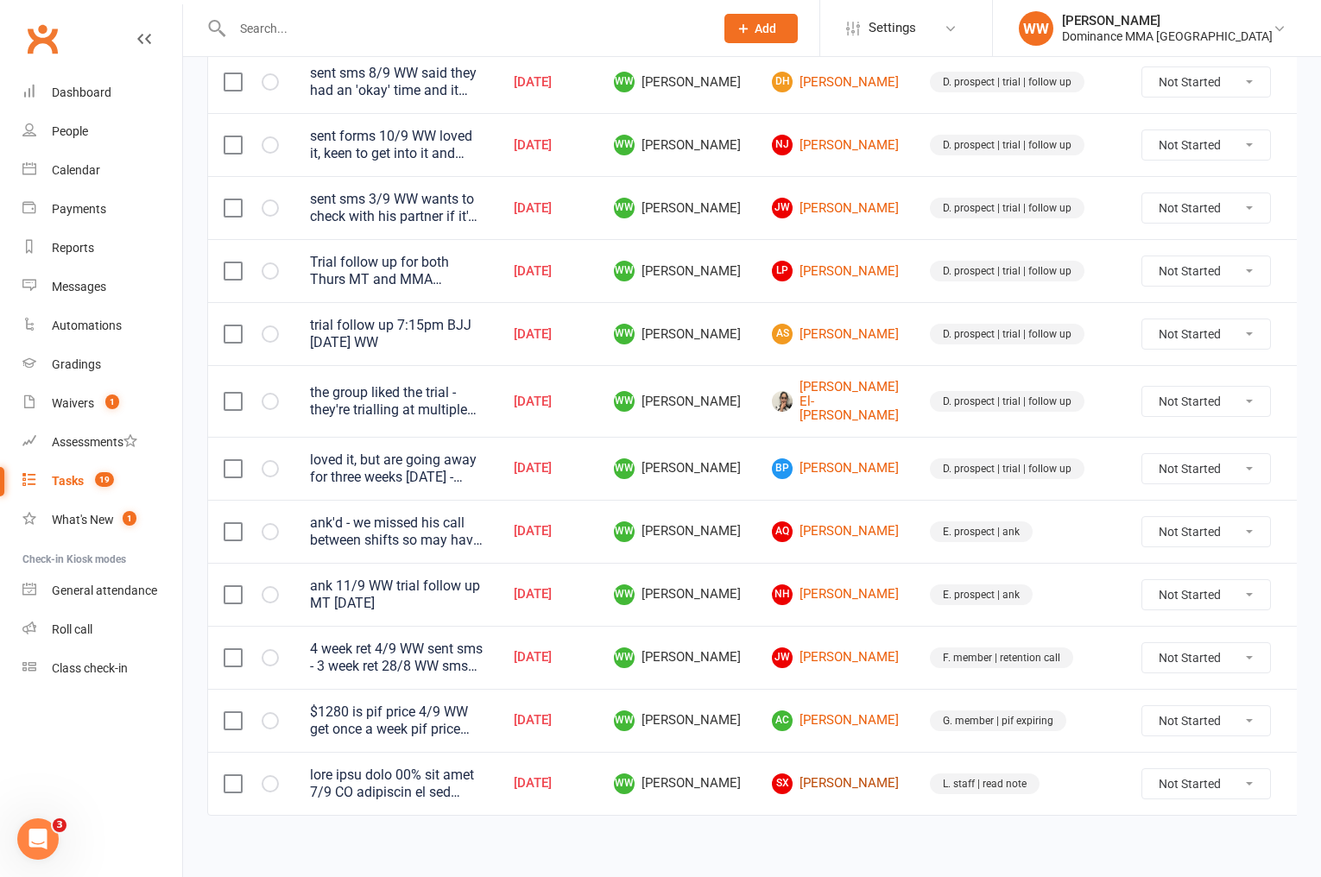
click at [827, 774] on link "SX Sebastian Xipolitos" at bounding box center [835, 784] width 127 height 21
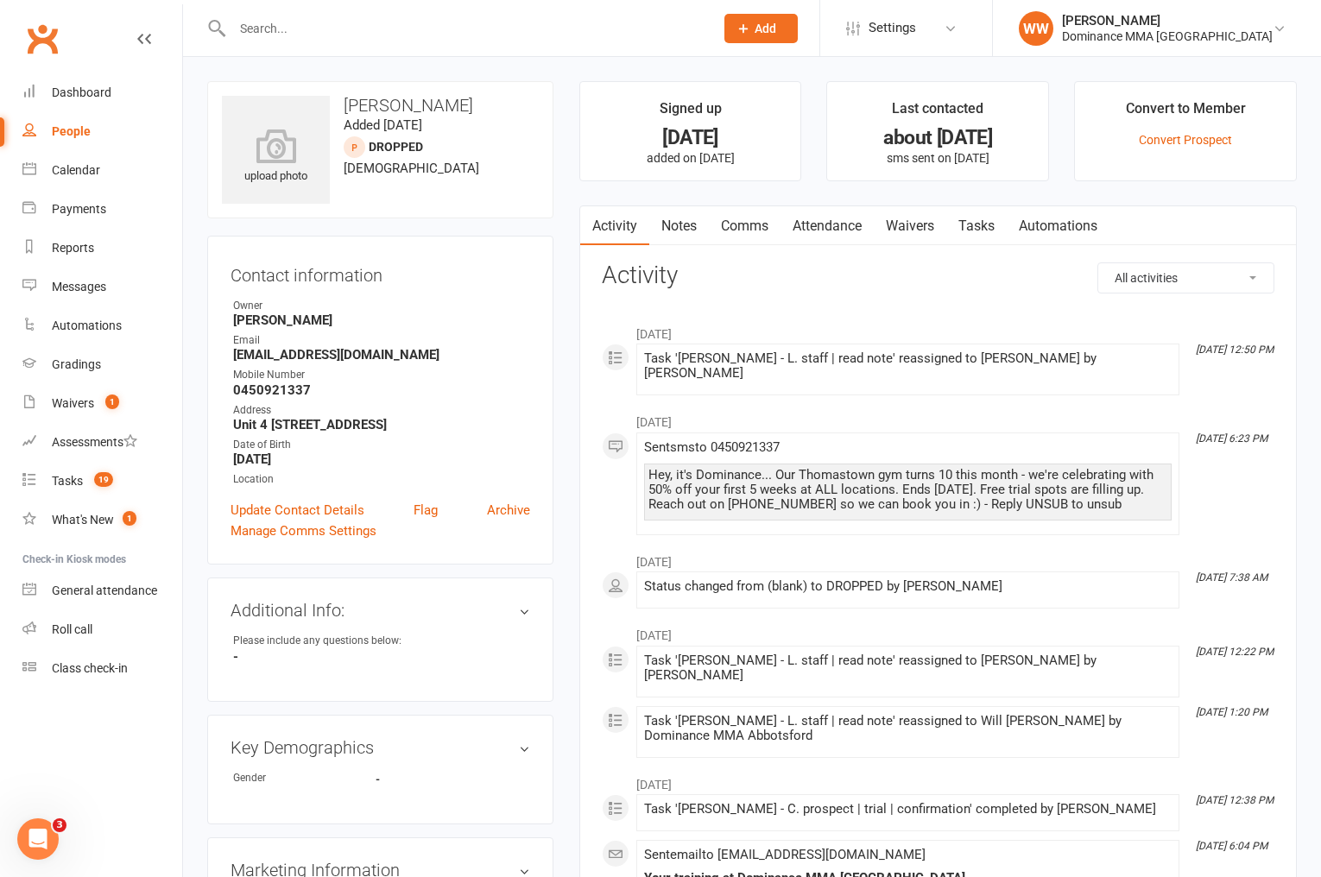
click at [975, 228] on link "Tasks" at bounding box center [977, 226] width 60 height 40
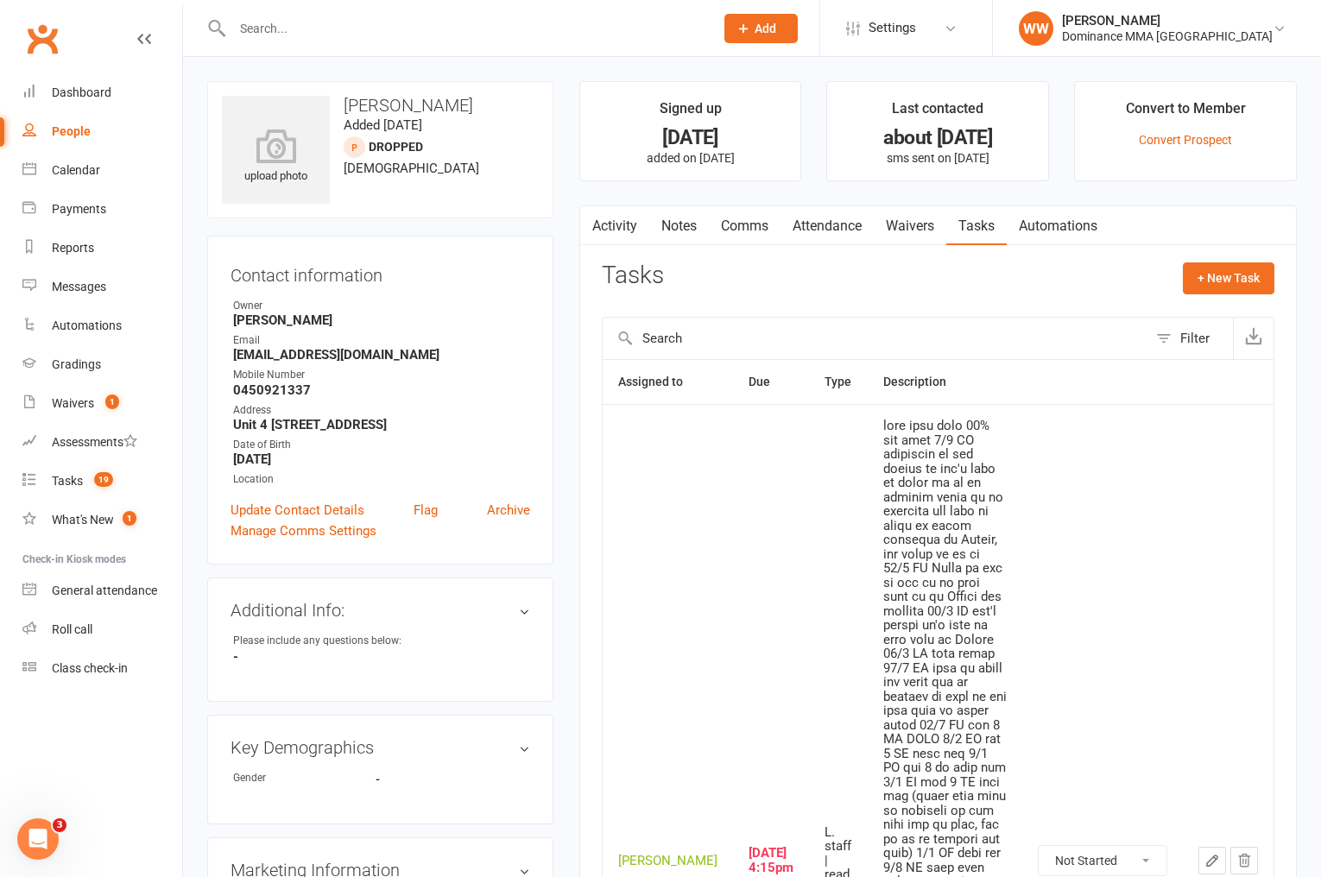
click at [1202, 847] on button "button" at bounding box center [1213, 861] width 28 height 28
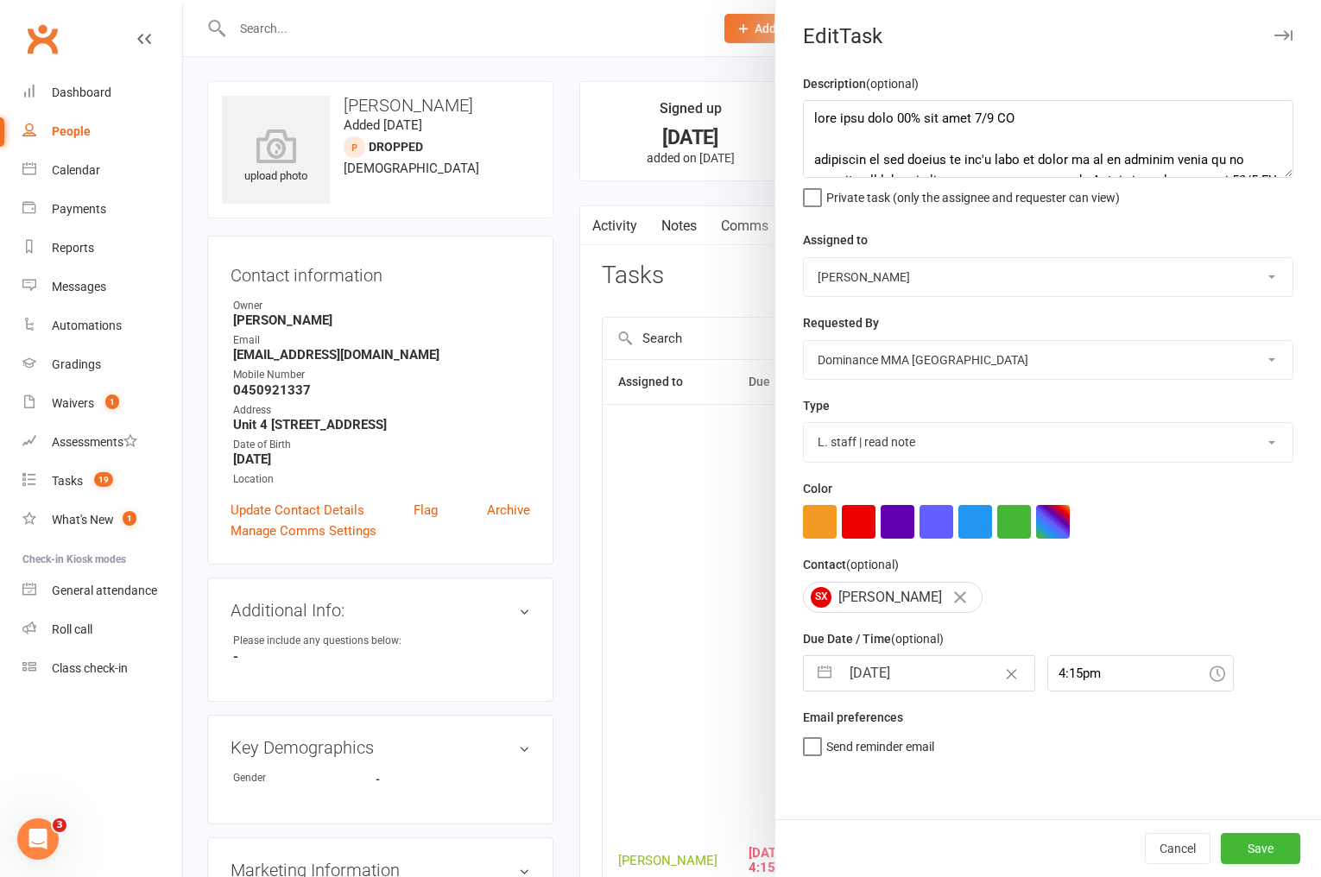
click at [928, 681] on input "[DATE]" at bounding box center [937, 673] width 194 height 35
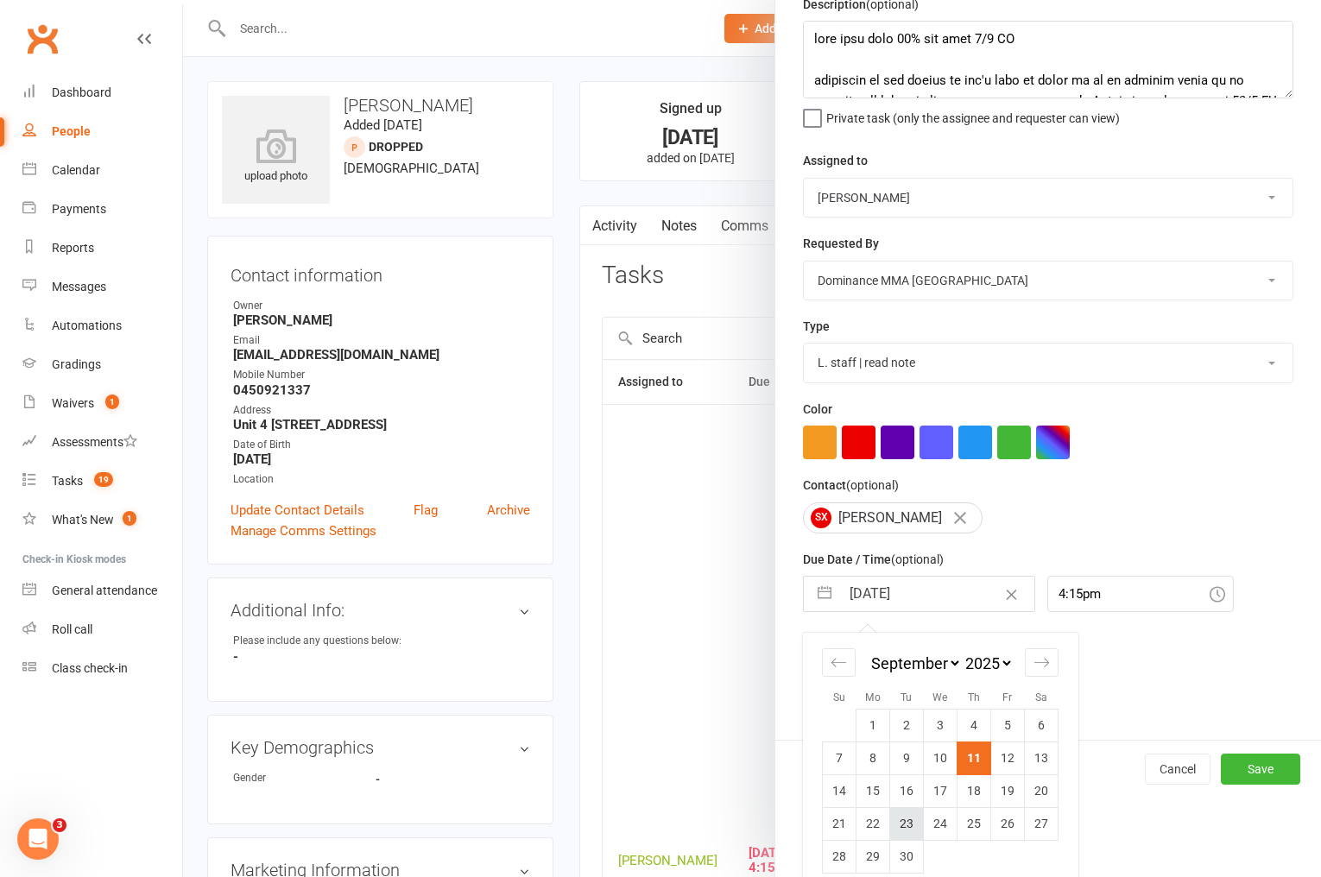
scroll to position [98, 0]
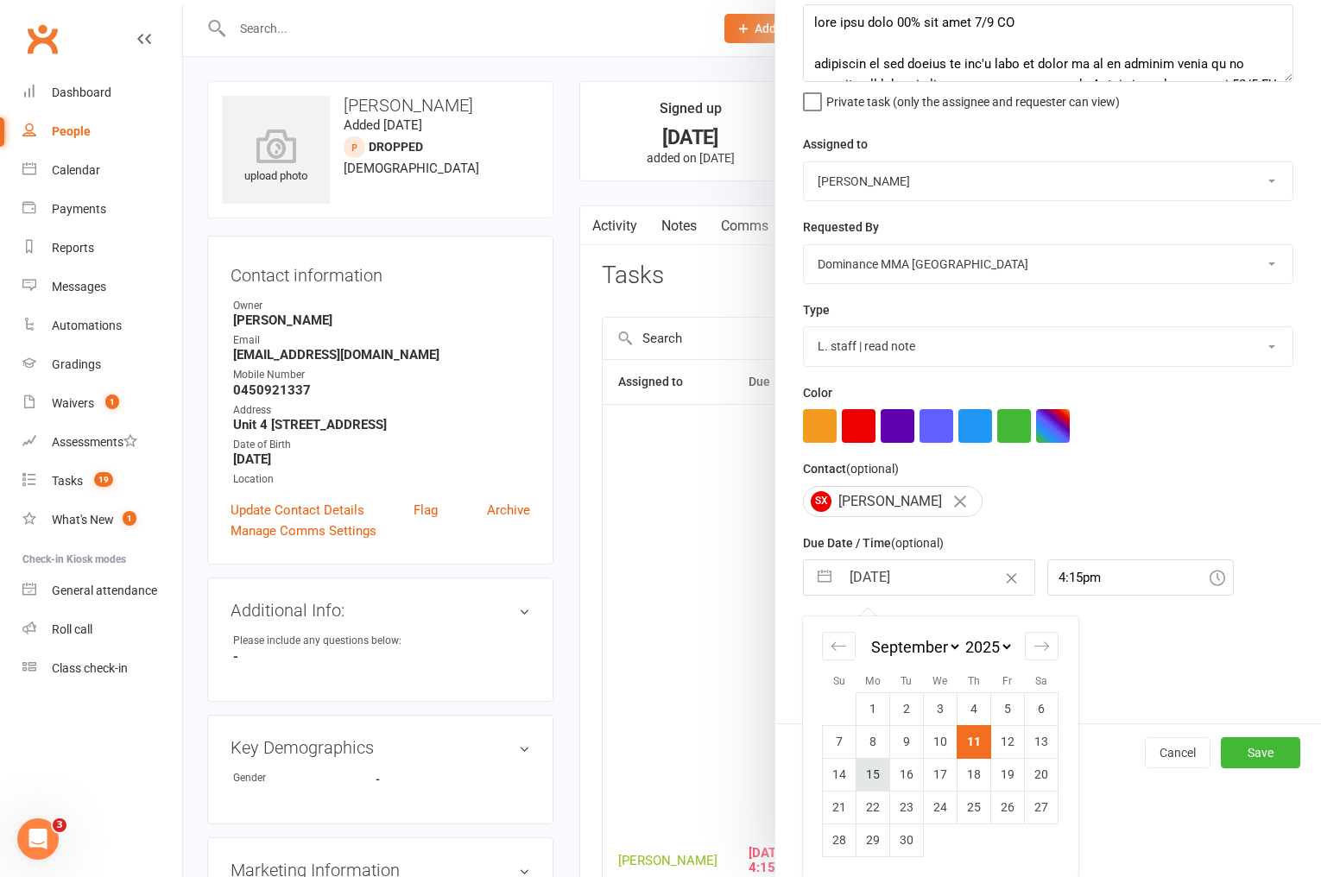
click at [877, 777] on td "15" at bounding box center [874, 774] width 34 height 33
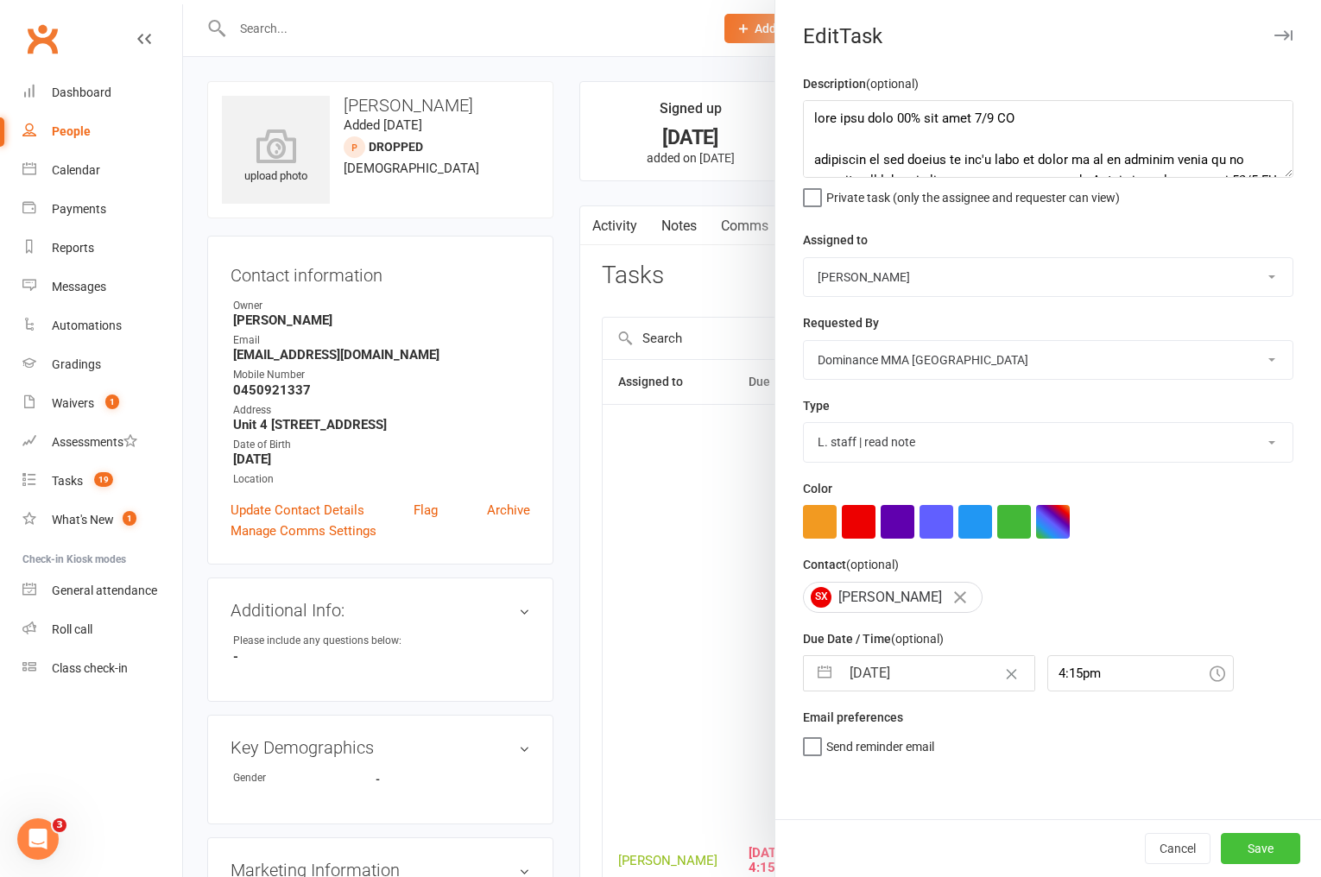
click at [1242, 852] on button "Save" at bounding box center [1260, 848] width 79 height 31
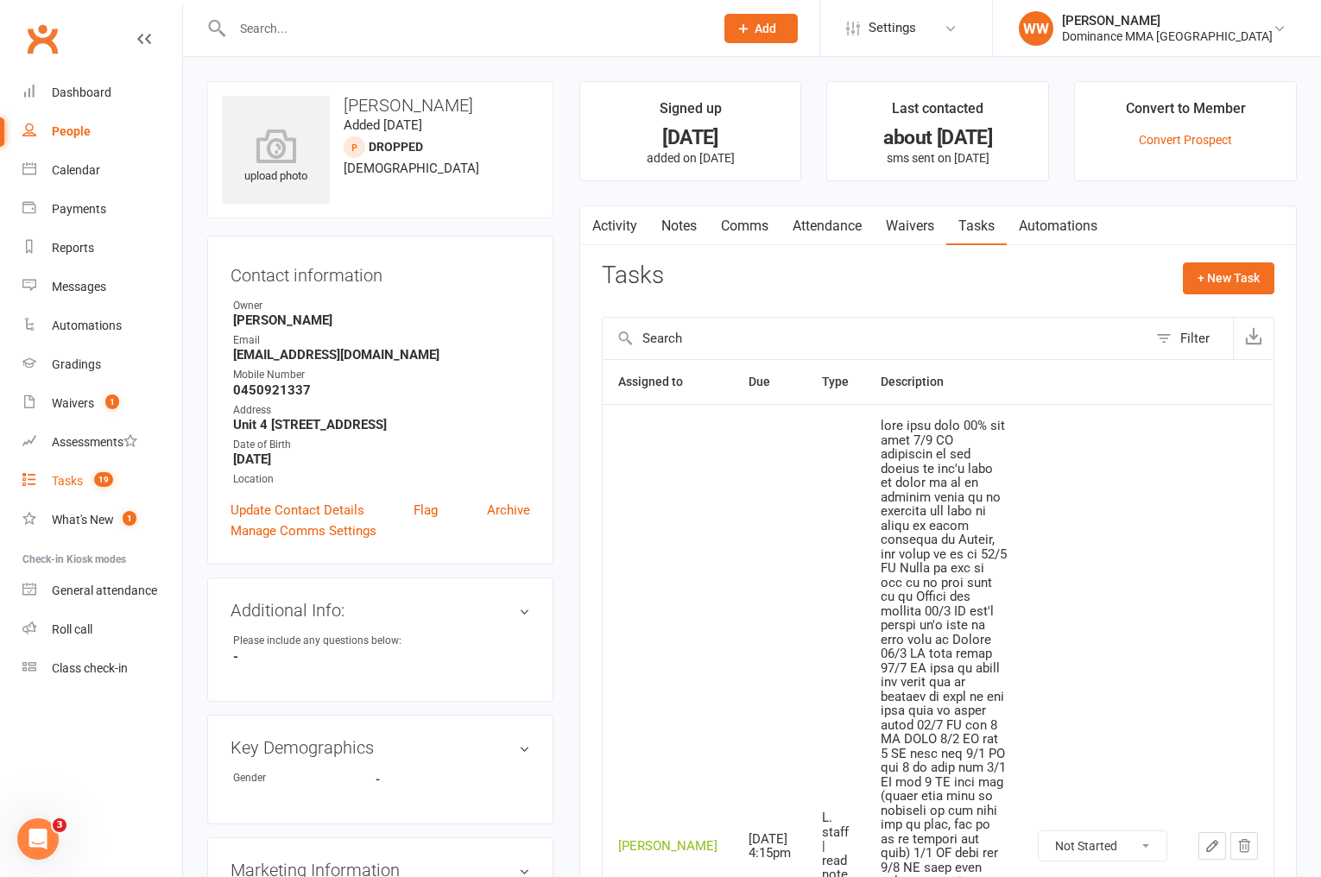
click at [97, 493] on link "Tasks 19" at bounding box center [102, 481] width 160 height 39
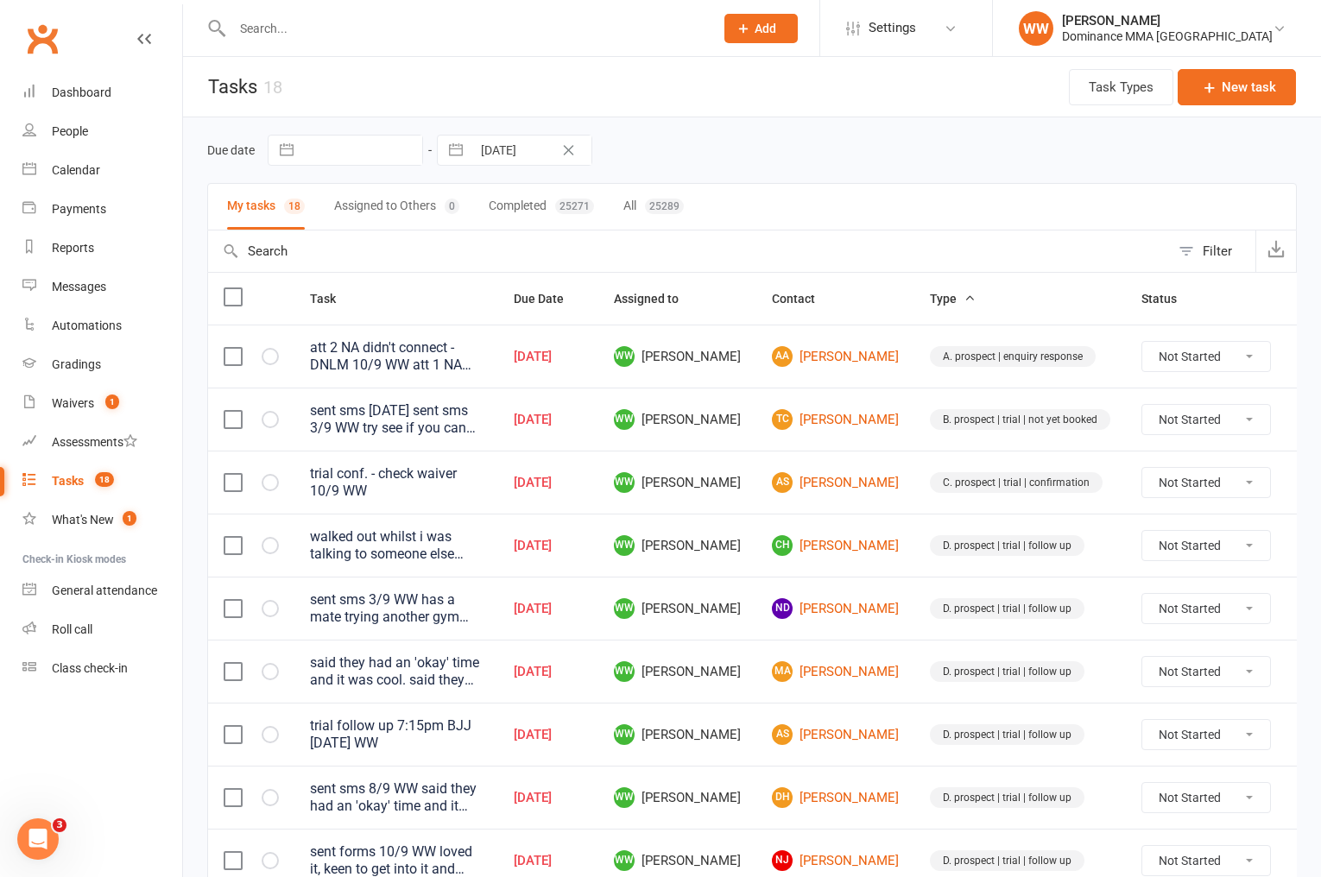
click at [915, 674] on td "D. prospect | trial | follow up" at bounding box center [1021, 671] width 212 height 63
click at [915, 681] on td "D. prospect | trial | follow up" at bounding box center [1021, 671] width 212 height 63
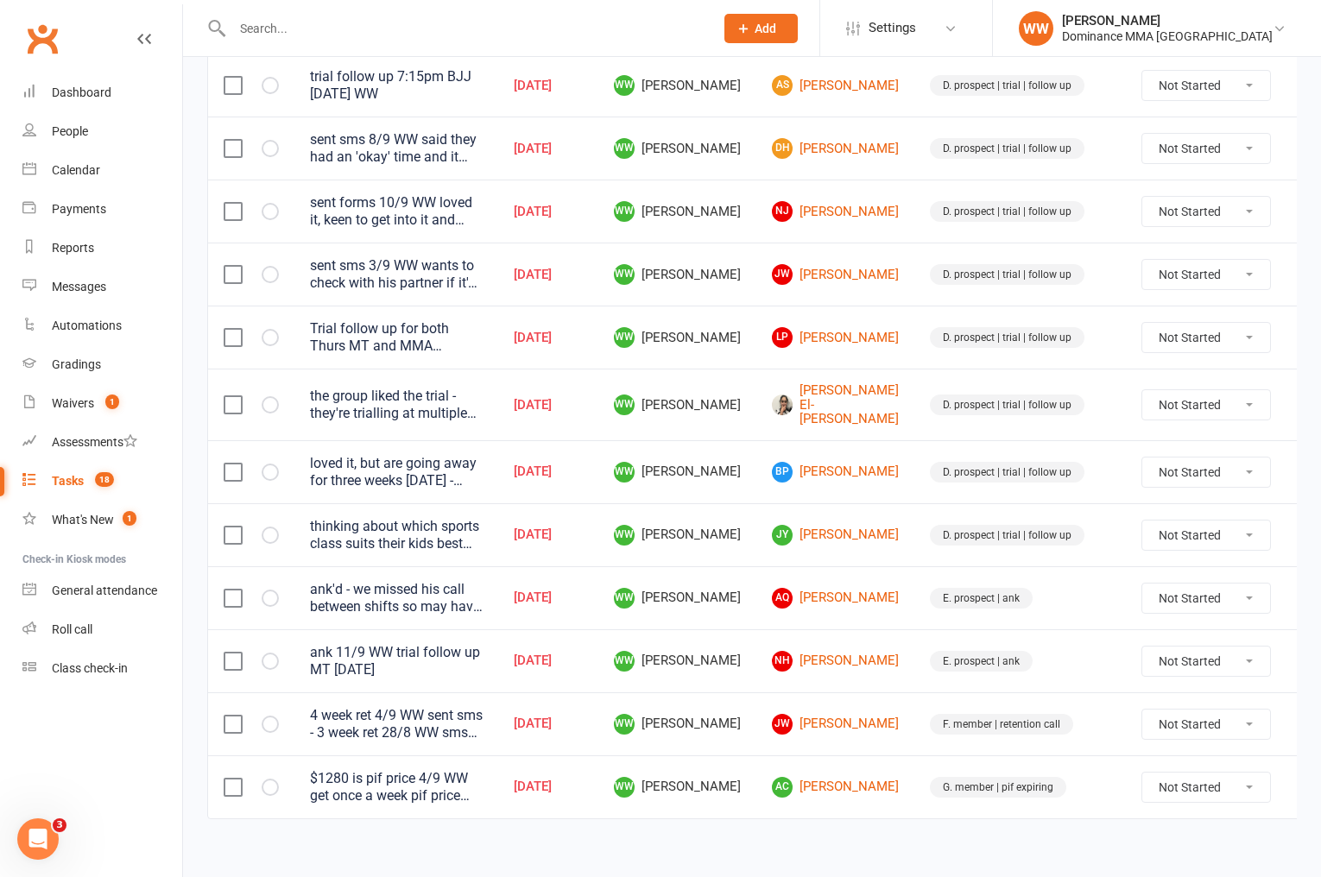
scroll to position [653, 0]
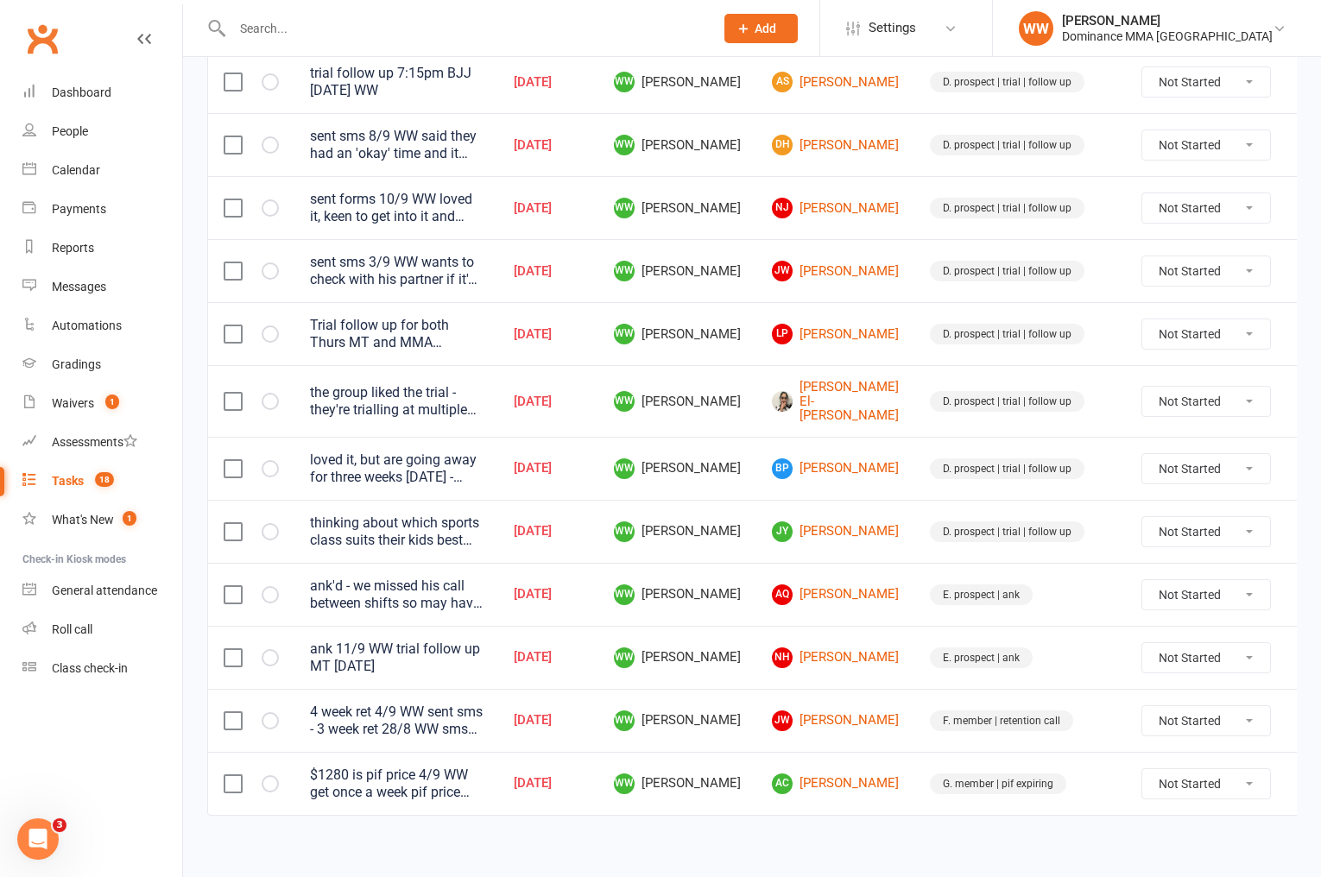
click at [1304, 523] on icon at bounding box center [1312, 531] width 17 height 17
click at [1164, 587] on link "Edit" at bounding box center [1194, 588] width 171 height 35
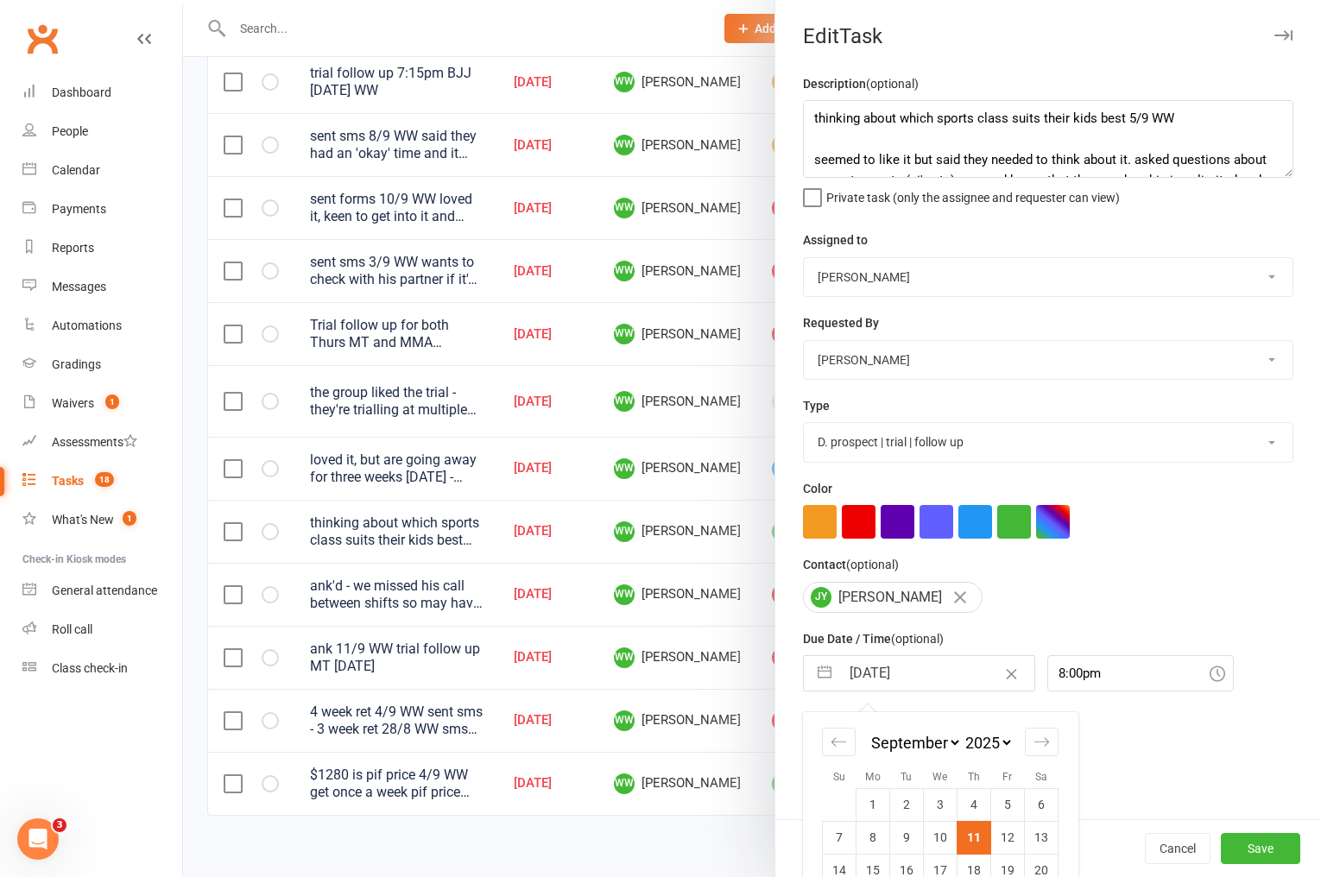
click at [929, 681] on input "[DATE]" at bounding box center [937, 673] width 194 height 35
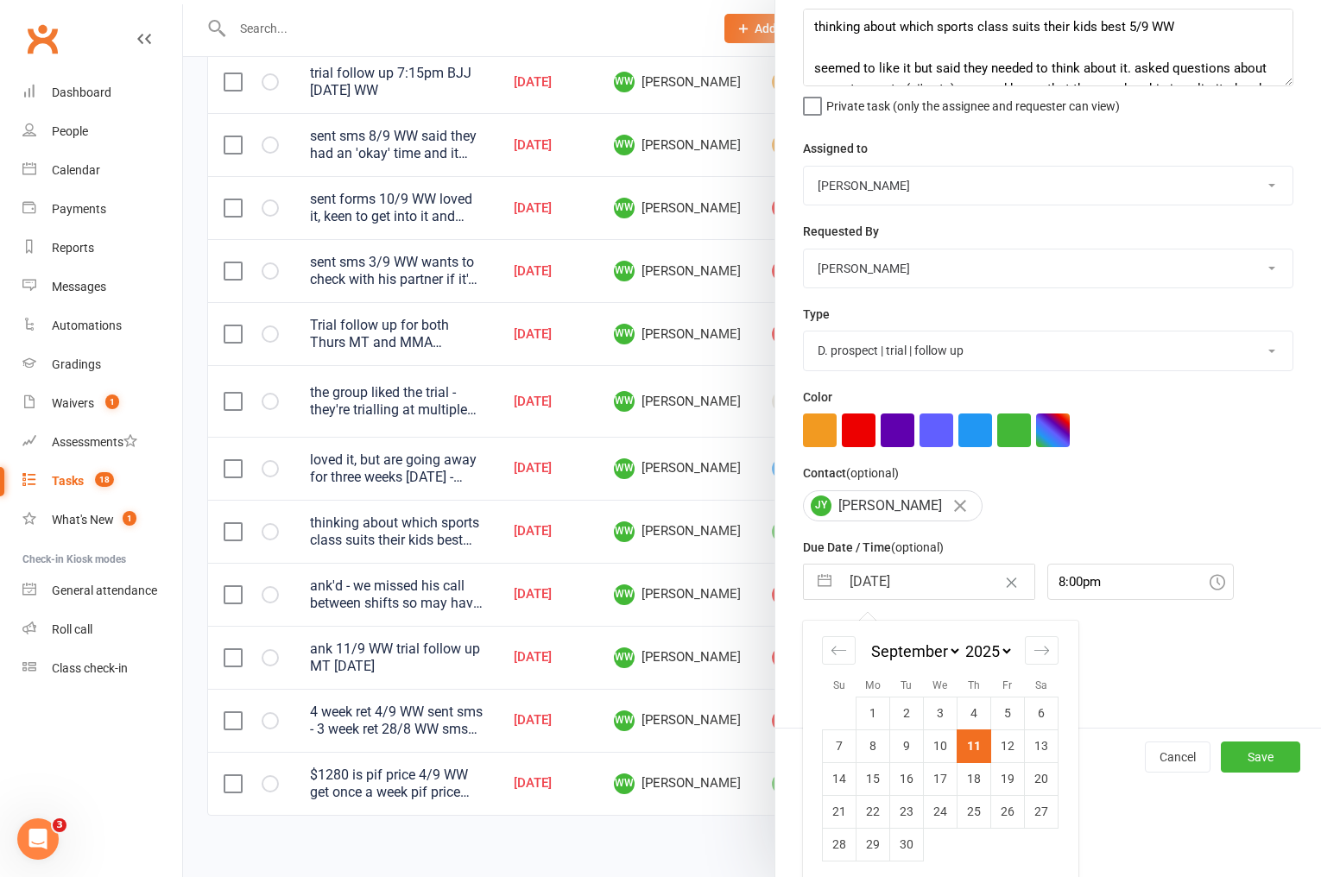
scroll to position [98, 0]
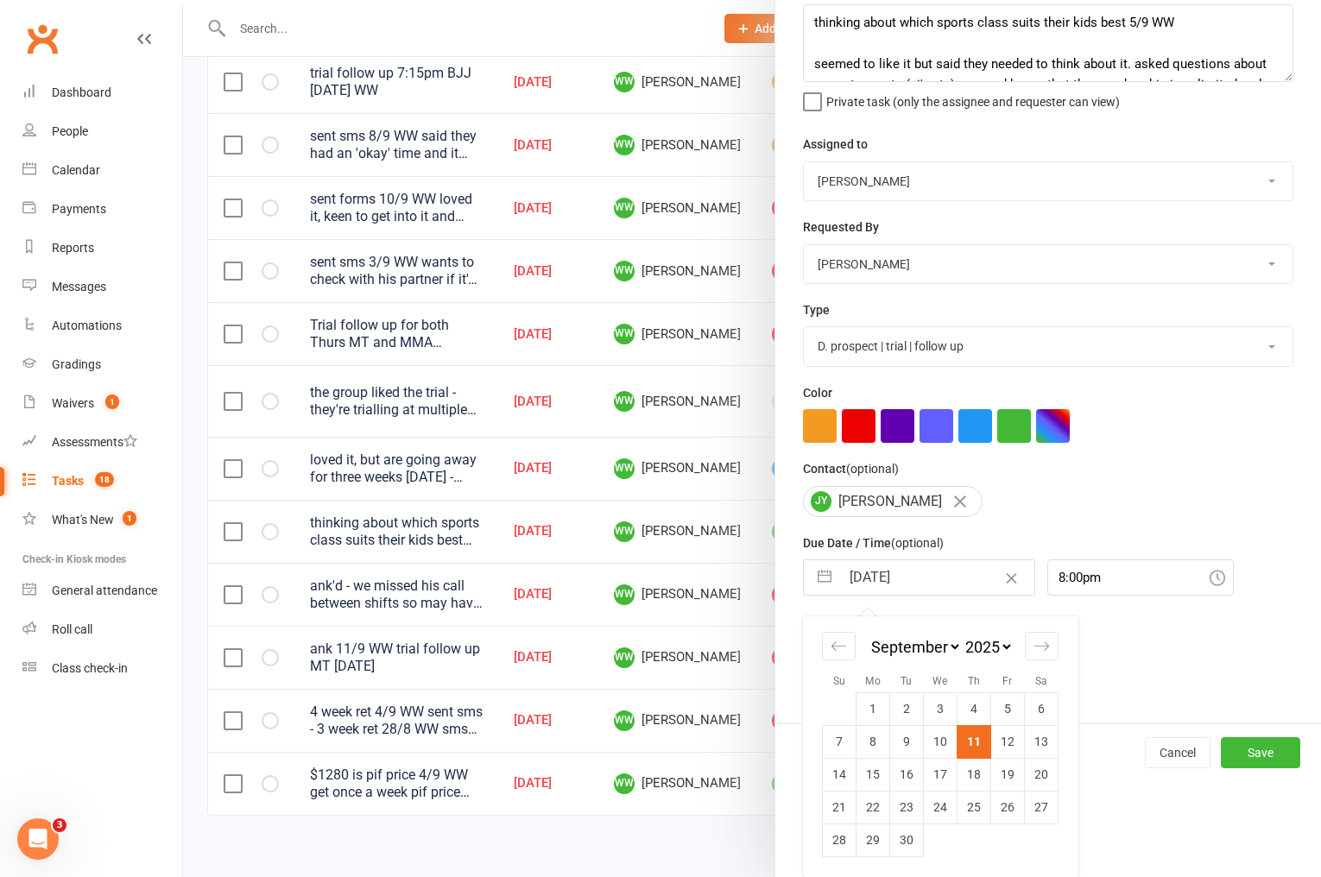
drag, startPoint x: 1001, startPoint y: 748, endPoint x: 1082, endPoint y: 760, distance: 82.1
click at [1001, 748] on td "12" at bounding box center [1008, 741] width 34 height 33
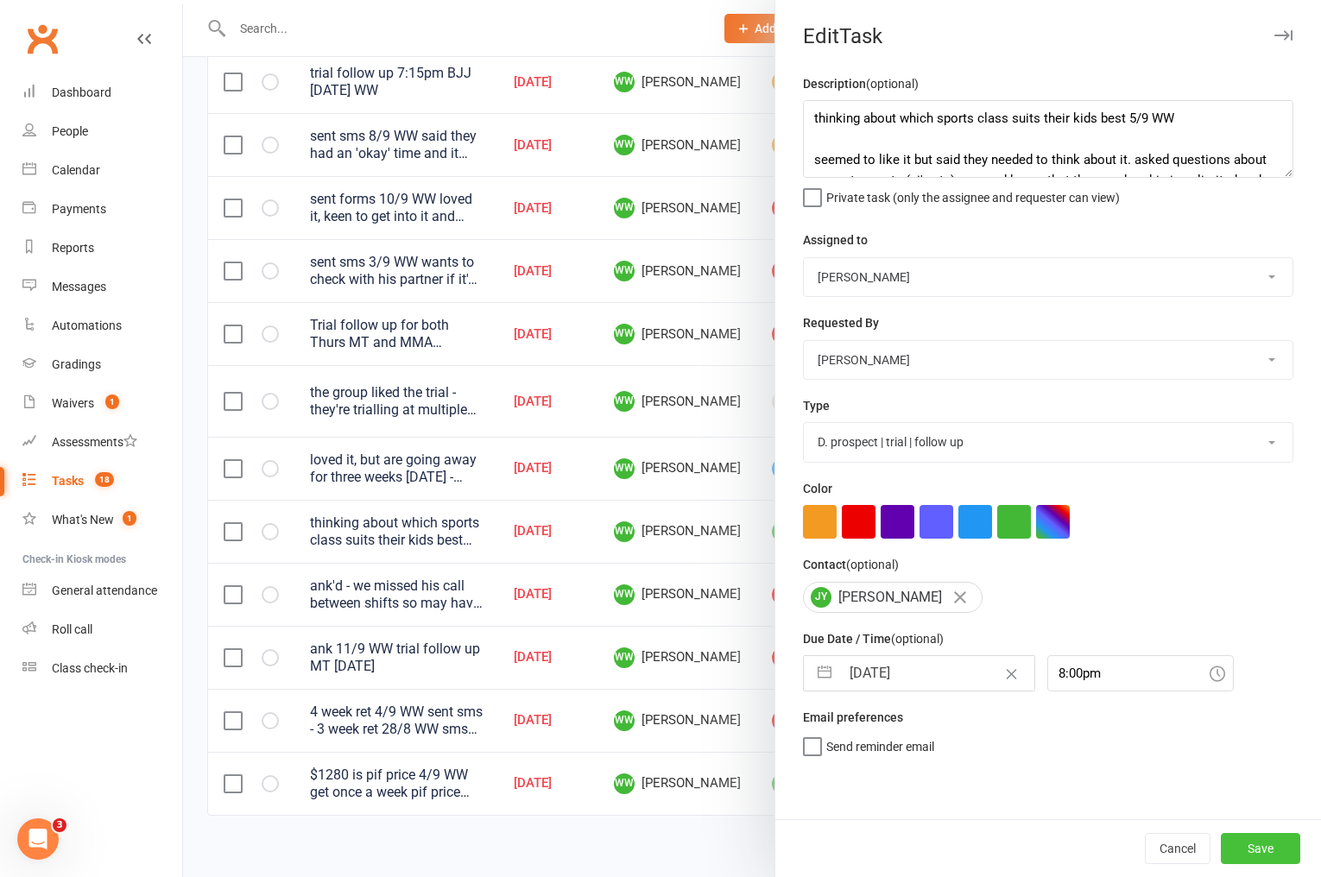
click at [1256, 842] on button "Save" at bounding box center [1260, 848] width 79 height 31
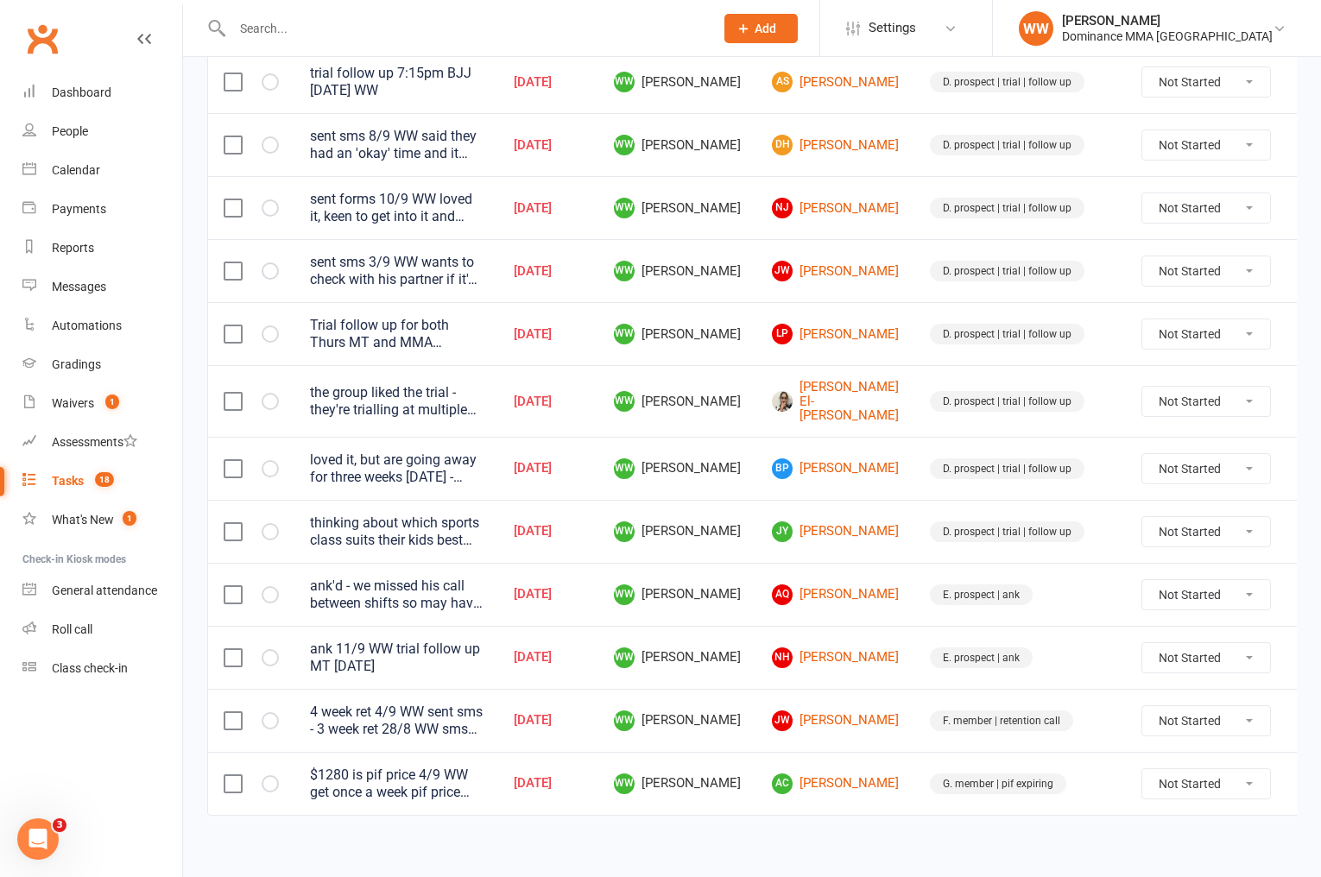
scroll to position [590, 0]
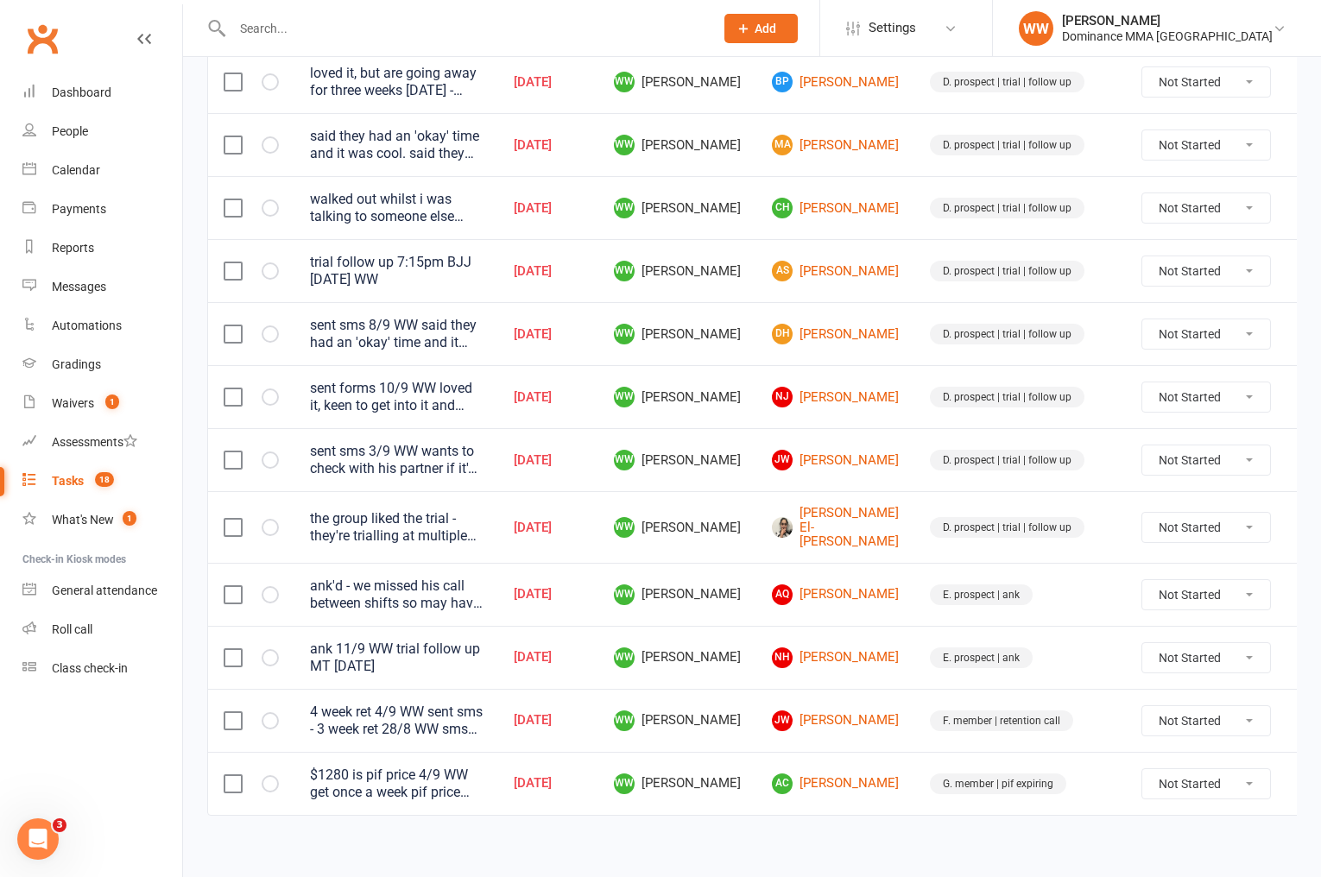
click at [1028, 590] on td "E. prospect | ank" at bounding box center [1021, 594] width 212 height 63
click at [109, 400] on span "1" at bounding box center [112, 402] width 14 height 15
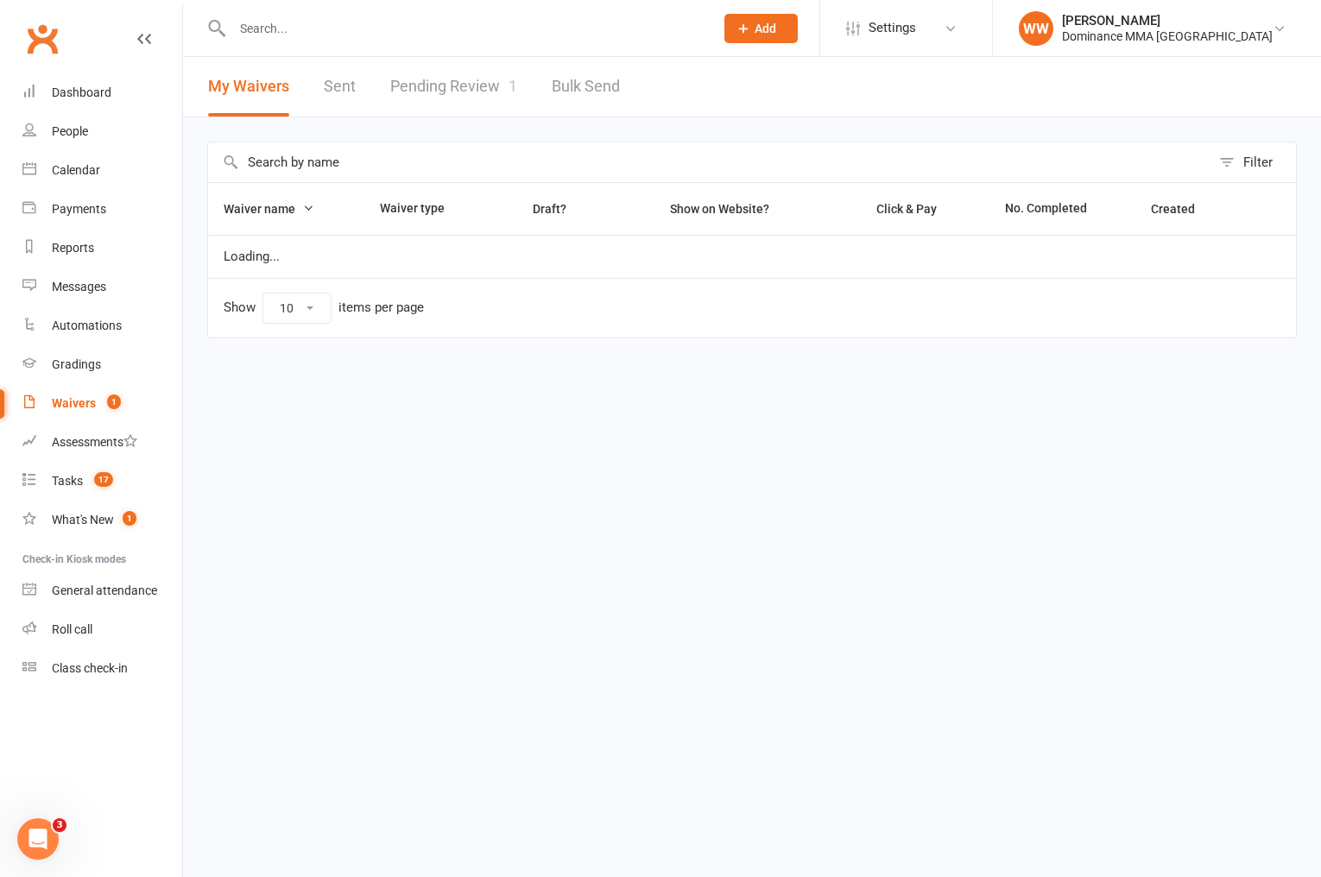
click at [489, 93] on link "Pending Review 1" at bounding box center [453, 87] width 127 height 60
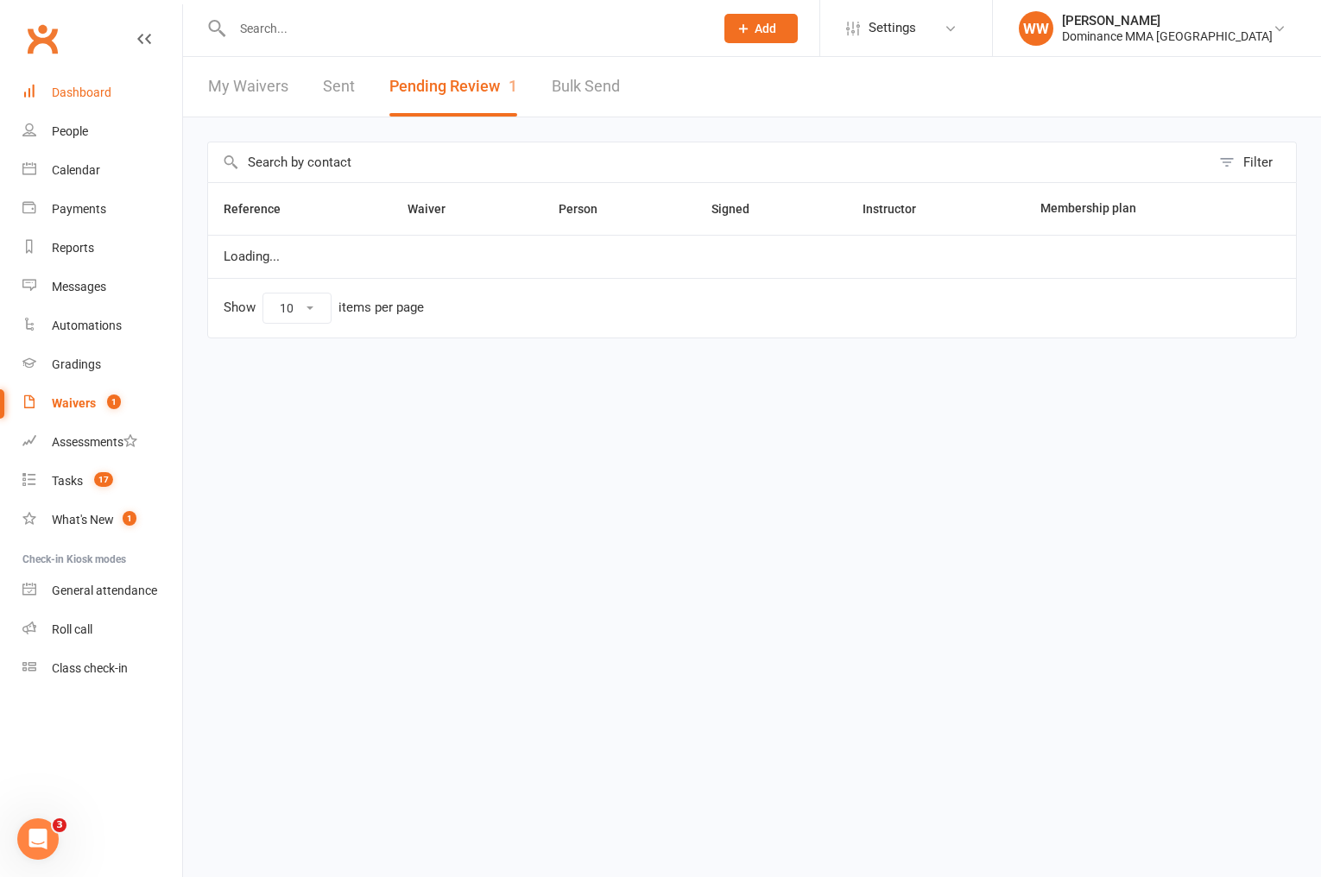
click at [65, 98] on div "Dashboard" at bounding box center [82, 92] width 60 height 14
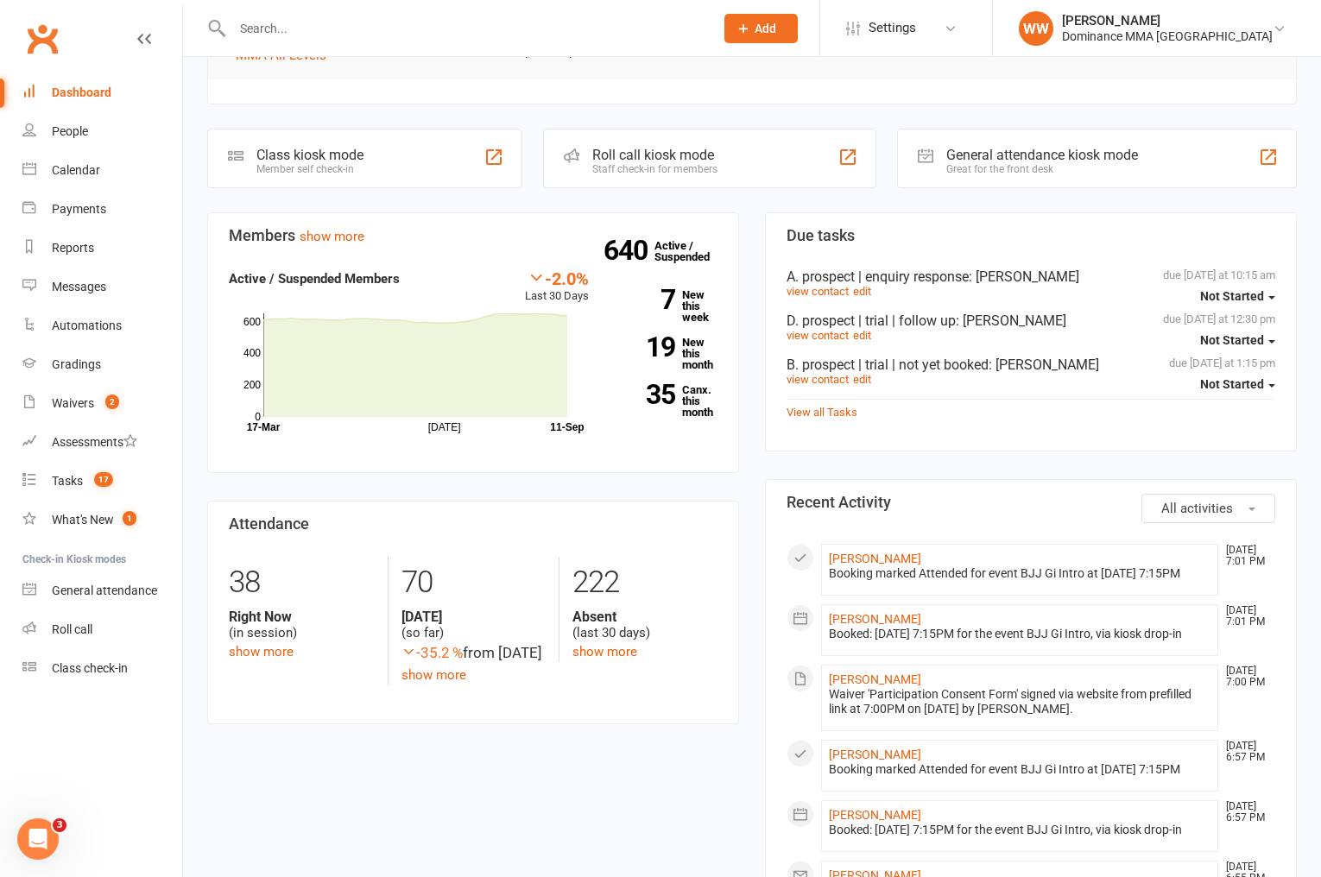
scroll to position [358, 0]
click at [862, 550] on link "Hotak Akram" at bounding box center [875, 557] width 92 height 14
click at [80, 400] on div "Waivers" at bounding box center [73, 403] width 42 height 14
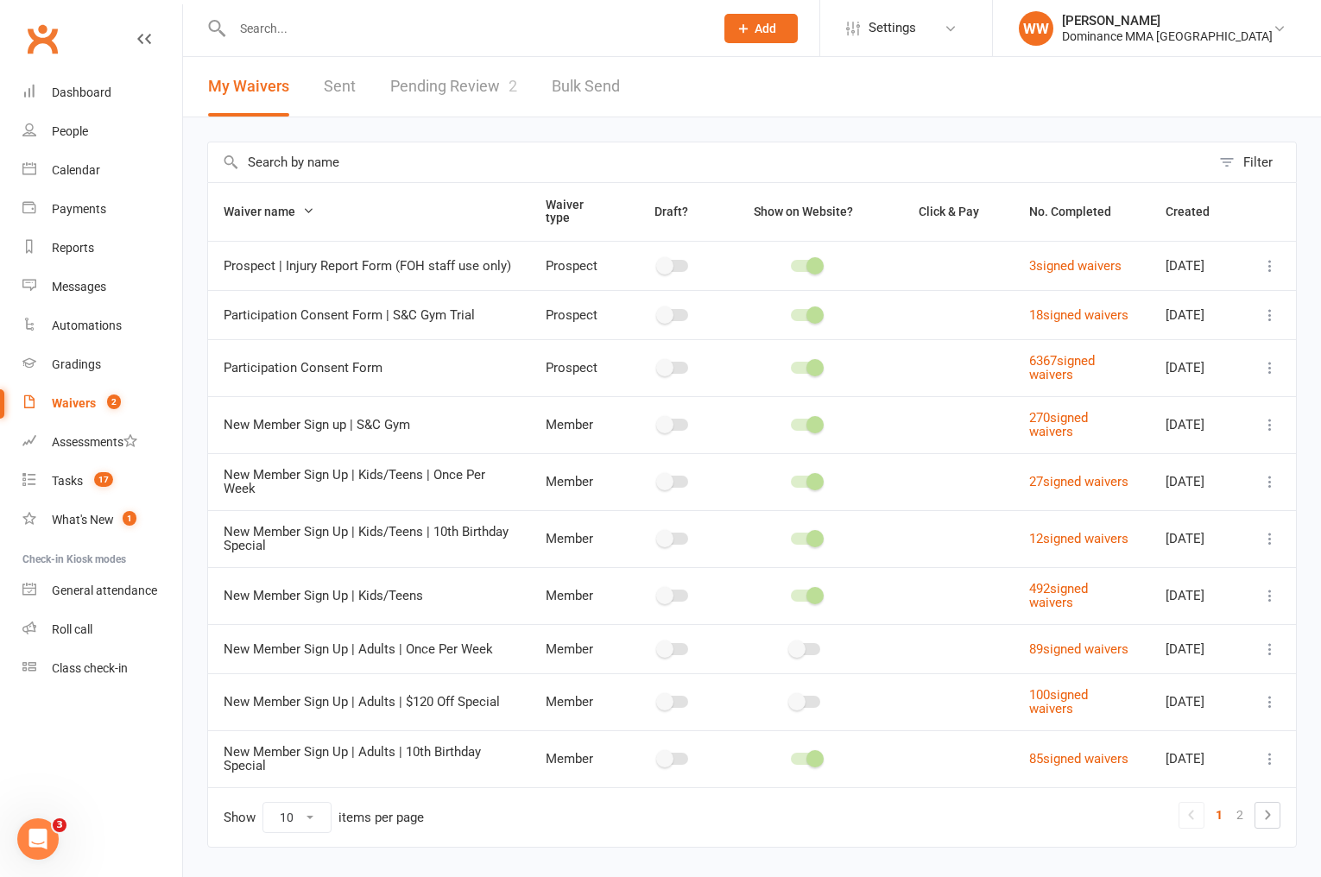
click at [466, 85] on link "Pending Review 2" at bounding box center [453, 87] width 127 height 60
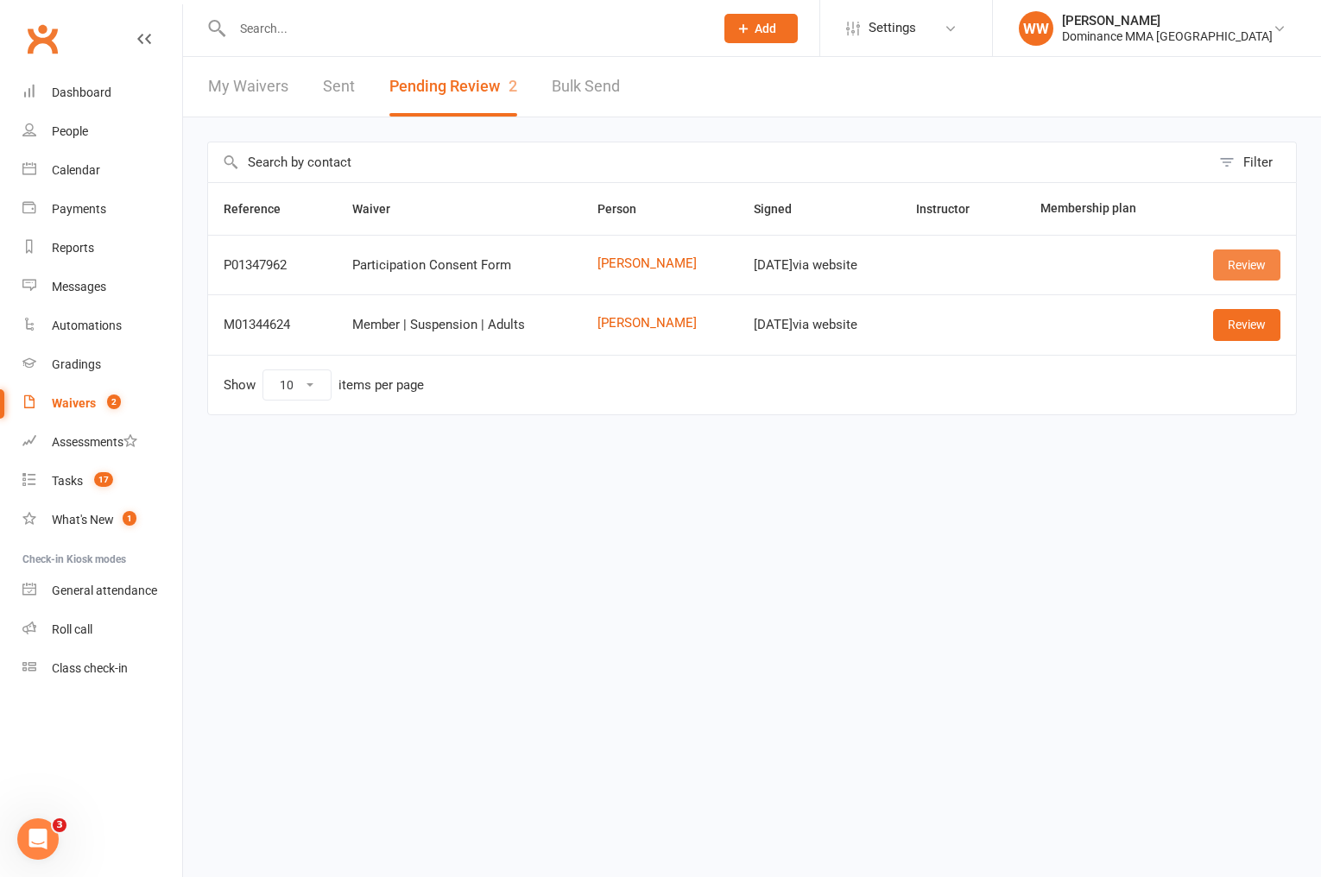
click at [1225, 272] on link "Review" at bounding box center [1246, 265] width 67 height 31
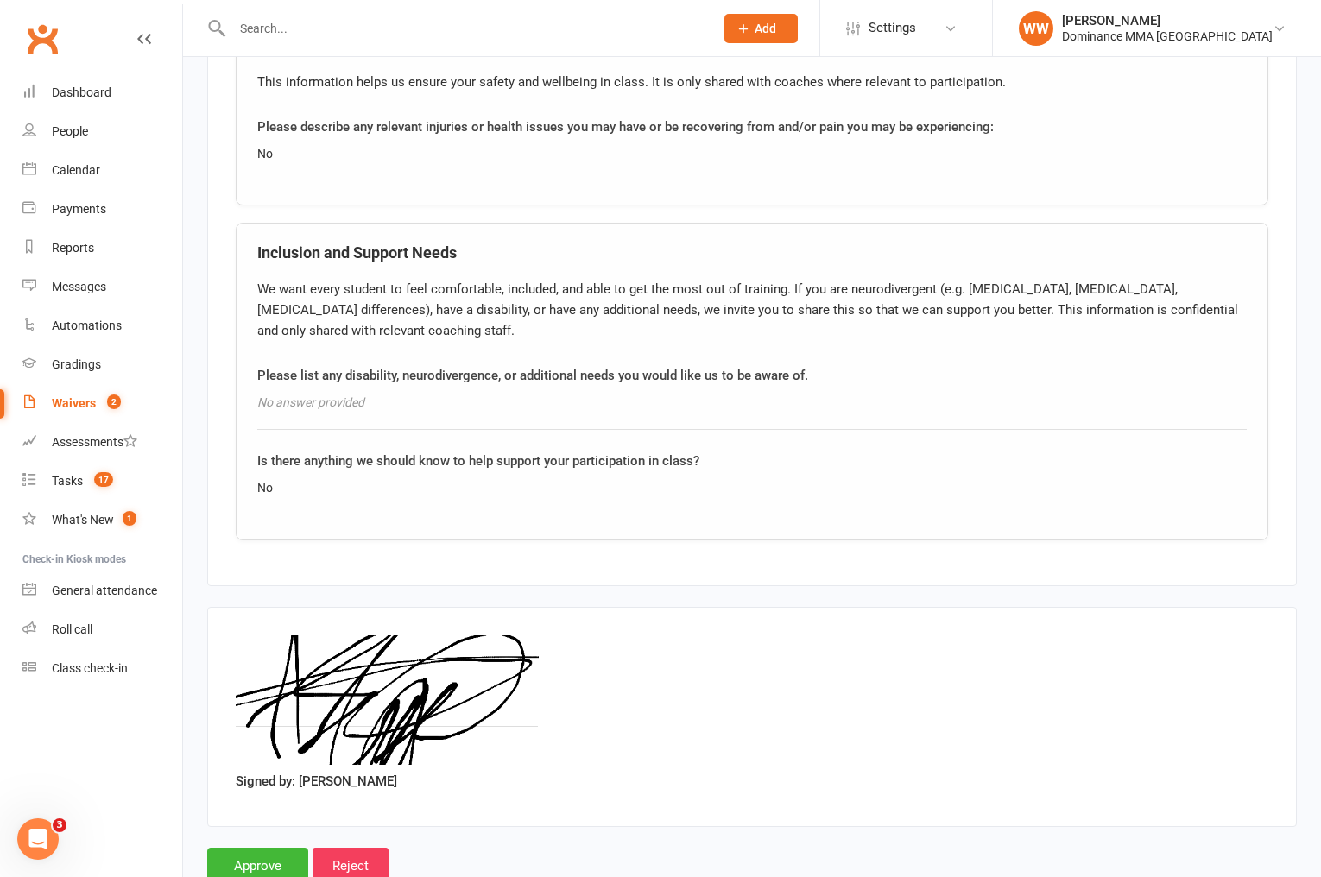
scroll to position [1334, 0]
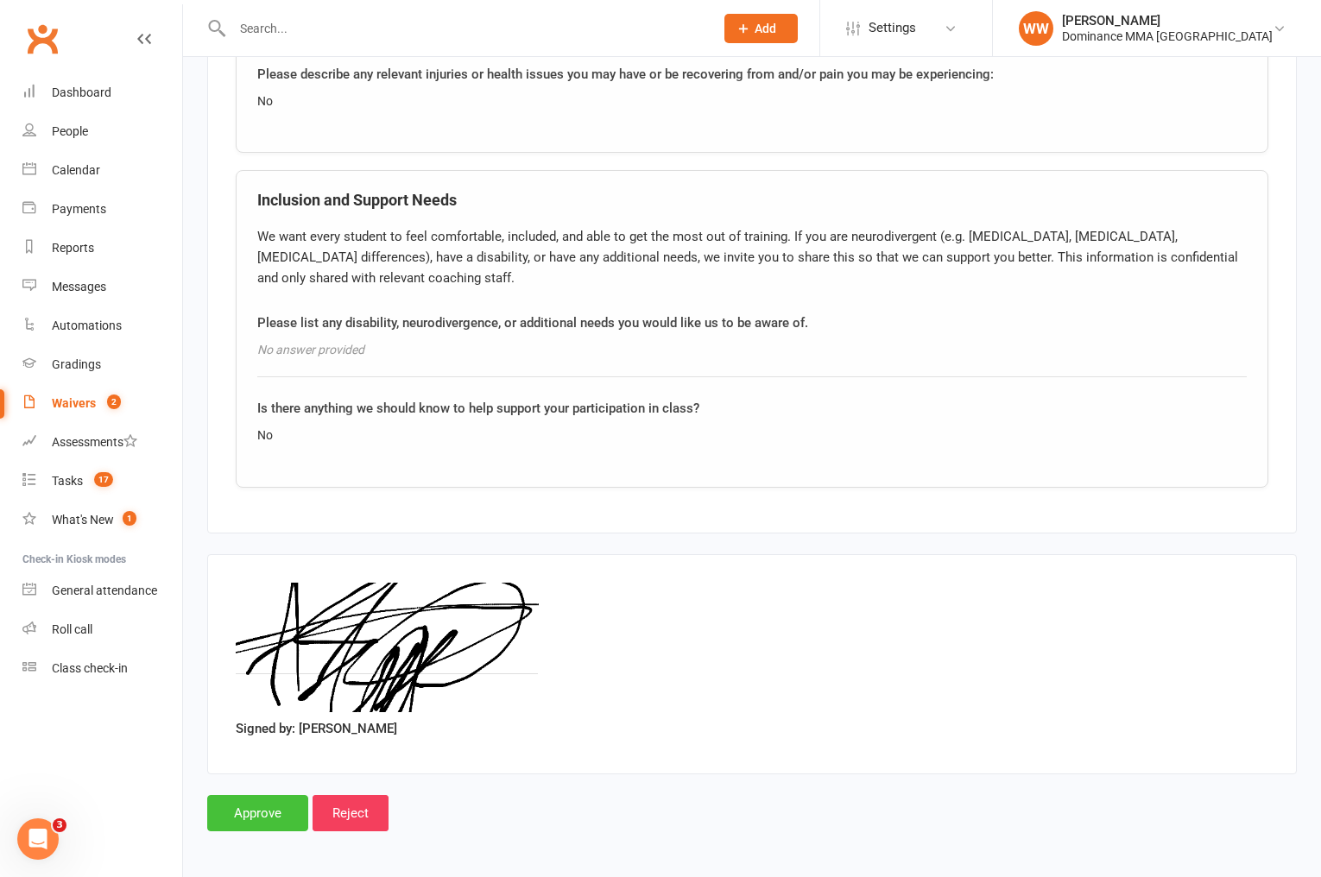
click at [253, 802] on input "Approve" at bounding box center [257, 813] width 101 height 36
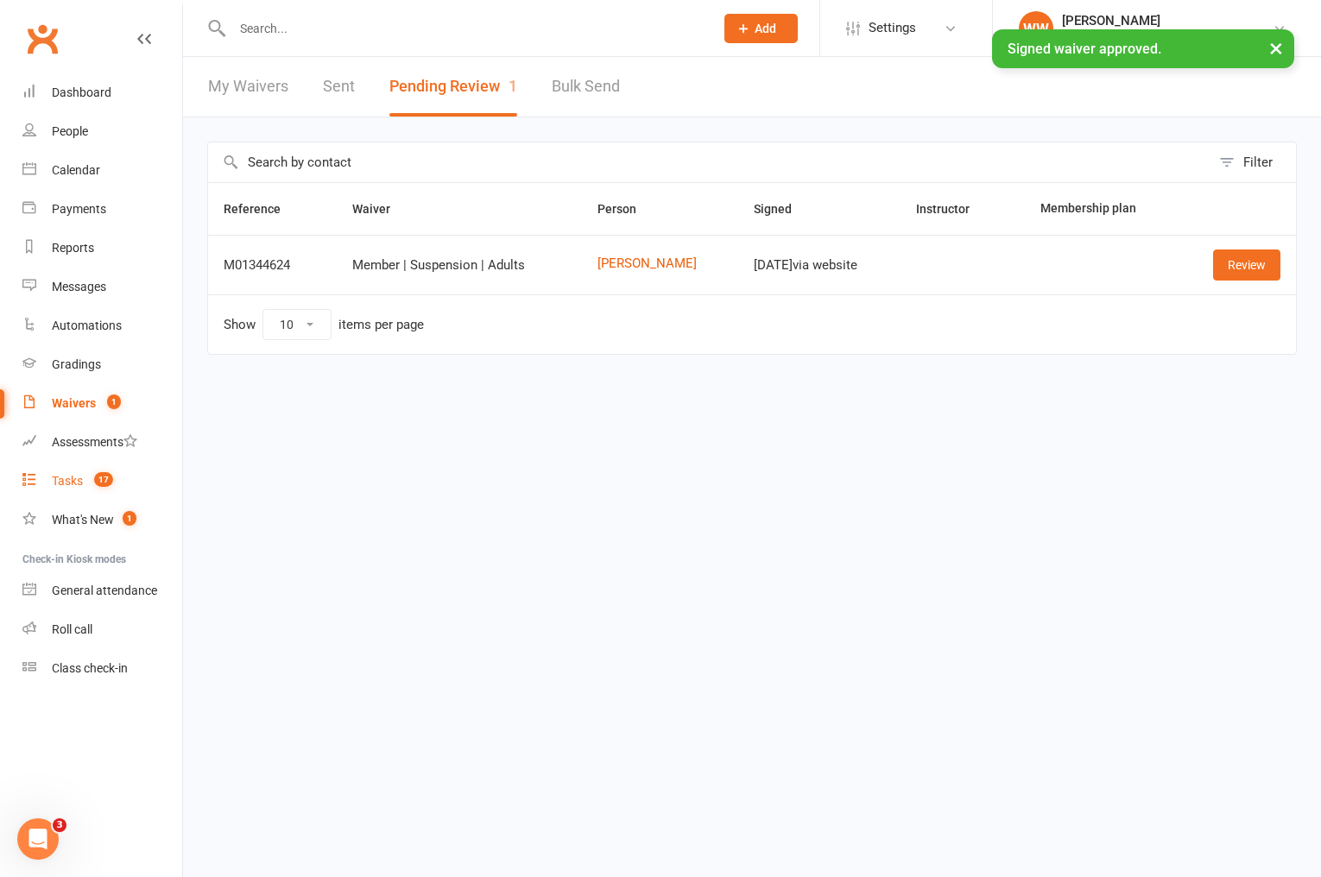
click at [76, 477] on div "Tasks" at bounding box center [67, 481] width 31 height 14
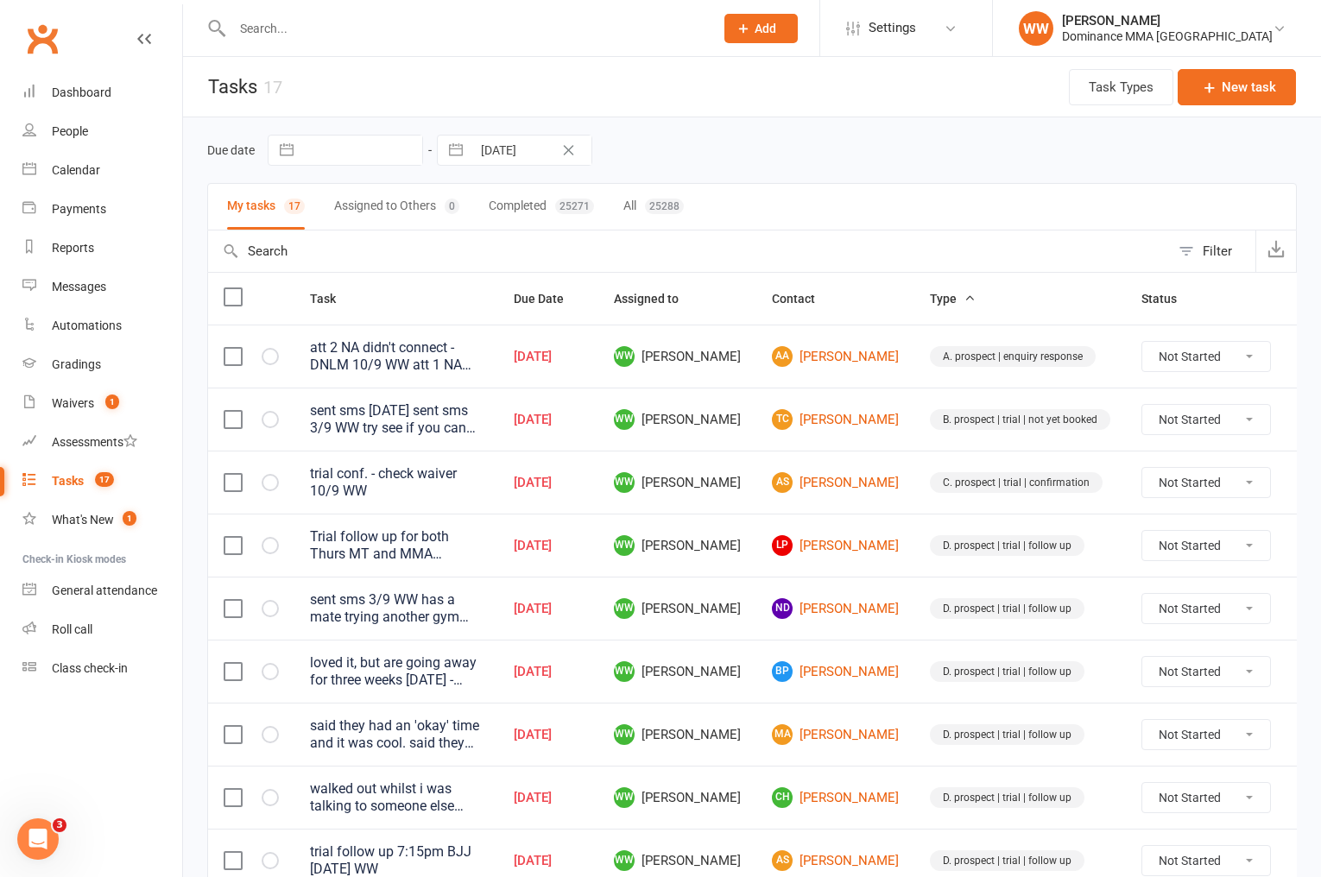
click at [1180, 482] on select "Not Started In Progress Waiting Complete" at bounding box center [1207, 482] width 128 height 29
click at [1143, 468] on select "Not Started In Progress Waiting Complete" at bounding box center [1207, 482] width 128 height 29
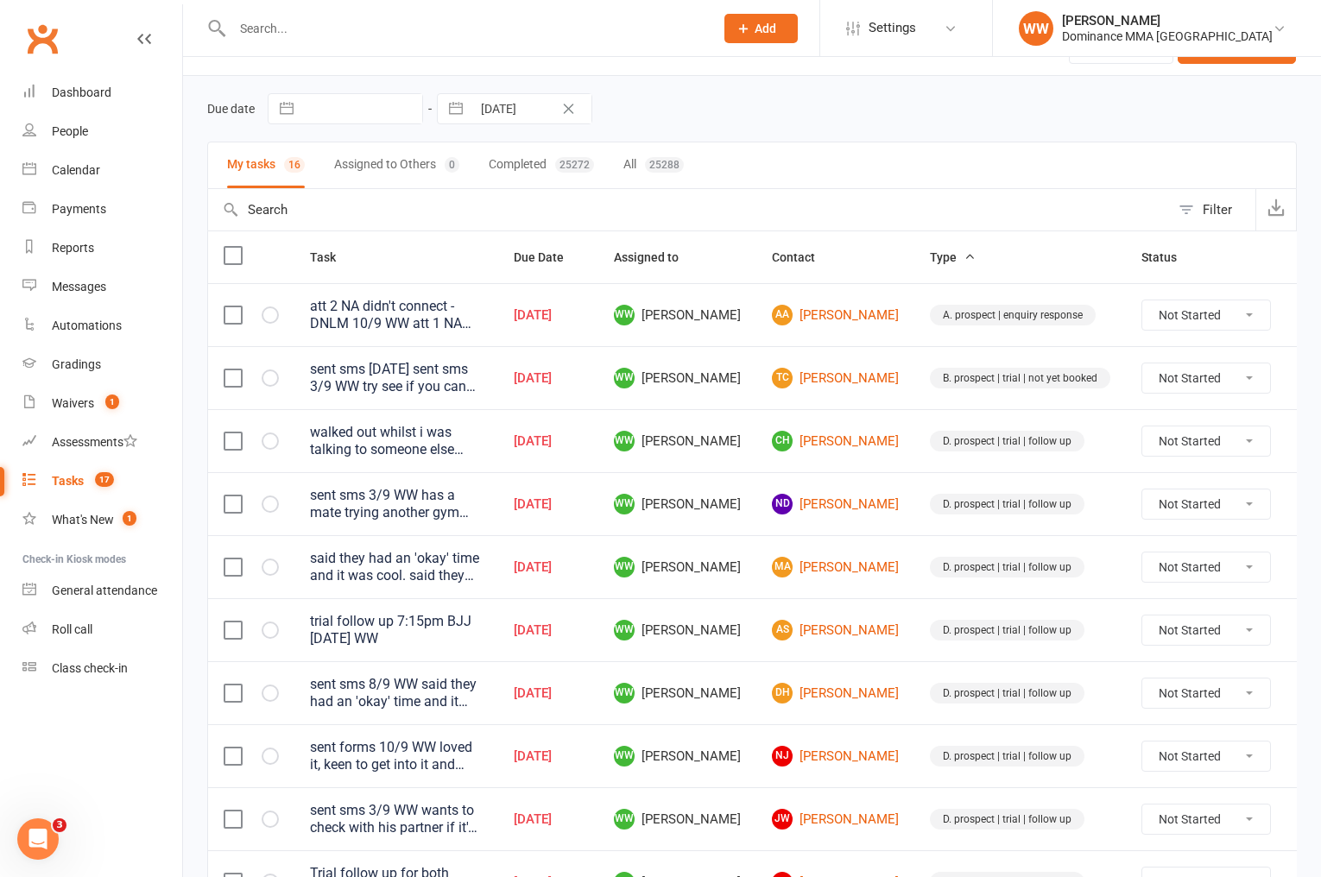
scroll to position [85, 0]
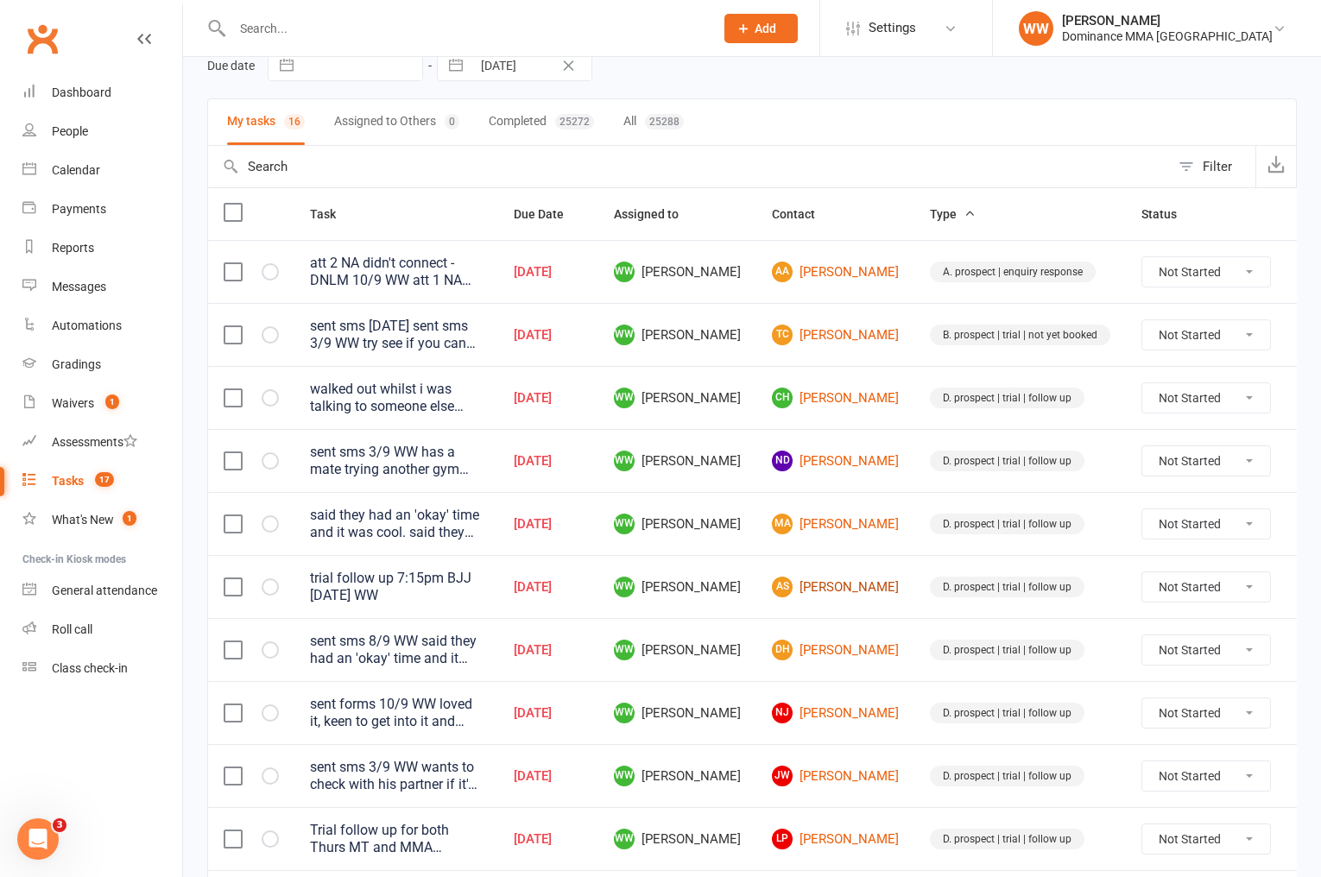
click at [807, 589] on link "AS [PERSON_NAME]" at bounding box center [835, 587] width 127 height 21
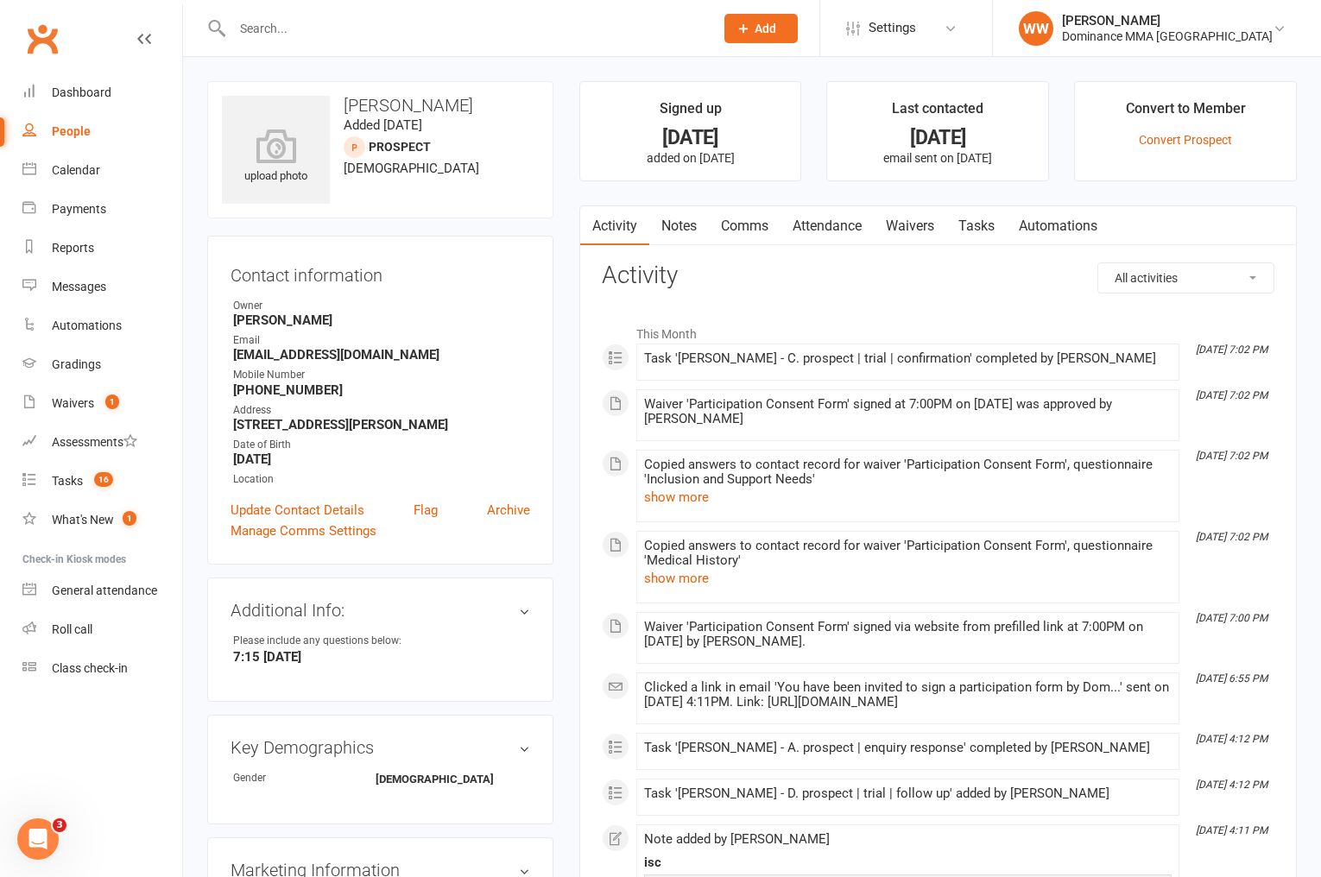
click at [668, 228] on link "Notes" at bounding box center [679, 226] width 60 height 40
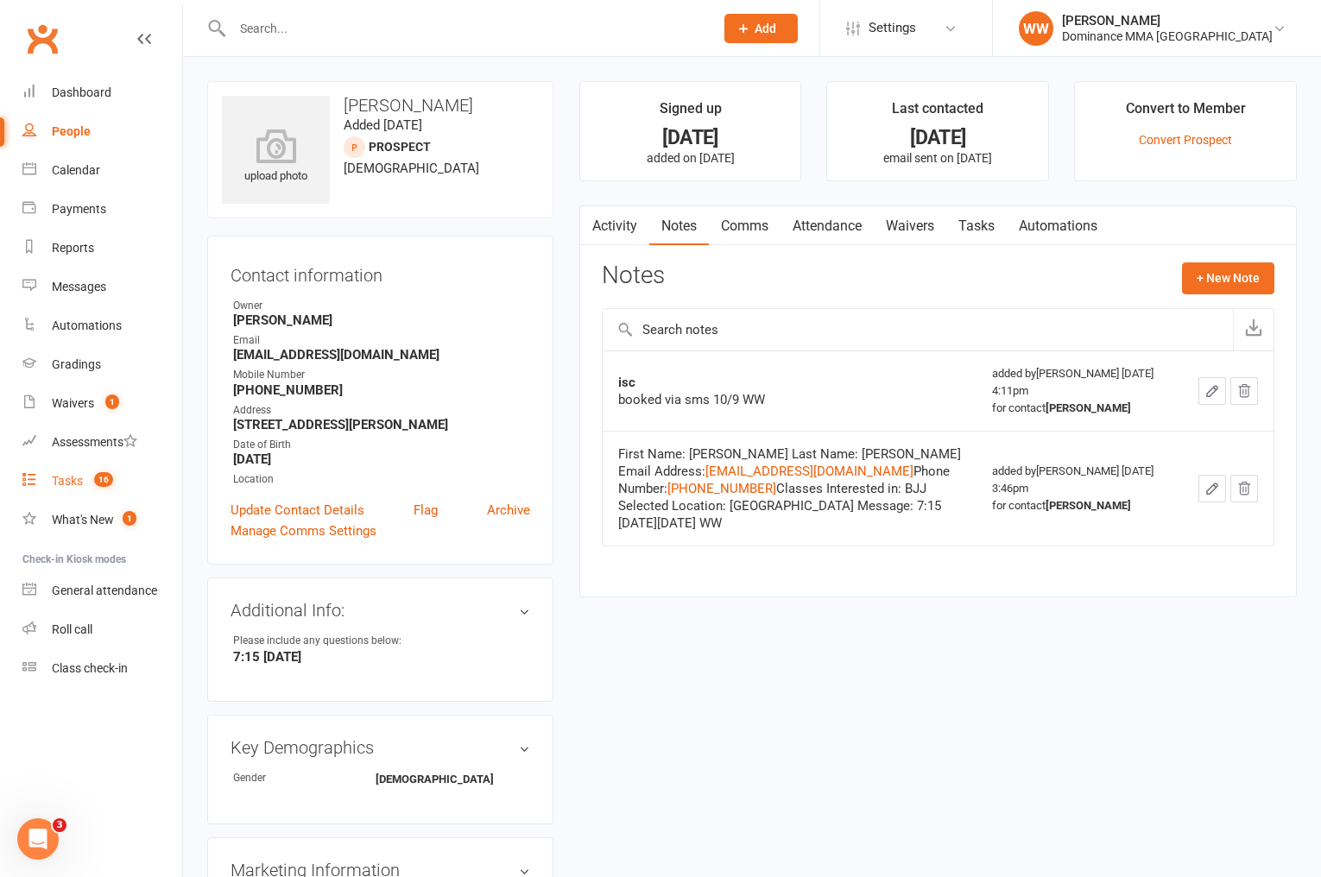
click at [75, 478] on div "Tasks" at bounding box center [67, 481] width 31 height 14
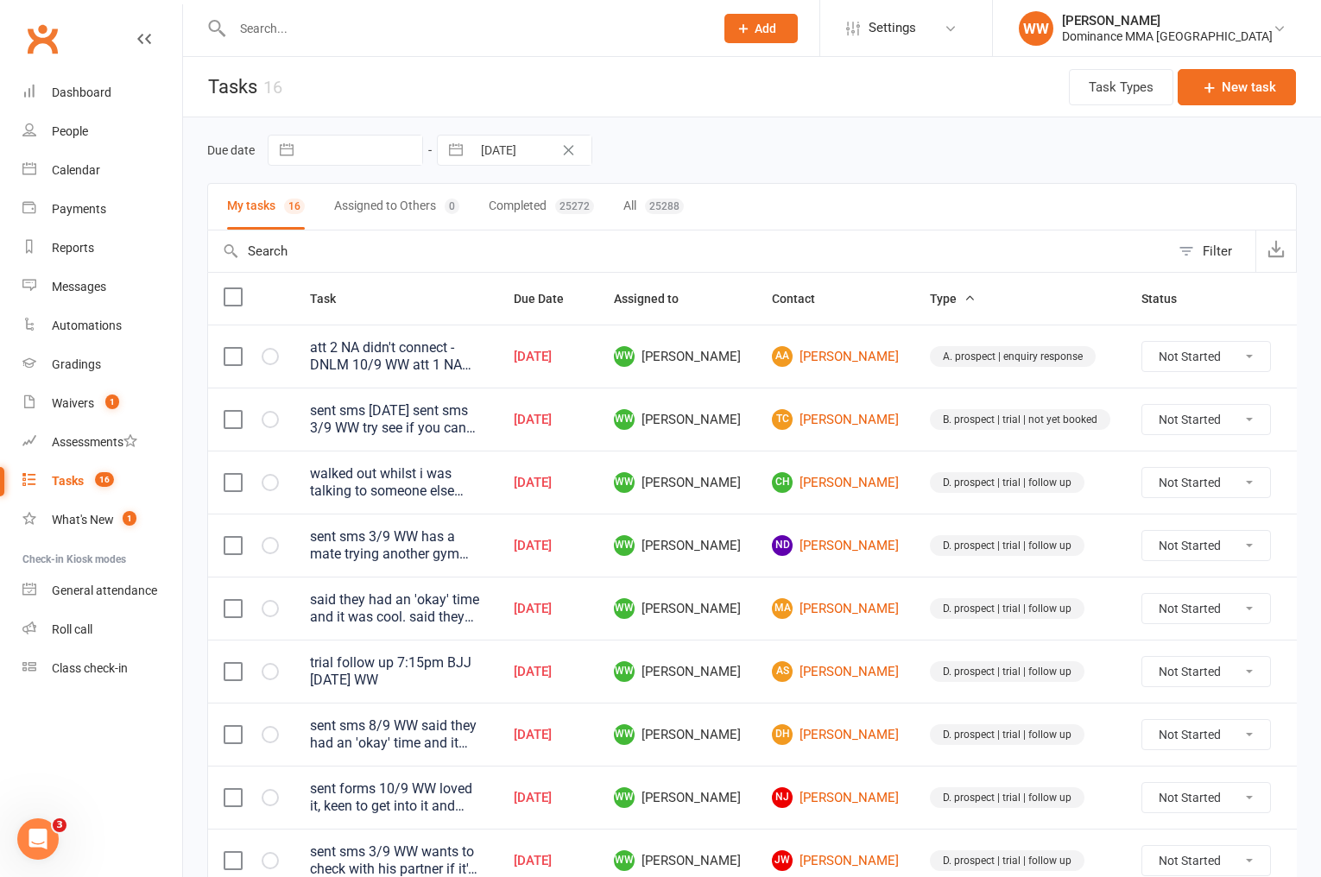
click at [749, 609] on td "WW [PERSON_NAME]" at bounding box center [677, 608] width 158 height 63
click at [746, 636] on td "WW [PERSON_NAME]" at bounding box center [677, 608] width 158 height 63
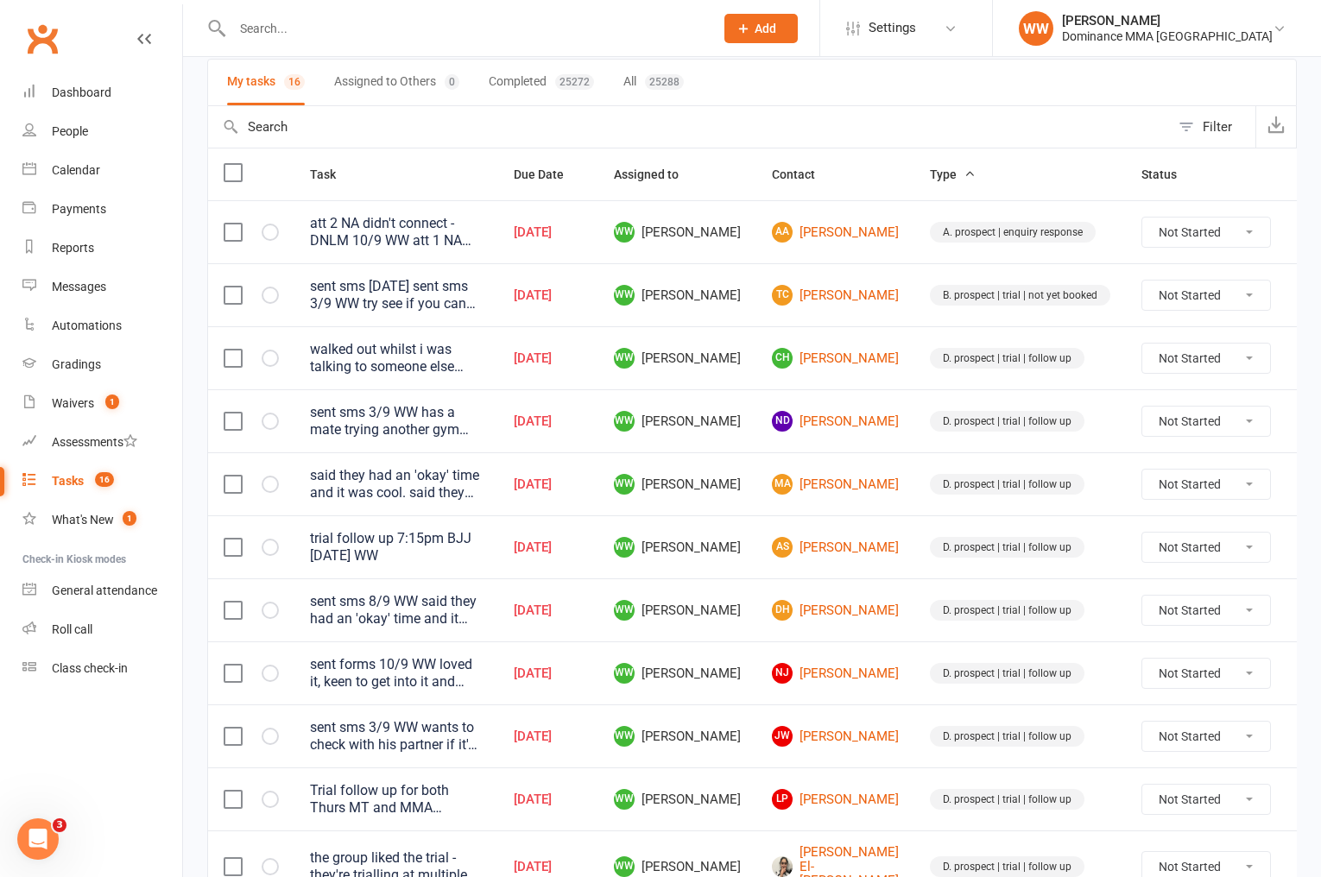
scroll to position [134, 0]
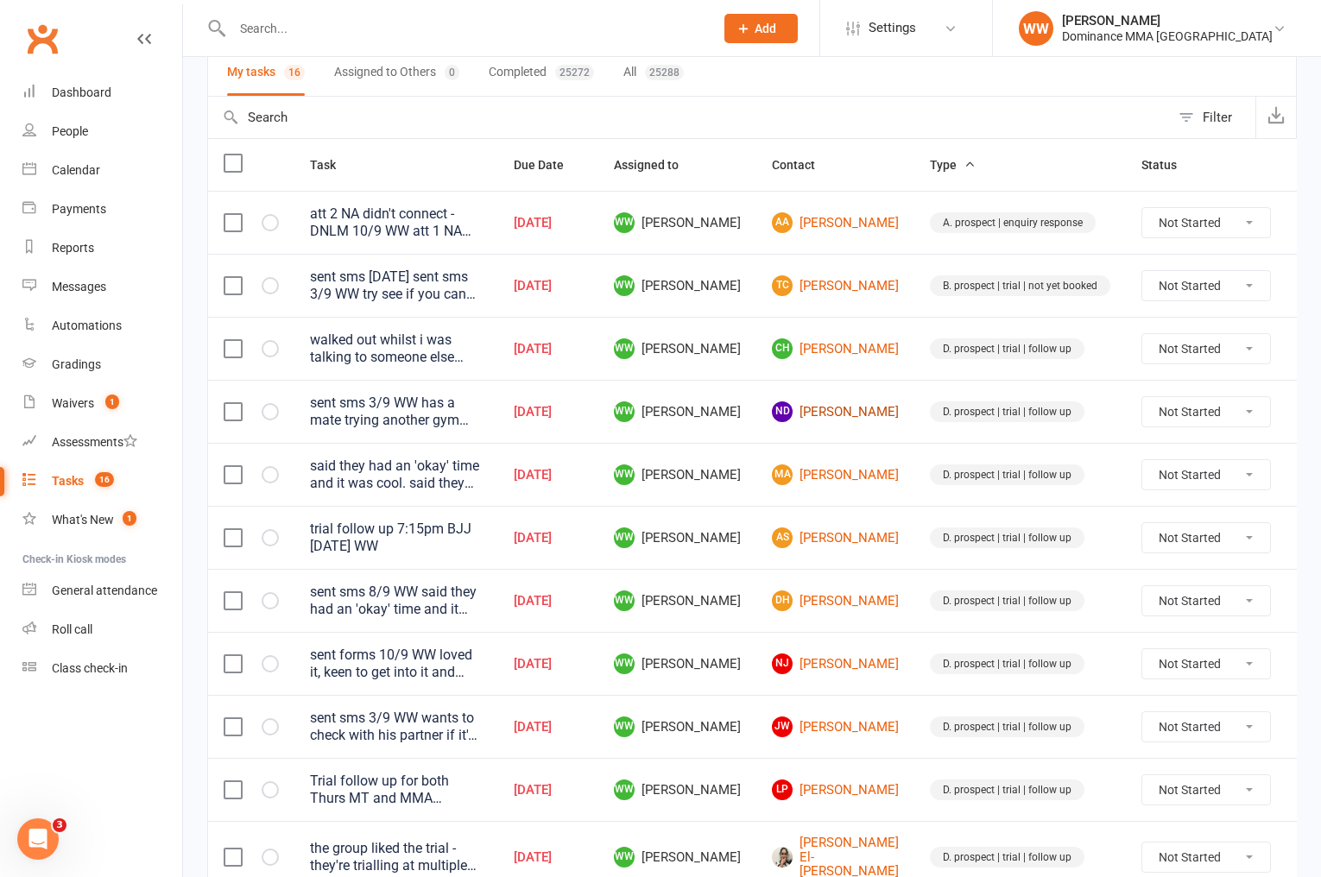
click at [808, 408] on link "ND [PERSON_NAME]" at bounding box center [835, 412] width 127 height 21
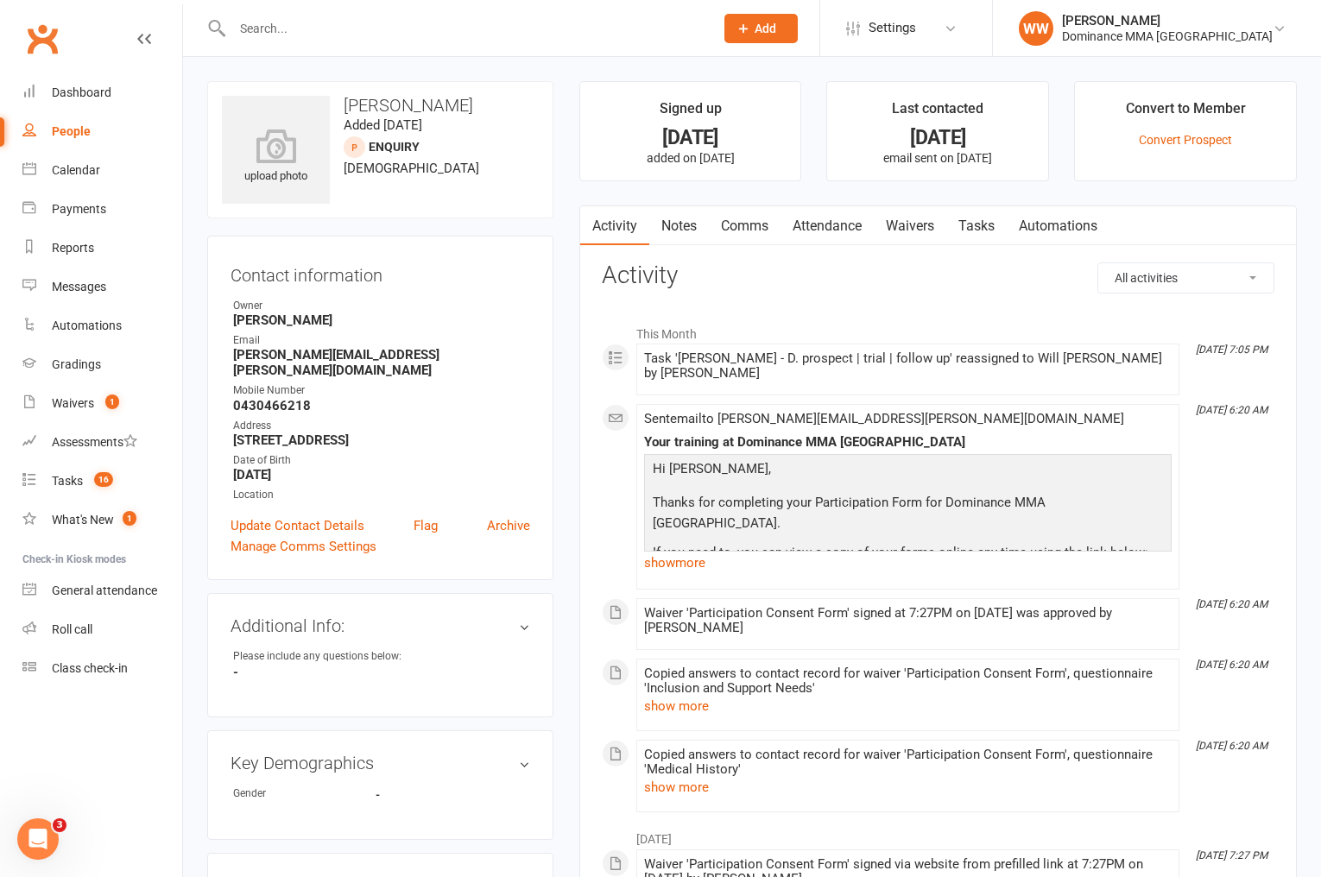
click at [664, 228] on link "Notes" at bounding box center [679, 226] width 60 height 40
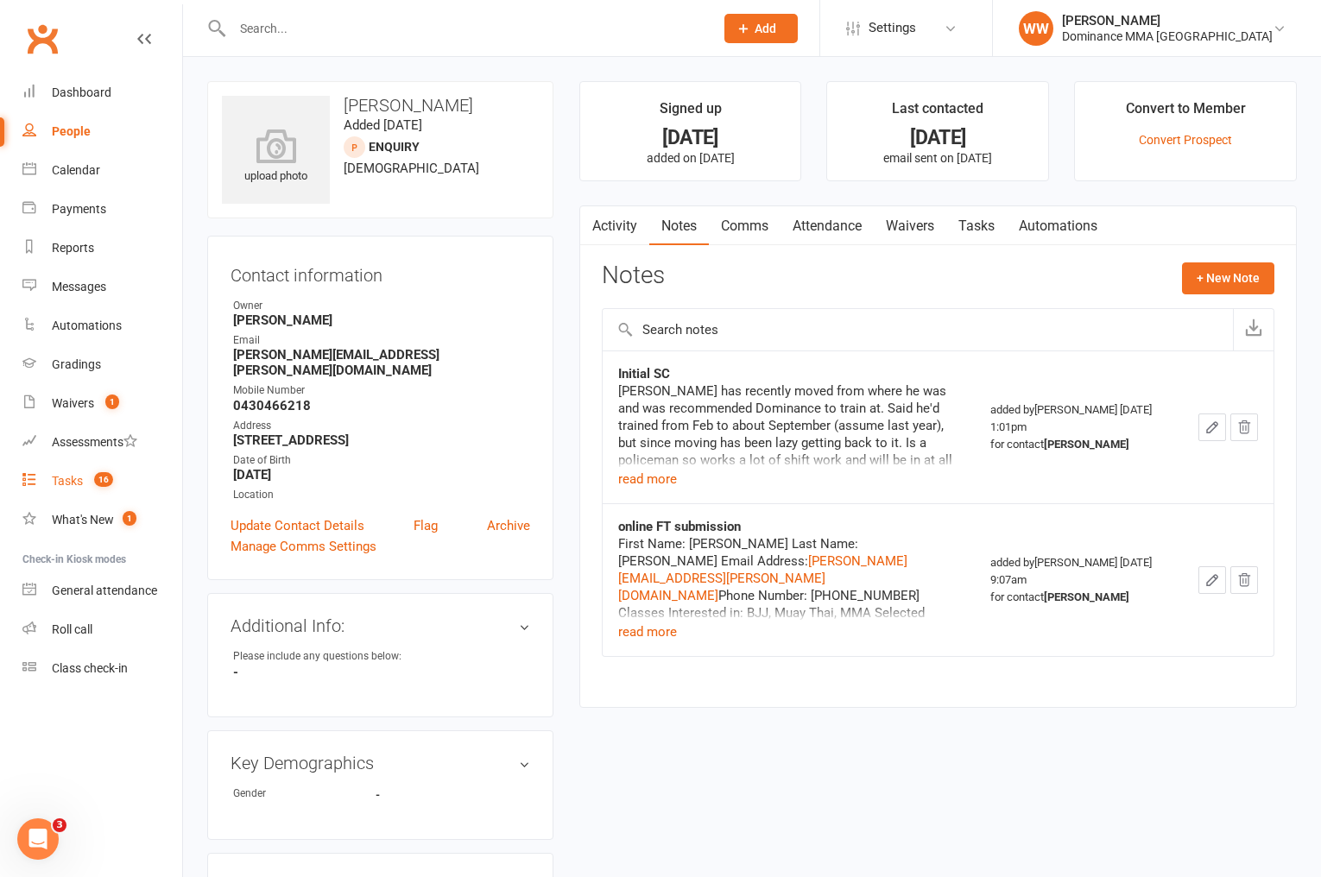
click at [54, 486] on div "Tasks" at bounding box center [67, 481] width 31 height 14
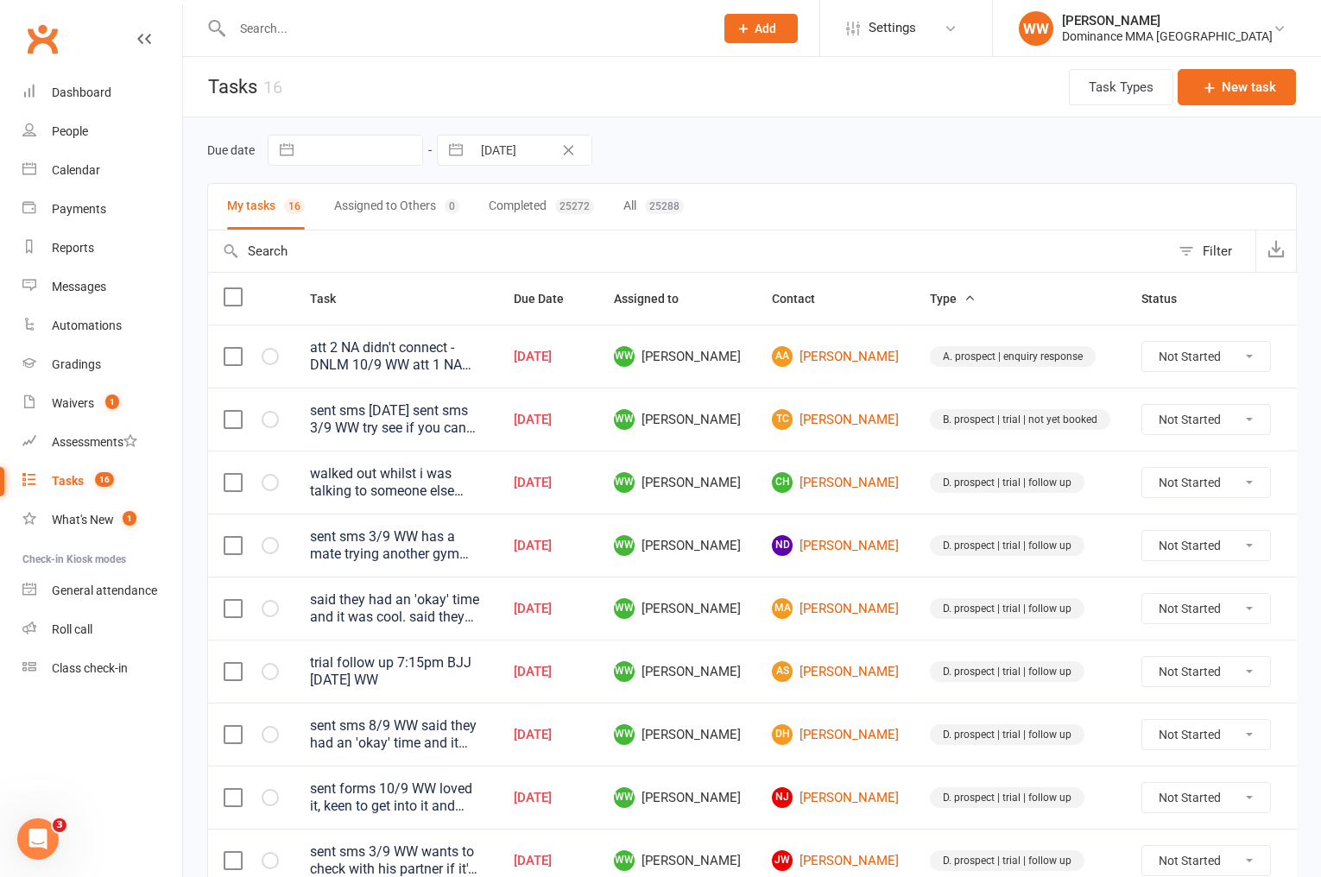
click at [742, 543] on td "WW [PERSON_NAME]" at bounding box center [677, 545] width 158 height 63
click at [739, 567] on td "WW [PERSON_NAME]" at bounding box center [677, 545] width 158 height 63
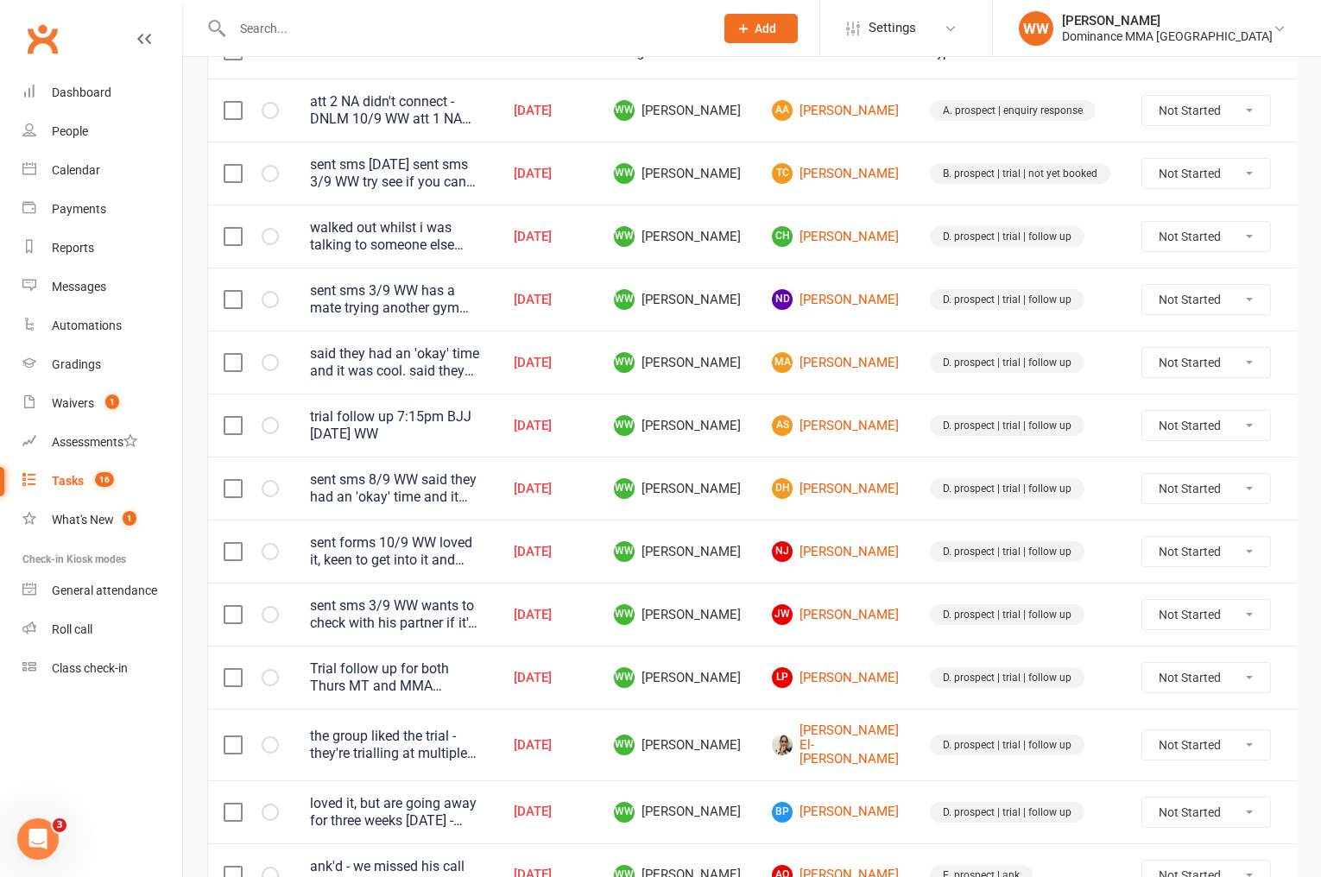
scroll to position [249, 0]
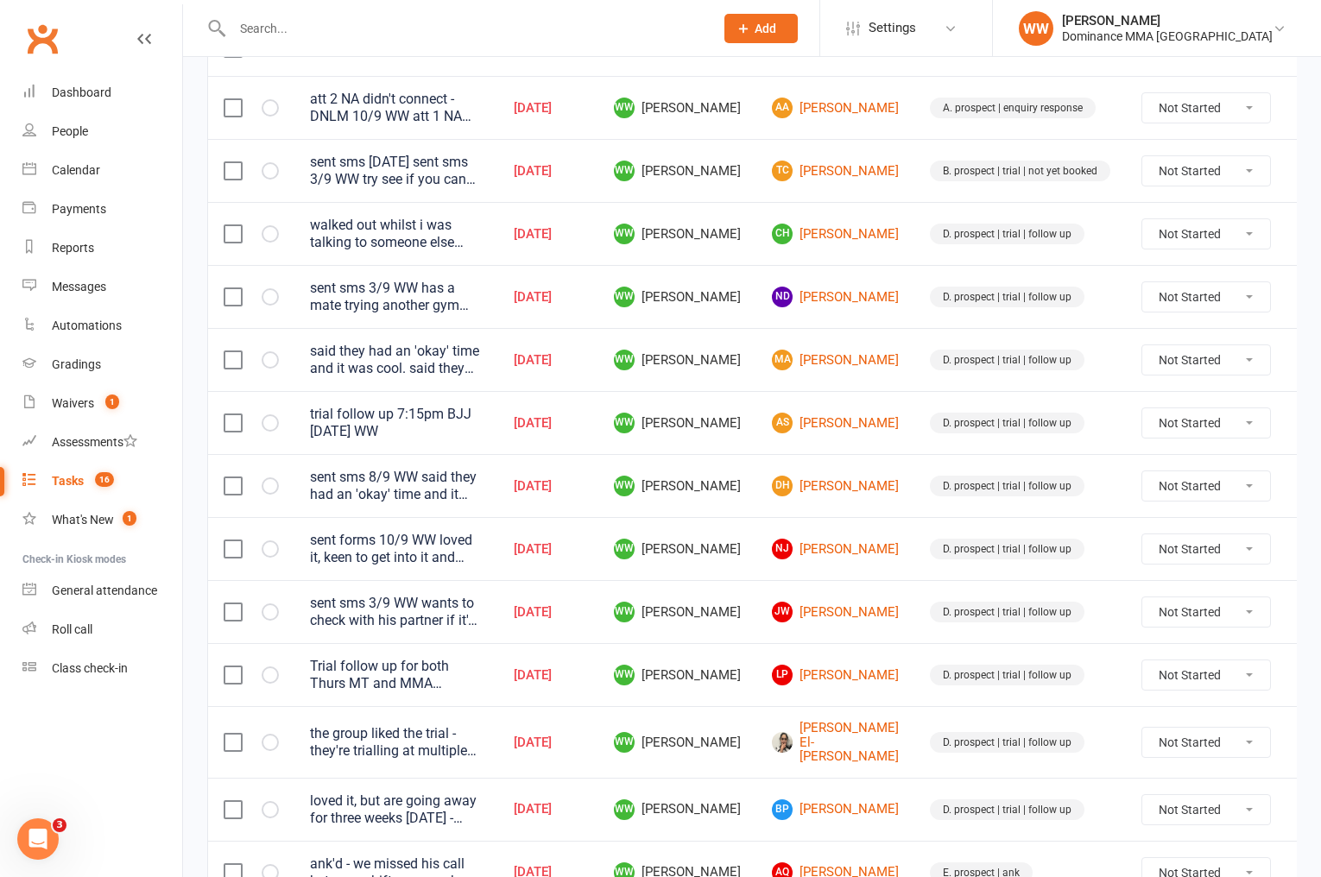
click at [1304, 547] on icon at bounding box center [1312, 549] width 17 height 17
click at [1174, 621] on link "Edit" at bounding box center [1194, 617] width 171 height 35
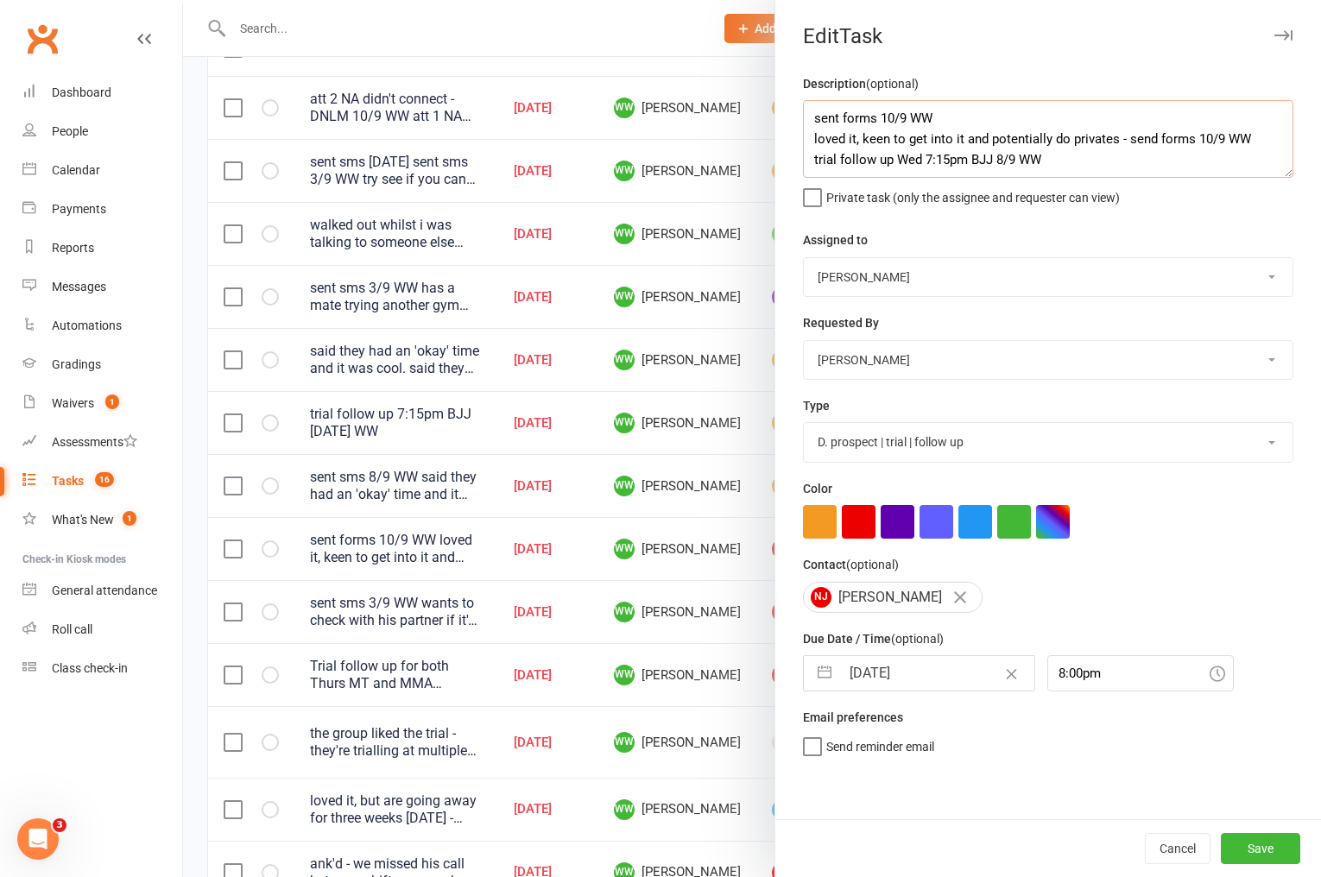
click at [807, 121] on textarea "sent forms 10/9 WW loved it, keen to get into it and potentially do privates - …" at bounding box center [1048, 139] width 491 height 78
click at [905, 675] on input "[DATE]" at bounding box center [937, 673] width 194 height 35
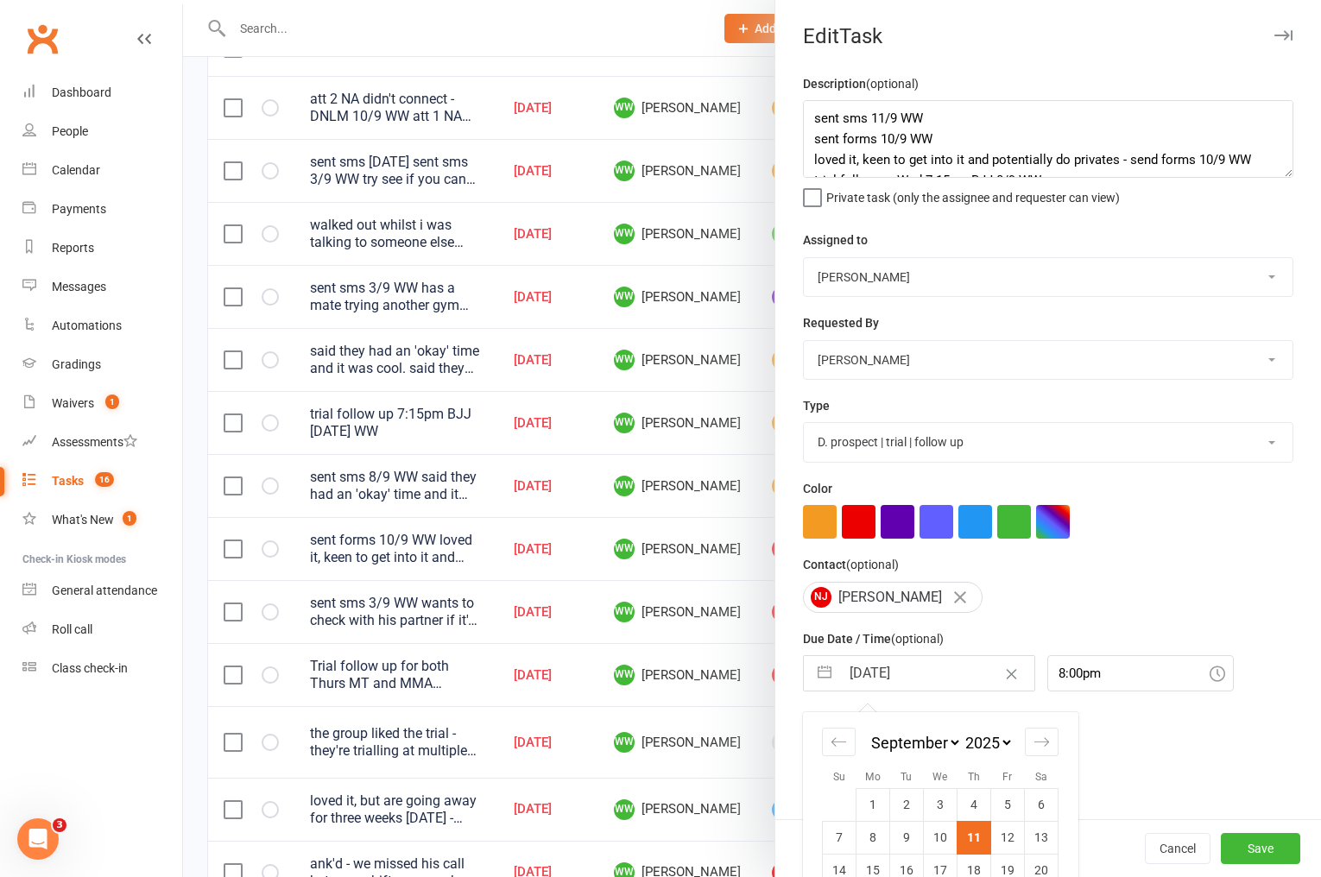
scroll to position [98, 0]
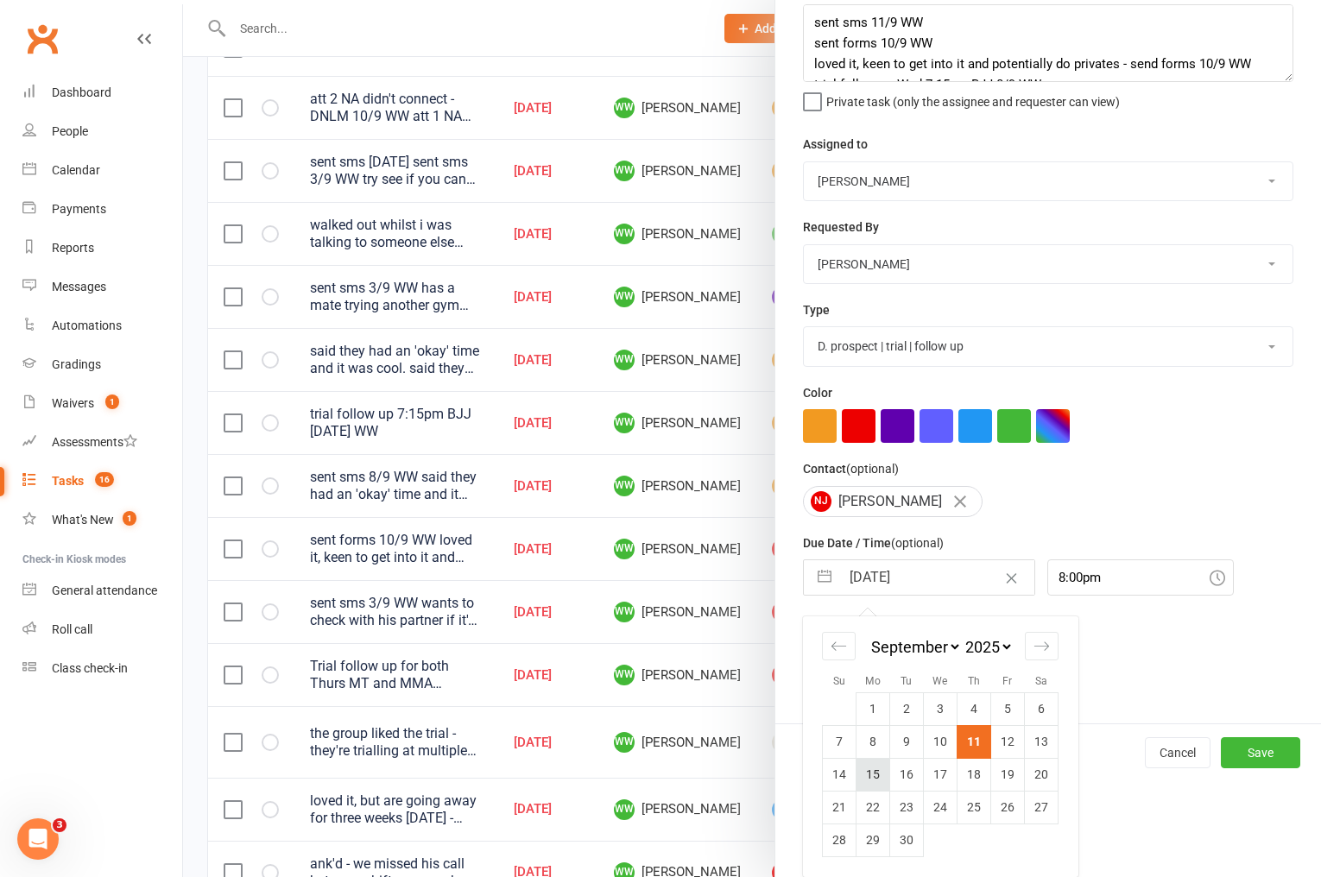
click at [883, 784] on td "15" at bounding box center [874, 774] width 34 height 33
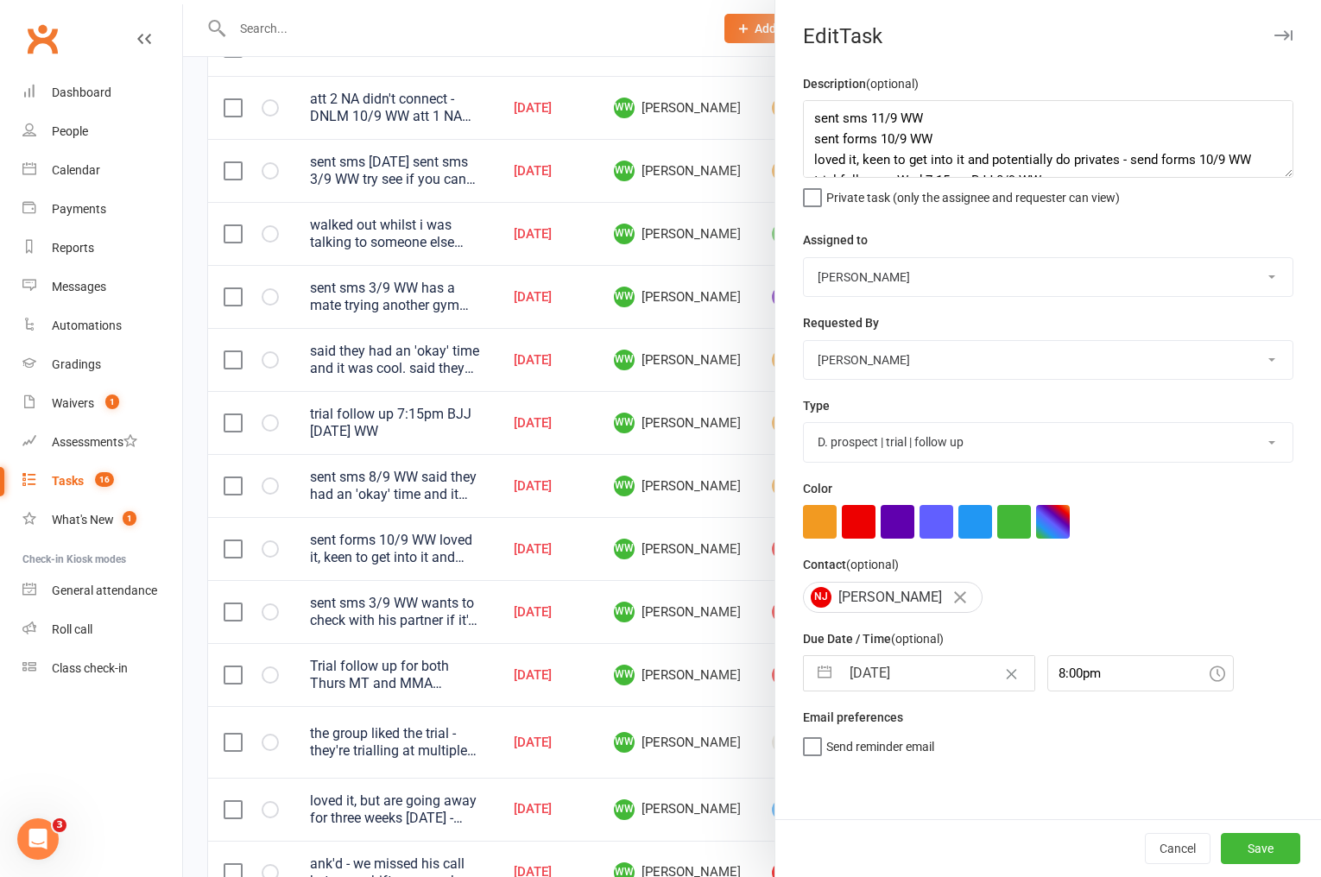
click at [923, 674] on input "15 Sep 2025" at bounding box center [937, 673] width 194 height 35
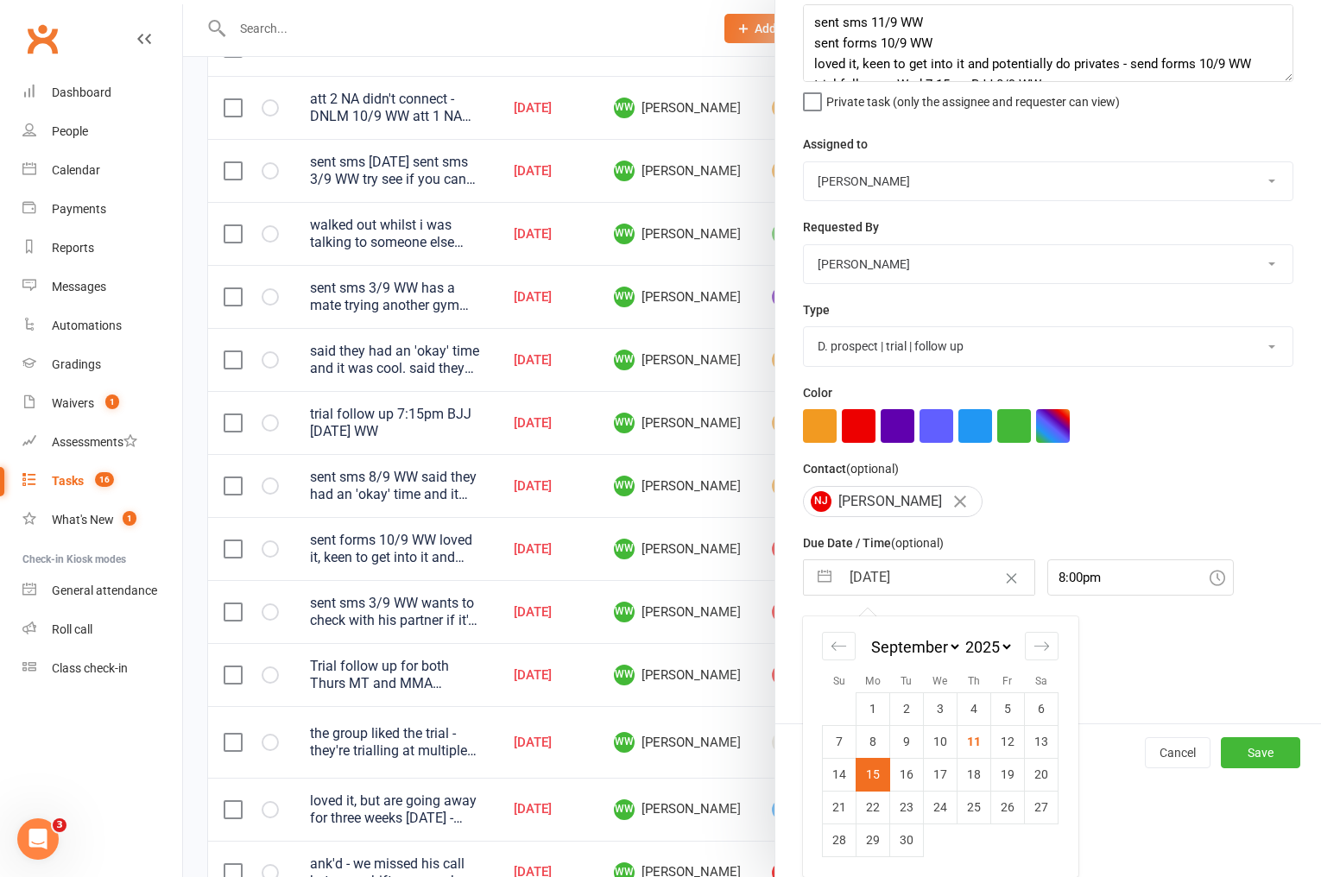
click at [1277, 772] on div "Cancel Save" at bounding box center [1049, 753] width 546 height 58
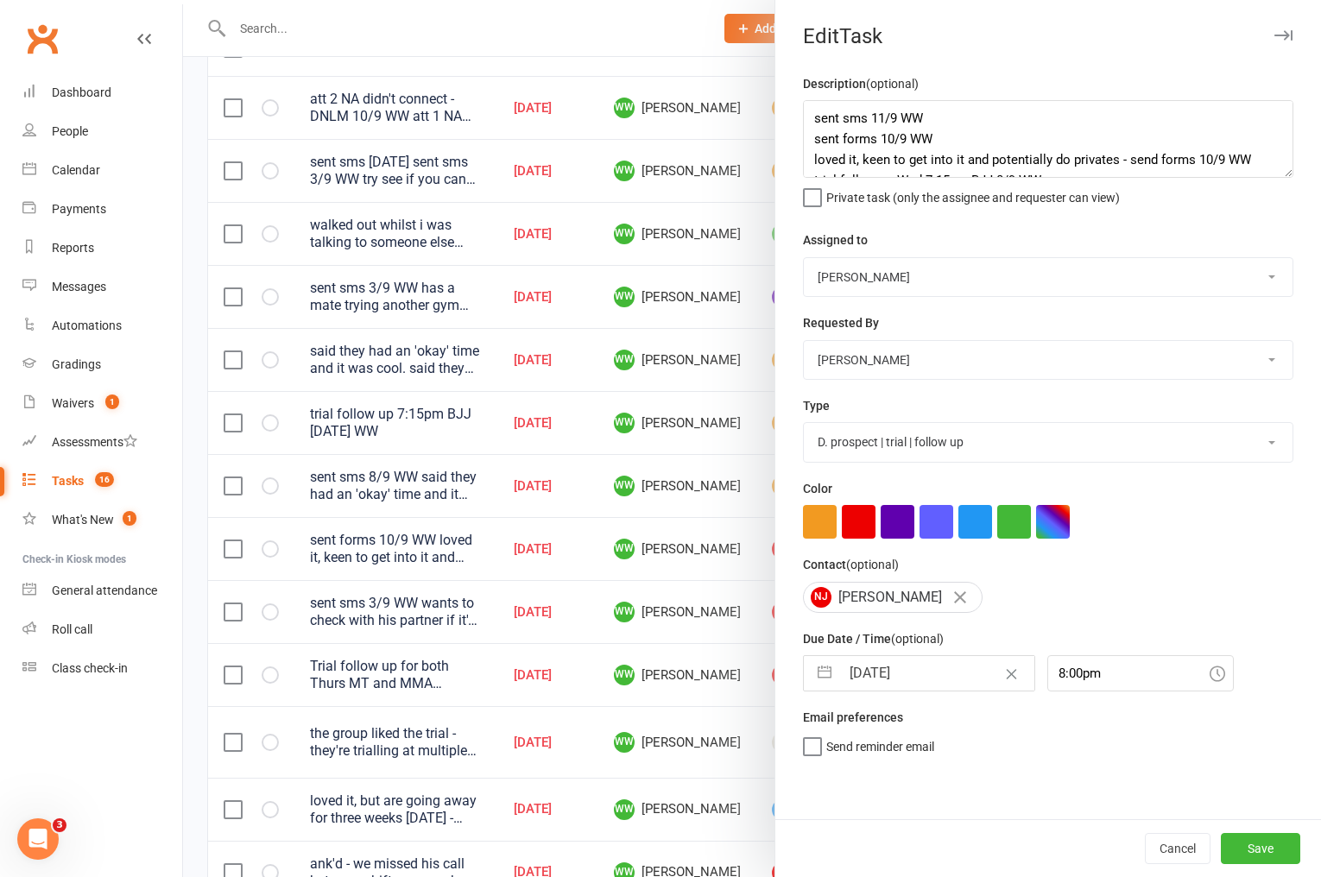
scroll to position [0, 0]
click at [1263, 852] on button "Save" at bounding box center [1260, 848] width 79 height 31
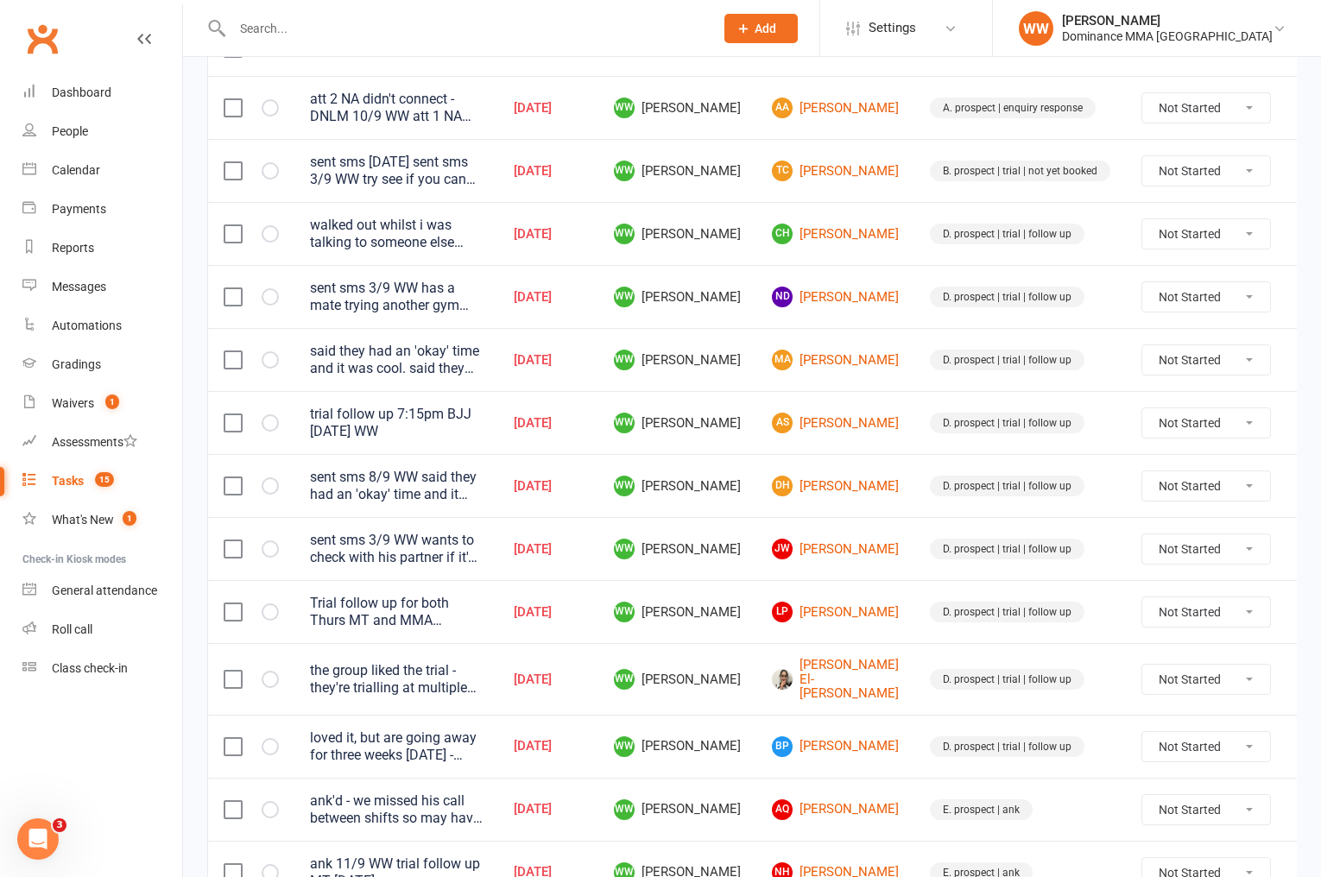
click at [915, 644] on td "D. prospect | trial | follow up" at bounding box center [1021, 679] width 212 height 72
click at [915, 647] on td "D. prospect | trial | follow up" at bounding box center [1021, 679] width 212 height 72
click at [915, 696] on td "D. prospect | trial | follow up" at bounding box center [1021, 679] width 212 height 72
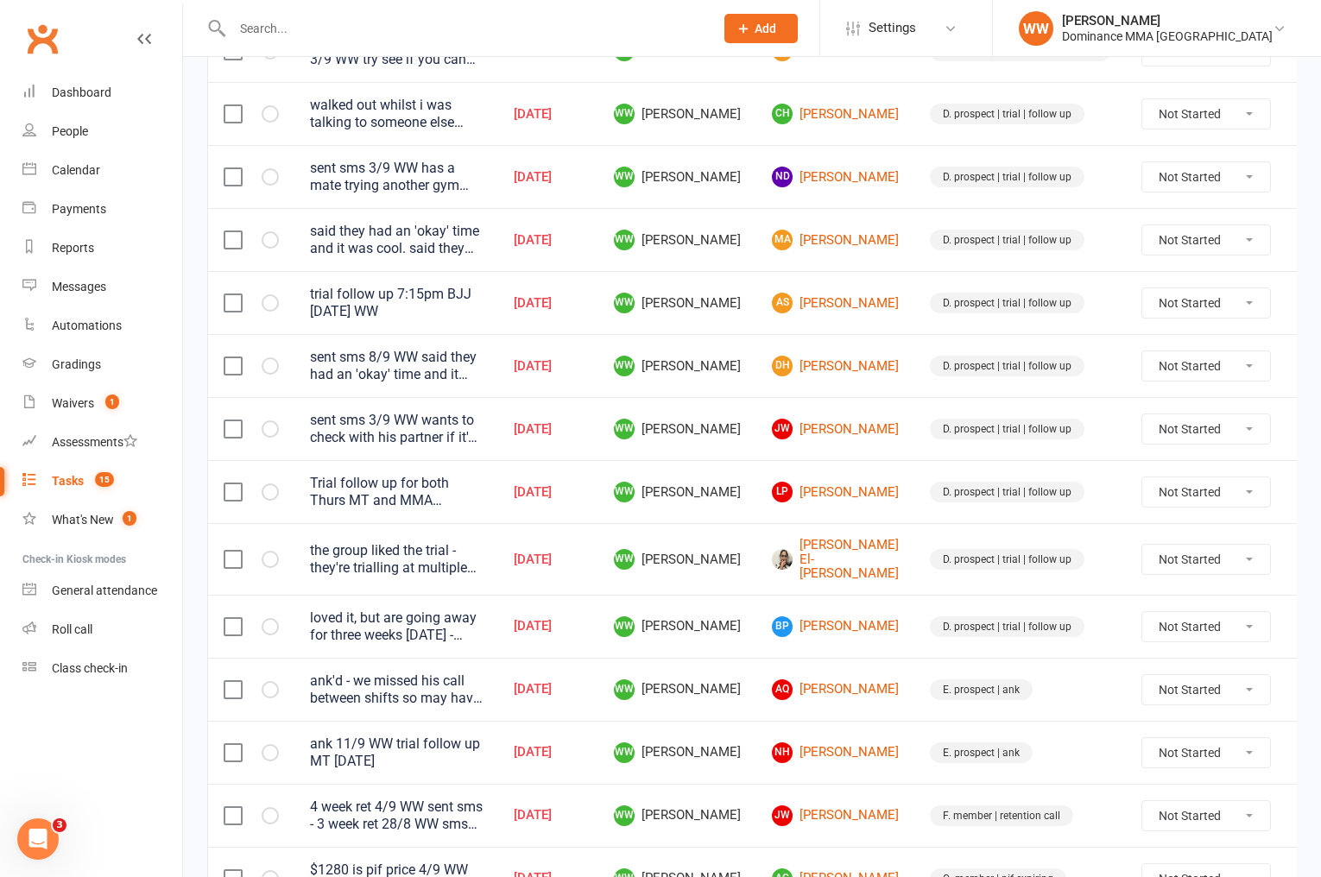
scroll to position [365, 0]
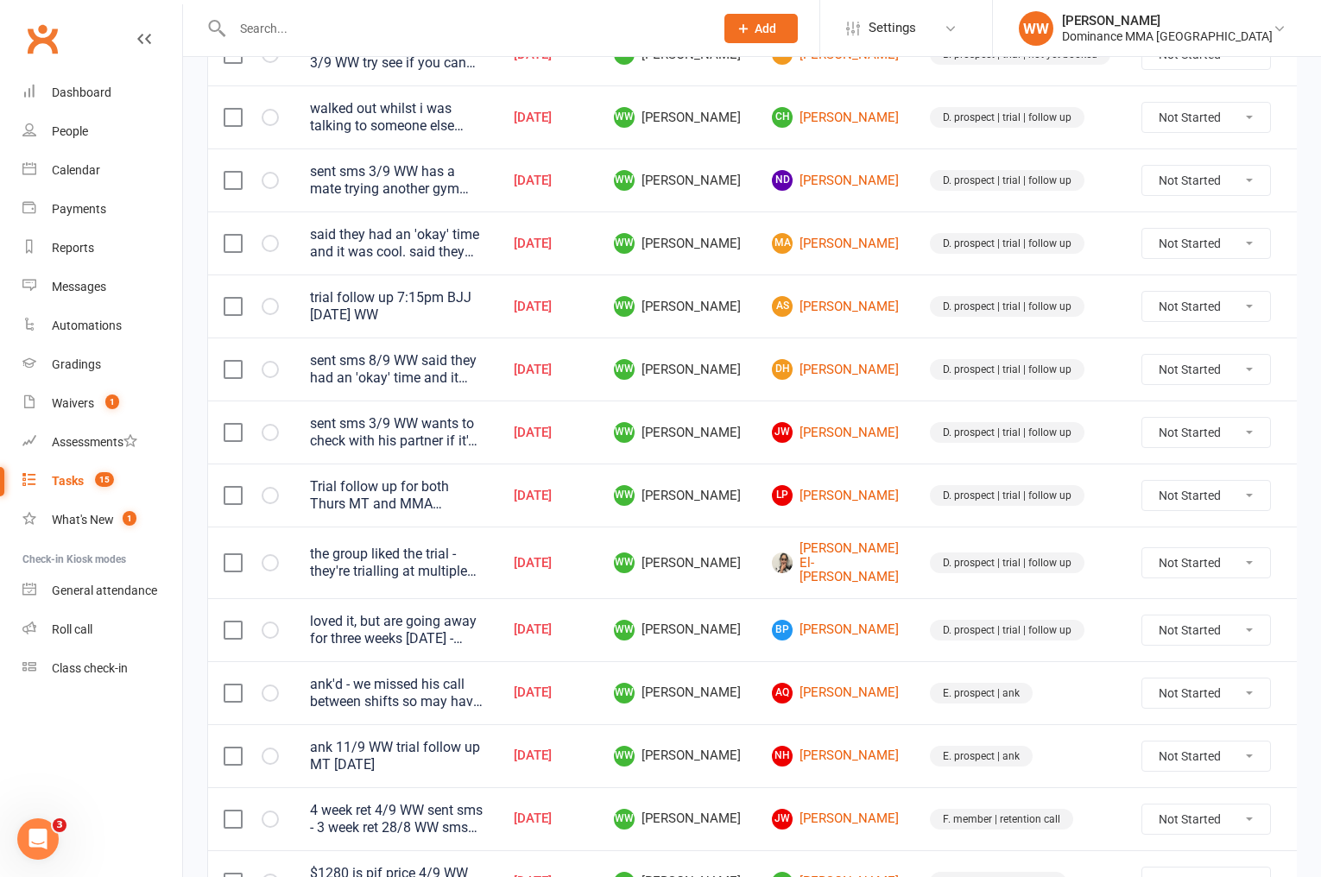
click at [367, 23] on input "text" at bounding box center [464, 28] width 475 height 24
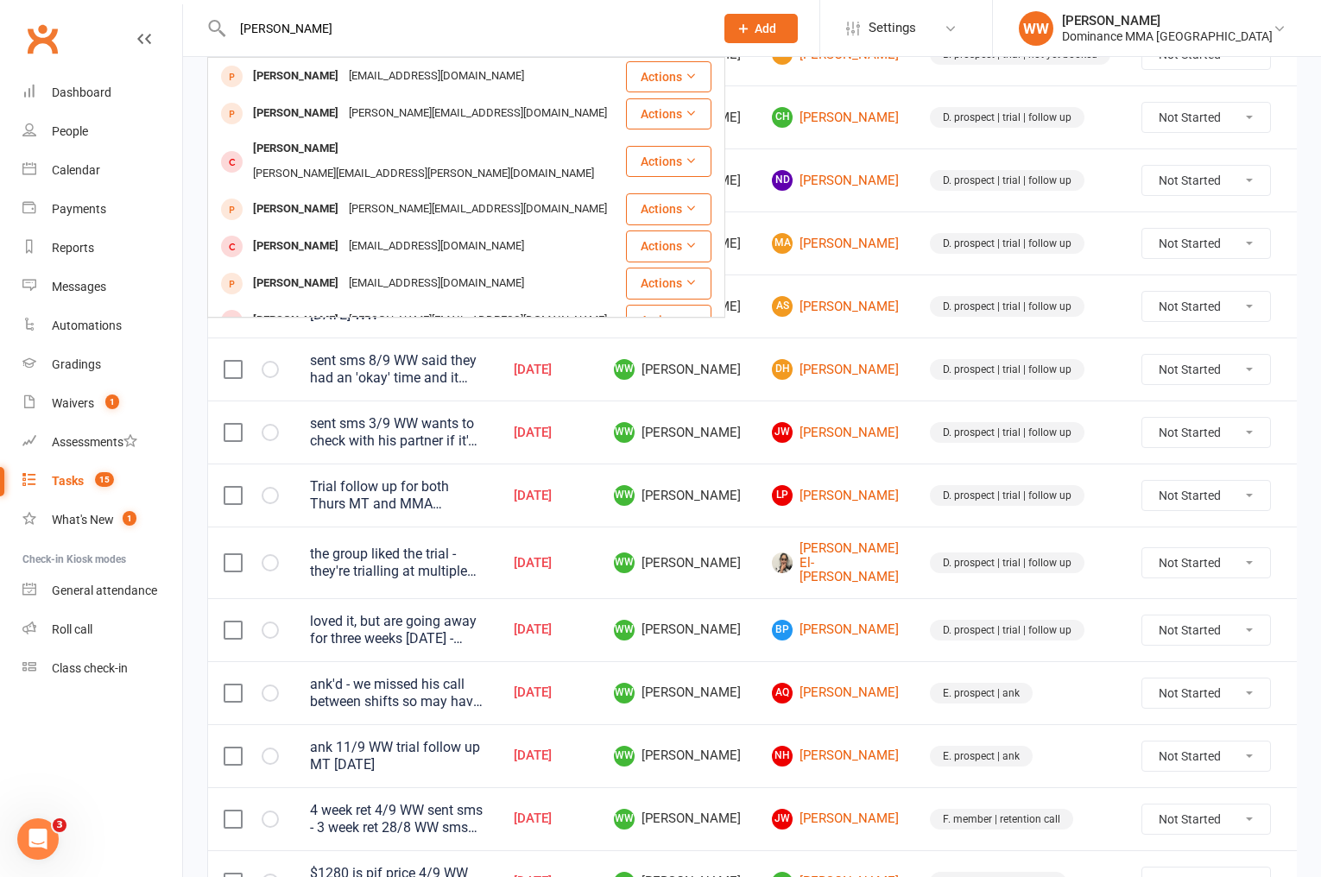
click at [411, 112] on div "vincent.chung99@hotmail.com" at bounding box center [478, 113] width 269 height 25
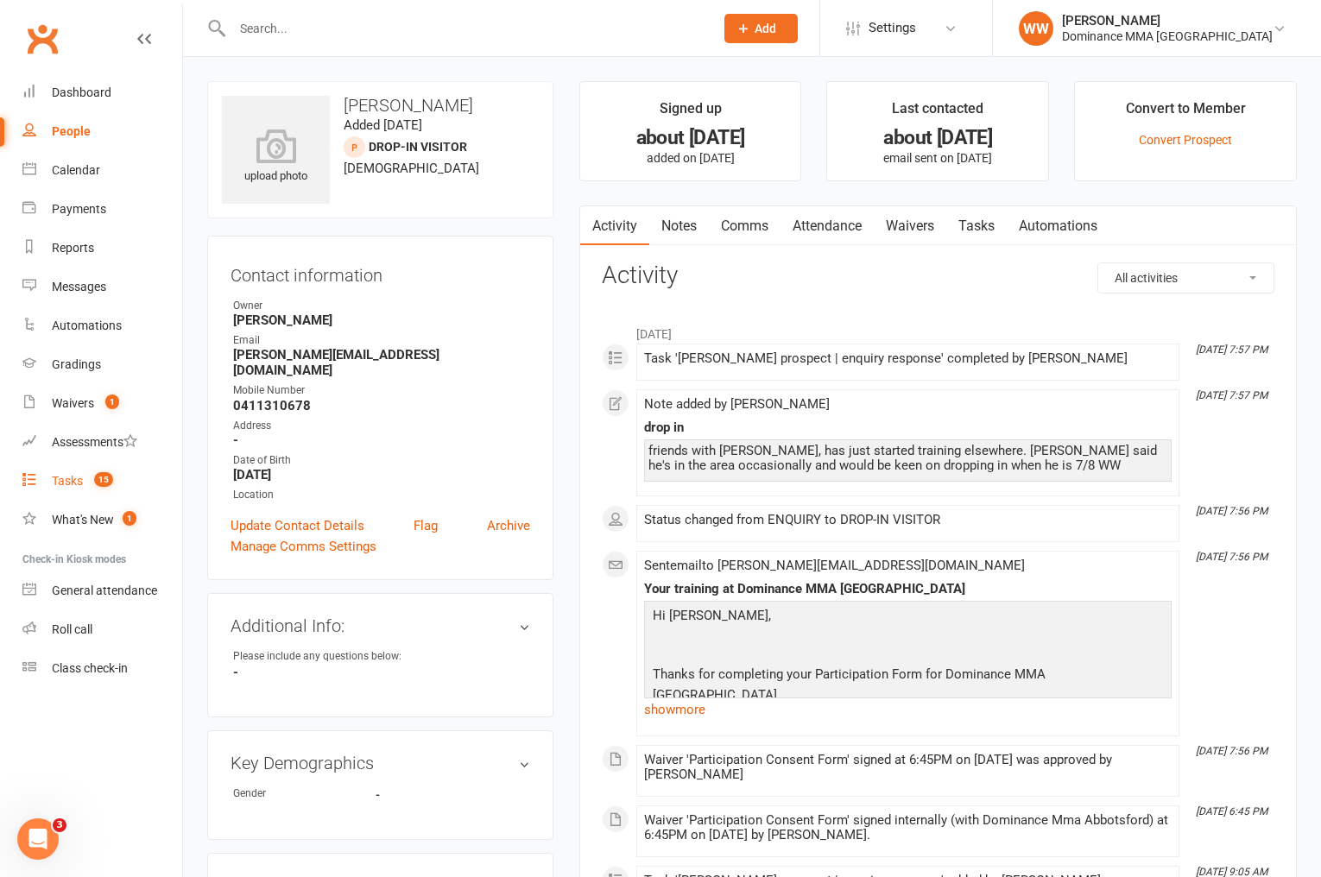
click at [41, 474] on link "Tasks 15" at bounding box center [102, 481] width 160 height 39
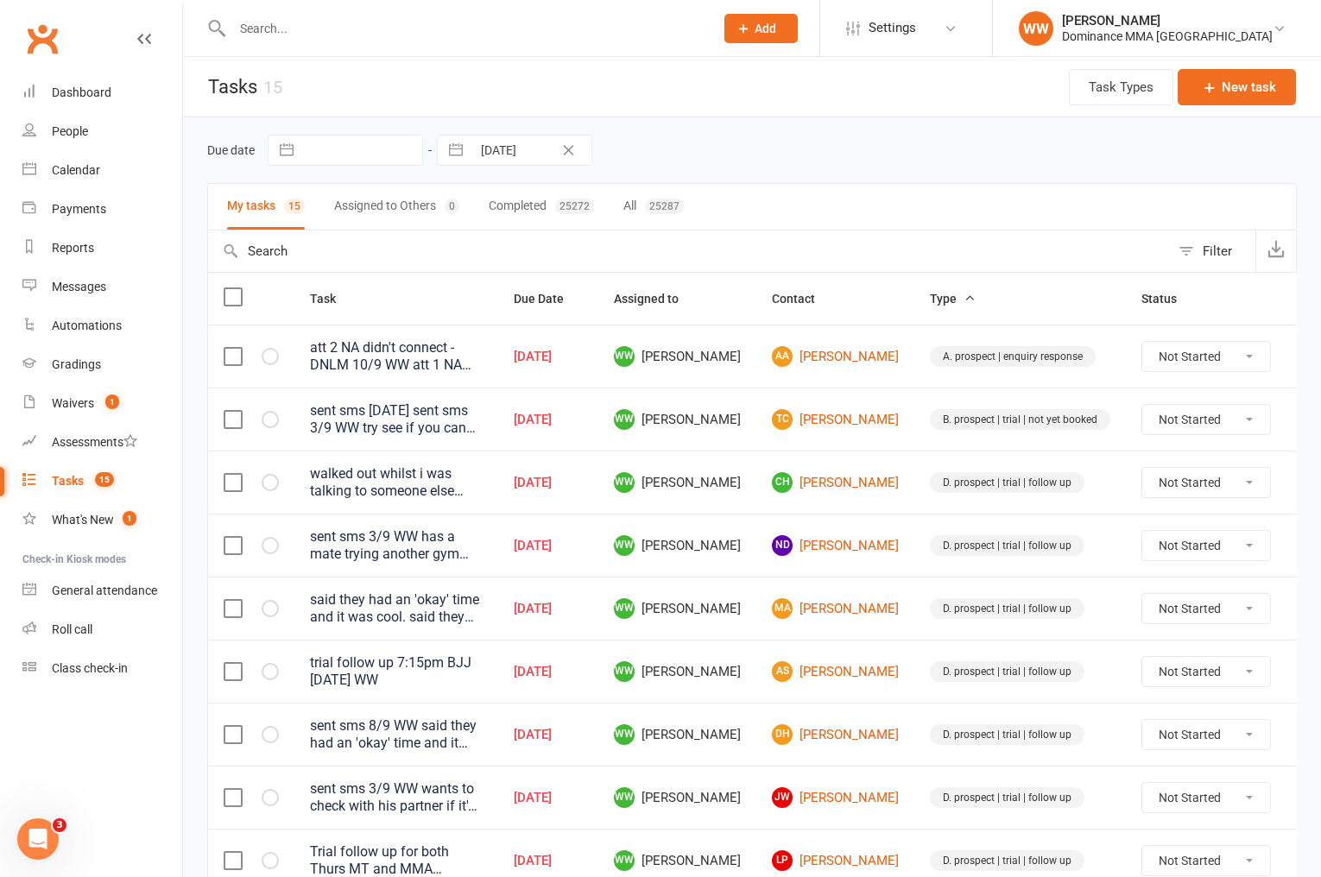
click at [810, 161] on div "Due date Navigate forward to interact with the calendar and select a date. Pres…" at bounding box center [752, 150] width 1090 height 31
click at [821, 155] on div "Due date Navigate forward to interact with the calendar and select a date. Pres…" at bounding box center [752, 150] width 1090 height 31
click at [764, 469] on td "CH Charles Holbourne" at bounding box center [836, 482] width 158 height 63
click at [757, 476] on td "CH Charles Holbourne" at bounding box center [836, 482] width 158 height 63
click at [750, 489] on td "WW [PERSON_NAME]" at bounding box center [677, 482] width 158 height 63
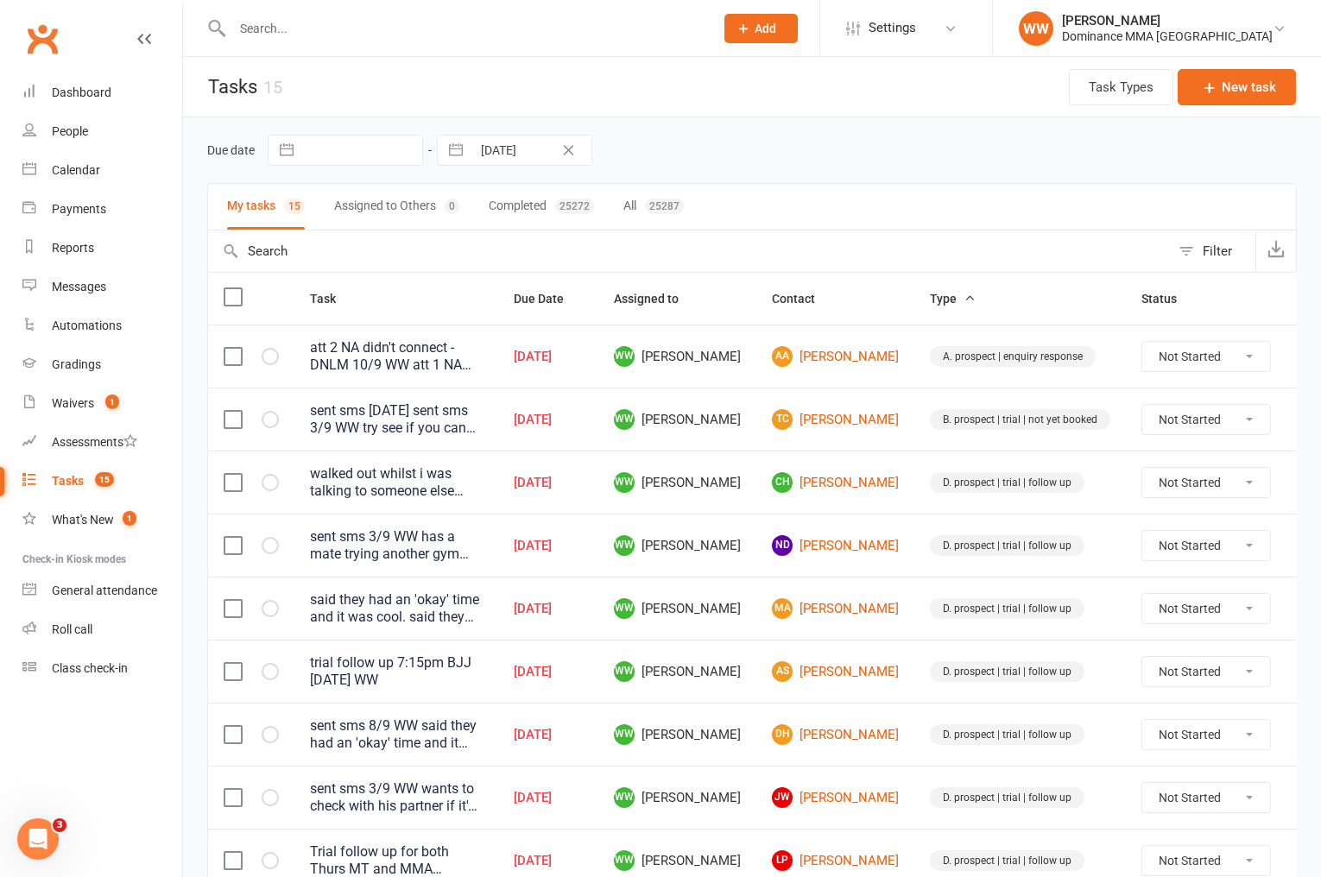
click at [750, 498] on td "WW [PERSON_NAME]" at bounding box center [677, 482] width 158 height 63
click at [749, 587] on td "WW [PERSON_NAME]" at bounding box center [677, 608] width 158 height 63
click at [745, 615] on td "WW [PERSON_NAME]" at bounding box center [677, 608] width 158 height 63
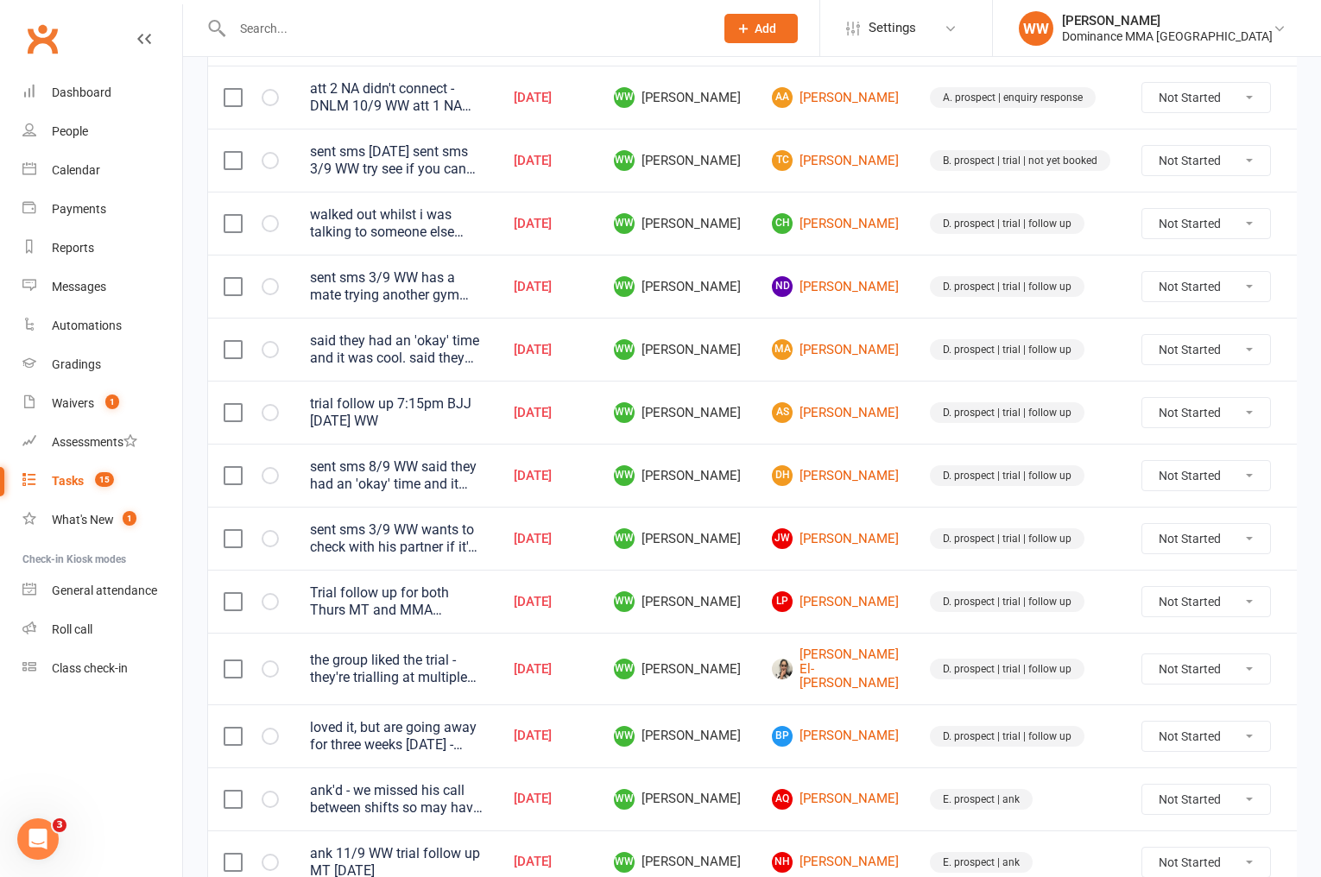
scroll to position [260, 0]
click at [757, 655] on td "[PERSON_NAME] El-[PERSON_NAME]" at bounding box center [836, 668] width 158 height 72
click at [748, 664] on td "WW [PERSON_NAME]" at bounding box center [677, 668] width 158 height 72
click at [307, 35] on input "text" at bounding box center [464, 28] width 475 height 24
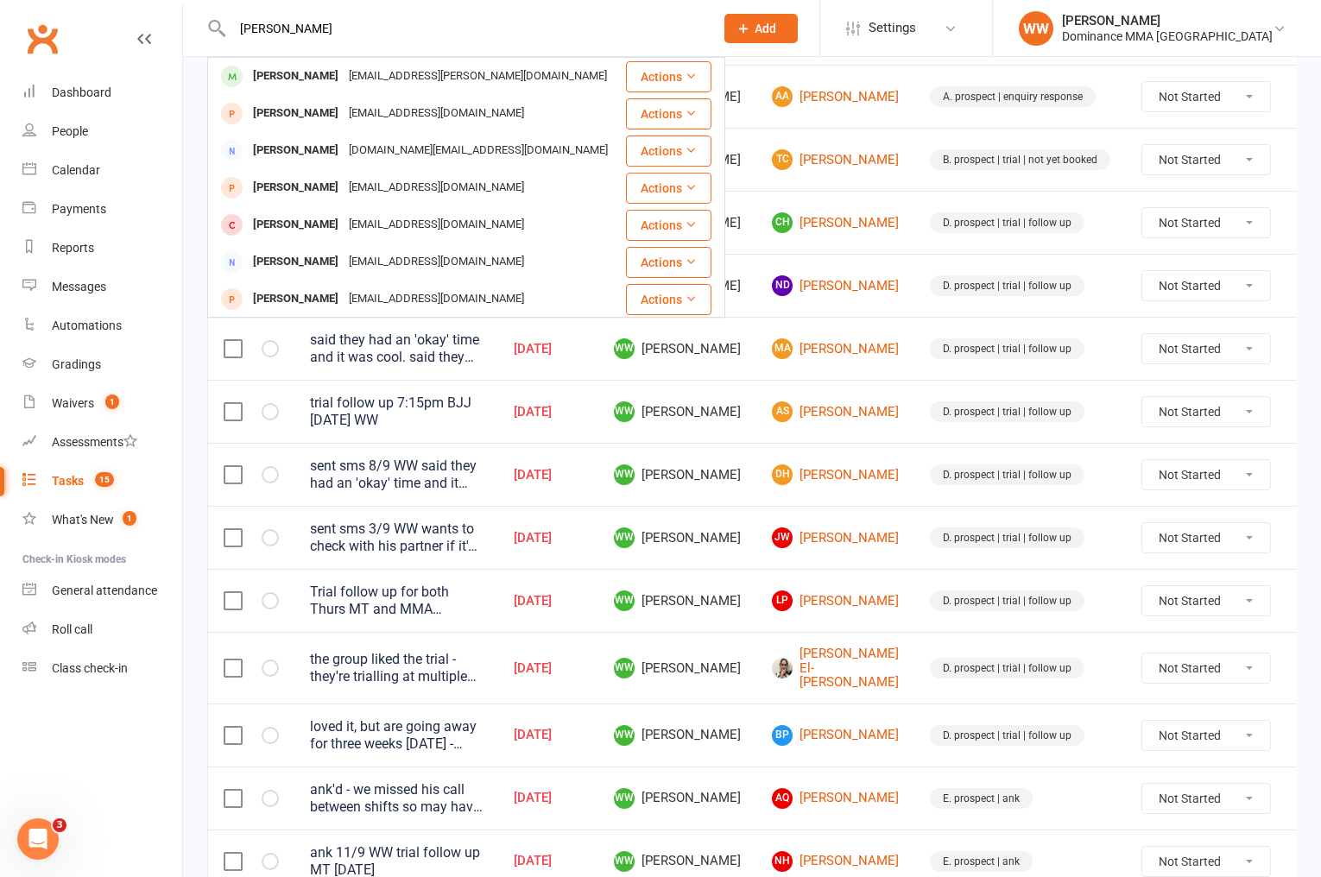
click at [349, 88] on div "jada.carr@icloud.com" at bounding box center [478, 76] width 269 height 25
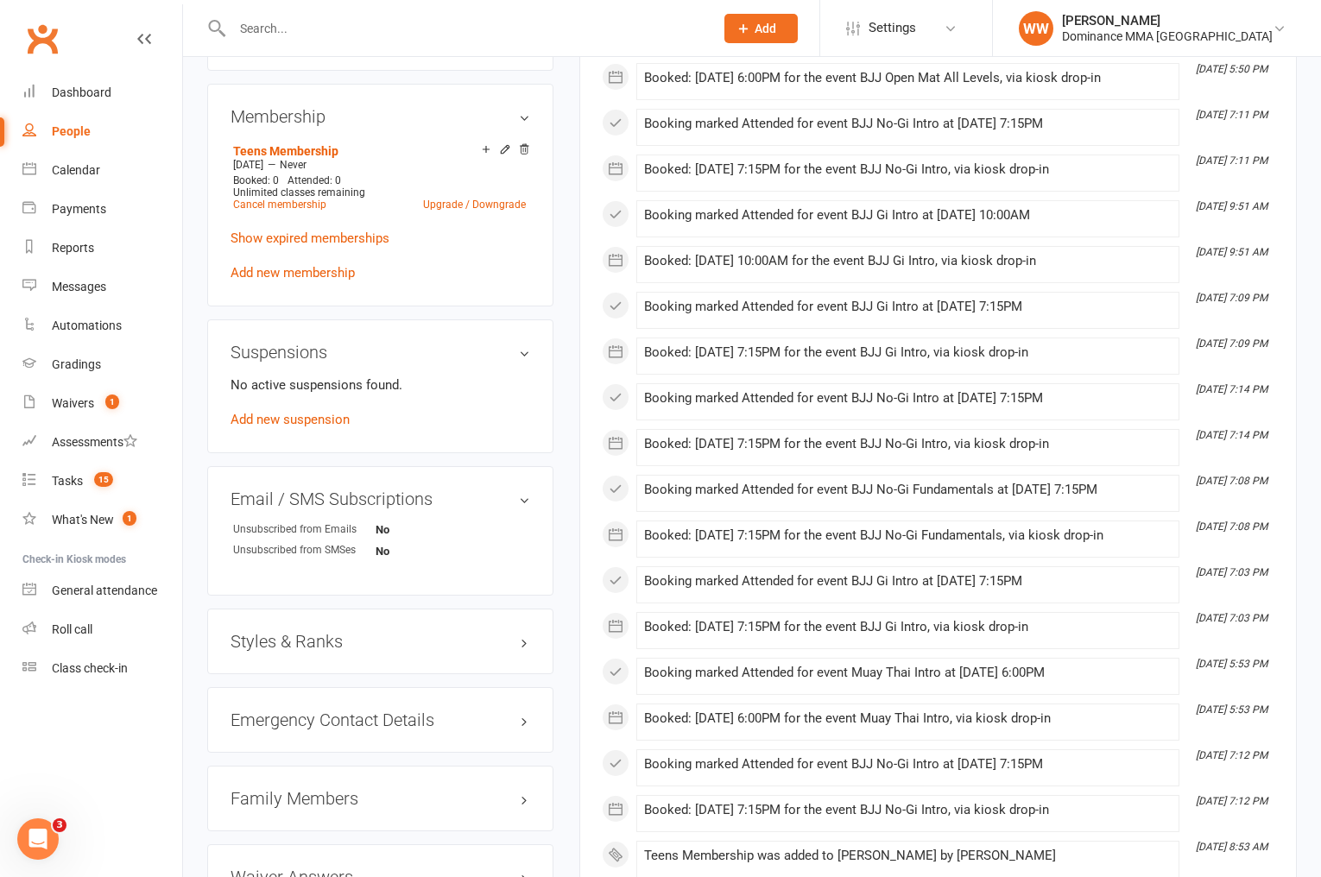
scroll to position [827, 0]
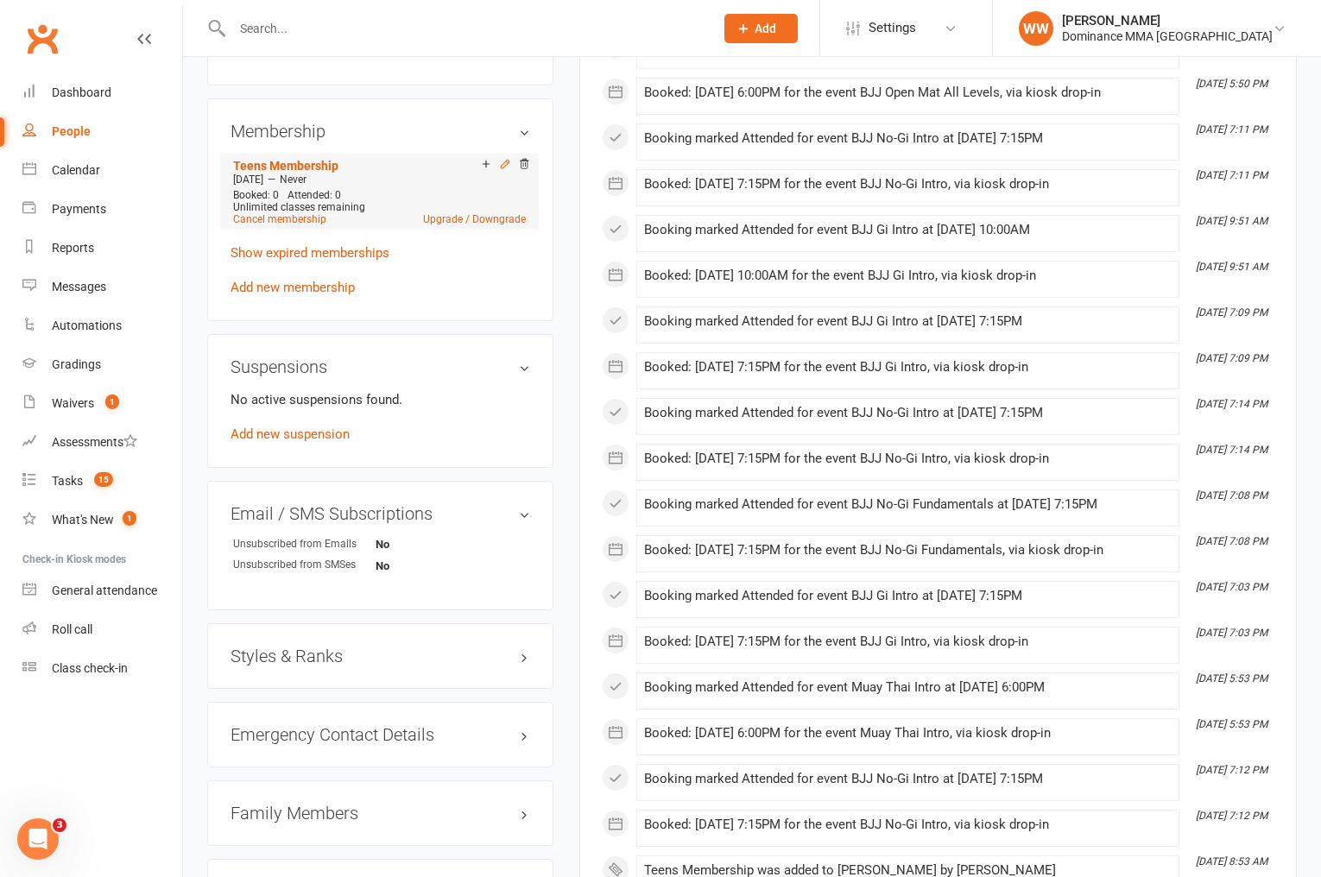
click at [499, 158] on icon at bounding box center [505, 164] width 12 height 12
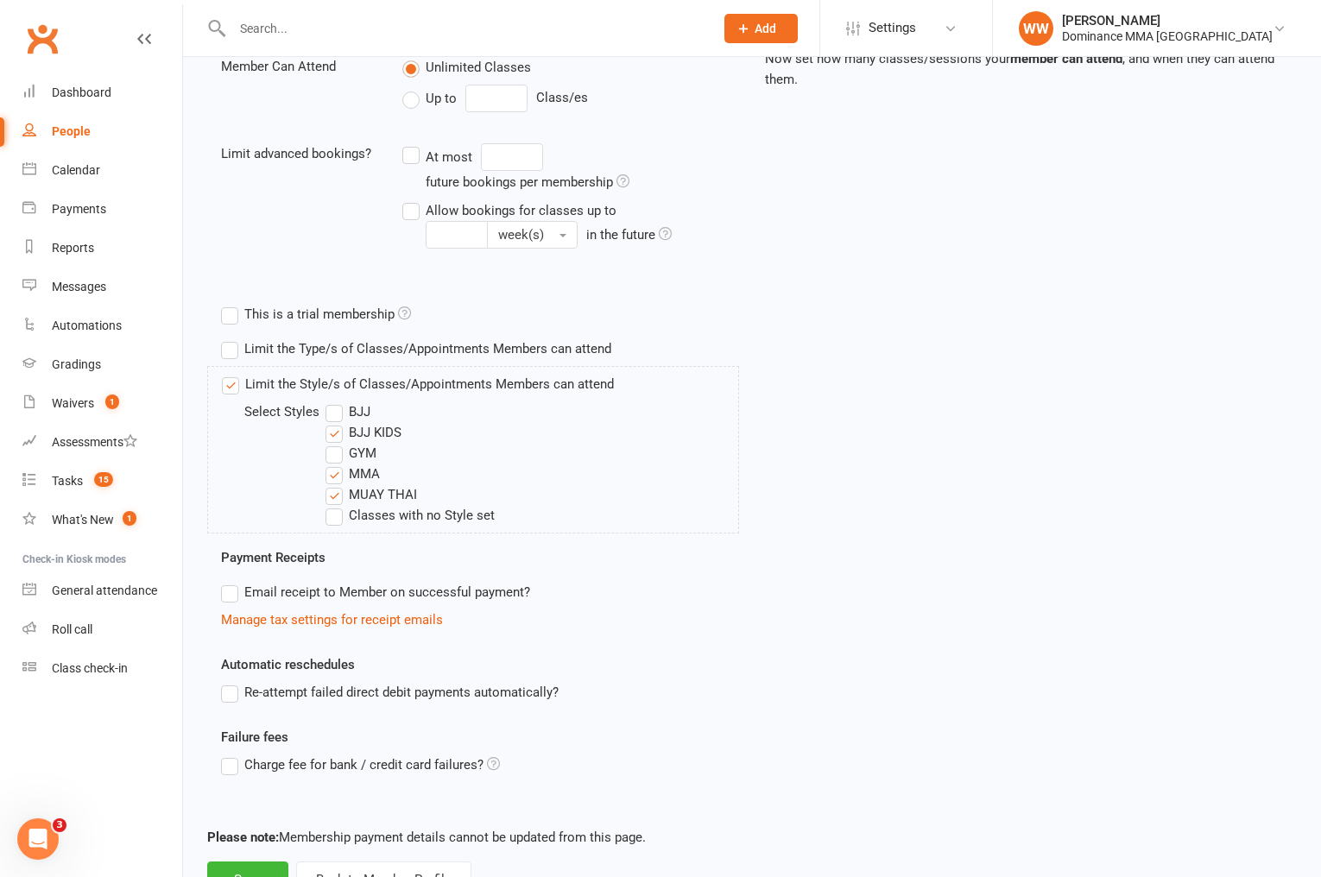
scroll to position [498, 0]
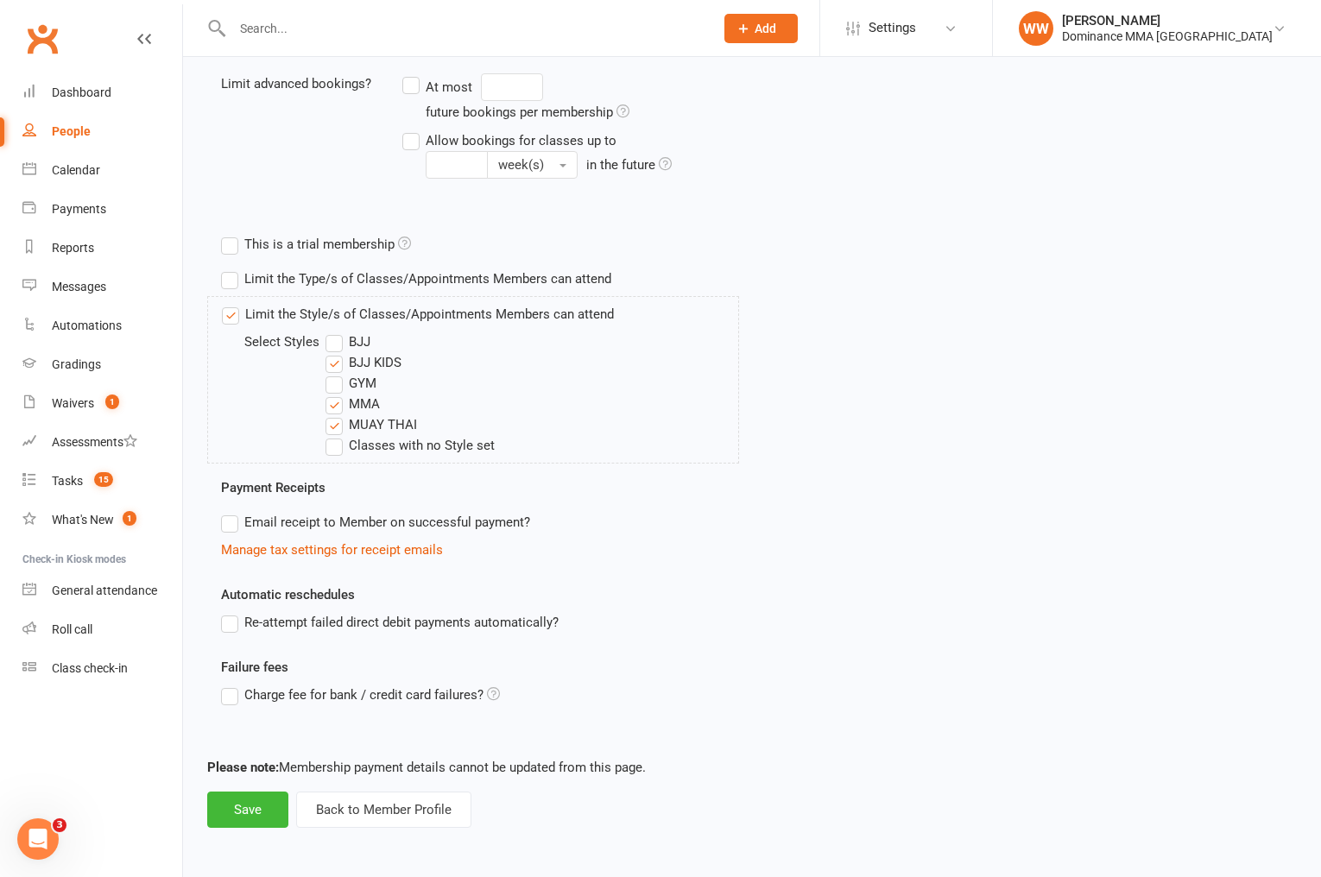
click at [356, 344] on label "BJJ" at bounding box center [348, 342] width 45 height 21
click at [337, 332] on input "BJJ" at bounding box center [331, 332] width 11 height 0
click at [244, 808] on button "Save" at bounding box center [247, 810] width 81 height 36
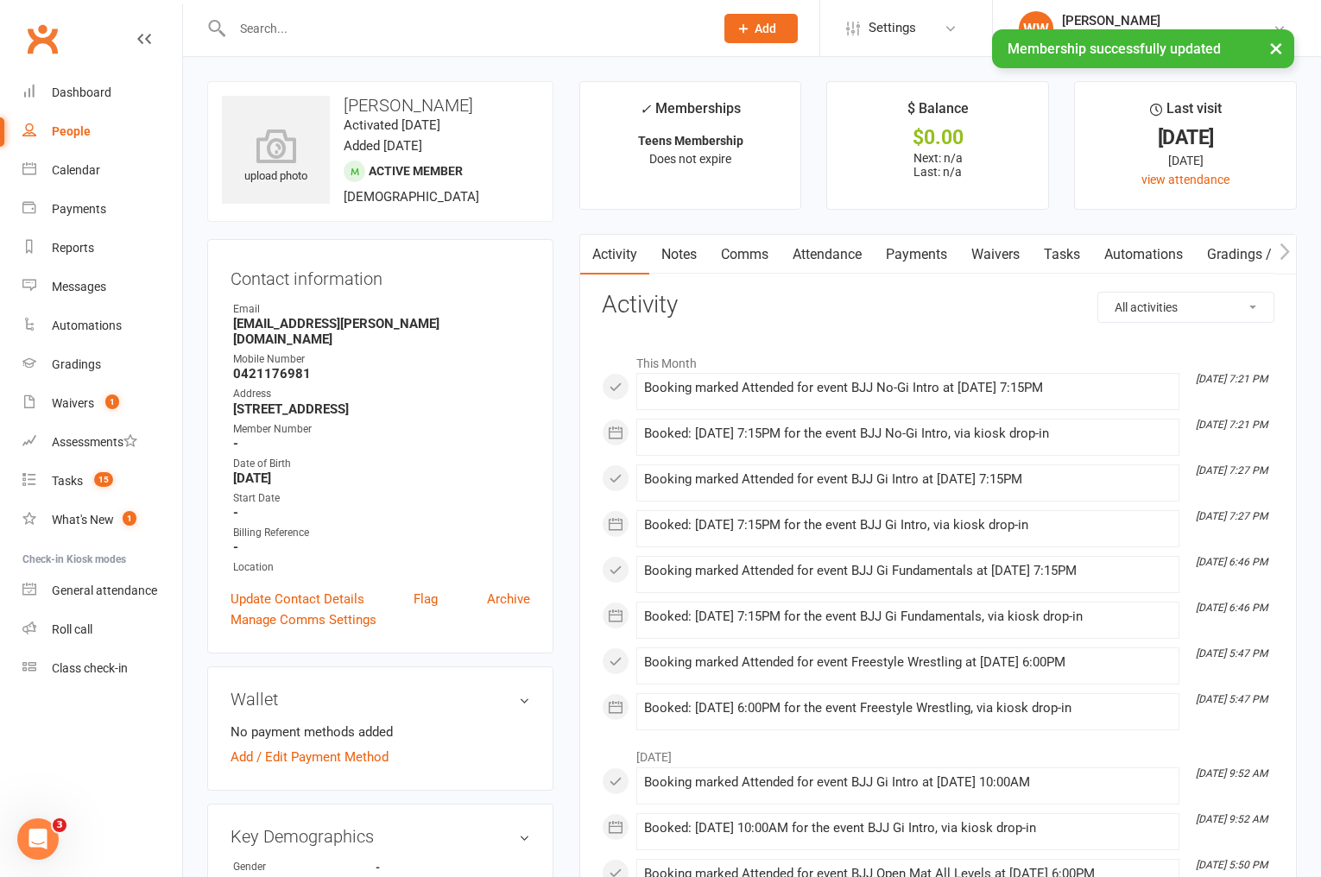
click at [574, 348] on main "✓ Memberships Teens Membership Does not expire $ Balance $0.00 Next: n/a Last: …" at bounding box center [939, 838] width 744 height 1514
click at [93, 479] on count-badge "15" at bounding box center [99, 481] width 28 height 14
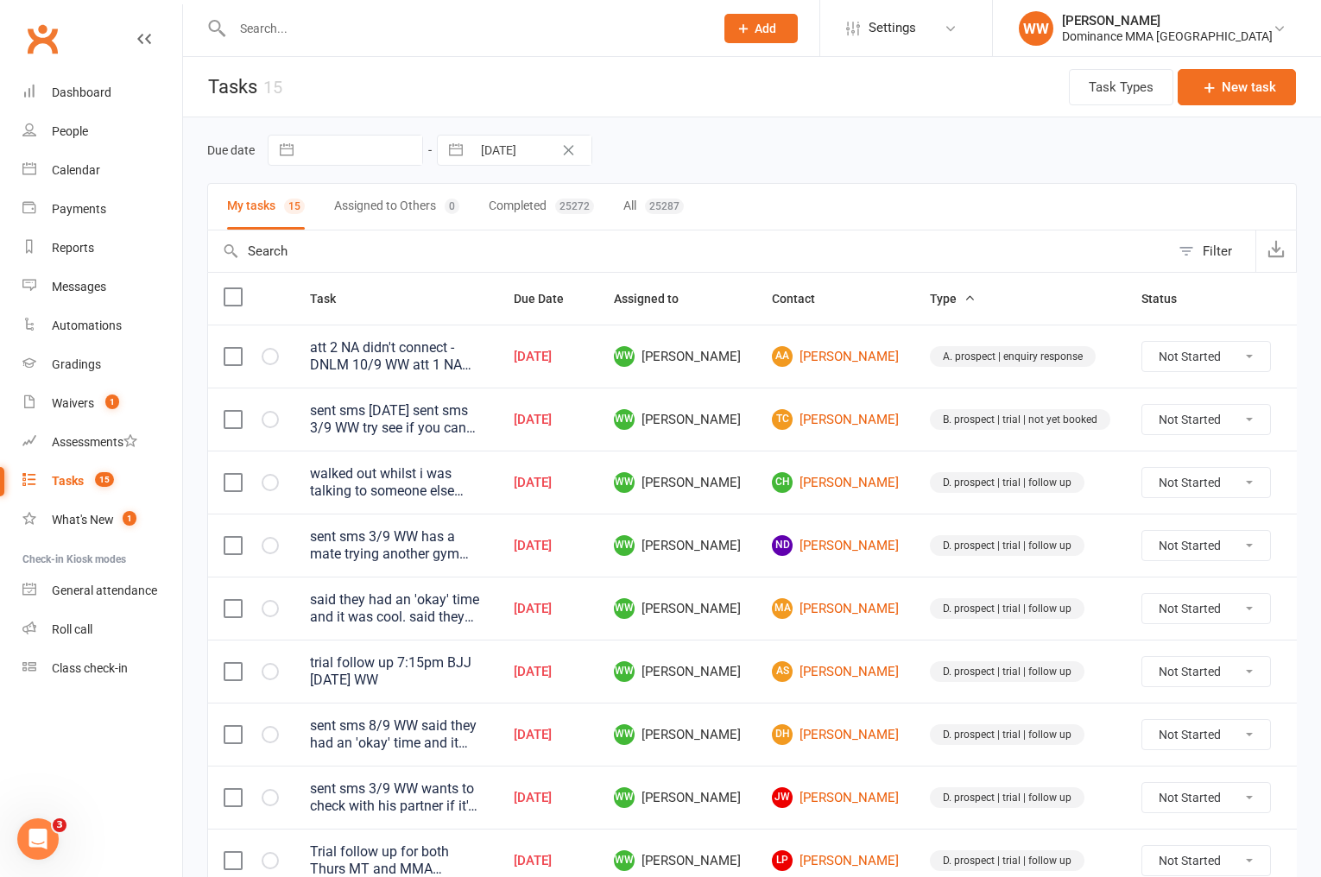
click at [746, 503] on td "WW [PERSON_NAME]" at bounding box center [677, 482] width 158 height 63
click at [750, 505] on td "WW [PERSON_NAME]" at bounding box center [677, 482] width 158 height 63
click at [751, 505] on td "WW [PERSON_NAME]" at bounding box center [677, 482] width 158 height 63
click at [747, 507] on td "WW [PERSON_NAME]" at bounding box center [677, 482] width 158 height 63
click at [807, 673] on link "AS [PERSON_NAME]" at bounding box center [835, 672] width 127 height 21
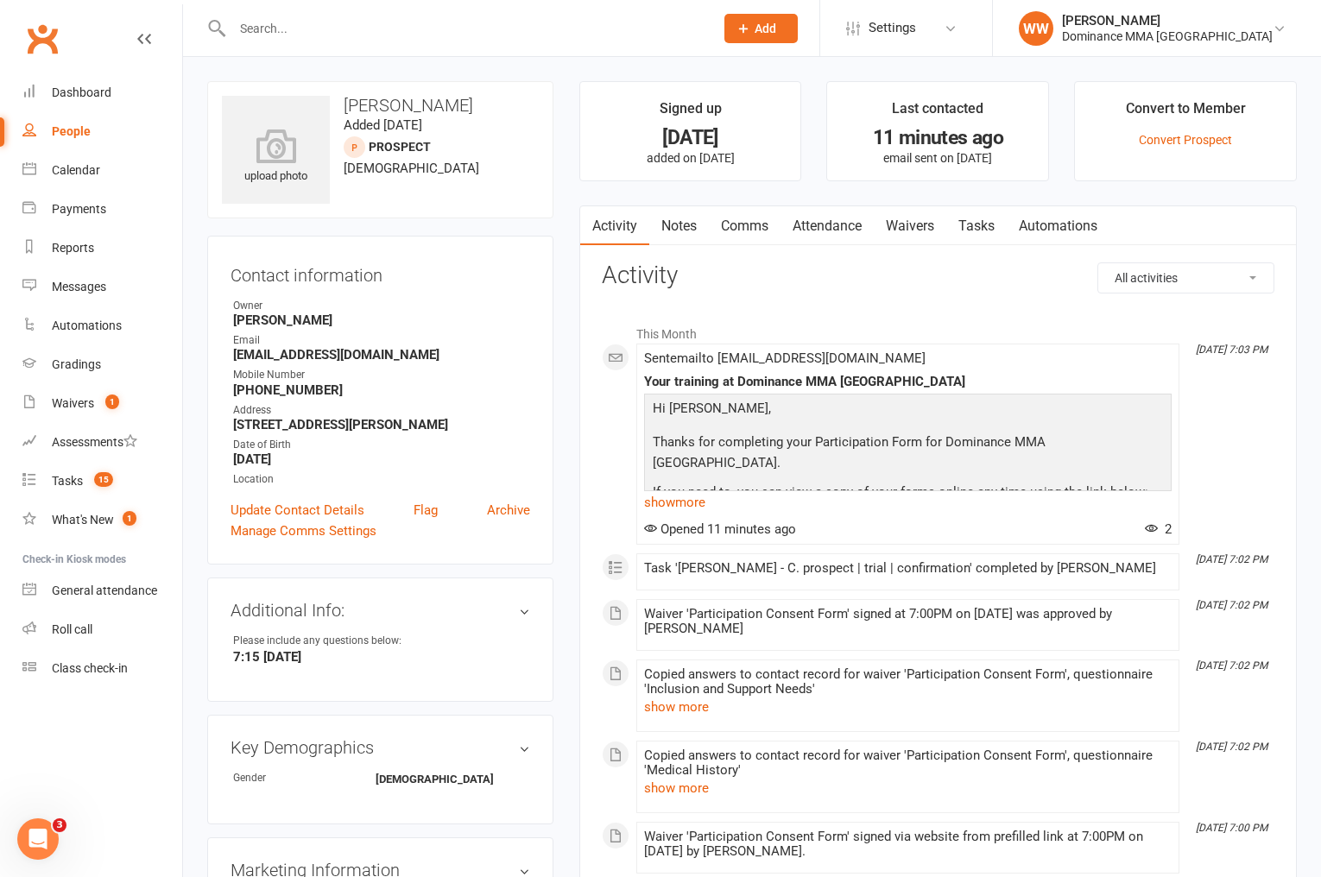
click at [742, 282] on h3 "Activity" at bounding box center [938, 276] width 673 height 27
click at [780, 276] on h3 "Activity" at bounding box center [938, 276] width 673 height 27
click at [85, 486] on link "Tasks 15" at bounding box center [102, 481] width 160 height 39
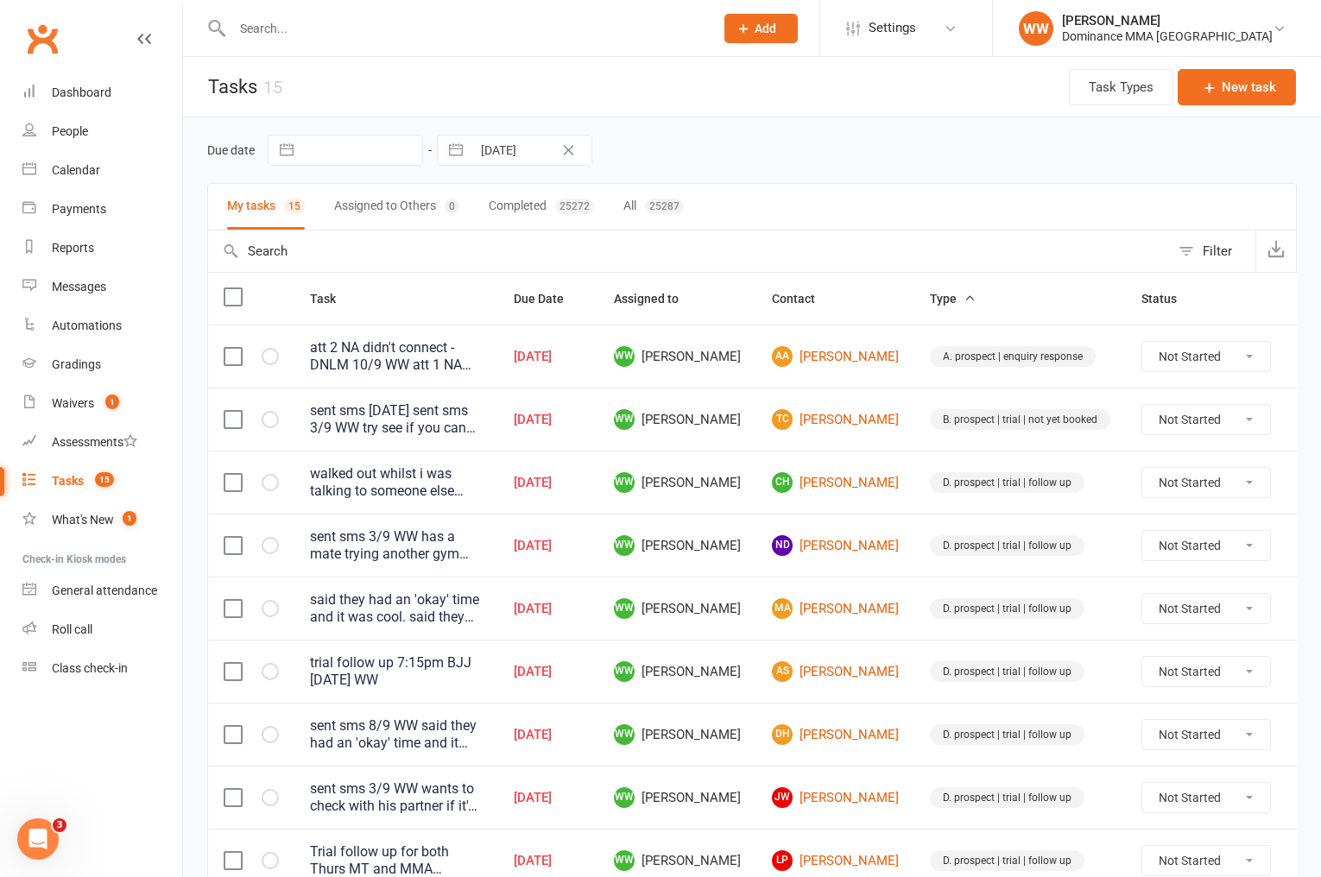
click at [598, 406] on td "[DATE]" at bounding box center [548, 419] width 100 height 63
click at [598, 414] on td "[DATE]" at bounding box center [548, 419] width 100 height 63
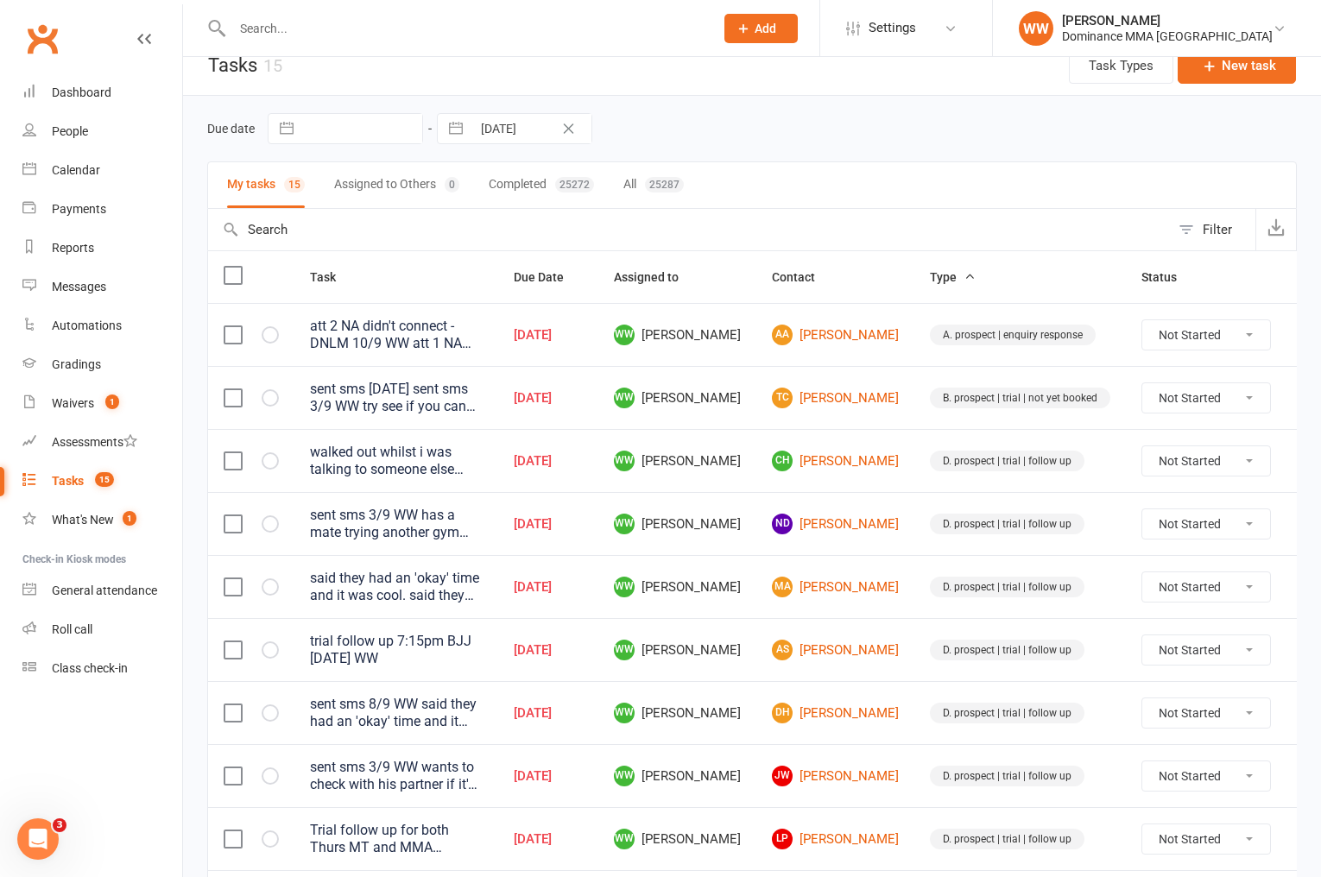
scroll to position [41, 0]
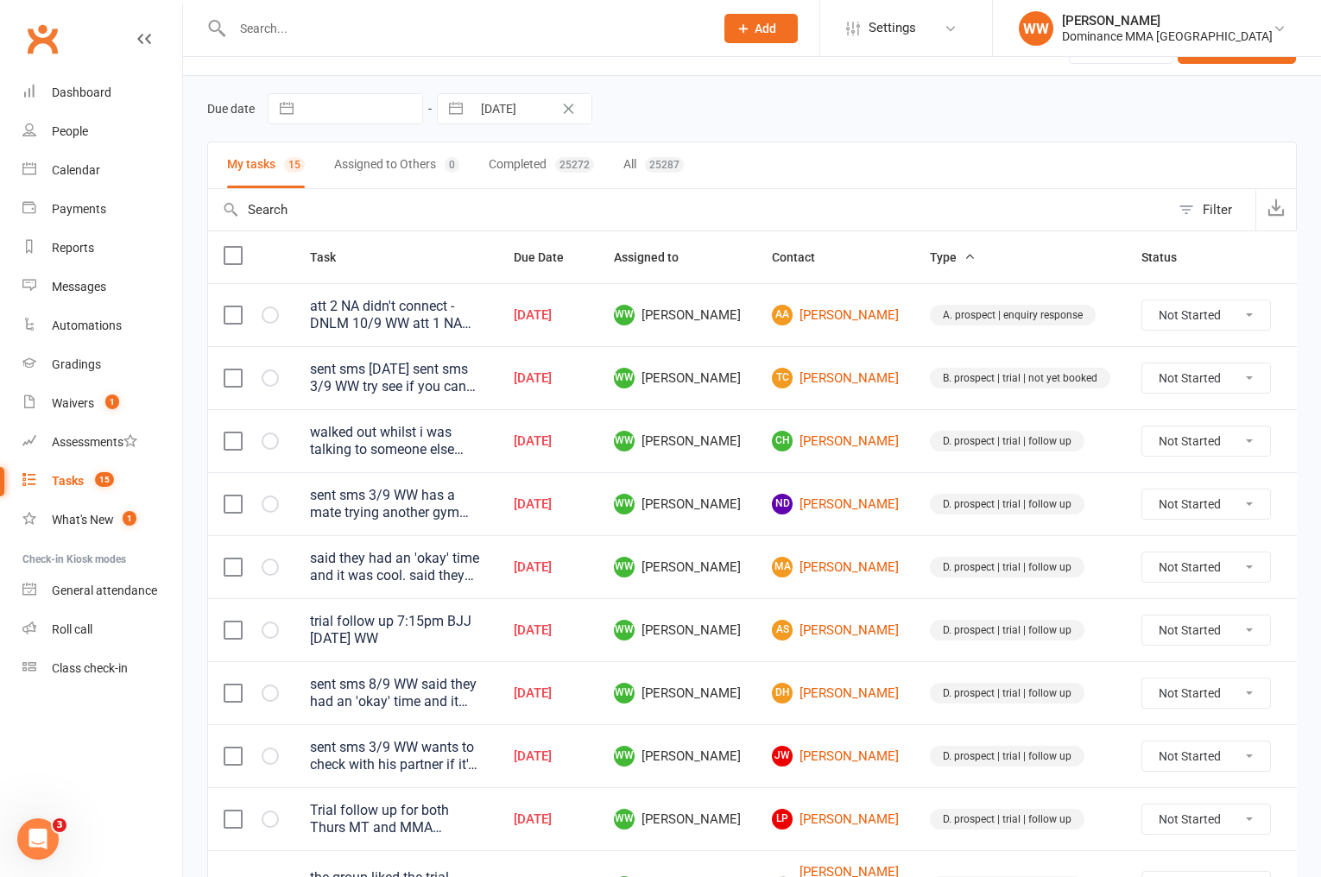
click at [757, 505] on td "ND [PERSON_NAME]" at bounding box center [836, 503] width 158 height 63
click at [753, 514] on td "WW [PERSON_NAME]" at bounding box center [677, 503] width 158 height 63
click at [747, 536] on td "WW [PERSON_NAME]" at bounding box center [677, 566] width 158 height 63
click at [748, 536] on td "WW [PERSON_NAME]" at bounding box center [677, 566] width 158 height 63
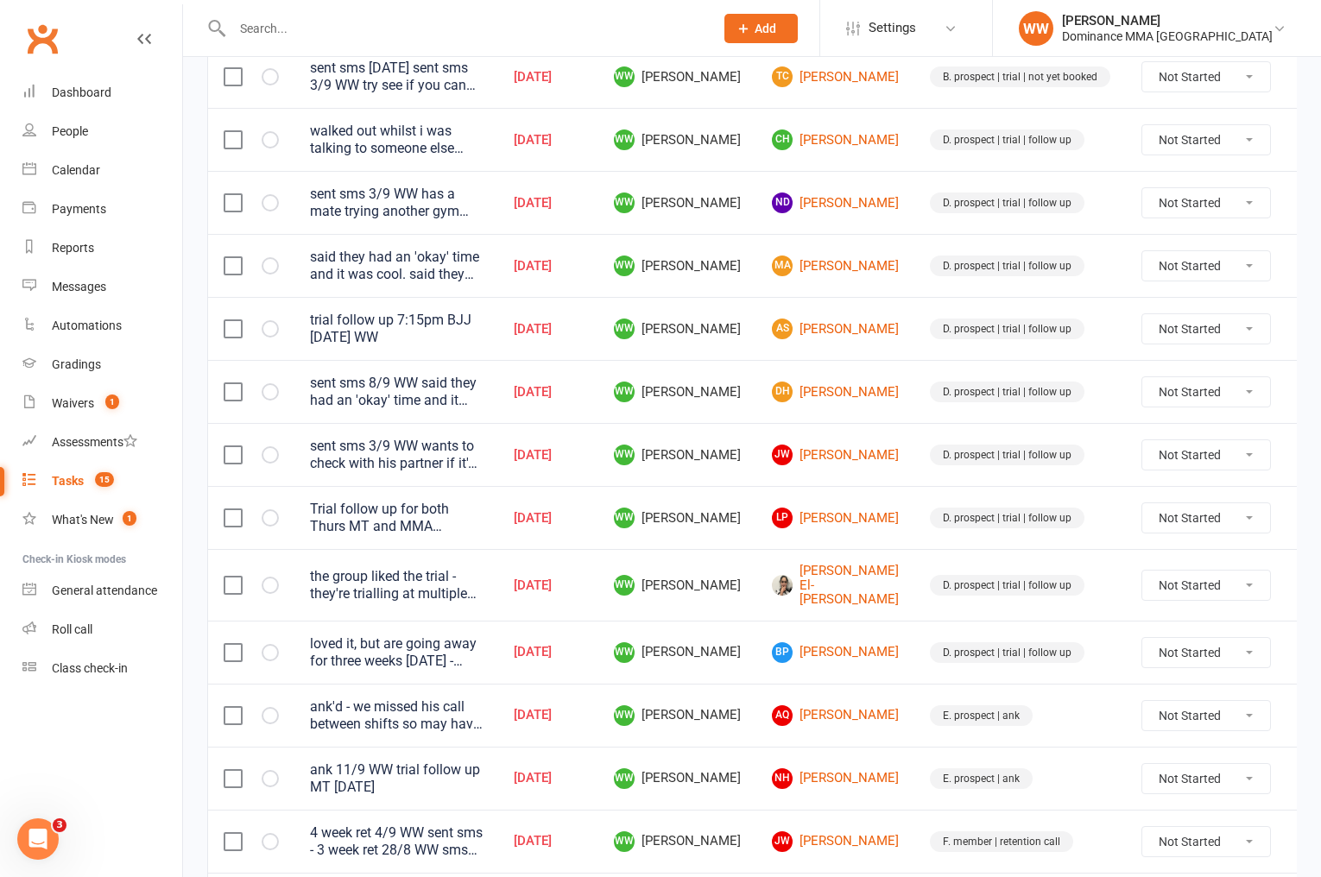
scroll to position [345, 0]
click at [750, 548] on td "WW [PERSON_NAME]" at bounding box center [677, 584] width 158 height 72
click at [259, 25] on input "text" at bounding box center [464, 28] width 475 height 24
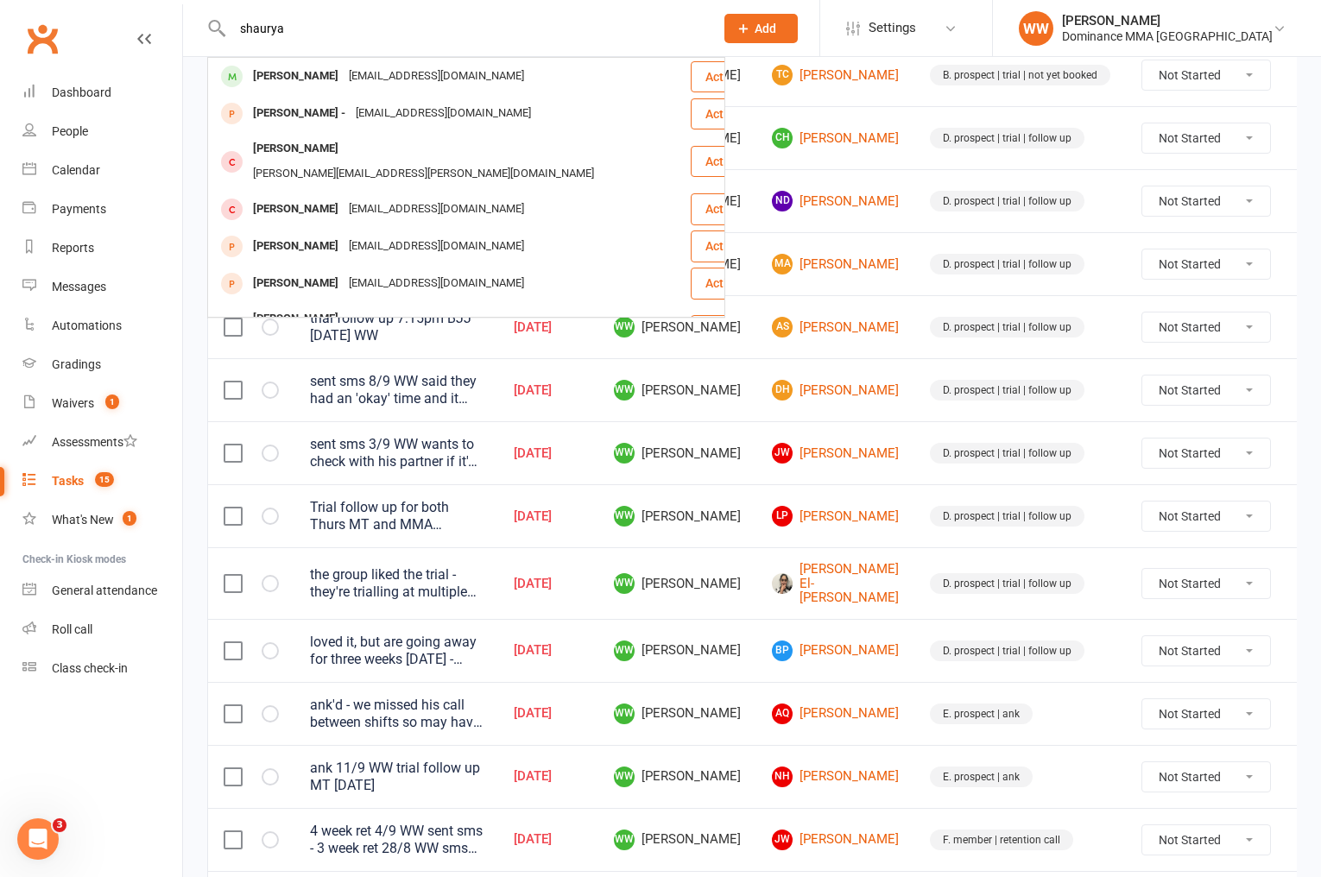
click at [323, 82] on div "Shaurya Dahiya" at bounding box center [296, 76] width 96 height 25
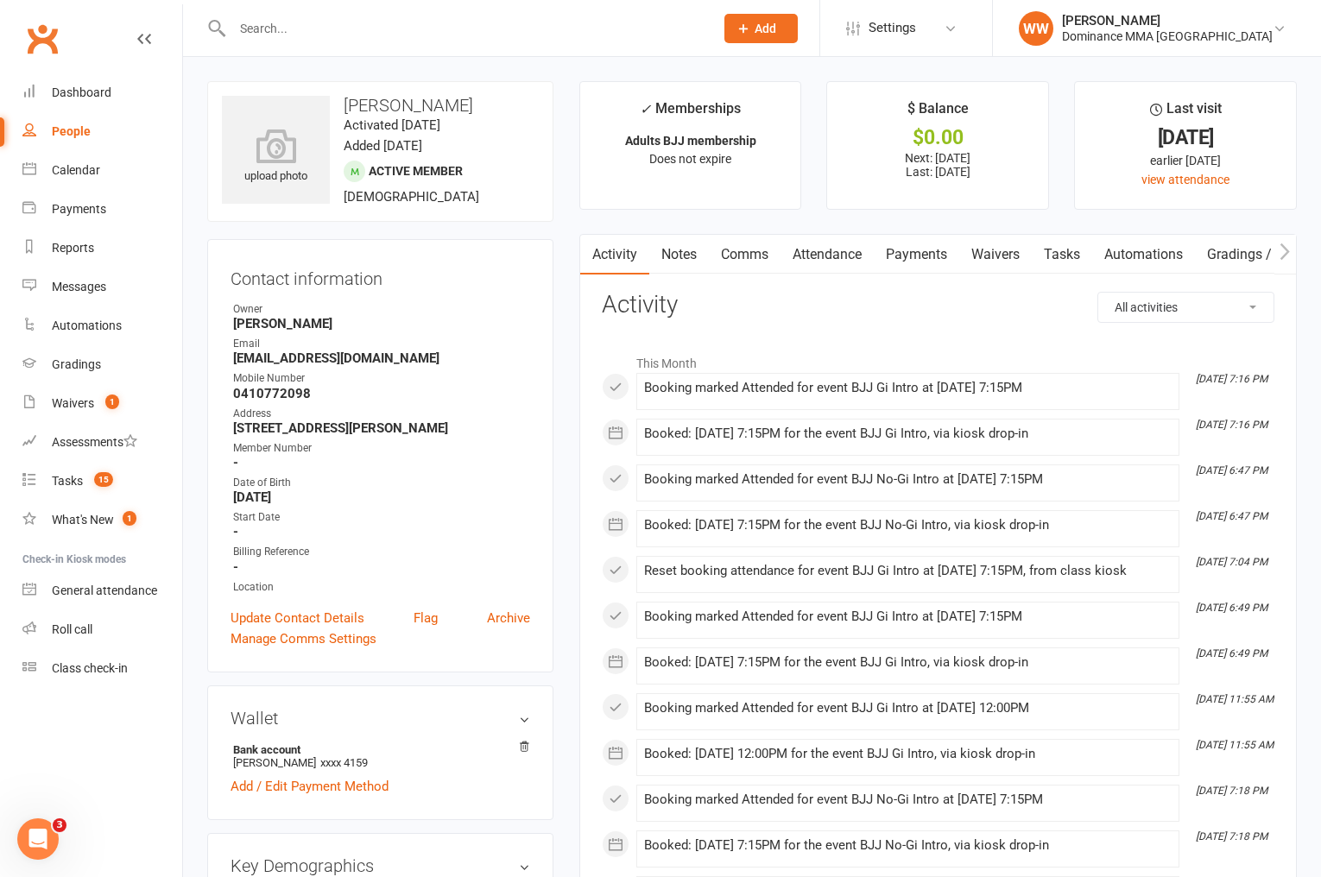
click at [567, 288] on main "✓ Memberships Adults BJJ membership Does not expire $ Balance $0.00 Next: 15 Se…" at bounding box center [939, 838] width 744 height 1514
click at [569, 296] on main "✓ Memberships Adults BJJ membership Does not expire $ Balance $0.00 Next: 15 Se…" at bounding box center [939, 838] width 744 height 1514
click at [377, 104] on h3 "Shaurya Dahiya" at bounding box center [380, 105] width 317 height 19
copy h3 "Shaurya"
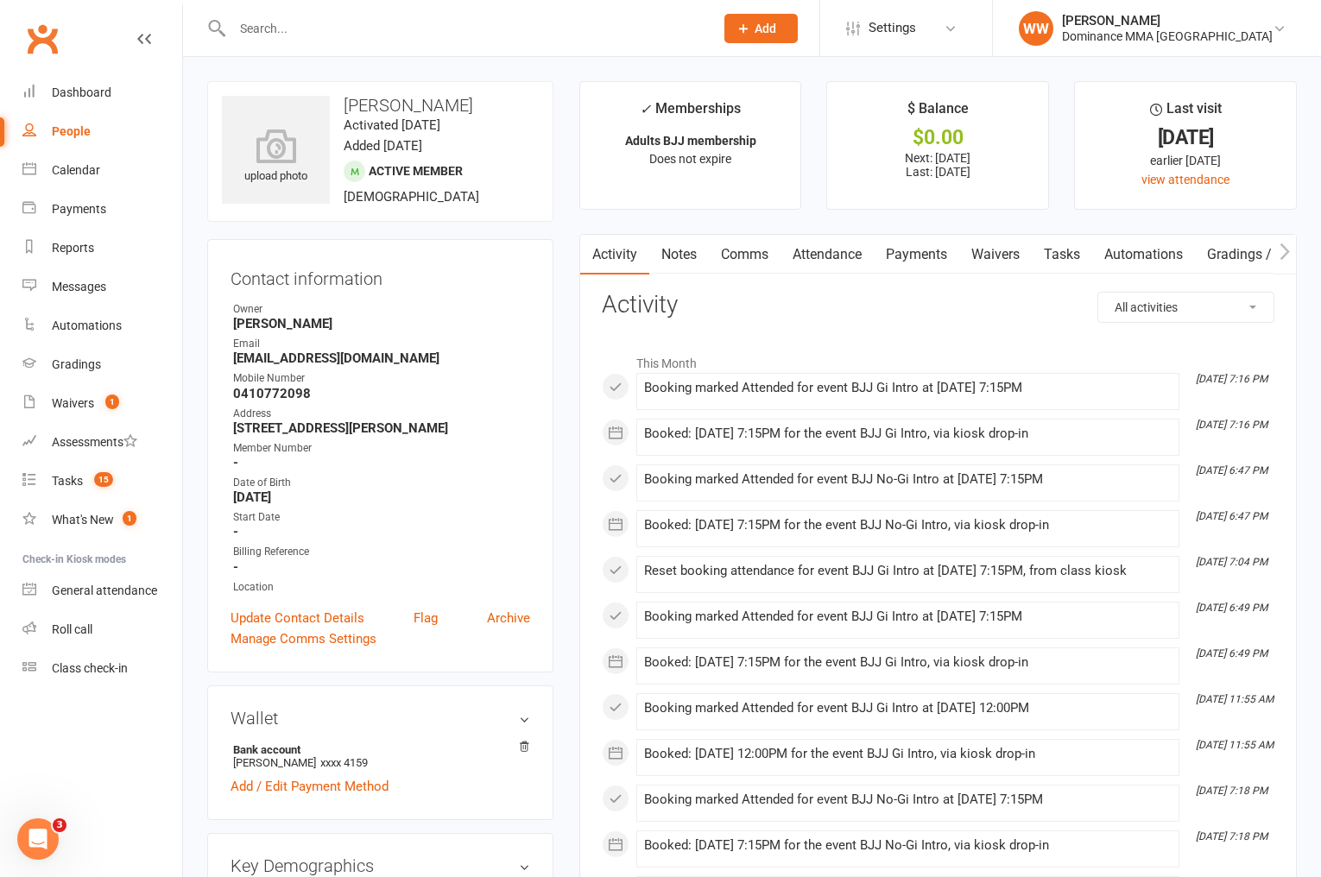
click at [79, 476] on div "Tasks" at bounding box center [67, 481] width 31 height 14
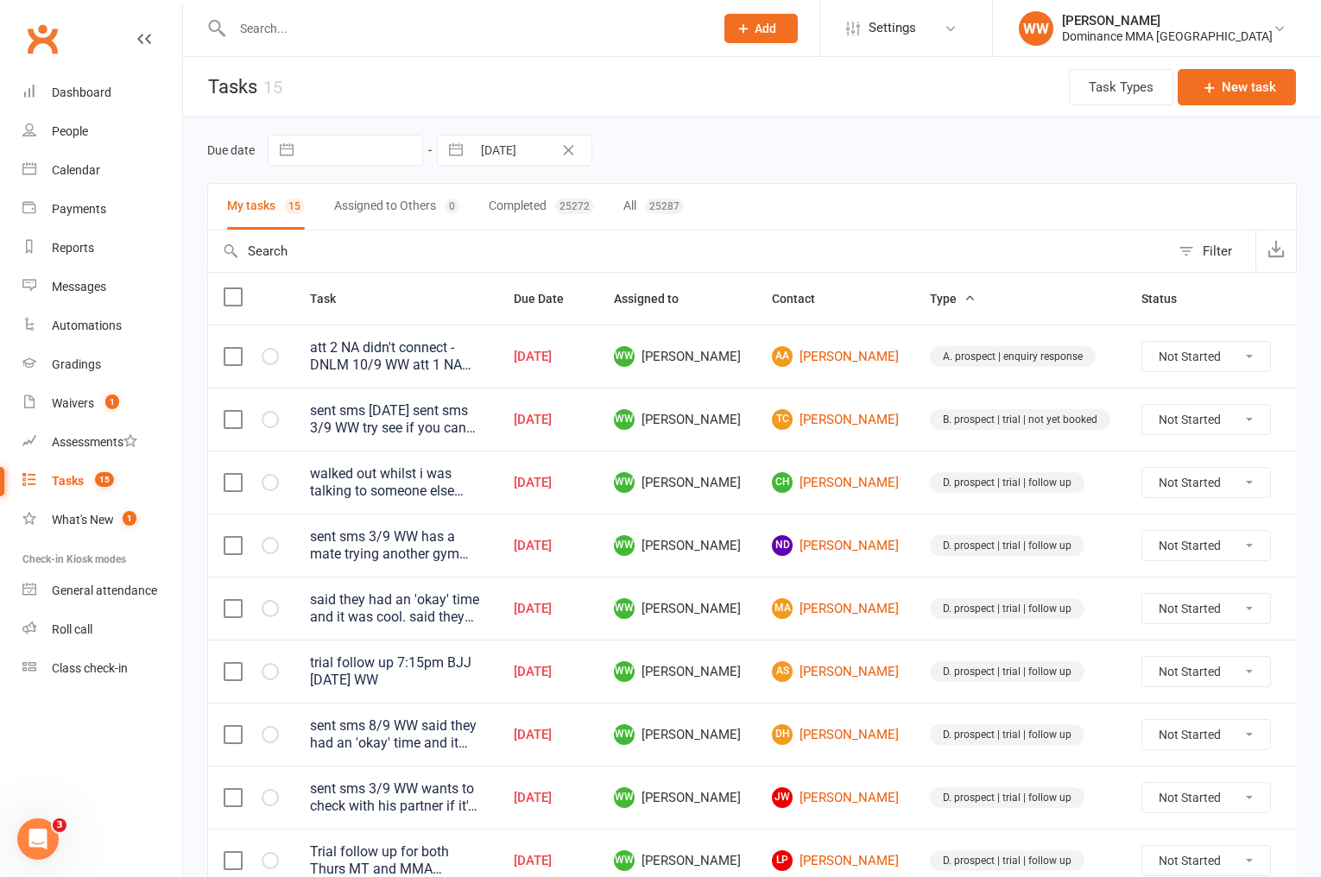
click at [598, 504] on td "[DATE]" at bounding box center [548, 482] width 100 height 63
click at [598, 506] on td "[DATE]" at bounding box center [548, 482] width 100 height 63
click at [104, 98] on div "Dashboard" at bounding box center [82, 92] width 60 height 14
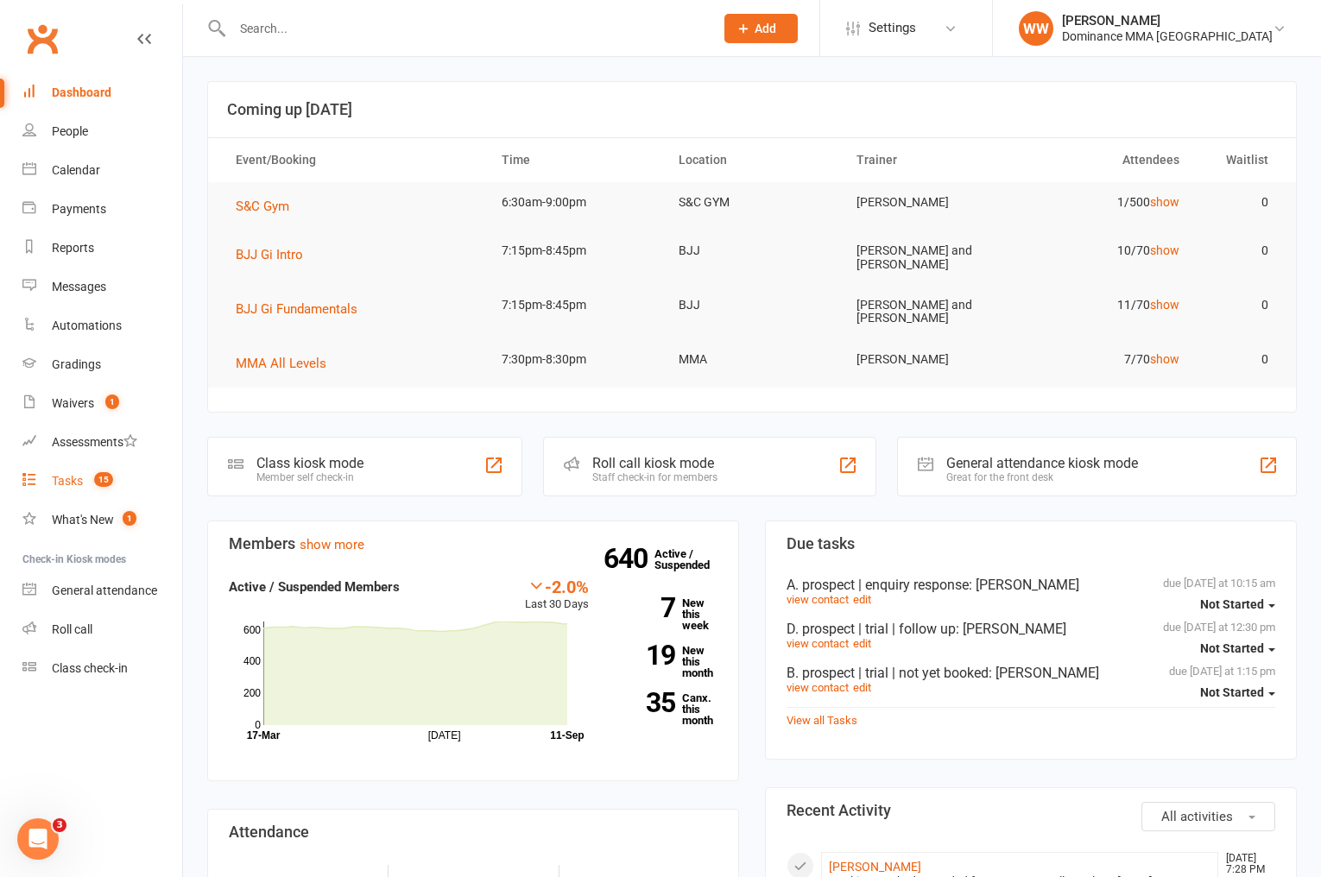
click at [79, 480] on div "Tasks" at bounding box center [67, 481] width 31 height 14
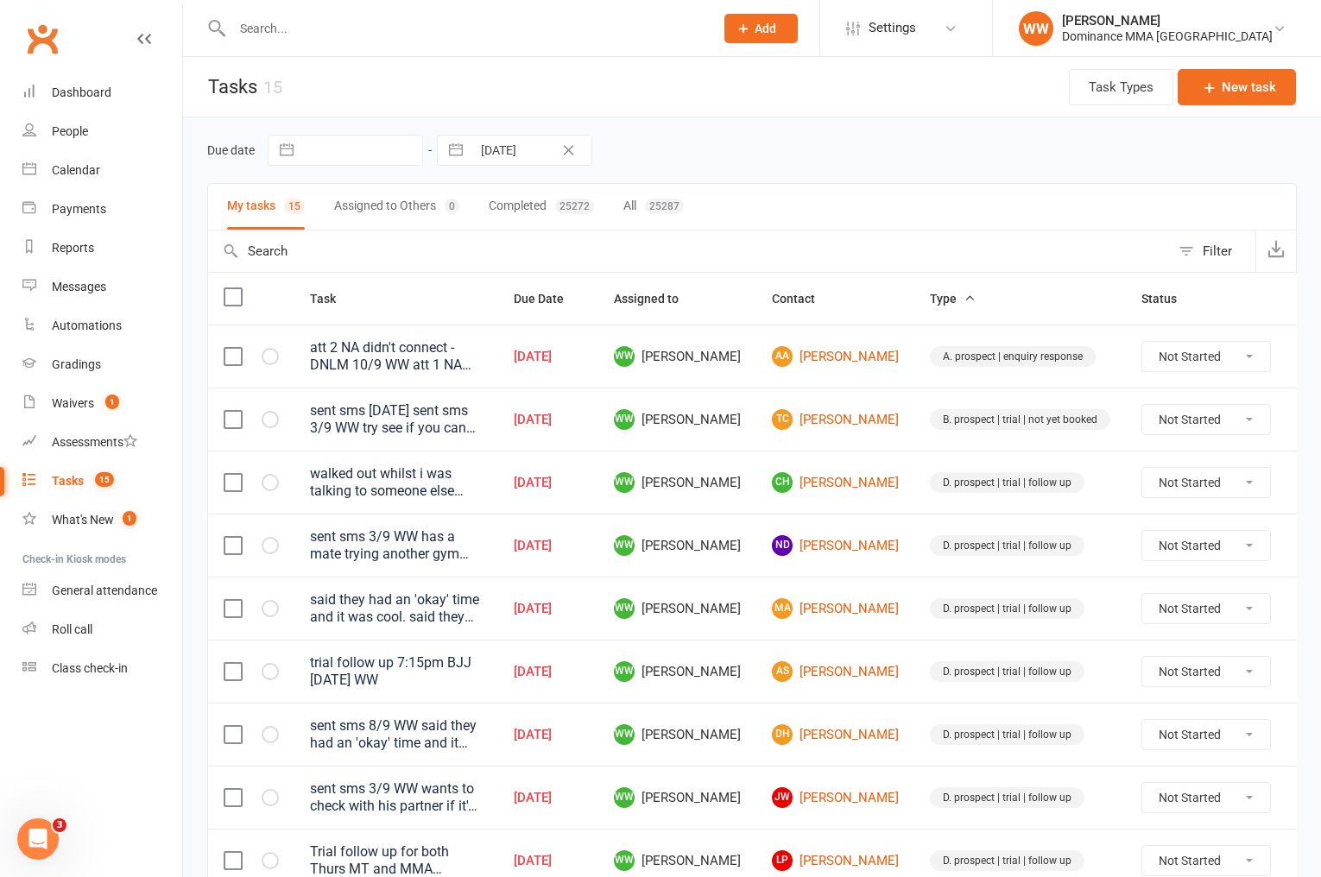
click at [714, 145] on div "Due date Navigate forward to interact with the calendar and select a date. Pres…" at bounding box center [752, 150] width 1090 height 31
click at [305, 39] on input "text" at bounding box center [464, 28] width 475 height 24
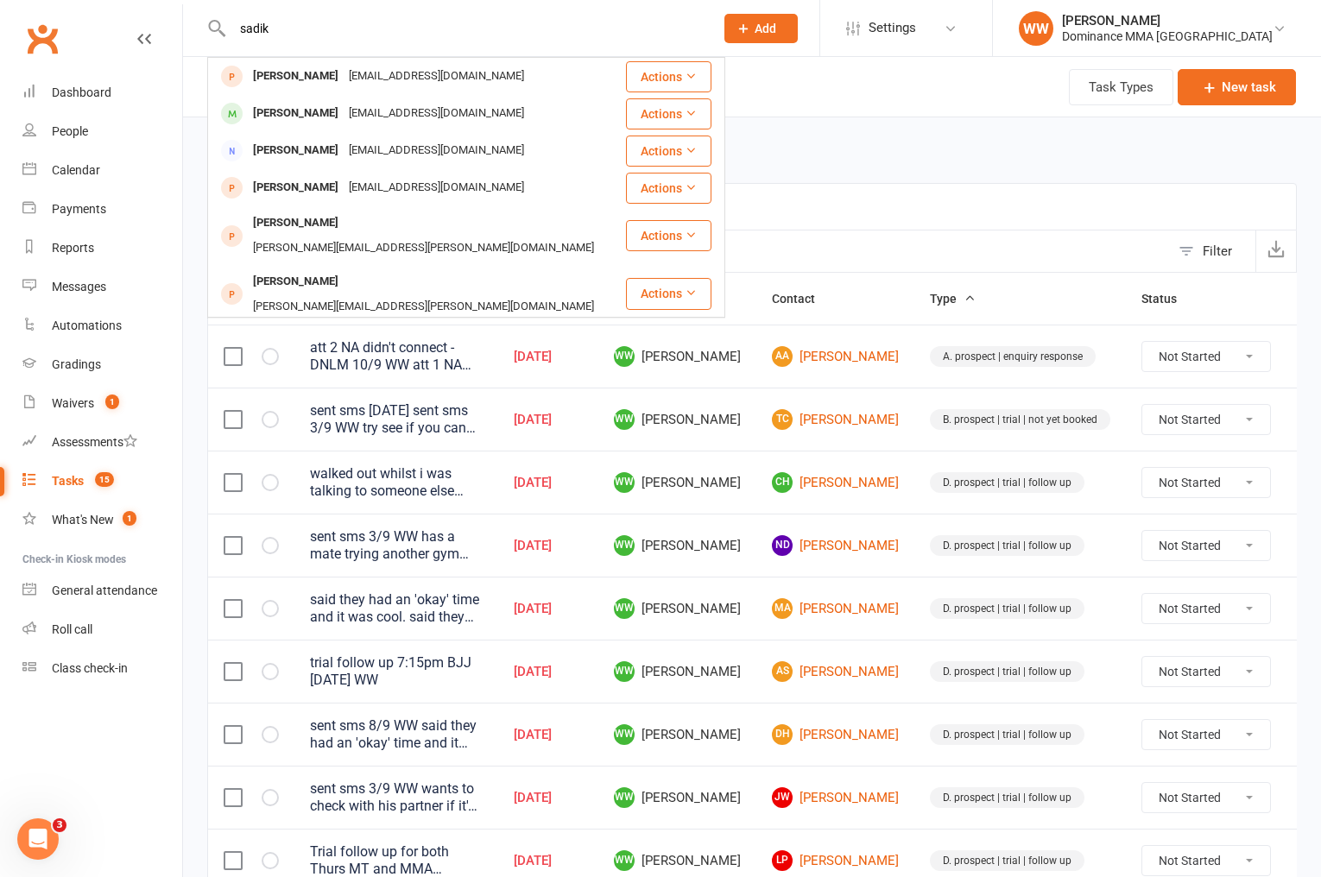
click at [361, 98] on div "Mohamed Sadik khan Pathan sadikpathan1312@gmail.com" at bounding box center [416, 113] width 415 height 35
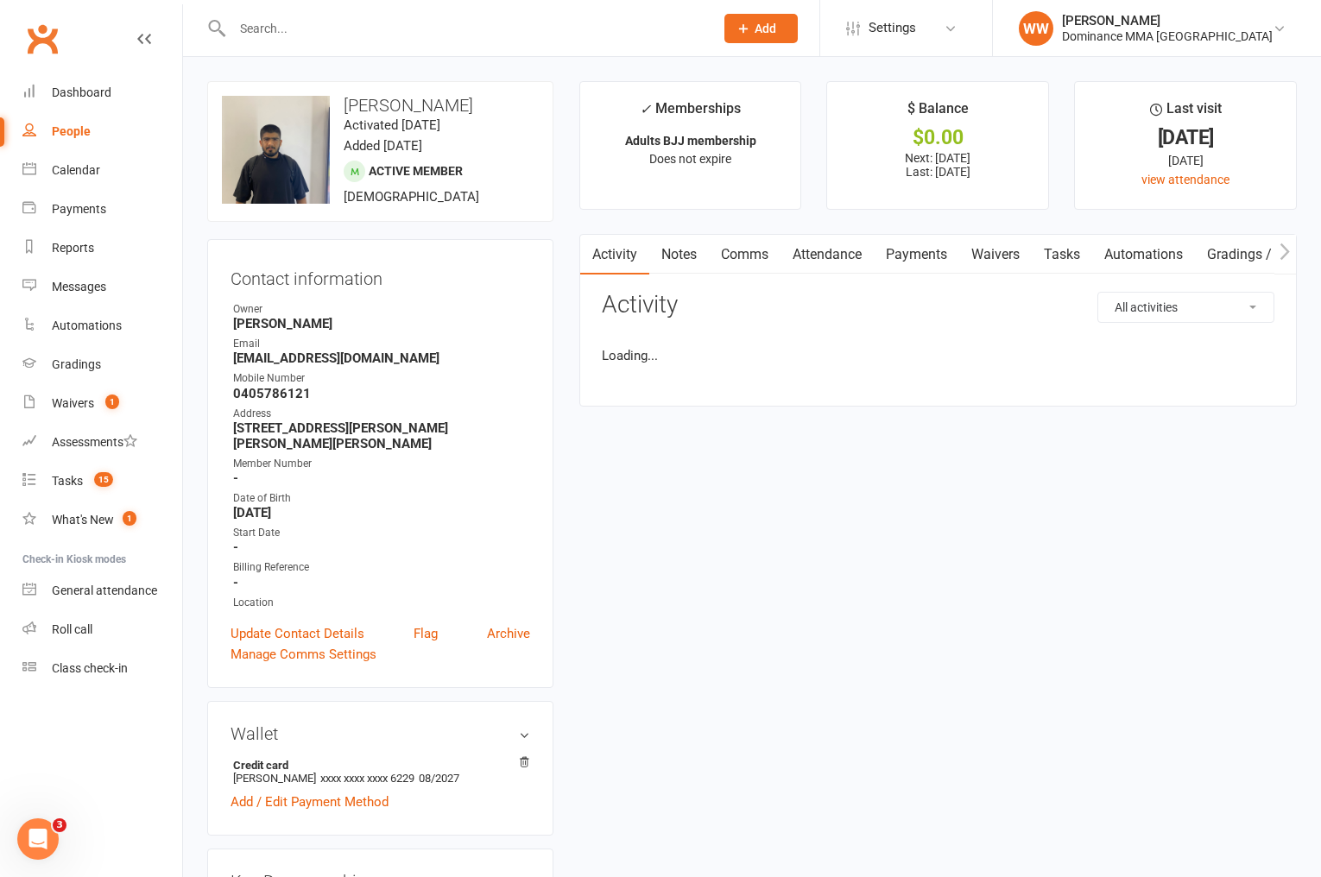
click at [918, 258] on link "Payments" at bounding box center [916, 255] width 85 height 40
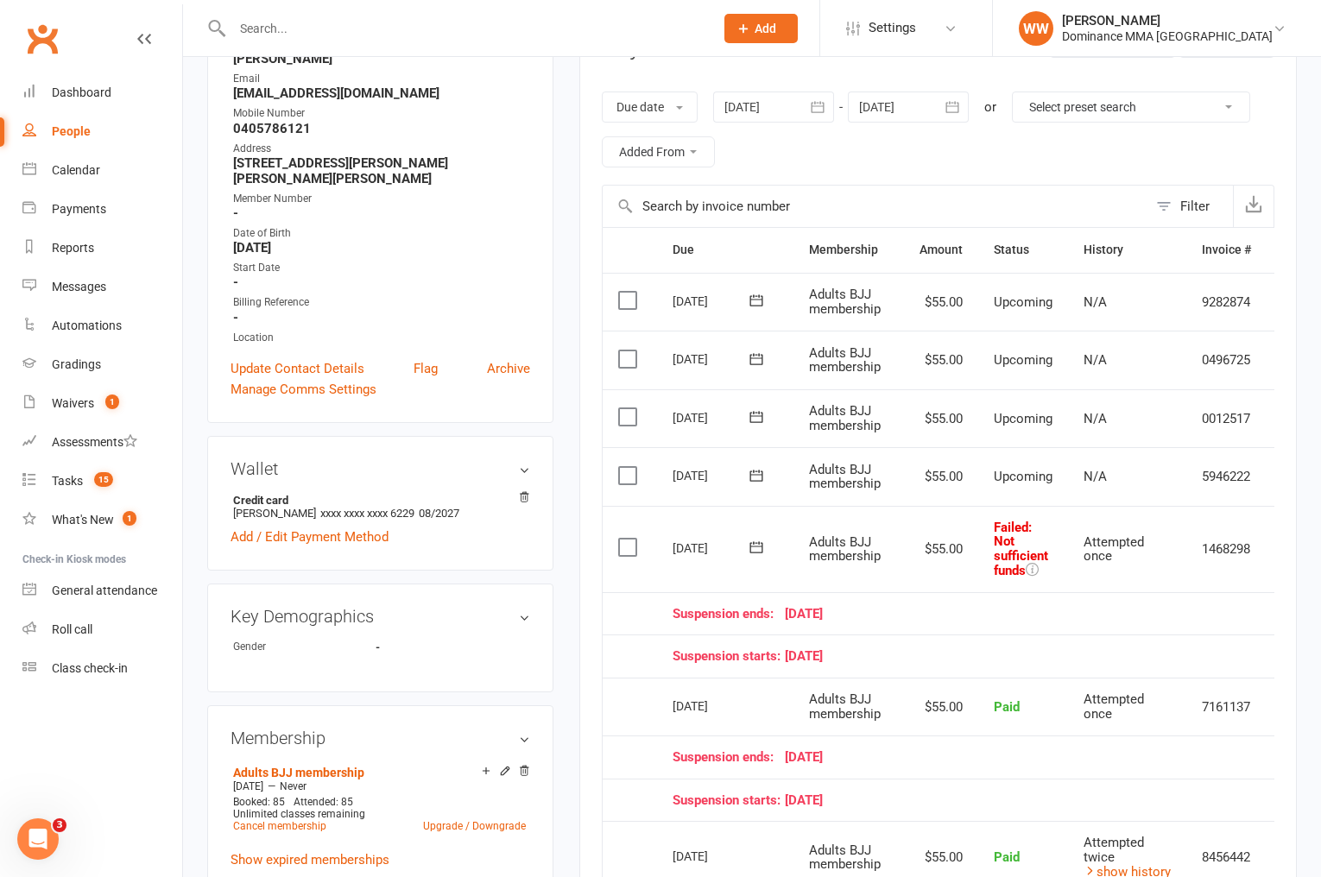
scroll to position [296, 0]
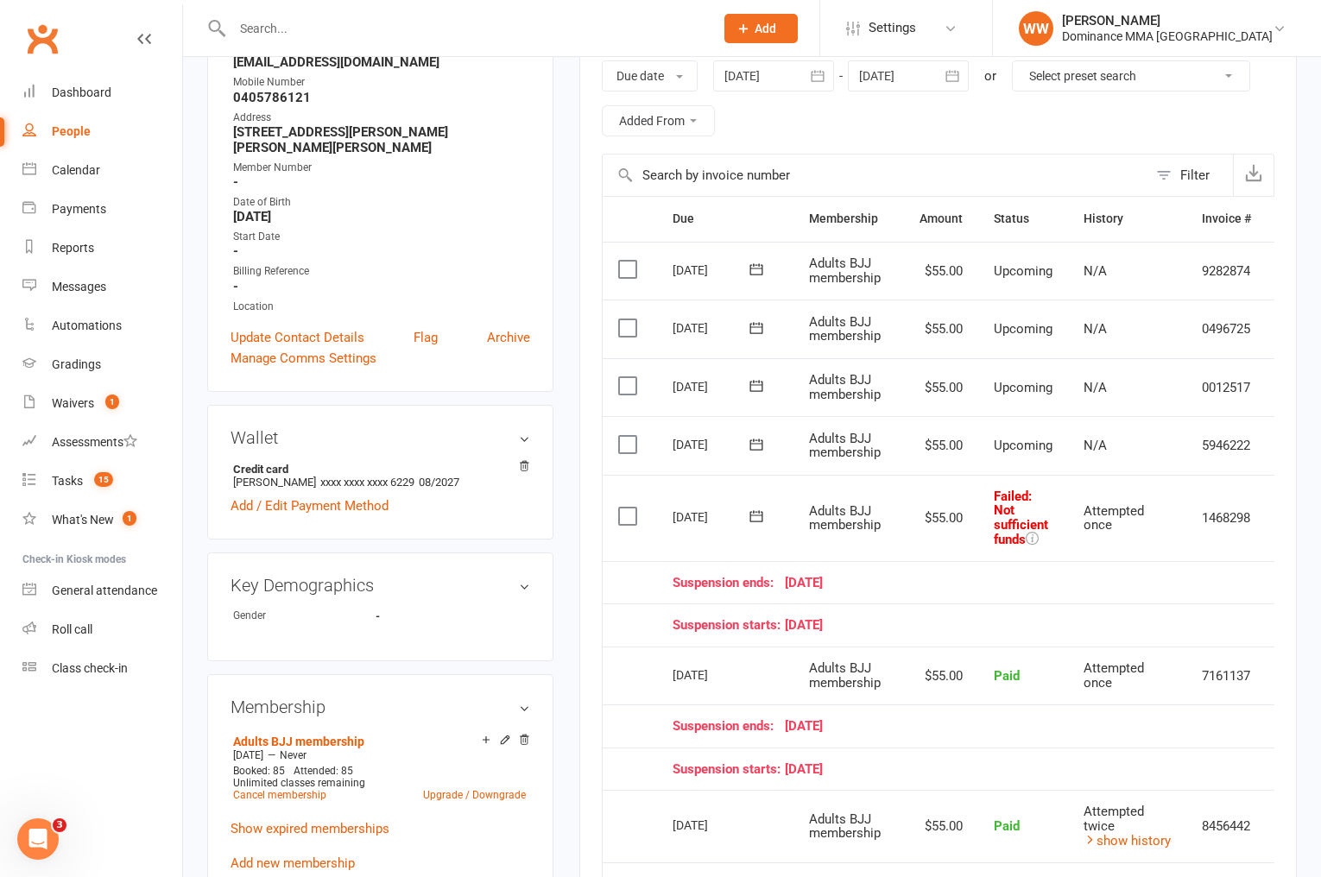
click at [761, 516] on icon at bounding box center [756, 516] width 17 height 17
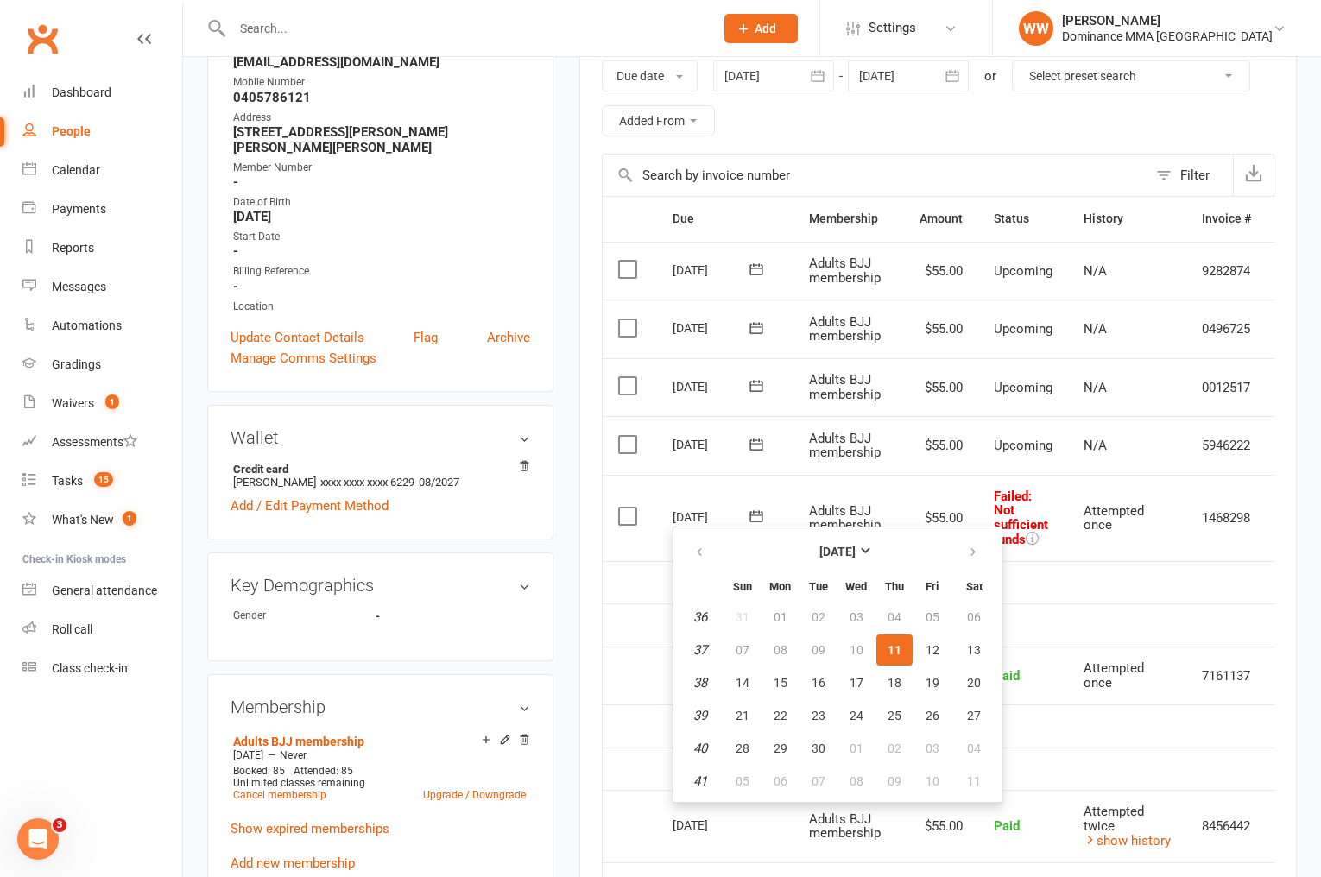
click at [930, 486] on td "$55.00" at bounding box center [941, 518] width 74 height 86
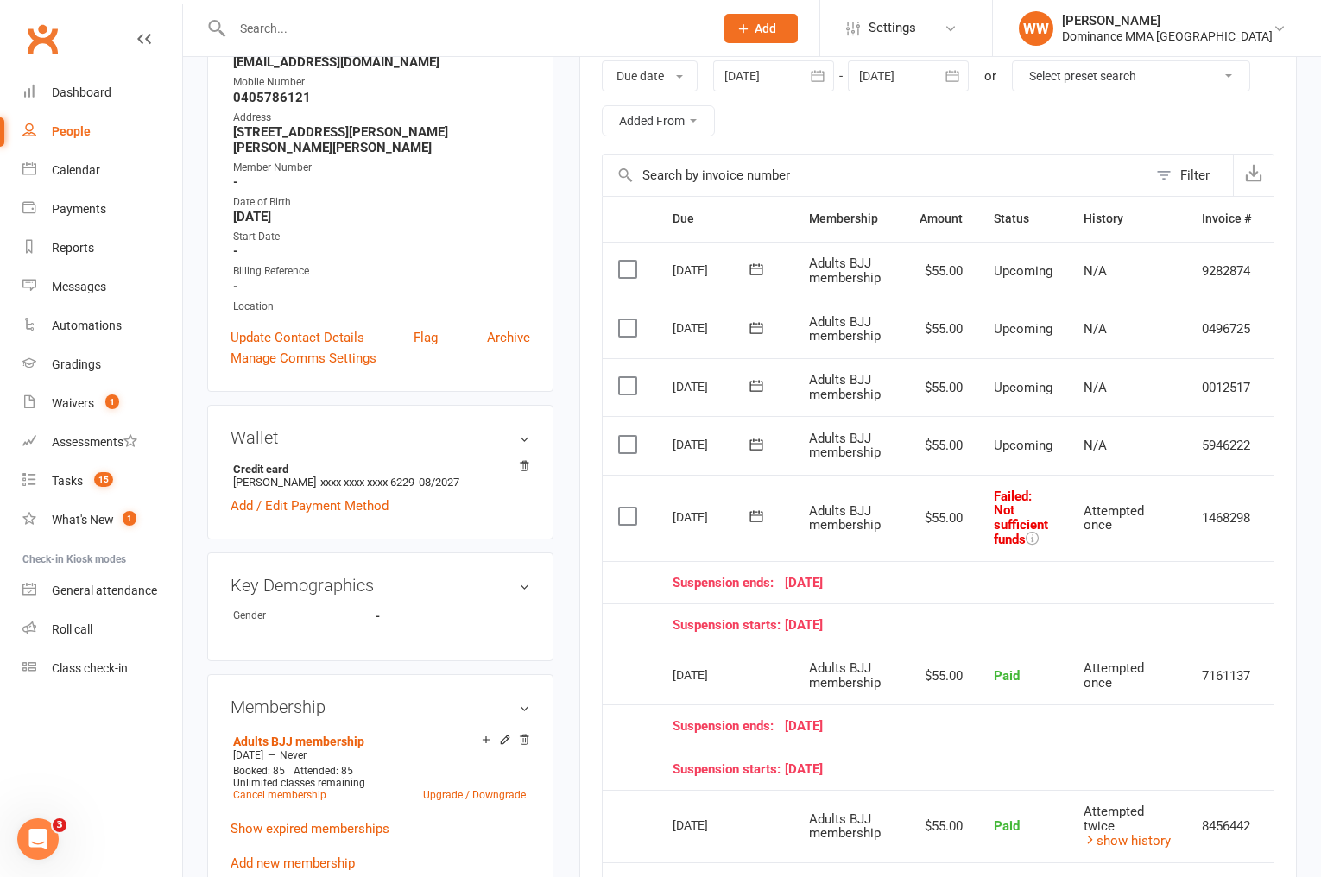
click at [756, 447] on icon at bounding box center [756, 444] width 17 height 17
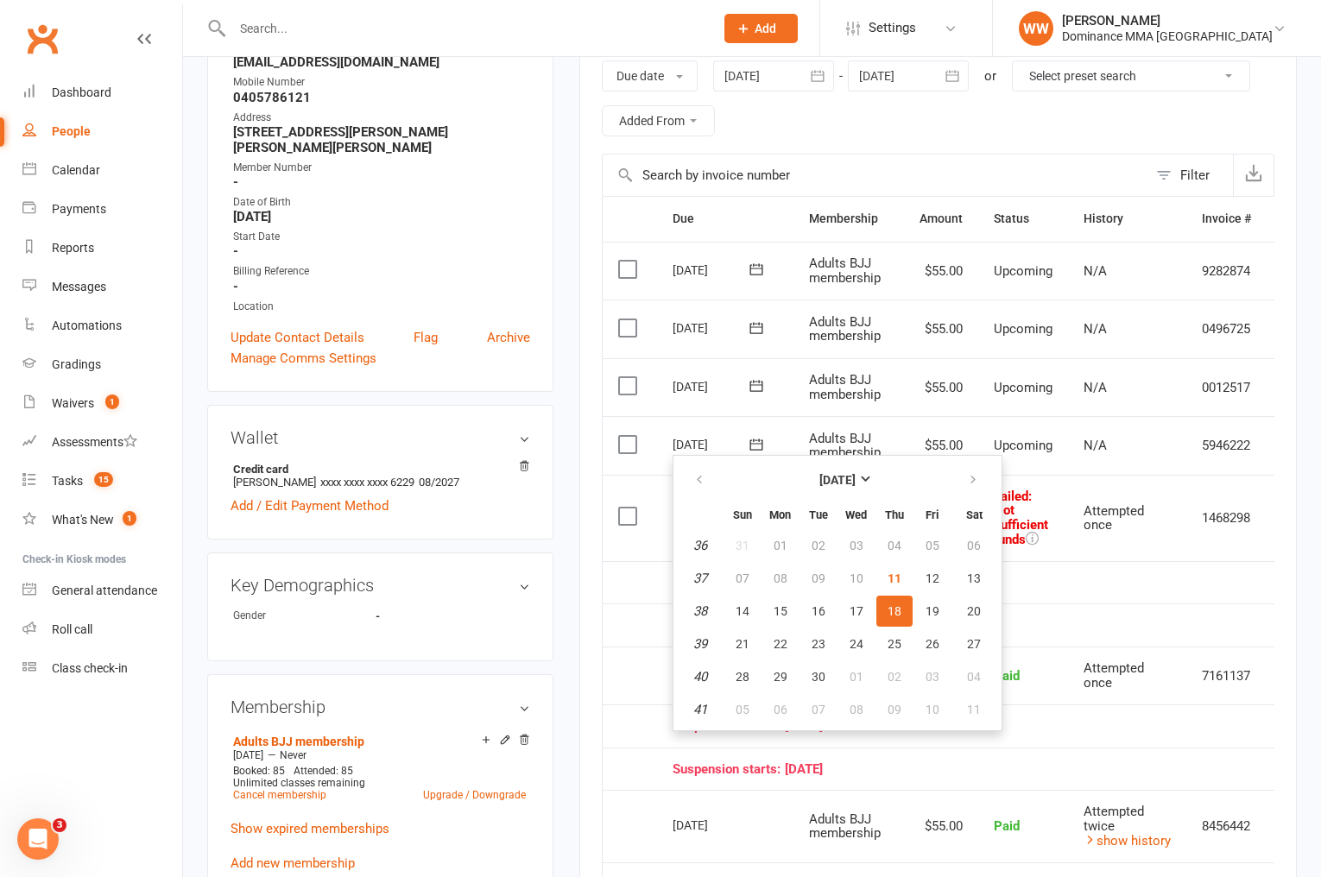
click at [930, 434] on td "$55.00" at bounding box center [941, 445] width 74 height 59
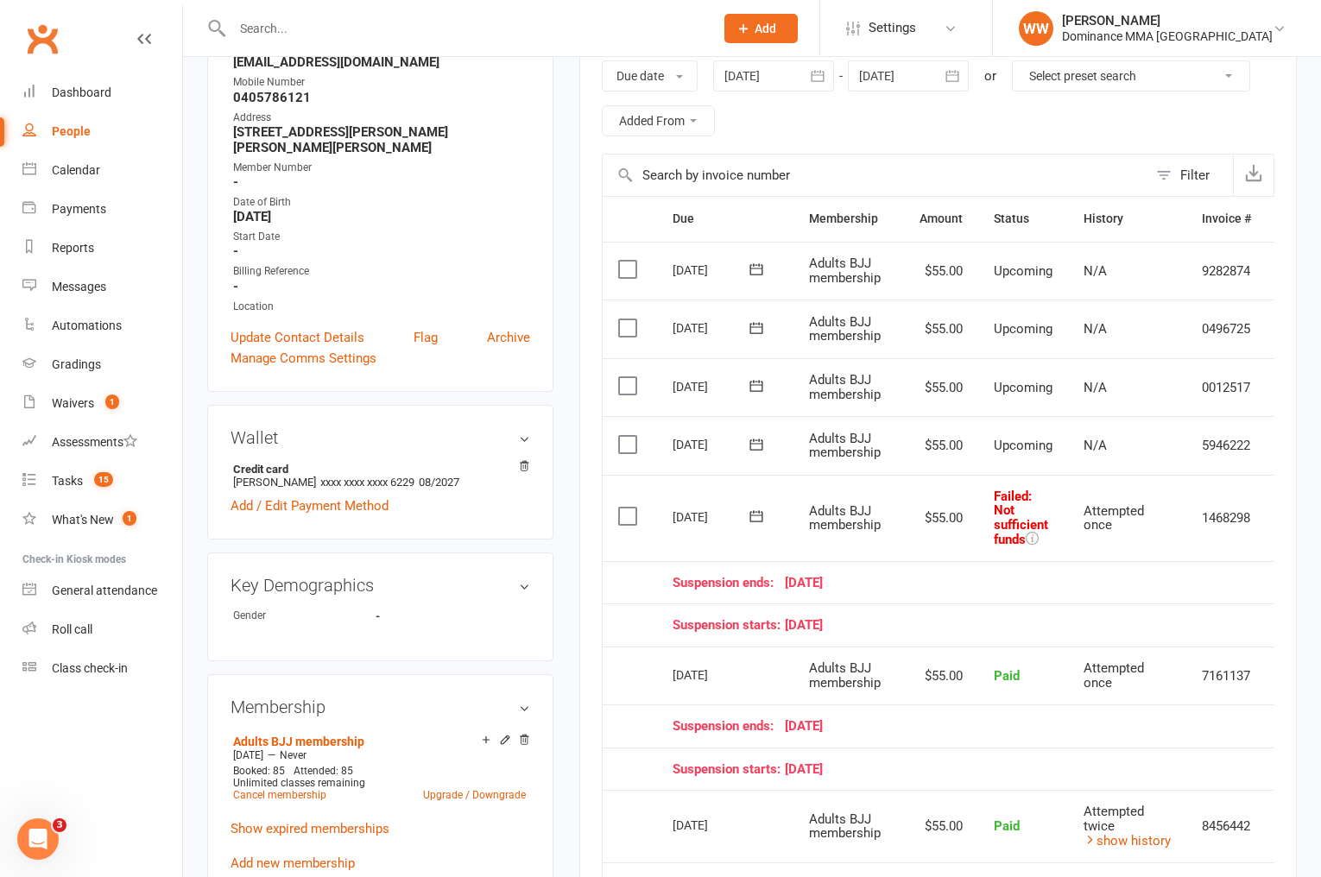
click at [764, 512] on button at bounding box center [756, 517] width 35 height 18
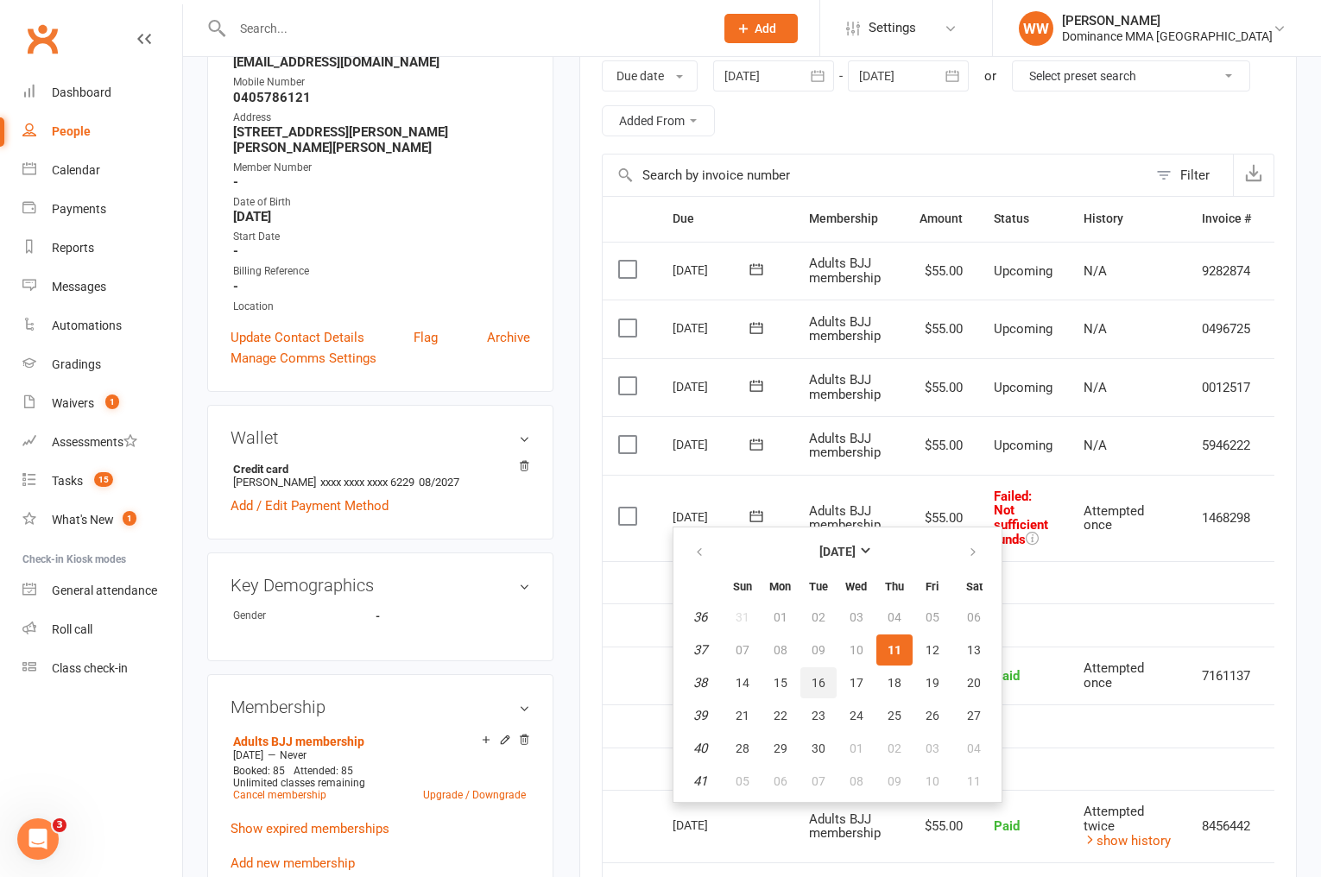
click at [801, 681] on button "16" at bounding box center [819, 683] width 36 height 31
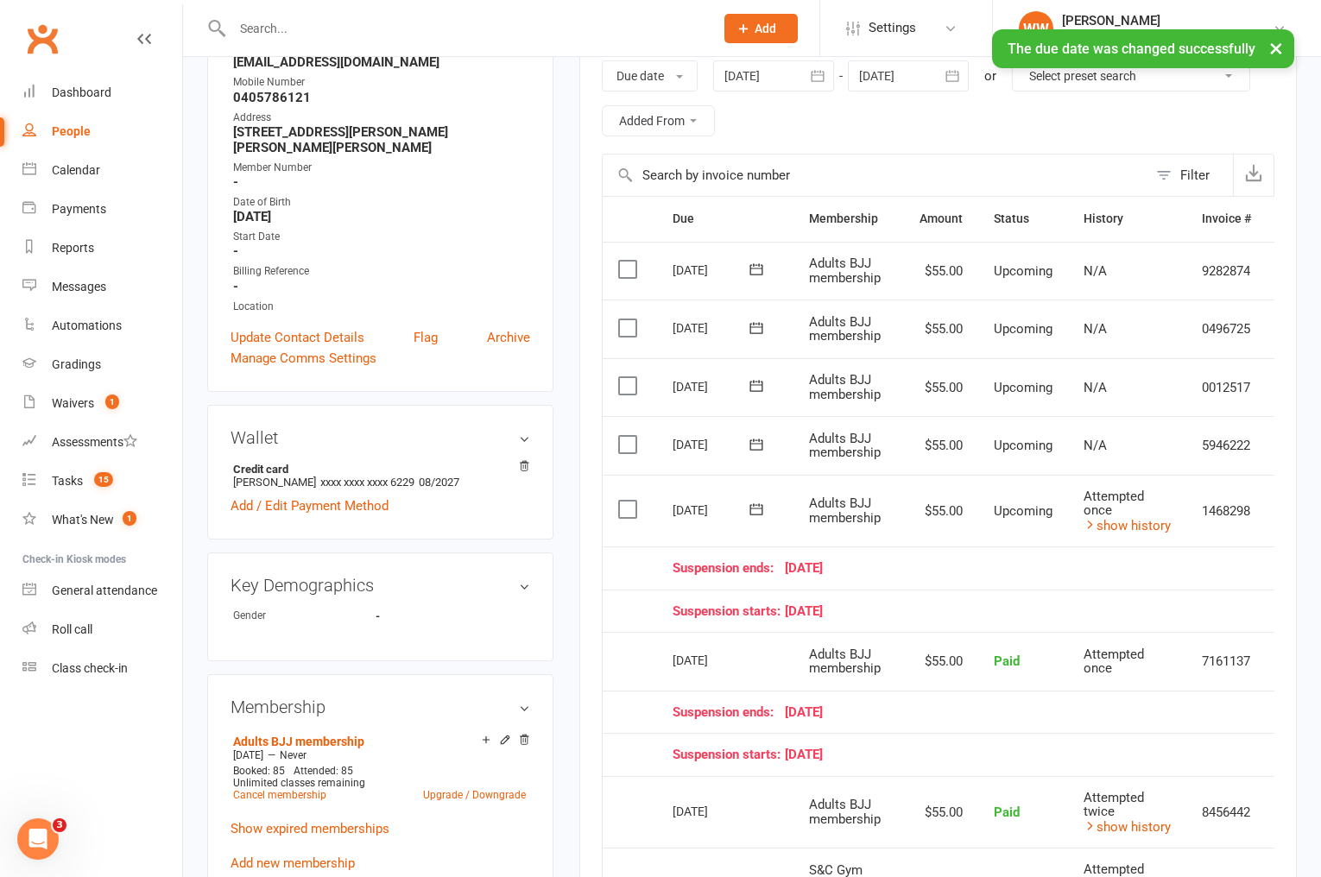
click at [985, 491] on td "Upcoming" at bounding box center [1023, 511] width 90 height 73
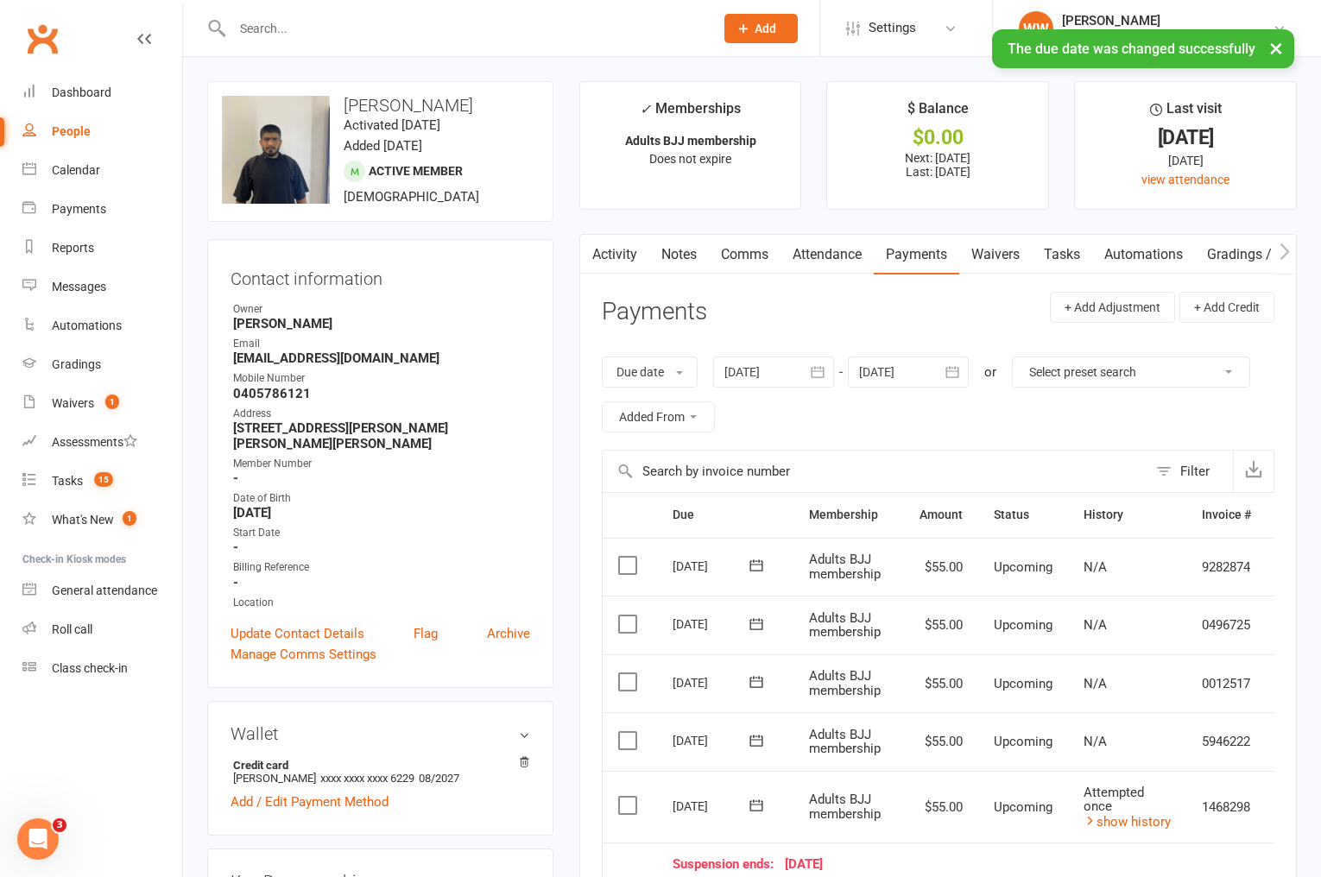
click at [1058, 266] on link "Tasks" at bounding box center [1062, 255] width 60 height 40
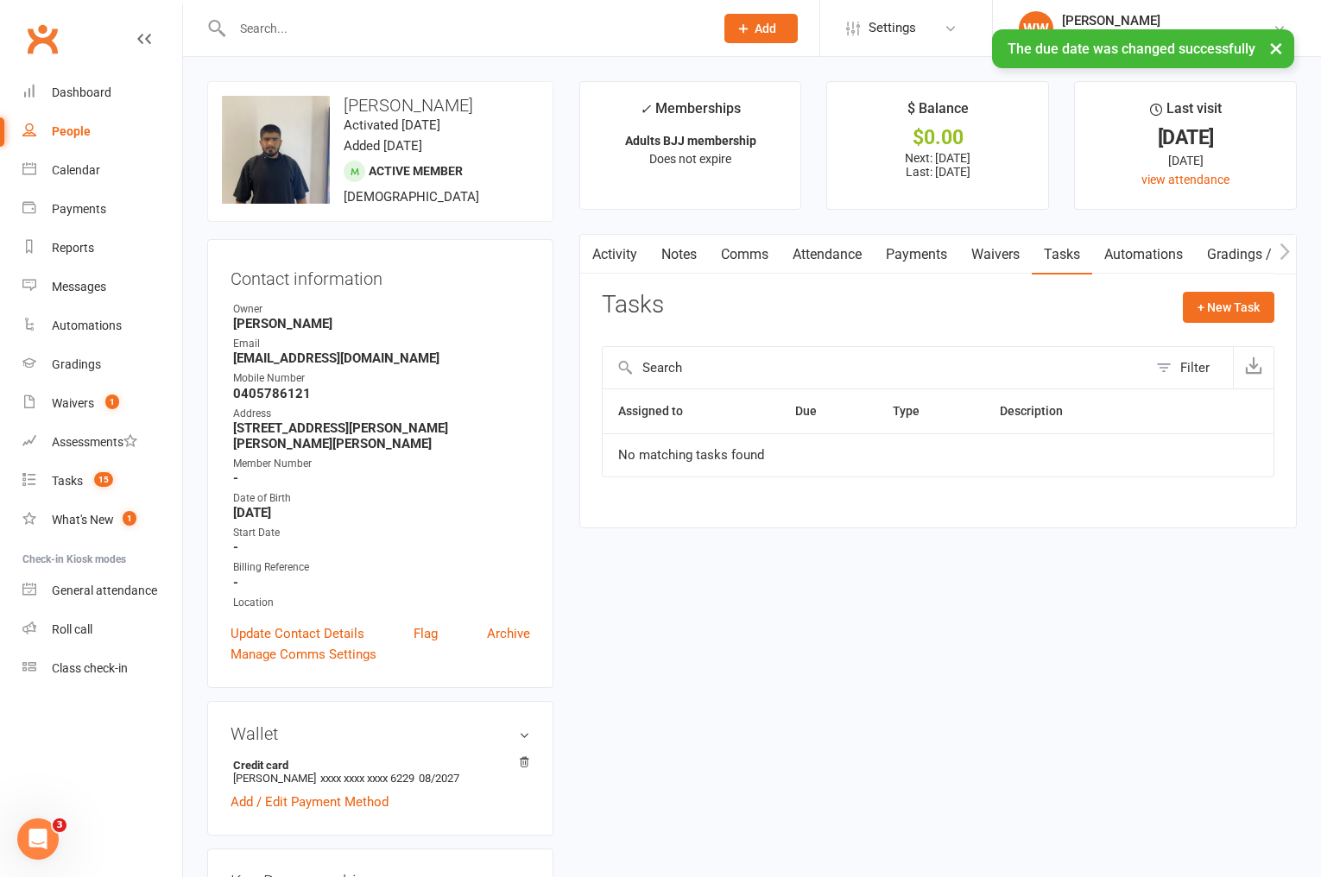
click at [917, 263] on link "Payments" at bounding box center [916, 255] width 85 height 40
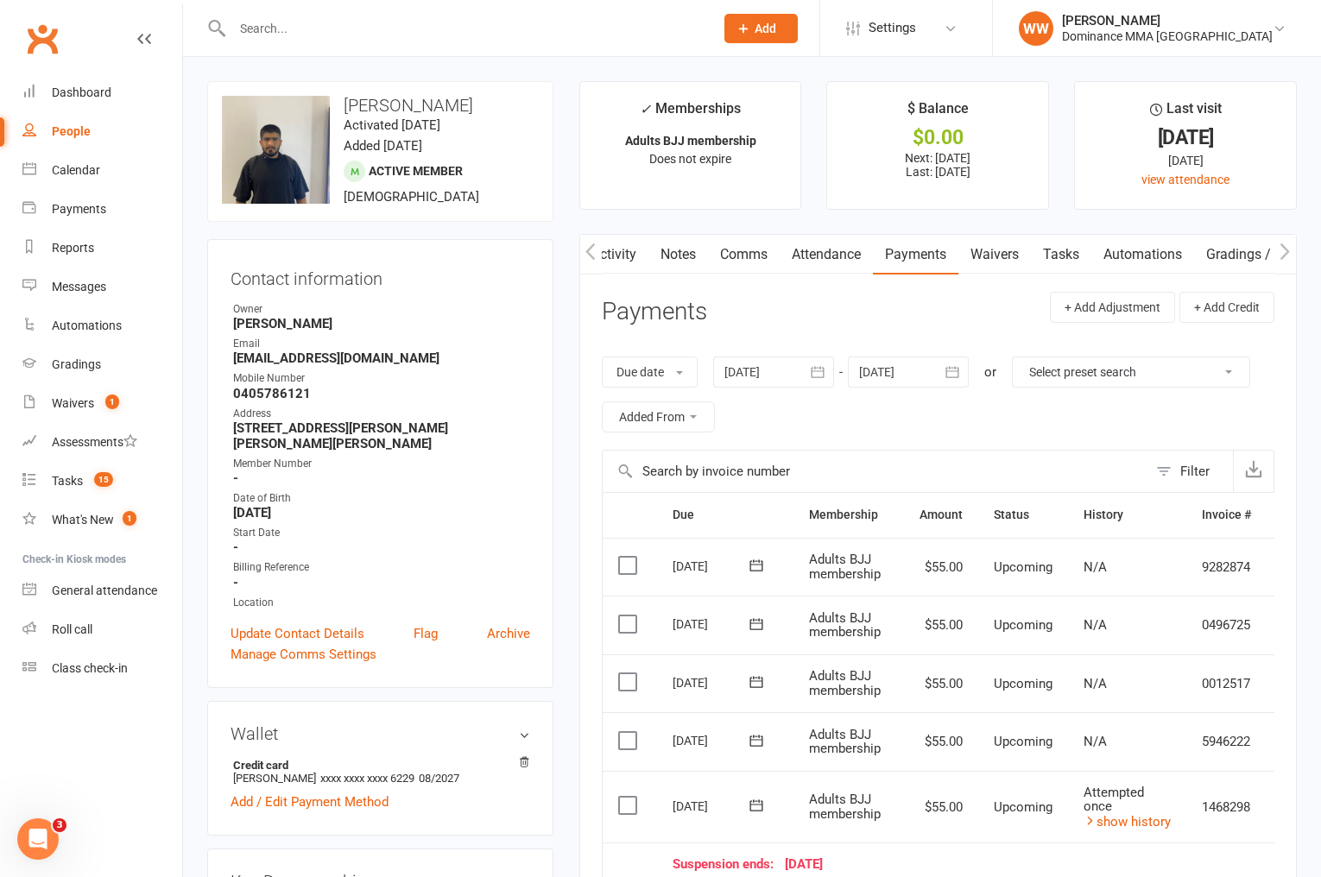
click at [665, 251] on link "Notes" at bounding box center [679, 255] width 60 height 40
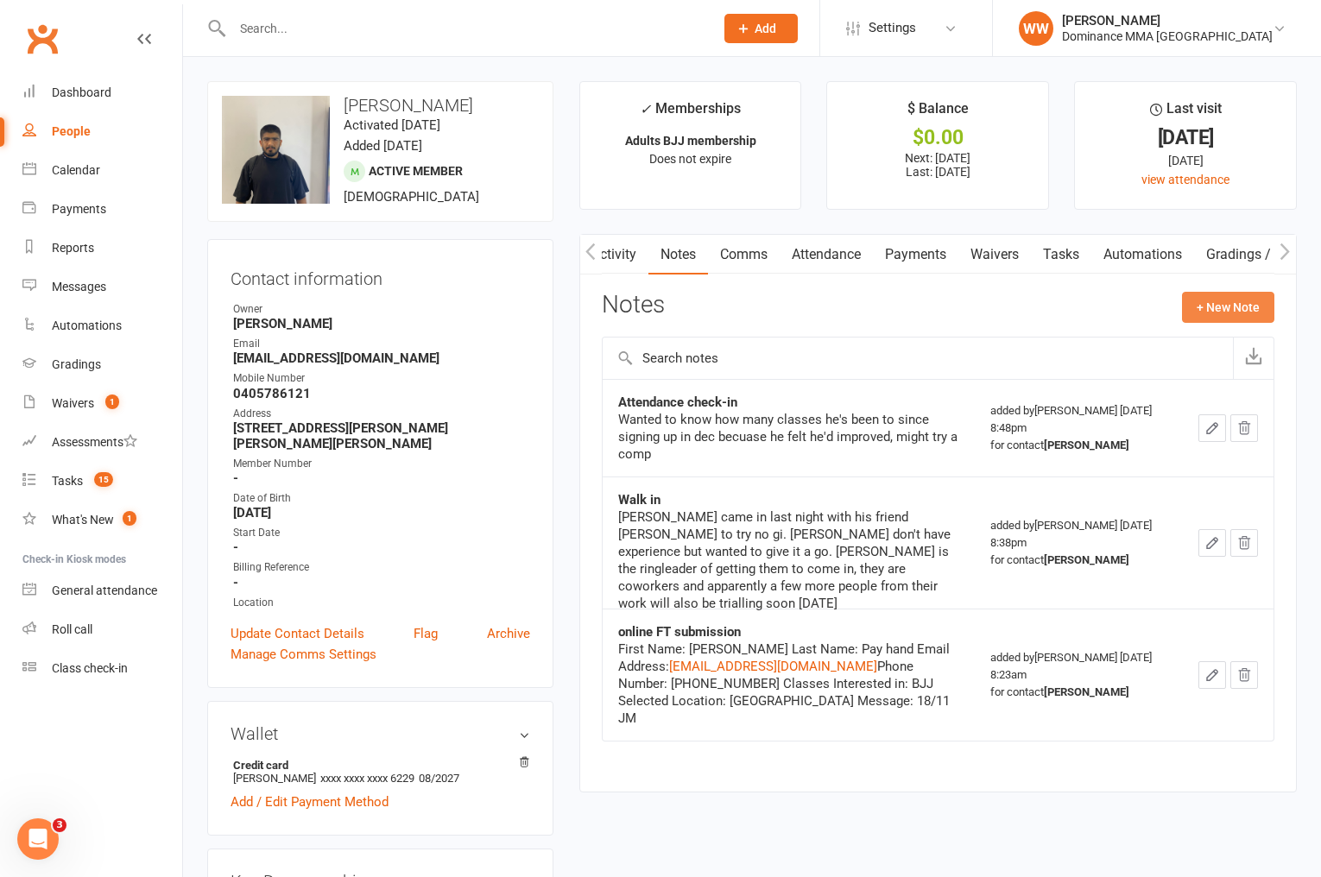
click at [1193, 310] on button "+ New Note" at bounding box center [1228, 307] width 92 height 31
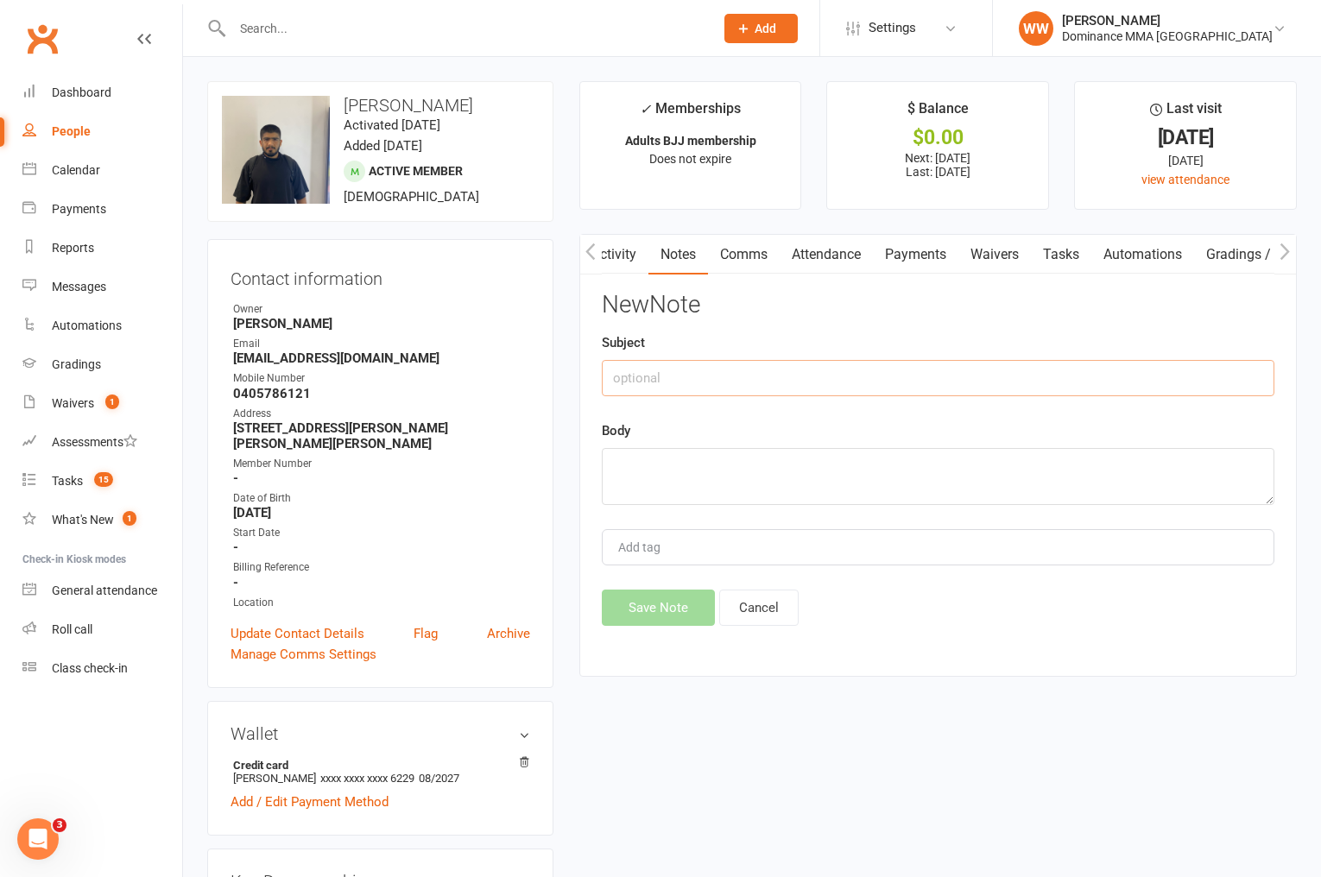
click at [724, 370] on input "text" at bounding box center [938, 378] width 673 height 36
click at [732, 461] on textarea at bounding box center [938, 476] width 673 height 57
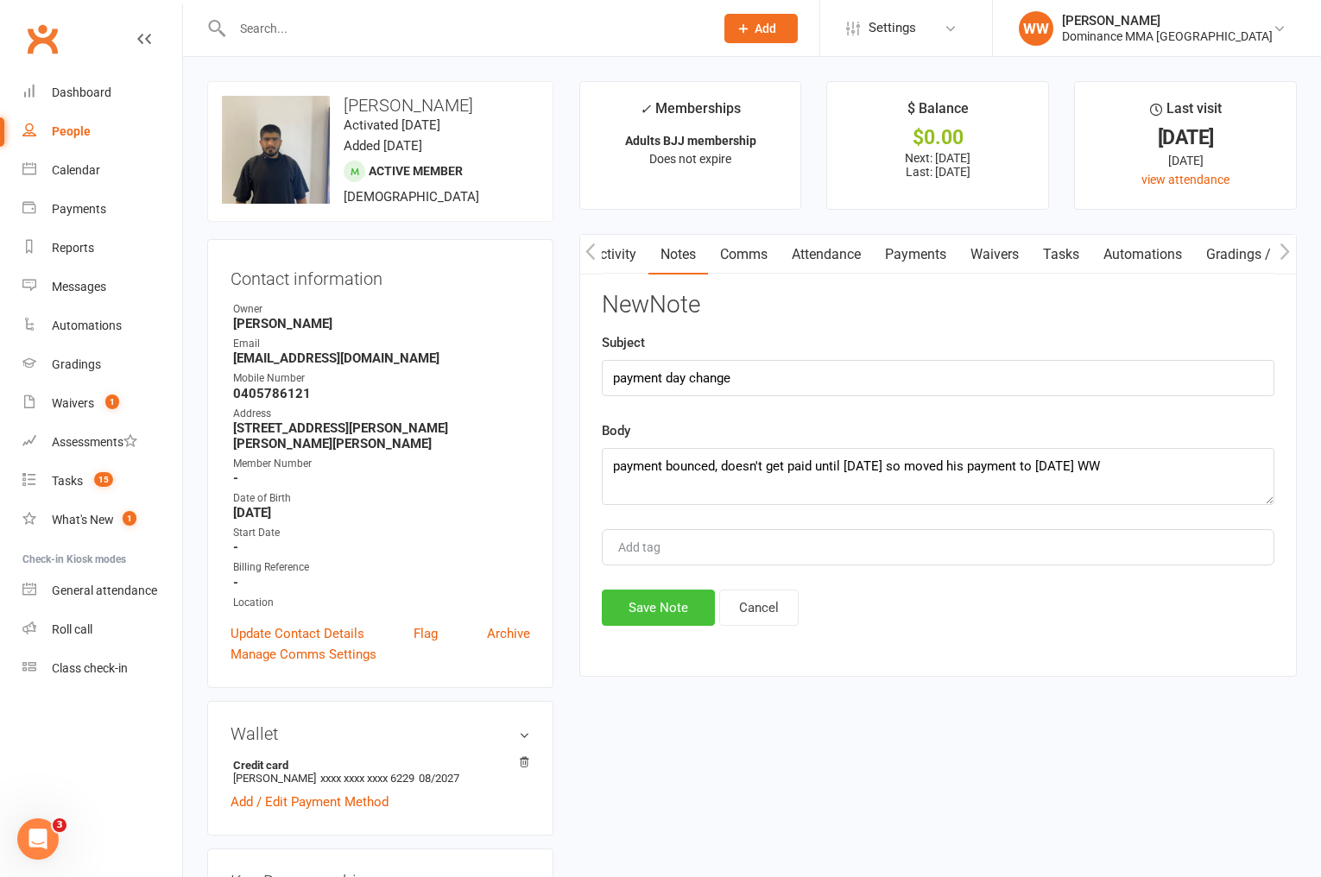
click at [671, 611] on button "Save Note" at bounding box center [658, 608] width 113 height 36
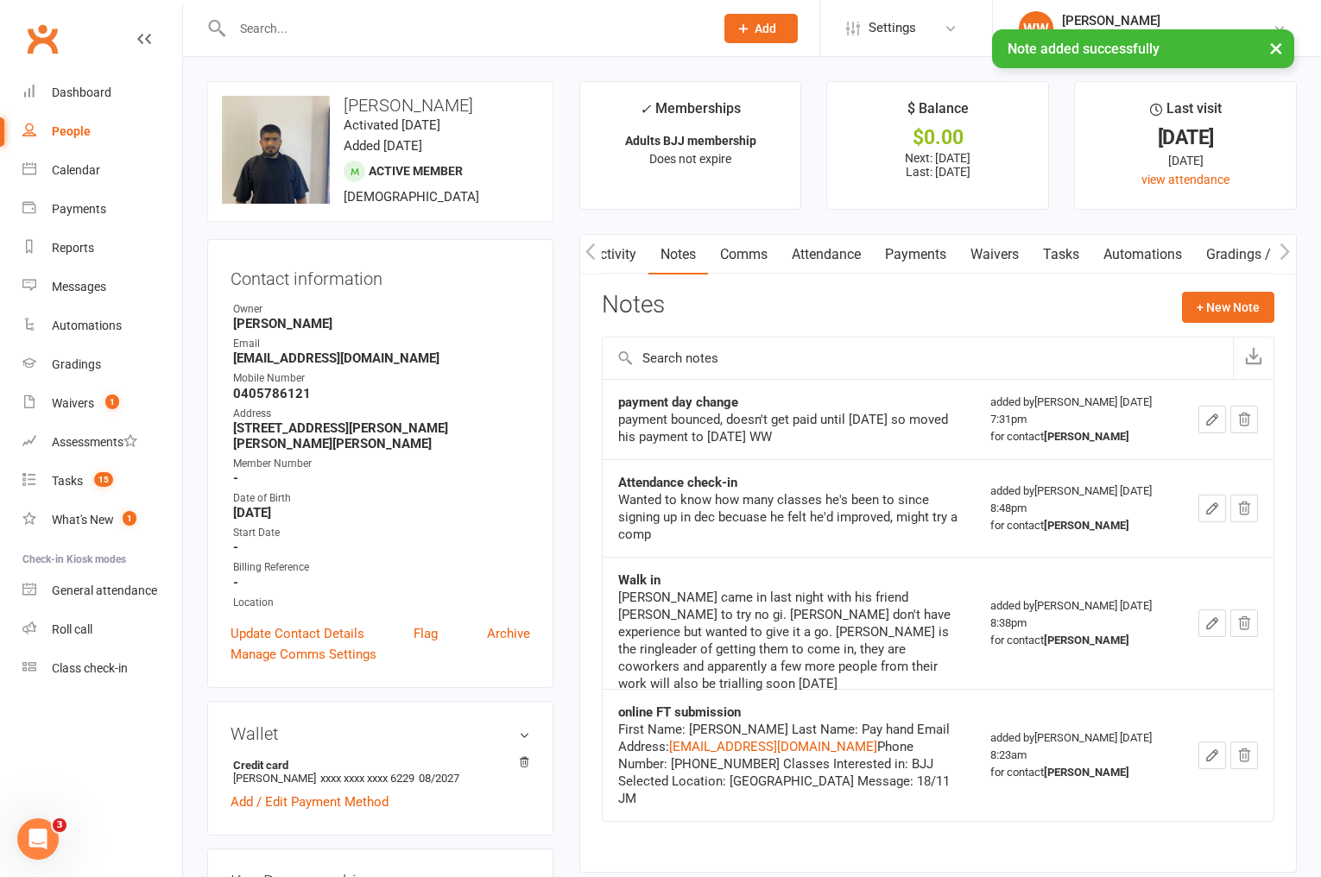
click at [281, 25] on input "text" at bounding box center [464, 28] width 475 height 24
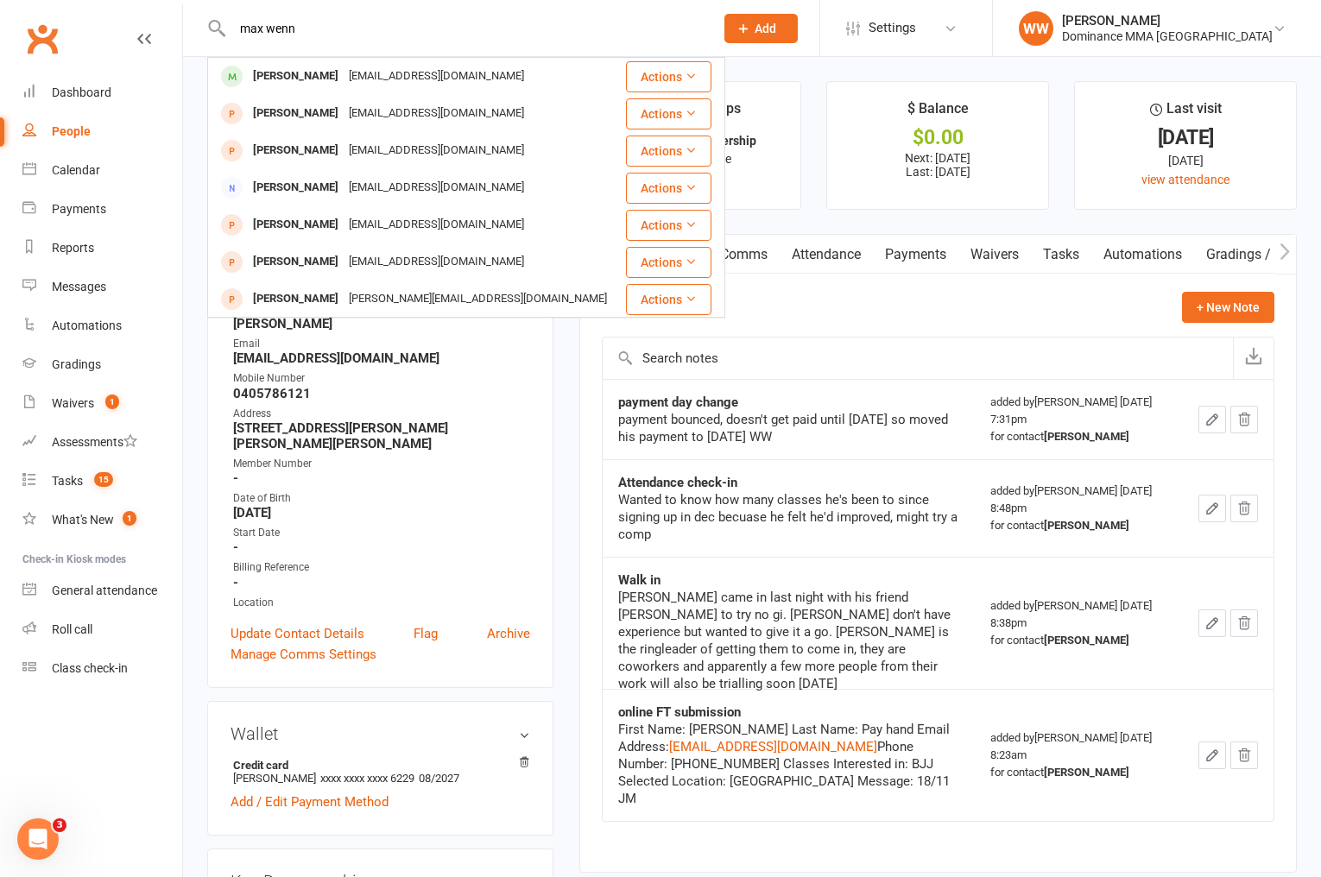
click at [344, 84] on div "maxwenn74@gmail.com" at bounding box center [437, 76] width 186 height 25
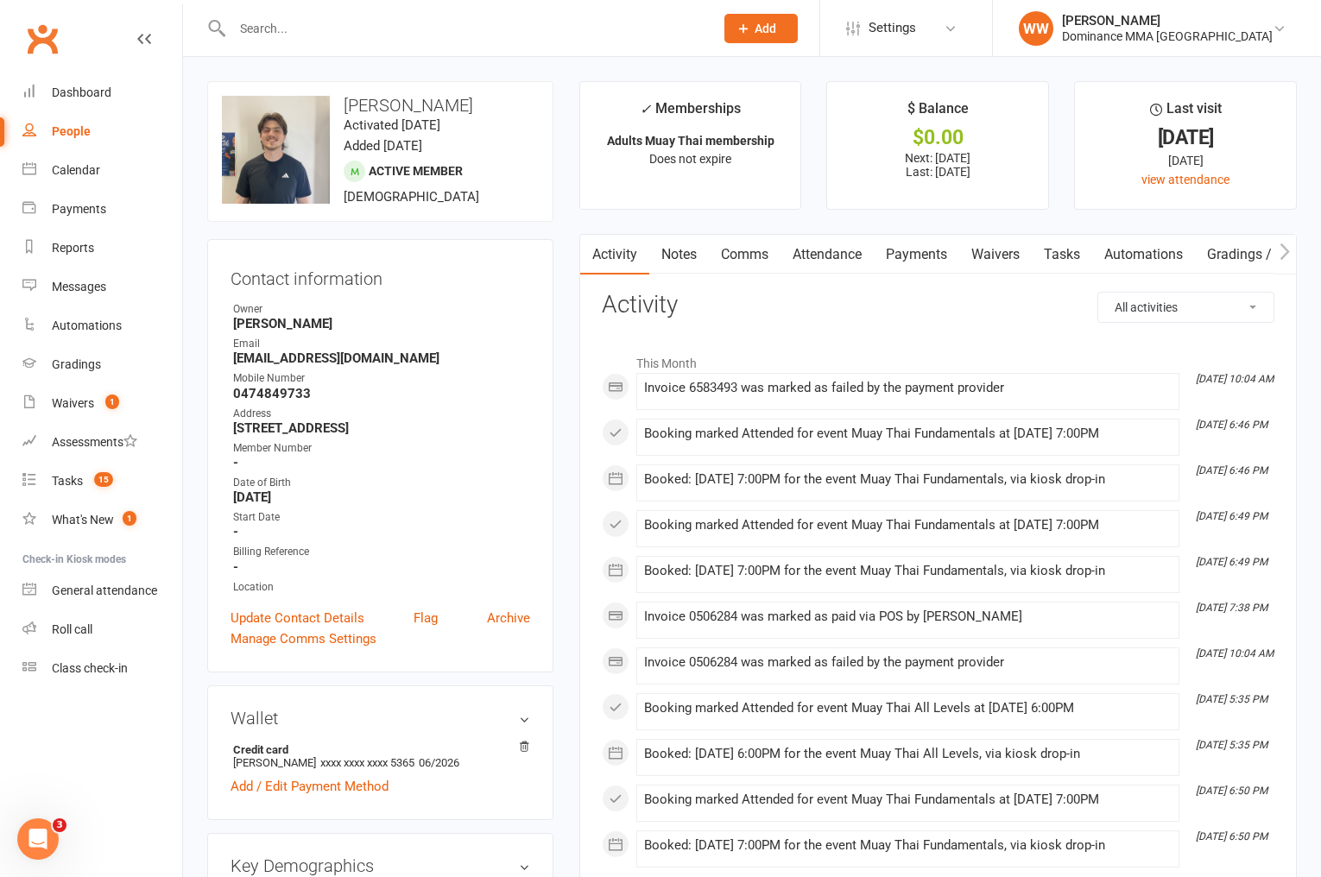
click at [928, 261] on link "Payments" at bounding box center [916, 255] width 85 height 40
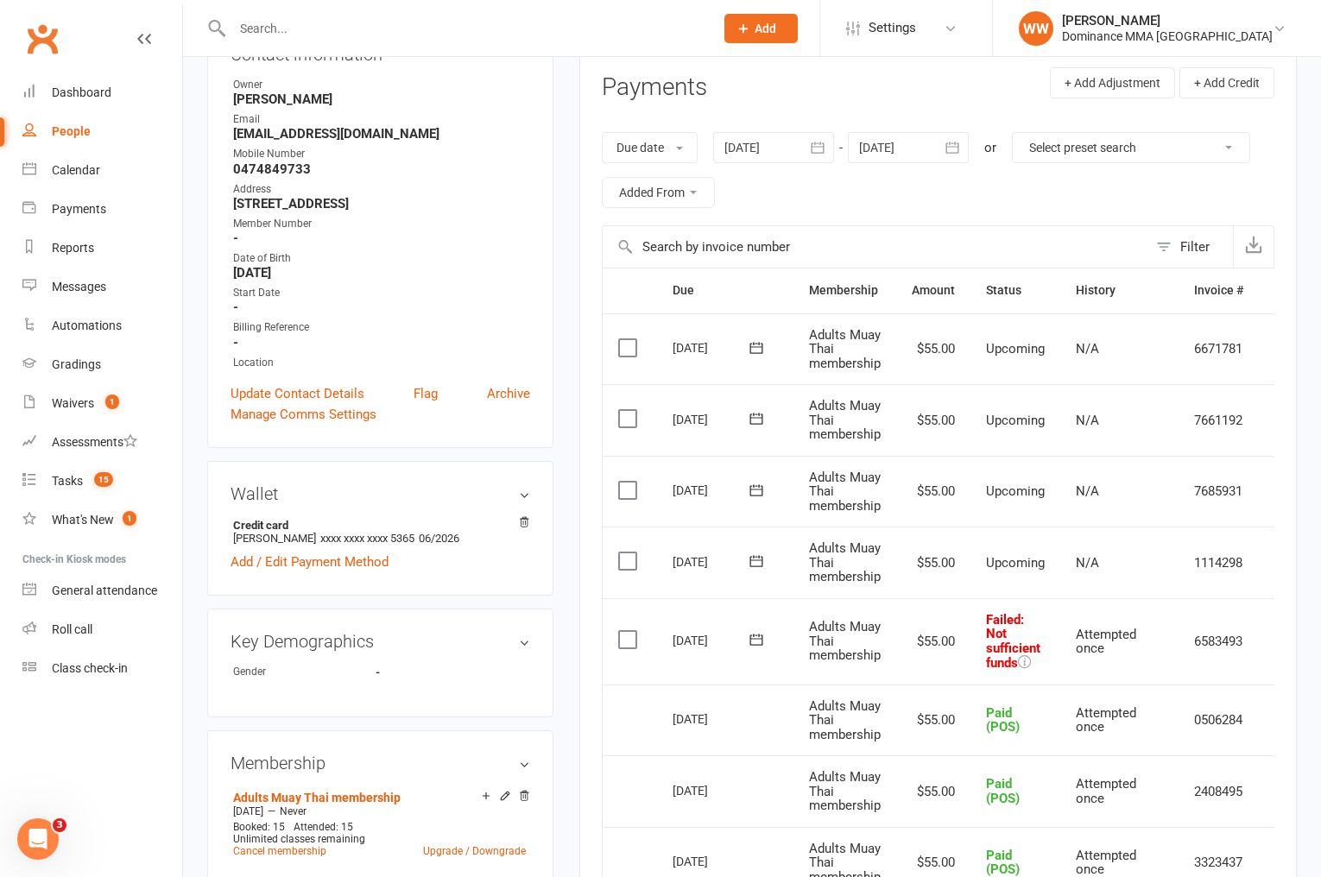
scroll to position [0, 41]
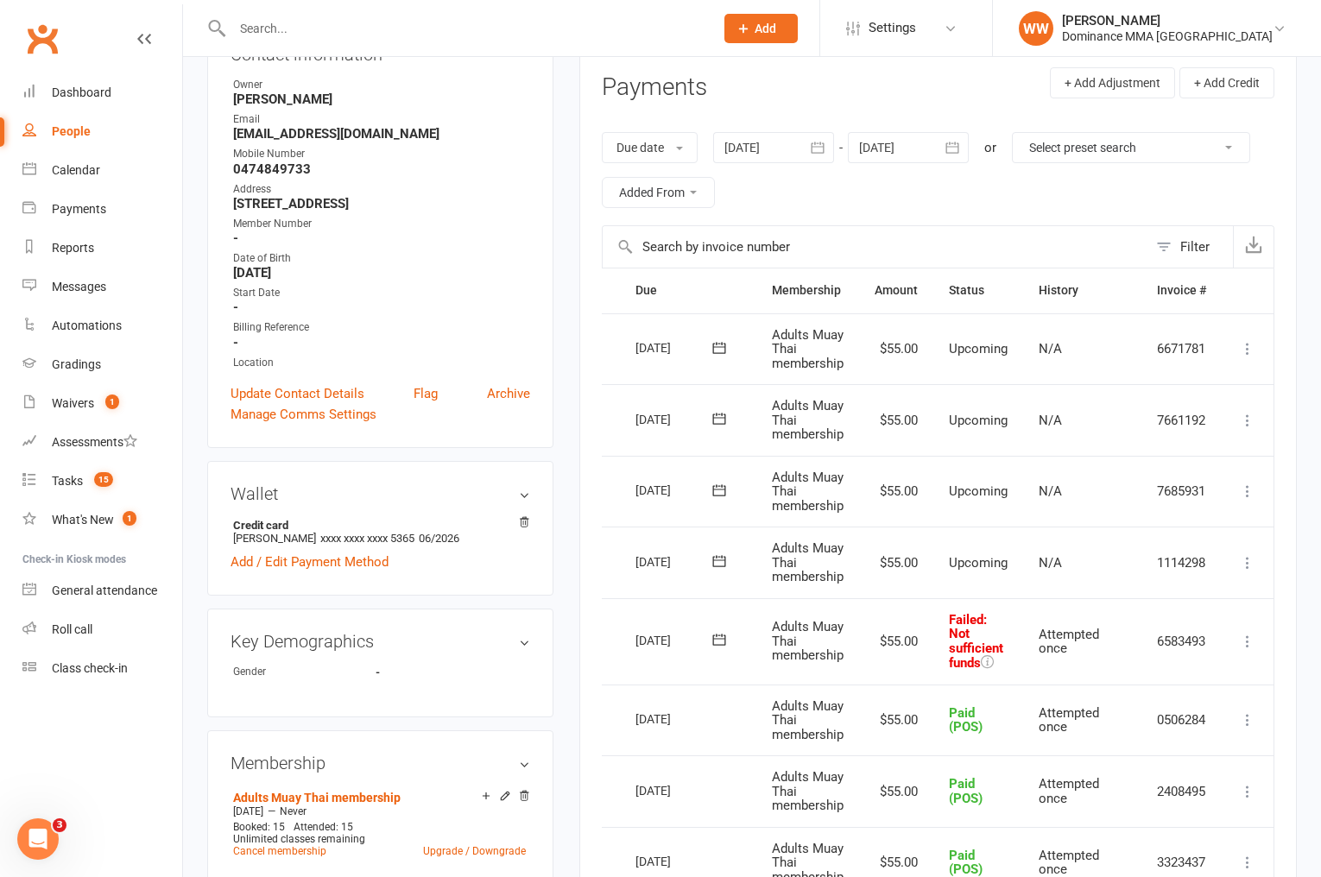
click at [1245, 643] on icon at bounding box center [1247, 641] width 17 height 17
click at [1128, 712] on link "Mark as Paid (POS)" at bounding box center [1171, 710] width 171 height 35
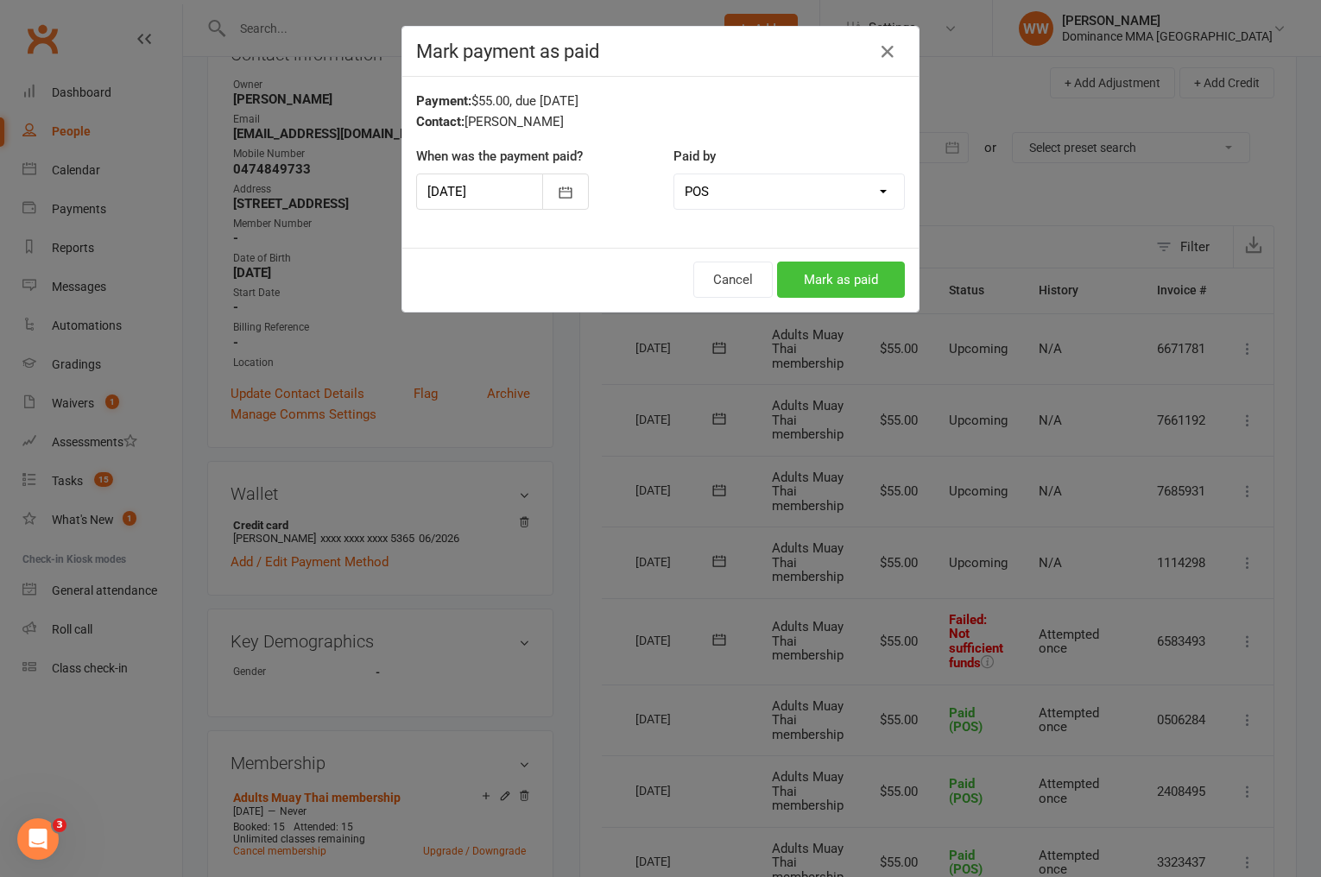
click at [873, 280] on button "Mark as paid" at bounding box center [841, 280] width 128 height 36
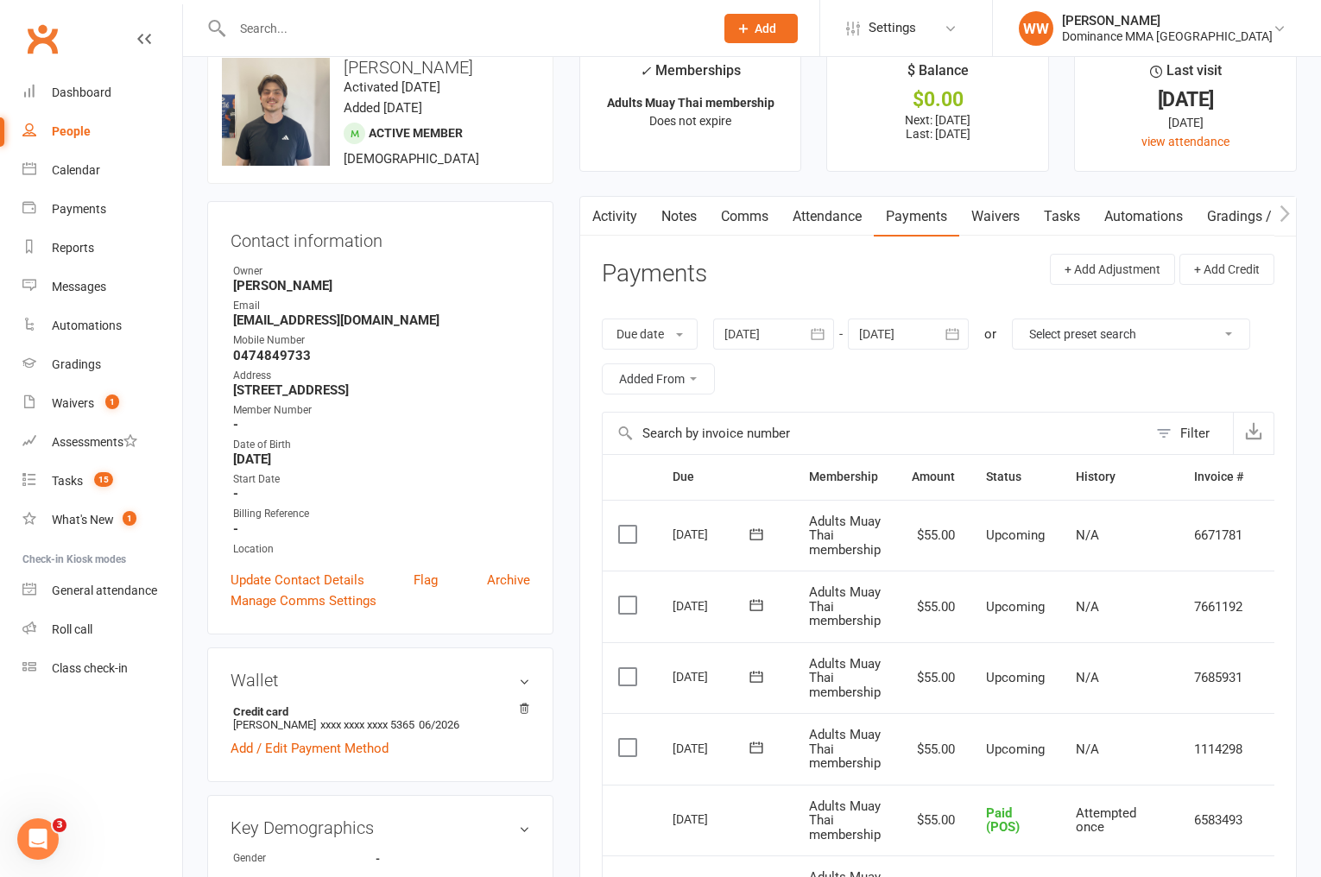
scroll to position [0, 0]
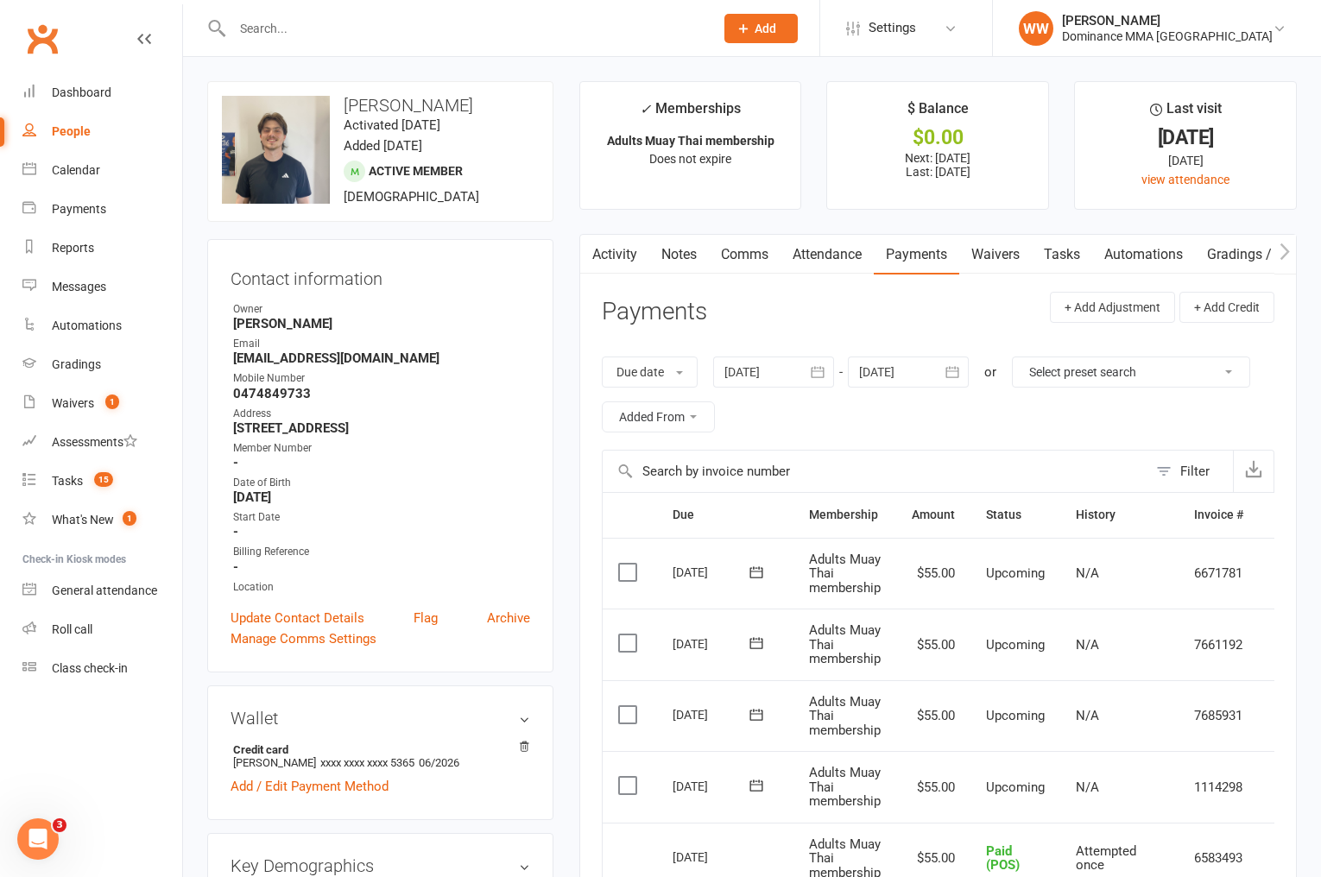
click at [681, 262] on link "Notes" at bounding box center [679, 255] width 60 height 40
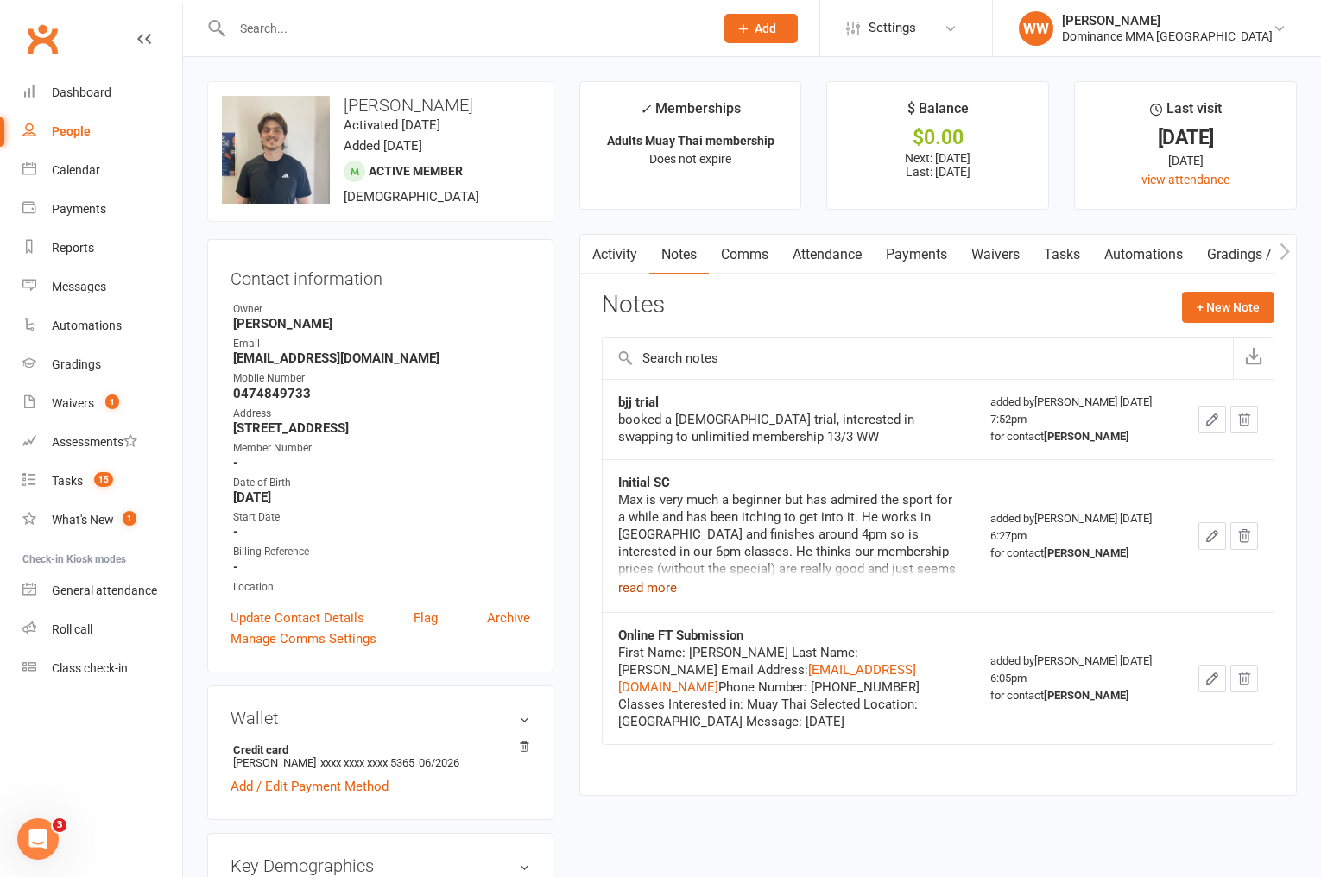
click at [660, 586] on button "read more" at bounding box center [647, 588] width 59 height 21
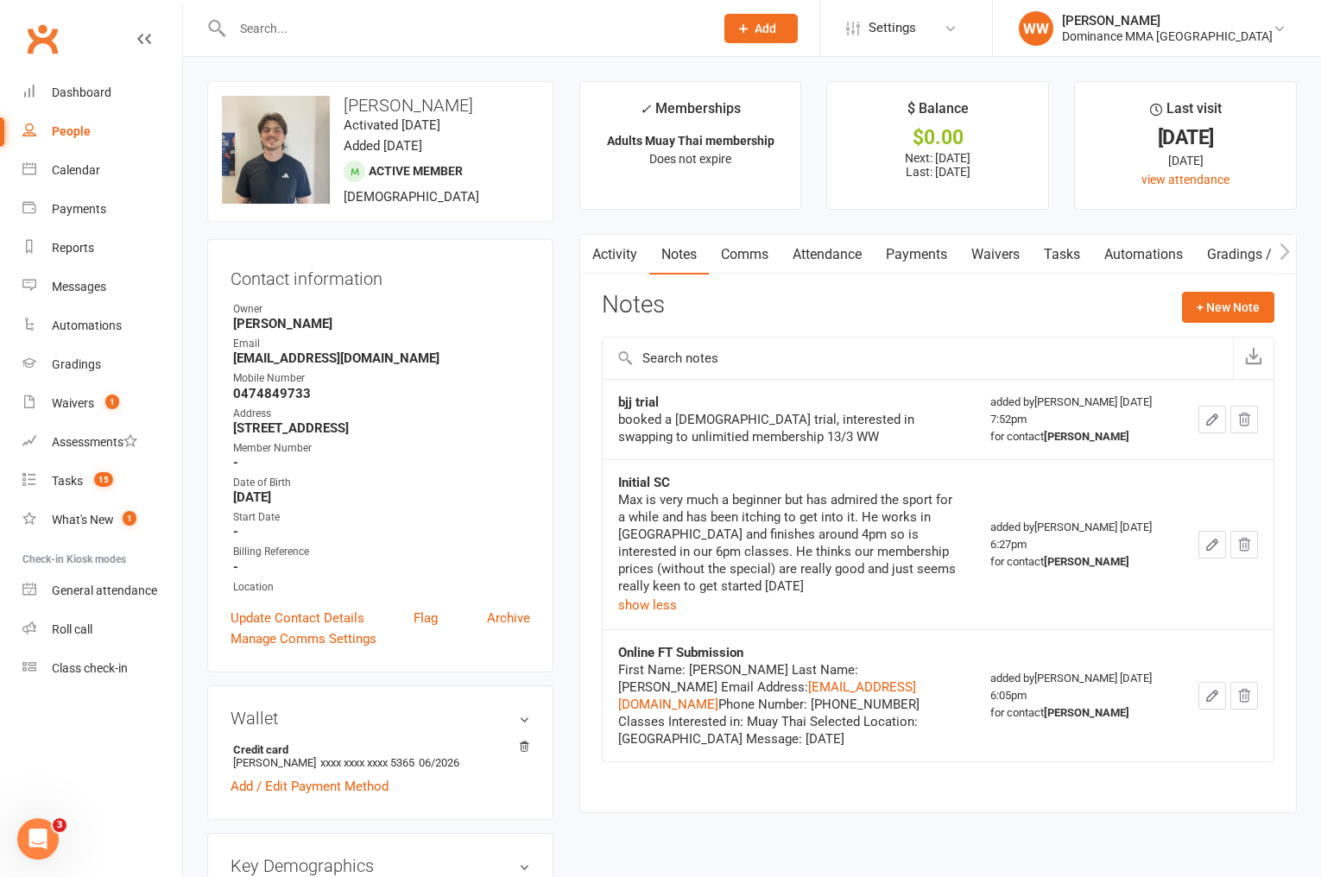
click at [579, 537] on div "Activity Notes Comms Attendance Payments Waivers Tasks Automations Gradings / P…" at bounding box center [938, 523] width 718 height 579
click at [63, 478] on div "Tasks" at bounding box center [67, 481] width 31 height 14
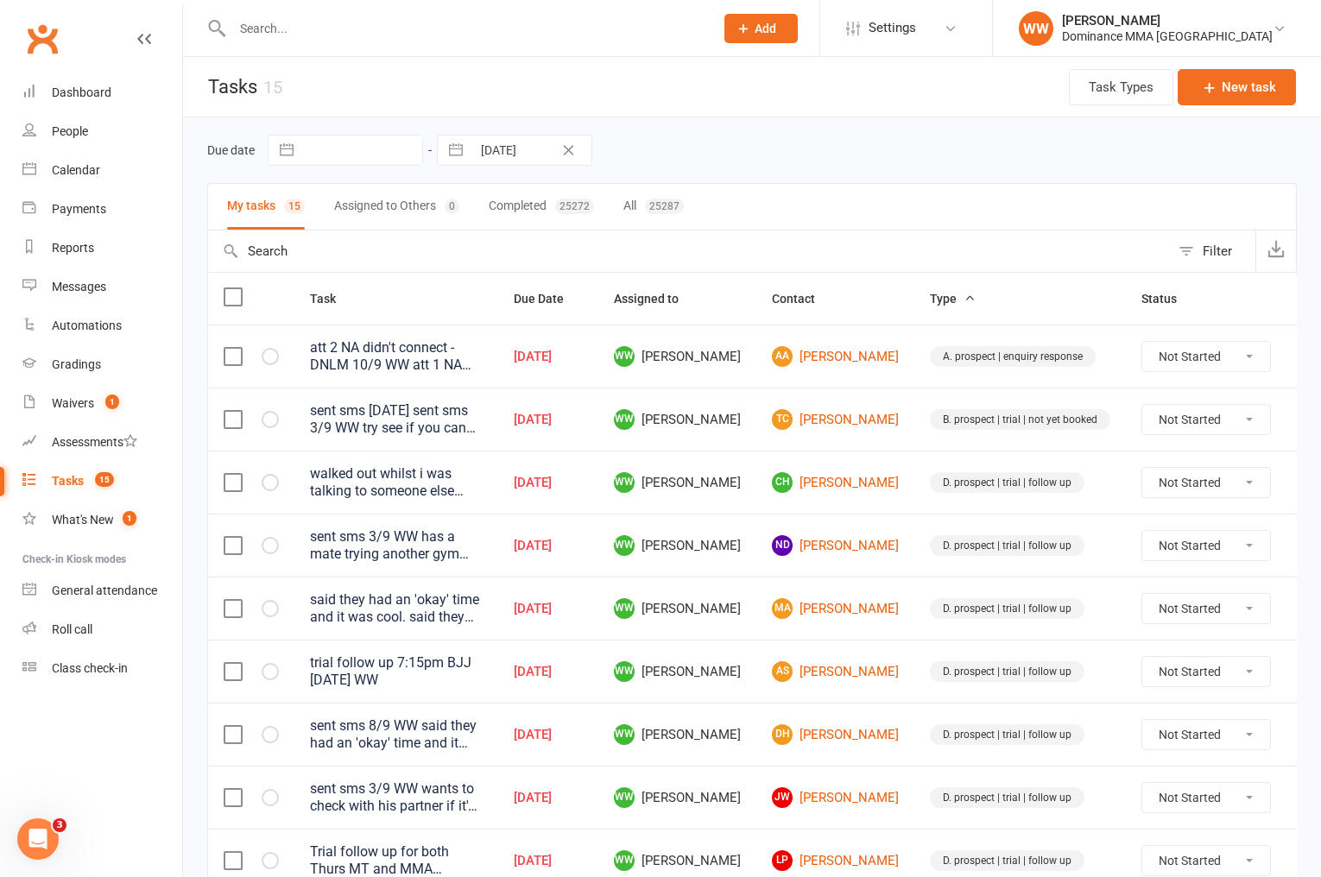
click at [915, 480] on td "D. prospect | trial | follow up" at bounding box center [1021, 482] width 212 height 63
click at [872, 465] on td "CH Charles Holbourne" at bounding box center [836, 482] width 158 height 63
click at [915, 464] on td "D. prospect | trial | follow up" at bounding box center [1021, 482] width 212 height 63
click at [915, 516] on td "D. prospect | trial | follow up" at bounding box center [1021, 545] width 212 height 63
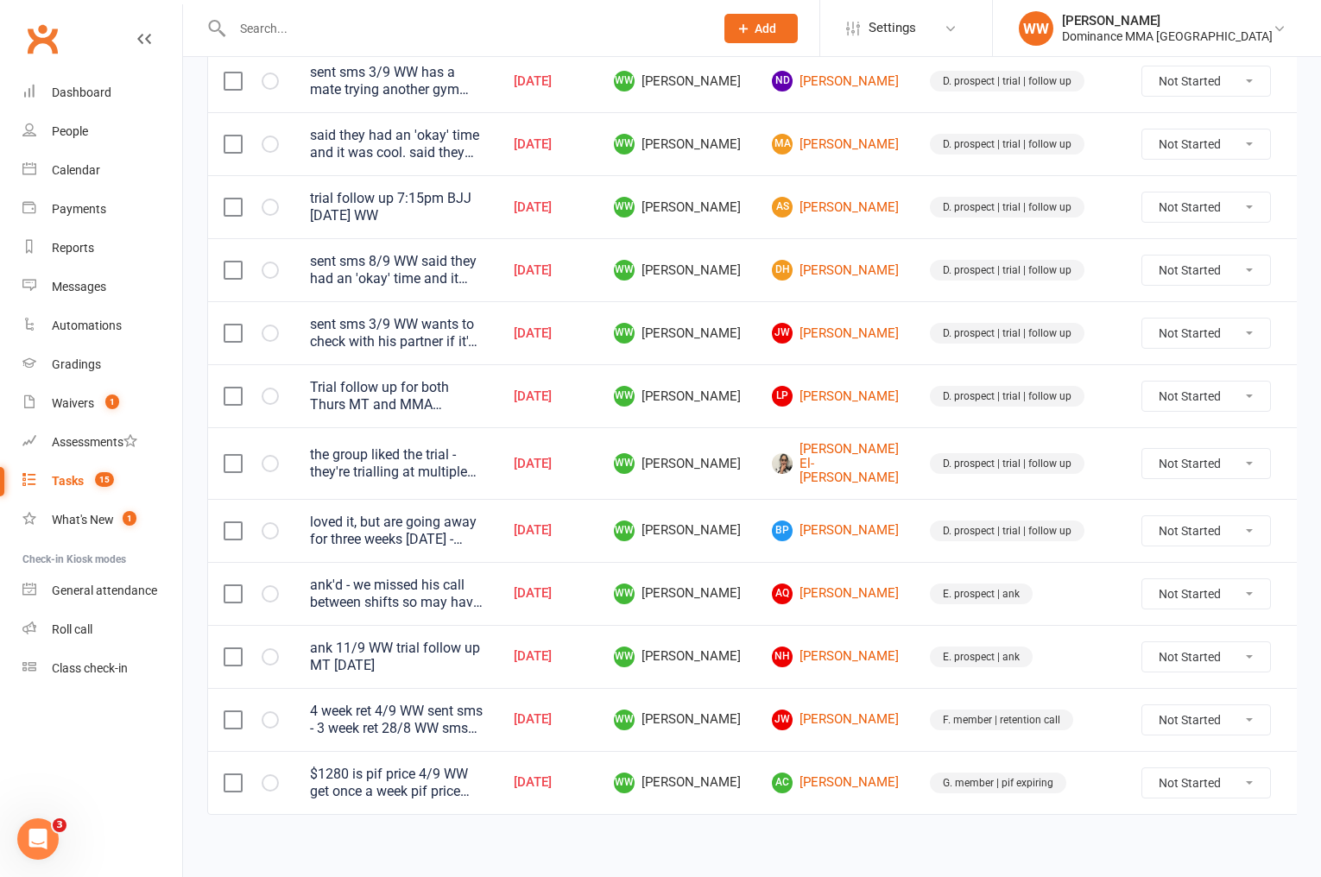
scroll to position [467, 0]
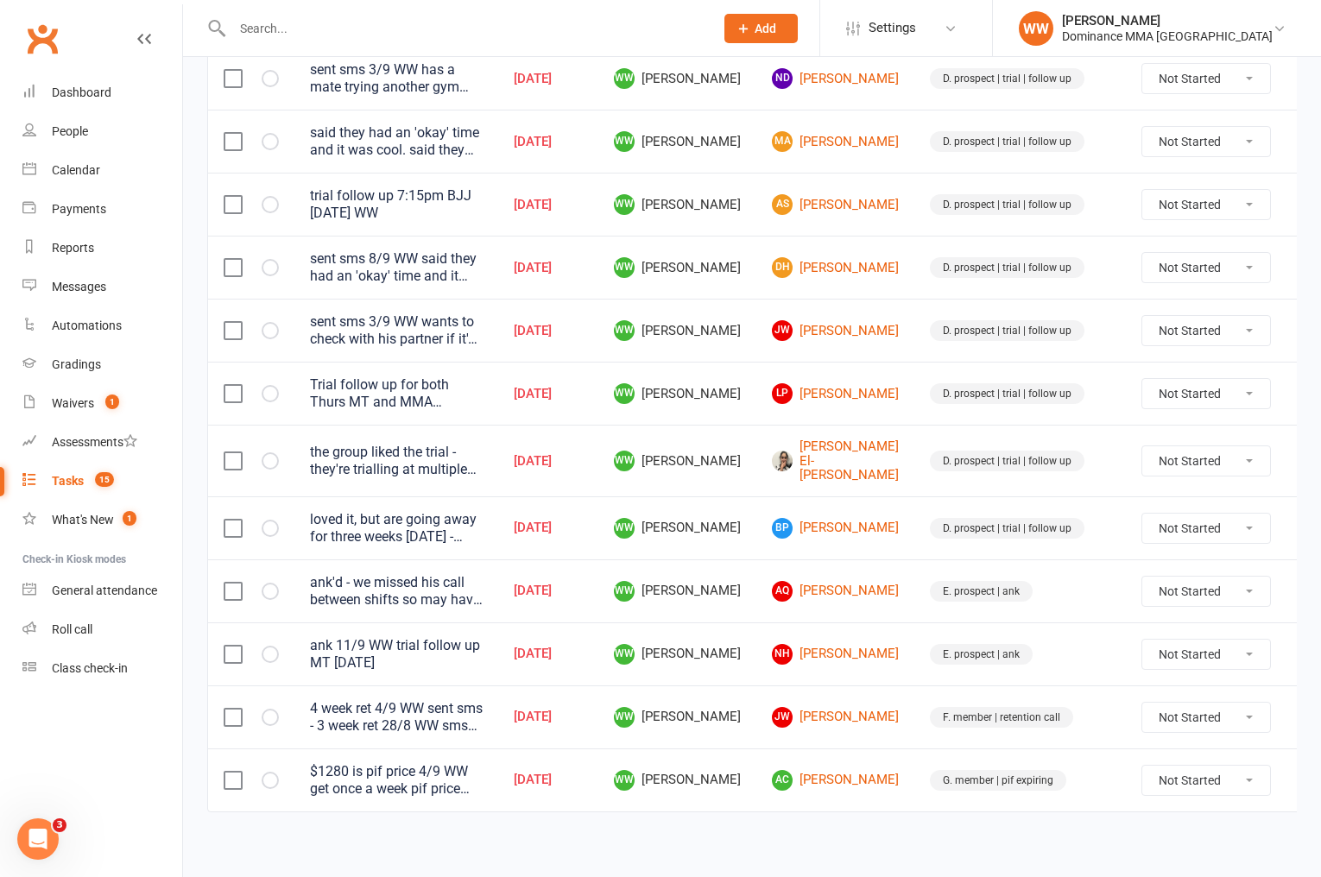
click at [1304, 463] on icon at bounding box center [1312, 461] width 17 height 17
click at [1143, 526] on link "Edit" at bounding box center [1194, 525] width 171 height 35
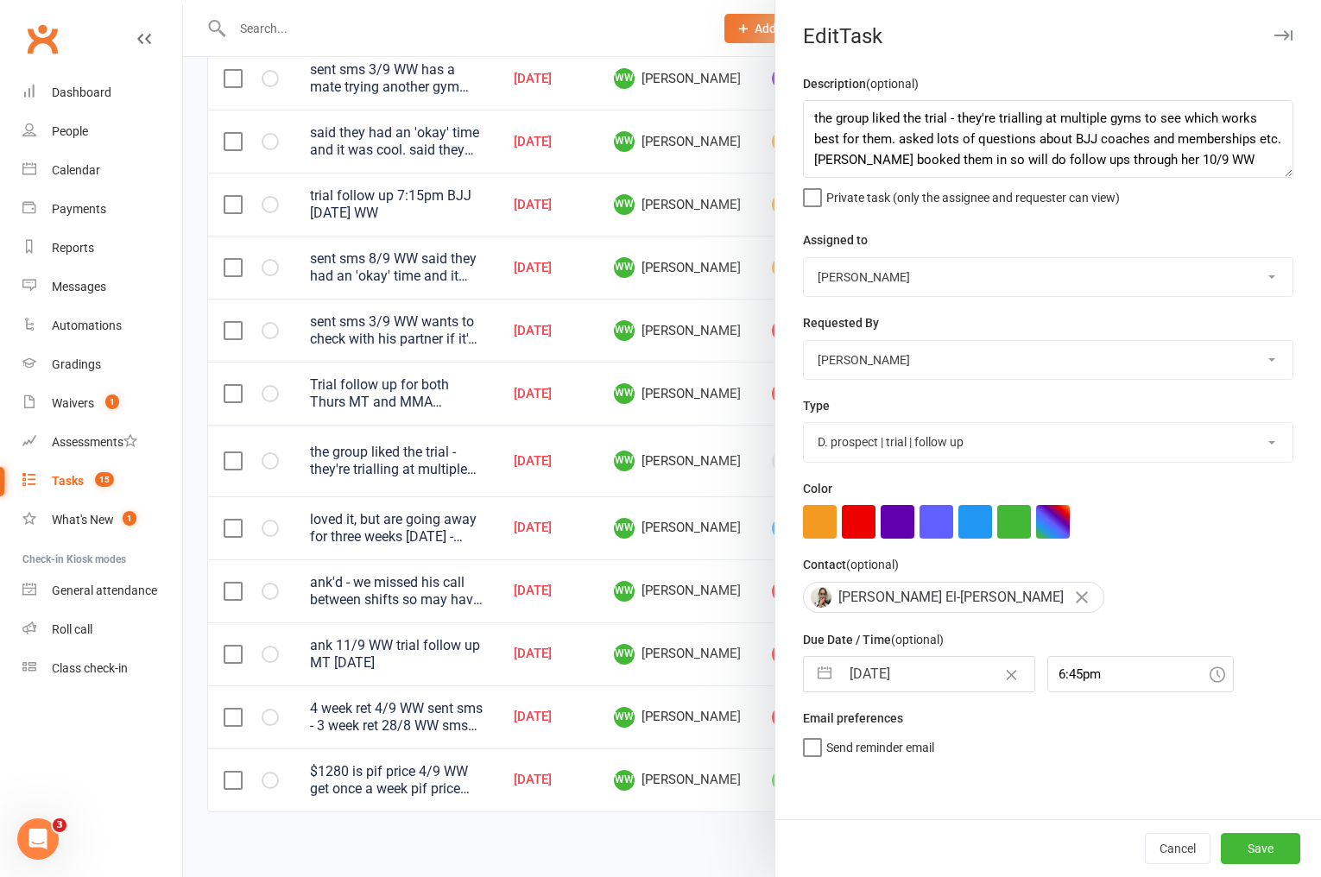
click at [887, 700] on div "Description (optional) the group liked the trial - they're trialling at multipl…" at bounding box center [1049, 446] width 546 height 746
click at [894, 686] on input "[DATE]" at bounding box center [937, 674] width 194 height 35
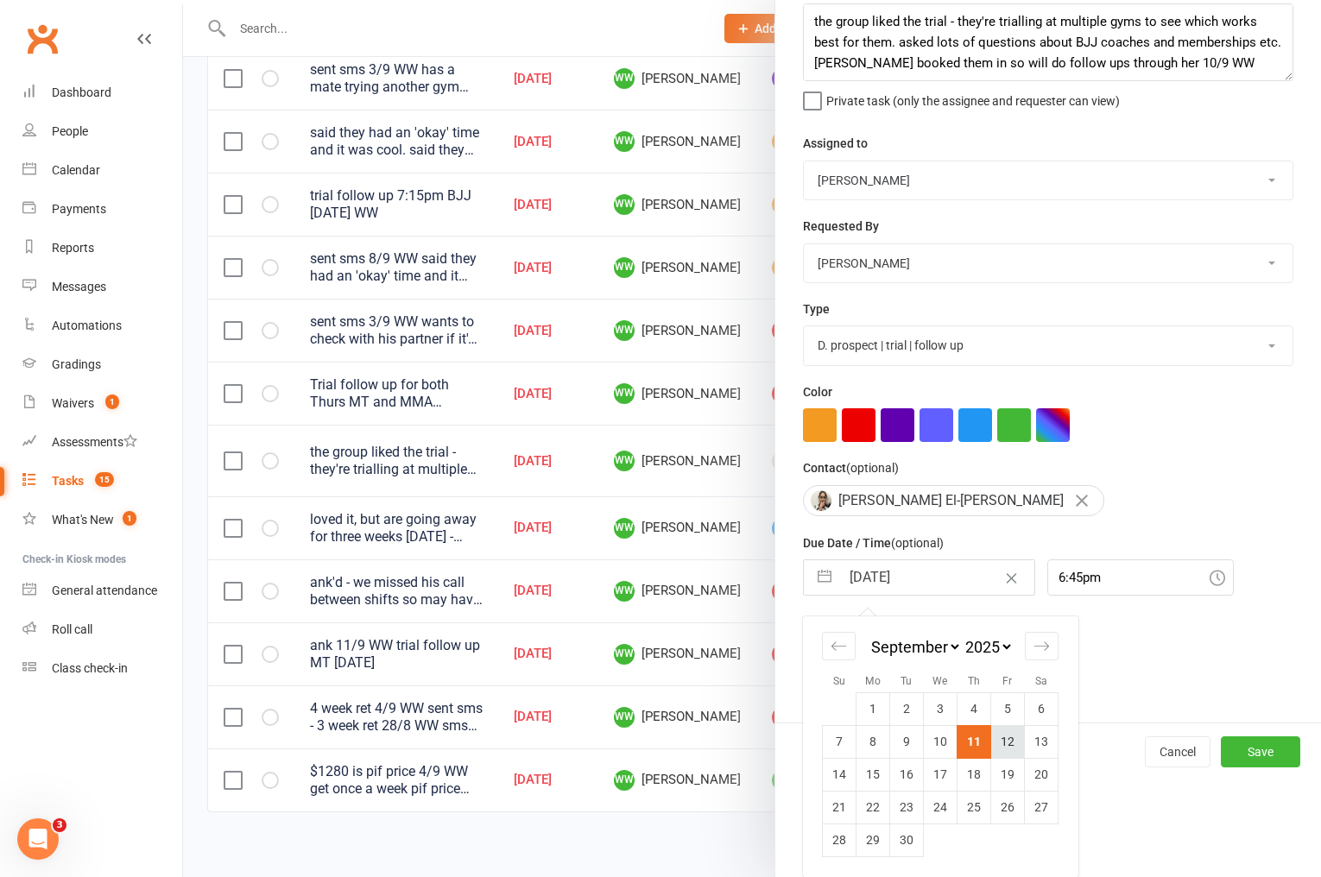
click at [1009, 737] on td "12" at bounding box center [1008, 741] width 34 height 33
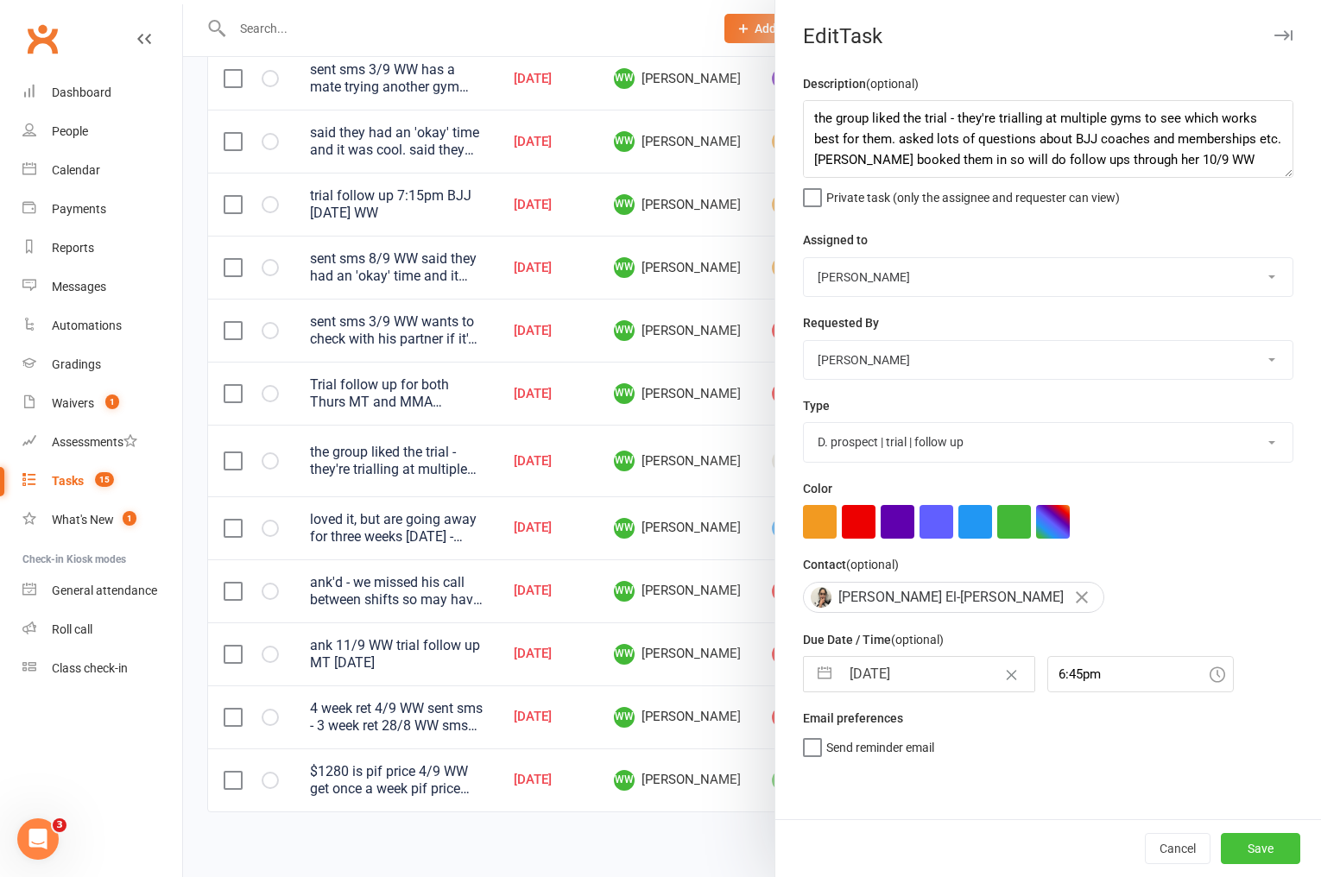
click at [1236, 836] on button "Save" at bounding box center [1260, 848] width 79 height 31
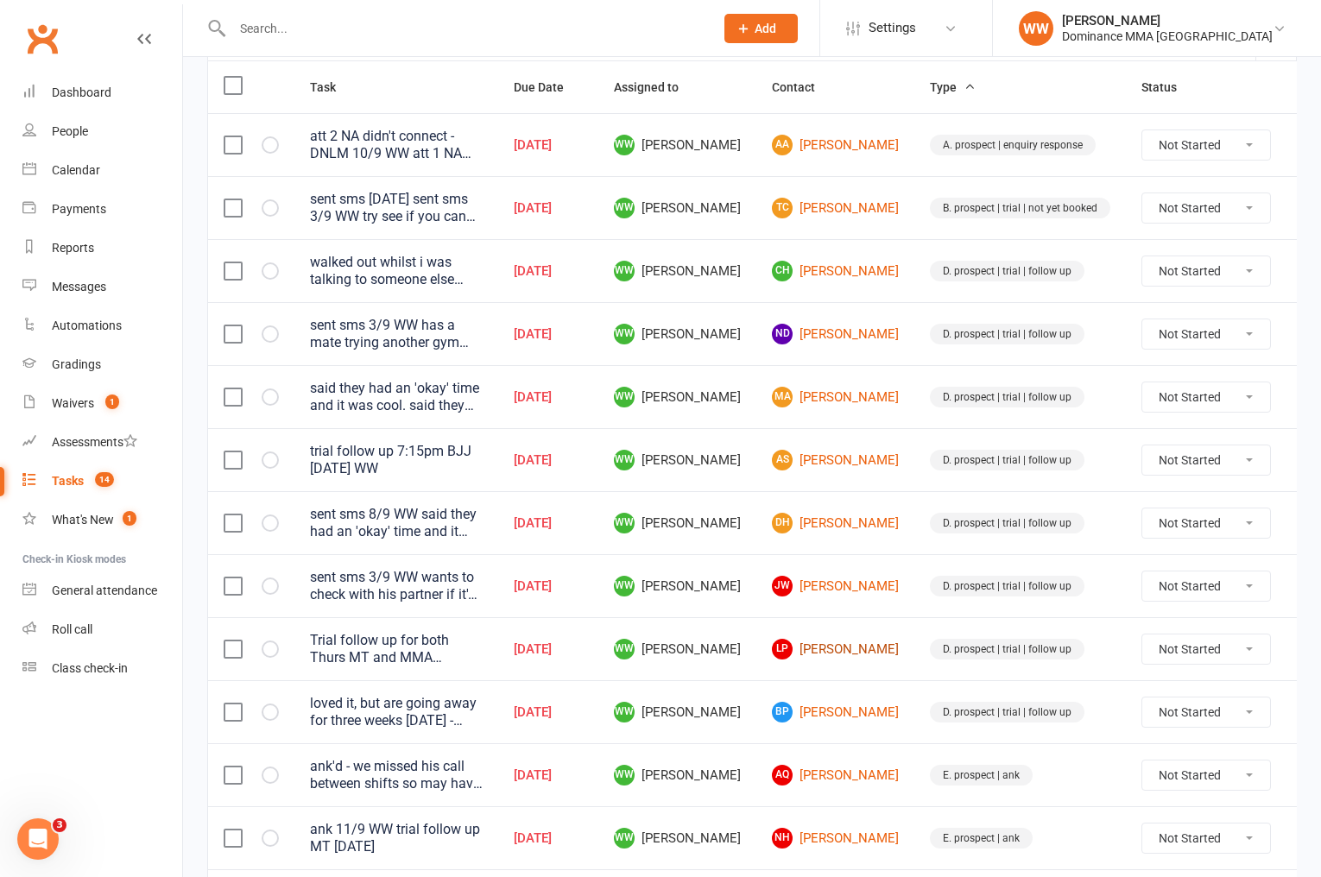
scroll to position [200, 0]
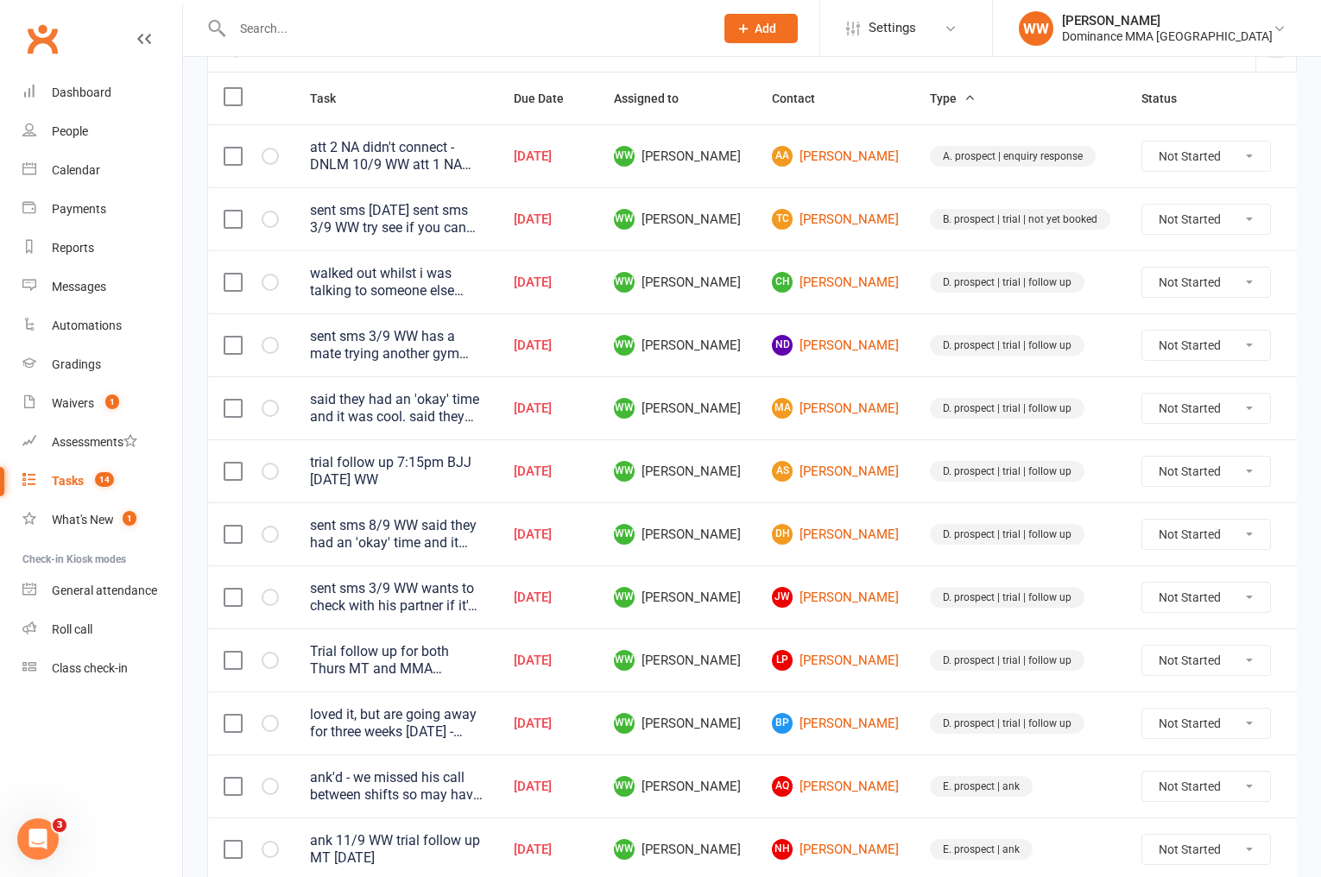
click at [1304, 599] on icon at bounding box center [1312, 597] width 17 height 17
click at [1150, 662] on link "Edit" at bounding box center [1194, 666] width 171 height 35
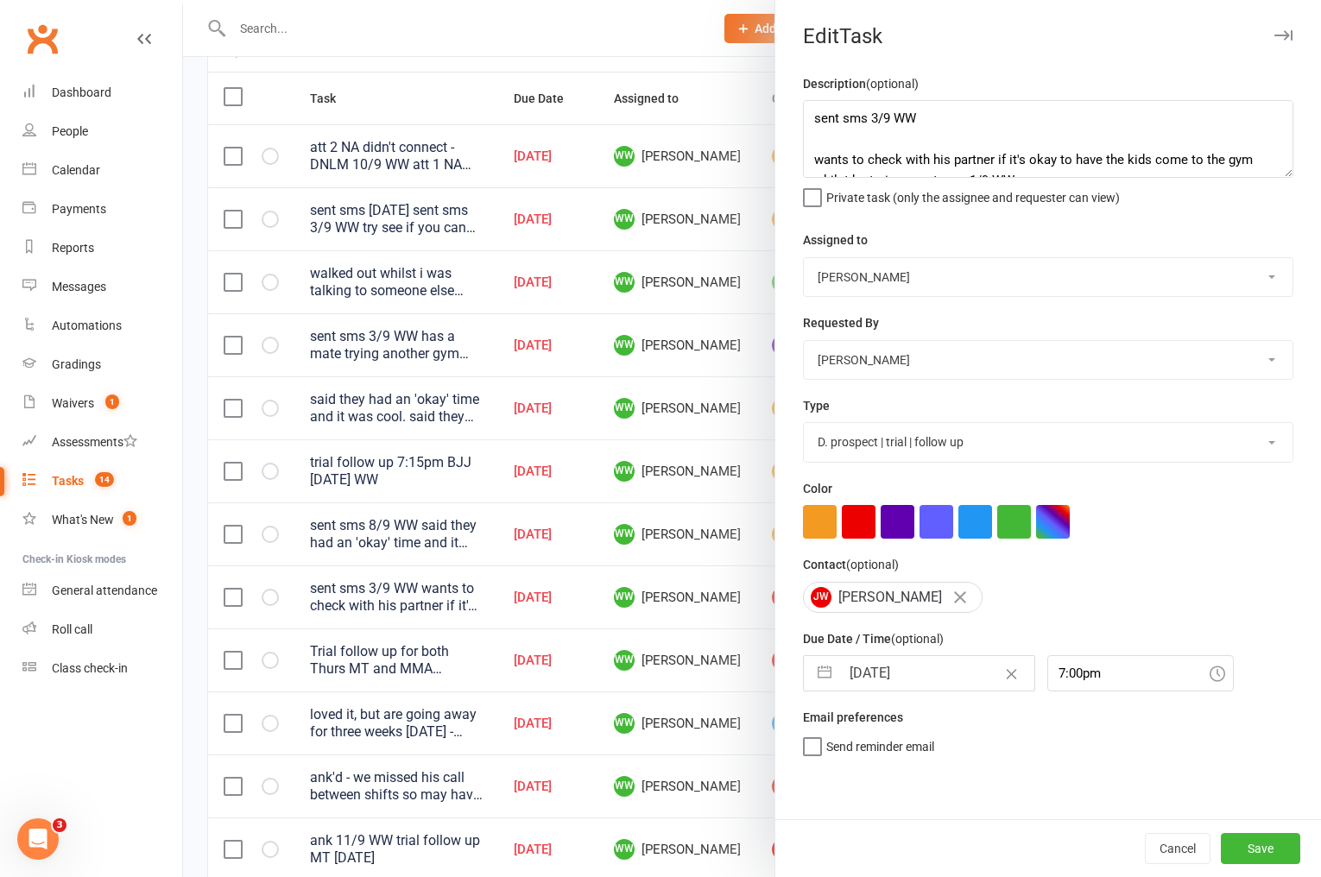
click at [890, 664] on input "[DATE]" at bounding box center [937, 673] width 194 height 35
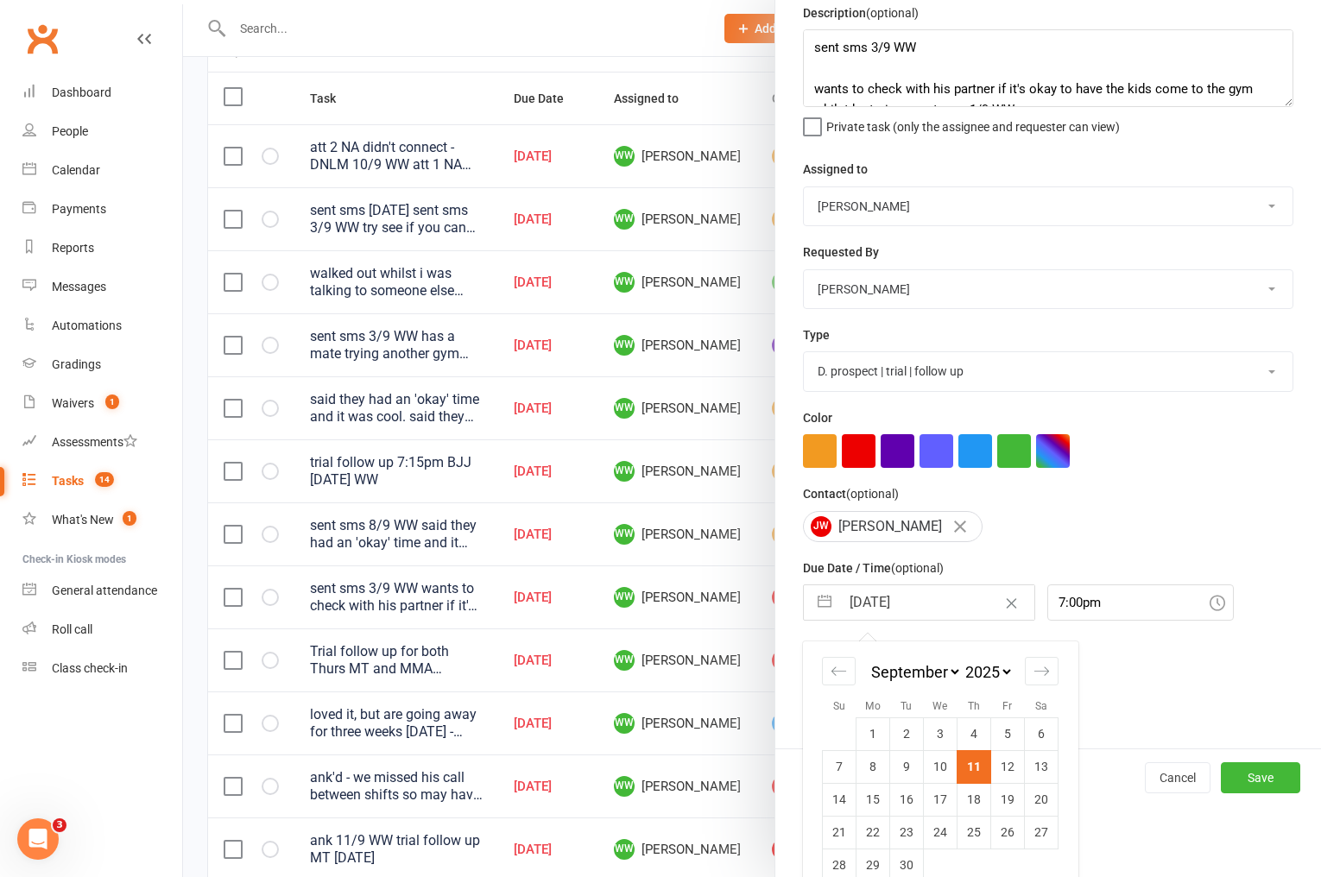
scroll to position [98, 0]
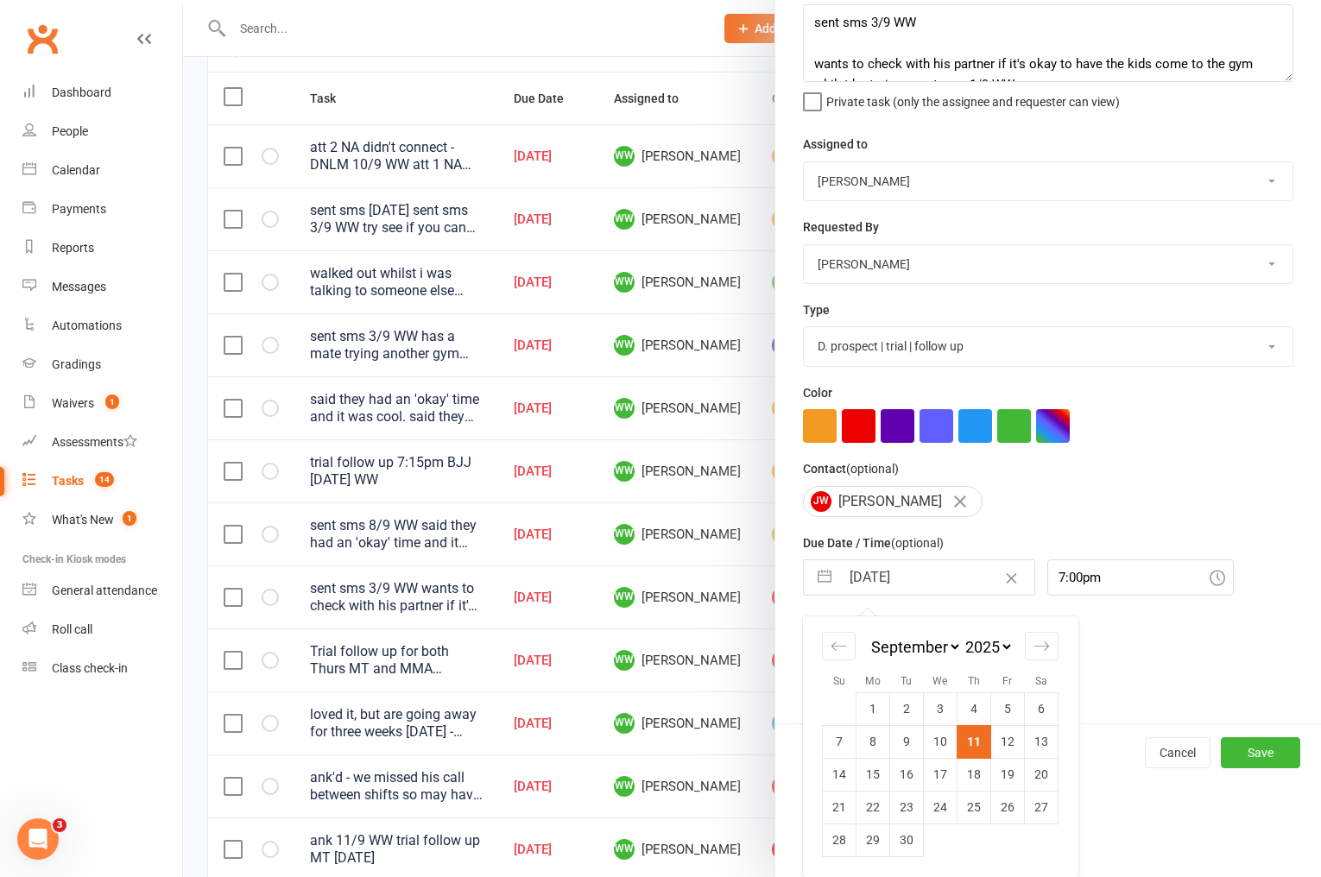
click at [1006, 743] on td "12" at bounding box center [1008, 741] width 34 height 33
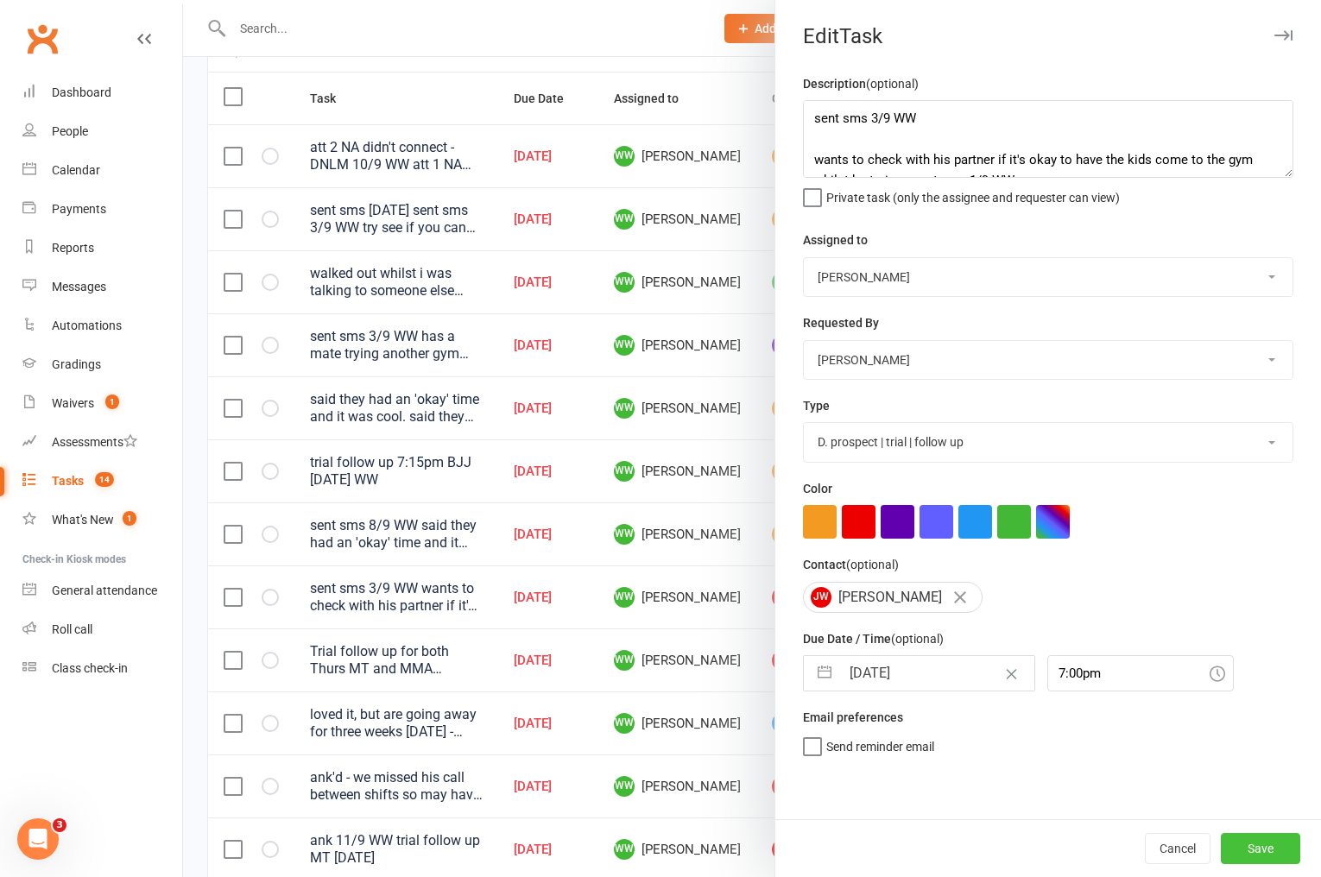
click at [1279, 841] on button "Save" at bounding box center [1260, 848] width 79 height 31
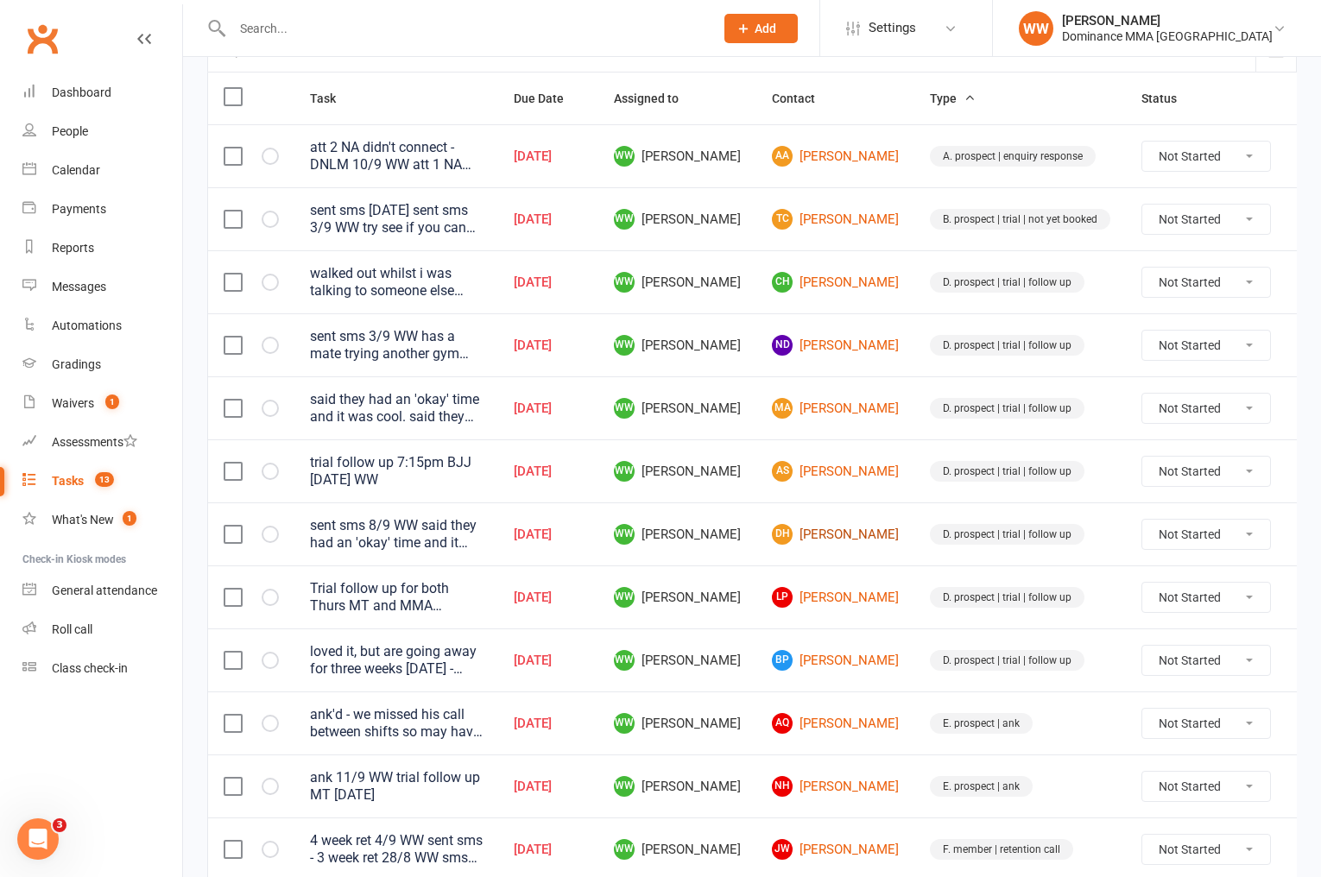
click at [811, 541] on link "DH Daniel Hawzi" at bounding box center [835, 534] width 127 height 21
click at [820, 406] on link "MA Mathew Afram" at bounding box center [835, 408] width 127 height 21
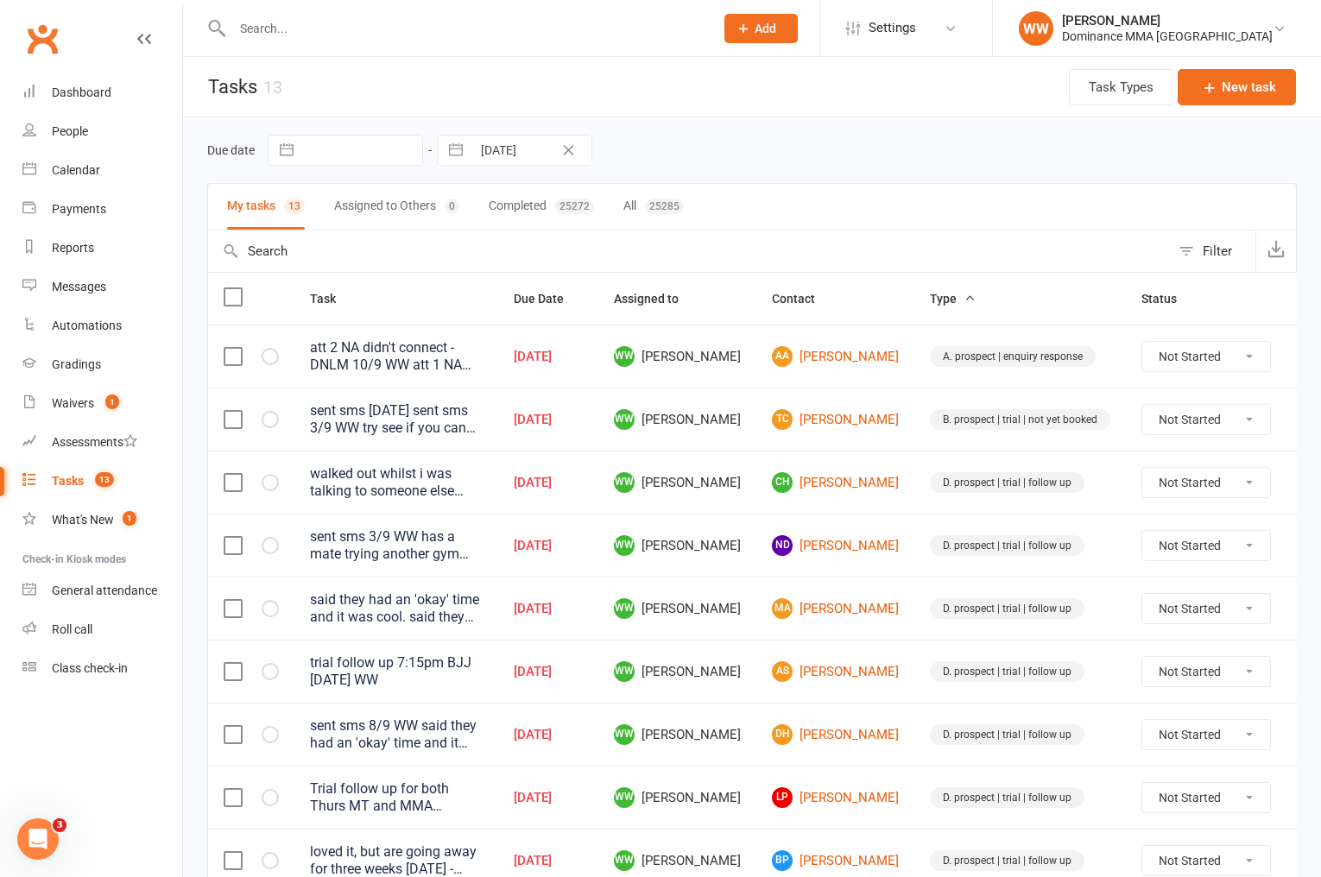
click at [1151, 485] on select "Not Started In Progress Waiting Complete" at bounding box center [1207, 482] width 128 height 29
click at [1143, 468] on select "Not Started In Progress Waiting Complete" at bounding box center [1207, 482] width 128 height 29
click at [915, 449] on td "B. prospect | trial | not yet booked" at bounding box center [1021, 419] width 212 height 63
click at [915, 453] on td "D. prospect | trial | follow up" at bounding box center [1021, 482] width 212 height 63
click at [757, 408] on td "WW [PERSON_NAME]" at bounding box center [677, 419] width 158 height 63
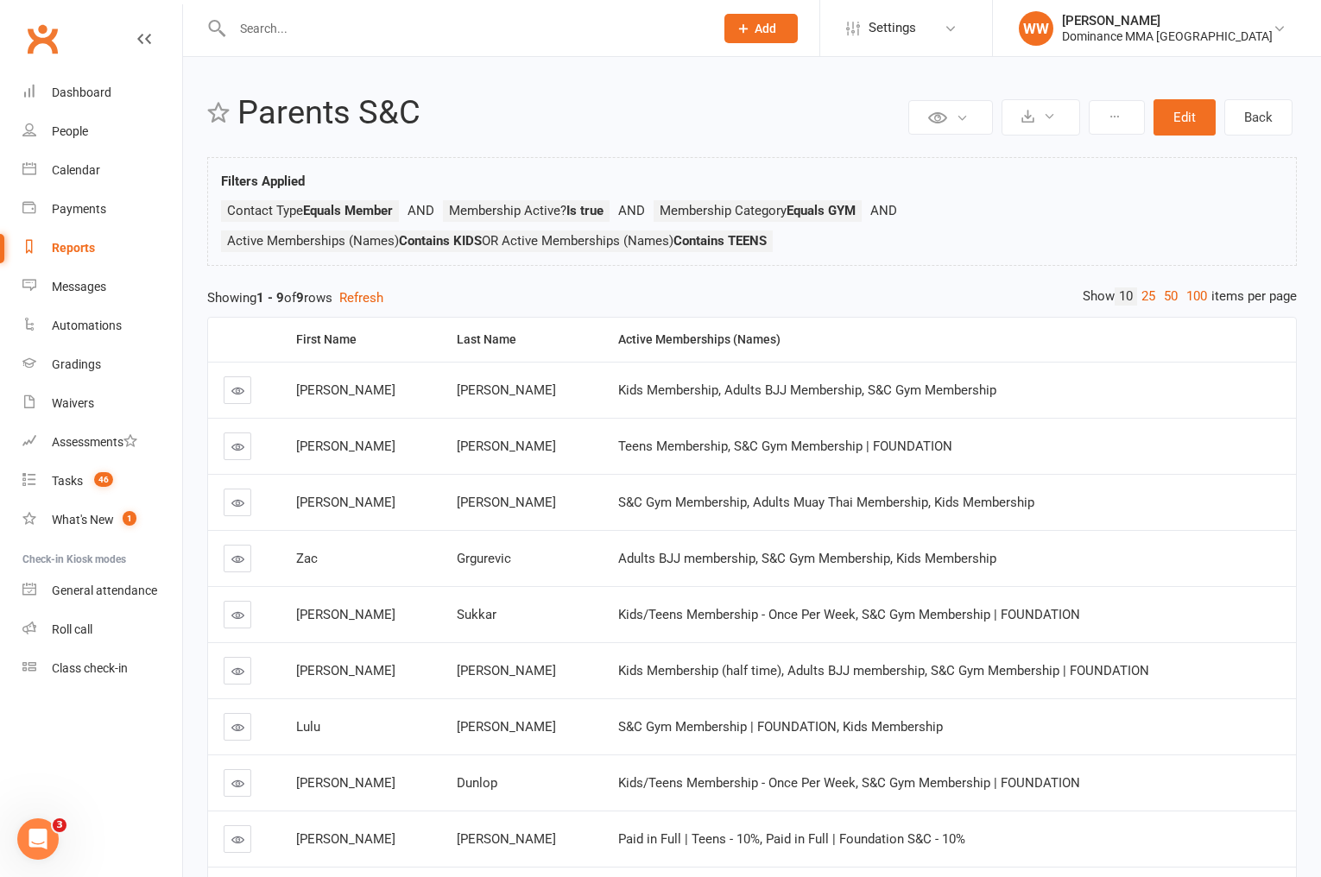
click at [946, 253] on ul "Contact Type Equals Member Membership Active? Is true Membership Category Equal…" at bounding box center [752, 230] width 1062 height 60
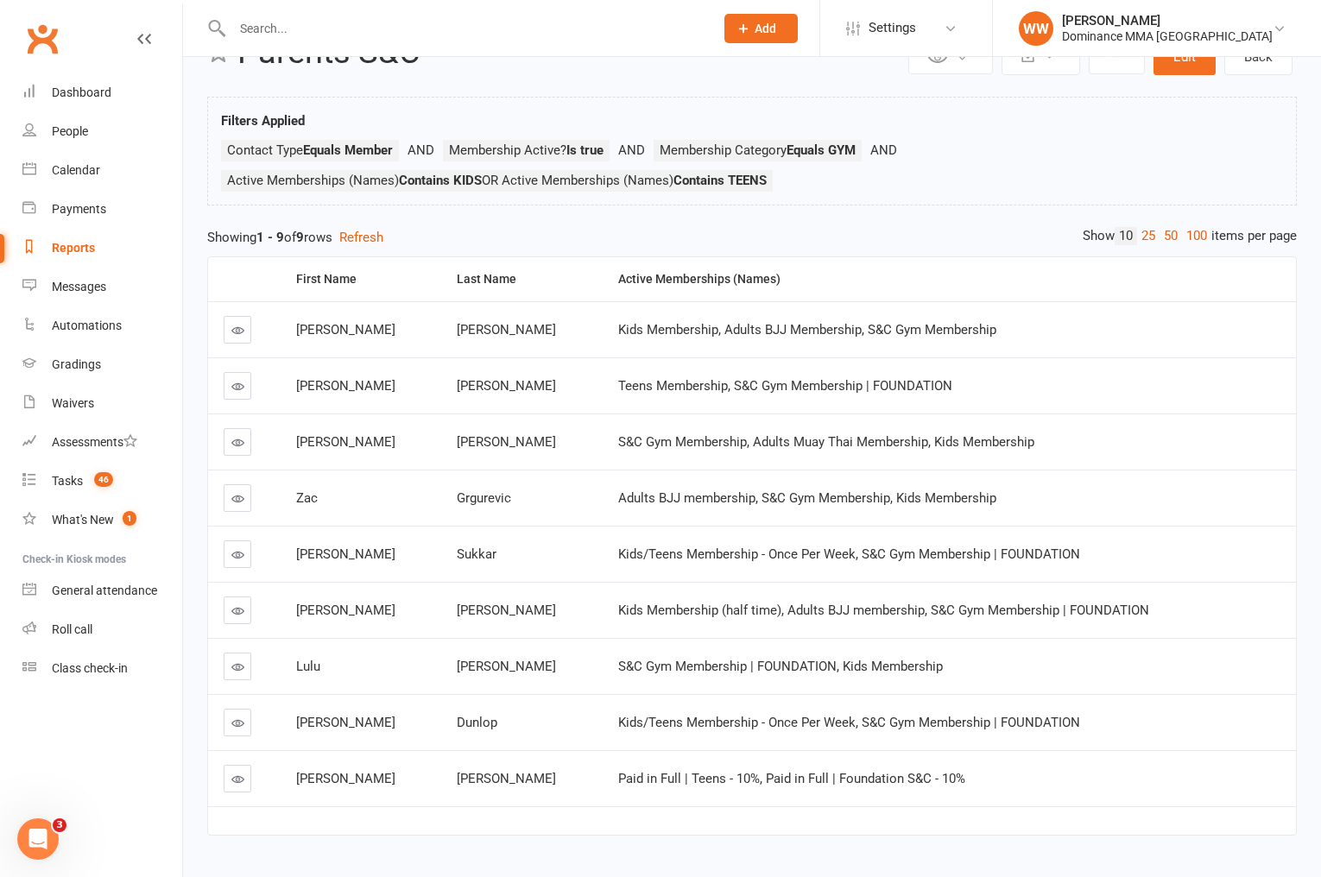
scroll to position [101, 0]
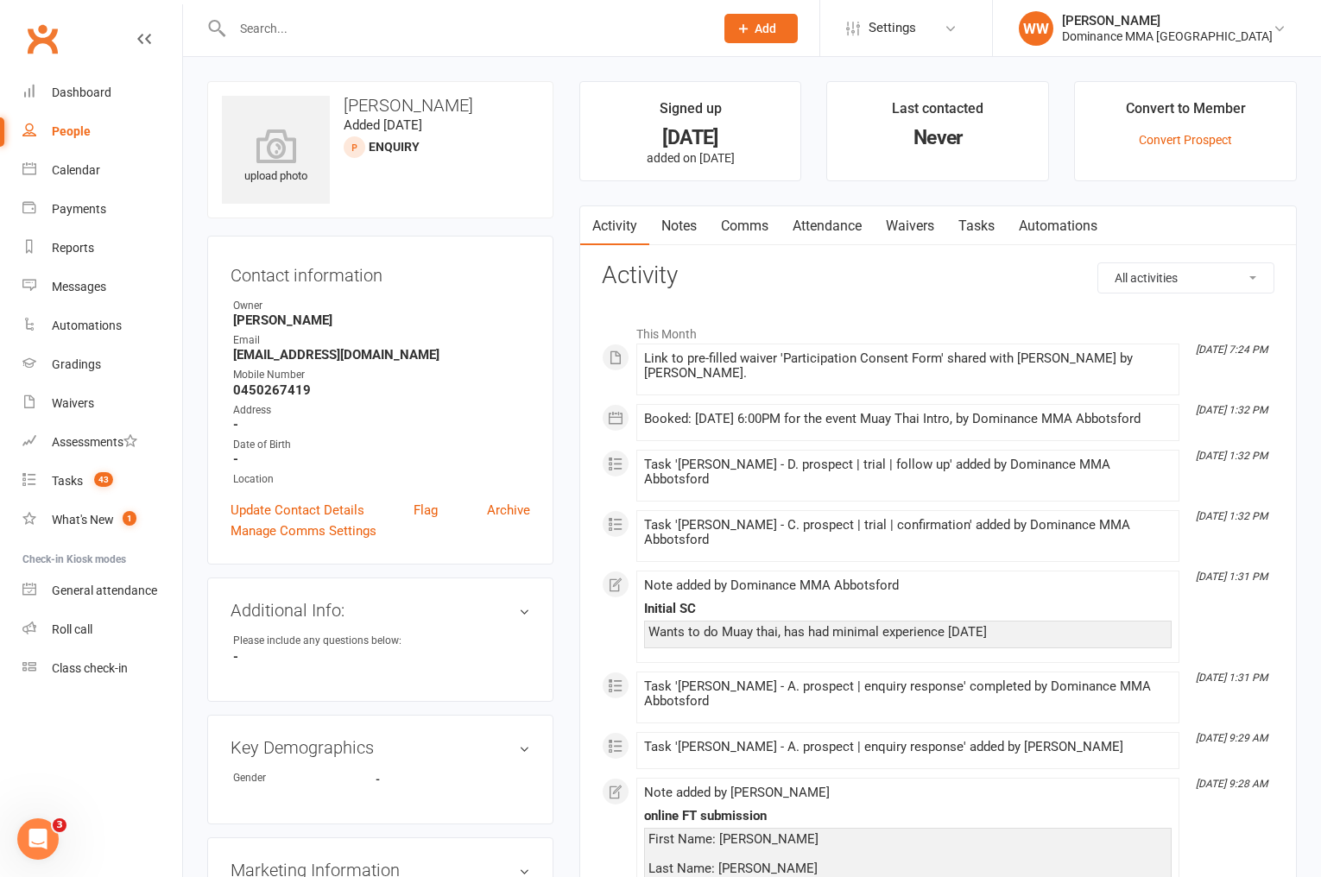
click at [905, 228] on link "Waivers" at bounding box center [910, 226] width 73 height 40
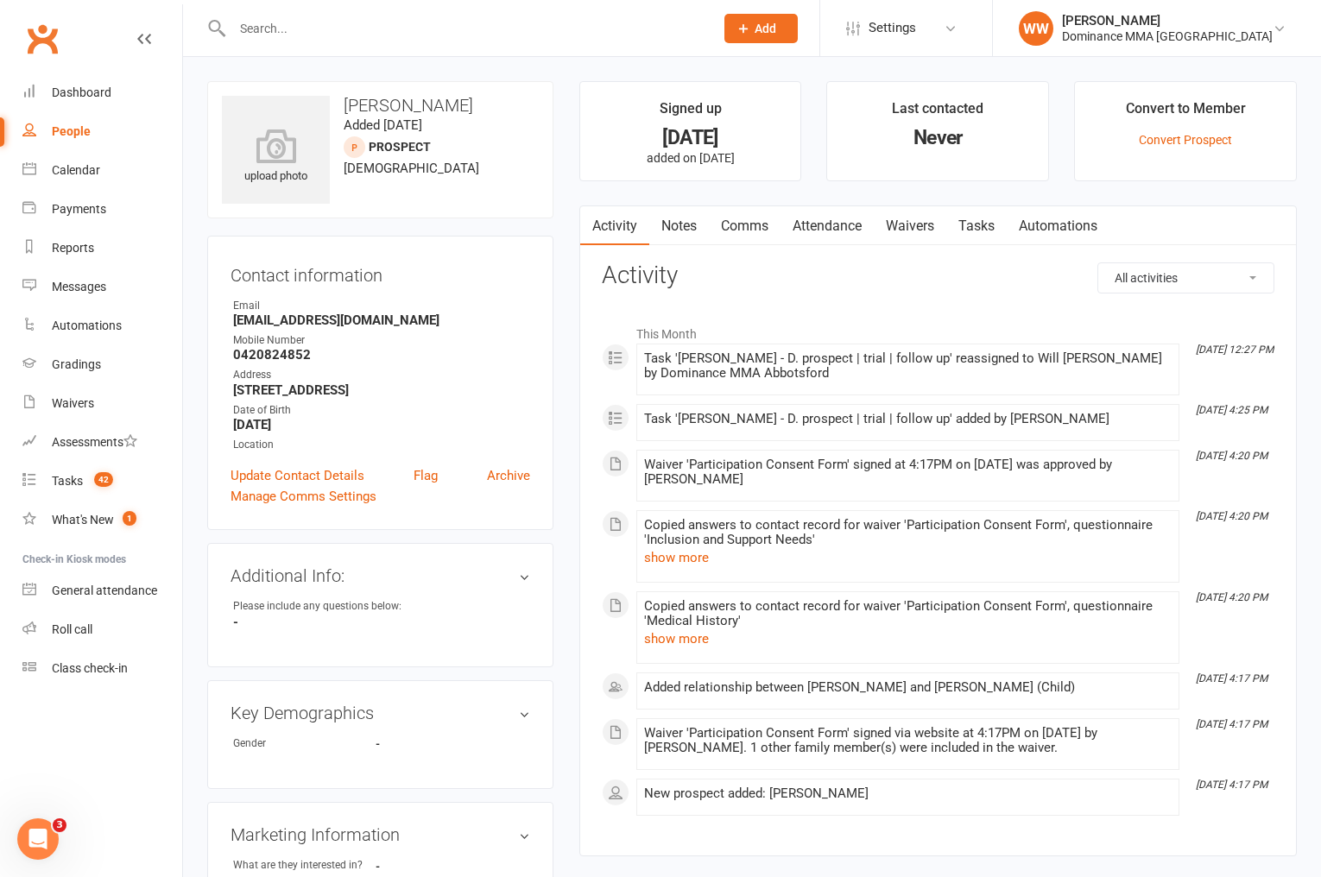
click at [966, 231] on link "Tasks" at bounding box center [977, 226] width 60 height 40
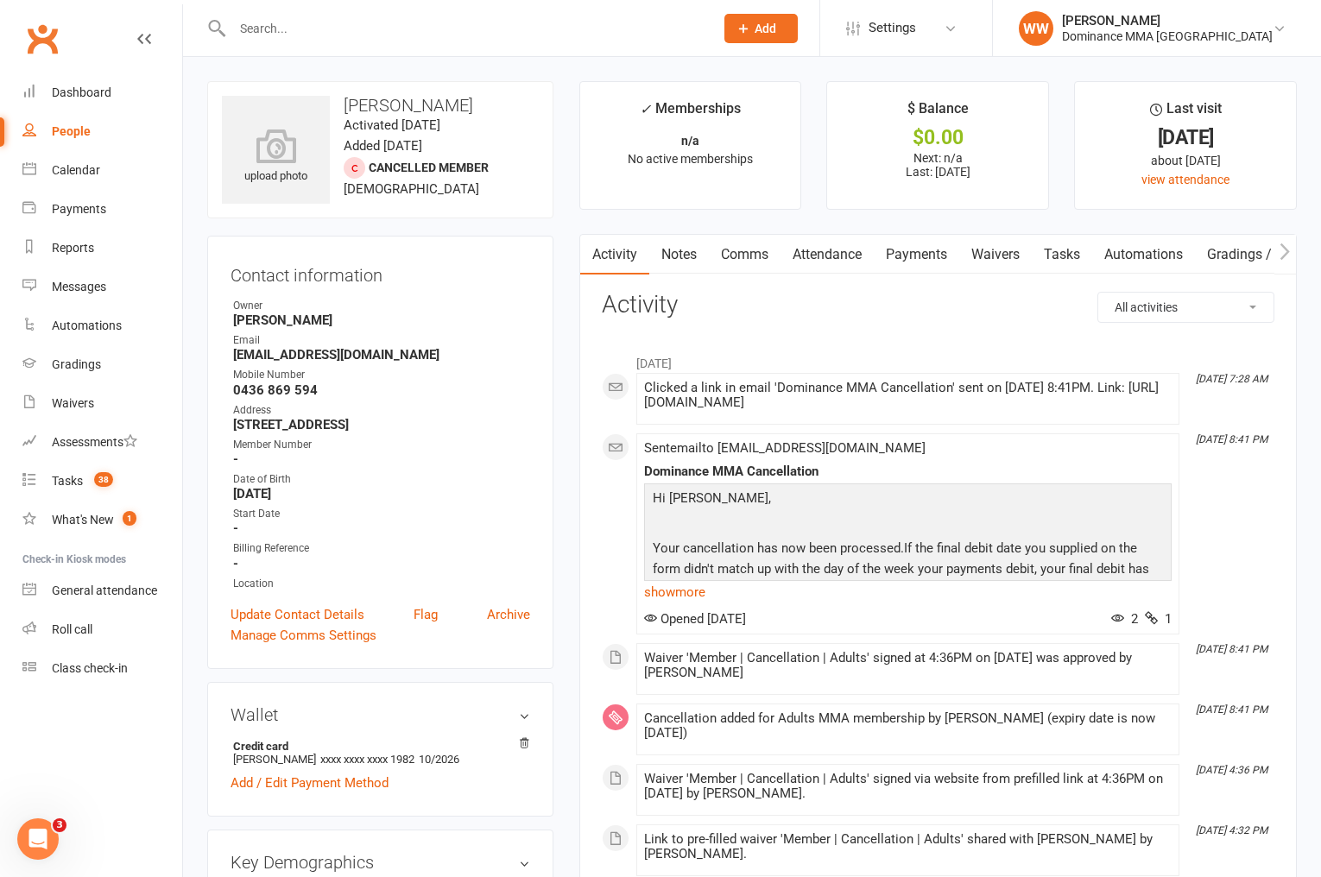
click at [682, 263] on link "Notes" at bounding box center [679, 255] width 60 height 40
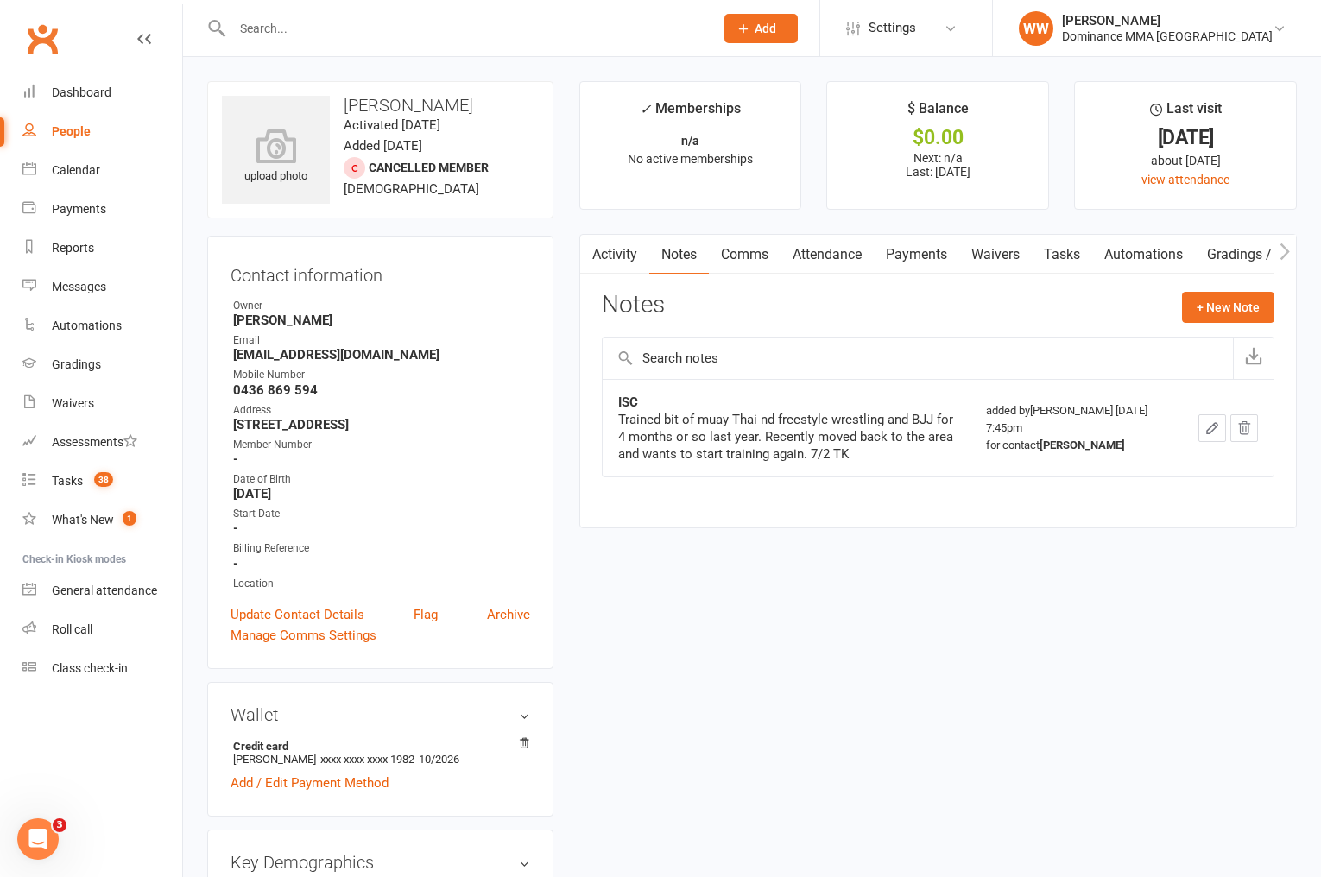
click at [615, 266] on link "Activity" at bounding box center [614, 255] width 69 height 40
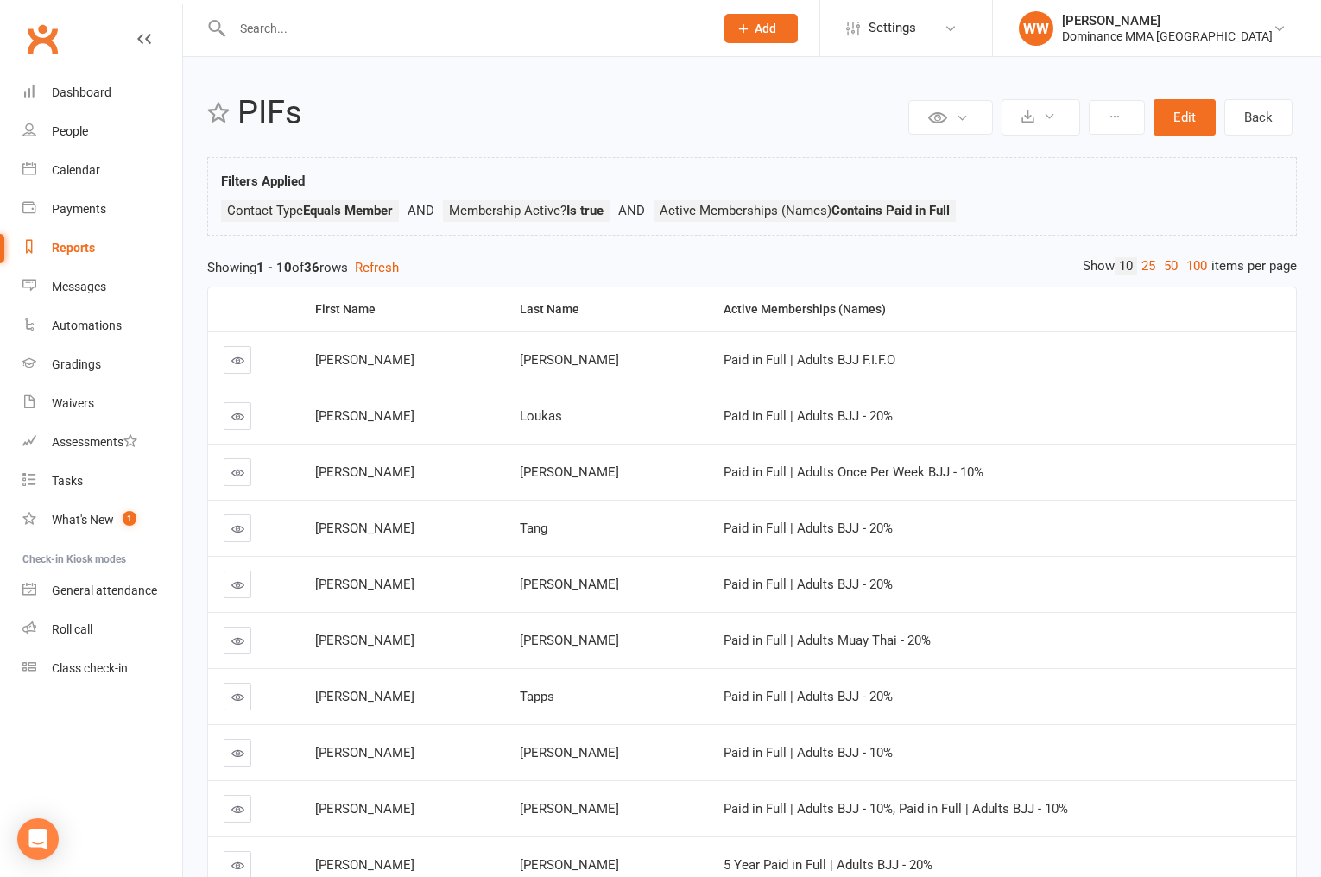
click at [983, 624] on td "Paid in Full | Adults Muay Thai - 20%" at bounding box center [1002, 640] width 588 height 56
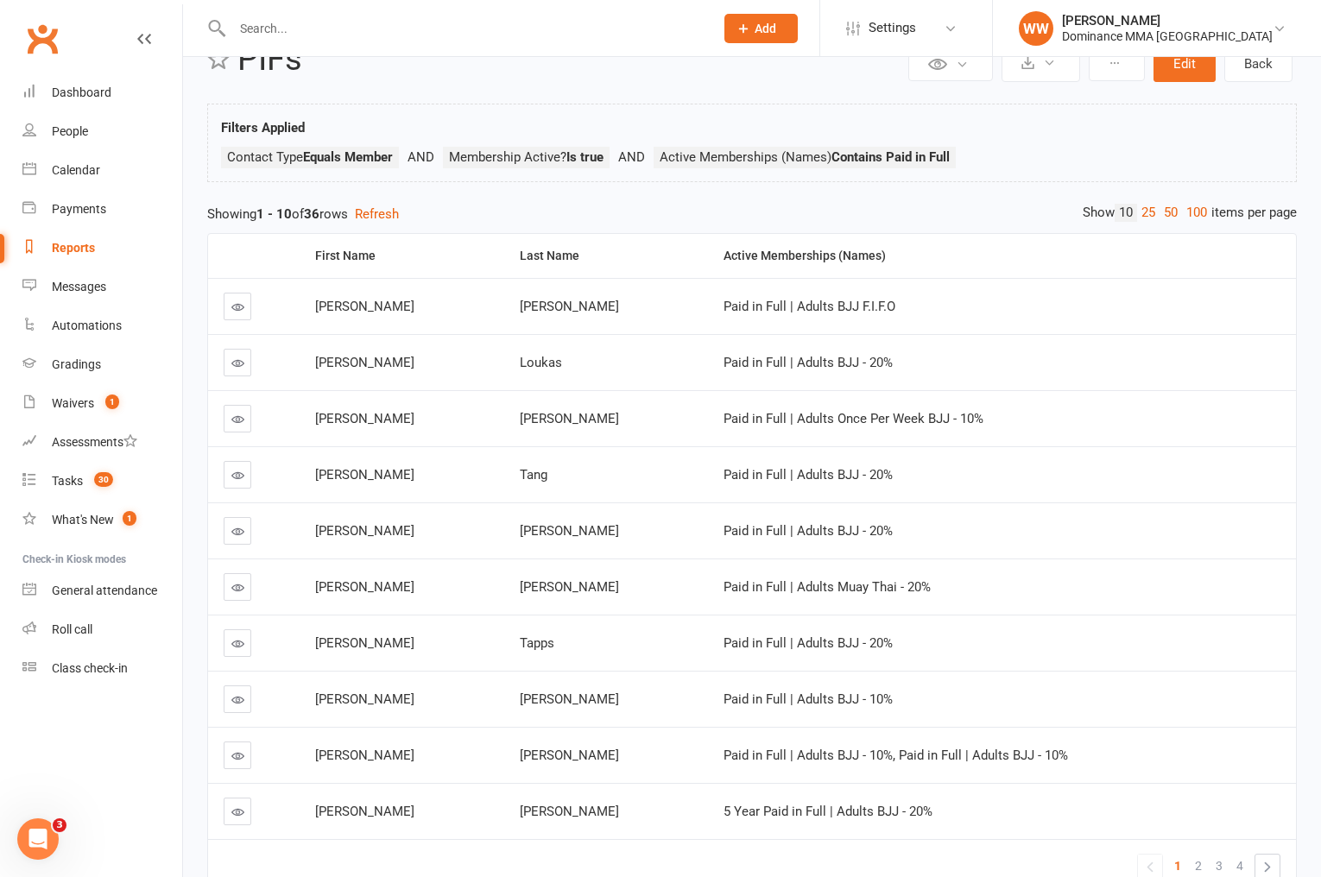
scroll to position [153, 0]
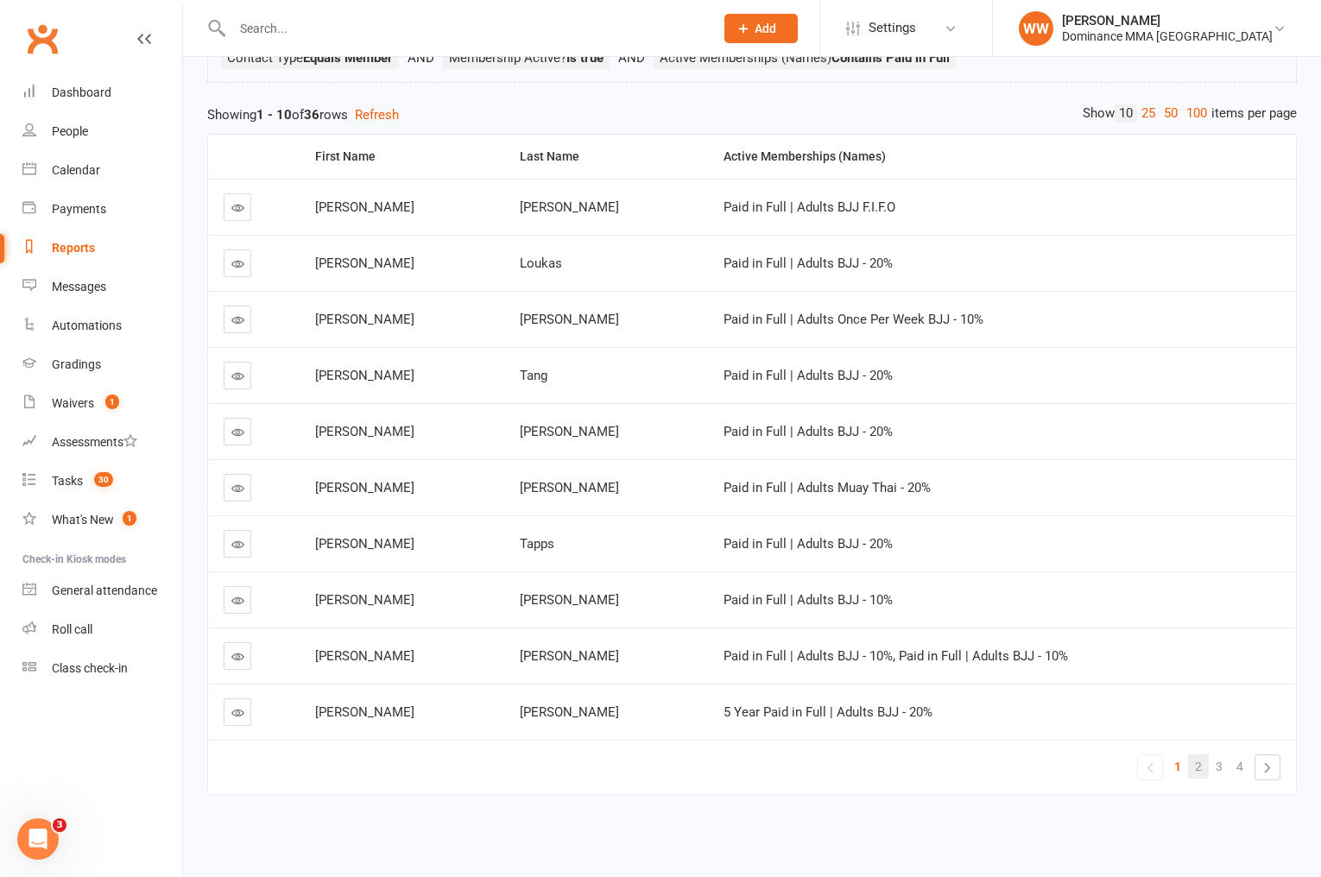
click at [1194, 767] on link "2" at bounding box center [1198, 767] width 21 height 24
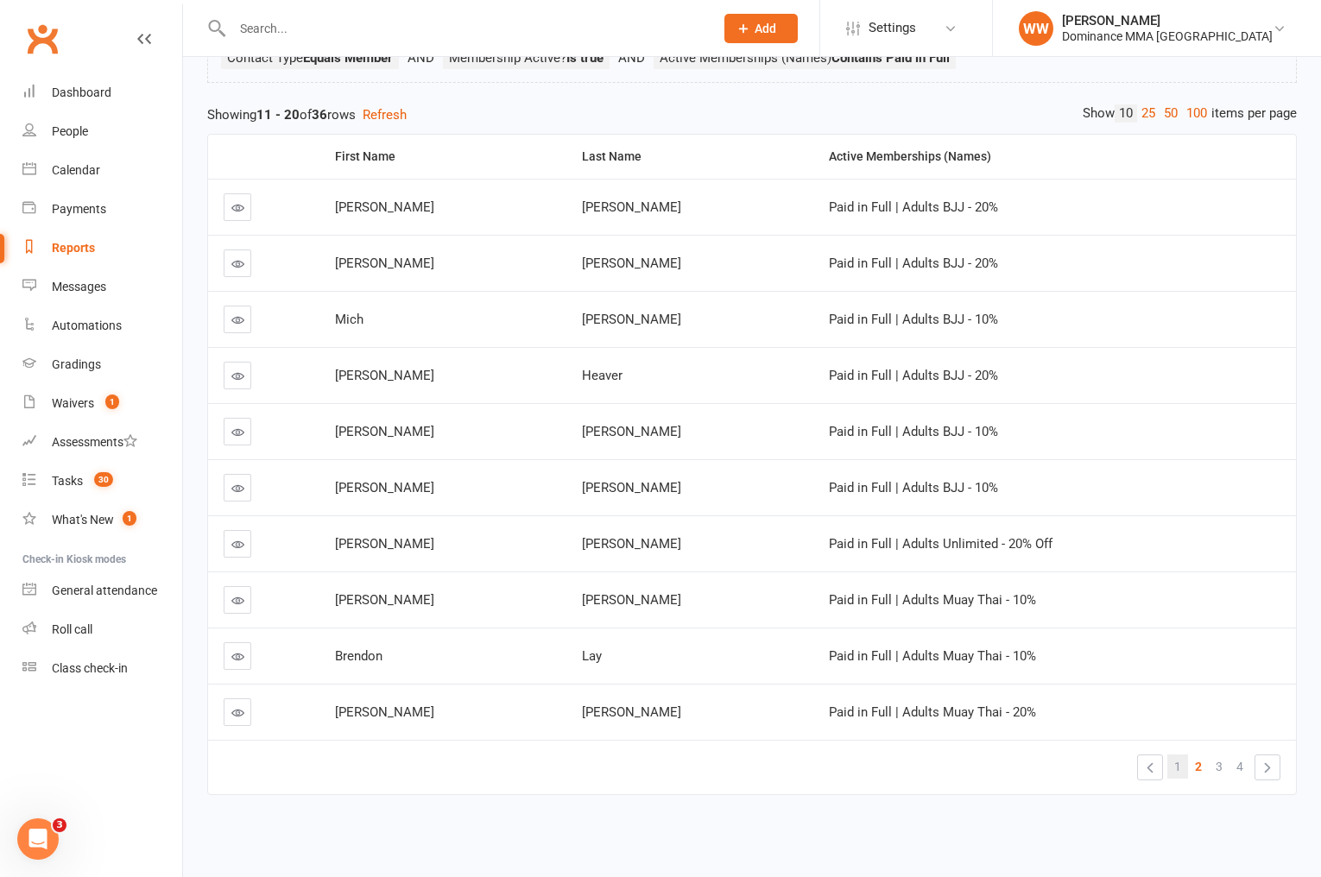
click at [1176, 767] on span "1" at bounding box center [1177, 767] width 7 height 24
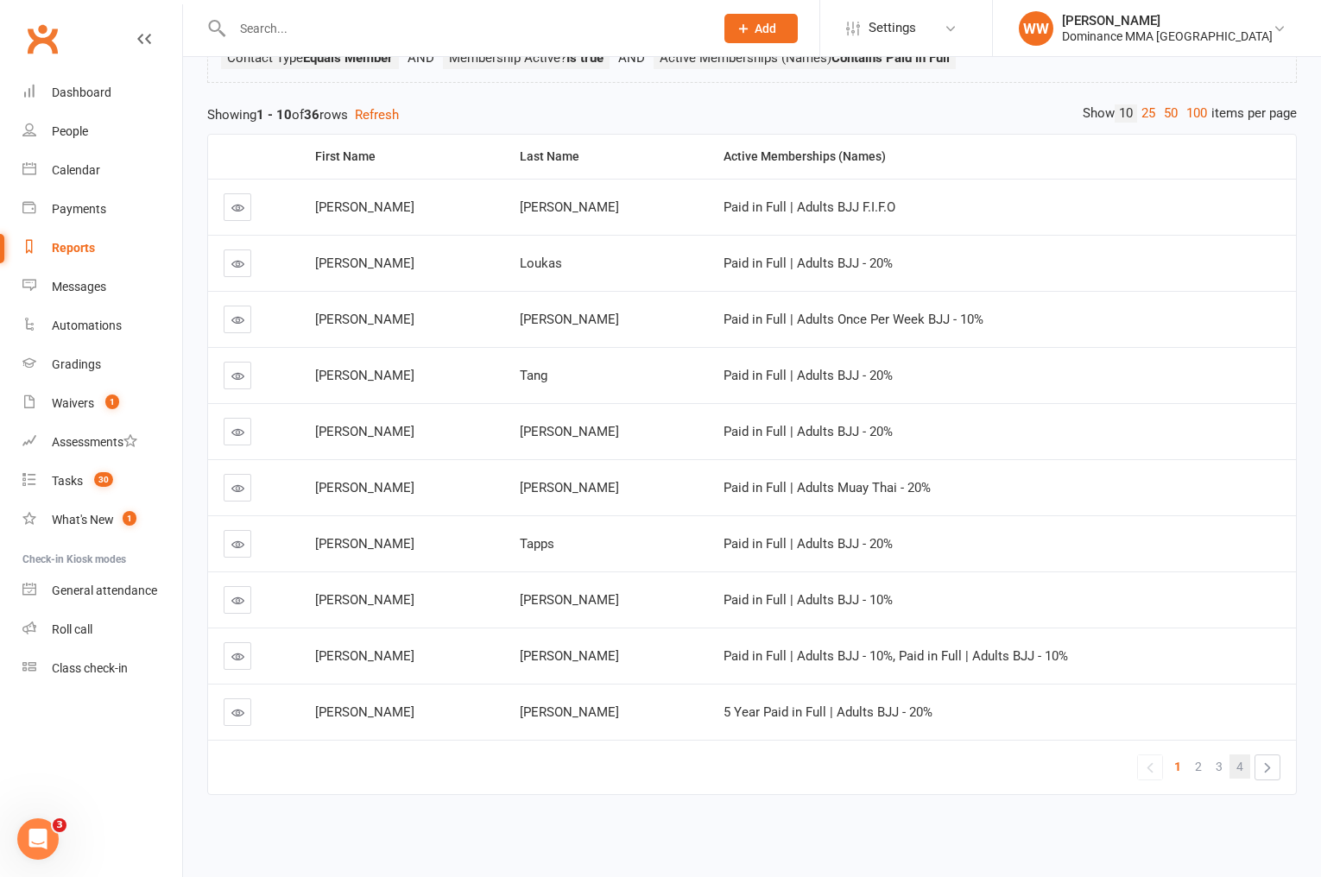
click at [1239, 768] on span "4" at bounding box center [1240, 767] width 7 height 24
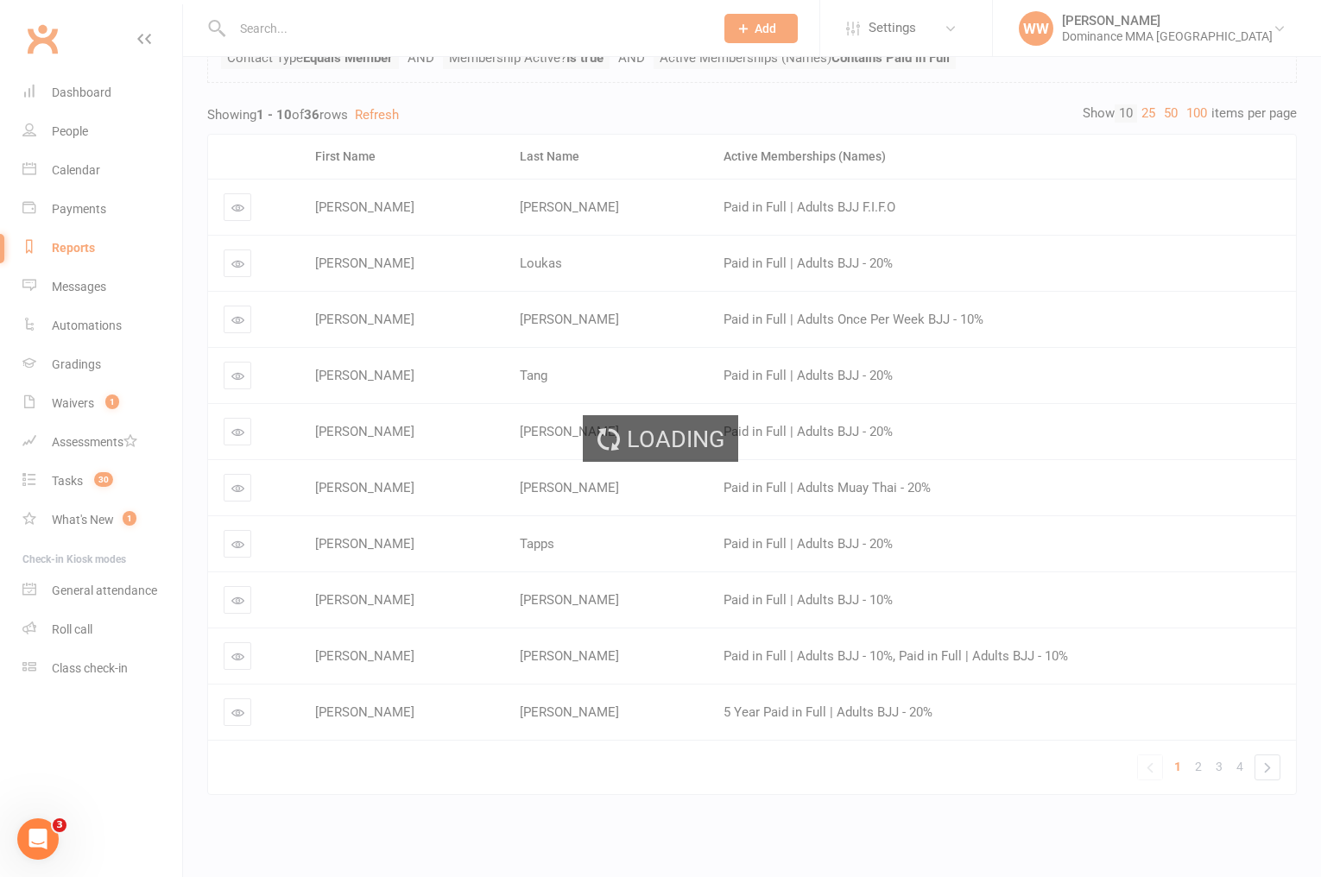
scroll to position [0, 0]
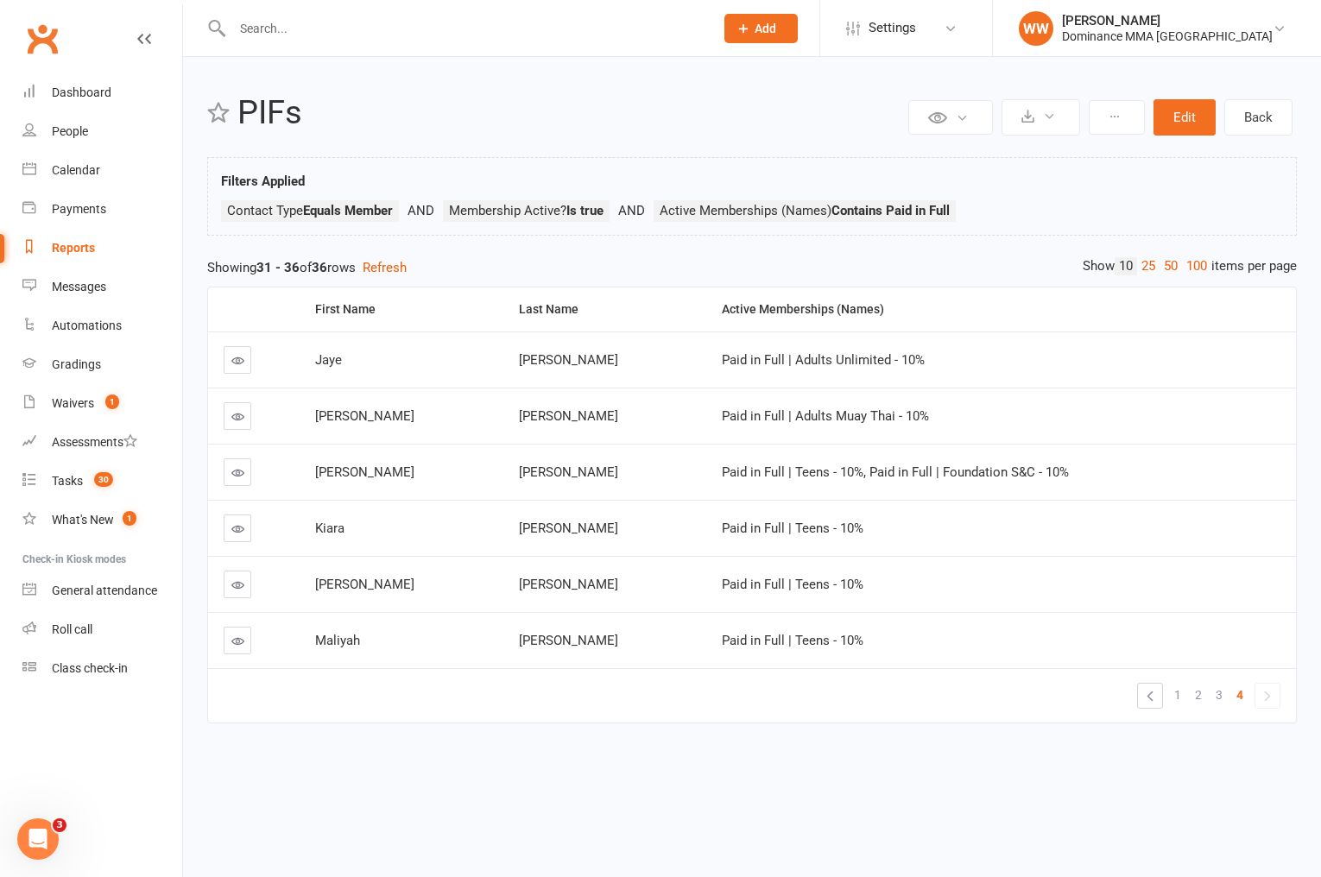
click at [1220, 700] on span "3" at bounding box center [1219, 695] width 7 height 24
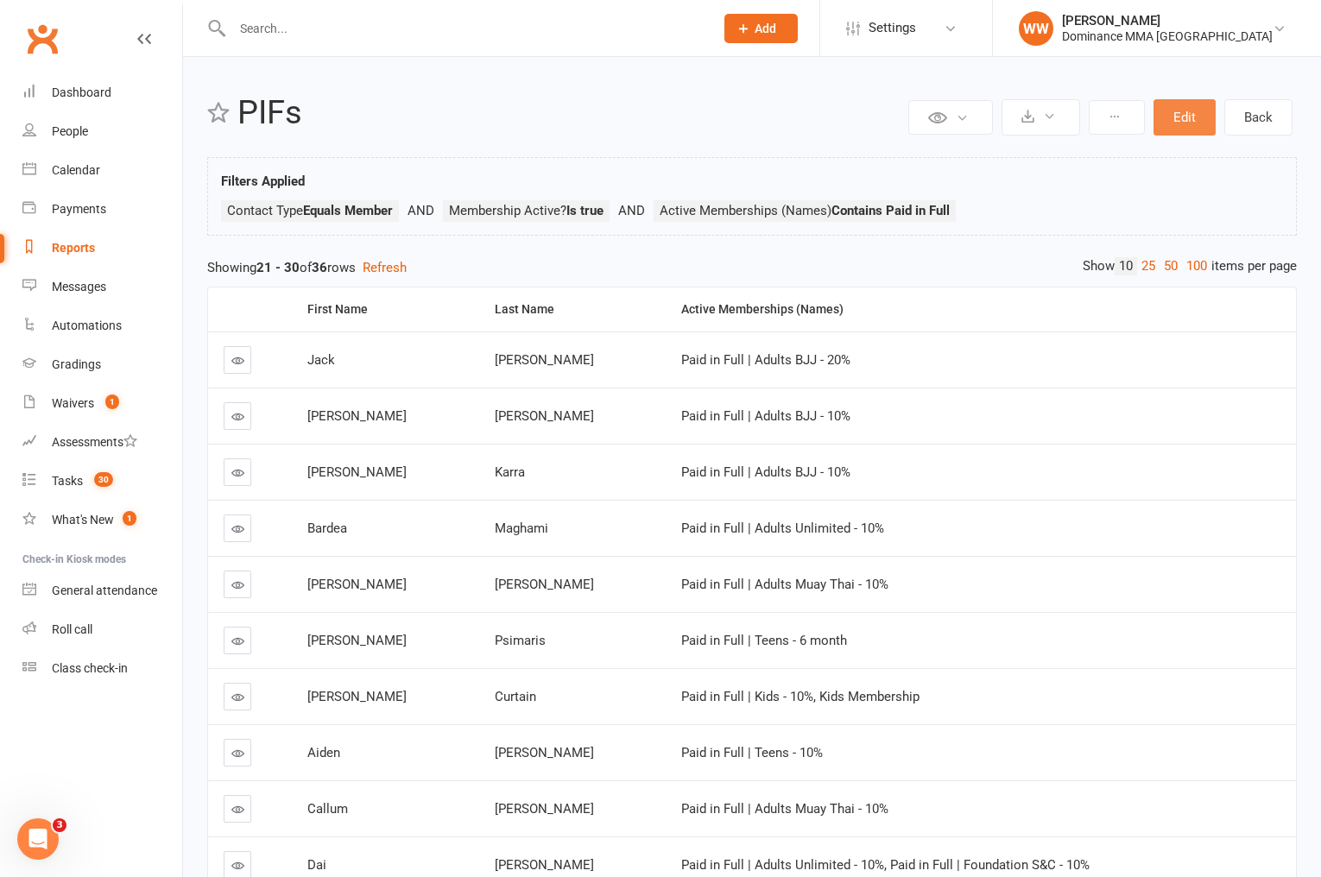
click at [1178, 126] on button "Edit" at bounding box center [1185, 117] width 62 height 36
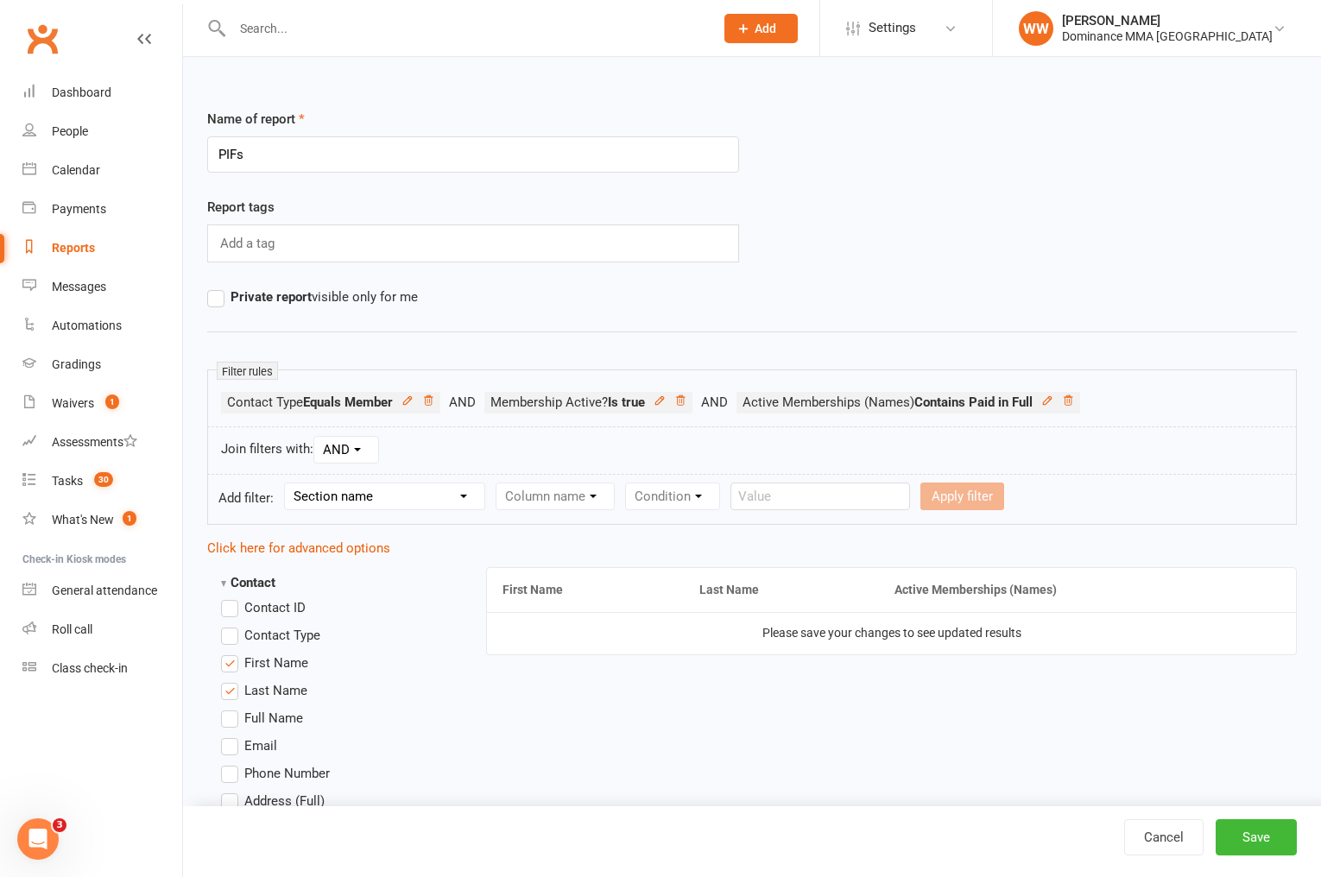
click at [382, 499] on select "Section name Contact Attendance Aggregate Payment Booking Waitlist Attendees Ca…" at bounding box center [384, 497] width 199 height 26
select select "10"
click at [288, 484] on select "Section name Contact Attendance Aggregate Payment Booking Waitlist Attendees Ca…" at bounding box center [384, 497] width 199 height 26
click at [548, 499] on select "Column name Membership ID Membership Name Membership Category Membership Start …" at bounding box center [665, 497] width 337 height 26
select select "2"
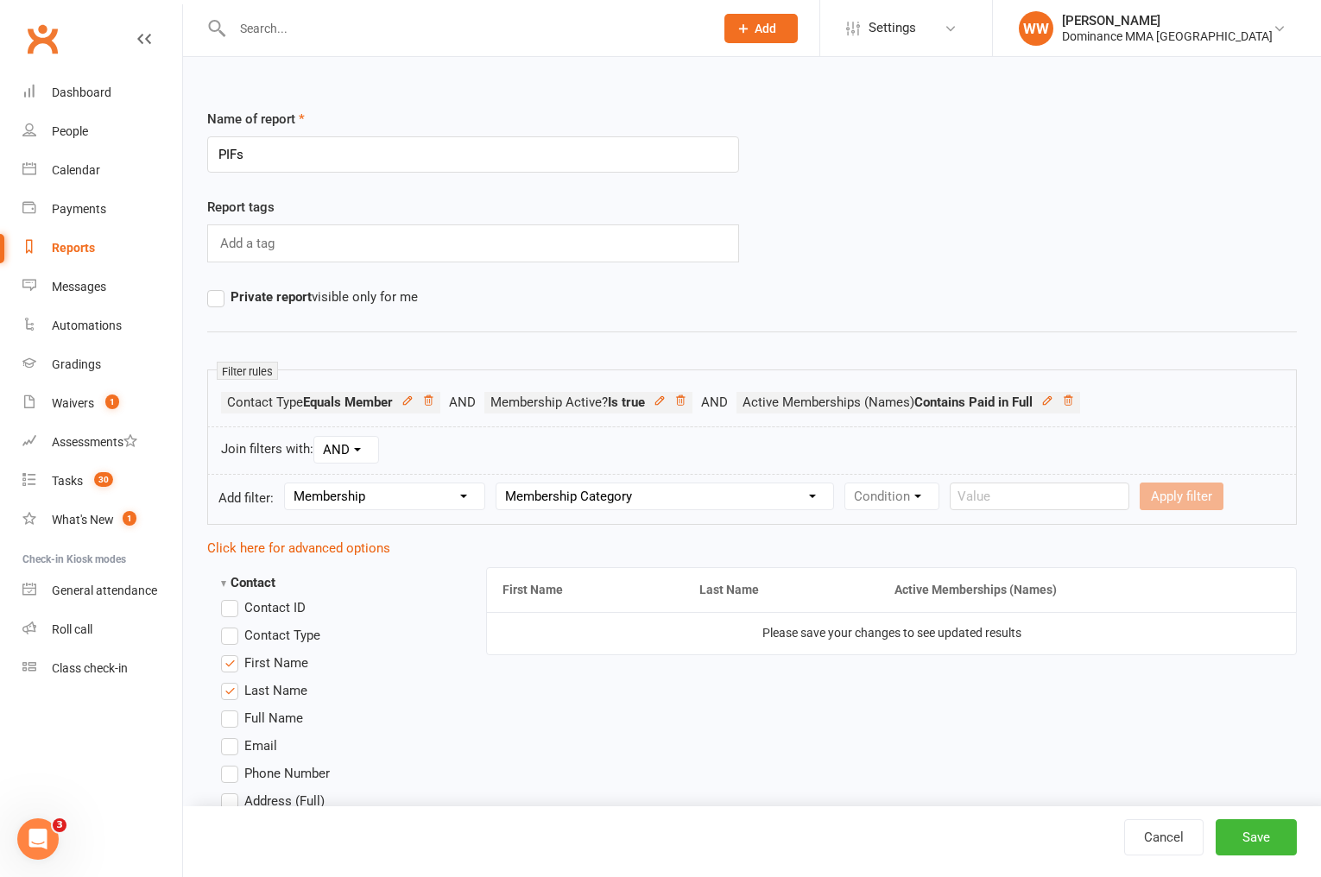
click at [499, 484] on select "Column name Membership ID Membership Name Membership Category Membership Start …" at bounding box center [665, 497] width 337 height 26
click at [888, 501] on select "Condition Equals Does not equal Contains Does not contain Is blank or does not …" at bounding box center [944, 497] width 199 height 26
select select "0"
click at [849, 484] on select "Condition Equals Does not equal Contains Does not contain Is blank or does not …" at bounding box center [944, 497] width 199 height 26
click at [1097, 503] on select "Value BJJ BOOTCAMP GYM KIDS MMA MUAY THAI PAYMENT PLAN TEENS UNLIMITED VISITORS" at bounding box center [1122, 497] width 132 height 26
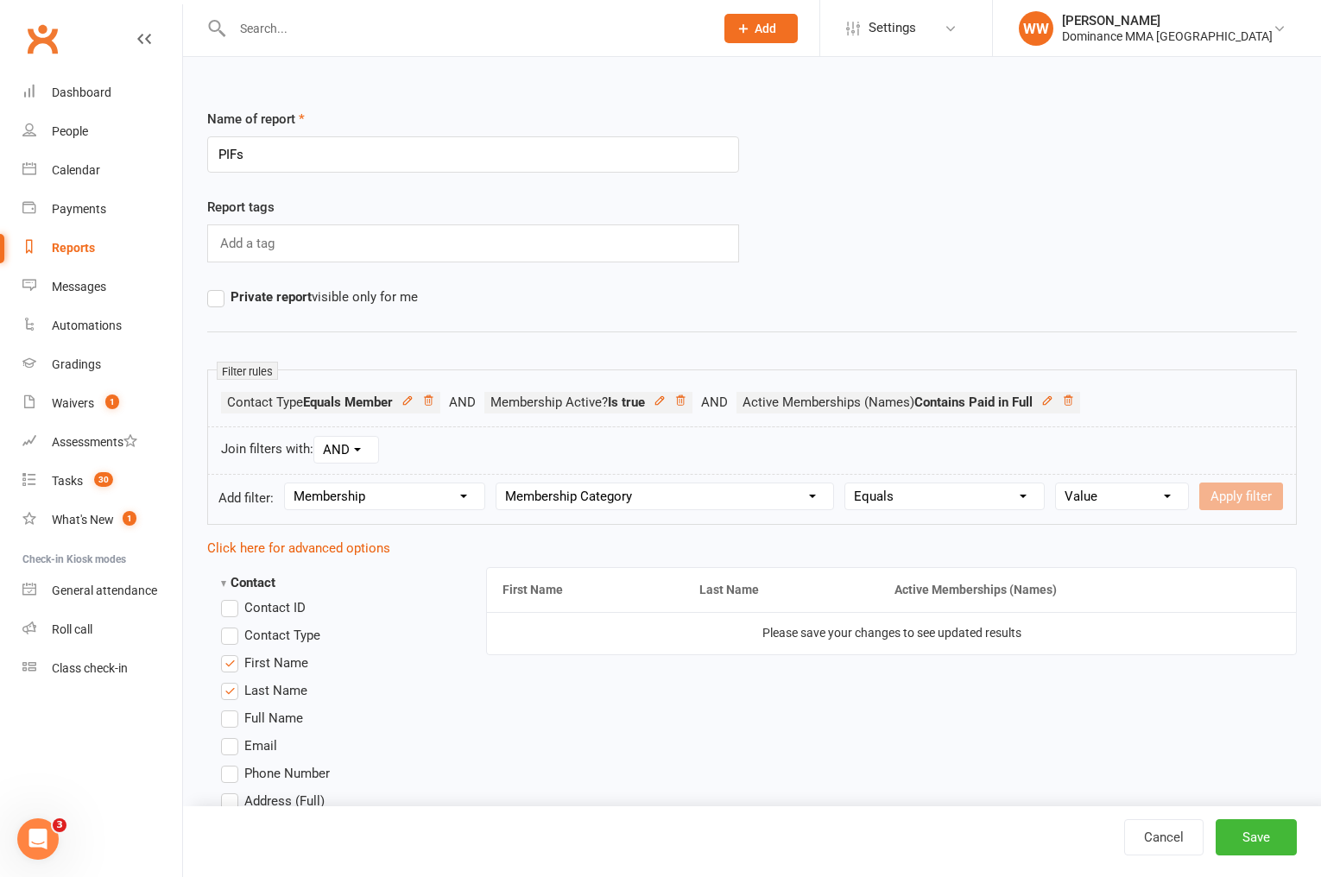
select select "0"
click at [1058, 484] on select "Value BJJ BOOTCAMP GYM KIDS MMA MUAY THAI PAYMENT PLAN TEENS UNLIMITED VISITORS" at bounding box center [1122, 497] width 132 height 26
click at [1239, 501] on button "Apply filter" at bounding box center [1242, 497] width 84 height 28
select select
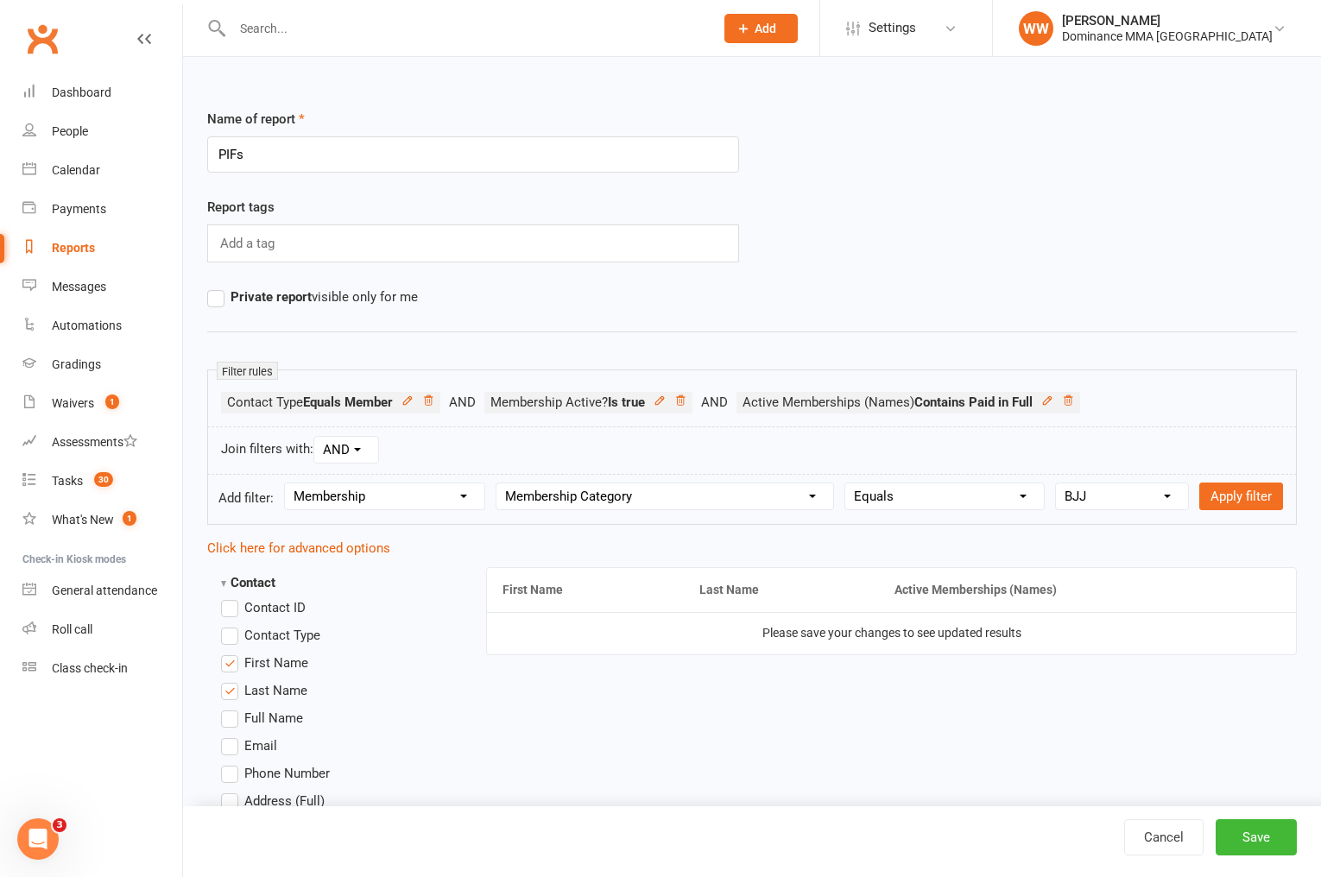
select select
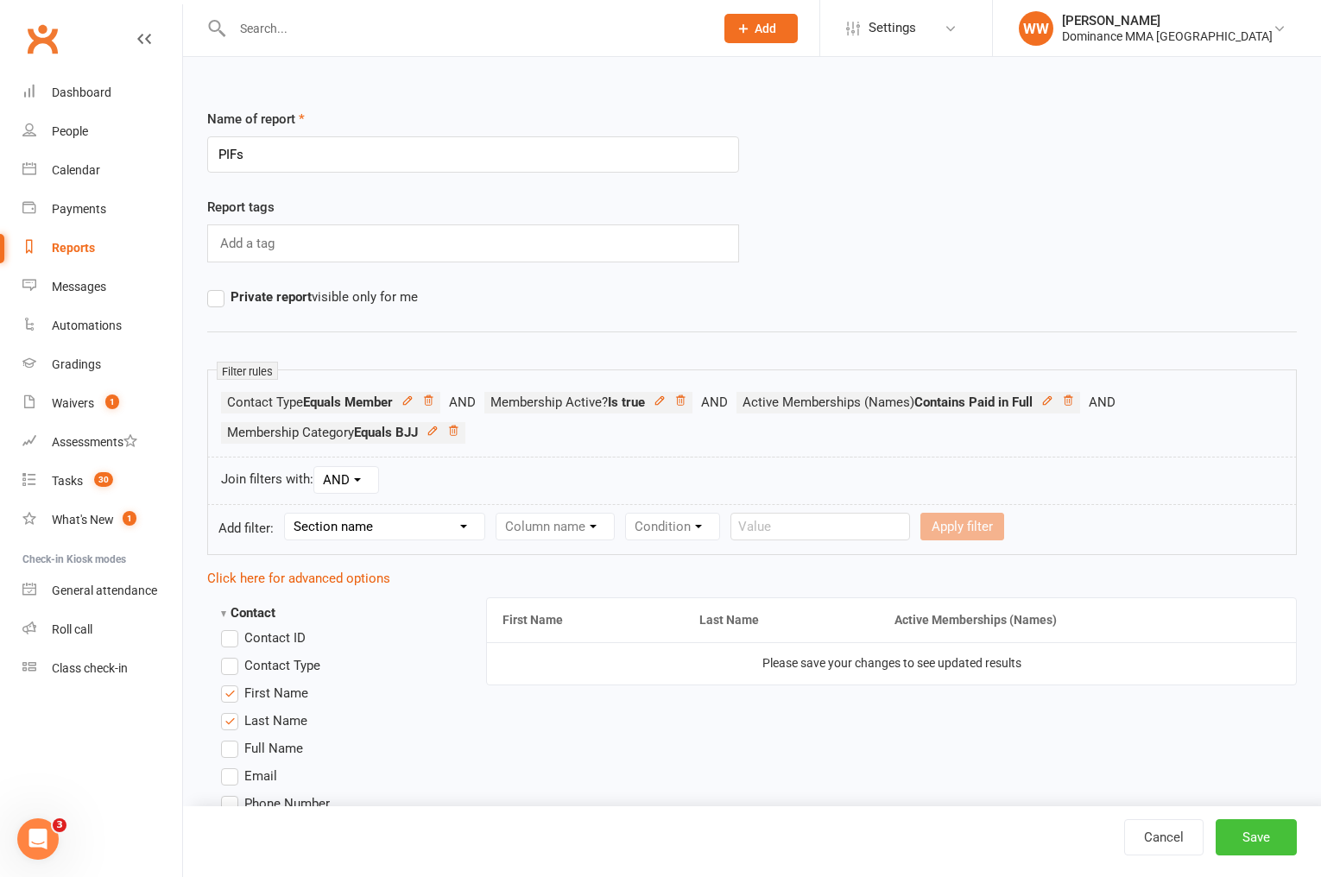
click at [1248, 836] on button "Save" at bounding box center [1256, 838] width 81 height 36
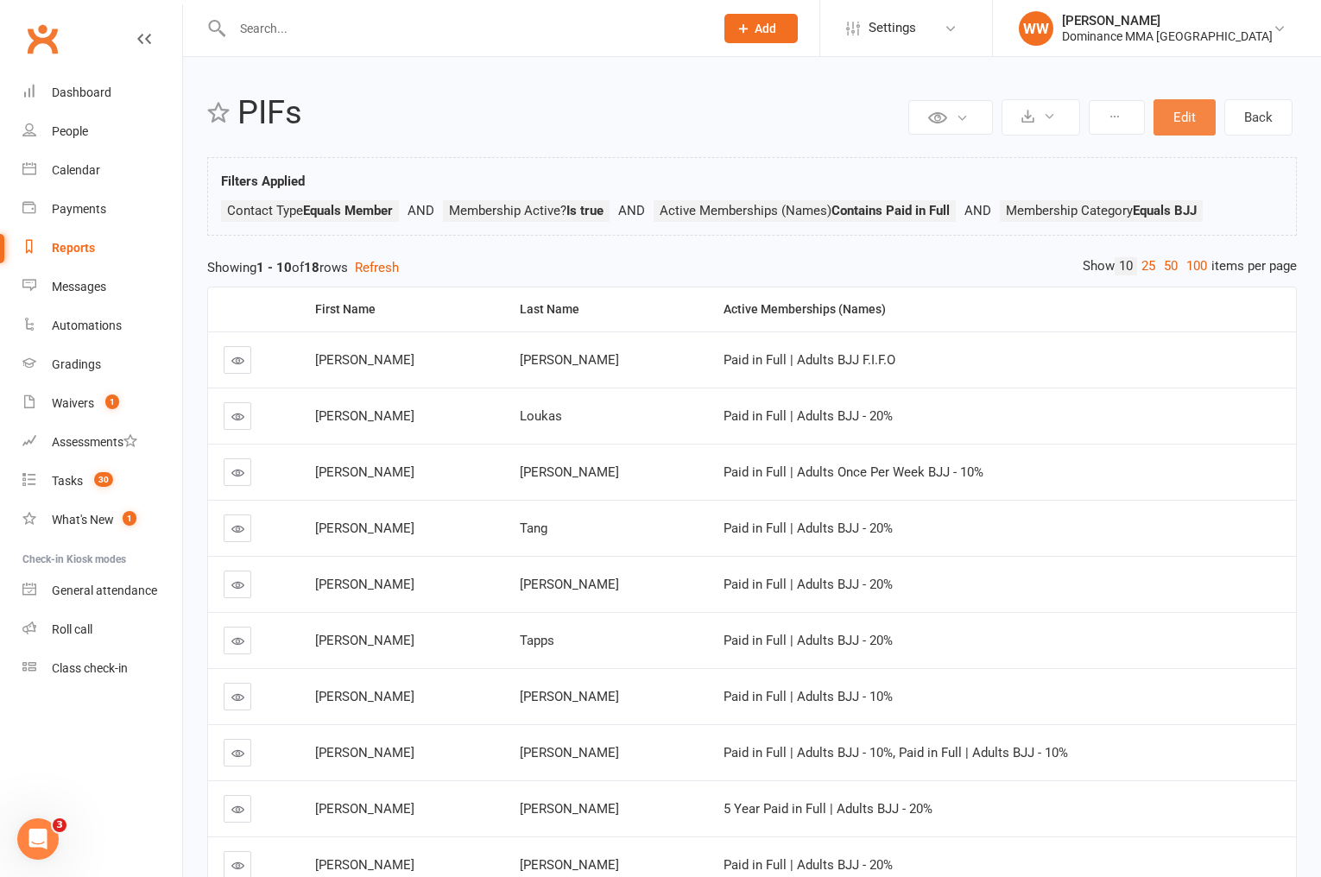
click at [1183, 118] on button "Edit" at bounding box center [1185, 117] width 62 height 36
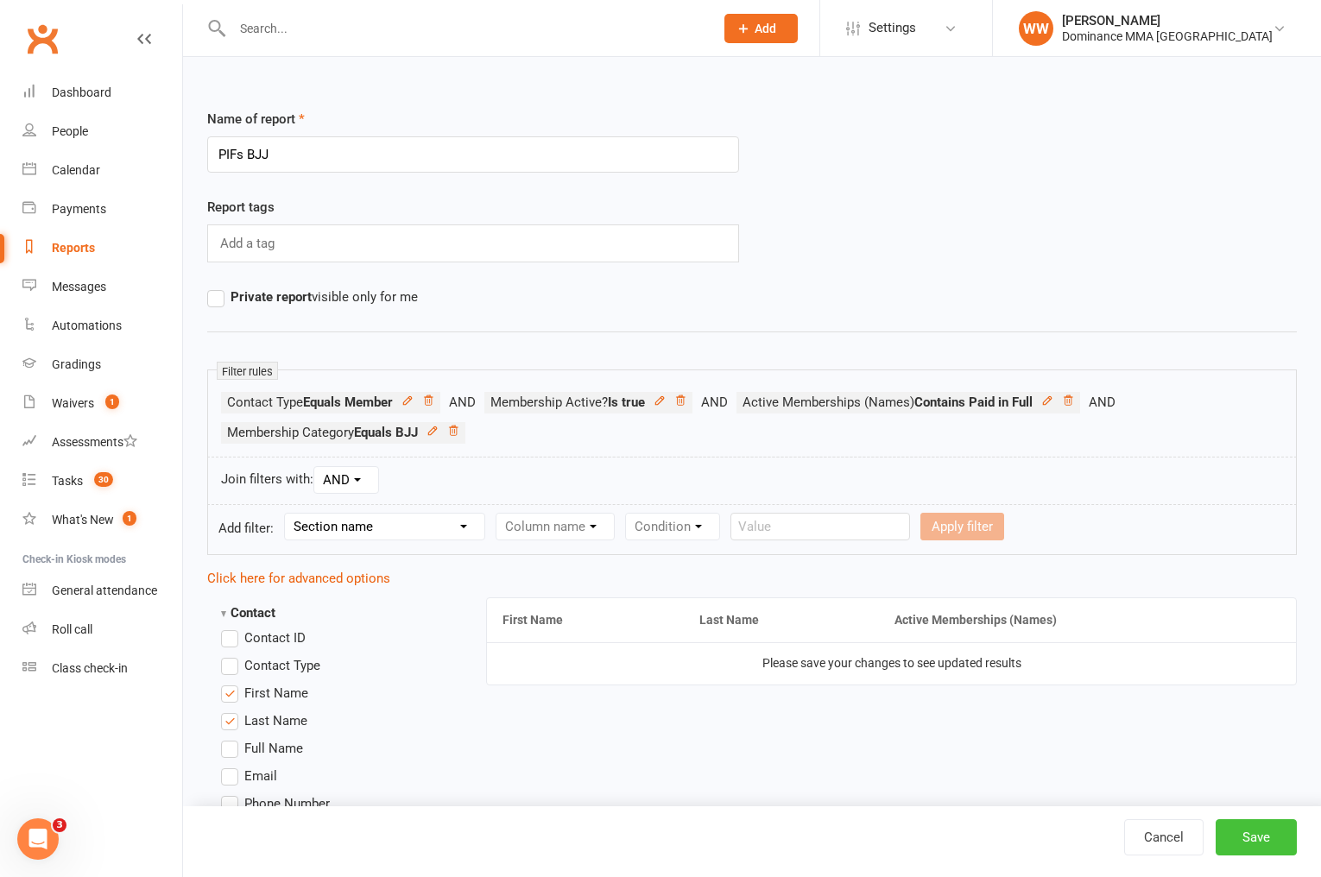
type input "PIFs BJJ"
click at [1260, 834] on button "Save" at bounding box center [1256, 838] width 81 height 36
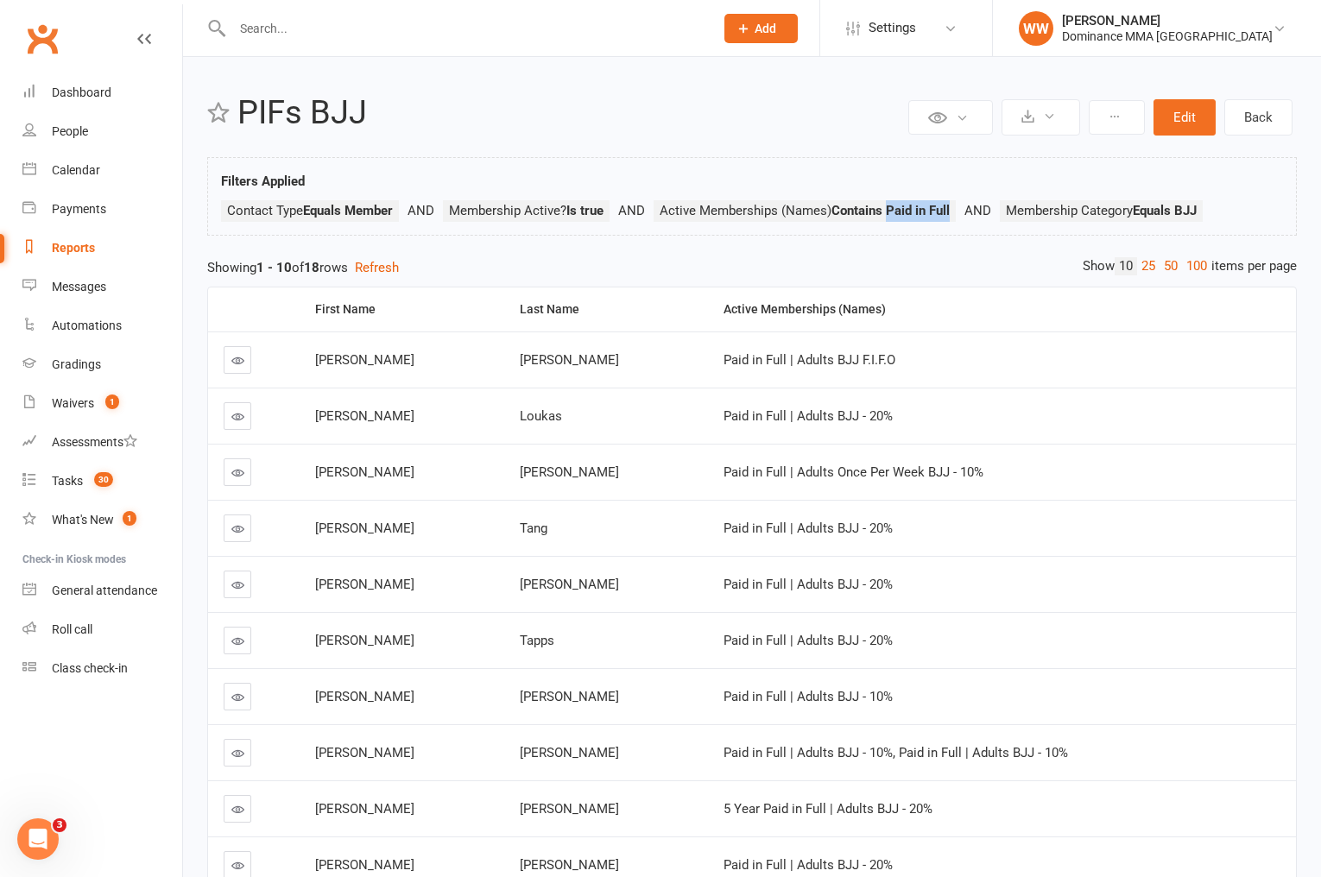
drag, startPoint x: 897, startPoint y: 210, endPoint x: 958, endPoint y: 219, distance: 61.2
click at [959, 219] on li "Active Memberships (Names) Contains Paid in Full" at bounding box center [827, 211] width 346 height 22
copy strong "Paid in Full"
click at [944, 245] on div "Private Report Only visible by me Public Report Visible to everyone Export to C…" at bounding box center [752, 531] width 1138 height 948
click at [624, 420] on td "Loukas" at bounding box center [606, 416] width 204 height 56
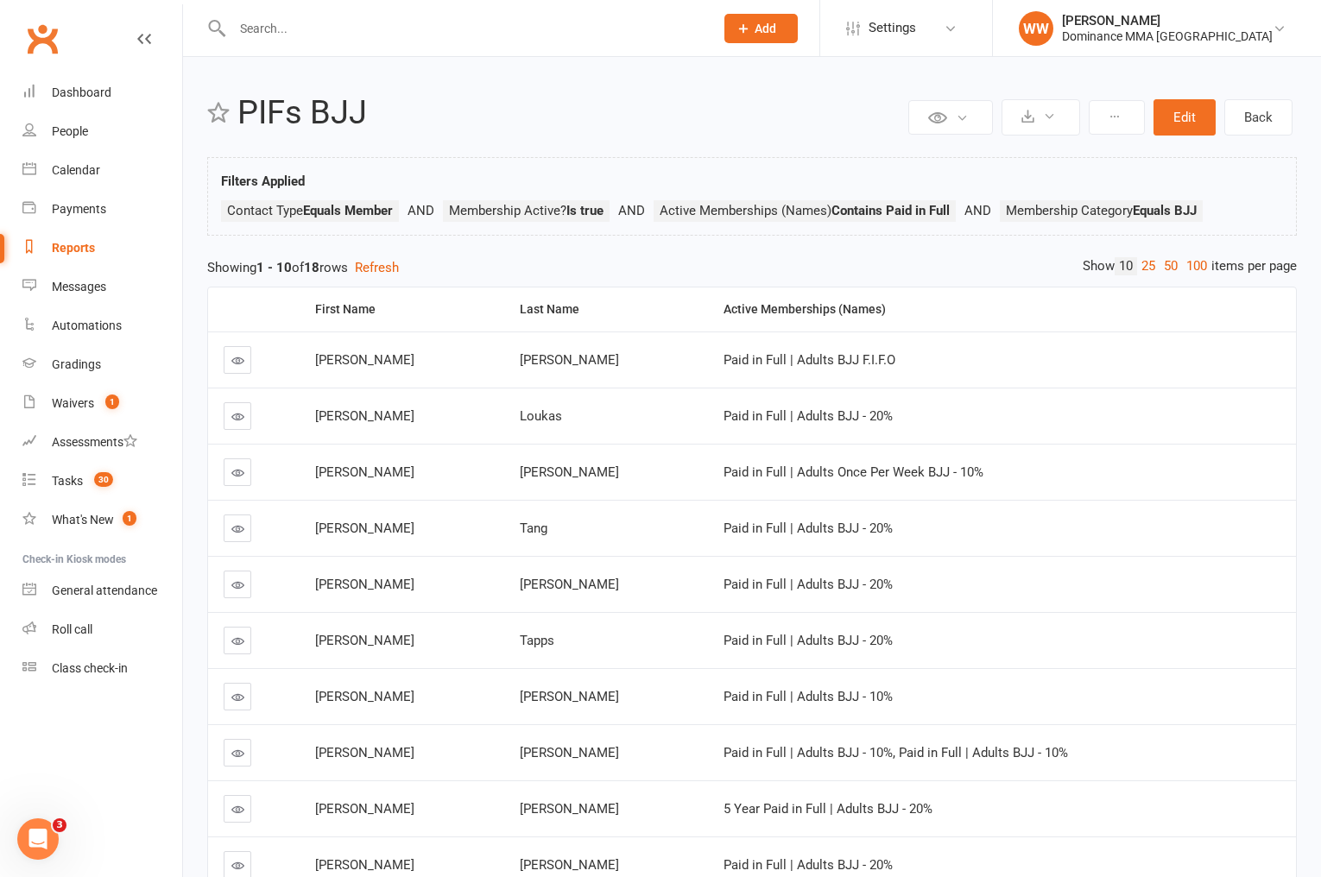
click at [708, 429] on td "Paid in Full | Adults BJJ - 20%" at bounding box center [1002, 416] width 588 height 56
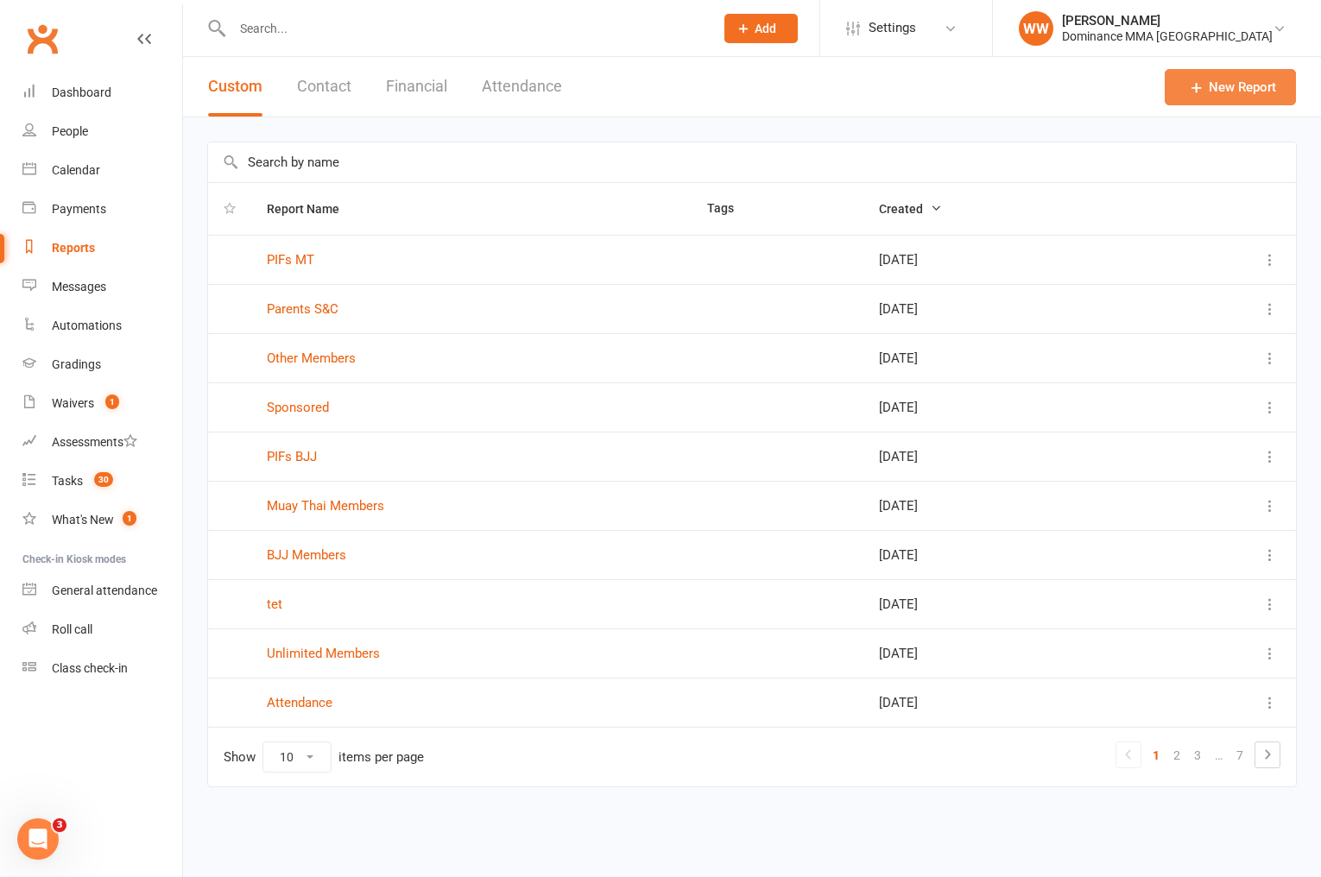
click at [1205, 90] on link "New Report" at bounding box center [1230, 87] width 131 height 36
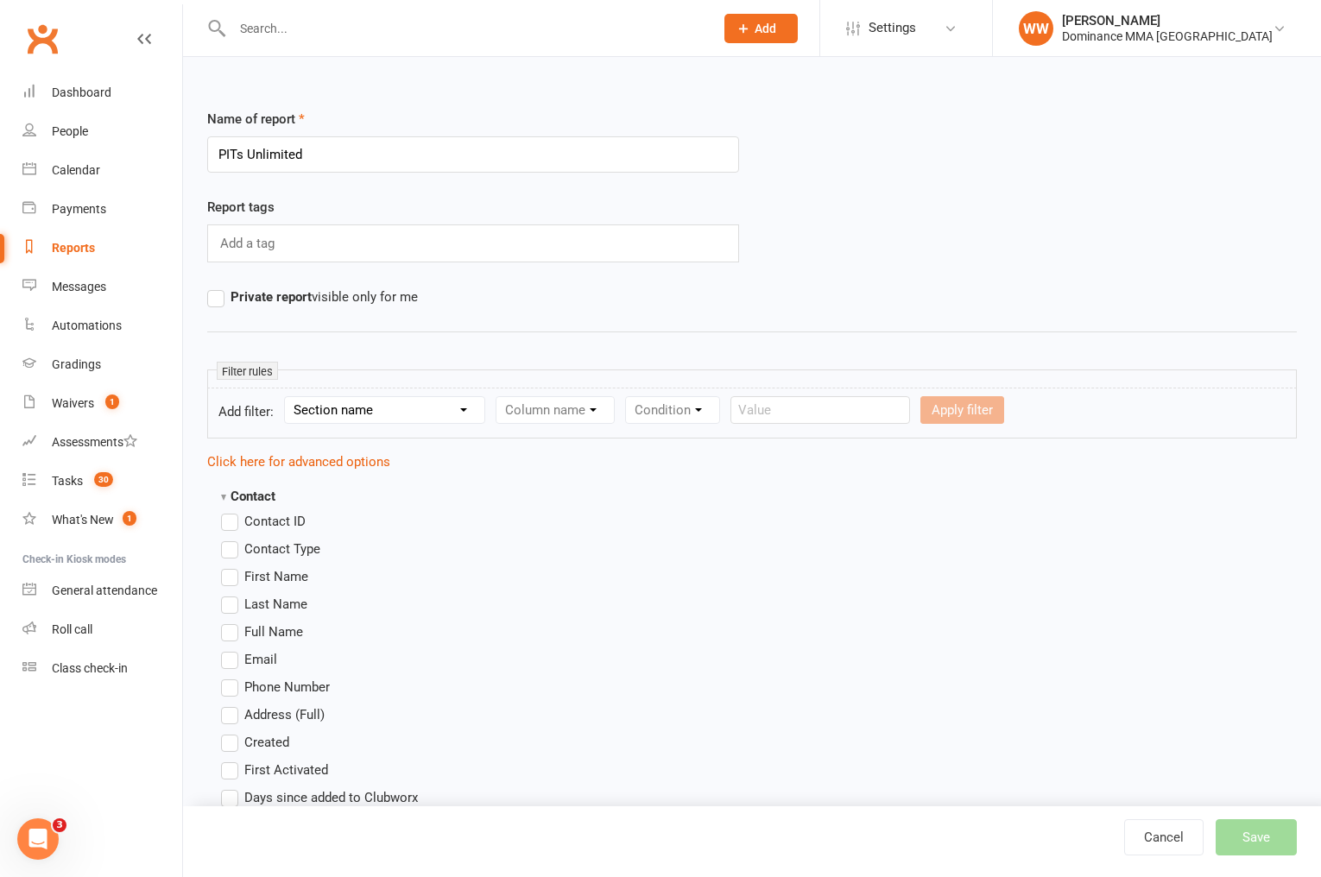
type input "PITs Unlimited"
click at [276, 580] on span "First Name" at bounding box center [276, 576] width 64 height 18
click at [232, 567] on input "First Name" at bounding box center [226, 567] width 11 height 0
drag, startPoint x: 270, startPoint y: 607, endPoint x: 263, endPoint y: 579, distance: 29.3
click at [270, 607] on span "Last Name" at bounding box center [275, 603] width 63 height 18
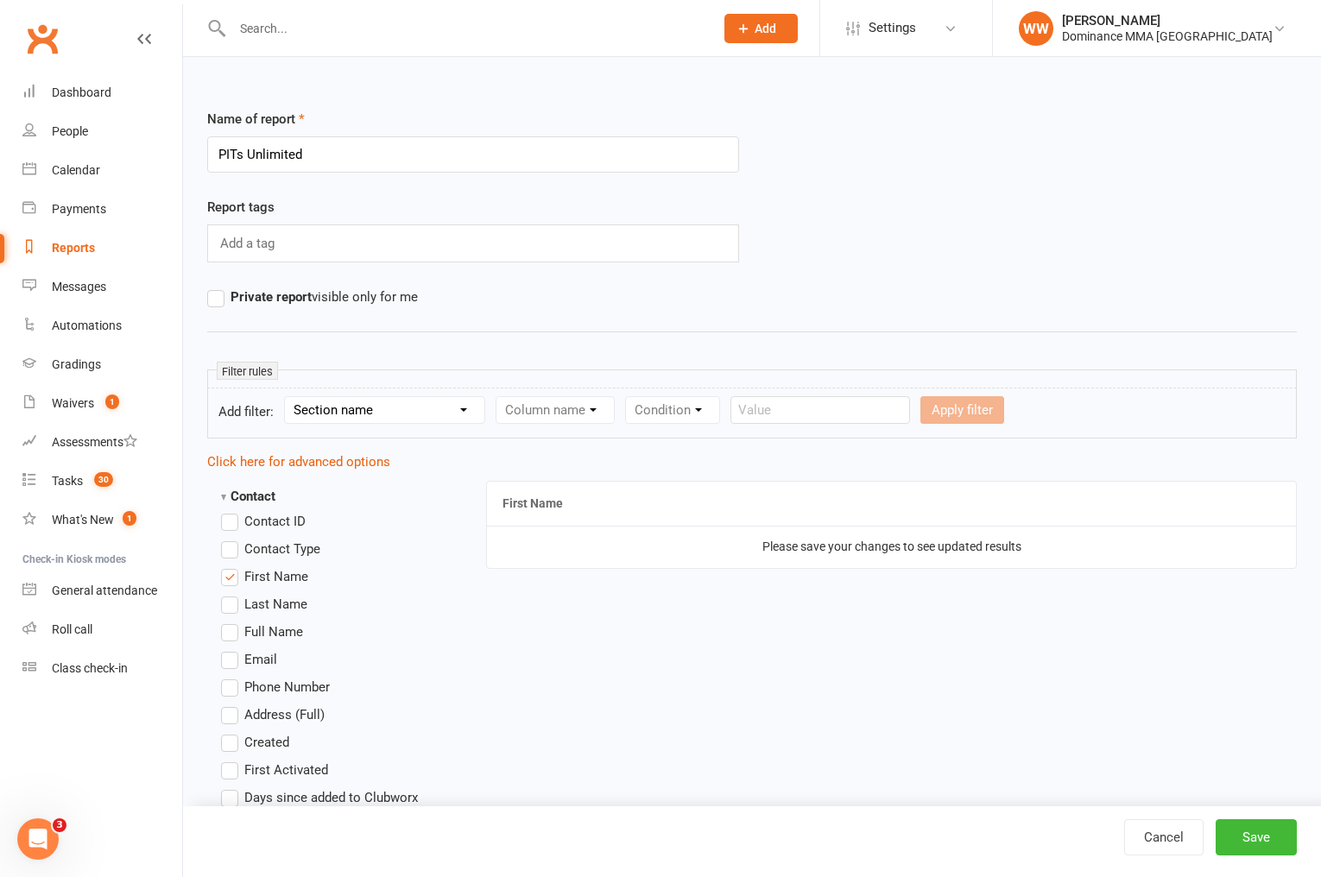
click at [232, 594] on input "Last Name" at bounding box center [226, 594] width 11 height 0
click at [257, 493] on strong "Contact" at bounding box center [248, 497] width 54 height 16
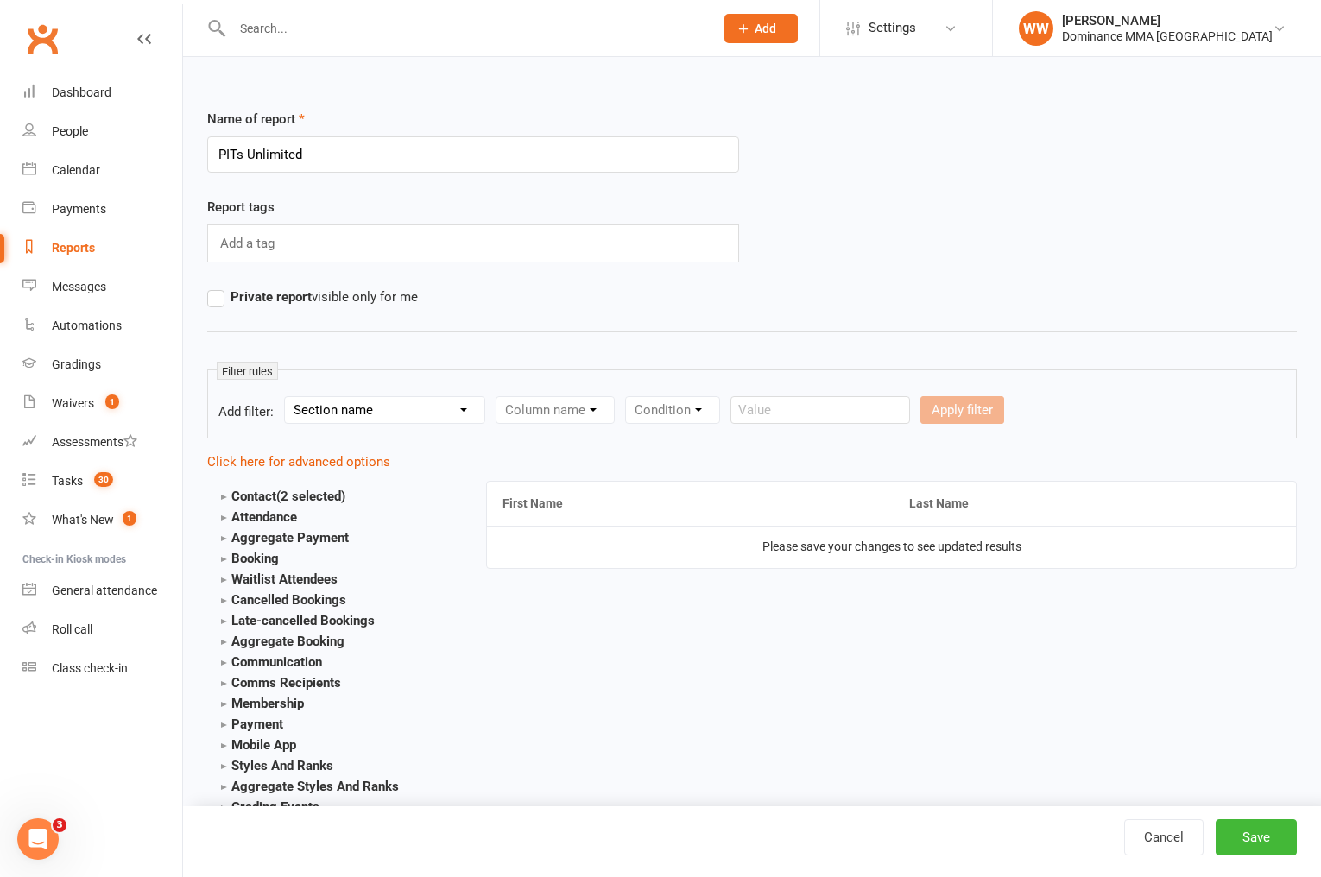
click at [281, 541] on strong "Aggregate Payment" at bounding box center [285, 538] width 128 height 16
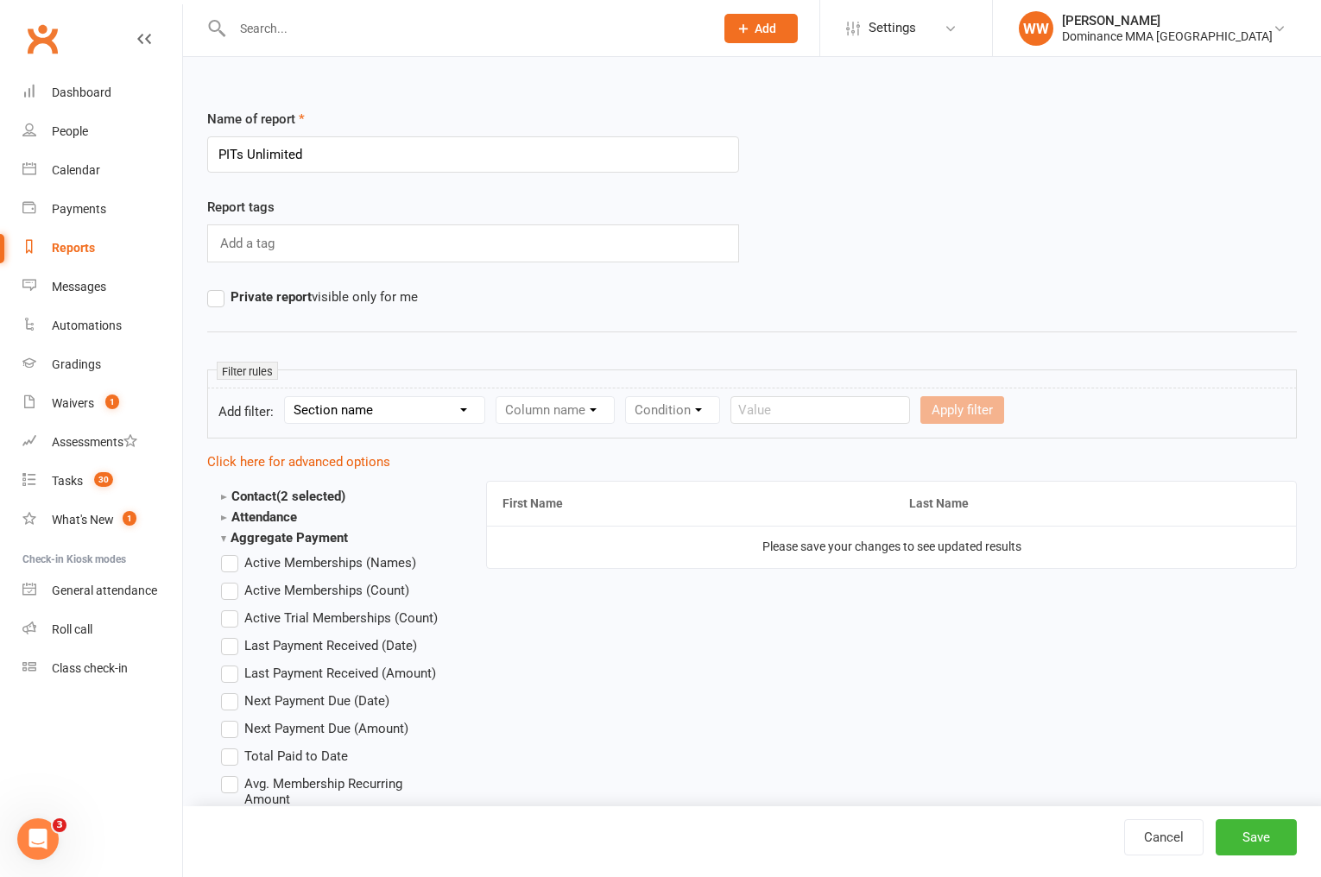
click at [294, 568] on span "Active Memberships (Names)" at bounding box center [330, 562] width 172 height 18
click at [232, 553] on input "Active Memberships (Names)" at bounding box center [226, 553] width 11 height 0
click at [261, 536] on strong "Aggregate Payment" at bounding box center [284, 538] width 127 height 16
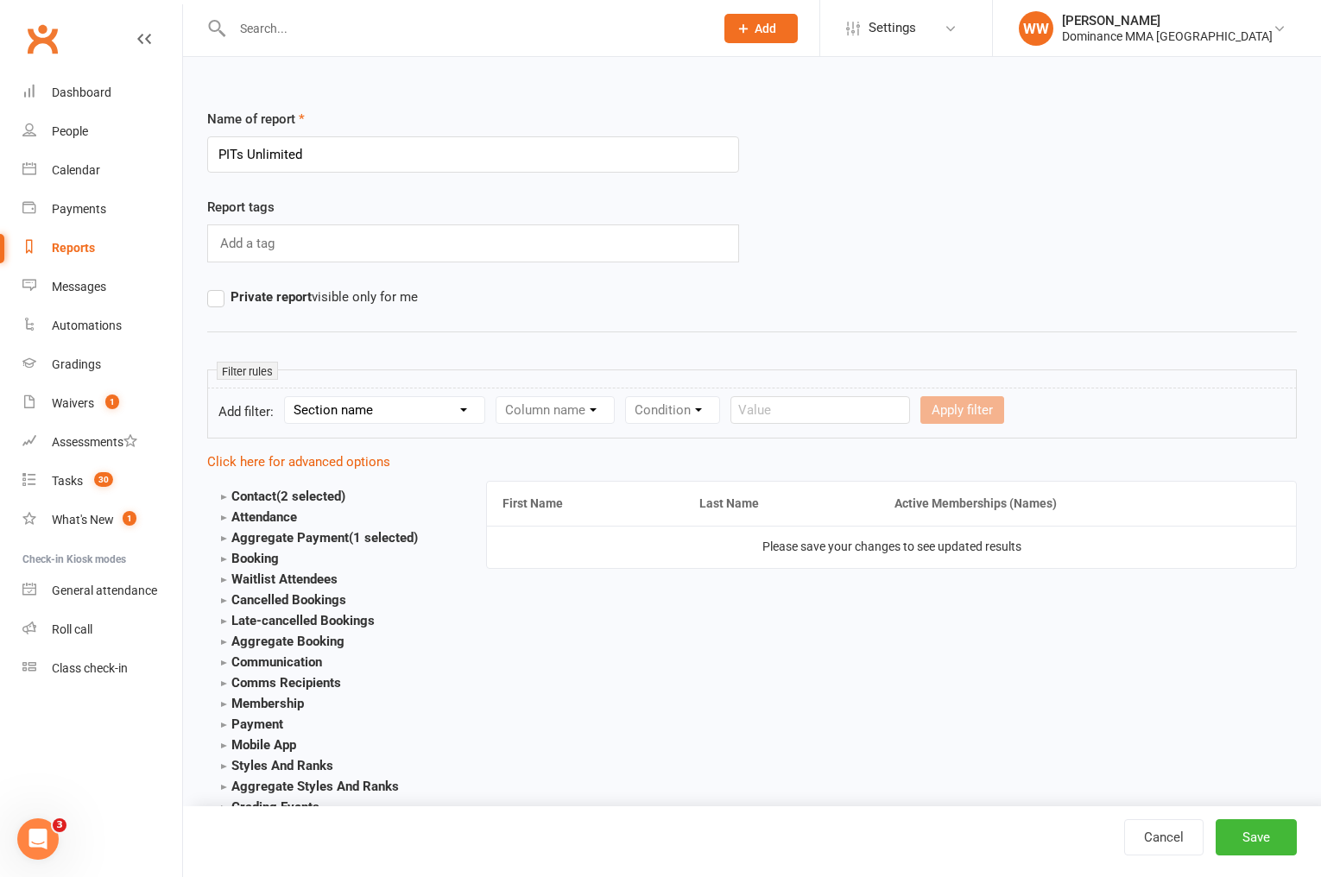
click at [339, 408] on select "Section name Contact Attendance Aggregate Payment Booking Waitlist Attendees Ca…" at bounding box center [384, 410] width 199 height 26
select select "0"
click at [288, 397] on select "Section name Contact Attendance Aggregate Payment Booking Waitlist Attendees Ca…" at bounding box center [384, 410] width 199 height 26
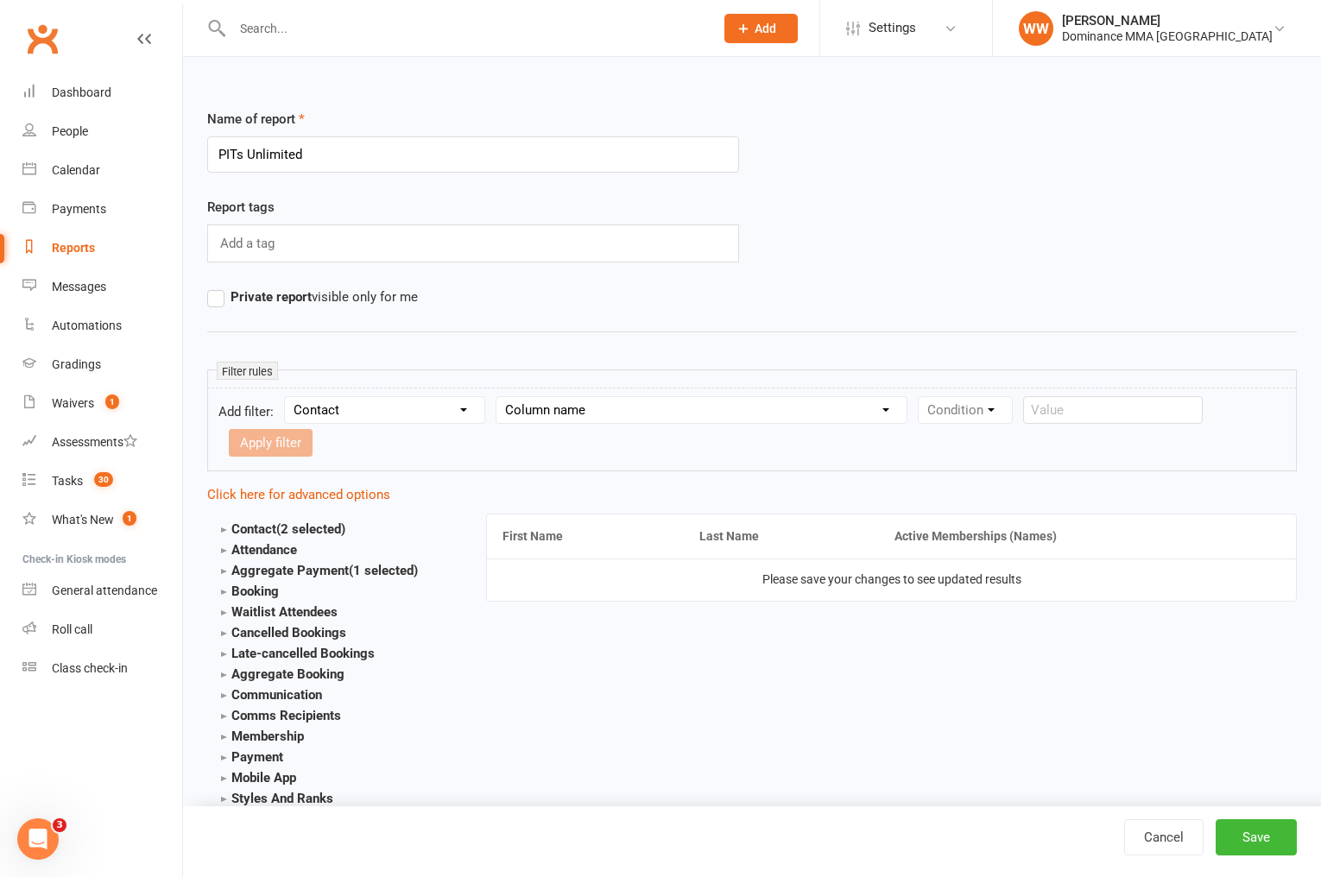
click at [535, 411] on select "Column name Contact Type First Name Last Name Full Name Email Phone Number Addr…" at bounding box center [702, 410] width 410 height 26
select select "0"
click at [499, 397] on select "Column name Contact Type First Name Last Name Full Name Email Phone Number Addr…" at bounding box center [702, 410] width 410 height 26
click at [972, 417] on select "Condition Equals Does not equal Contains Does not contain Is blank or does not …" at bounding box center [1018, 410] width 199 height 26
select select "0"
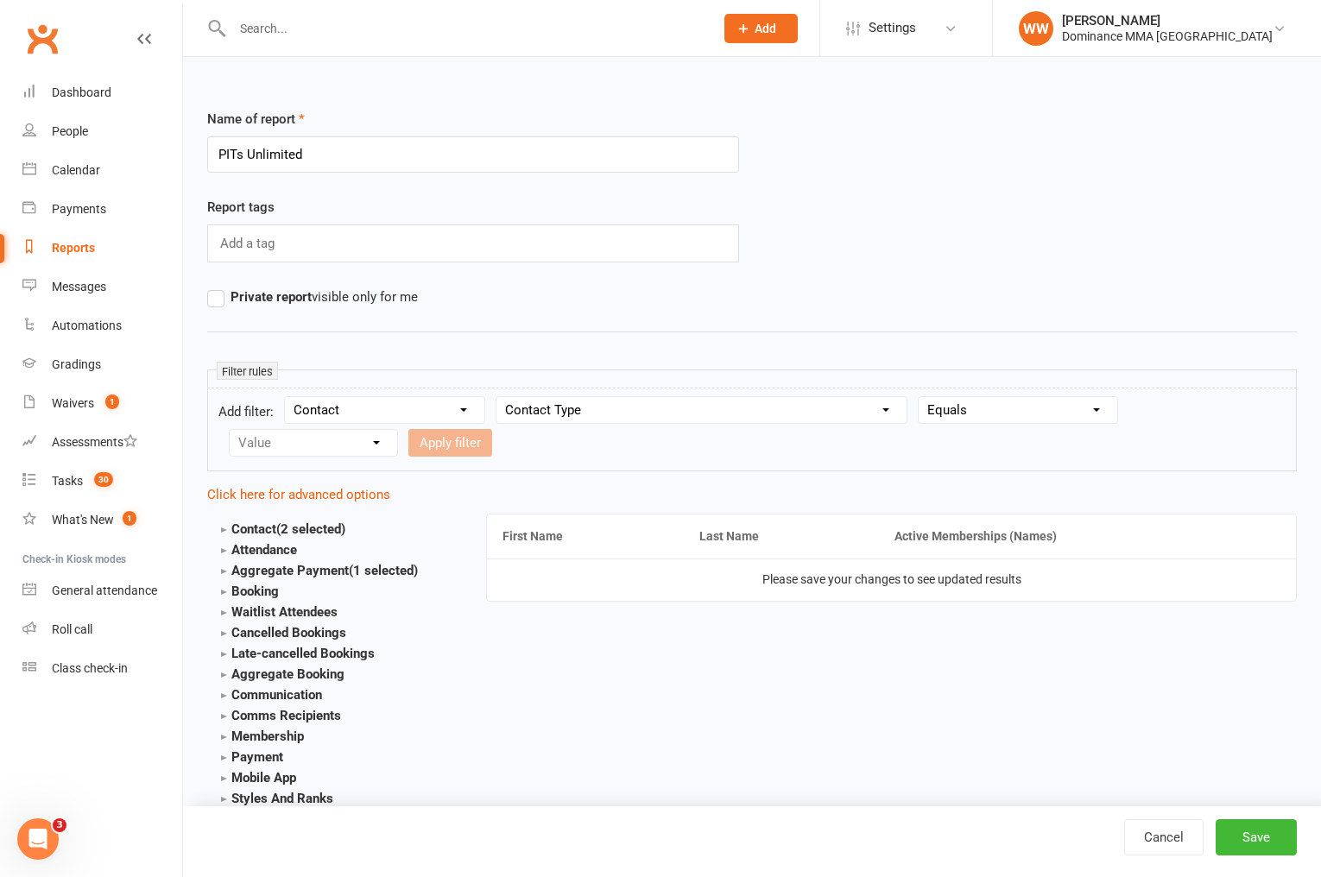
click at [921, 397] on select "Condition Equals Does not equal Contains Does not contain Is blank or does not …" at bounding box center [1018, 410] width 199 height 26
click at [347, 453] on select "Value Member Prospect Non-attending Contact" at bounding box center [314, 443] width 168 height 26
select select "0"
click at [230, 430] on select "Value Member Prospect Non-attending Contact" at bounding box center [314, 443] width 168 height 26
click at [452, 447] on button "Apply filter" at bounding box center [450, 443] width 84 height 28
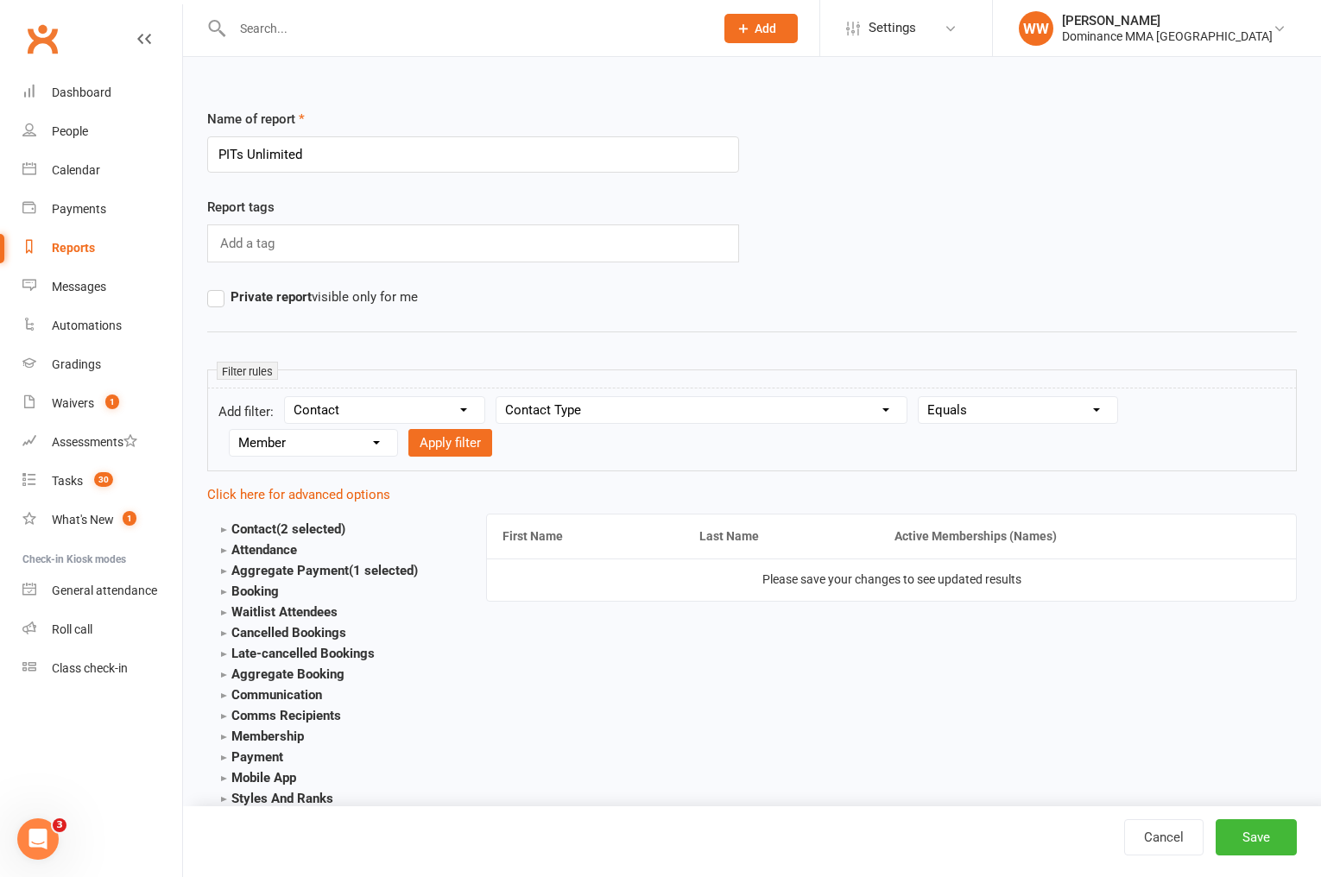
select select
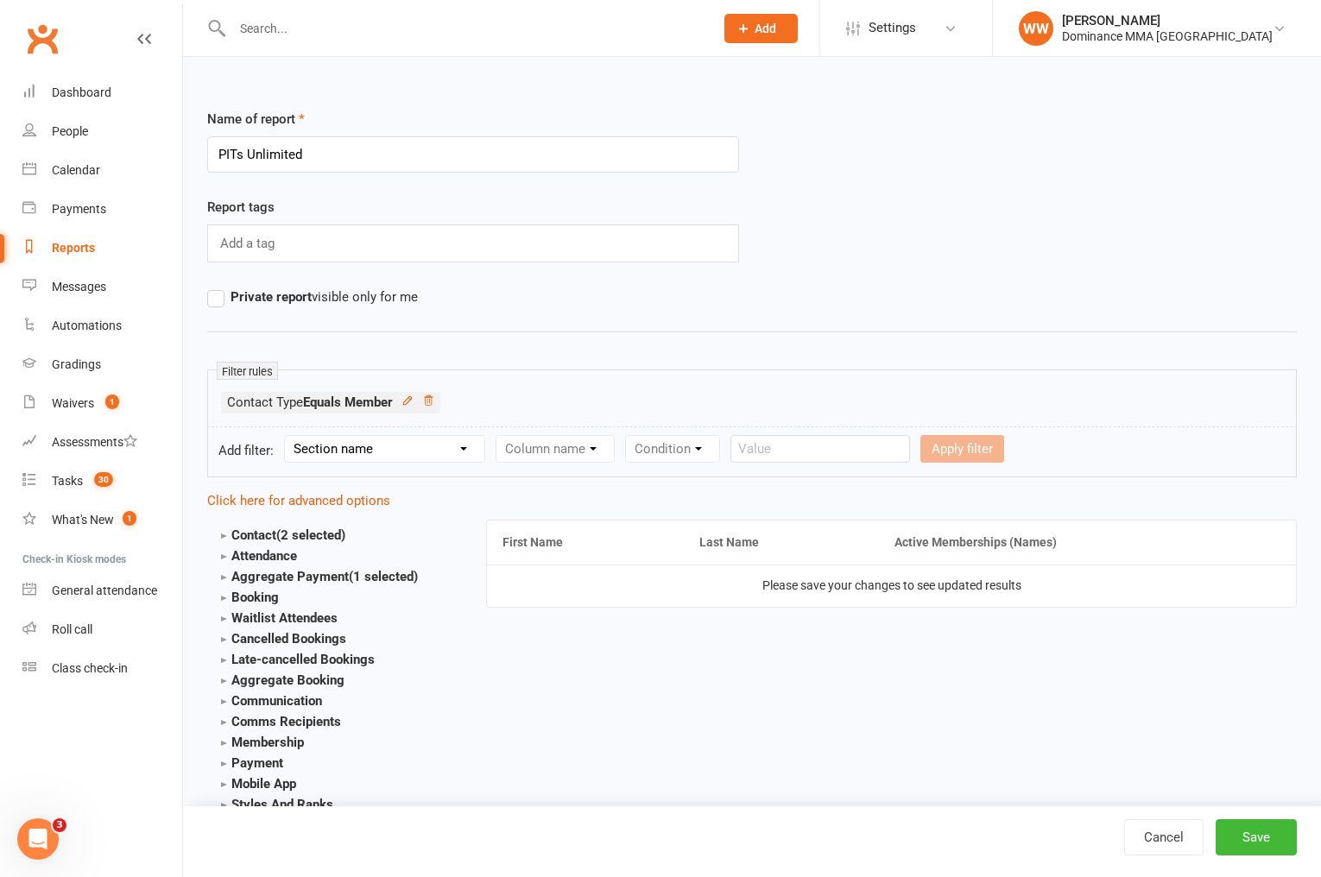
click at [346, 441] on select "Section name Contact Attendance Aggregate Payment Booking Waitlist Attendees Ca…" at bounding box center [384, 449] width 199 height 26
select select "10"
click at [288, 436] on select "Section name Contact Attendance Aggregate Payment Booking Waitlist Attendees Ca…" at bounding box center [384, 449] width 199 height 26
click at [554, 449] on select "Column name Membership ID Membership Name Membership Category Membership Start …" at bounding box center [665, 449] width 337 height 26
select select "29"
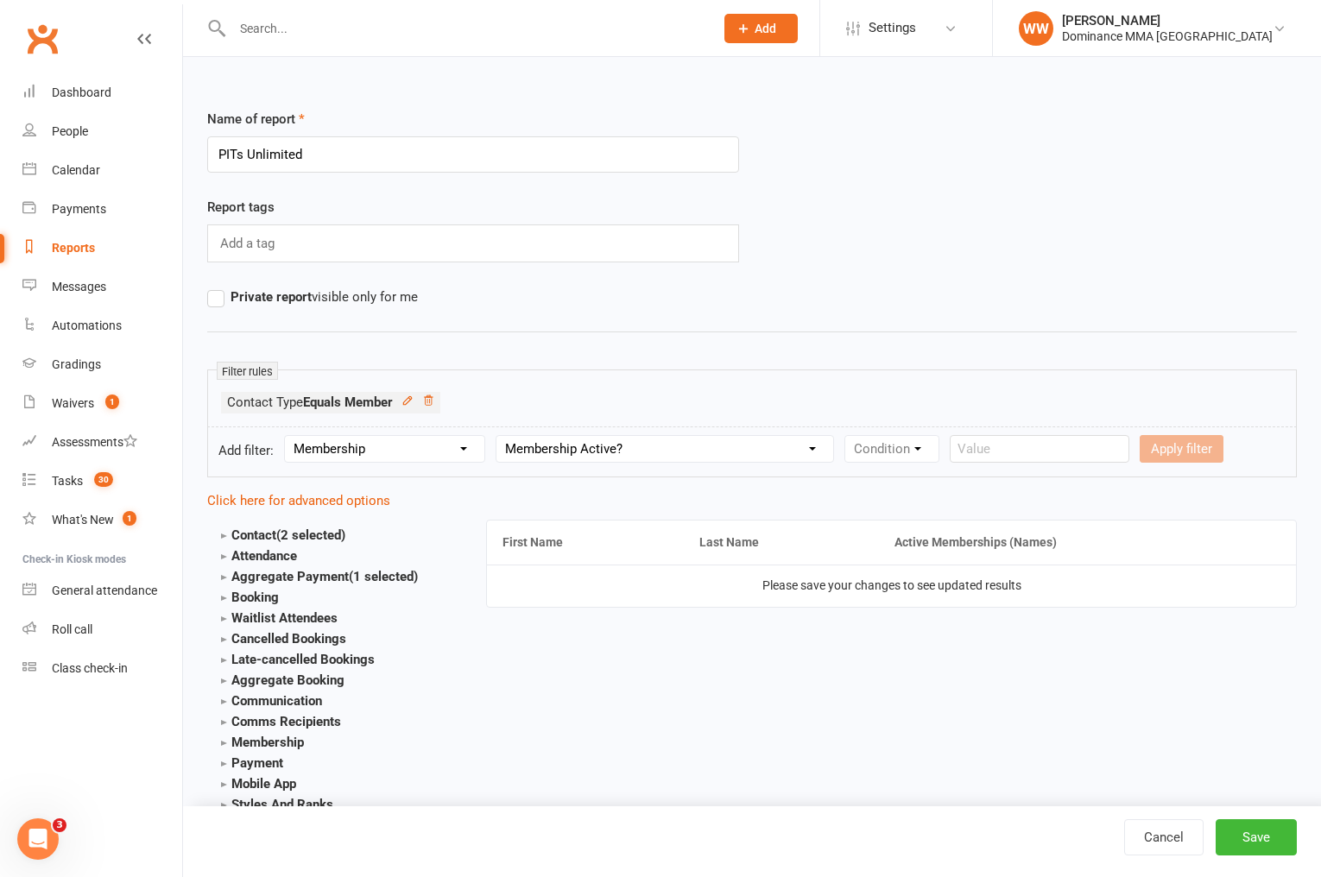
click at [499, 436] on select "Column name Membership ID Membership Name Membership Category Membership Start …" at bounding box center [665, 449] width 337 height 26
click at [921, 453] on select "Condition Is Is not Is blank Is not blank" at bounding box center [897, 449] width 104 height 26
select select "0"
click at [849, 436] on select "Condition Is Is not Is blank Is not blank" at bounding box center [897, 449] width 104 height 26
click at [1004, 453] on select "Value Yes No" at bounding box center [1001, 449] width 71 height 28
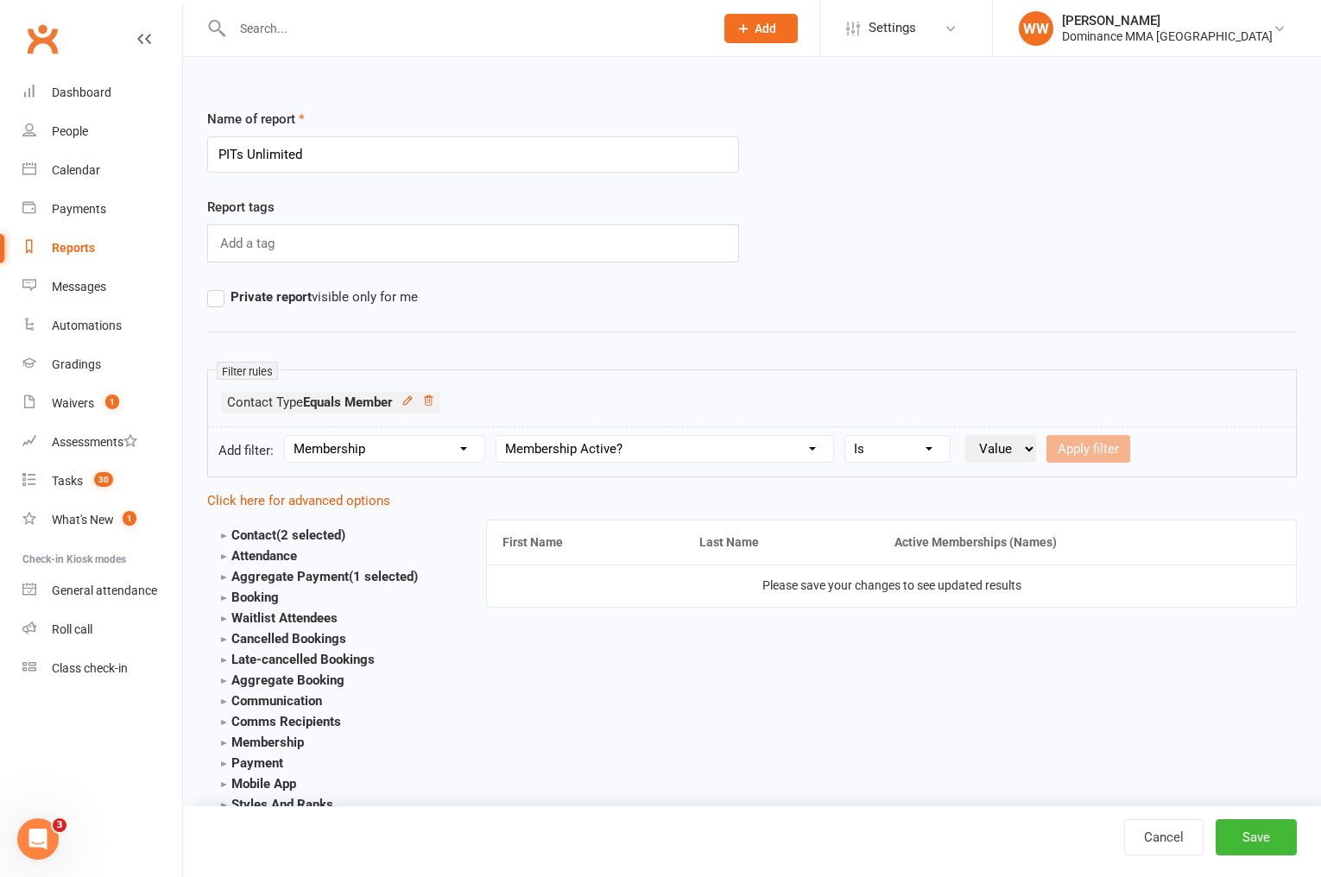
select select "true"
click at [969, 435] on select "Value Yes No" at bounding box center [1001, 449] width 71 height 28
click at [1077, 453] on button "Apply filter" at bounding box center [1089, 449] width 84 height 28
select select
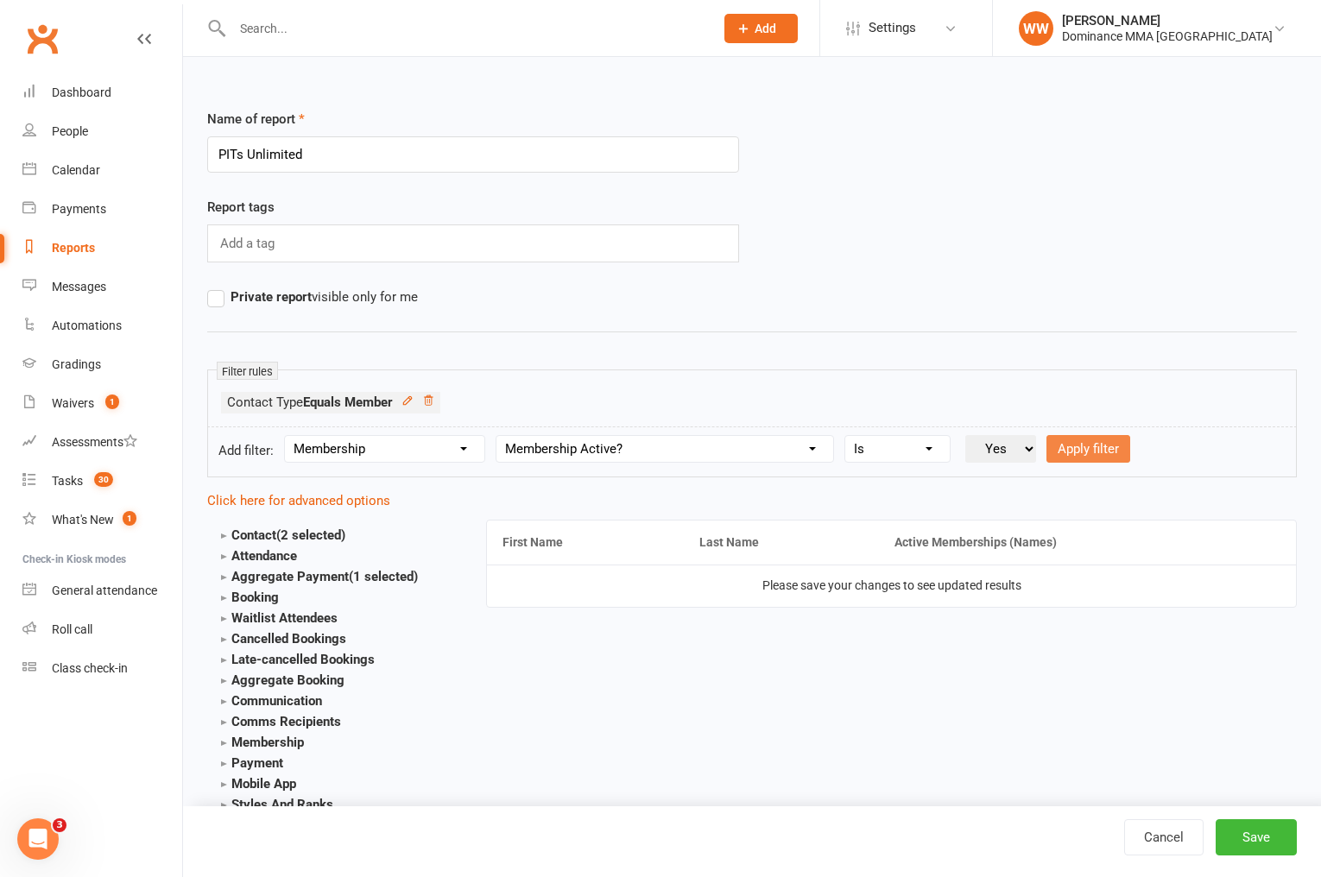
select select
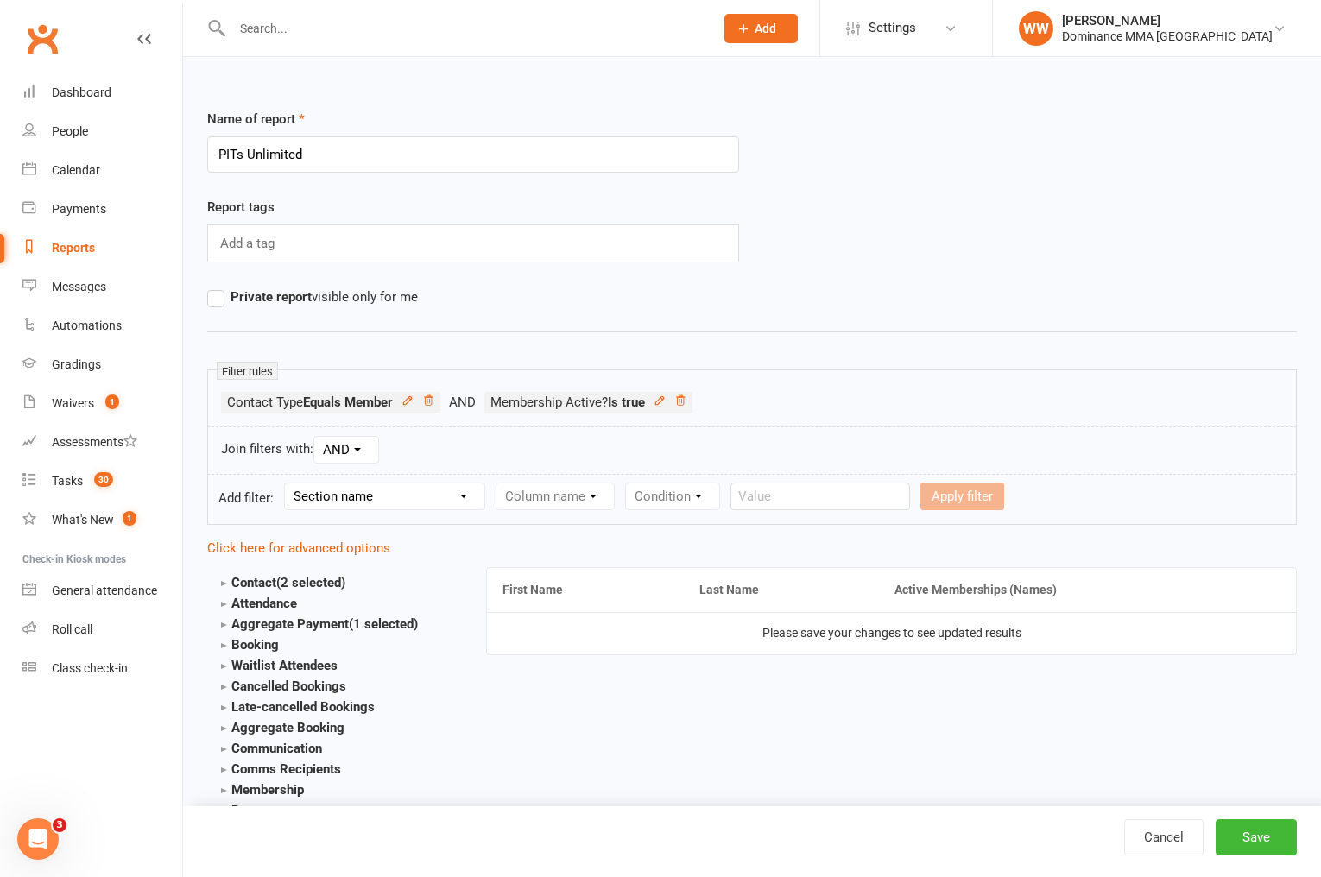
click at [387, 498] on select "Section name Contact Attendance Aggregate Payment Booking Waitlist Attendees Ca…" at bounding box center [384, 497] width 199 height 26
select select "2"
click at [288, 484] on select "Section name Contact Attendance Aggregate Payment Booking Waitlist Attendees Ca…" at bounding box center [384, 497] width 199 height 26
click at [553, 495] on select "Column name Active Memberships (Names) Active Memberships (Count) Active Trial …" at bounding box center [619, 497] width 244 height 26
select select "0"
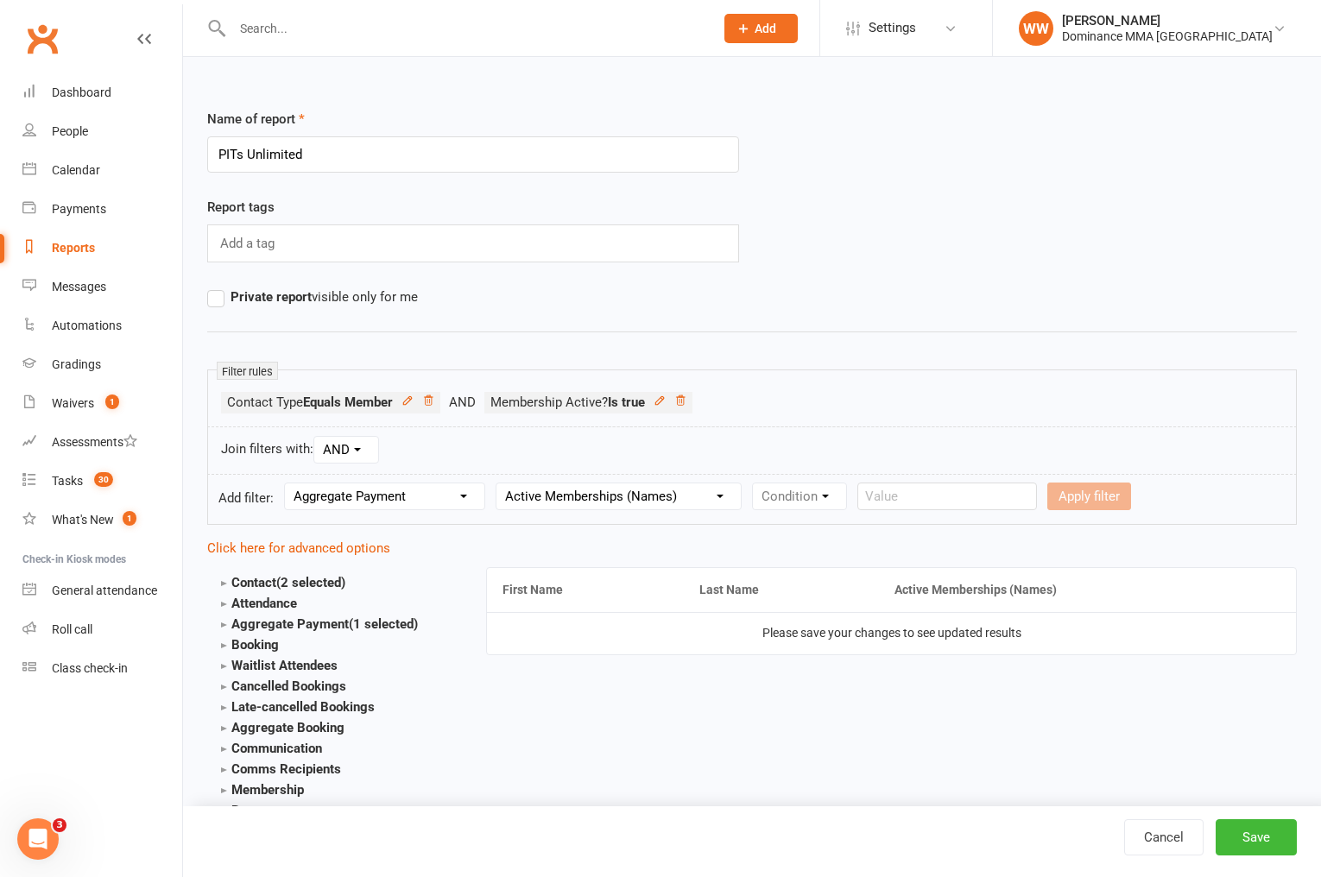
click at [499, 484] on select "Column name Active Memberships (Names) Active Memberships (Count) Active Trial …" at bounding box center [619, 497] width 244 height 26
click at [816, 493] on select "Condition Equals Does not equal Contains Does not contain Is blank or does not …" at bounding box center [852, 497] width 199 height 26
select select "2"
click at [757, 484] on select "Condition Equals Does not equal Contains Does not contain Is blank or does not …" at bounding box center [852, 497] width 199 height 26
click at [1018, 503] on input "text" at bounding box center [1053, 497] width 180 height 28
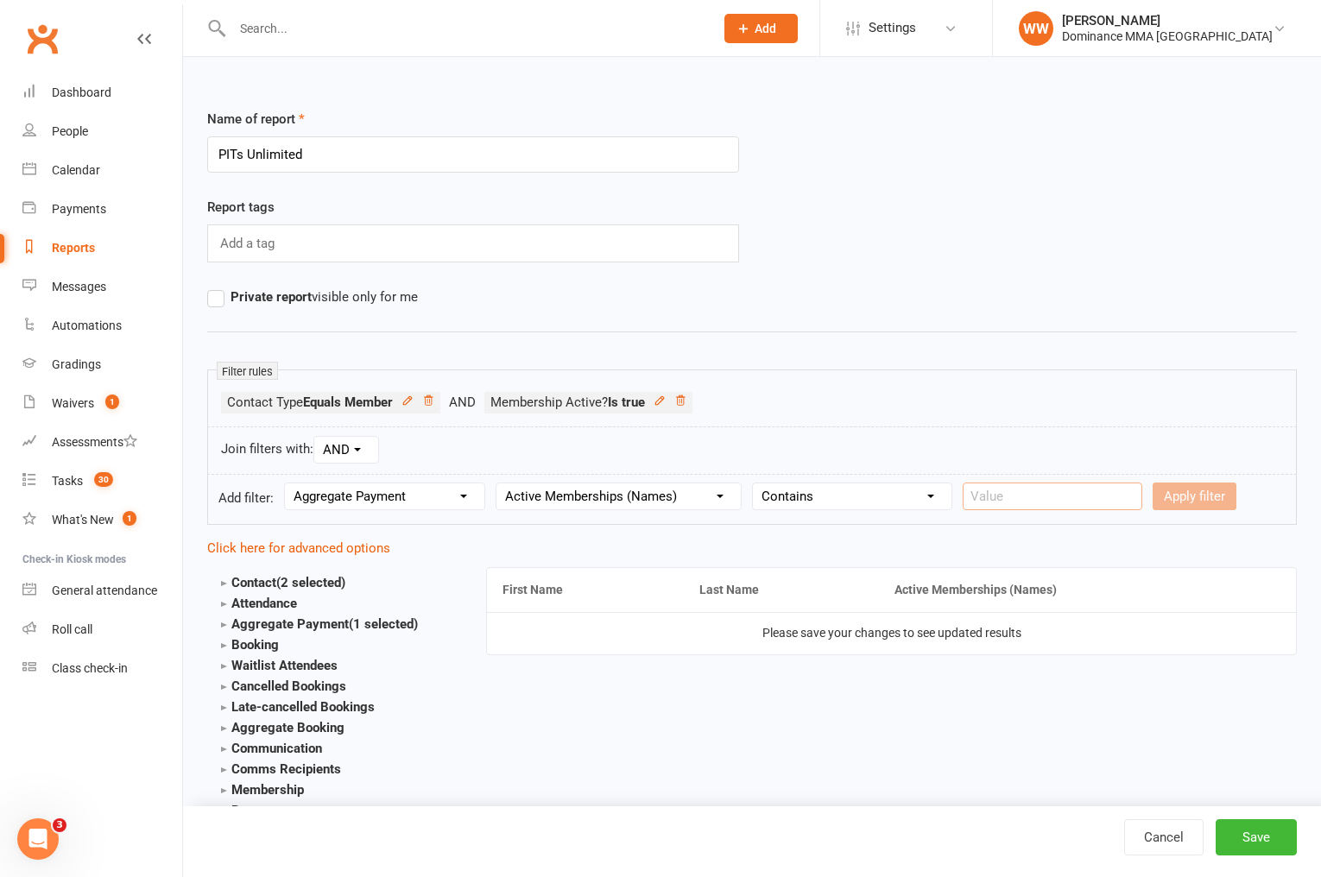
paste input "Paid in Full"
type input "Paid in Full"
click at [1153, 497] on button "Apply filter" at bounding box center [1195, 497] width 84 height 28
select select
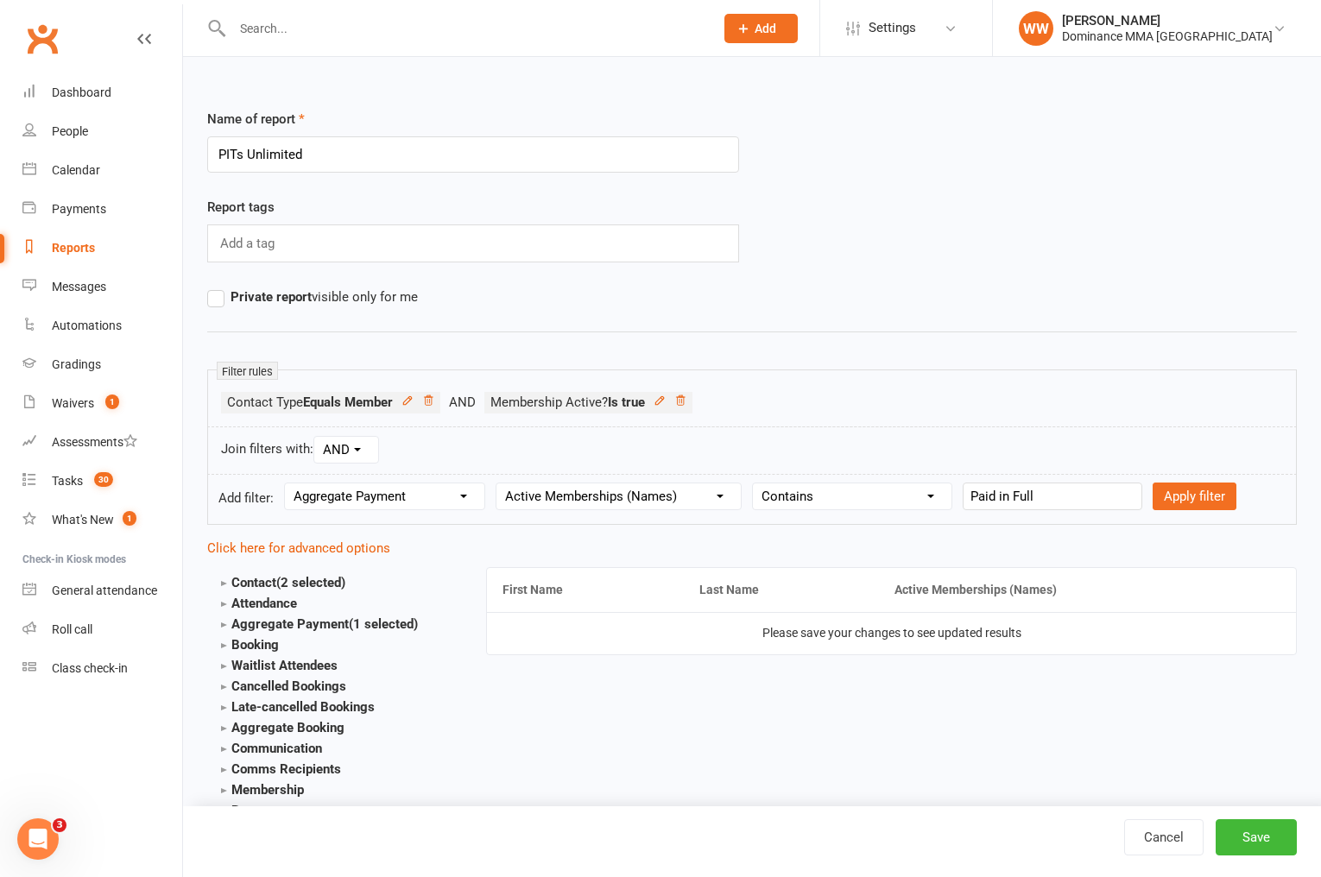
select select
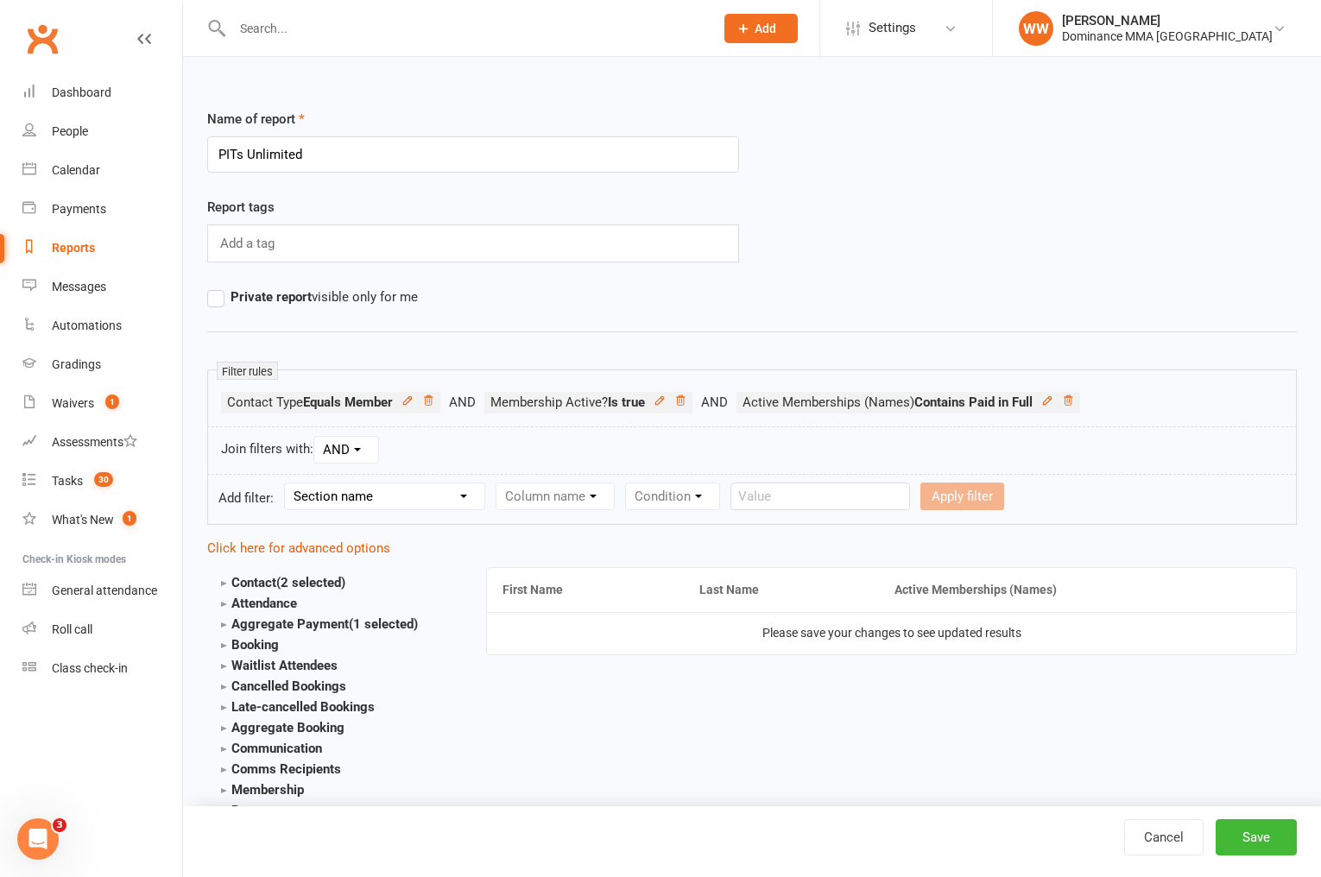
click at [396, 494] on select "Section name Contact Attendance Aggregate Payment Booking Waitlist Attendees Ca…" at bounding box center [384, 497] width 199 height 26
select select "10"
click at [288, 484] on select "Section name Contact Attendance Aggregate Payment Booking Waitlist Attendees Ca…" at bounding box center [384, 497] width 199 height 26
click at [558, 504] on select "Column name Membership ID Membership Name Membership Category Membership Start …" at bounding box center [665, 497] width 337 height 26
select select "2"
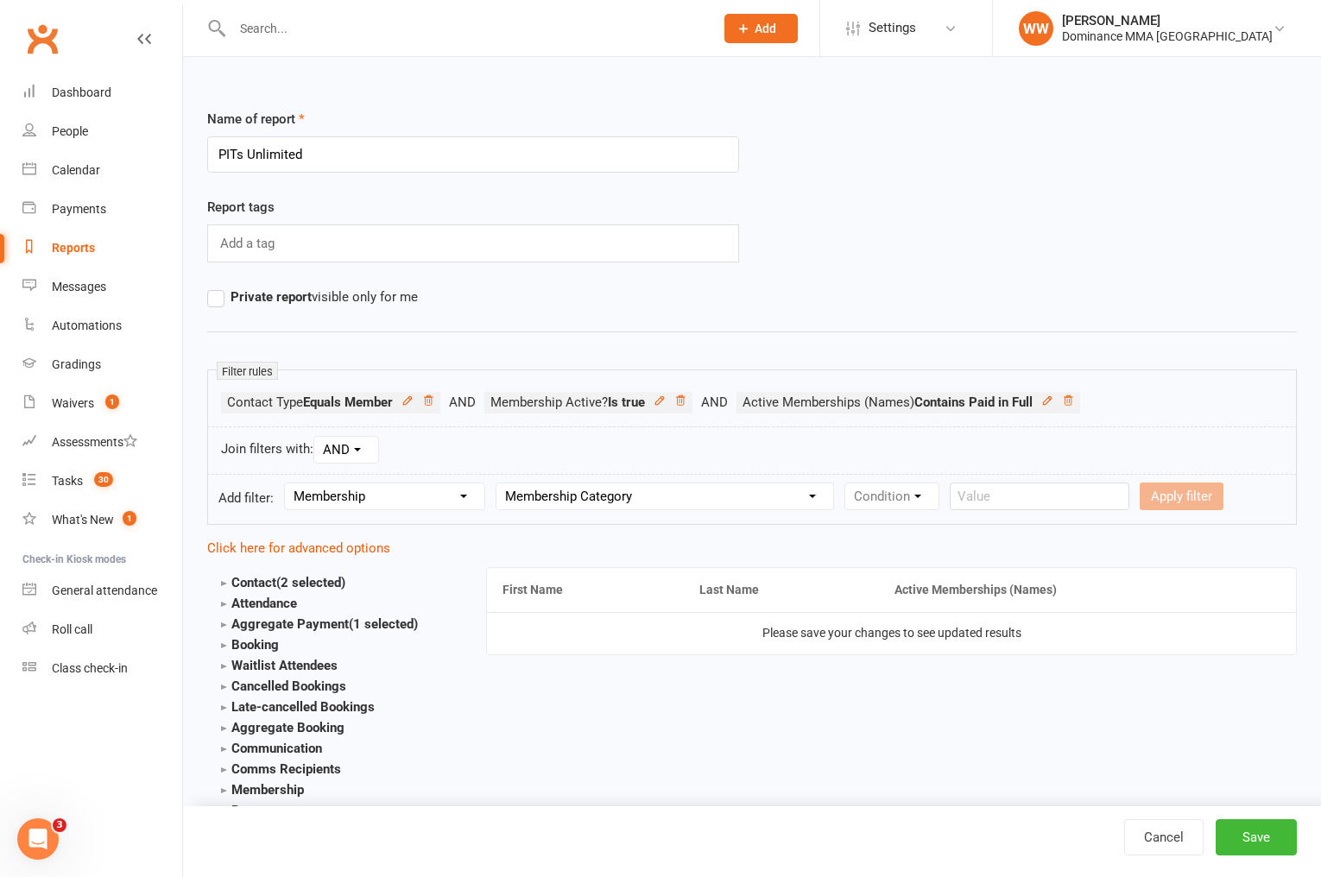
click at [499, 484] on select "Column name Membership ID Membership Name Membership Category Membership Start …" at bounding box center [665, 497] width 337 height 26
click at [953, 511] on form "Add filter: Section name Contact Attendance Aggregate Payment Booking Waitlist …" at bounding box center [752, 499] width 1090 height 51
click at [954, 505] on select "Condition Equals Does not equal Contains Does not contain Is blank or does not …" at bounding box center [944, 497] width 199 height 26
select select "0"
click at [849, 484] on select "Condition Equals Does not equal Contains Does not contain Is blank or does not …" at bounding box center [944, 497] width 199 height 26
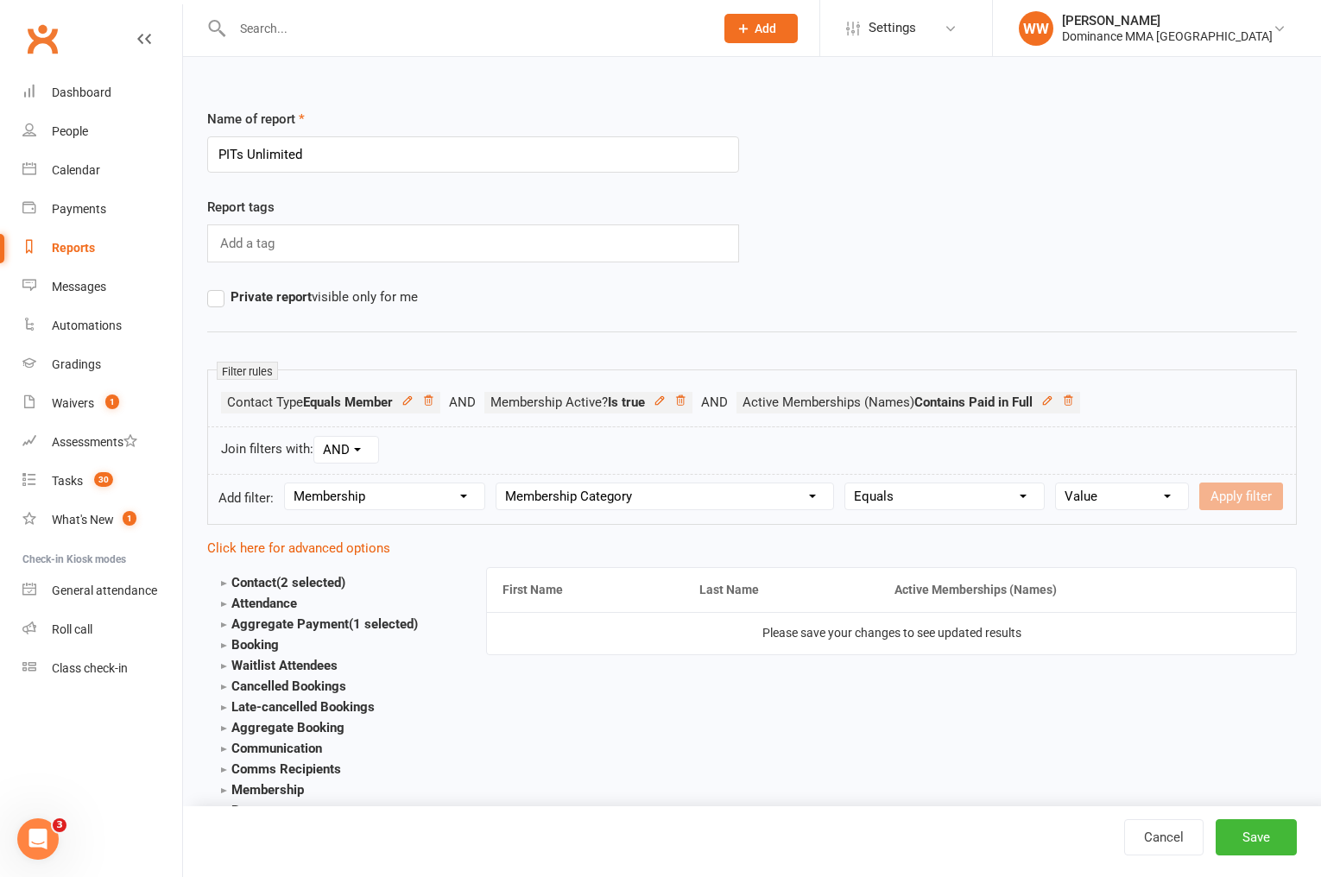
click at [1123, 496] on select "Value BJJ BOOTCAMP GYM KIDS MMA MUAY THAI PAYMENT PLAN TEENS UNLIMITED VISITORS" at bounding box center [1122, 497] width 132 height 26
select select "8"
click at [1058, 484] on select "Value BJJ BOOTCAMP GYM KIDS MMA MUAY THAI PAYMENT PLAN TEENS UNLIMITED VISITORS" at bounding box center [1122, 497] width 132 height 26
click at [1215, 500] on button "Apply filter" at bounding box center [1242, 497] width 84 height 28
select select
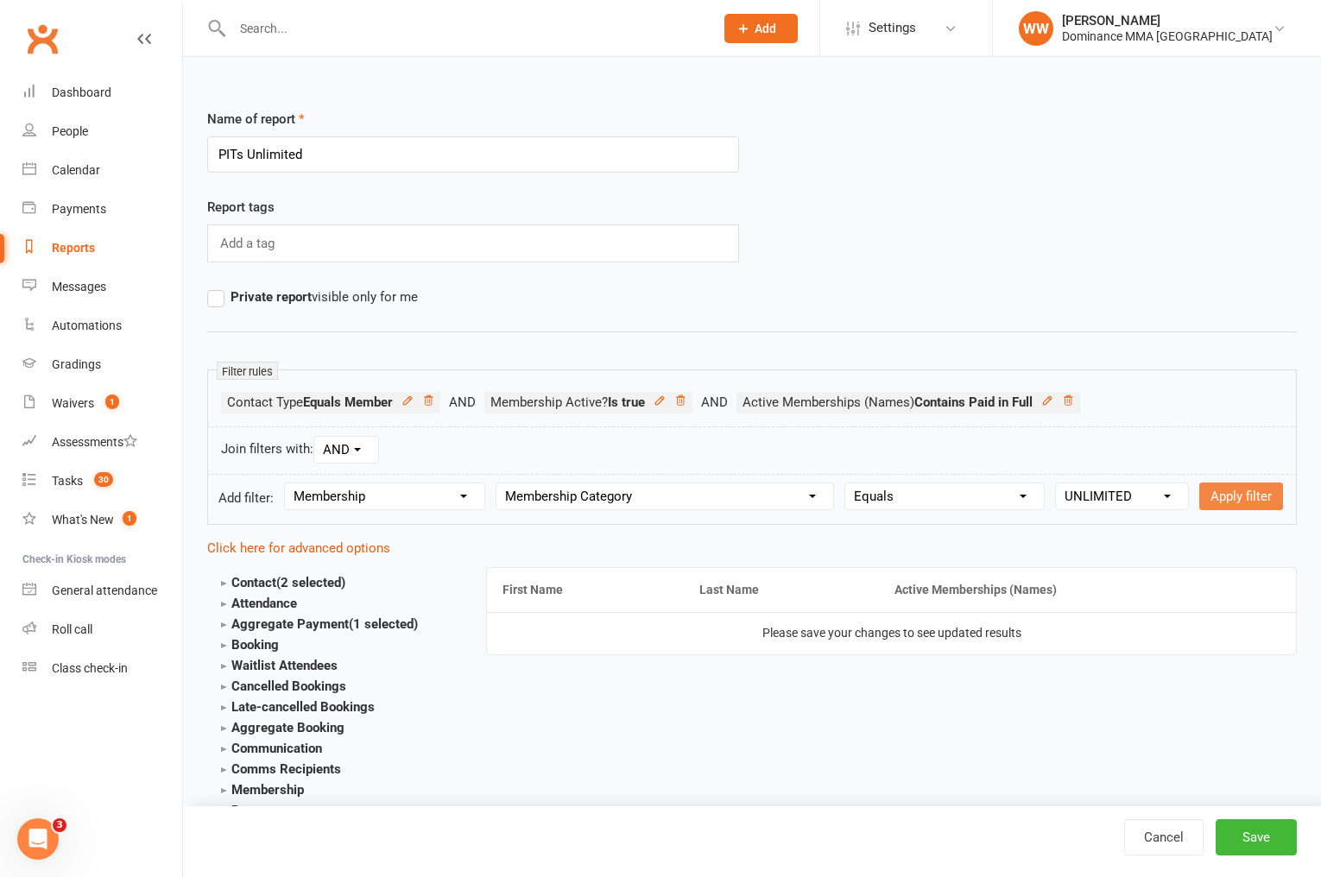
select select
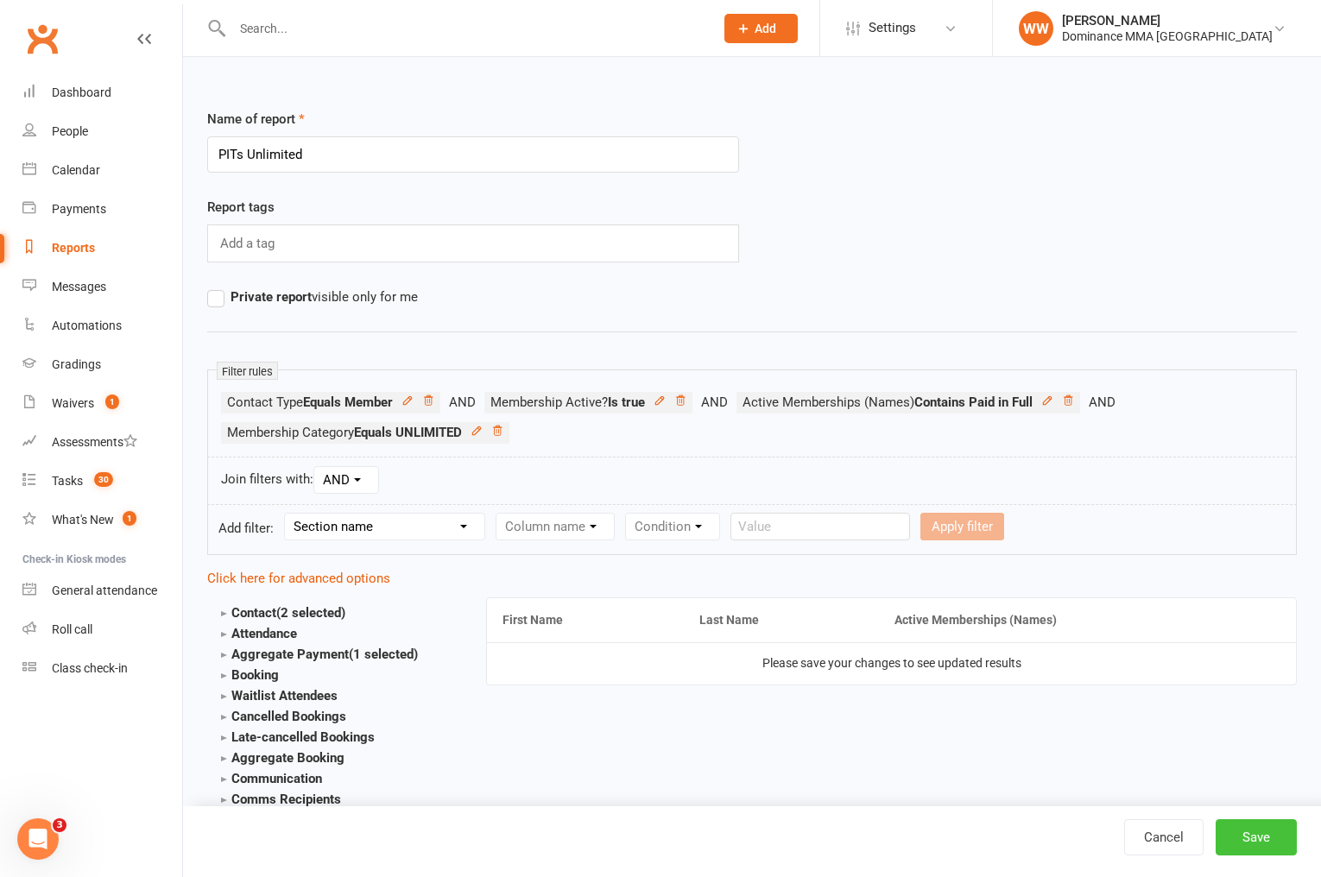
click at [1231, 832] on button "Save" at bounding box center [1256, 838] width 81 height 36
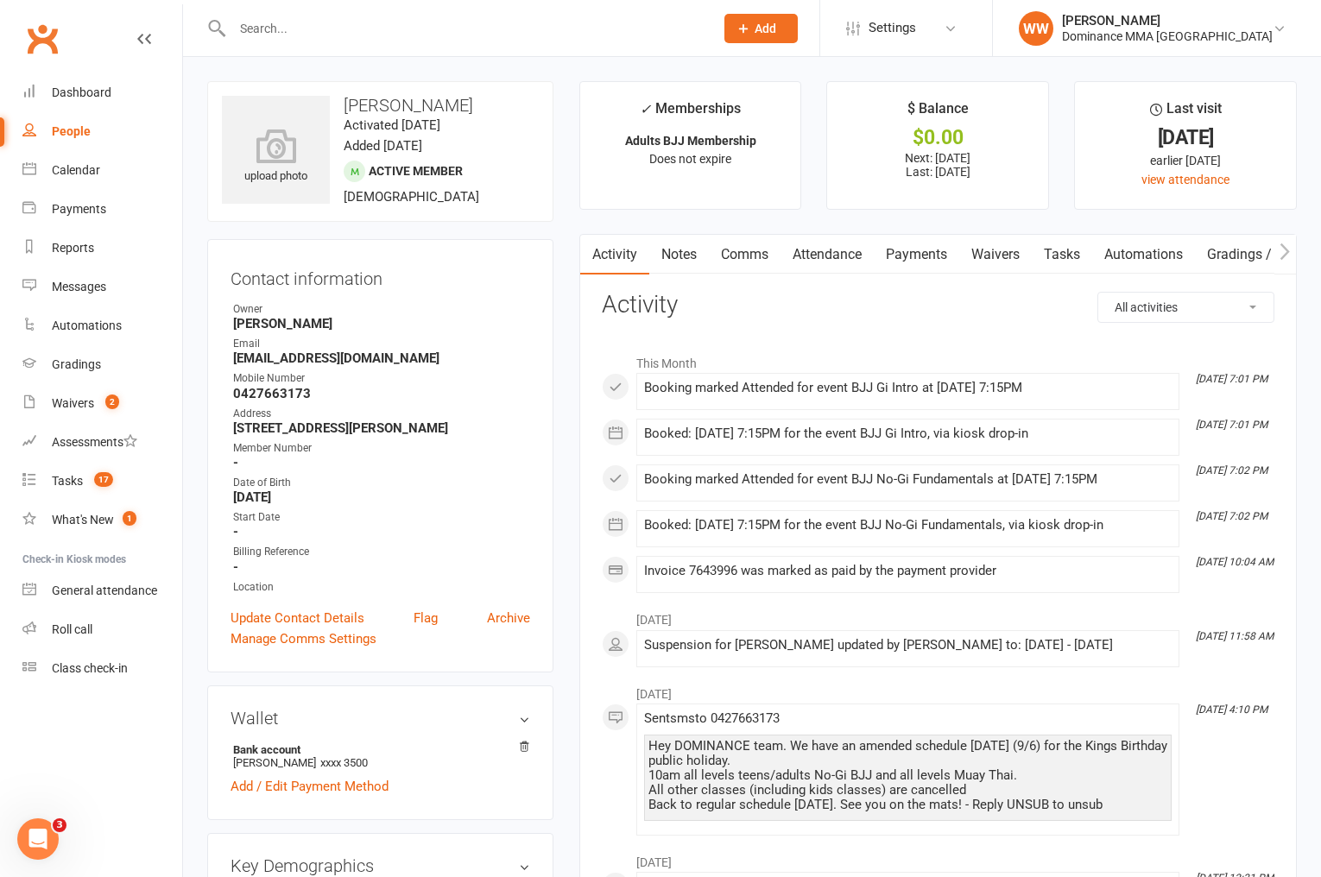
click at [684, 266] on link "Notes" at bounding box center [679, 255] width 60 height 40
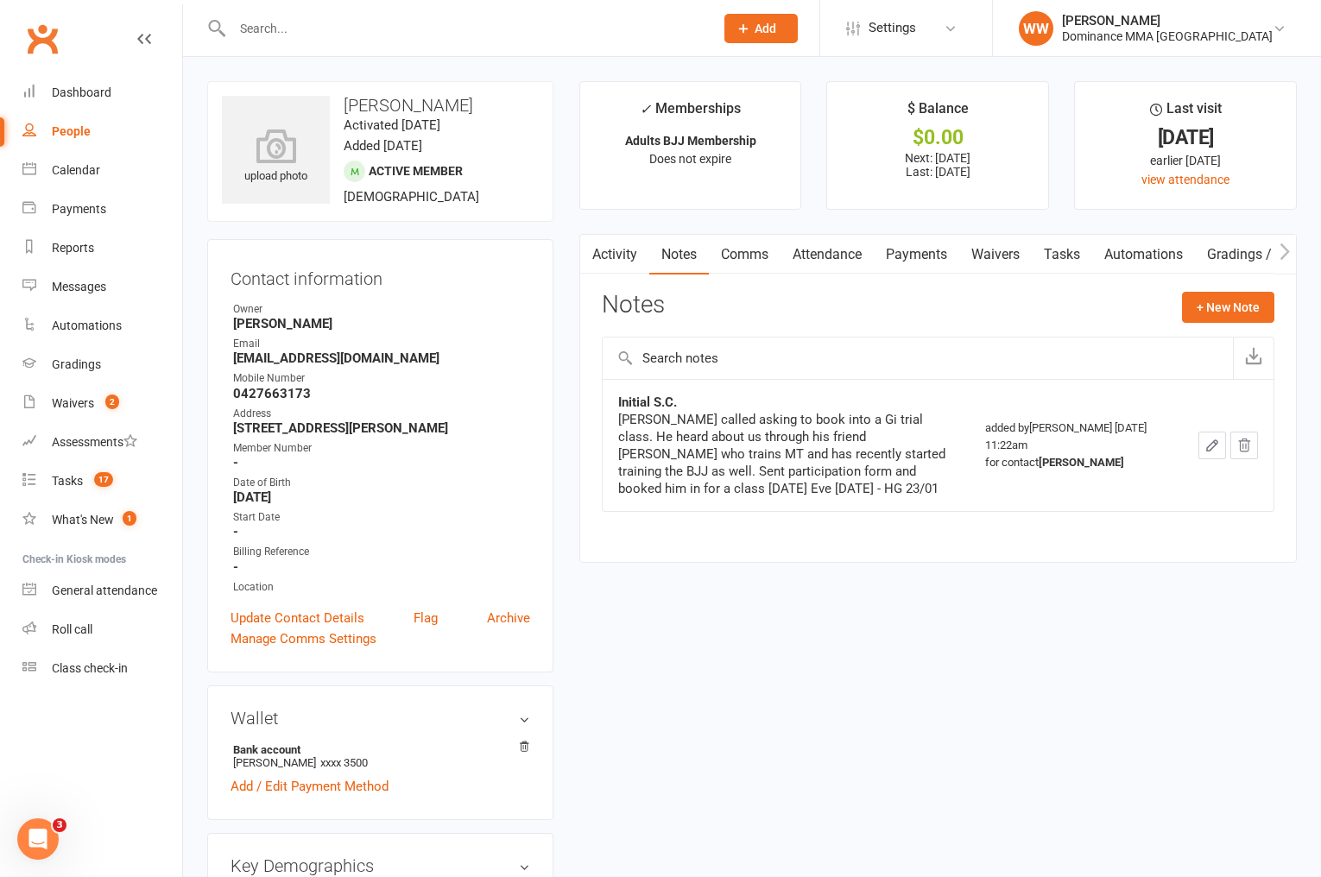
click at [728, 295] on div "Notes + New Note" at bounding box center [938, 314] width 673 height 45
click at [744, 301] on div "Notes + New Note" at bounding box center [938, 314] width 673 height 45
click at [610, 266] on link "Activity" at bounding box center [614, 255] width 69 height 40
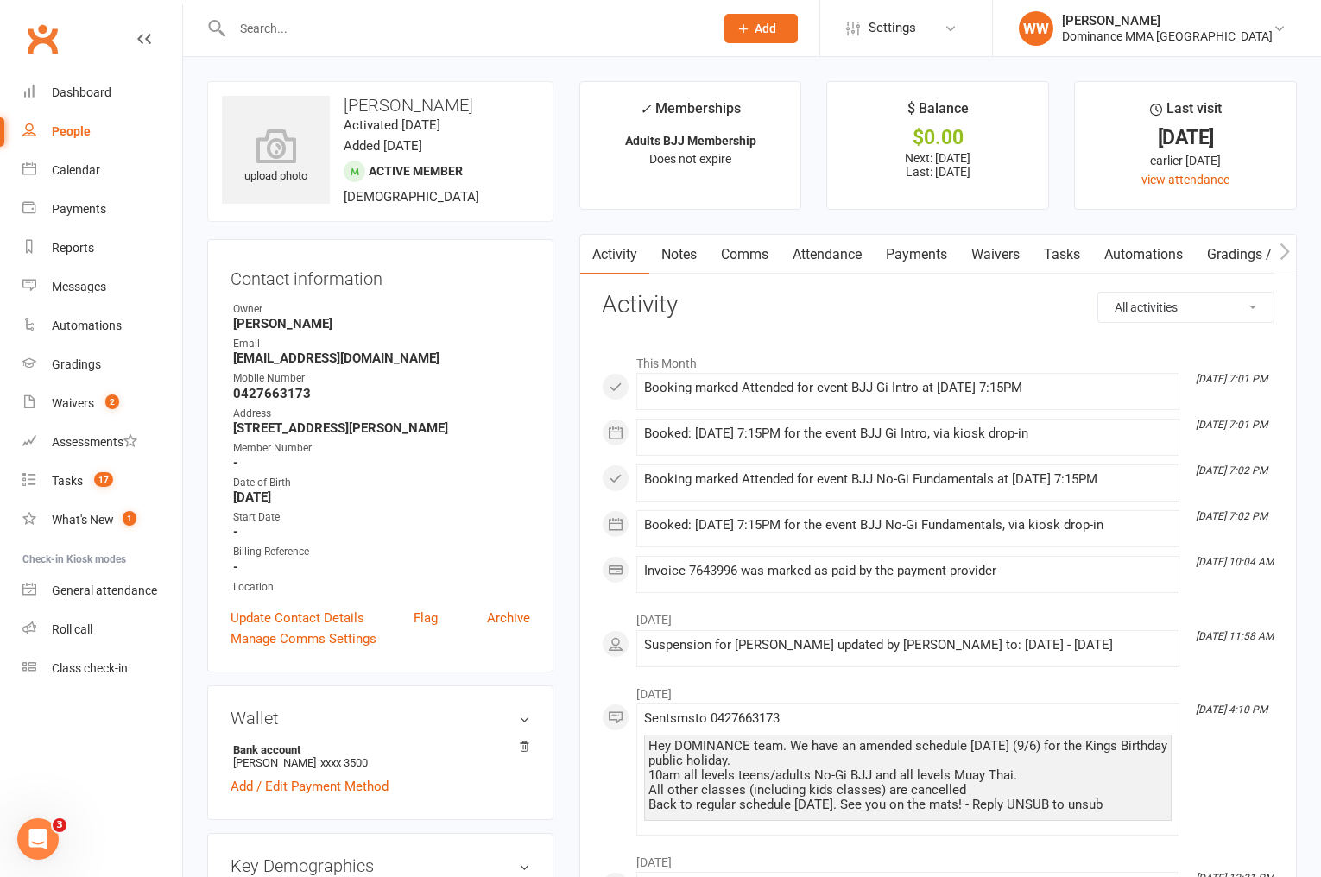
drag, startPoint x: 577, startPoint y: 326, endPoint x: 575, endPoint y: 340, distance: 13.9
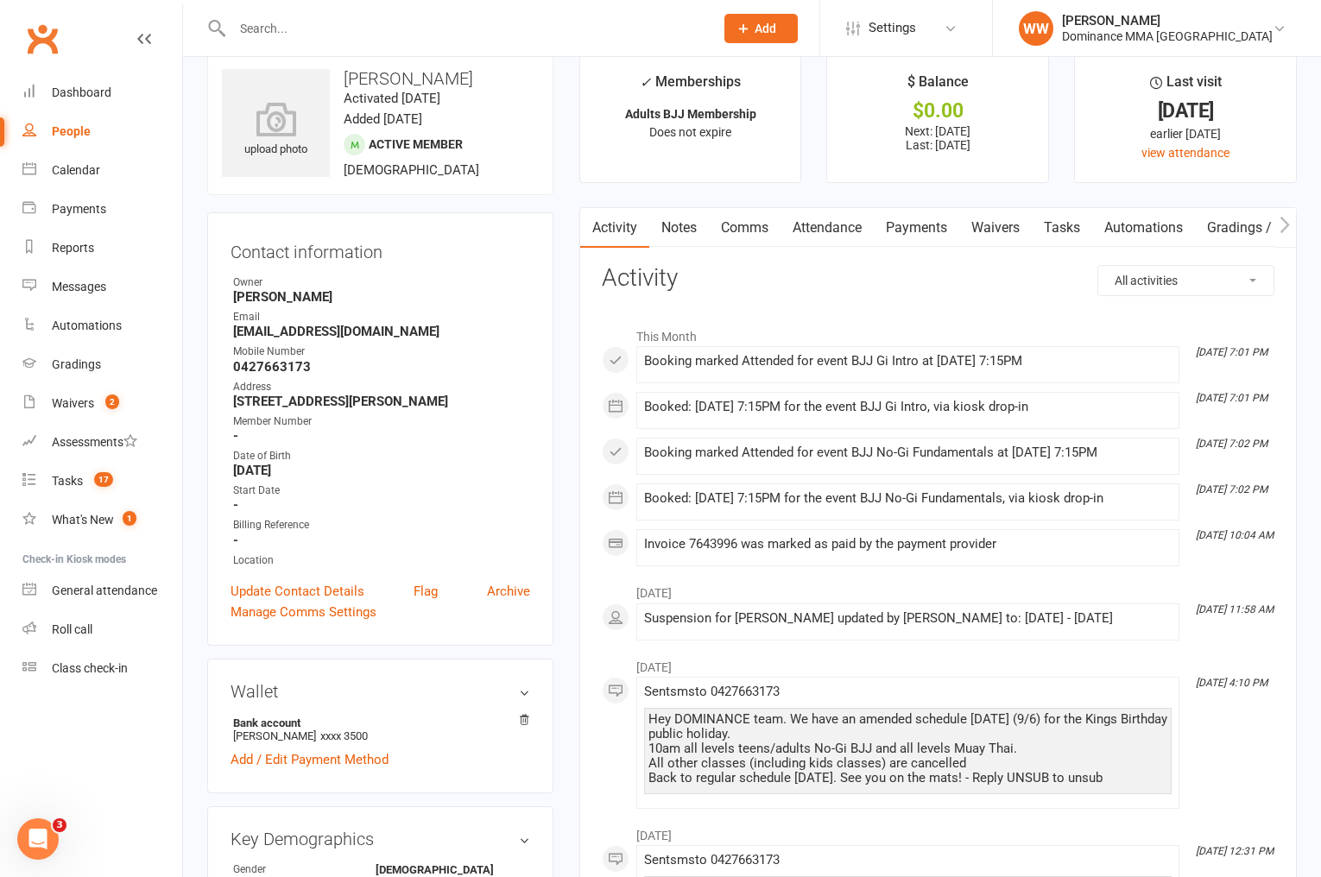
scroll to position [22, 0]
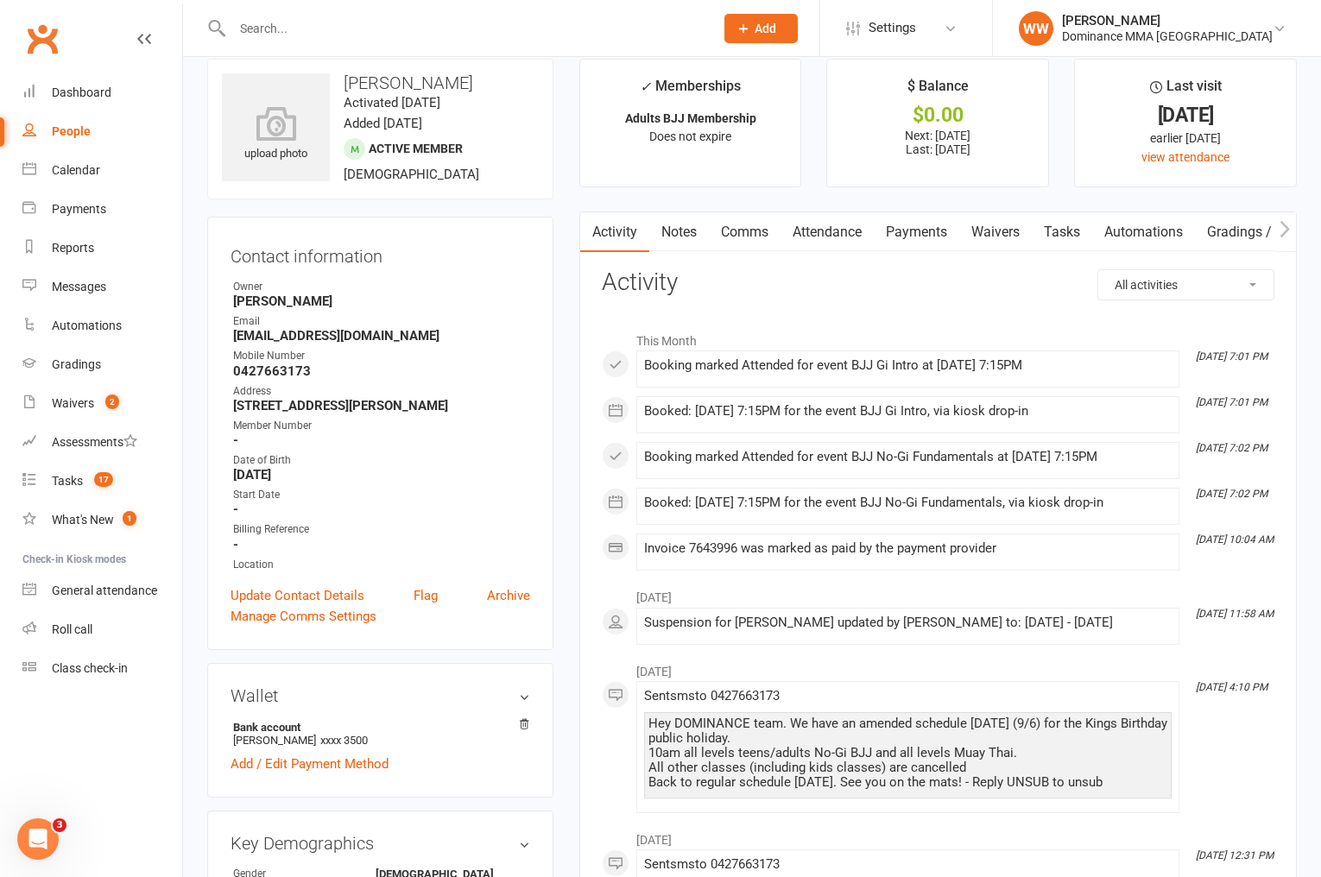
click at [844, 228] on link "Attendance" at bounding box center [827, 232] width 93 height 40
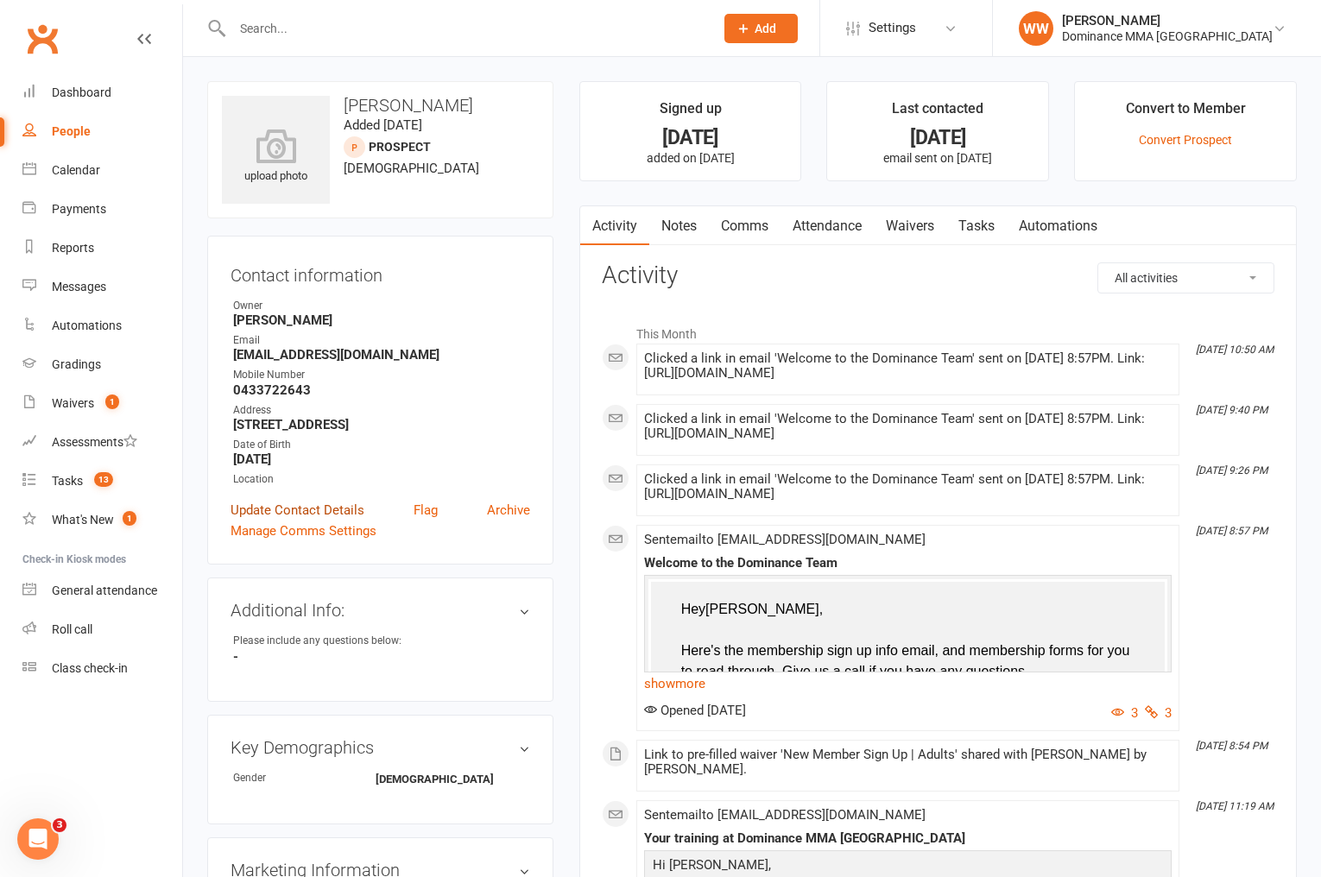
click at [279, 507] on link "Update Contact Details" at bounding box center [298, 510] width 134 height 21
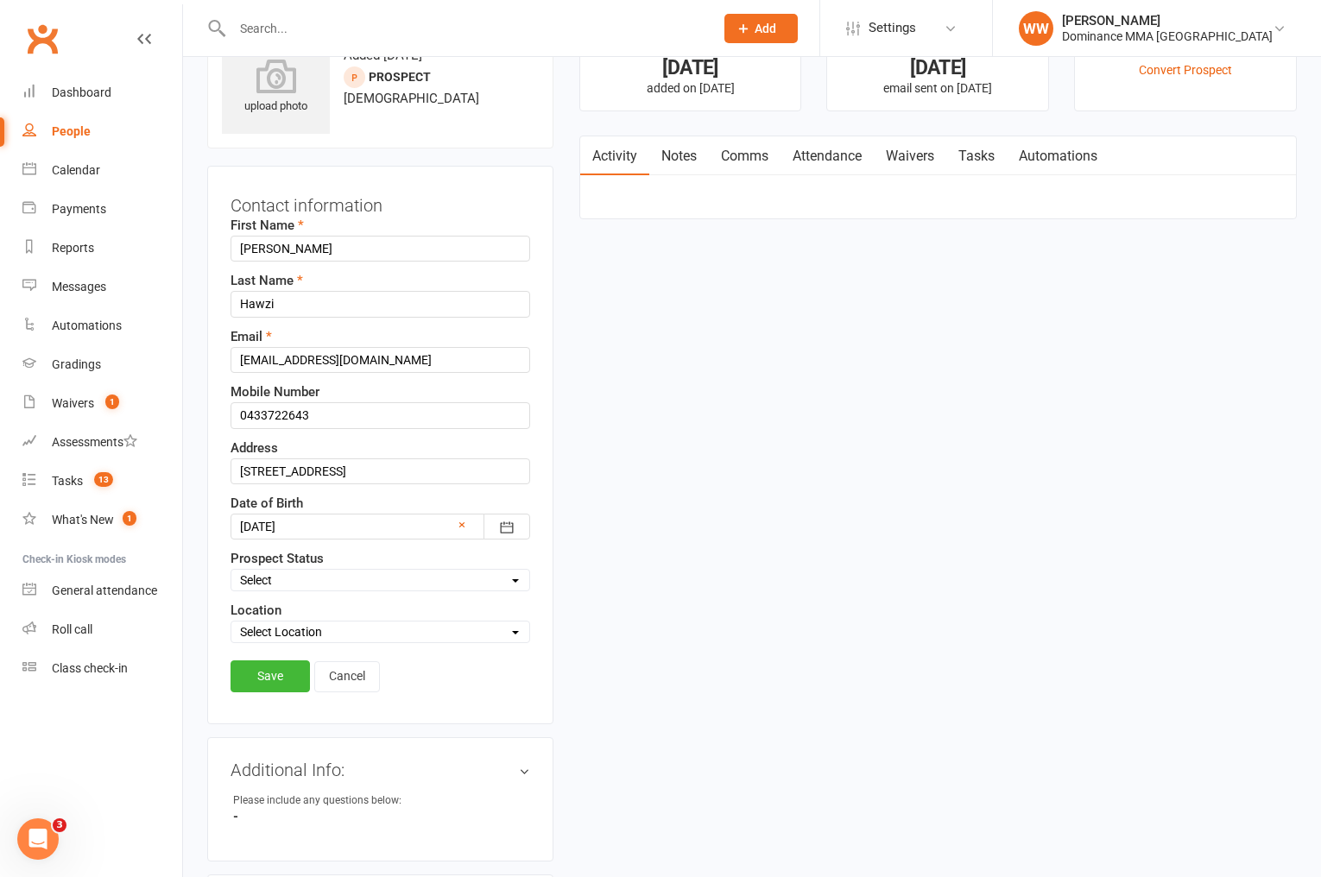
scroll to position [81, 0]
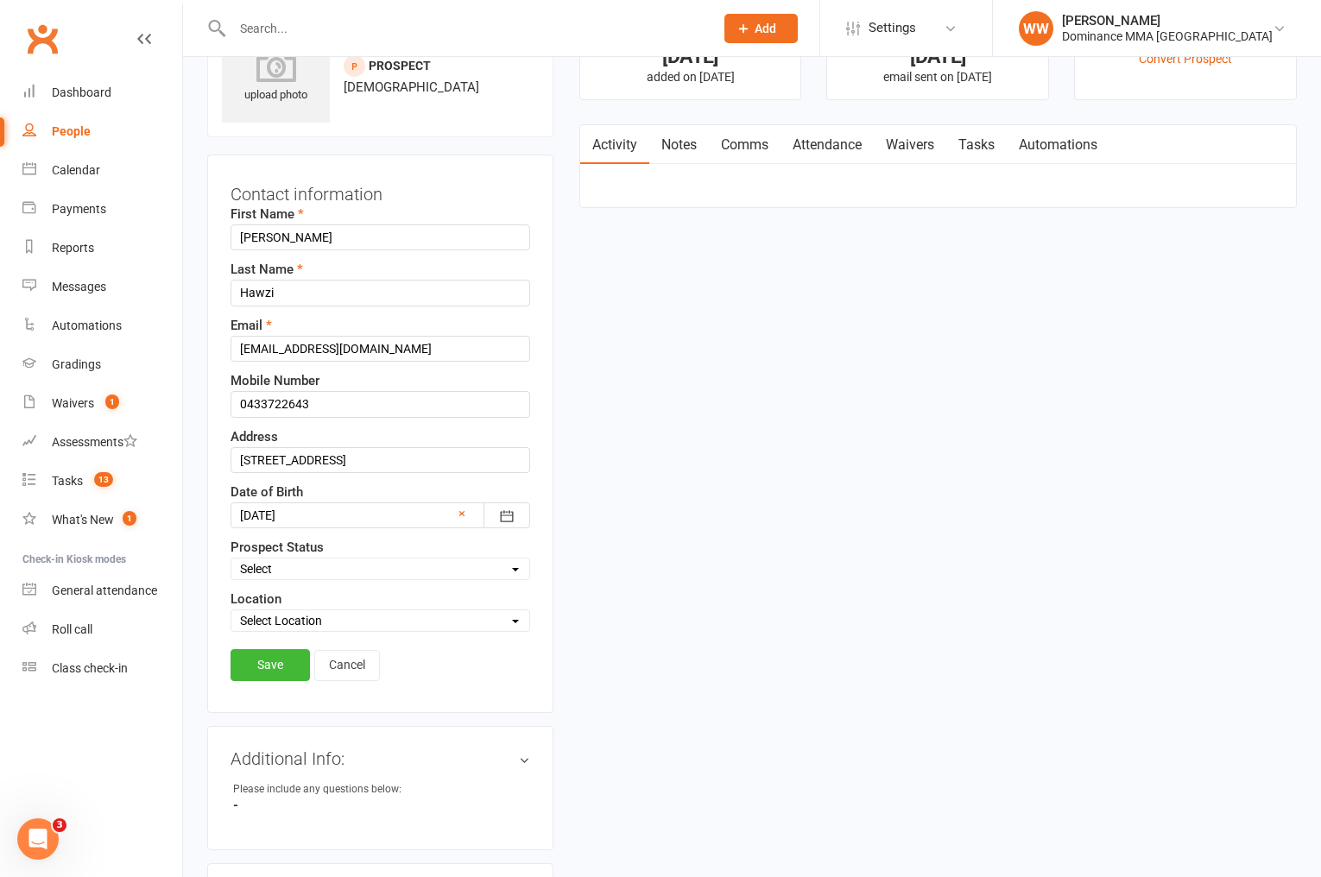
click at [275, 574] on select "Select ENQUIRY WEBSITE ENQUIRY GOOGLE ADS ENQUIRY META ADS ENQUIRY DROPPED DROP…" at bounding box center [380, 569] width 298 height 19
select select "DROPPED"
click at [231, 560] on select "Select ENQUIRY WEBSITE ENQUIRY GOOGLE ADS ENQUIRY META ADS ENQUIRY DROPPED DROP…" at bounding box center [380, 569] width 298 height 19
click at [278, 653] on link "Save" at bounding box center [270, 664] width 79 height 31
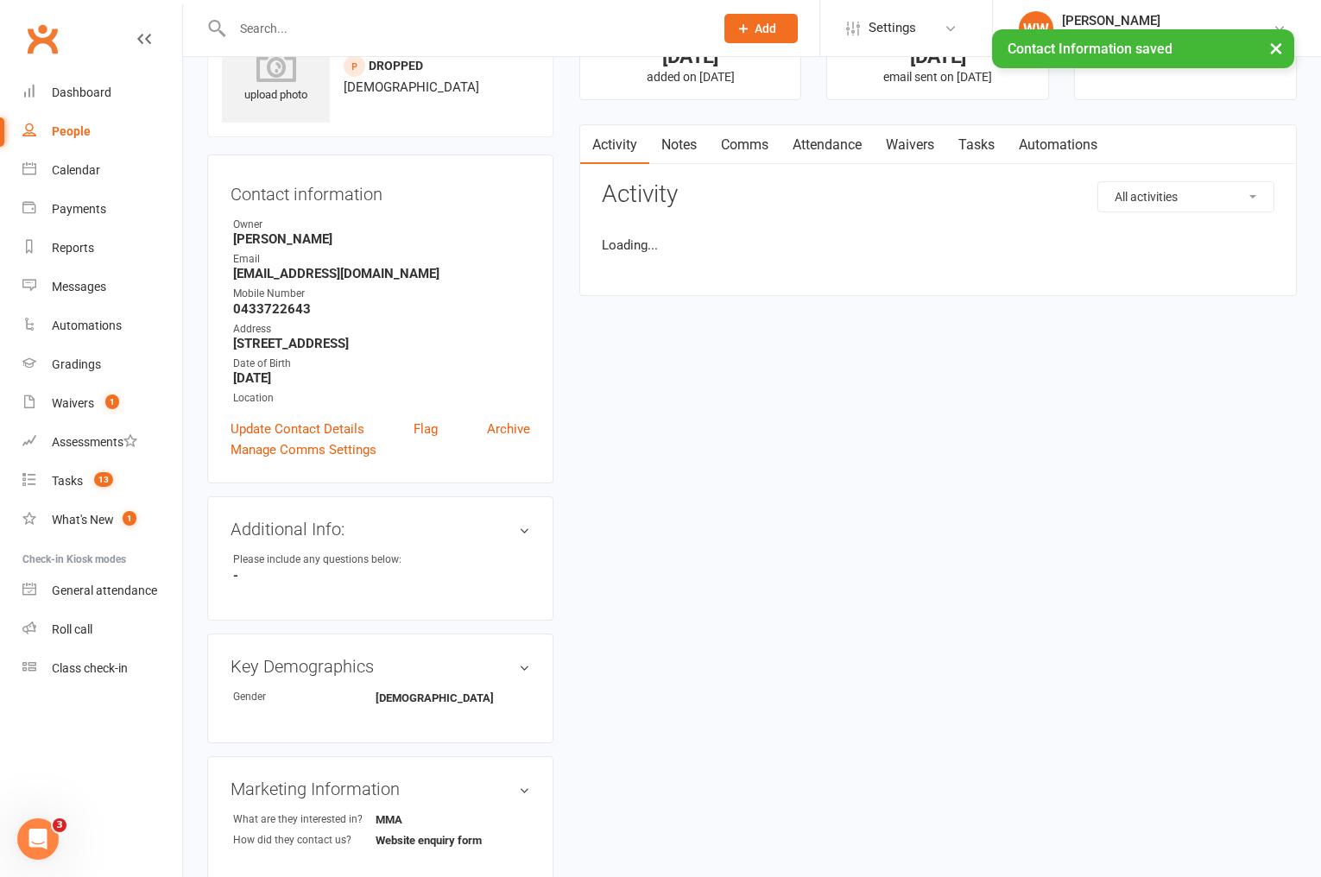
click at [985, 135] on link "Tasks" at bounding box center [977, 145] width 60 height 40
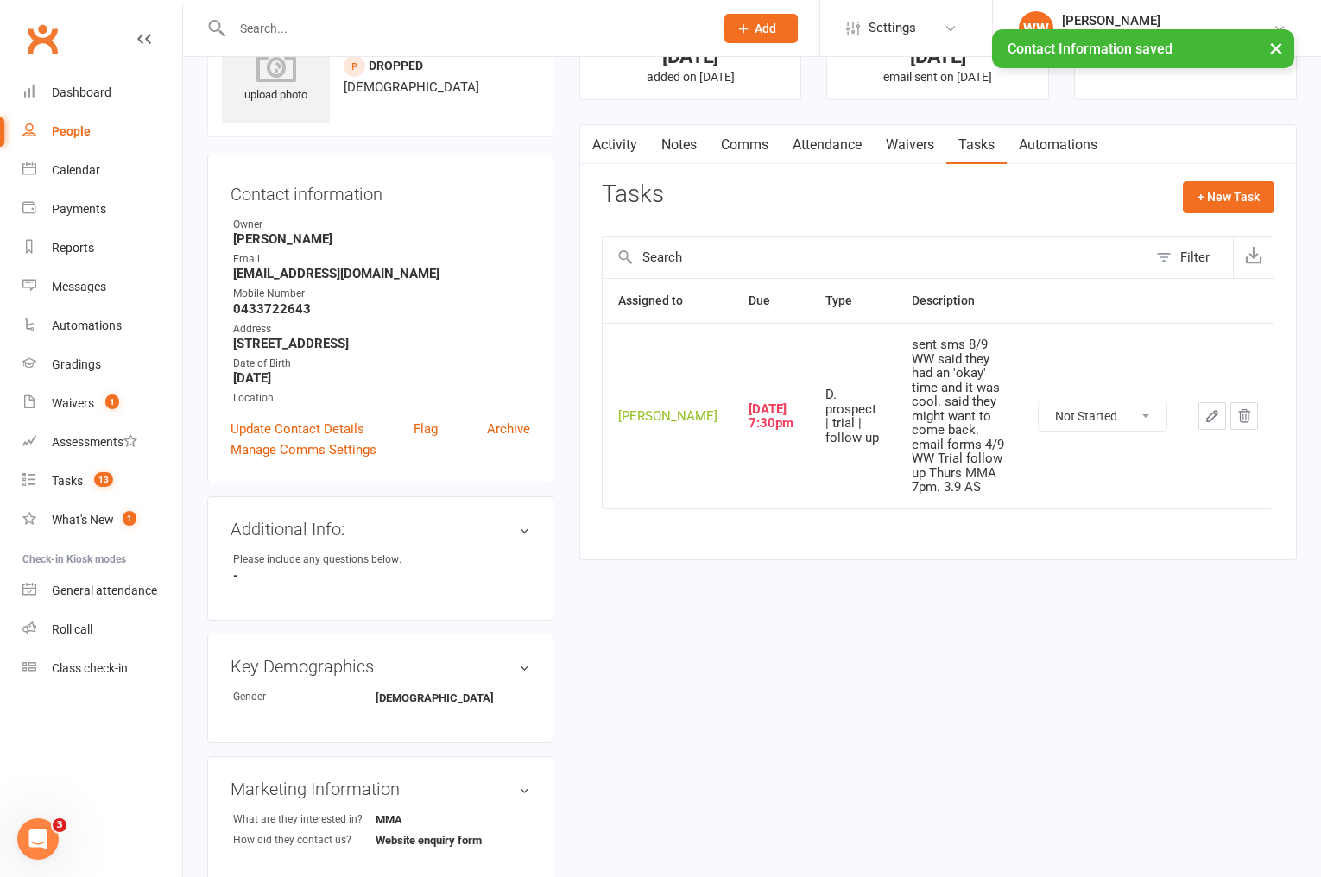
click at [1111, 402] on select "Not Started In Progress Waiting Complete" at bounding box center [1103, 416] width 128 height 29
click at [1039, 402] on select "Not Started In Progress Waiting Complete" at bounding box center [1103, 416] width 128 height 29
select select "unstarted"
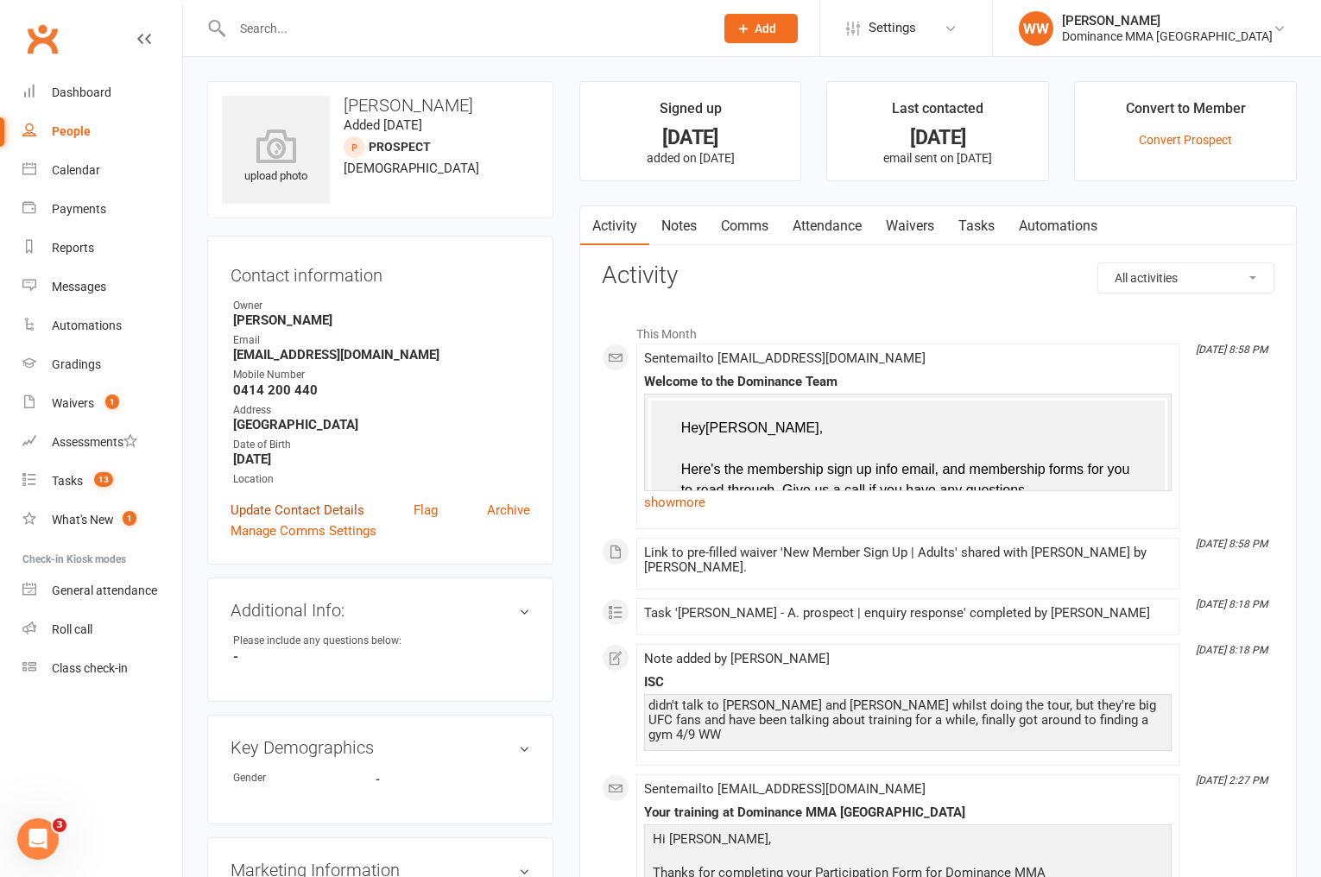
click at [327, 508] on link "Update Contact Details" at bounding box center [298, 510] width 134 height 21
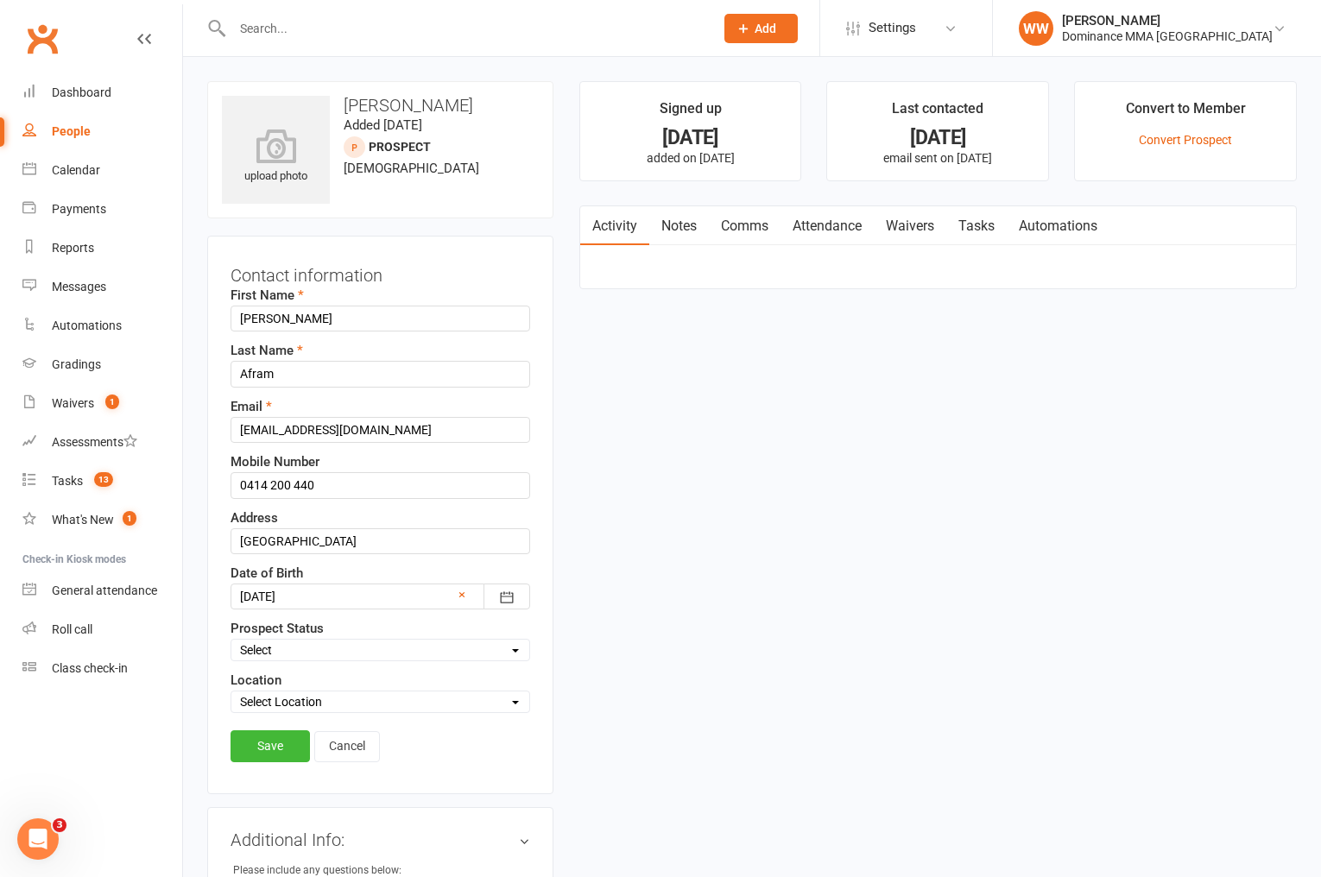
scroll to position [81, 0]
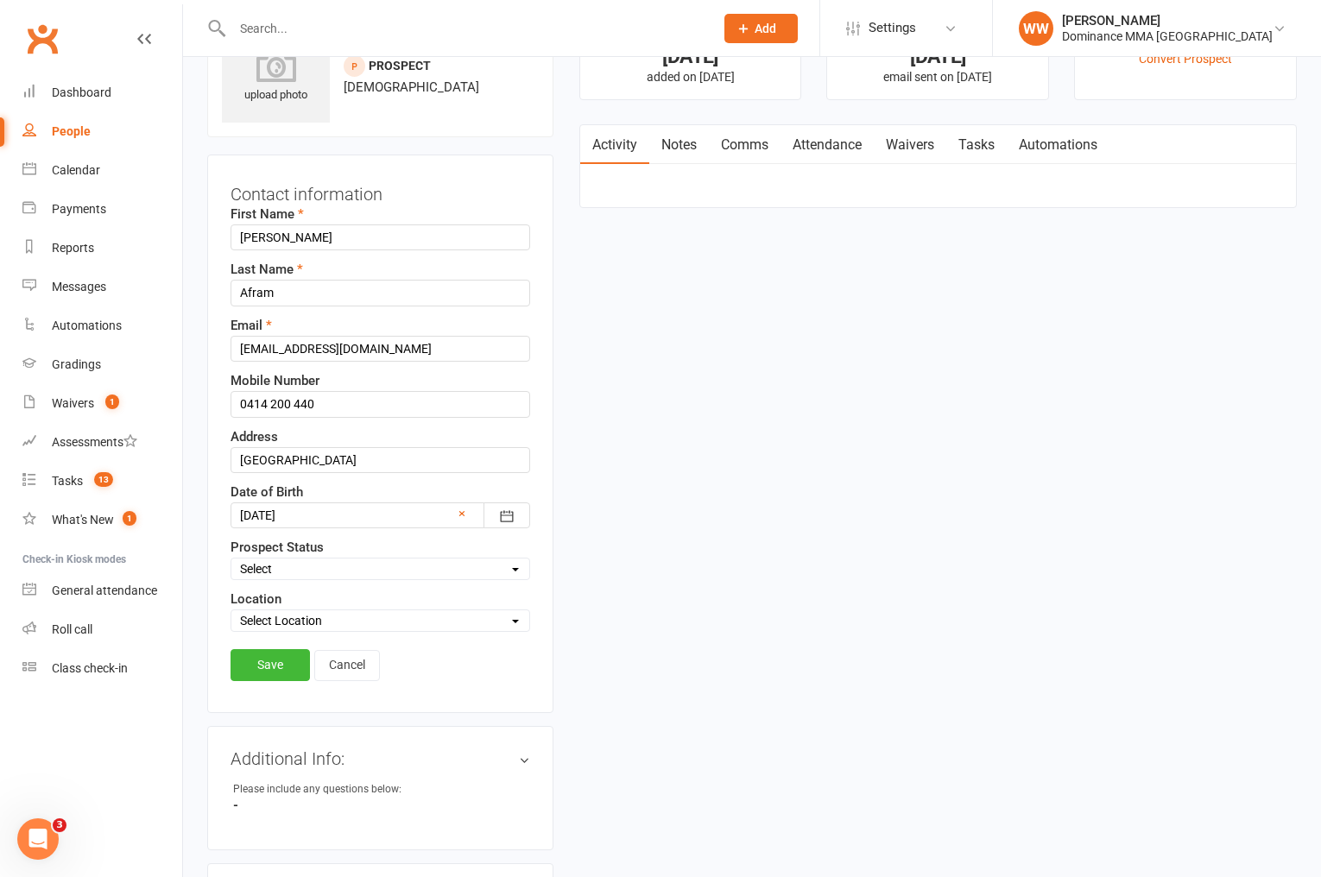
click at [288, 566] on select "Select ENQUIRY WEBSITE ENQUIRY GOOGLE ADS ENQUIRY META ADS ENQUIRY DROPPED DROP…" at bounding box center [380, 569] width 298 height 19
select select "DROPPED"
click at [231, 560] on select "Select ENQUIRY WEBSITE ENQUIRY GOOGLE ADS ENQUIRY META ADS ENQUIRY DROPPED DROP…" at bounding box center [380, 569] width 298 height 19
click at [278, 662] on link "Save" at bounding box center [270, 664] width 79 height 31
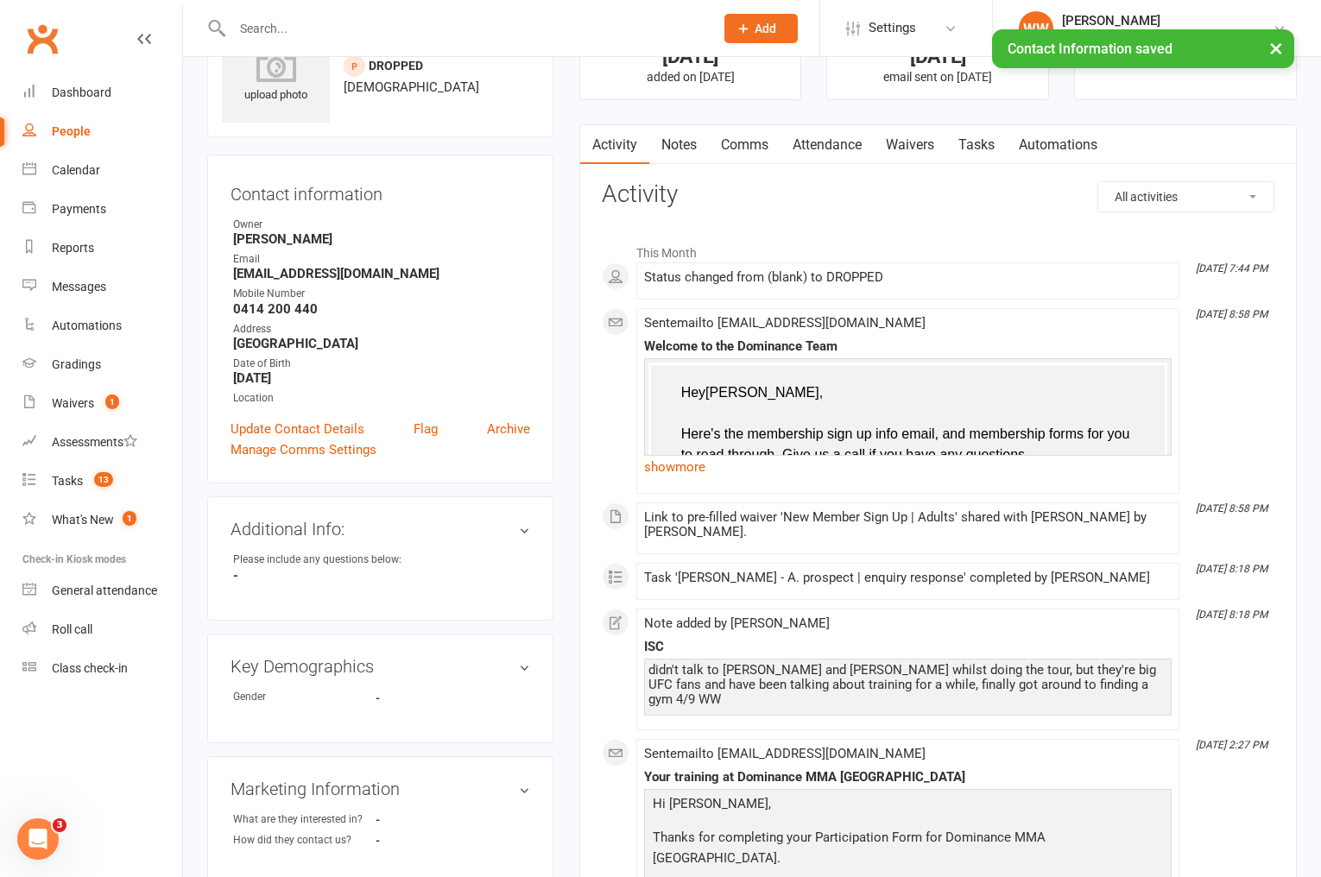
drag, startPoint x: 987, startPoint y: 152, endPoint x: 983, endPoint y: 174, distance: 22.9
click at [987, 152] on link "Tasks" at bounding box center [977, 145] width 60 height 40
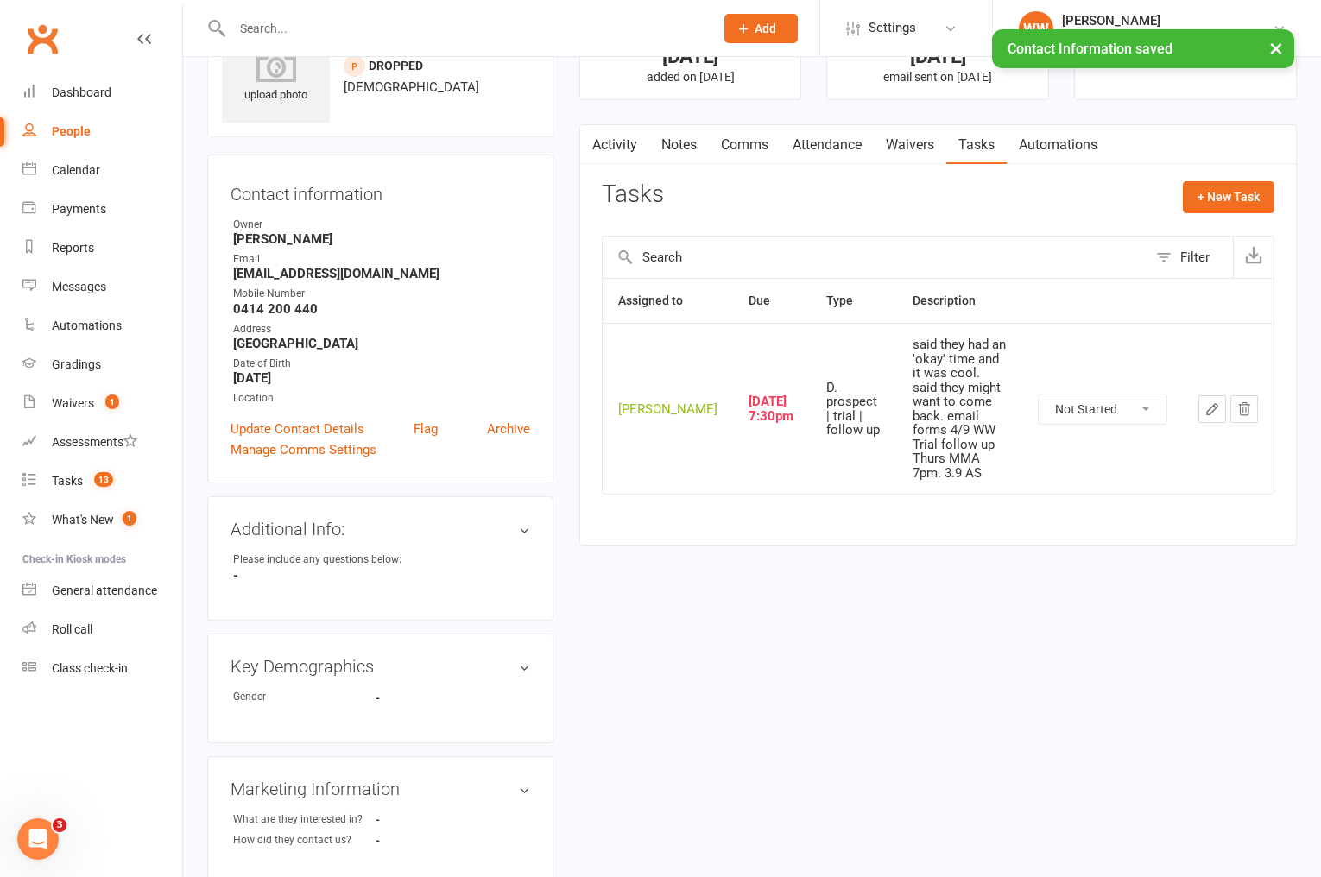
click at [1074, 402] on select "Not Started In Progress Waiting Complete" at bounding box center [1103, 409] width 128 height 29
click at [1039, 395] on select "Not Started In Progress Waiting Complete" at bounding box center [1103, 409] width 128 height 29
select select "unstarted"
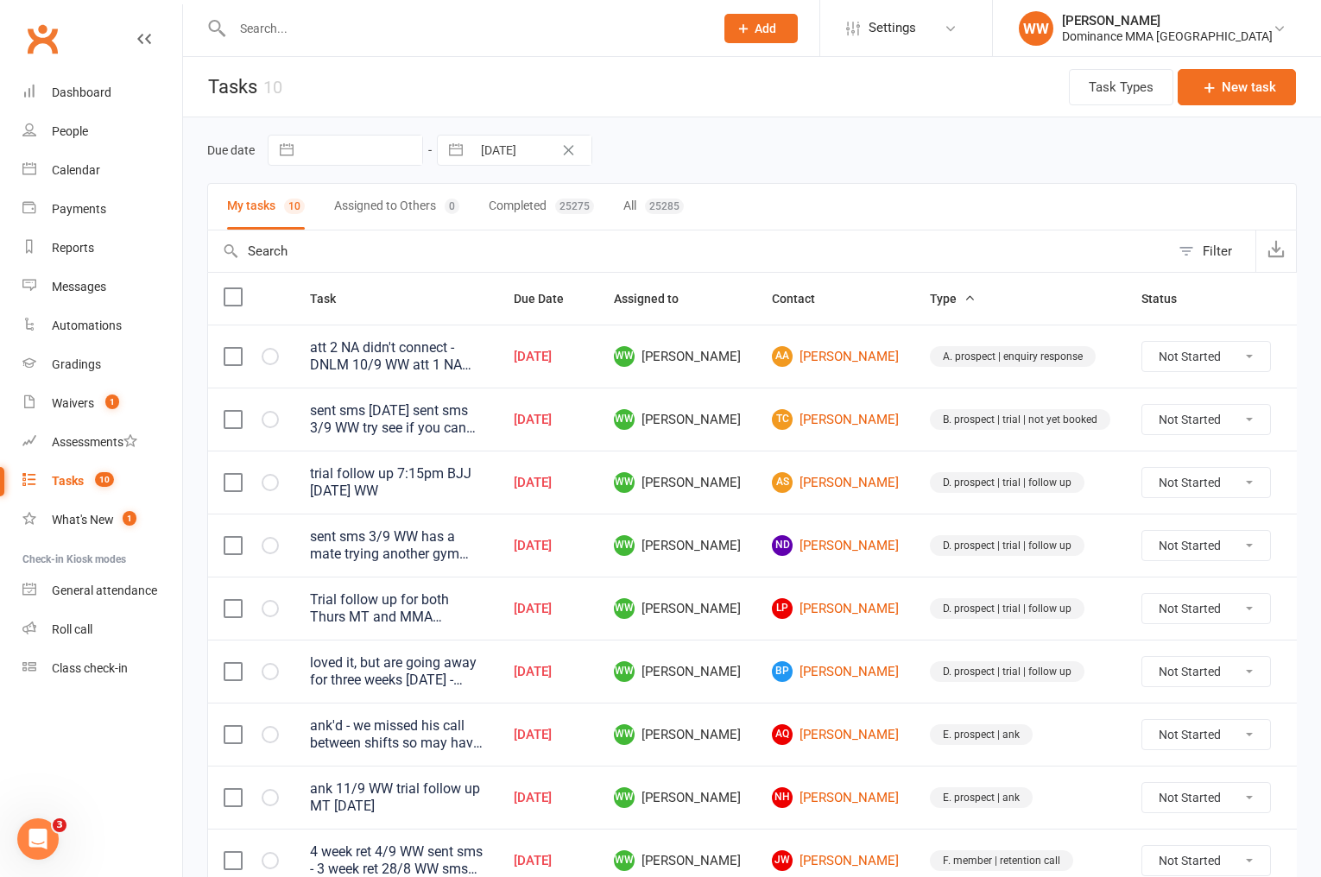
click at [763, 452] on td "AS [PERSON_NAME]" at bounding box center [836, 482] width 158 height 63
click at [757, 453] on td "WW [PERSON_NAME]" at bounding box center [677, 482] width 158 height 63
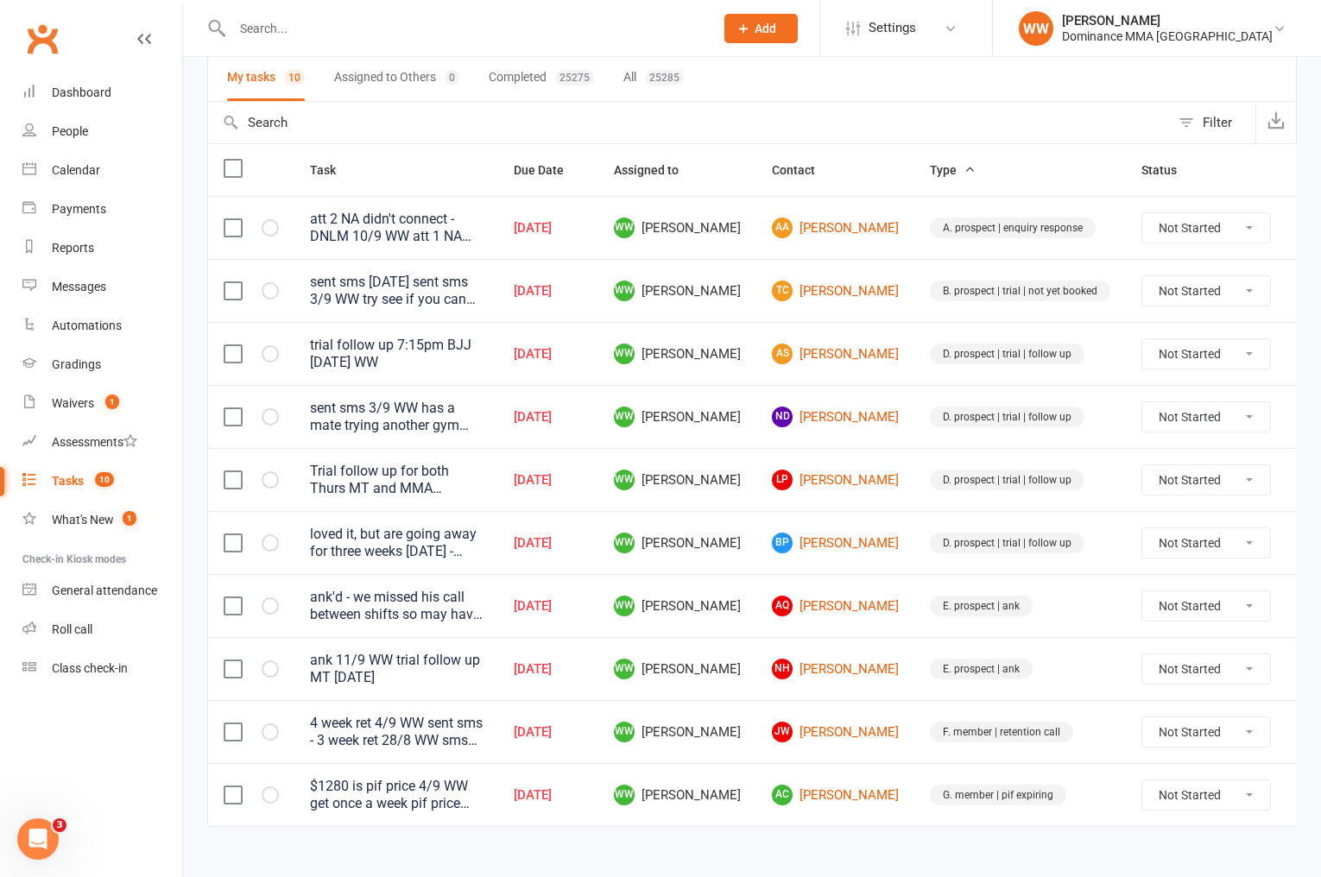
scroll to position [152, 0]
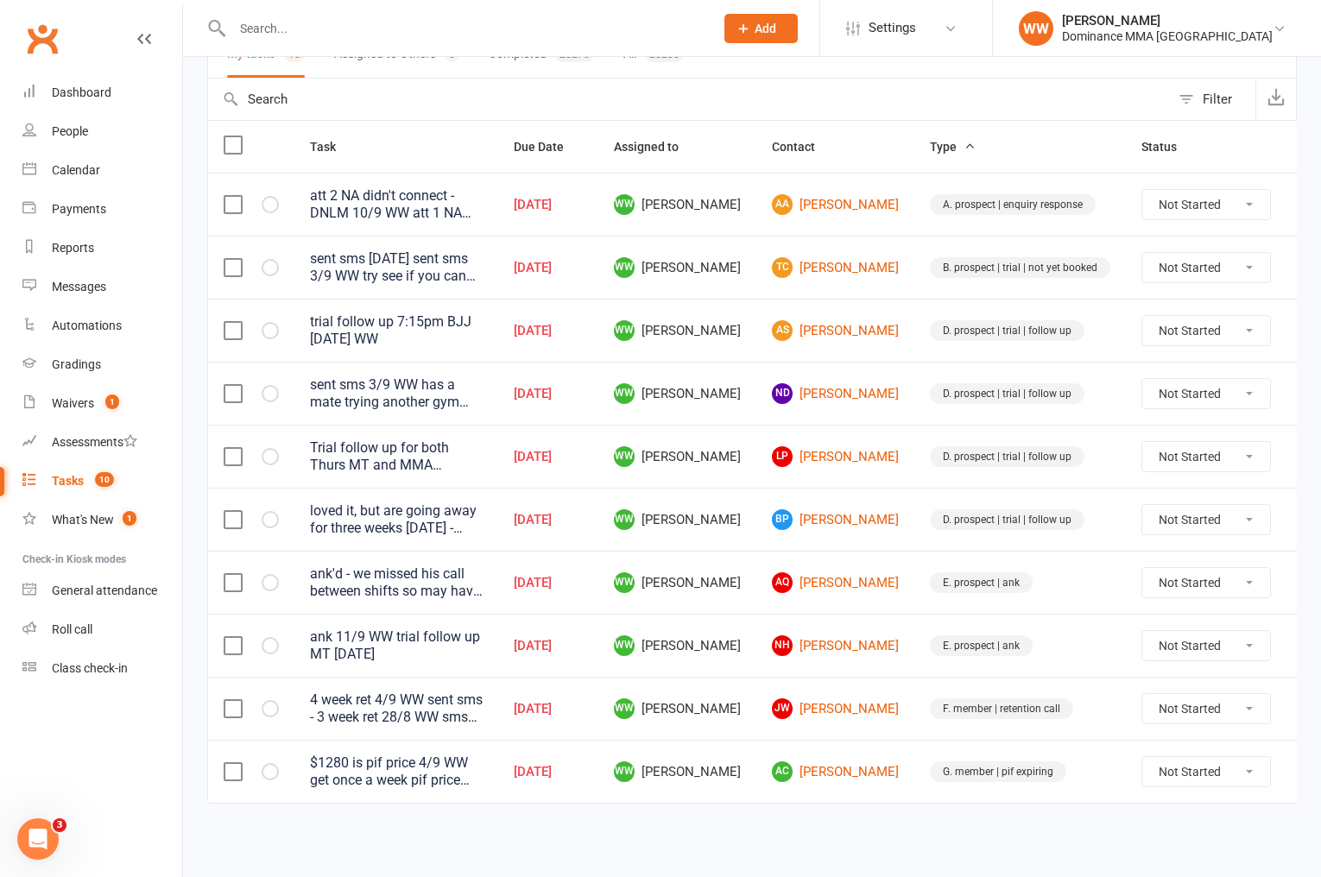
click at [1304, 767] on icon at bounding box center [1312, 771] width 17 height 17
click at [1125, 839] on link "Edit" at bounding box center [1194, 840] width 171 height 35
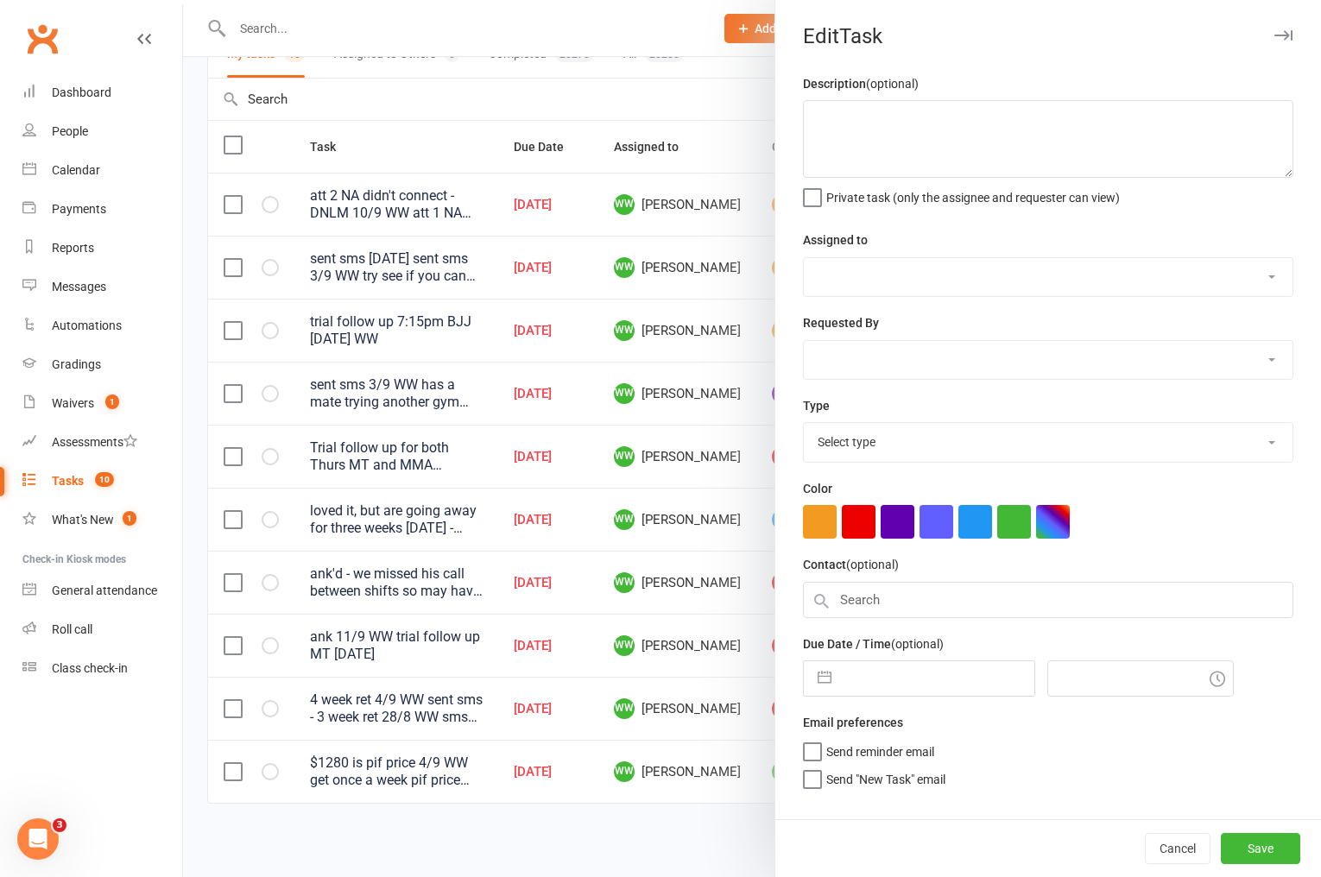
type textarea "$1280 is pif price 4/9 WW get once a week pif price from [PERSON_NAME] 3/9 WW P…"
select select "49757"
select select "12631"
type input "[DATE]"
type input "4:30pm"
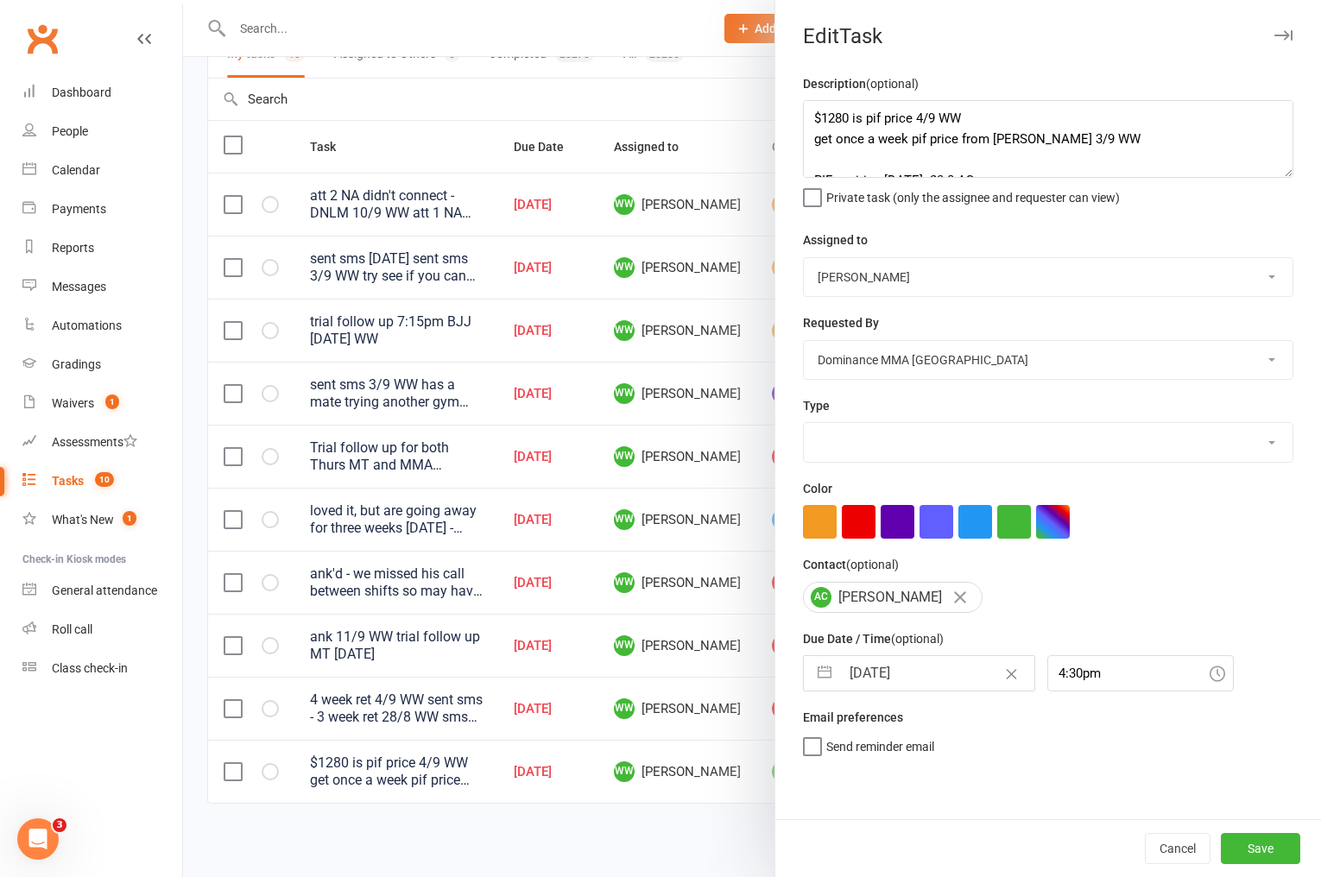
select select "3866"
click at [902, 685] on input "[DATE]" at bounding box center [937, 673] width 194 height 35
select select "7"
select select "2025"
select select "8"
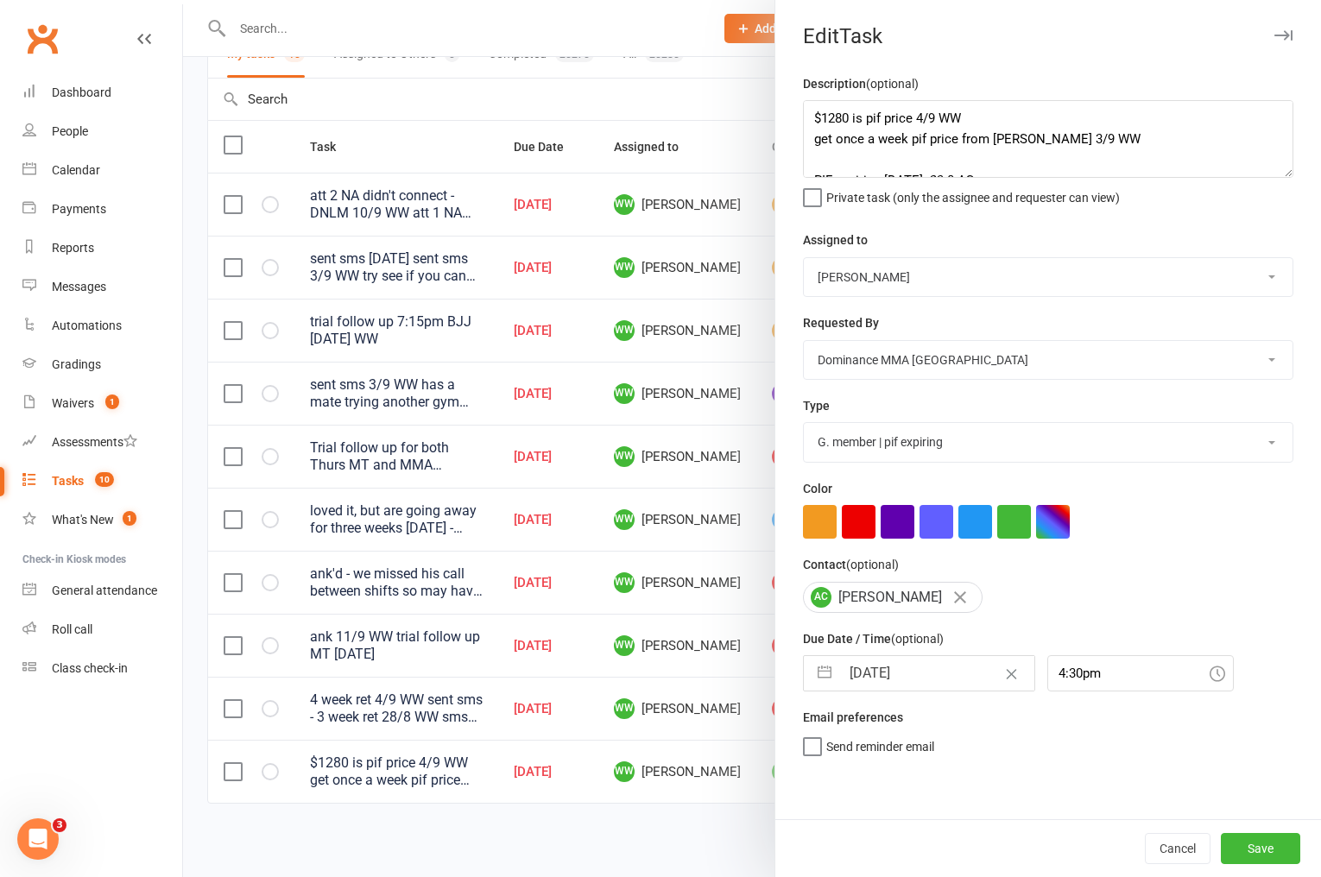
select select "2025"
select select "9"
select select "2025"
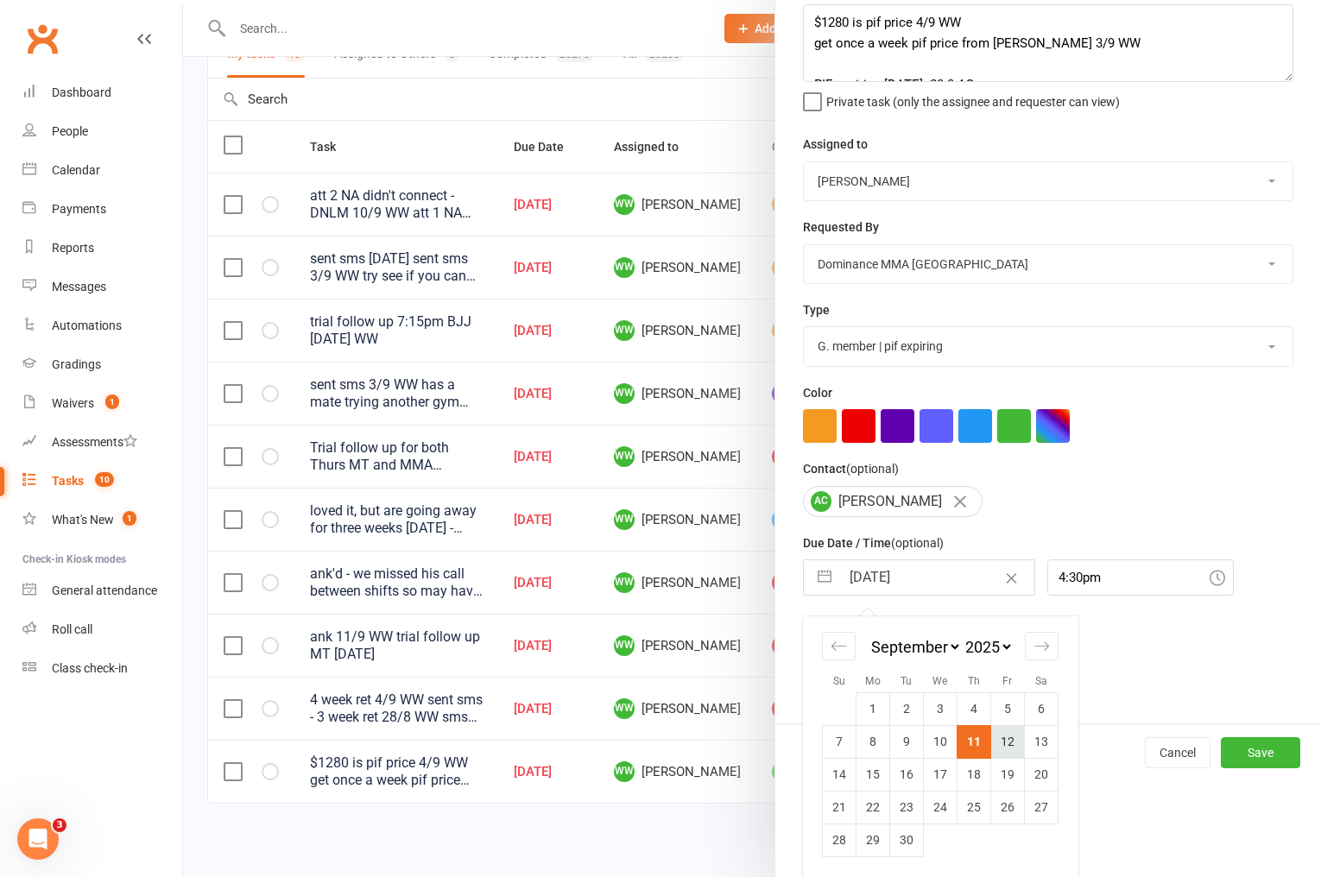
click at [1002, 743] on td "12" at bounding box center [1008, 741] width 34 height 33
type input "[DATE]"
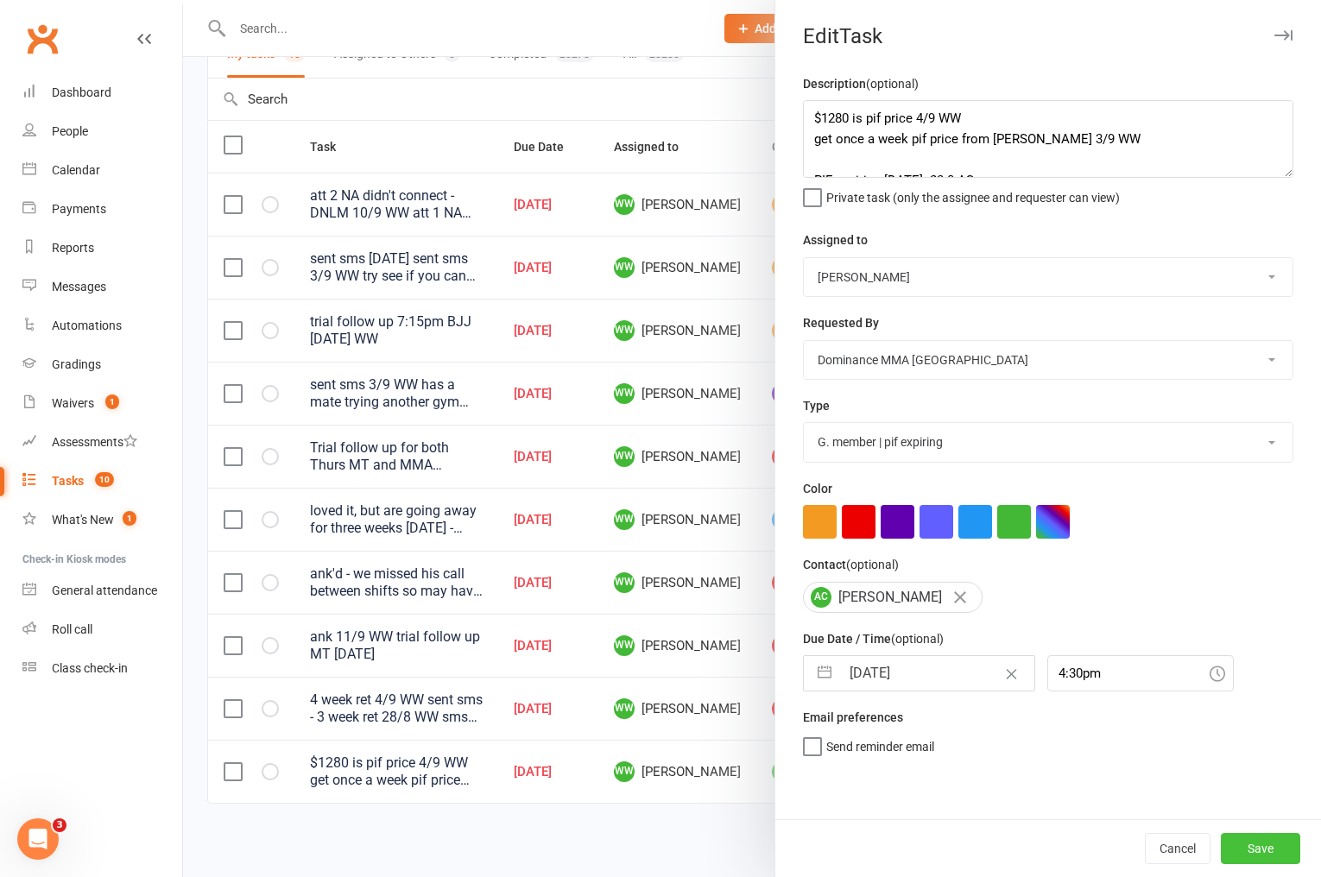
click at [1260, 863] on button "Save" at bounding box center [1260, 848] width 79 height 31
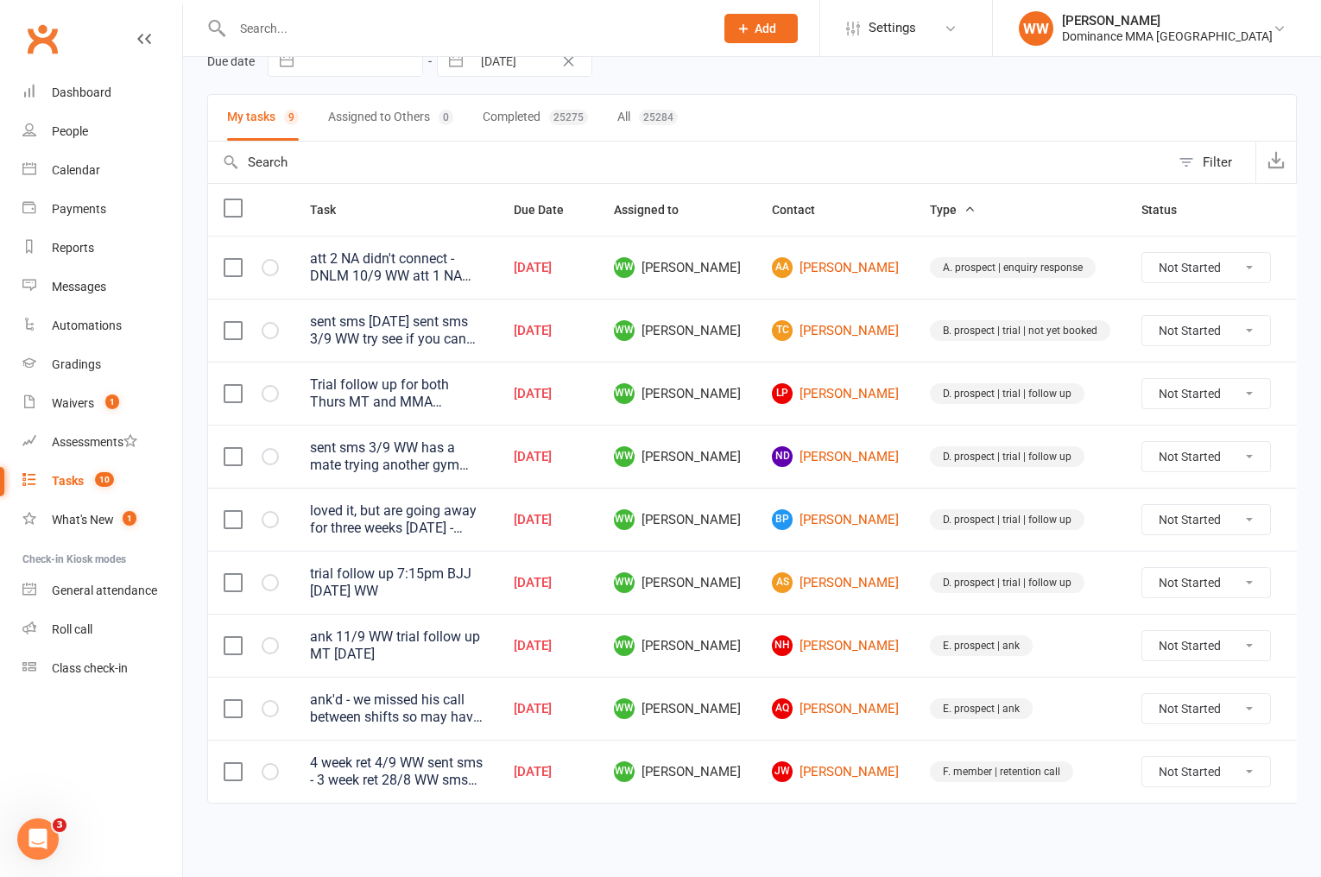
scroll to position [89, 0]
click at [915, 737] on td "E. prospect | ank" at bounding box center [1021, 708] width 212 height 63
click at [915, 730] on td "E. prospect | ank" at bounding box center [1021, 708] width 212 height 63
click at [746, 435] on td "WW [PERSON_NAME]" at bounding box center [677, 456] width 158 height 63
click at [759, 432] on td "ND [PERSON_NAME]" at bounding box center [836, 456] width 158 height 63
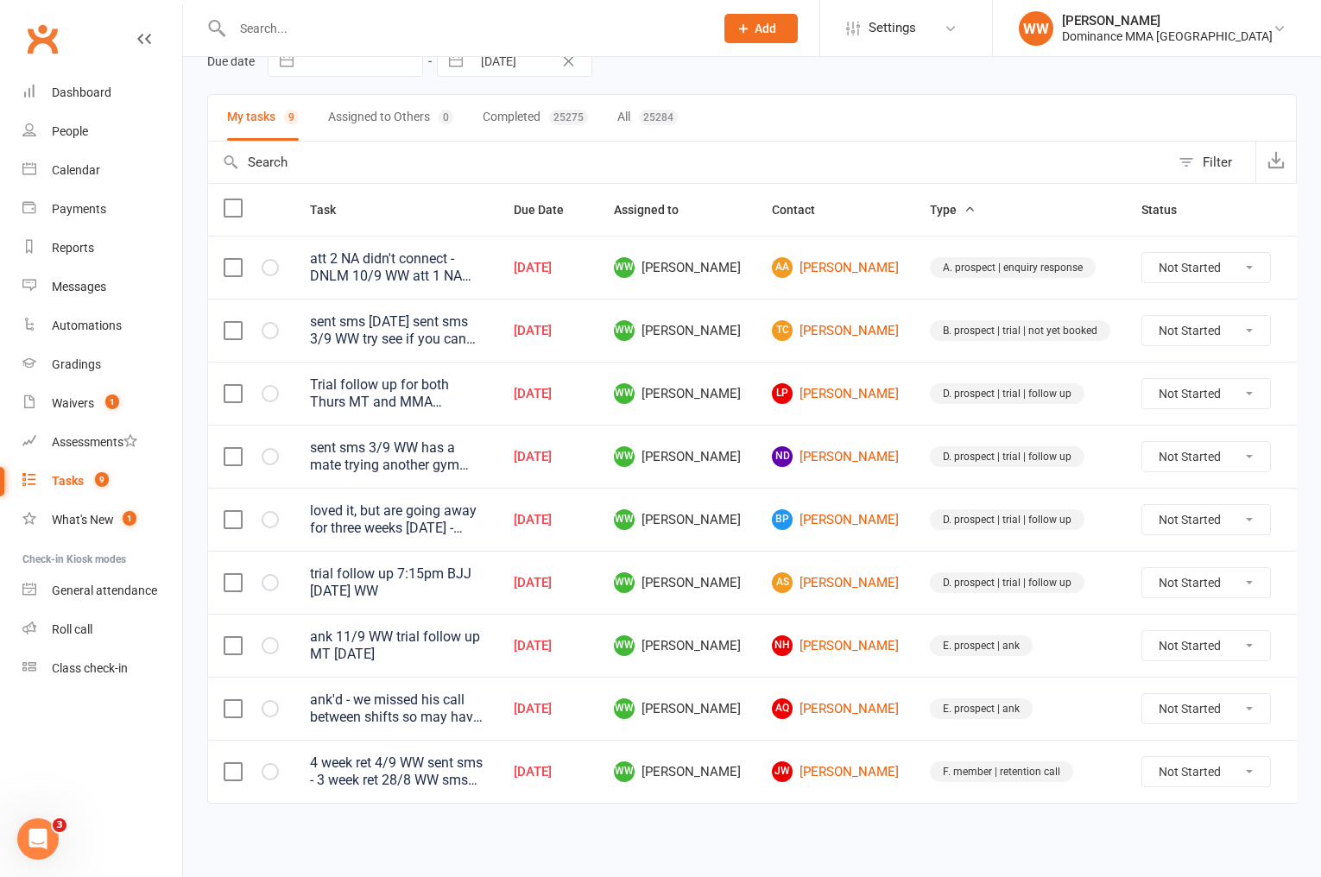
select select "7"
select select "2025"
select select "8"
select select "2025"
select select "9"
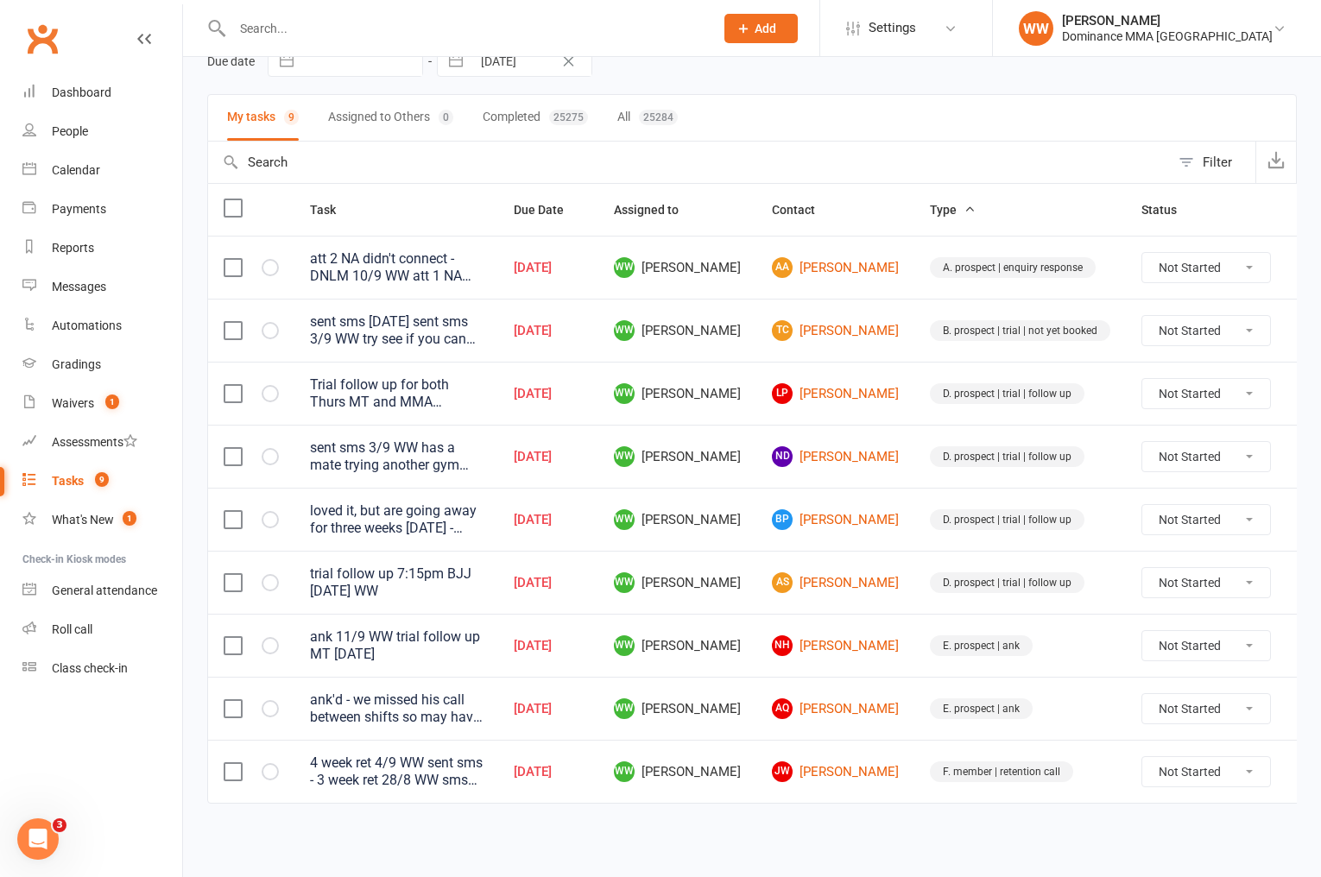
select select "2025"
click at [491, 66] on input "[DATE]" at bounding box center [532, 61] width 120 height 29
click at [635, 139] on td "12" at bounding box center [642, 139] width 34 height 33
type input "[DATE]"
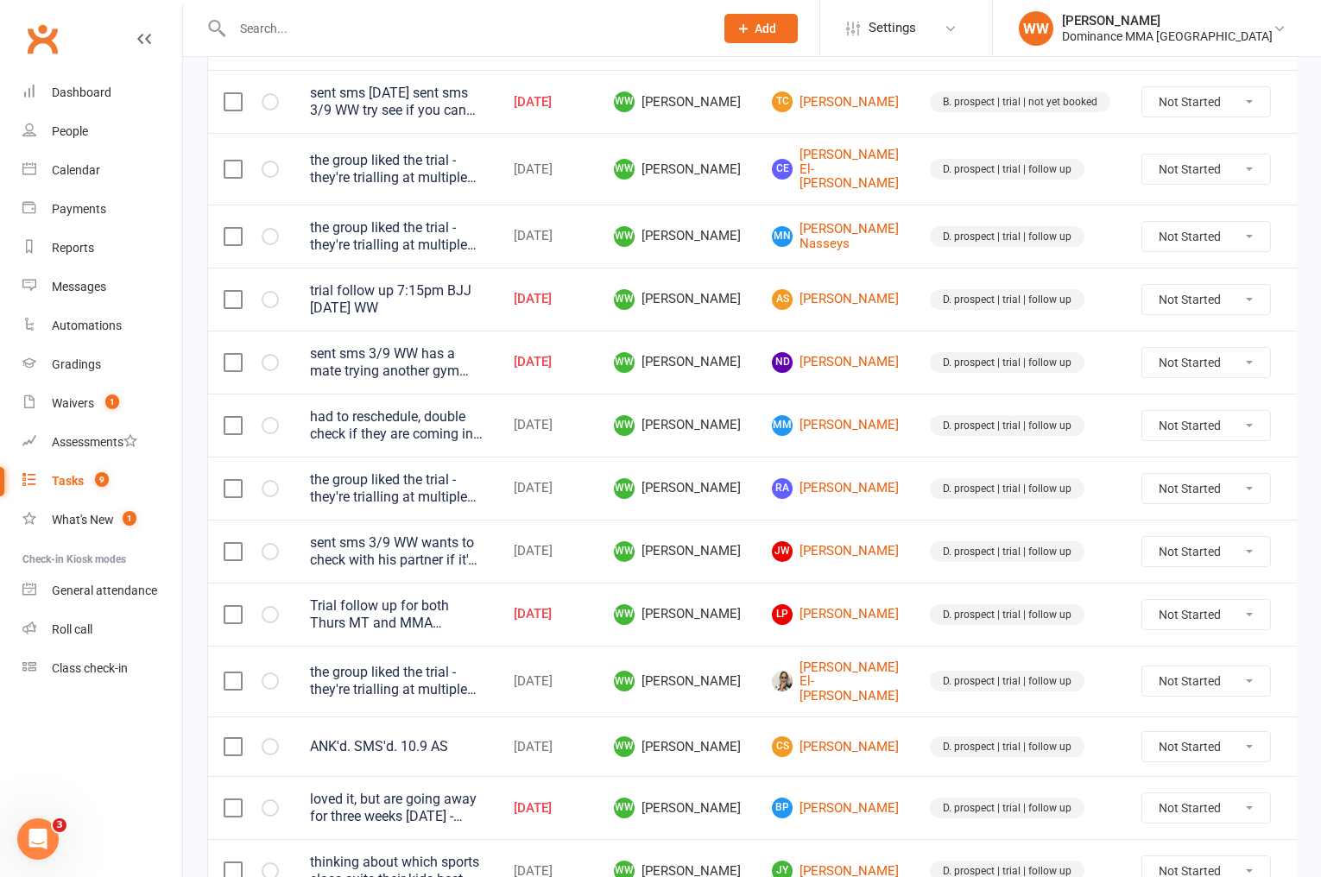
scroll to position [0, 0]
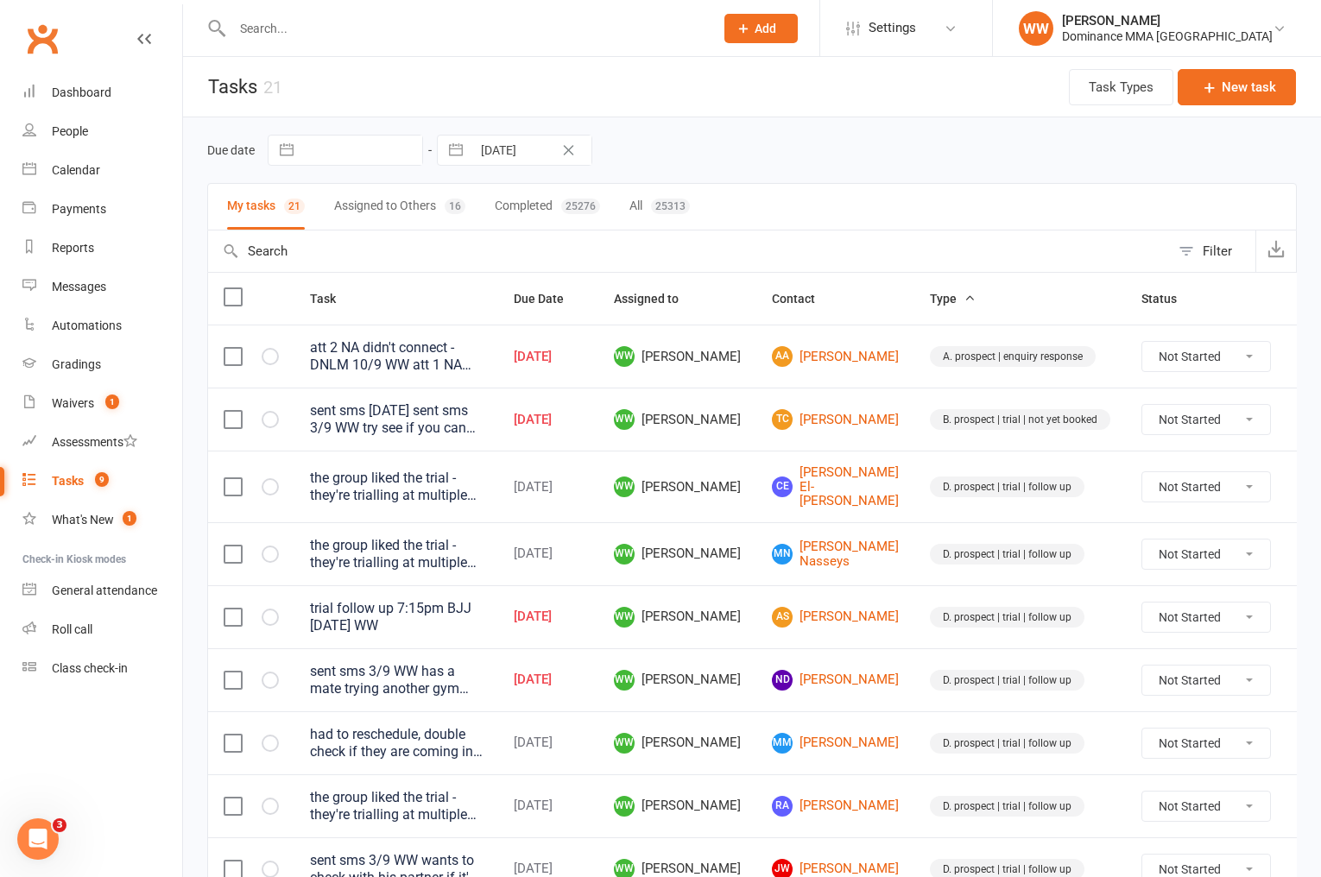
click at [505, 161] on input "[DATE]" at bounding box center [532, 150] width 120 height 29
select select "7"
select select "2025"
select select "8"
select select "2025"
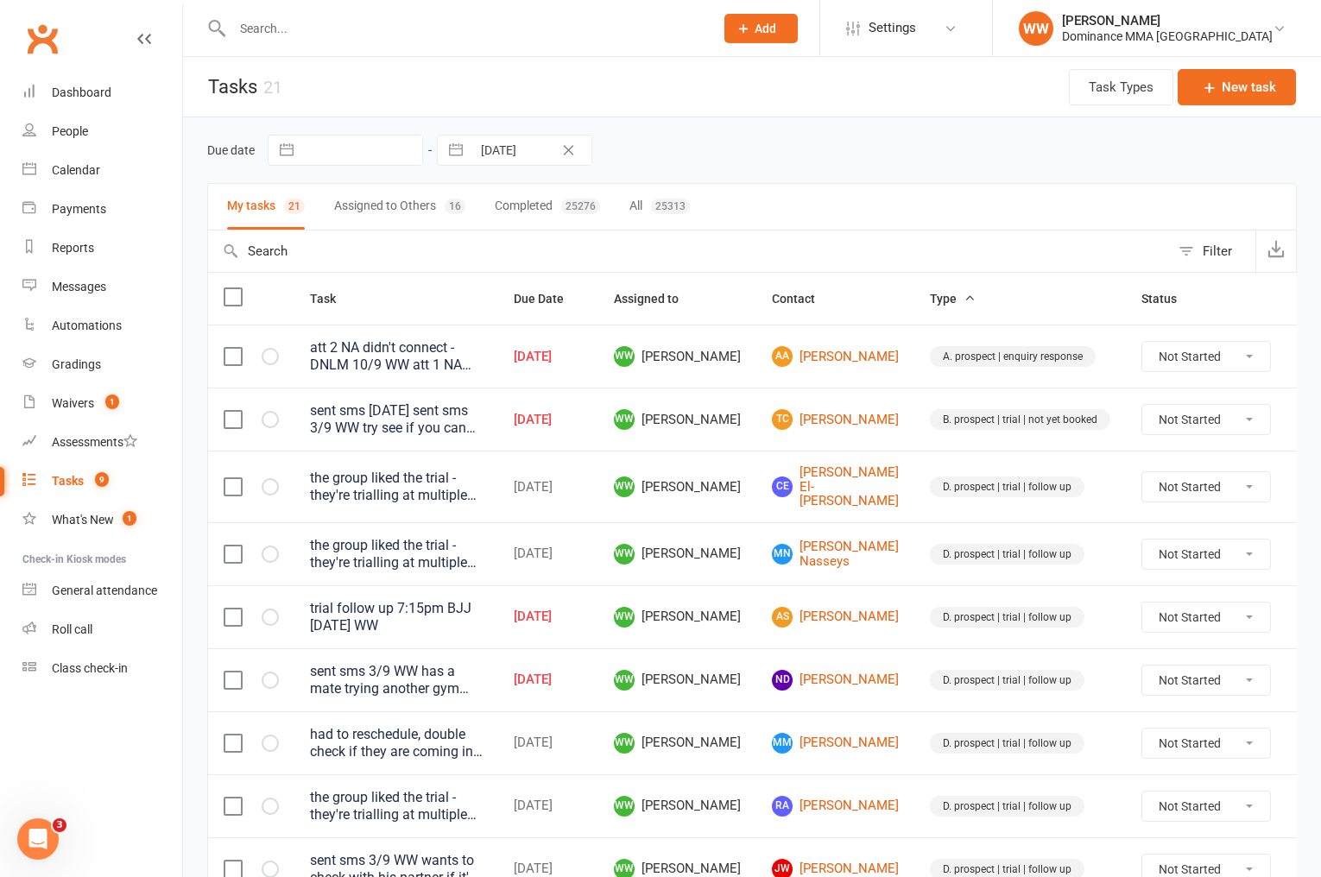
select select "9"
select select "2025"
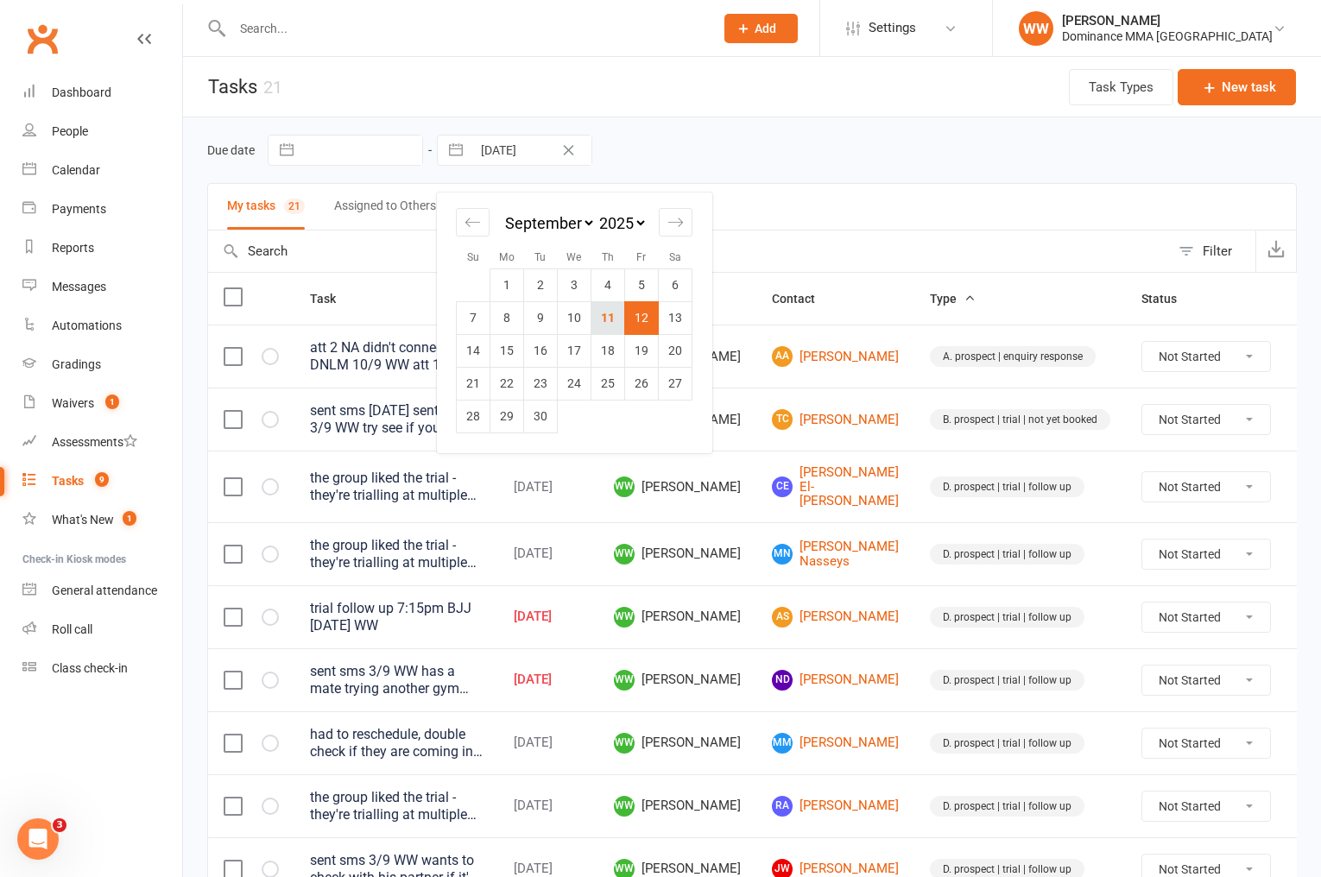
click at [604, 327] on td "11" at bounding box center [609, 317] width 34 height 33
type input "[DATE]"
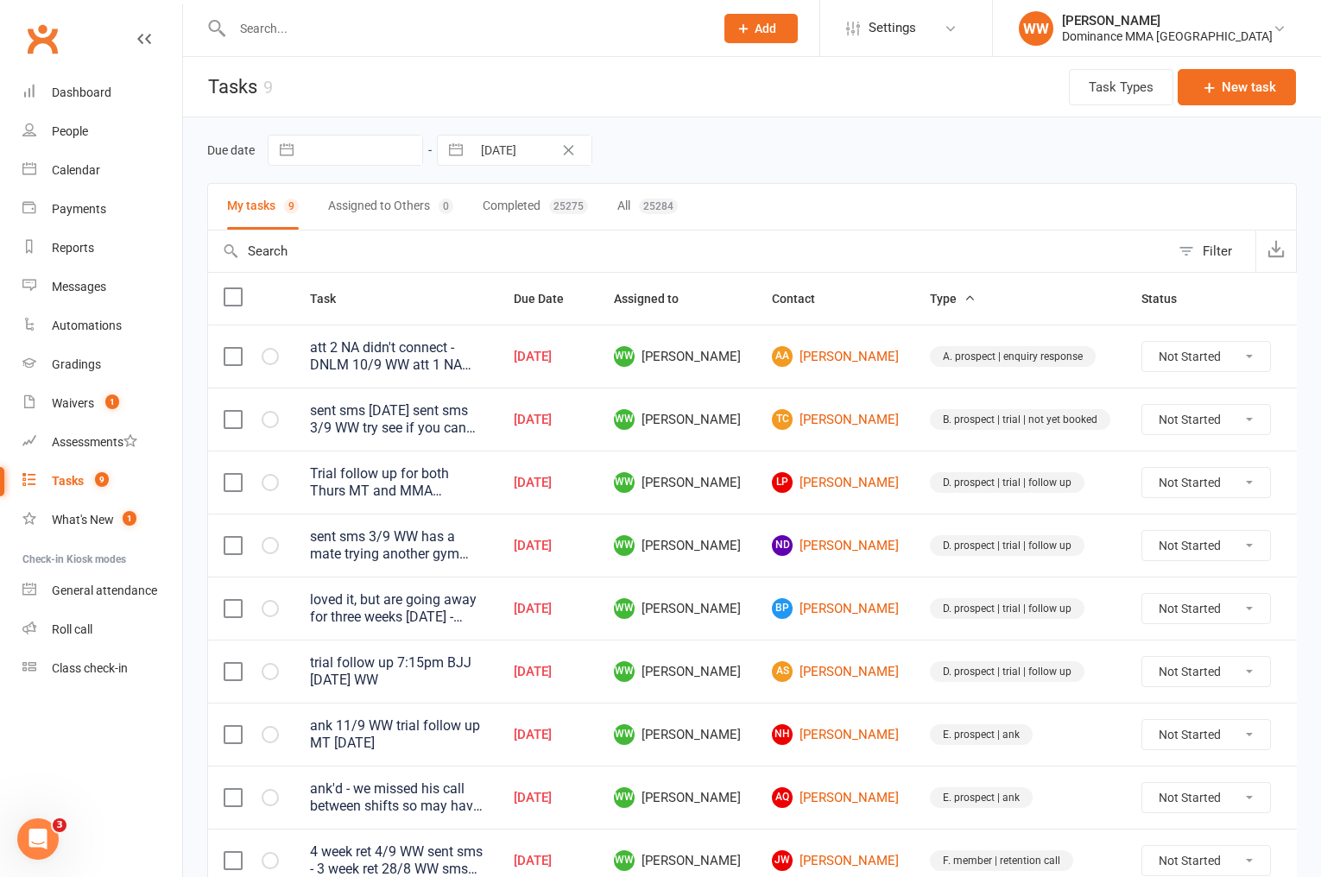
click at [794, 181] on div "Due date Navigate forward to interact with the calendar and select a date. Pres…" at bounding box center [752, 150] width 1090 height 66
click at [798, 186] on div "My tasks 9 Assigned to Others 0 Completed 25275 All 25284" at bounding box center [752, 206] width 1090 height 47
drag, startPoint x: 745, startPoint y: 457, endPoint x: 745, endPoint y: 470, distance: 13.0
click at [744, 466] on td "WW [PERSON_NAME]" at bounding box center [677, 482] width 158 height 63
click at [750, 478] on td "WW [PERSON_NAME]" at bounding box center [677, 482] width 158 height 63
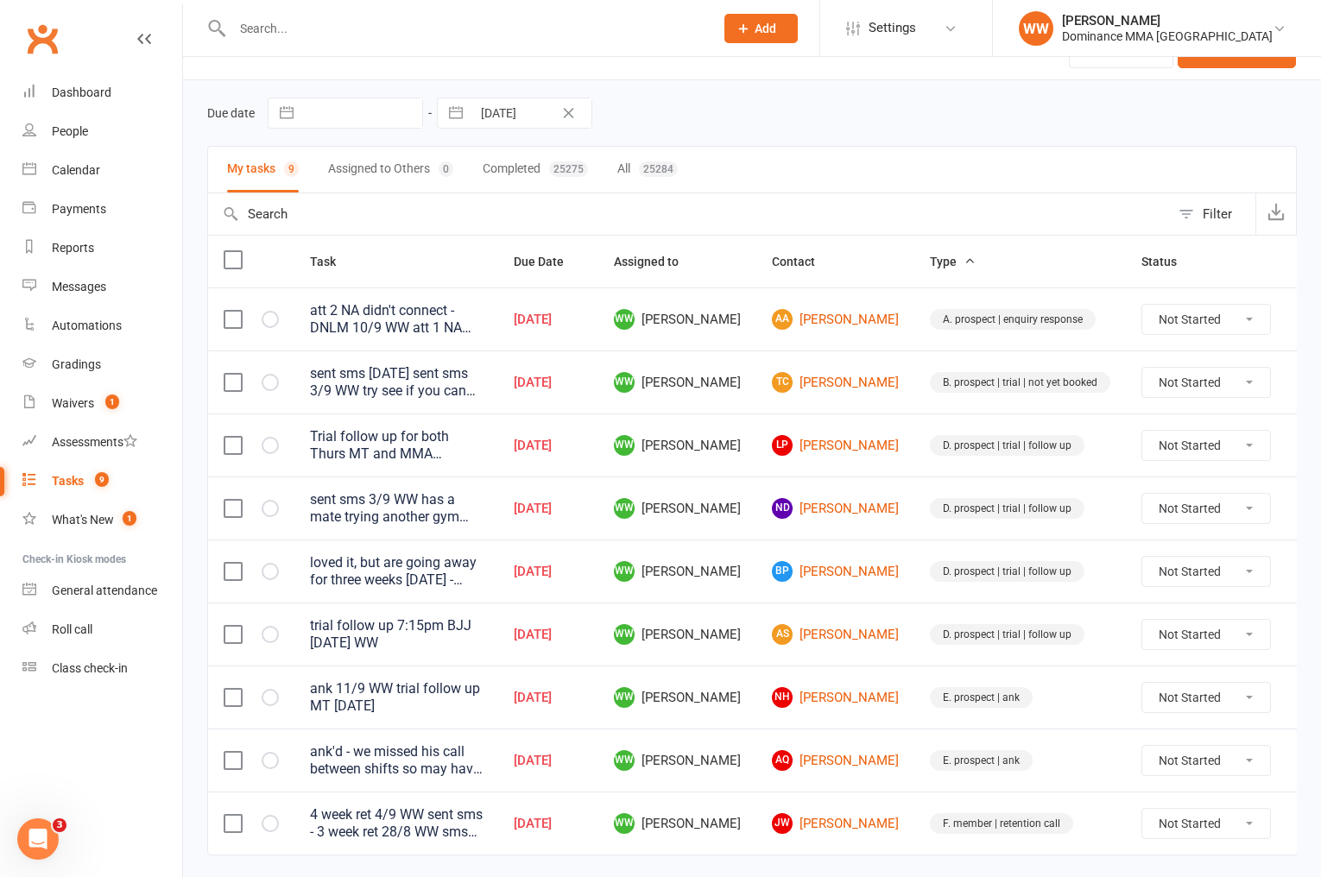
scroll to position [41, 0]
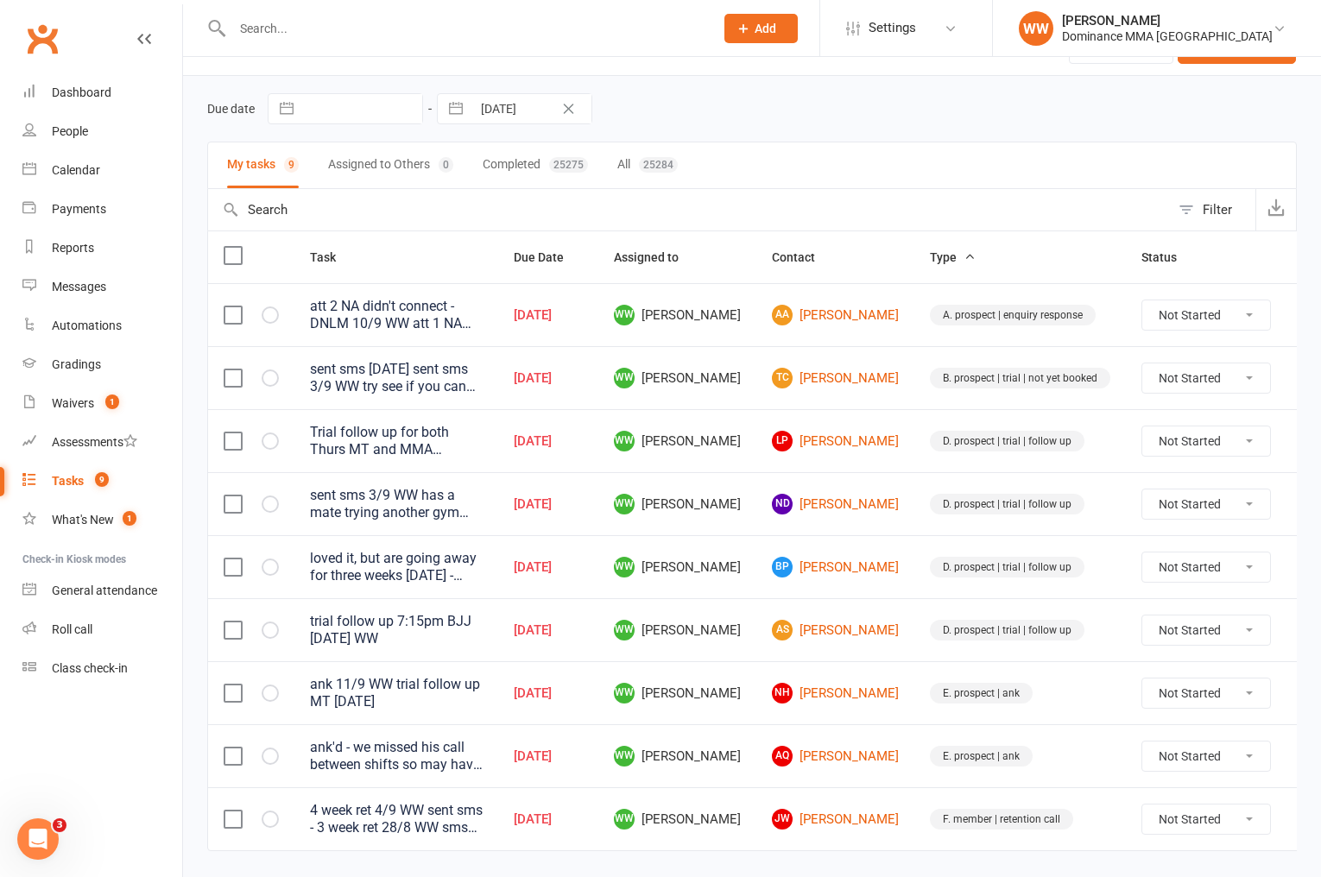
click at [751, 564] on td "WW [PERSON_NAME]" at bounding box center [677, 566] width 158 height 63
click at [750, 573] on td "WW [PERSON_NAME]" at bounding box center [677, 566] width 158 height 63
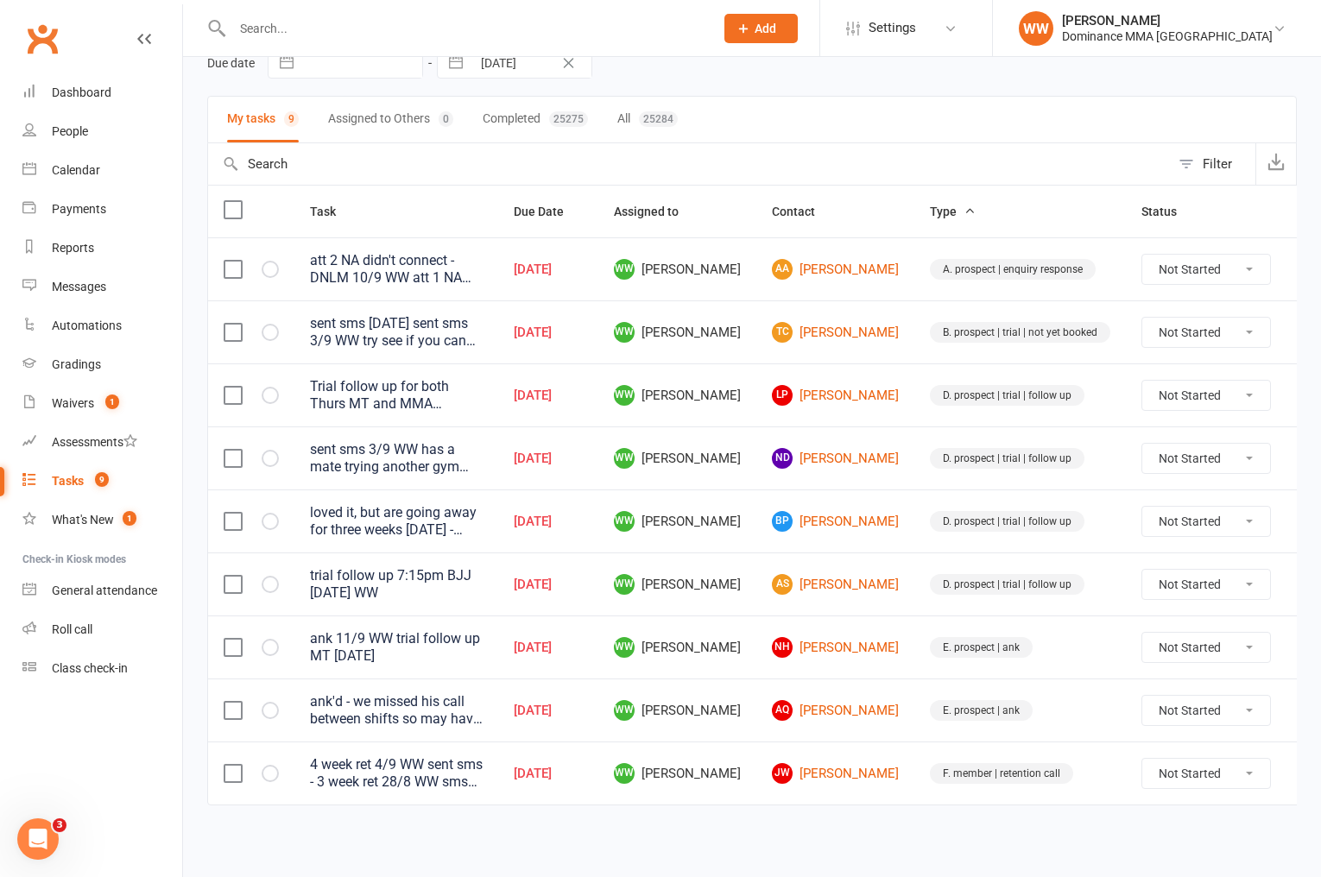
scroll to position [89, 0]
drag, startPoint x: 1273, startPoint y: 710, endPoint x: 1257, endPoint y: 718, distance: 18.2
click at [1304, 710] on icon at bounding box center [1312, 708] width 17 height 17
click at [1162, 776] on link "Edit" at bounding box center [1194, 777] width 171 height 35
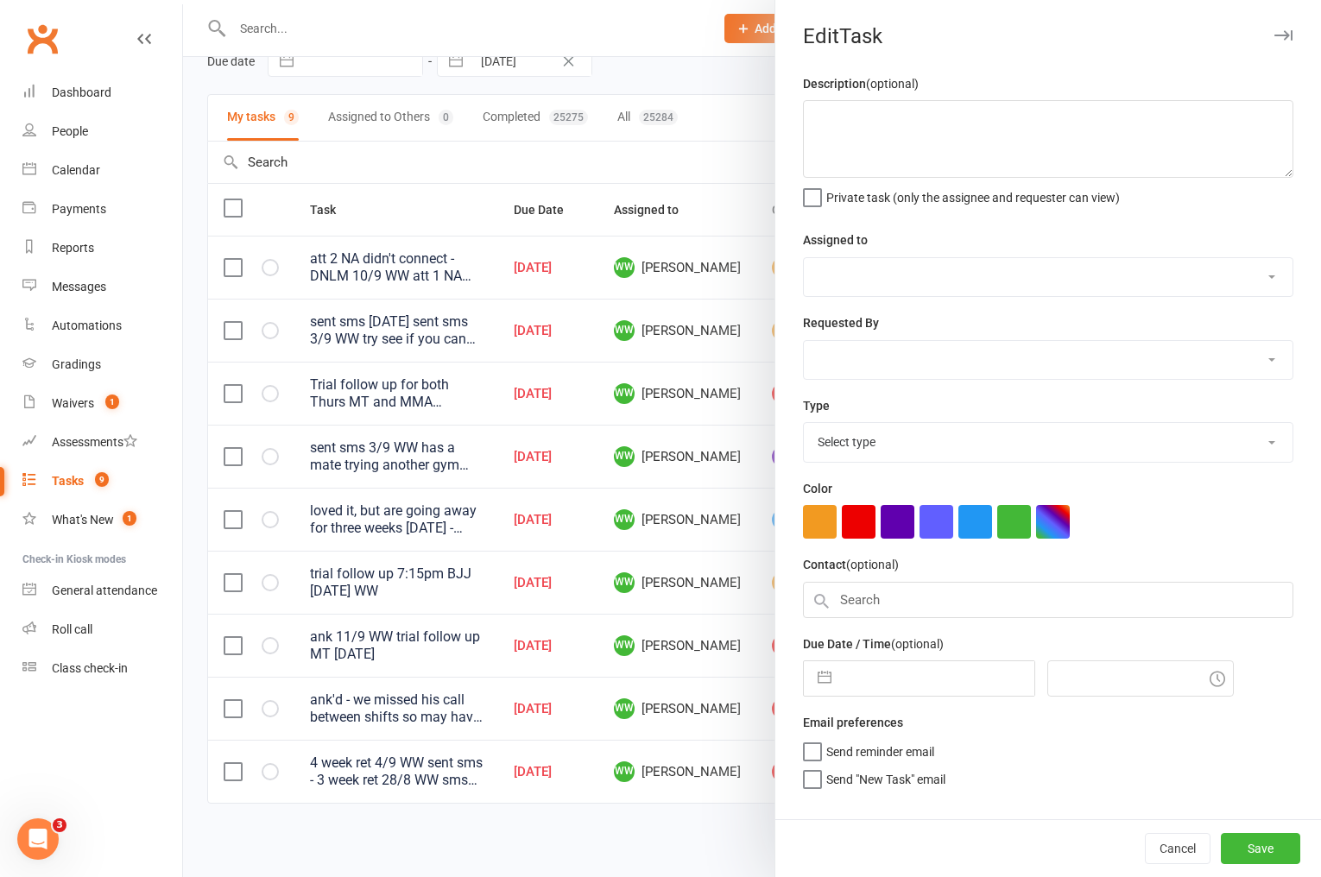
type textarea "ank'd - we missed his call between shifts so may have been calling to notify us…"
select select "49757"
select select "50862"
type input "[DATE]"
type input "6:30pm"
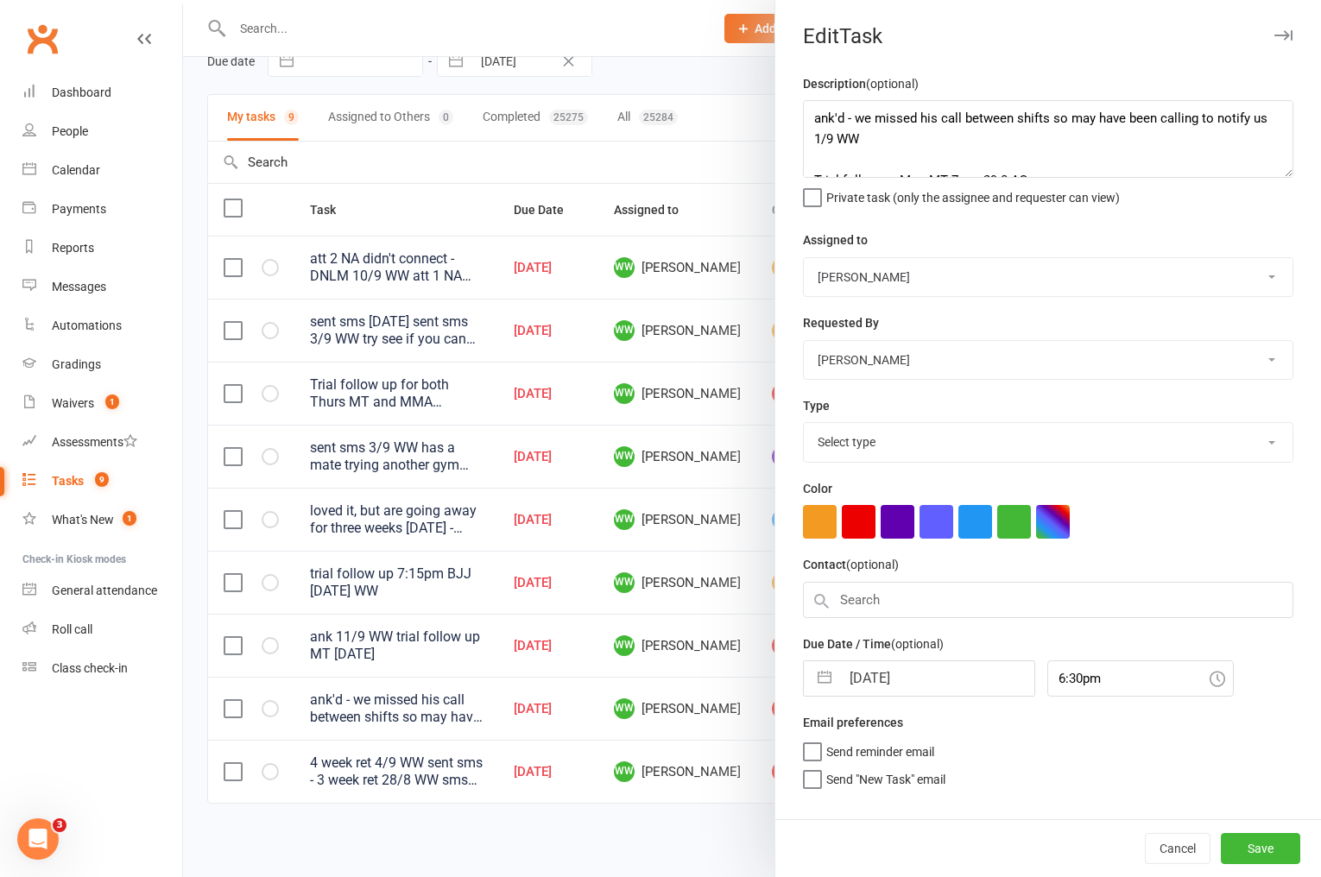
select select "3864"
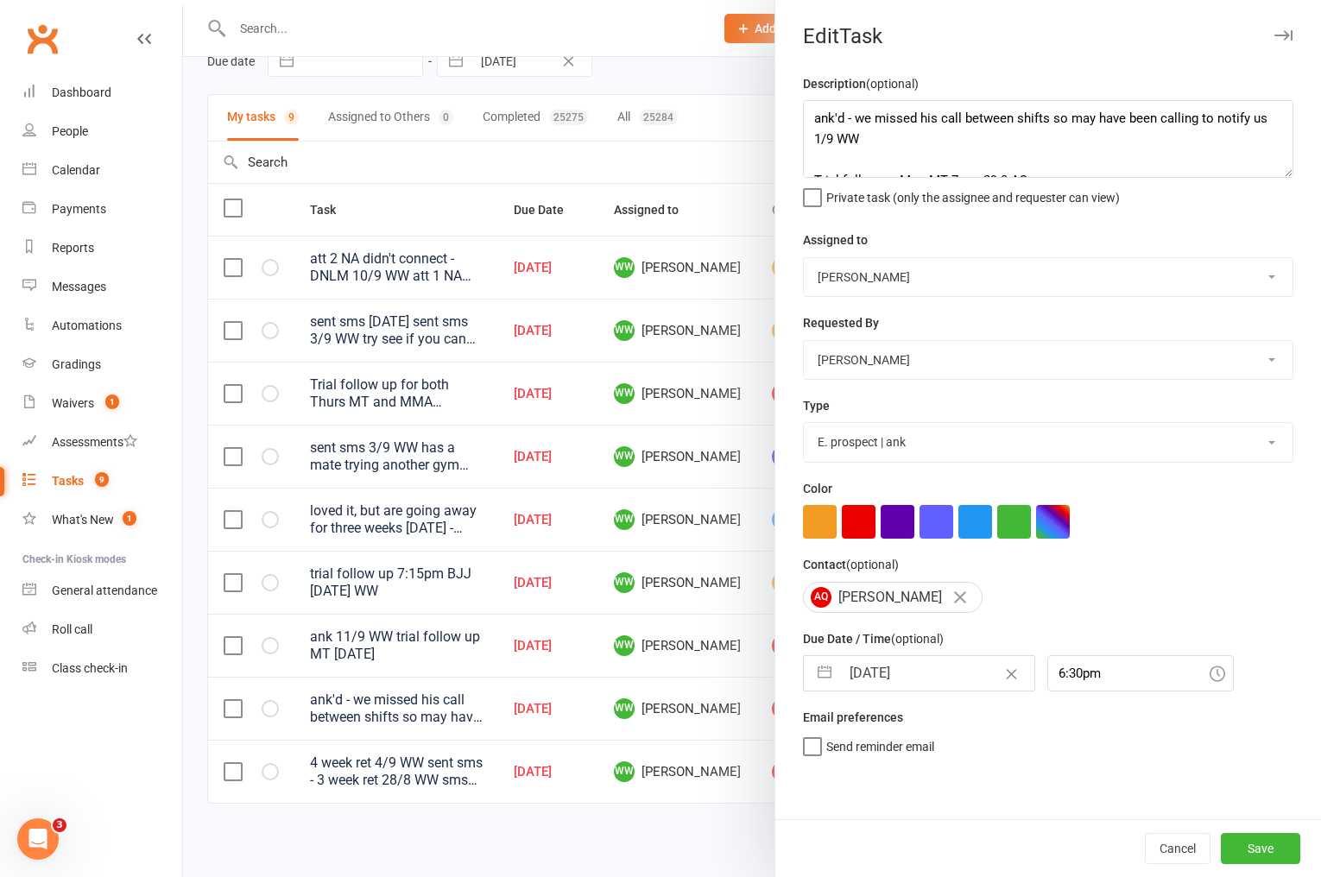
click at [934, 682] on input "[DATE]" at bounding box center [937, 673] width 194 height 35
select select "7"
select select "2025"
select select "8"
select select "2025"
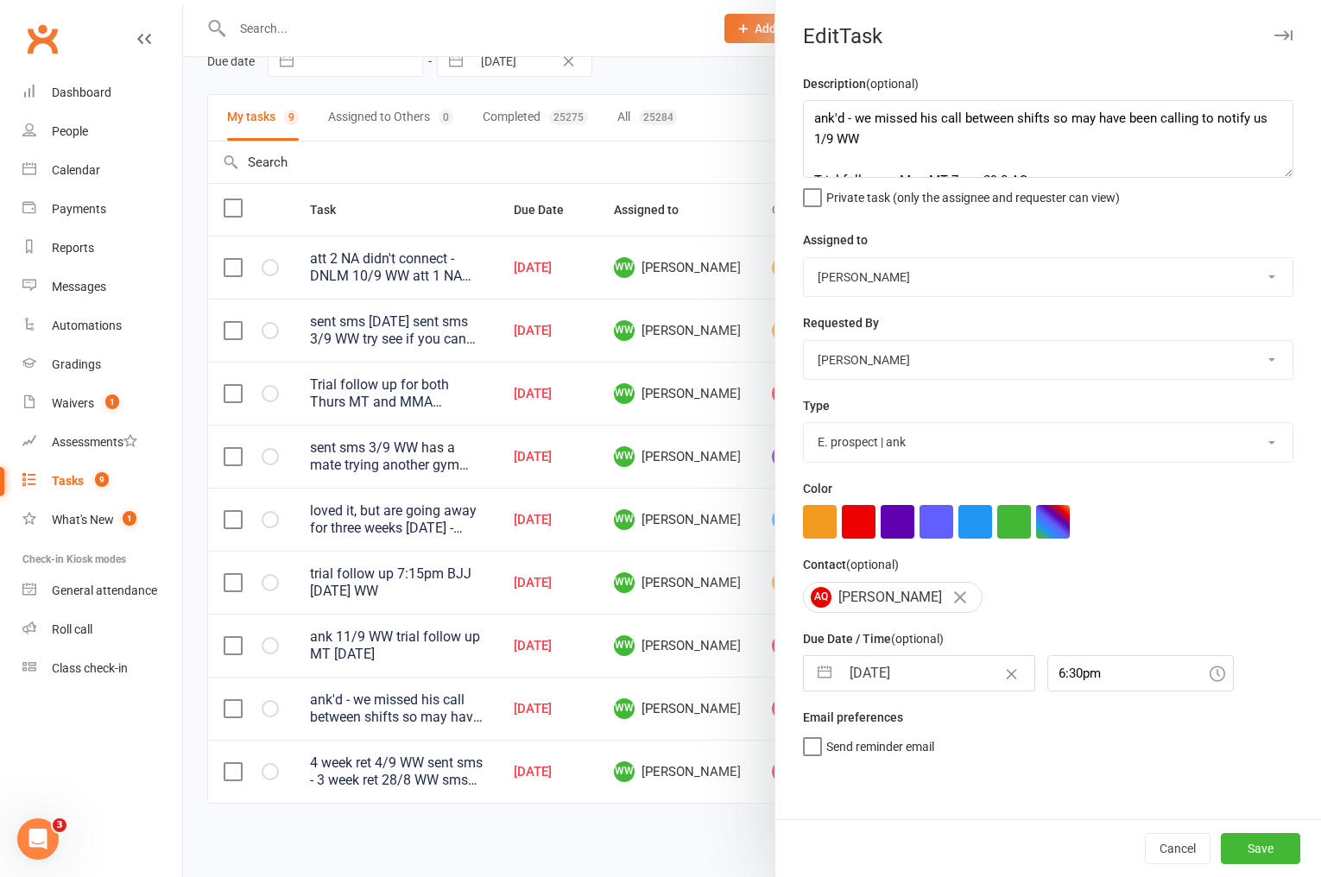
select select "9"
select select "2025"
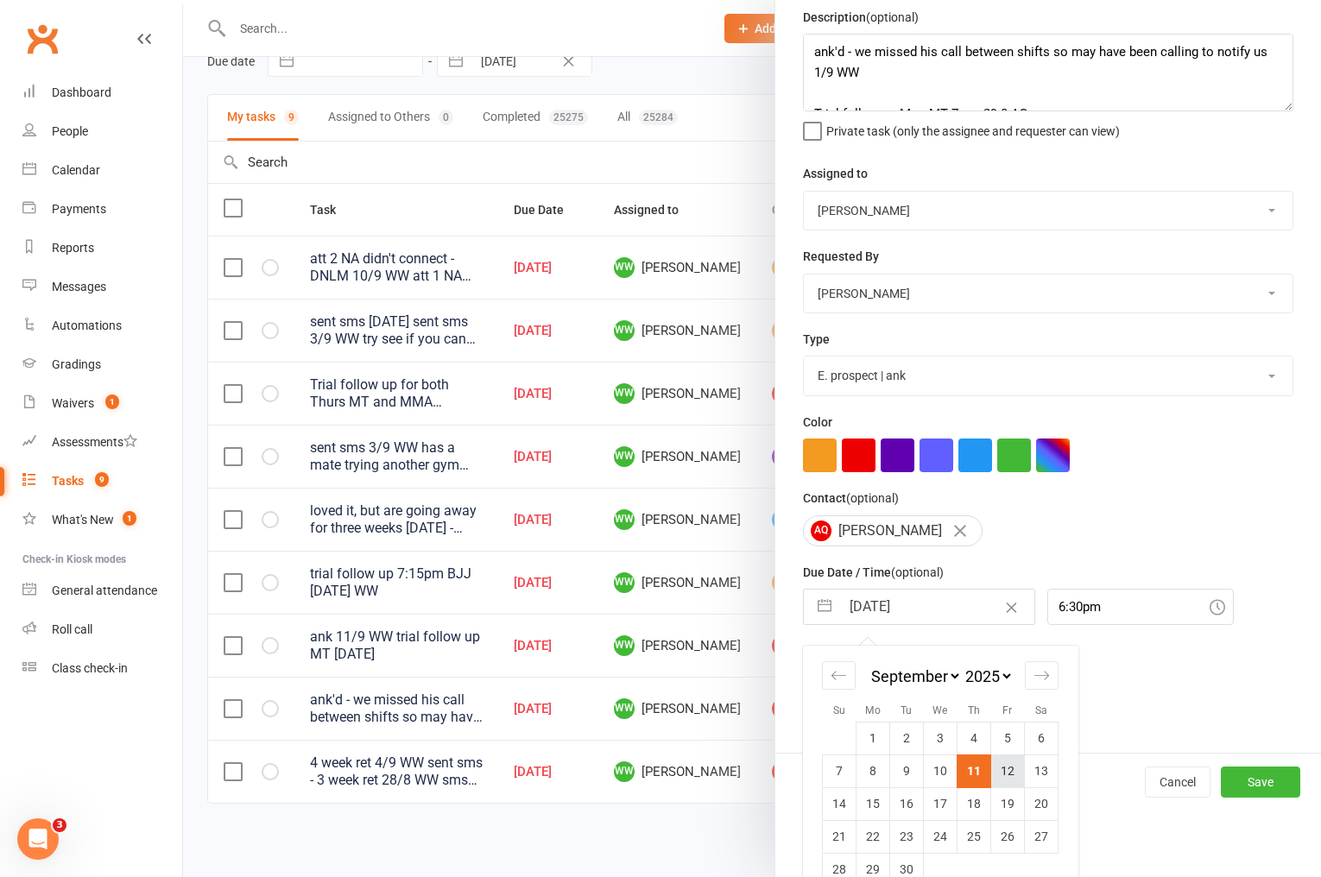
scroll to position [71, 0]
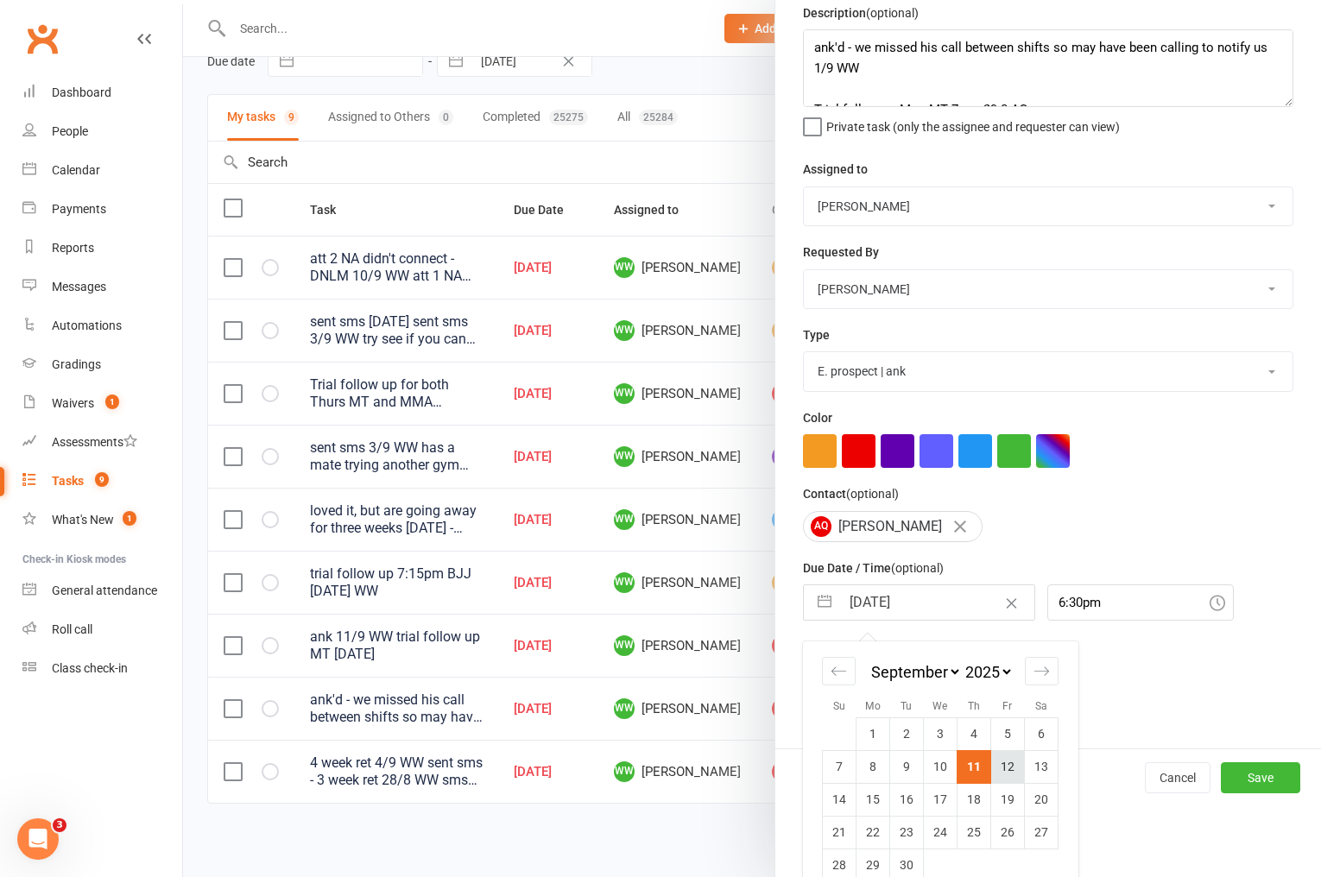
click at [1016, 776] on td "12" at bounding box center [1008, 766] width 34 height 33
type input "[DATE]"
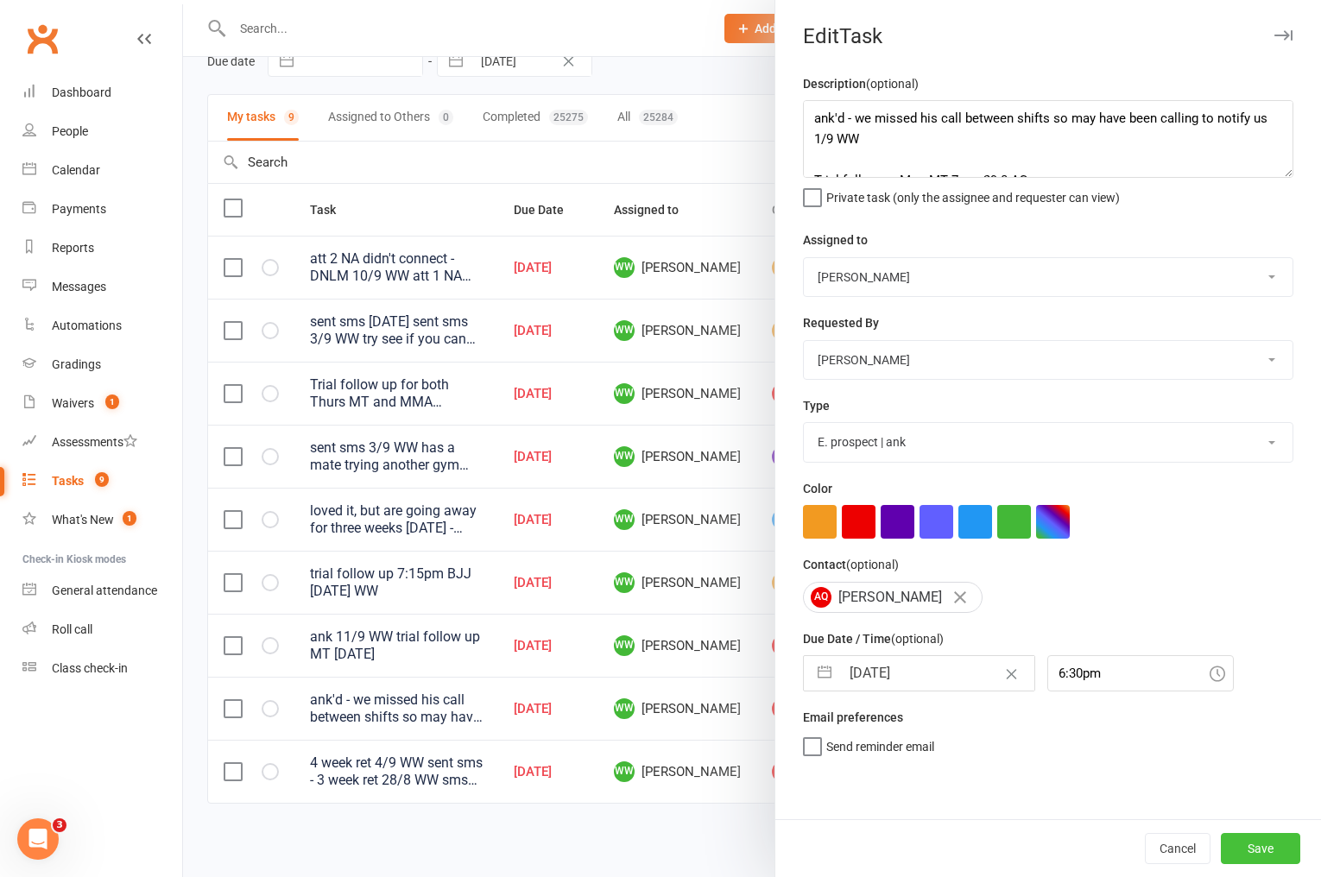
click at [1264, 850] on button "Save" at bounding box center [1260, 848] width 79 height 31
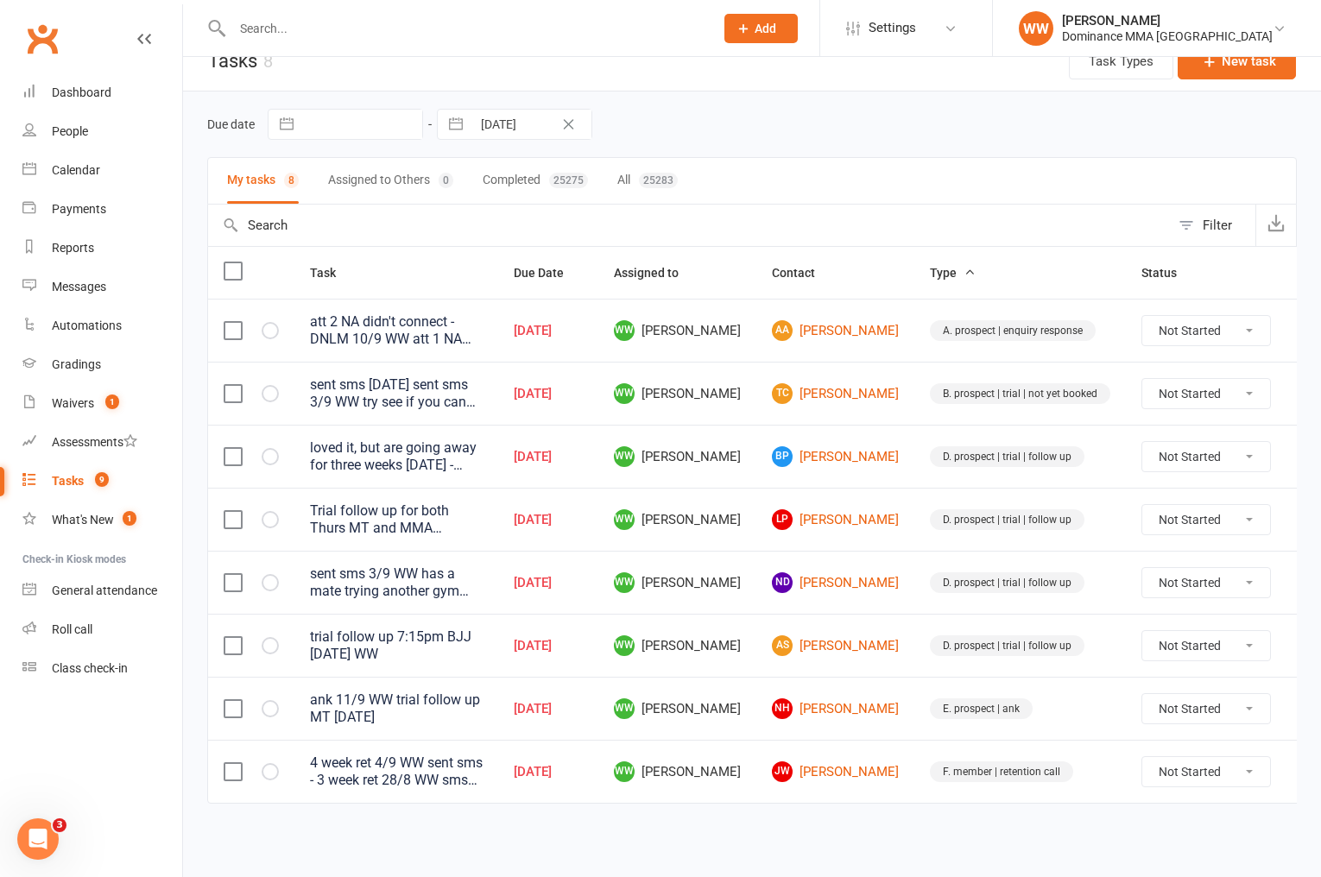
scroll to position [26, 0]
click at [1304, 331] on icon at bounding box center [1312, 330] width 17 height 17
click at [1185, 392] on link "Edit" at bounding box center [1194, 399] width 171 height 35
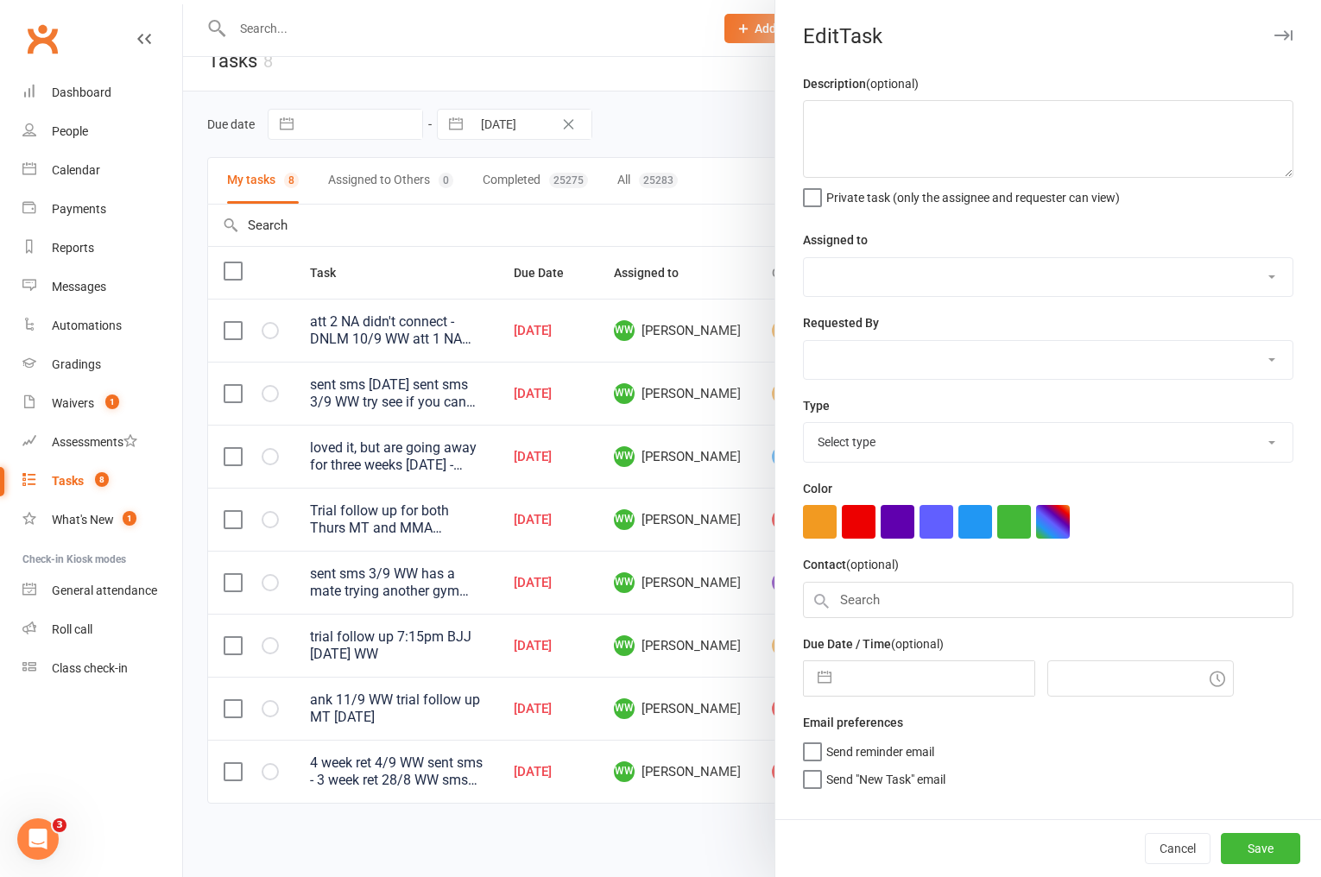
type textarea "att 2 NA didn't connect - DNLM 10/9 WW att 1 NA sent sms 8/9 WW do ISC 8/9 JM"
select select "49757"
select select "45422"
type input "[DATE]"
type input "10:15am"
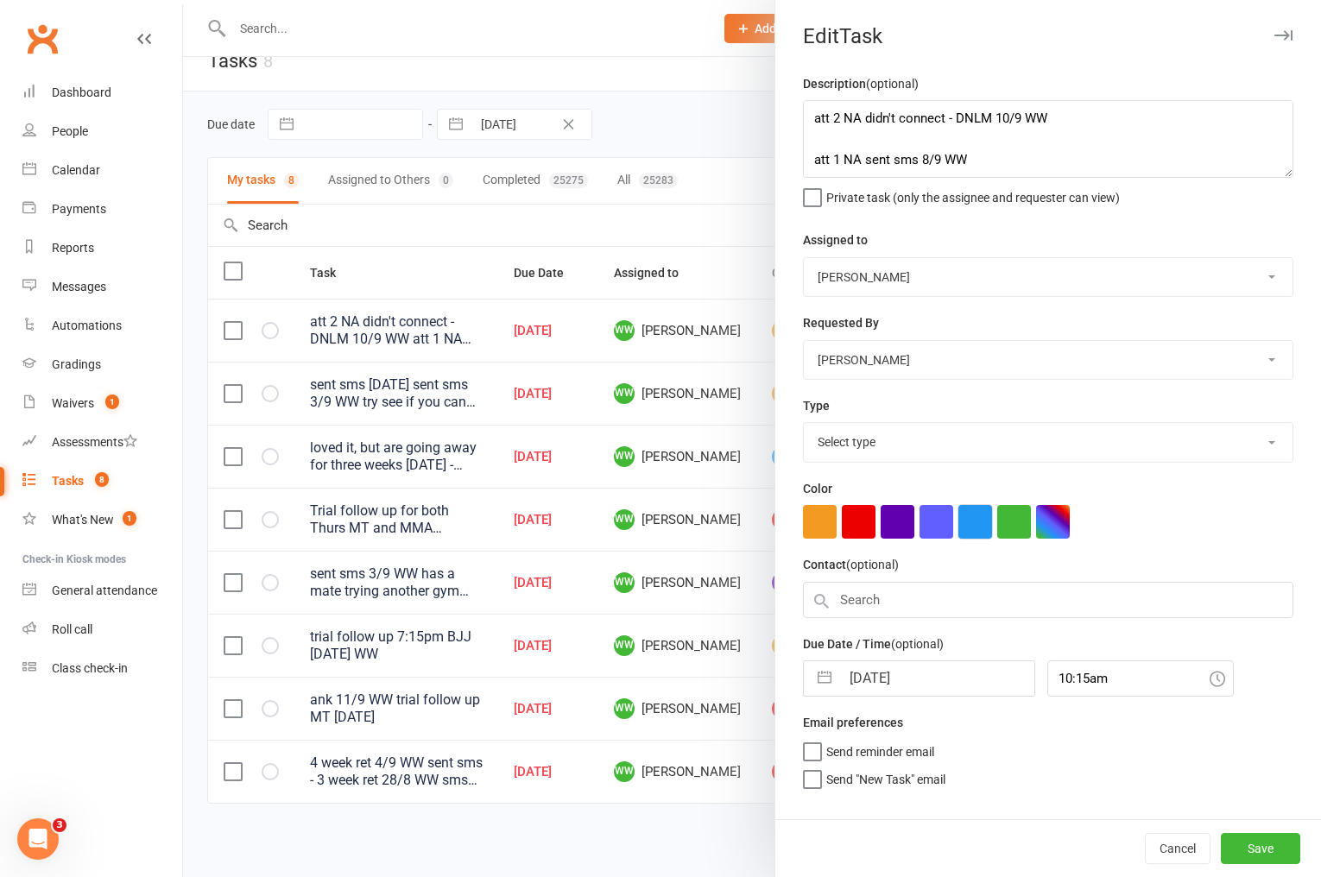
select select "3860"
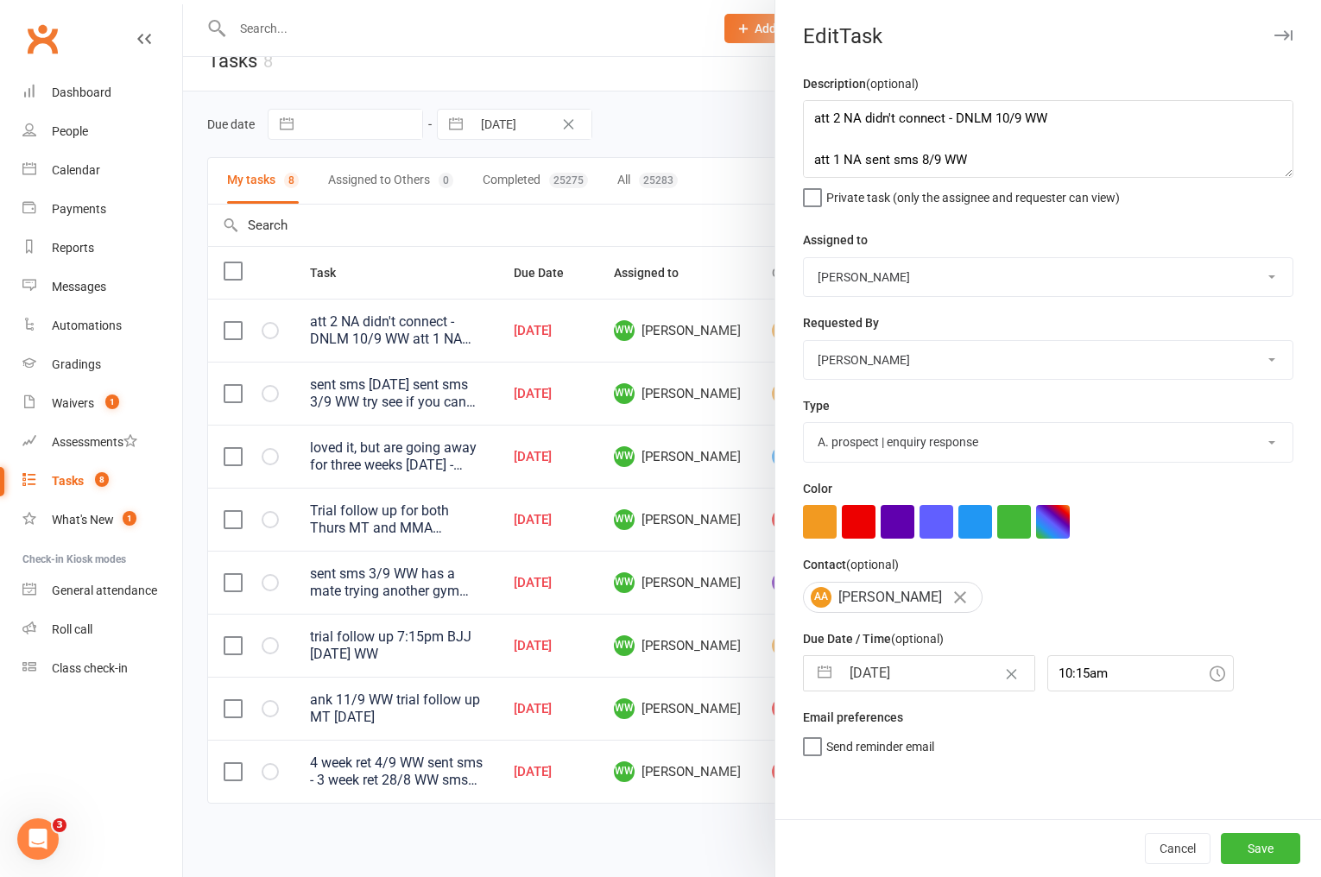
click at [900, 681] on input "[DATE]" at bounding box center [937, 673] width 194 height 35
select select "7"
select select "2025"
select select "8"
select select "2025"
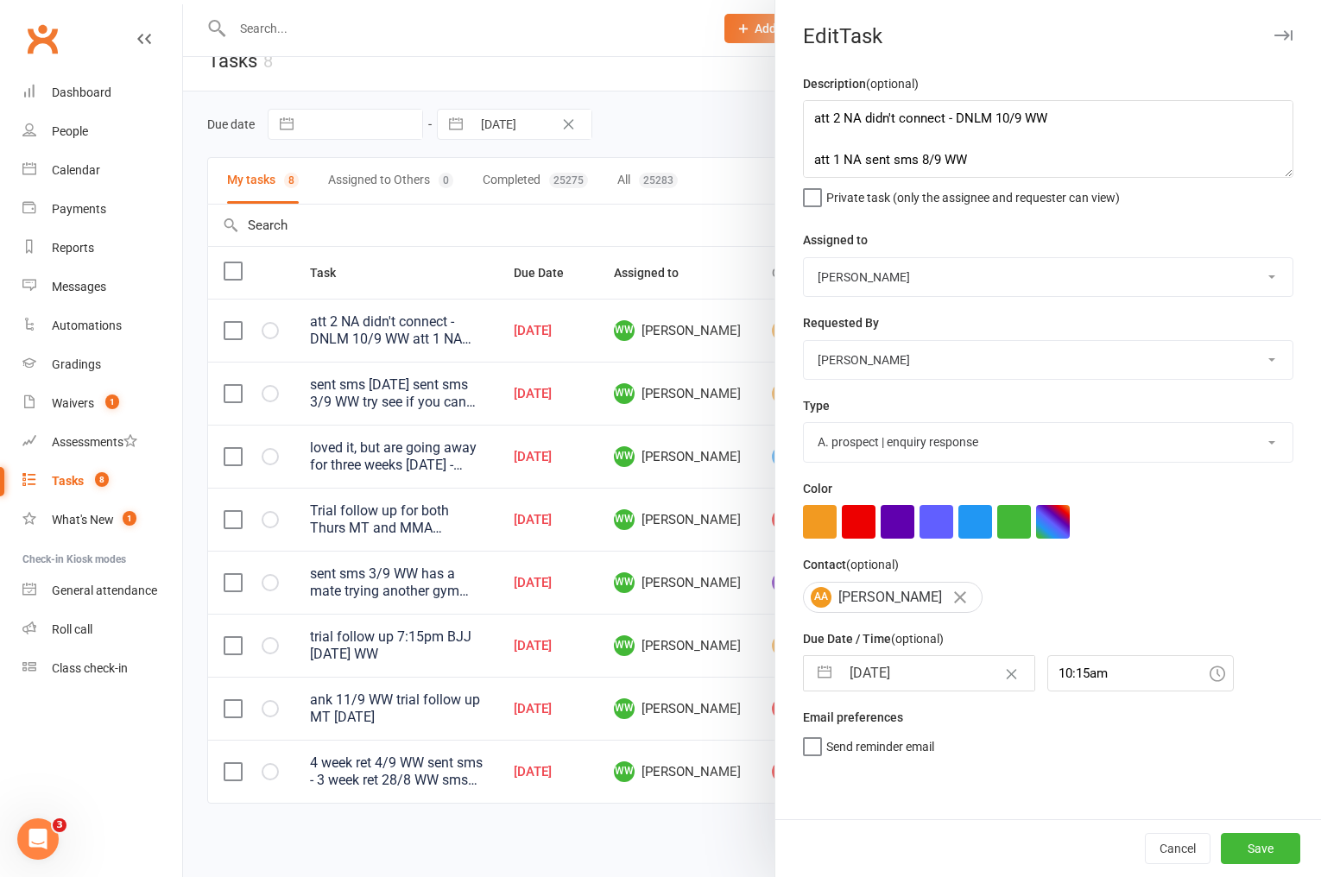
select select "9"
select select "2025"
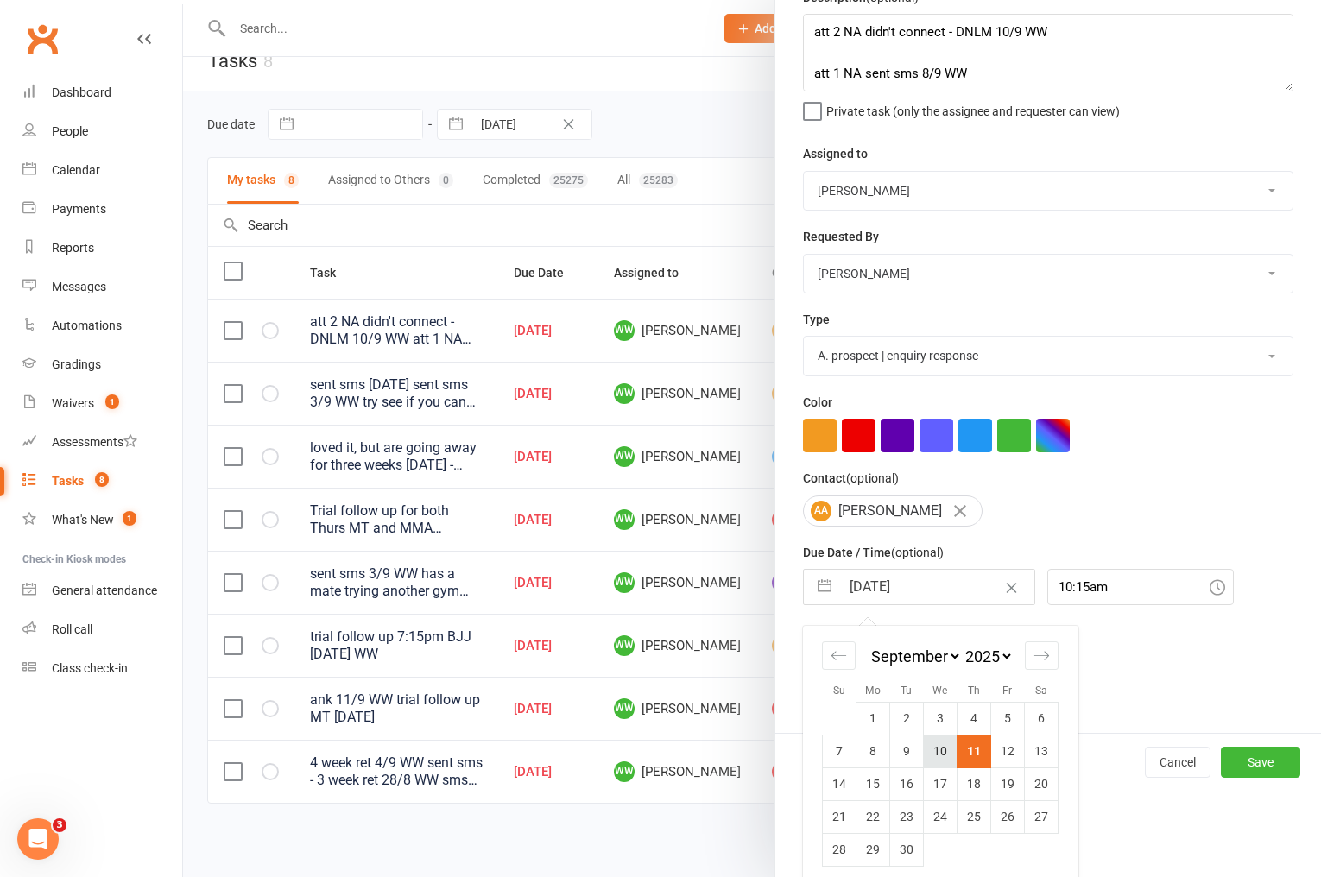
scroll to position [98, 0]
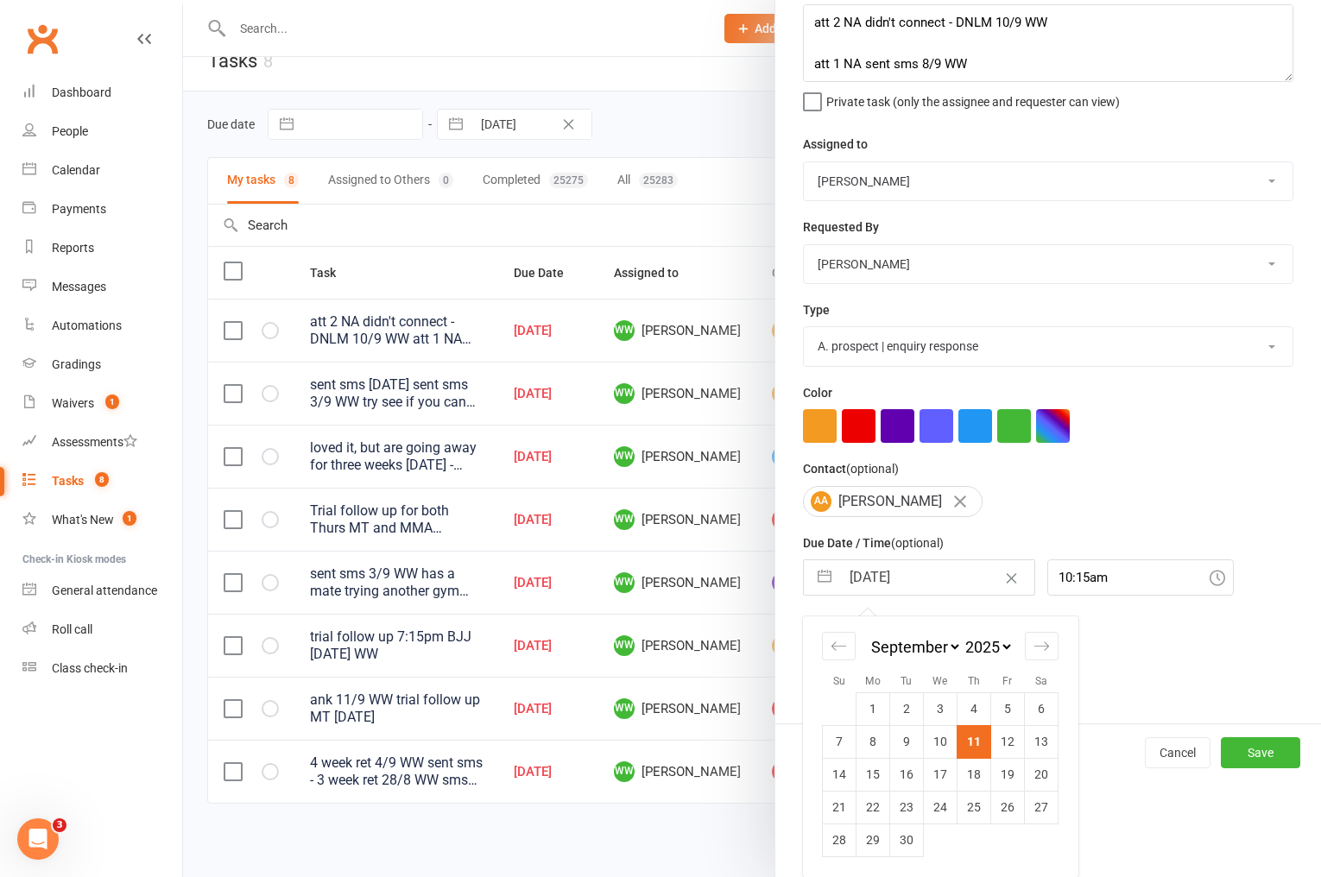
click at [997, 748] on td "12" at bounding box center [1008, 741] width 34 height 33
type input "[DATE]"
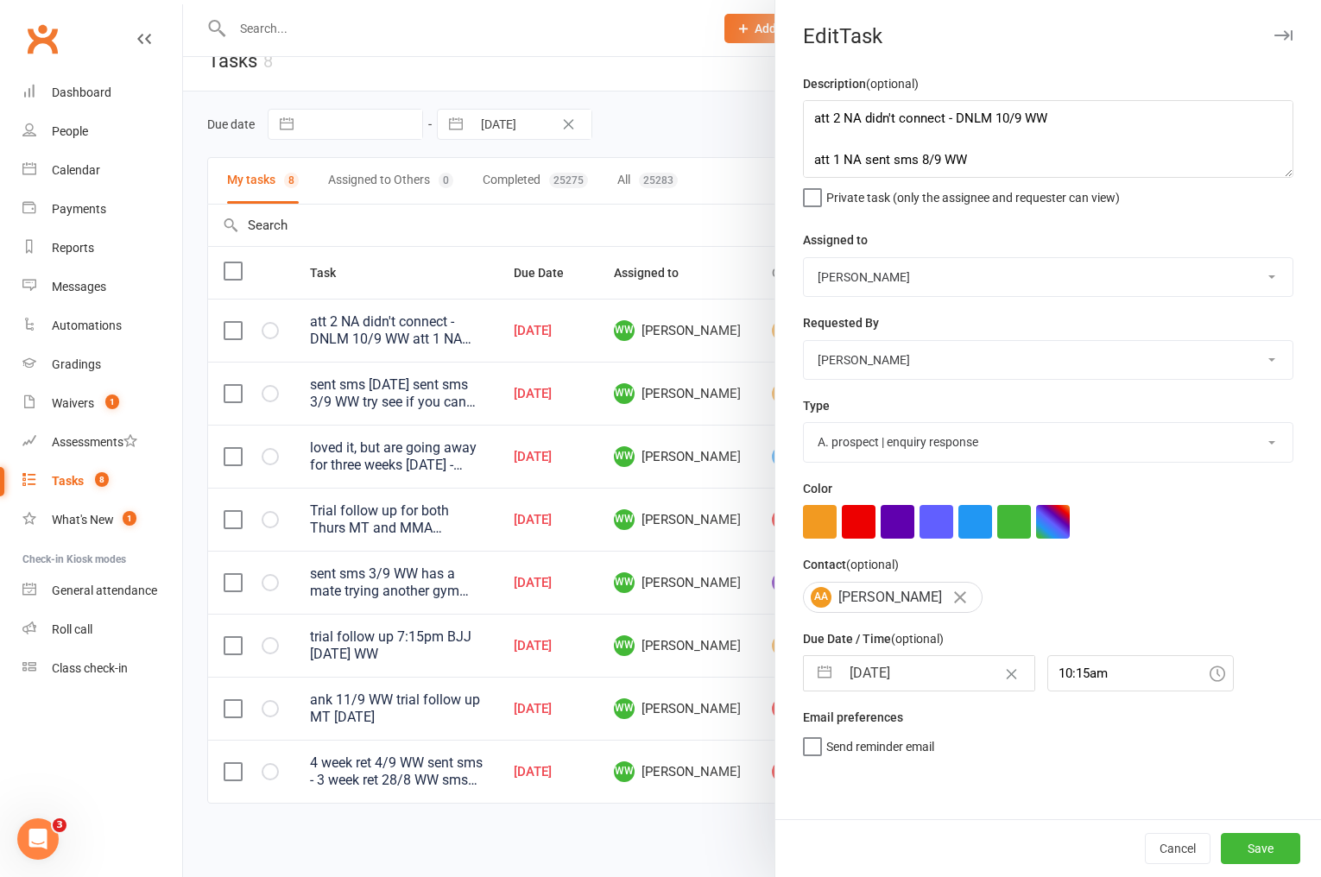
scroll to position [0, 0]
click at [1254, 836] on button "Save" at bounding box center [1260, 848] width 79 height 31
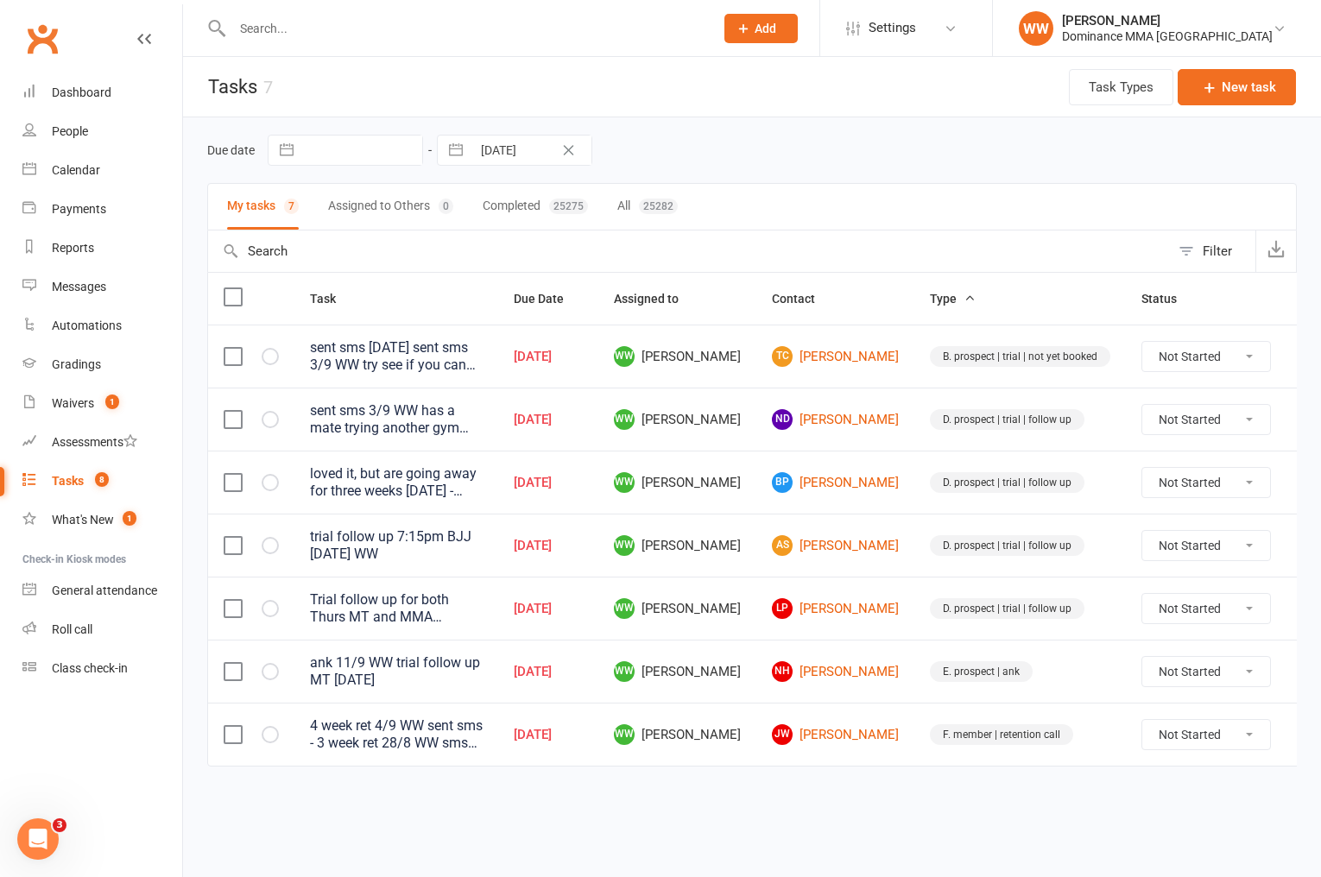
select select "7"
select select "2025"
select select "8"
select select "2025"
select select "9"
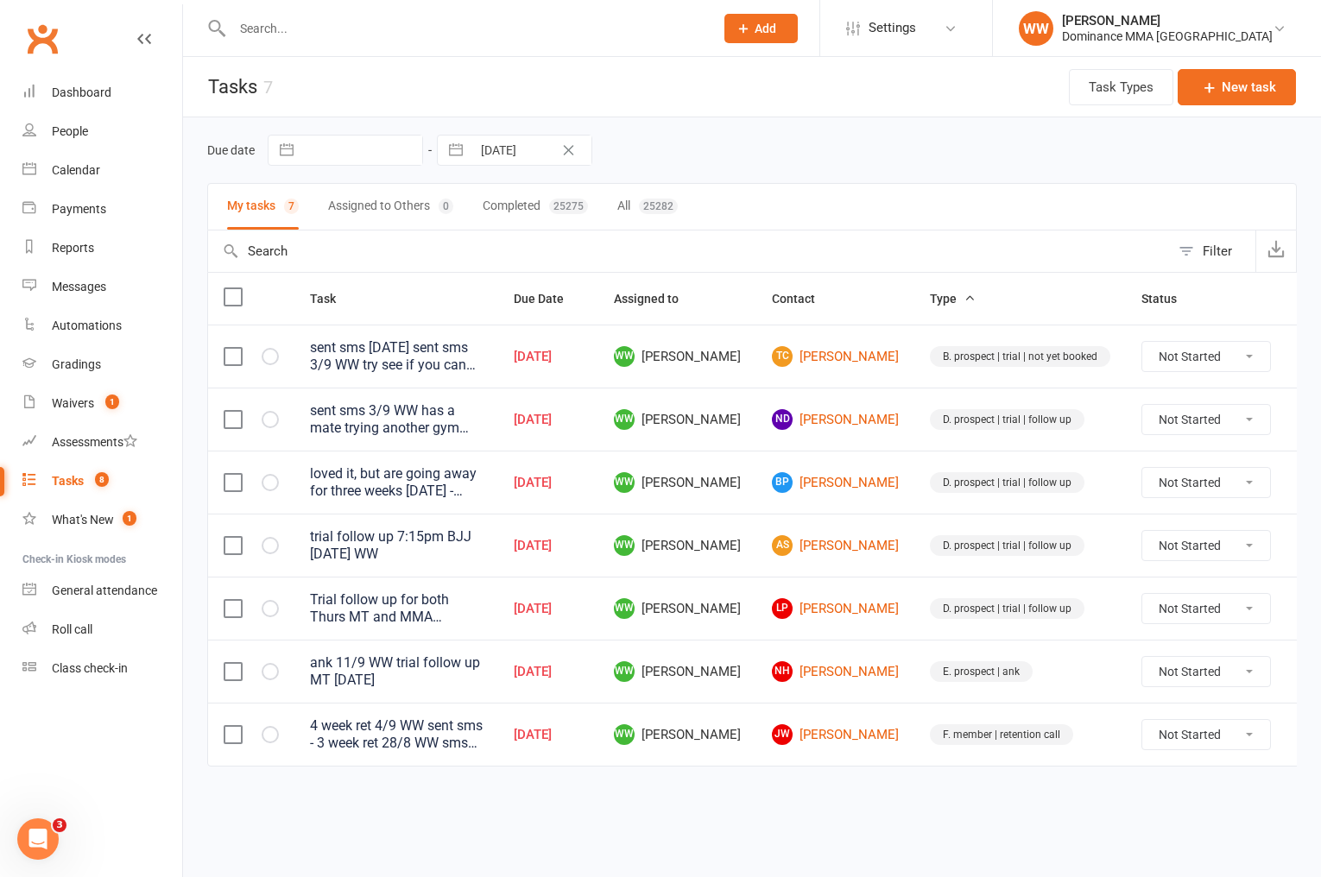
select select "2025"
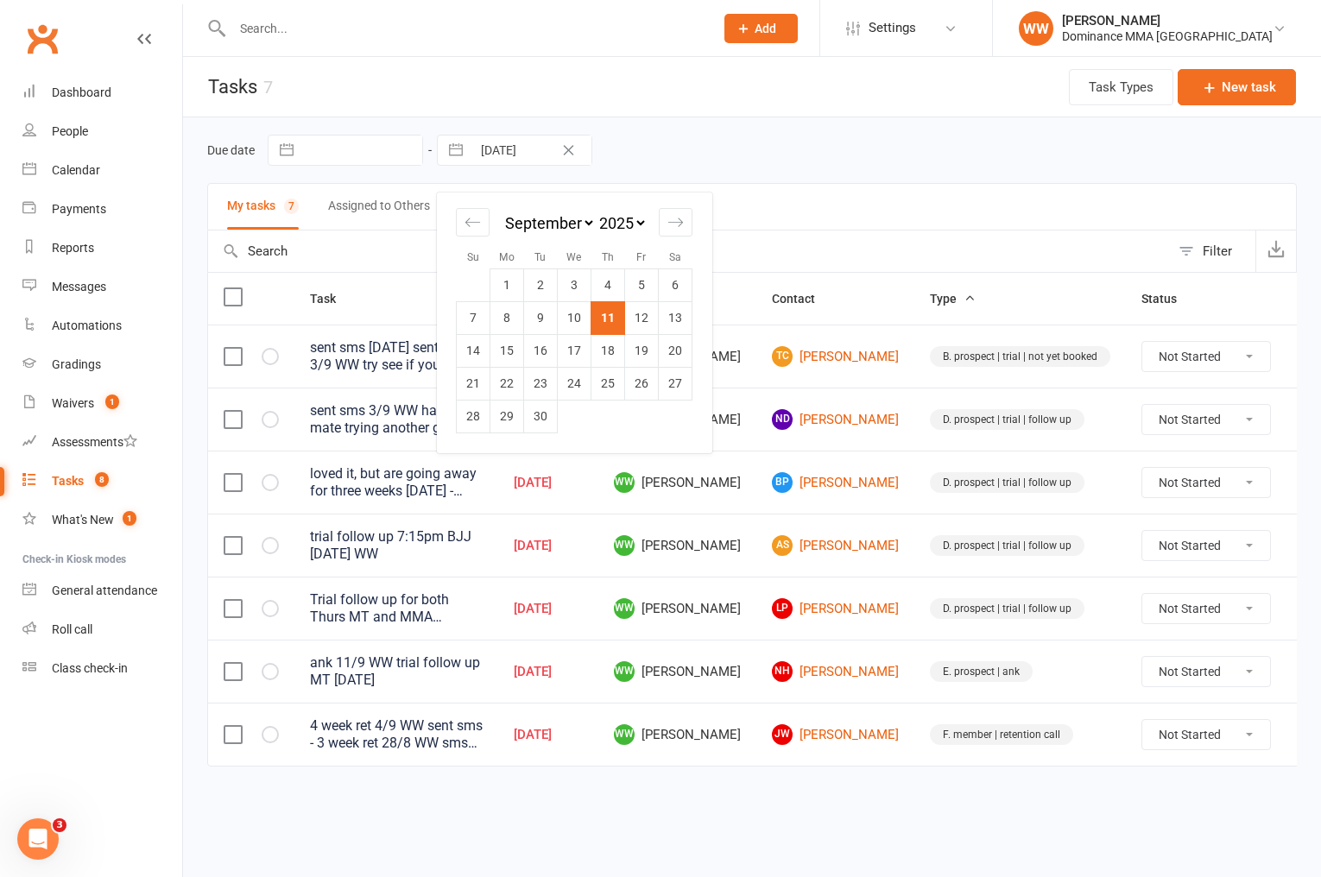
click at [500, 143] on input "[DATE]" at bounding box center [532, 150] width 120 height 29
click at [653, 320] on td "12" at bounding box center [642, 317] width 34 height 33
type input "[DATE]"
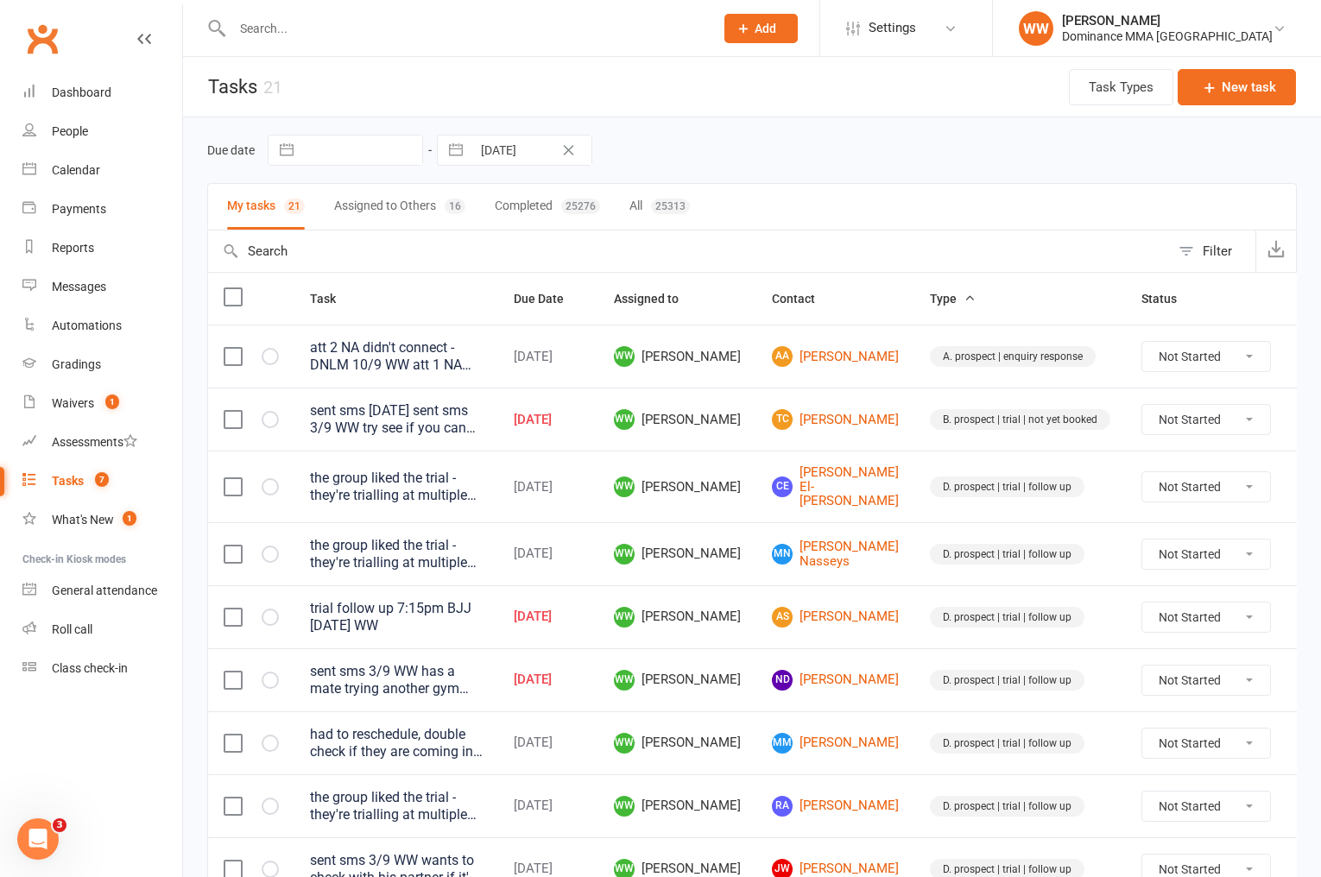
click at [503, 149] on input "[DATE]" at bounding box center [532, 150] width 120 height 29
select select "7"
select select "2025"
select select "8"
select select "2025"
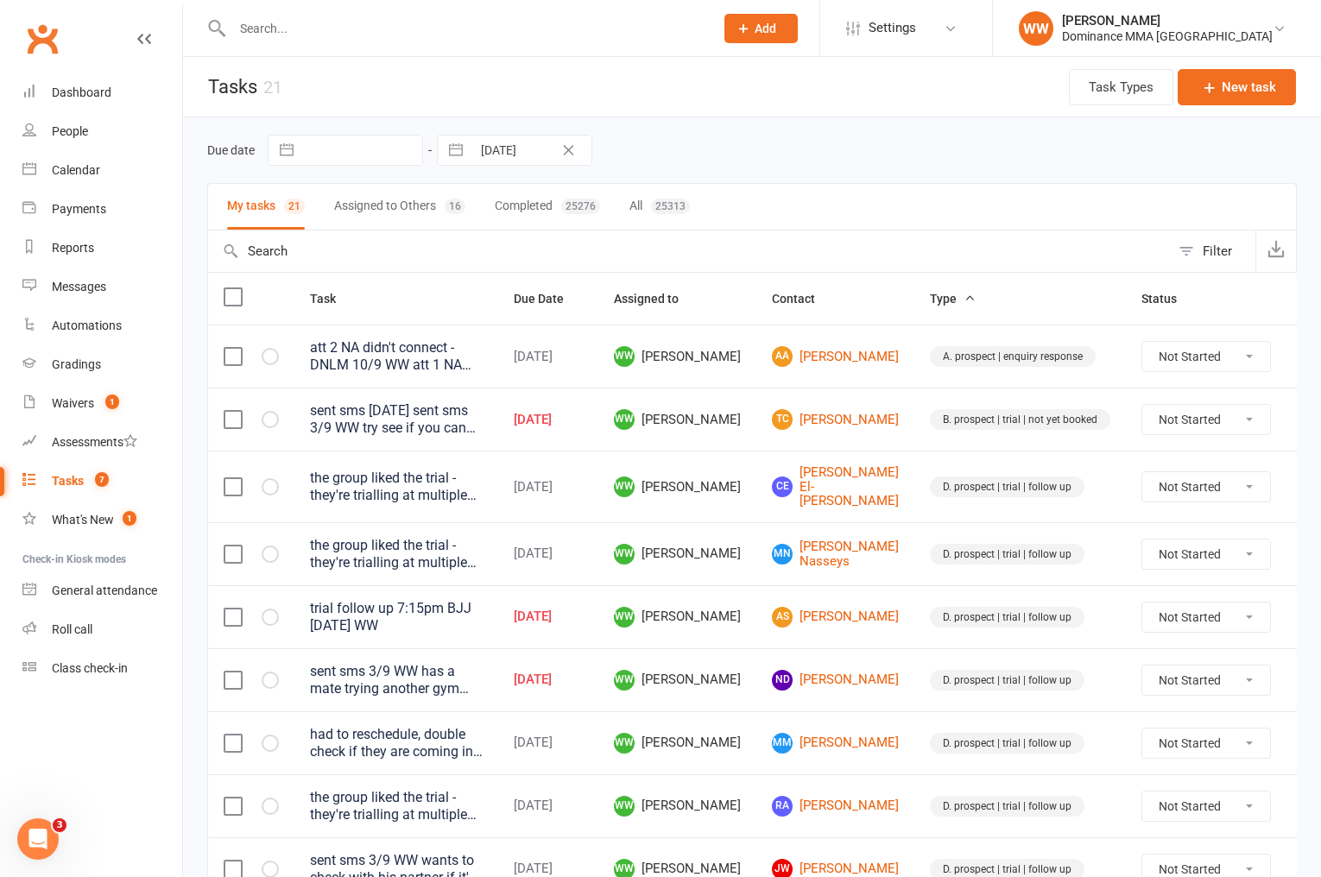
select select "9"
select select "2025"
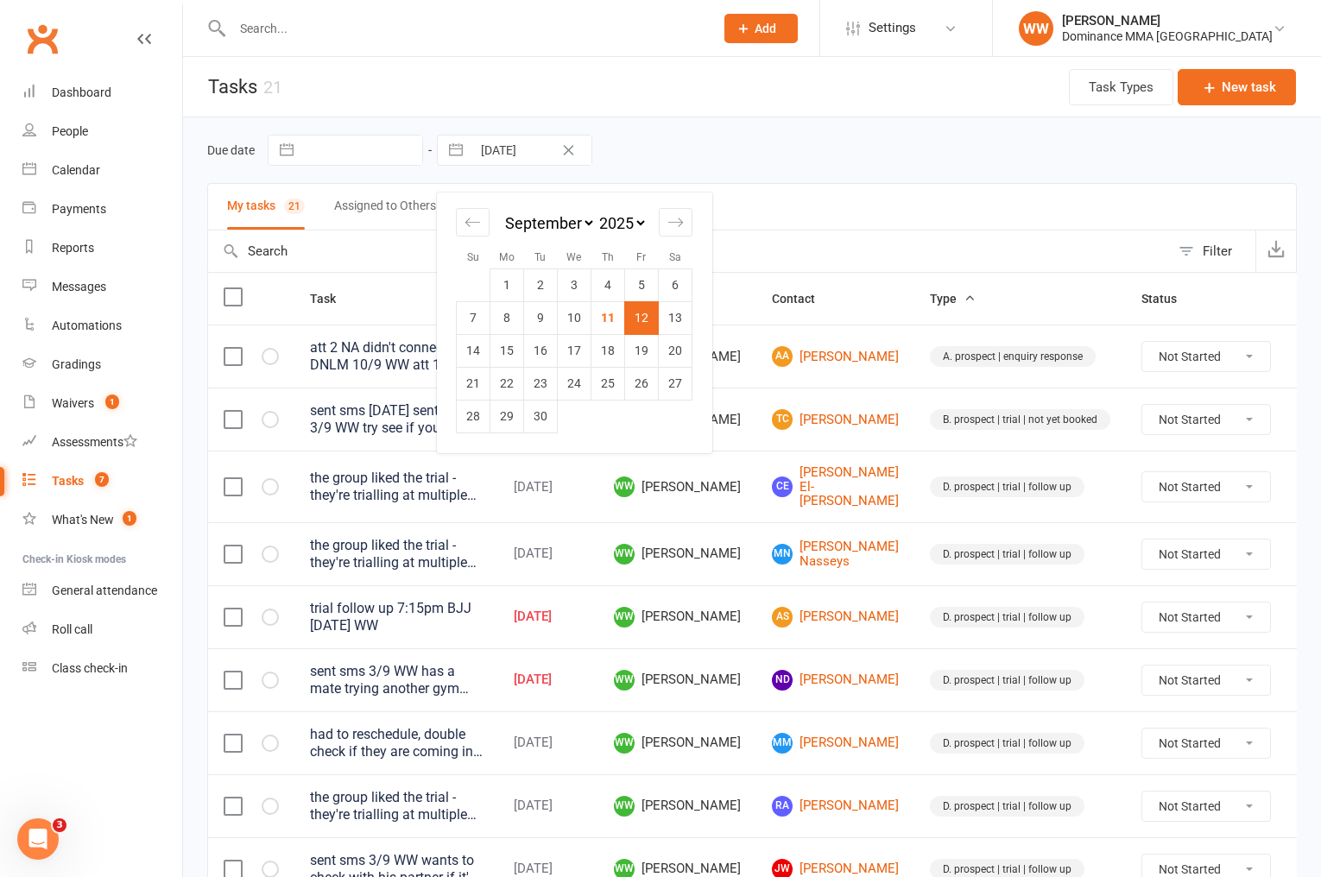
click at [623, 320] on td "11" at bounding box center [609, 317] width 34 height 33
type input "[DATE]"
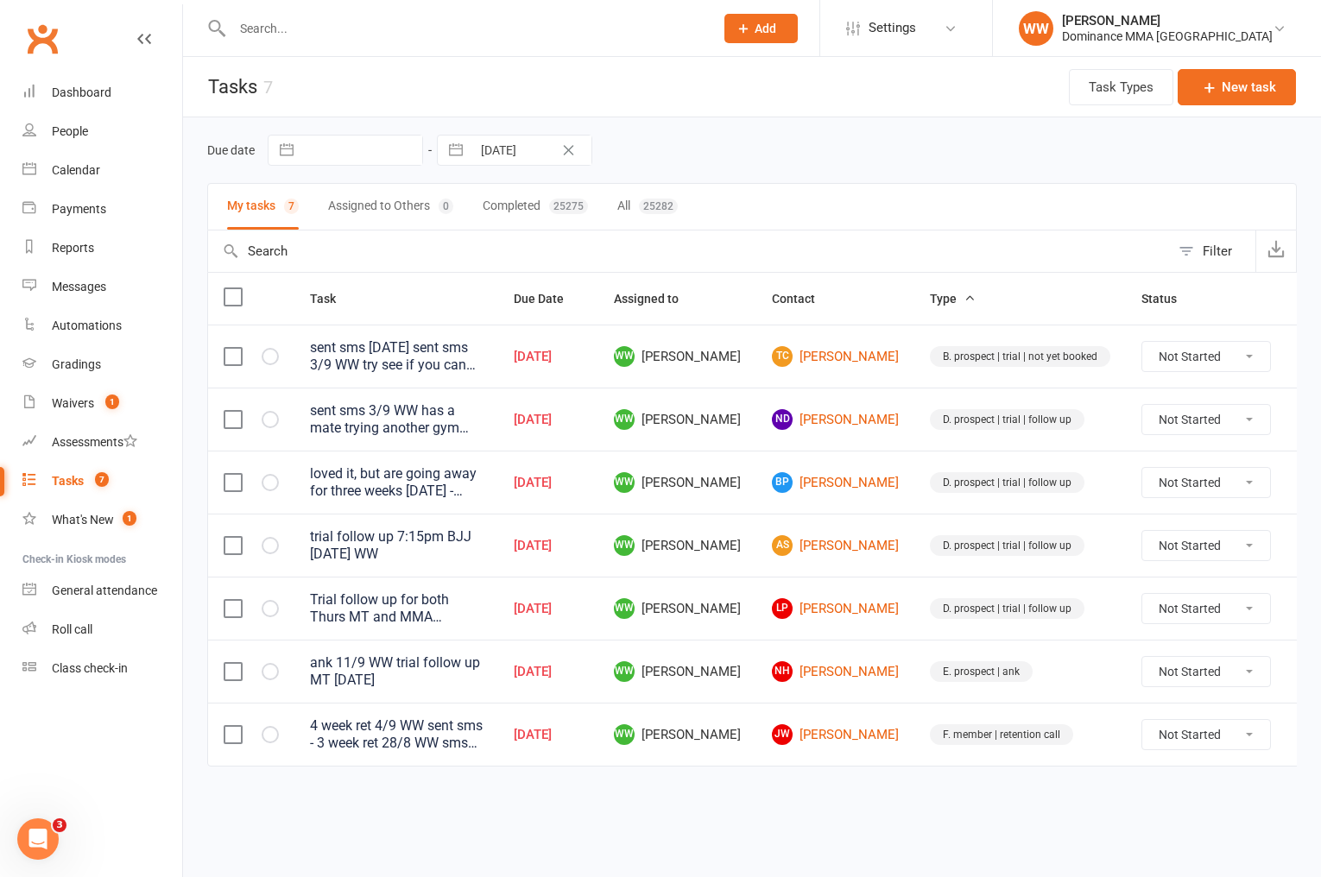
click at [860, 451] on td "BP [PERSON_NAME]" at bounding box center [836, 482] width 158 height 63
click at [1304, 419] on icon at bounding box center [1312, 419] width 17 height 17
click at [1161, 484] on link "Edit" at bounding box center [1194, 488] width 171 height 35
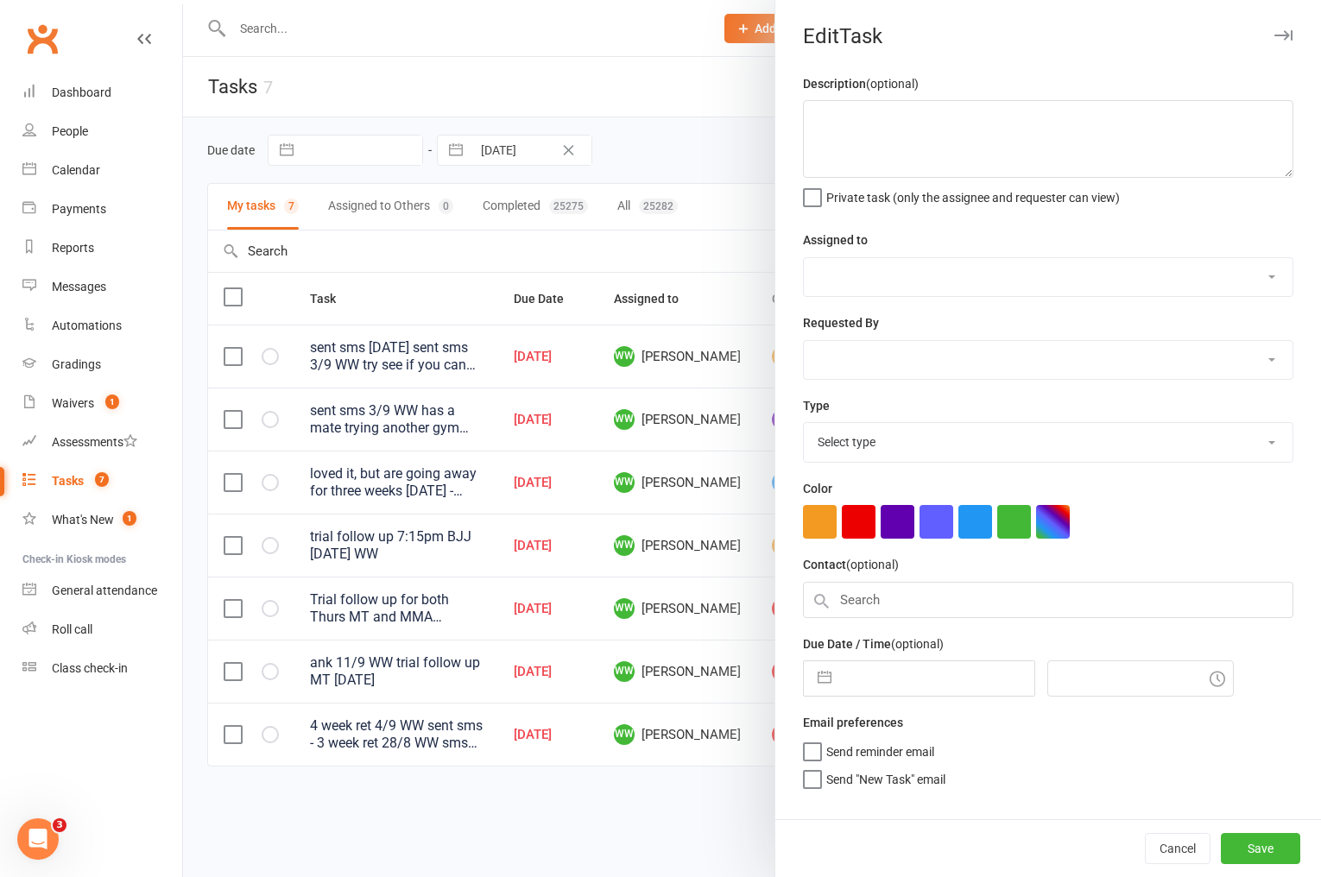
type textarea "sent sms 3/9 WW has a mate trying another gym and they're gonna compare notes 2…"
select select "49757"
select select "50862"
type input "[DATE]"
type input "12:30pm"
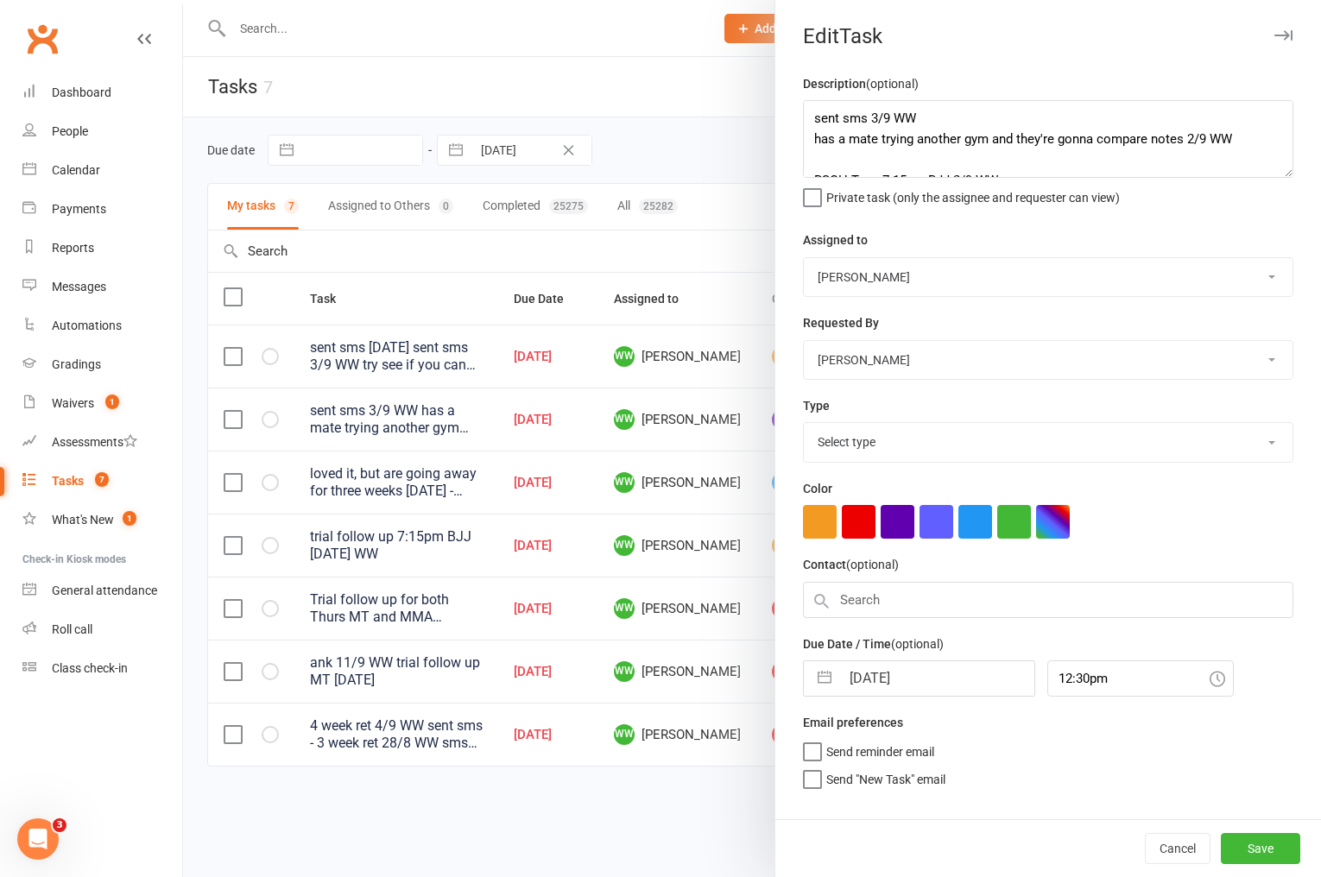
select select "3863"
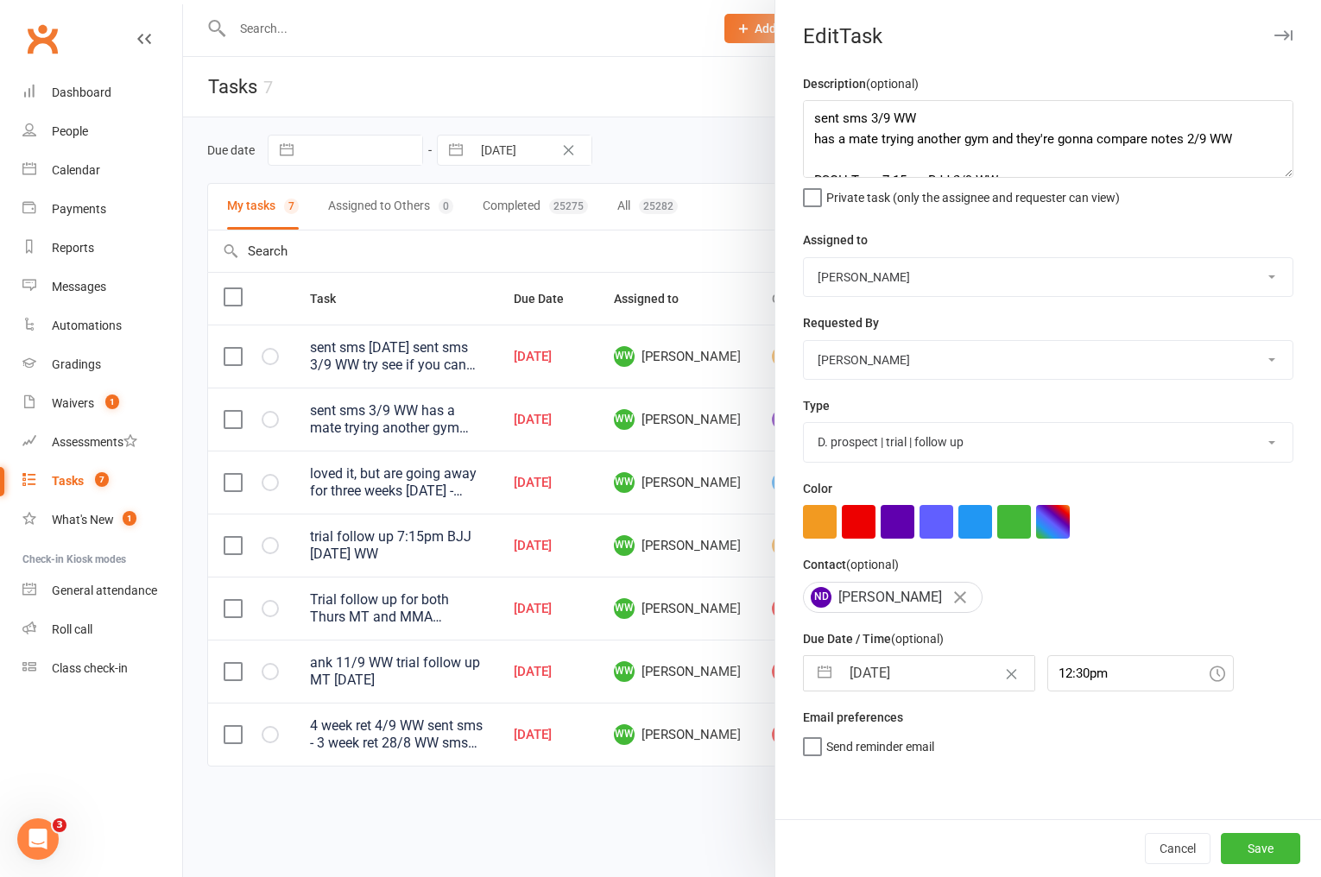
click at [877, 669] on input "[DATE]" at bounding box center [937, 673] width 194 height 35
select select "7"
select select "2025"
select select "8"
select select "2025"
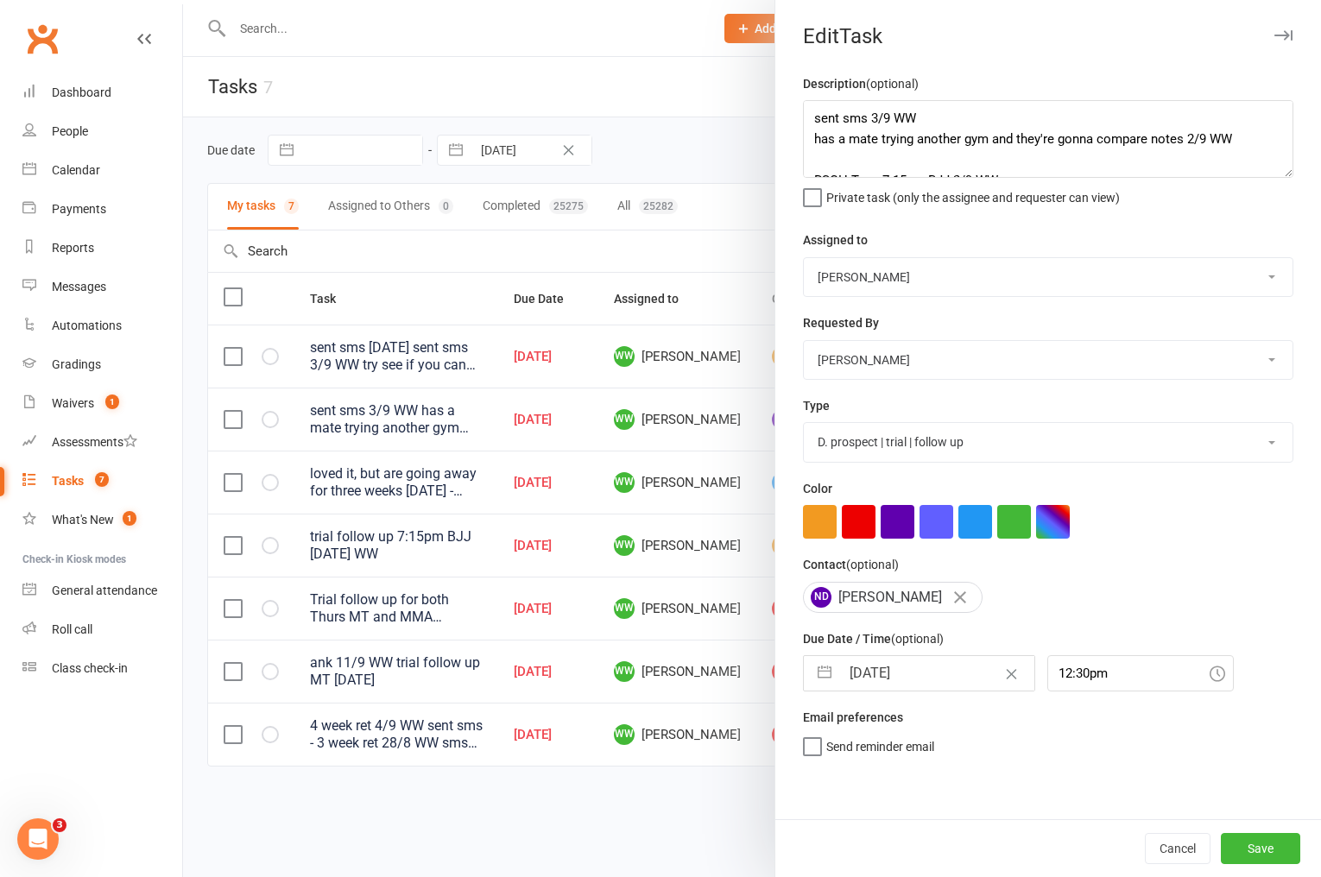
select select "9"
select select "2025"
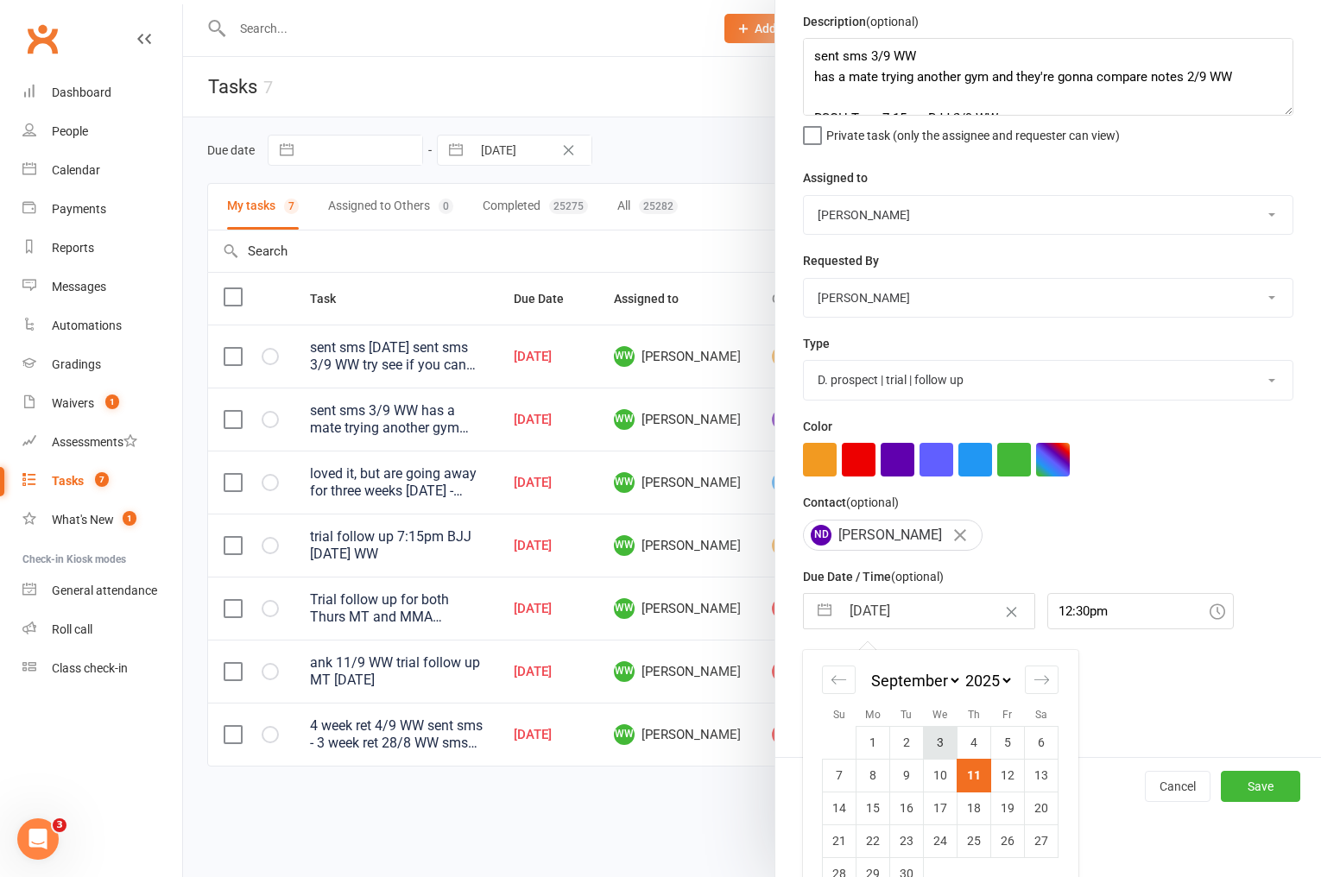
scroll to position [98, 0]
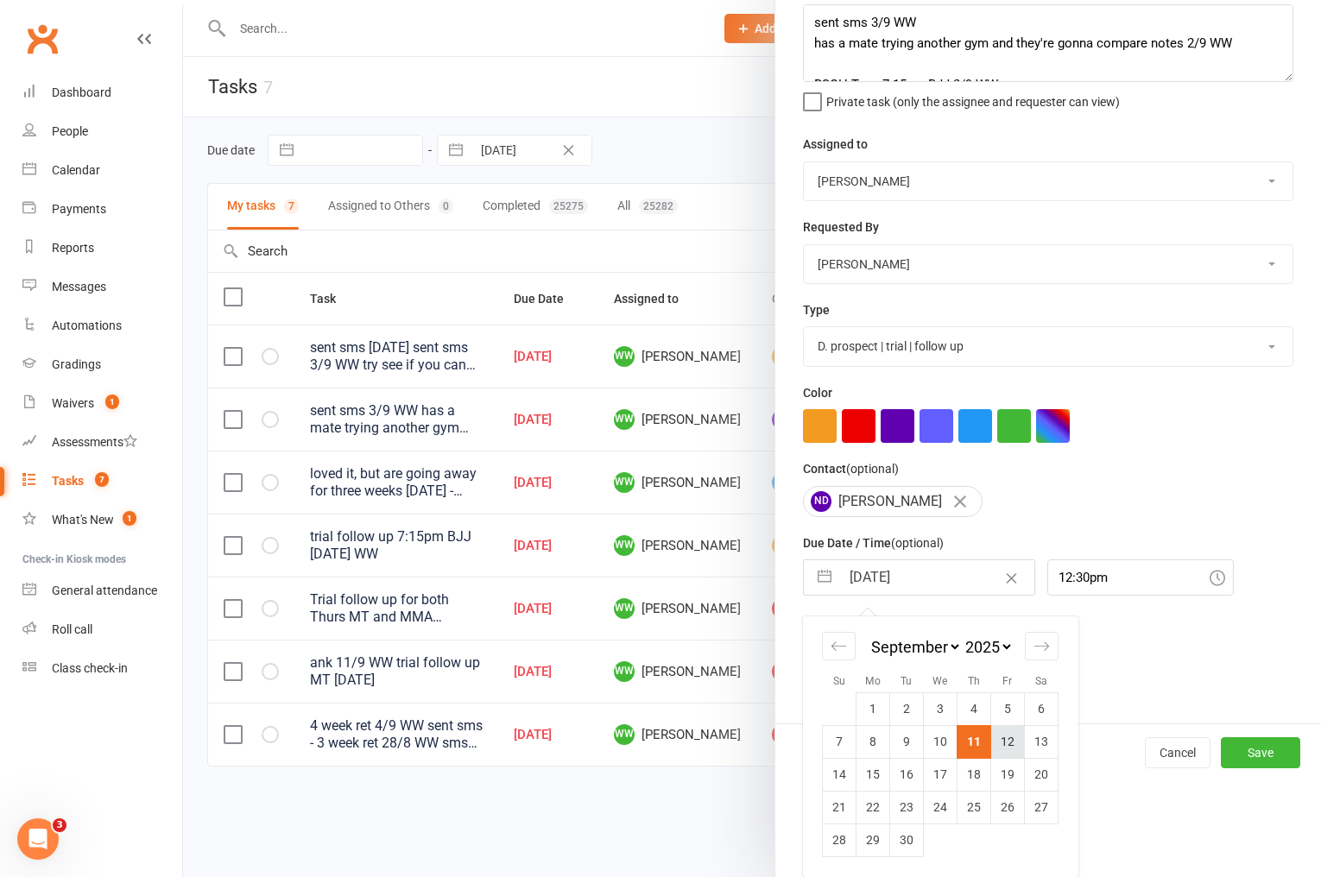
click at [1003, 739] on td "12" at bounding box center [1008, 741] width 34 height 33
type input "[DATE]"
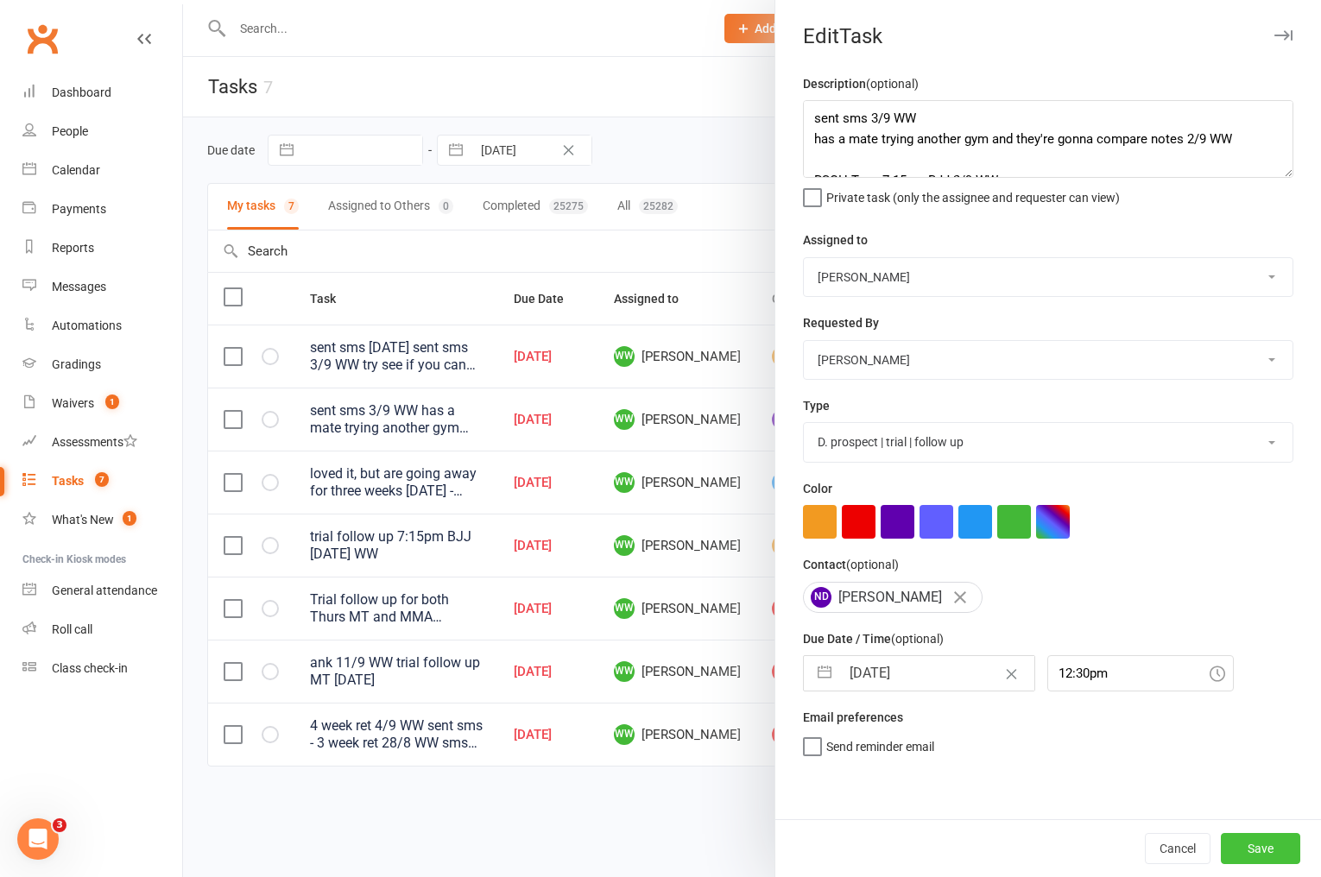
click at [1269, 845] on button "Save" at bounding box center [1260, 848] width 79 height 31
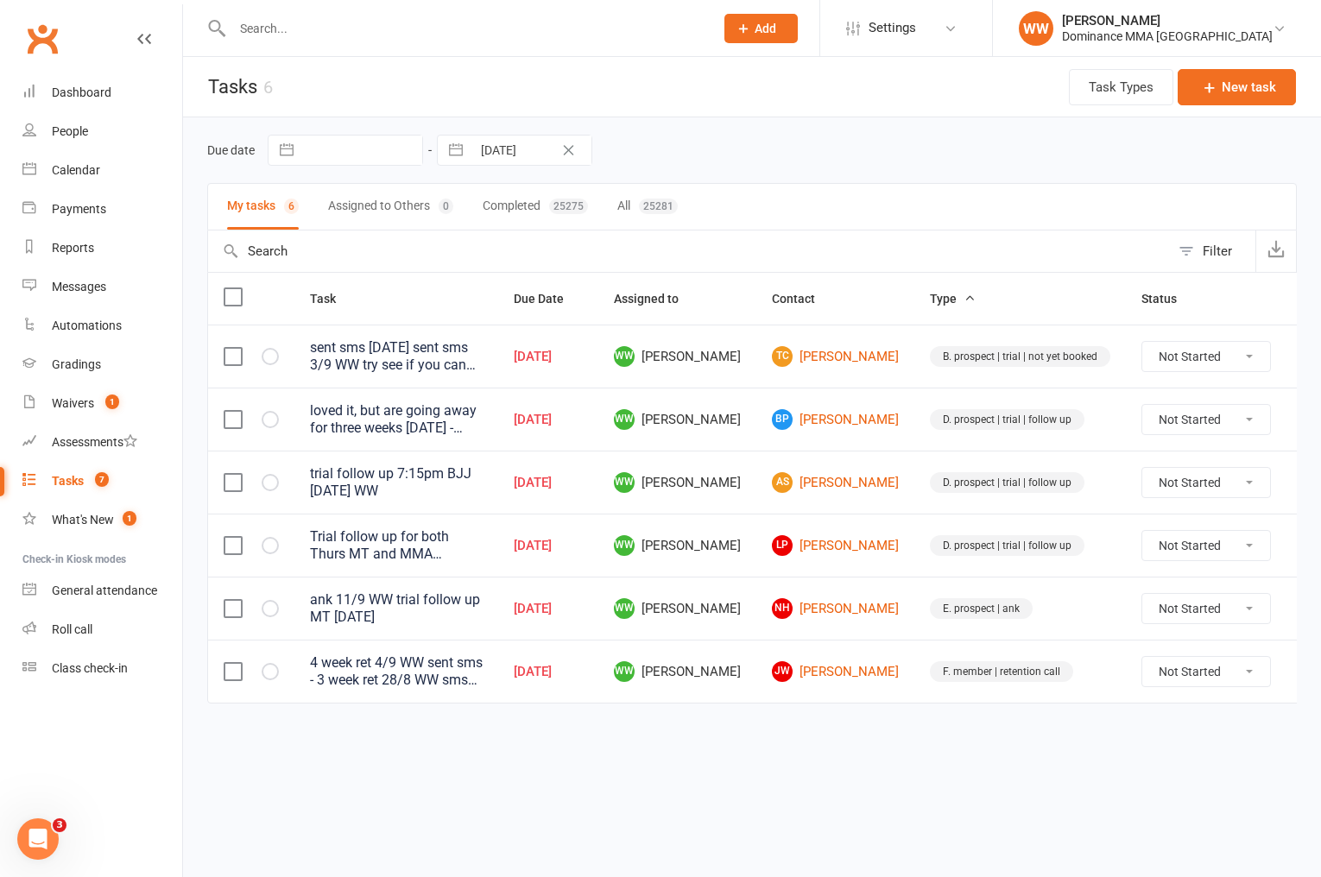
click at [1304, 362] on icon at bounding box center [1312, 356] width 17 height 17
click at [1187, 420] on link "Edit" at bounding box center [1194, 425] width 171 height 35
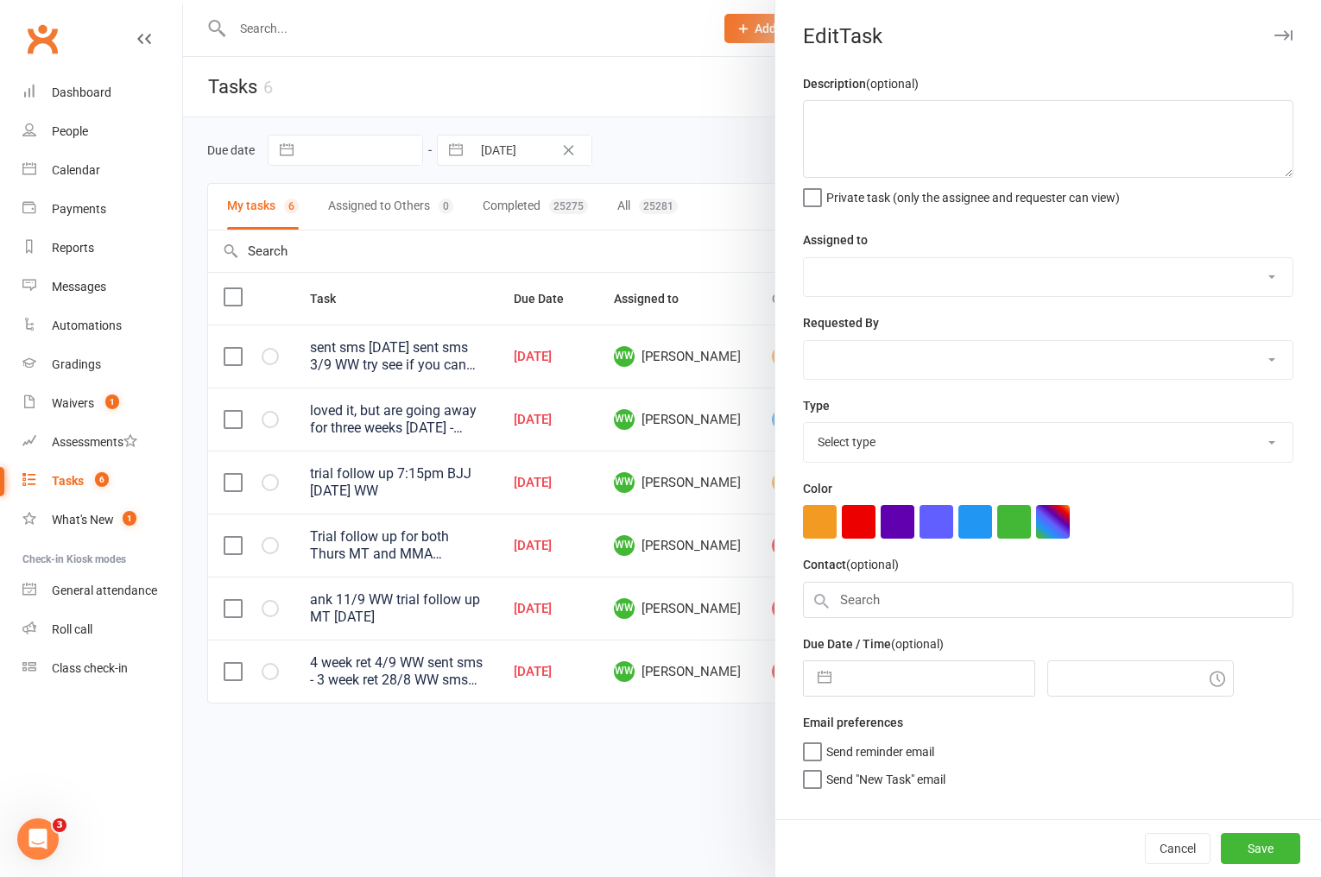
type textarea "sent sms [DATE] sent sms 3/9 WW try see if you can book him and his two roommat…"
select select "49757"
select select "12631"
type input "[DATE]"
type input "1:15pm"
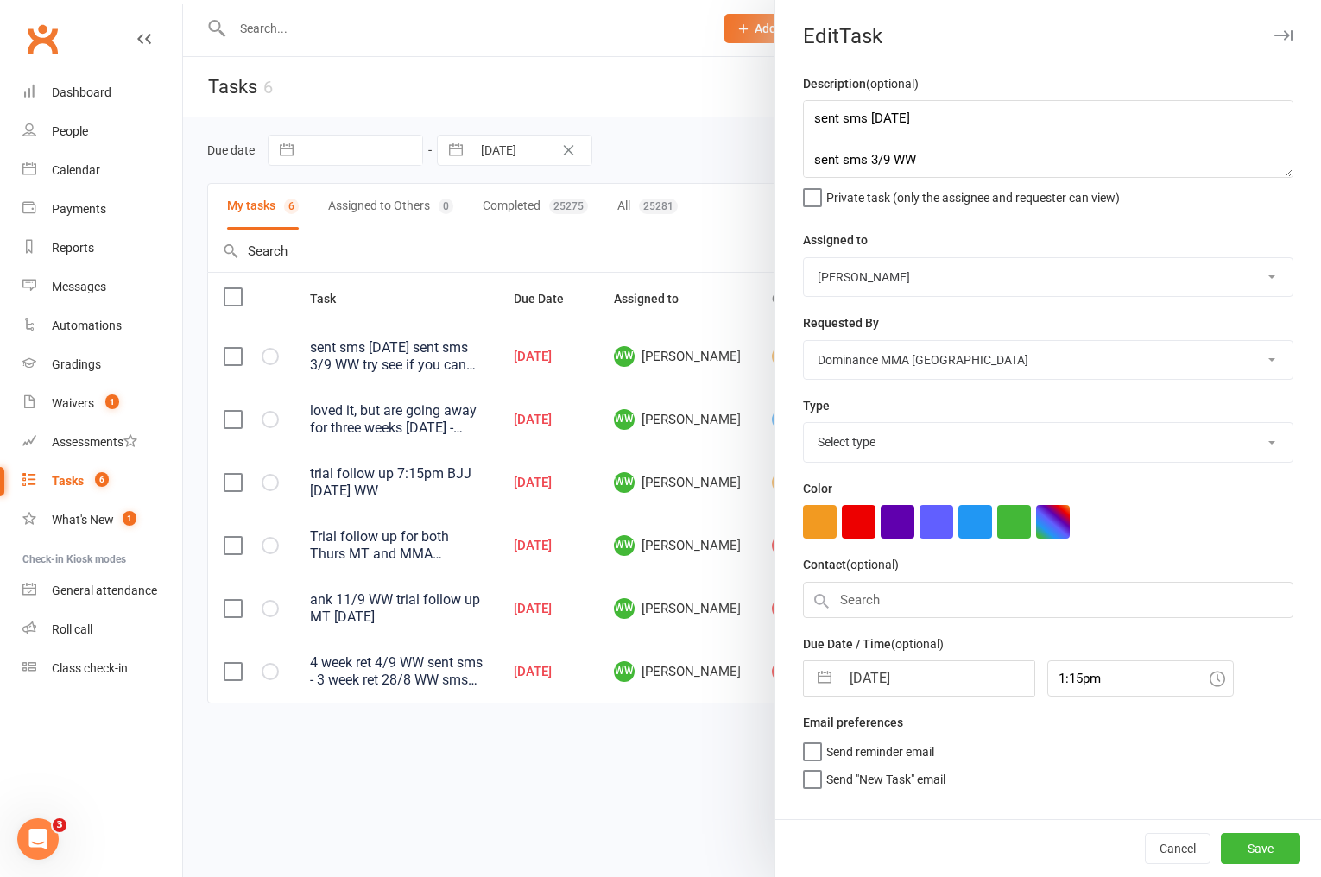
select select "3861"
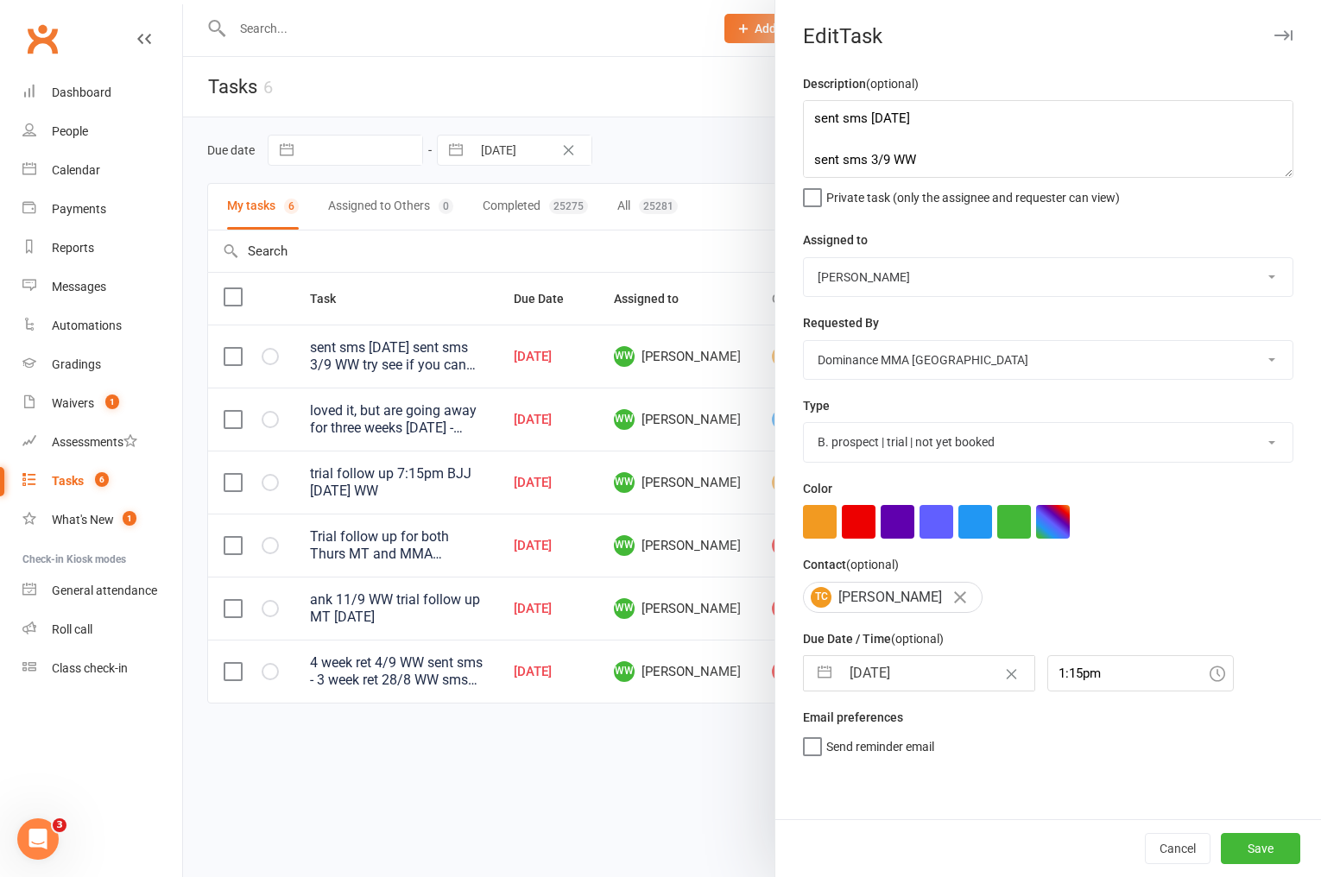
click at [896, 666] on input "[DATE]" at bounding box center [937, 673] width 194 height 35
select select "7"
select select "2025"
select select "8"
select select "2025"
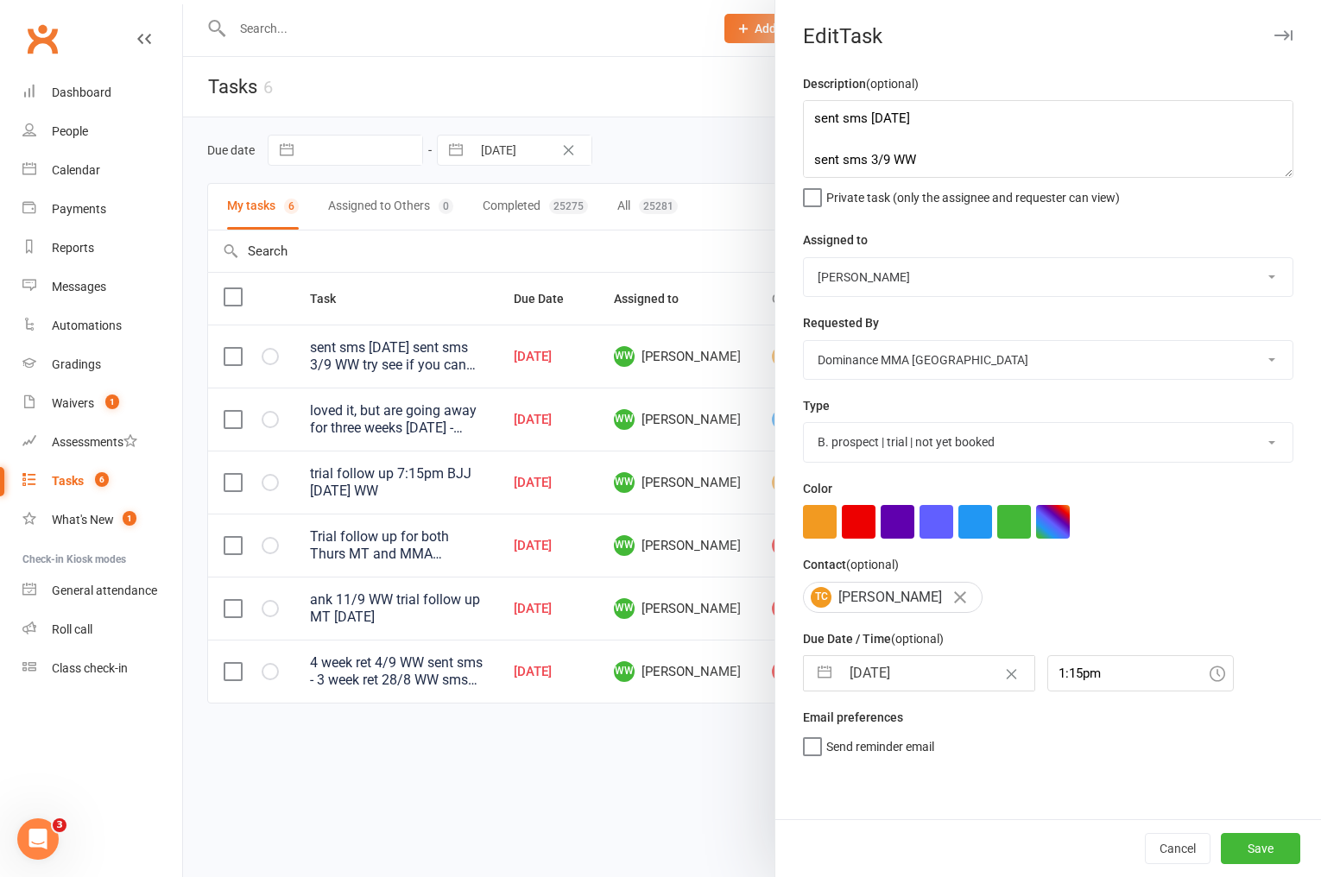
select select "9"
select select "2025"
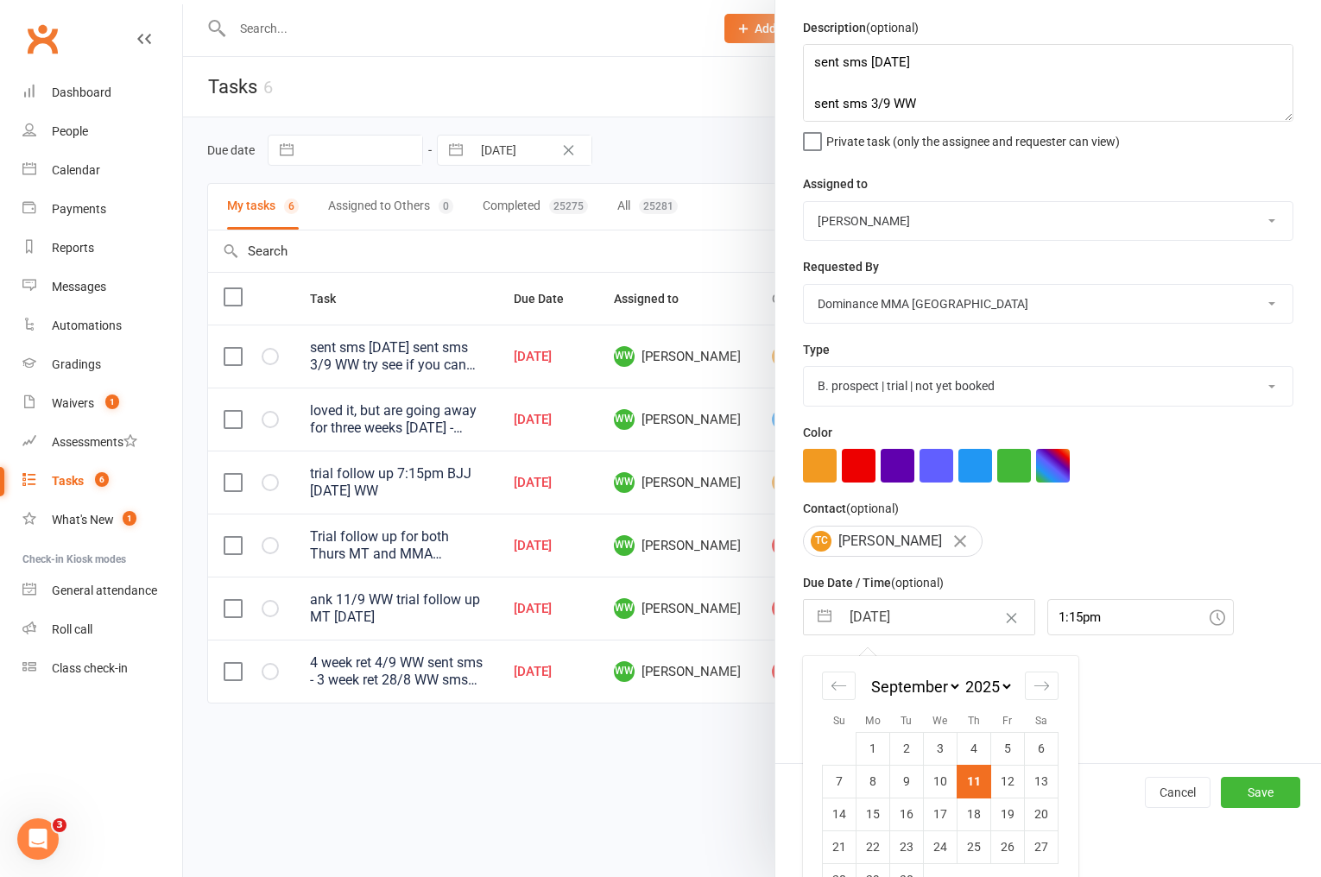
scroll to position [98, 0]
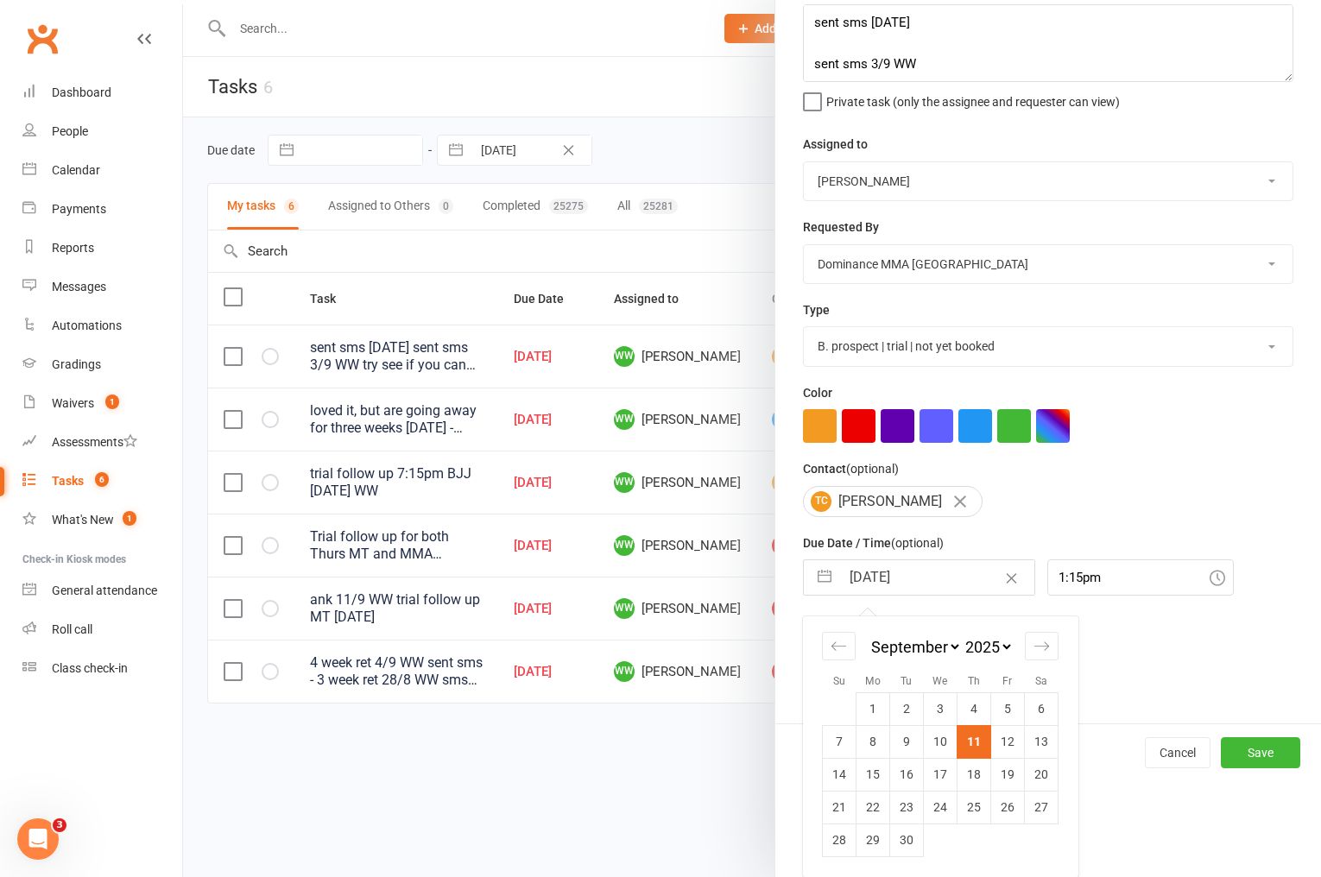
drag, startPoint x: 997, startPoint y: 753, endPoint x: 1078, endPoint y: 773, distance: 82.7
click at [997, 753] on td "12" at bounding box center [1008, 741] width 34 height 33
type input "[DATE]"
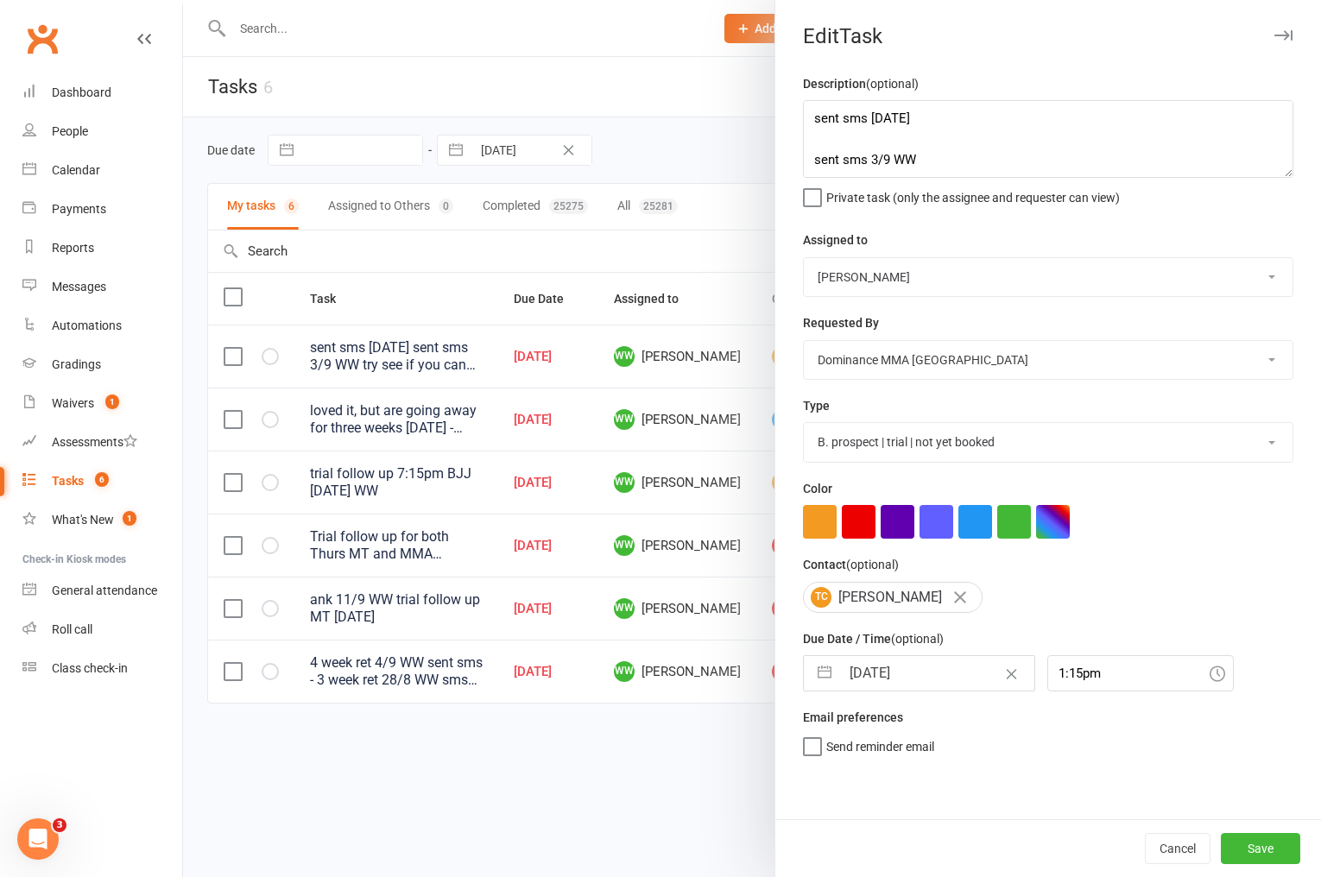
scroll to position [0, 0]
click at [1262, 845] on button "Save" at bounding box center [1260, 848] width 79 height 31
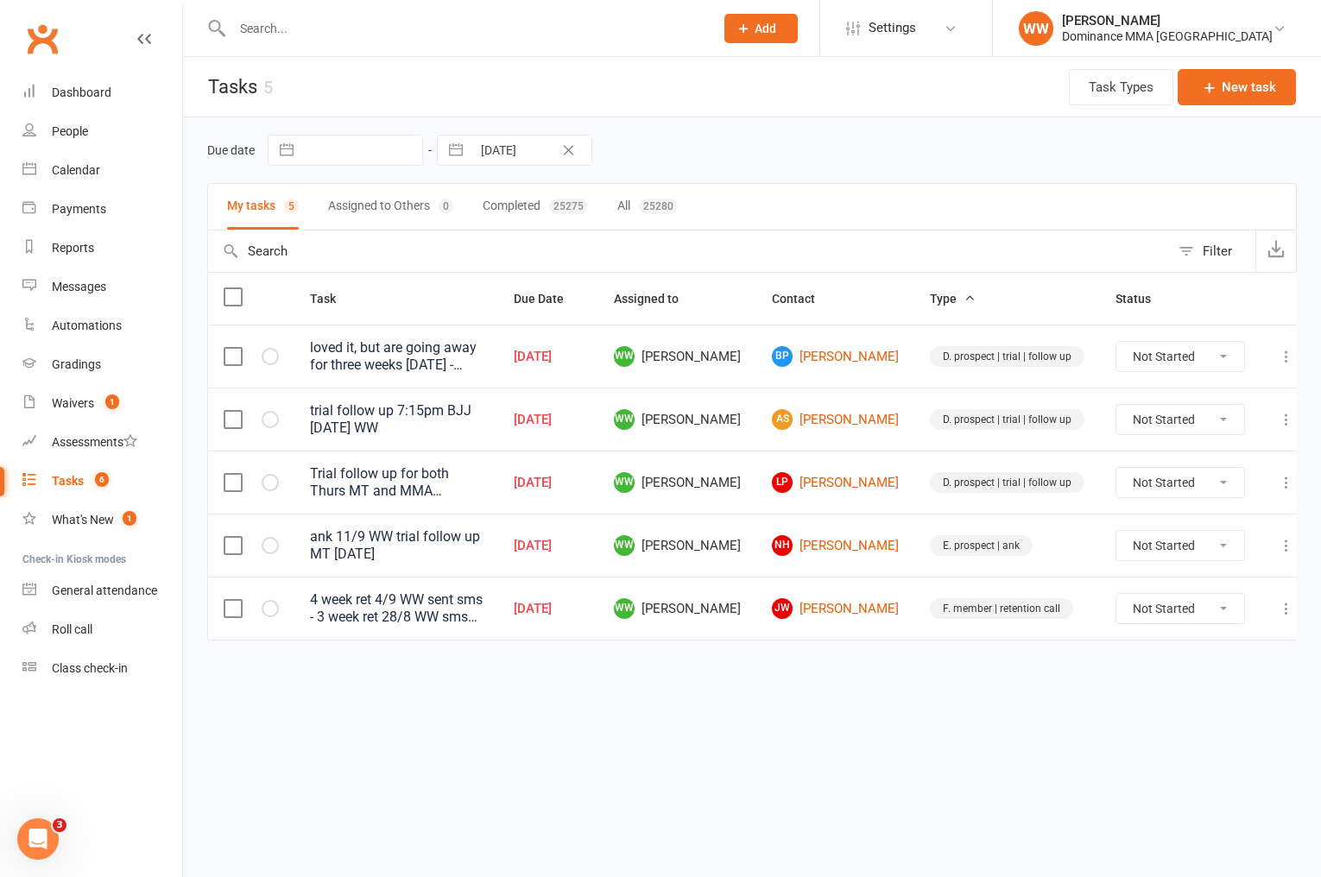
click at [890, 525] on td "NH [PERSON_NAME]" at bounding box center [836, 545] width 158 height 63
click at [888, 516] on td "NH [PERSON_NAME]" at bounding box center [836, 545] width 158 height 63
click at [1278, 481] on icon at bounding box center [1286, 482] width 17 height 17
click at [1126, 557] on link "Edit" at bounding box center [1194, 551] width 171 height 35
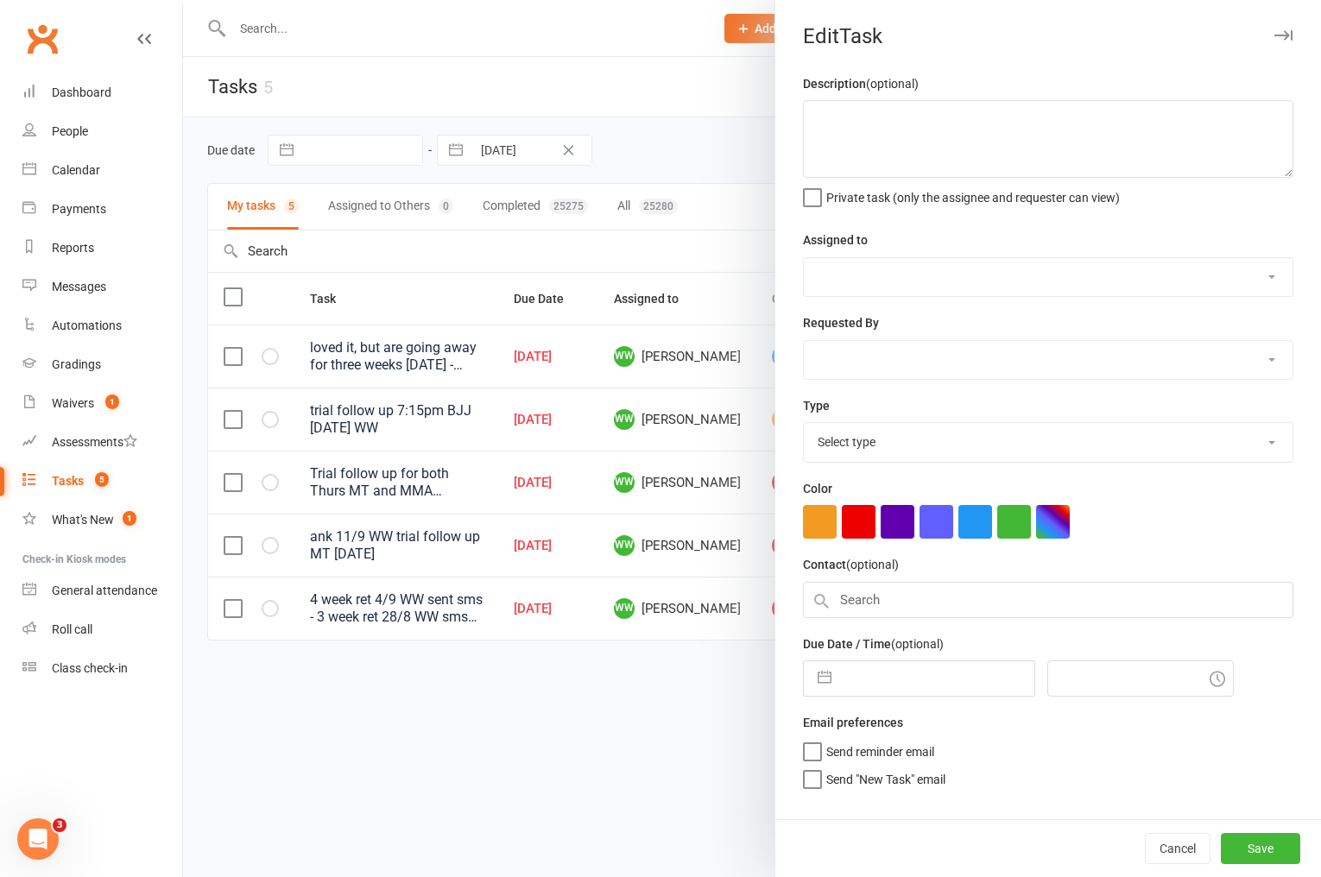
type textarea "Trial follow up for both Thurs MT and MMA 6/7:30pm. 11.9 AS"
select select "49757"
select select "50862"
type input "[DATE]"
type input "5:45pm"
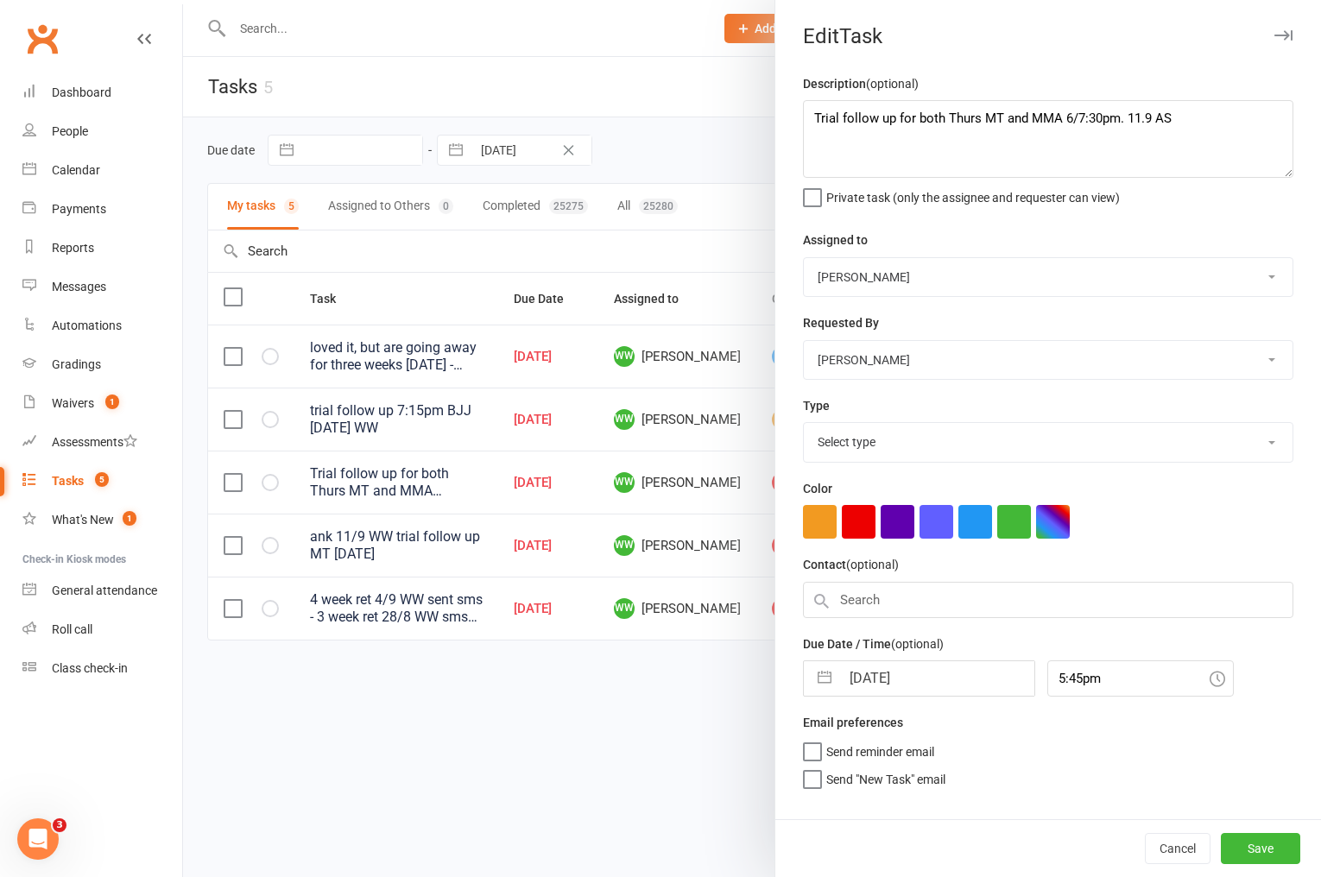
select select "3863"
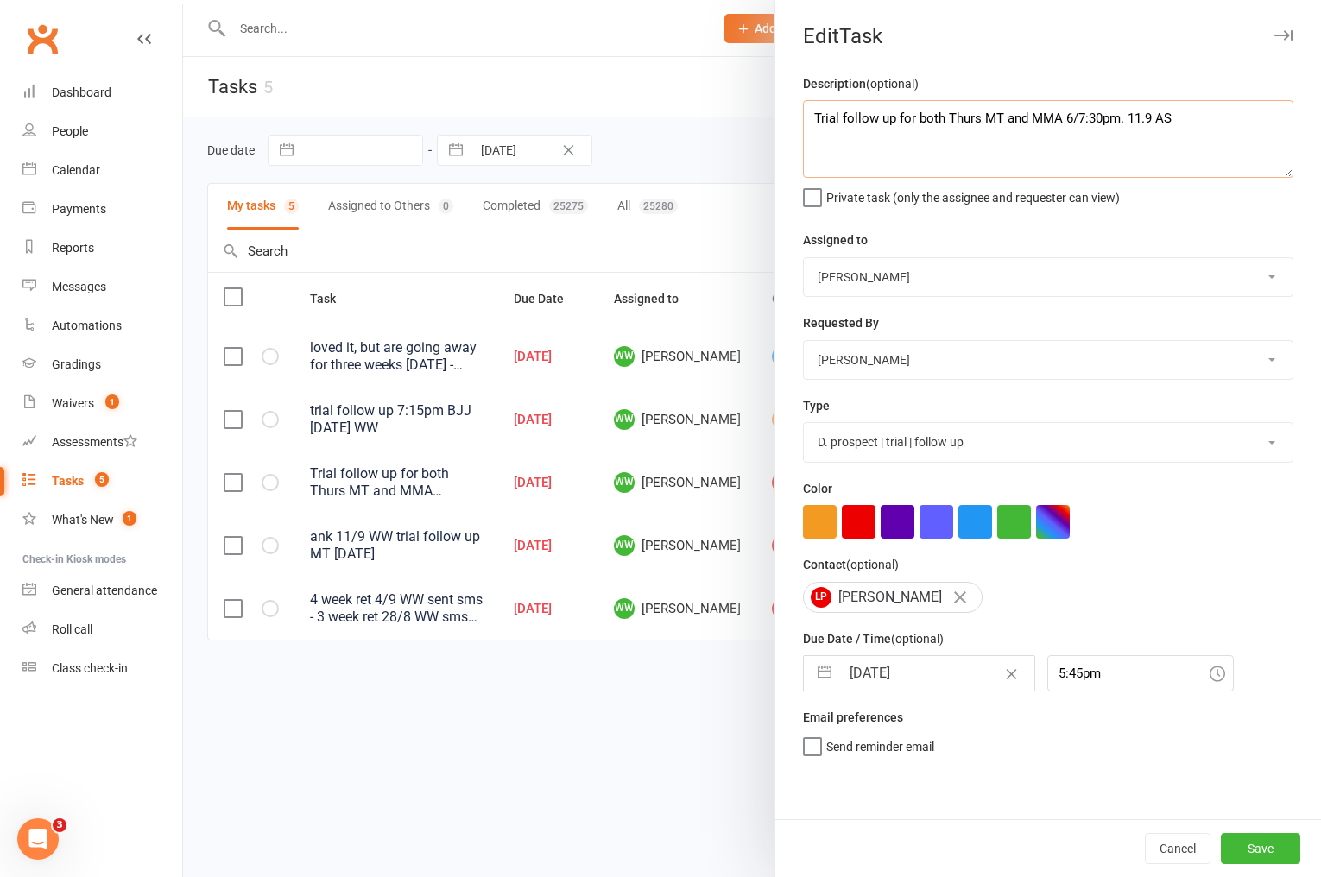
click at [813, 111] on textarea "Trial follow up for both Thurs MT and MMA 6/7:30pm. 11.9 AS" at bounding box center [1048, 139] width 491 height 78
click at [1146, 120] on textarea "said he wanted to think about it bc MT and [PERSON_NAME] run at thye same time …" at bounding box center [1048, 139] width 491 height 78
click at [1025, 135] on textarea "said he wanted to think about it bc MT and [PERSON_NAME] run at the same time s…" at bounding box center [1048, 139] width 491 height 78
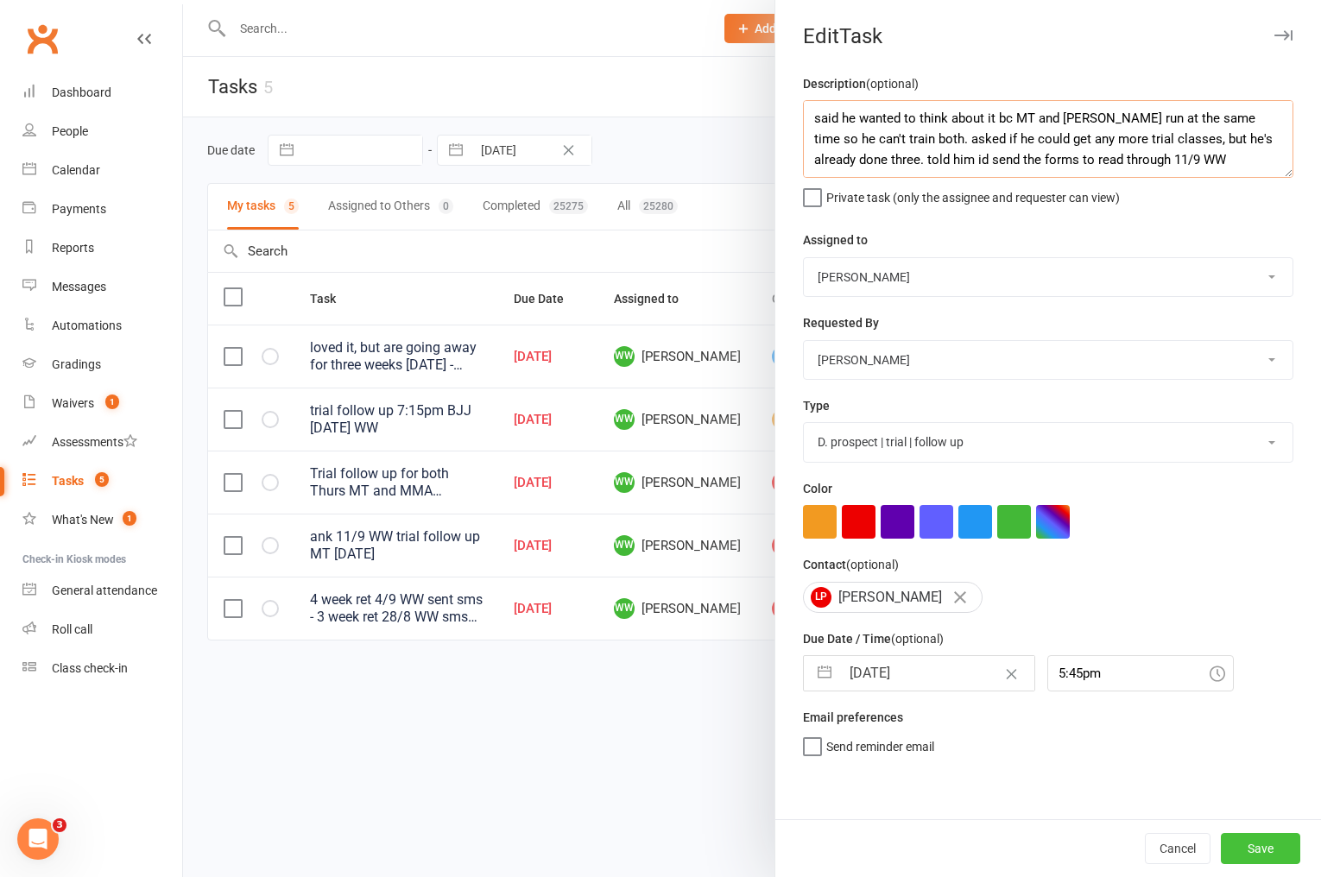
type textarea "said he wanted to think about it bc MT and [PERSON_NAME] run at the same time s…"
click at [1244, 847] on button "Save" at bounding box center [1260, 848] width 79 height 31
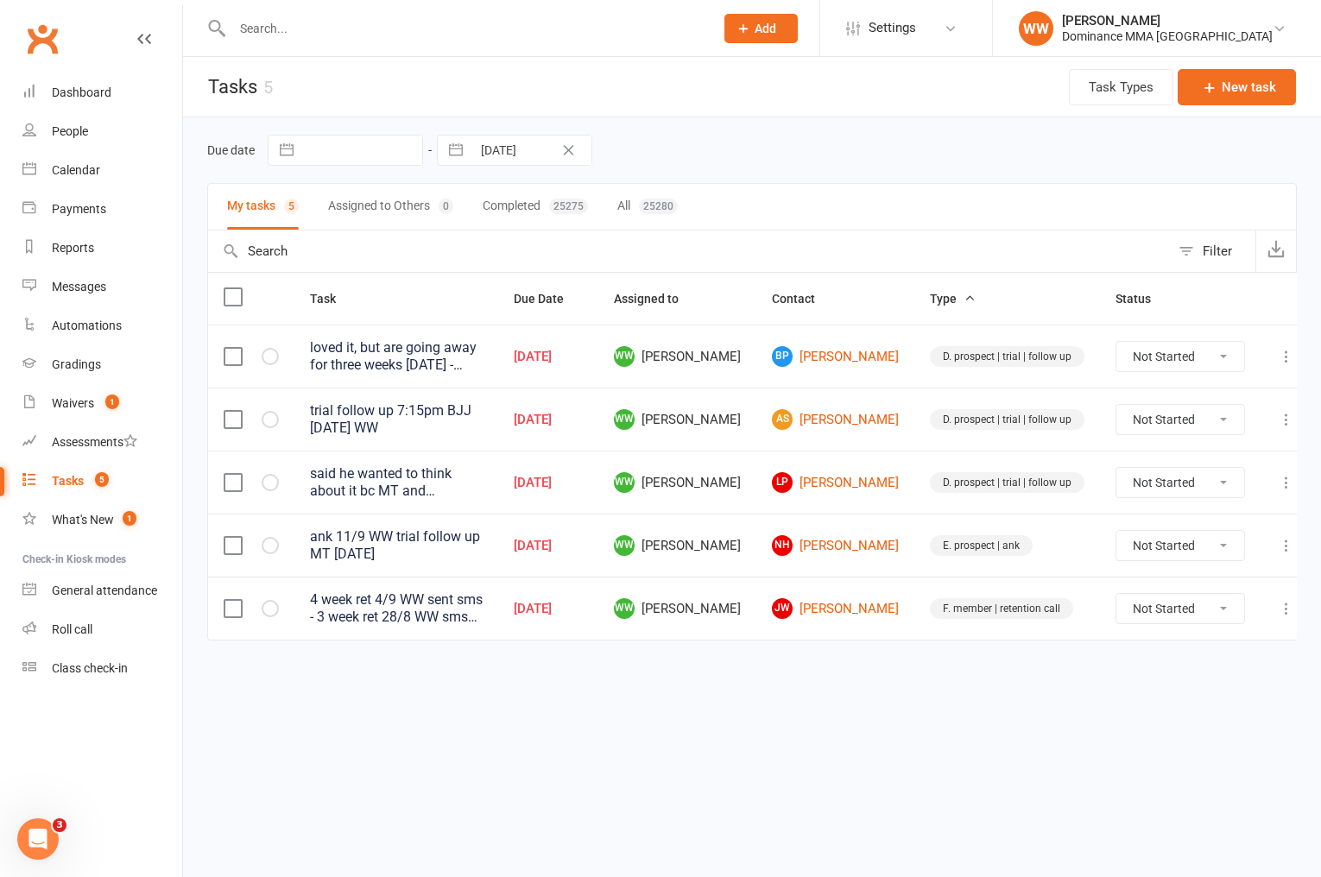
click at [936, 713] on html "Prospect Member Non-attending contact Task Bulk message Add Settings Membership…" at bounding box center [660, 356] width 1321 height 713
click at [944, 706] on html "Prospect Member Non-attending contact Task Bulk message Add Settings Membership…" at bounding box center [660, 356] width 1321 height 713
click at [1278, 611] on icon at bounding box center [1286, 608] width 17 height 17
click at [1166, 678] on link "Edit" at bounding box center [1194, 673] width 171 height 35
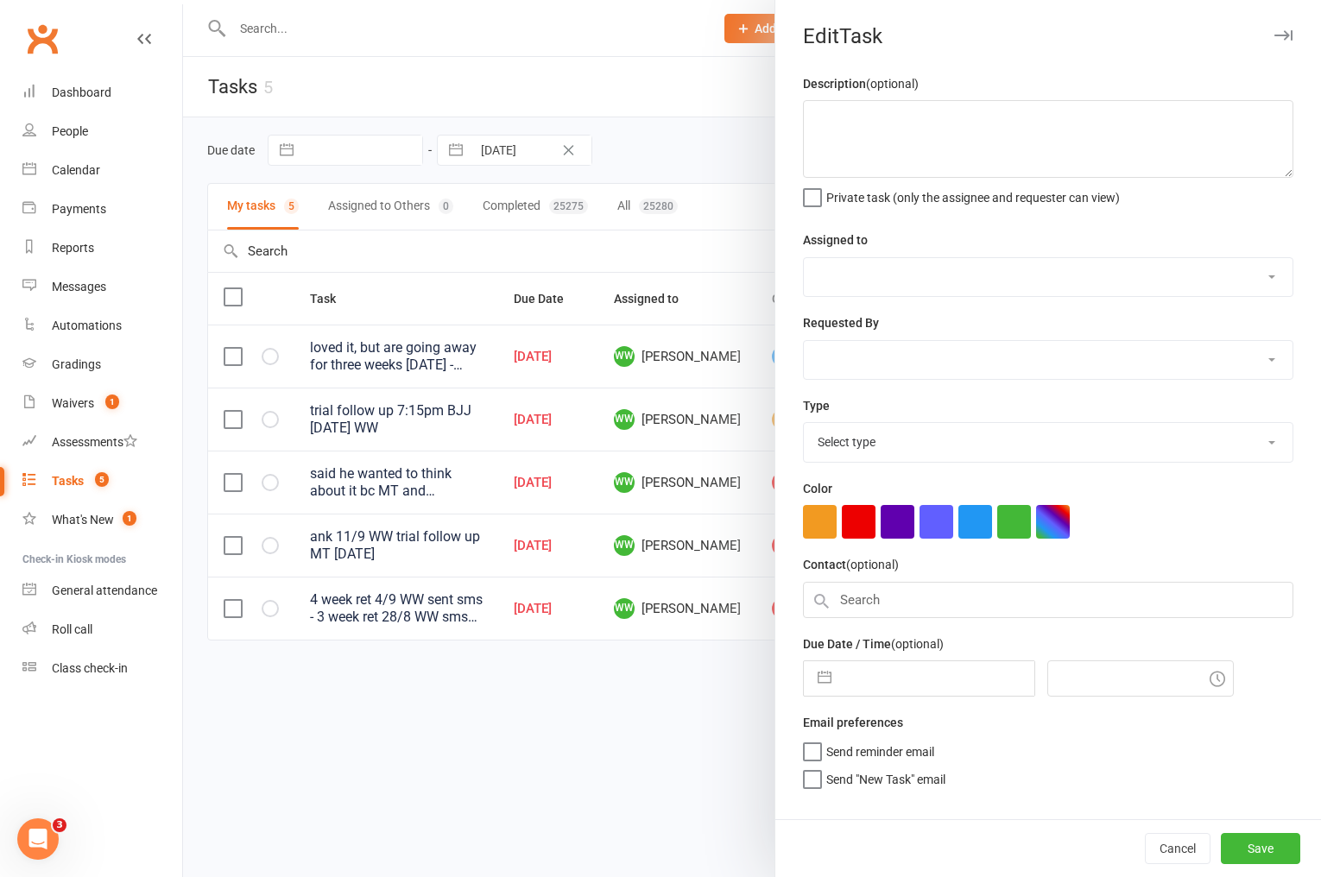
type textarea "4 week ret 4/9 WW sent sms - 3 week ret 28/8 WW sms 27.8 WW came in for second …"
select select "49757"
type input "[DATE]"
type input "9:15pm"
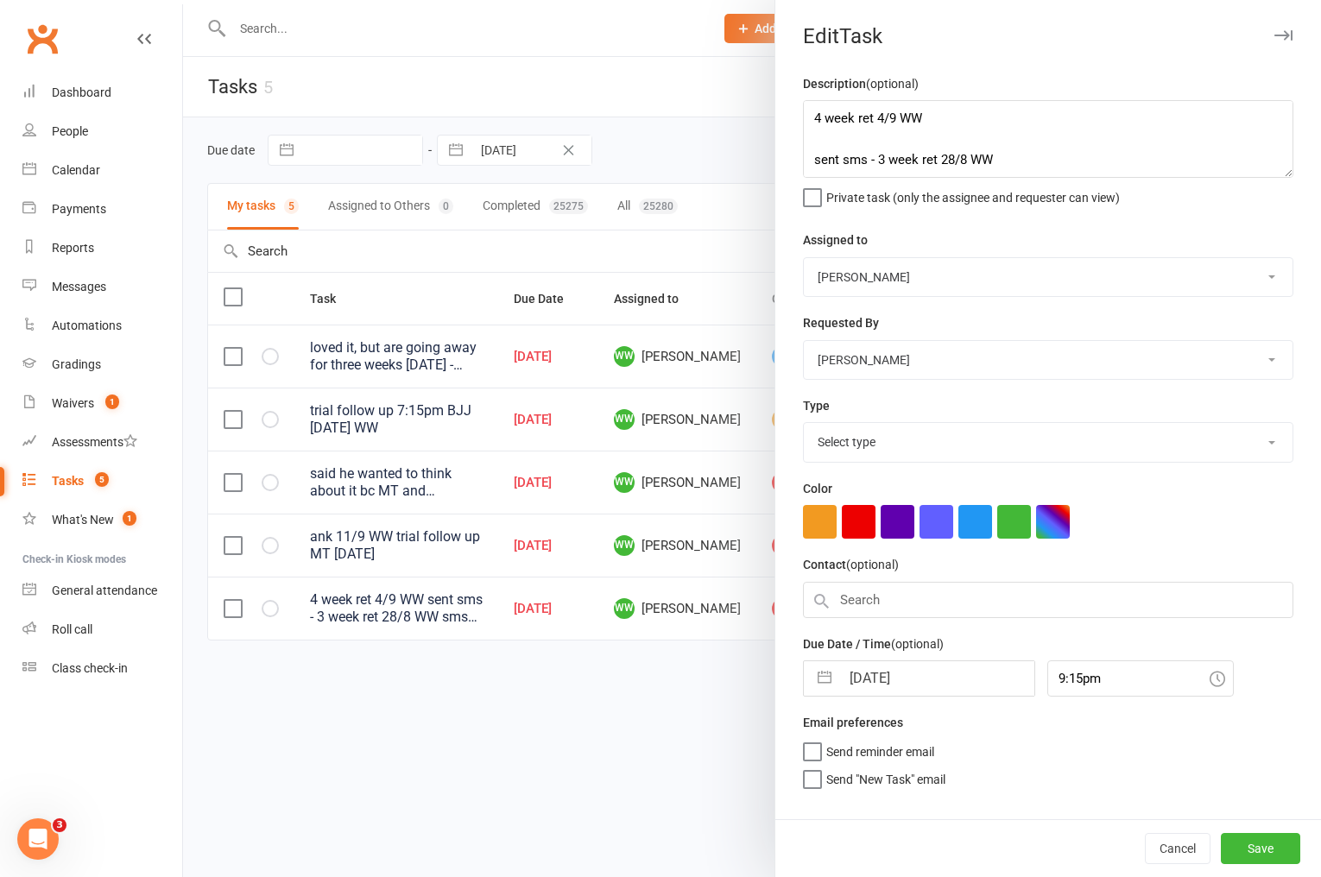
select select "3865"
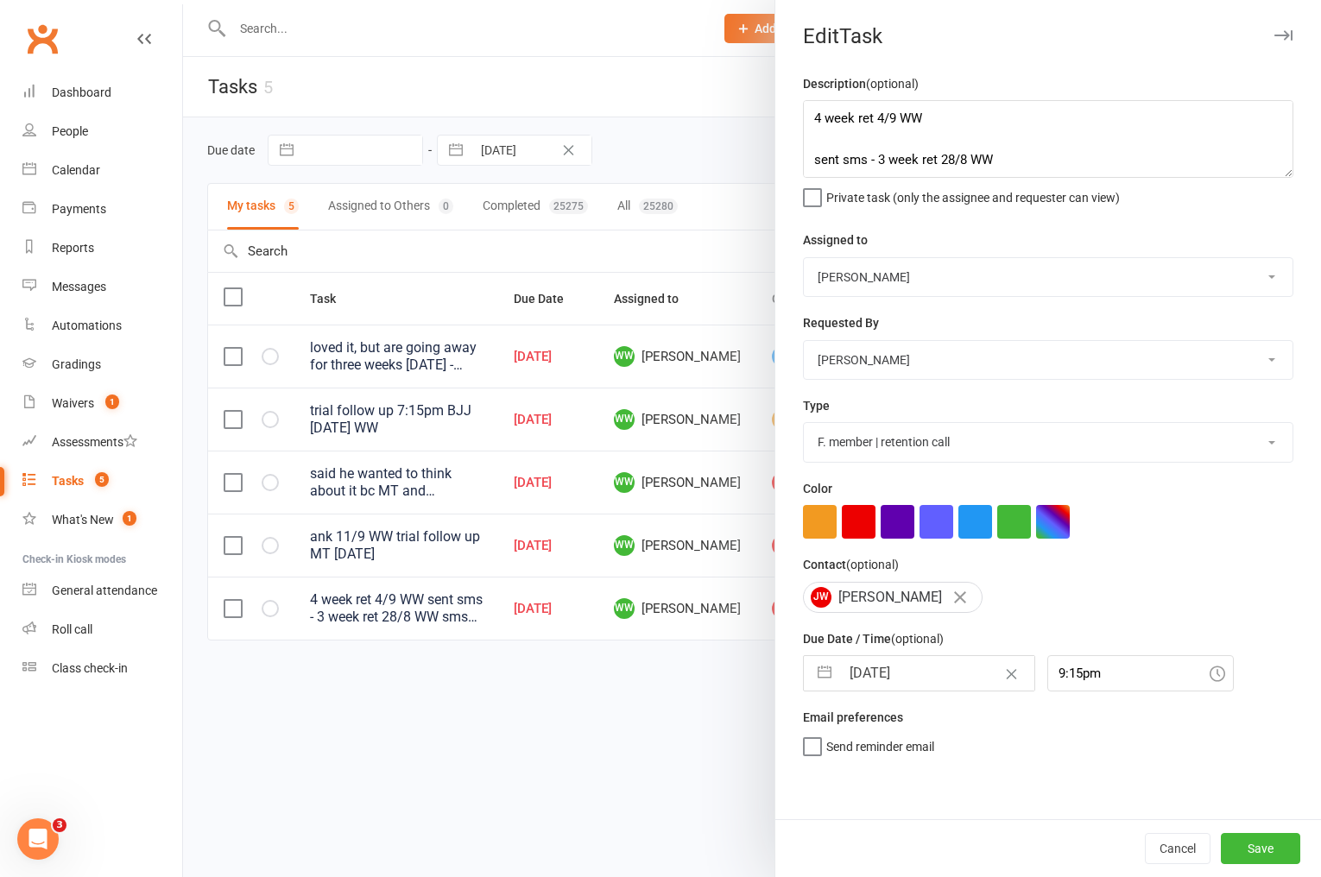
click at [899, 677] on input "[DATE]" at bounding box center [937, 673] width 194 height 35
select select "7"
select select "2025"
select select "8"
select select "2025"
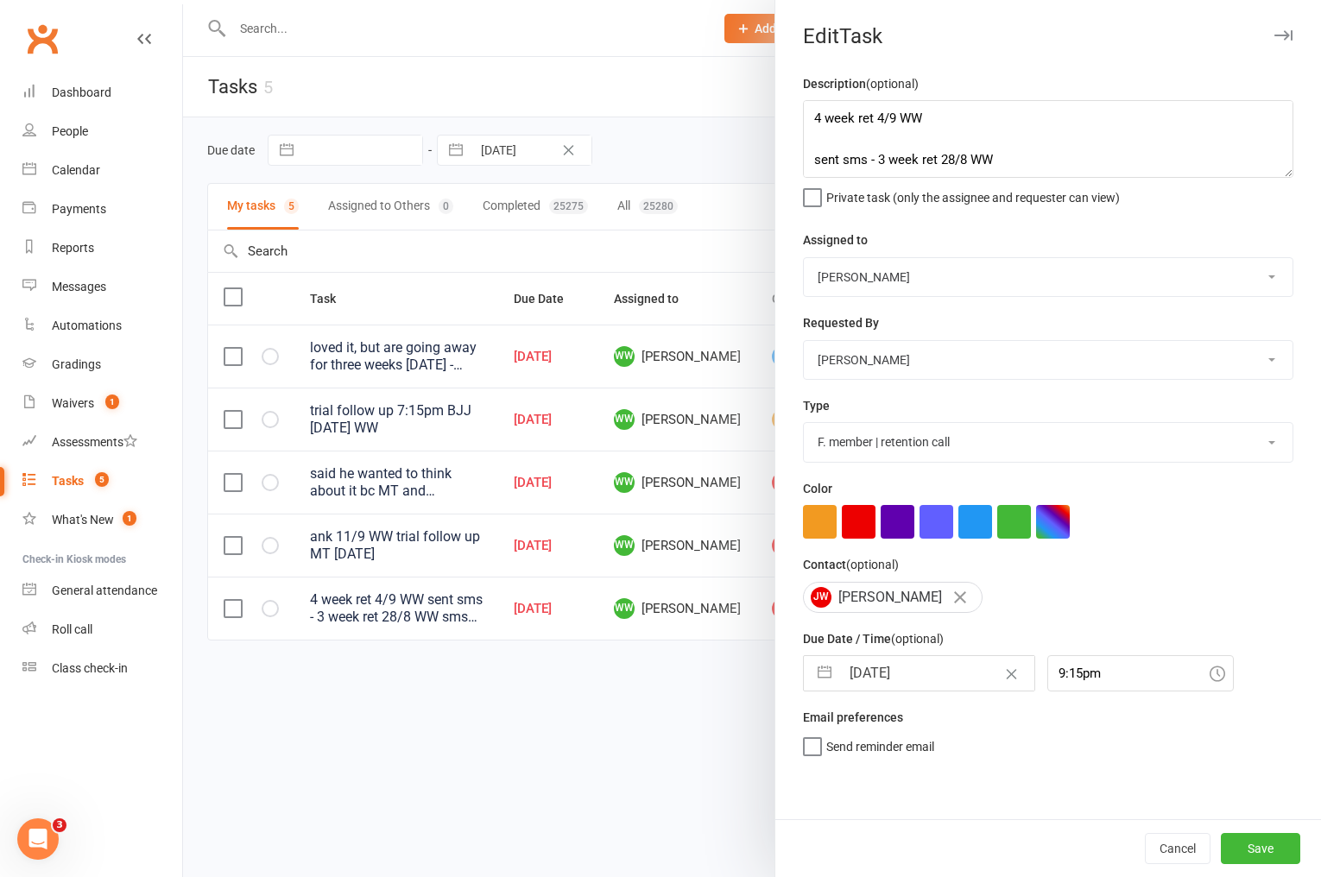
select select "9"
select select "2025"
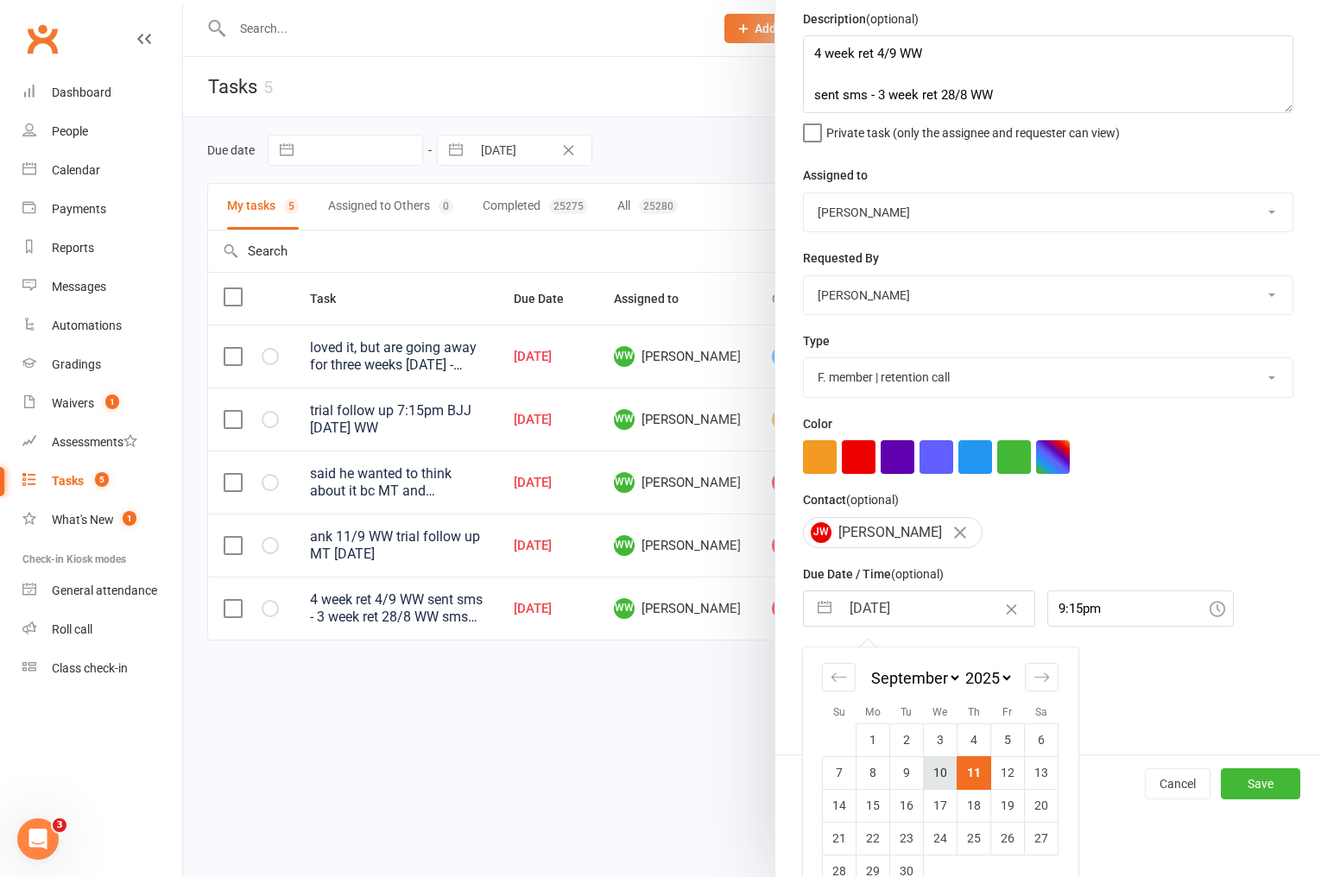
scroll to position [98, 0]
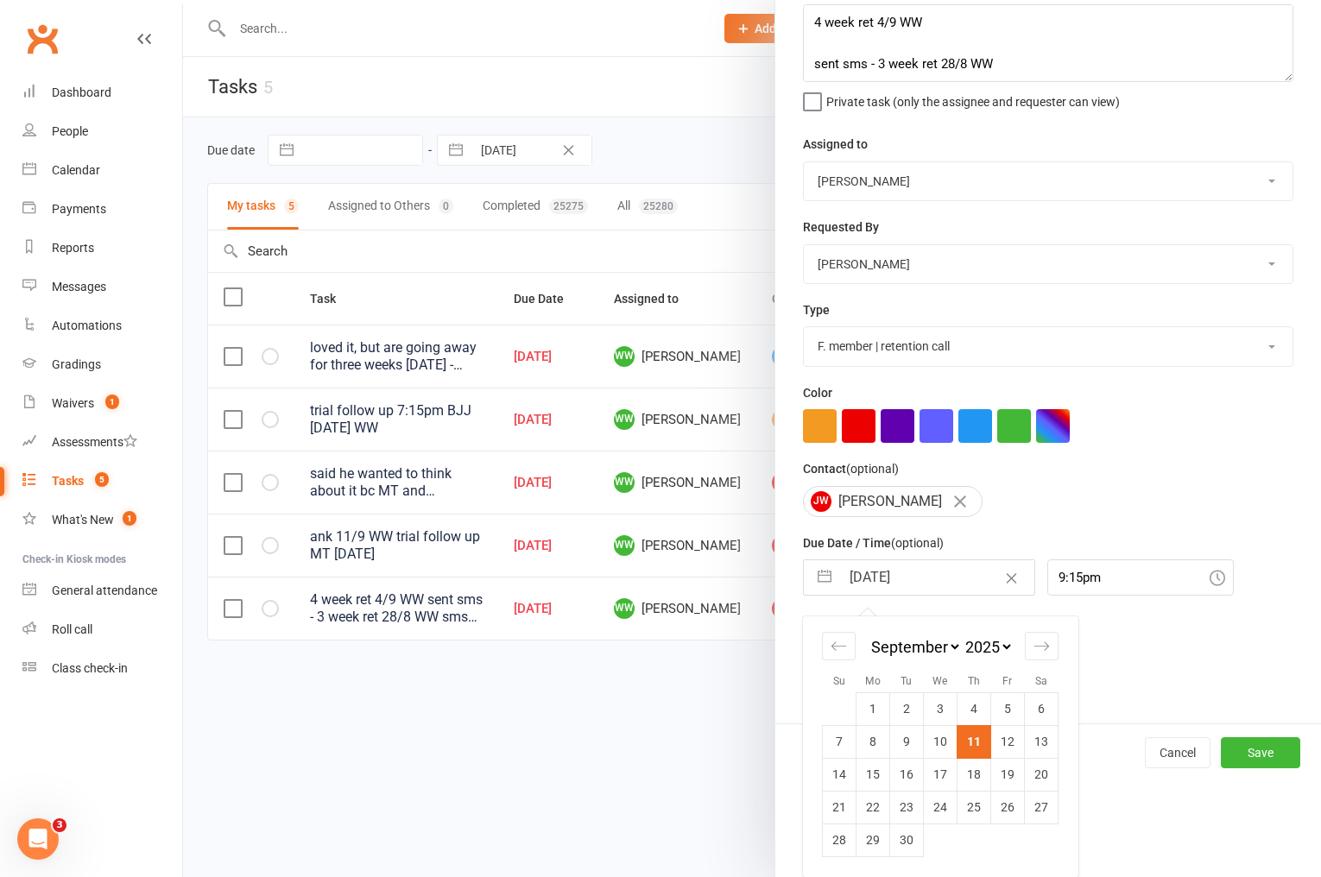
drag, startPoint x: 998, startPoint y: 744, endPoint x: 1038, endPoint y: 765, distance: 44.8
click at [998, 744] on td "12" at bounding box center [1008, 741] width 34 height 33
type input "[DATE]"
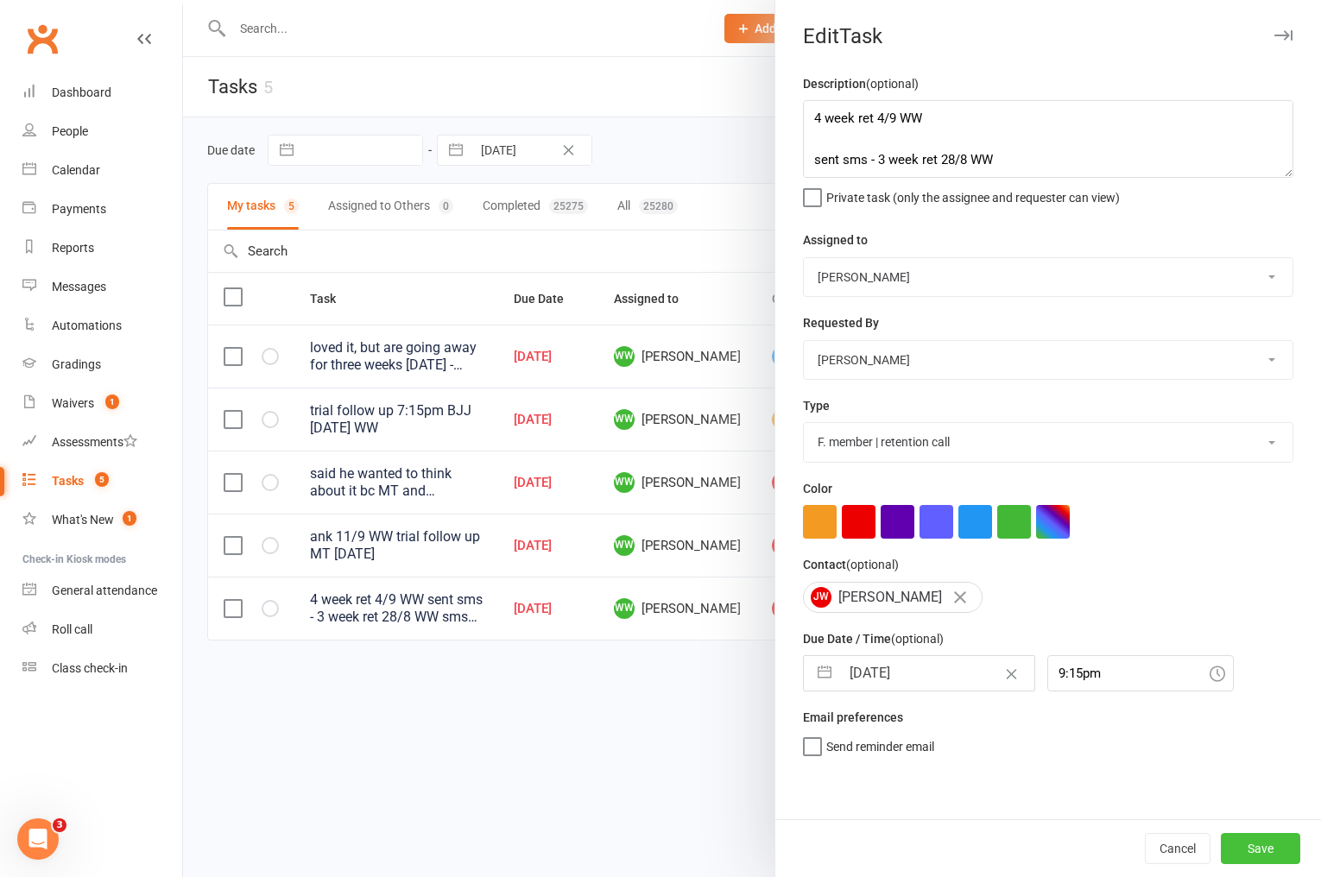
click at [1261, 848] on button "Save" at bounding box center [1260, 848] width 79 height 31
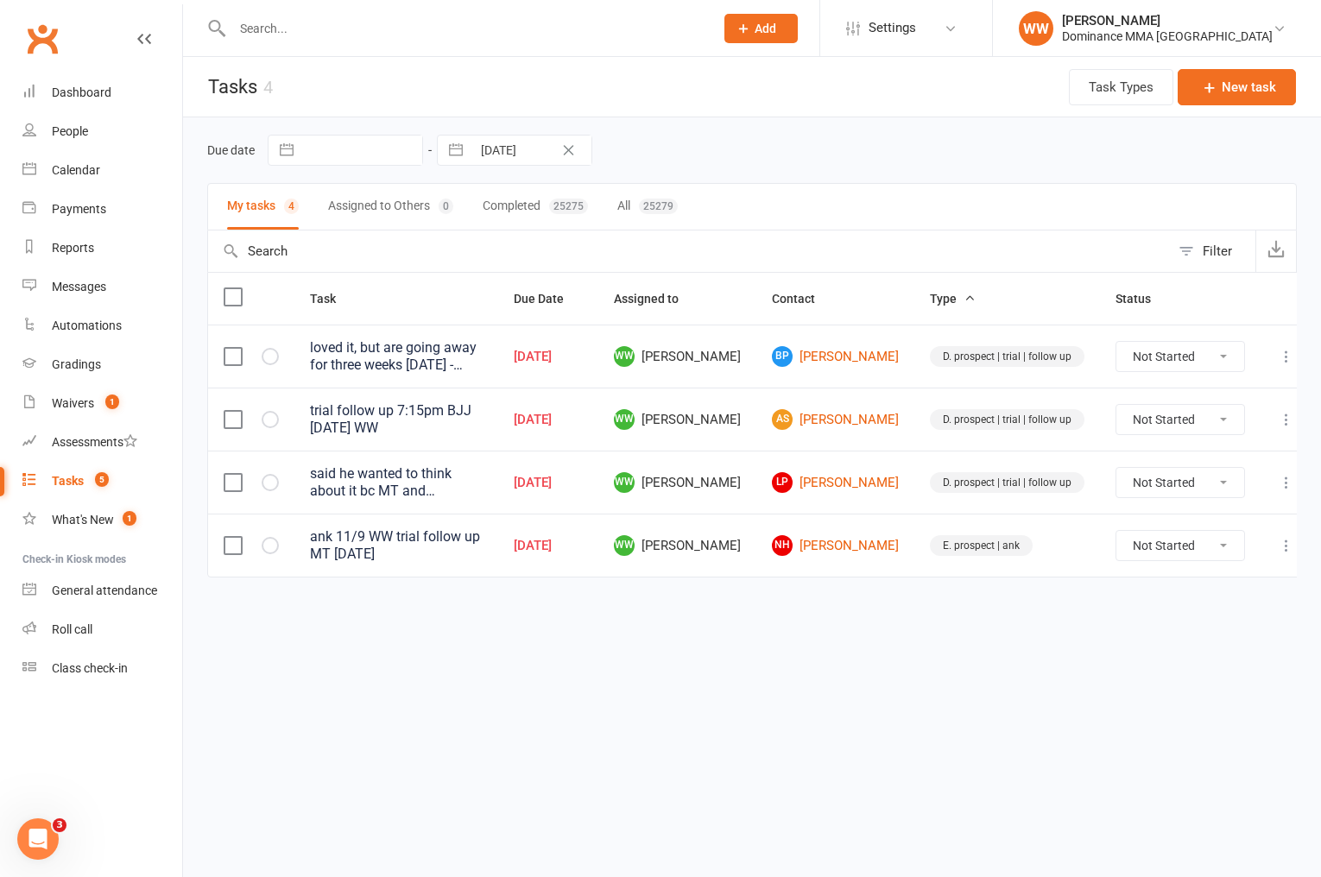
click at [1278, 542] on icon at bounding box center [1286, 545] width 17 height 17
click at [1156, 607] on link "Edit" at bounding box center [1194, 612] width 171 height 35
select select "49757"
select select "12631"
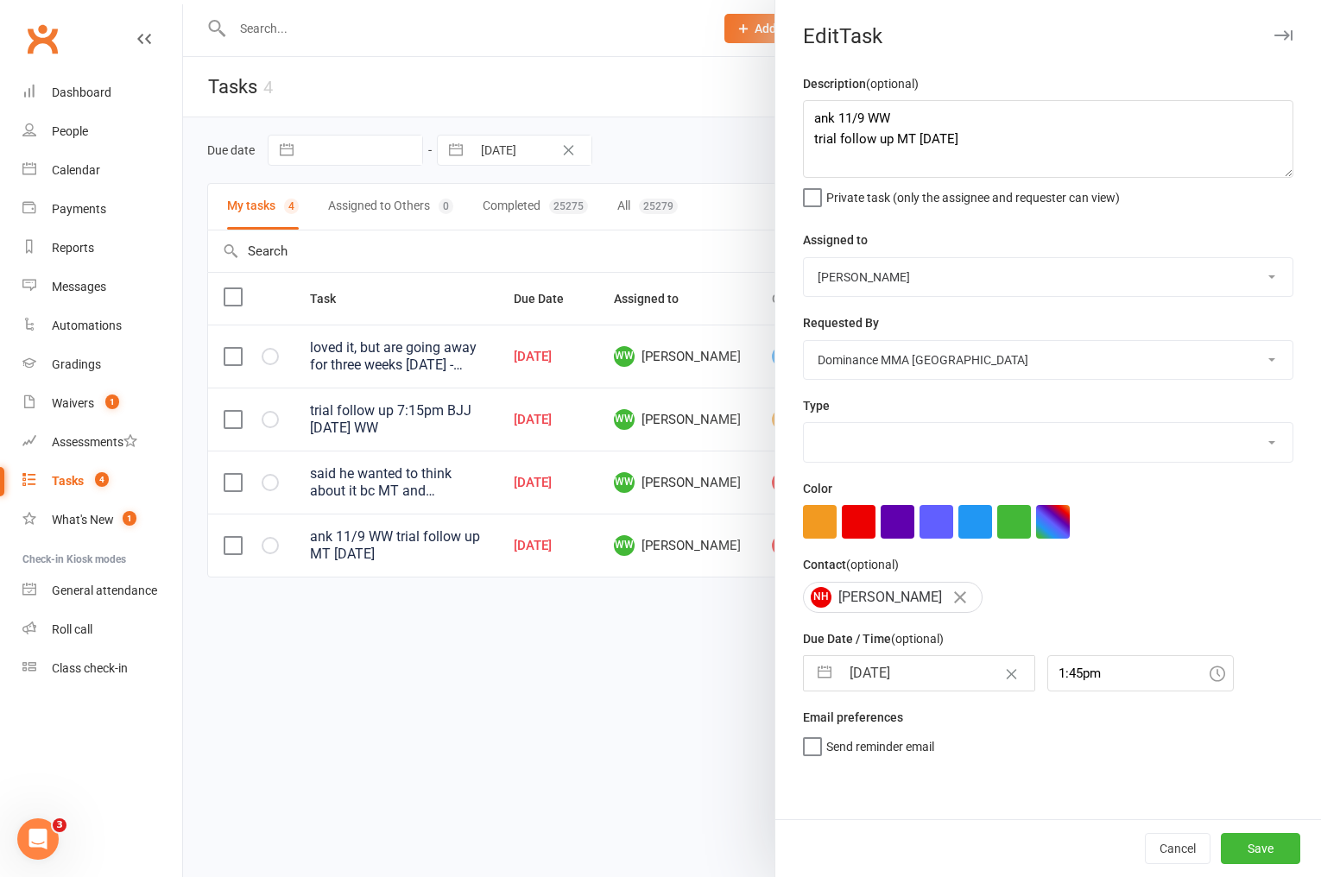
select select "3864"
select select "7"
select select "2025"
select select "8"
select select "2025"
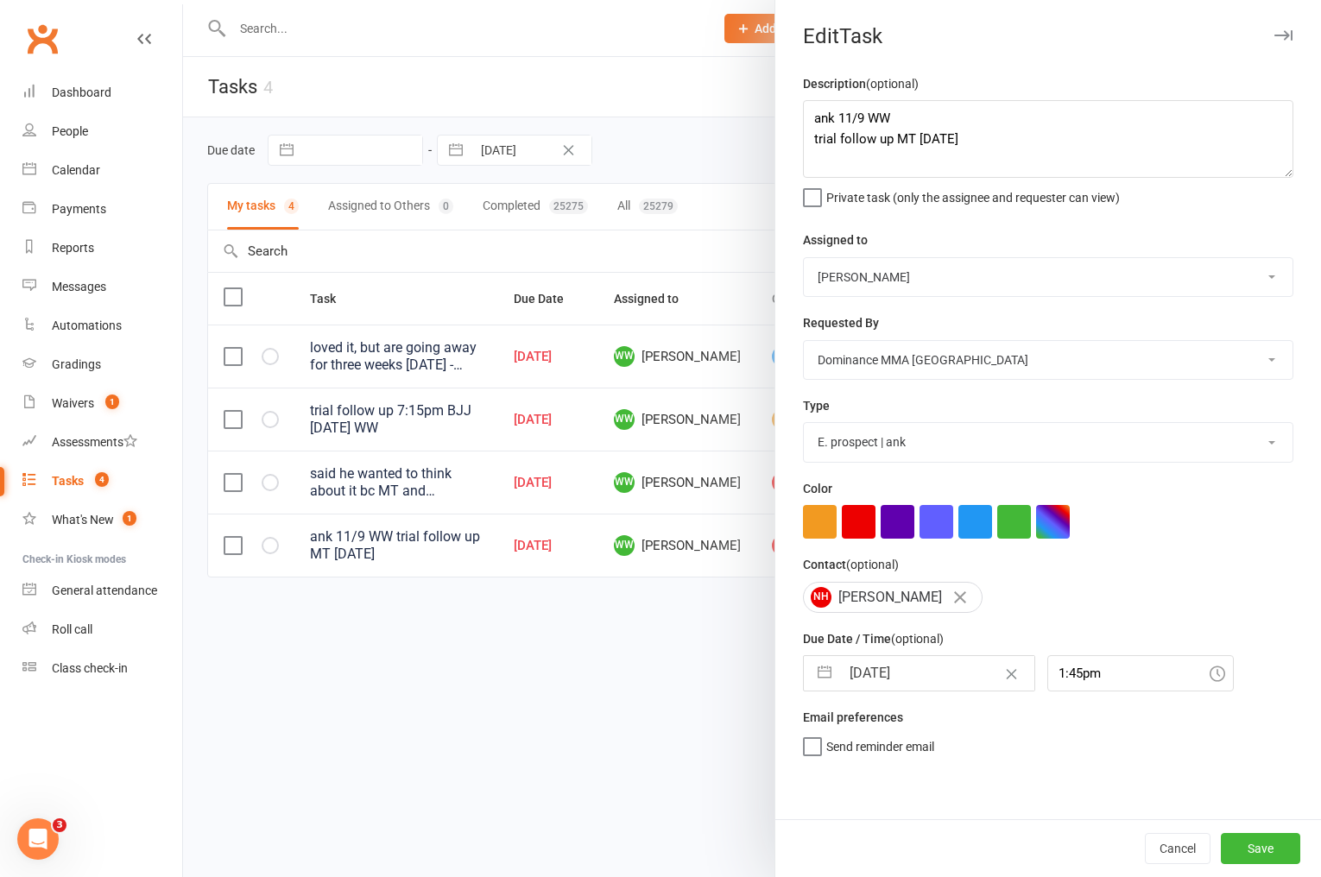
select select "9"
select select "2025"
click at [906, 668] on input "[DATE]" at bounding box center [937, 673] width 194 height 35
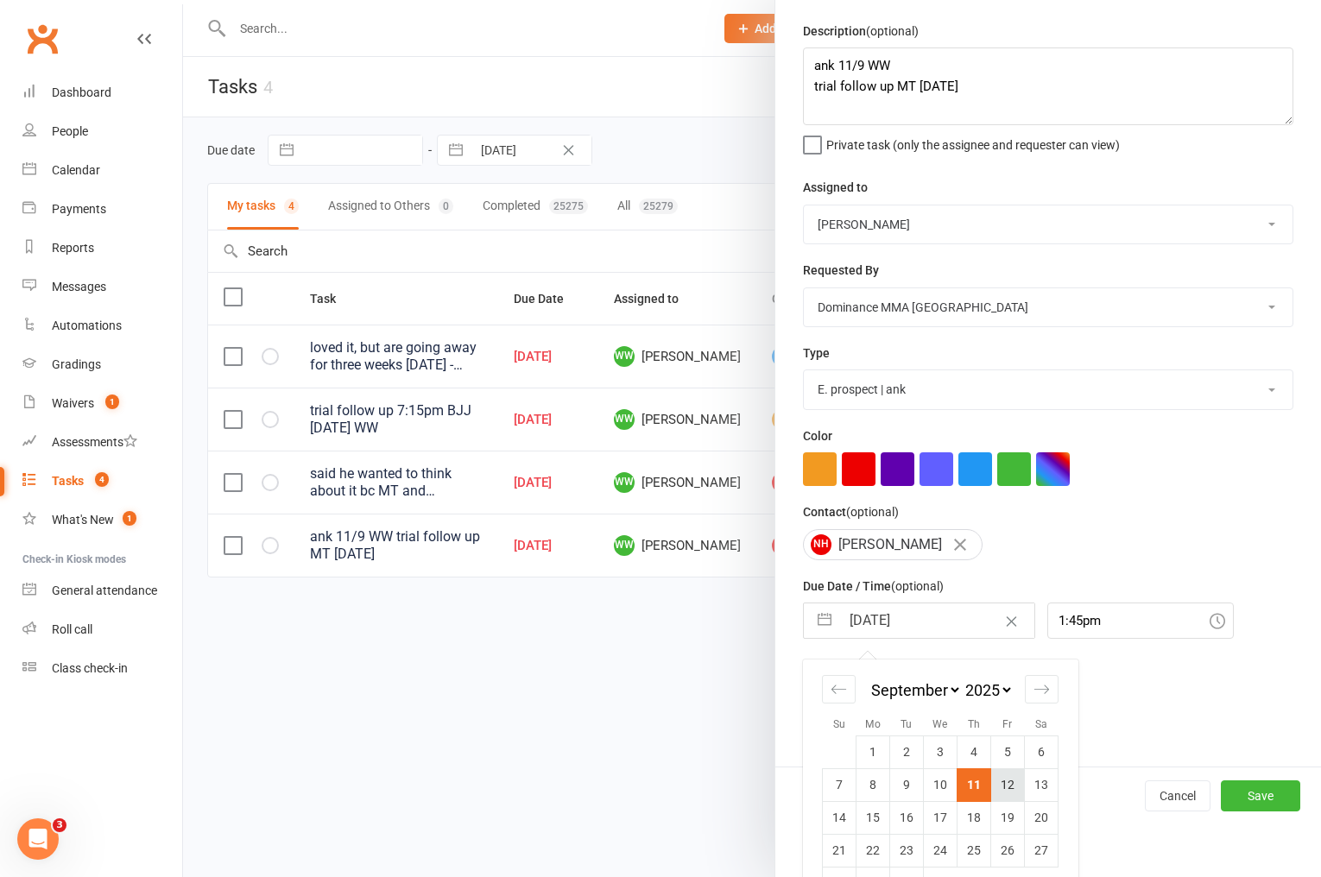
scroll to position [98, 0]
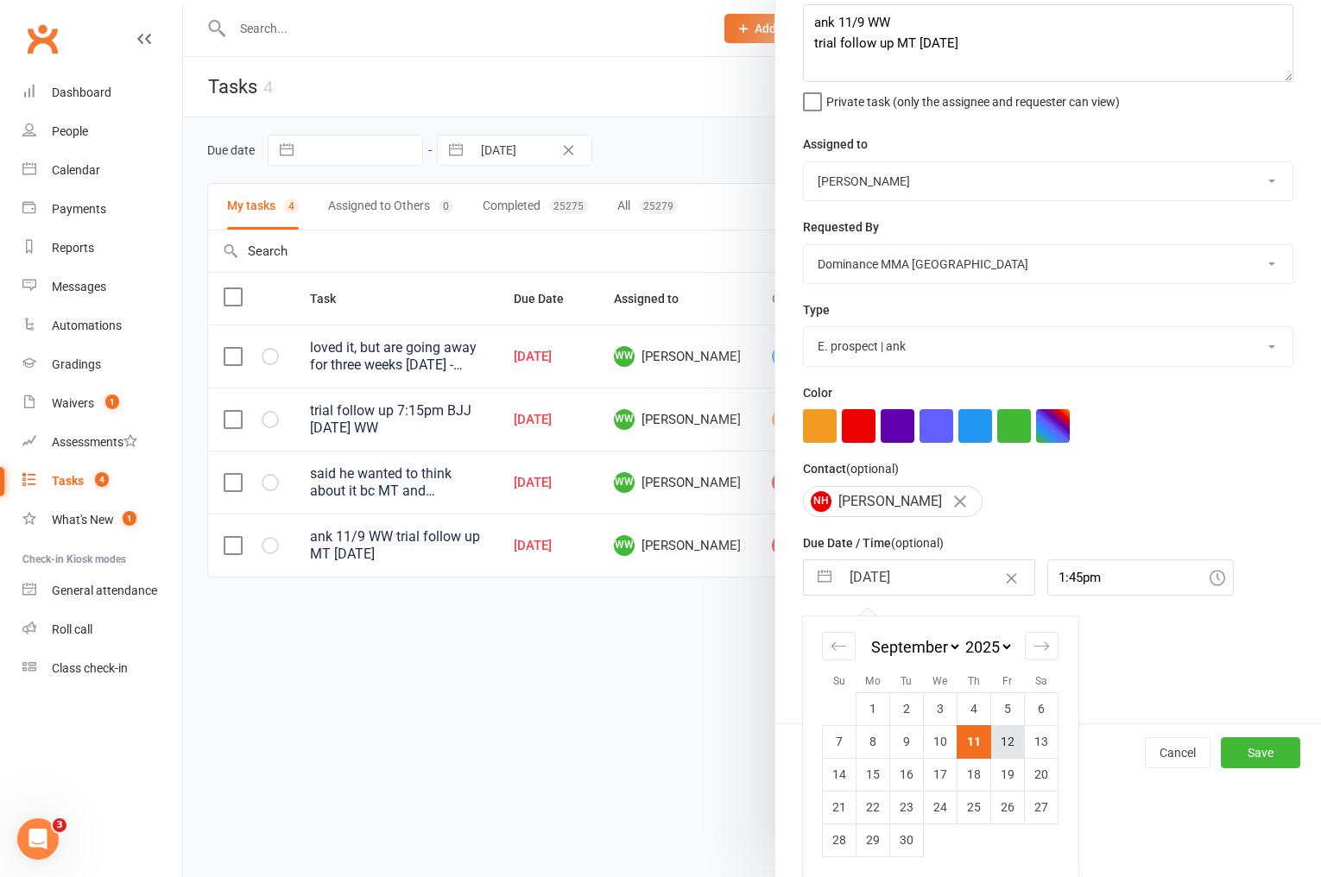
click at [1007, 750] on td "12" at bounding box center [1008, 741] width 34 height 33
type input "[DATE]"
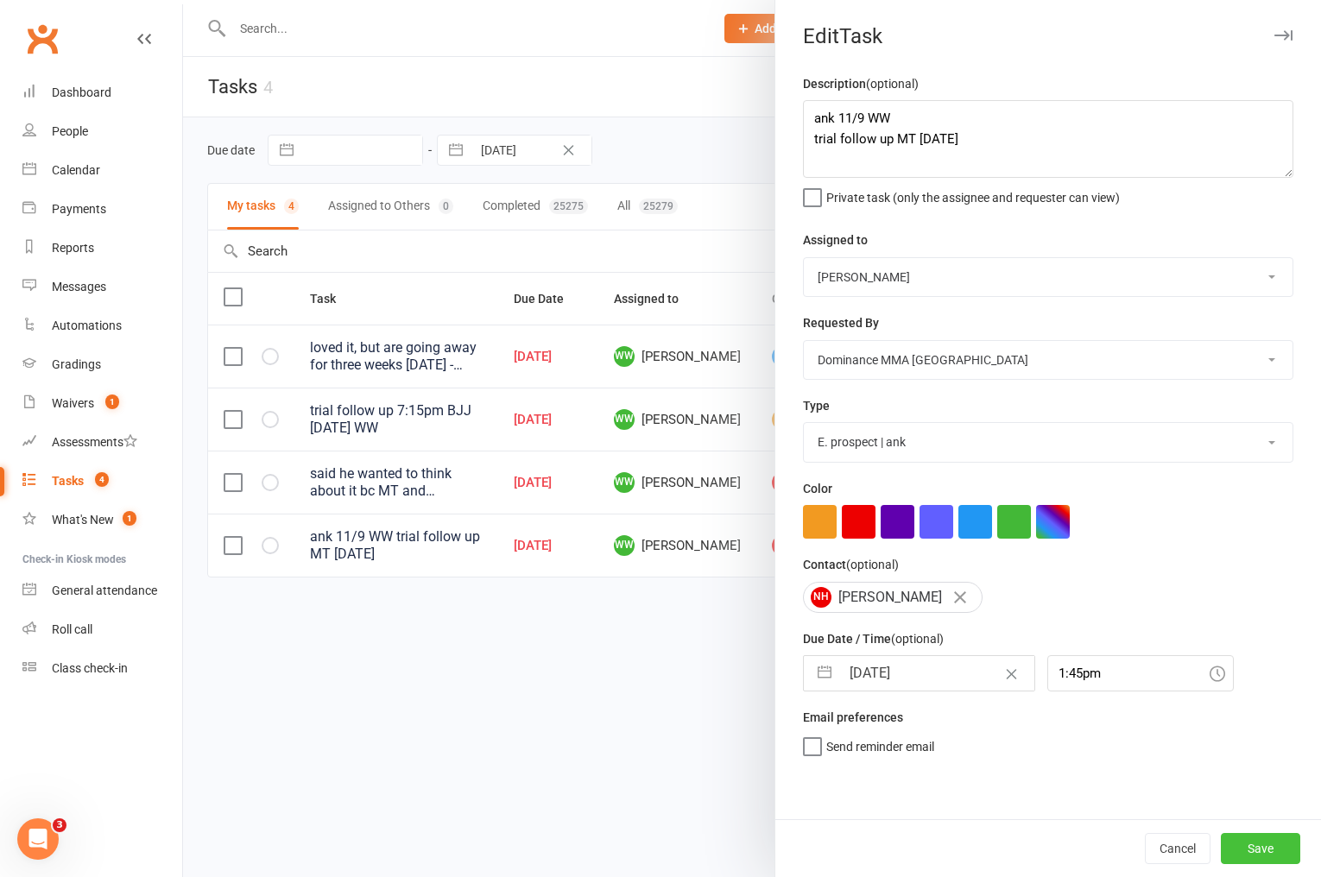
click at [1253, 839] on button "Save" at bounding box center [1260, 848] width 79 height 31
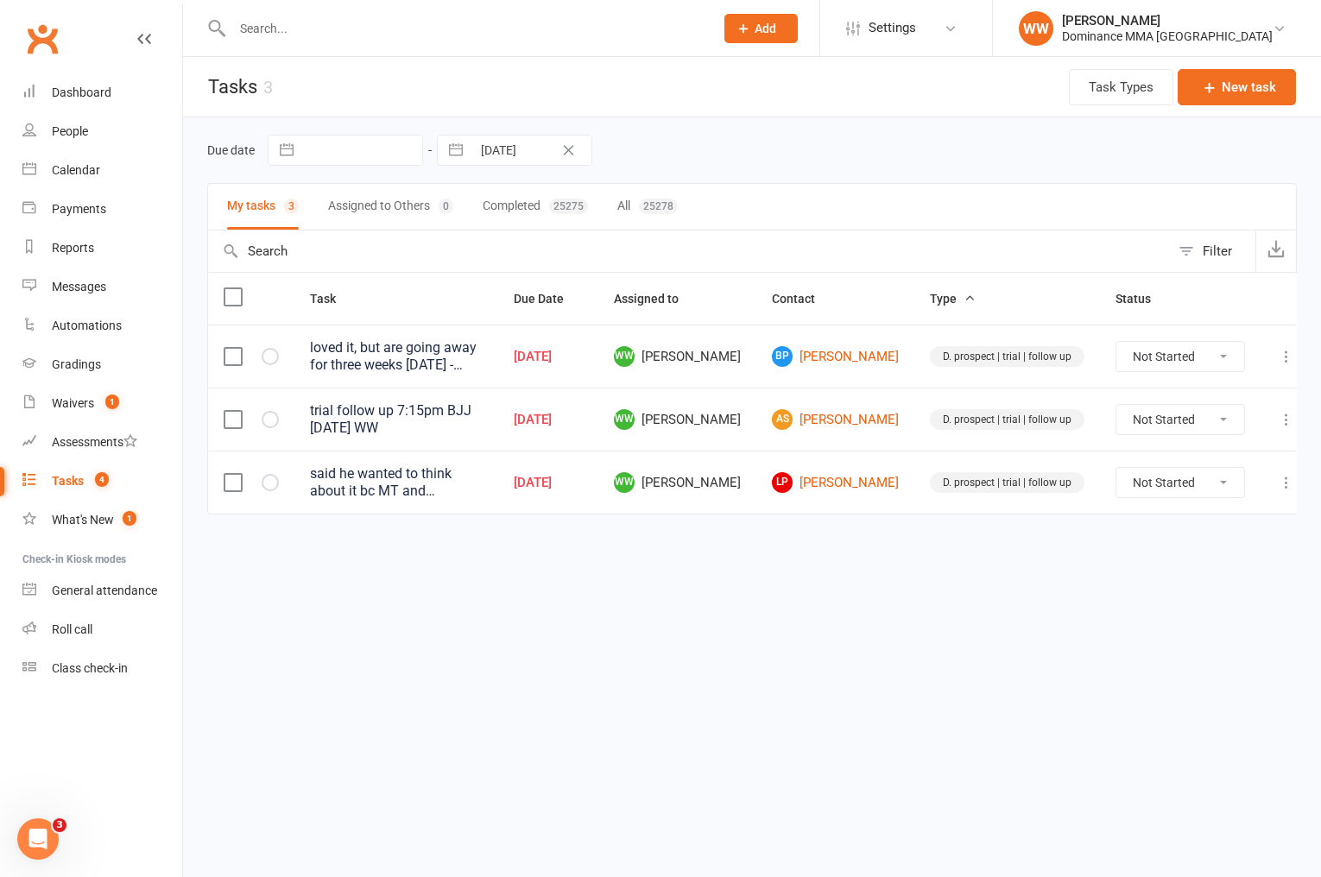
click at [914, 587] on html "Prospect Member Non-attending contact Task Bulk message Add Settings Membership…" at bounding box center [660, 293] width 1321 height 587
click at [102, 408] on count-badge "1" at bounding box center [108, 403] width 22 height 14
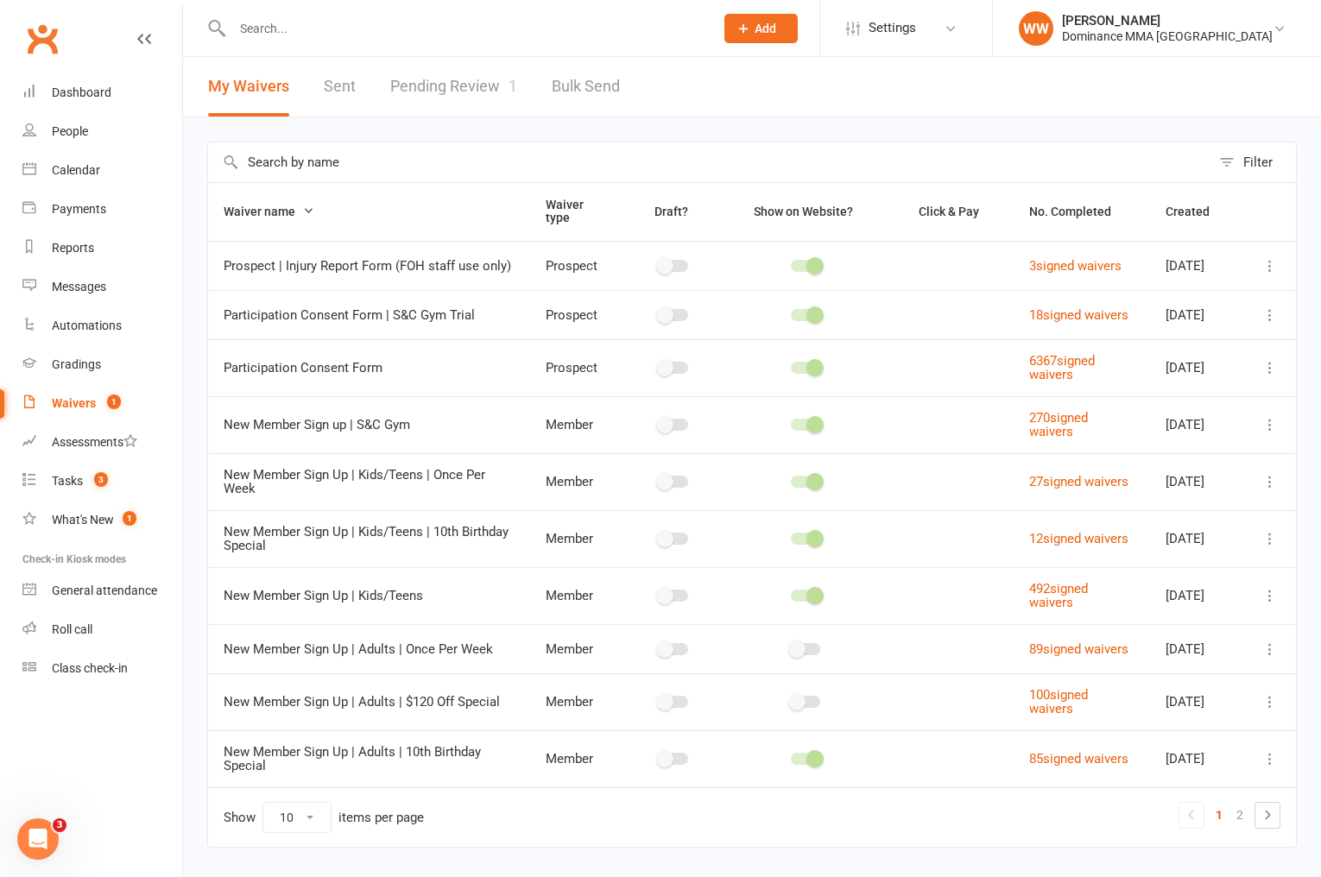
click at [471, 112] on link "Pending Review 1" at bounding box center [453, 87] width 127 height 60
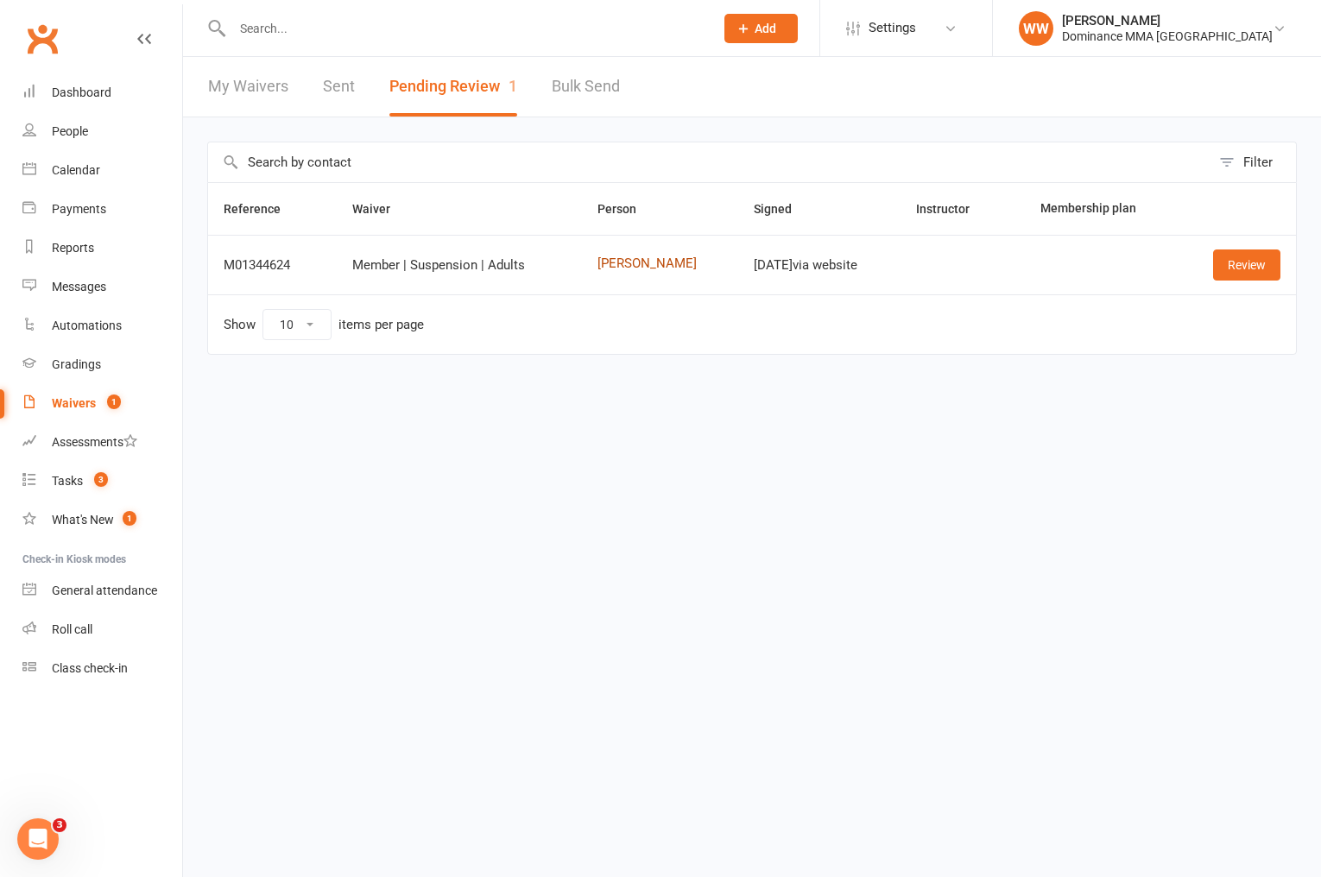
click at [617, 265] on link "[PERSON_NAME]" at bounding box center [661, 263] width 126 height 15
click at [1248, 270] on link "Review" at bounding box center [1246, 265] width 67 height 31
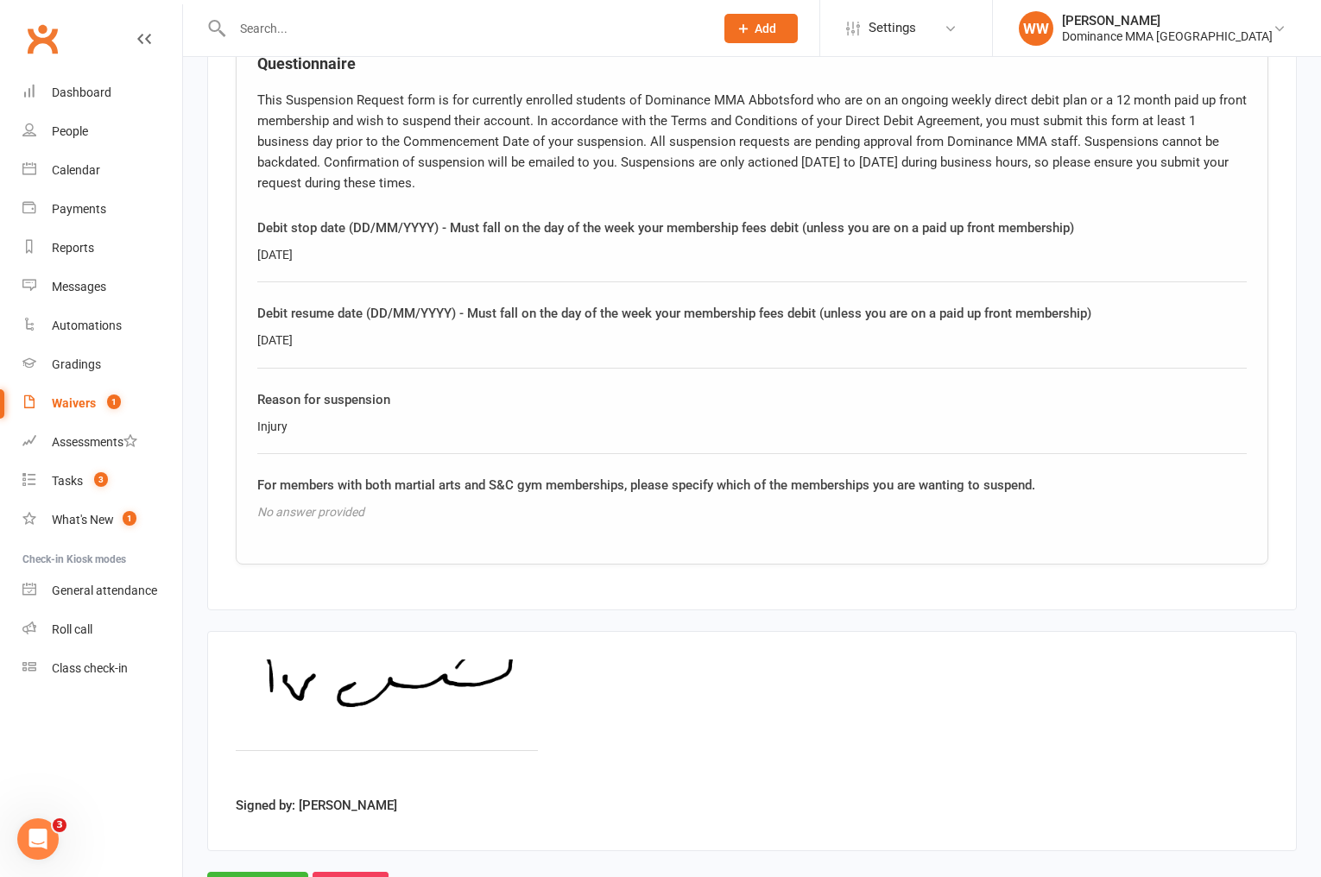
scroll to position [957, 0]
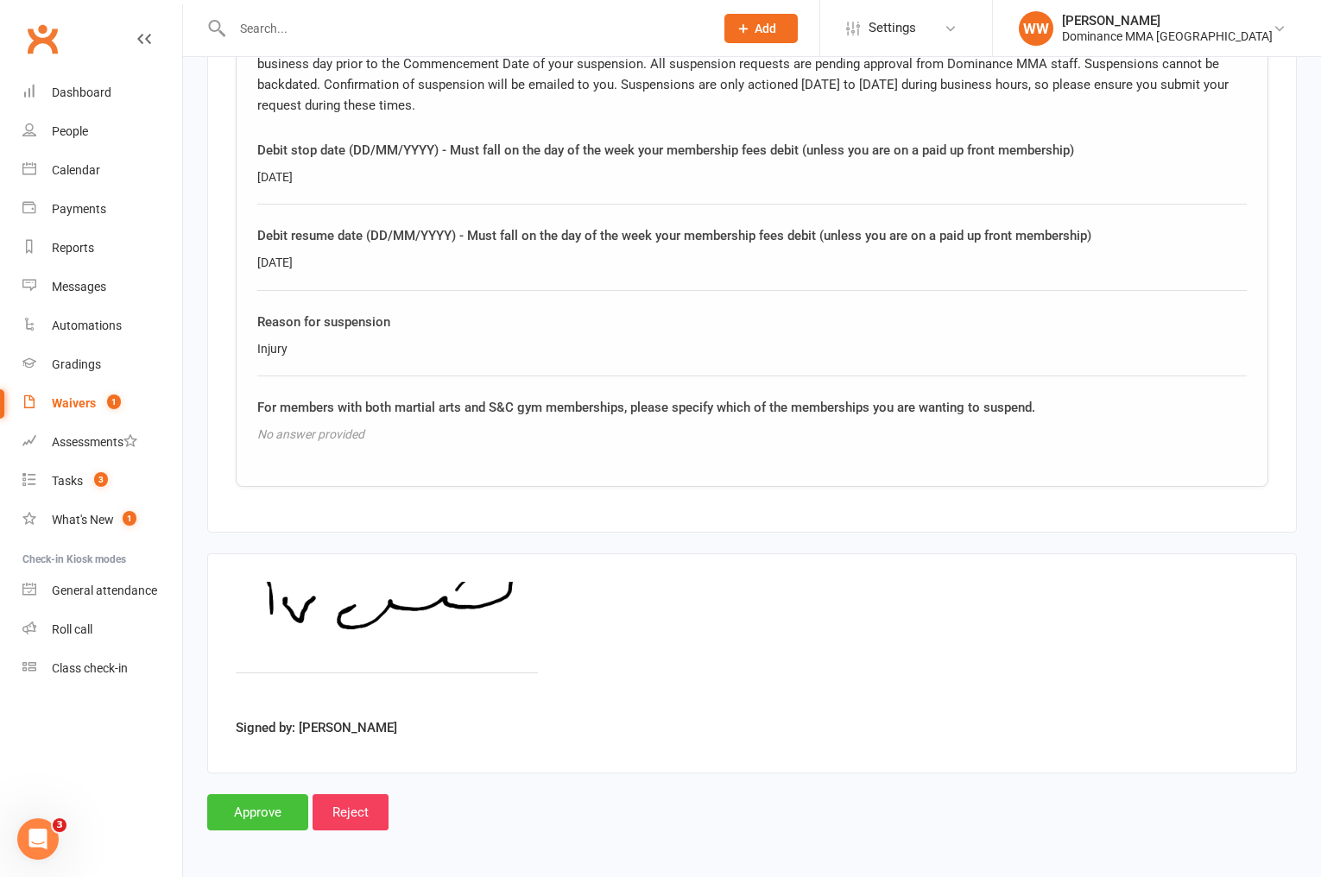
click at [252, 816] on input "Approve" at bounding box center [257, 813] width 101 height 36
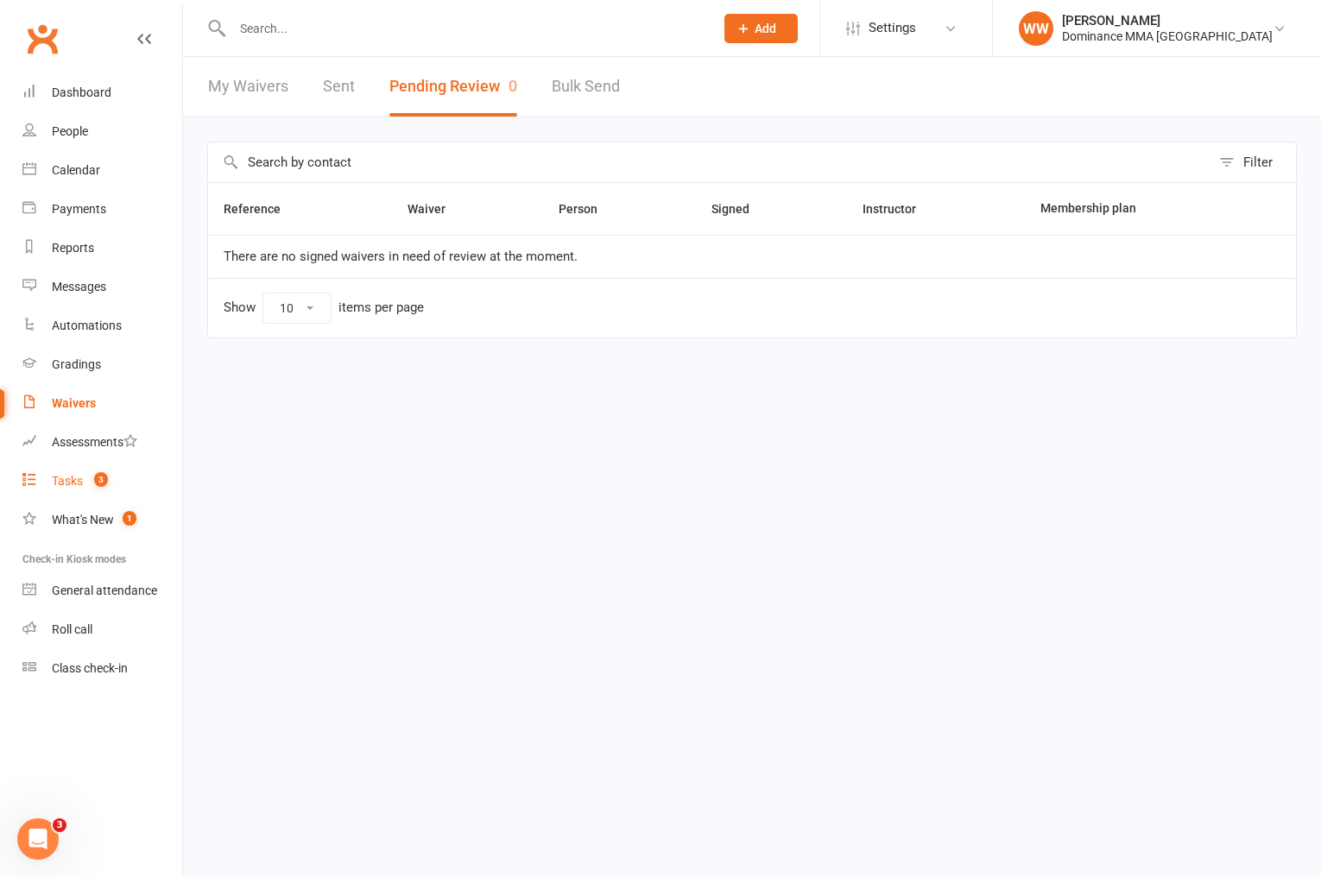
click at [53, 483] on div "Tasks" at bounding box center [67, 481] width 31 height 14
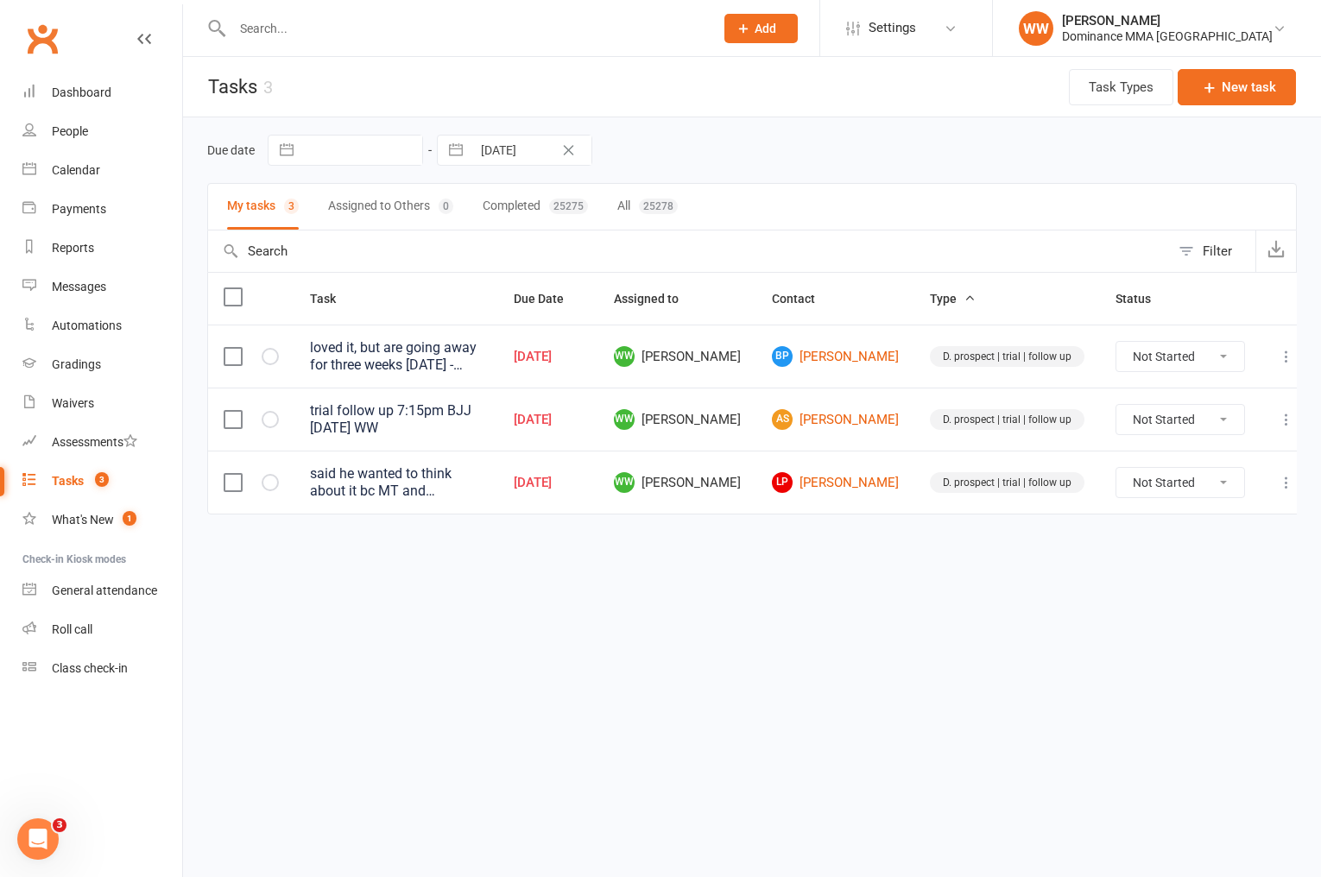
click at [813, 556] on div "Due date Navigate forward to interact with the calendar and select a date. Pres…" at bounding box center [752, 340] width 1138 height 446
click at [801, 560] on div "Due date Navigate forward to interact with the calendar and select a date. Pres…" at bounding box center [752, 340] width 1138 height 446
click at [1278, 359] on icon at bounding box center [1286, 356] width 17 height 17
click at [1202, 420] on link "Edit" at bounding box center [1194, 425] width 171 height 35
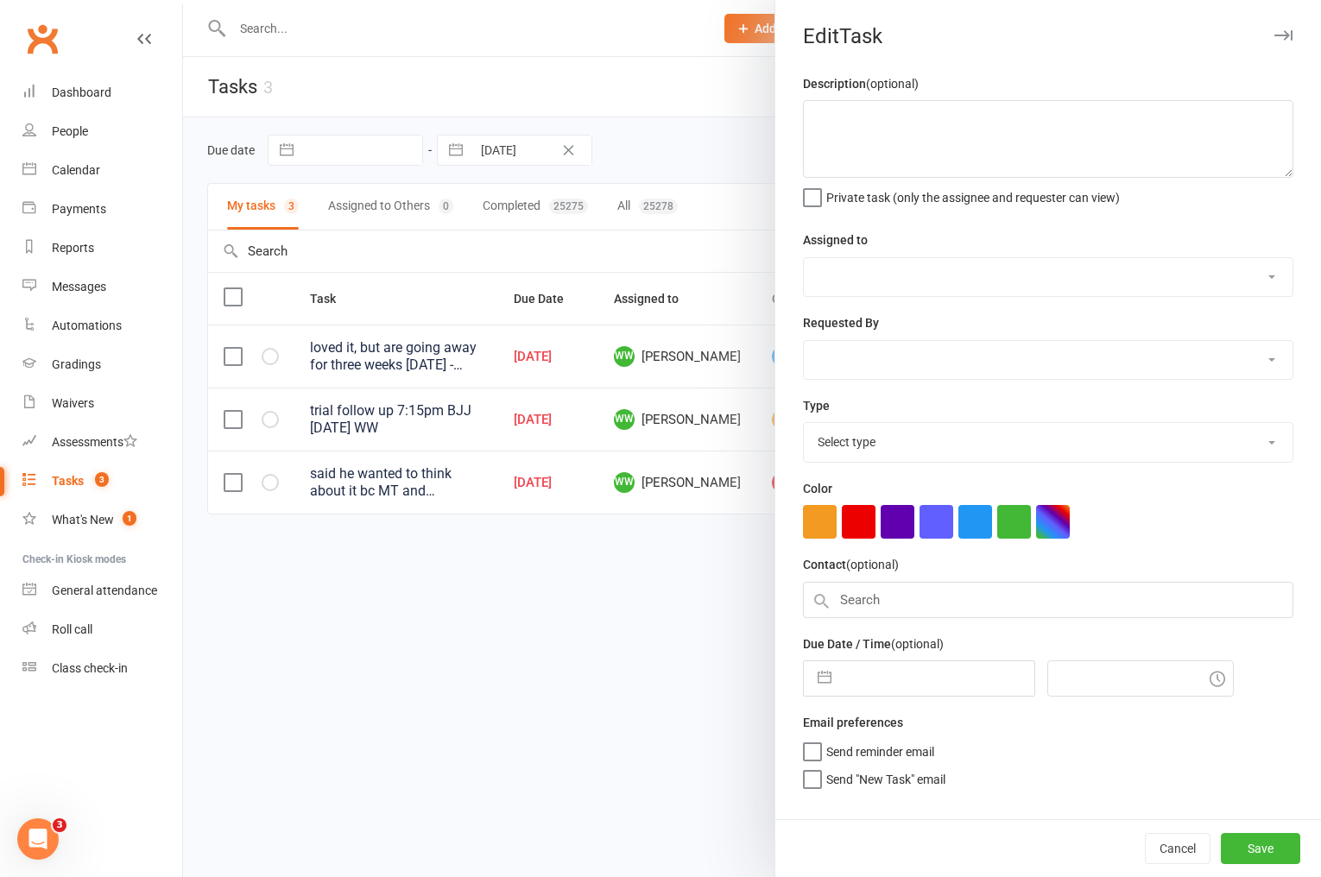
type textarea "loved it, but are going away for three weeks [DATE] - have sent forms and told …"
select select "49757"
type input "[DATE]"
type input "8:15pm"
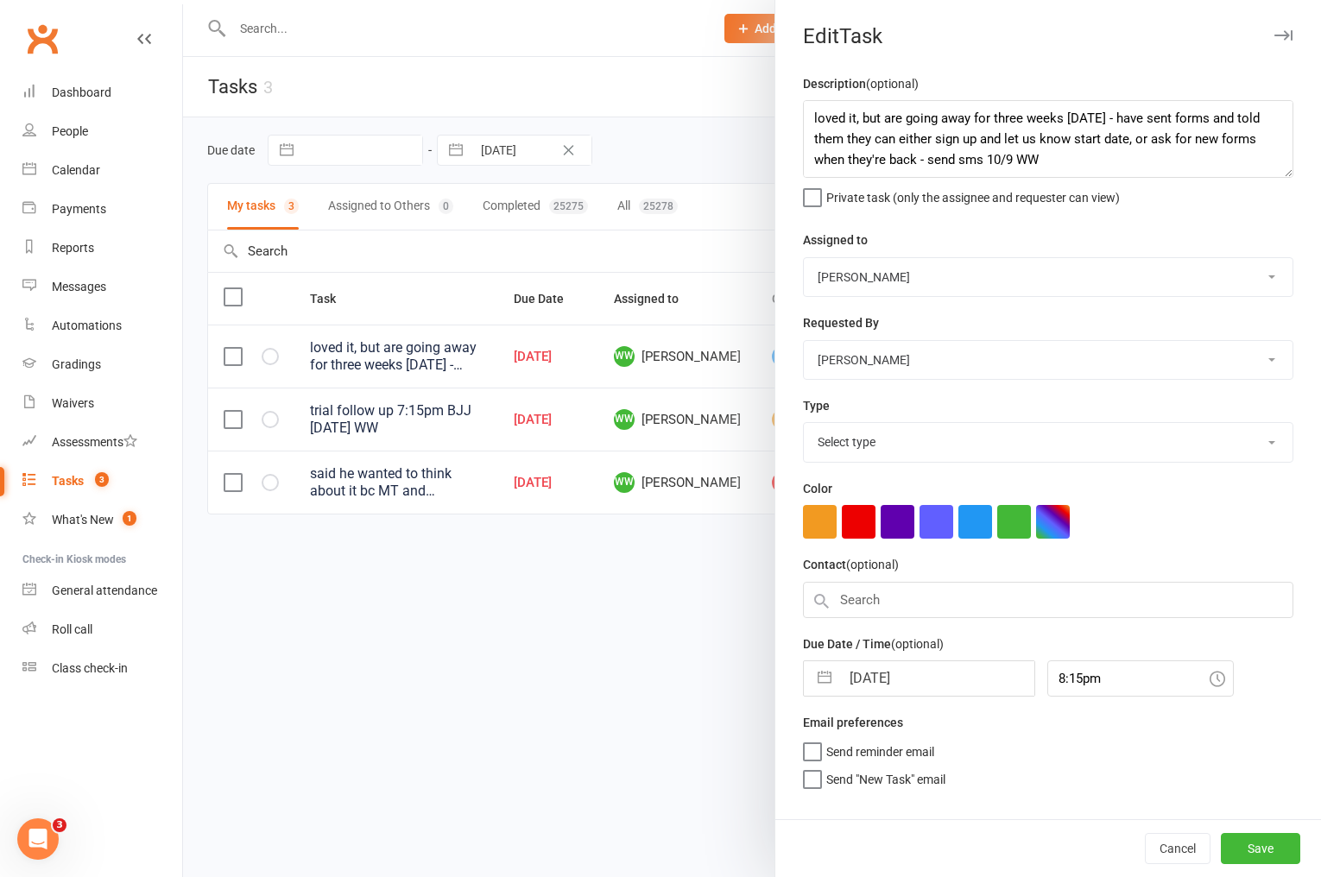
select select "3863"
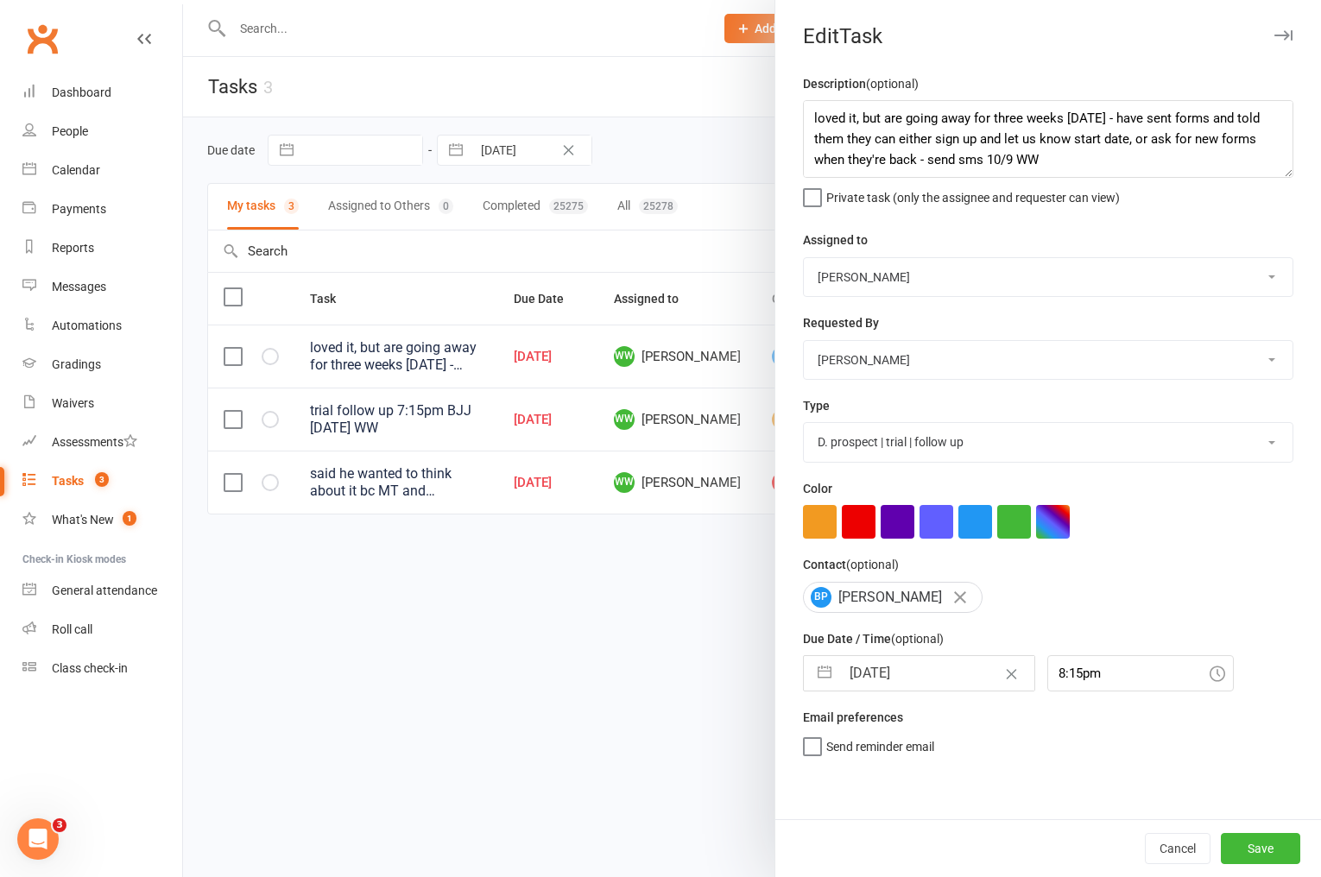
click at [918, 674] on input "[DATE]" at bounding box center [937, 673] width 194 height 35
select select "7"
select select "2025"
select select "8"
select select "2025"
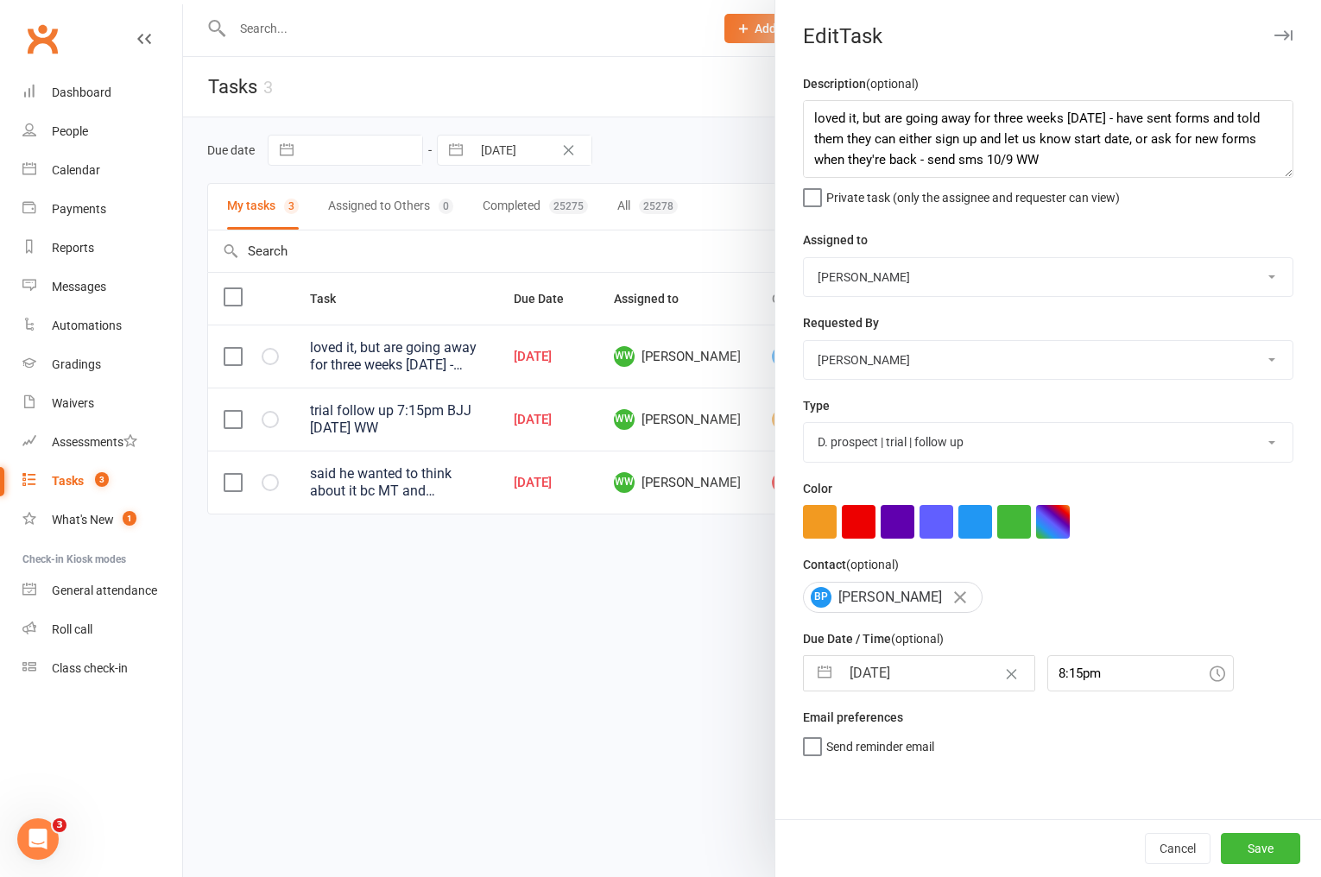
select select "9"
select select "2025"
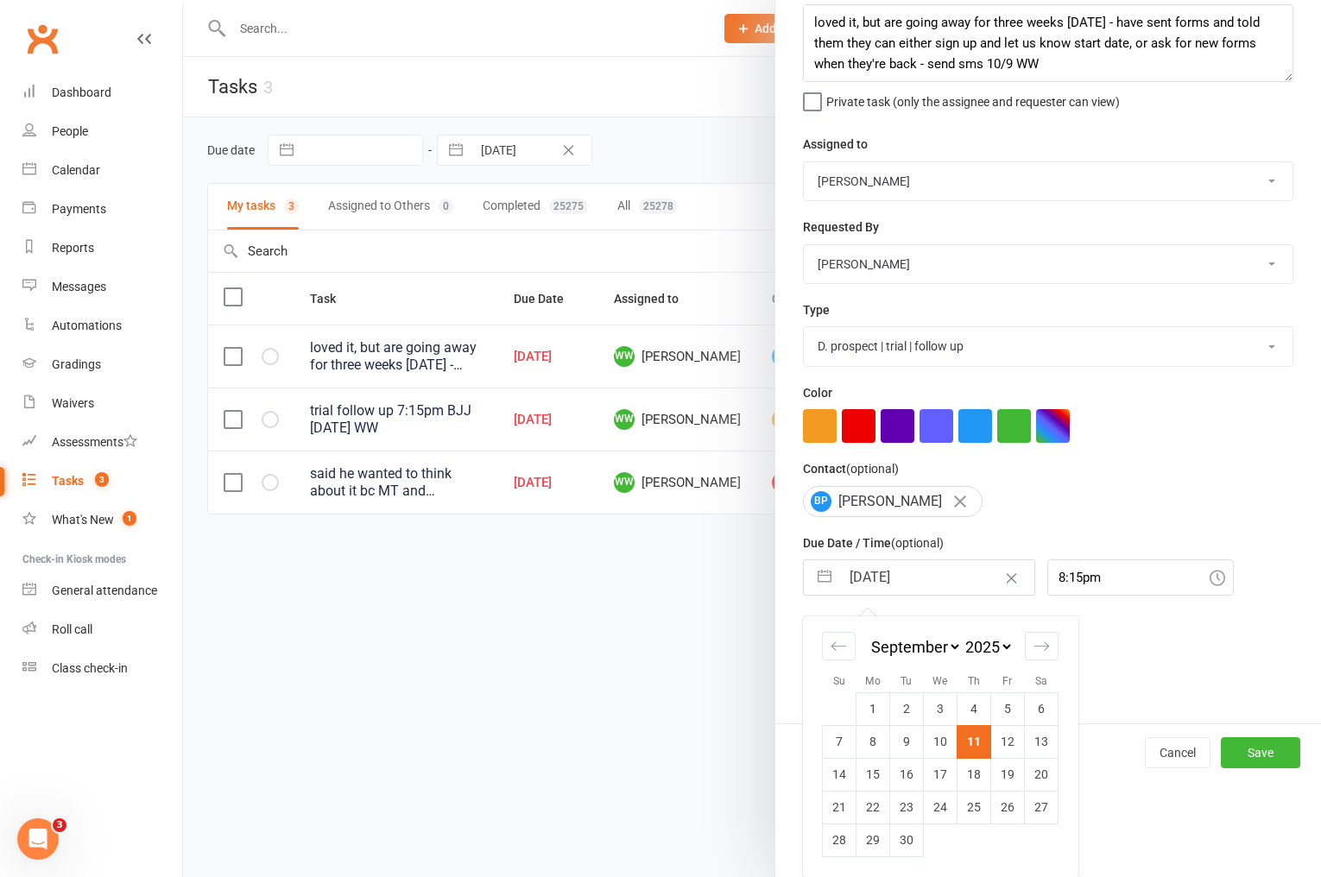
click at [1010, 743] on td "12" at bounding box center [1008, 741] width 34 height 33
type input "[DATE]"
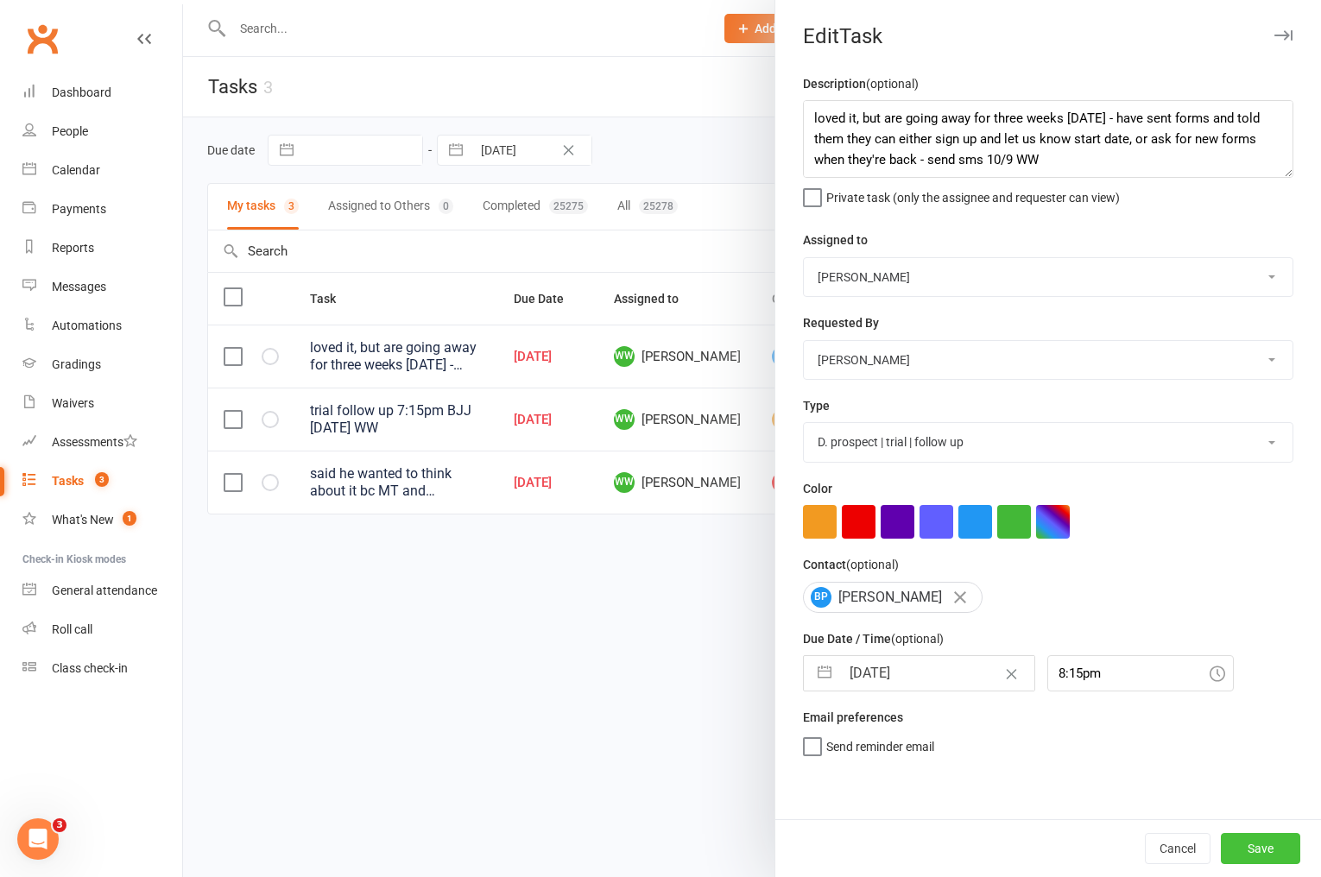
click at [1231, 836] on button "Save" at bounding box center [1260, 848] width 79 height 31
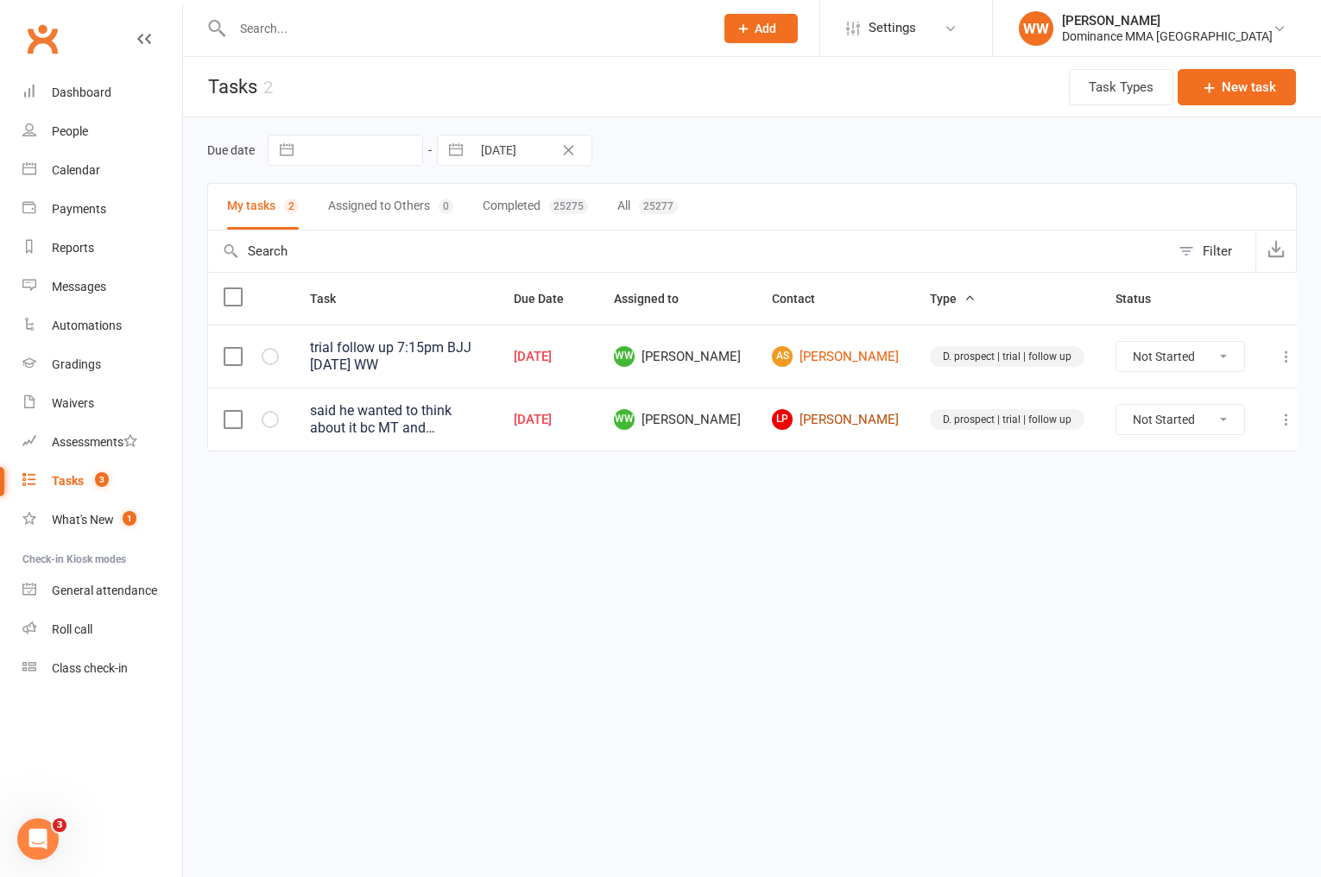
click at [856, 422] on link "[PERSON_NAME]" at bounding box center [835, 419] width 127 height 21
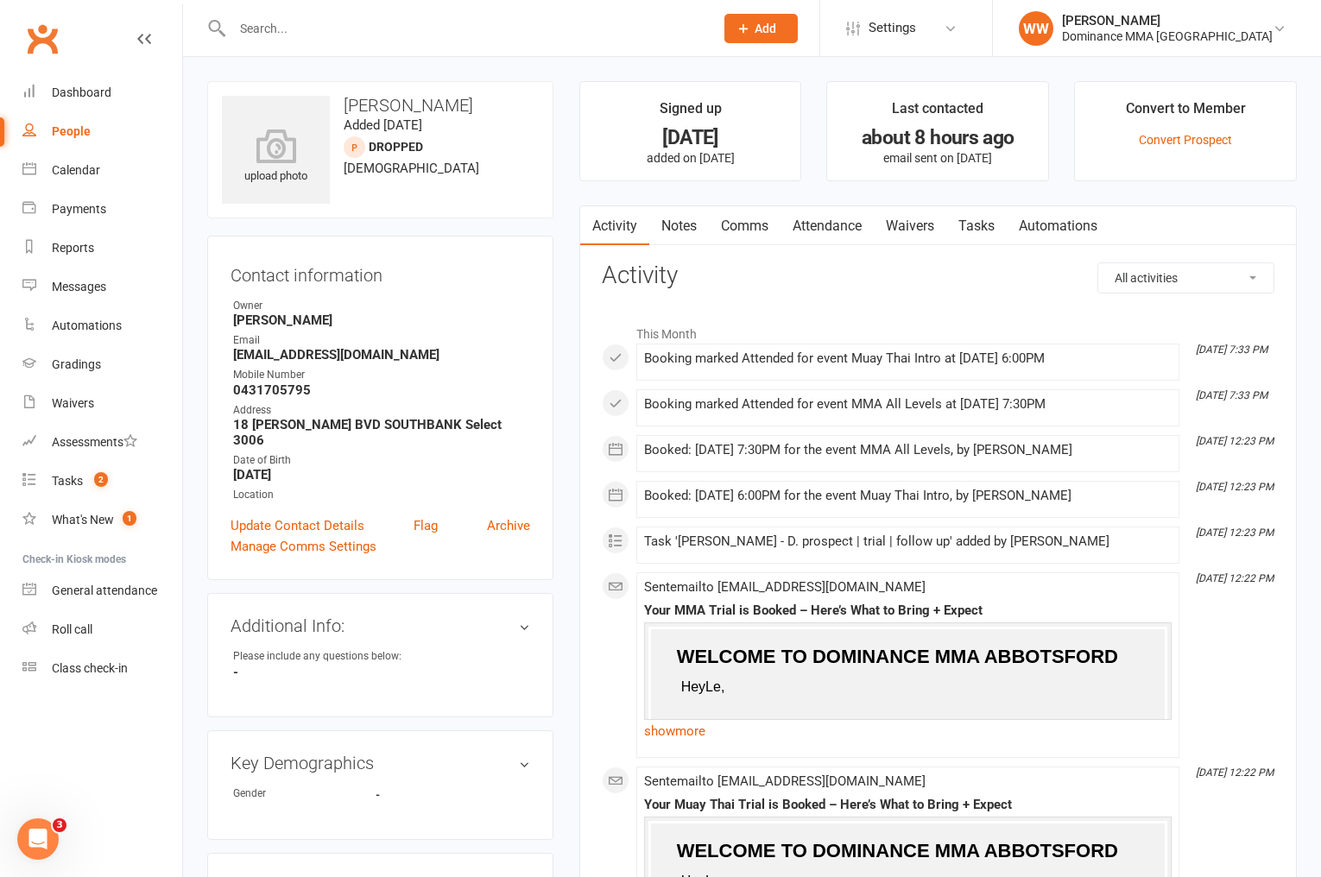
click at [920, 235] on link "Waivers" at bounding box center [910, 226] width 73 height 40
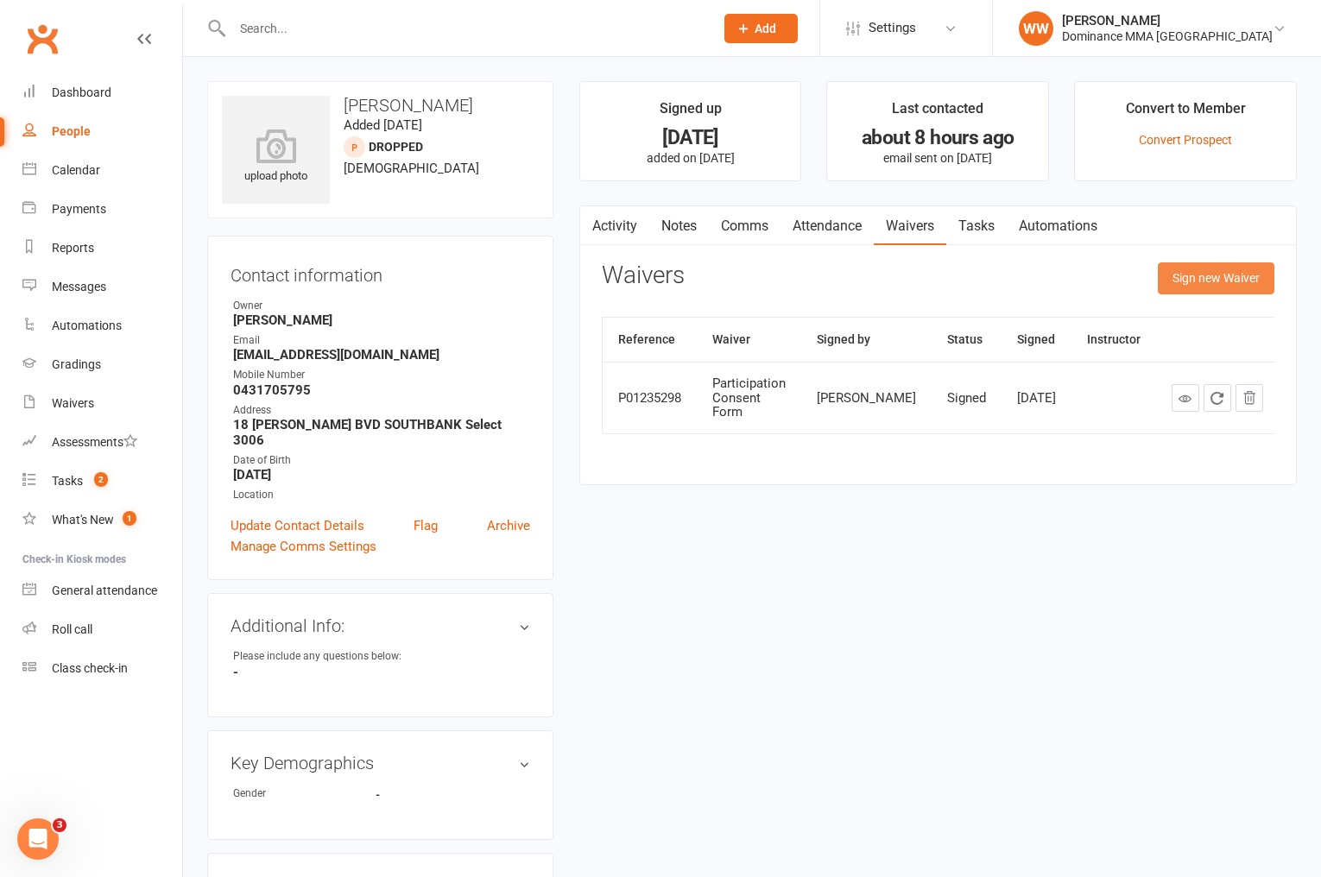
click at [1174, 296] on div "Sign new Waiver" at bounding box center [1216, 283] width 117 height 41
click at [1182, 282] on button "Sign new Waiver" at bounding box center [1216, 278] width 117 height 31
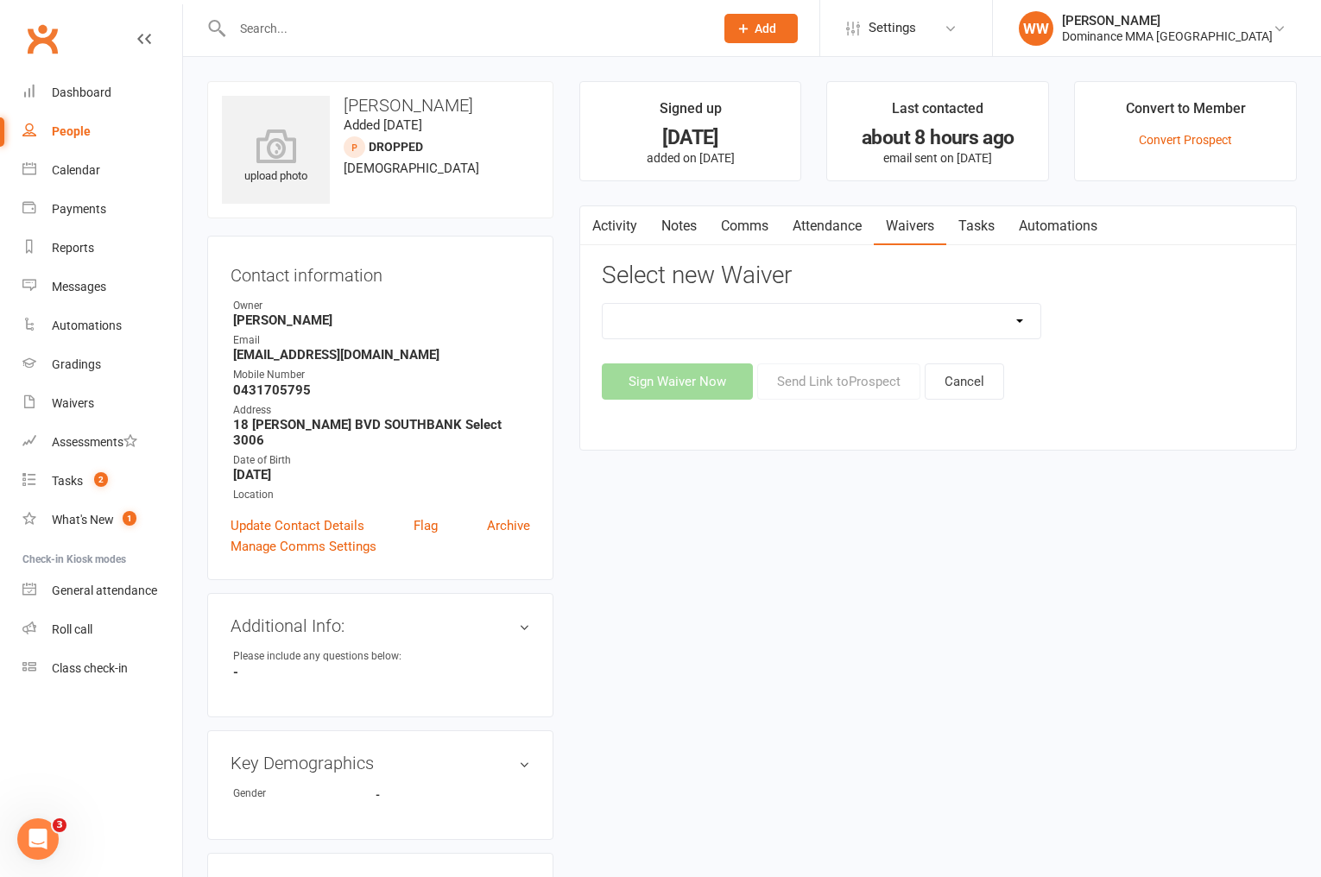
click at [959, 314] on select "Member | Cancellation | Adults Member | Injury Report Form (FOH staff use only)…" at bounding box center [822, 321] width 439 height 35
select select "603"
click at [603, 304] on select "Member | Cancellation | Adults Member | Injury Report Form (FOH staff use only)…" at bounding box center [822, 321] width 439 height 35
click at [807, 402] on div "Activity Notes Comms Attendance Waivers Tasks Automations Select new Waiver Mem…" at bounding box center [938, 328] width 718 height 245
click at [821, 385] on button "Send Link to [GEOGRAPHIC_DATA]" at bounding box center [838, 382] width 163 height 36
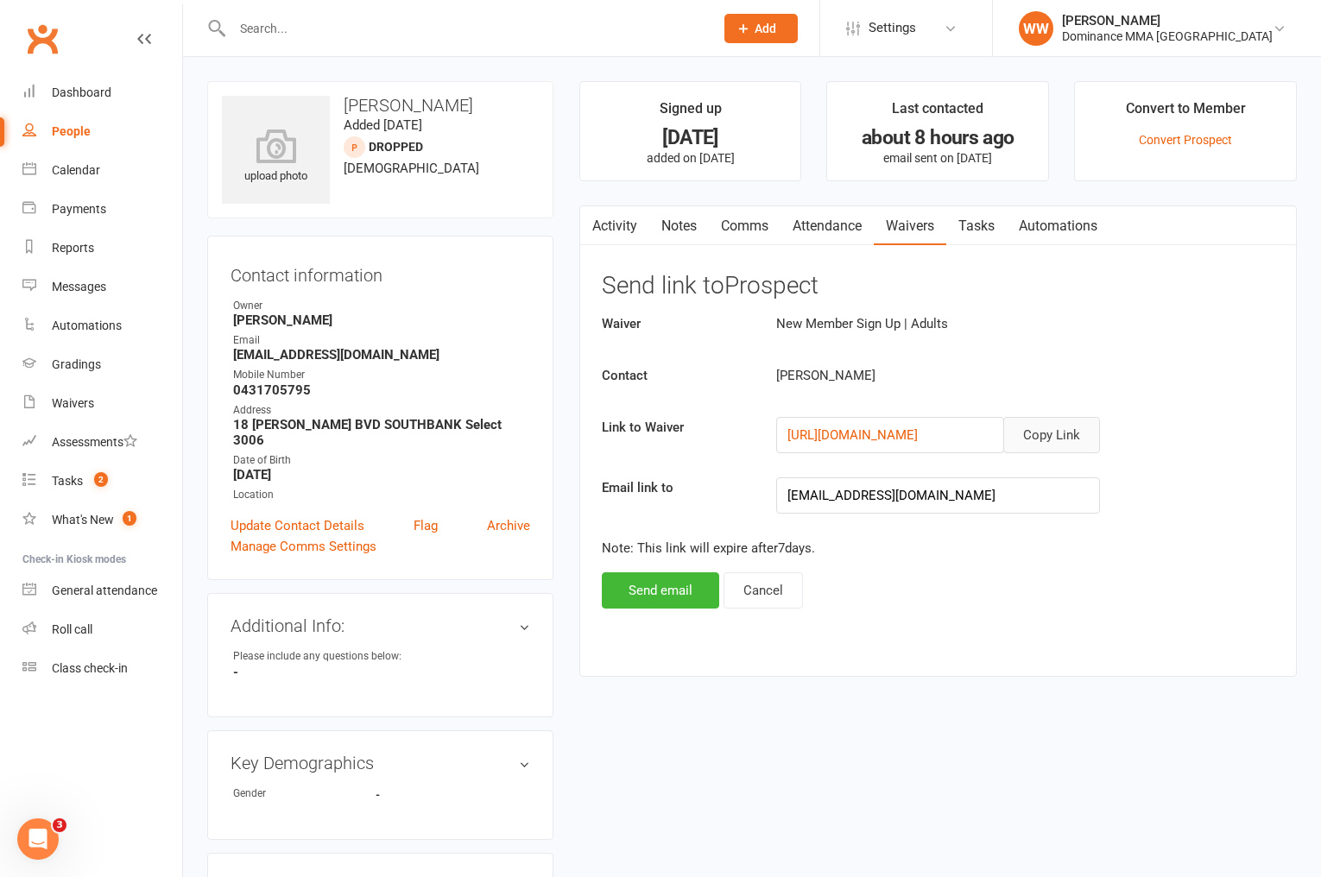
click at [1042, 440] on button "Copy Link" at bounding box center [1052, 435] width 97 height 36
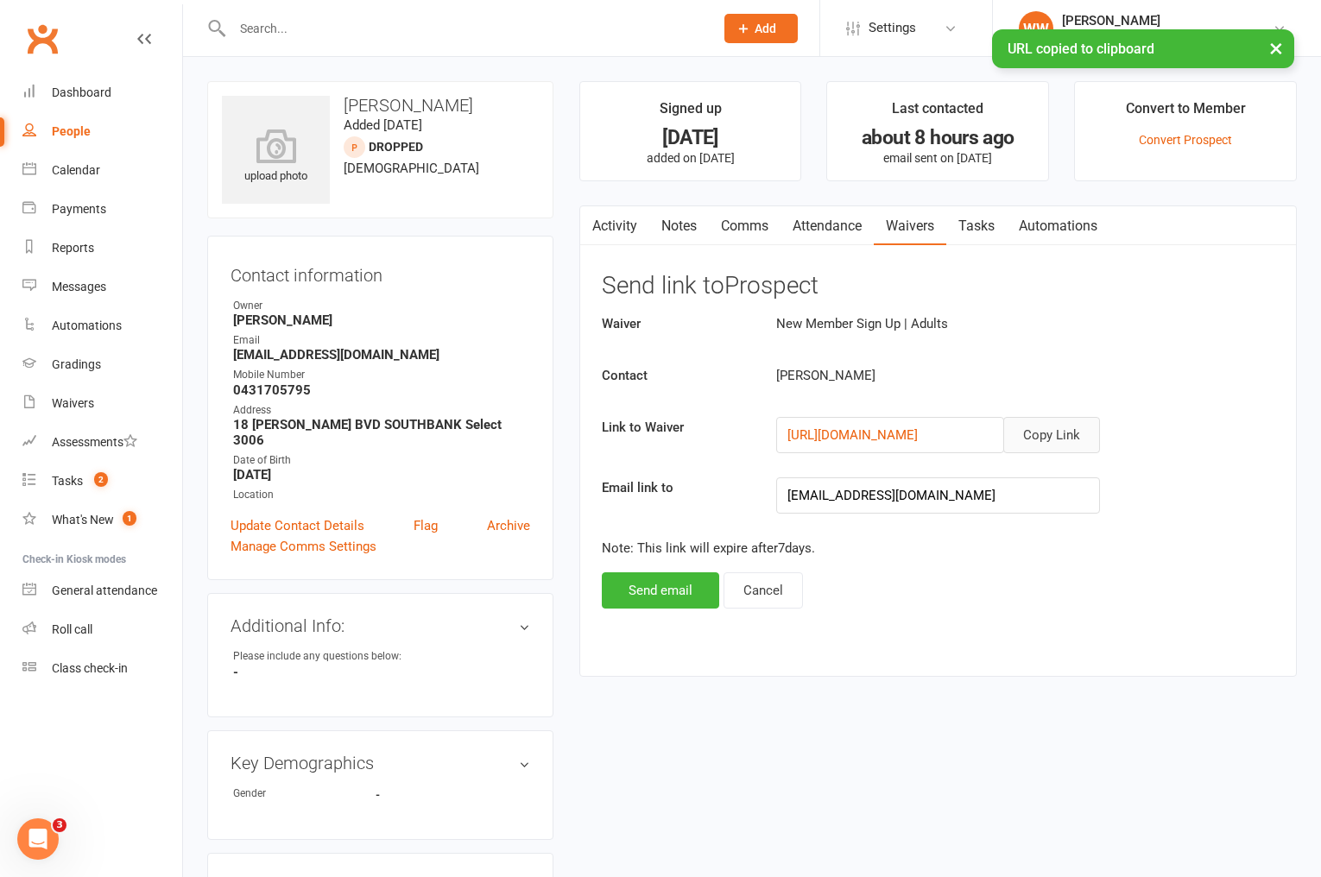
click at [749, 224] on link "Comms" at bounding box center [745, 226] width 72 height 40
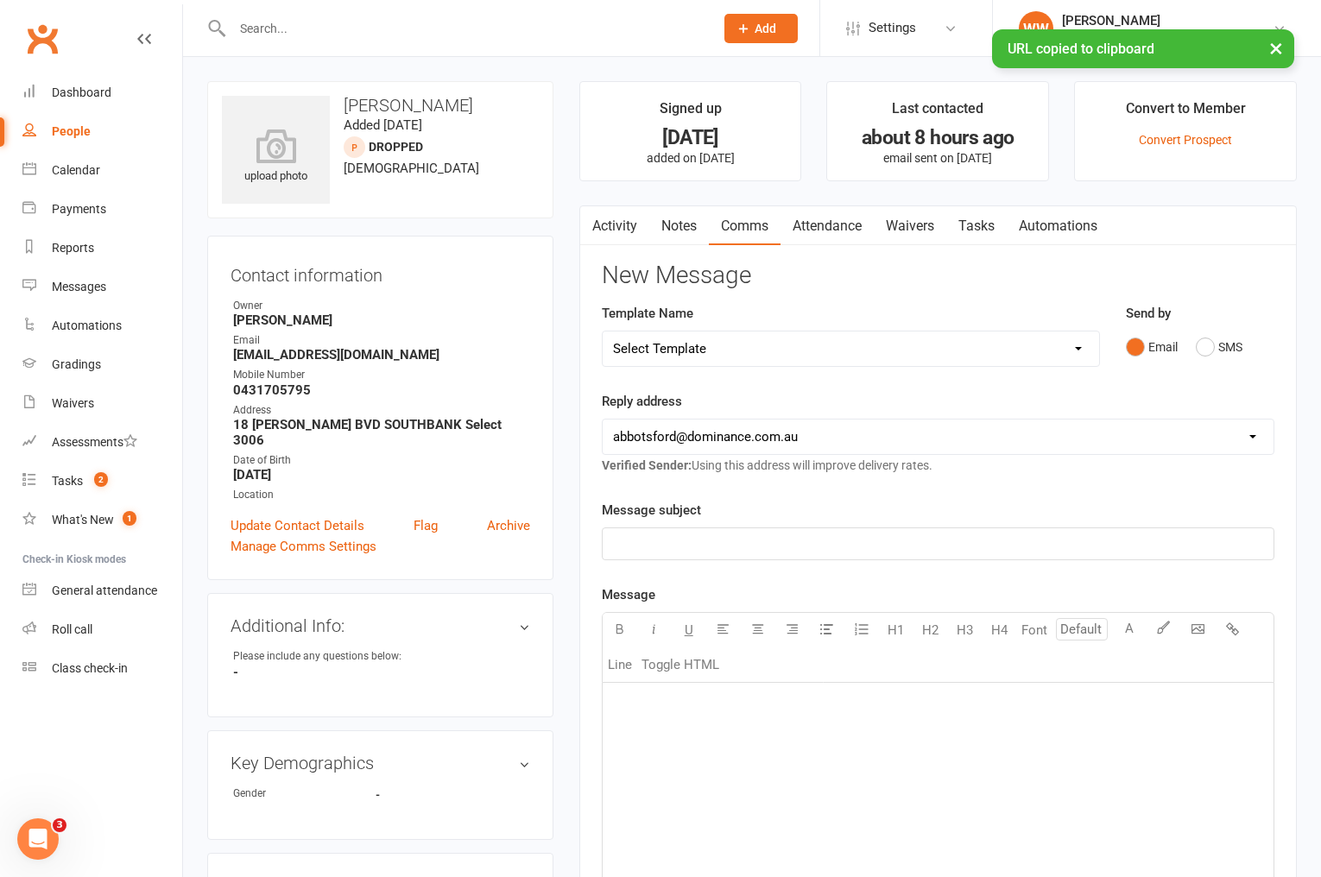
click at [862, 347] on select "Select Template [Email] MARKETING | 10TH BIRTHDAY SPECIAL | CANCELLED MEMBERS […" at bounding box center [851, 349] width 497 height 35
select select "11"
click at [603, 332] on select "Select Template [Email] MARKETING | 10TH BIRTHDAY SPECIAL | CANCELLED MEMBERS […" at bounding box center [851, 349] width 497 height 35
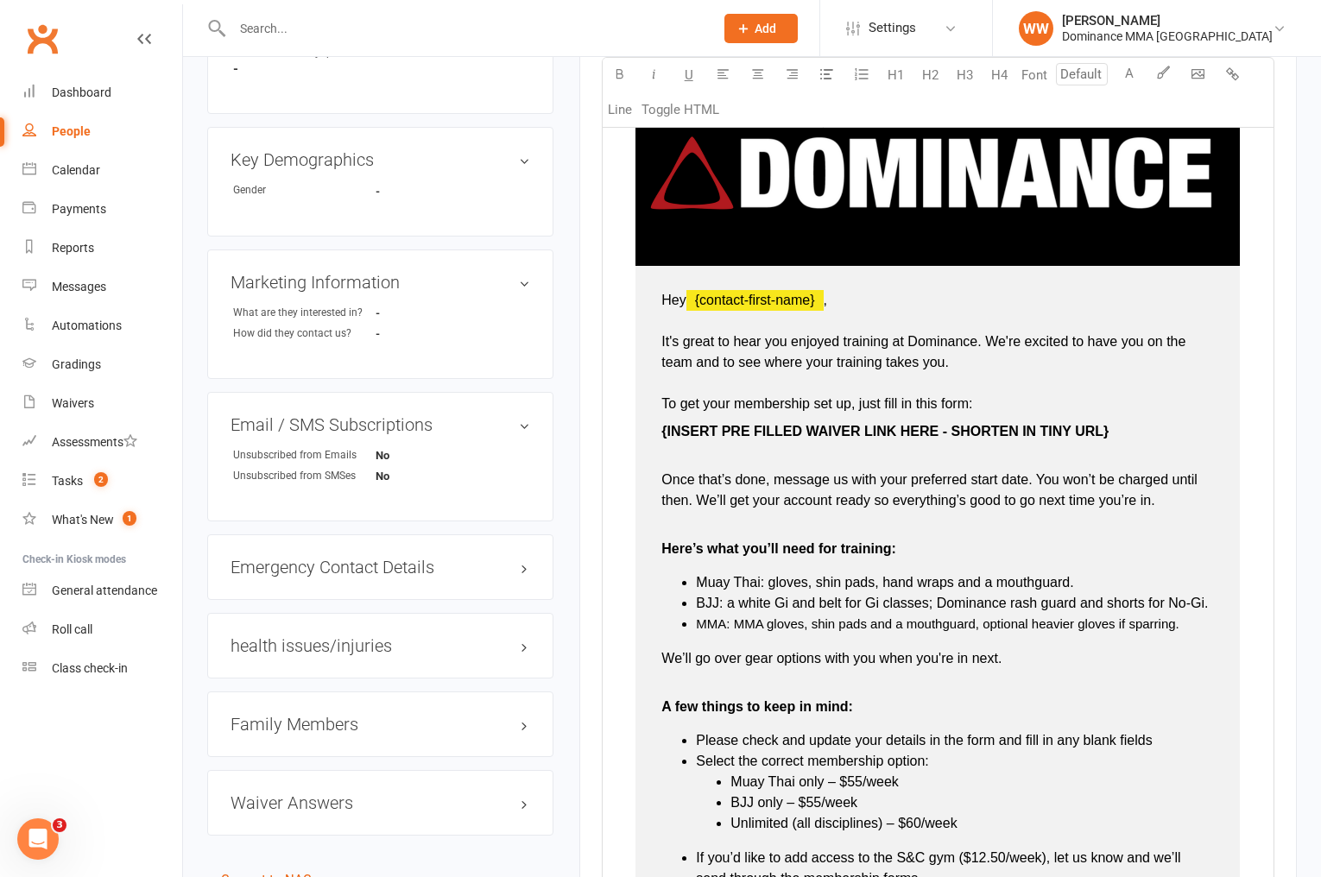
scroll to position [608, 0]
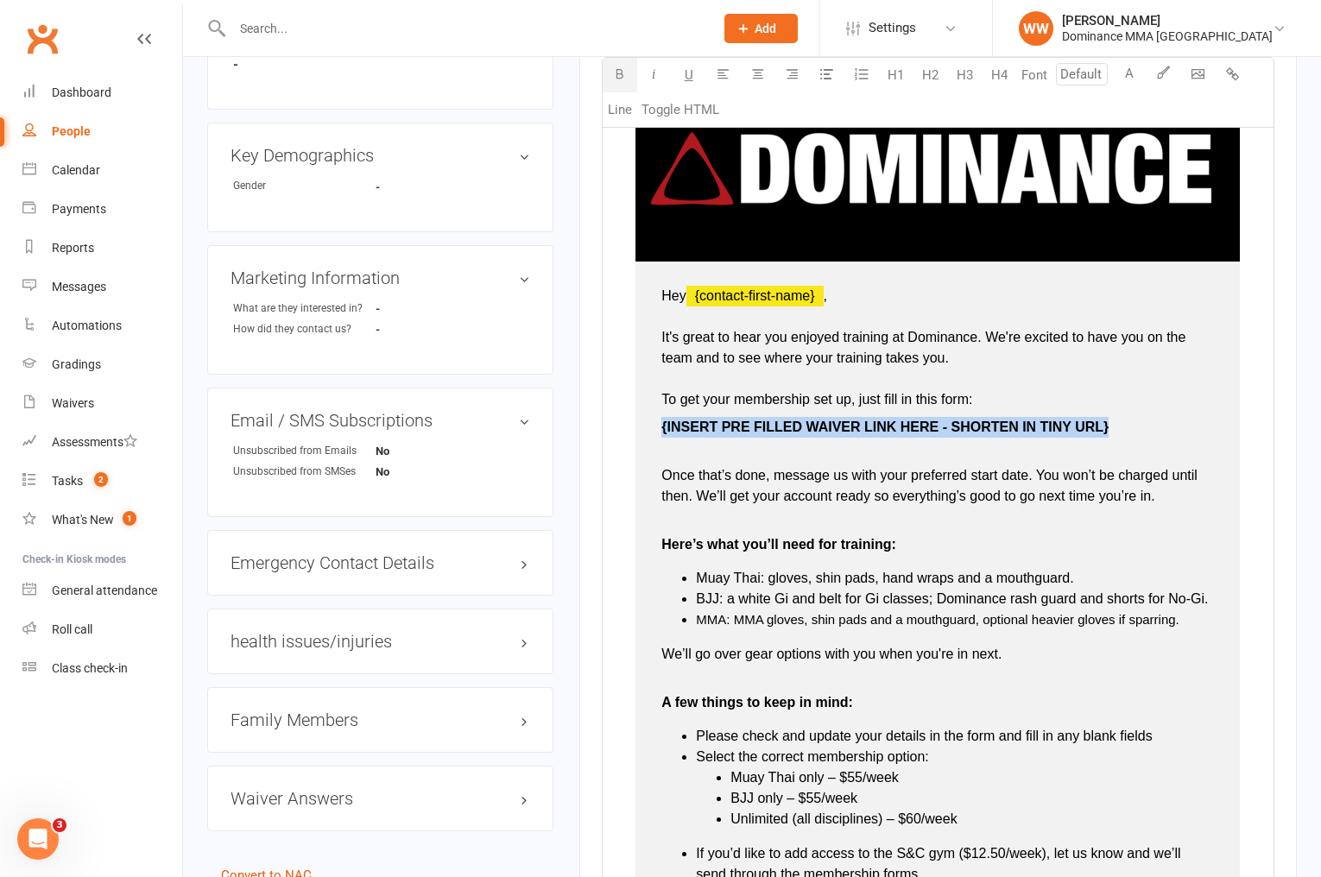
drag, startPoint x: 1111, startPoint y: 429, endPoint x: 657, endPoint y: 427, distance: 454.3
click at [657, 427] on td "Hey ﻿ {contact-first-name} , It's great to hear you enjoyed training at Dominan…" at bounding box center [938, 703] width 605 height 883
type input "16"
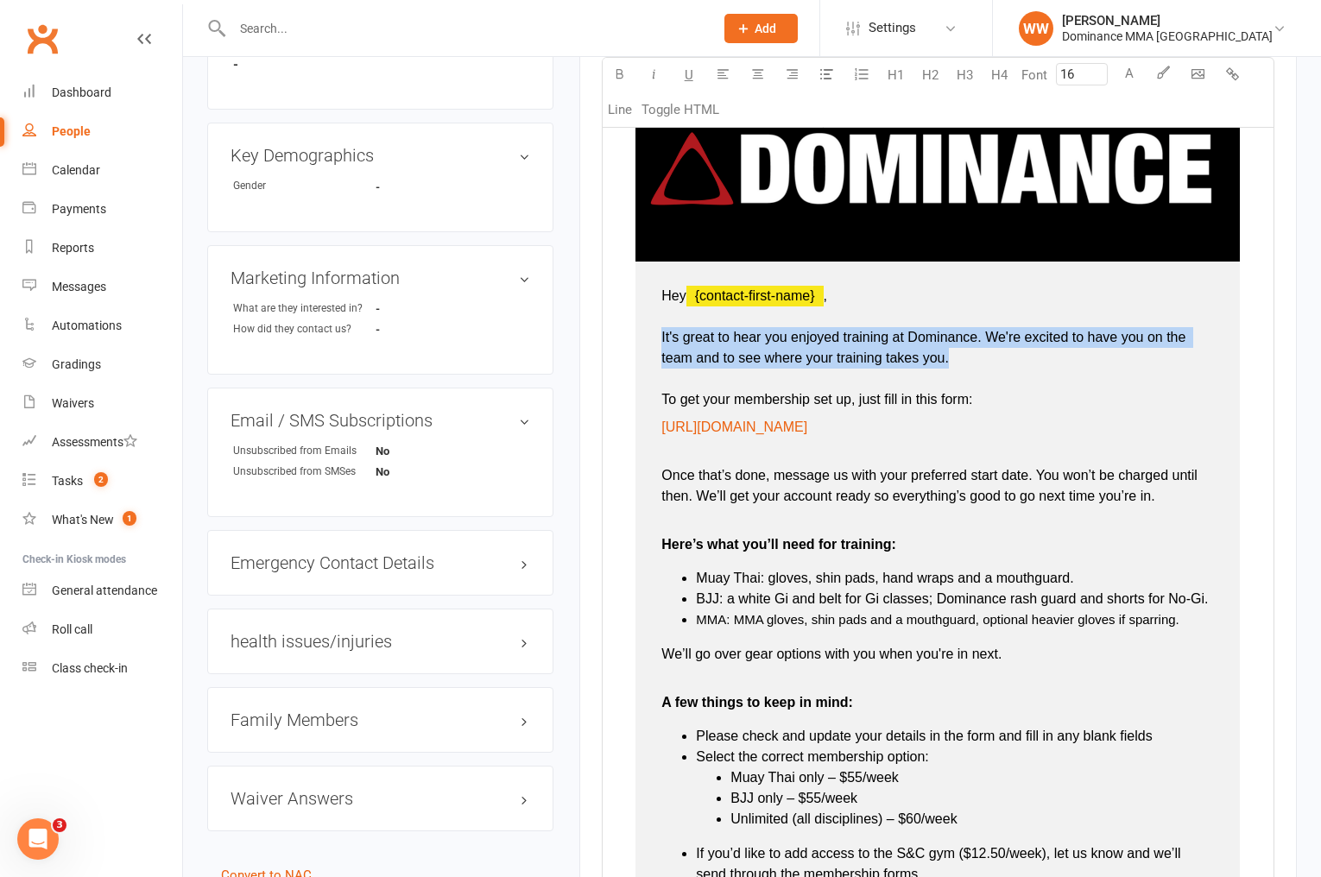
drag, startPoint x: 662, startPoint y: 332, endPoint x: 966, endPoint y: 363, distance: 304.7
click at [966, 363] on td "Hey ﻿ {contact-first-name} , It's great to hear you enjoyed training at Dominan…" at bounding box center [938, 703] width 605 height 883
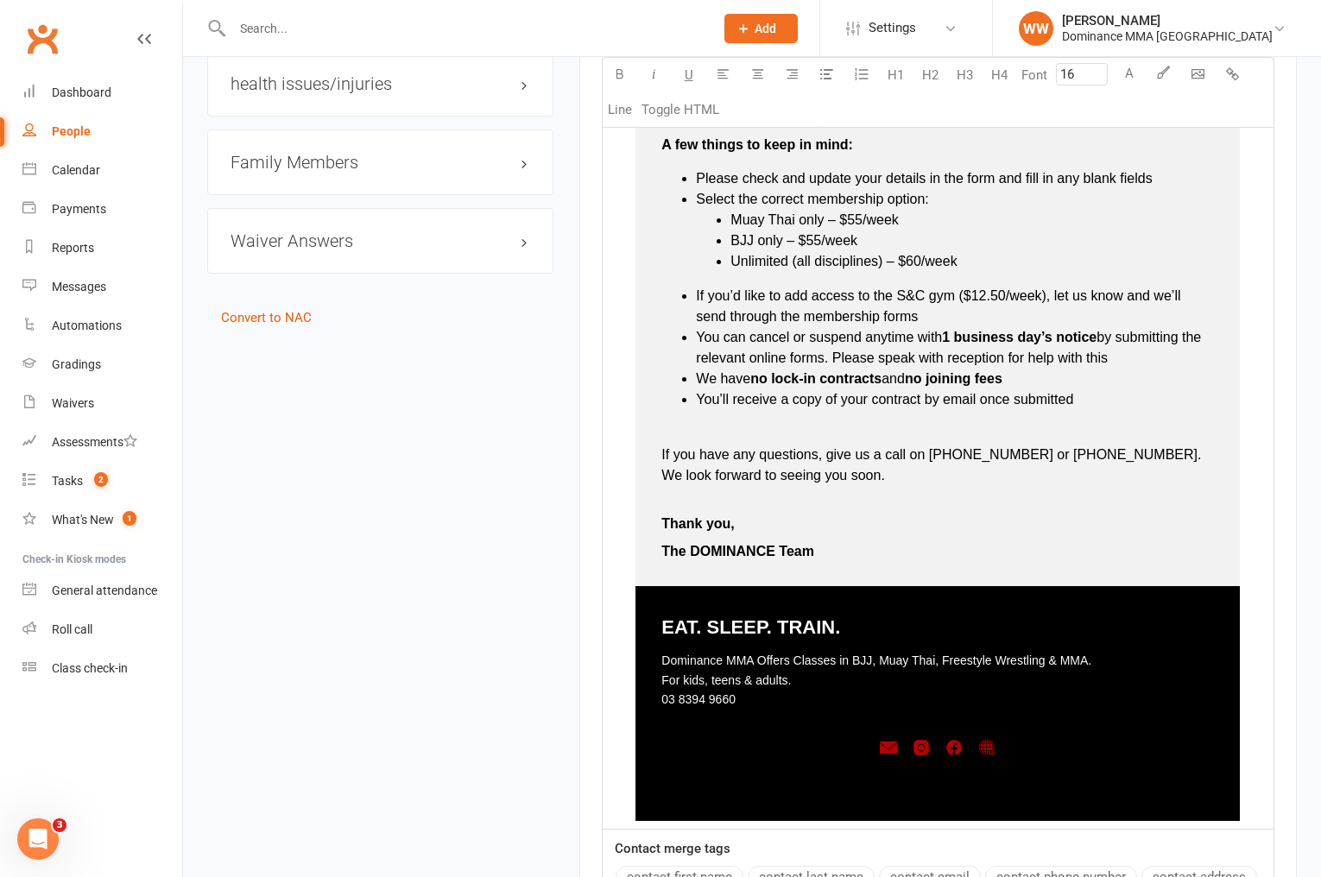
scroll to position [1592, 0]
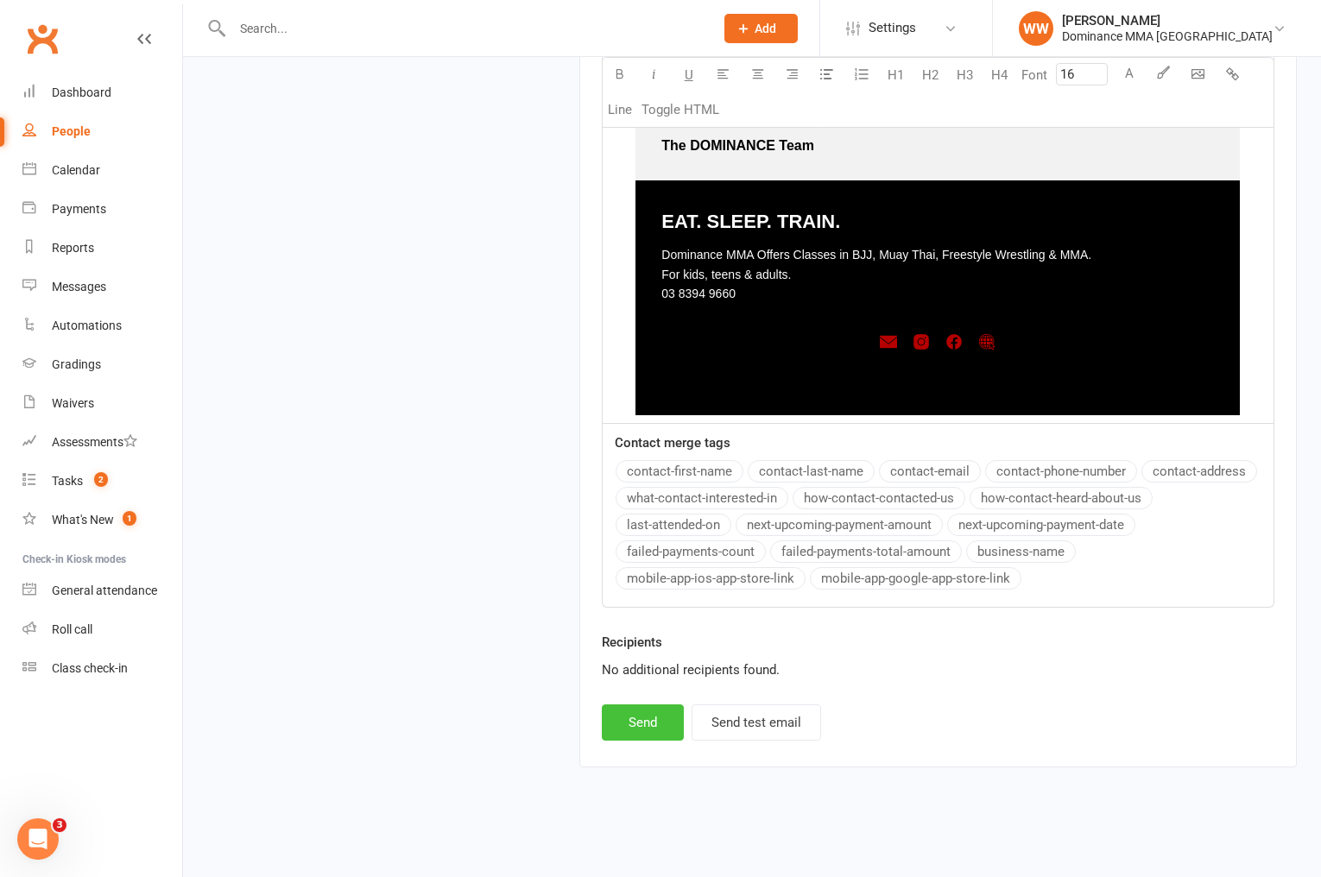
click at [641, 711] on button "Send" at bounding box center [643, 723] width 82 height 36
select select
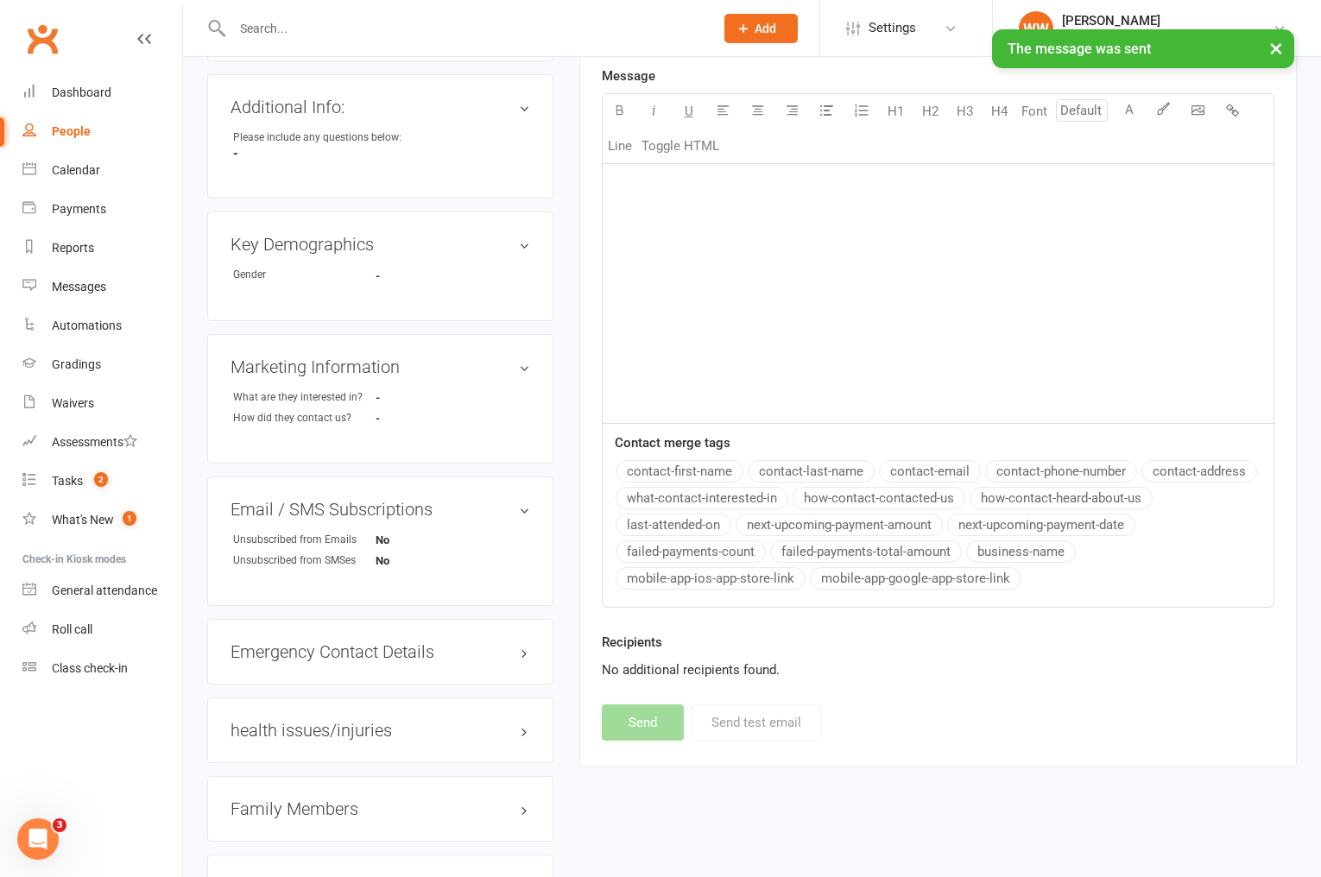
scroll to position [0, 0]
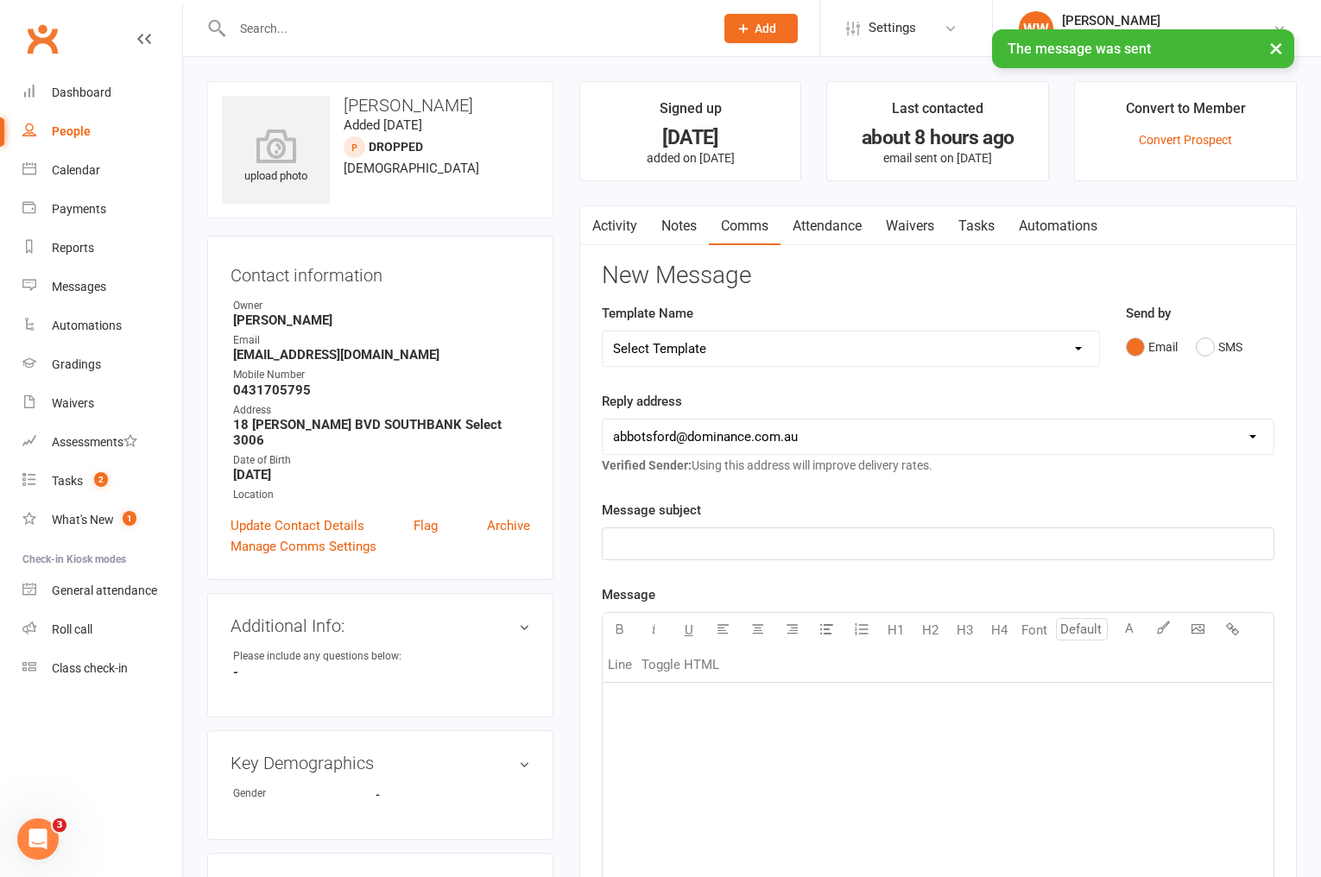
click at [978, 226] on link "Tasks" at bounding box center [977, 226] width 60 height 40
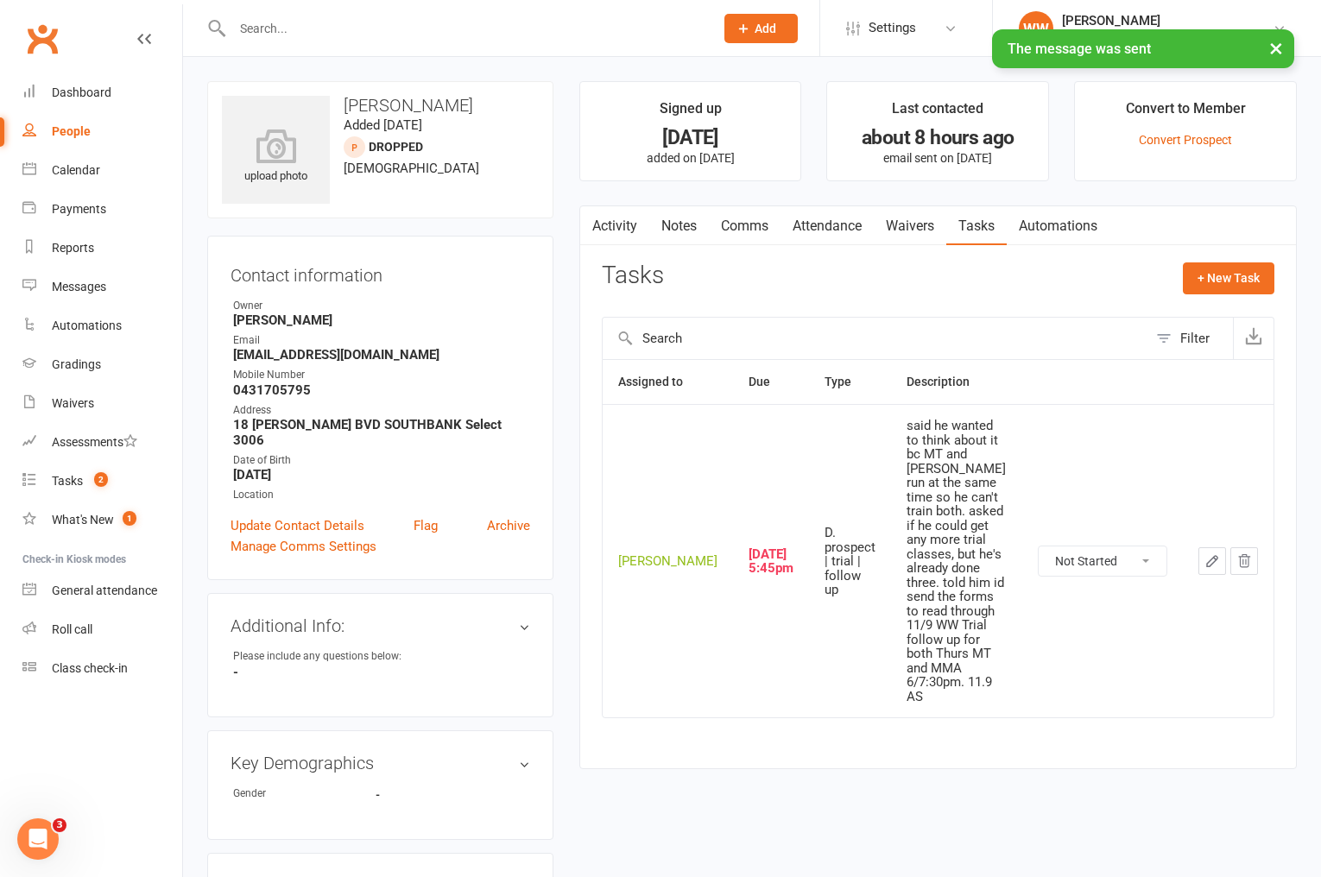
click at [1212, 556] on icon "button" at bounding box center [1212, 561] width 10 height 10
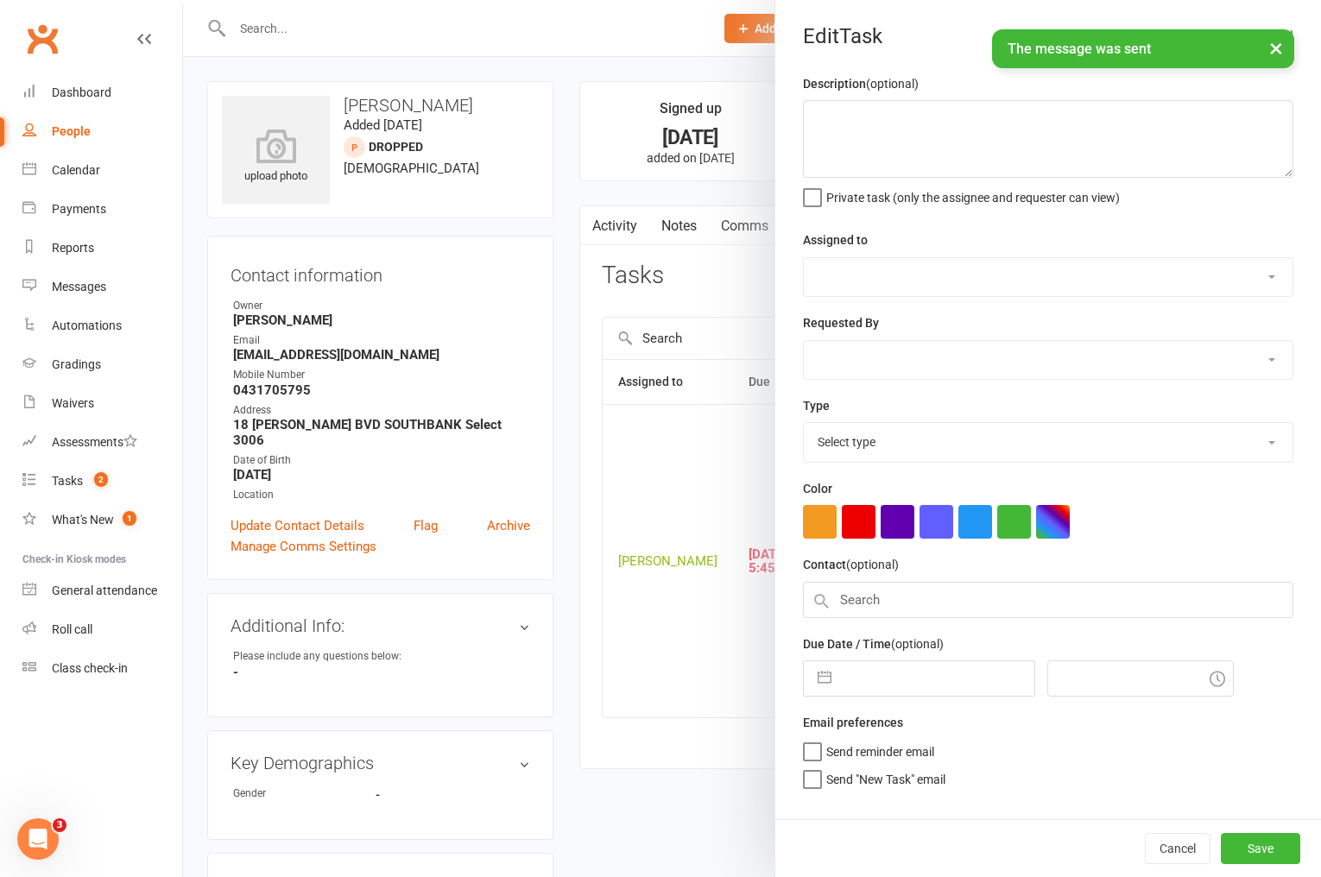
type textarea "said he wanted to think about it bc MT and [PERSON_NAME] run at the same time s…"
select select "49757"
select select "50862"
type input "[DATE]"
type input "5:45pm"
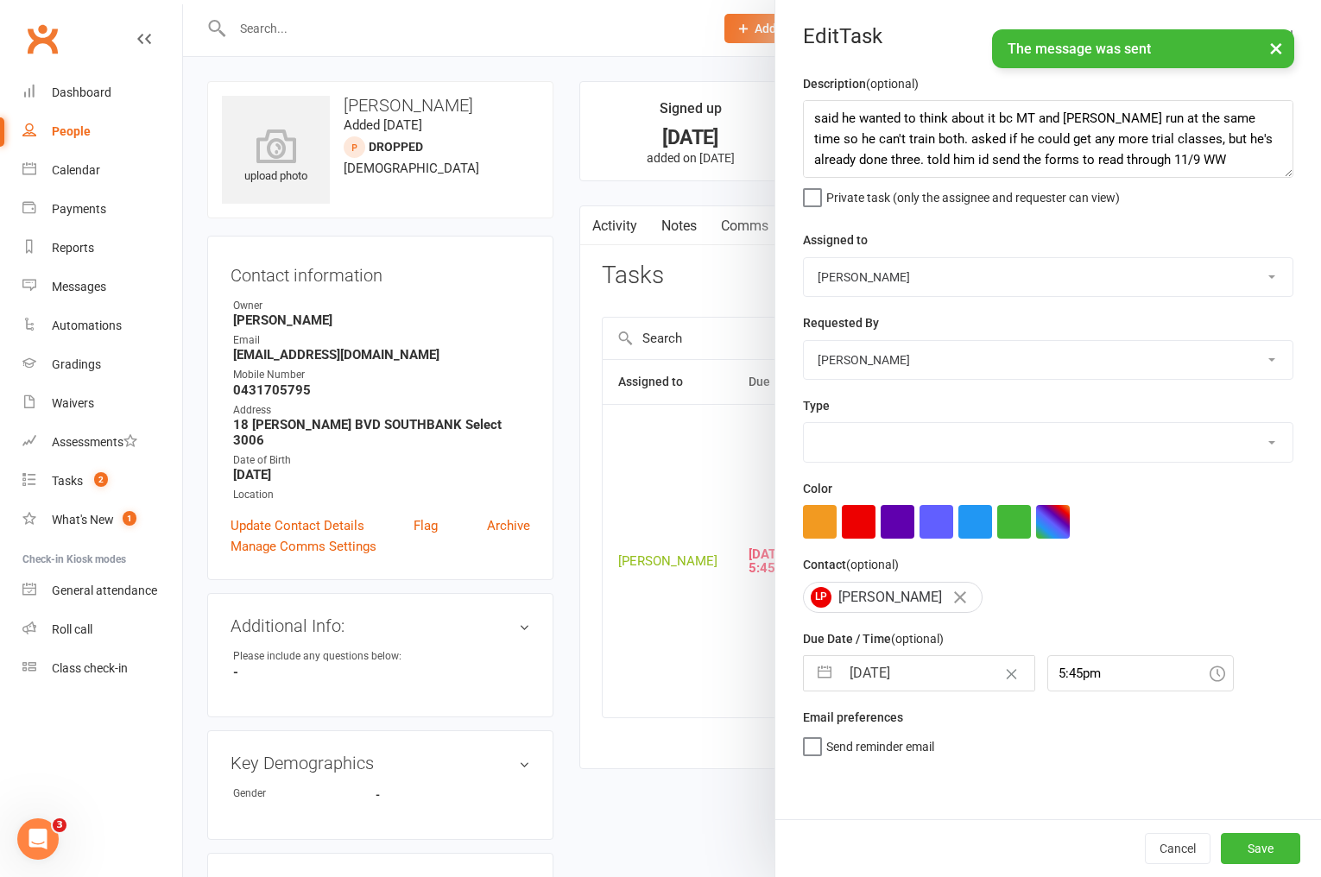
select select "3863"
select select "7"
select select "2025"
select select "8"
select select "2025"
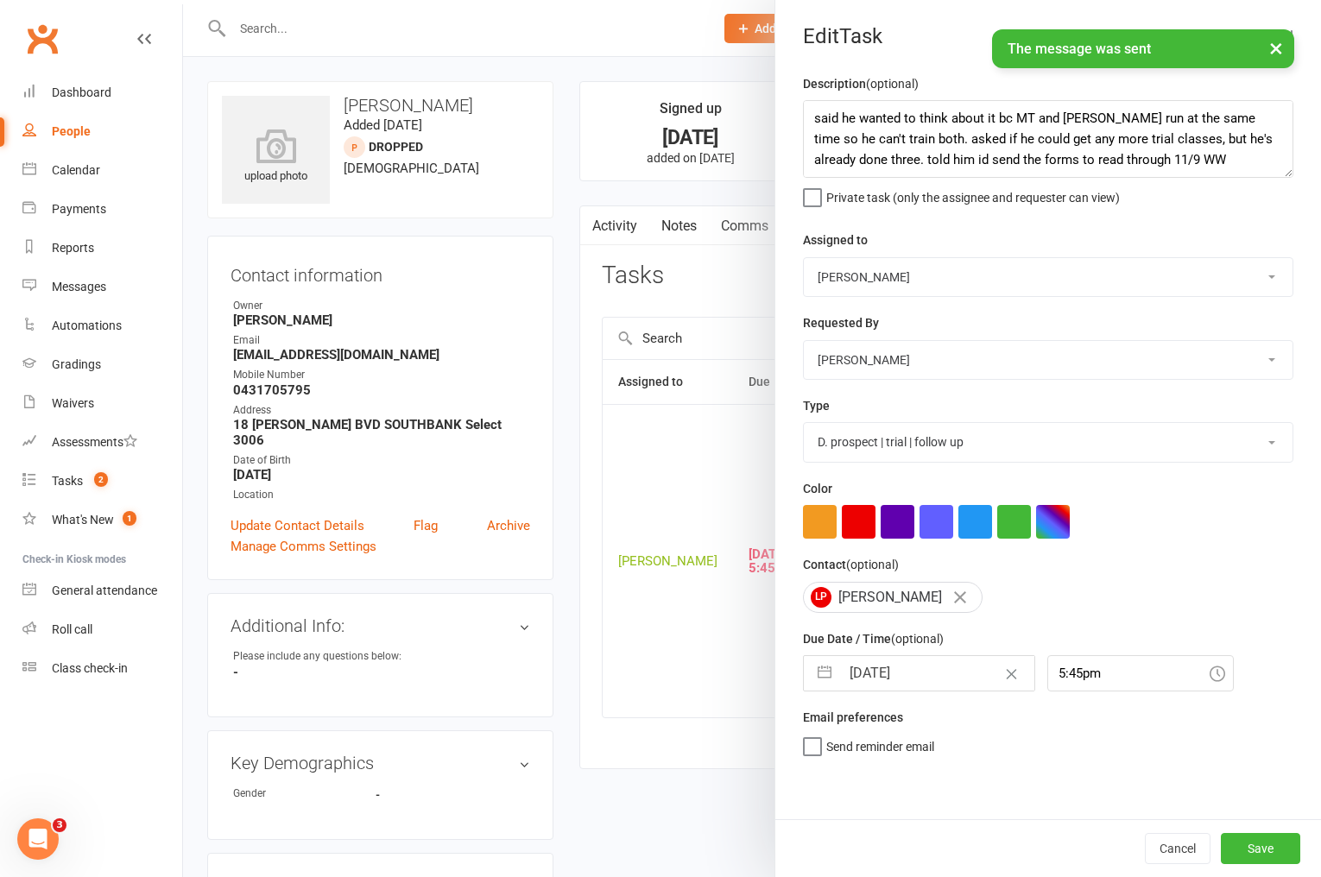
select select "9"
select select "2025"
click at [885, 674] on input "[DATE]" at bounding box center [937, 673] width 194 height 35
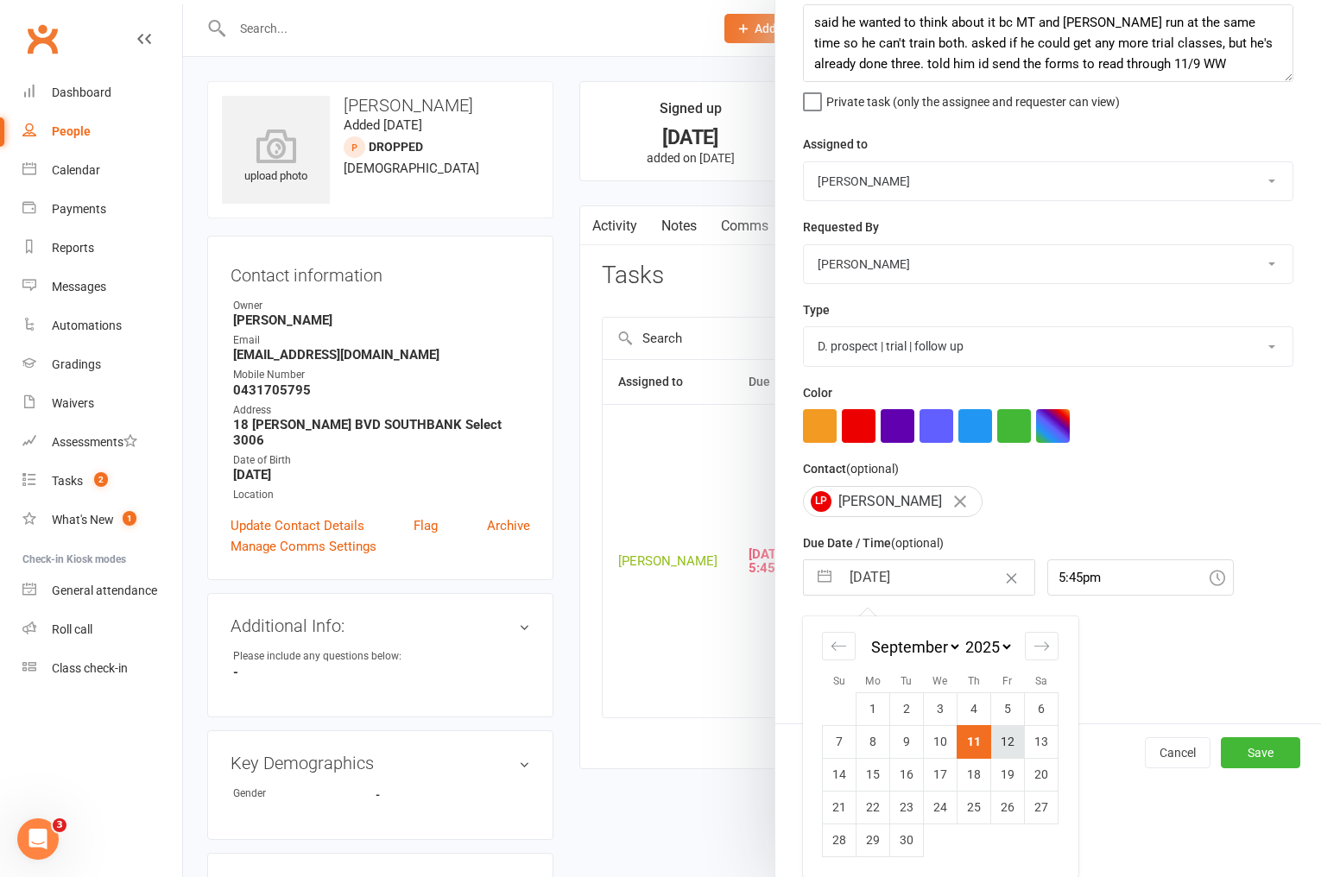
click at [1003, 743] on td "12" at bounding box center [1008, 741] width 34 height 33
type input "[DATE]"
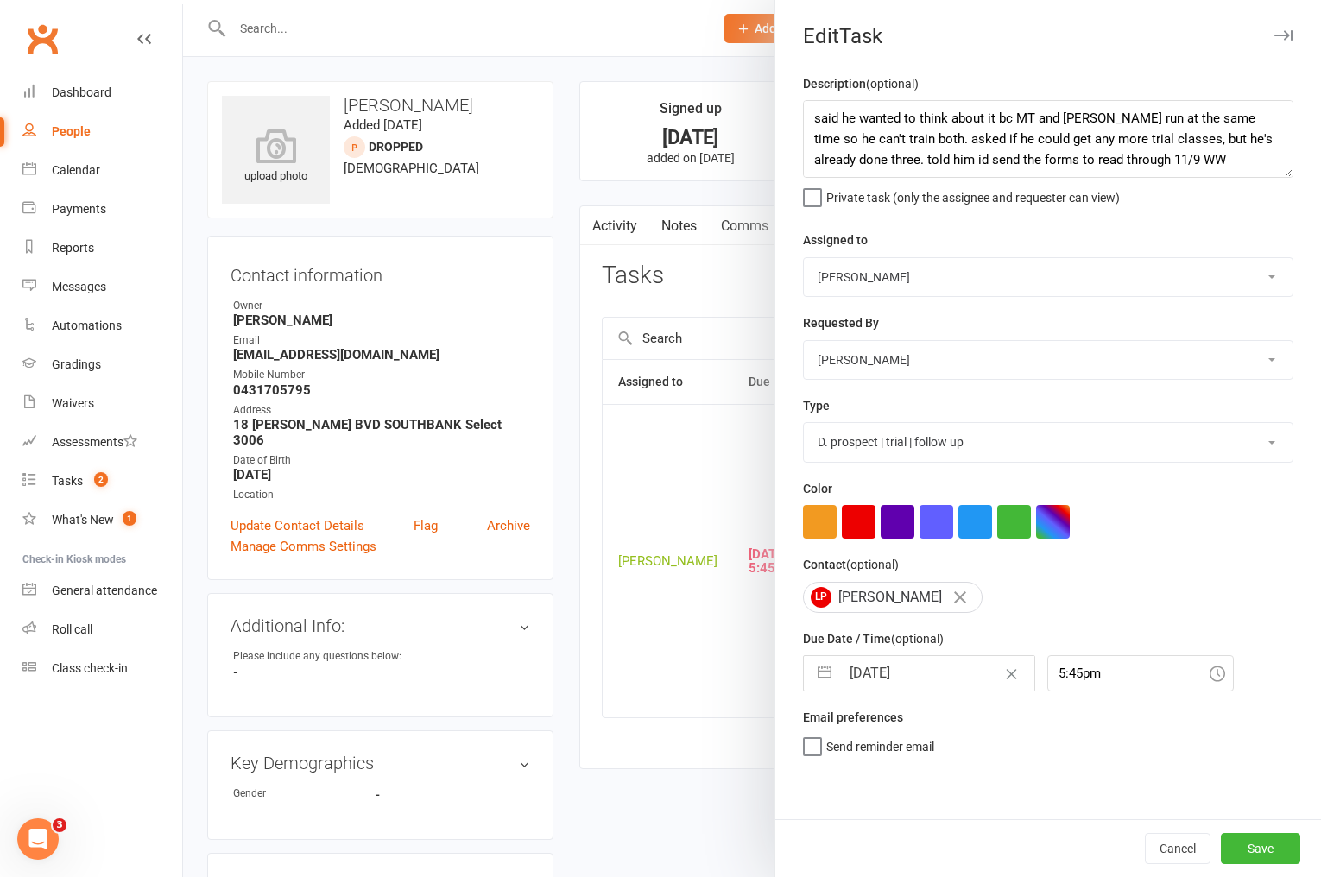
scroll to position [0, 0]
click at [1244, 843] on button "Save" at bounding box center [1260, 848] width 79 height 31
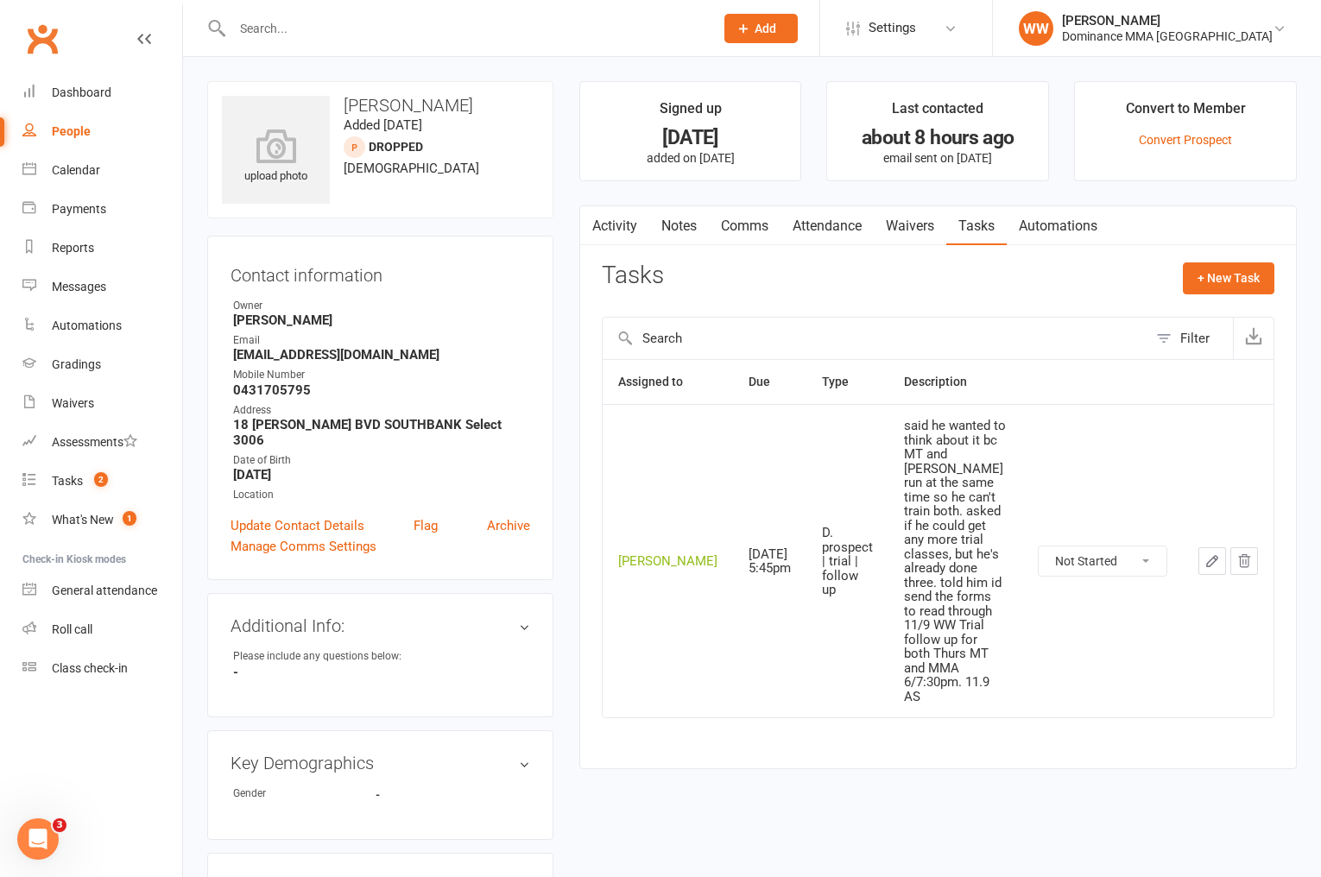
click at [871, 289] on div "Tasks + New Task" at bounding box center [938, 283] width 673 height 41
click at [60, 488] on link "Tasks 1" at bounding box center [102, 481] width 160 height 39
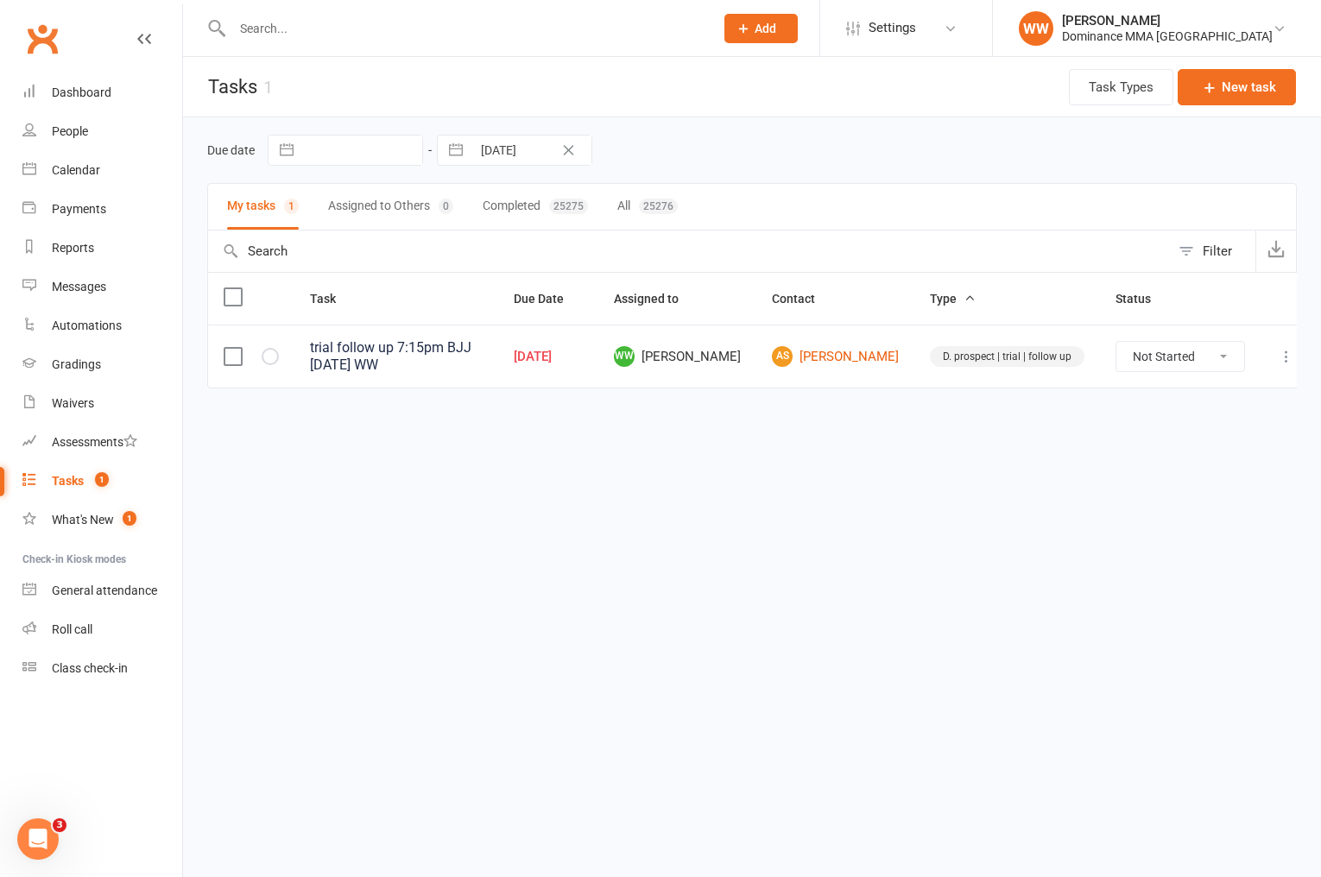
click at [1005, 419] on div "Due date Navigate forward to interact with the calendar and select a date. Pres…" at bounding box center [752, 277] width 1138 height 320
click at [588, 461] on html "Prospect Member Non-attending contact Task Bulk message Add Settings Membership…" at bounding box center [660, 230] width 1321 height 461
click at [640, 461] on html "Prospect Member Non-attending contact Task Bulk message Add Settings Membership…" at bounding box center [660, 230] width 1321 height 461
click at [712, 461] on html "Prospect Member Non-attending contact Task Bulk message Add Settings Membership…" at bounding box center [660, 230] width 1321 height 461
click at [86, 98] on div "Dashboard" at bounding box center [82, 92] width 60 height 14
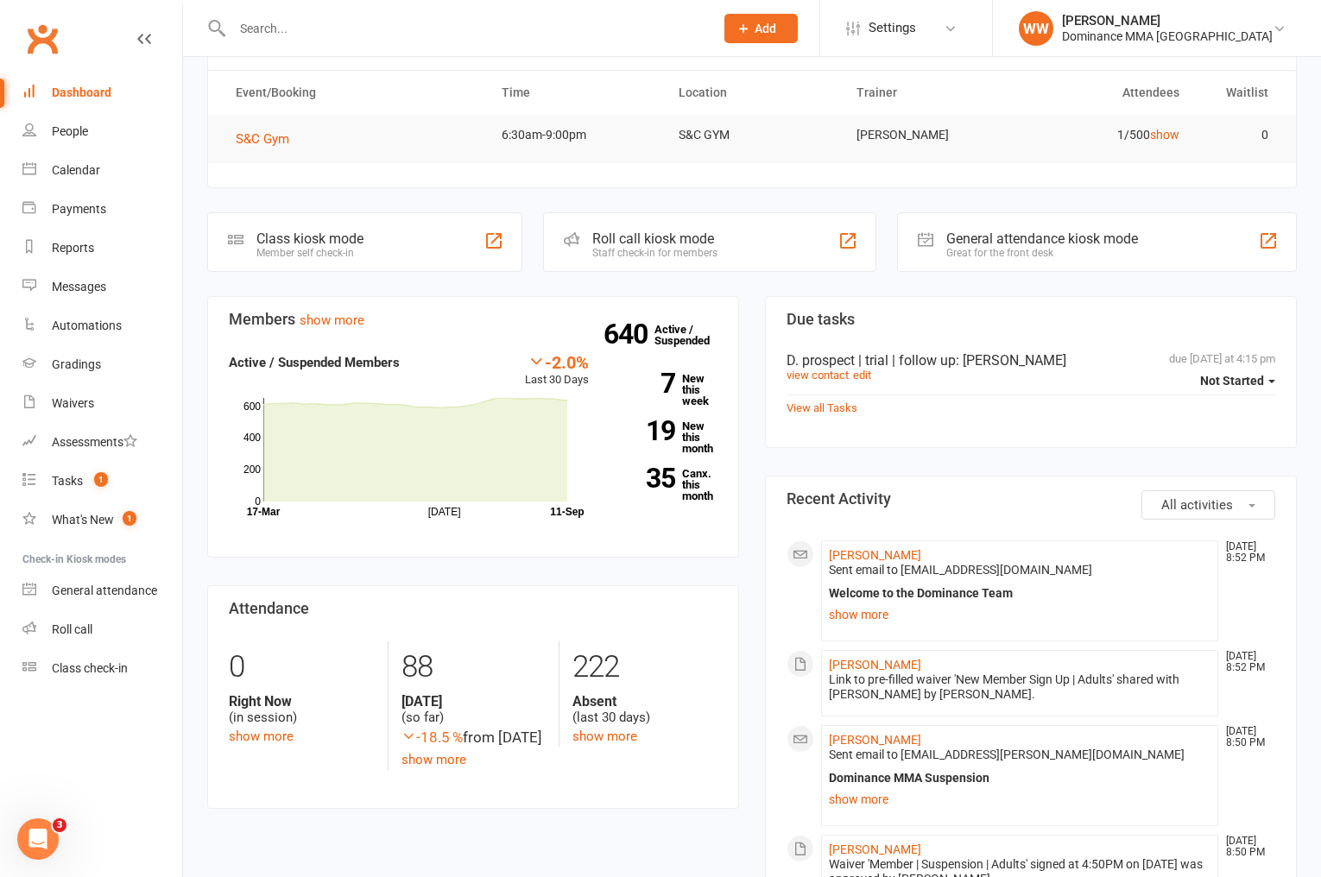
scroll to position [71, 0]
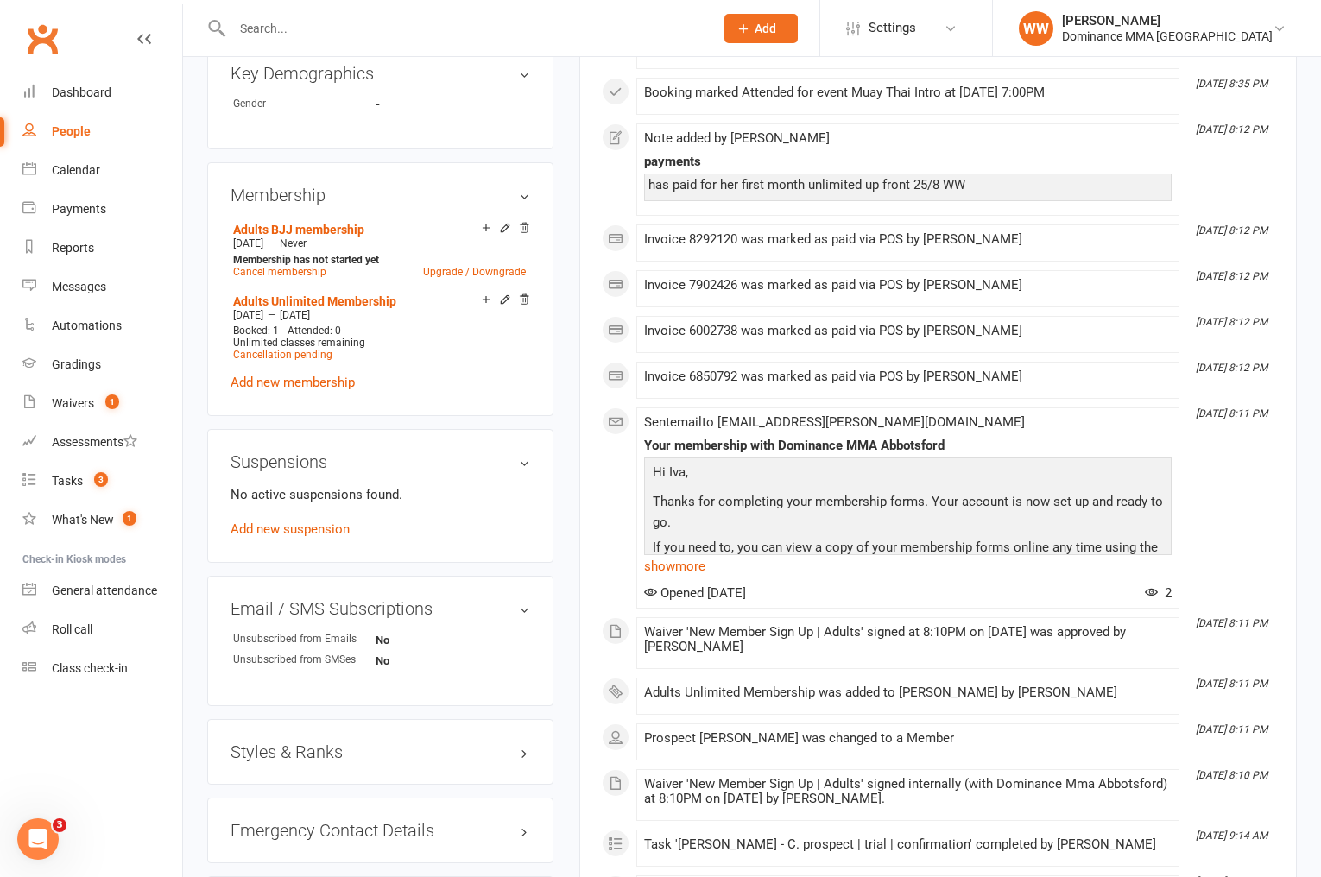
scroll to position [857, 0]
click at [334, 522] on link "Add new suspension" at bounding box center [290, 528] width 119 height 16
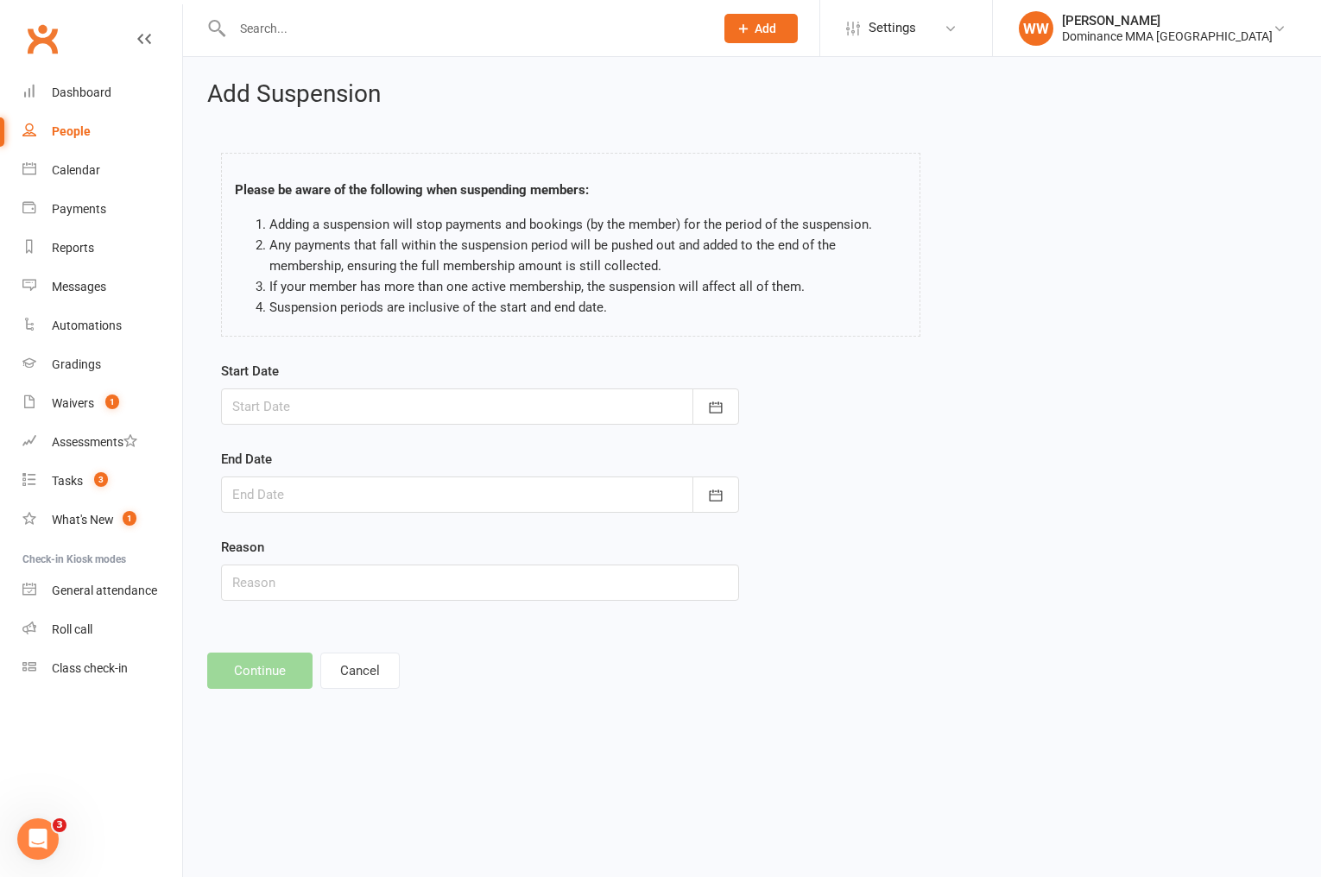
click at [499, 404] on div at bounding box center [480, 407] width 518 height 36
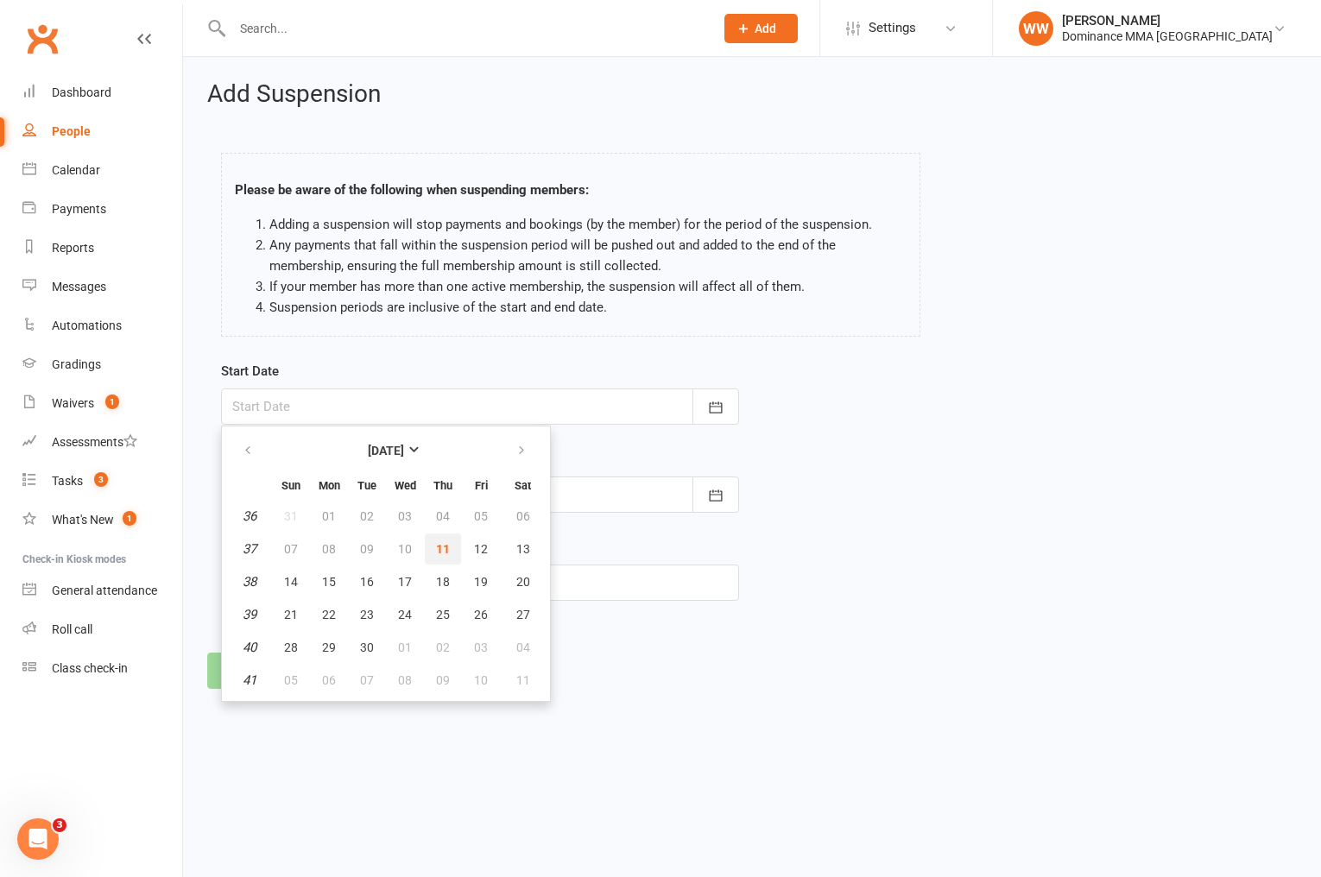
drag, startPoint x: 440, startPoint y: 550, endPoint x: 432, endPoint y: 507, distance: 43.9
click at [440, 550] on span "11" at bounding box center [443, 549] width 14 height 14
type input "[DATE]"
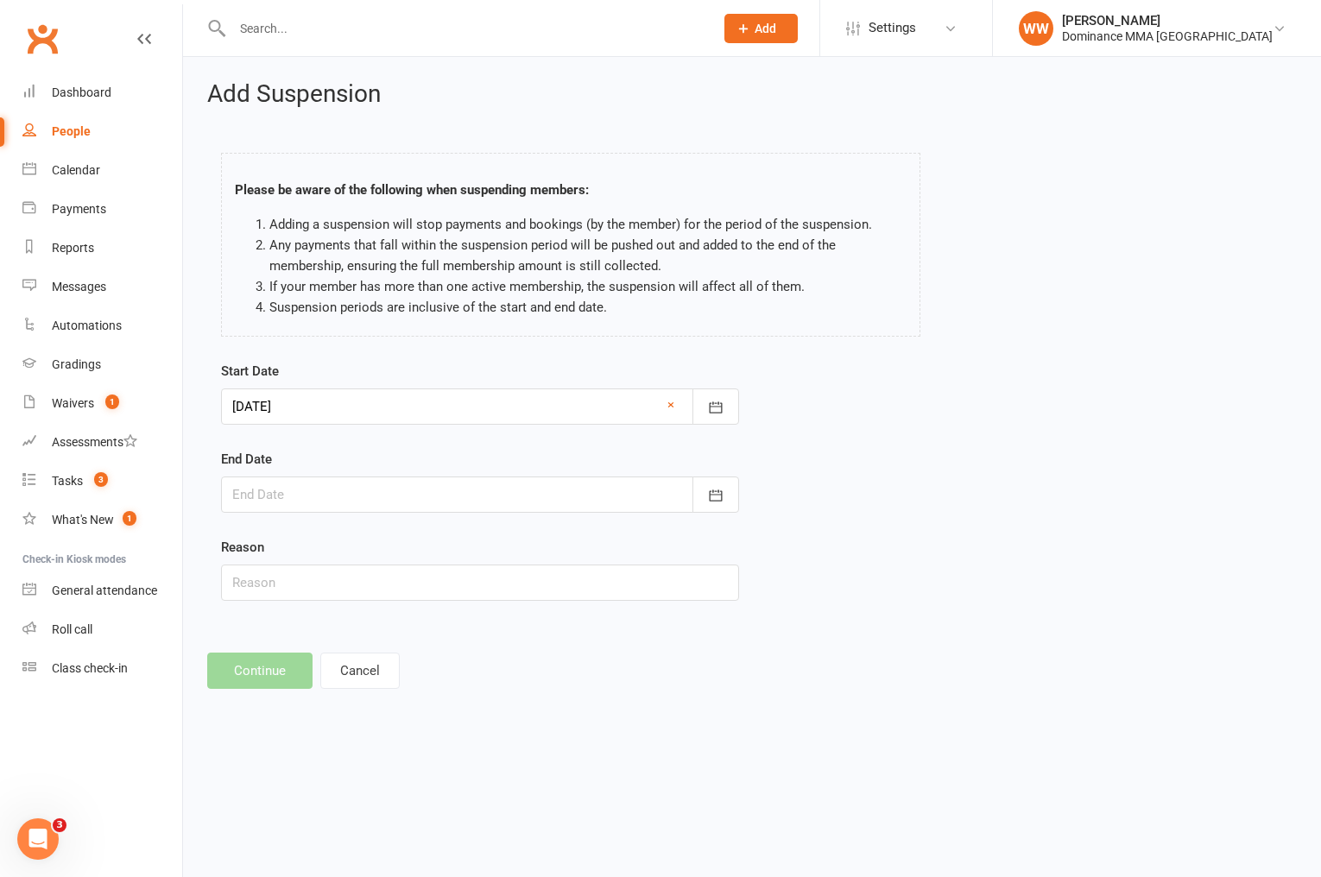
click at [433, 493] on div at bounding box center [480, 495] width 518 height 36
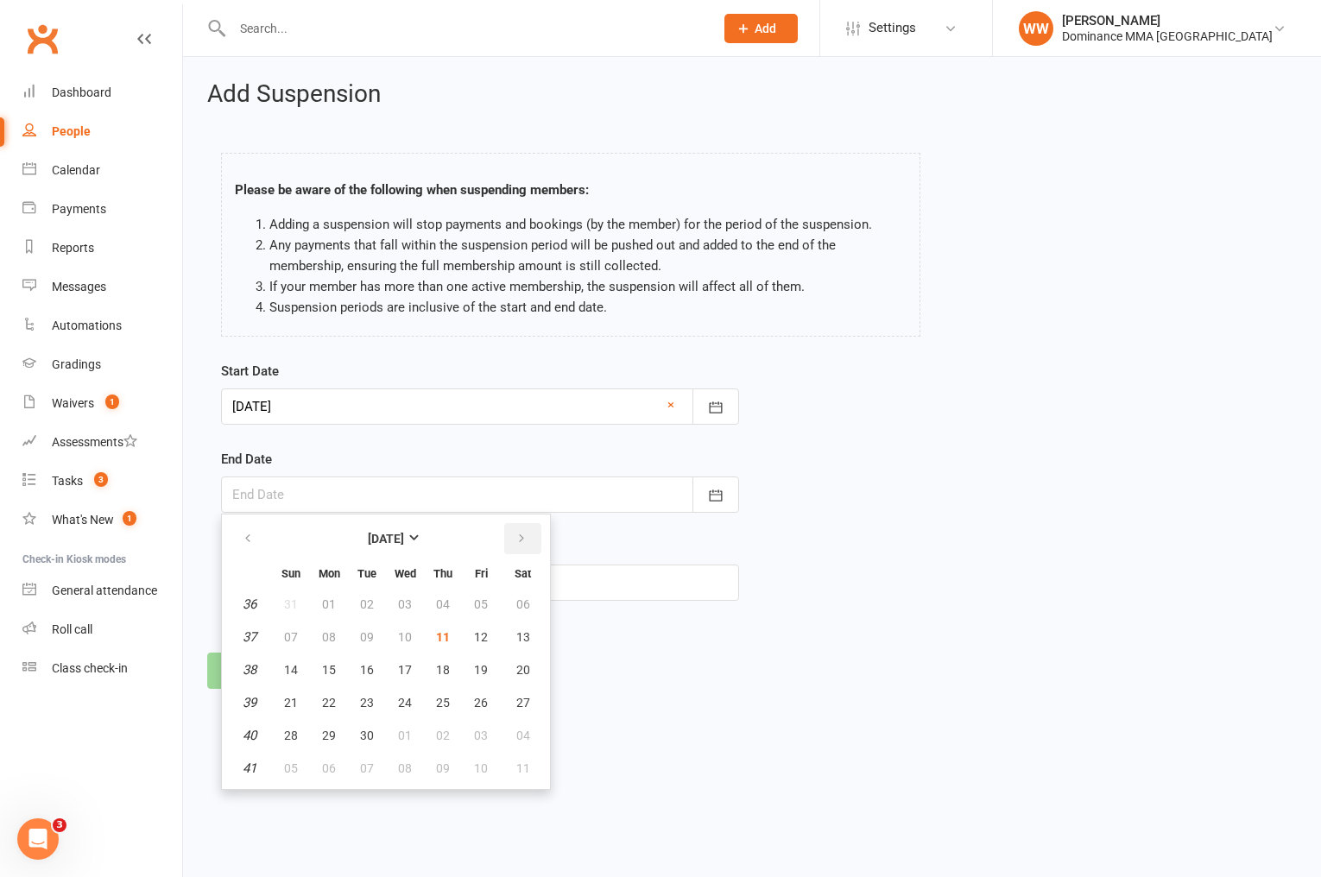
click at [524, 536] on icon "button" at bounding box center [522, 539] width 12 height 14
click at [474, 631] on span "10" at bounding box center [481, 637] width 14 height 14
type input "10 Oct 2025"
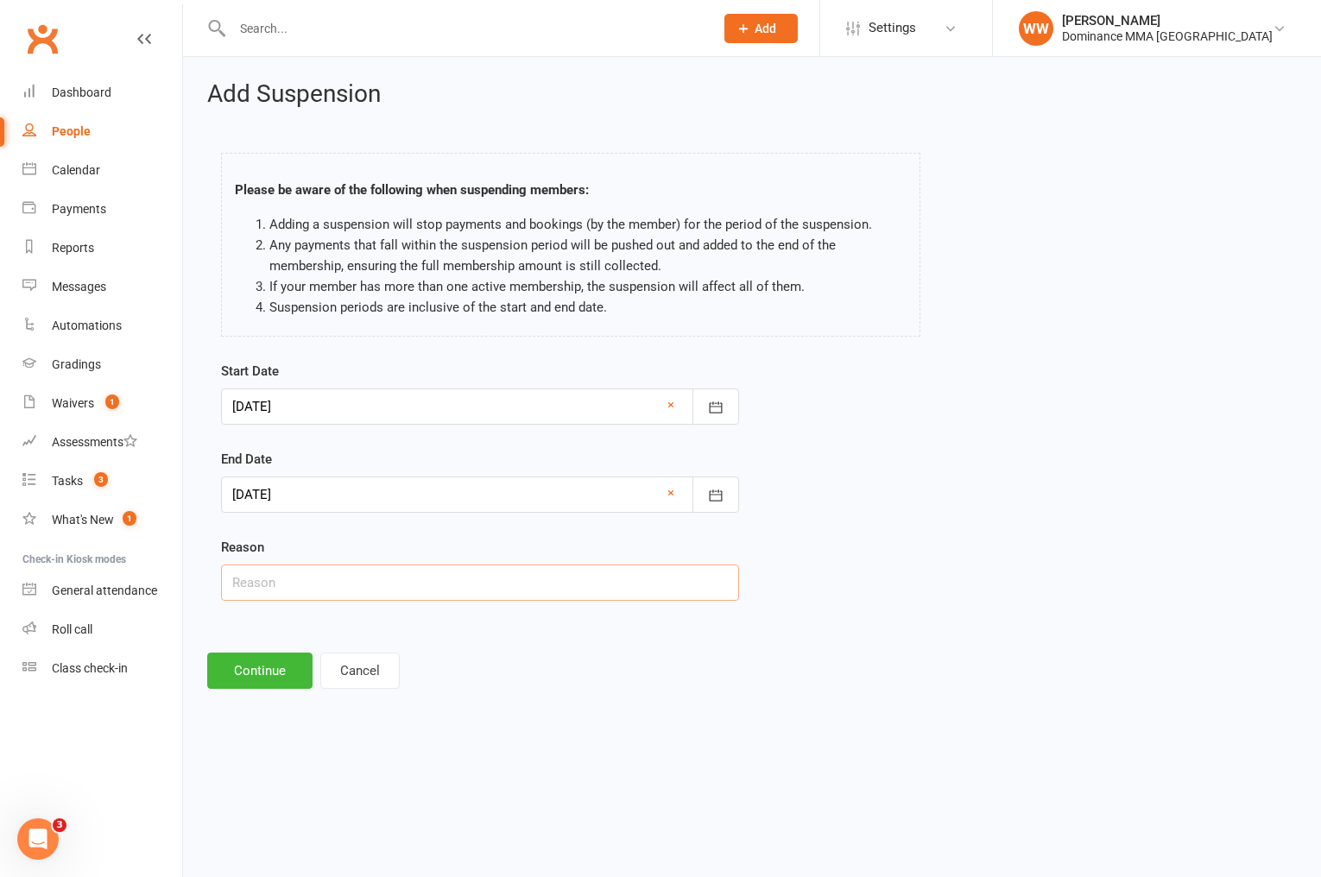
click at [302, 579] on input "text" at bounding box center [480, 583] width 518 height 36
type input "Injury"
click at [248, 682] on button "Continue" at bounding box center [259, 671] width 105 height 36
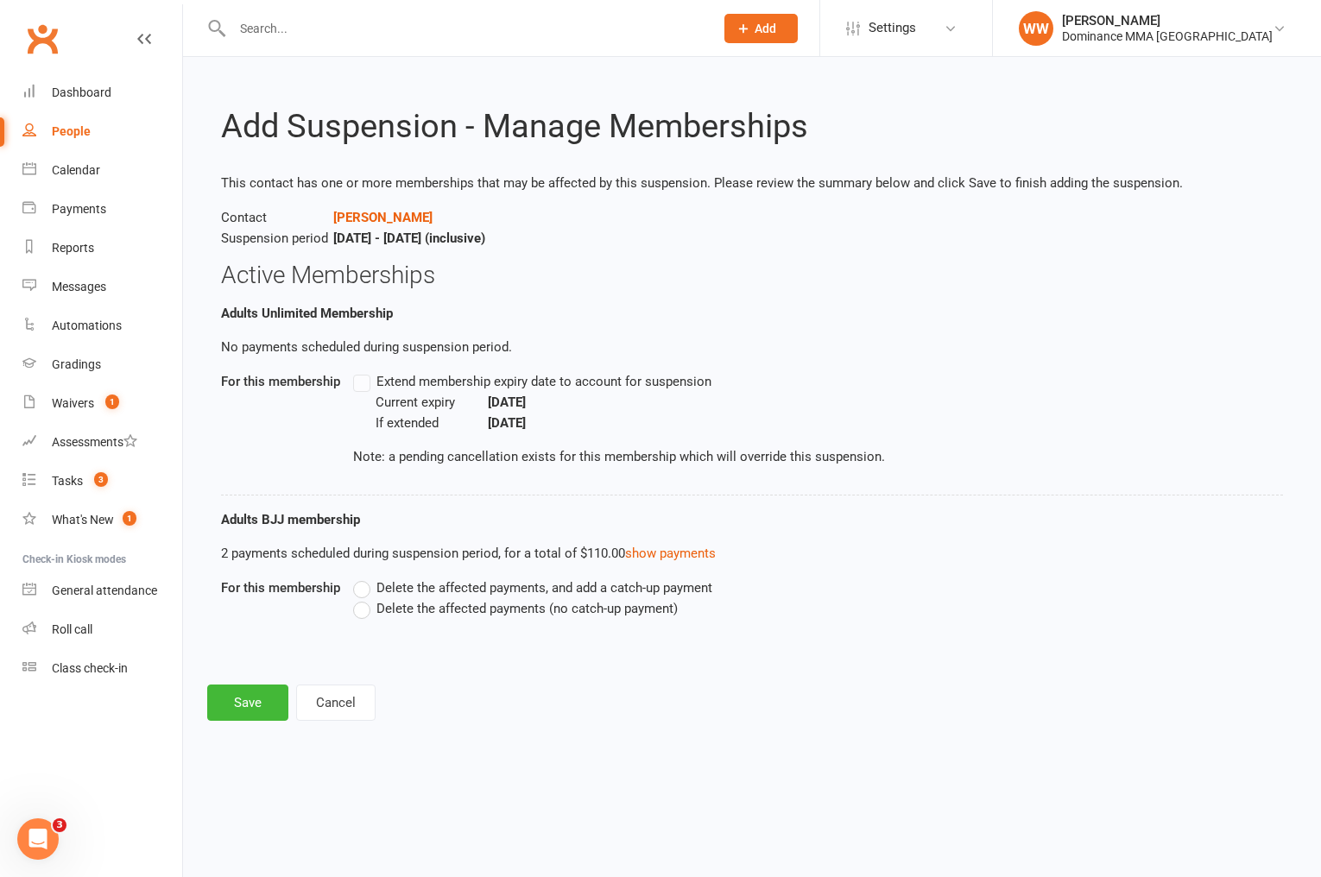
click at [412, 621] on div "Delete the affected payments, and add a catch-up payment Delete the affected pa…" at bounding box center [694, 611] width 708 height 66
click at [415, 615] on span "Delete the affected payments (no catch-up payment)" at bounding box center [527, 607] width 301 height 18
click at [364, 598] on input "Delete the affected payments (no catch-up payment)" at bounding box center [358, 598] width 11 height 0
click at [257, 699] on button "Save" at bounding box center [247, 703] width 81 height 36
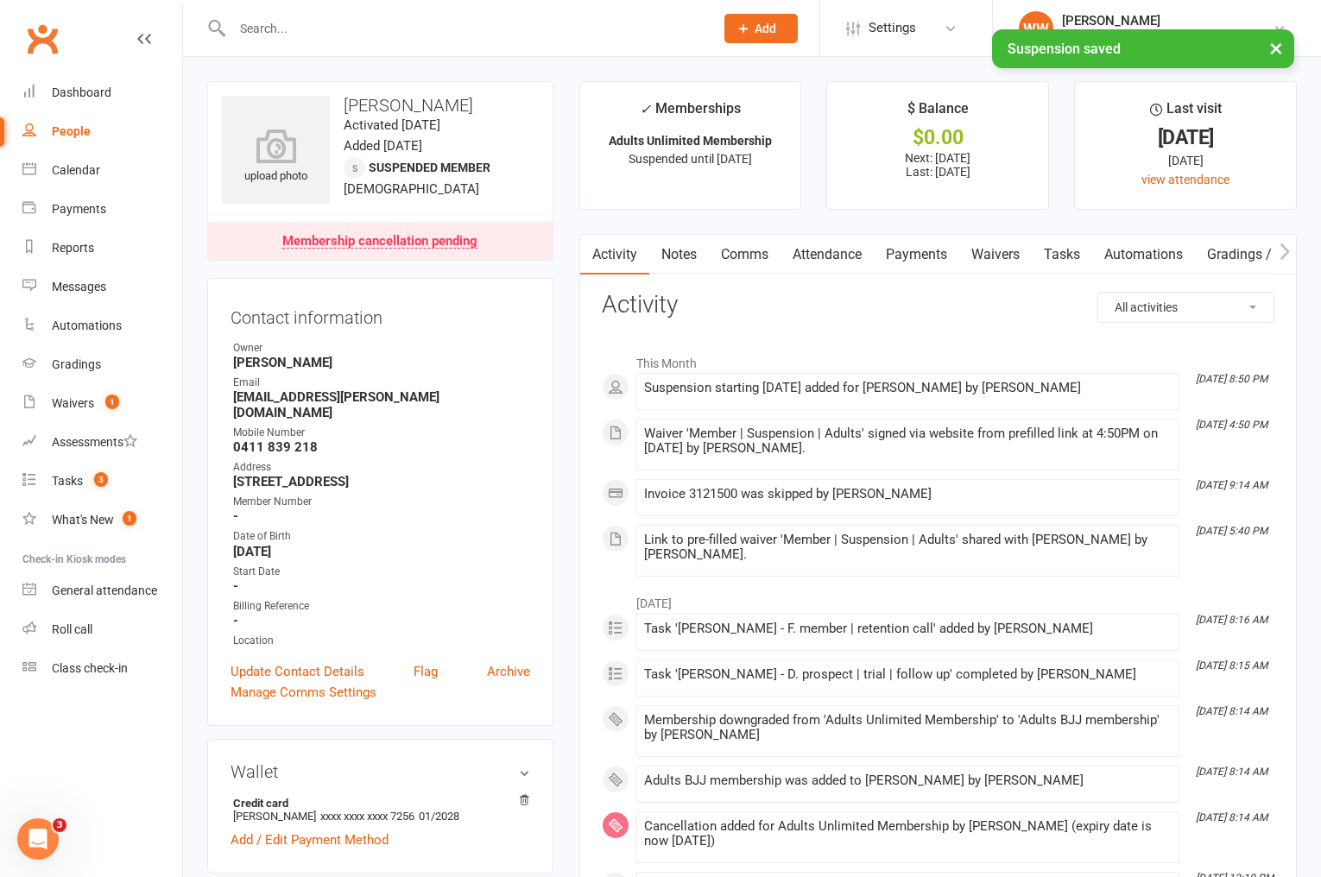
click at [686, 262] on link "Notes" at bounding box center [679, 255] width 60 height 40
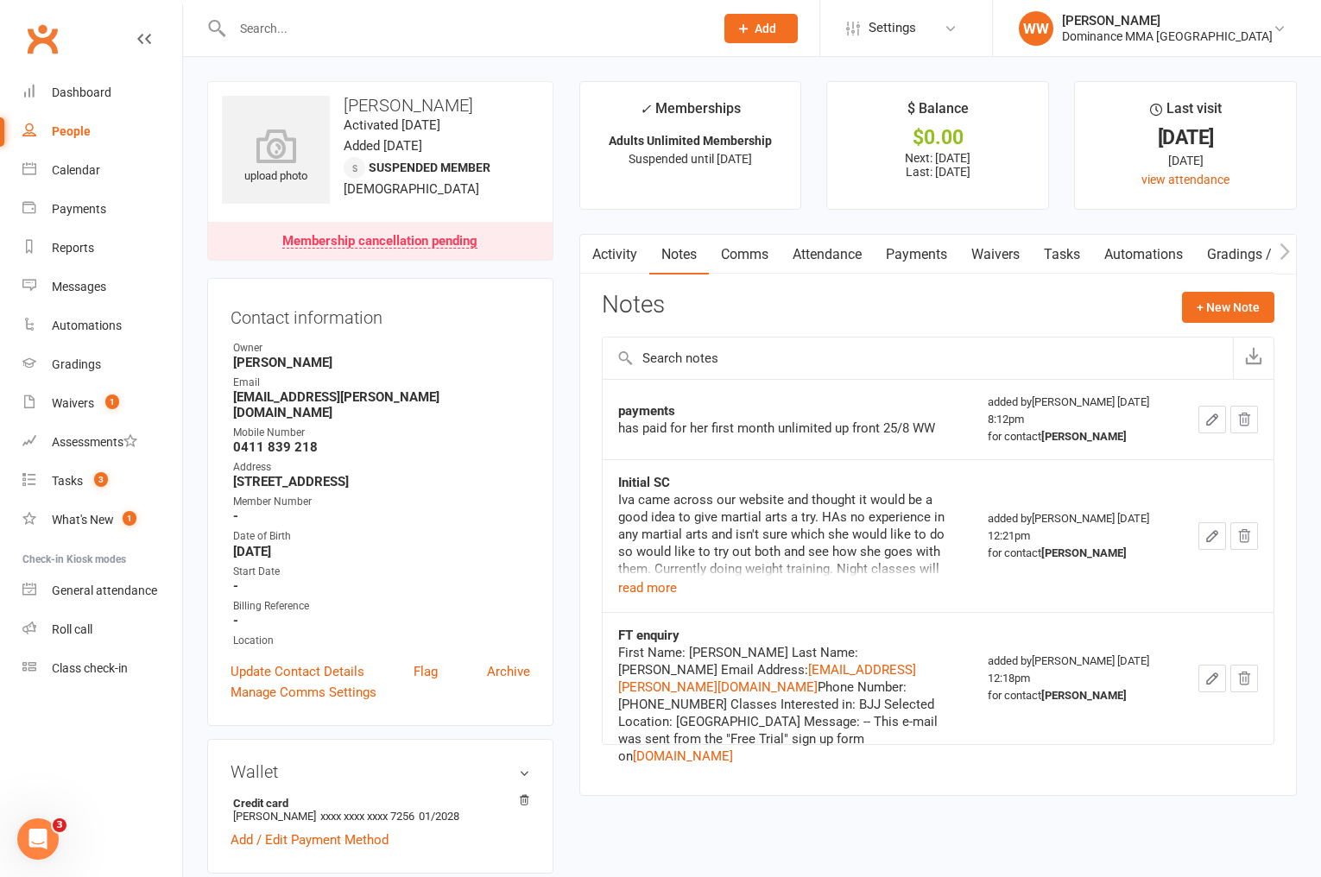
click at [1050, 260] on link "Tasks" at bounding box center [1062, 255] width 60 height 40
